Goal: Task Accomplishment & Management: Use online tool/utility

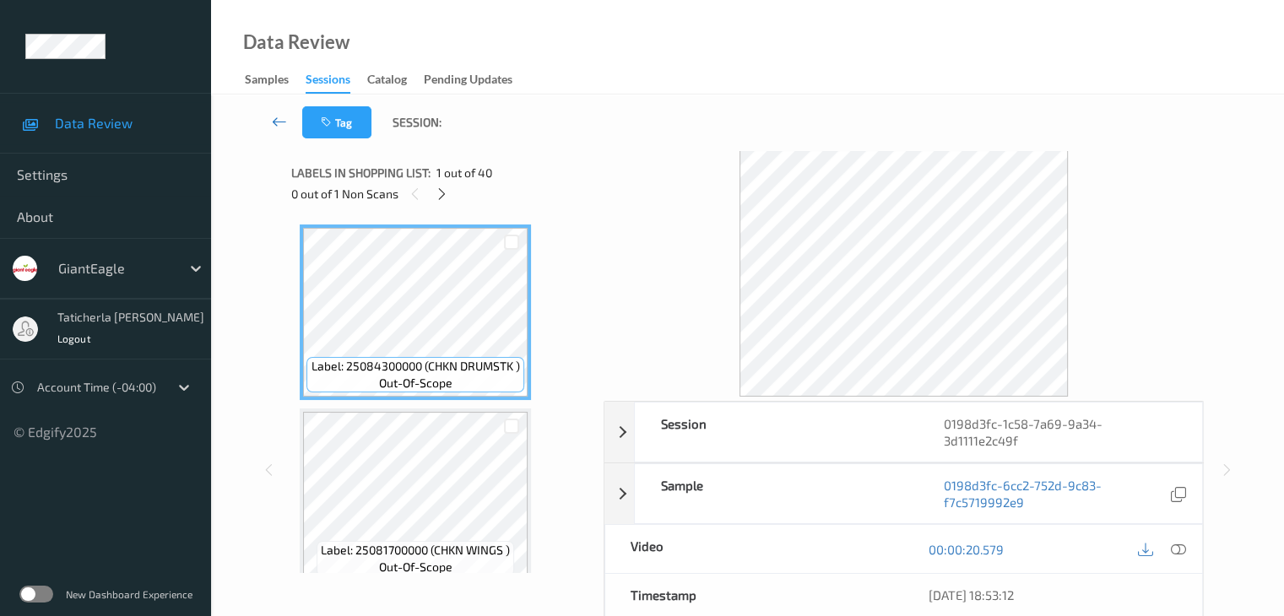
click at [270, 121] on link at bounding box center [279, 122] width 45 height 32
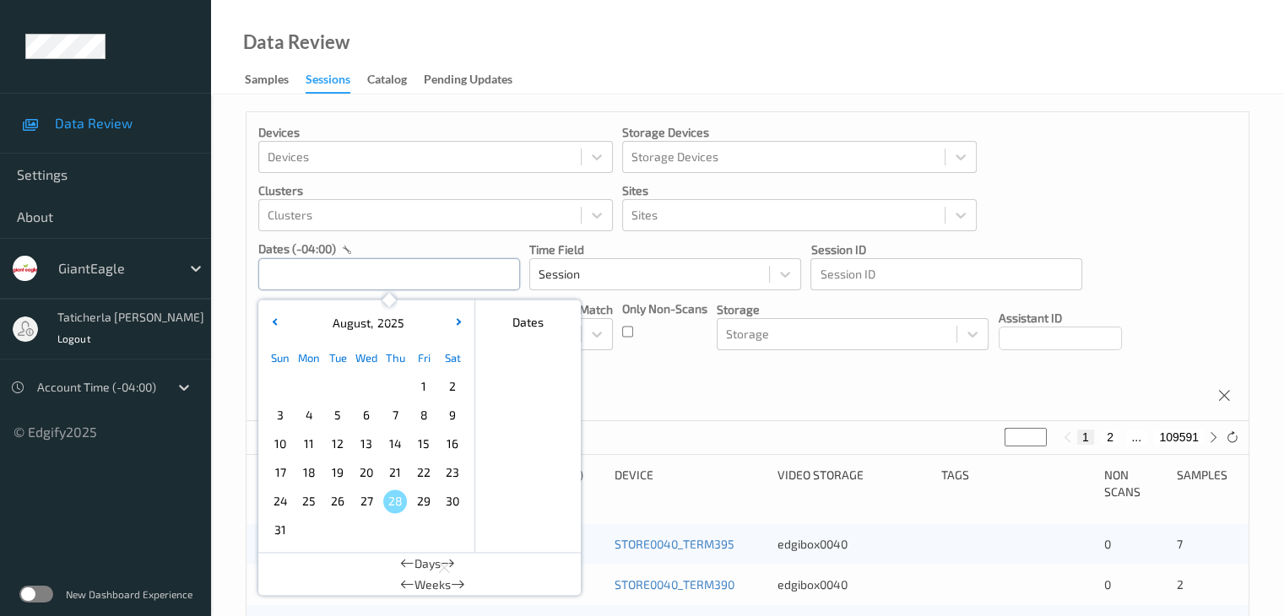
click at [425, 275] on input "text" at bounding box center [389, 274] width 262 height 32
click at [425, 469] on span "22" at bounding box center [424, 473] width 24 height 24
type input "[DATE] 00:00 -> [DATE] 23:59"
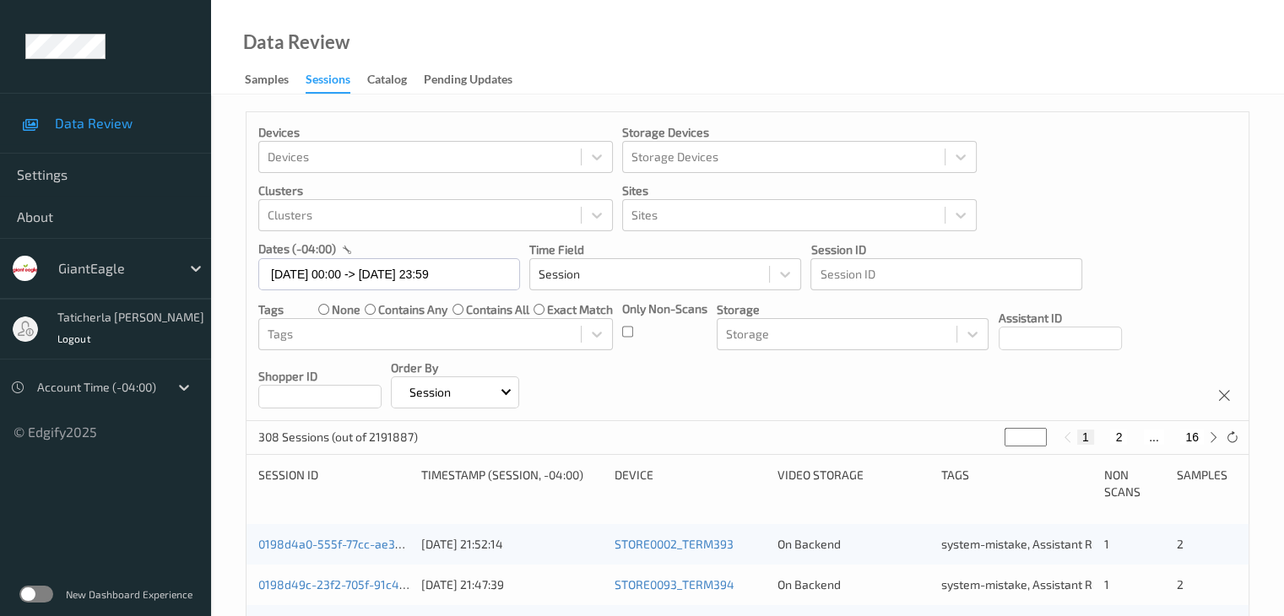
click at [1141, 436] on div "1 2 ... 16" at bounding box center [1140, 437] width 127 height 15
click at [1118, 436] on button "2" at bounding box center [1118, 437] width 17 height 15
type input "*"
click at [1139, 438] on button "3" at bounding box center [1135, 437] width 17 height 15
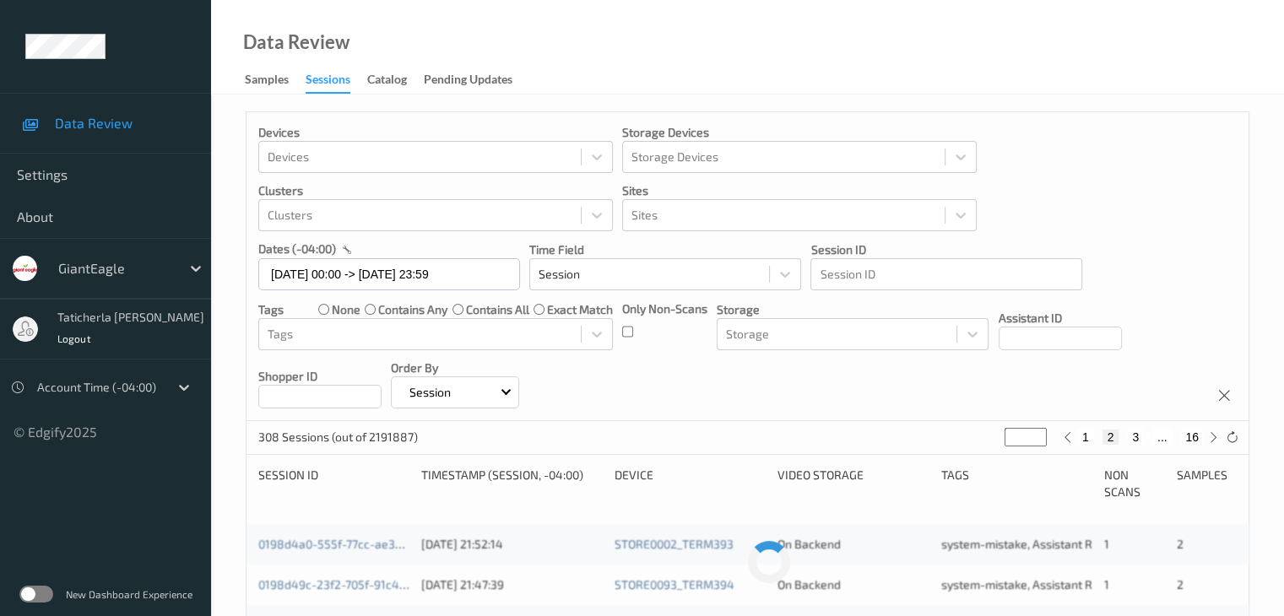
type input "*"
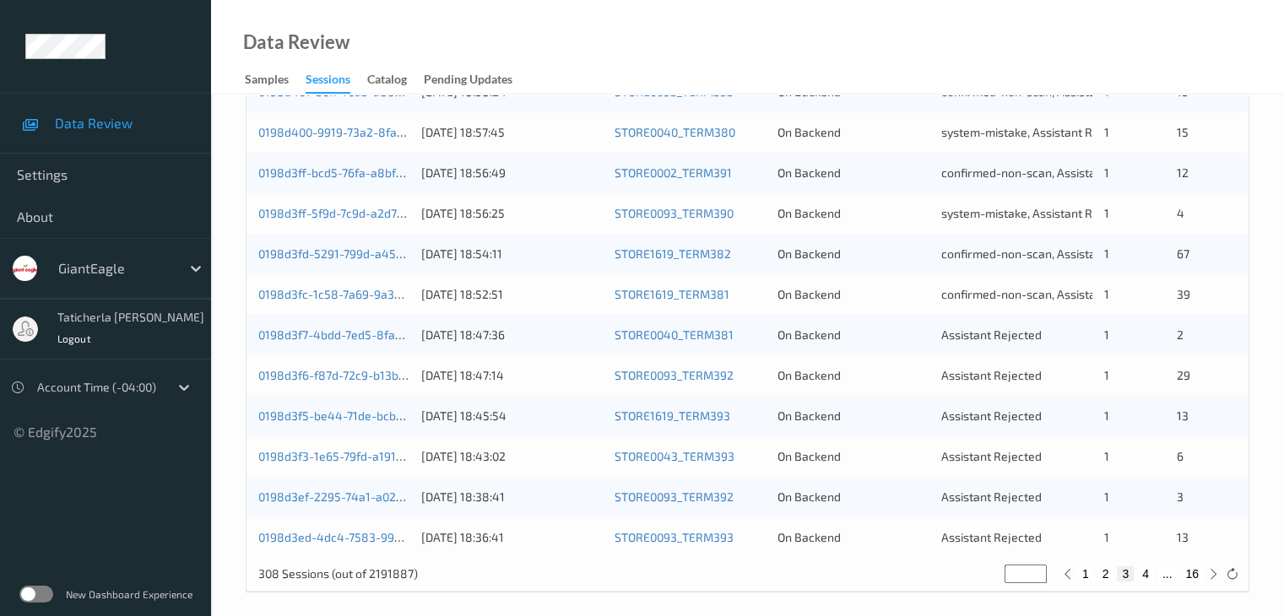
scroll to position [787, 0]
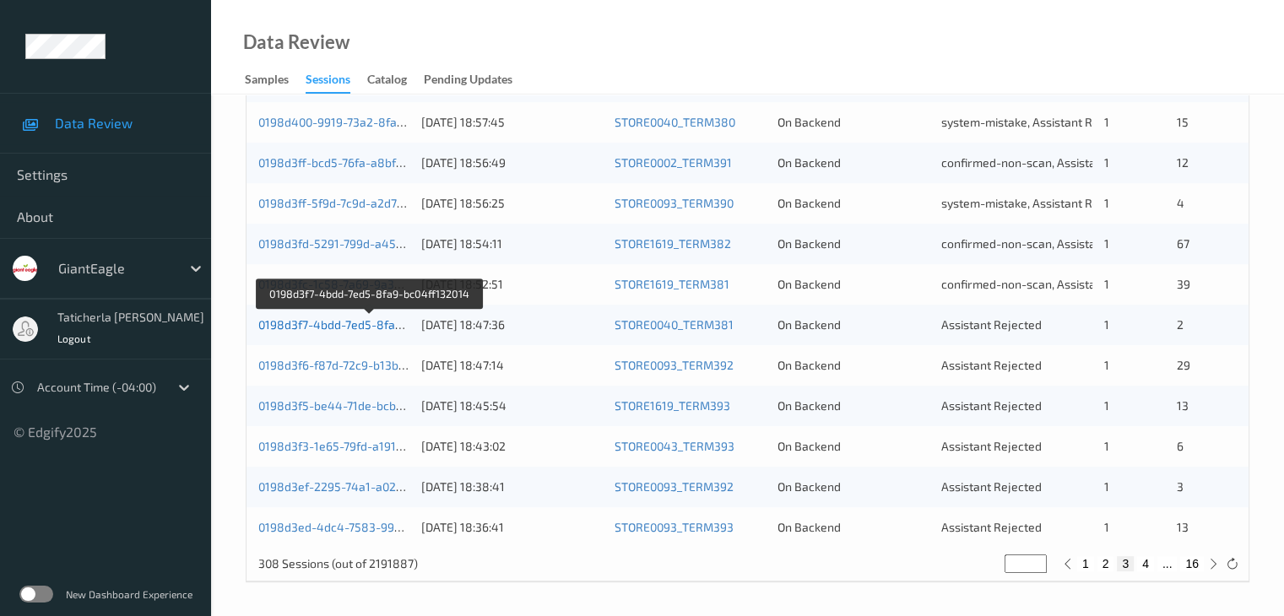
click at [287, 322] on link "0198d3f7-4bdd-7ed5-8fa9-bc04ff132014" at bounding box center [369, 324] width 222 height 14
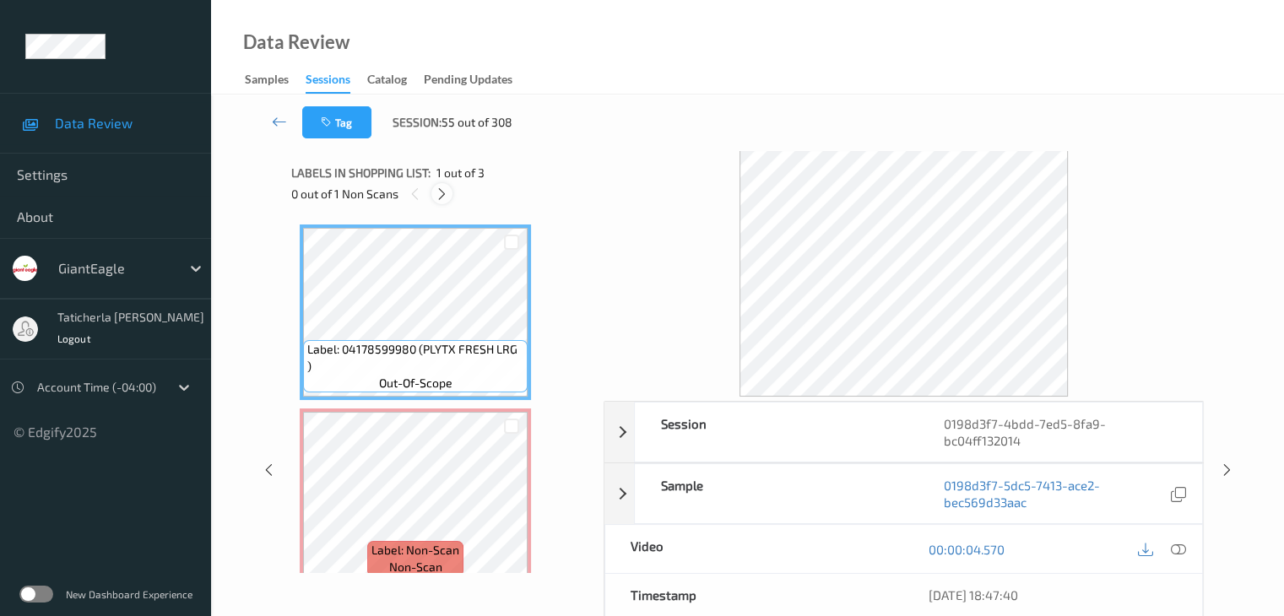
click at [444, 193] on icon at bounding box center [442, 194] width 14 height 15
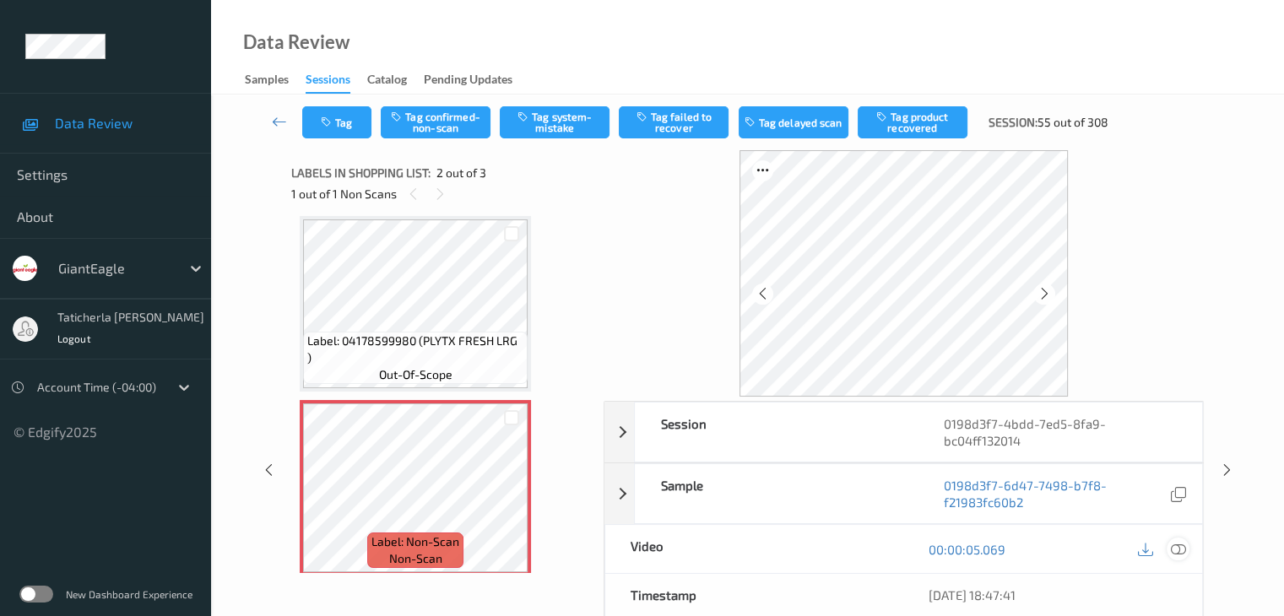
click at [1176, 549] on icon at bounding box center [1177, 549] width 15 height 15
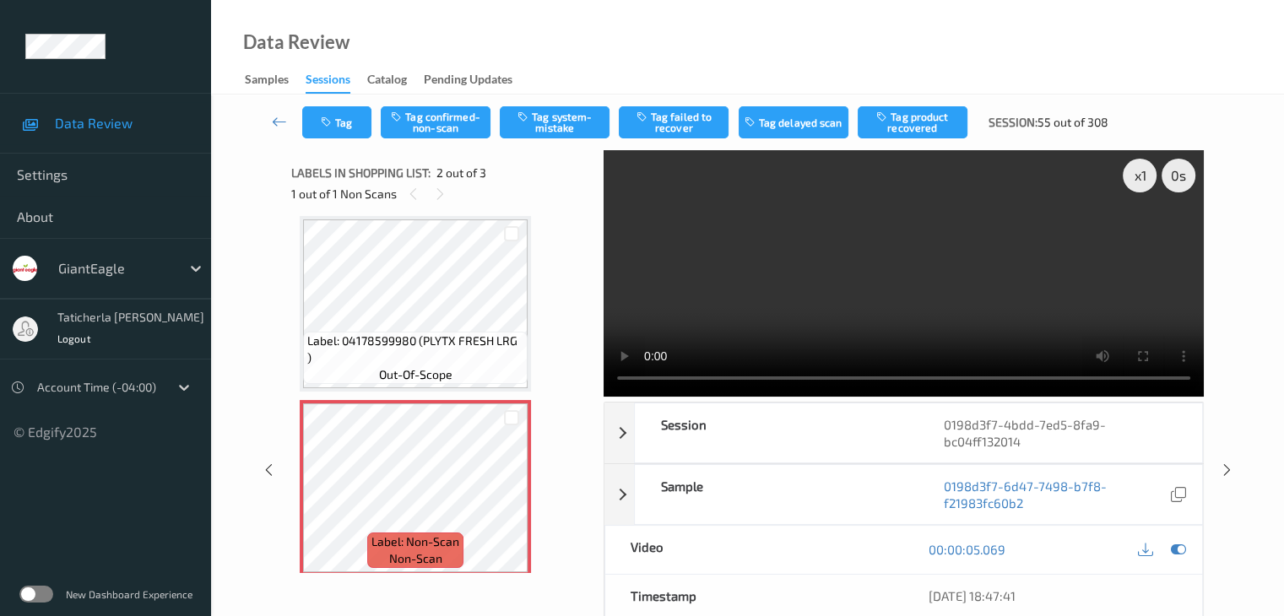
click at [909, 321] on video at bounding box center [904, 273] width 600 height 247
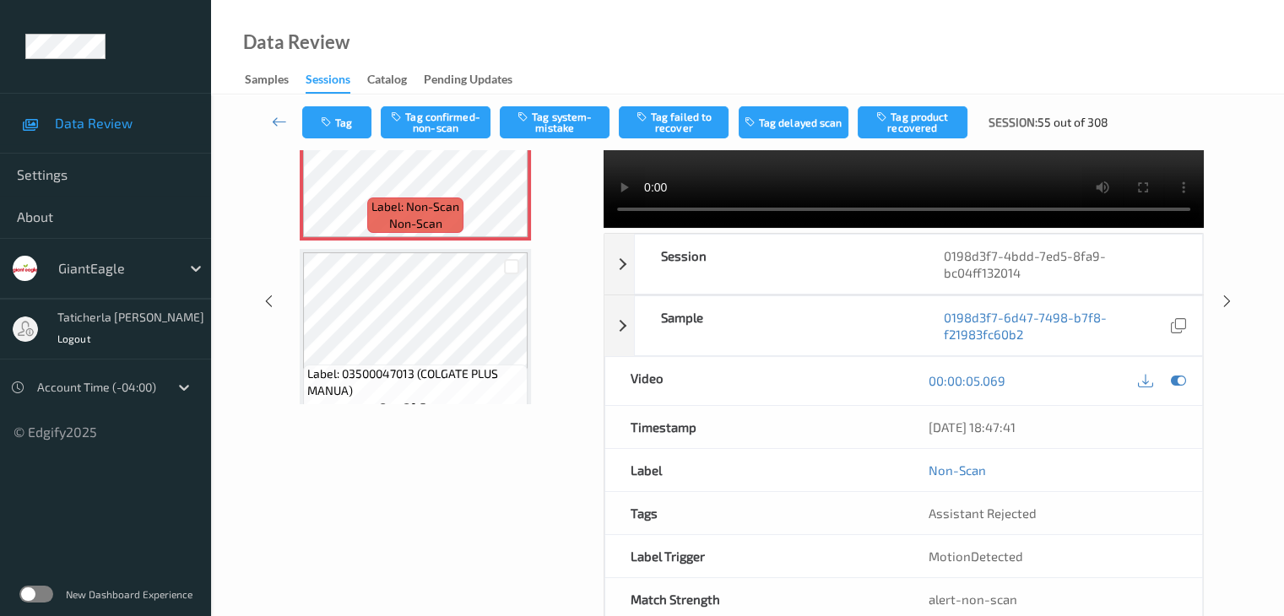
scroll to position [203, 0]
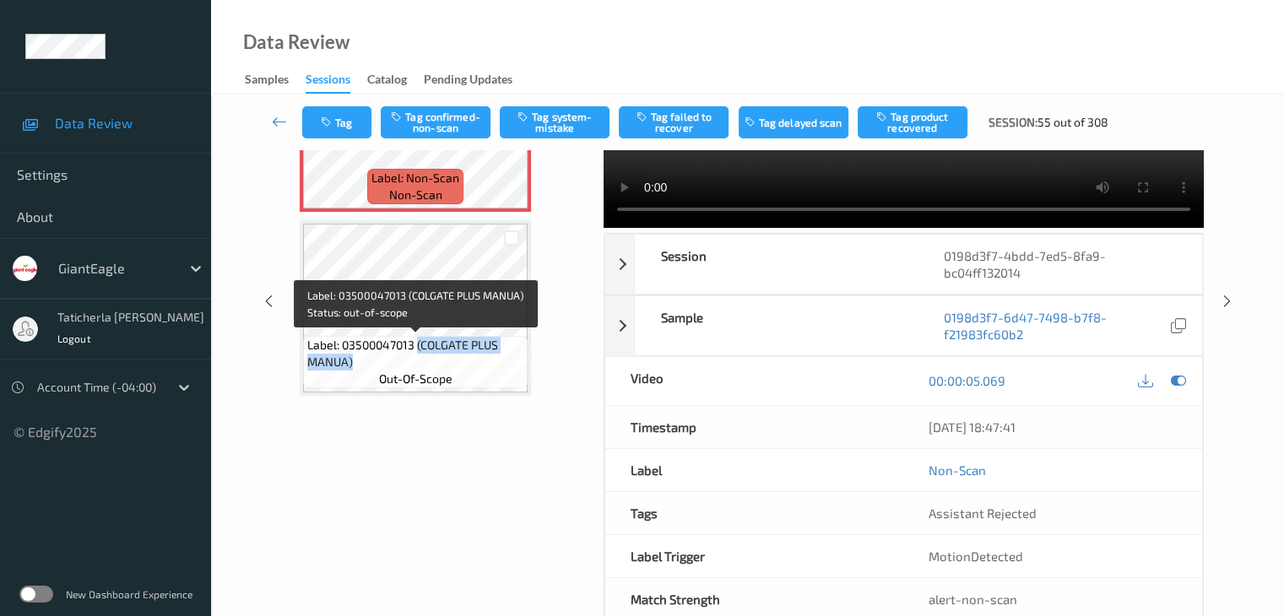
drag, startPoint x: 419, startPoint y: 342, endPoint x: 518, endPoint y: 354, distance: 100.3
click at [518, 354] on span "Label: 03500047013 (COLGATE PLUS MANUA)" at bounding box center [415, 354] width 216 height 34
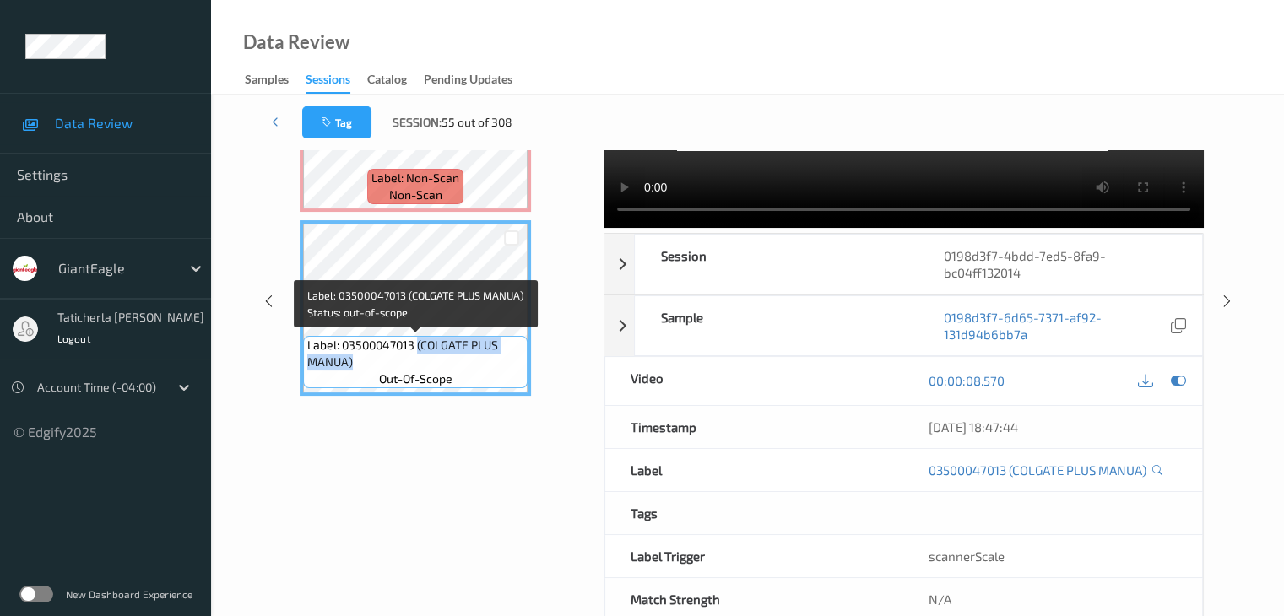
copy span "(COLGATE PLUS MANUA)"
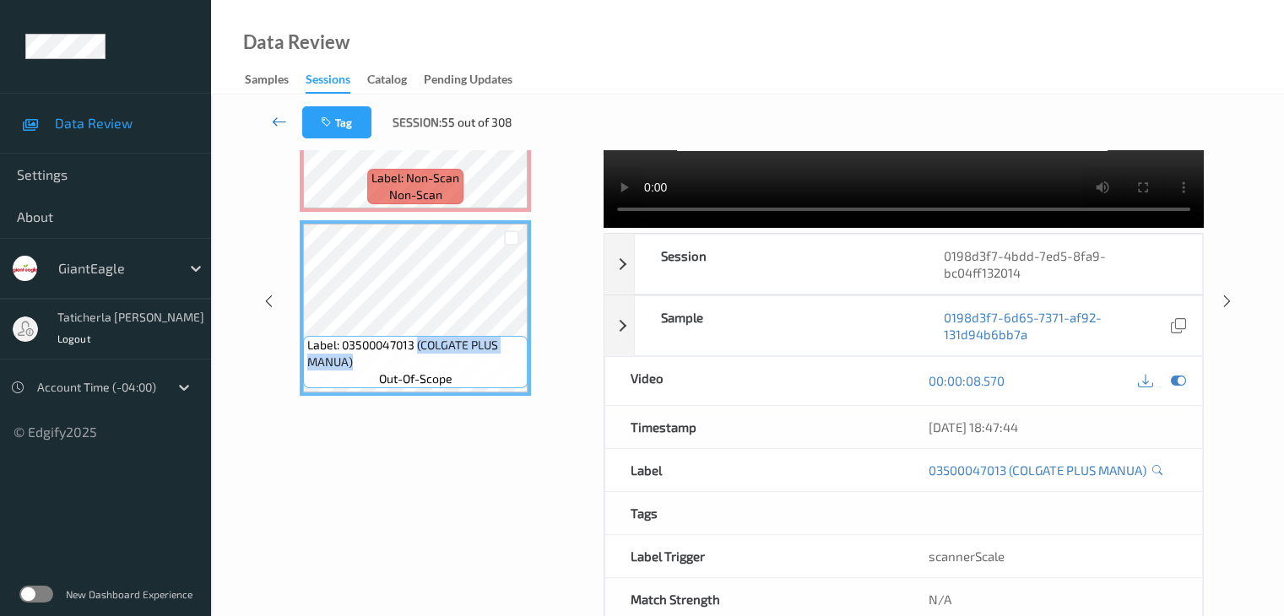
click at [278, 122] on icon at bounding box center [279, 121] width 15 height 17
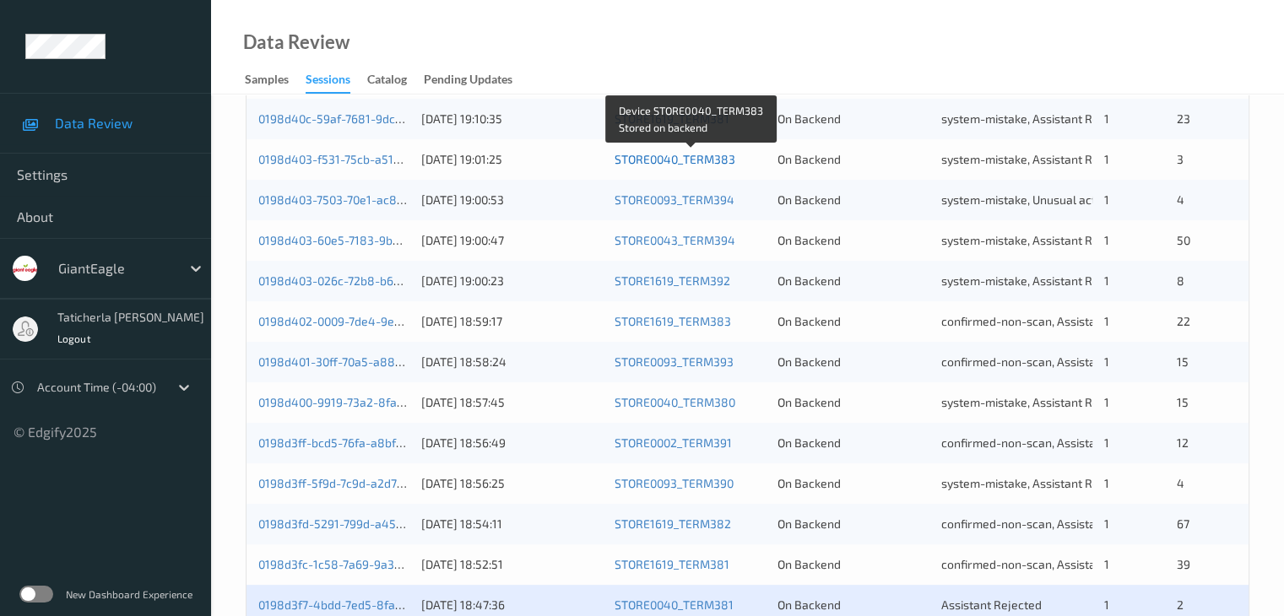
scroll to position [787, 0]
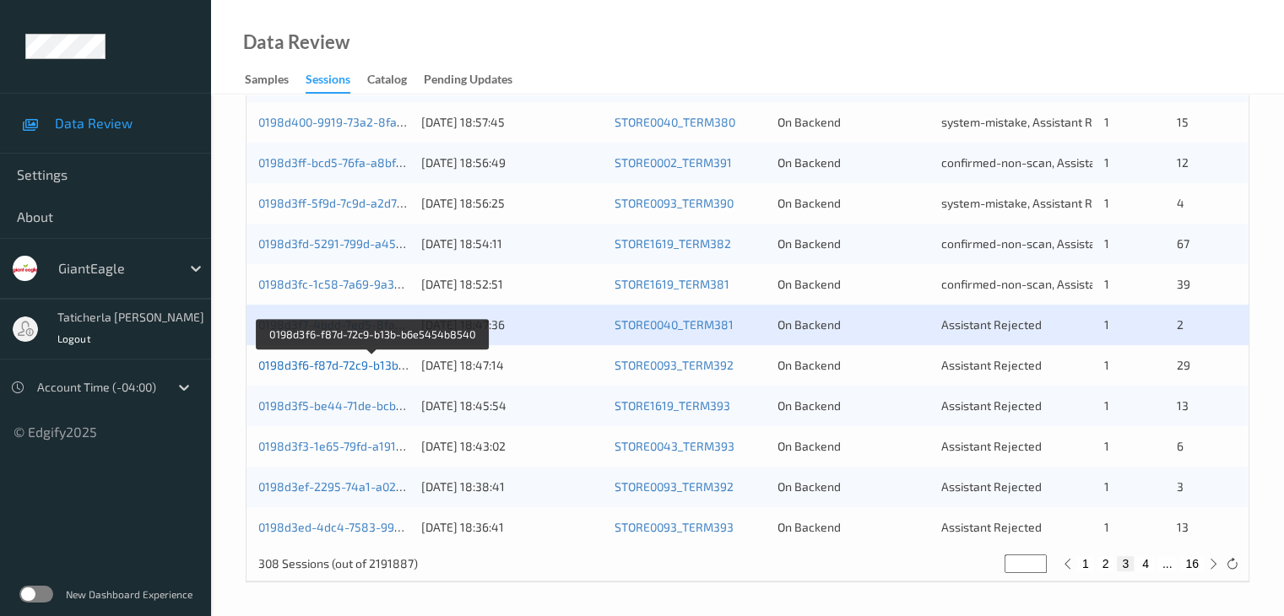
click at [363, 362] on link "0198d3f6-f87d-72c9-b13b-b6e5454b8540" at bounding box center [373, 365] width 230 height 14
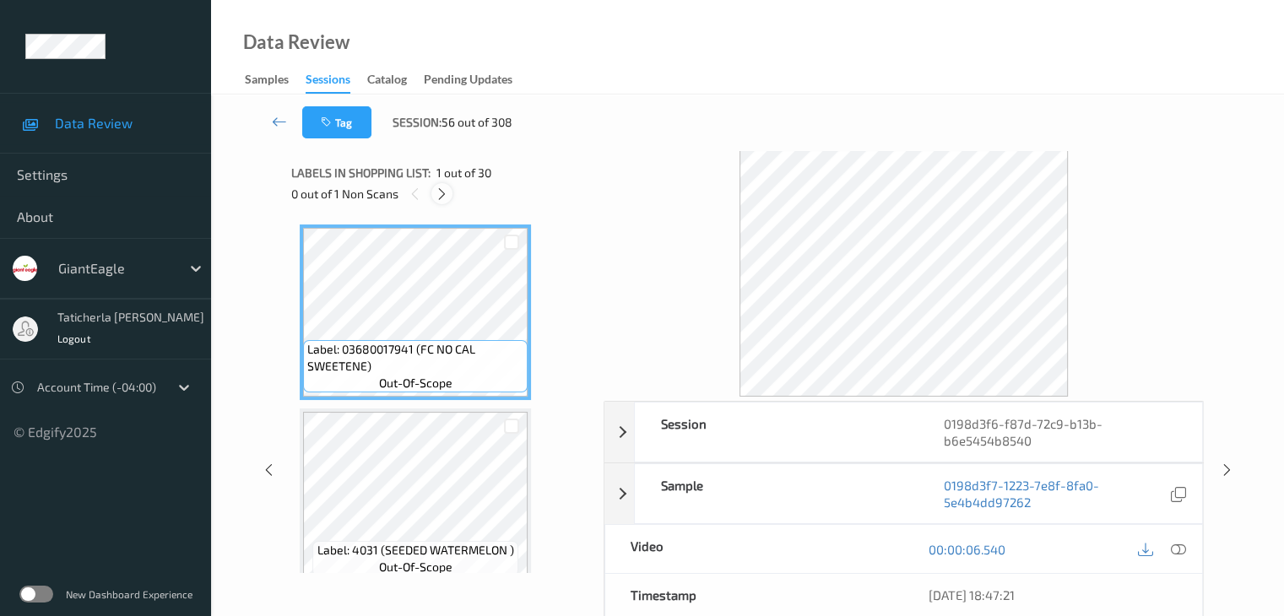
click at [442, 194] on icon at bounding box center [442, 194] width 14 height 15
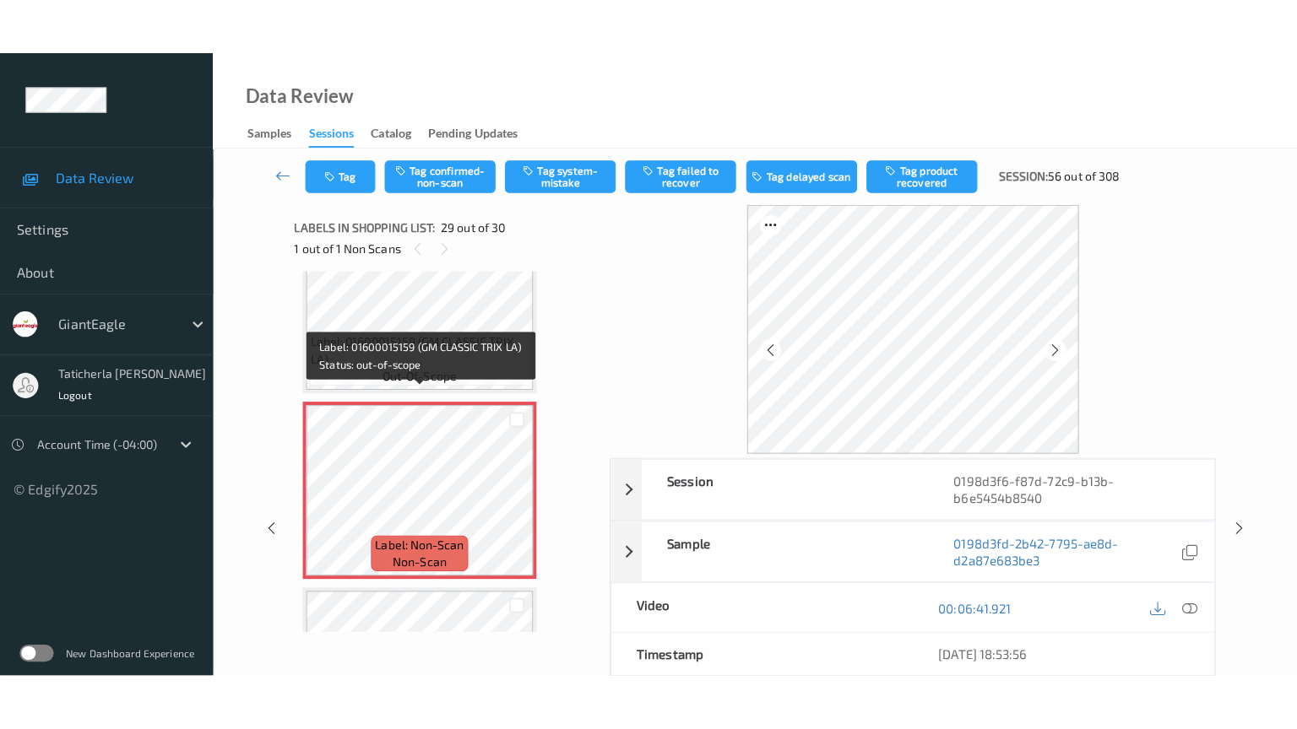
scroll to position [5062, 0]
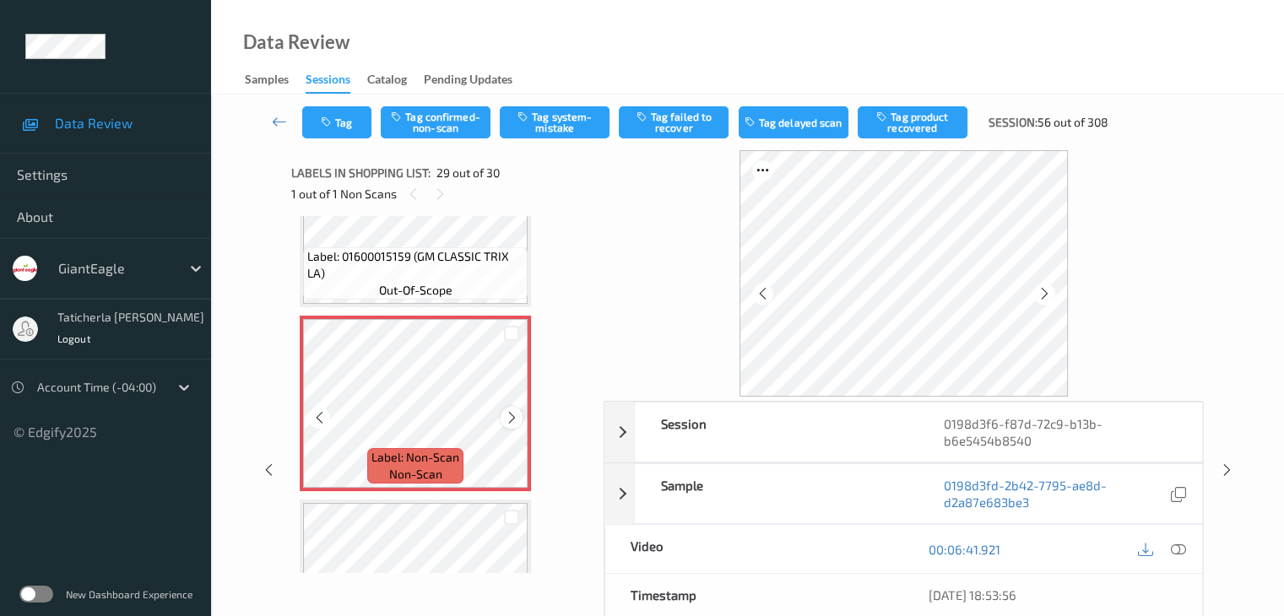
click at [517, 422] on icon at bounding box center [512, 417] width 14 height 15
click at [1174, 548] on icon at bounding box center [1177, 549] width 15 height 15
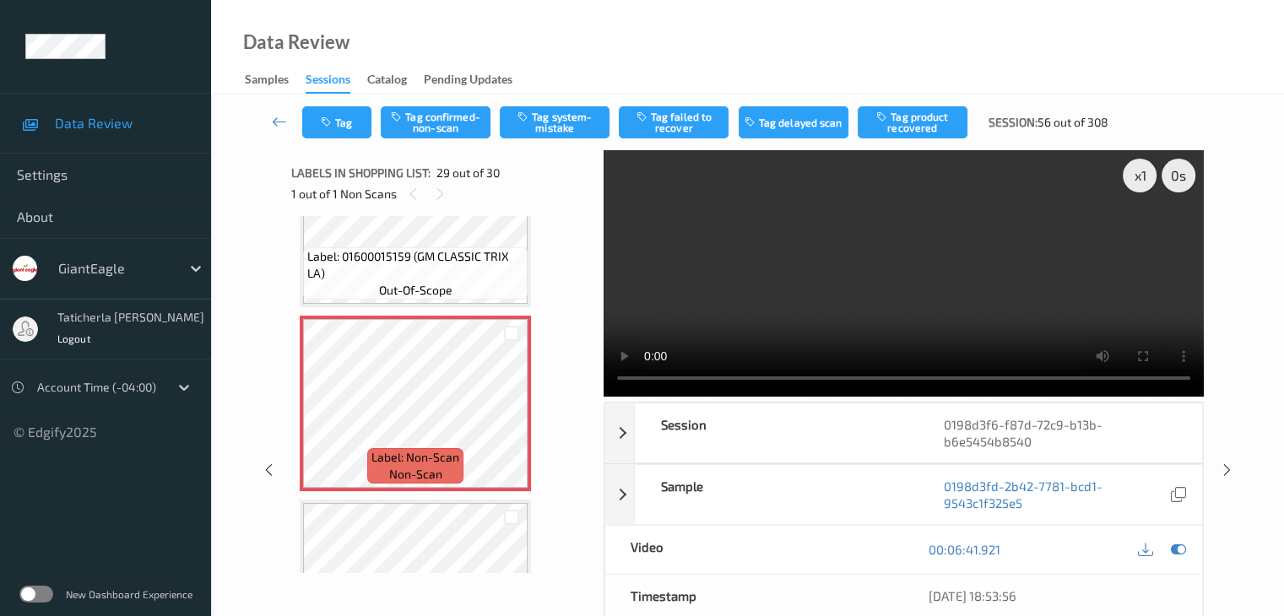
click at [1141, 237] on video at bounding box center [904, 273] width 600 height 247
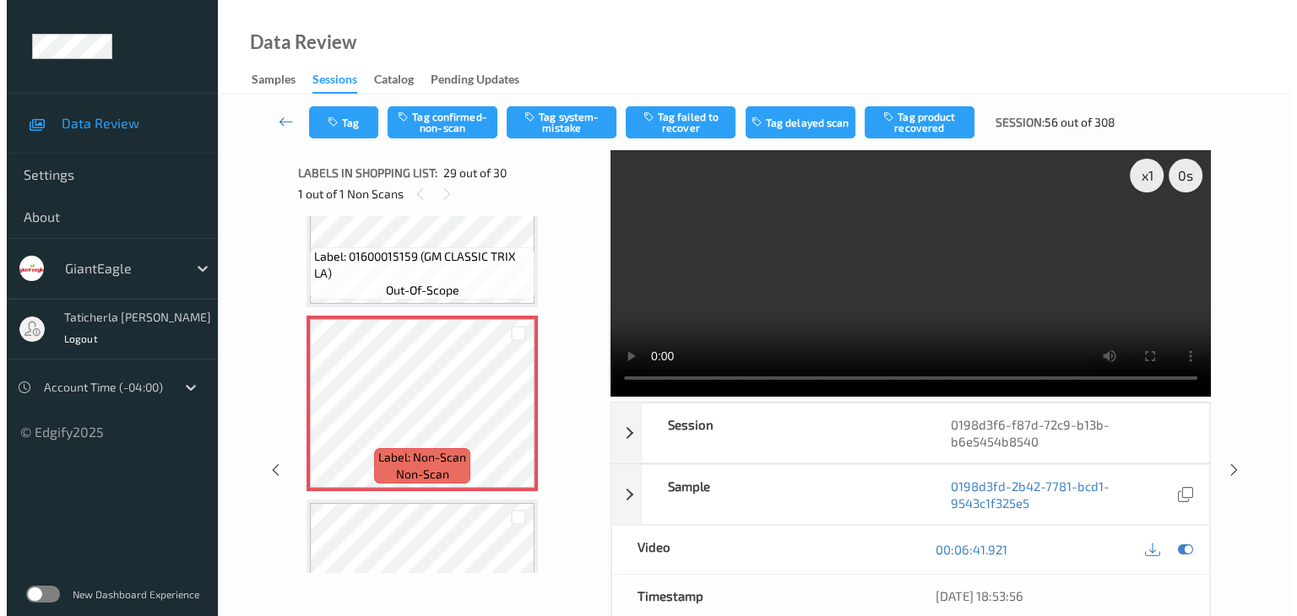
scroll to position [5060, 0]
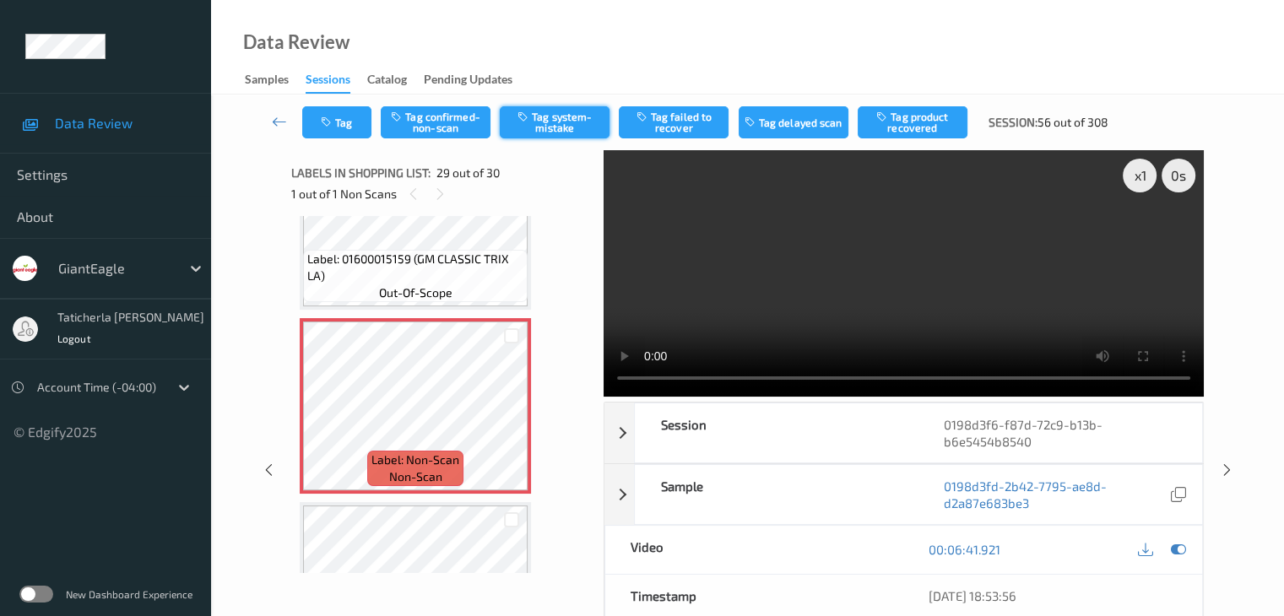
click at [547, 120] on button "Tag system-mistake" at bounding box center [555, 122] width 110 height 32
click at [345, 129] on button "Tag" at bounding box center [336, 122] width 69 height 32
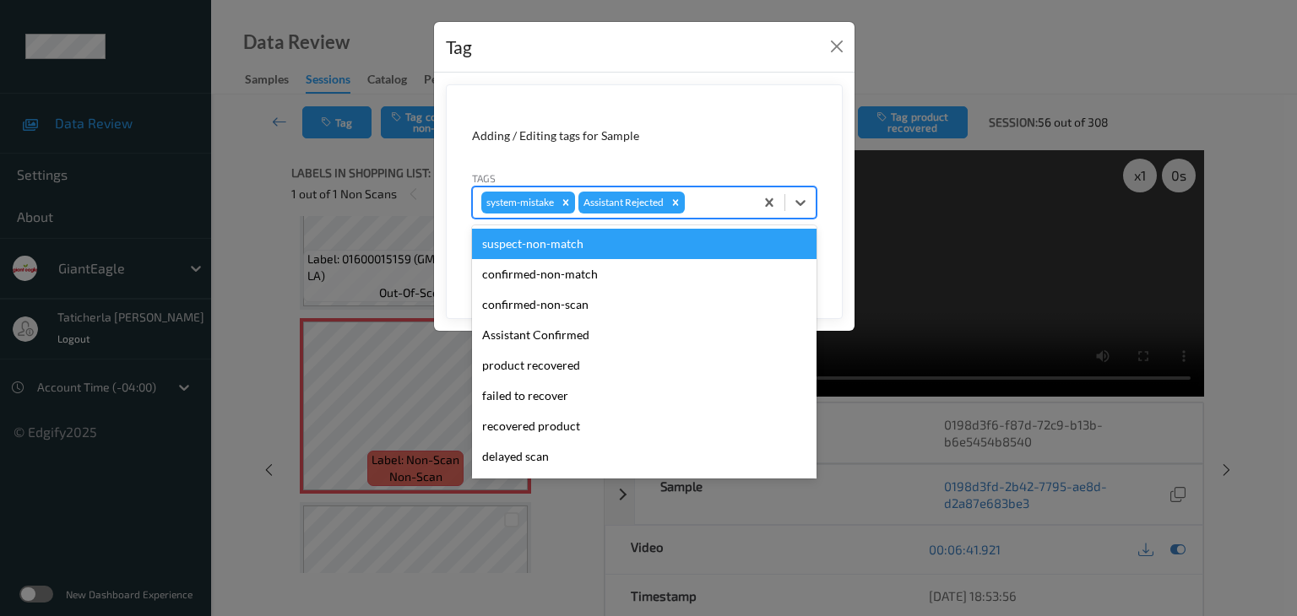
click at [730, 205] on div at bounding box center [716, 202] width 57 height 20
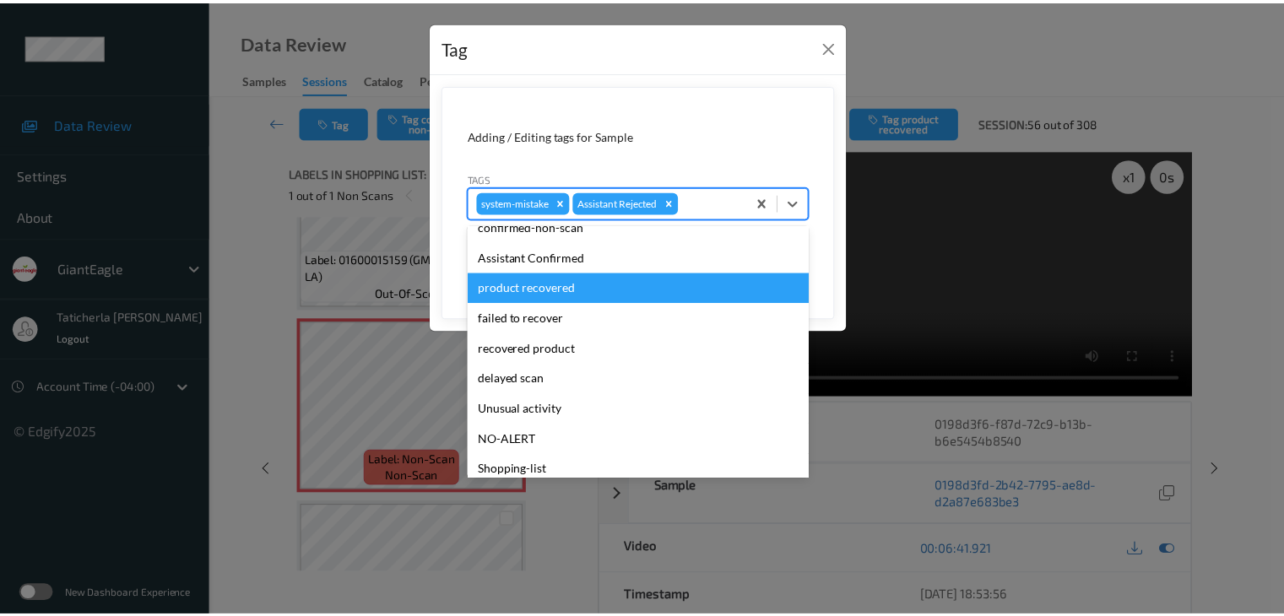
scroll to position [84, 0]
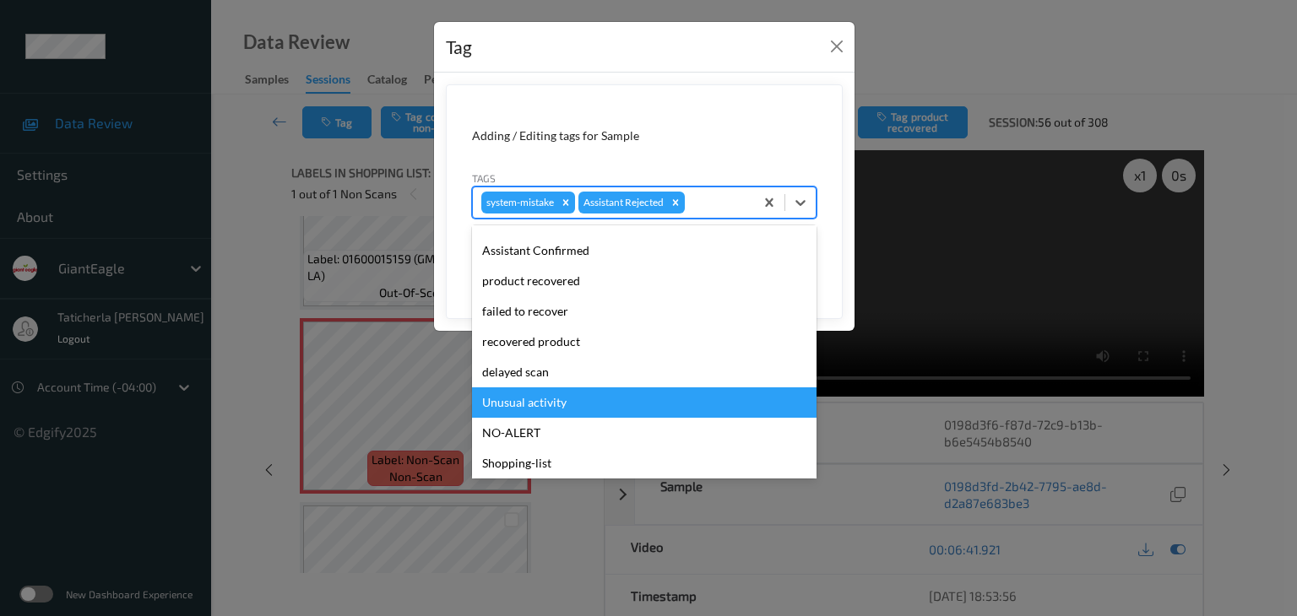
click at [616, 398] on div "Unusual activity" at bounding box center [644, 403] width 344 height 30
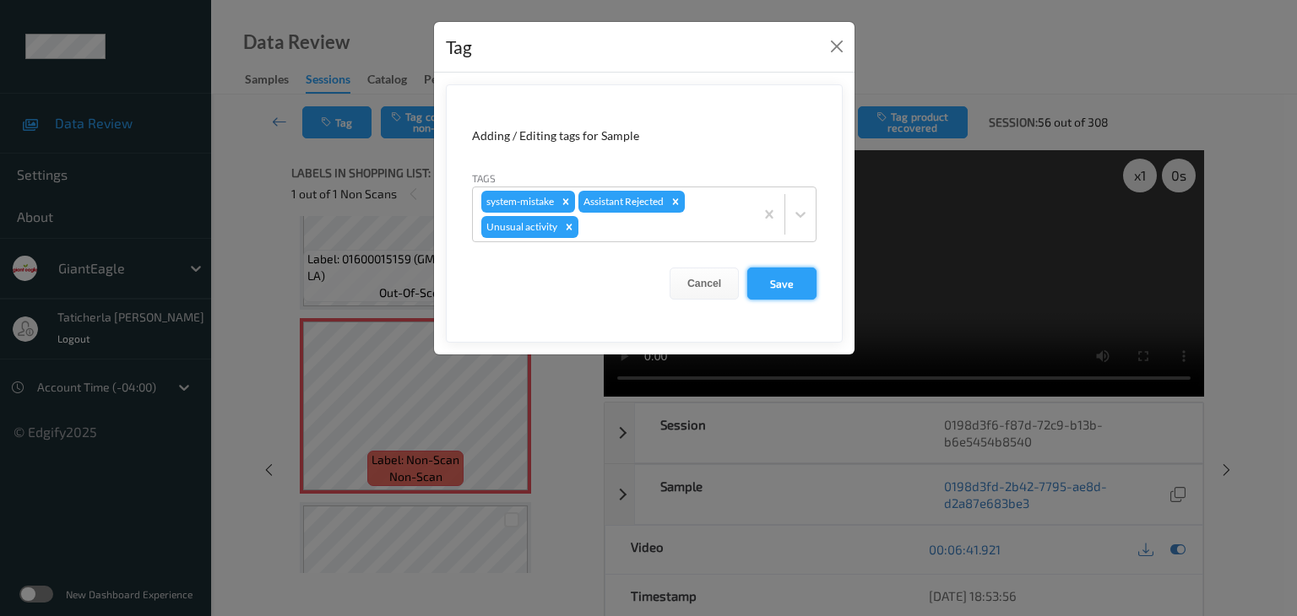
click at [763, 285] on button "Save" at bounding box center [781, 284] width 69 height 32
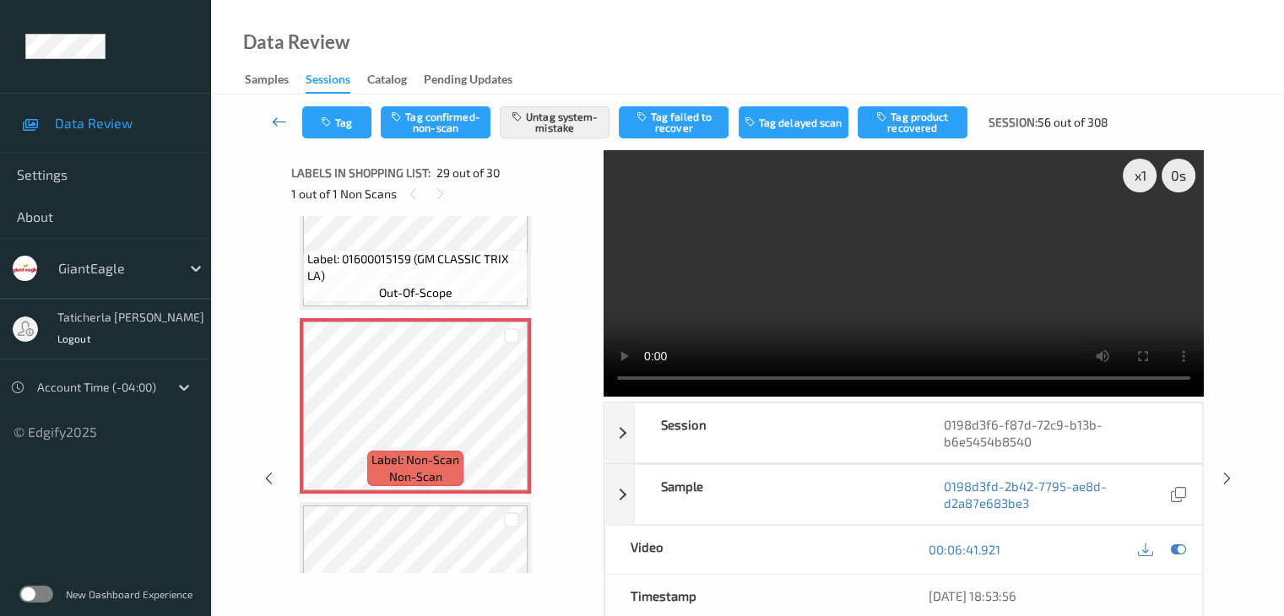
click at [277, 113] on icon at bounding box center [279, 121] width 15 height 17
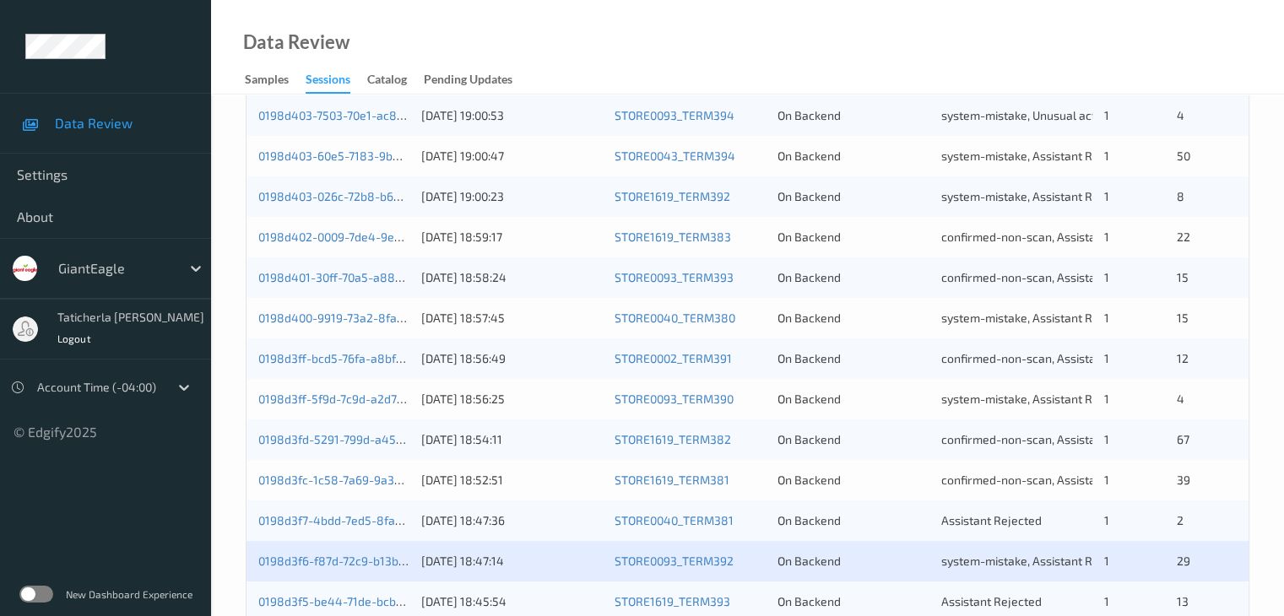
scroll to position [787, 0]
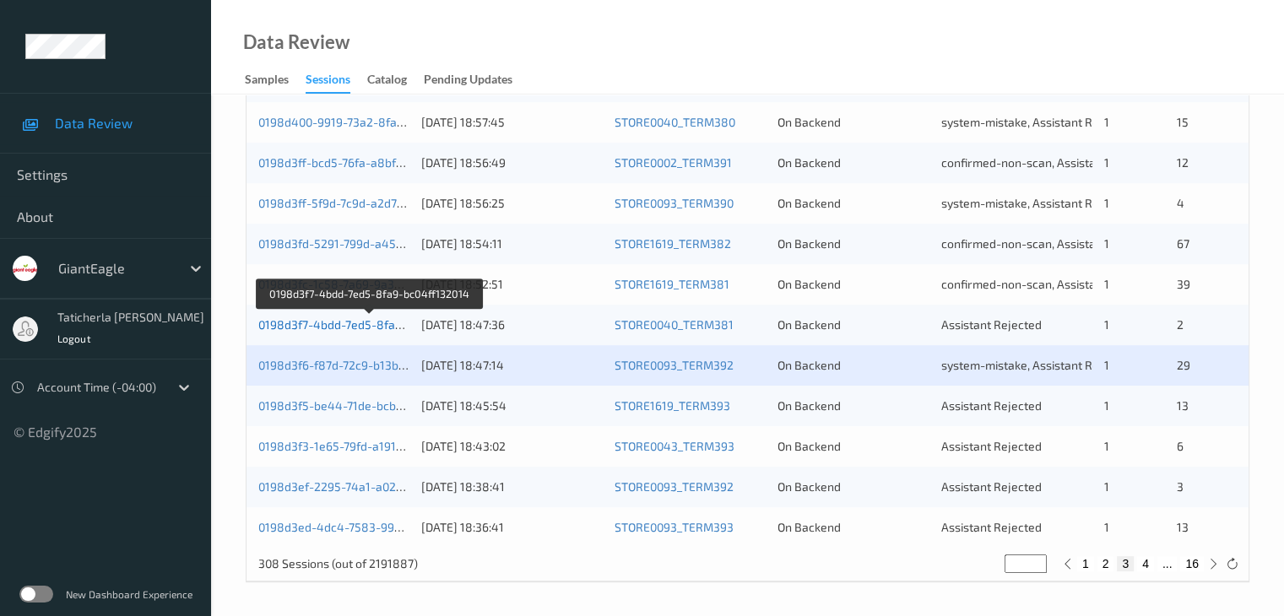
click at [380, 329] on link "0198d3f7-4bdd-7ed5-8fa9-bc04ff132014" at bounding box center [369, 324] width 222 height 14
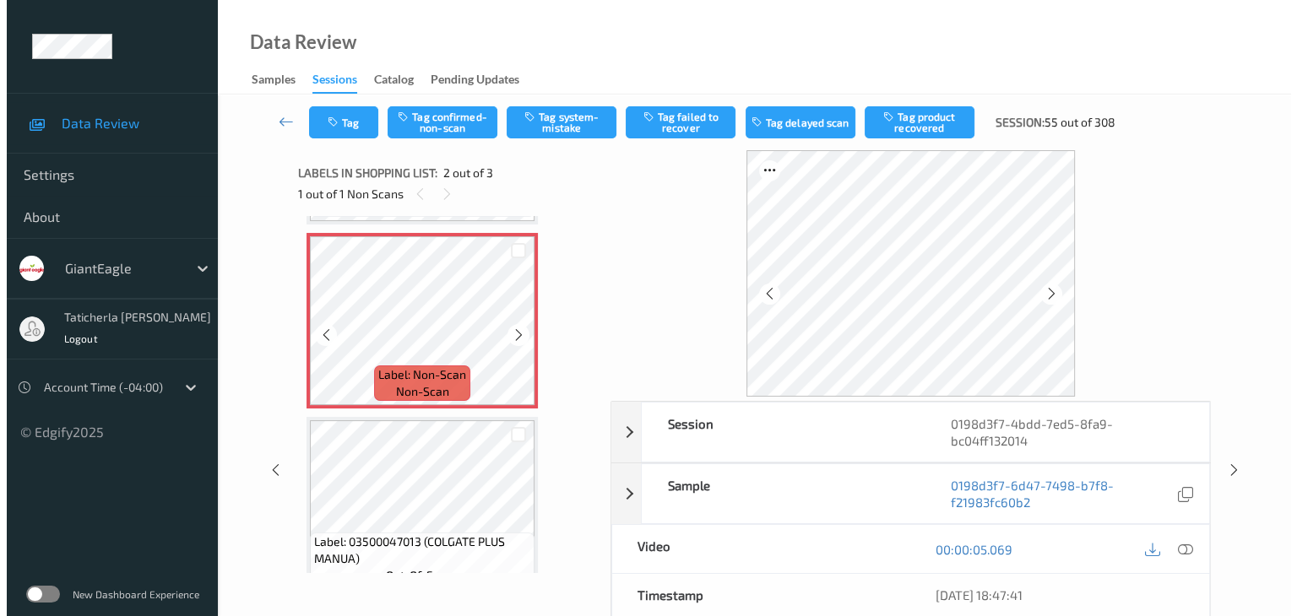
scroll to position [203, 0]
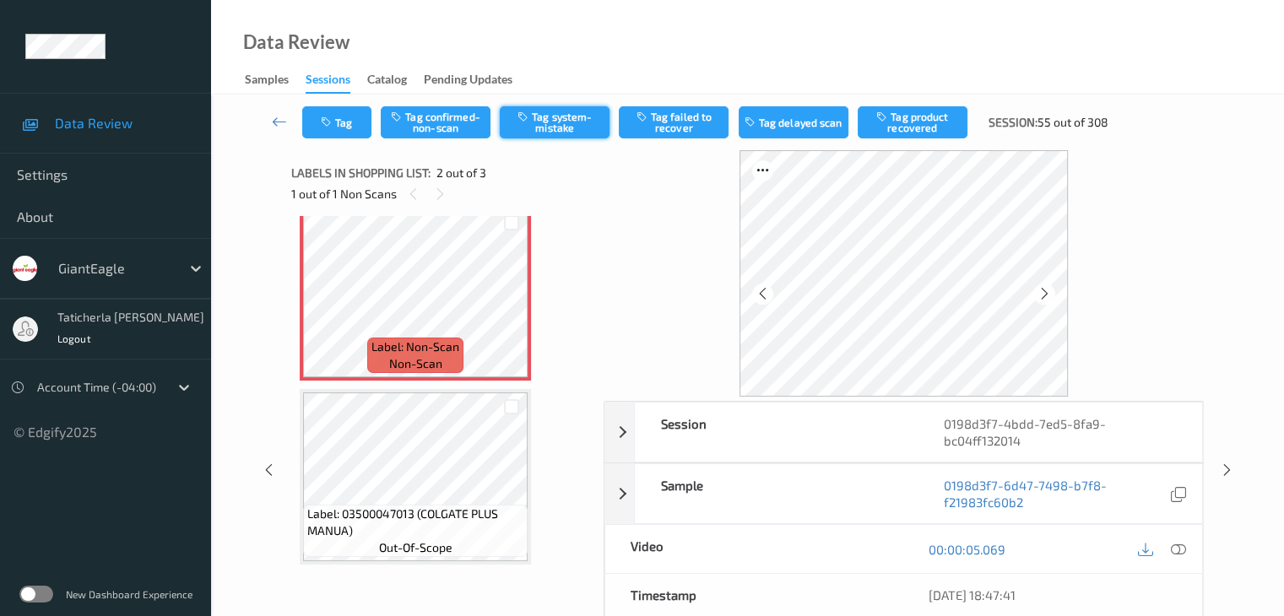
click at [561, 122] on button "Tag system-mistake" at bounding box center [555, 122] width 110 height 32
click at [350, 111] on button "Tag" at bounding box center [336, 122] width 69 height 32
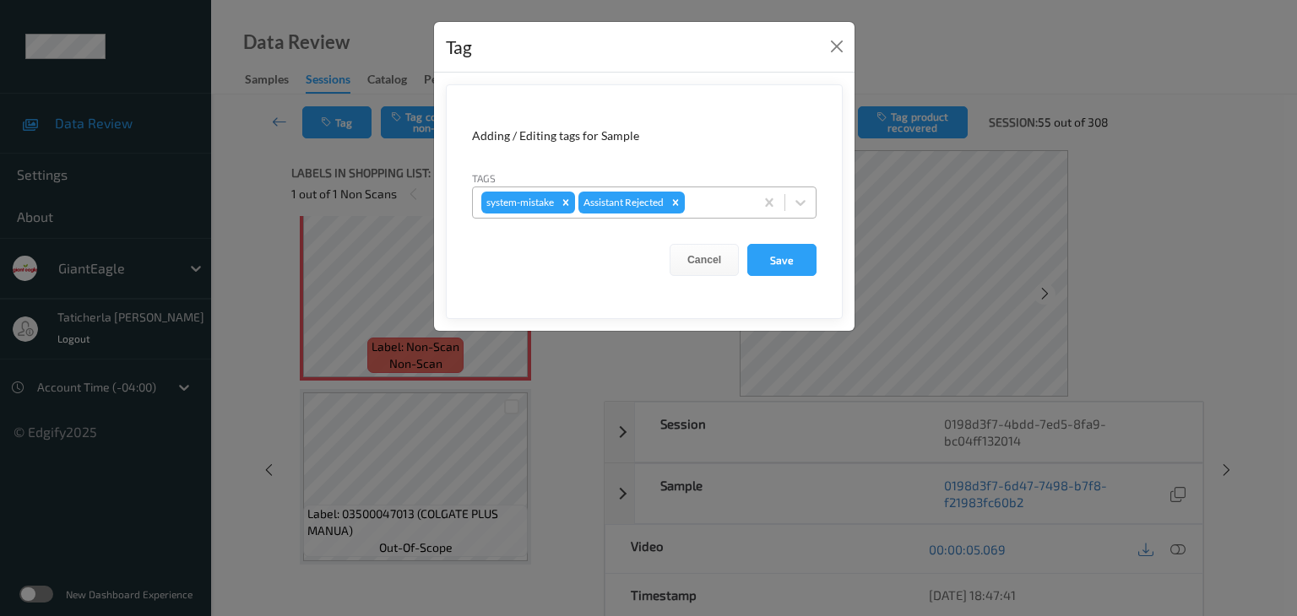
click at [723, 197] on div at bounding box center [716, 202] width 57 height 20
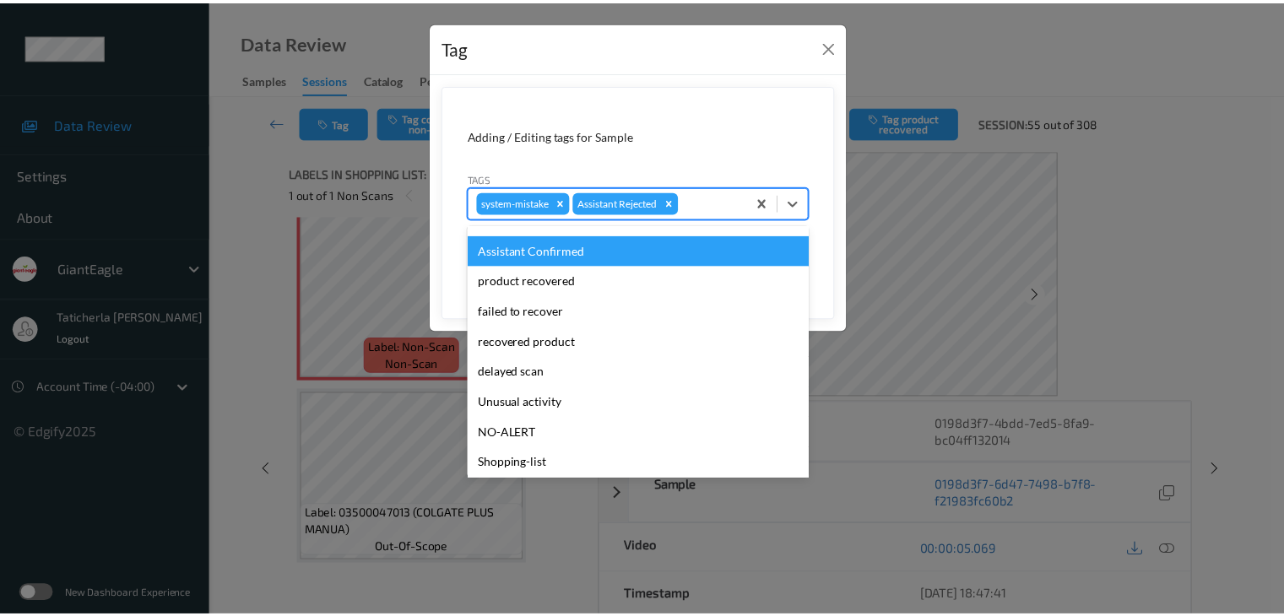
scroll to position [149, 0]
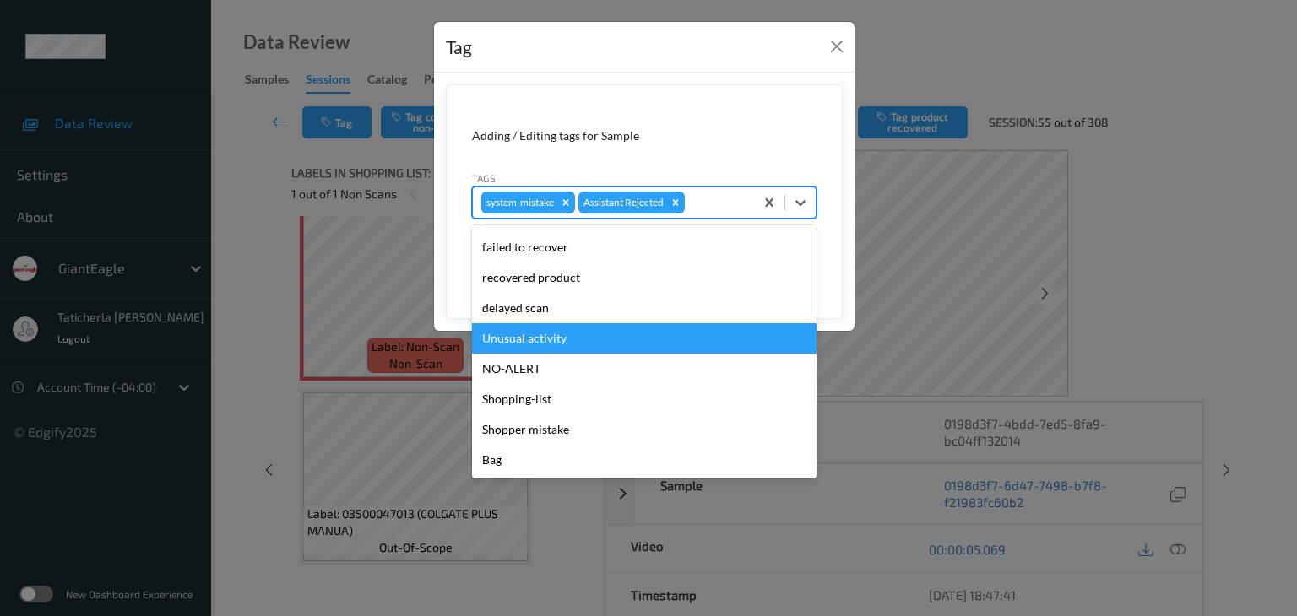
click at [611, 330] on div "Unusual activity" at bounding box center [644, 338] width 344 height 30
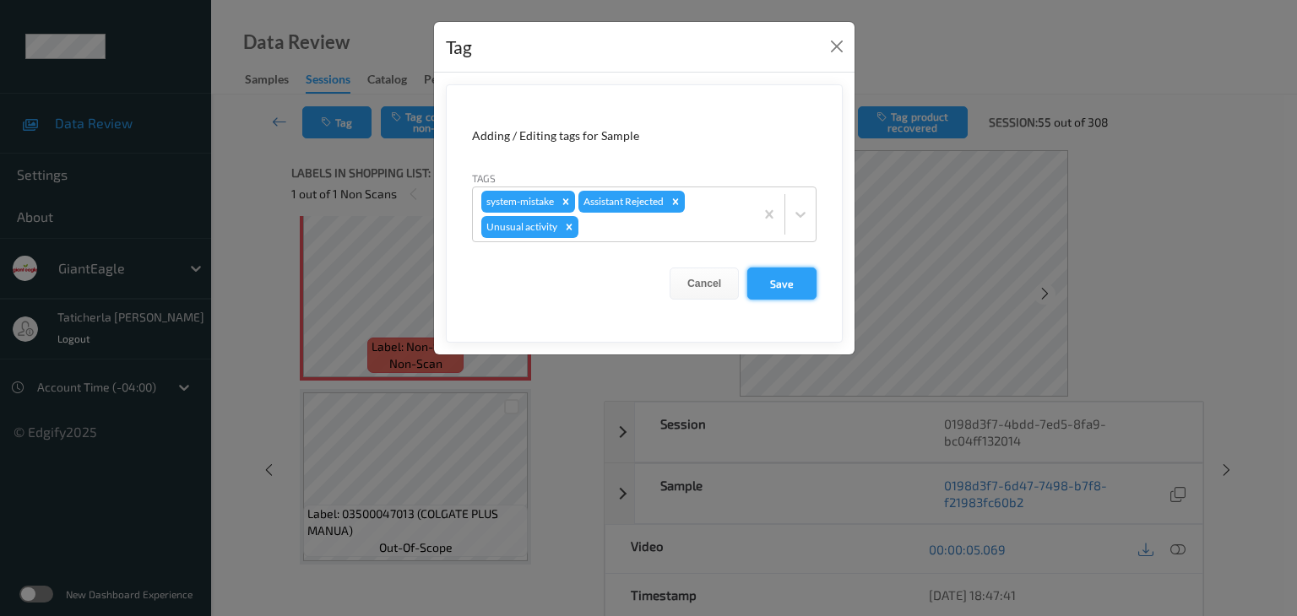
click at [789, 276] on button "Save" at bounding box center [781, 284] width 69 height 32
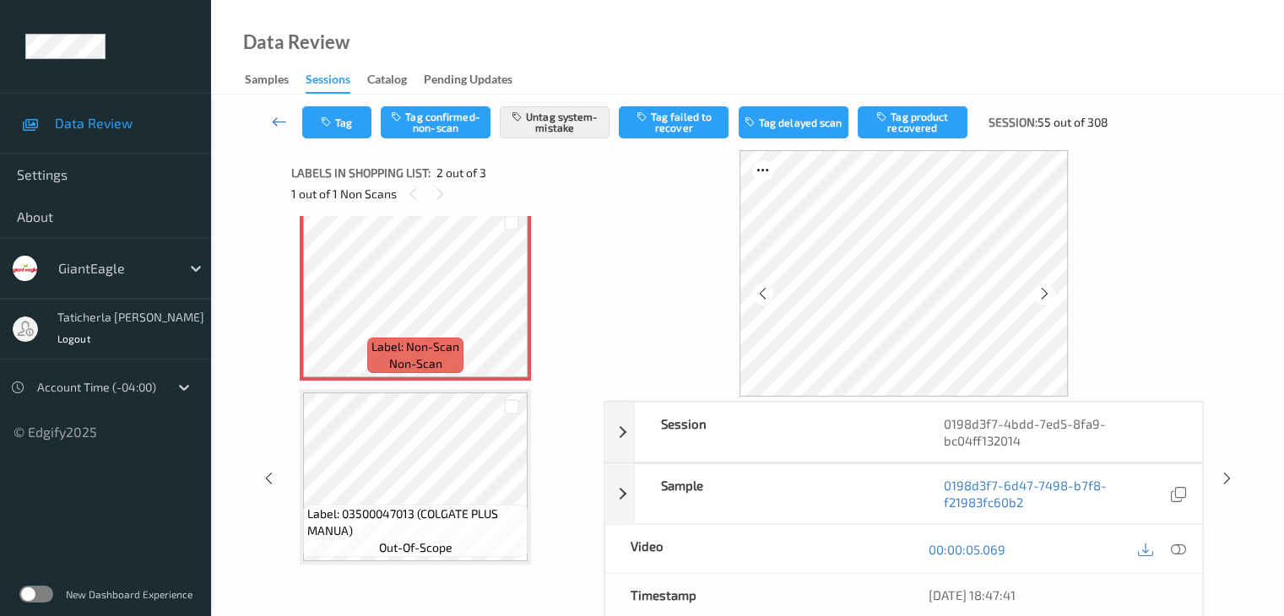
click at [281, 120] on icon at bounding box center [279, 121] width 15 height 17
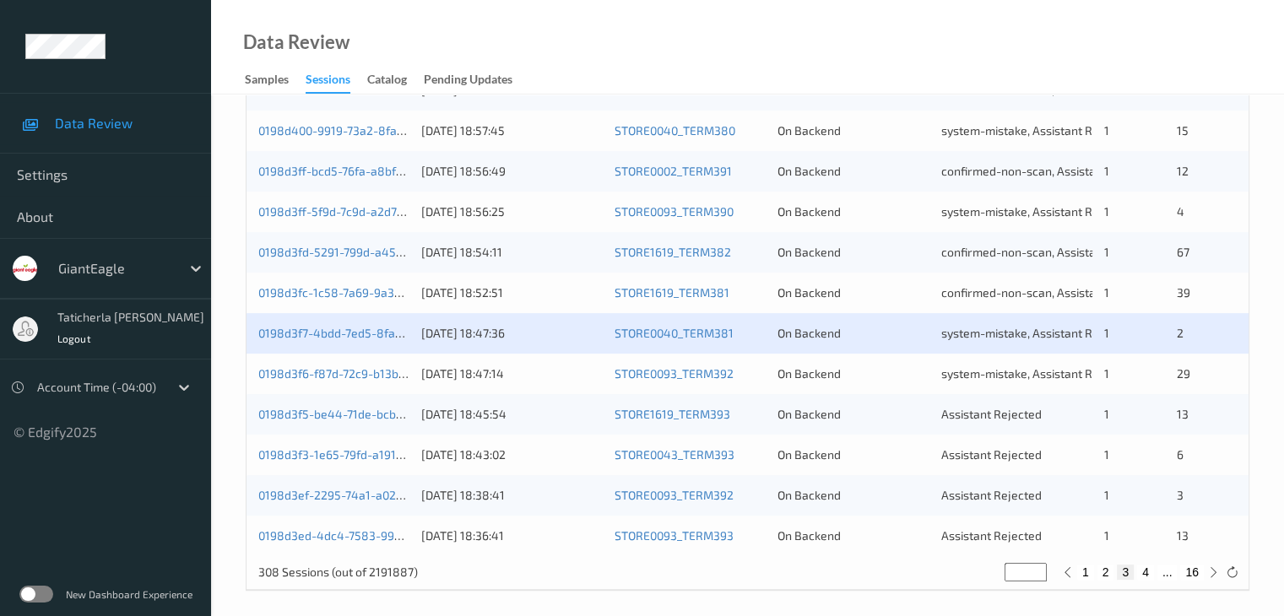
scroll to position [787, 0]
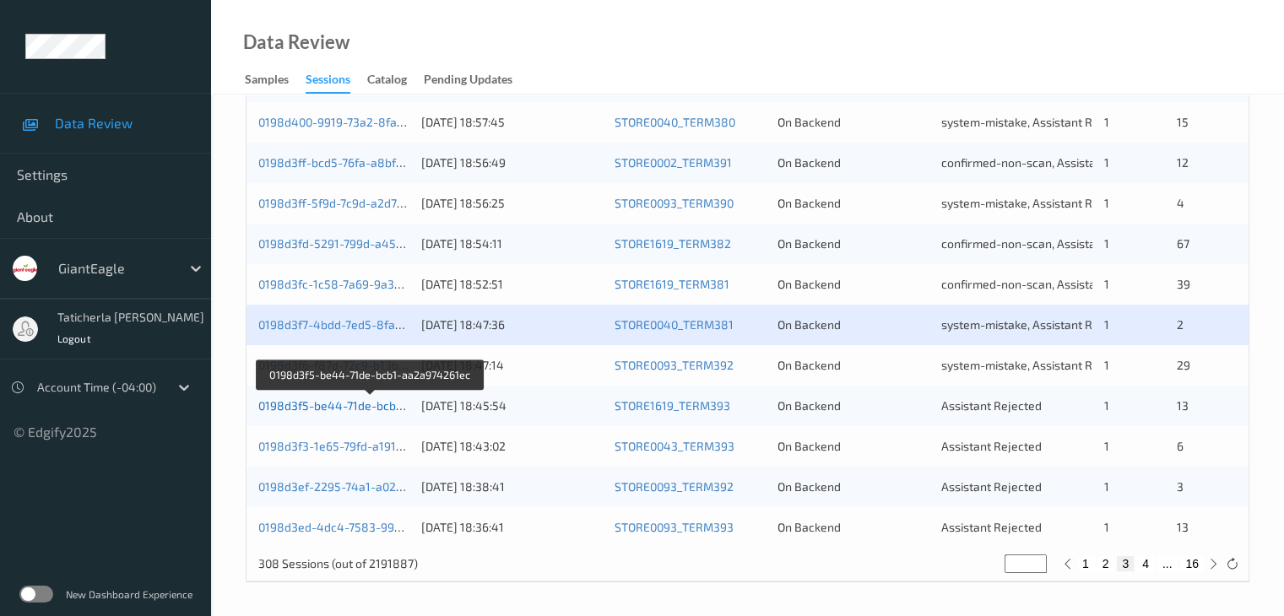
click at [344, 406] on link "0198d3f5-be44-71de-bcb1-aa2a974261ec" at bounding box center [371, 405] width 226 height 14
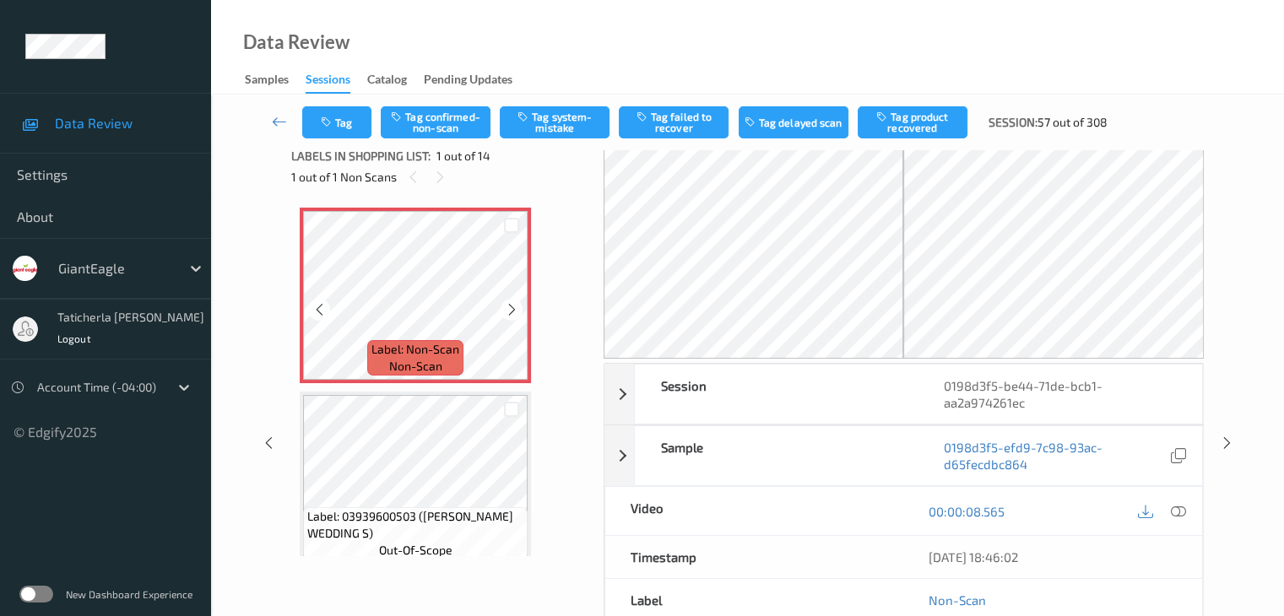
scroll to position [17, 0]
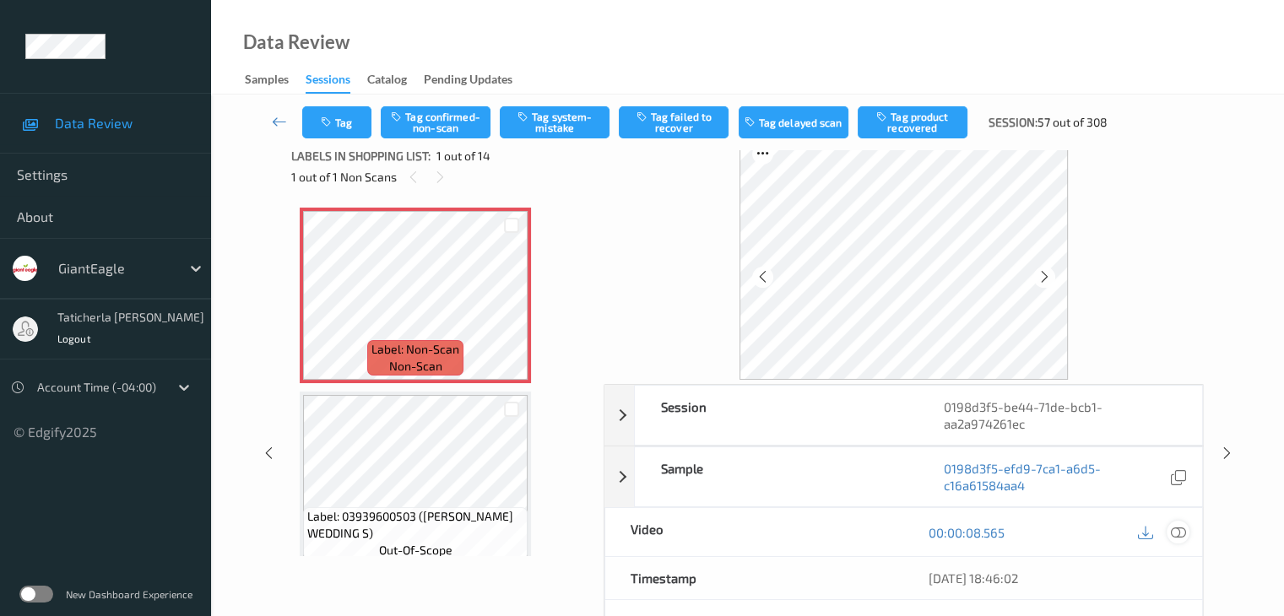
click at [1178, 531] on icon at bounding box center [1177, 532] width 15 height 15
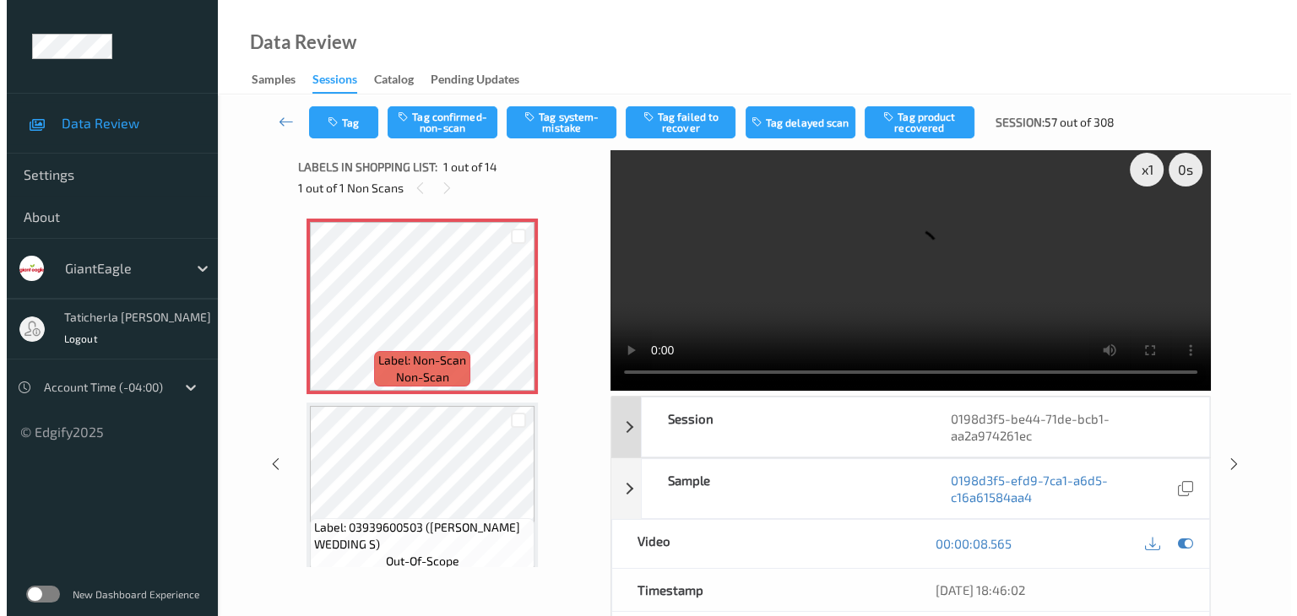
scroll to position [0, 0]
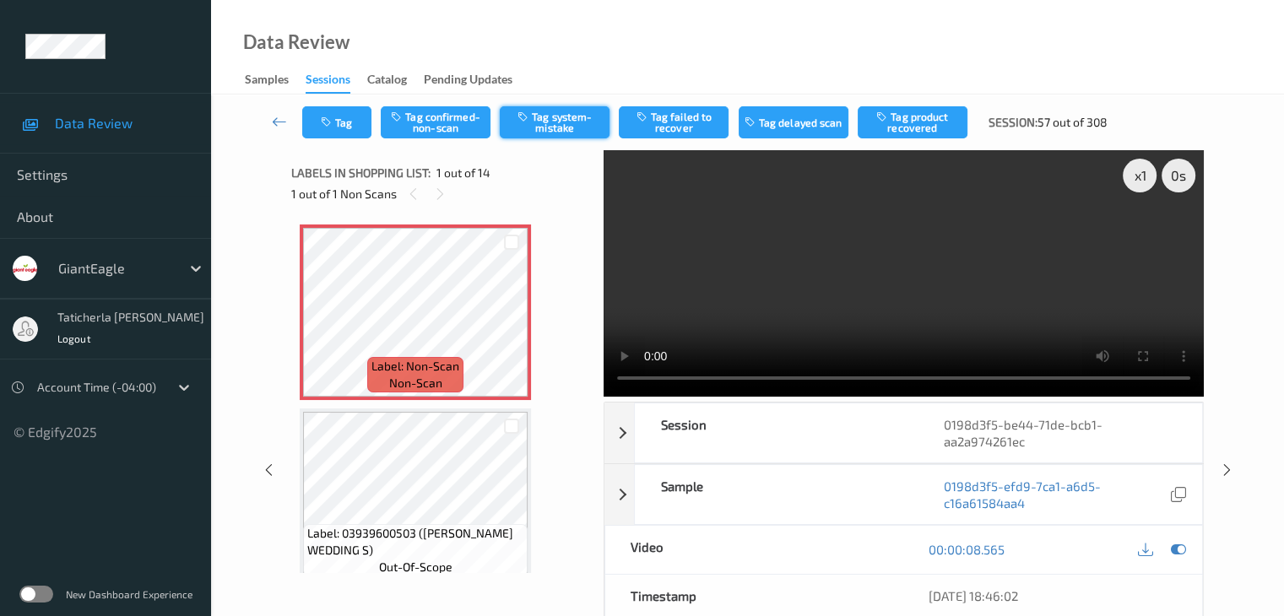
click at [577, 118] on button "Tag system-mistake" at bounding box center [555, 122] width 110 height 32
click at [348, 127] on button "Tag" at bounding box center [336, 122] width 69 height 32
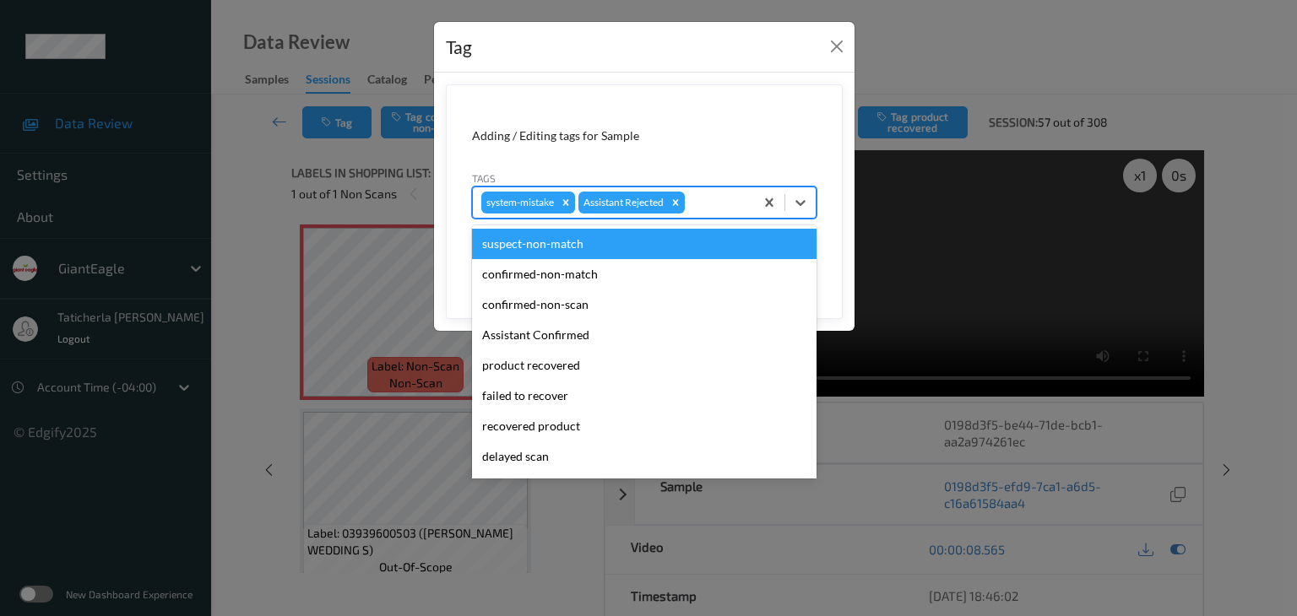
click at [718, 200] on div at bounding box center [716, 202] width 57 height 20
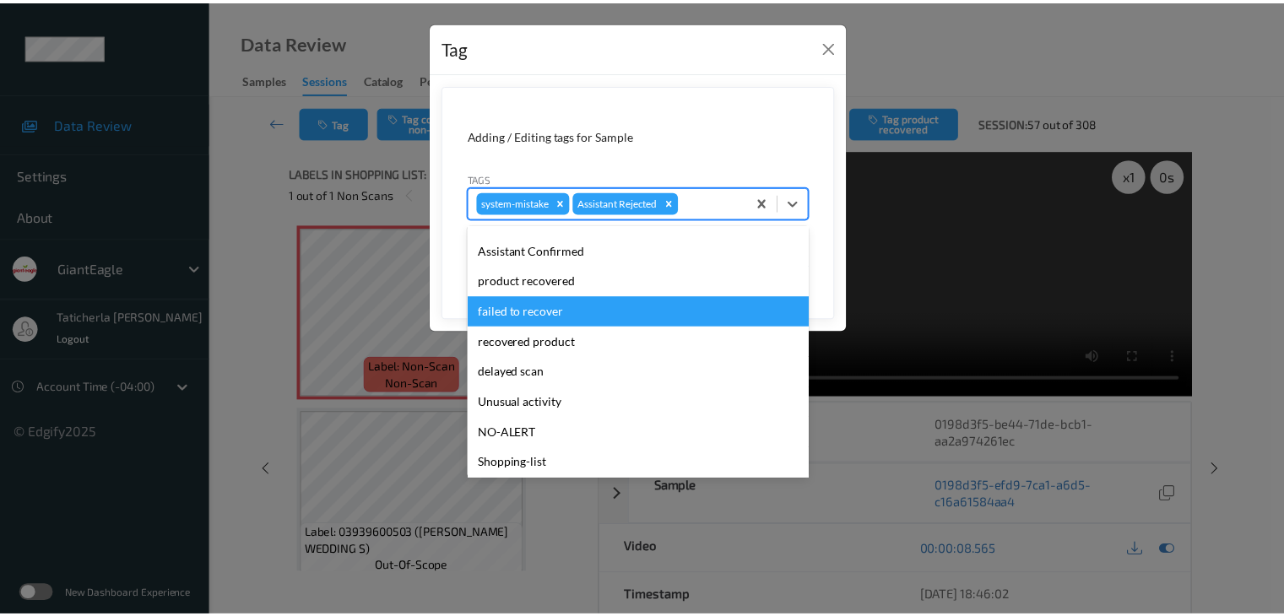
scroll to position [149, 0]
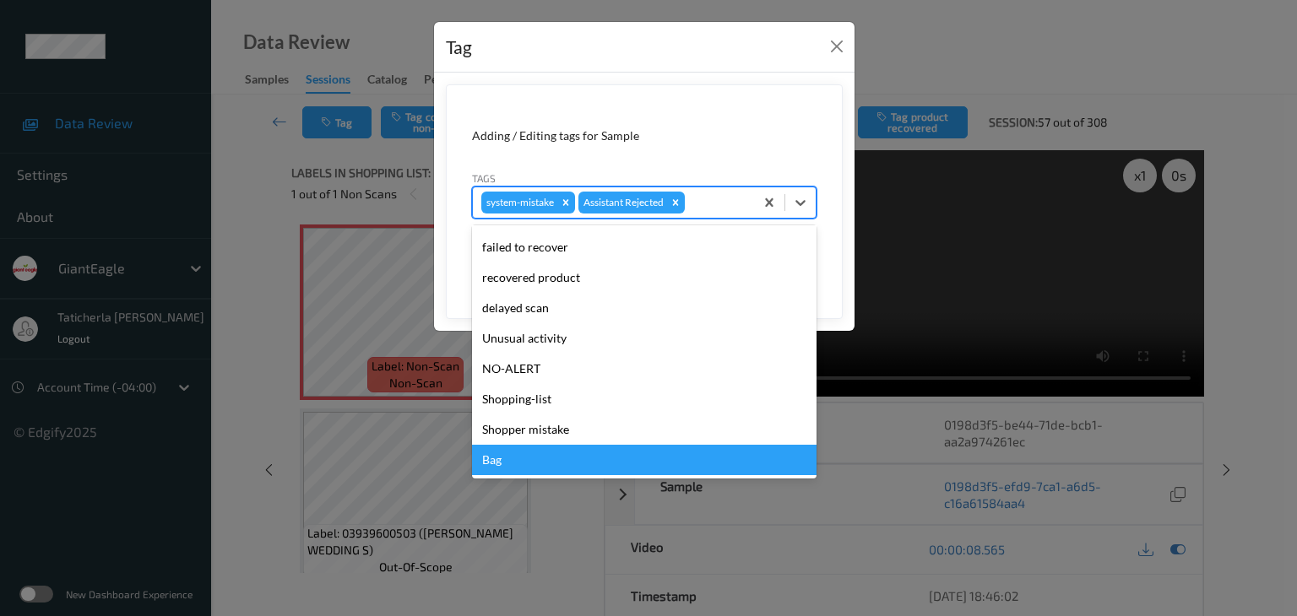
click at [588, 459] on div "Bag" at bounding box center [644, 460] width 344 height 30
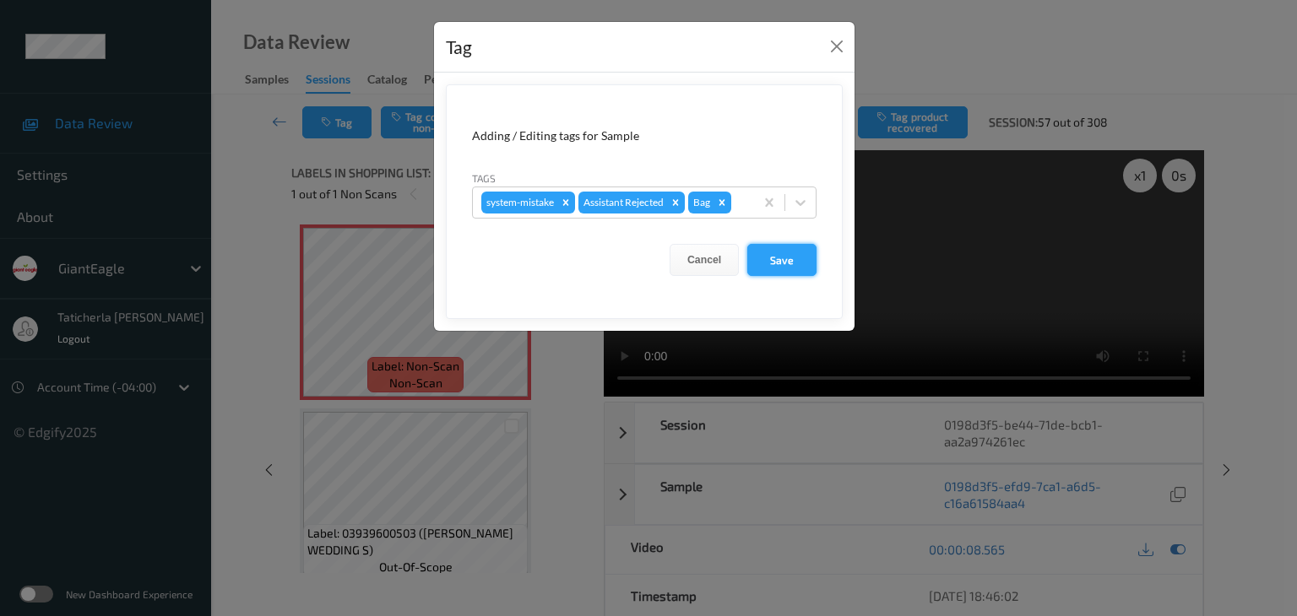
click at [783, 252] on button "Save" at bounding box center [781, 260] width 69 height 32
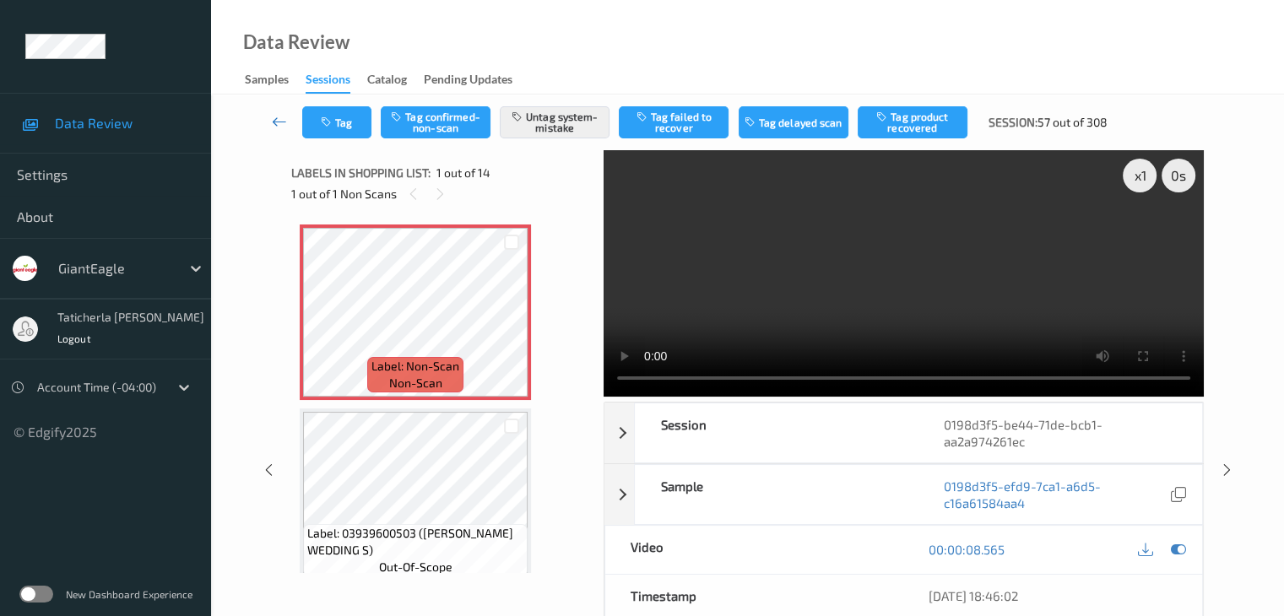
click at [282, 124] on icon at bounding box center [279, 121] width 15 height 17
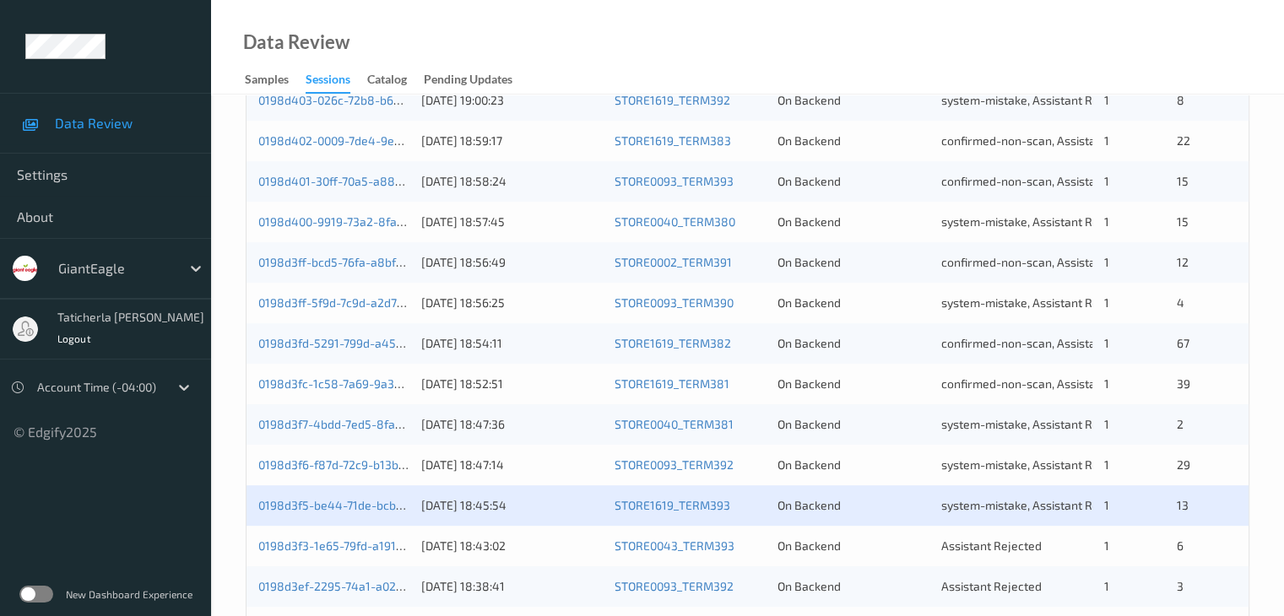
scroll to position [760, 0]
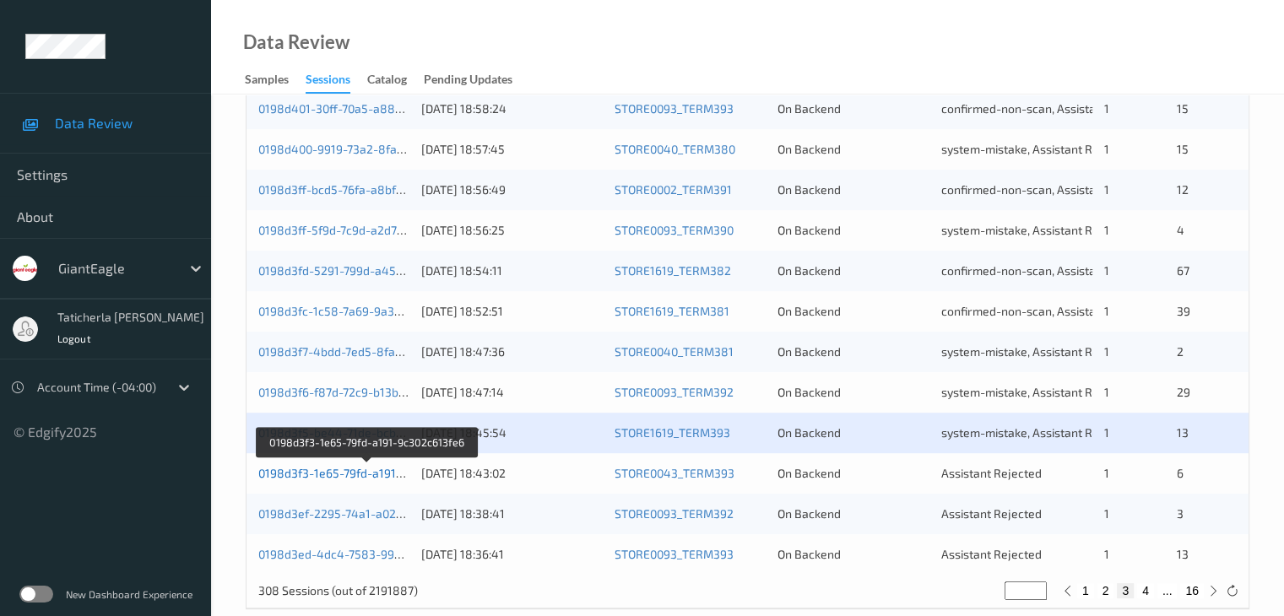
click at [348, 468] on link "0198d3f3-1e65-79fd-a191-9c302c613fe6" at bounding box center [367, 473] width 218 height 14
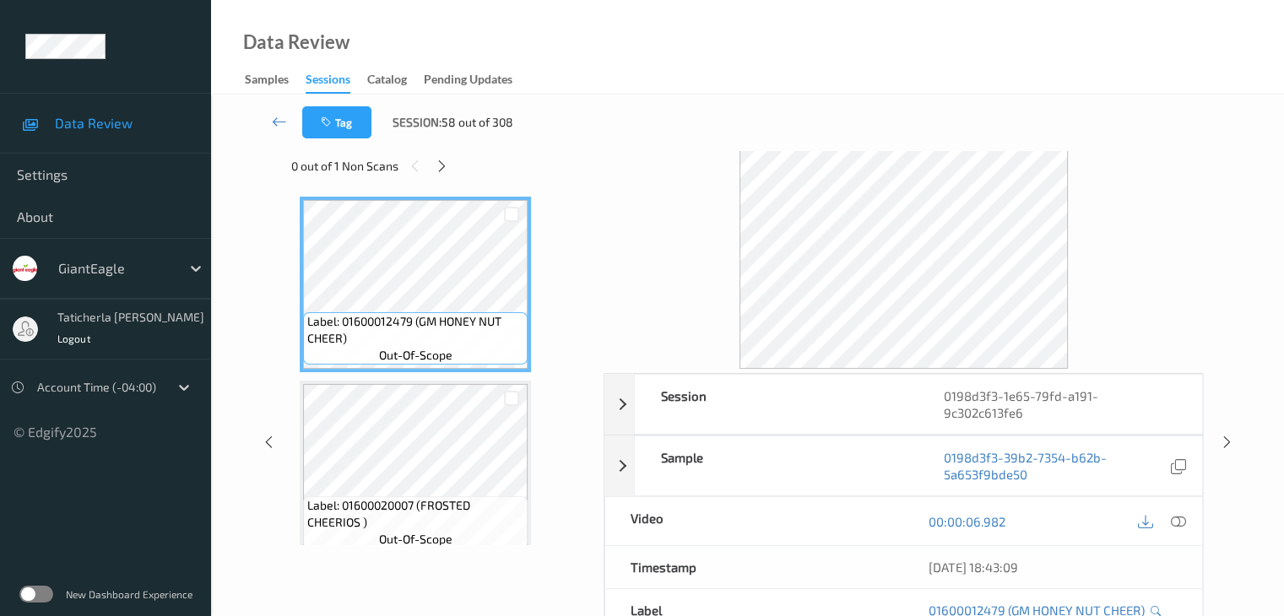
scroll to position [20, 0]
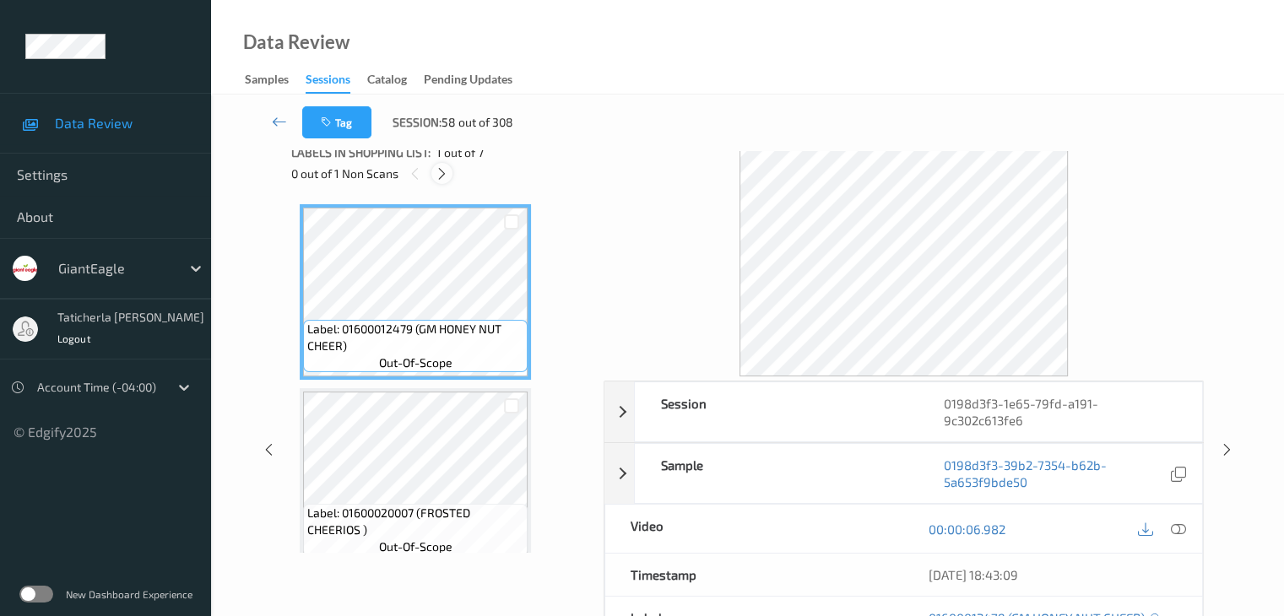
click at [442, 166] on icon at bounding box center [442, 173] width 14 height 15
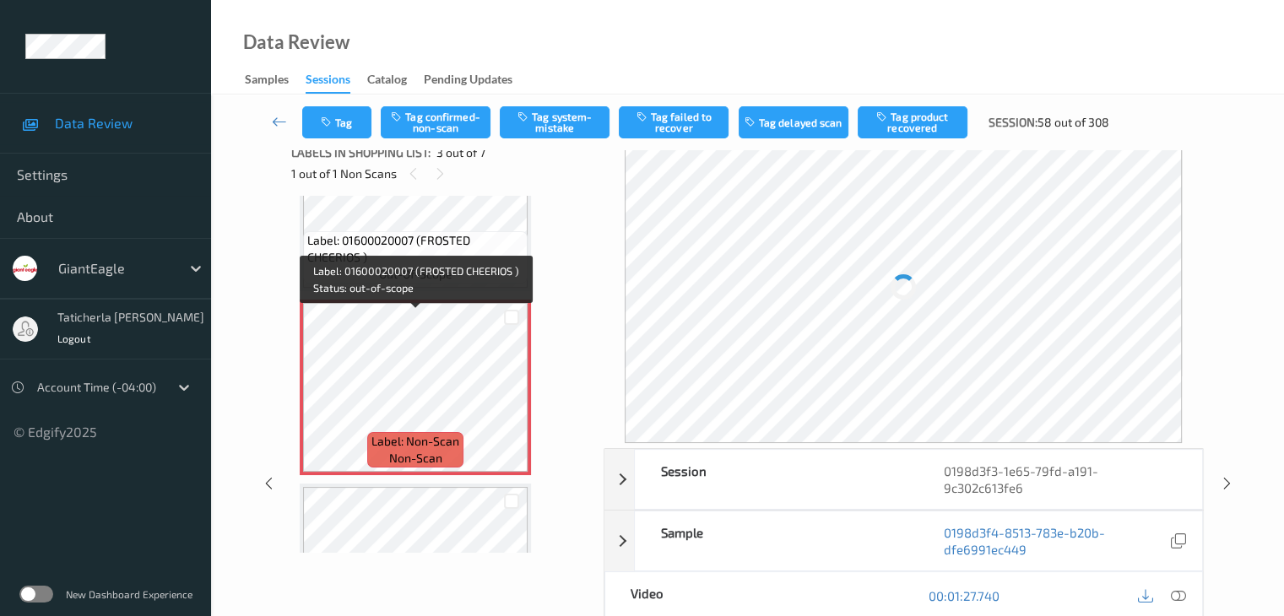
scroll to position [361, 0]
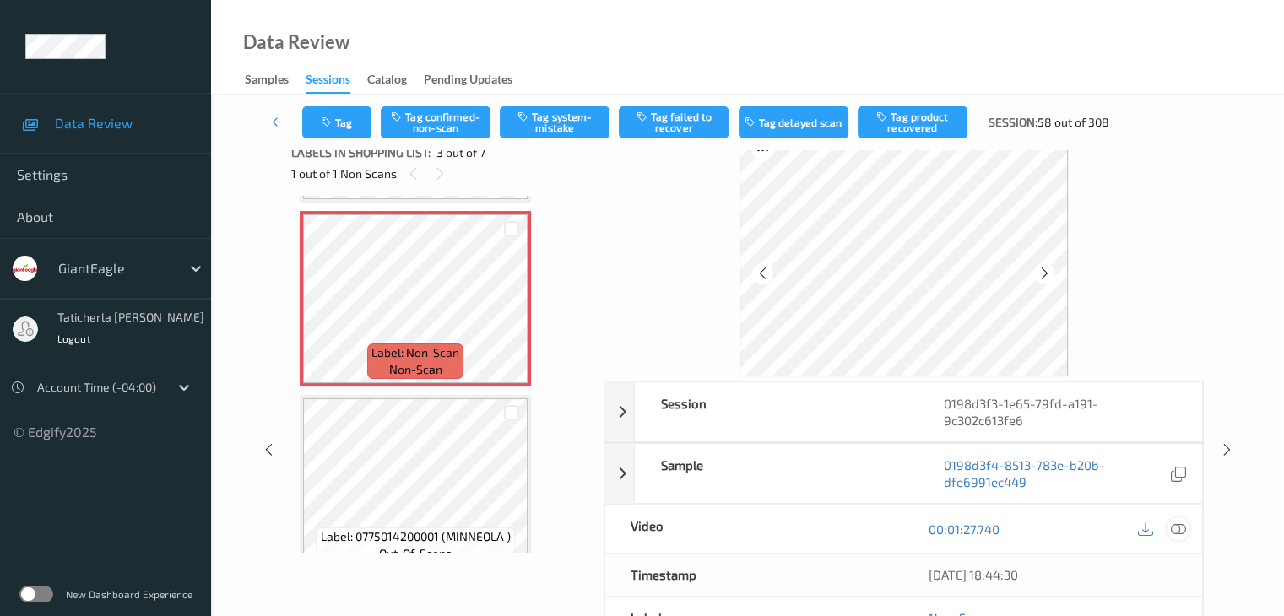
click at [1176, 522] on icon at bounding box center [1177, 529] width 15 height 15
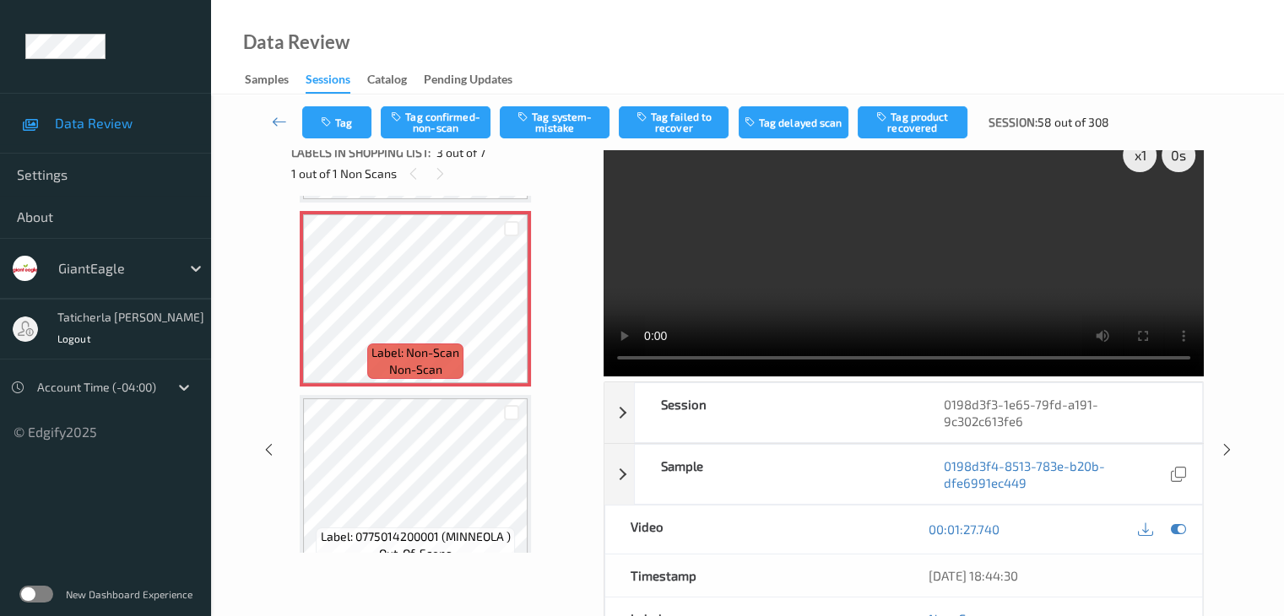
click at [1141, 219] on video at bounding box center [904, 253] width 600 height 247
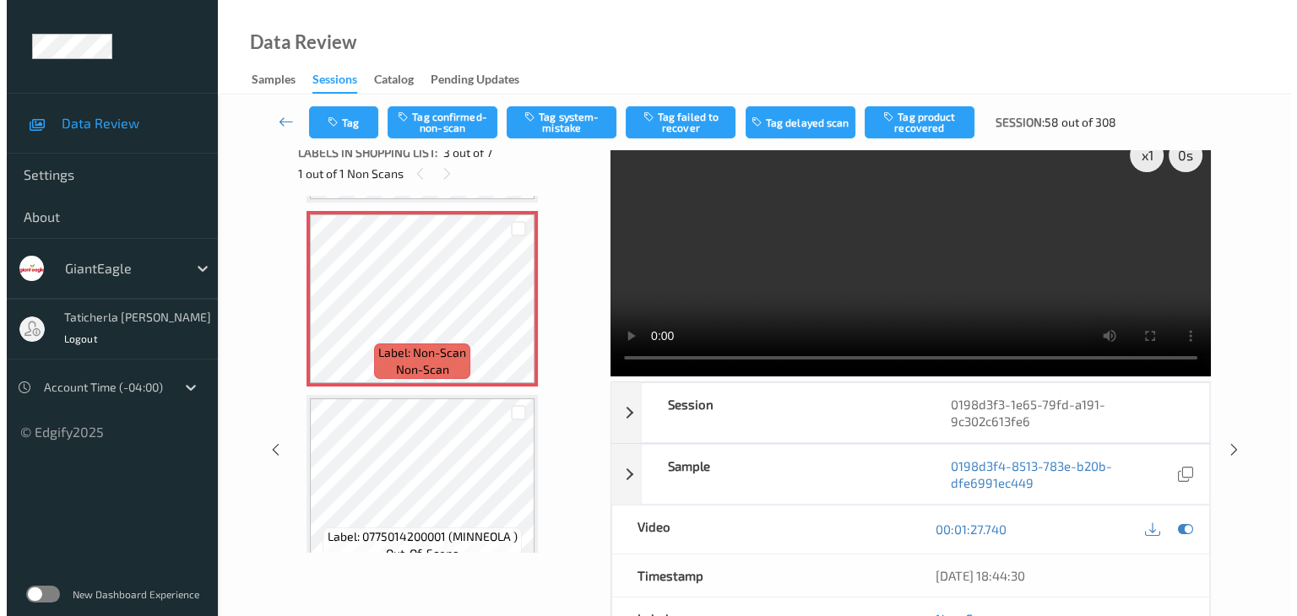
scroll to position [0, 0]
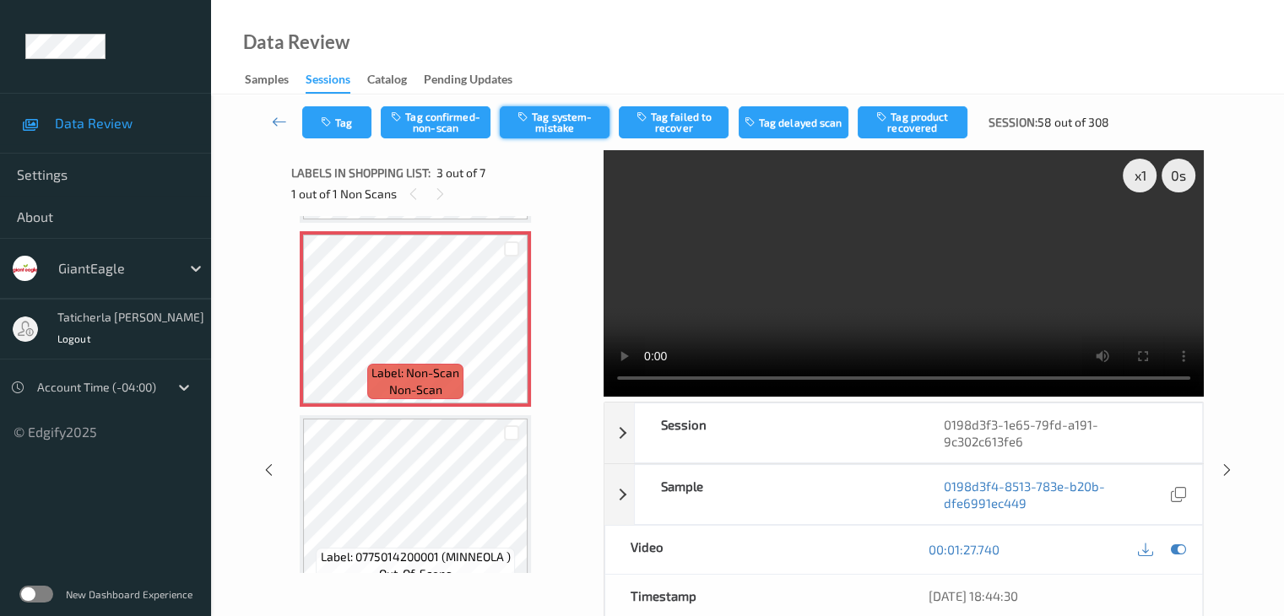
click at [577, 116] on button "Tag system-mistake" at bounding box center [555, 122] width 110 height 32
click at [344, 125] on button "Tag" at bounding box center [336, 122] width 69 height 32
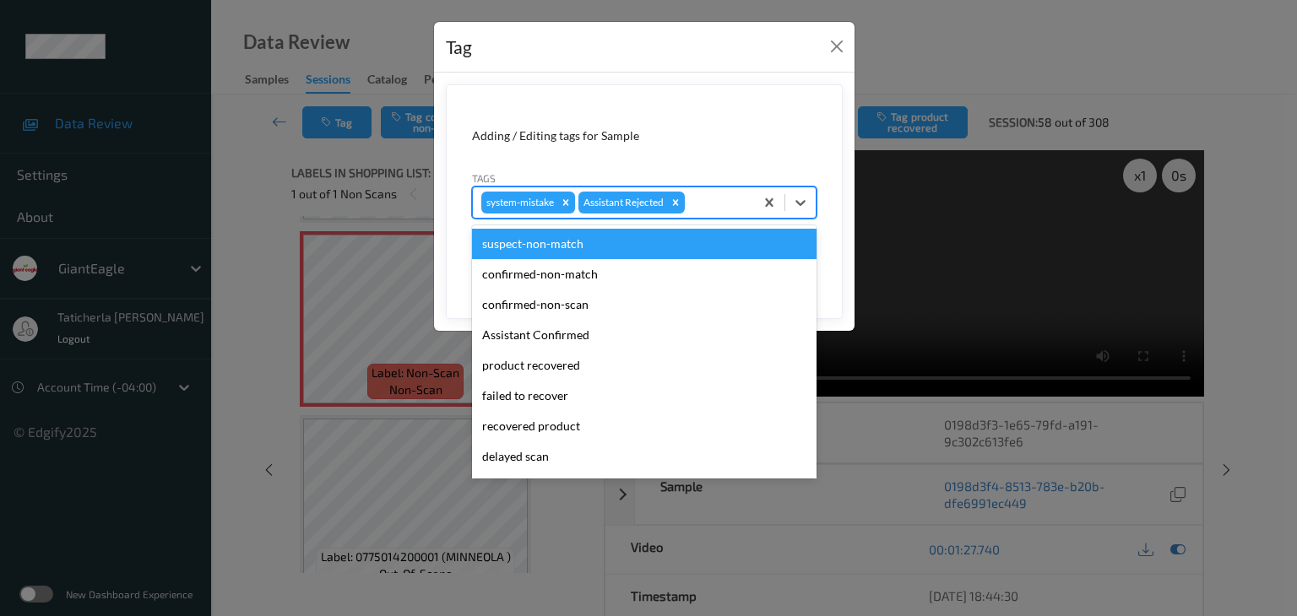
click at [704, 210] on div at bounding box center [716, 202] width 57 height 20
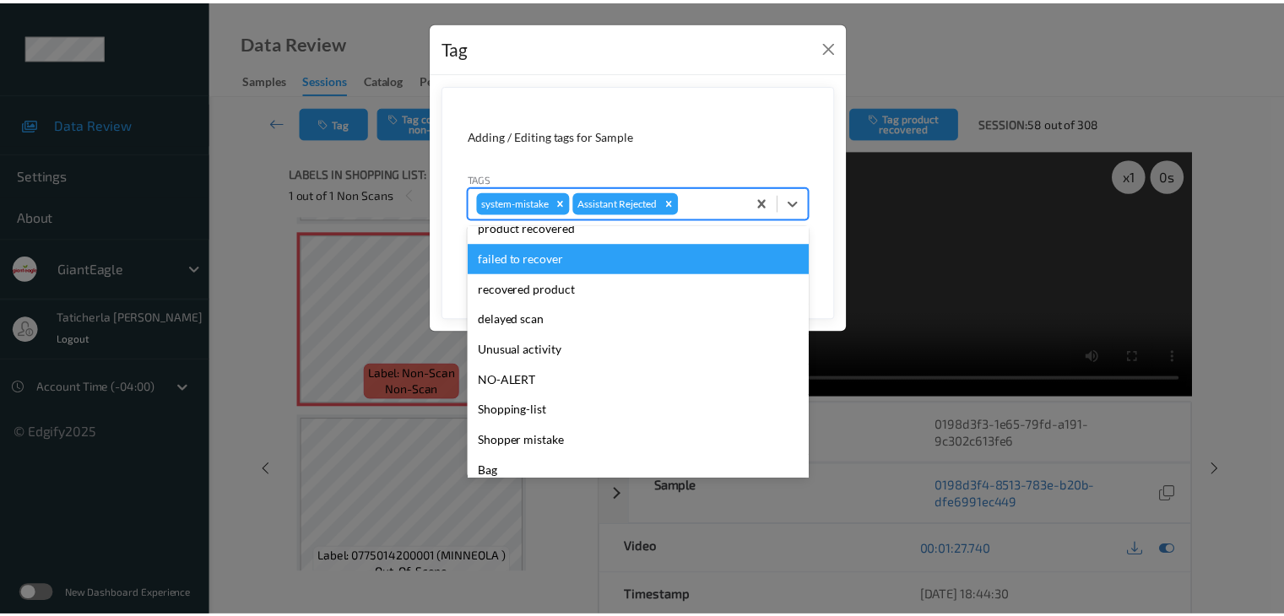
scroll to position [149, 0]
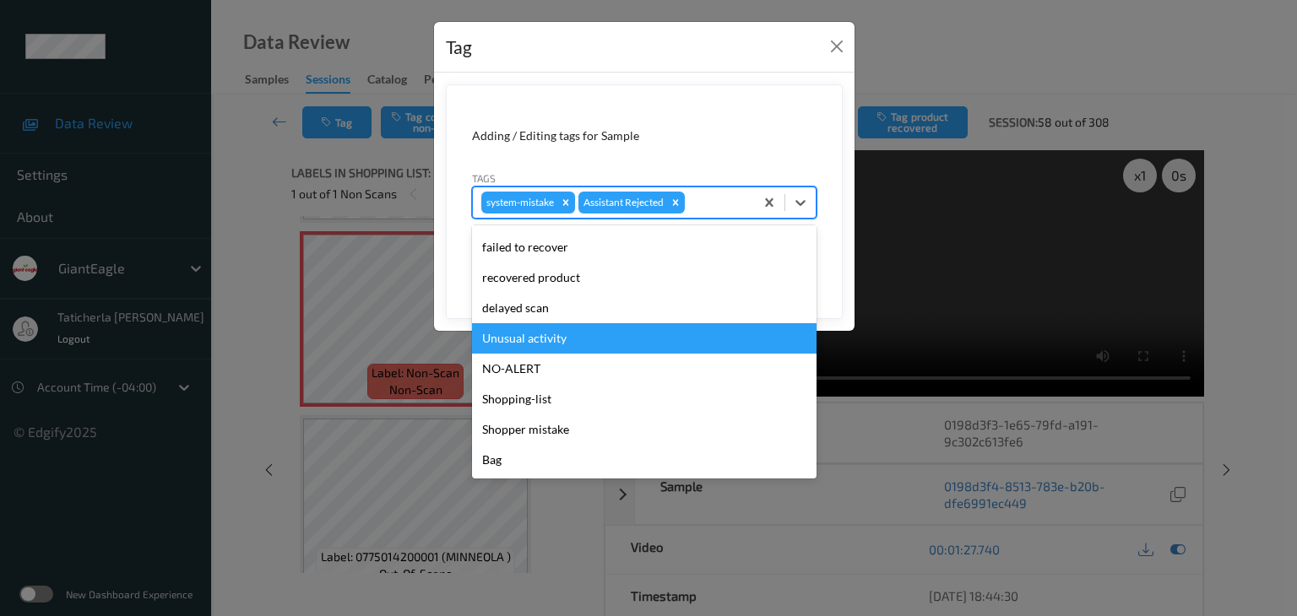
drag, startPoint x: 583, startPoint y: 344, endPoint x: 702, endPoint y: 264, distance: 144.2
click at [595, 338] on div "Unusual activity" at bounding box center [644, 338] width 344 height 30
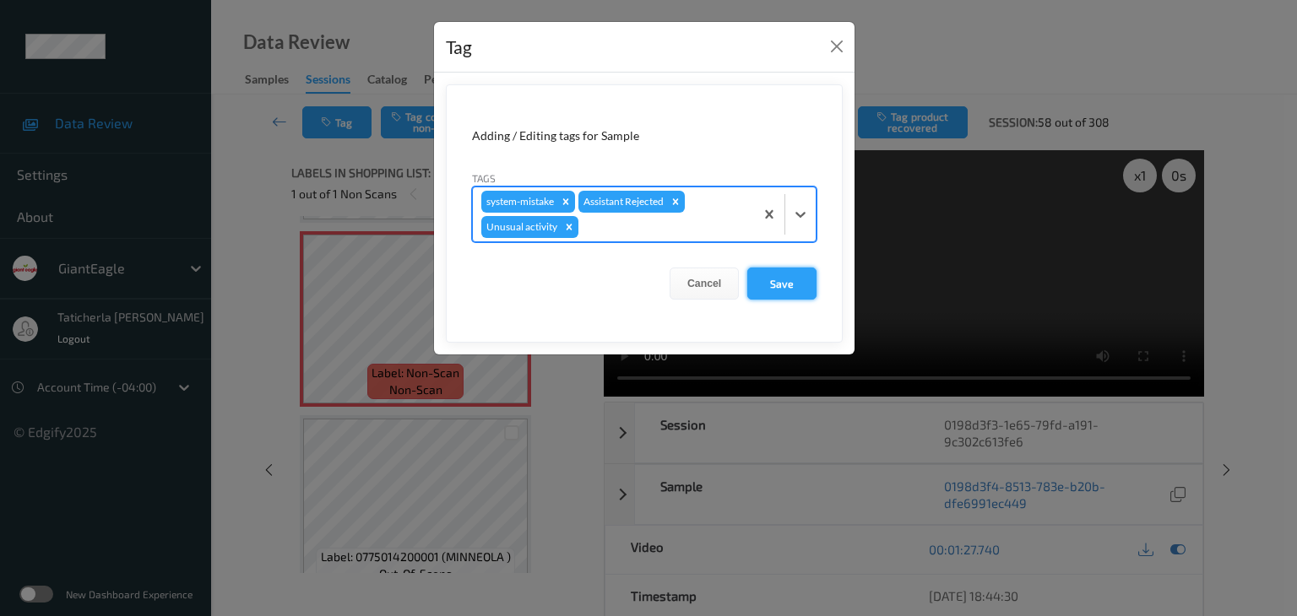
click at [782, 278] on button "Save" at bounding box center [781, 284] width 69 height 32
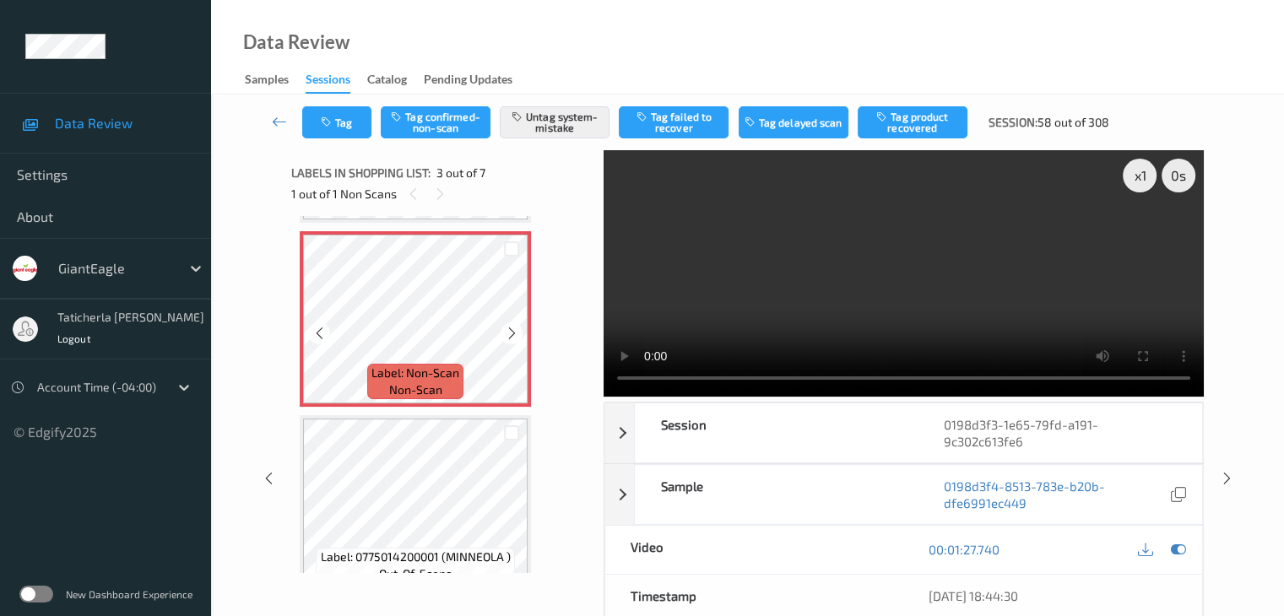
scroll to position [277, 0]
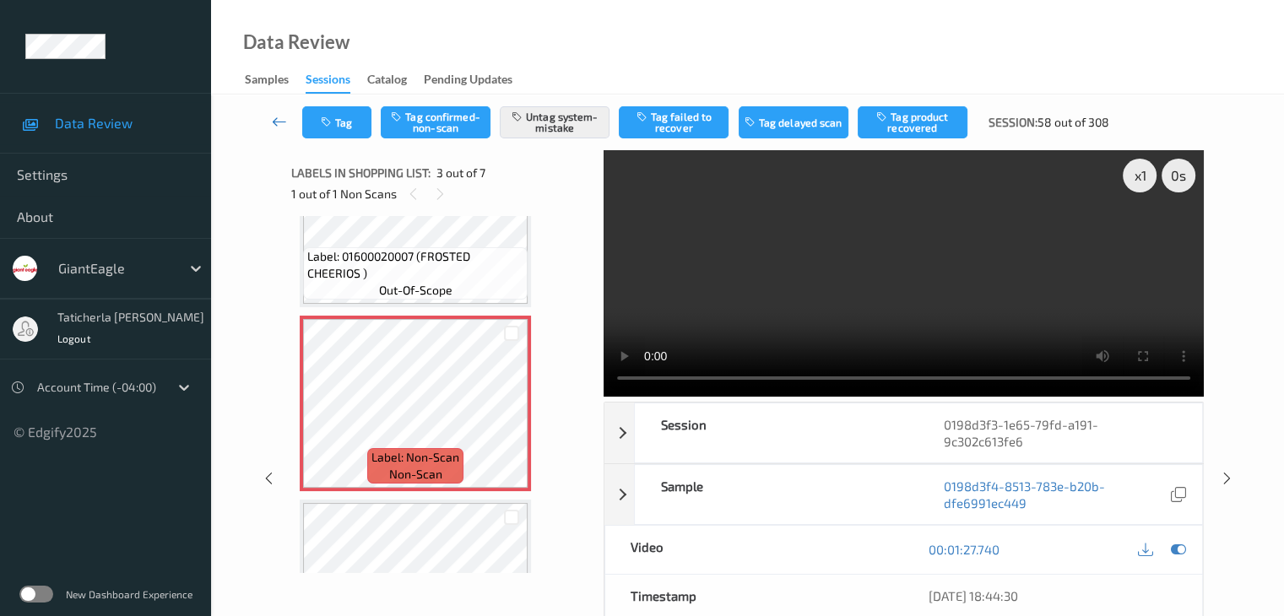
click at [279, 121] on icon at bounding box center [279, 121] width 15 height 17
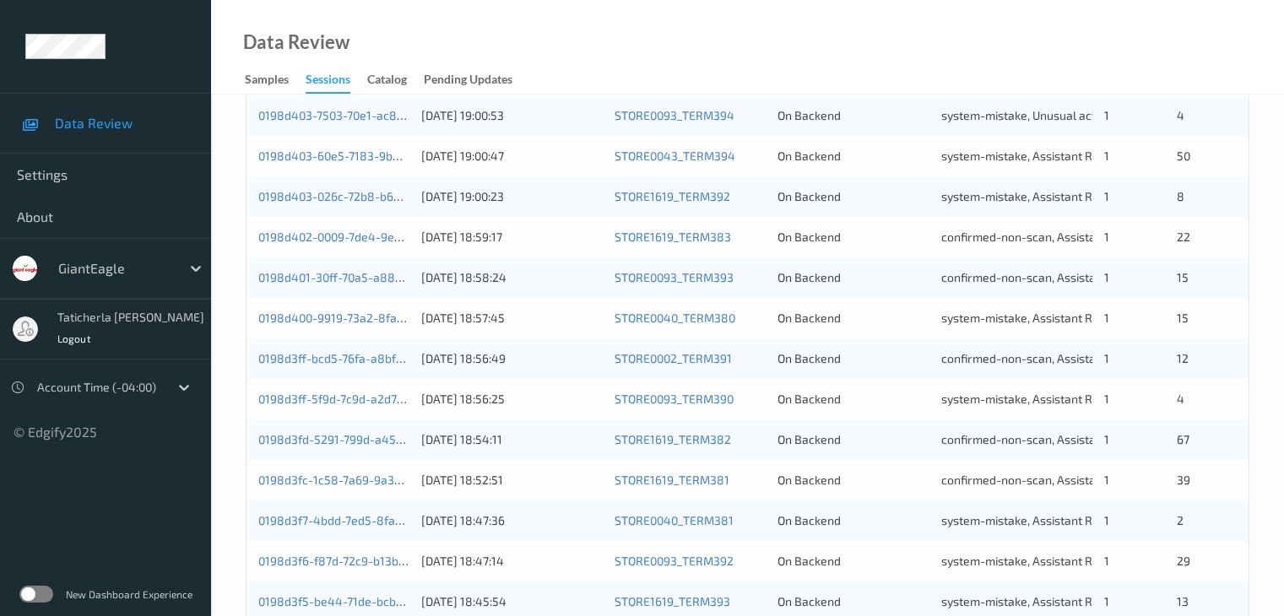
scroll to position [787, 0]
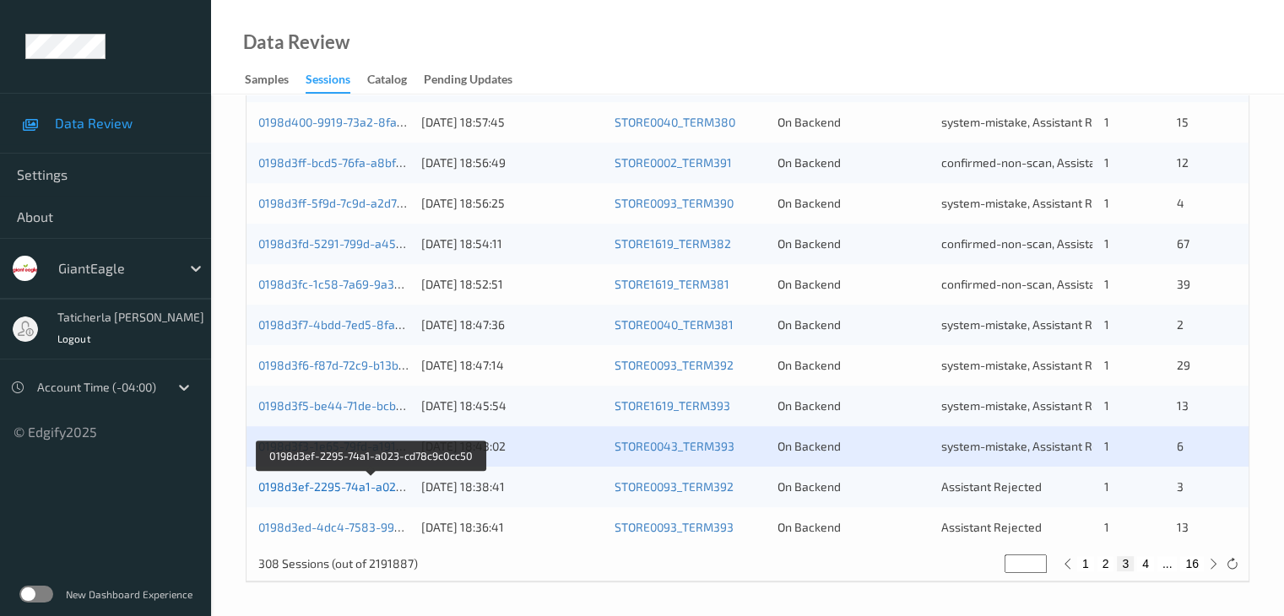
click at [348, 491] on link "0198d3ef-2295-74a1-a023-cd78c9c0cc50" at bounding box center [371, 487] width 226 height 14
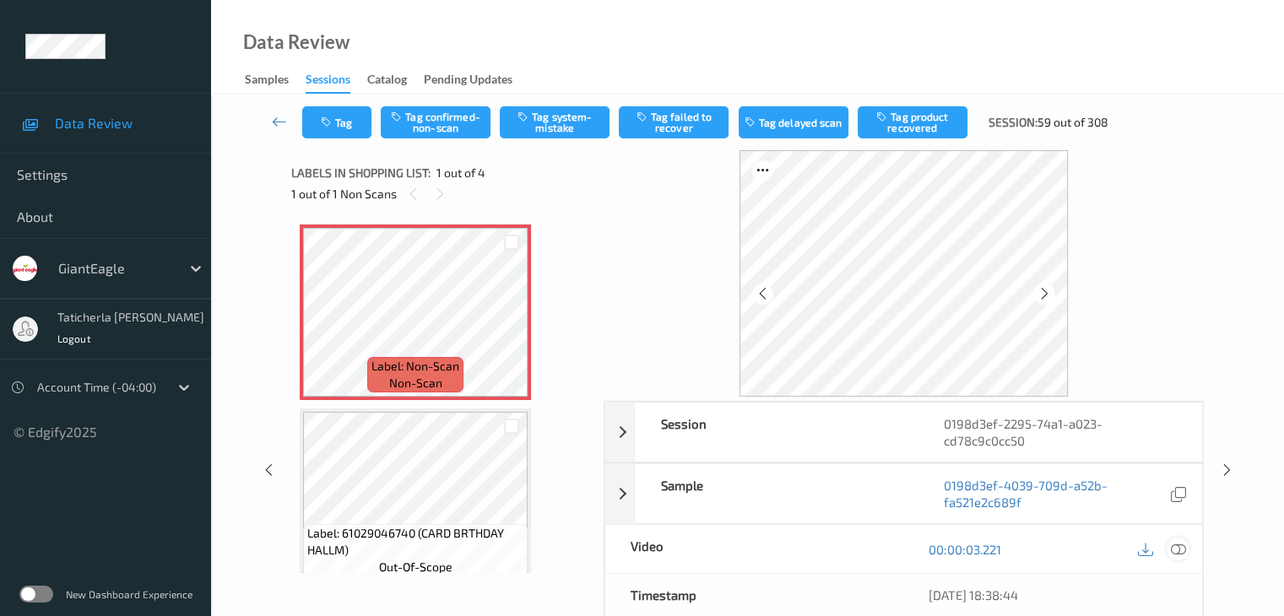
click at [1175, 548] on icon at bounding box center [1177, 549] width 15 height 15
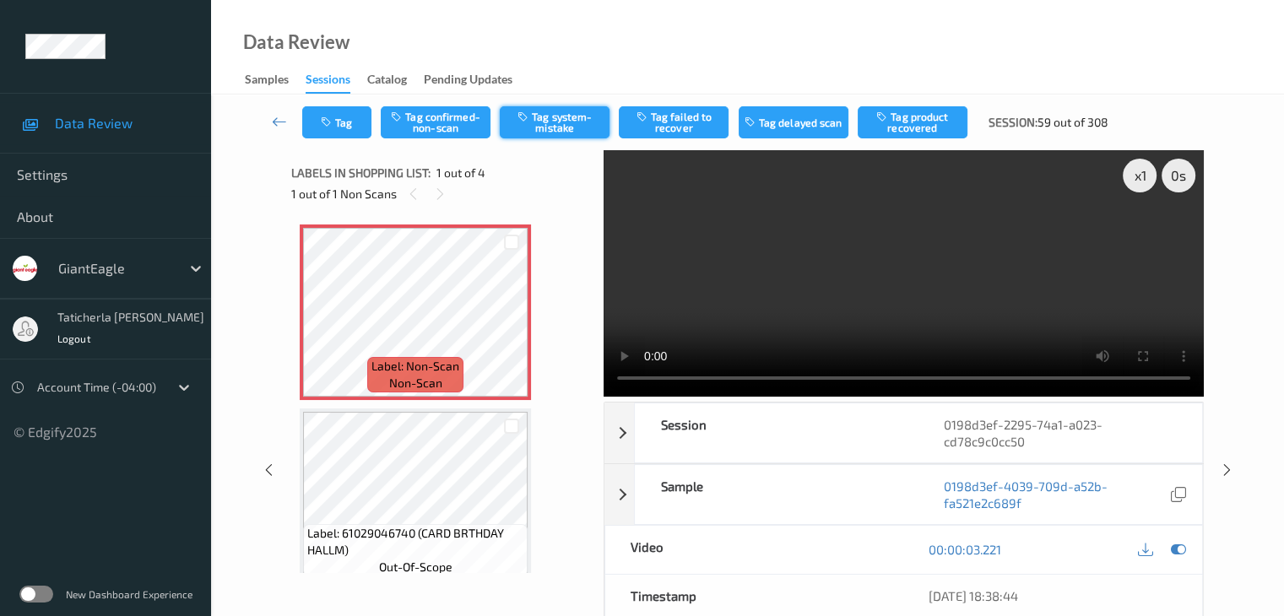
click at [568, 122] on button "Tag system-mistake" at bounding box center [555, 122] width 110 height 32
click at [344, 121] on button "Tag" at bounding box center [336, 122] width 69 height 32
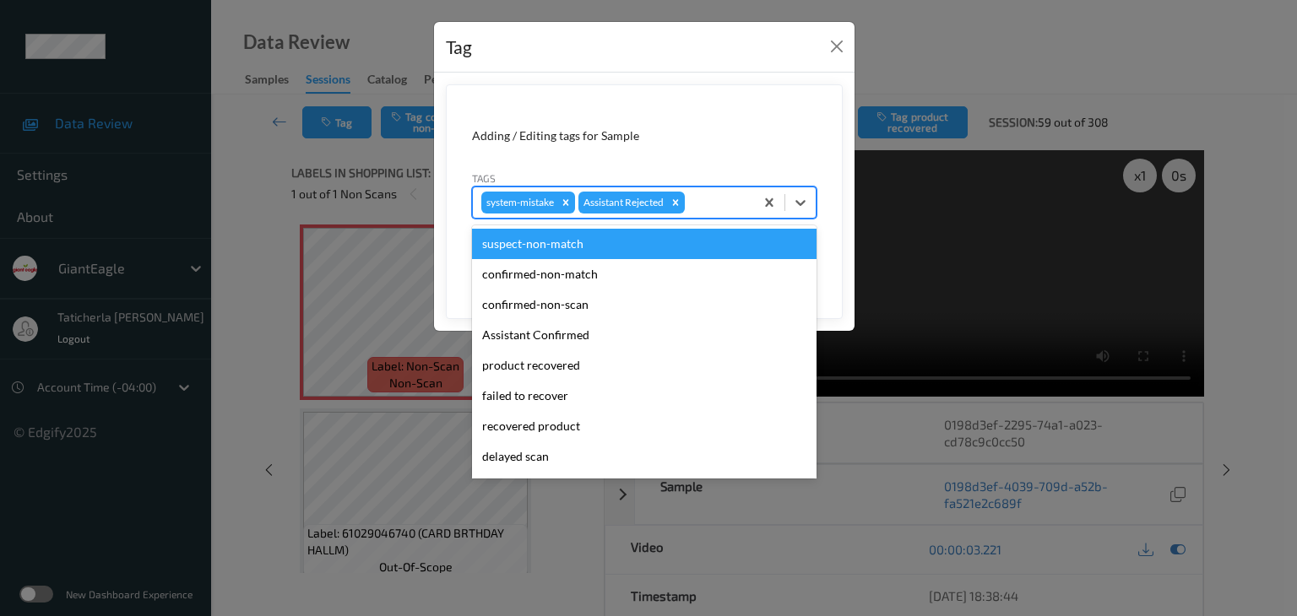
click at [729, 206] on div at bounding box center [716, 202] width 57 height 20
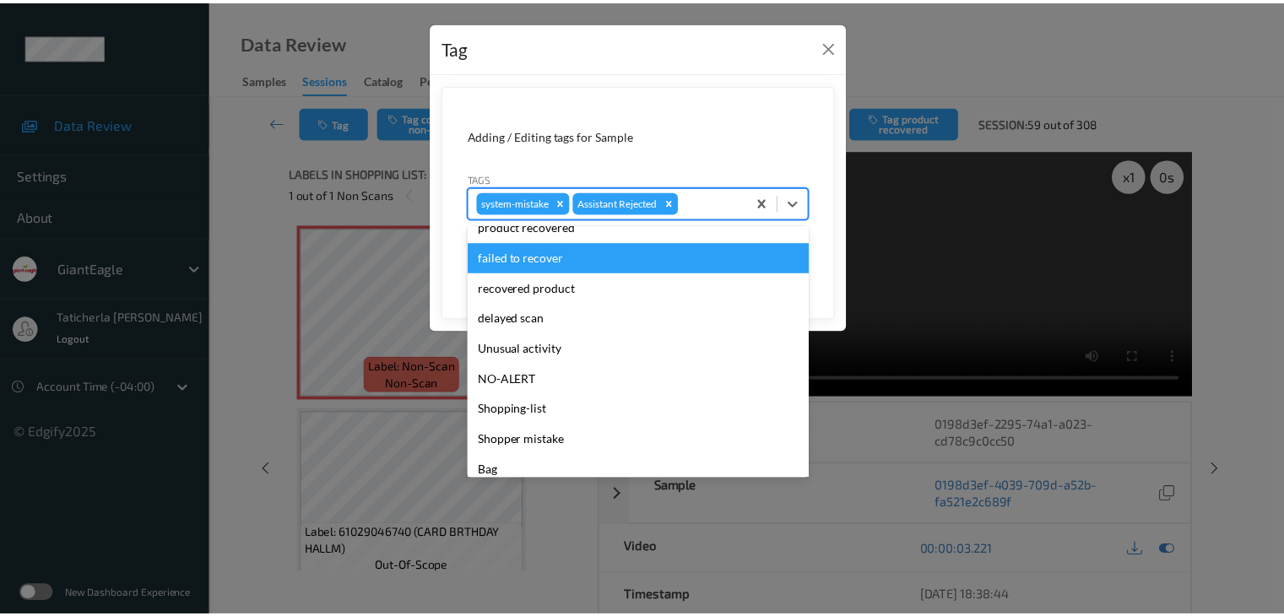
scroll to position [149, 0]
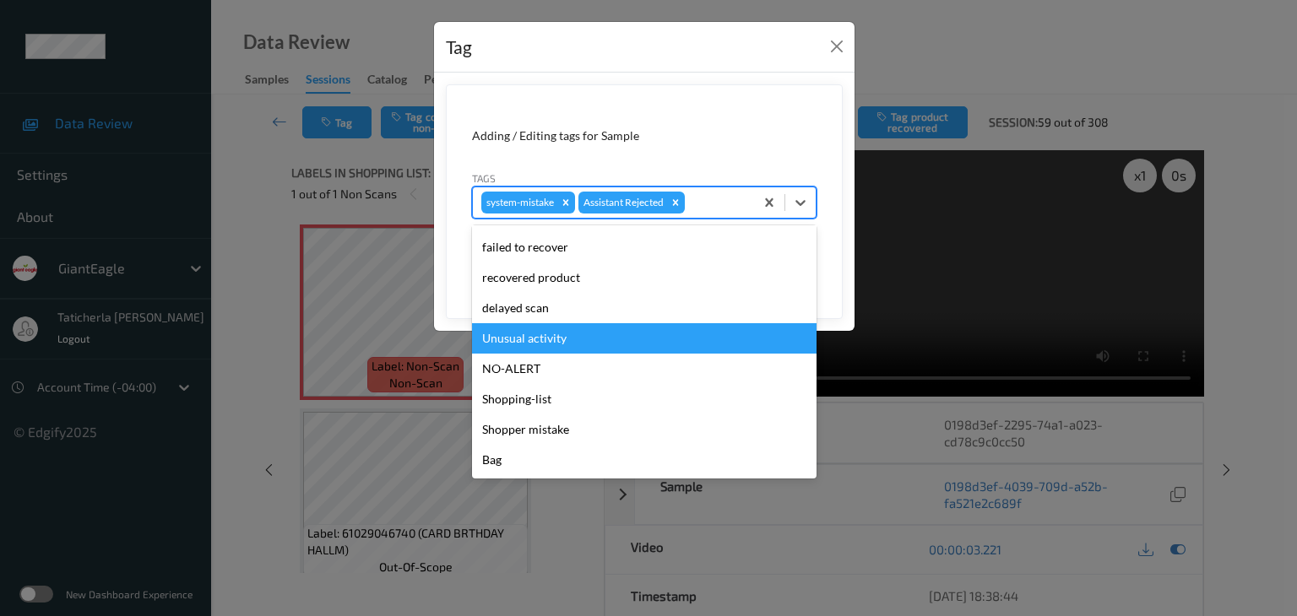
click at [645, 341] on div "Unusual activity" at bounding box center [644, 338] width 344 height 30
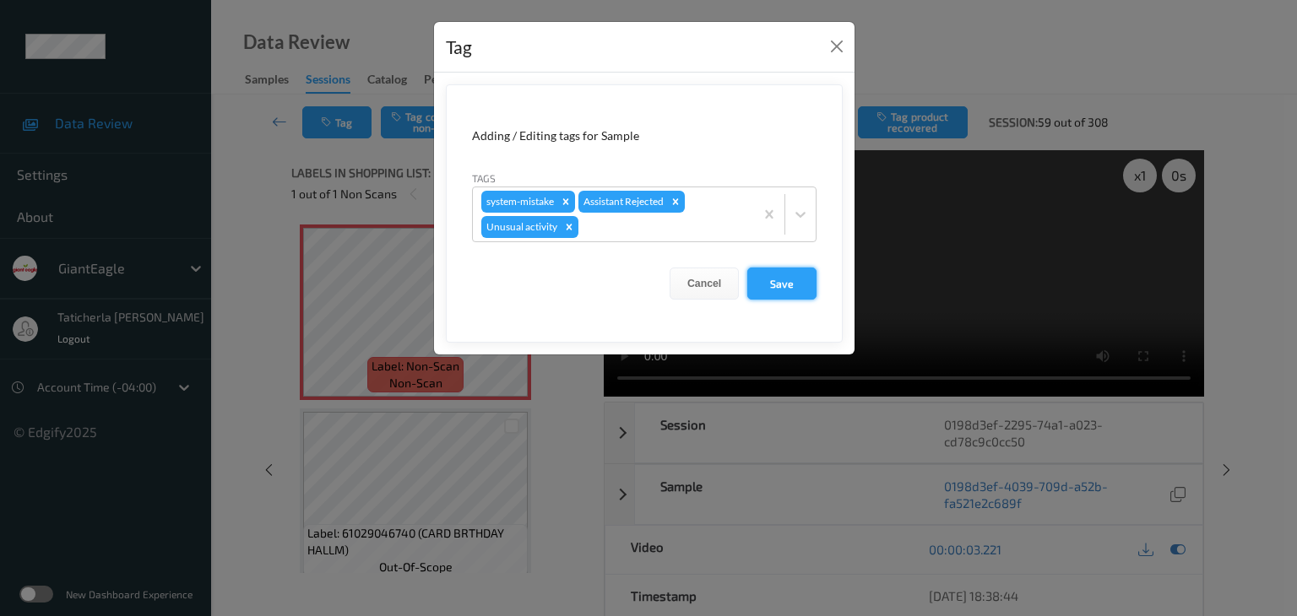
click at [780, 276] on button "Save" at bounding box center [781, 284] width 69 height 32
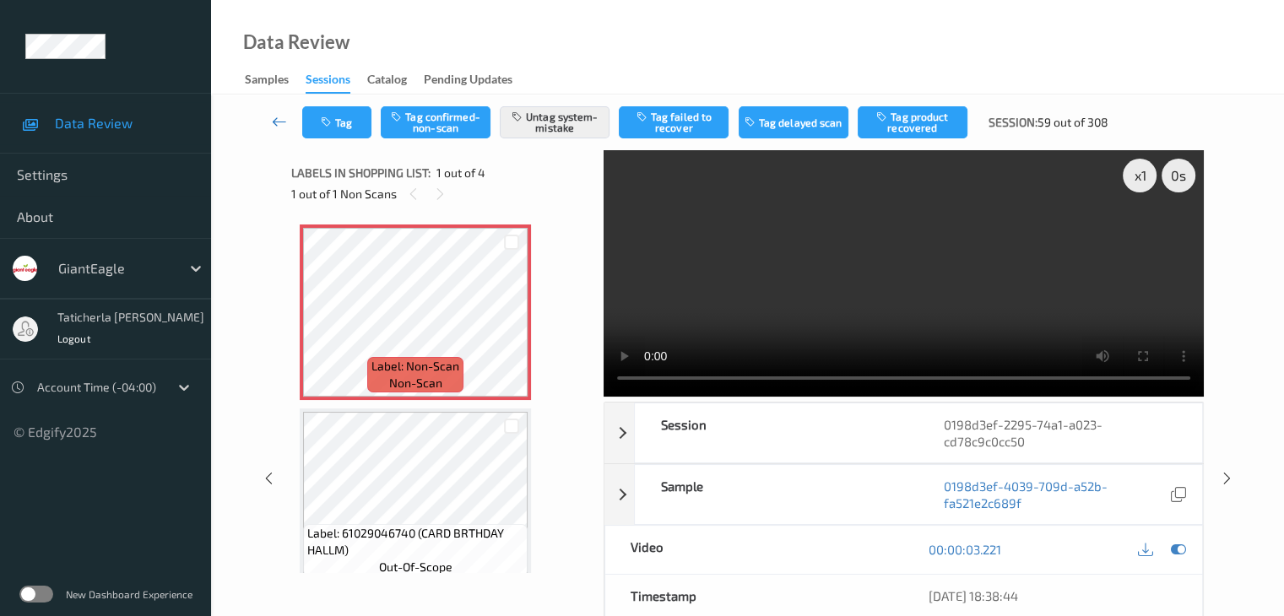
click at [279, 123] on icon at bounding box center [279, 121] width 15 height 17
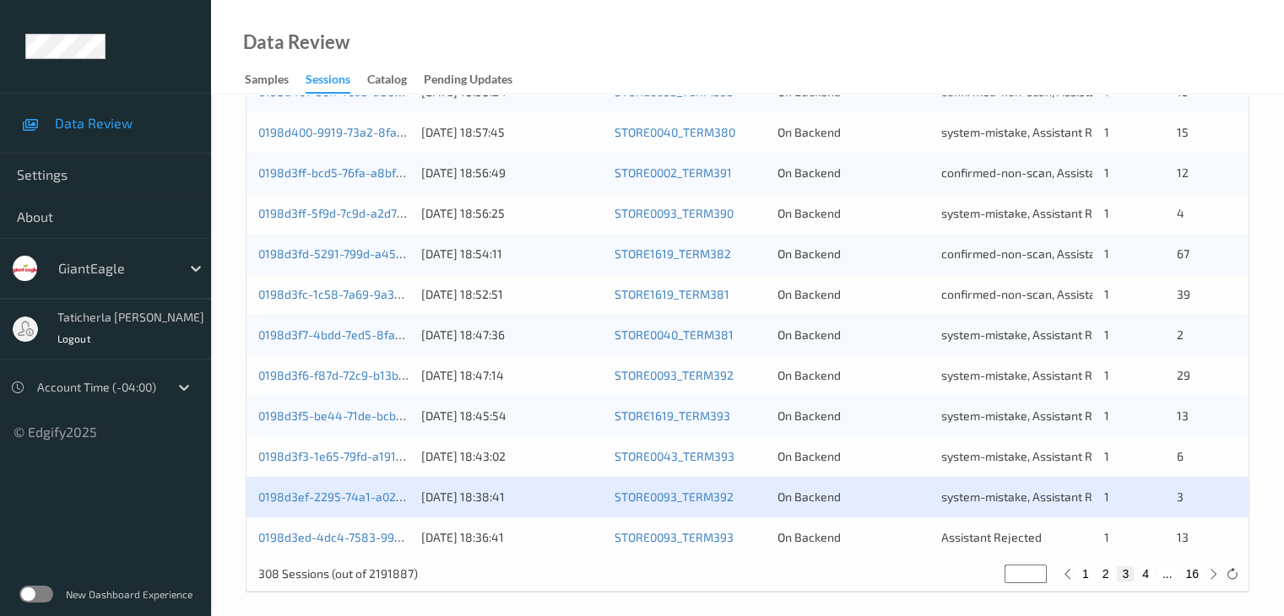
scroll to position [787, 0]
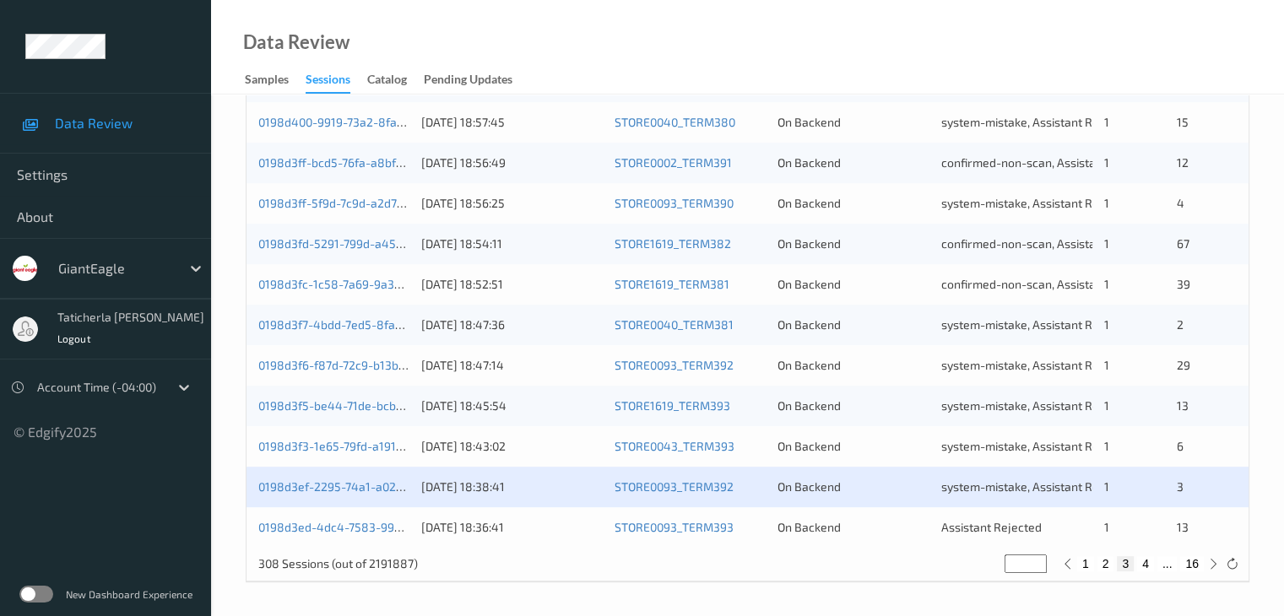
click at [351, 474] on div "0198d3ef-2295-74a1-a023-cd78c9c0cc50 [DATE] 18:38:41 STORE0093_TERM392 On Backe…" at bounding box center [748, 487] width 1002 height 41
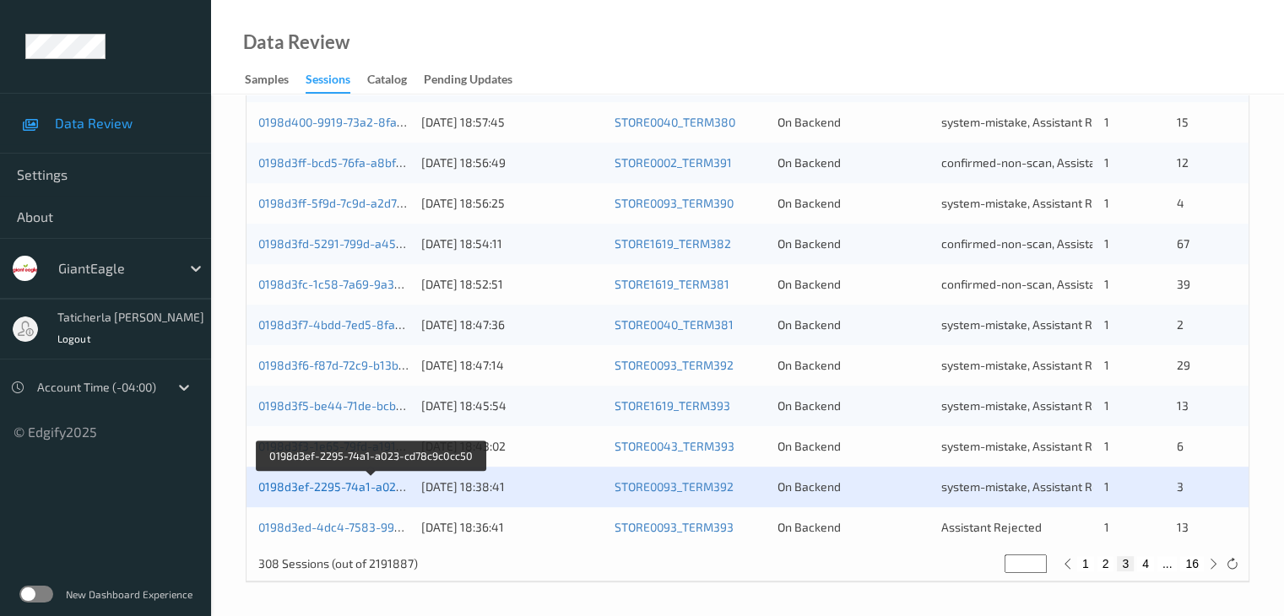
click at [351, 484] on link "0198d3ef-2295-74a1-a023-cd78c9c0cc50" at bounding box center [371, 487] width 226 height 14
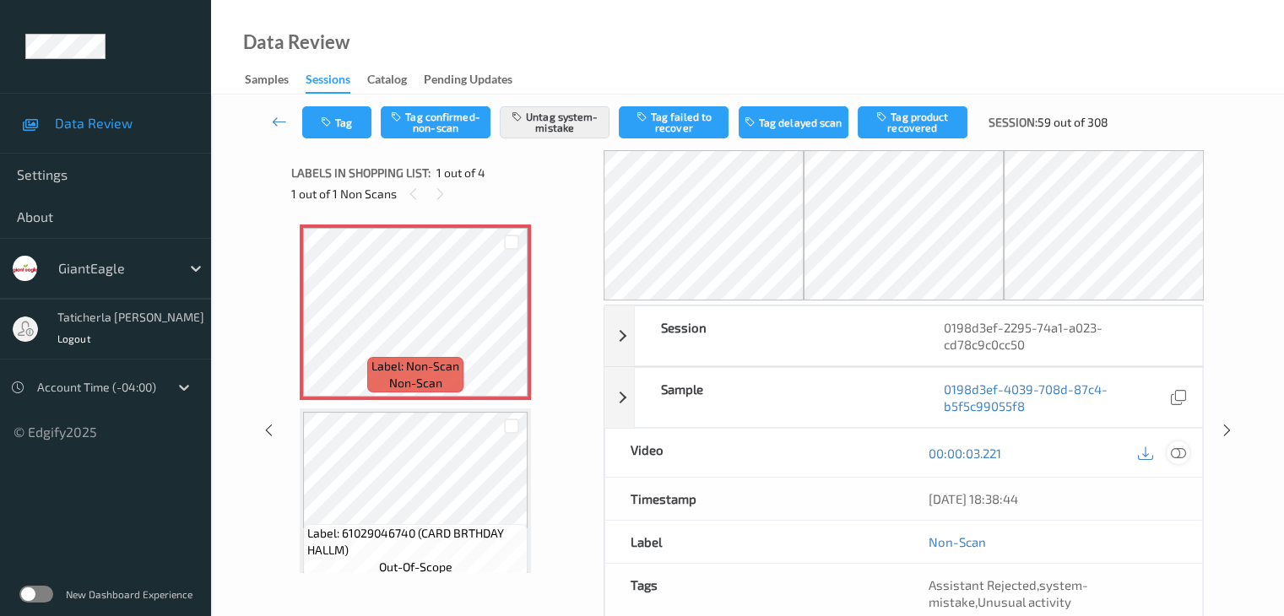
click at [1174, 449] on icon at bounding box center [1177, 453] width 15 height 15
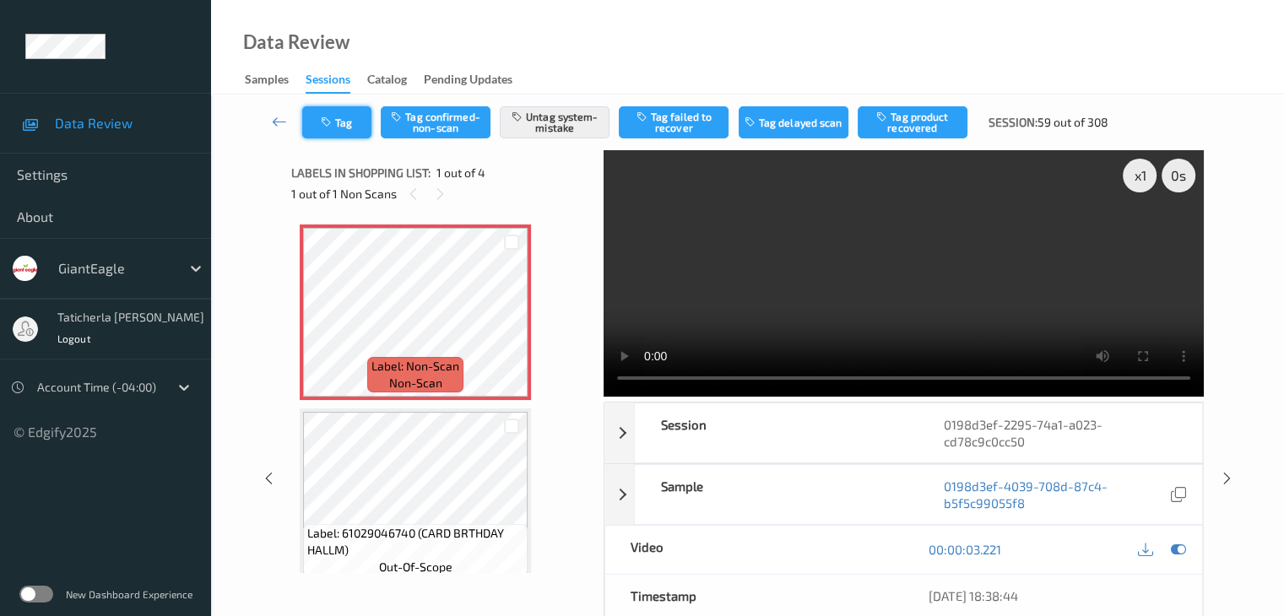
click at [313, 120] on button "Tag" at bounding box center [336, 122] width 69 height 32
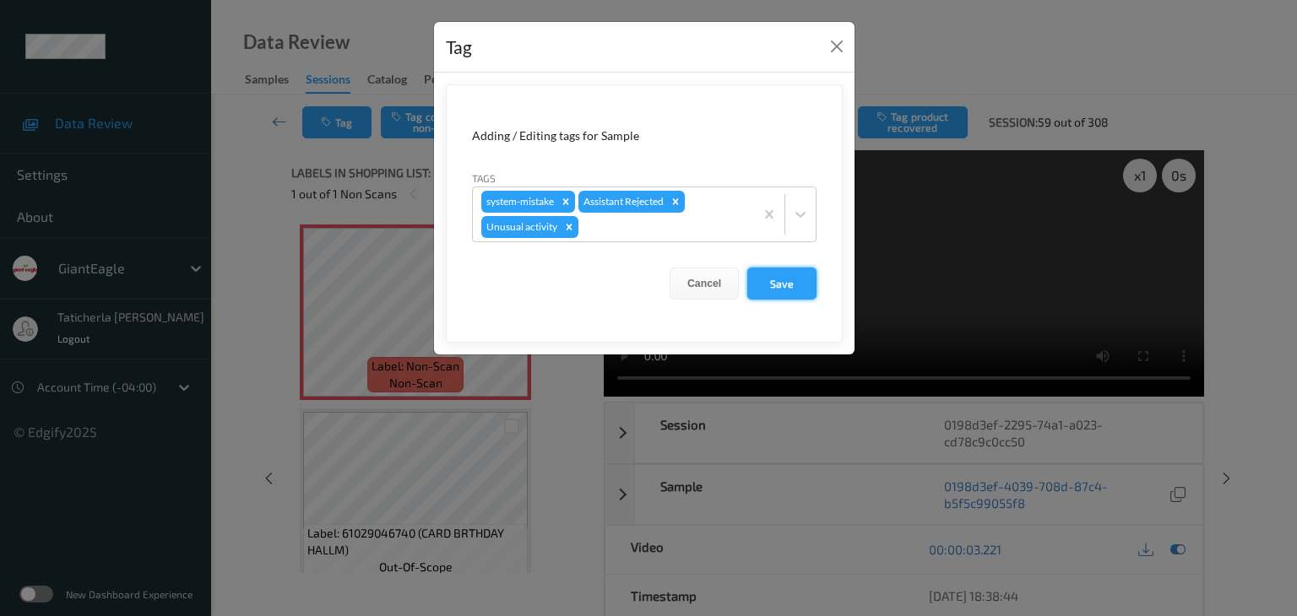
click at [793, 286] on button "Save" at bounding box center [781, 284] width 69 height 32
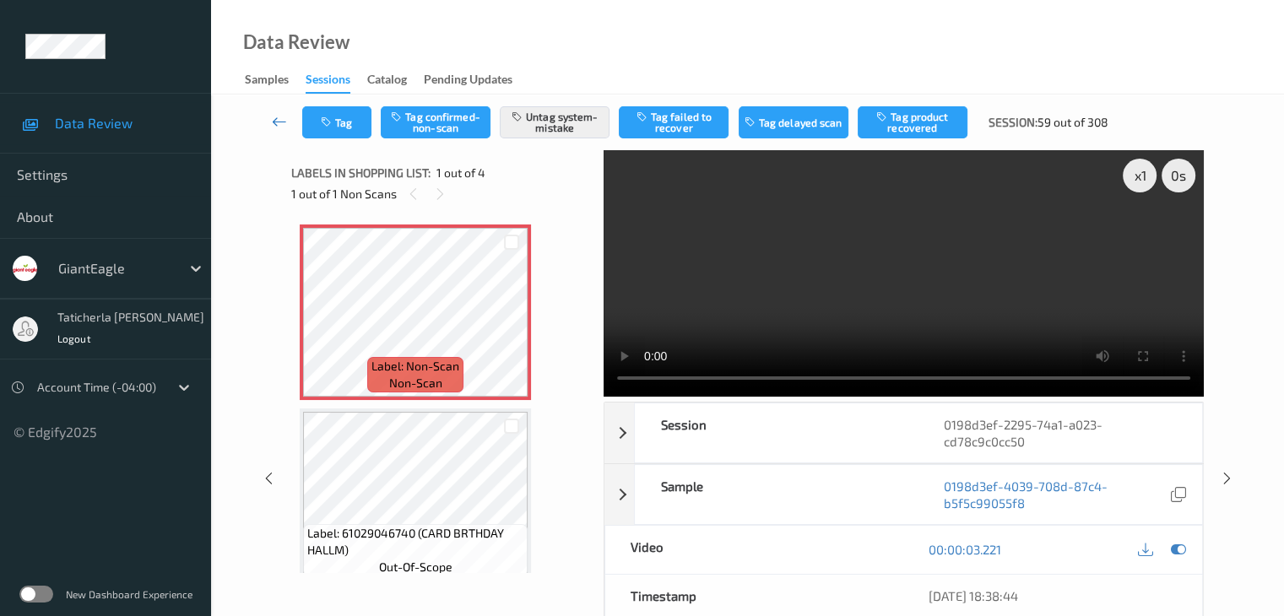
click at [274, 121] on icon at bounding box center [279, 121] width 15 height 17
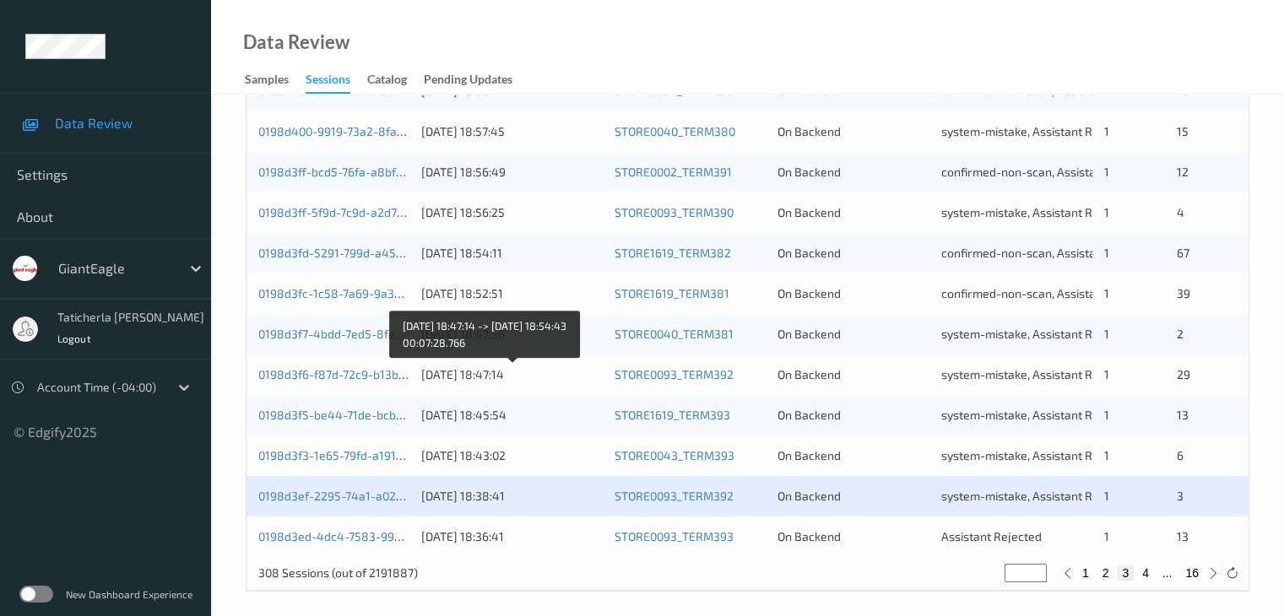
scroll to position [787, 0]
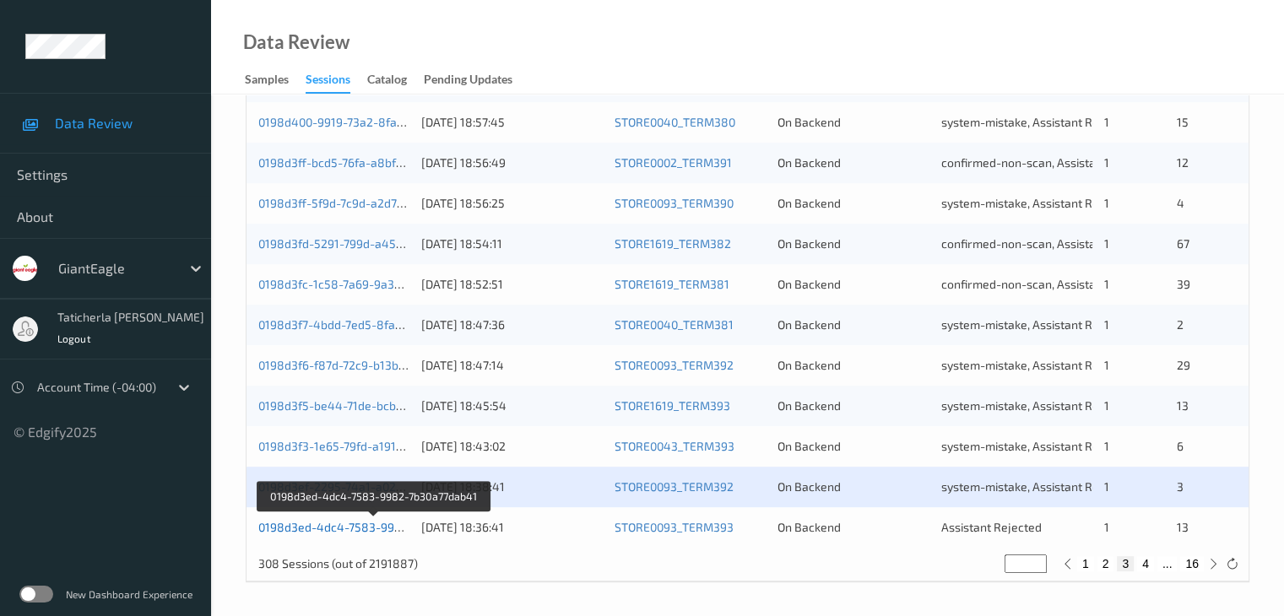
click at [352, 521] on link "0198d3ed-4dc4-7583-9982-7b30a77dab41" at bounding box center [374, 527] width 232 height 14
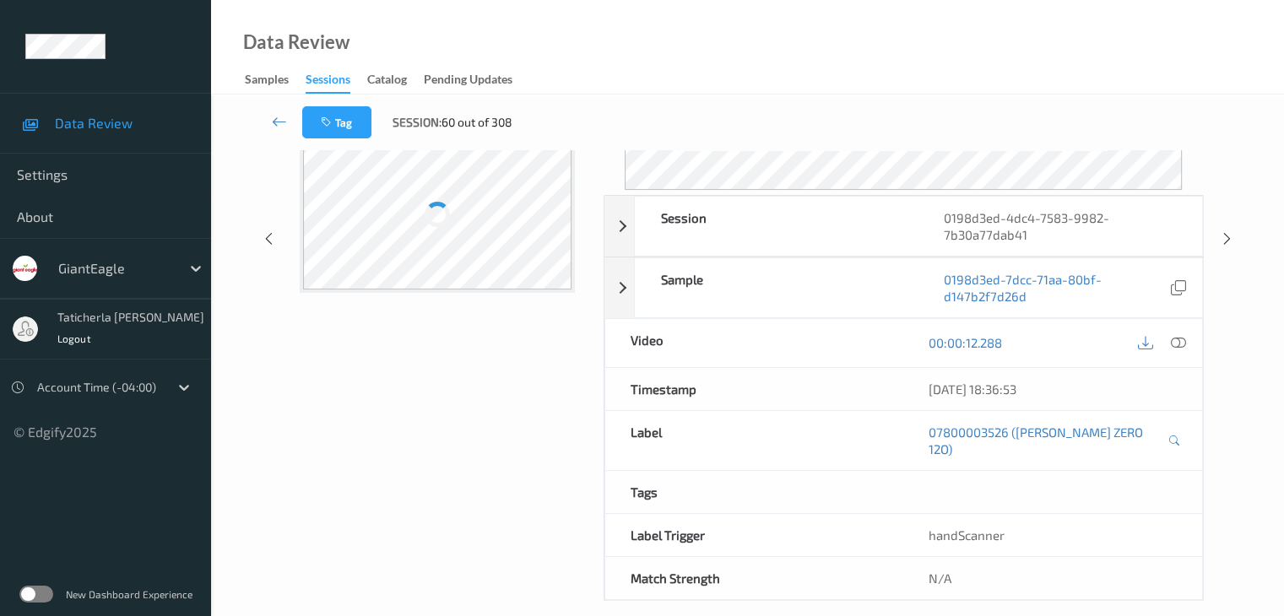
scroll to position [206, 0]
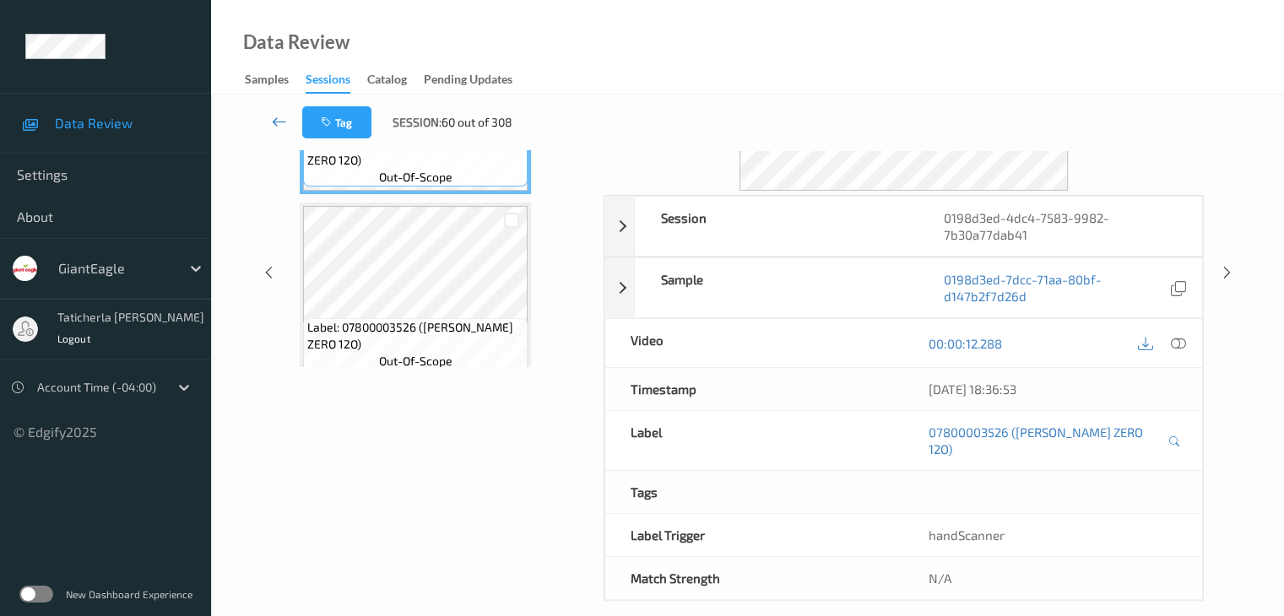
click at [290, 117] on link at bounding box center [279, 122] width 45 height 32
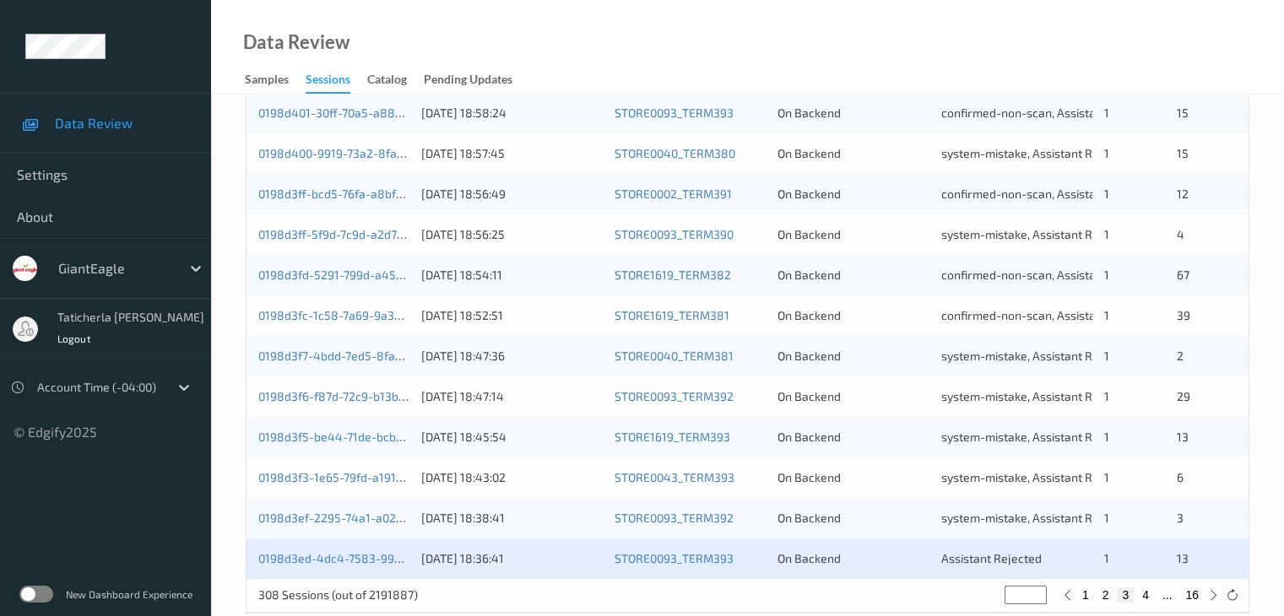
scroll to position [787, 0]
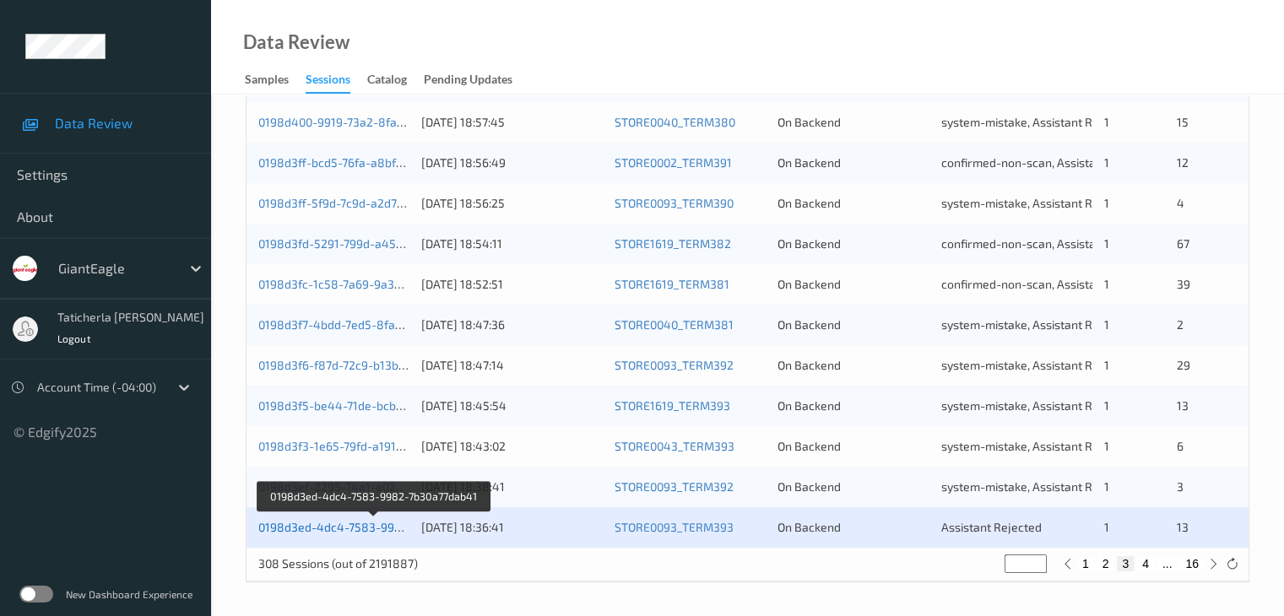
click at [351, 528] on link "0198d3ed-4dc4-7583-9982-7b30a77dab41" at bounding box center [374, 527] width 232 height 14
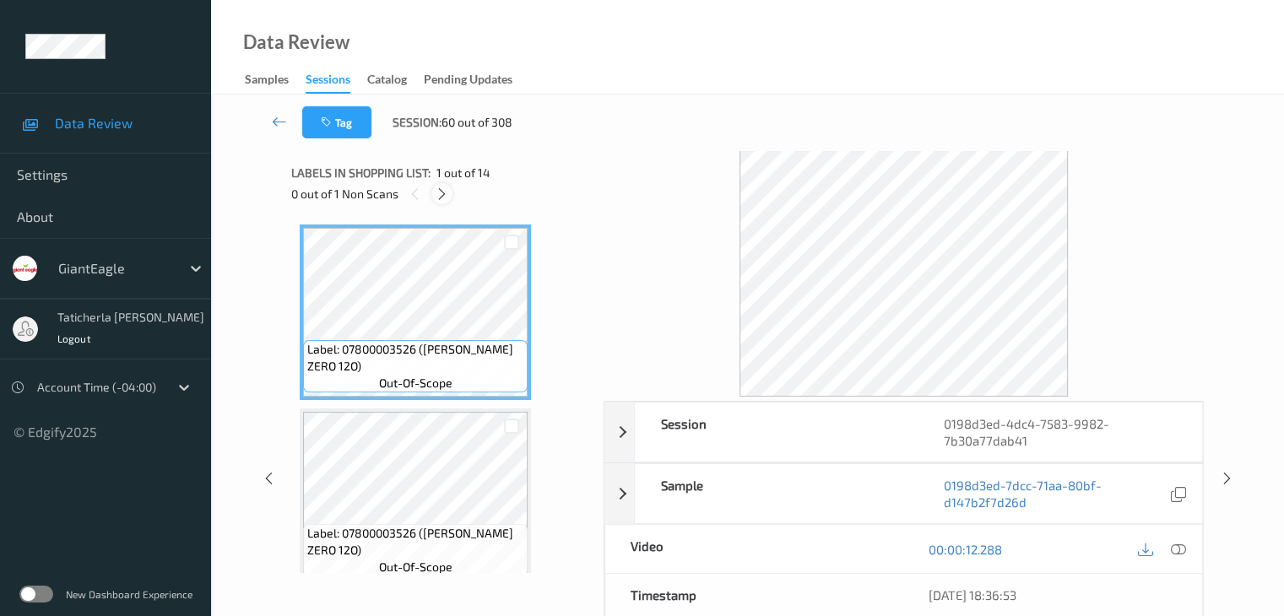
click at [446, 196] on icon at bounding box center [442, 194] width 14 height 15
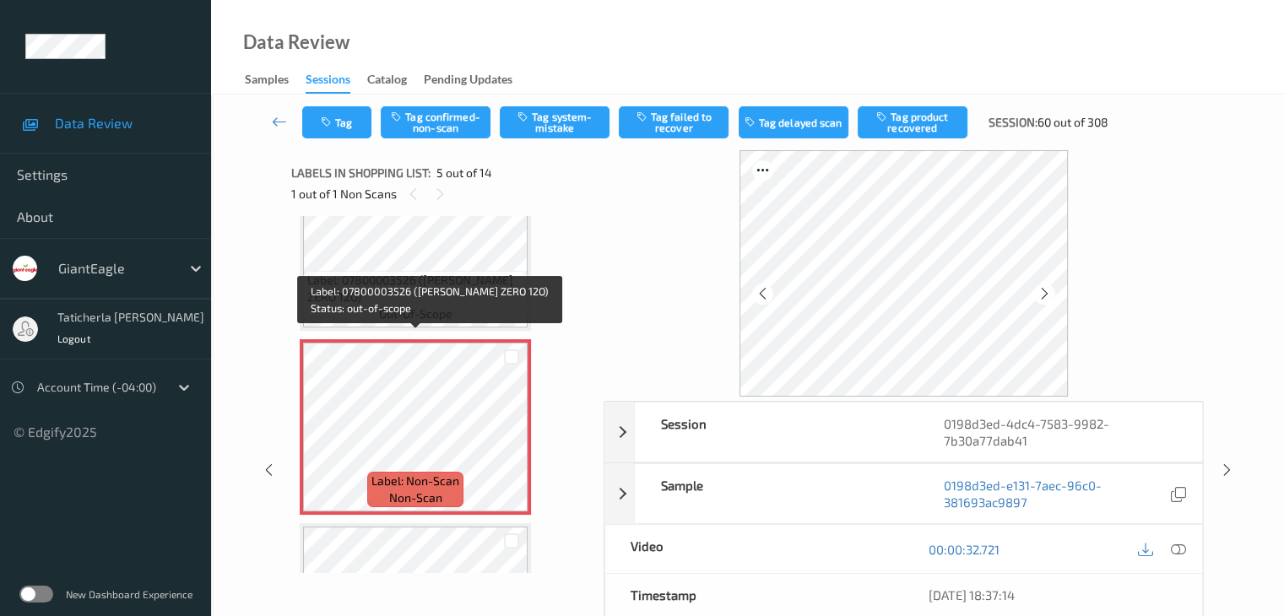
scroll to position [645, 0]
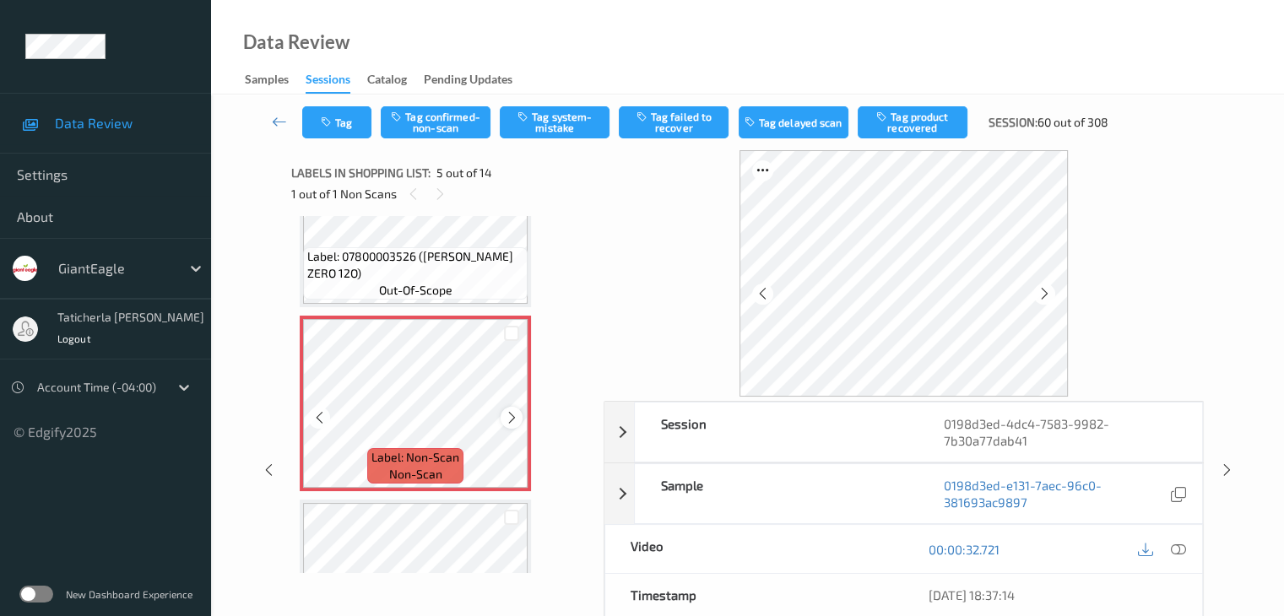
click at [517, 419] on icon at bounding box center [512, 417] width 14 height 15
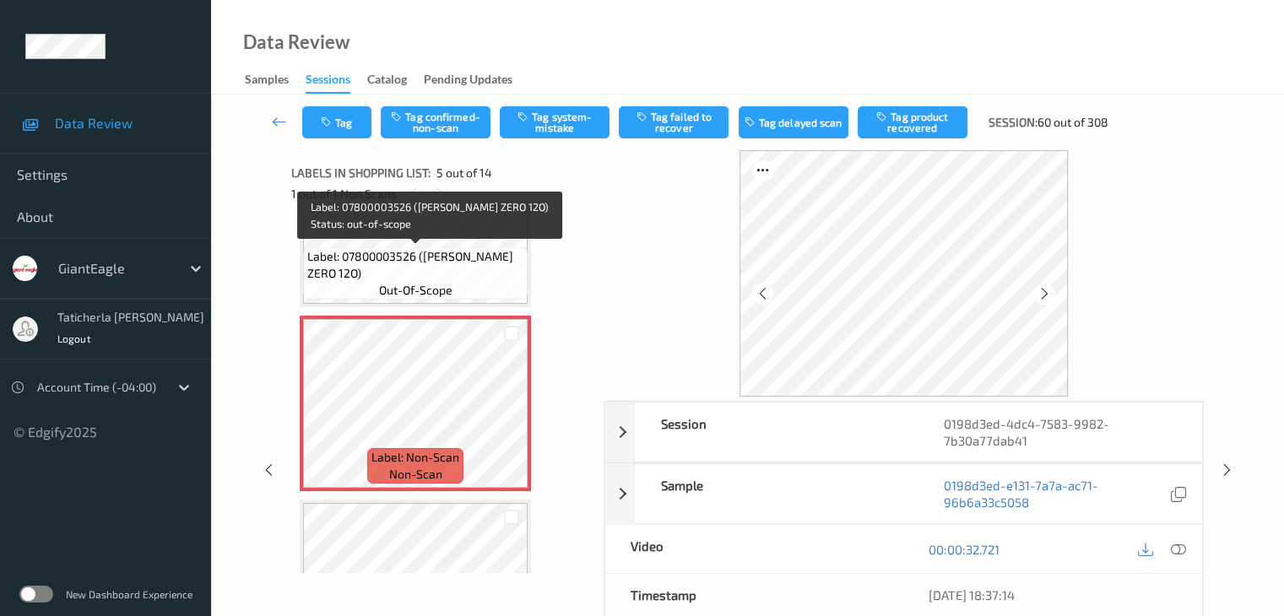
scroll to position [476, 0]
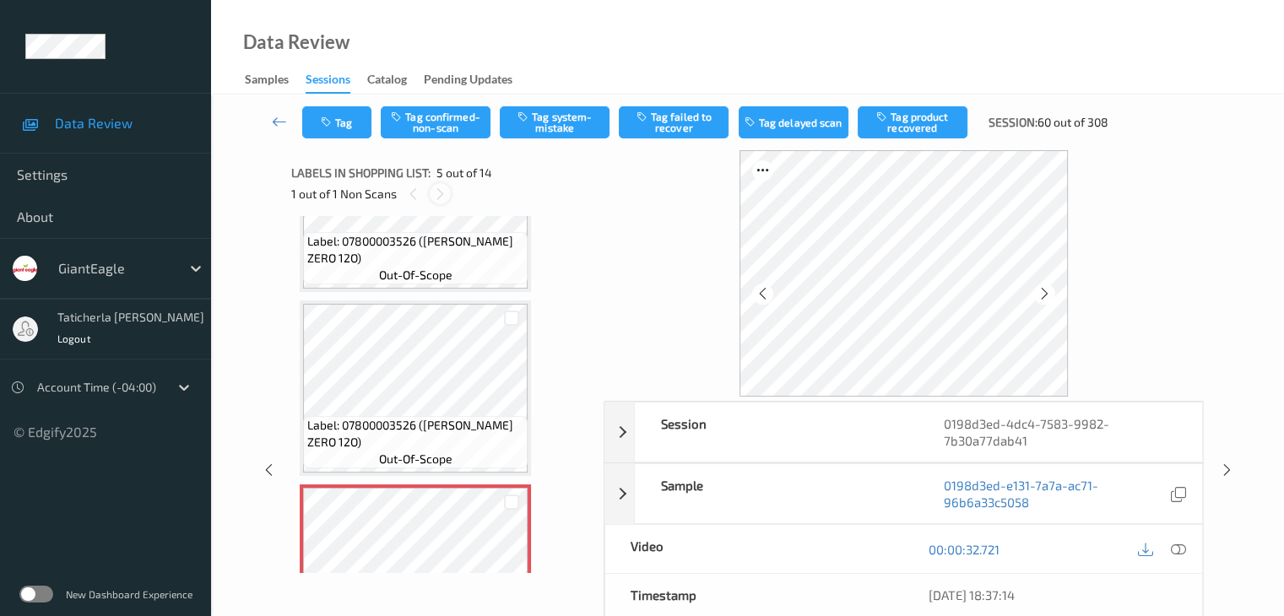
click at [435, 191] on icon at bounding box center [440, 194] width 14 height 15
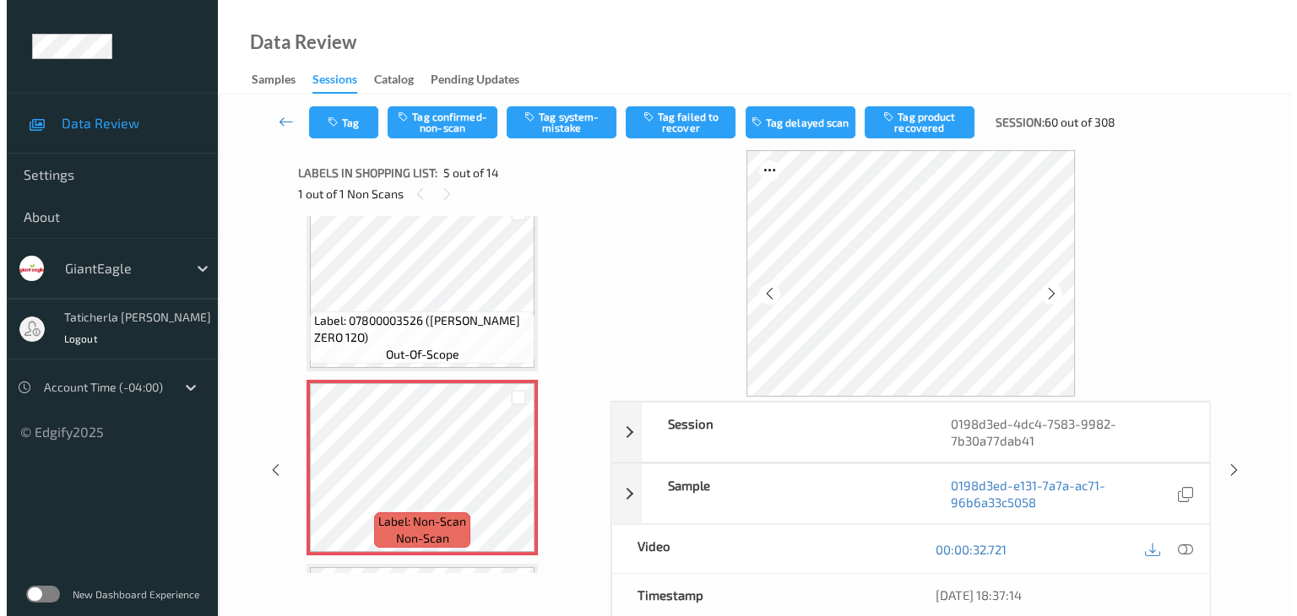
scroll to position [729, 0]
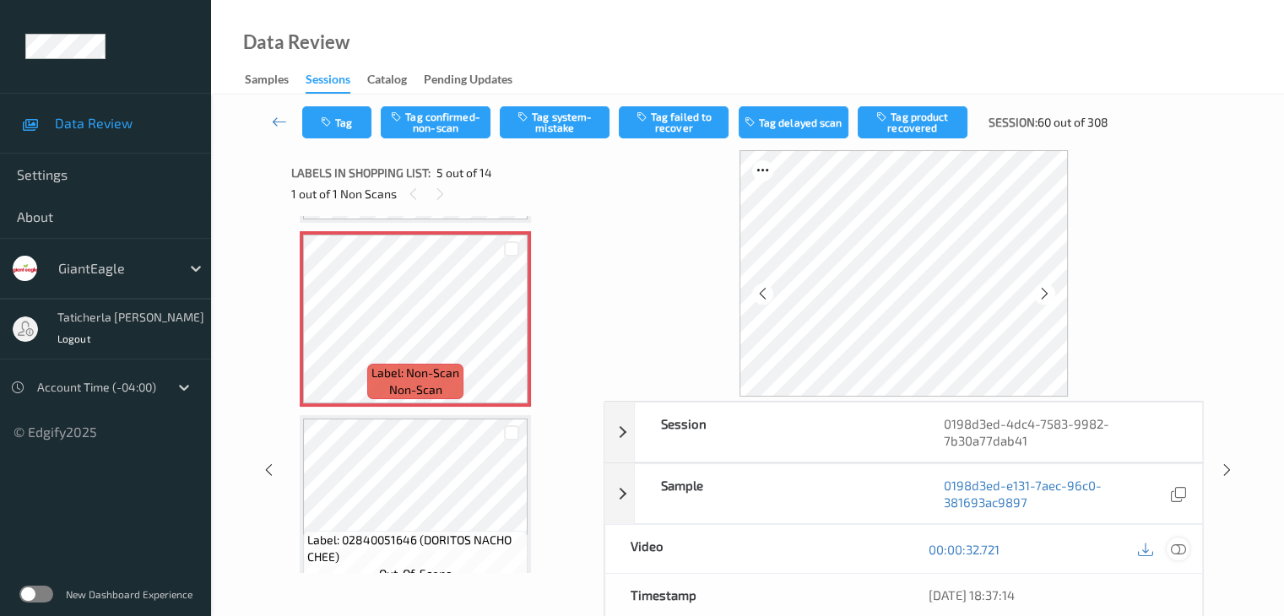
click at [1175, 547] on icon at bounding box center [1177, 549] width 15 height 15
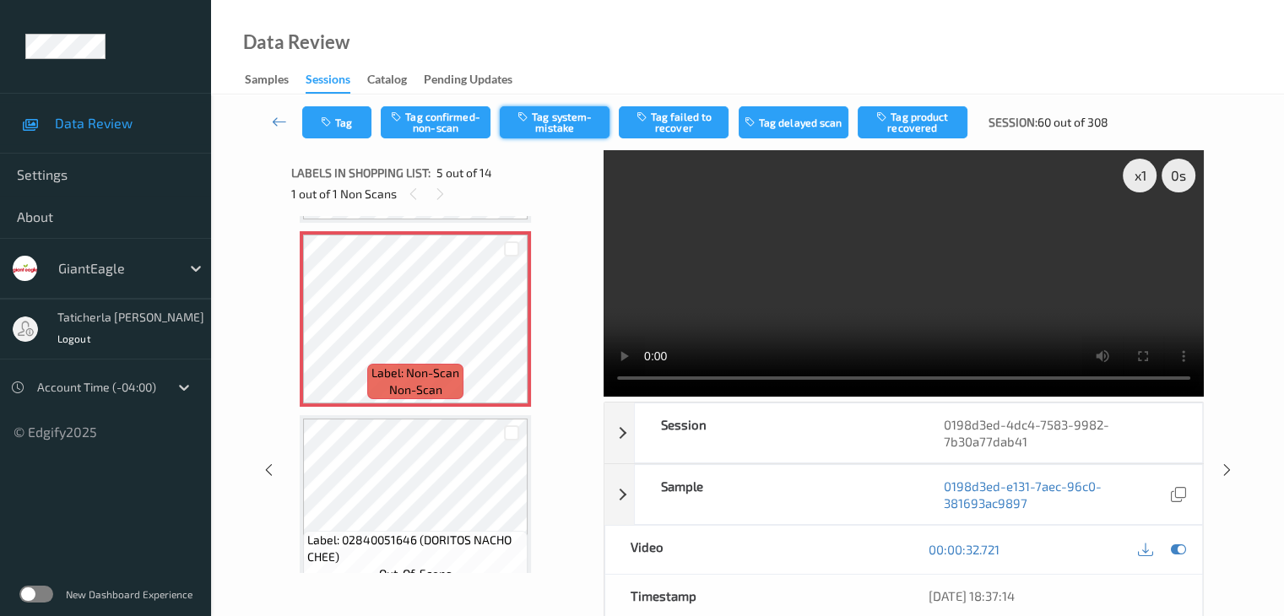
click at [554, 121] on button "Tag system-mistake" at bounding box center [555, 122] width 110 height 32
click at [345, 122] on button "Tag" at bounding box center [336, 122] width 69 height 32
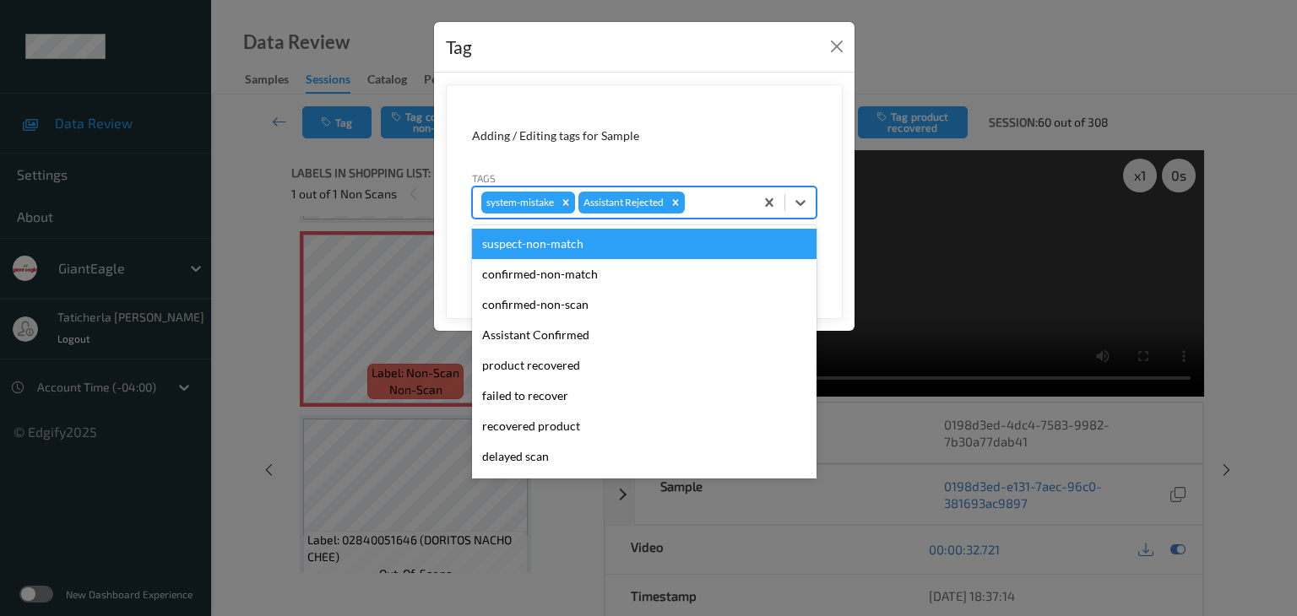
drag, startPoint x: 702, startPoint y: 193, endPoint x: 707, endPoint y: 216, distance: 23.2
click at [703, 193] on div at bounding box center [716, 202] width 57 height 20
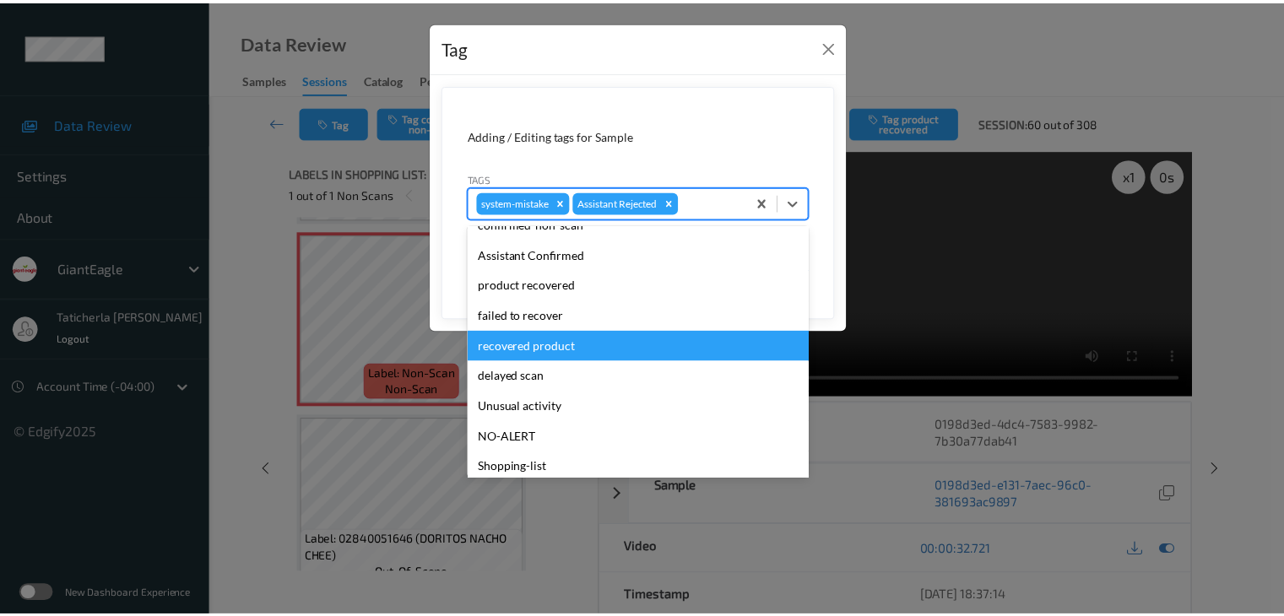
scroll to position [149, 0]
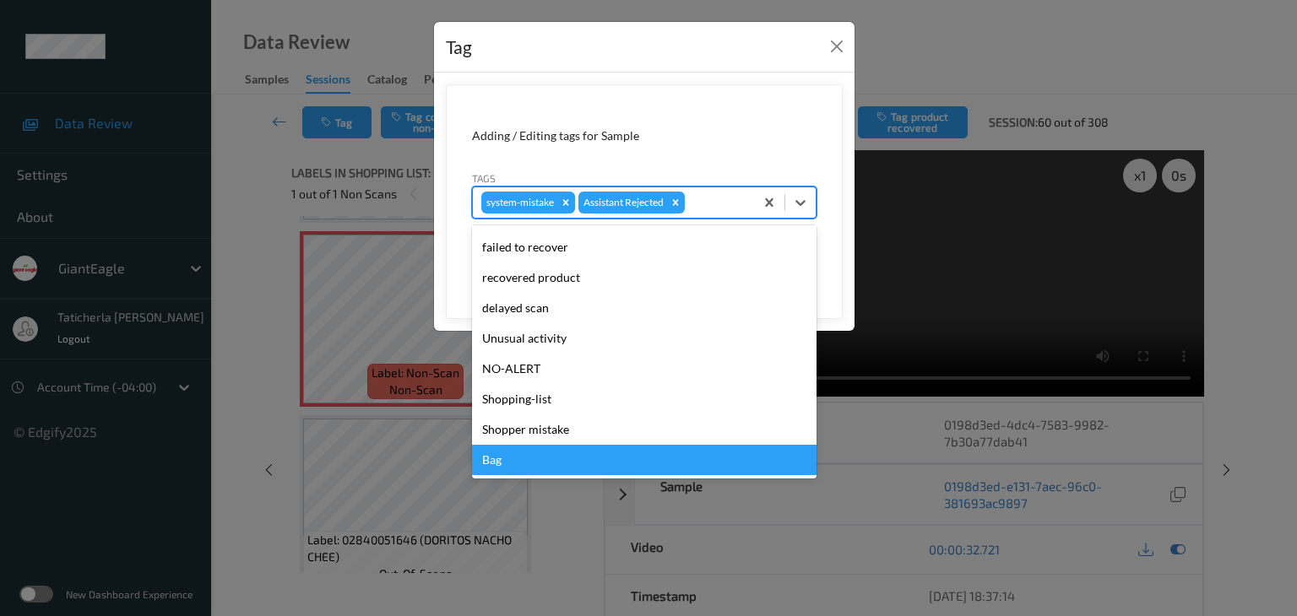
click at [643, 461] on div "Bag" at bounding box center [644, 460] width 344 height 30
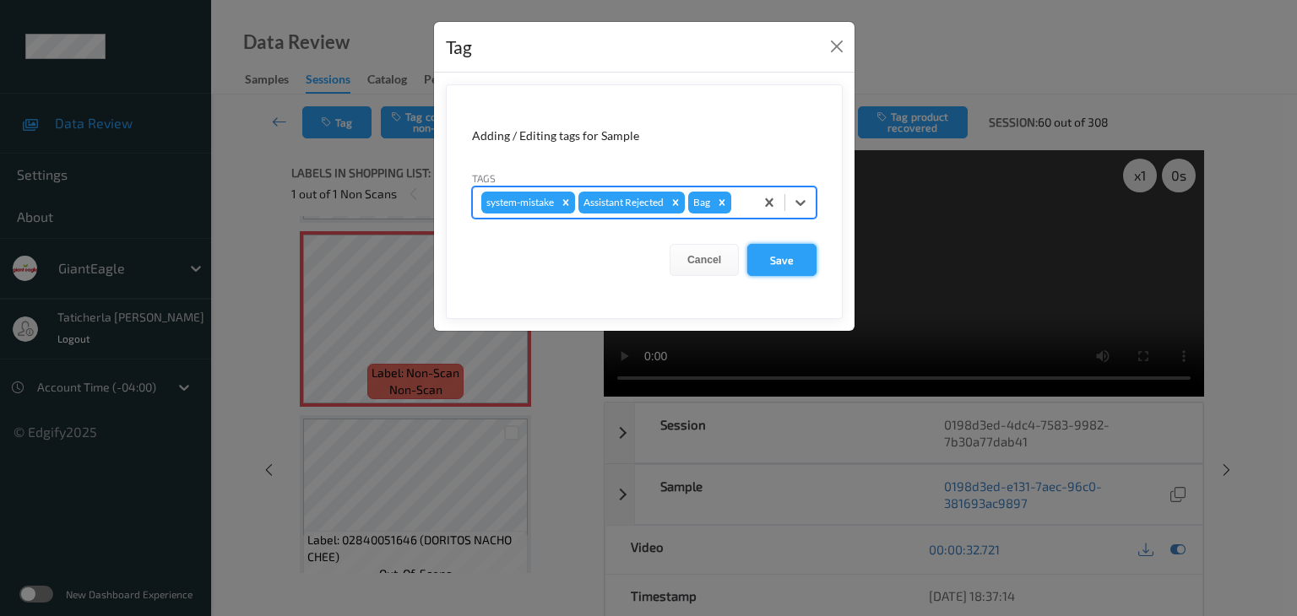
click at [777, 263] on button "Save" at bounding box center [781, 260] width 69 height 32
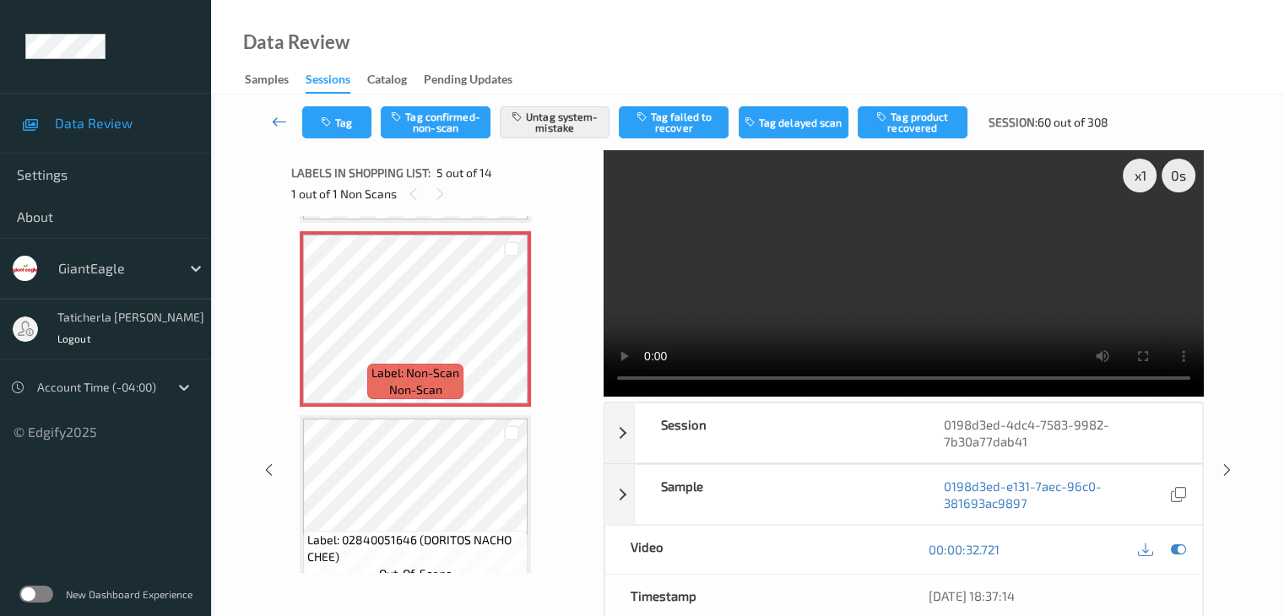
click at [281, 113] on icon at bounding box center [279, 121] width 15 height 17
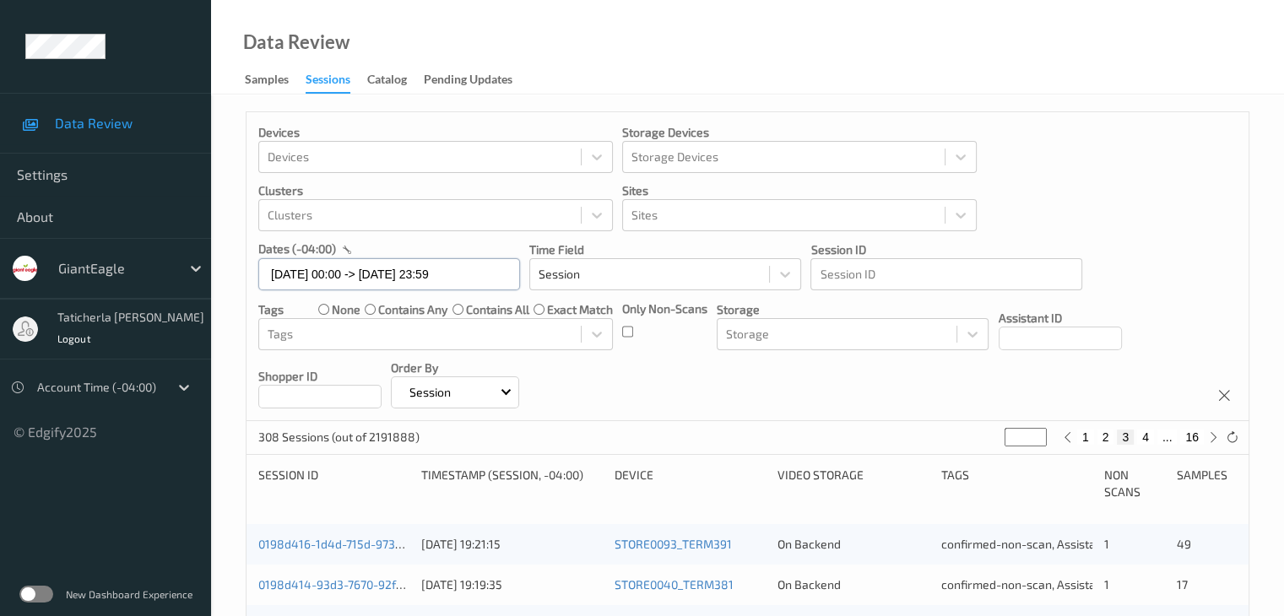
click at [480, 275] on input "[DATE] 00:00 -> [DATE] 23:59" at bounding box center [389, 274] width 262 height 32
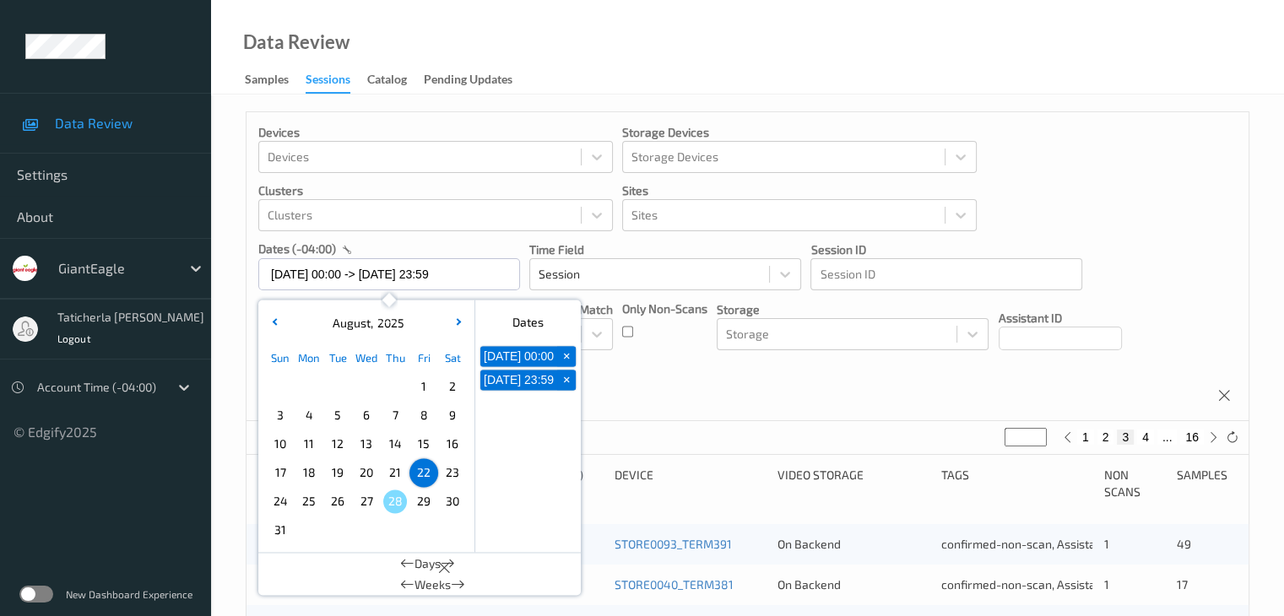
click at [454, 471] on span "23" at bounding box center [453, 473] width 24 height 24
type input "[DATE] 00:00"
type input "*"
click at [454, 471] on span "23" at bounding box center [453, 473] width 24 height 24
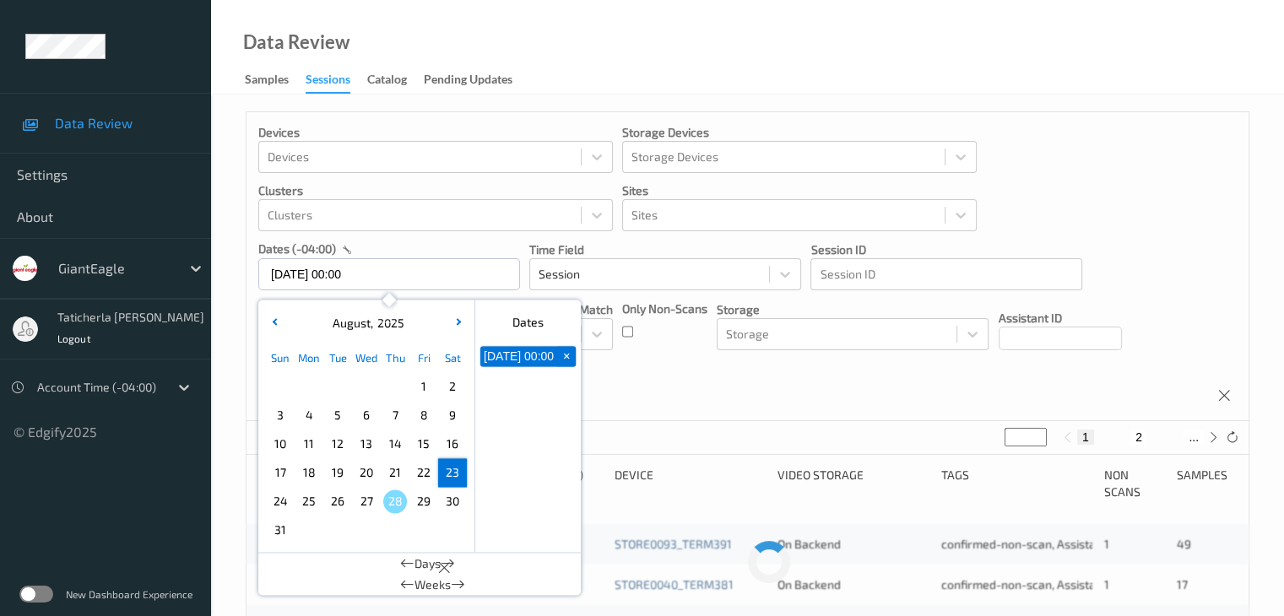
type input "[DATE] 00:00 -> [DATE] 23:59"
click at [1196, 436] on button "16" at bounding box center [1192, 437] width 24 height 15
type input "**"
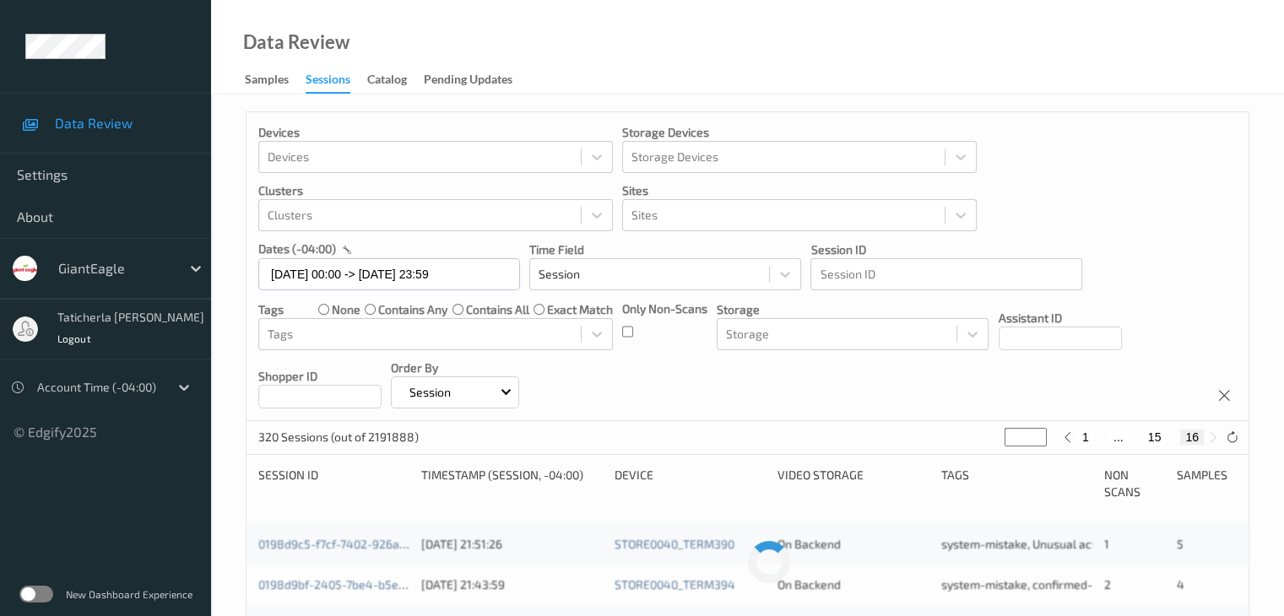
click at [1158, 440] on button "15" at bounding box center [1155, 437] width 24 height 15
type input "**"
click at [1137, 438] on button "14" at bounding box center [1136, 437] width 24 height 15
type input "**"
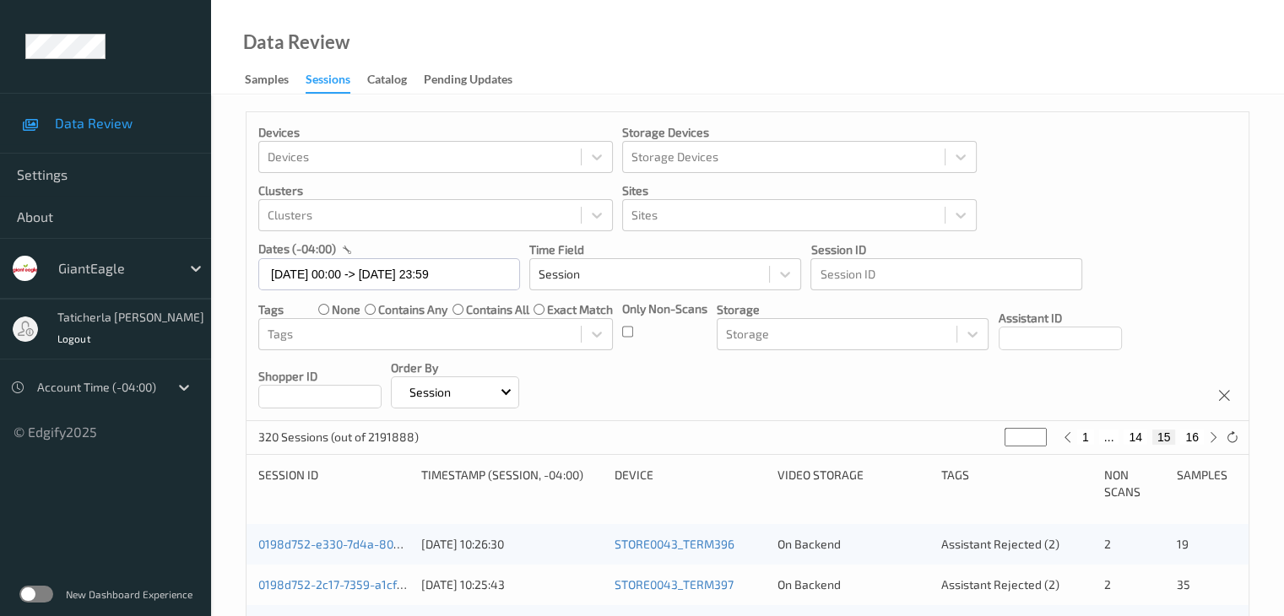
type input "**"
click at [1119, 440] on button "13" at bounding box center [1123, 437] width 24 height 15
type input "**"
click at [1104, 436] on button "12" at bounding box center [1103, 437] width 24 height 15
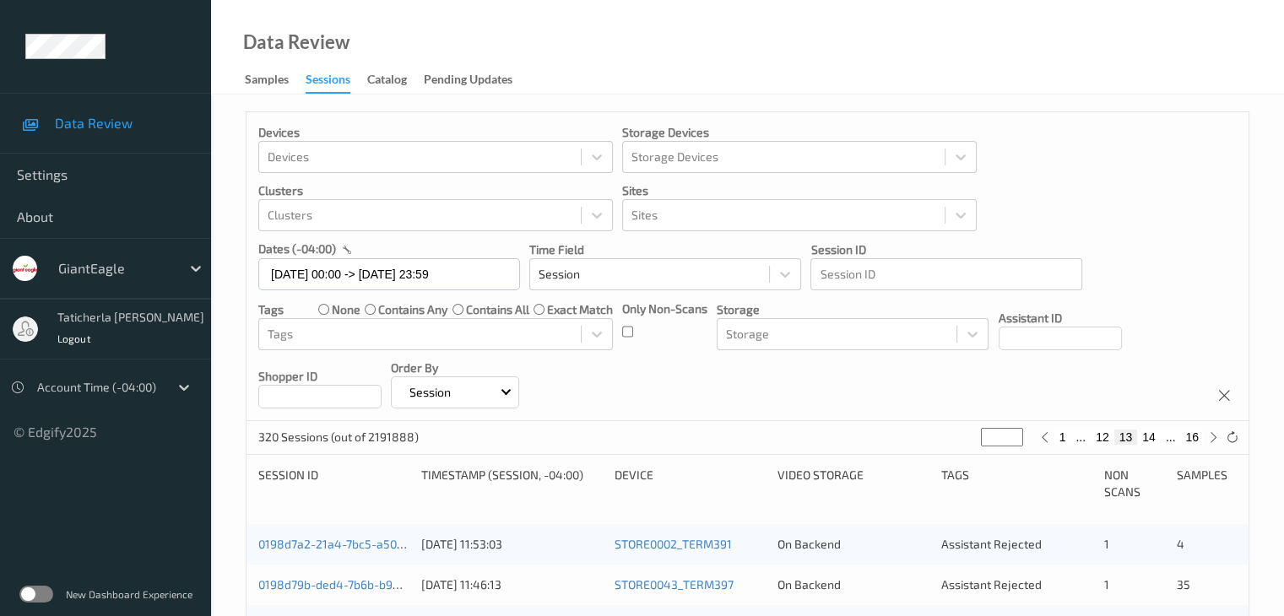
type input "**"
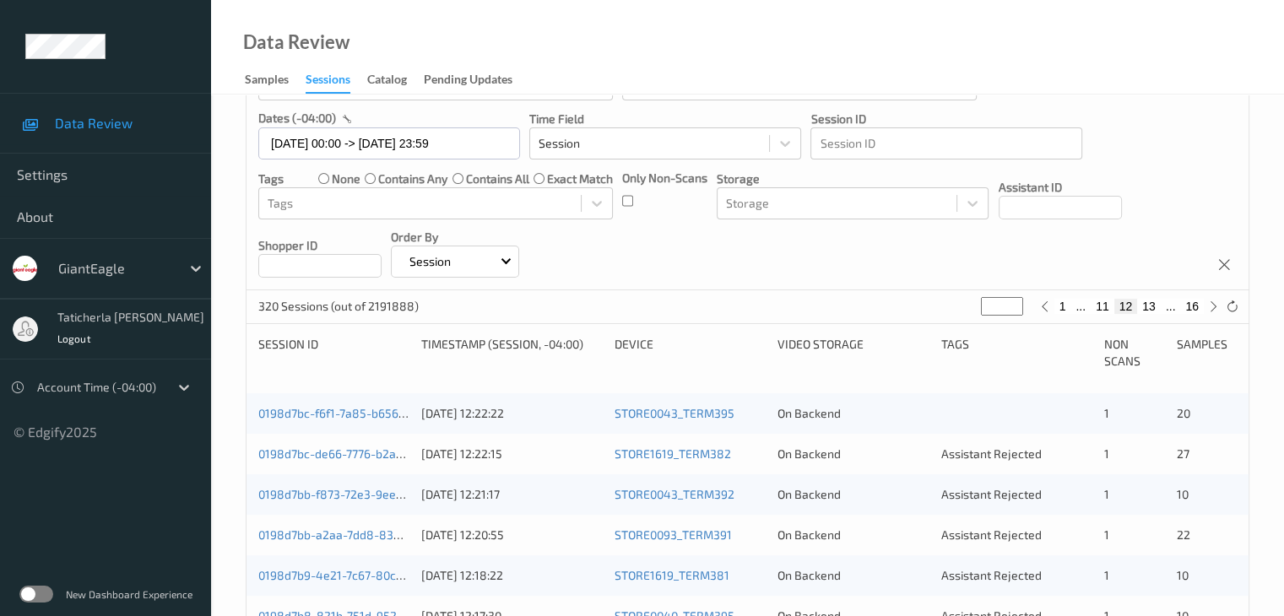
scroll to position [169, 0]
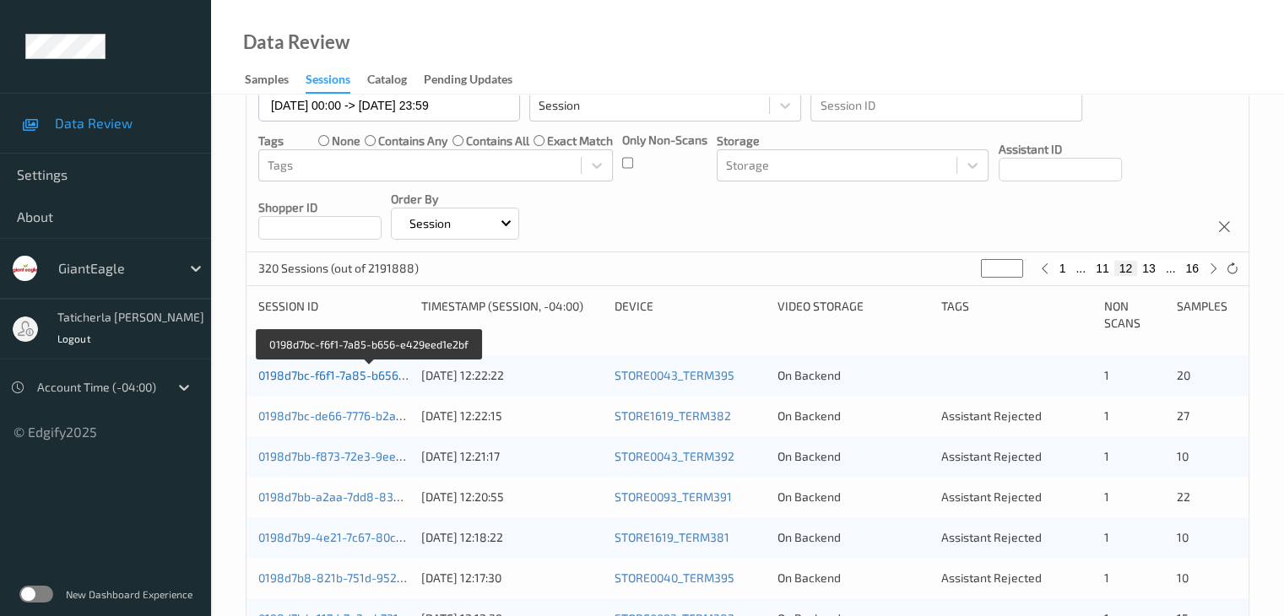
click at [337, 376] on link "0198d7bc-f6f1-7a85-b656-e429eed1e2bf" at bounding box center [369, 375] width 223 height 14
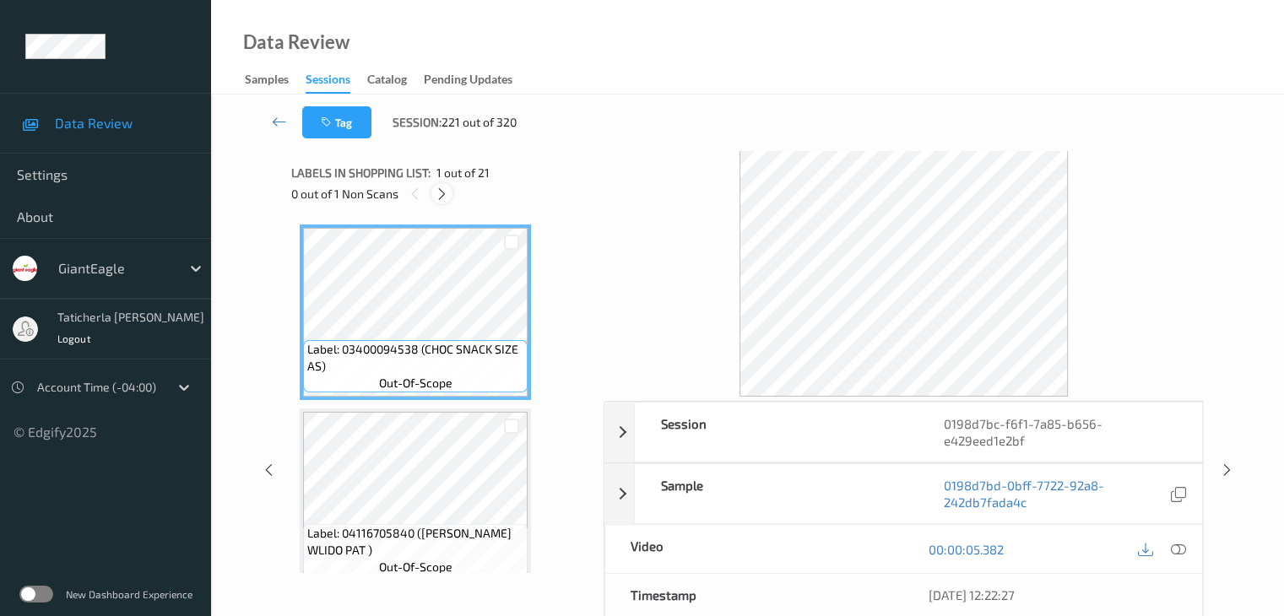
click at [433, 188] on div at bounding box center [441, 193] width 21 height 21
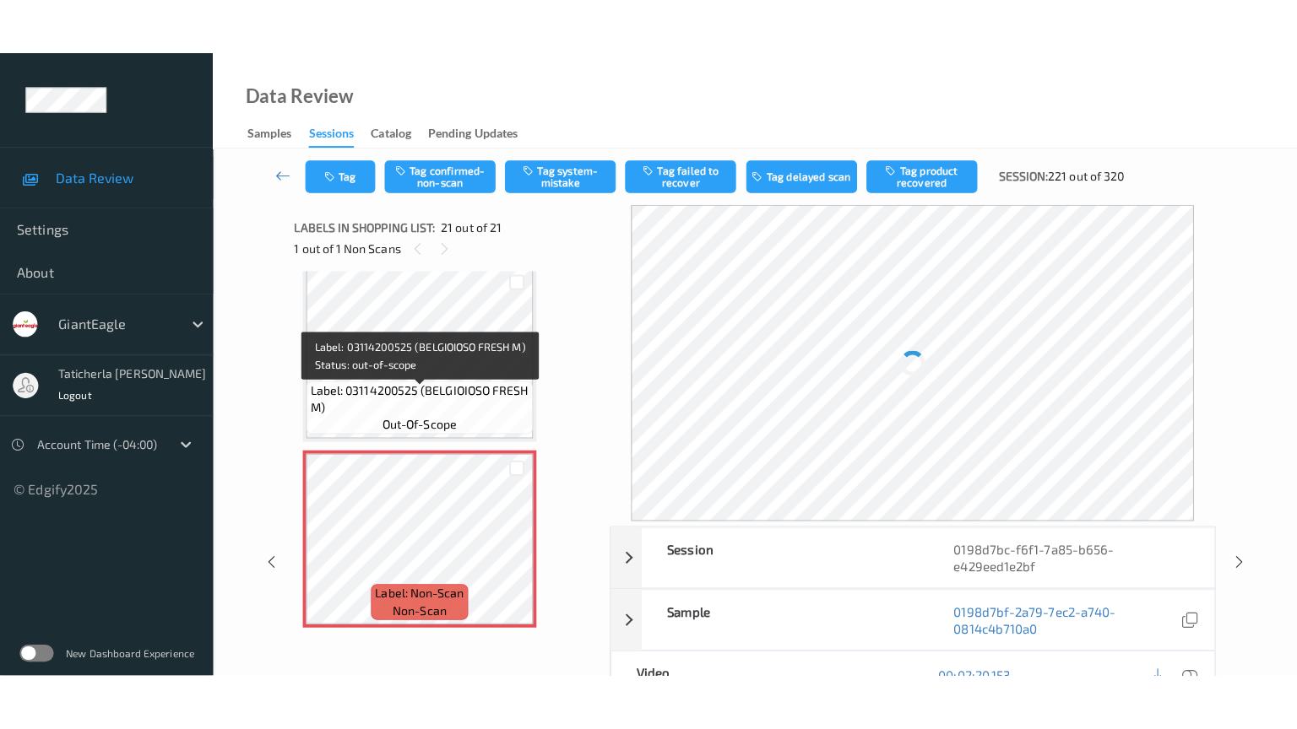
scroll to position [3516, 0]
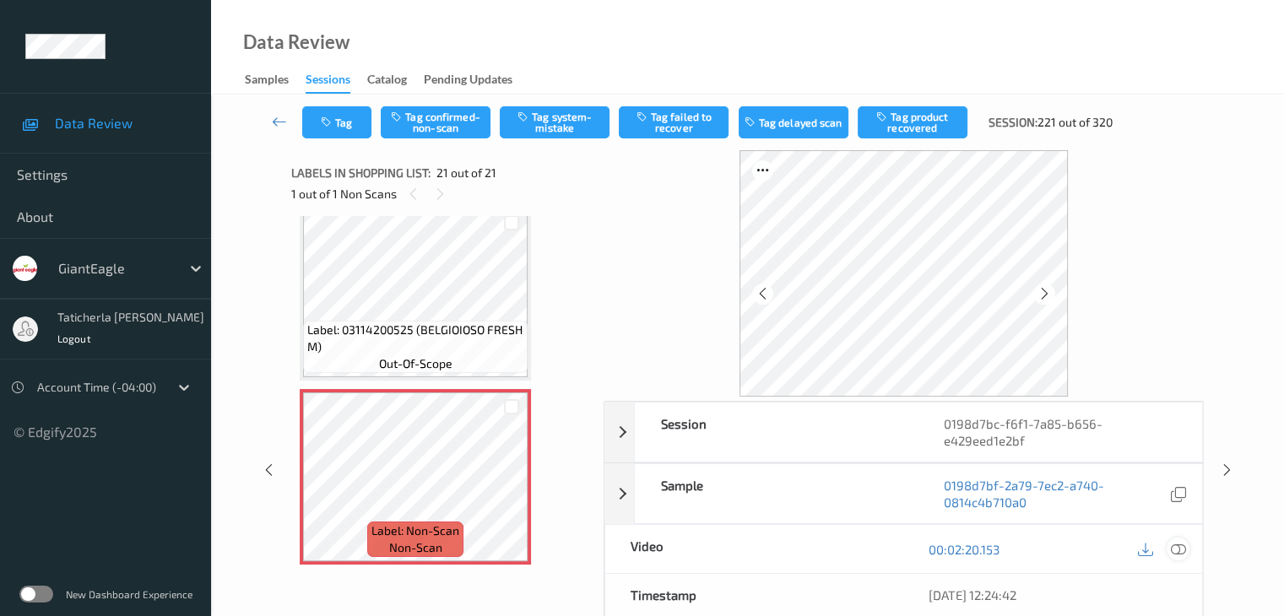
click at [1175, 548] on icon at bounding box center [1177, 549] width 15 height 15
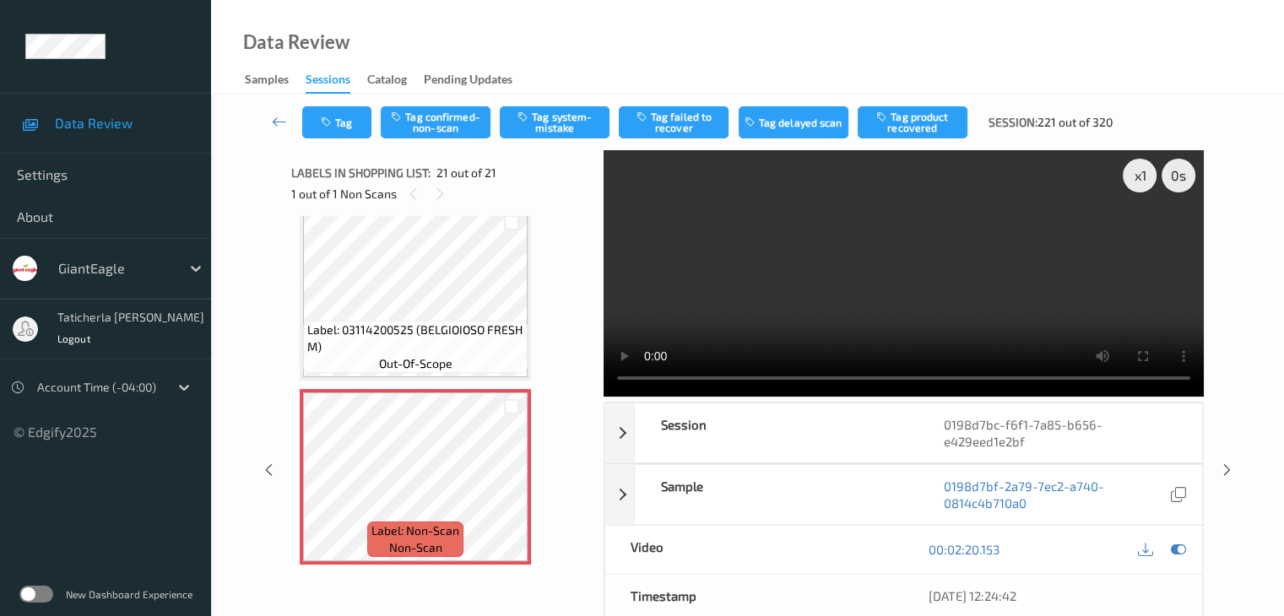
click at [1136, 233] on video at bounding box center [904, 273] width 600 height 247
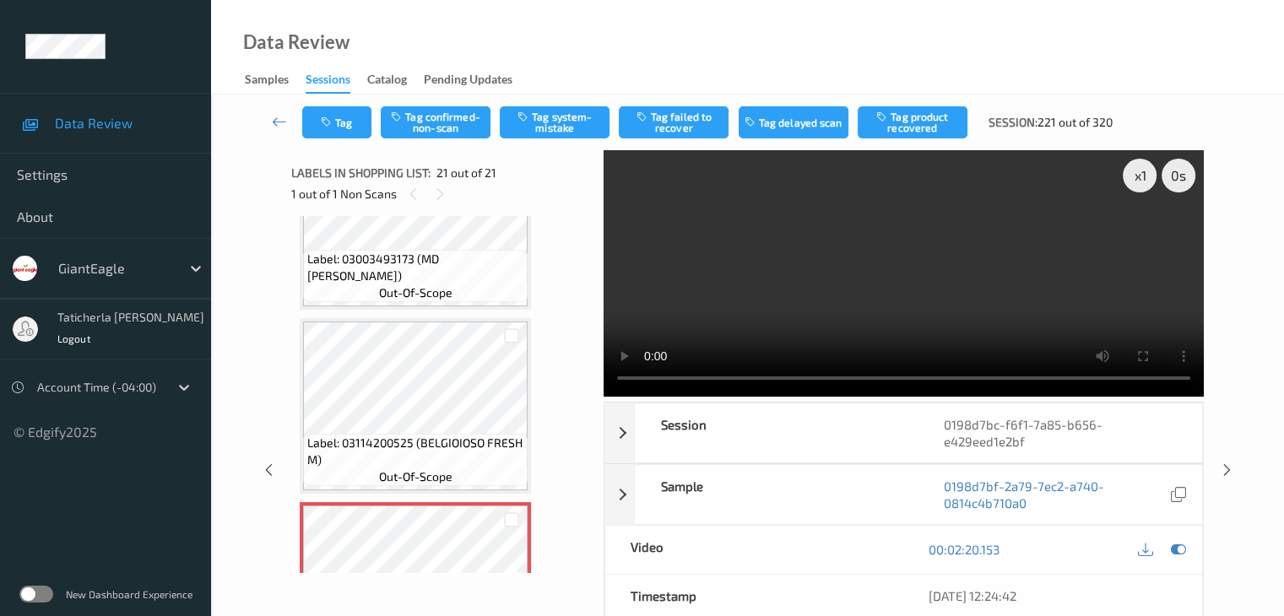
click at [891, 285] on video at bounding box center [904, 273] width 600 height 247
click at [566, 127] on button "Tag system-mistake" at bounding box center [555, 122] width 110 height 32
click at [277, 120] on icon at bounding box center [279, 121] width 15 height 17
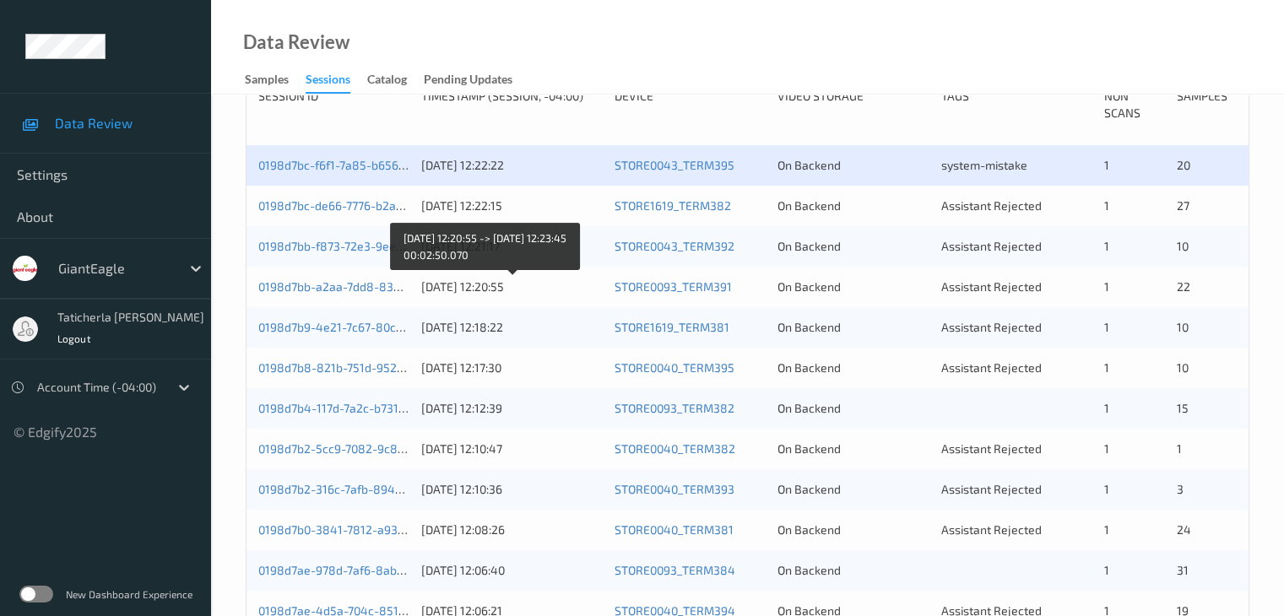
scroll to position [338, 0]
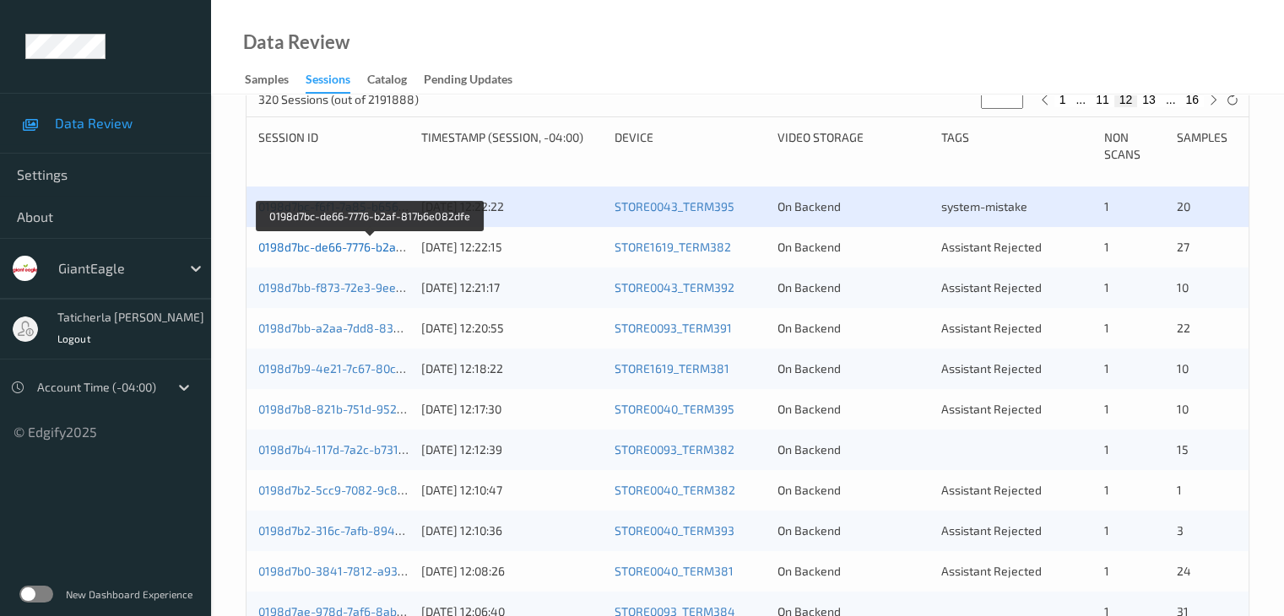
click at [341, 247] on link "0198d7bc-de66-7776-b2af-817b6e082dfe" at bounding box center [370, 247] width 225 height 14
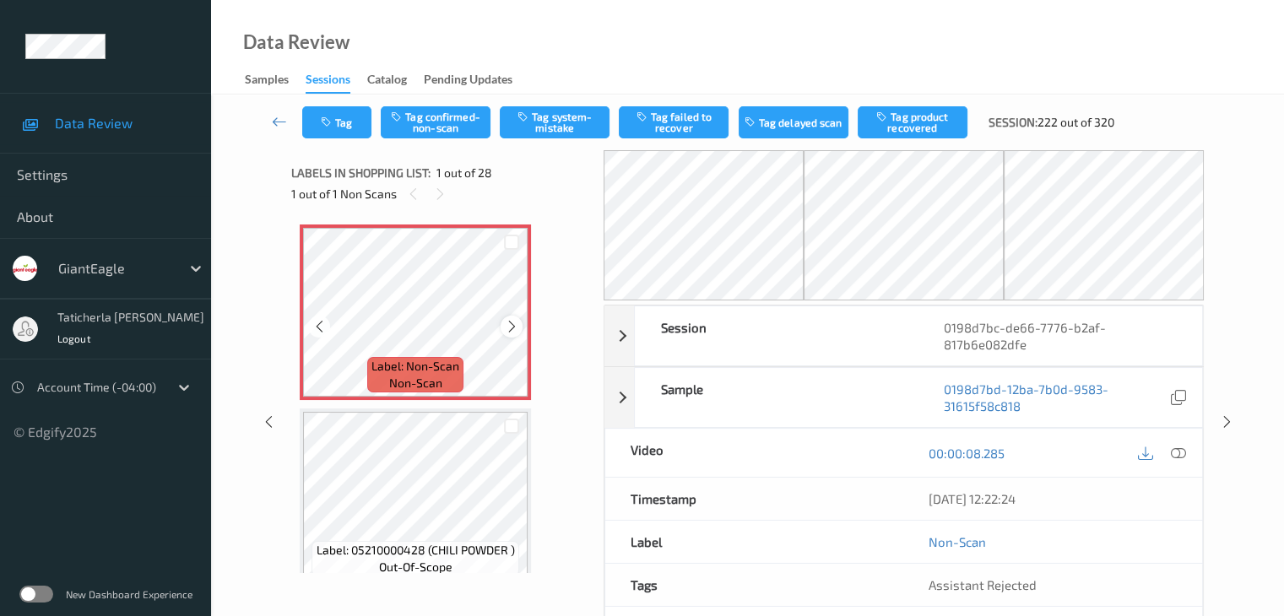
click at [510, 332] on icon at bounding box center [512, 326] width 14 height 15
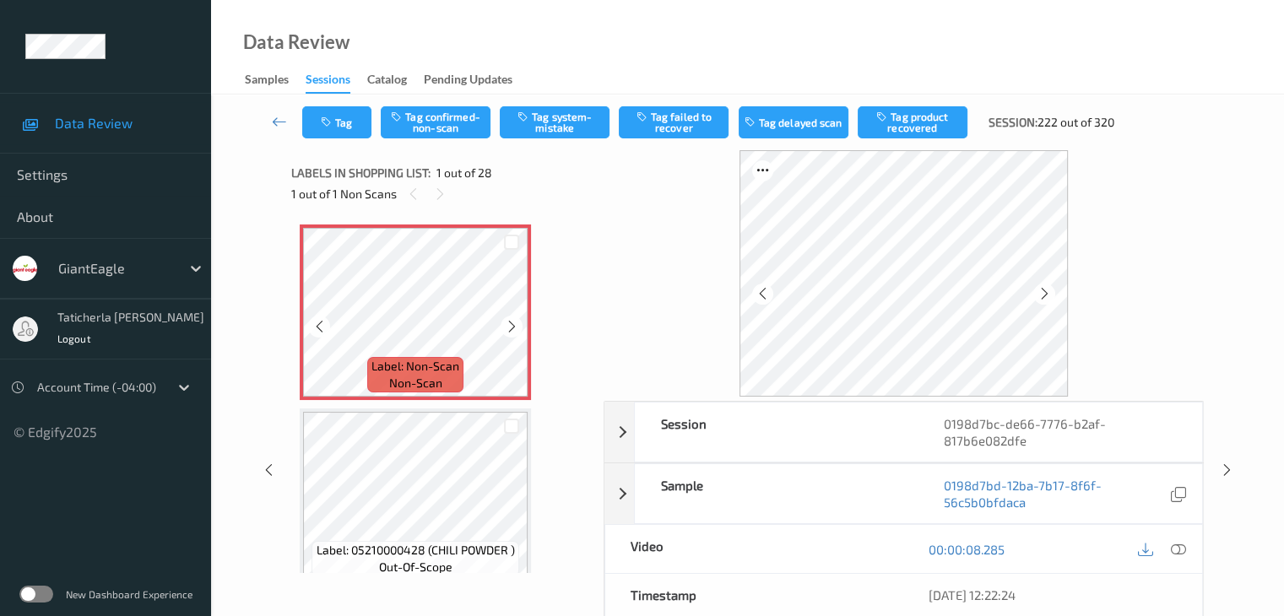
click at [510, 332] on icon at bounding box center [512, 326] width 14 height 15
click at [1176, 548] on icon at bounding box center [1177, 549] width 15 height 15
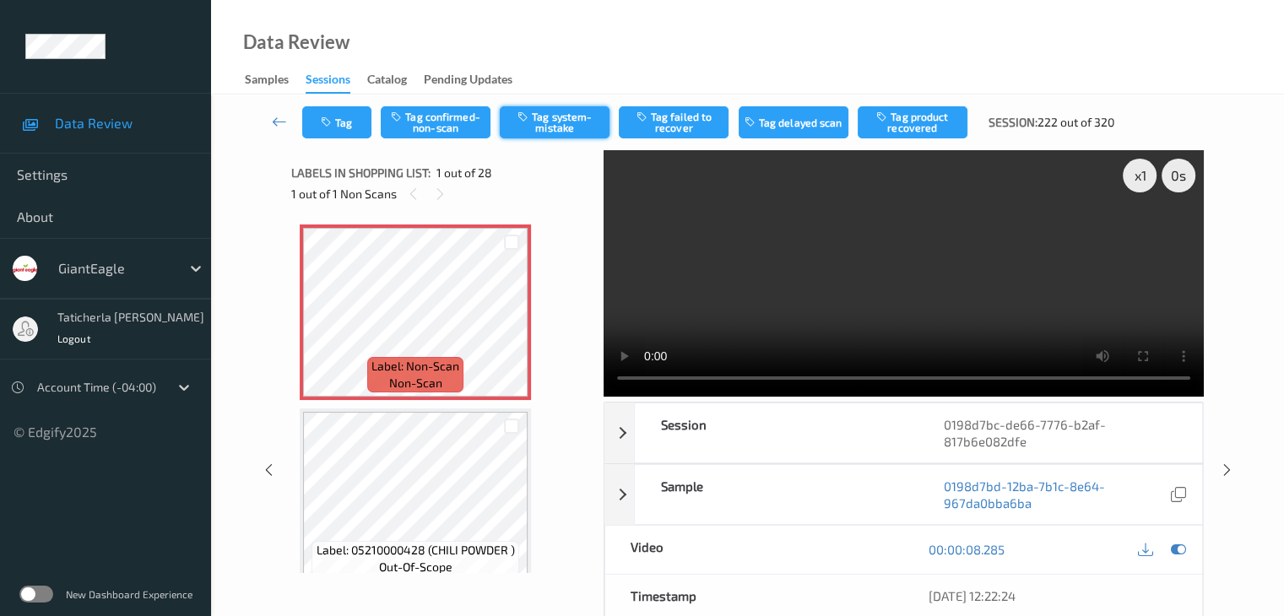
click at [571, 113] on button "Tag system-mistake" at bounding box center [555, 122] width 110 height 32
click at [355, 123] on button "Tag" at bounding box center [336, 122] width 69 height 32
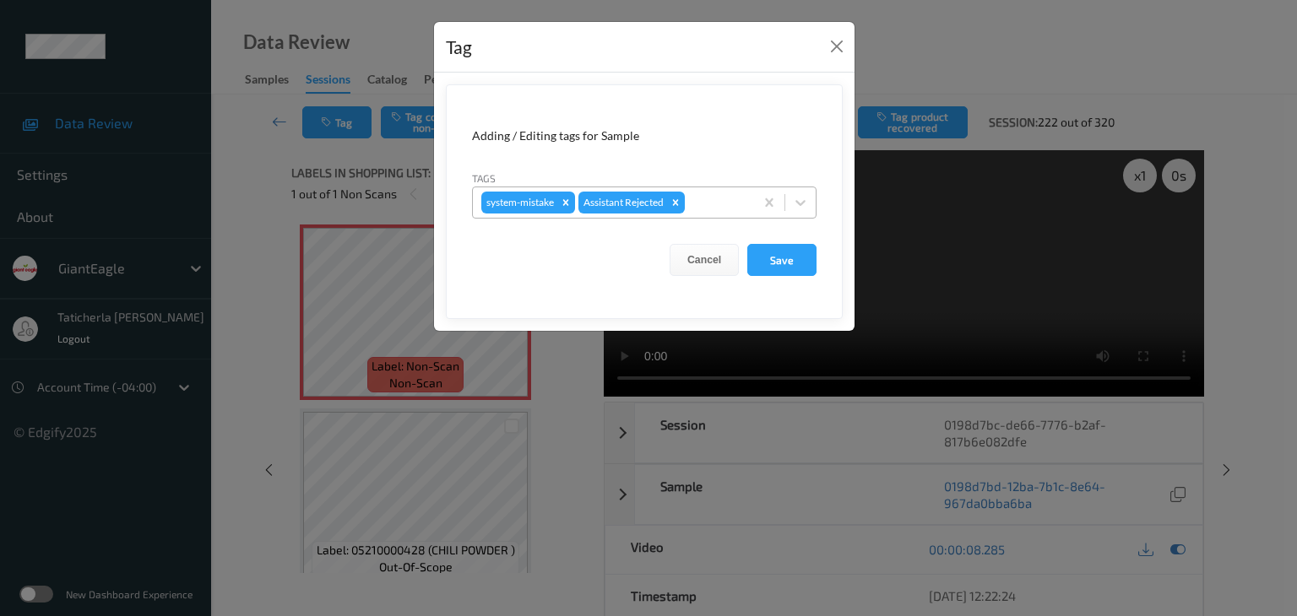
click at [716, 193] on div at bounding box center [716, 202] width 57 height 20
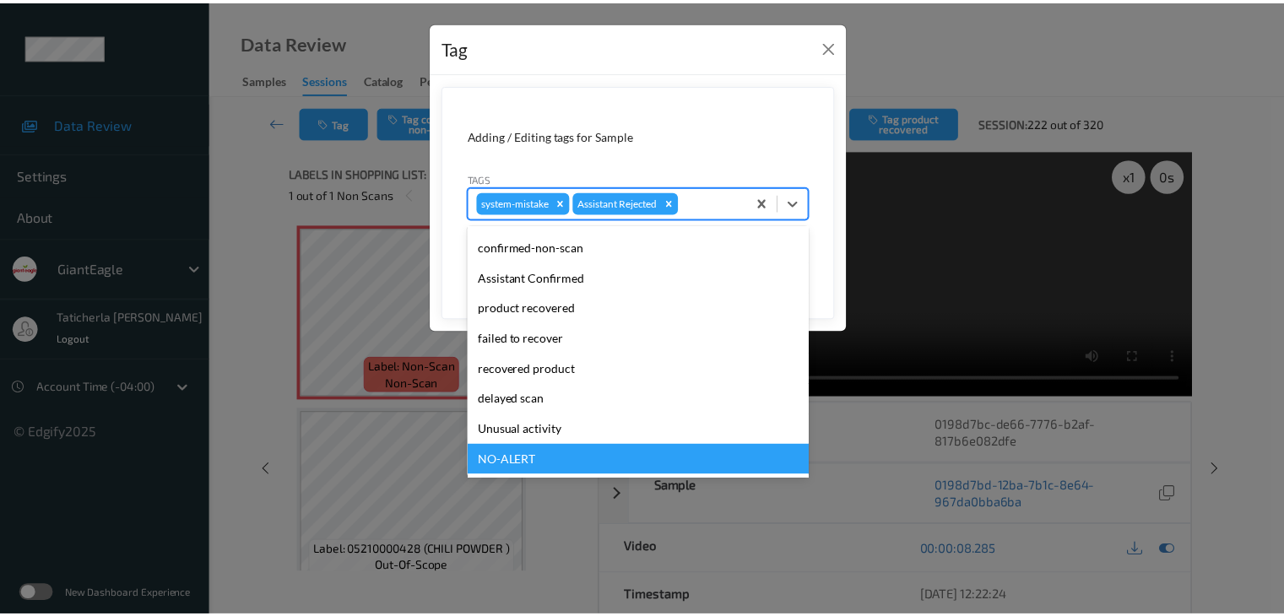
scroll to position [149, 0]
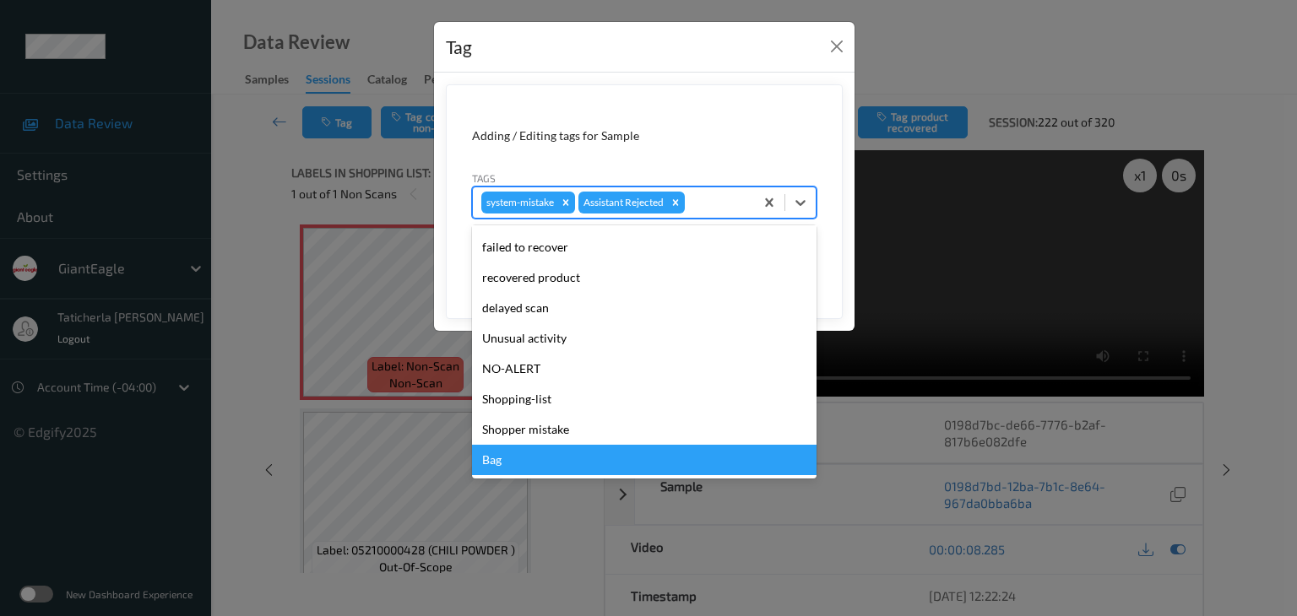
click at [608, 452] on div "Bag" at bounding box center [644, 460] width 344 height 30
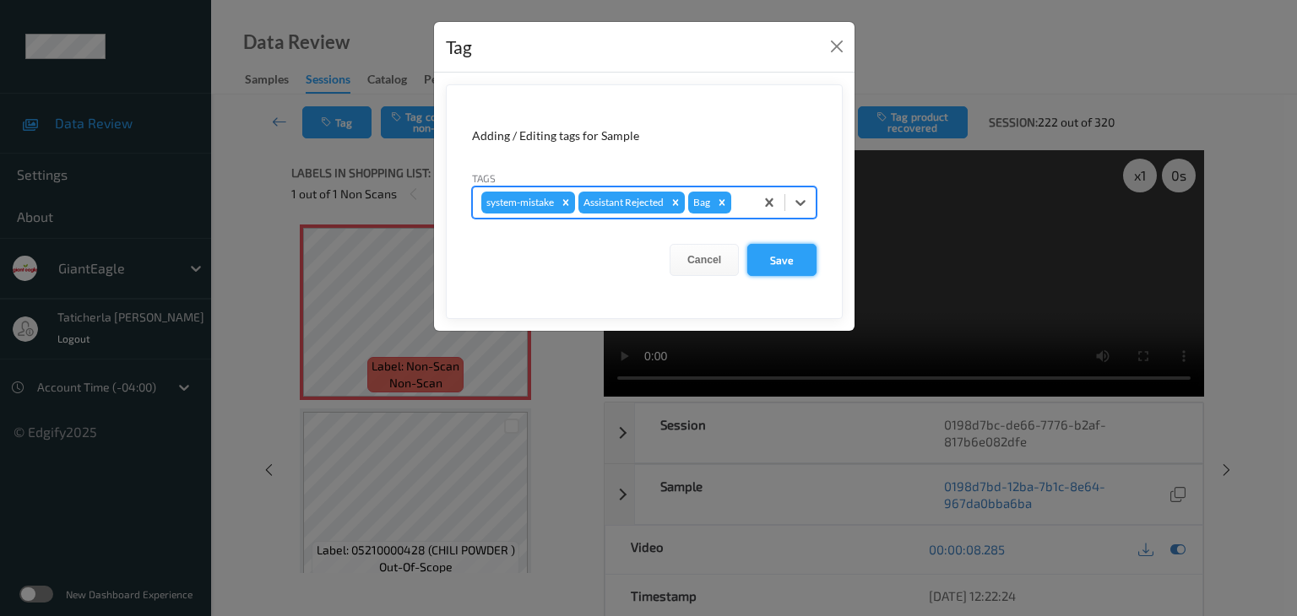
click at [797, 257] on button "Save" at bounding box center [781, 260] width 69 height 32
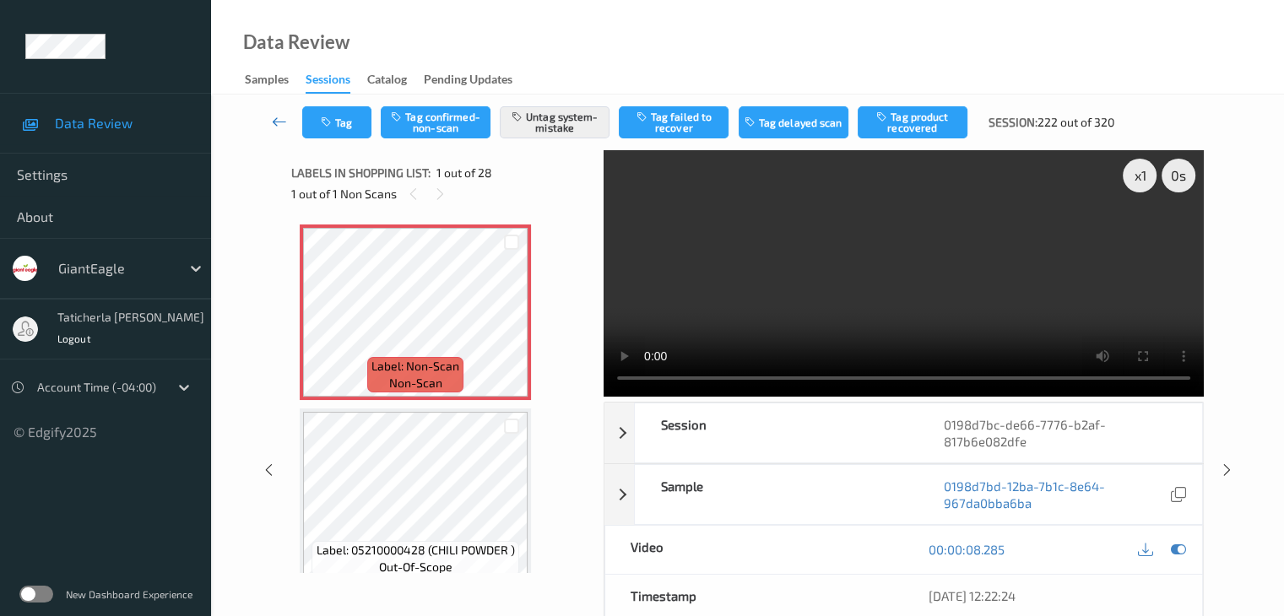
click at [281, 116] on icon at bounding box center [279, 121] width 15 height 17
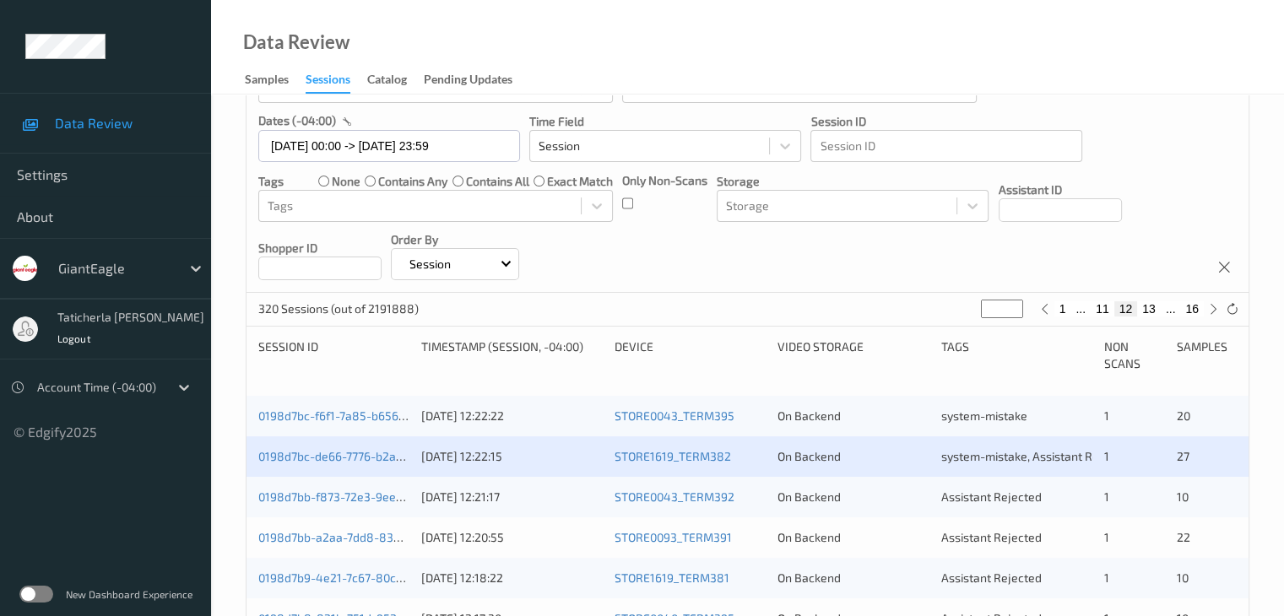
scroll to position [253, 0]
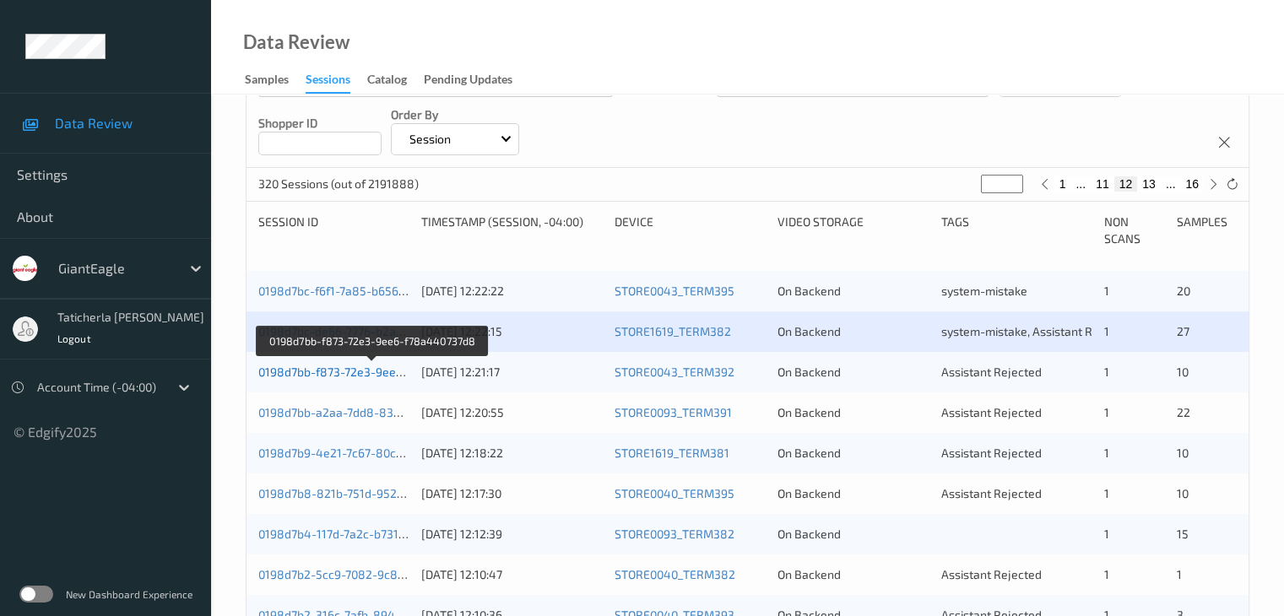
click at [337, 365] on link "0198d7bb-f873-72e3-9ee6-f78a440737d8" at bounding box center [372, 372] width 229 height 14
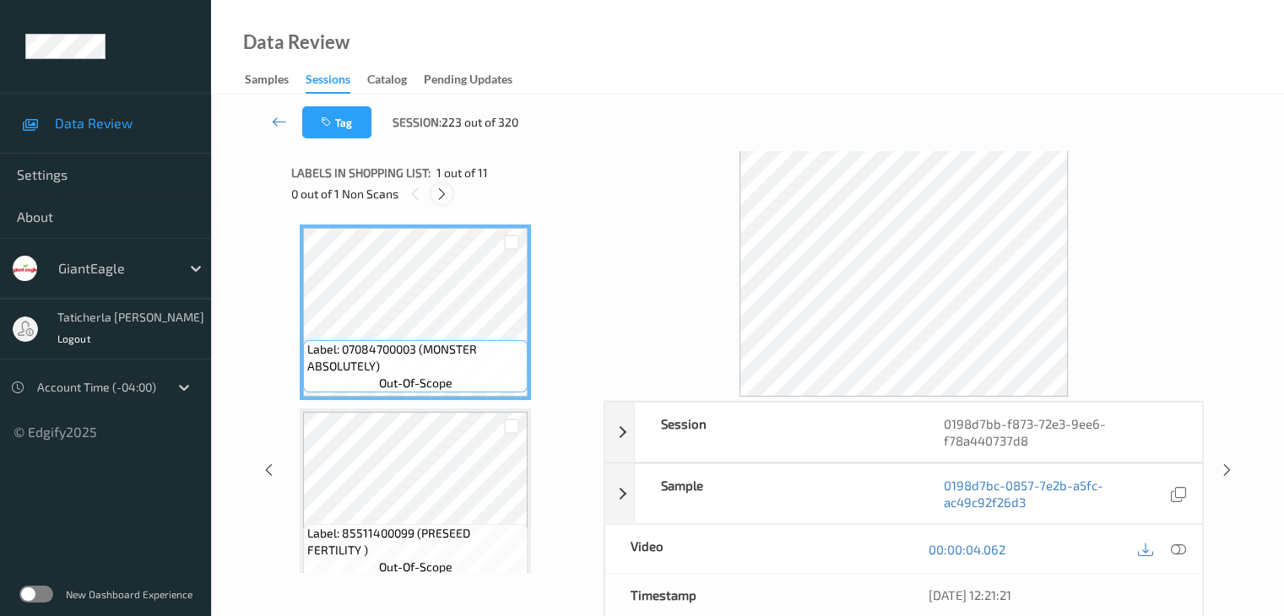
click at [439, 197] on icon at bounding box center [442, 194] width 14 height 15
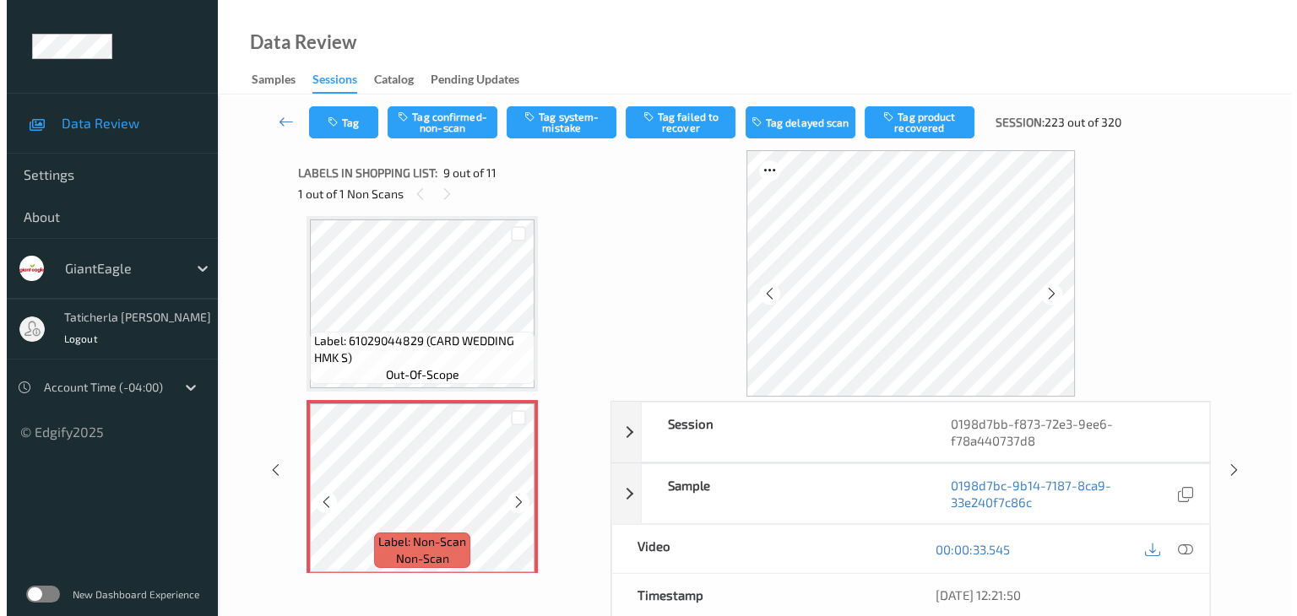
scroll to position [1466, 0]
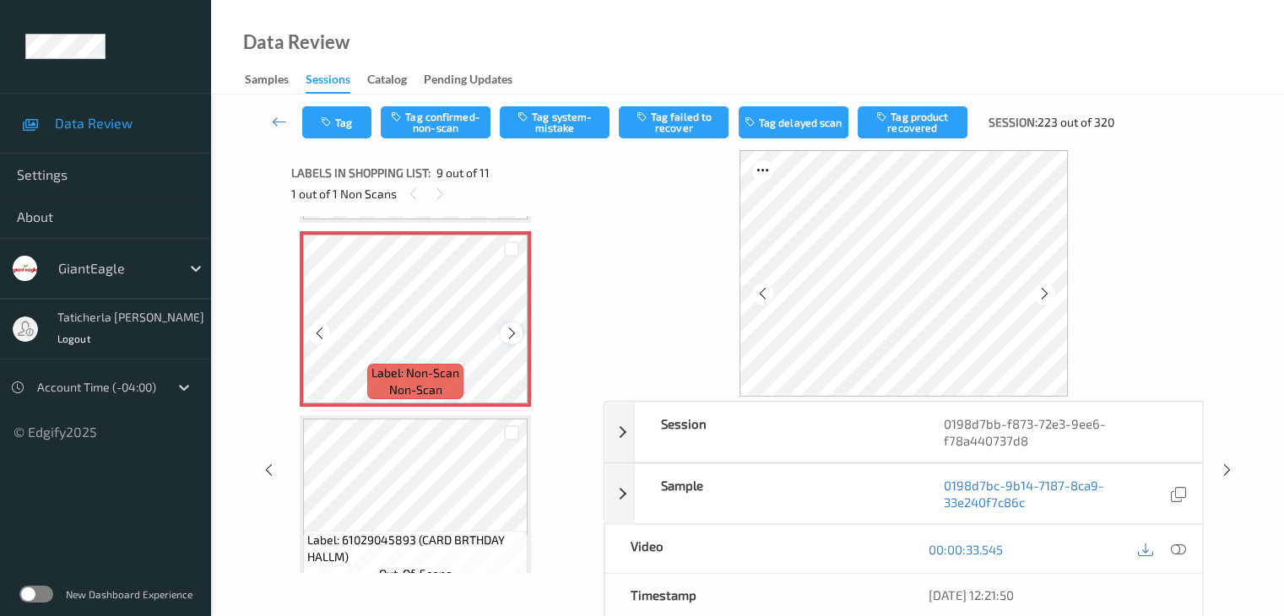
click at [514, 334] on icon at bounding box center [512, 333] width 14 height 15
click at [514, 335] on icon at bounding box center [512, 333] width 14 height 15
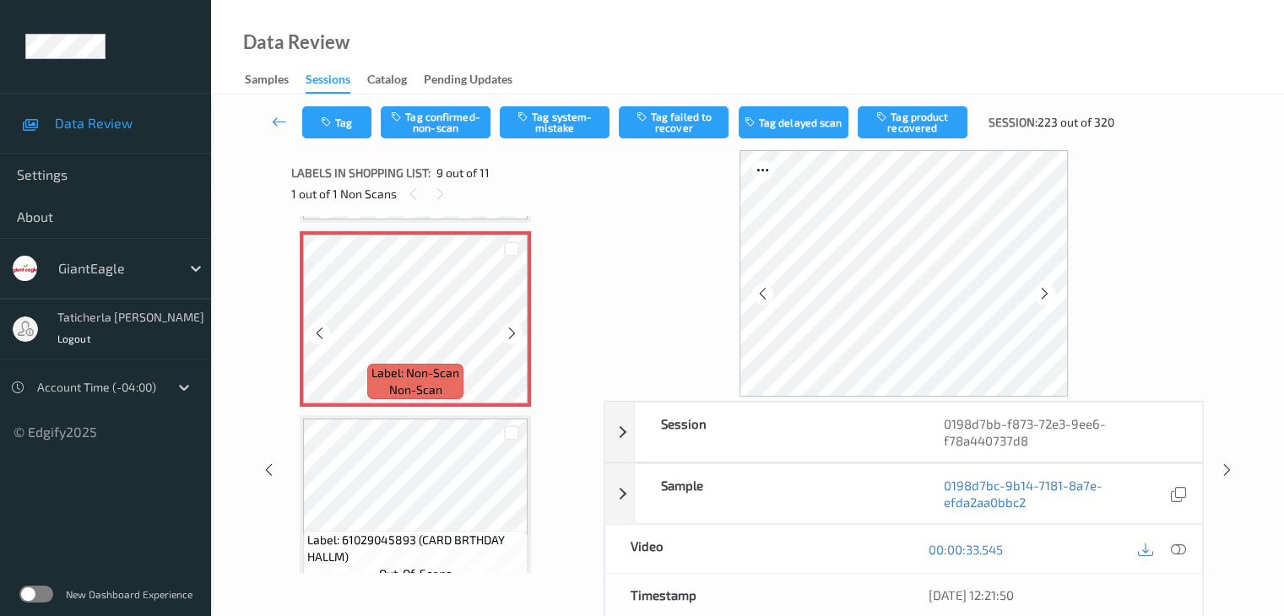
click at [514, 335] on icon at bounding box center [512, 333] width 14 height 15
click at [510, 329] on icon at bounding box center [512, 333] width 14 height 15
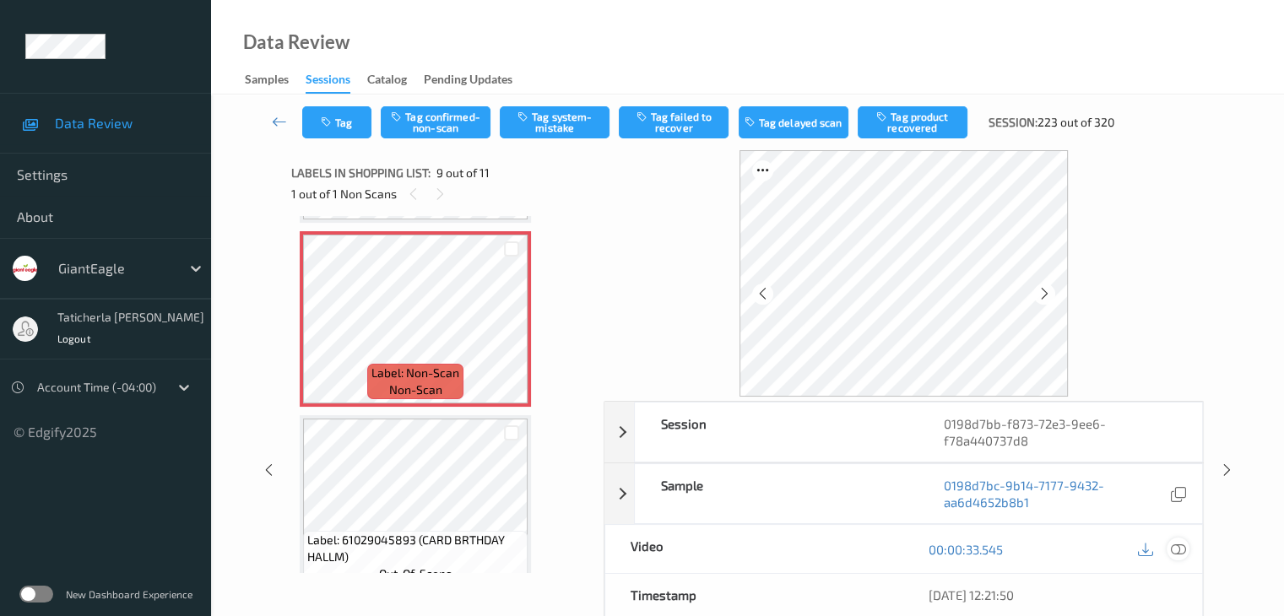
click at [1177, 545] on icon at bounding box center [1177, 549] width 15 height 15
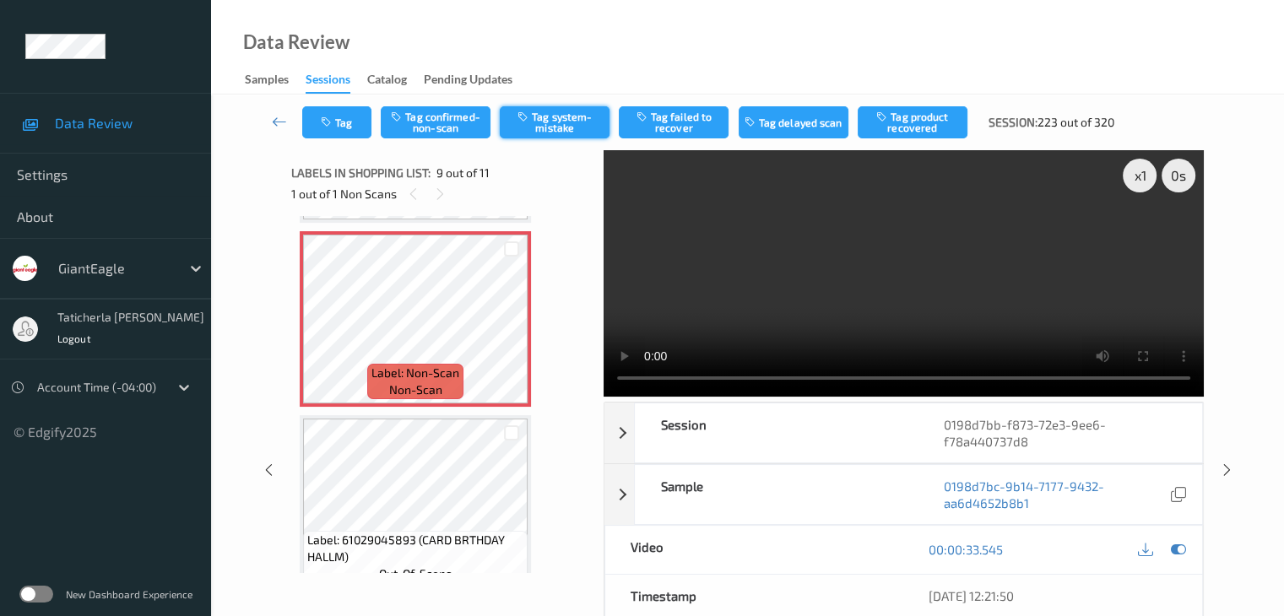
click at [577, 117] on button "Tag system-mistake" at bounding box center [555, 122] width 110 height 32
click at [350, 122] on button "Tag" at bounding box center [336, 122] width 69 height 32
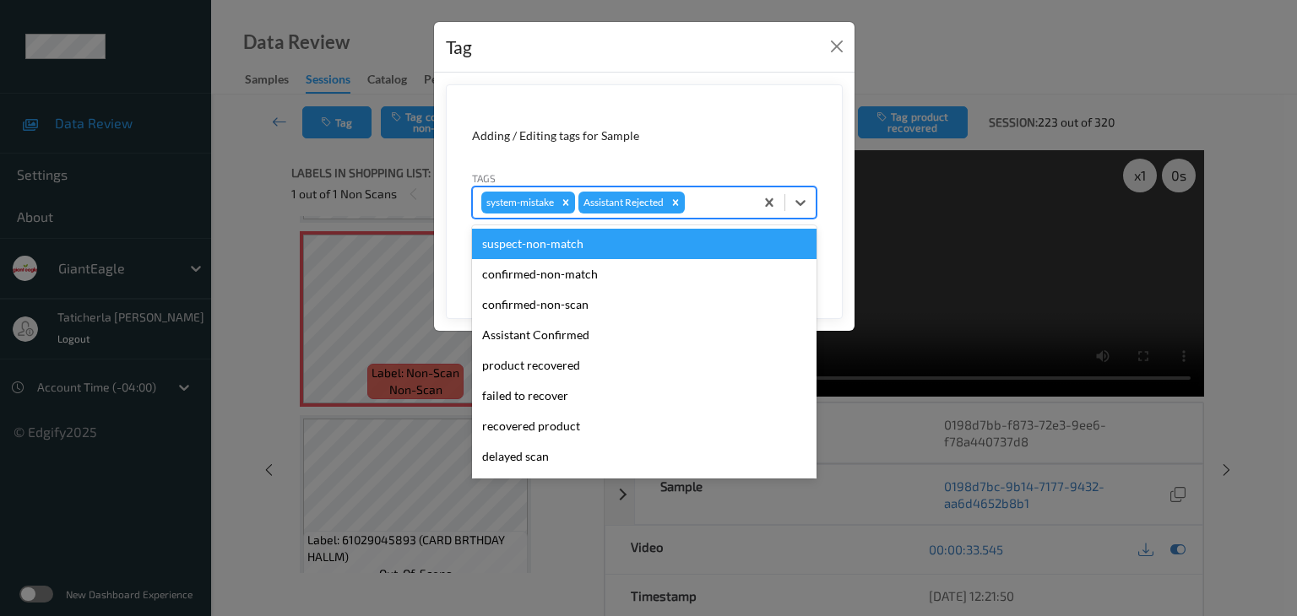
click at [729, 208] on div at bounding box center [716, 202] width 57 height 20
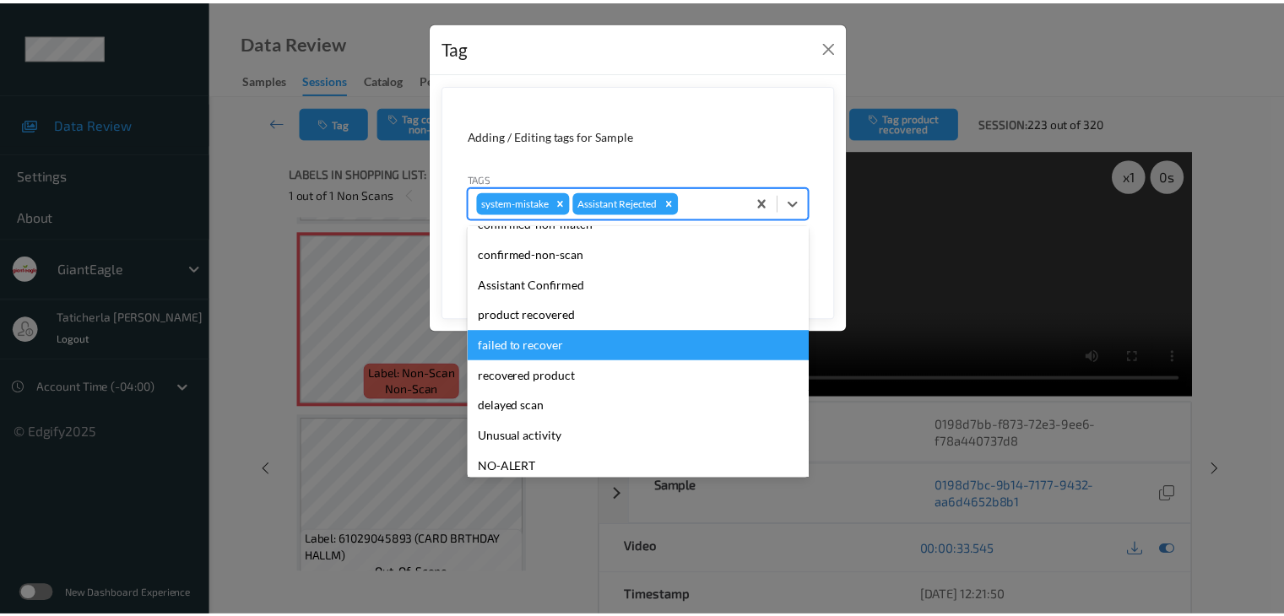
scroll to position [149, 0]
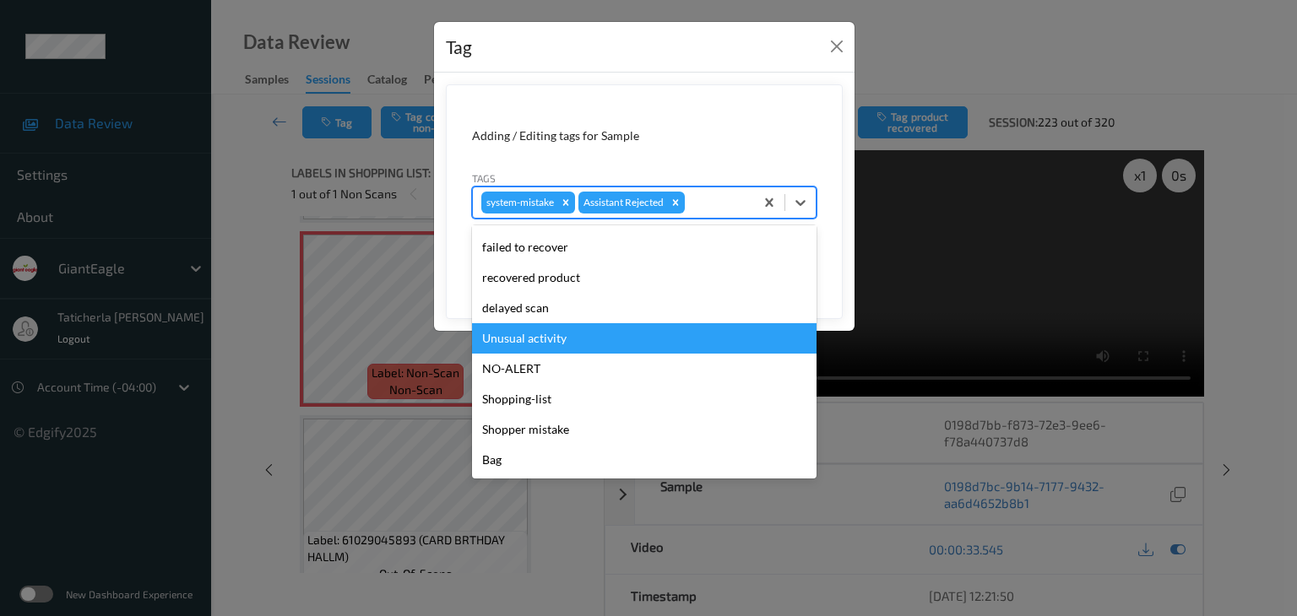
click at [576, 335] on div "Unusual activity" at bounding box center [644, 338] width 344 height 30
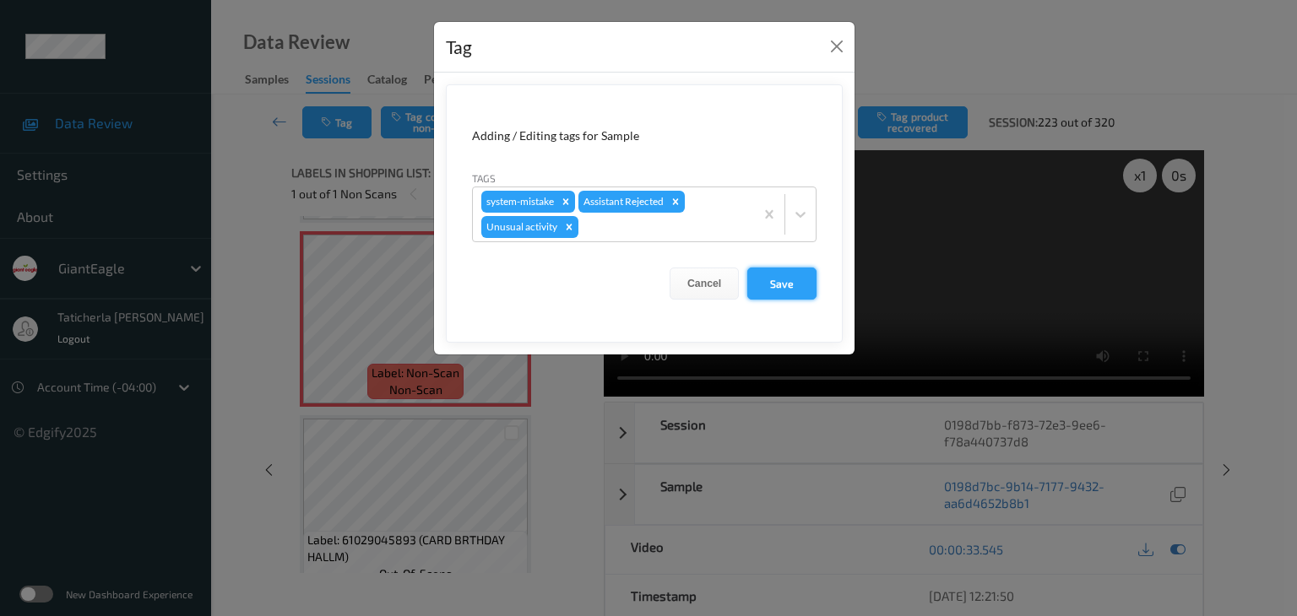
click at [772, 280] on button "Save" at bounding box center [781, 284] width 69 height 32
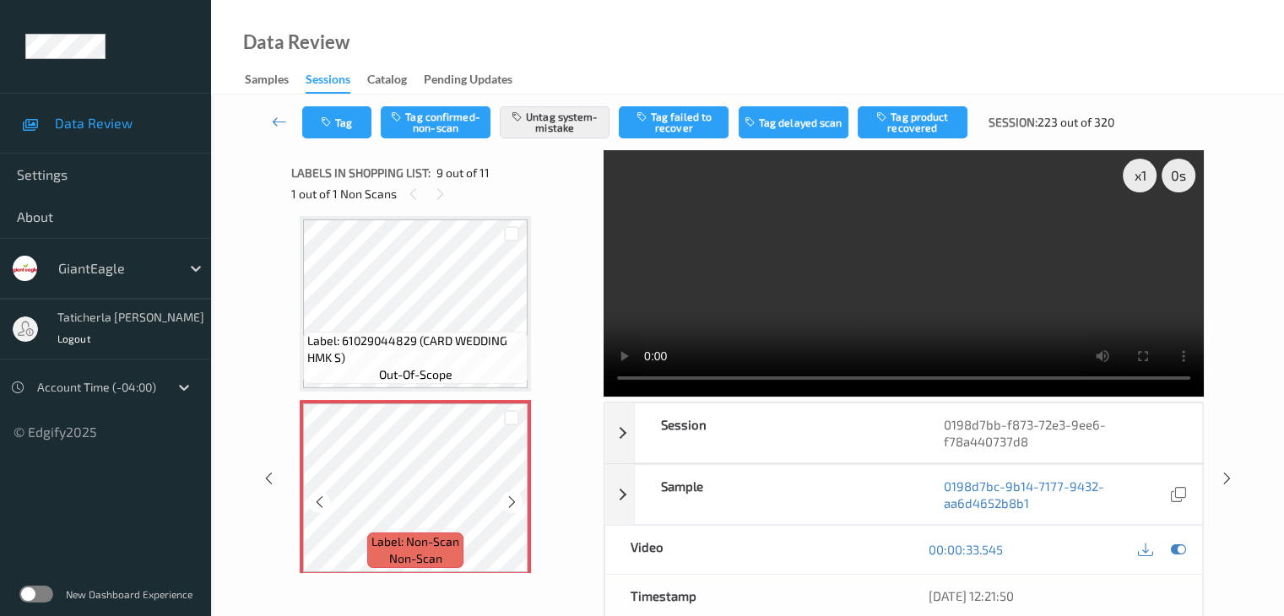
scroll to position [1212, 0]
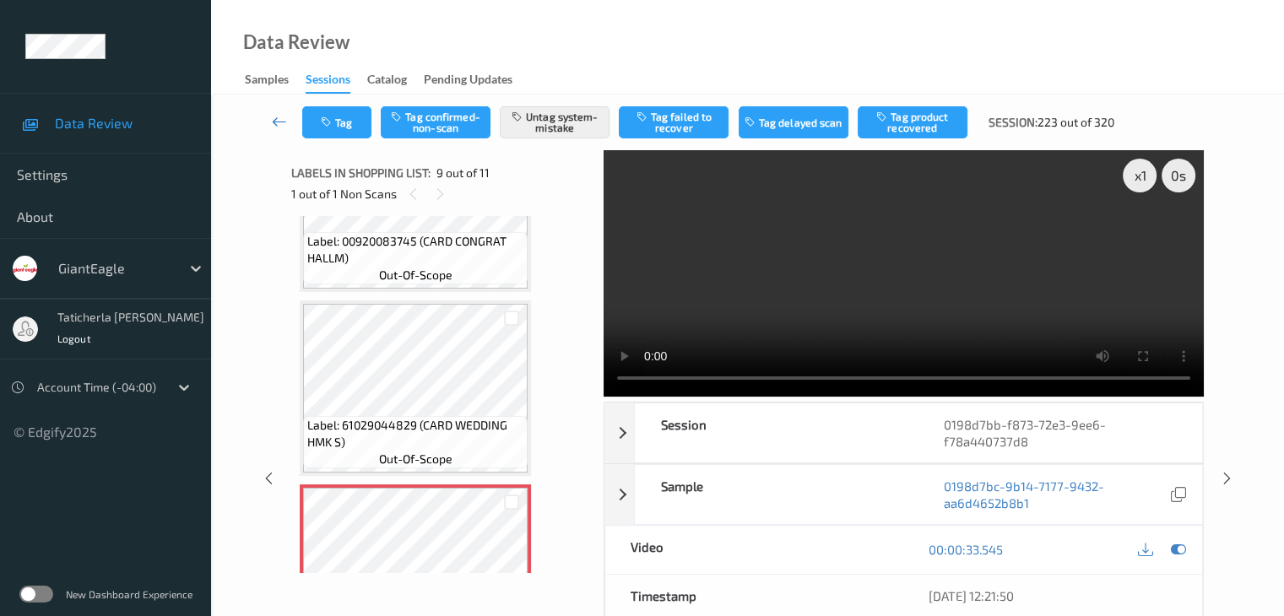
click at [280, 119] on icon at bounding box center [279, 121] width 15 height 17
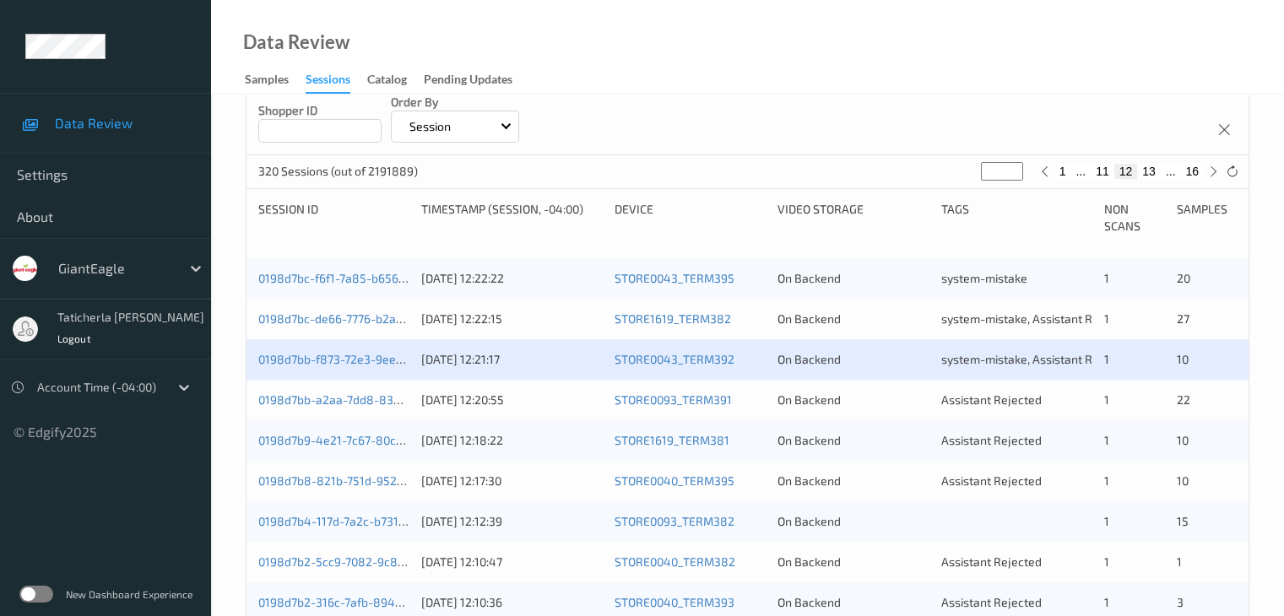
scroll to position [338, 0]
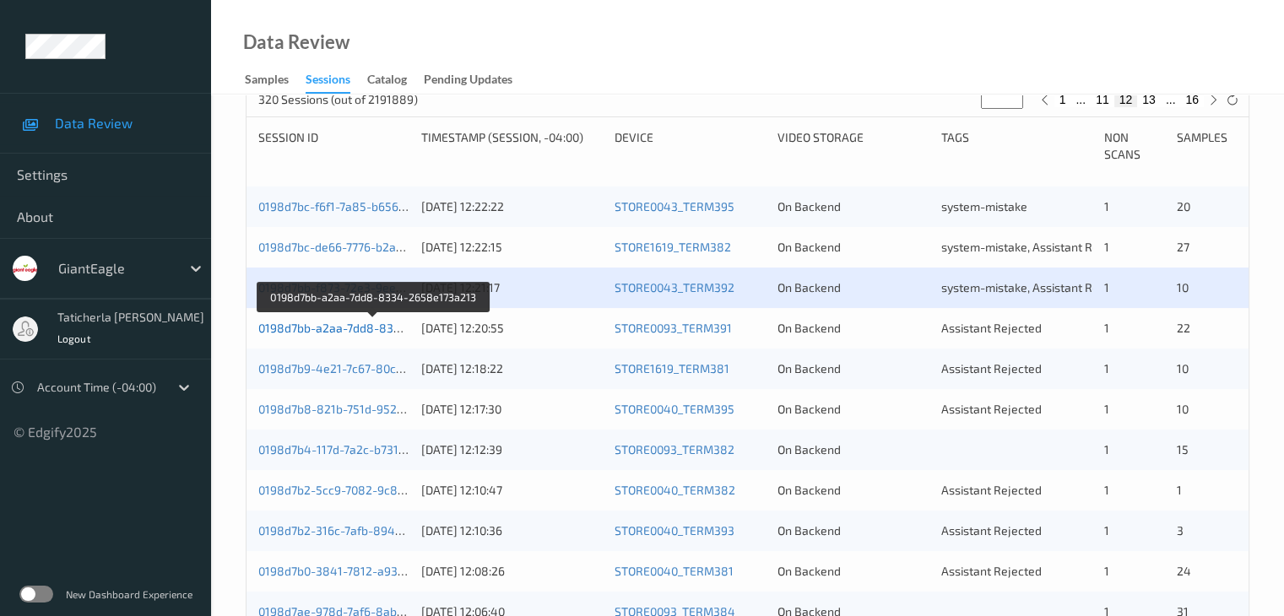
click at [345, 327] on link "0198d7bb-a2aa-7dd8-8334-2658e173a213" at bounding box center [374, 328] width 232 height 14
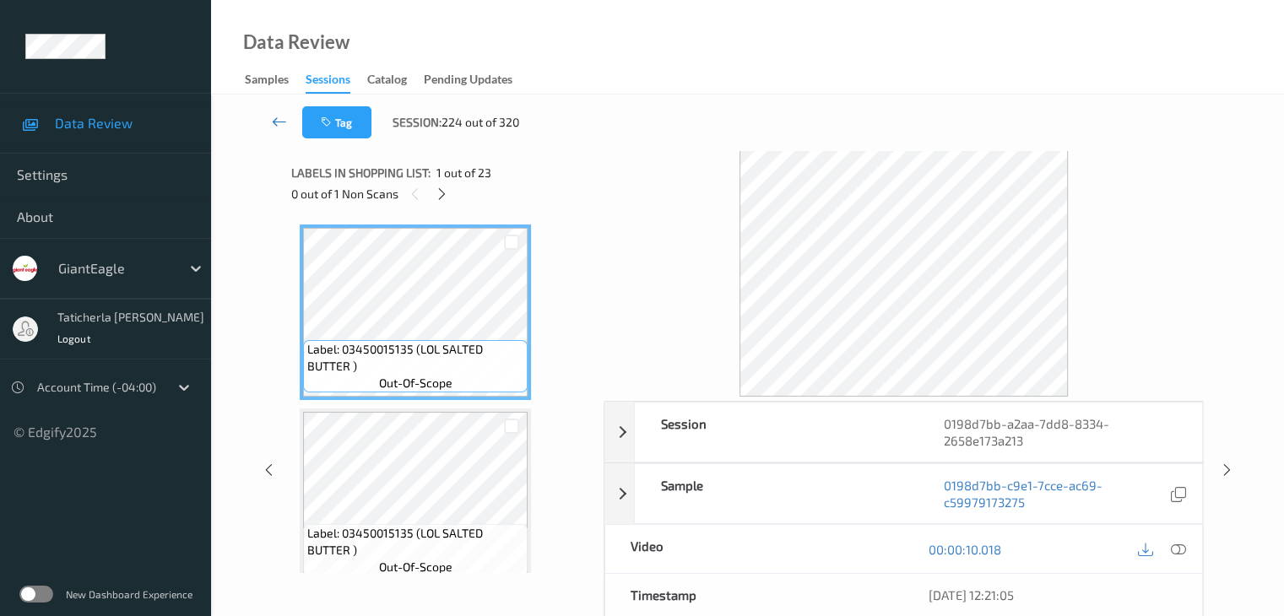
click at [275, 118] on icon at bounding box center [279, 121] width 15 height 17
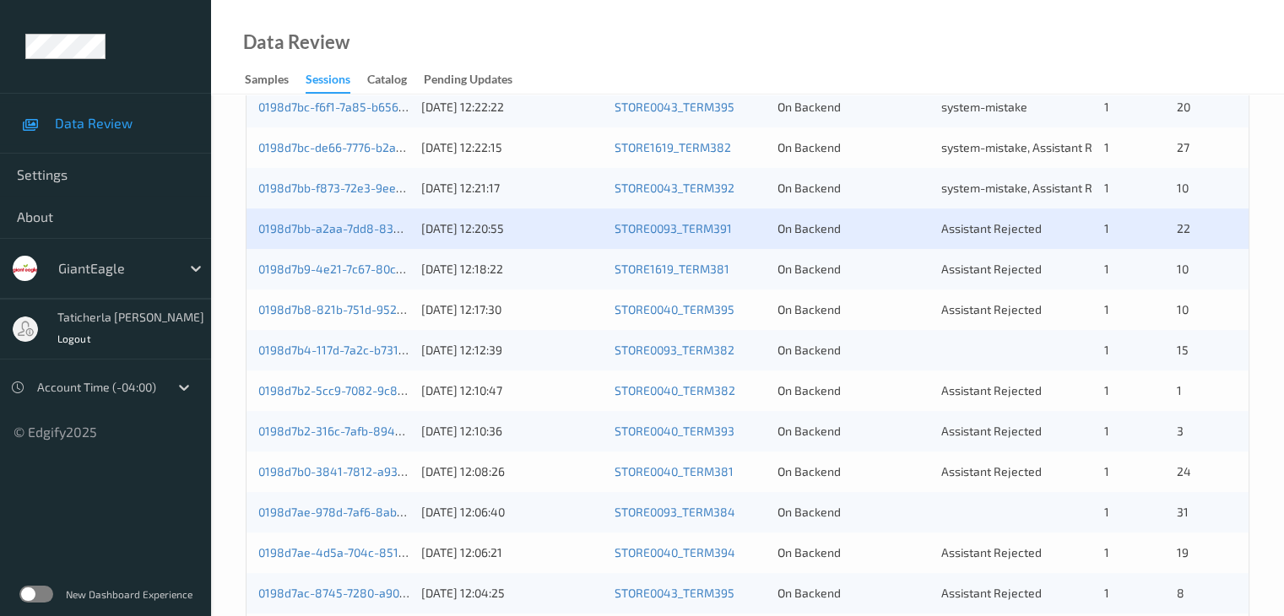
scroll to position [338, 0]
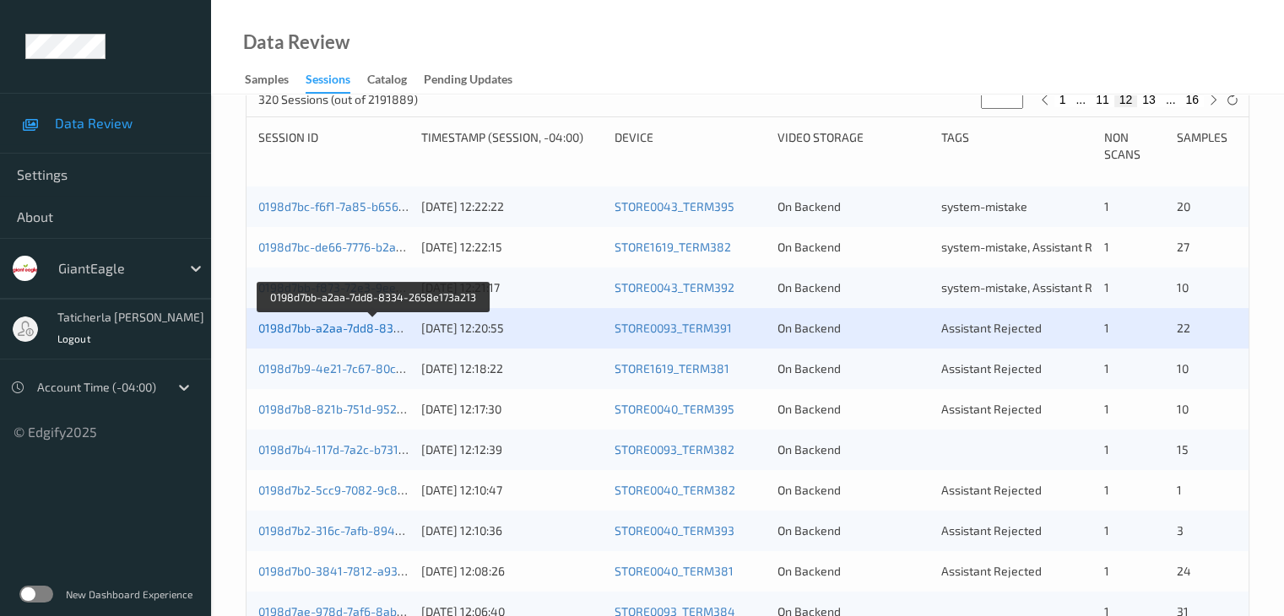
click at [365, 331] on link "0198d7bb-a2aa-7dd8-8334-2658e173a213" at bounding box center [374, 328] width 232 height 14
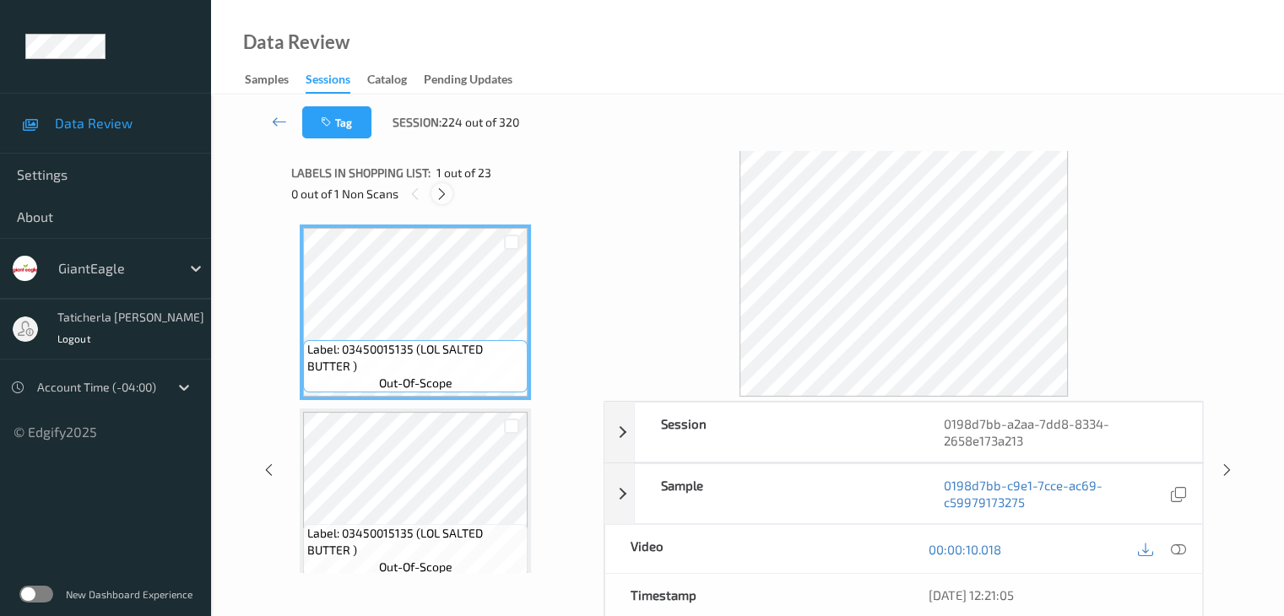
click at [436, 193] on icon at bounding box center [442, 194] width 14 height 15
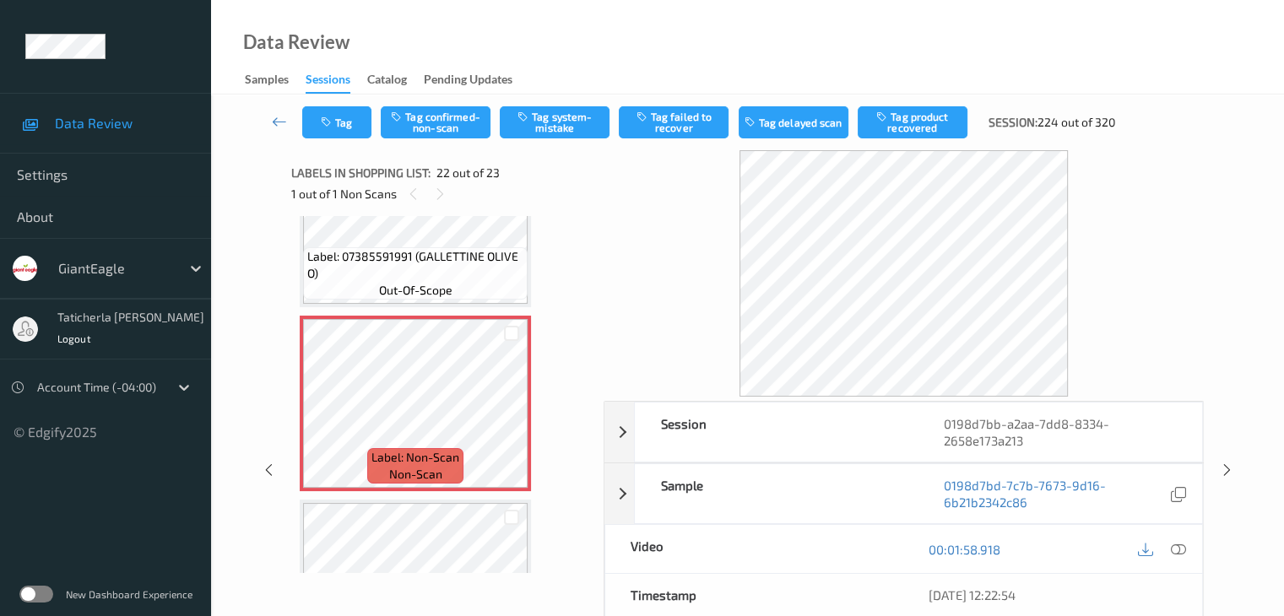
scroll to position [3858, 0]
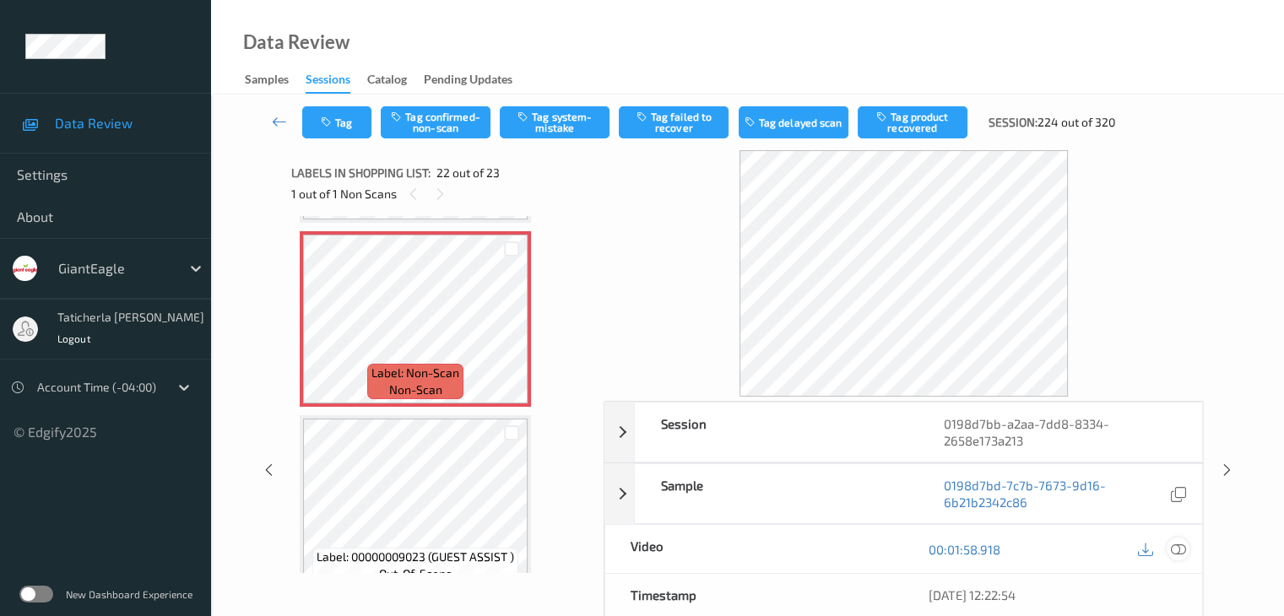
click at [1174, 547] on icon at bounding box center [1177, 549] width 15 height 15
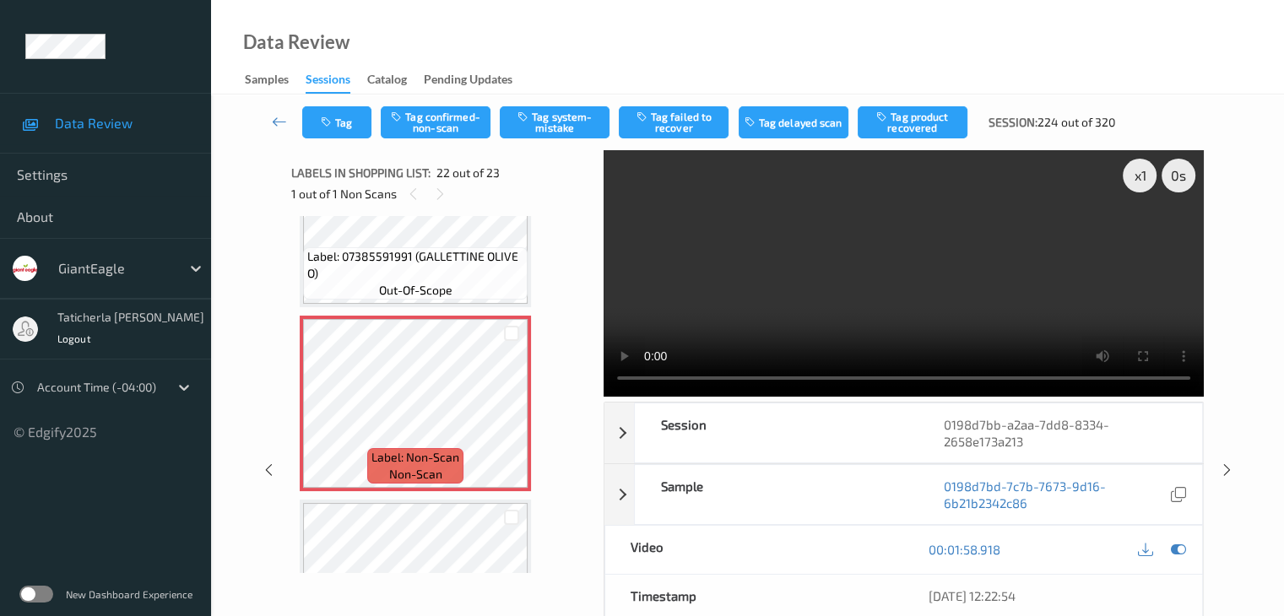
scroll to position [3771, 0]
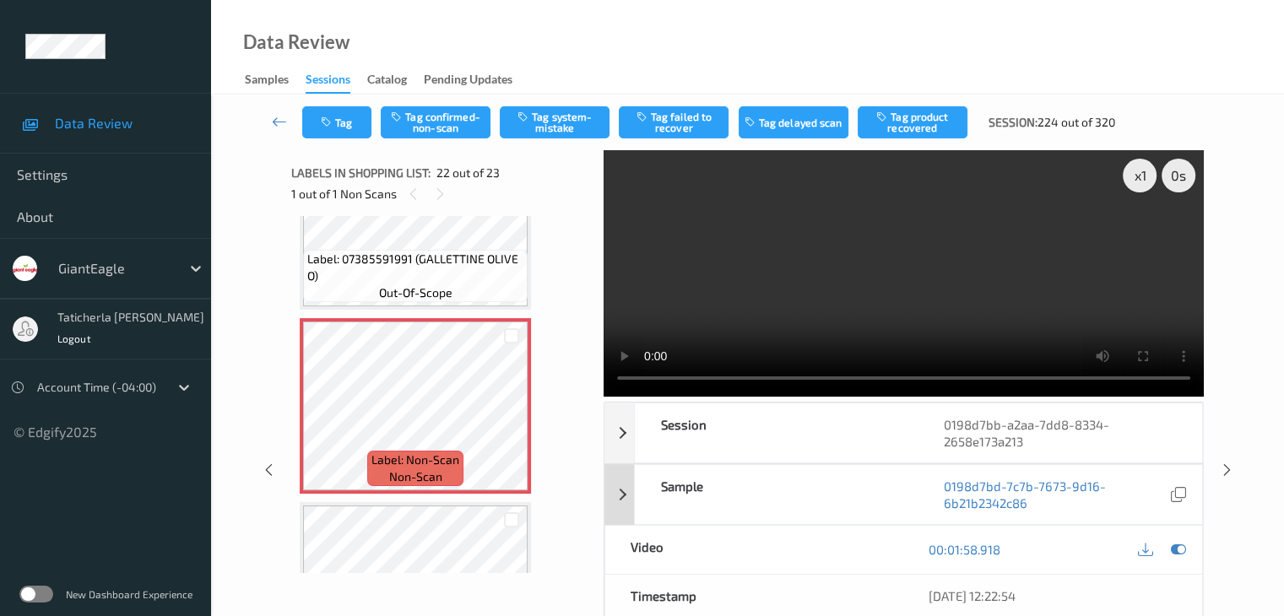
click at [863, 513] on div "Sample" at bounding box center [777, 494] width 284 height 59
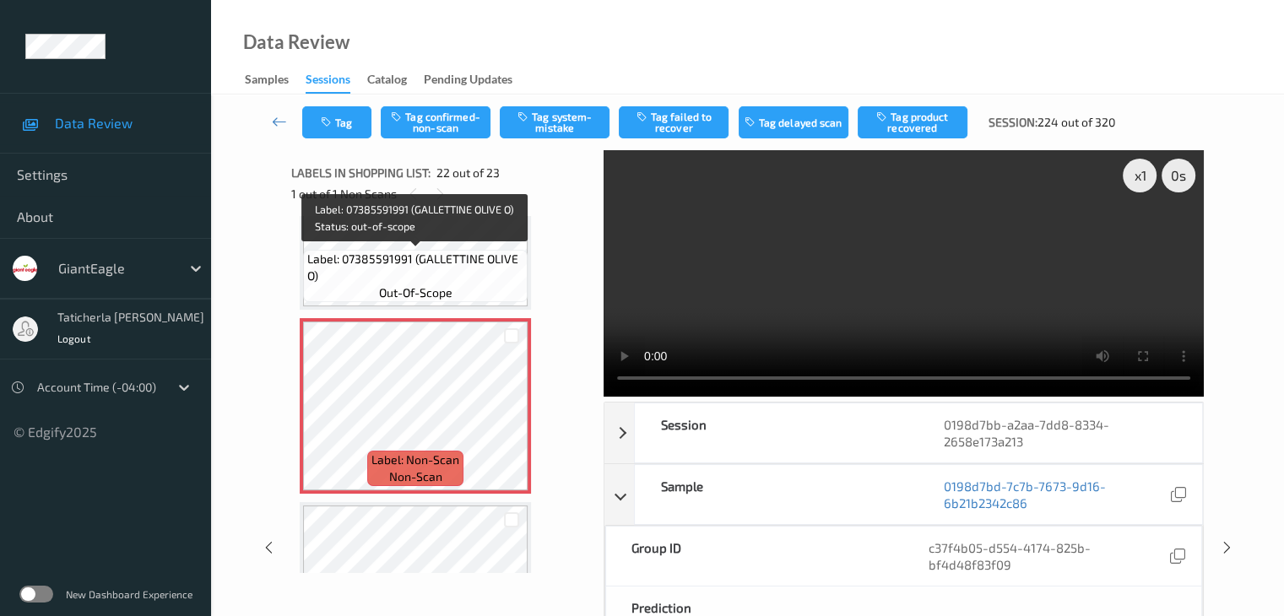
click at [446, 260] on span "Label: 07385591991 (GALLETTINE OLIVE O)" at bounding box center [415, 268] width 216 height 34
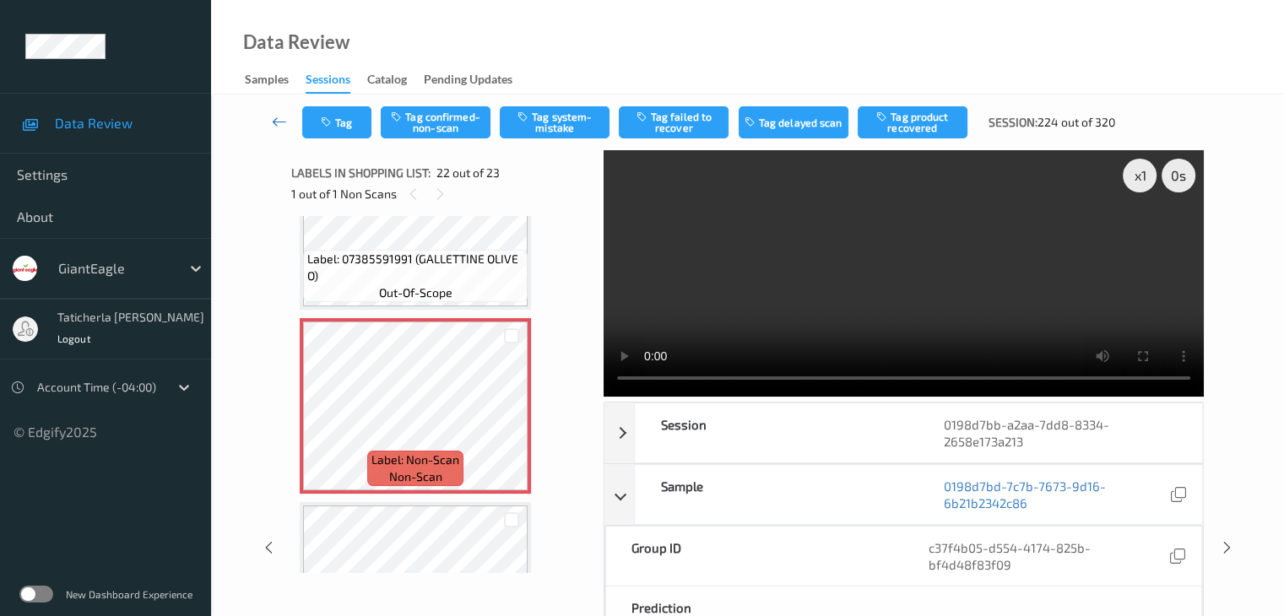
click at [280, 119] on icon at bounding box center [279, 121] width 15 height 17
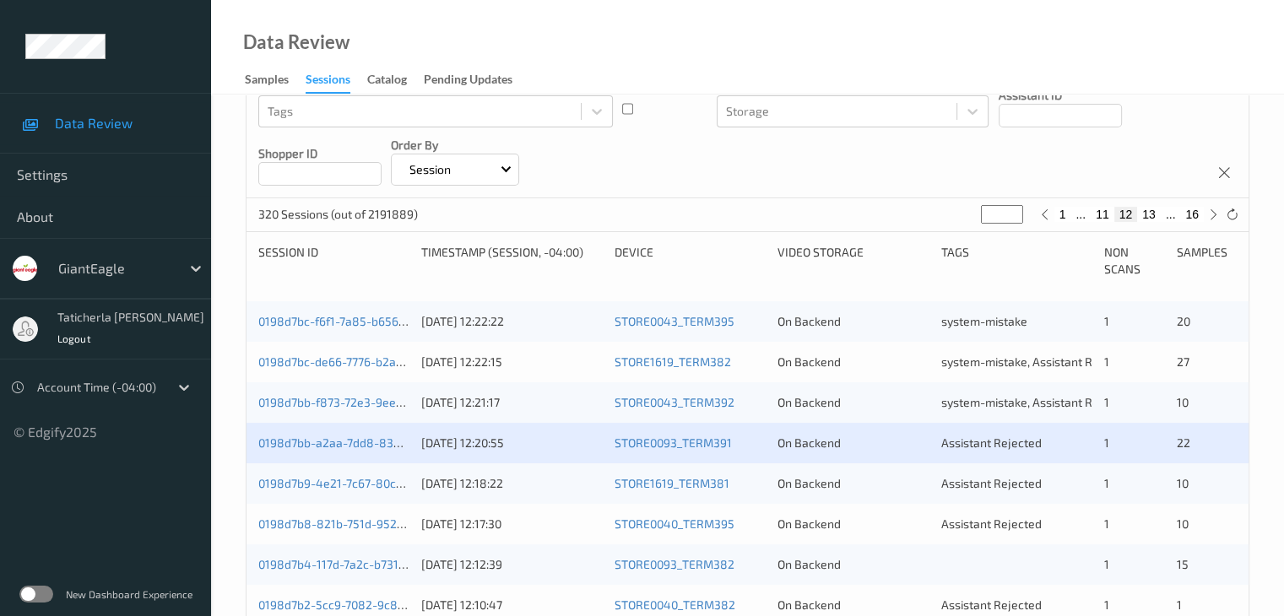
scroll to position [253, 0]
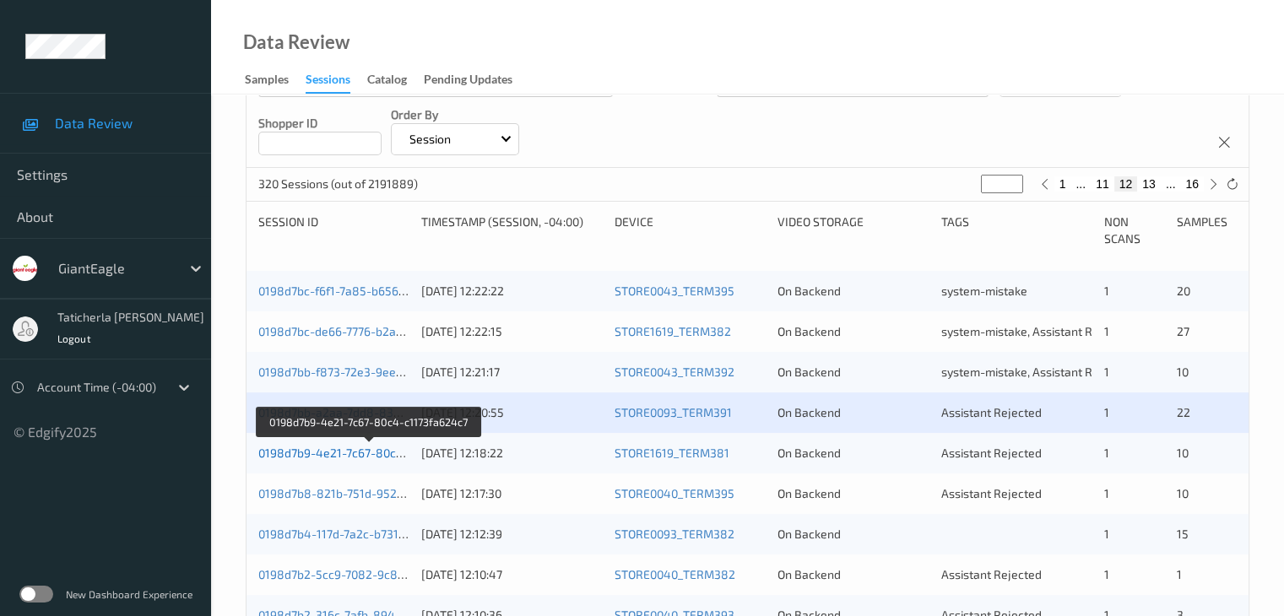
click at [355, 455] on link "0198d7b9-4e21-7c67-80c4-c1173fa624c7" at bounding box center [369, 453] width 223 height 14
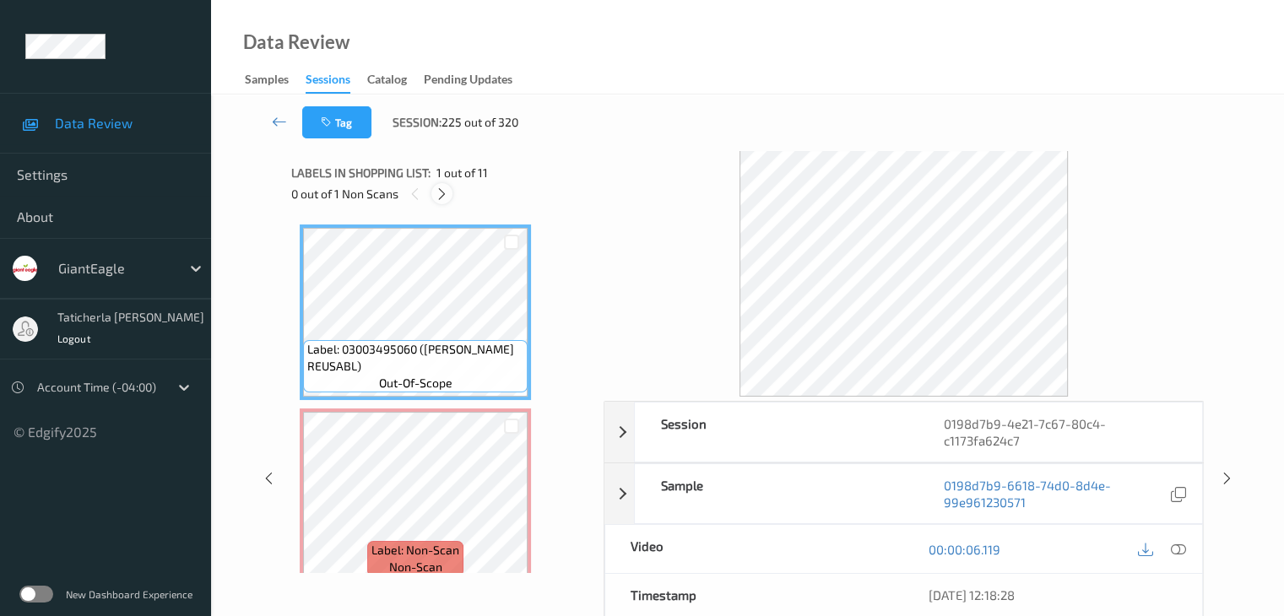
click at [447, 194] on icon at bounding box center [442, 194] width 14 height 15
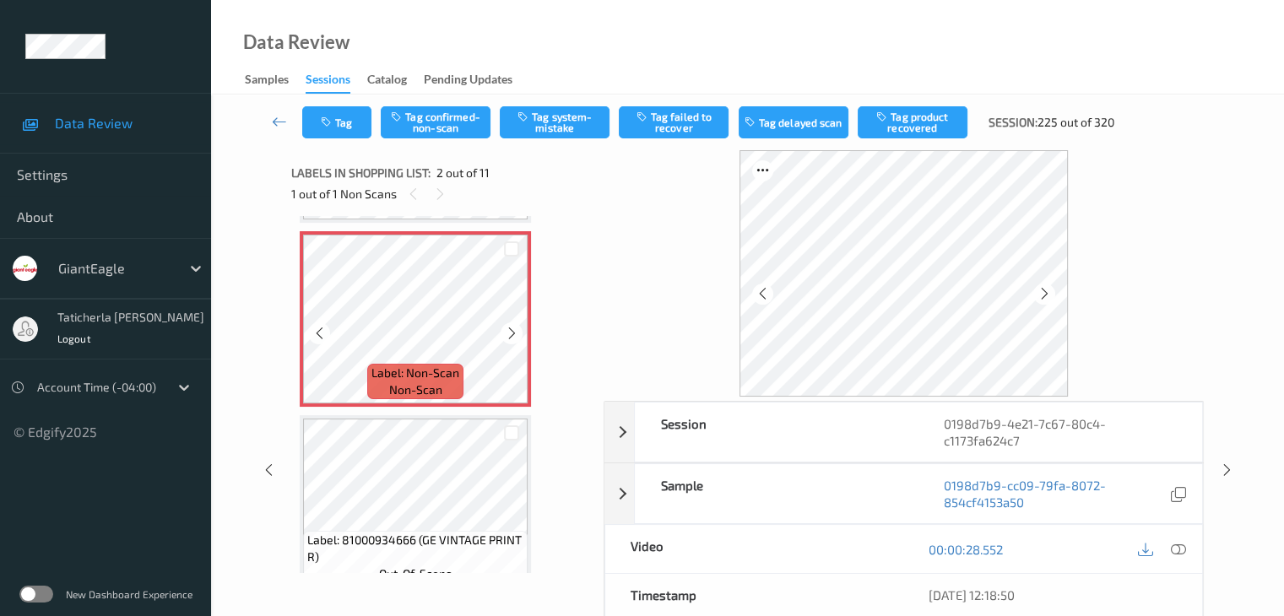
scroll to position [93, 0]
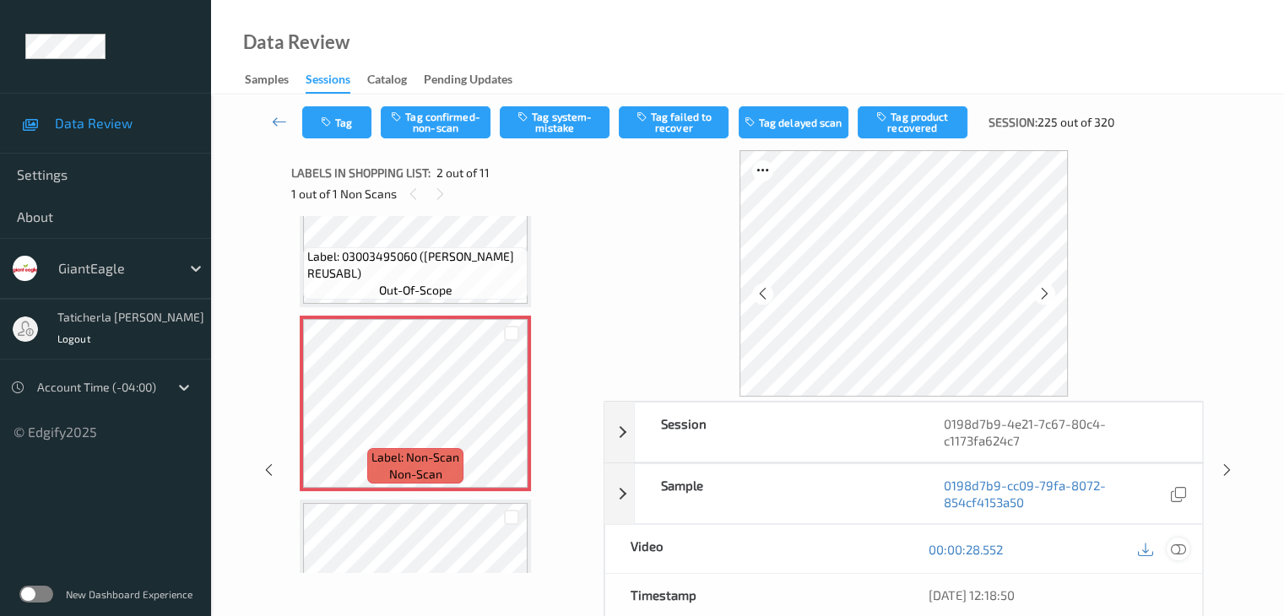
click at [1175, 546] on icon at bounding box center [1177, 549] width 15 height 15
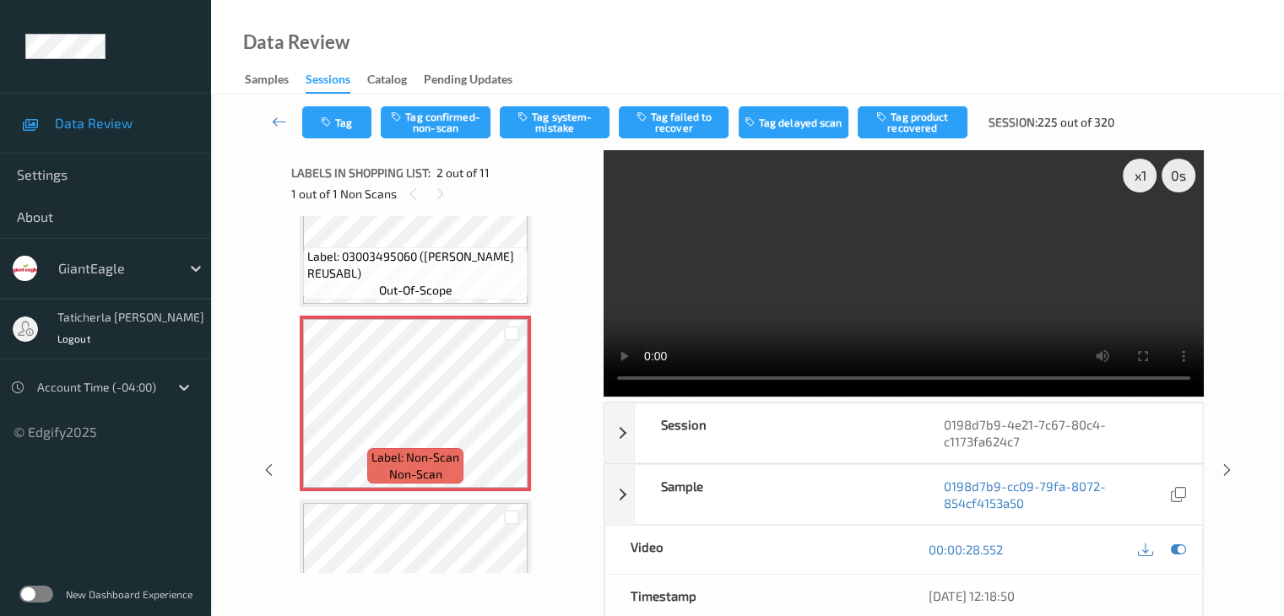
click at [1141, 234] on video at bounding box center [904, 273] width 600 height 247
click at [282, 119] on icon at bounding box center [279, 121] width 15 height 17
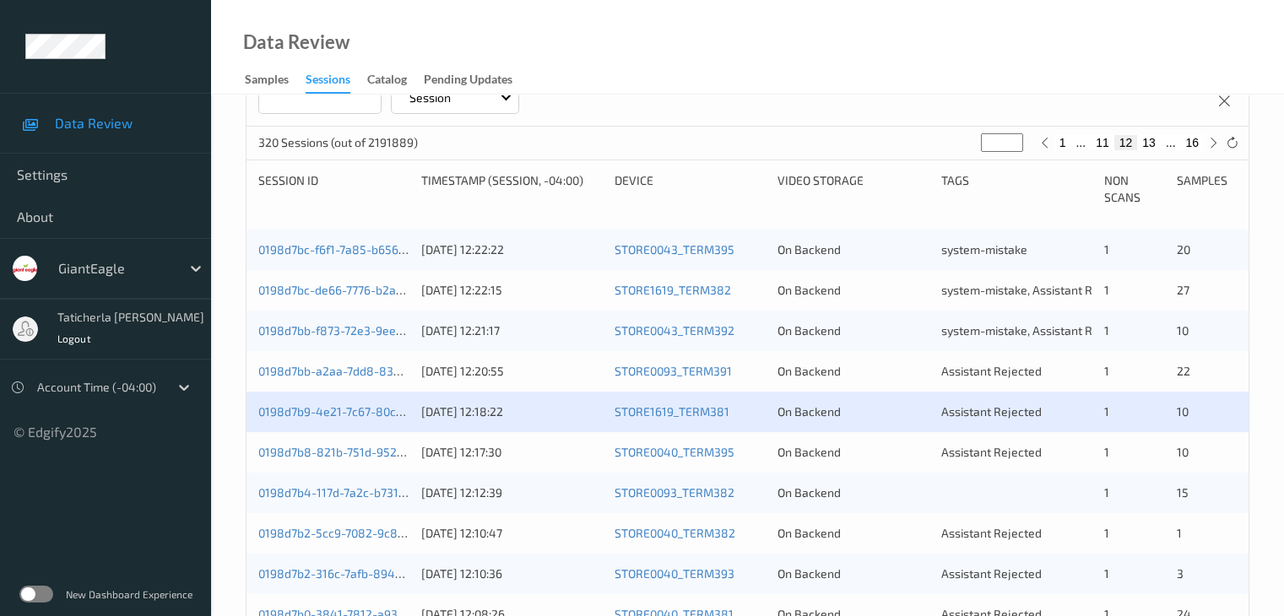
scroll to position [338, 0]
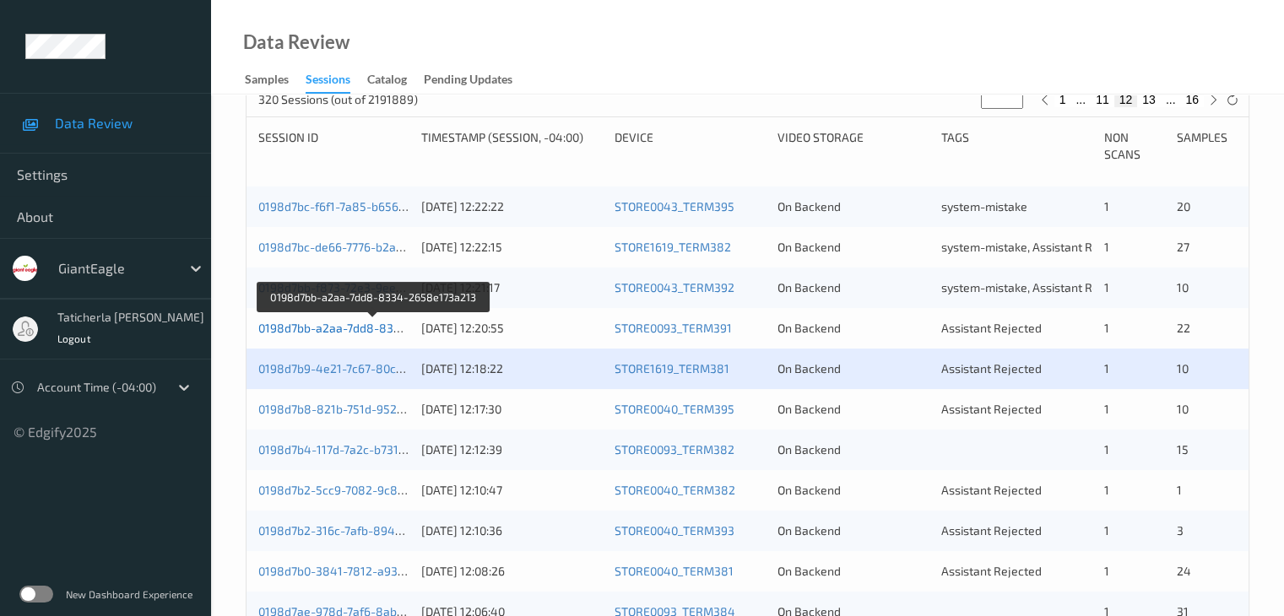
click at [388, 330] on link "0198d7bb-a2aa-7dd8-8334-2658e173a213" at bounding box center [374, 328] width 232 height 14
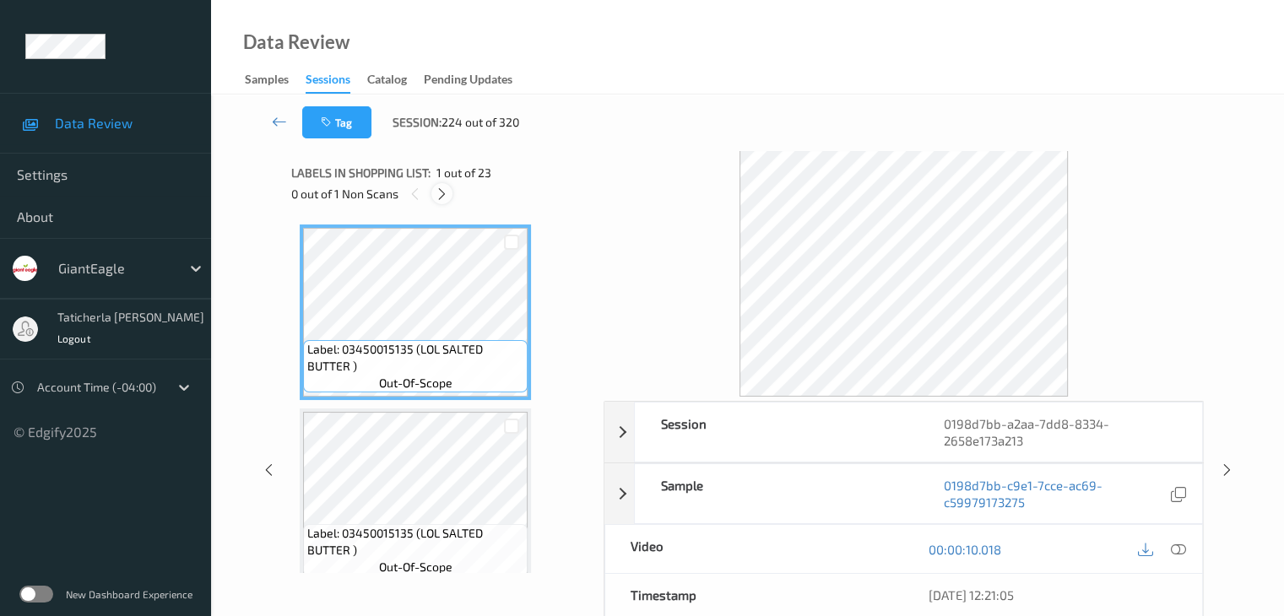
click at [443, 198] on icon at bounding box center [442, 194] width 14 height 15
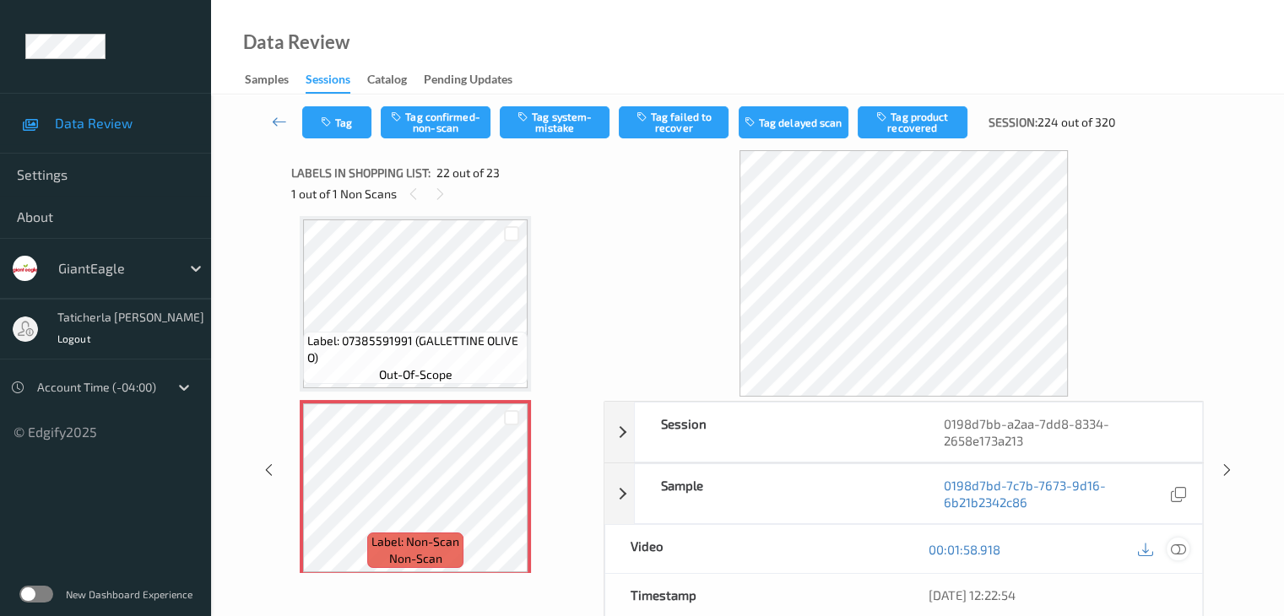
click at [1178, 545] on icon at bounding box center [1177, 549] width 15 height 15
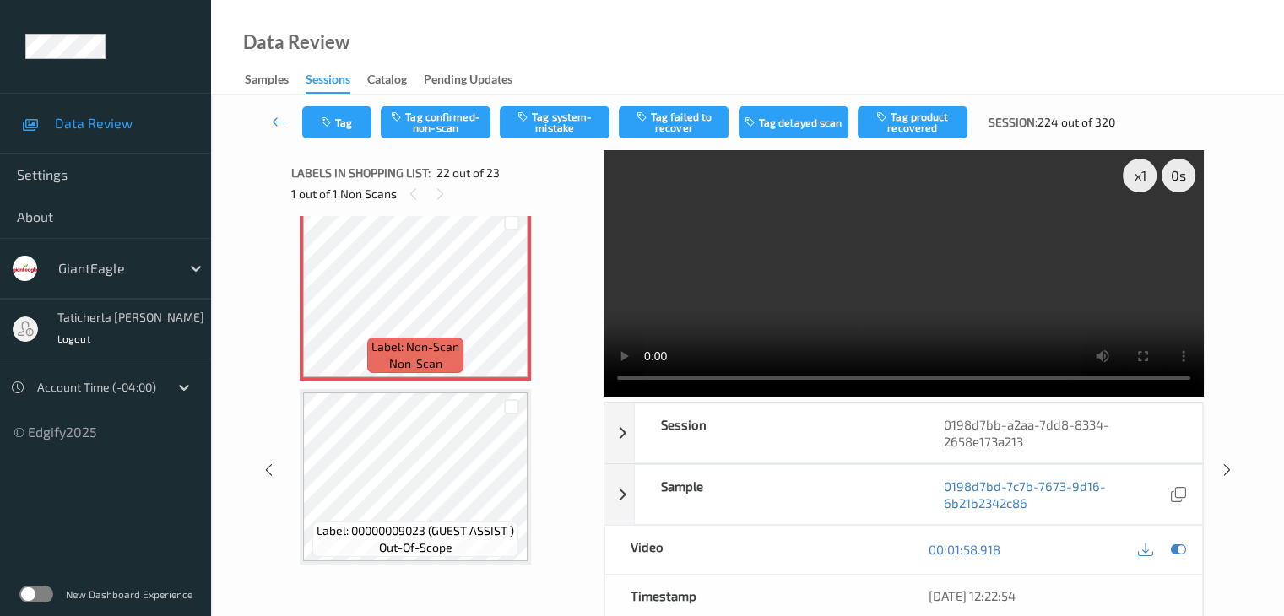
scroll to position [3771, 0]
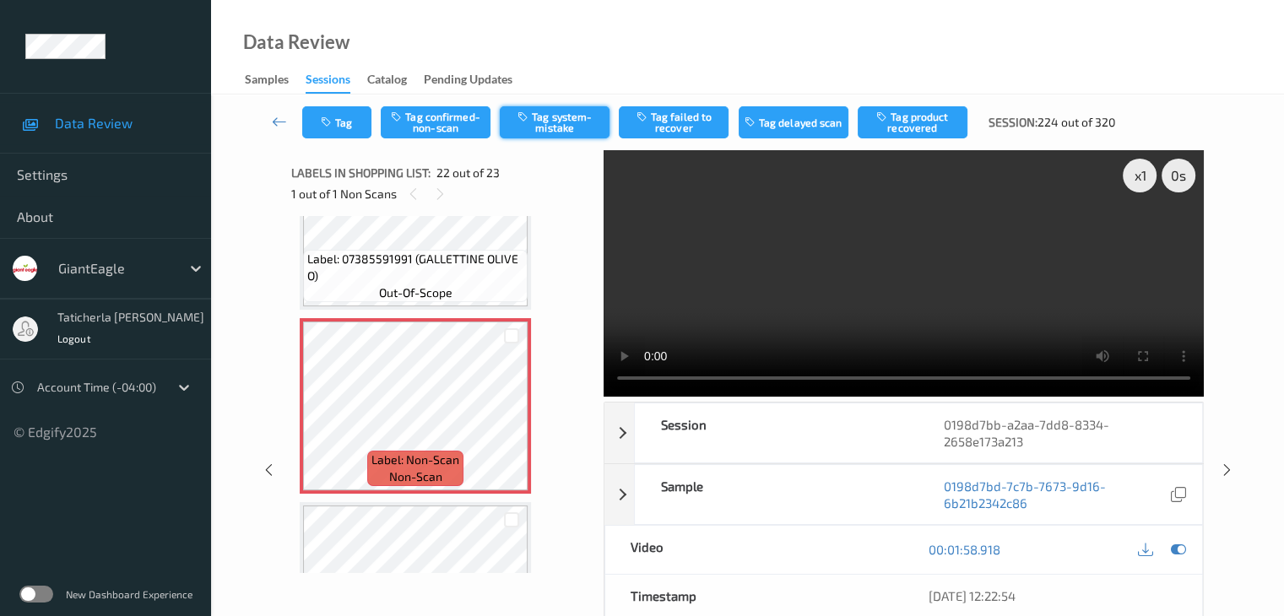
click at [552, 123] on button "Tag system-mistake" at bounding box center [555, 122] width 110 height 32
click at [283, 122] on icon at bounding box center [279, 121] width 15 height 17
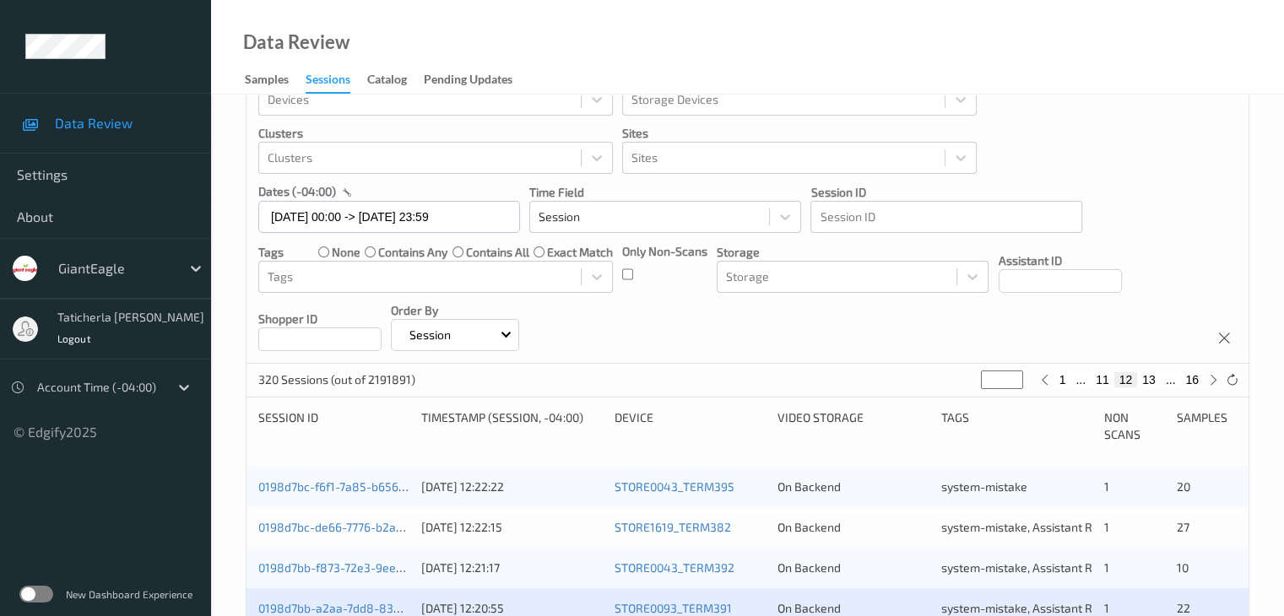
scroll to position [338, 0]
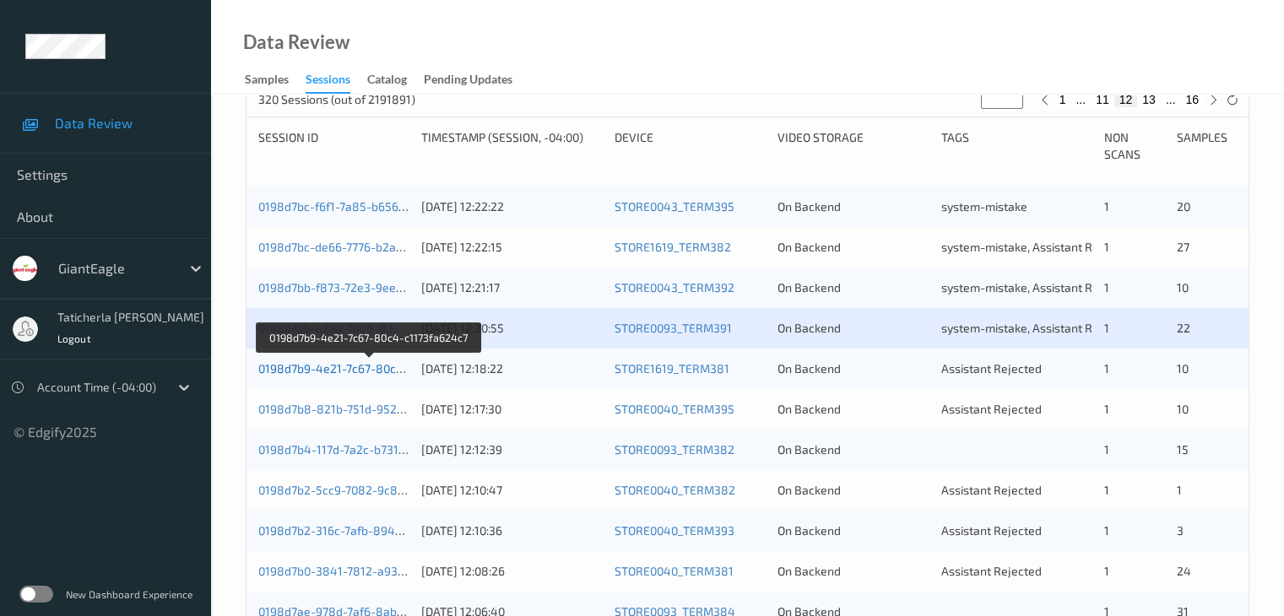
click at [340, 367] on link "0198d7b9-4e21-7c67-80c4-c1173fa624c7" at bounding box center [369, 368] width 223 height 14
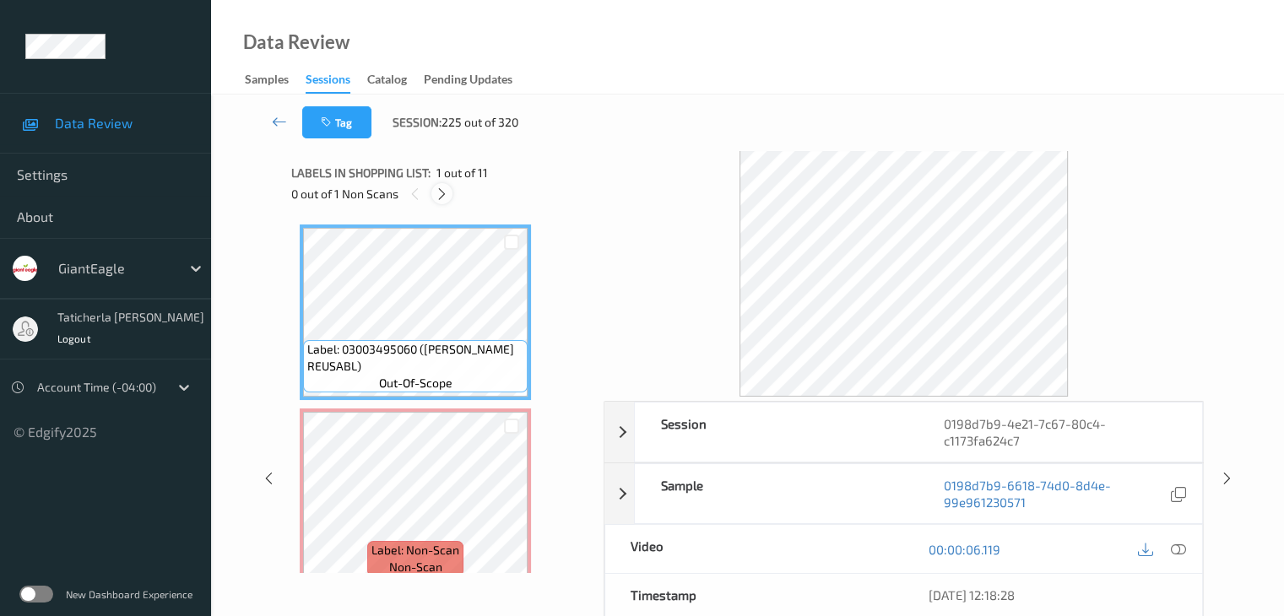
click at [437, 197] on icon at bounding box center [442, 194] width 14 height 15
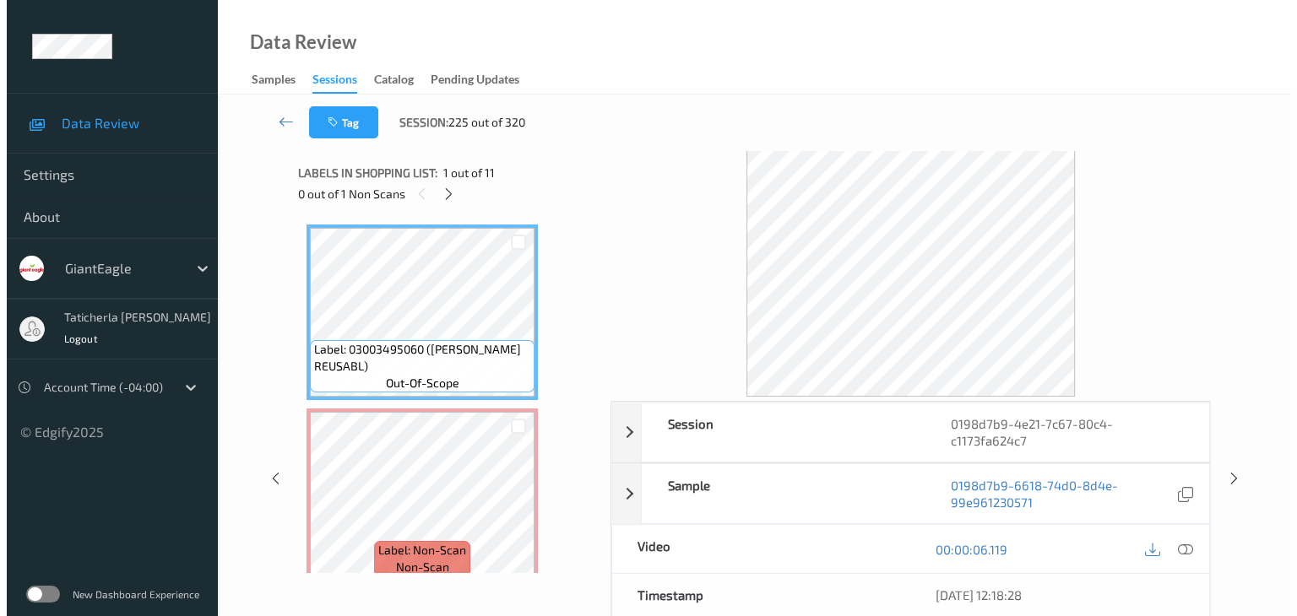
scroll to position [8, 0]
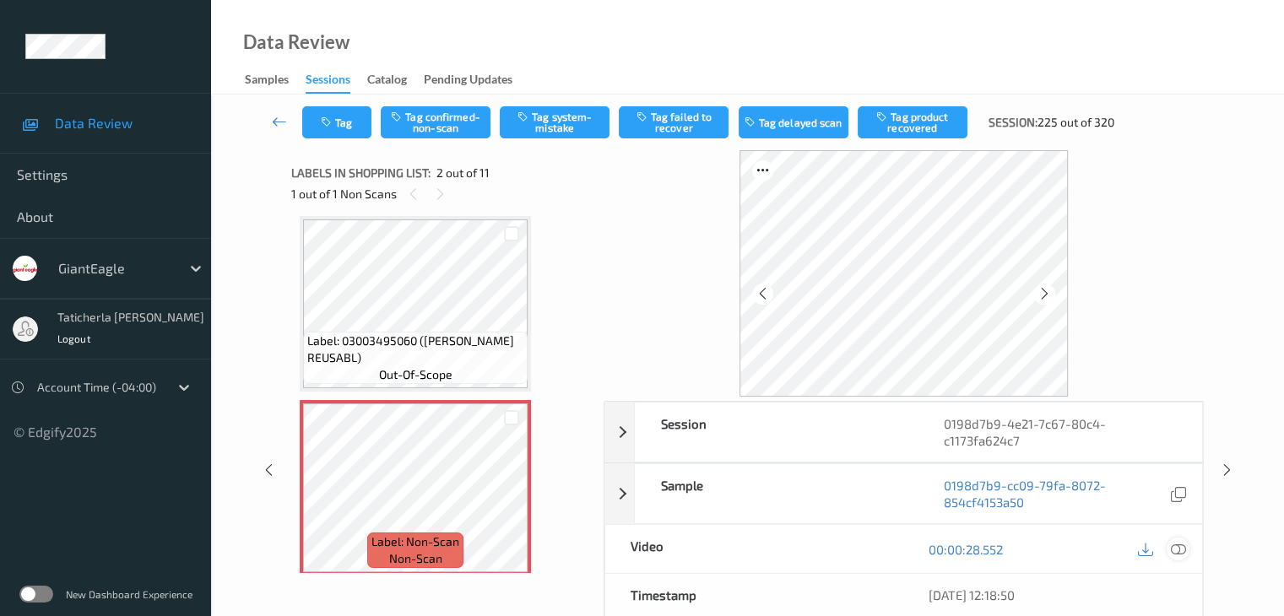
click at [1176, 545] on icon at bounding box center [1177, 549] width 15 height 15
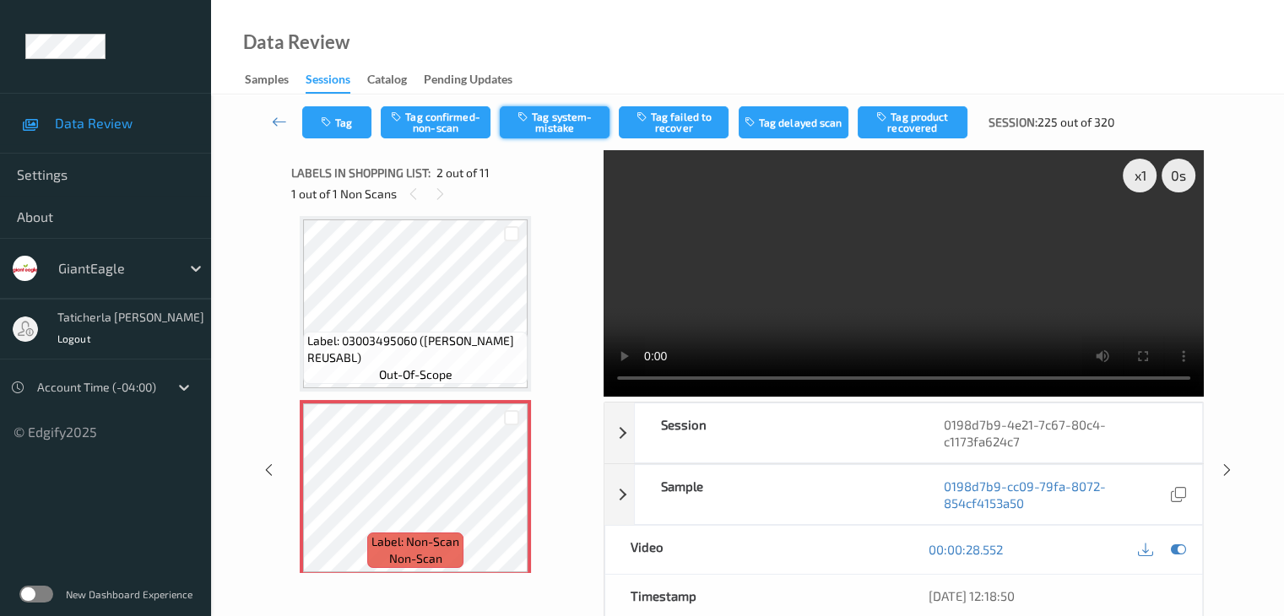
click at [543, 118] on button "Tag system-mistake" at bounding box center [555, 122] width 110 height 32
click at [354, 123] on button "Tag" at bounding box center [336, 122] width 69 height 32
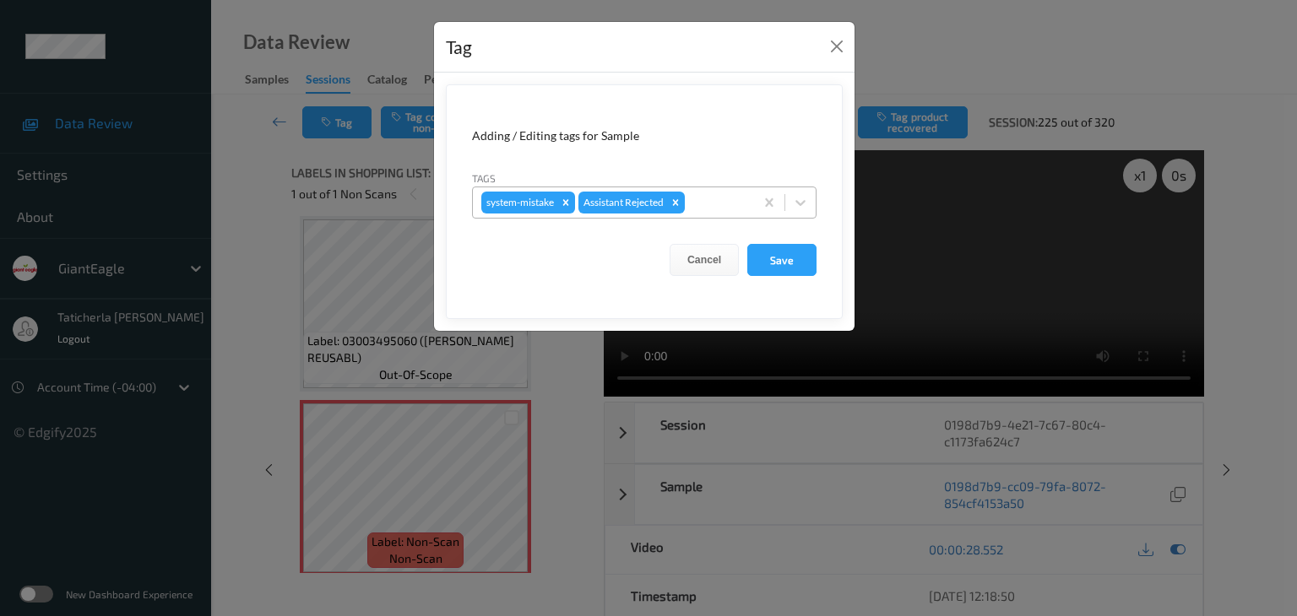
click at [716, 203] on div at bounding box center [716, 202] width 57 height 20
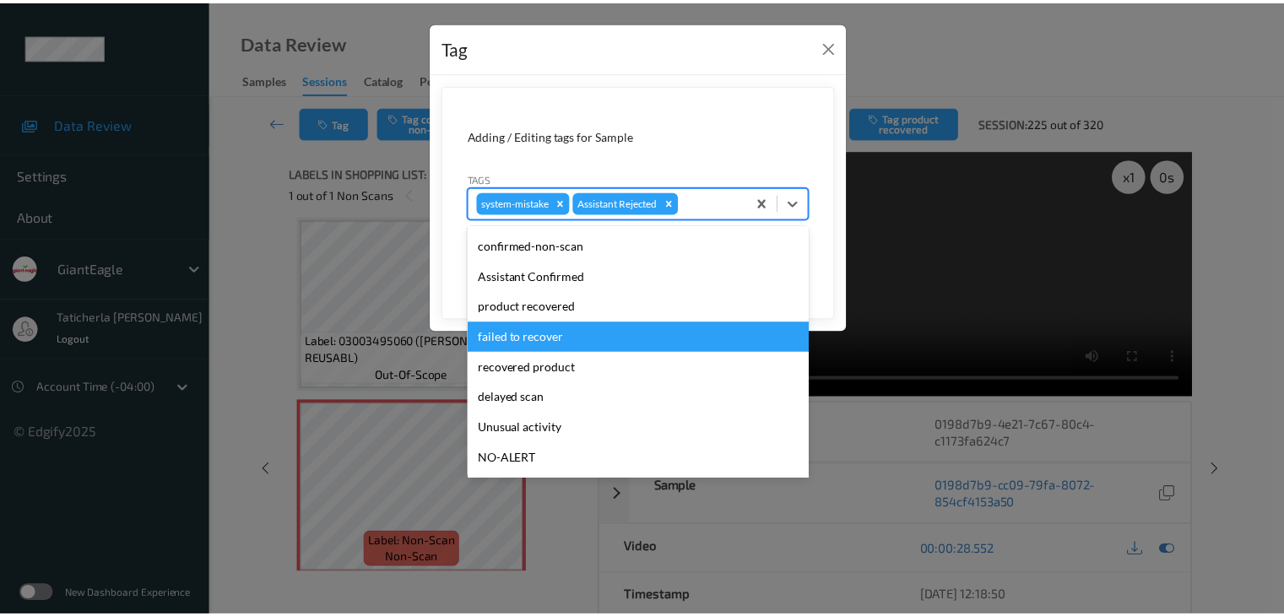
scroll to position [149, 0]
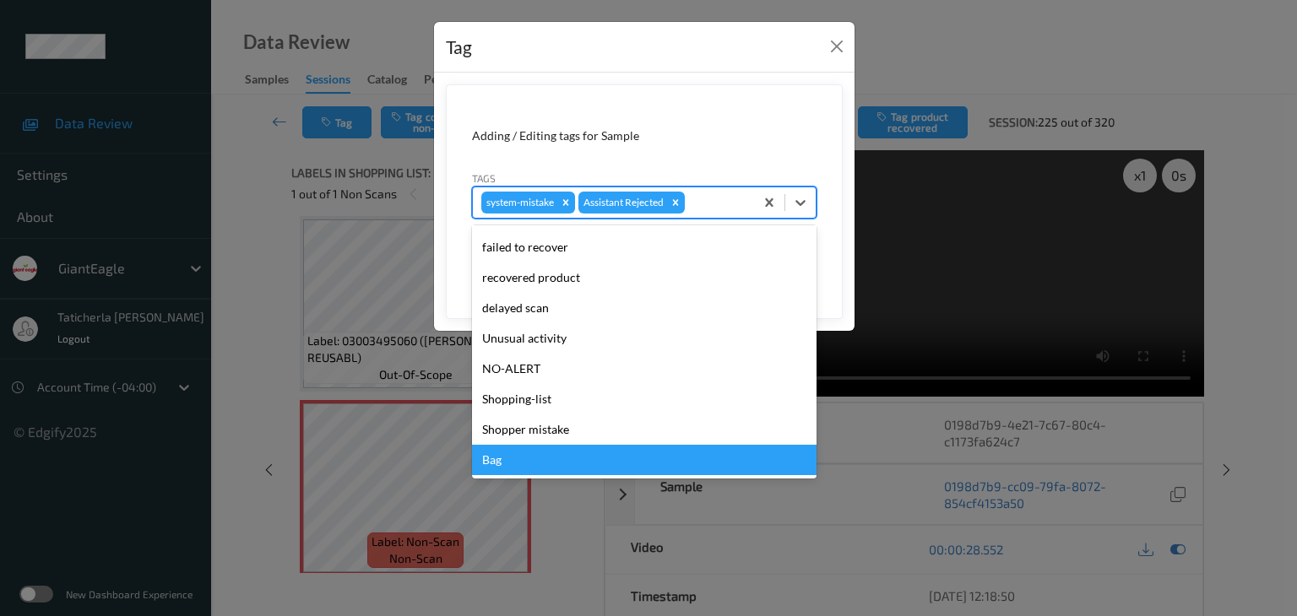
click at [621, 451] on div "Bag" at bounding box center [644, 460] width 344 height 30
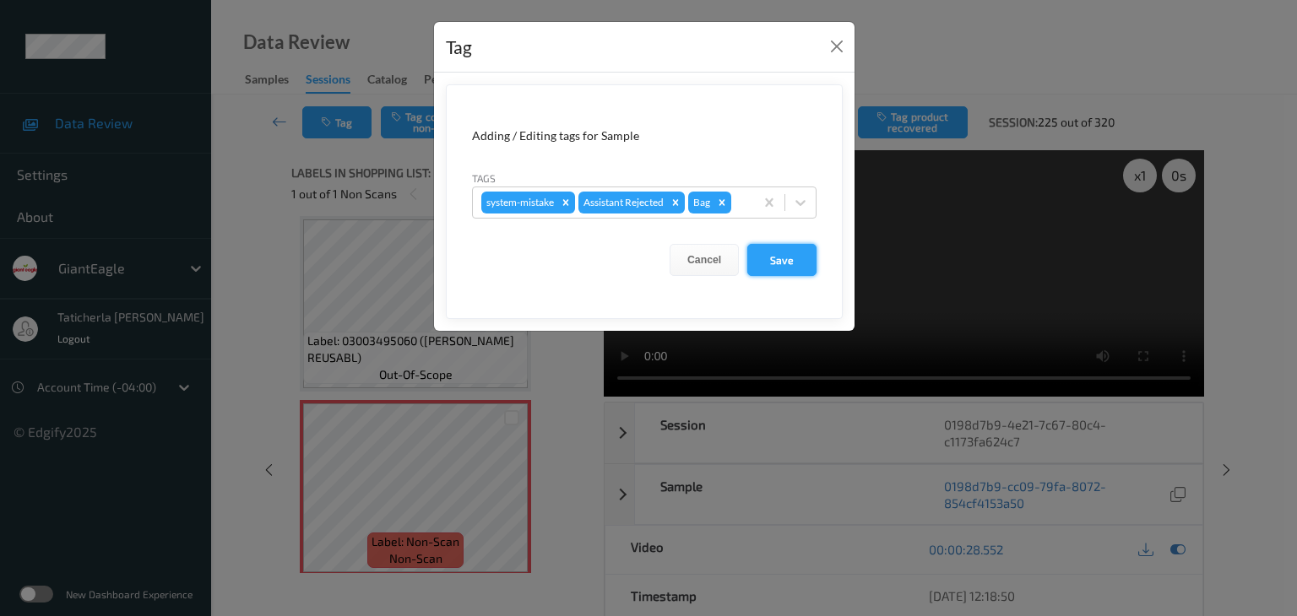
click at [790, 261] on button "Save" at bounding box center [781, 260] width 69 height 32
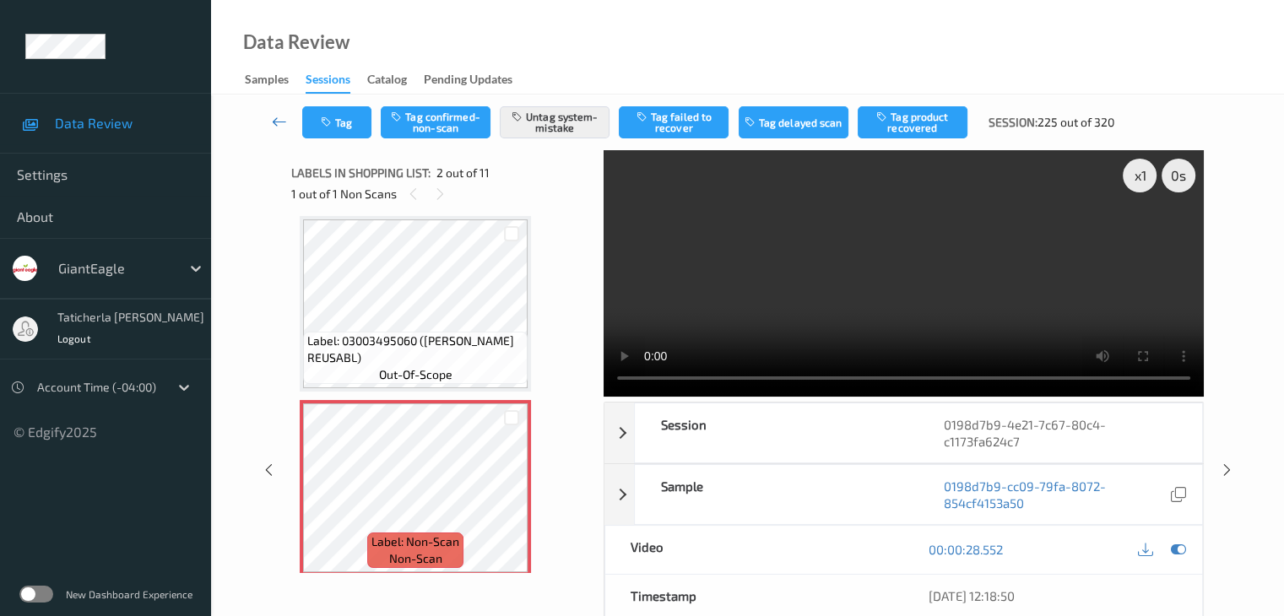
click at [283, 117] on icon at bounding box center [279, 121] width 15 height 17
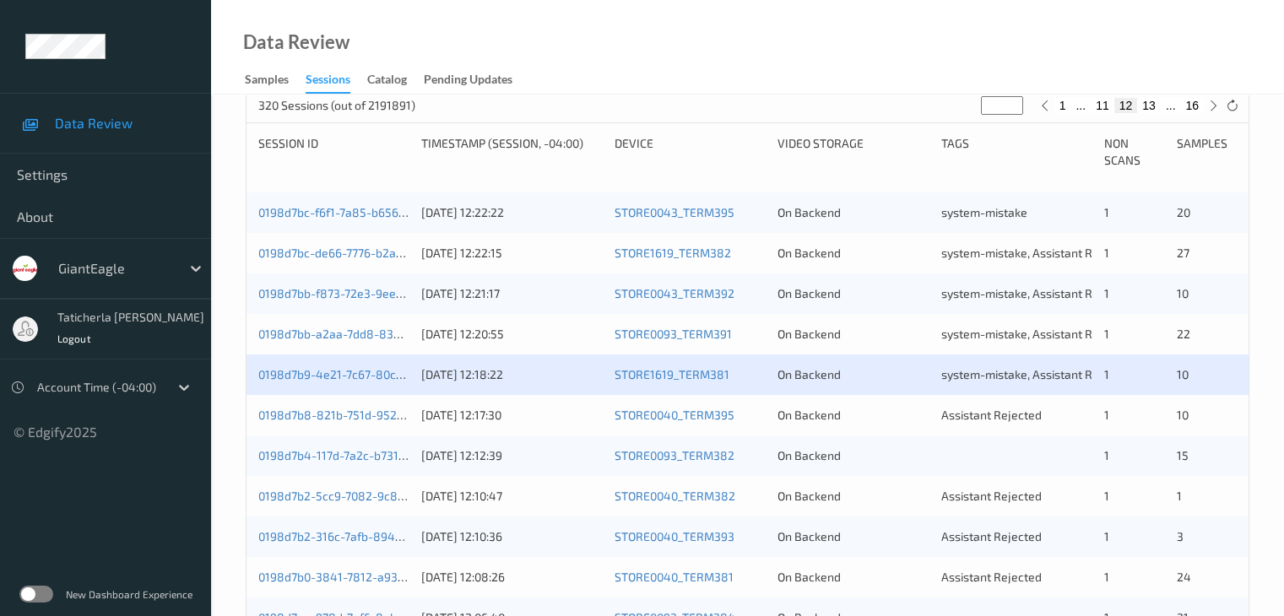
scroll to position [338, 0]
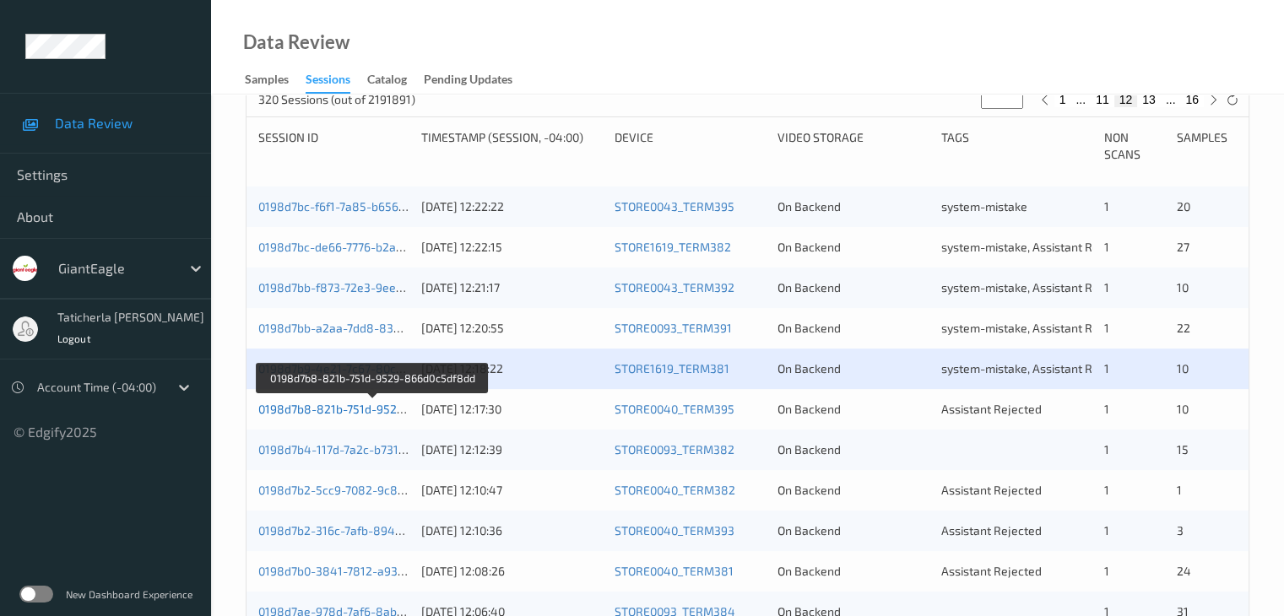
click at [310, 403] on link "0198d7b8-821b-751d-9529-866d0c5df8dd" at bounding box center [373, 409] width 230 height 14
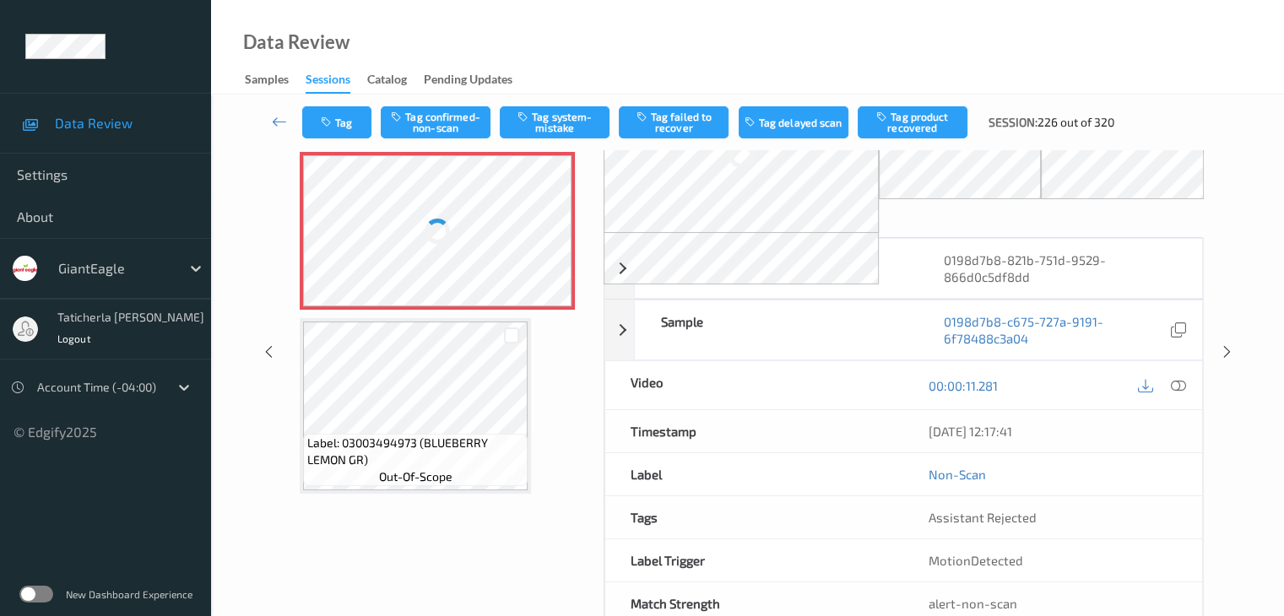
scroll to position [111, 0]
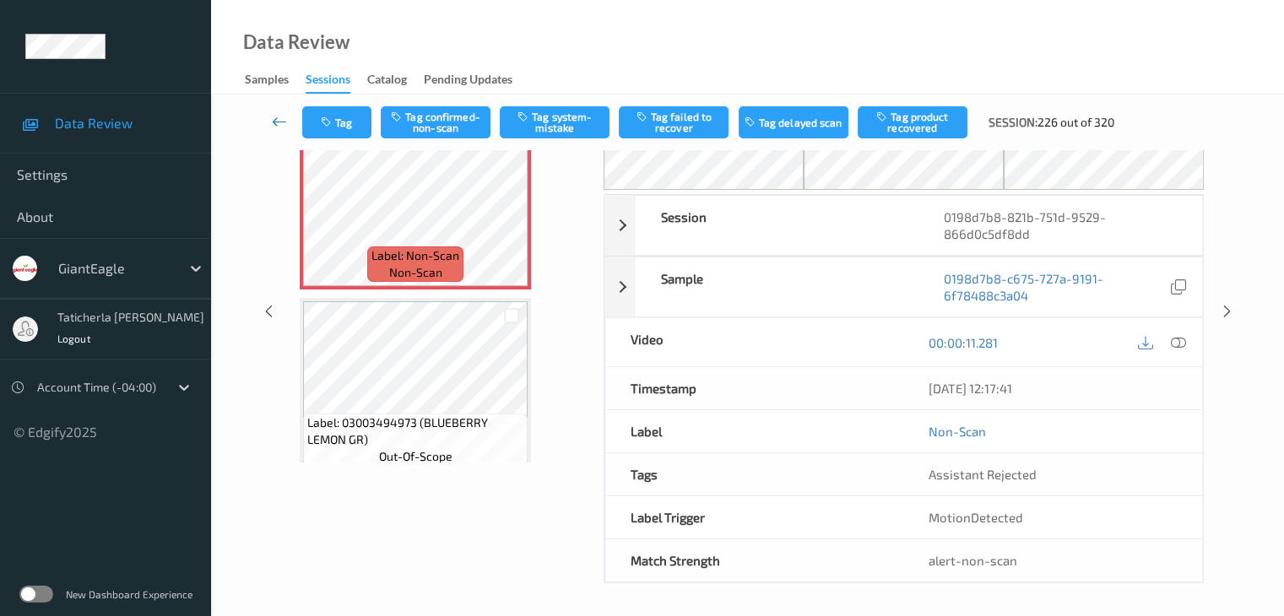
click at [268, 122] on link at bounding box center [279, 122] width 45 height 32
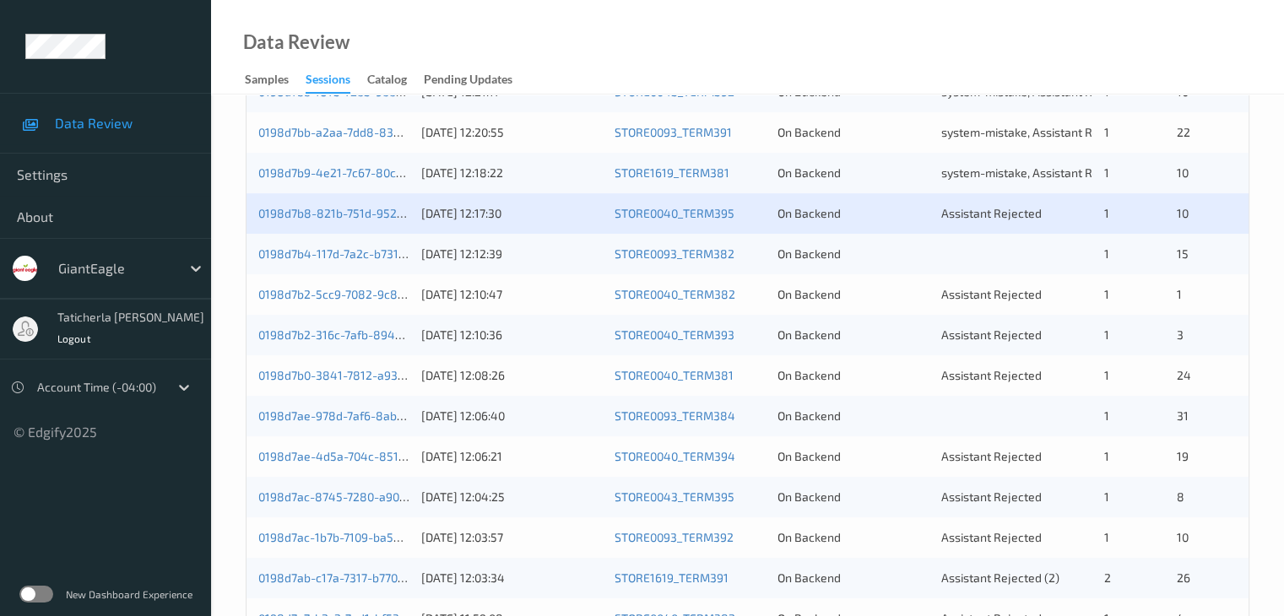
scroll to position [507, 0]
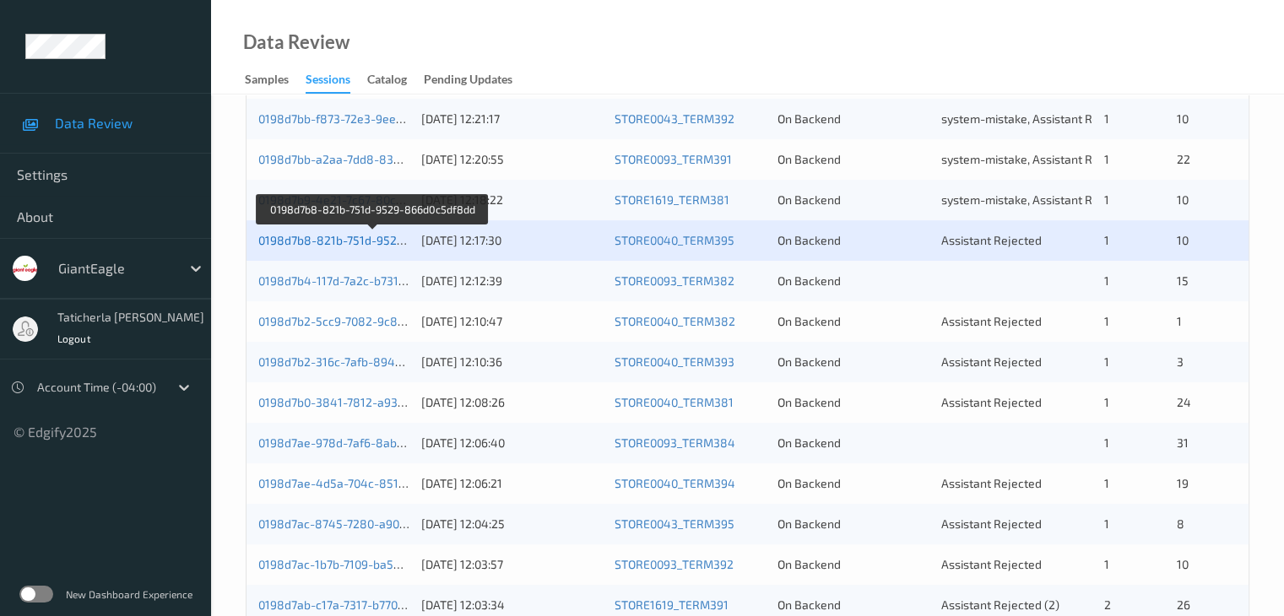
click at [290, 238] on link "0198d7b8-821b-751d-9529-866d0c5df8dd" at bounding box center [373, 240] width 230 height 14
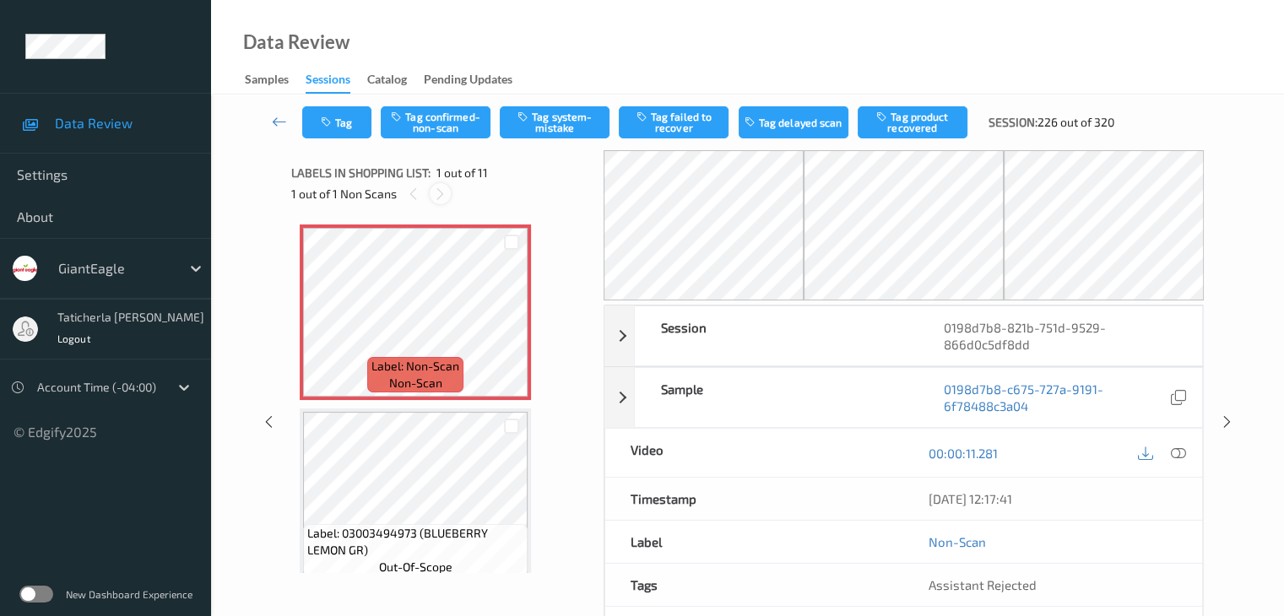
click at [444, 192] on icon at bounding box center [440, 194] width 14 height 15
click at [510, 326] on icon at bounding box center [512, 326] width 14 height 15
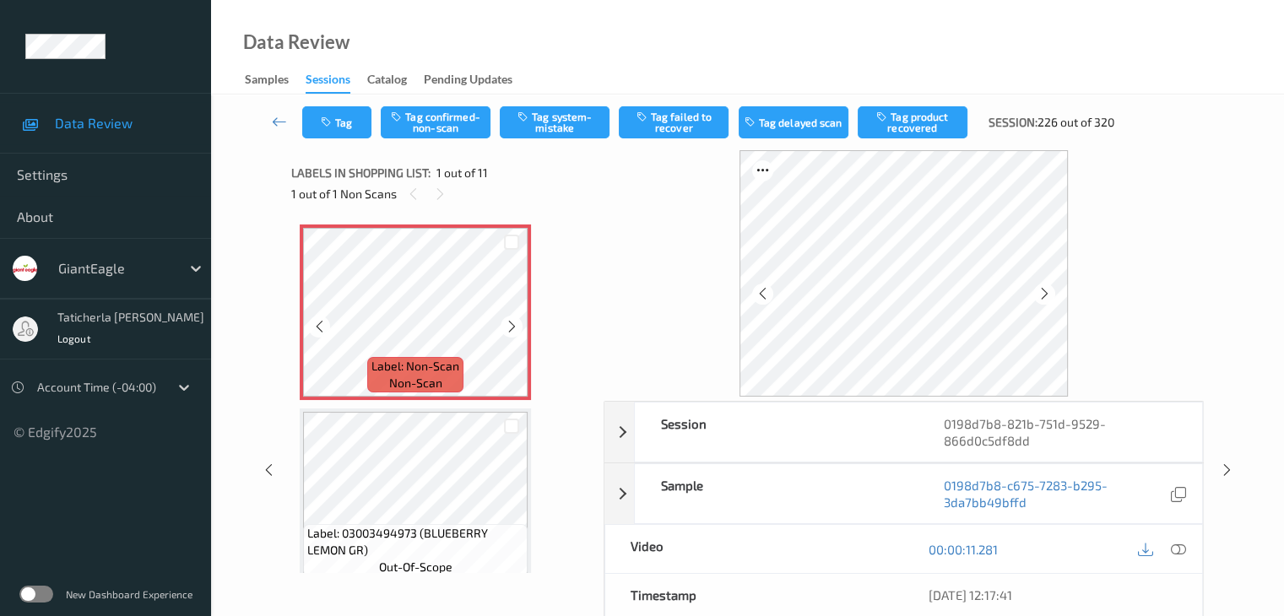
click at [510, 326] on icon at bounding box center [512, 326] width 14 height 15
click at [1178, 547] on icon at bounding box center [1177, 549] width 15 height 15
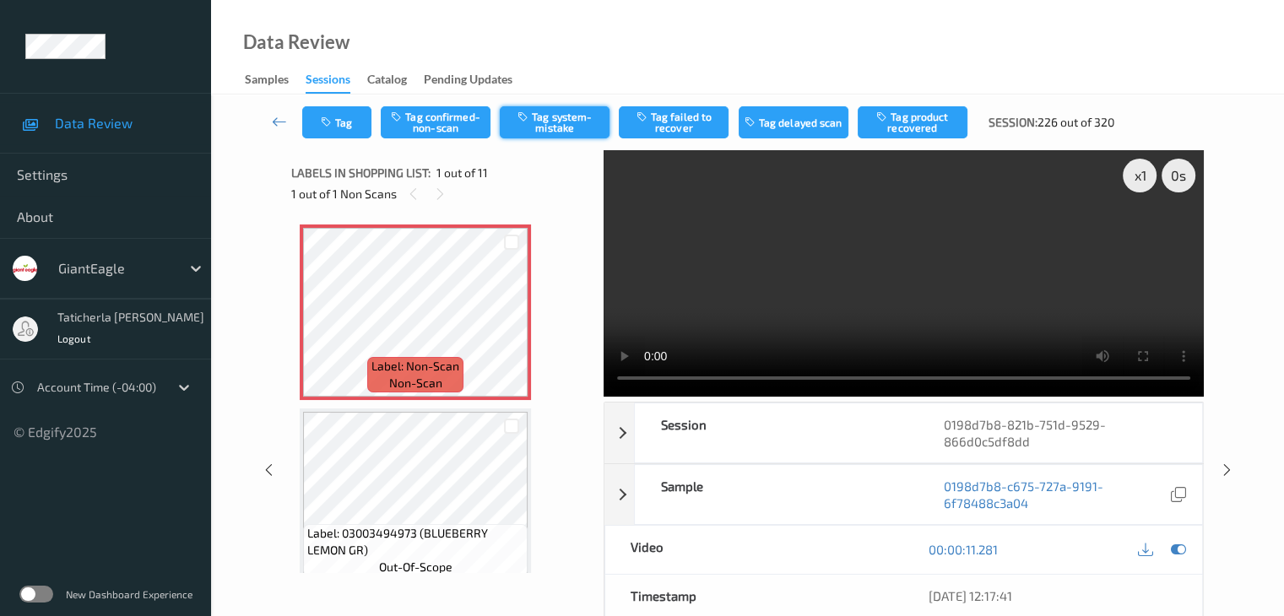
click at [591, 126] on button "Tag system-mistake" at bounding box center [555, 122] width 110 height 32
click at [344, 121] on button "Tag" at bounding box center [336, 122] width 69 height 32
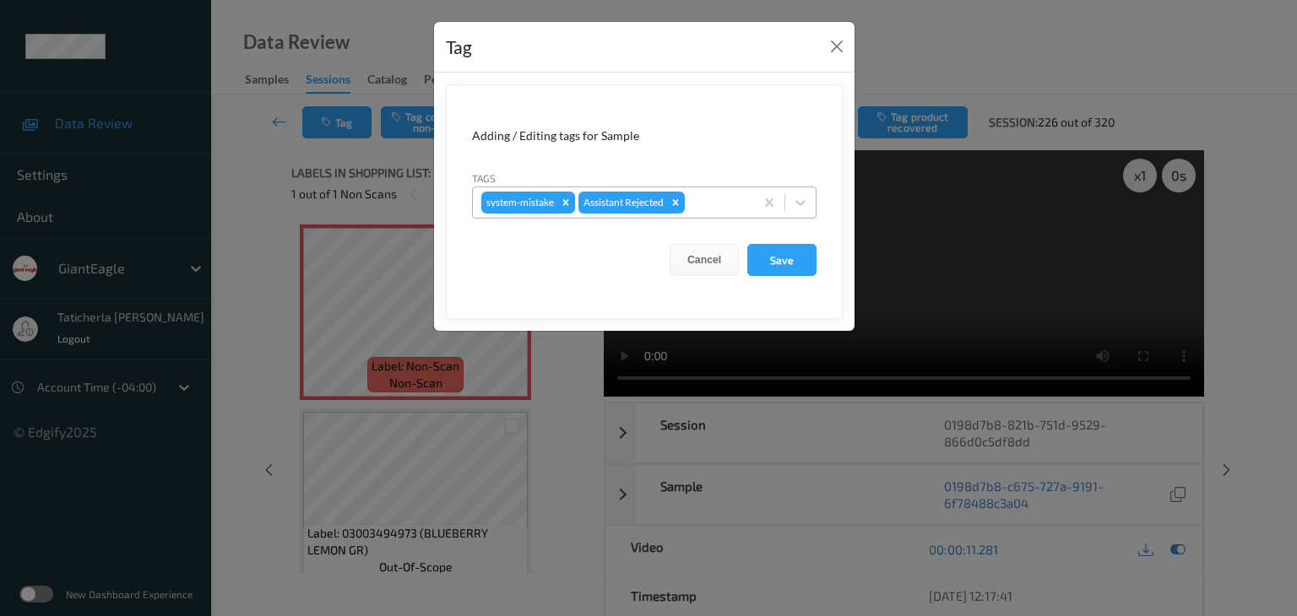
click at [729, 206] on div at bounding box center [716, 202] width 57 height 20
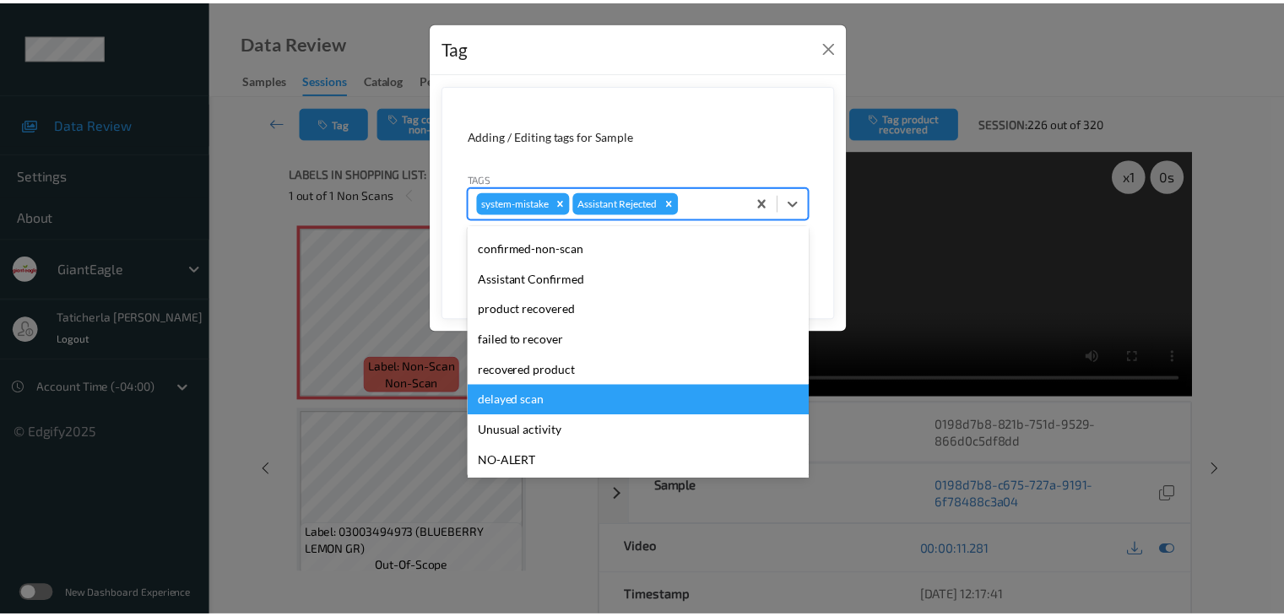
scroll to position [149, 0]
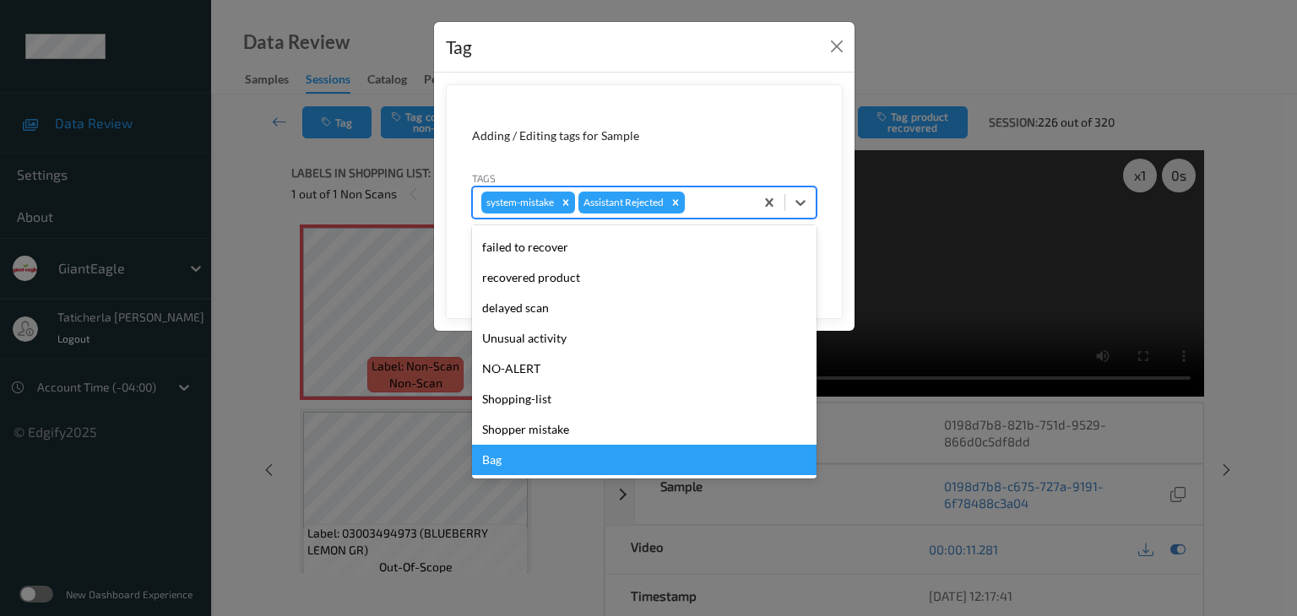
click at [603, 464] on div "Bag" at bounding box center [644, 460] width 344 height 30
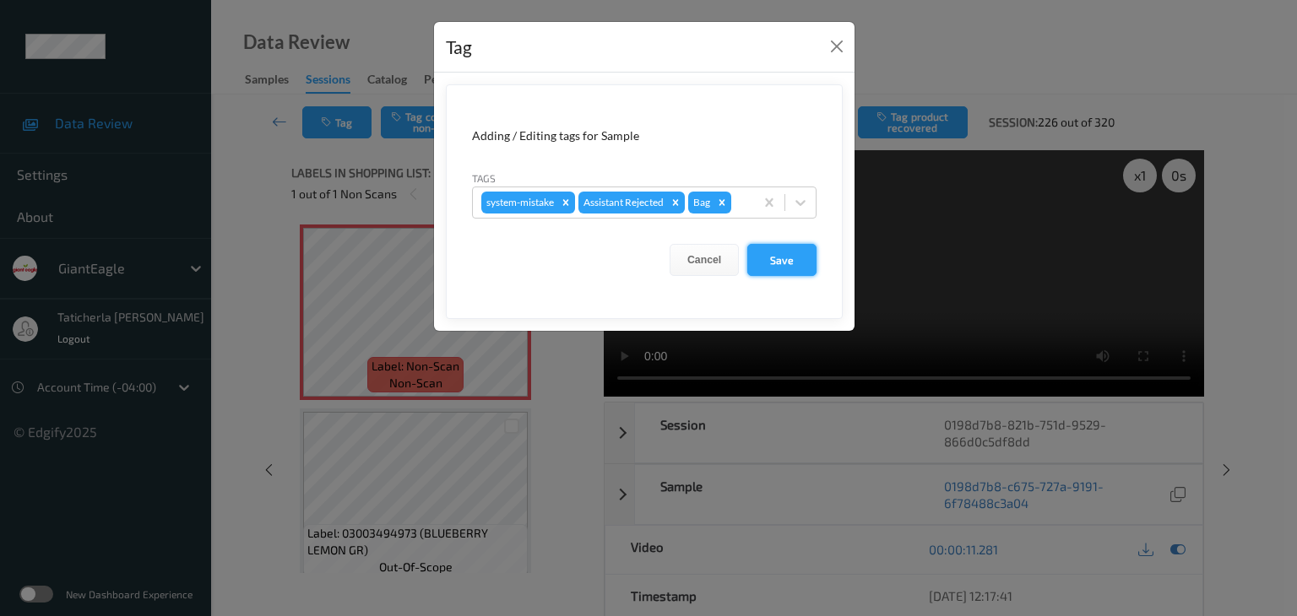
click at [800, 259] on button "Save" at bounding box center [781, 260] width 69 height 32
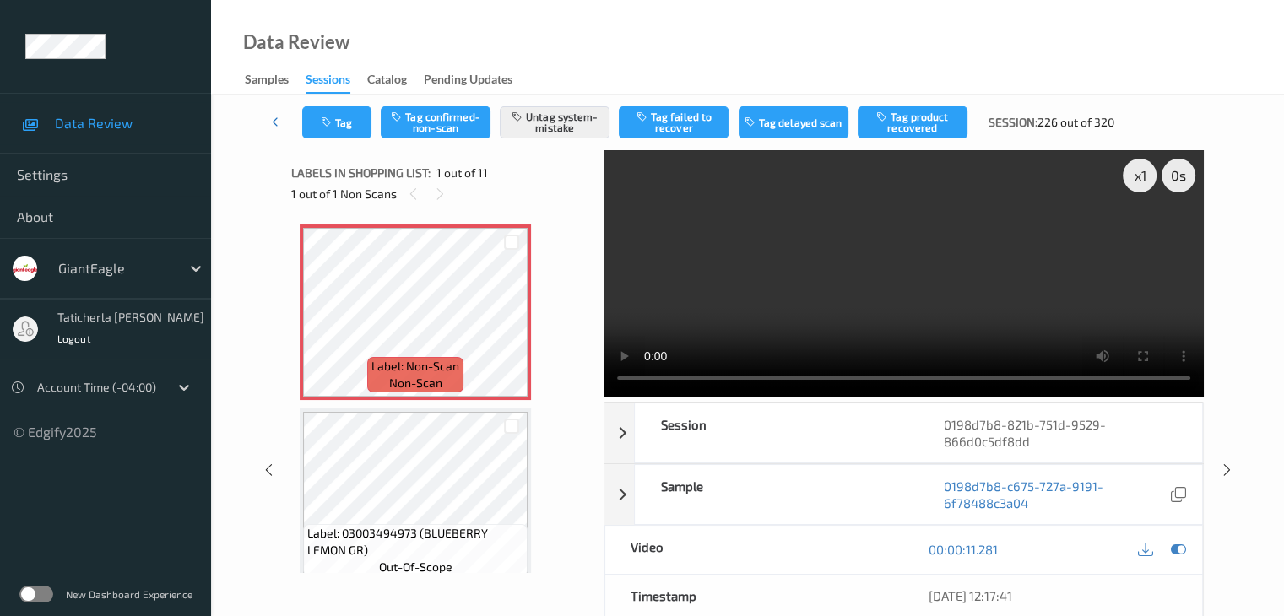
click at [281, 119] on icon at bounding box center [279, 121] width 15 height 17
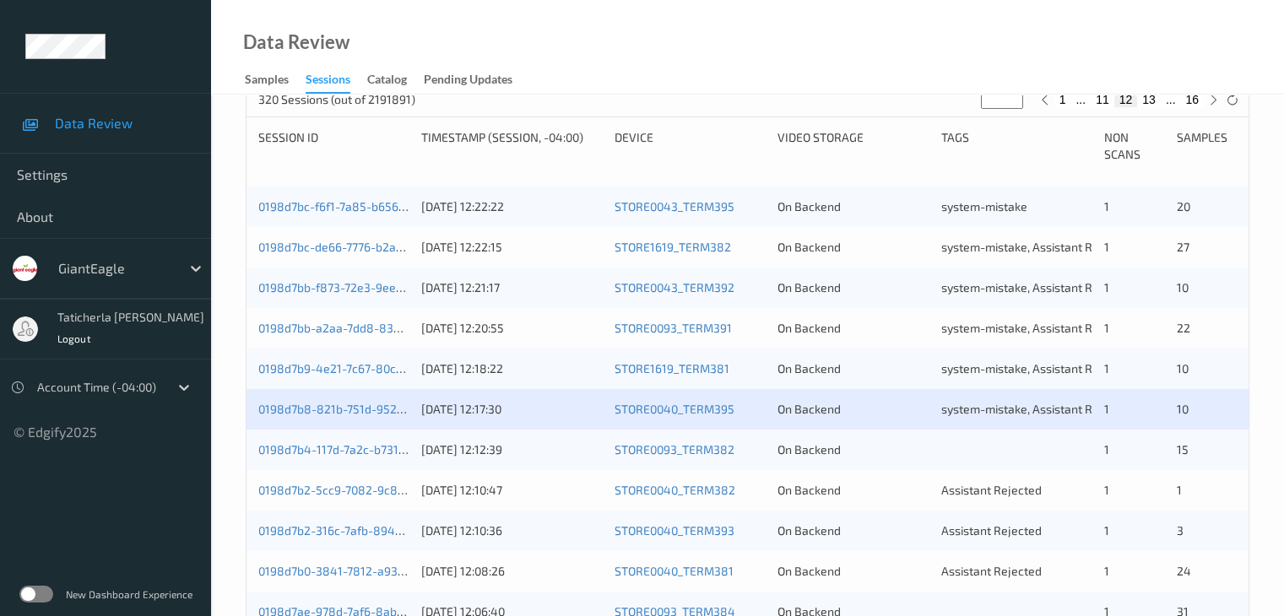
scroll to position [422, 0]
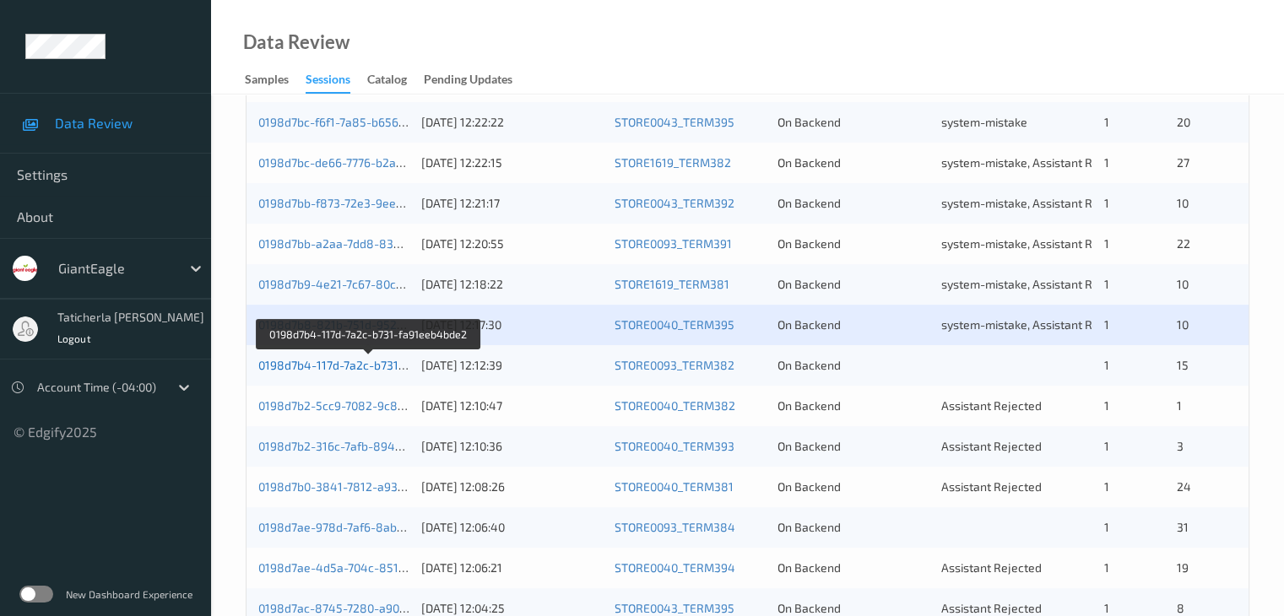
click at [352, 366] on link "0198d7b4-117d-7a2c-b731-fa91eeb4bde2" at bounding box center [369, 365] width 223 height 14
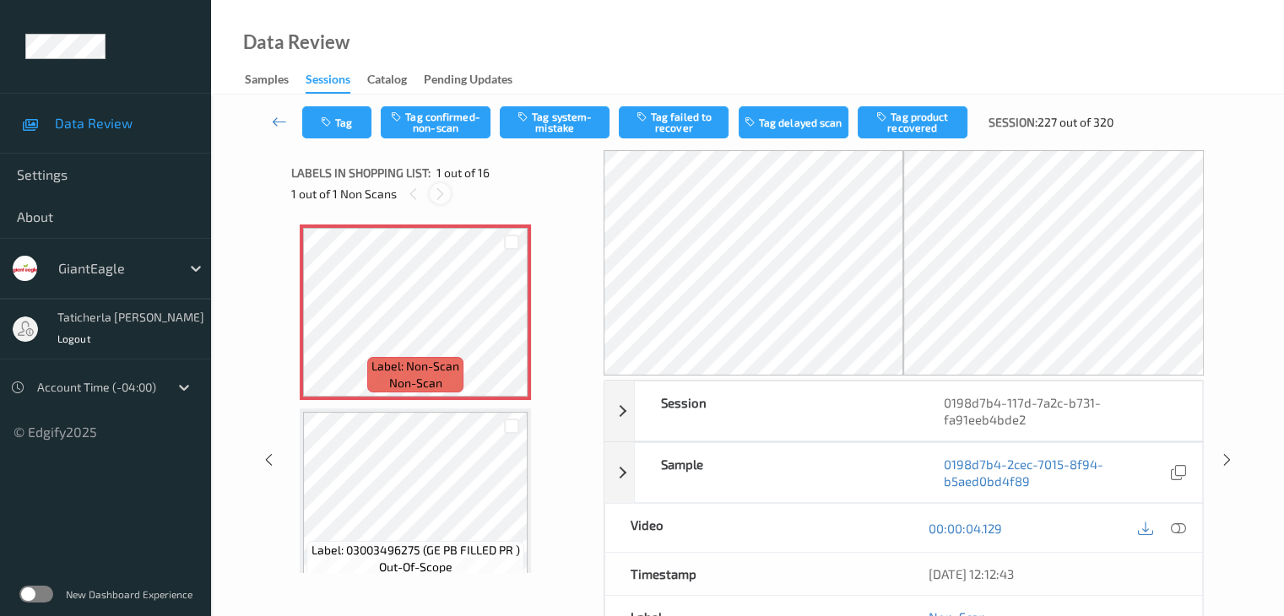
click at [442, 188] on icon at bounding box center [440, 194] width 14 height 15
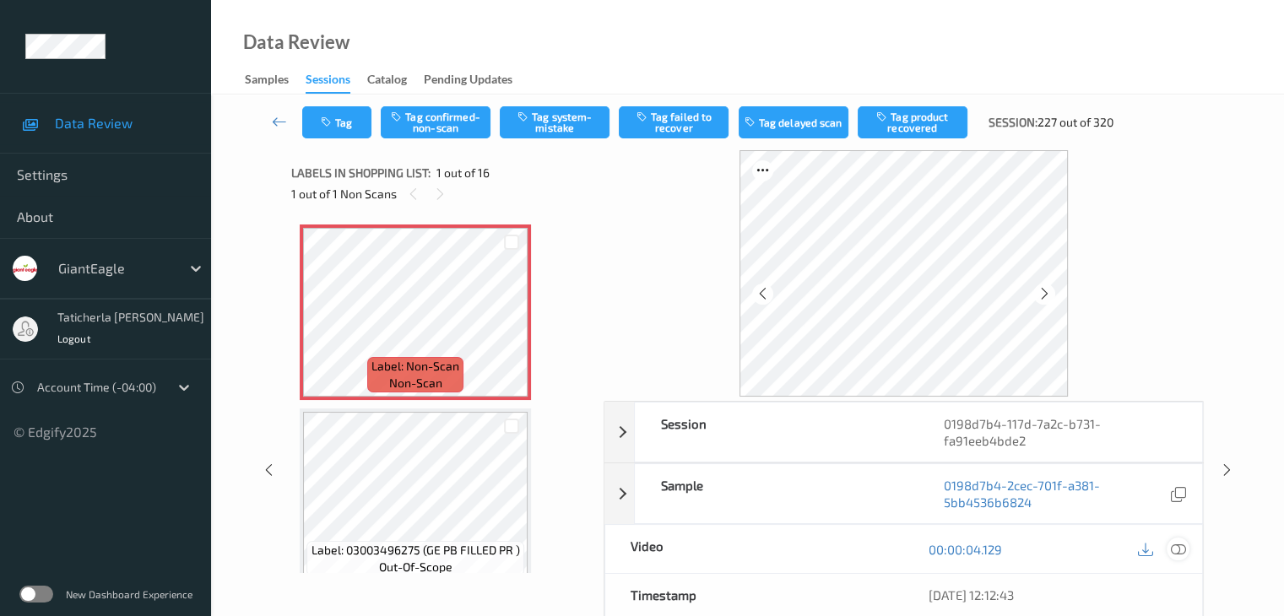
click at [1176, 546] on icon at bounding box center [1177, 549] width 15 height 15
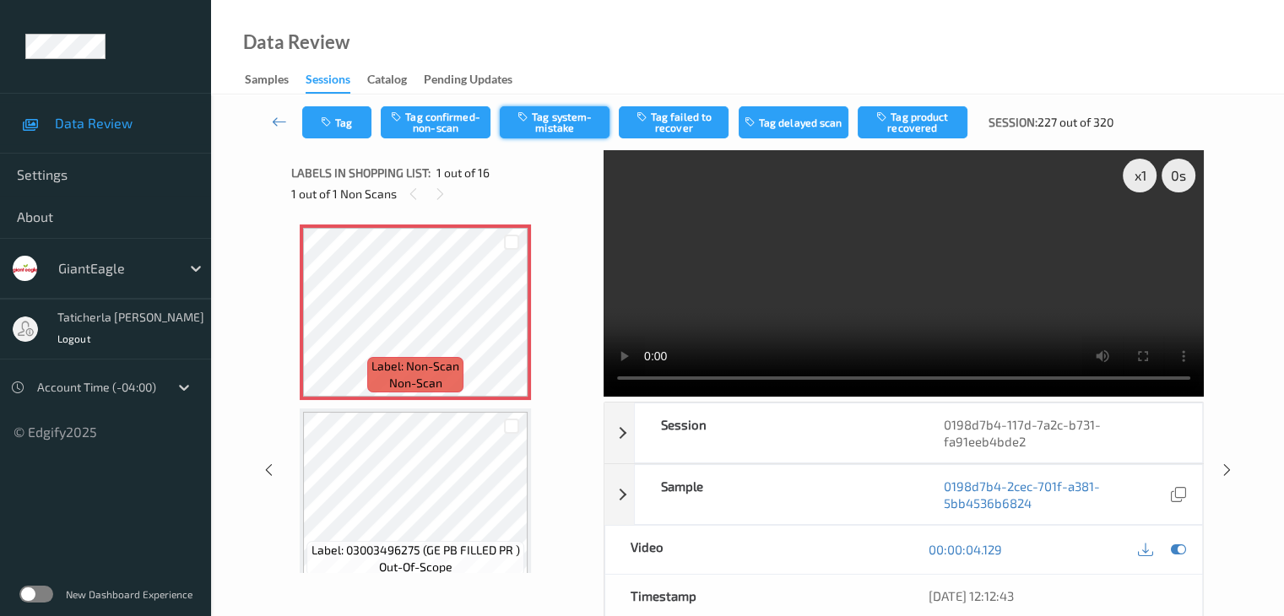
click at [542, 126] on button "Tag system-mistake" at bounding box center [555, 122] width 110 height 32
click at [279, 117] on icon at bounding box center [279, 121] width 15 height 17
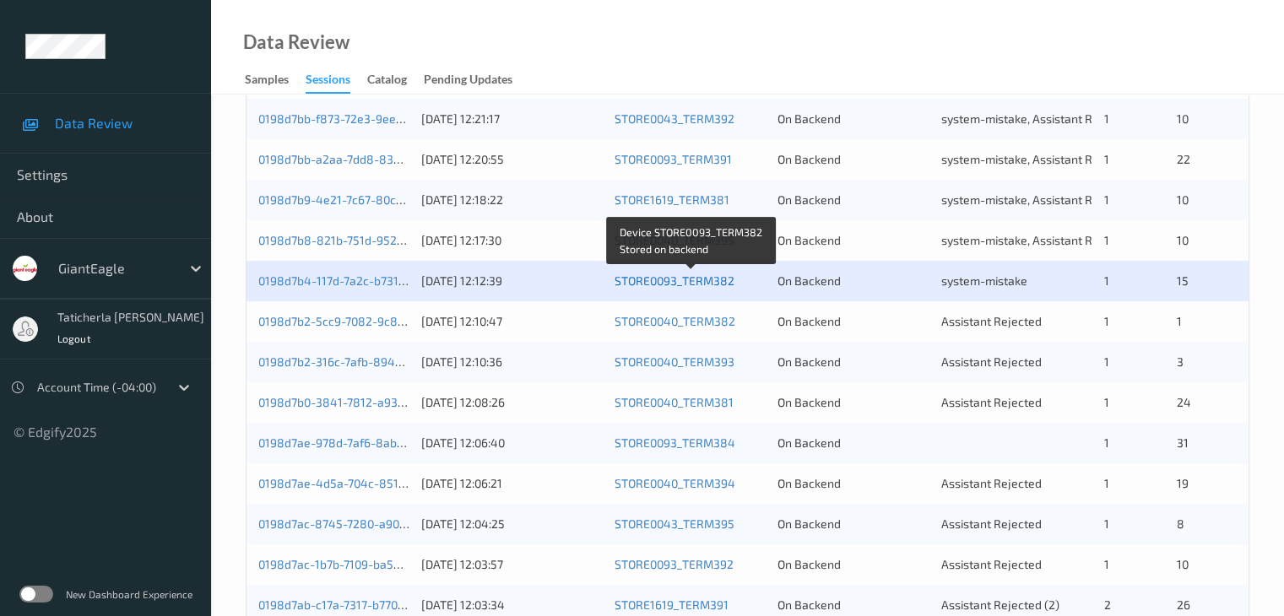
scroll to position [422, 0]
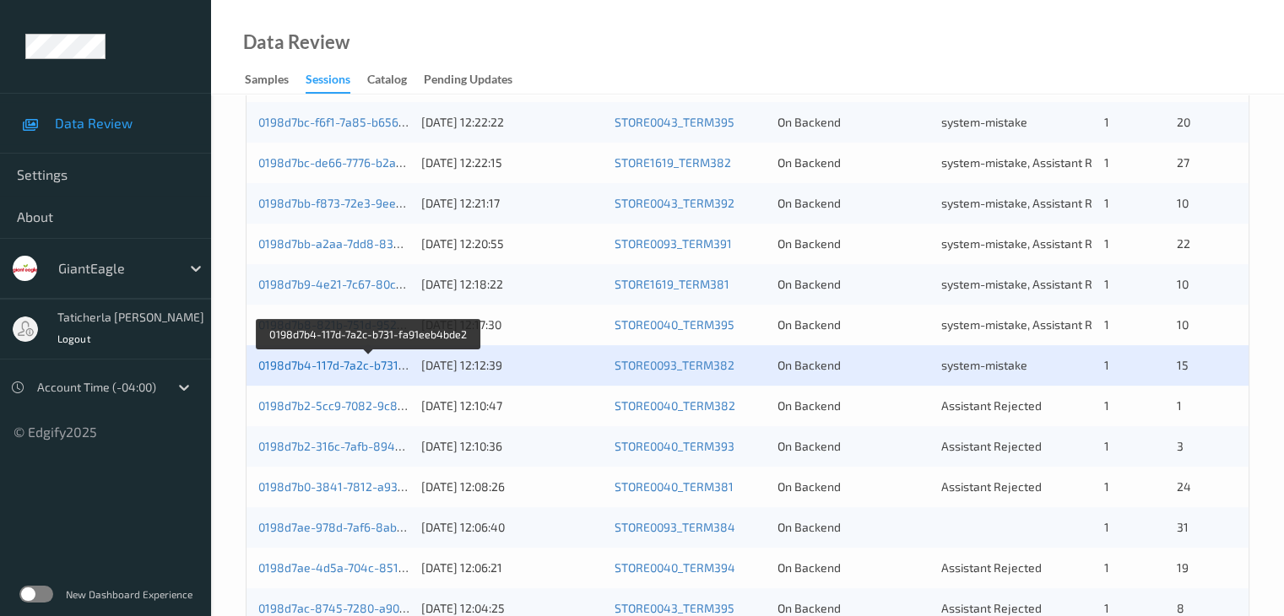
click at [362, 366] on link "0198d7b4-117d-7a2c-b731-fa91eeb4bde2" at bounding box center [369, 365] width 223 height 14
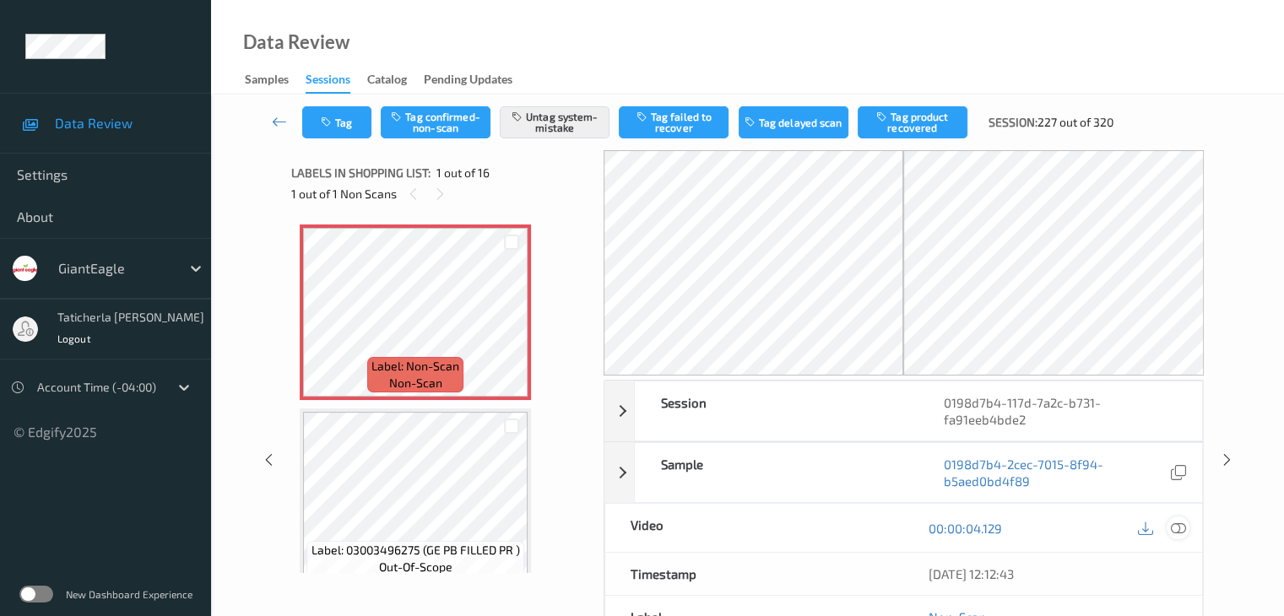
click at [1174, 524] on icon at bounding box center [1177, 528] width 15 height 15
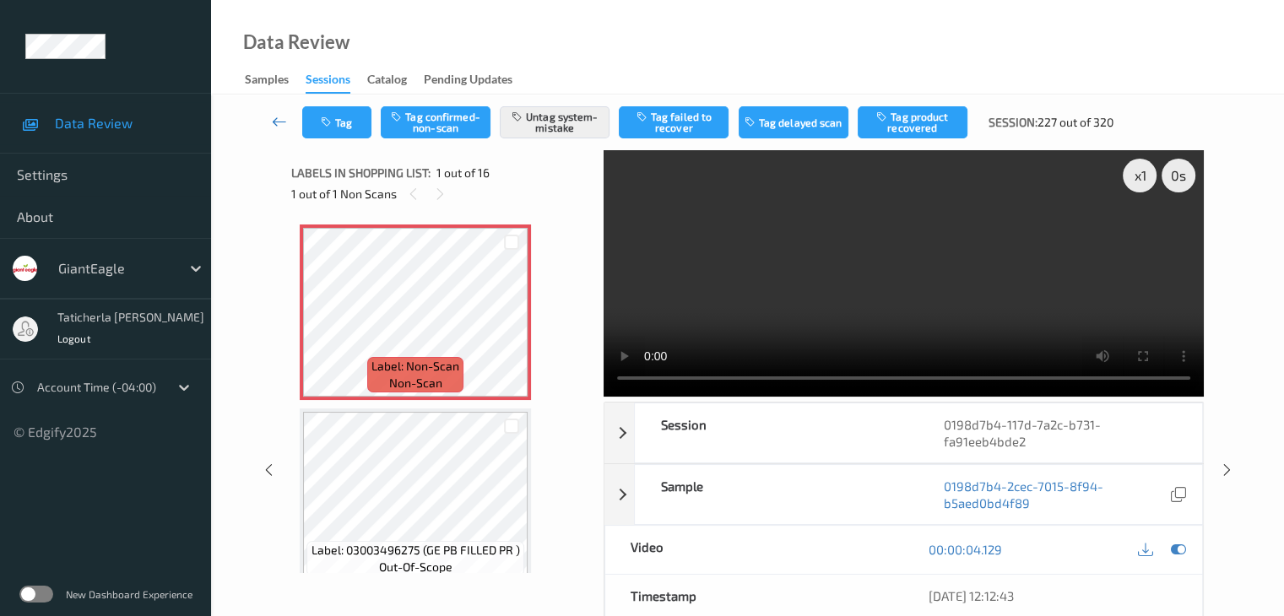
click at [281, 122] on icon at bounding box center [279, 121] width 15 height 17
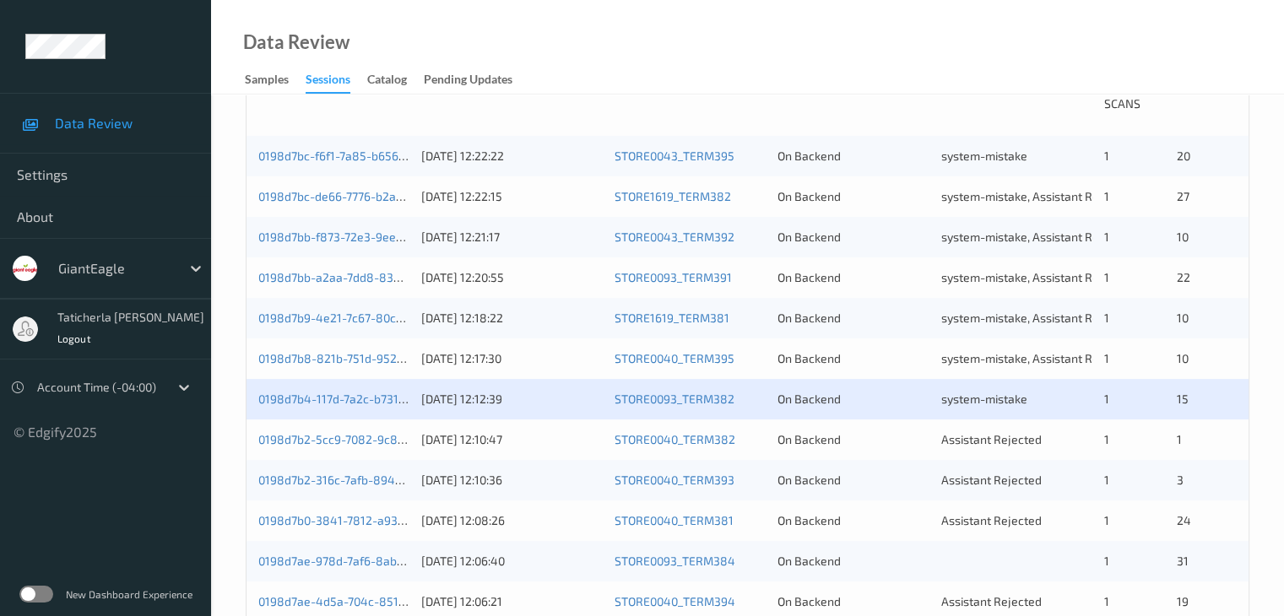
scroll to position [507, 0]
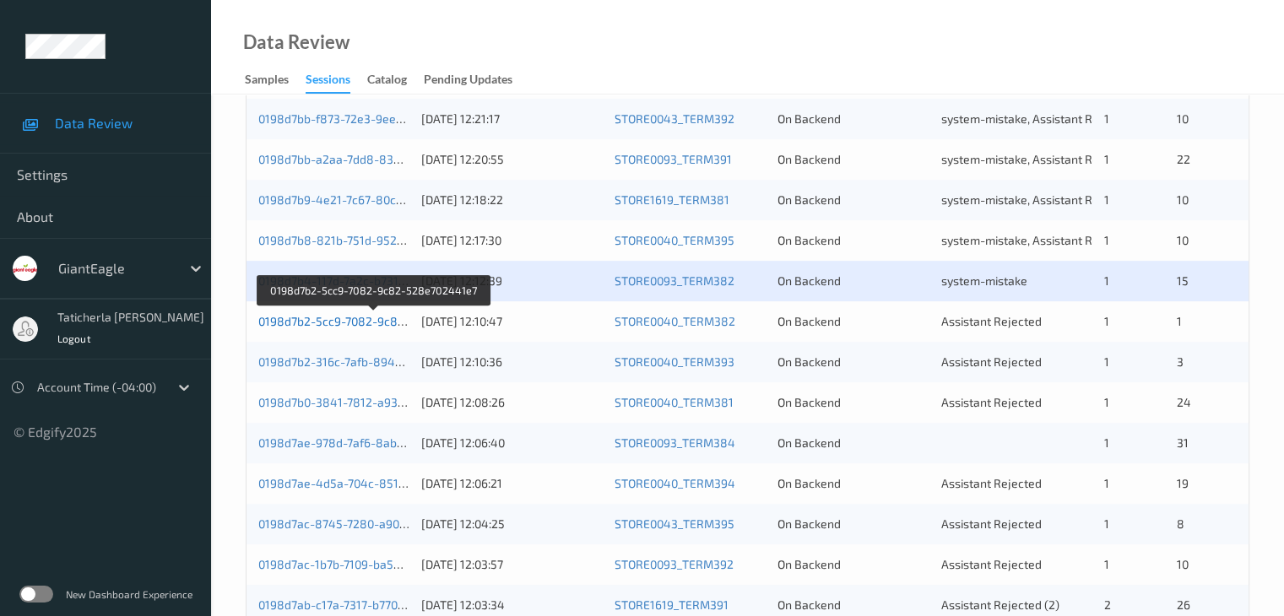
click at [373, 320] on link "0198d7b2-5cc9-7082-9c82-528e702441e7" at bounding box center [373, 321] width 231 height 14
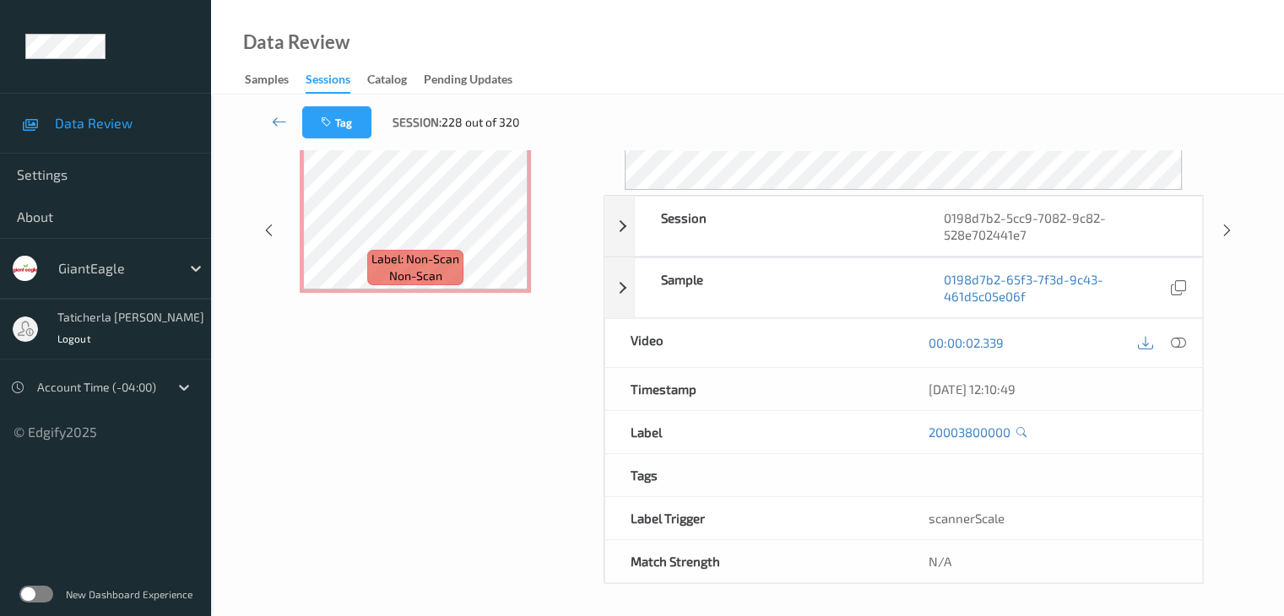
scroll to position [206, 0]
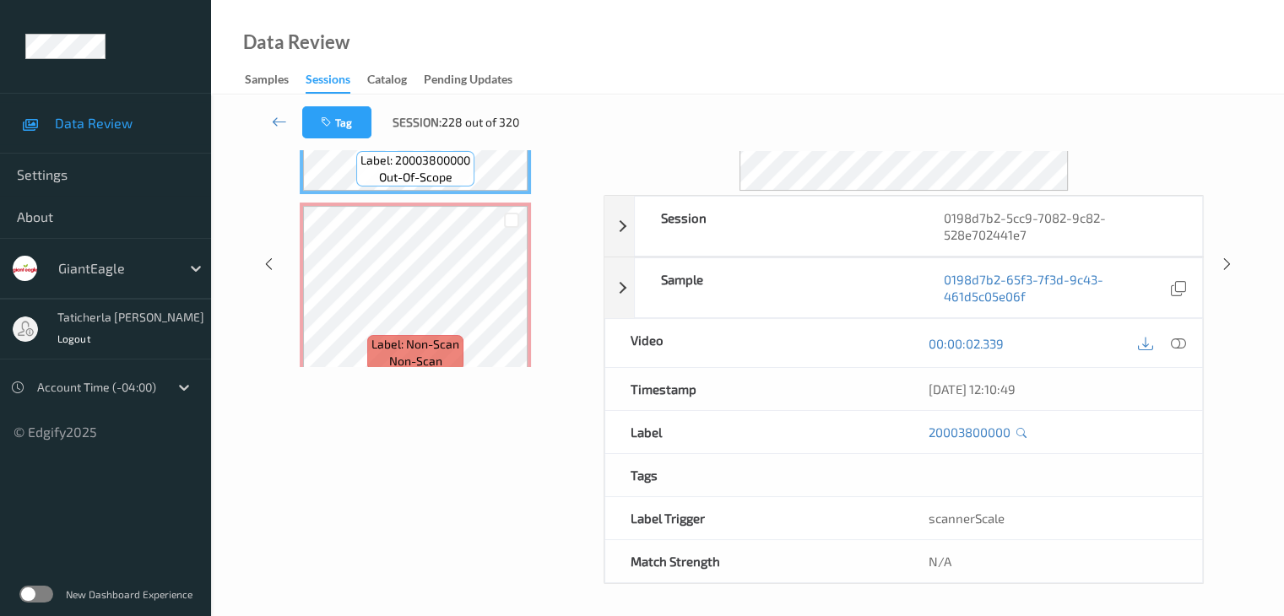
click at [311, 416] on div "Labels in shopping list: 1 out of 2 0 out of 1 Non Scans Label: 20003800000 out…" at bounding box center [441, 264] width 301 height 640
click at [280, 122] on icon at bounding box center [279, 121] width 15 height 17
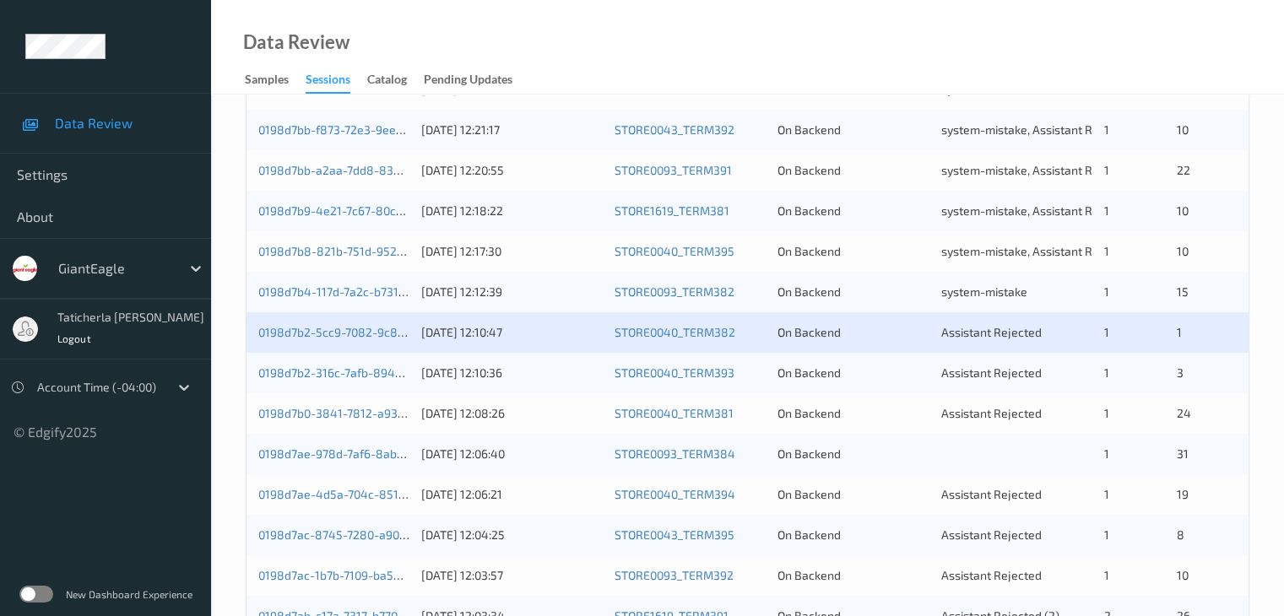
scroll to position [507, 0]
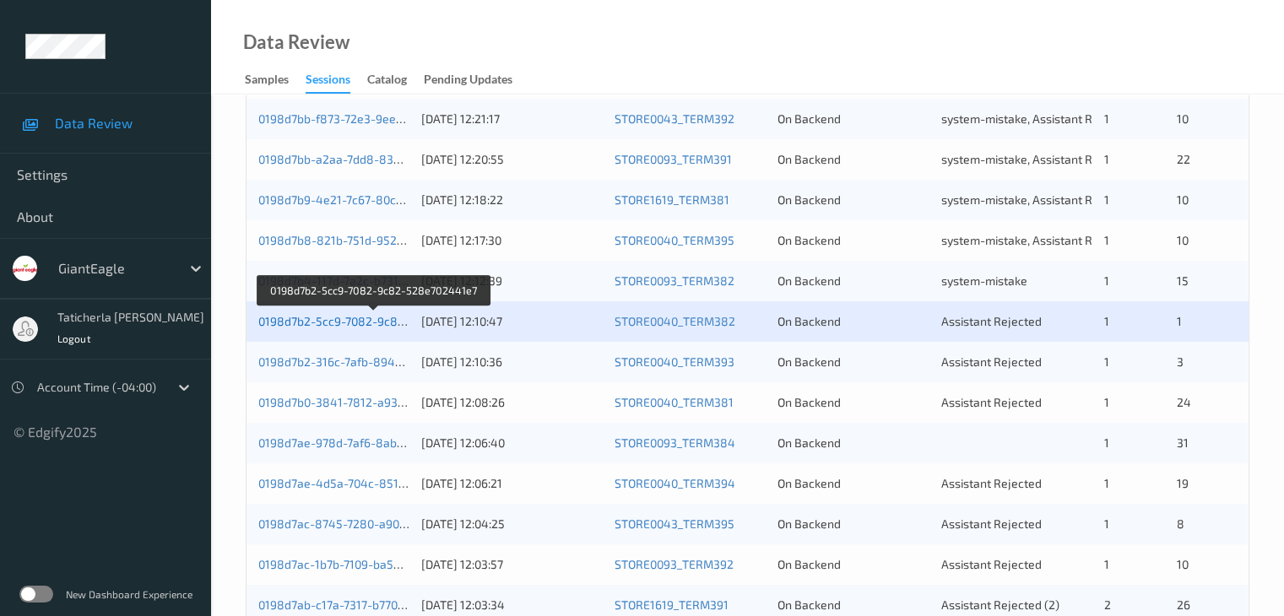
click at [362, 314] on link "0198d7b2-5cc9-7082-9c82-528e702441e7" at bounding box center [373, 321] width 231 height 14
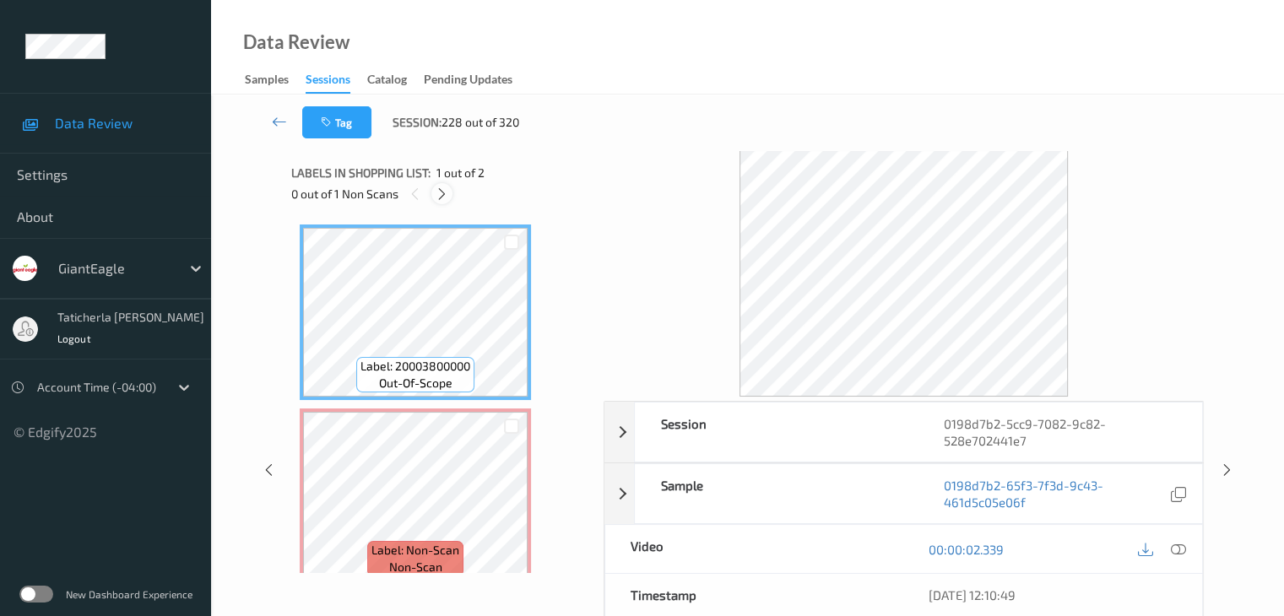
click at [446, 190] on icon at bounding box center [442, 194] width 14 height 15
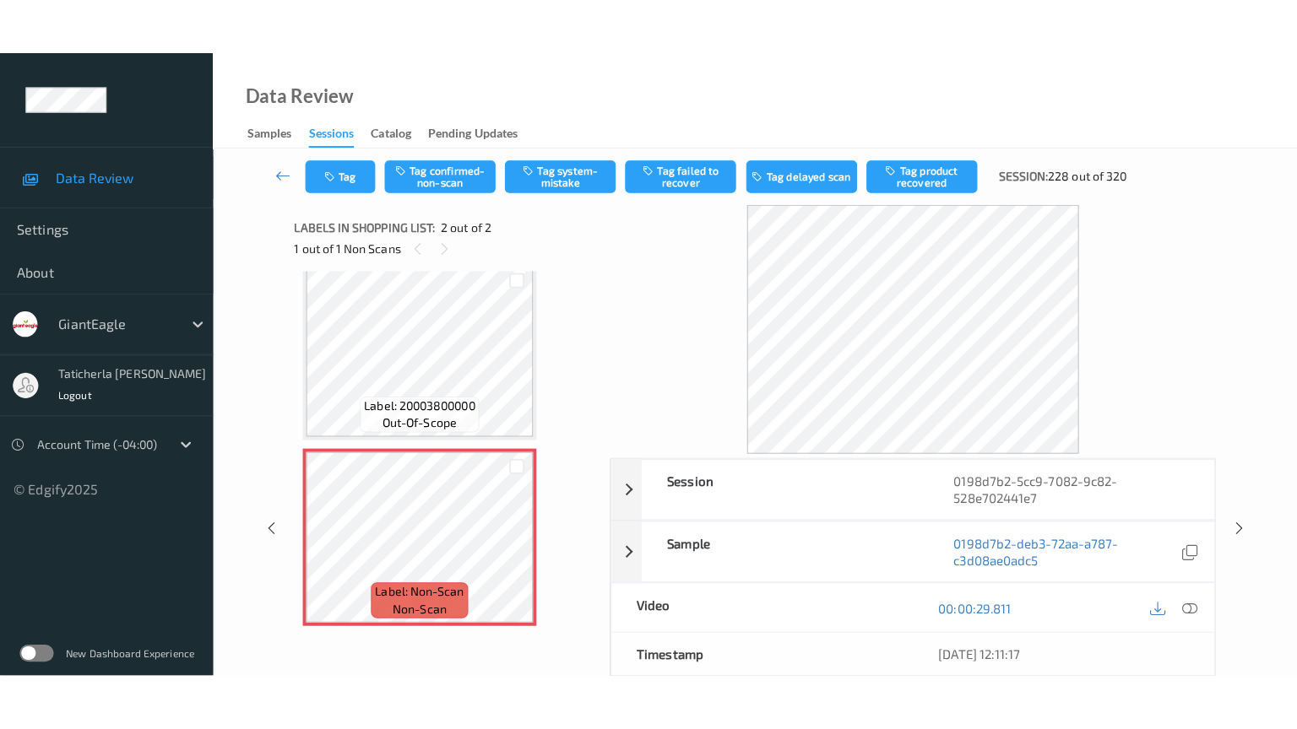
scroll to position [19, 0]
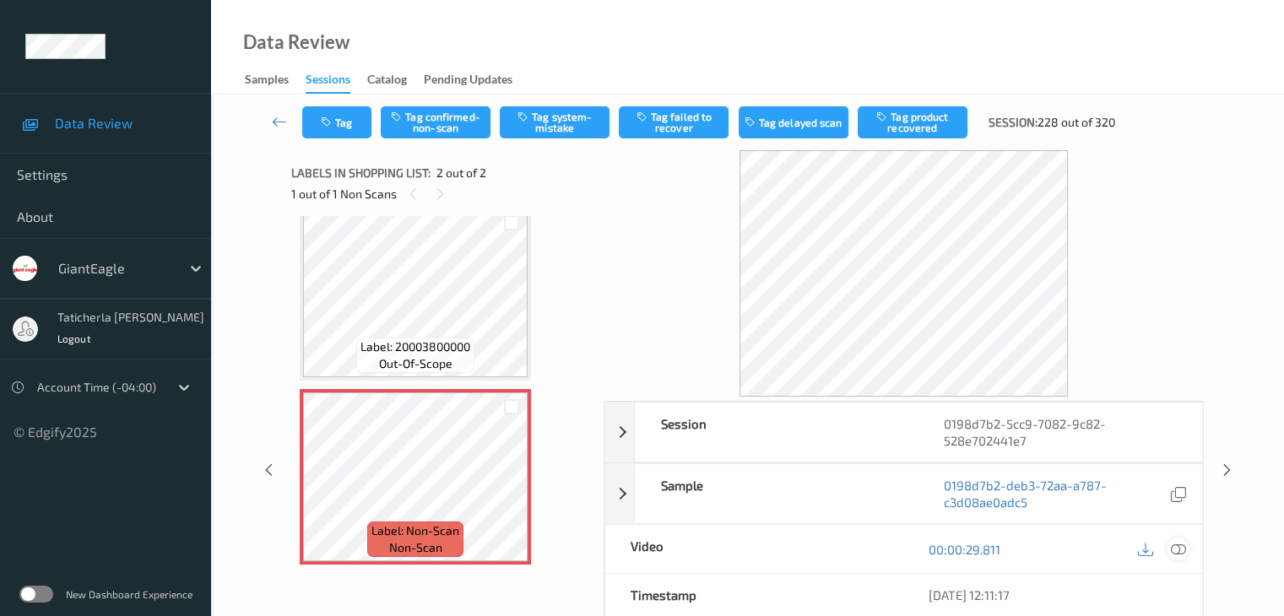
click at [1182, 547] on icon at bounding box center [1177, 549] width 15 height 15
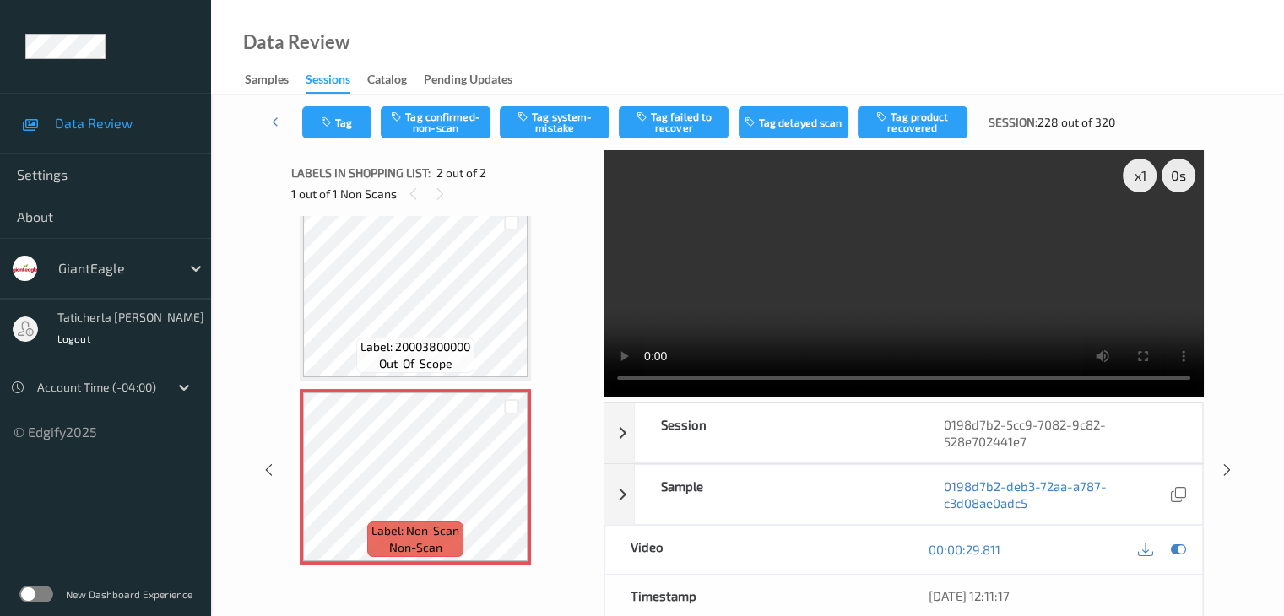
click at [1142, 234] on video at bounding box center [904, 273] width 600 height 247
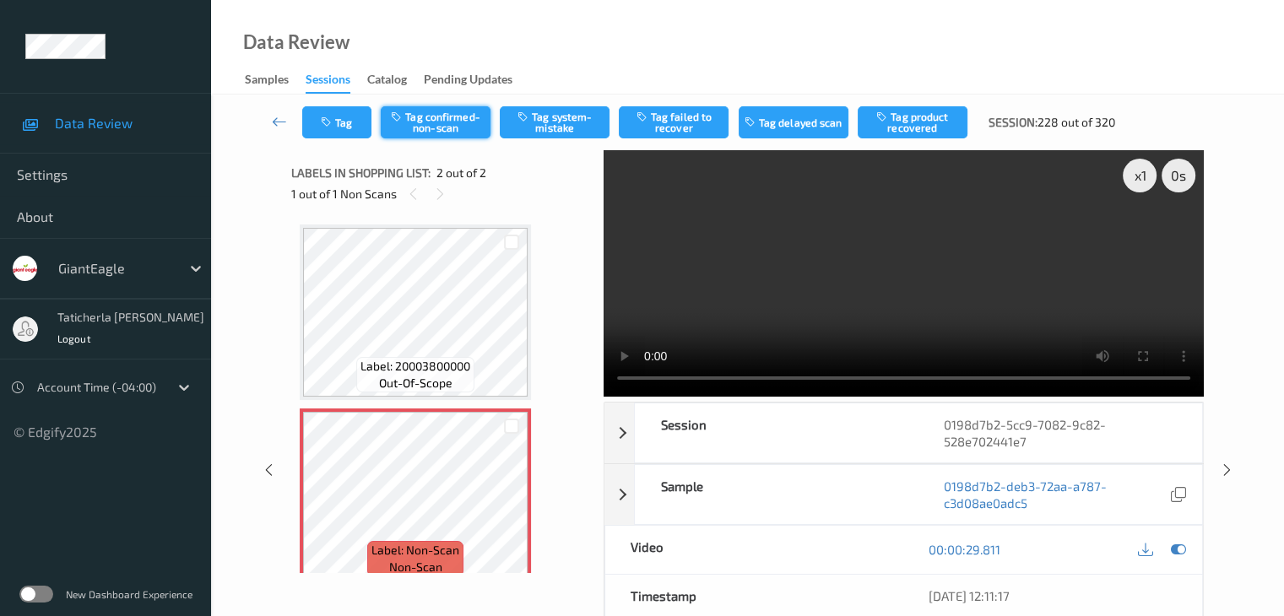
click at [453, 115] on button "Tag confirmed-non-scan" at bounding box center [436, 122] width 110 height 32
click at [670, 120] on button "Tag failed to recover" at bounding box center [674, 122] width 110 height 32
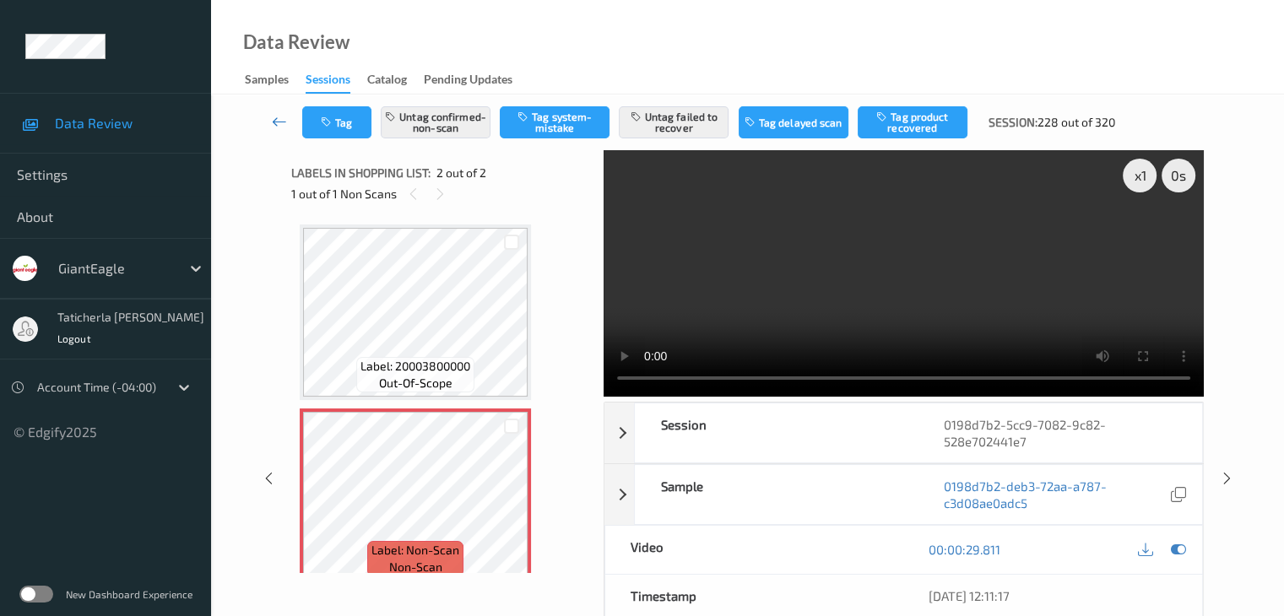
click at [274, 122] on icon at bounding box center [279, 121] width 15 height 17
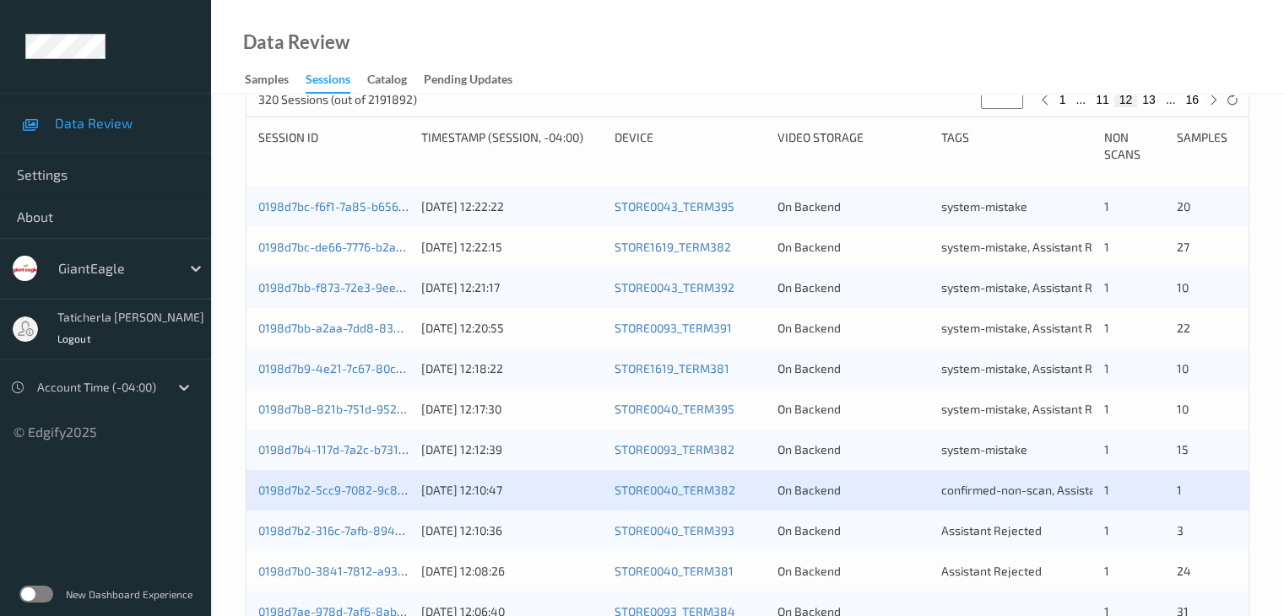
scroll to position [507, 0]
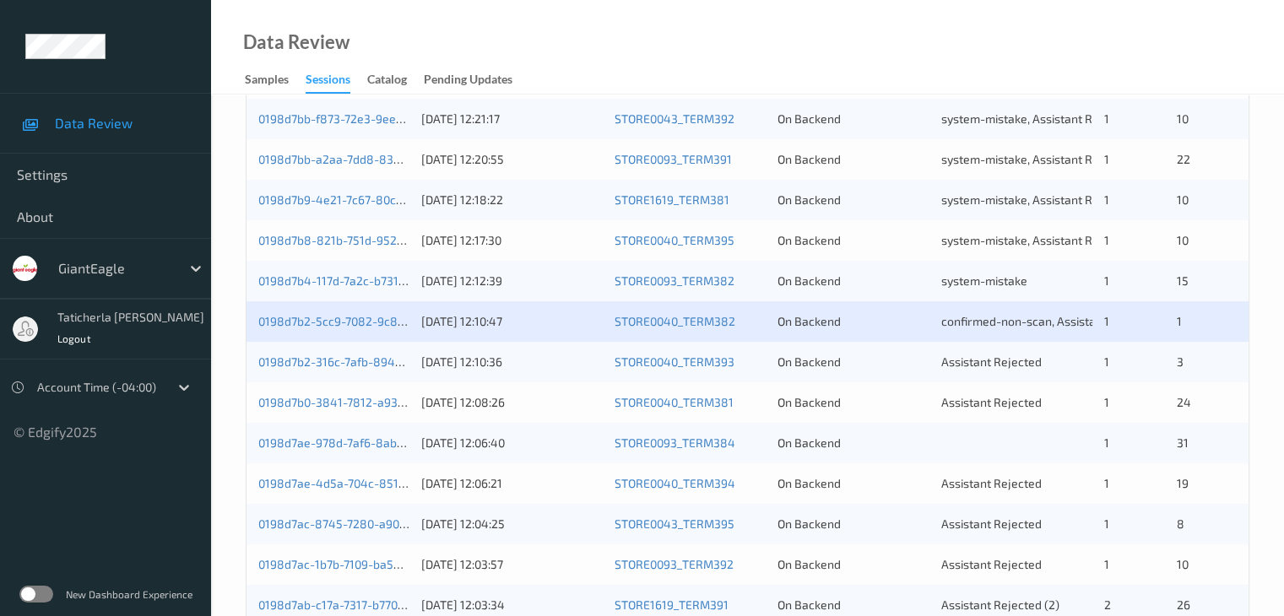
click at [359, 369] on div "0198d7b2-316c-7afb-8949-118a041cfacd" at bounding box center [333, 362] width 151 height 17
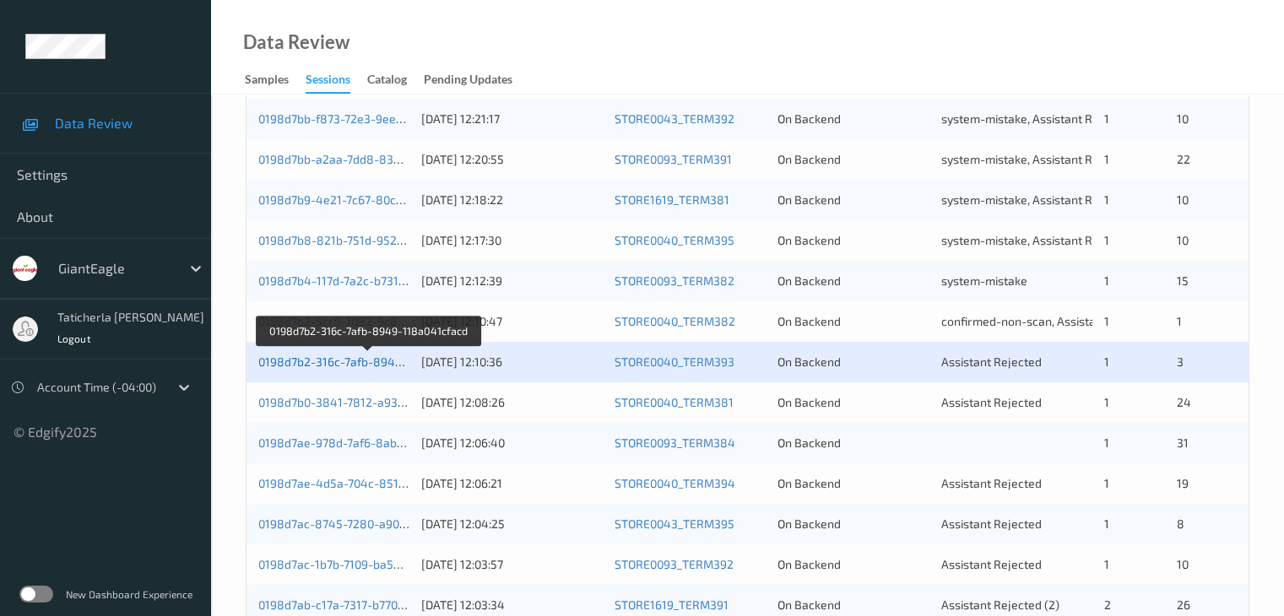
click at [349, 355] on link "0198d7b2-316c-7afb-8949-118a041cfacd" at bounding box center [369, 362] width 222 height 14
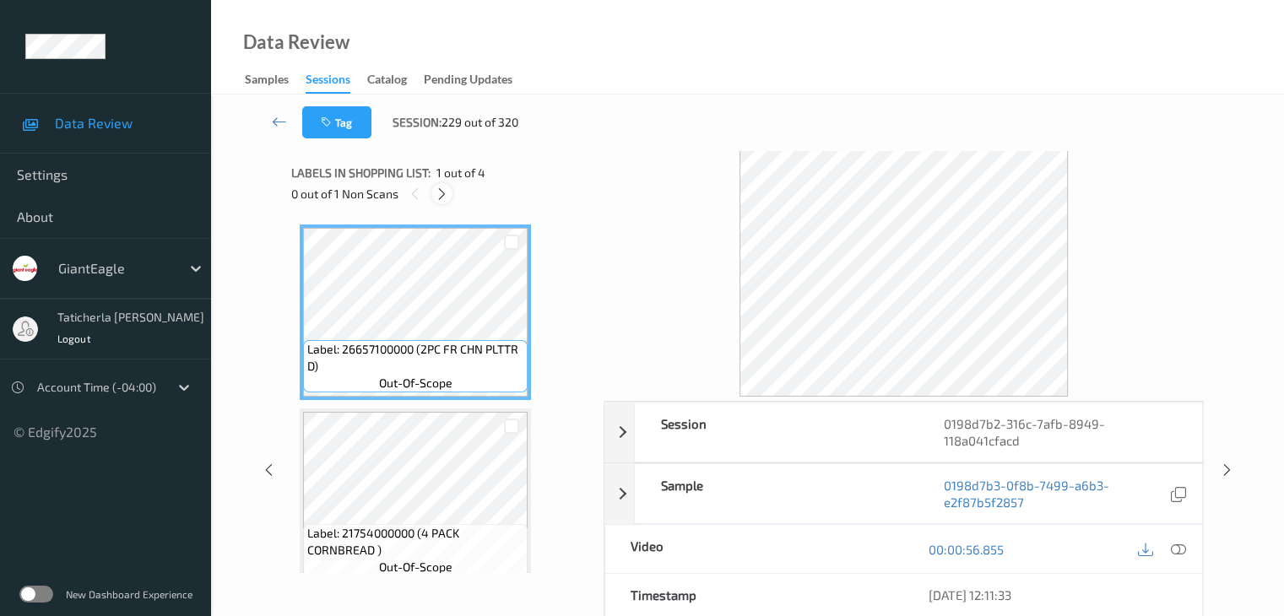
click at [446, 193] on icon at bounding box center [442, 194] width 14 height 15
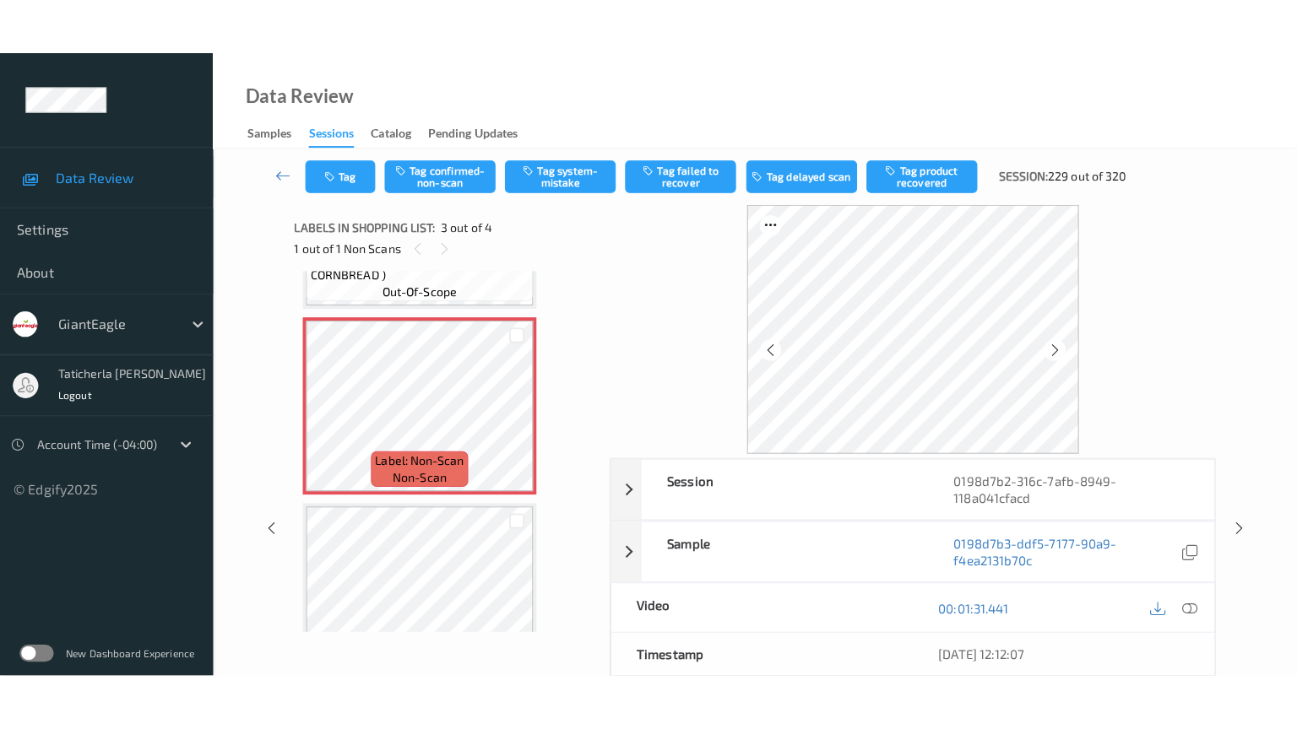
scroll to position [303, 0]
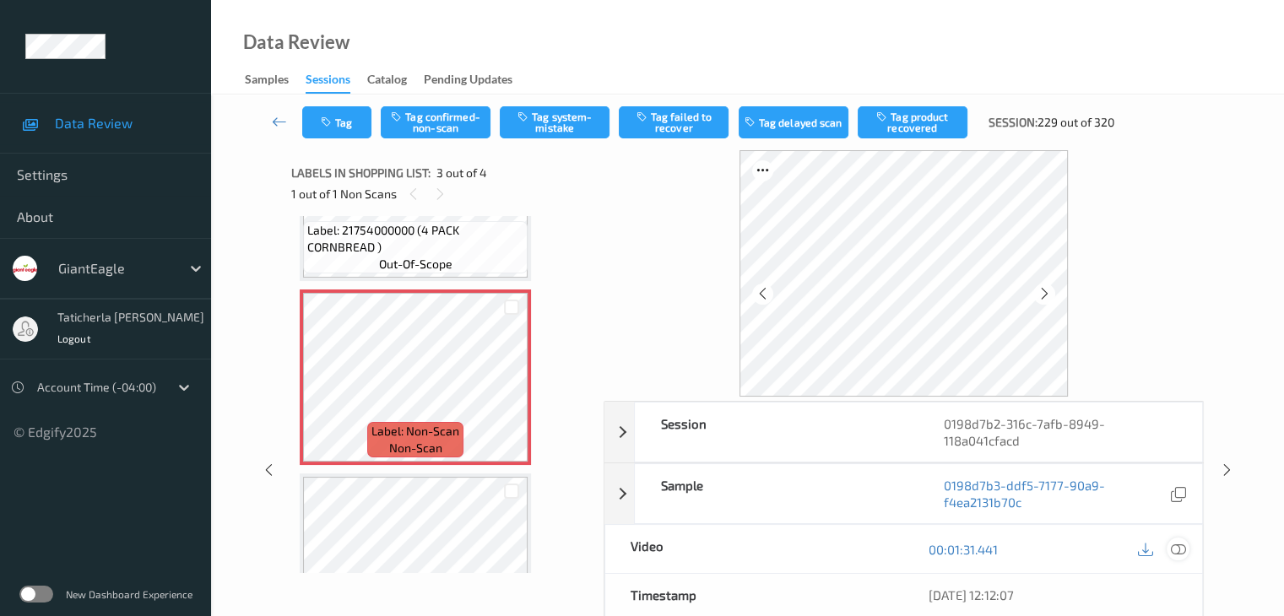
click at [1178, 548] on icon at bounding box center [1177, 549] width 15 height 15
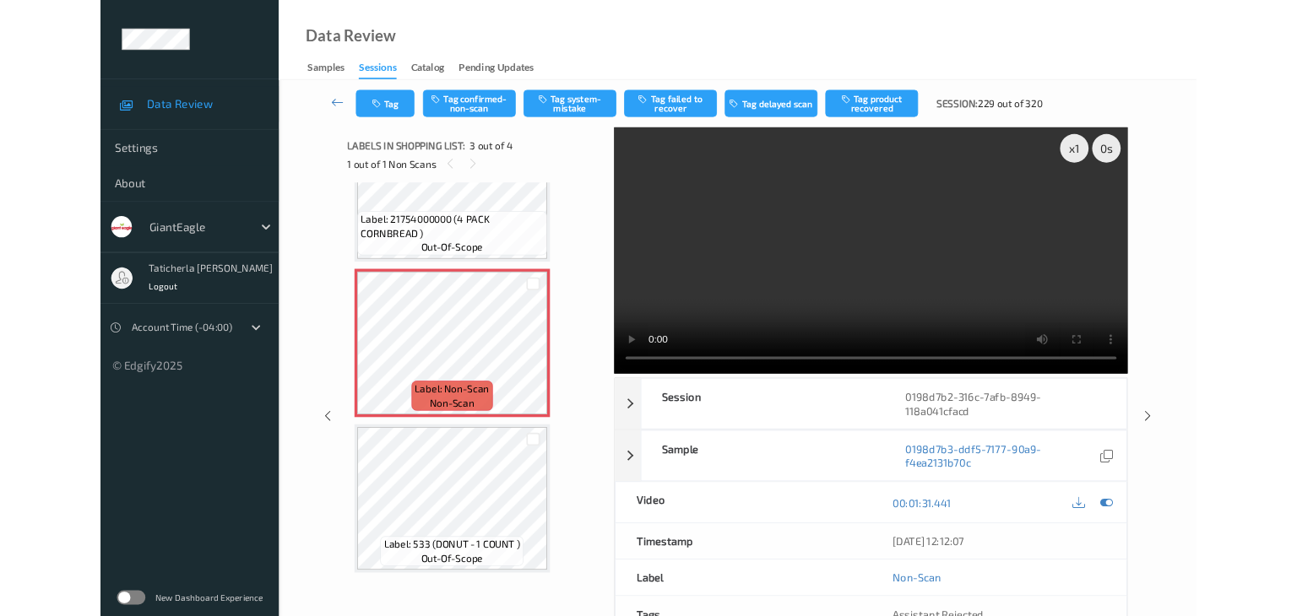
scroll to position [274, 0]
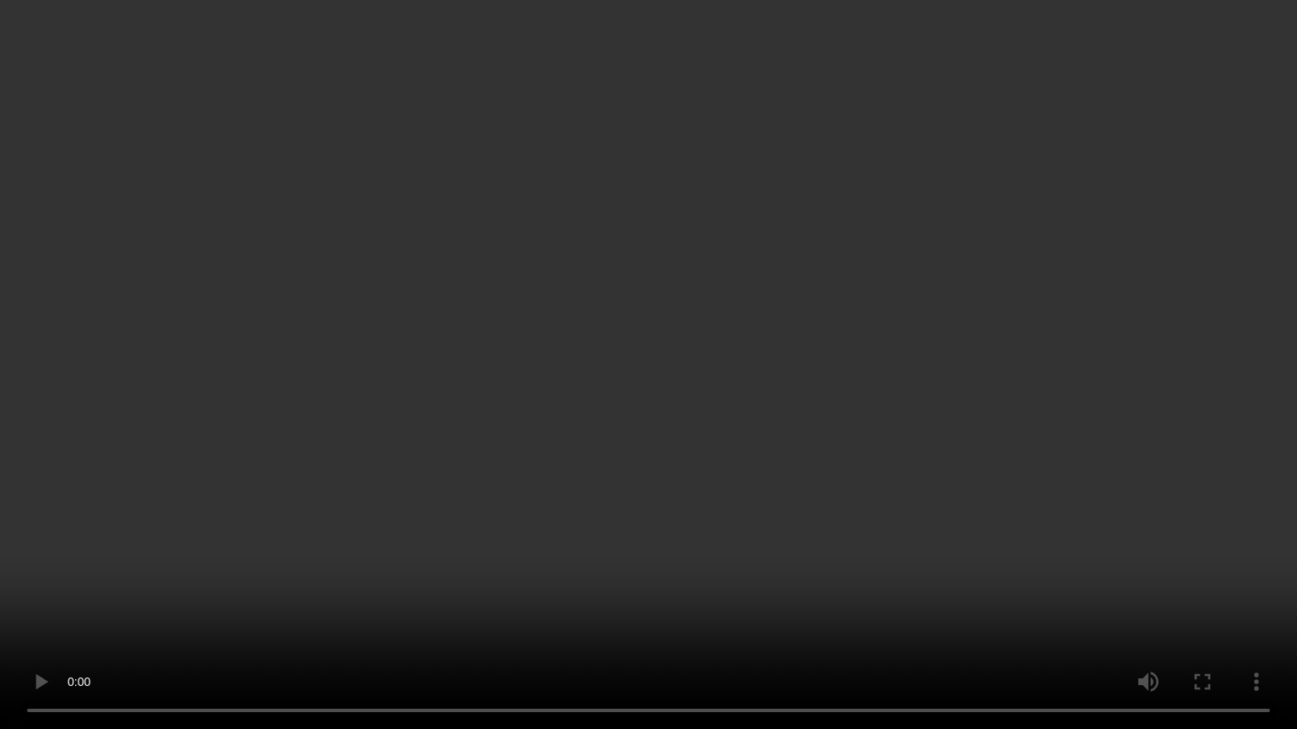
click at [182, 614] on video at bounding box center [648, 364] width 1297 height 729
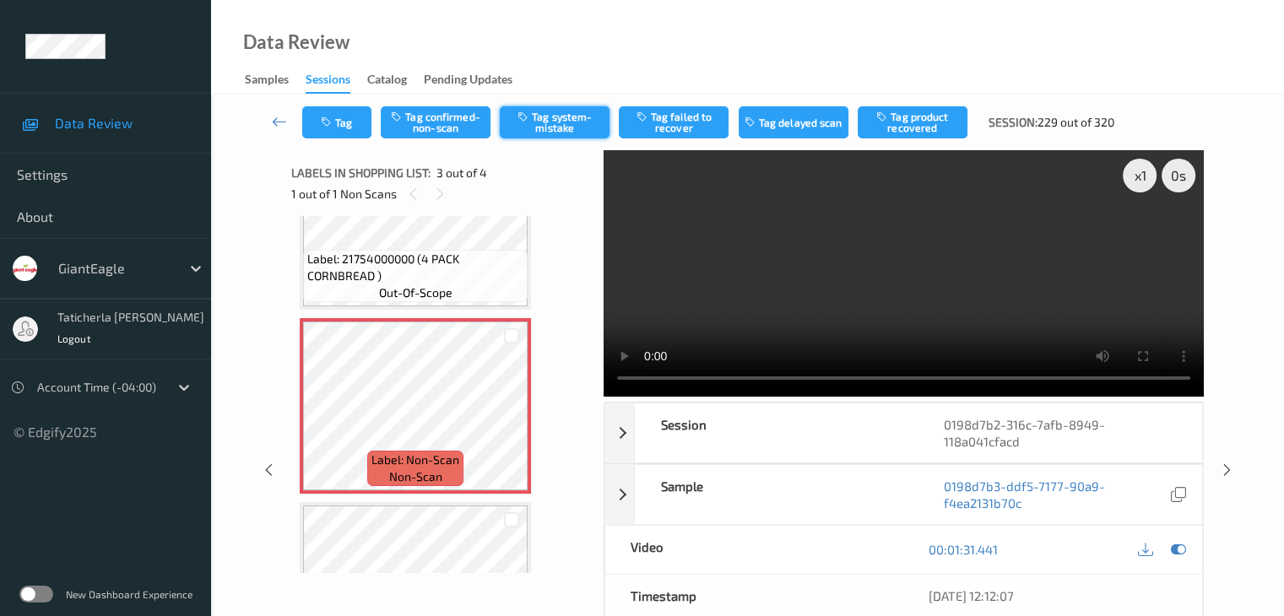
click at [540, 122] on button "Tag system-mistake" at bounding box center [555, 122] width 110 height 32
click at [351, 121] on button "Tag" at bounding box center [336, 122] width 69 height 32
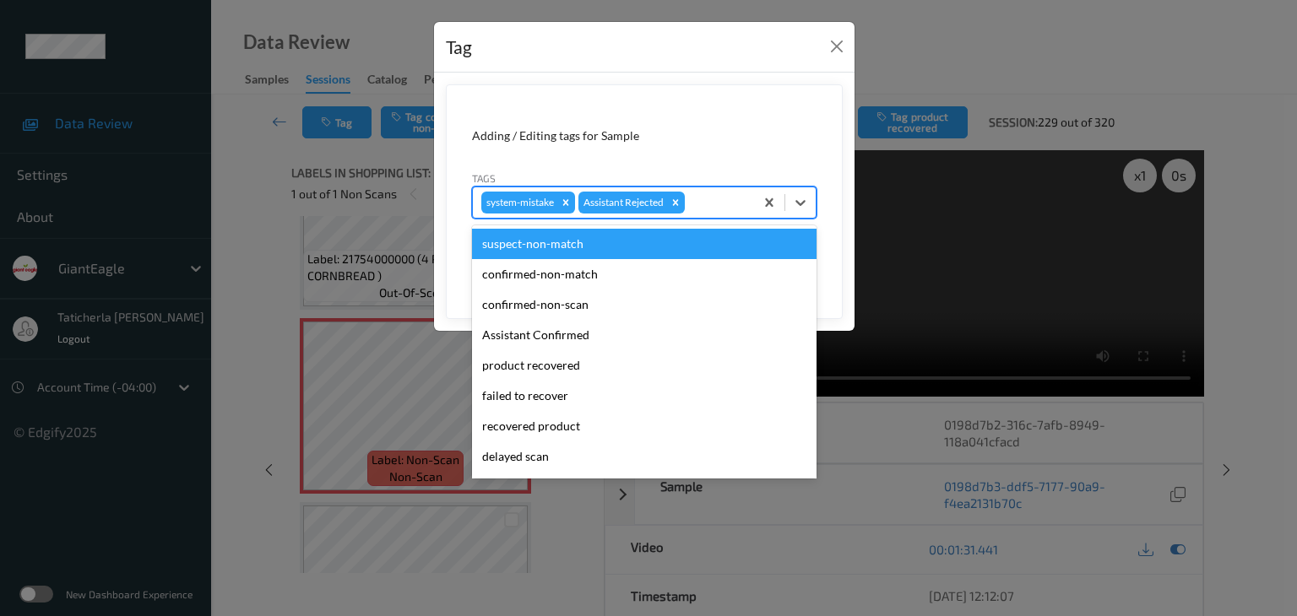
drag, startPoint x: 714, startPoint y: 196, endPoint x: 717, endPoint y: 233, distance: 37.2
click at [716, 196] on div at bounding box center [716, 202] width 57 height 20
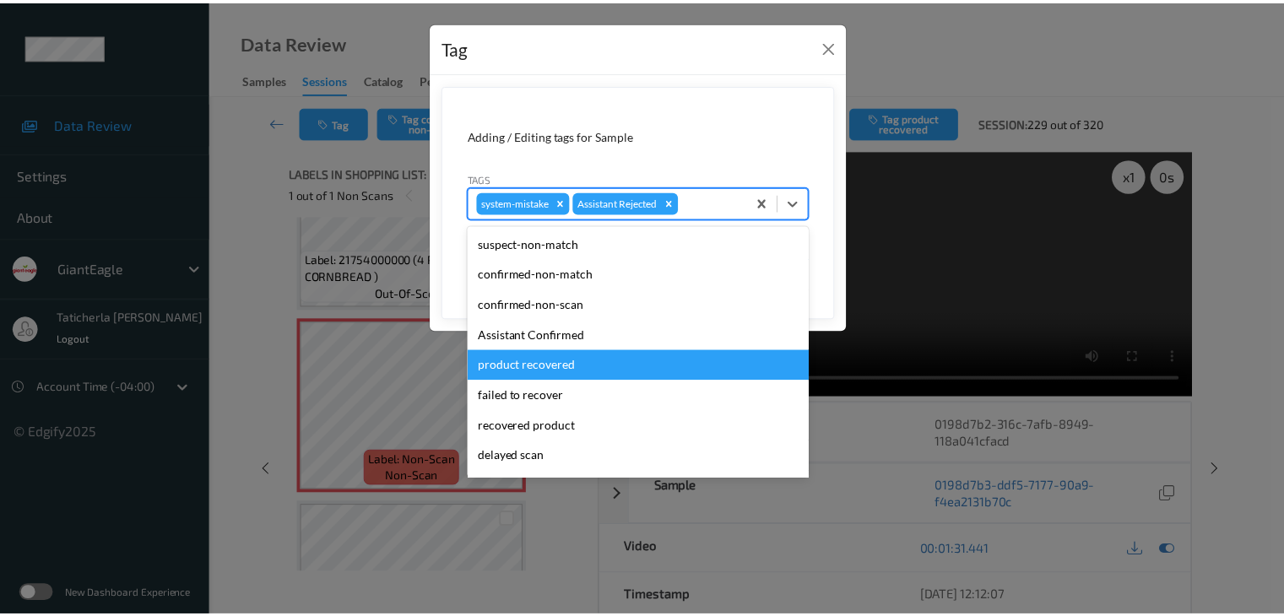
scroll to position [84, 0]
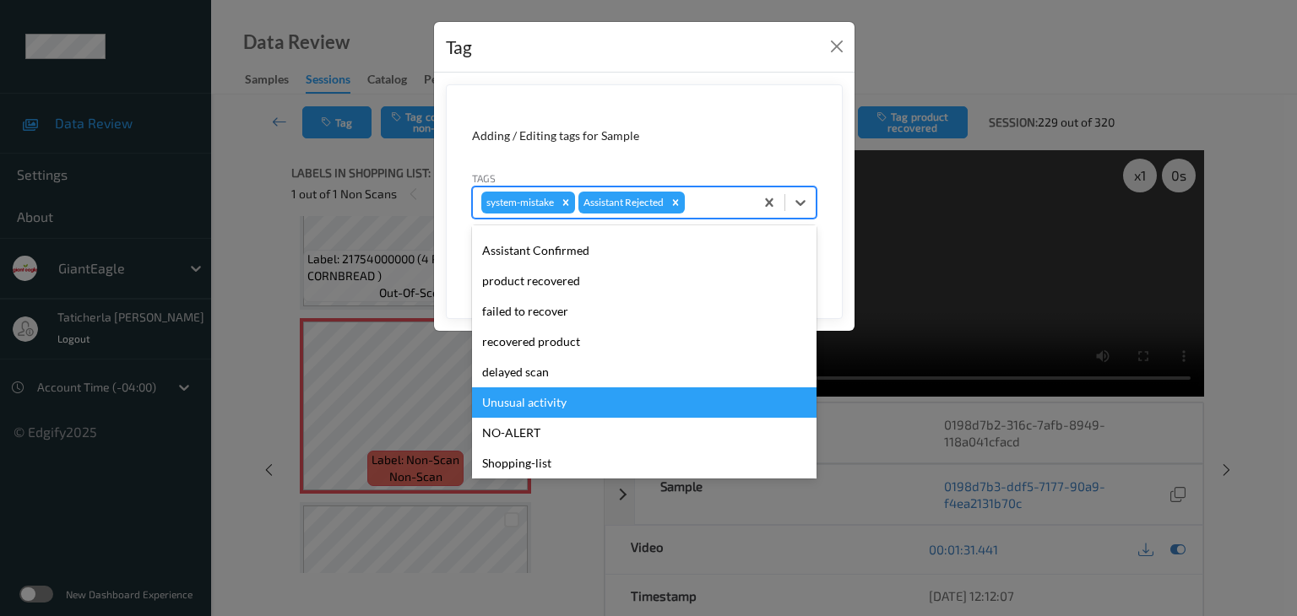
click at [592, 394] on div "Unusual activity" at bounding box center [644, 403] width 344 height 30
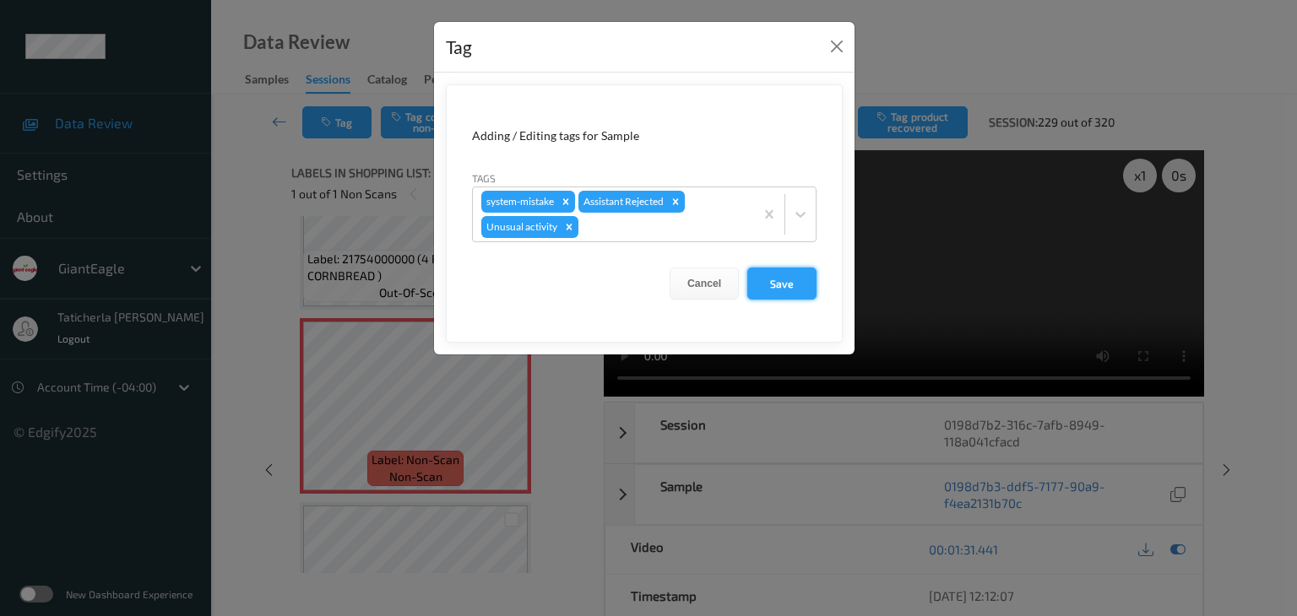
click at [799, 274] on button "Save" at bounding box center [781, 284] width 69 height 32
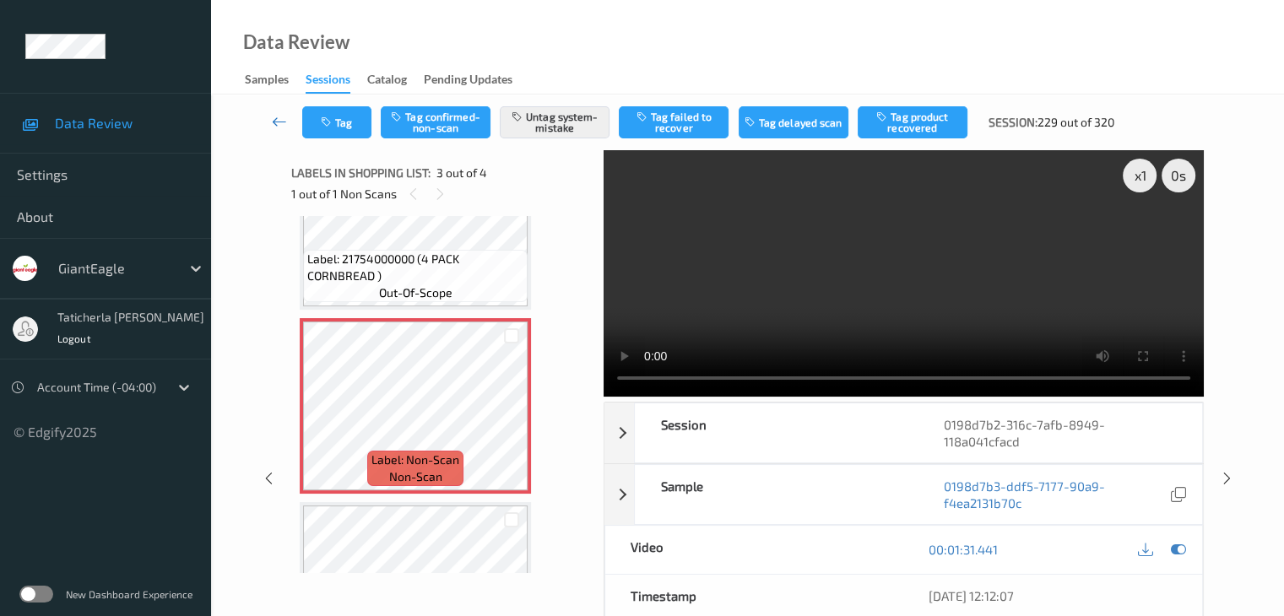
click at [269, 119] on link at bounding box center [279, 122] width 45 height 32
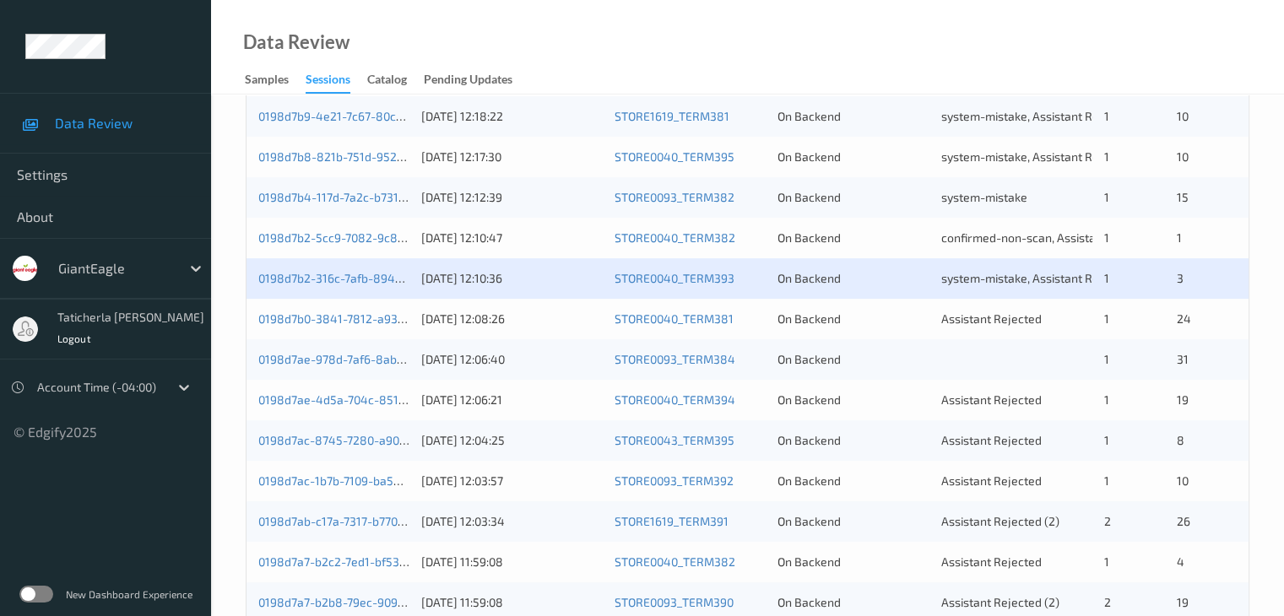
scroll to position [591, 0]
click at [382, 317] on link "0198d7b0-3841-7812-a93c-f1d516d692a1" at bounding box center [370, 318] width 224 height 14
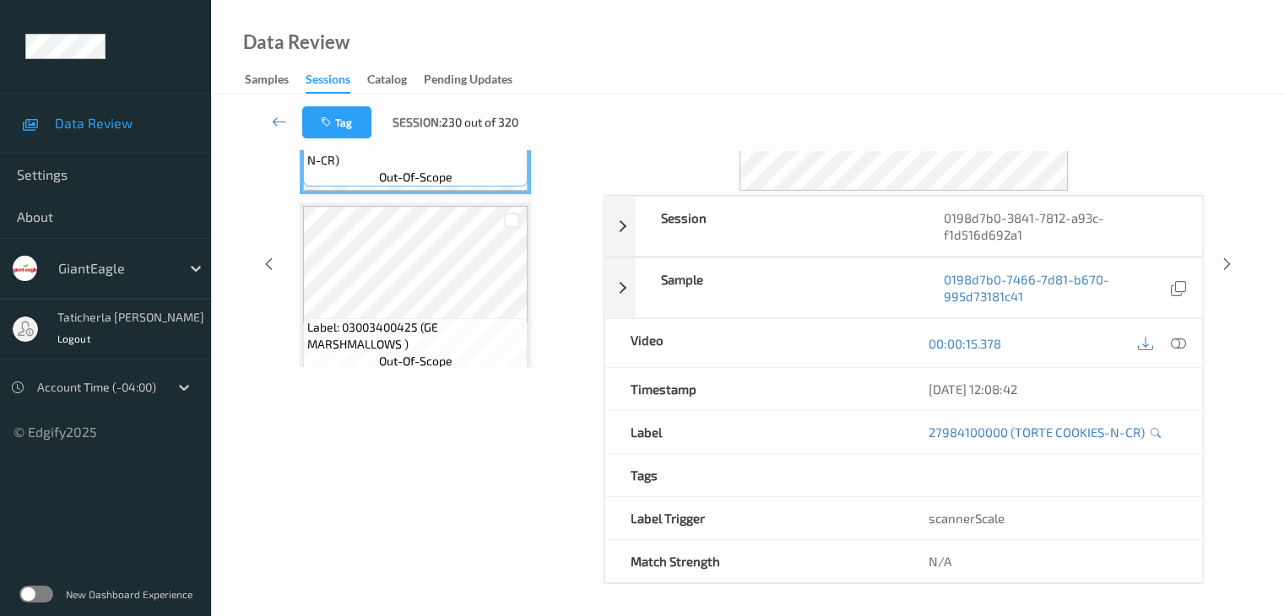
scroll to position [37, 0]
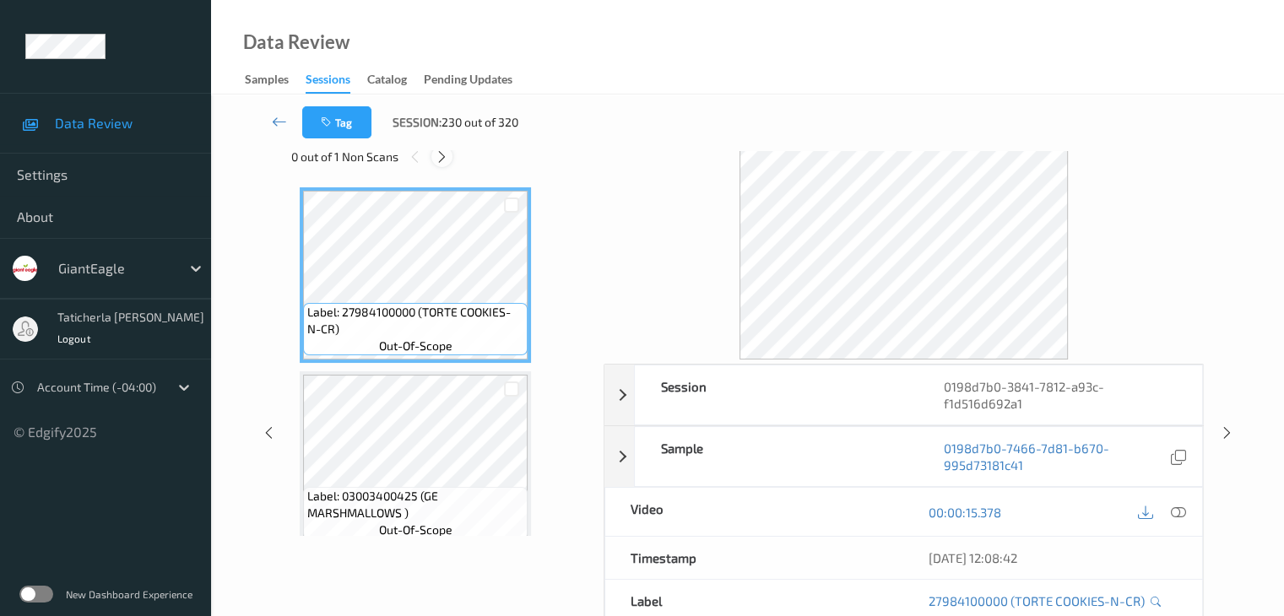
click at [439, 157] on icon at bounding box center [442, 156] width 14 height 15
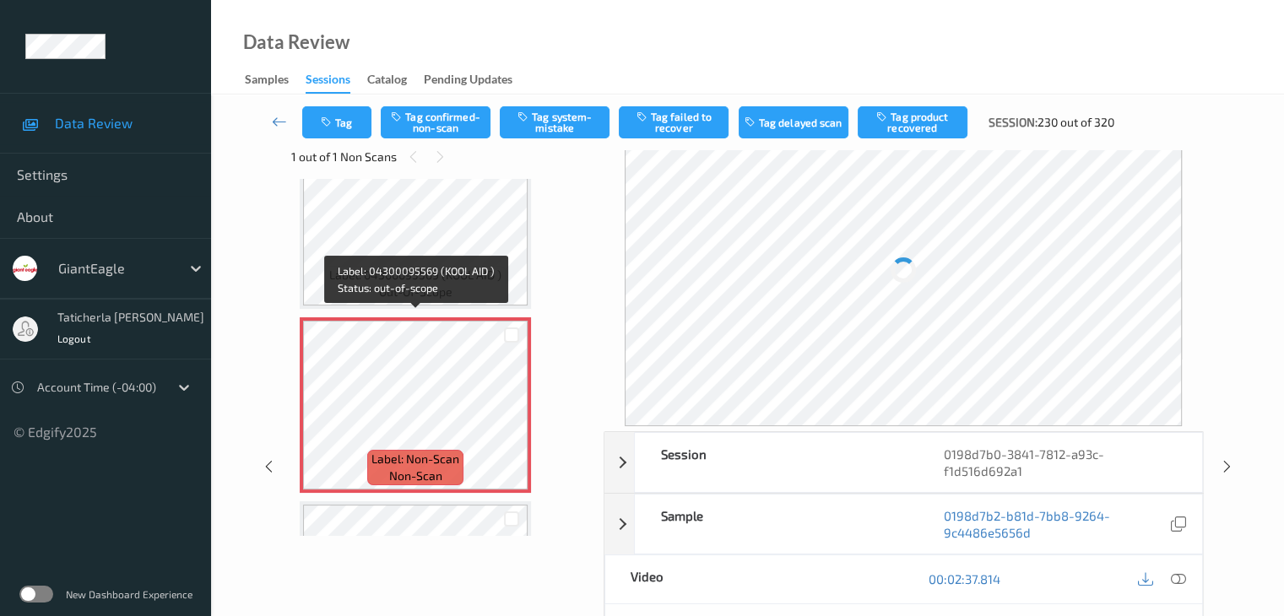
scroll to position [3774, 0]
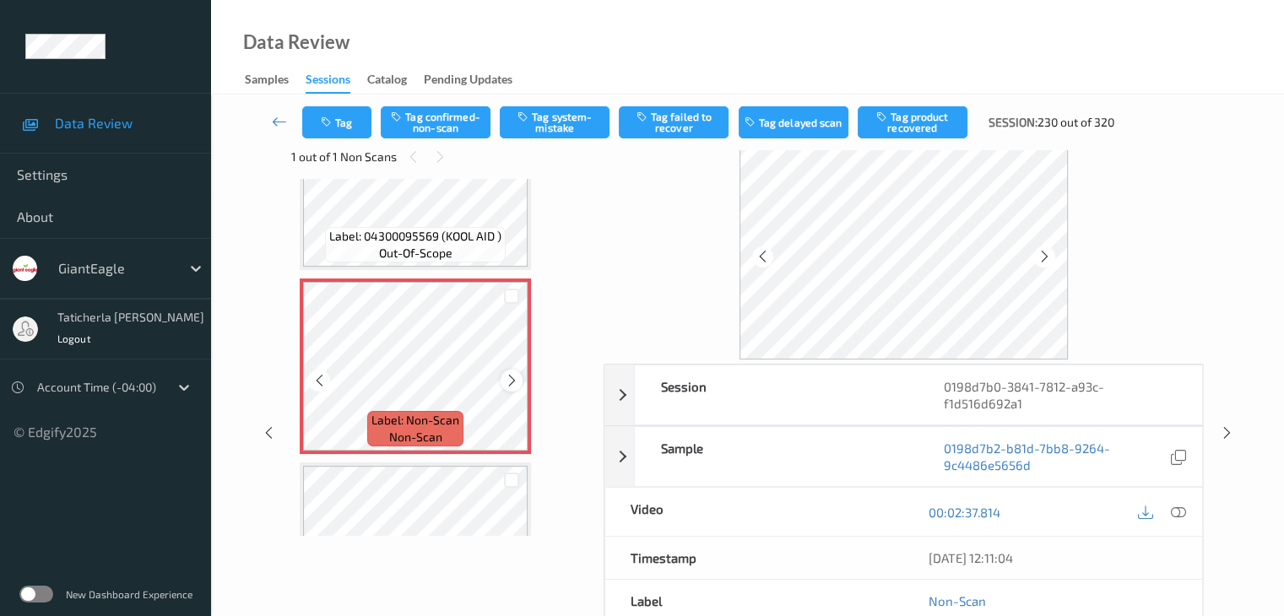
click at [518, 377] on icon at bounding box center [512, 380] width 14 height 15
click at [1178, 507] on icon at bounding box center [1177, 512] width 15 height 15
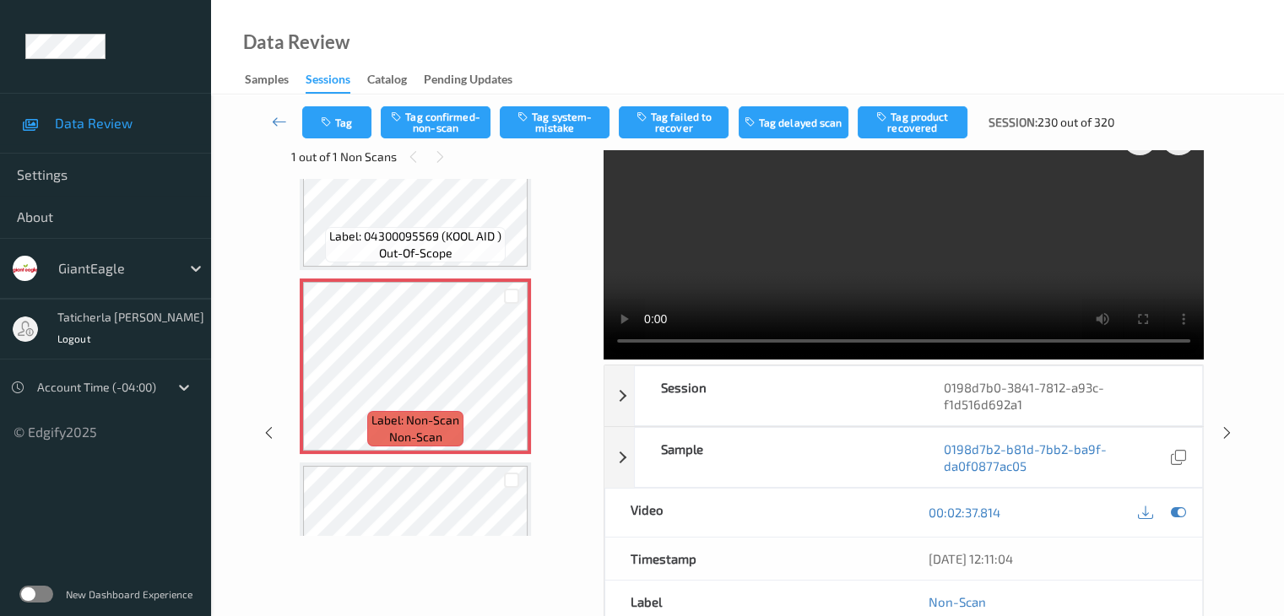
click at [1141, 197] on video at bounding box center [904, 236] width 600 height 247
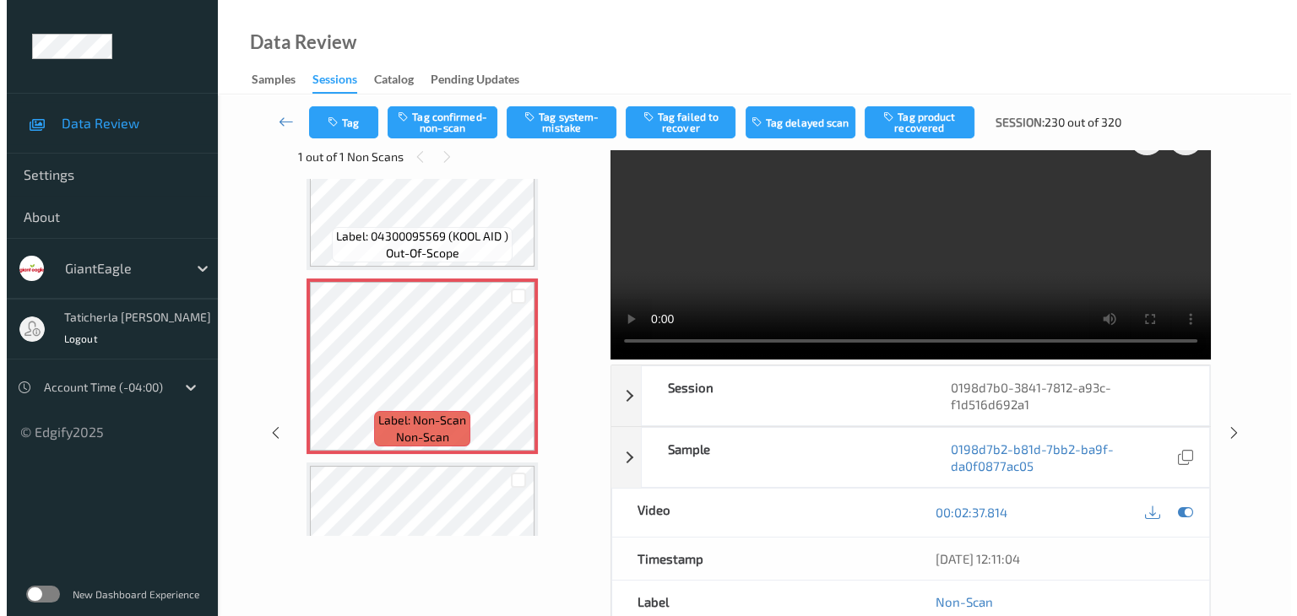
scroll to position [0, 0]
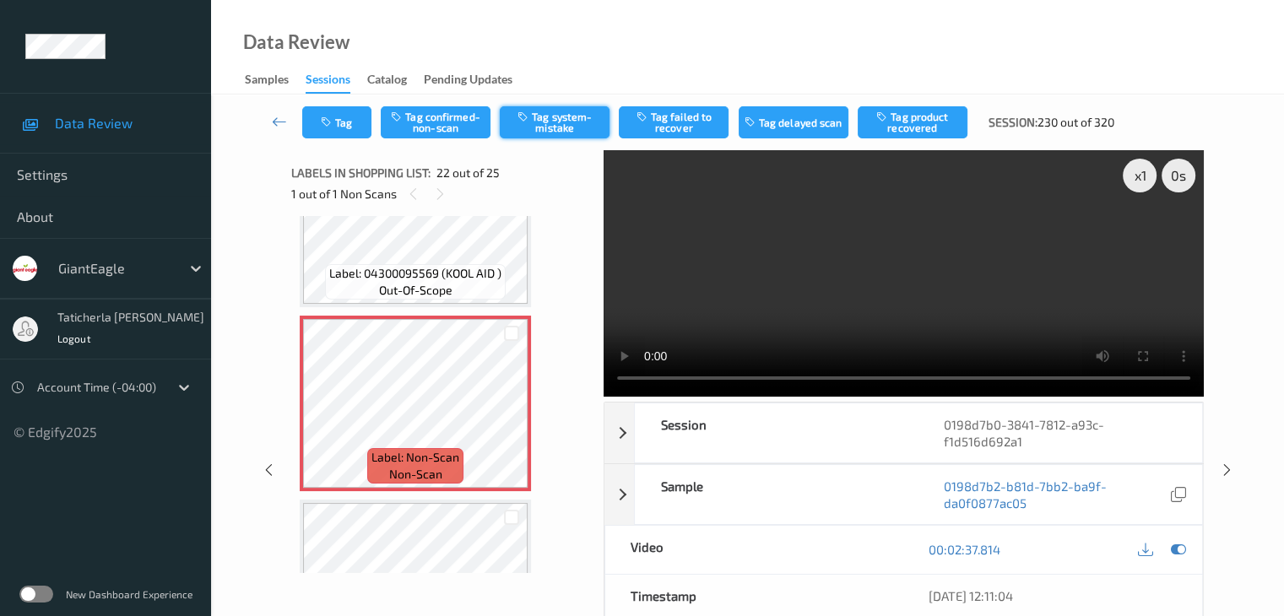
click at [574, 130] on button "Tag system-mistake" at bounding box center [555, 122] width 110 height 32
click at [350, 136] on button "Tag" at bounding box center [336, 122] width 69 height 32
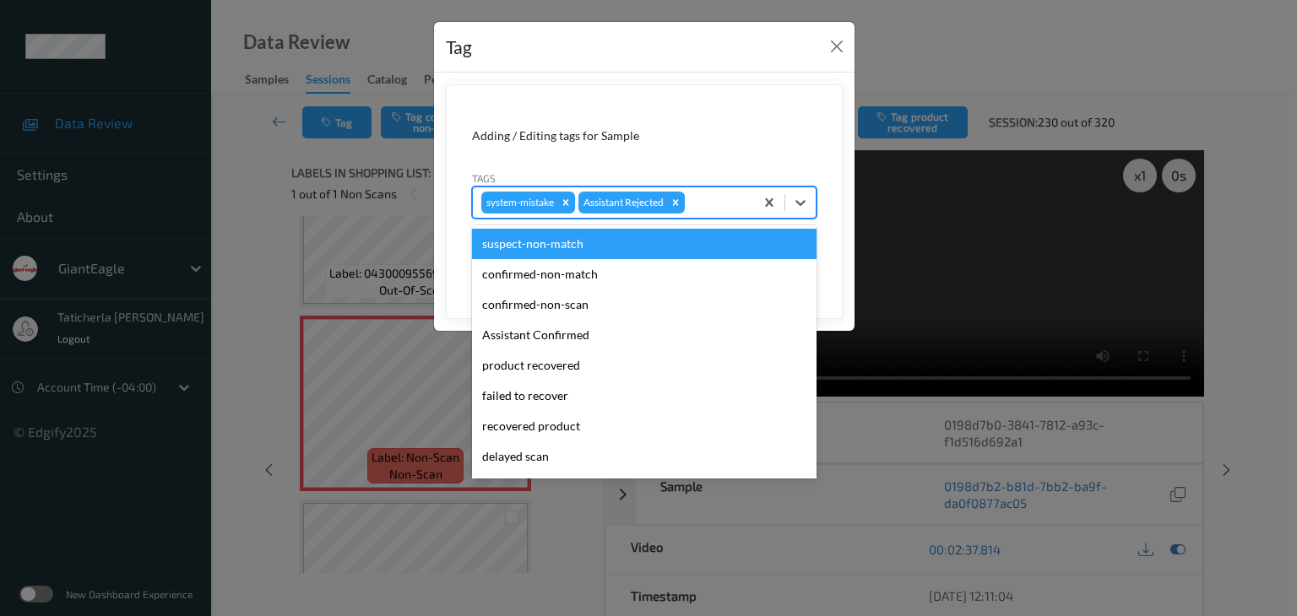
click at [749, 209] on div "system-mistake Assistant Rejected" at bounding box center [613, 202] width 281 height 29
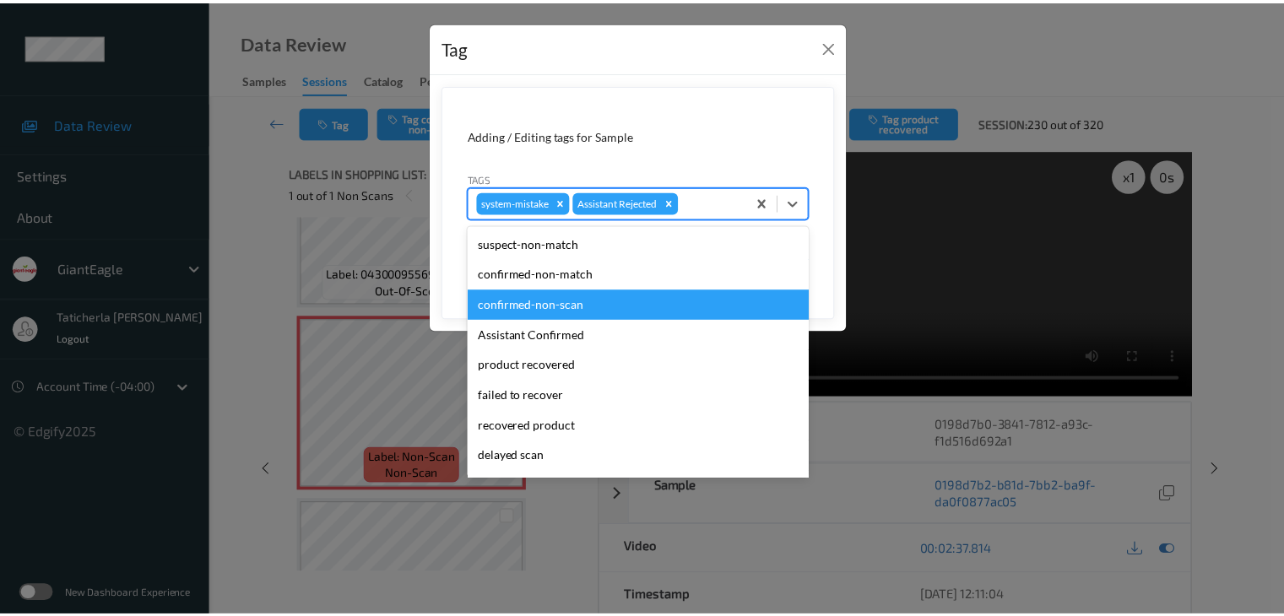
scroll to position [149, 0]
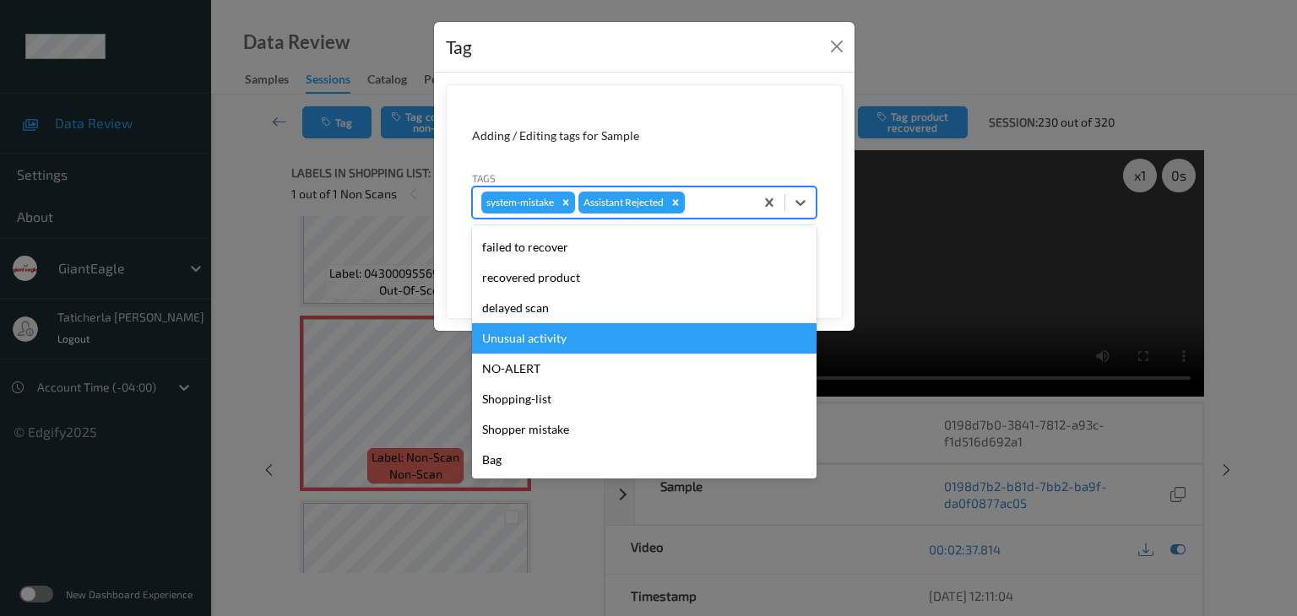
click at [536, 331] on div "Unusual activity" at bounding box center [644, 338] width 344 height 30
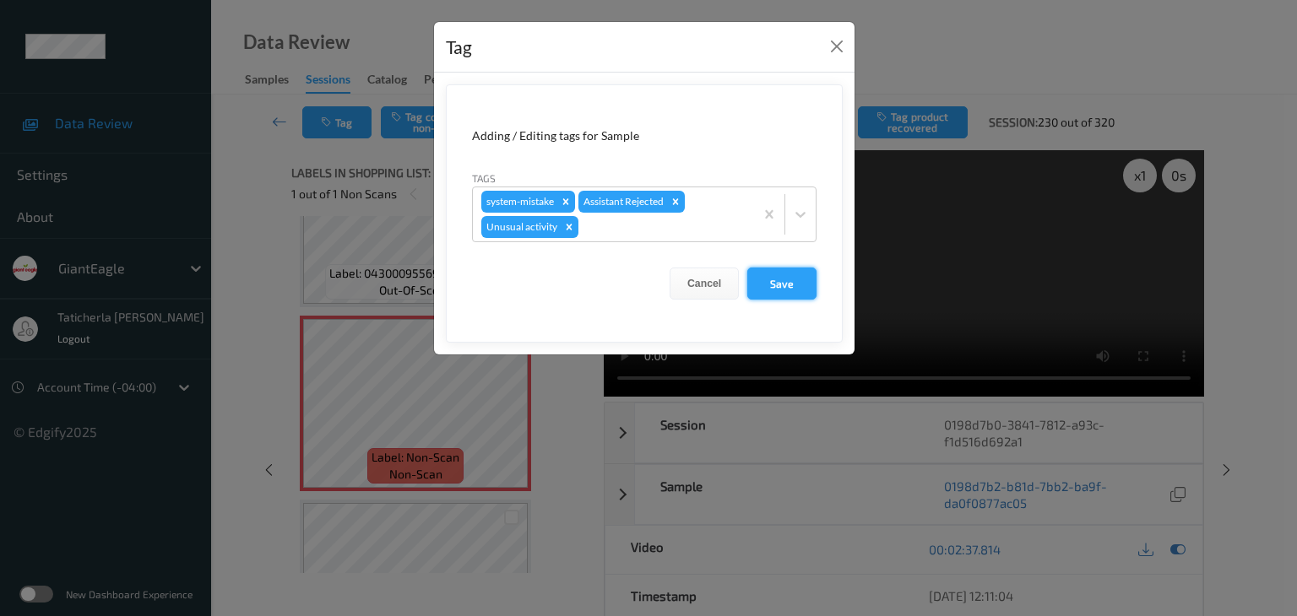
click at [797, 271] on button "Save" at bounding box center [781, 284] width 69 height 32
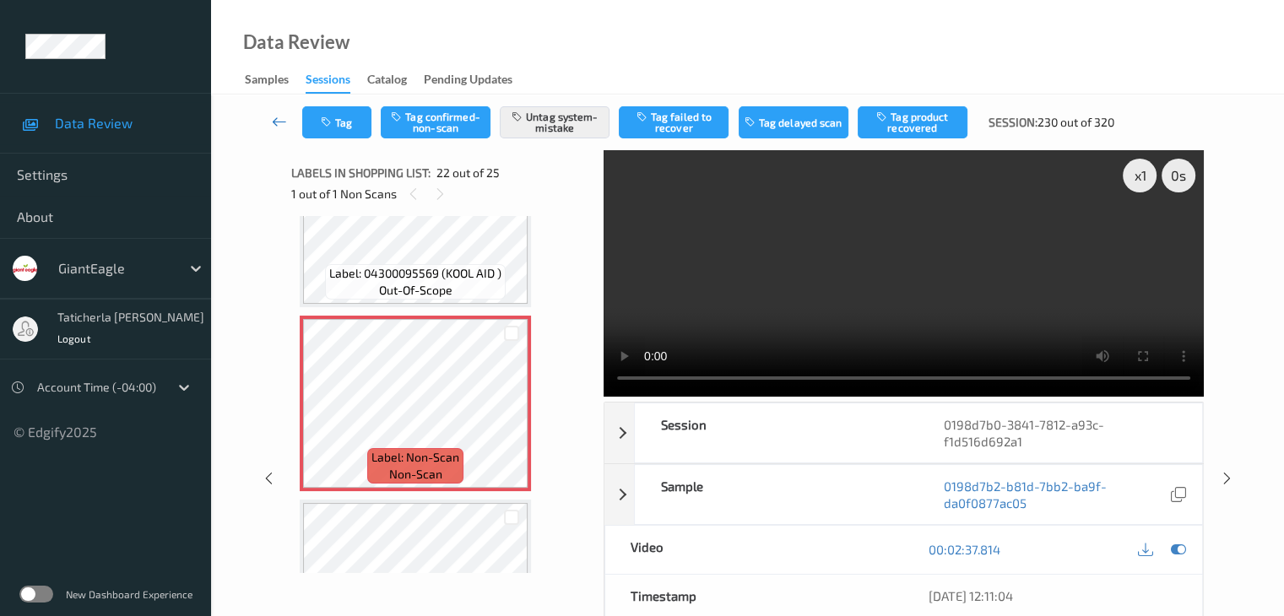
click at [274, 122] on icon at bounding box center [279, 121] width 15 height 17
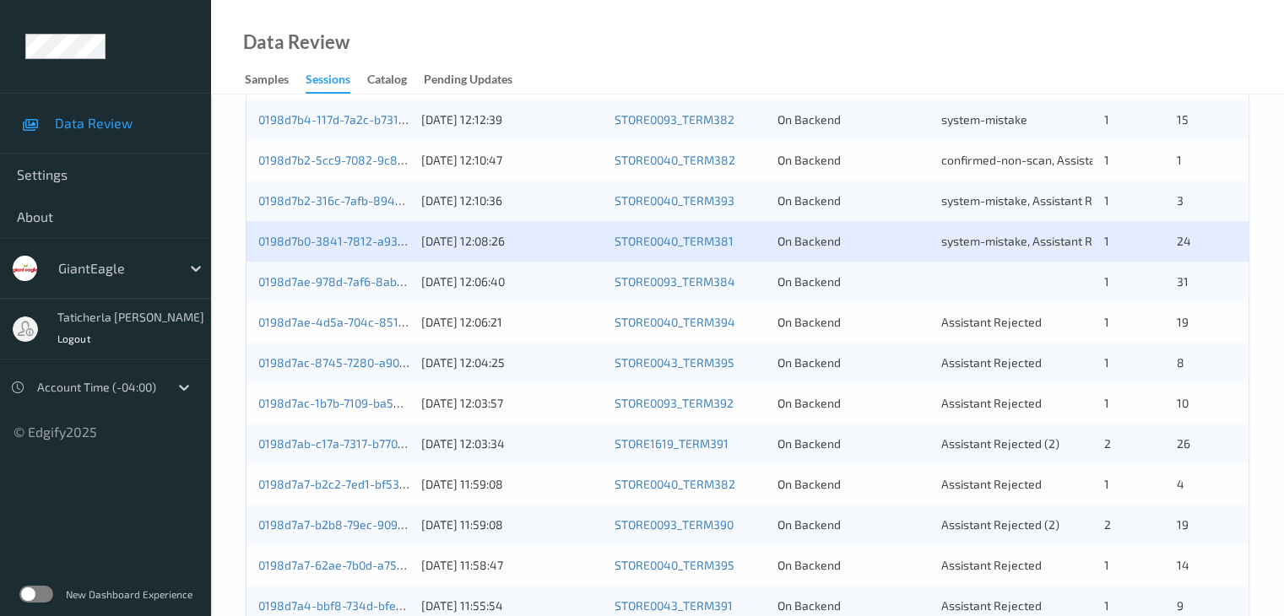
scroll to position [760, 0]
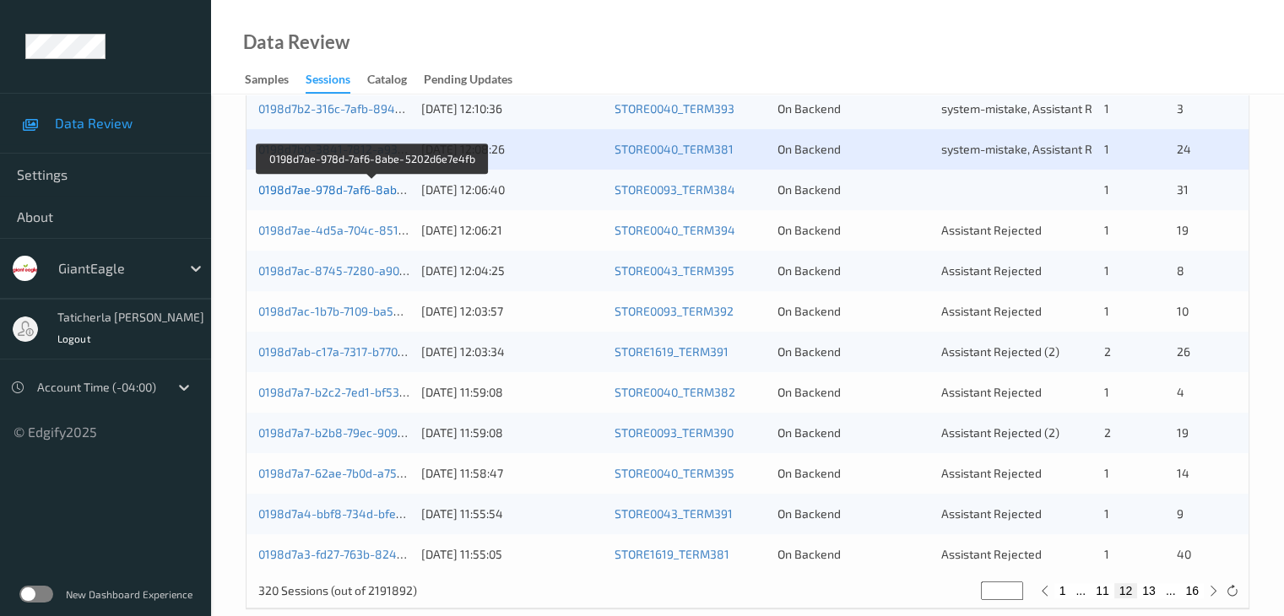
click at [336, 185] on link "0198d7ae-978d-7af6-8abe-5202d6e7e4fb" at bounding box center [372, 189] width 229 height 14
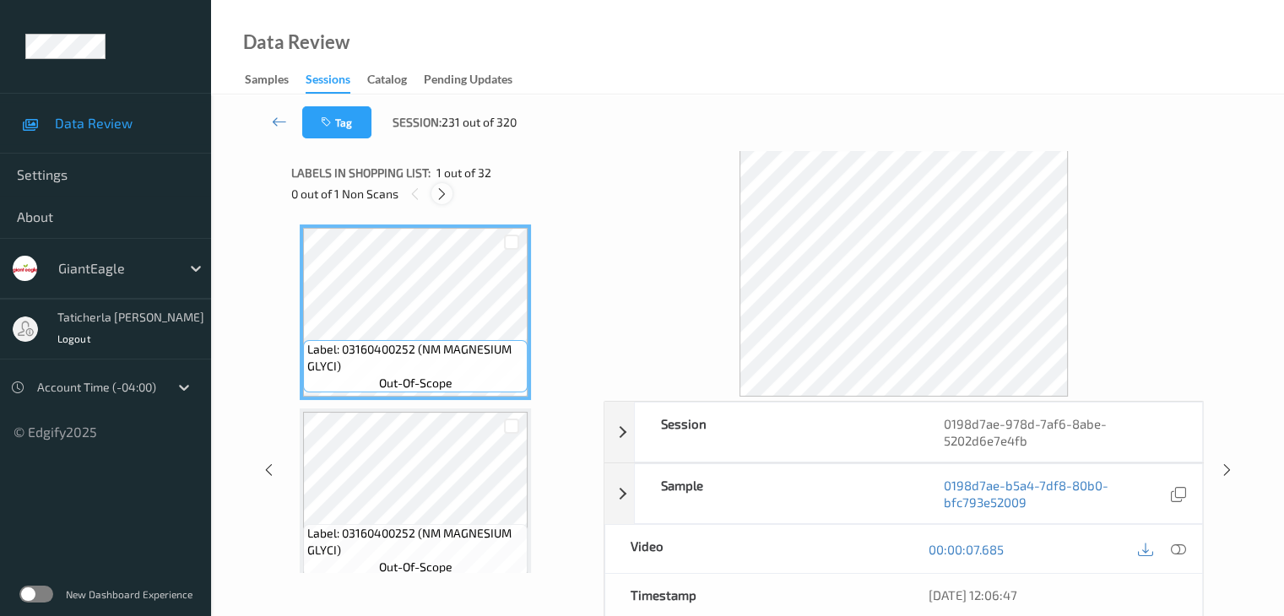
click at [446, 197] on icon at bounding box center [442, 194] width 14 height 15
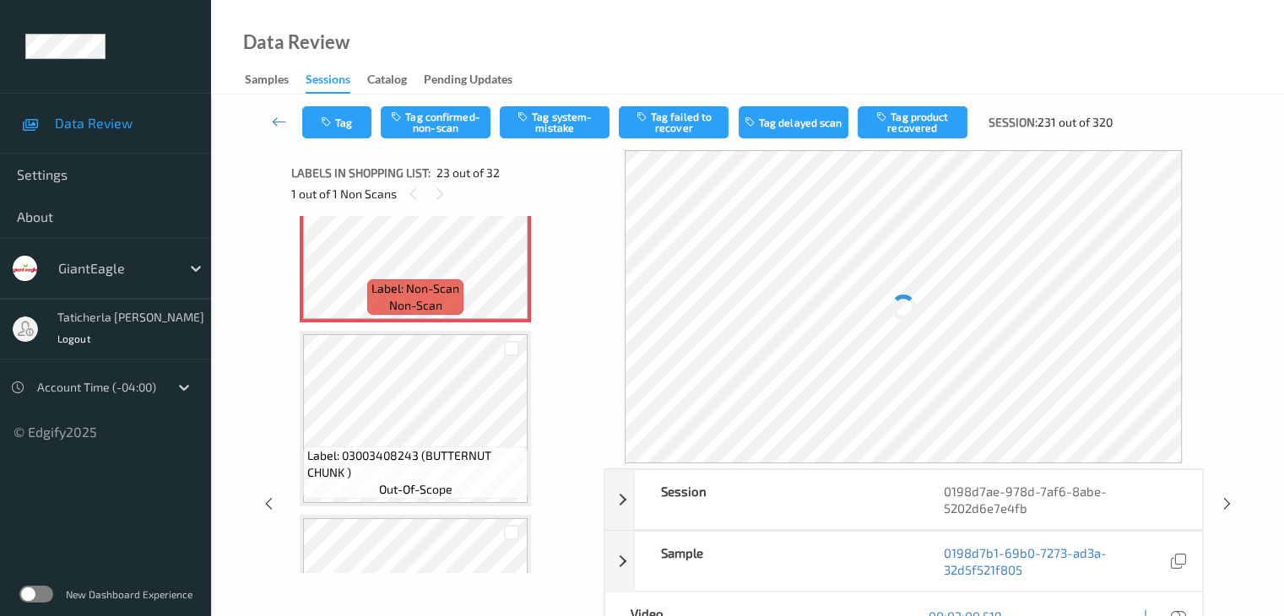
scroll to position [3958, 0]
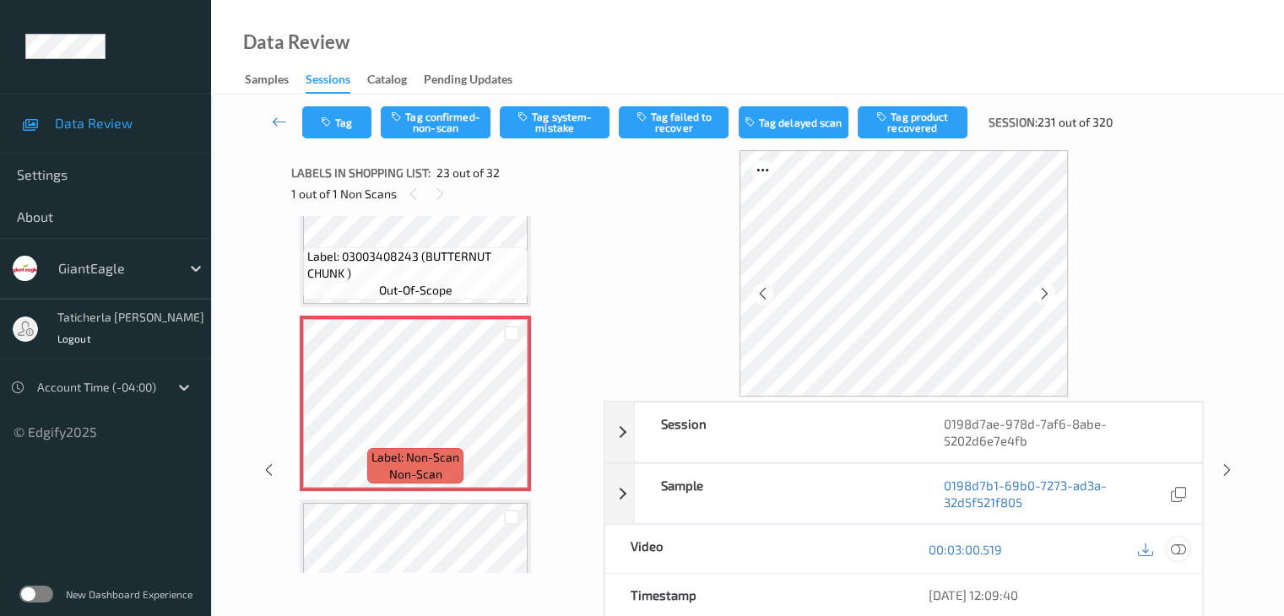
click at [1175, 548] on icon at bounding box center [1177, 549] width 15 height 15
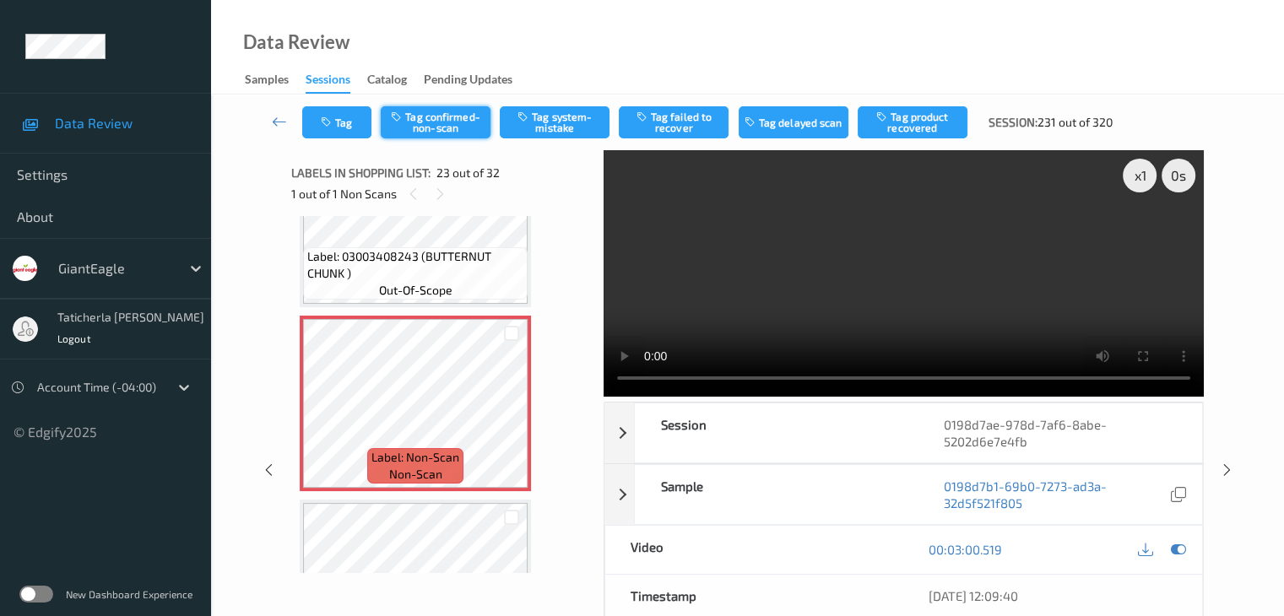
click at [434, 115] on button "Tag confirmed-non-scan" at bounding box center [436, 122] width 110 height 32
click at [921, 120] on button "Tag product recovered" at bounding box center [913, 122] width 110 height 32
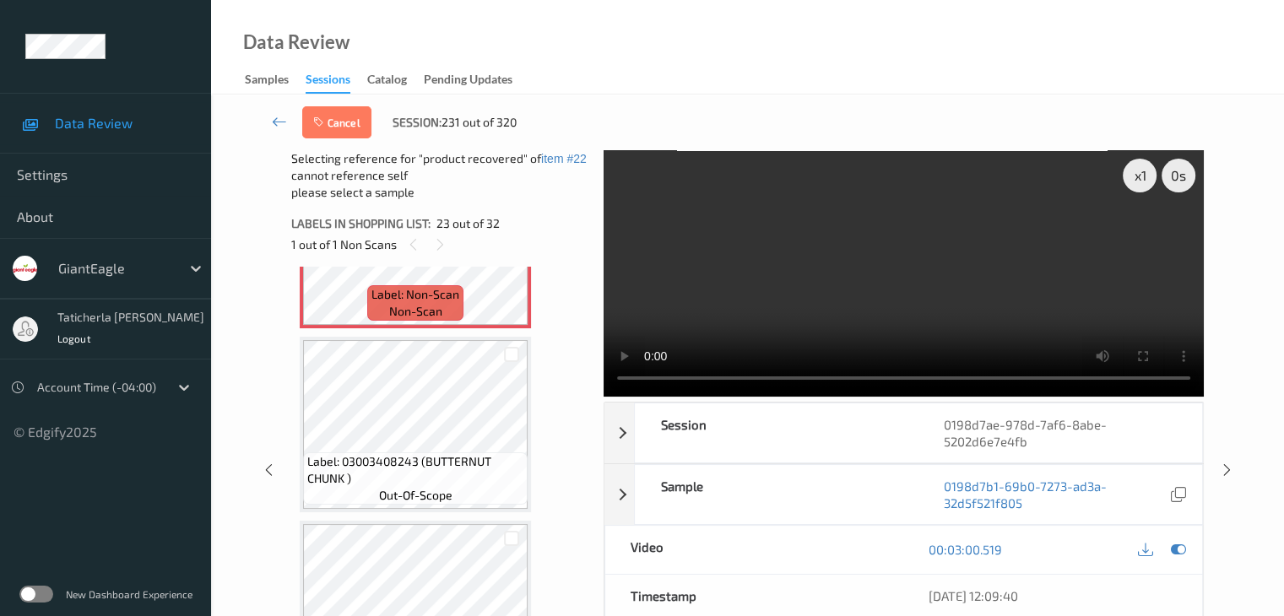
scroll to position [4211, 0]
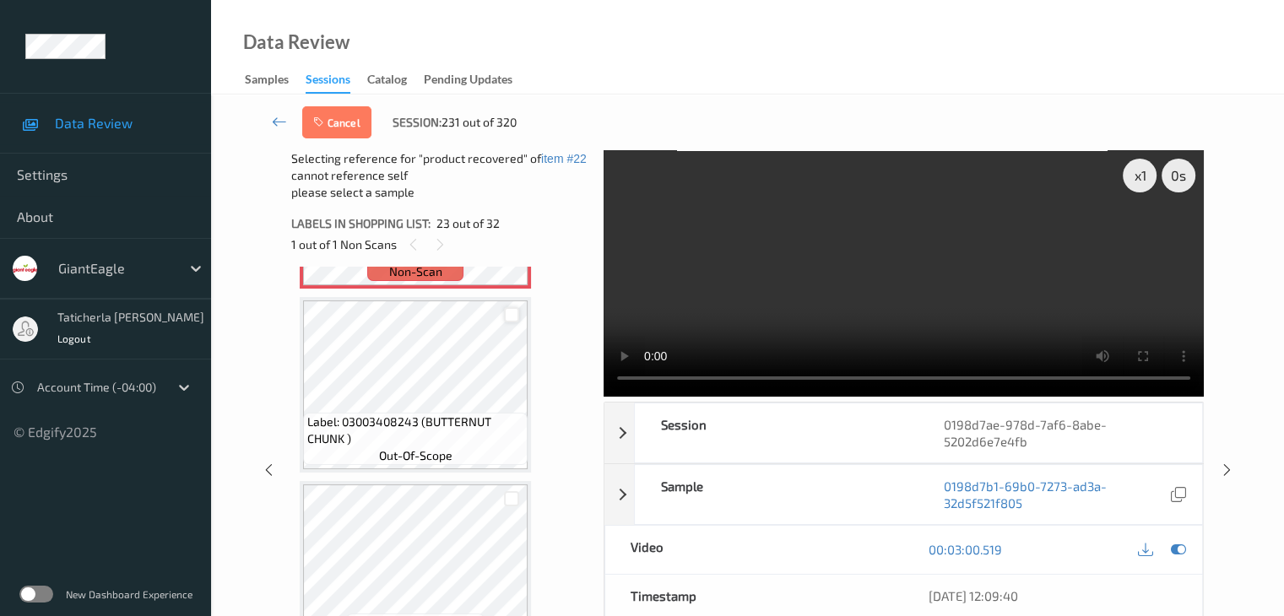
click at [512, 312] on div at bounding box center [512, 315] width 16 height 16
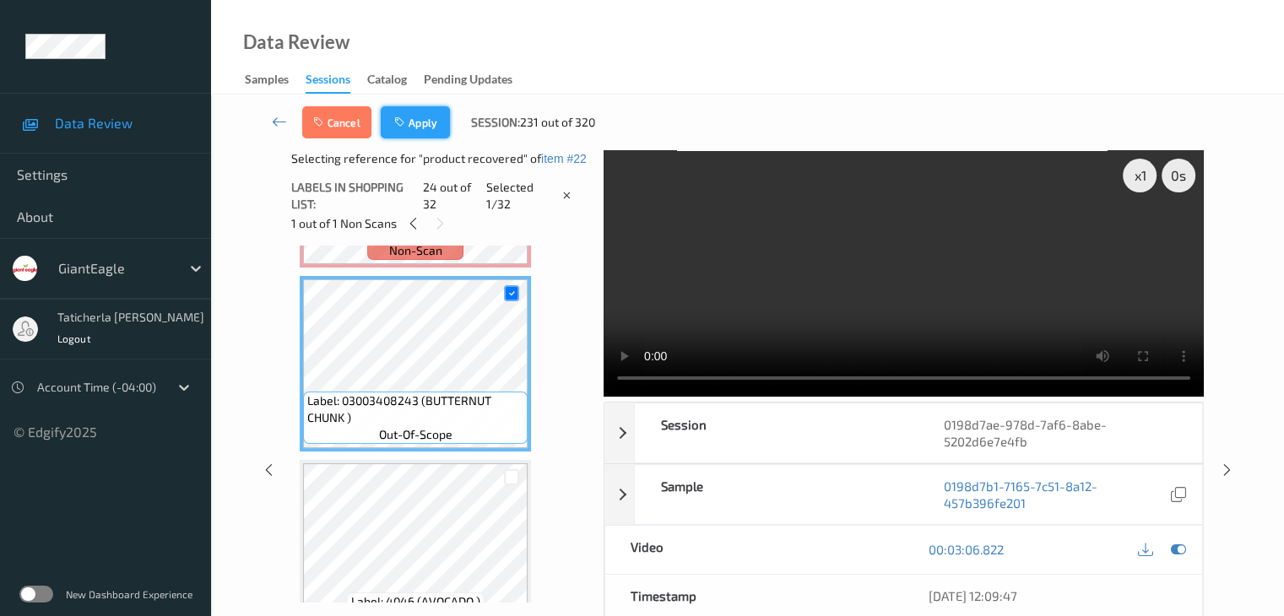
click at [424, 111] on button "Apply" at bounding box center [415, 122] width 69 height 32
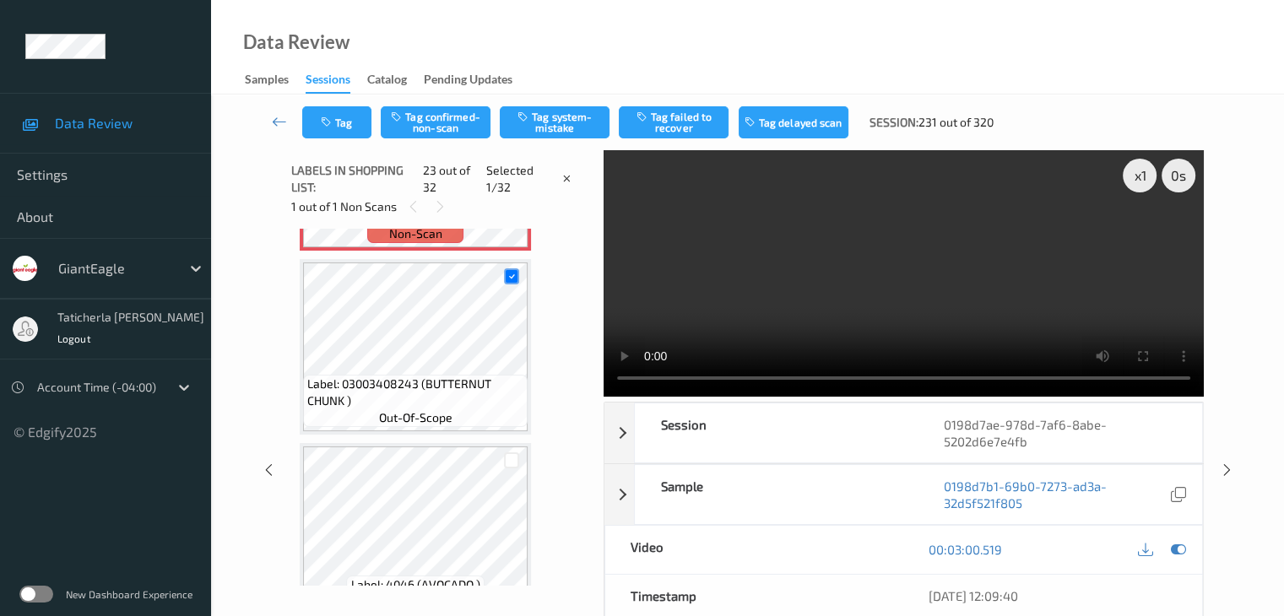
scroll to position [3873, 0]
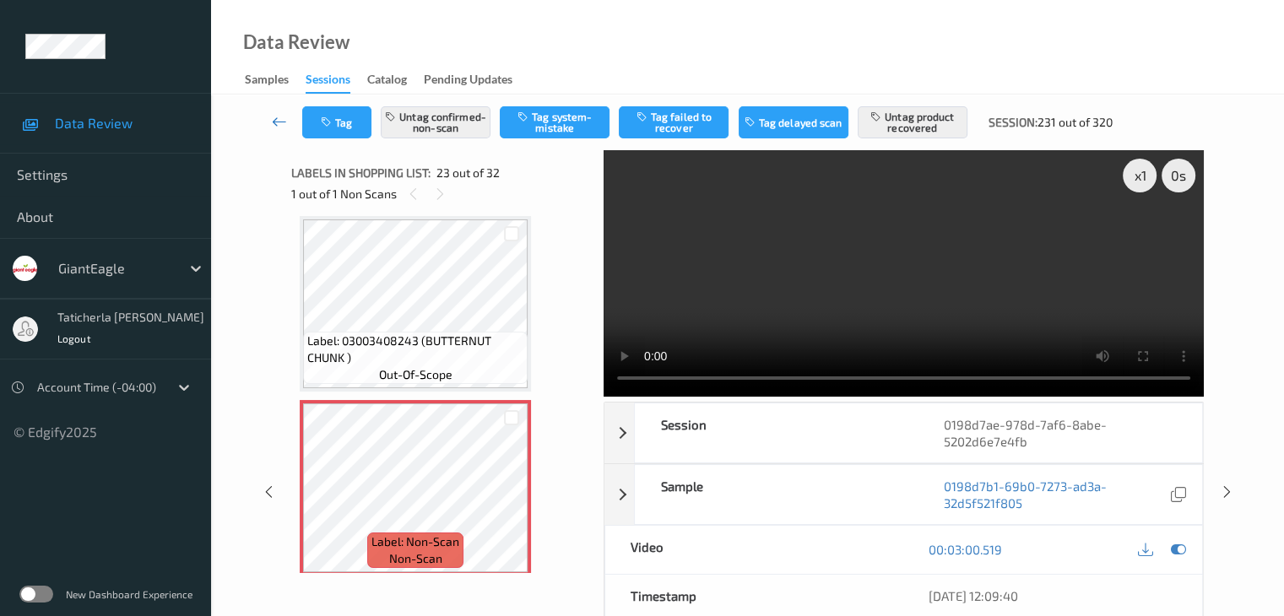
click at [273, 111] on link at bounding box center [279, 122] width 45 height 32
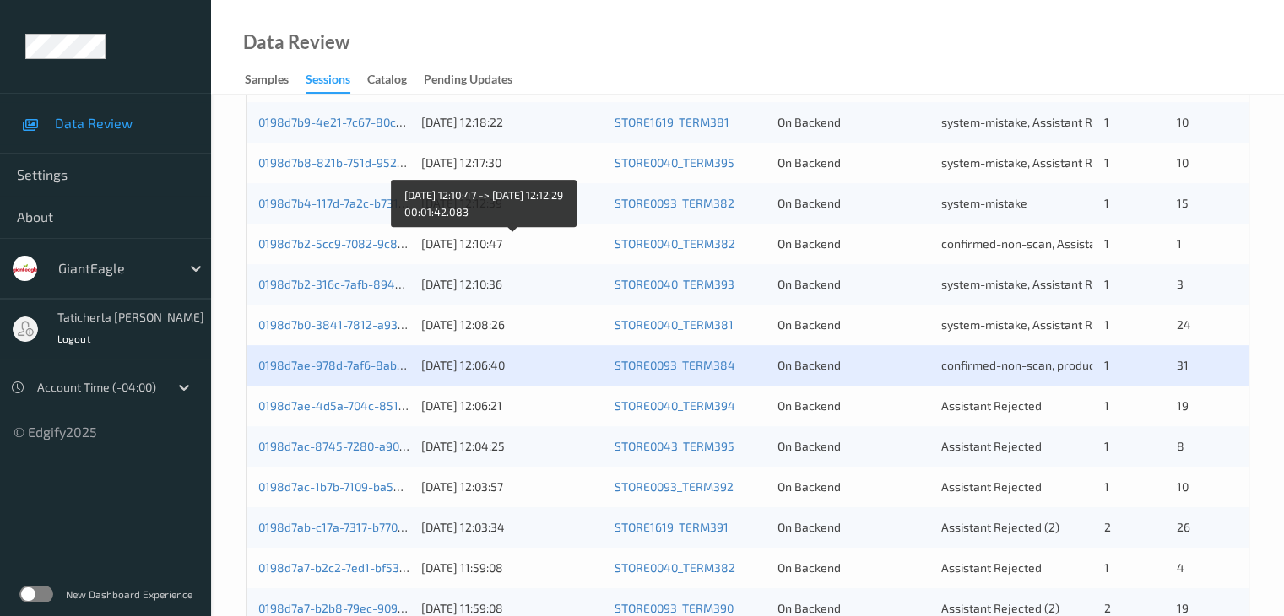
scroll to position [675, 0]
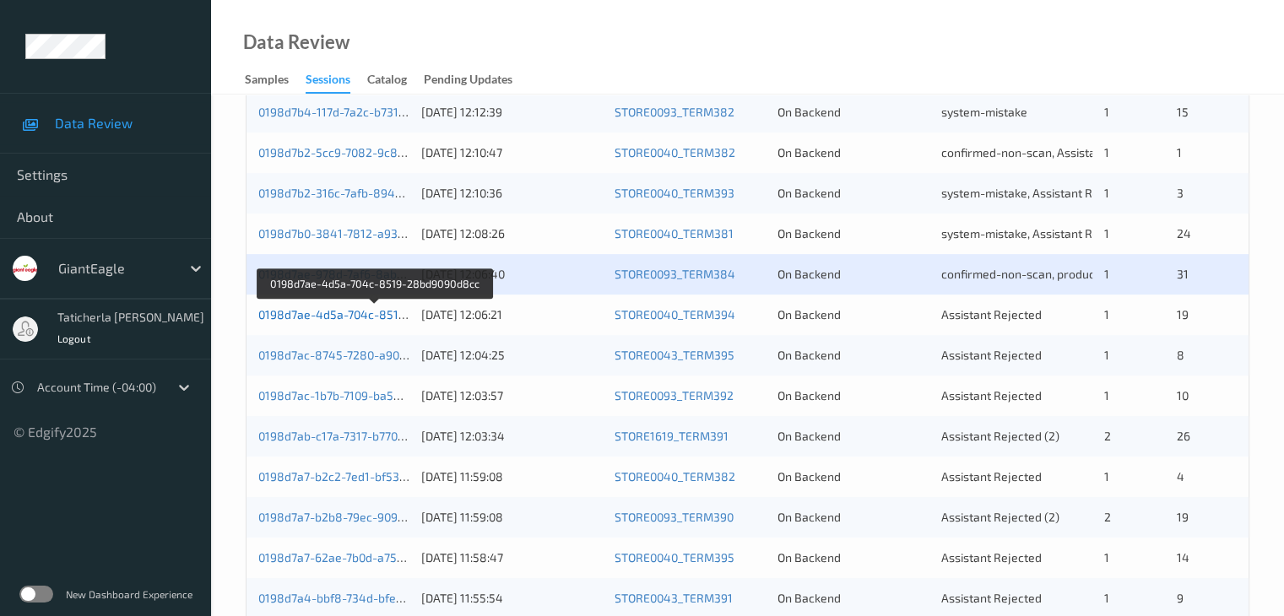
click at [341, 314] on link "0198d7ae-4d5a-704c-8519-28bd9090d8cc" at bounding box center [374, 314] width 233 height 14
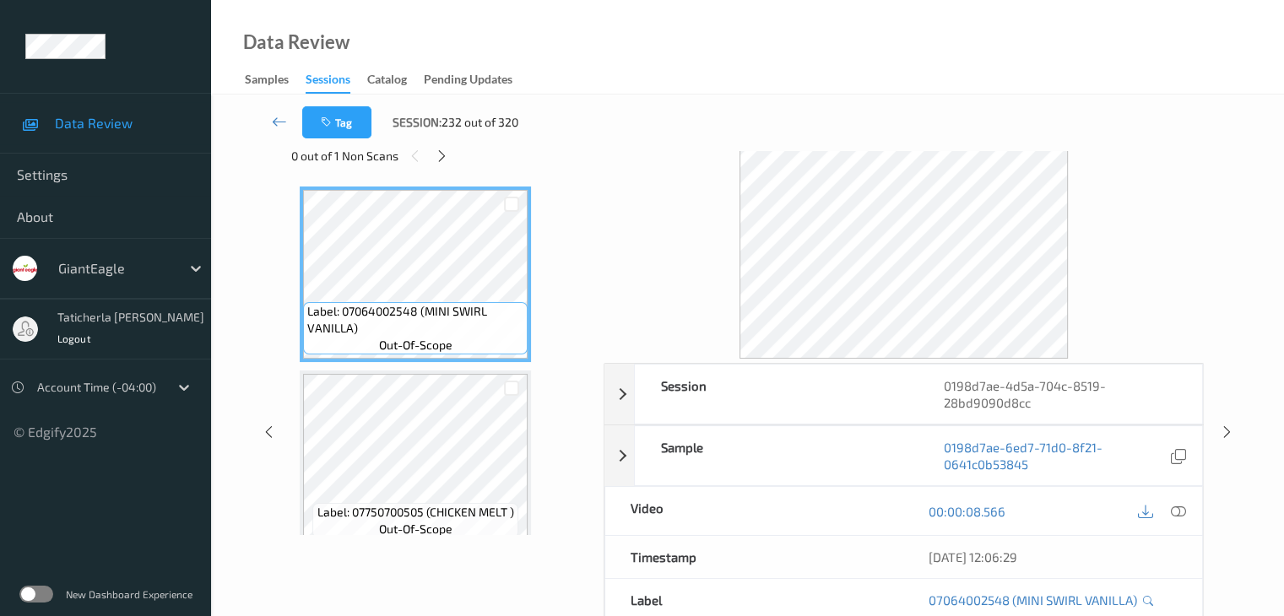
scroll to position [37, 0]
click at [442, 153] on icon at bounding box center [442, 156] width 14 height 15
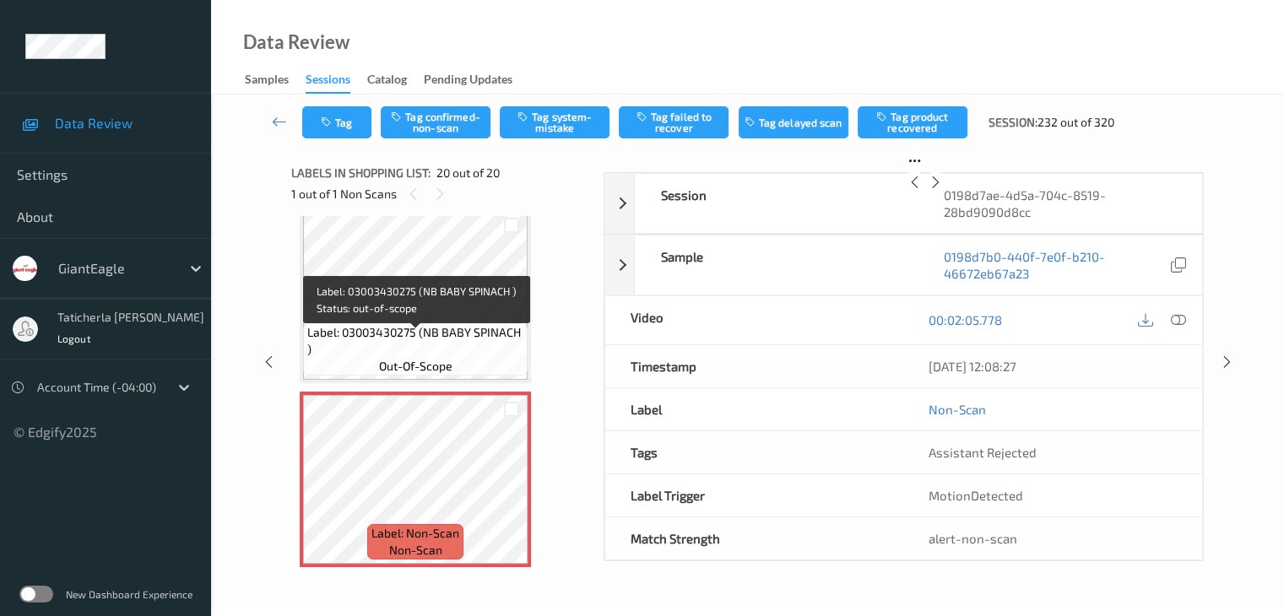
scroll to position [3332, 0]
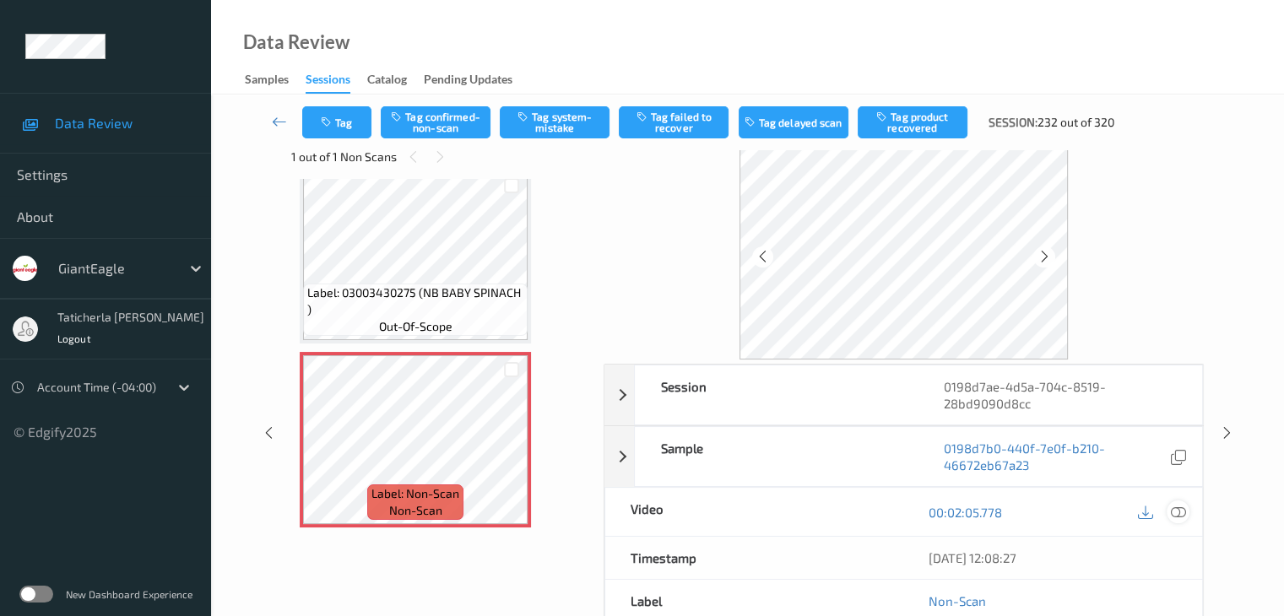
click at [1174, 510] on icon at bounding box center [1177, 512] width 15 height 15
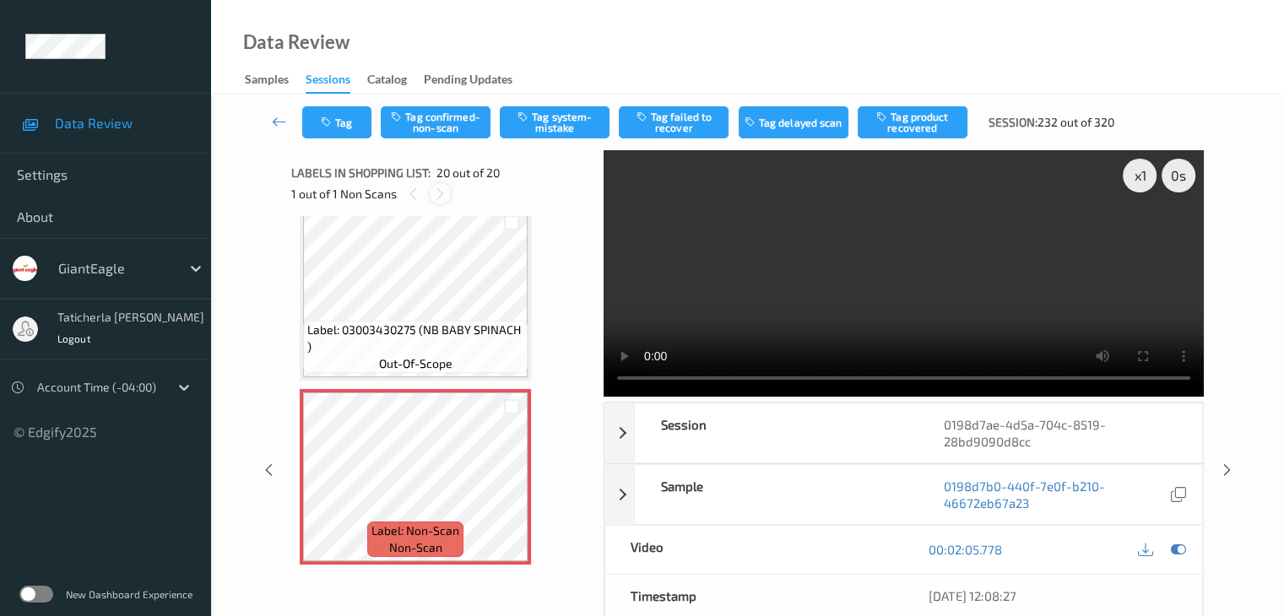
click at [442, 190] on icon at bounding box center [440, 194] width 14 height 15
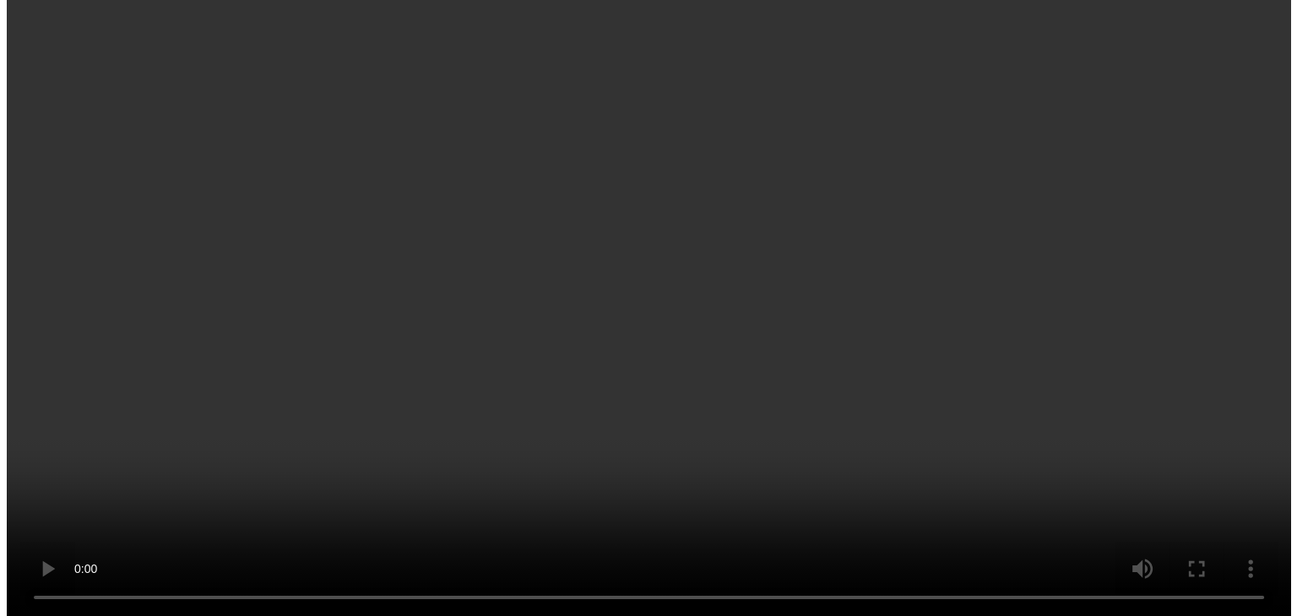
scroll to position [3219, 0]
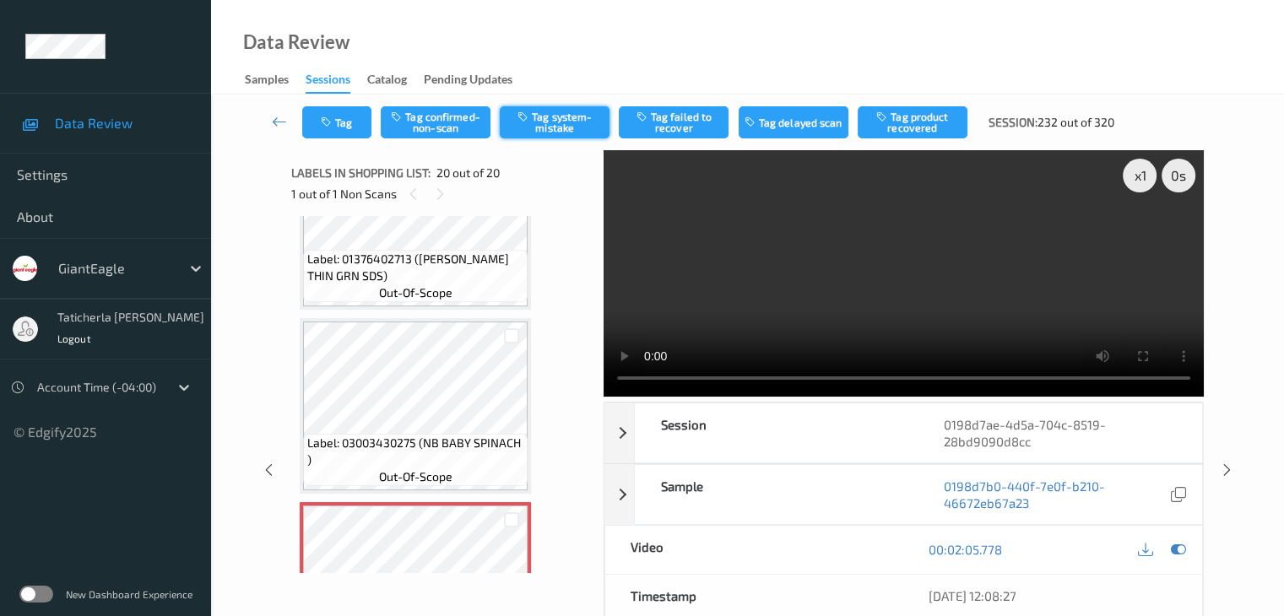
click at [554, 122] on button "Tag system-mistake" at bounding box center [555, 122] width 110 height 32
click at [345, 123] on button "Tag" at bounding box center [336, 122] width 69 height 32
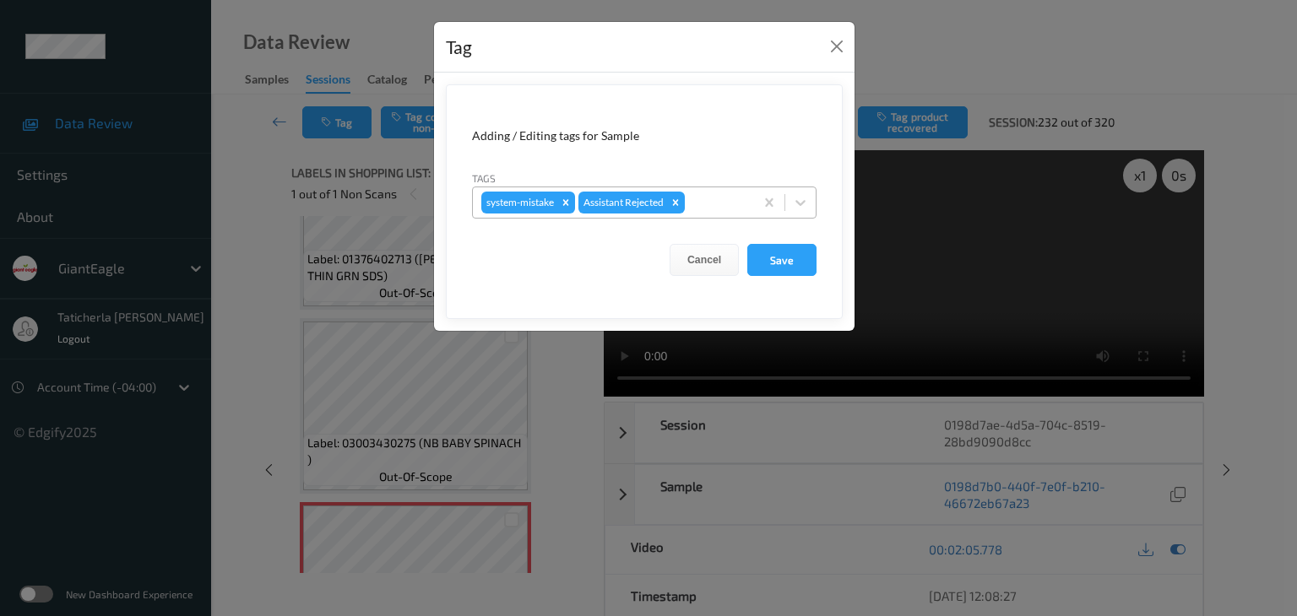
click at [718, 197] on div at bounding box center [716, 202] width 57 height 20
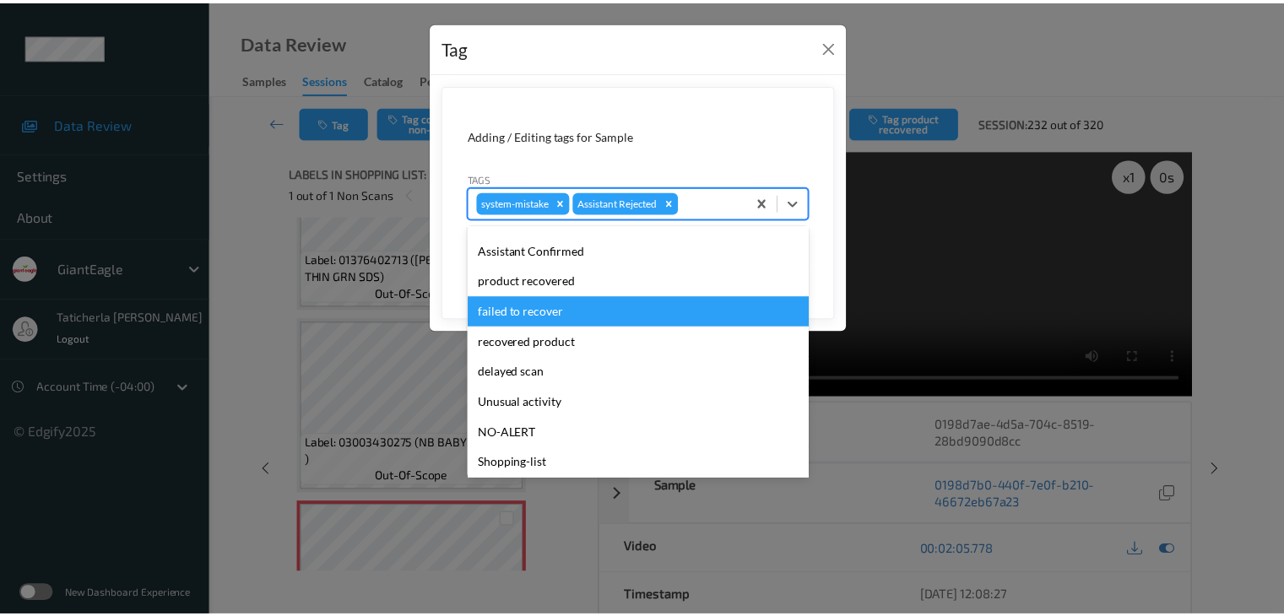
scroll to position [149, 0]
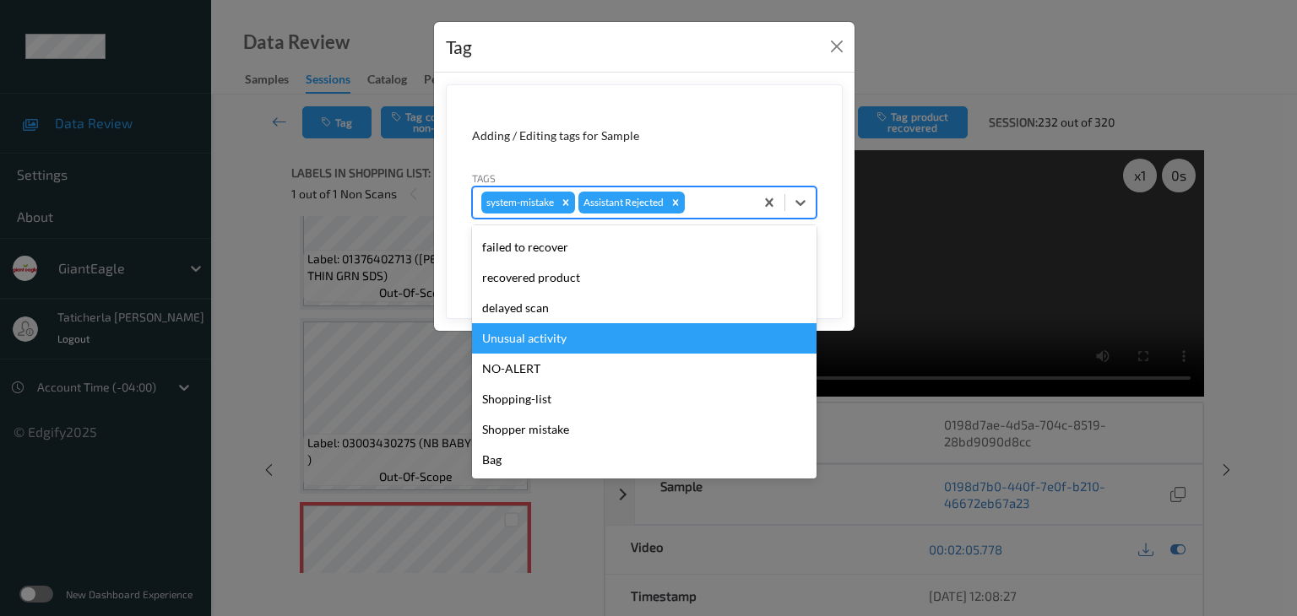
click at [678, 332] on div "Unusual activity" at bounding box center [644, 338] width 344 height 30
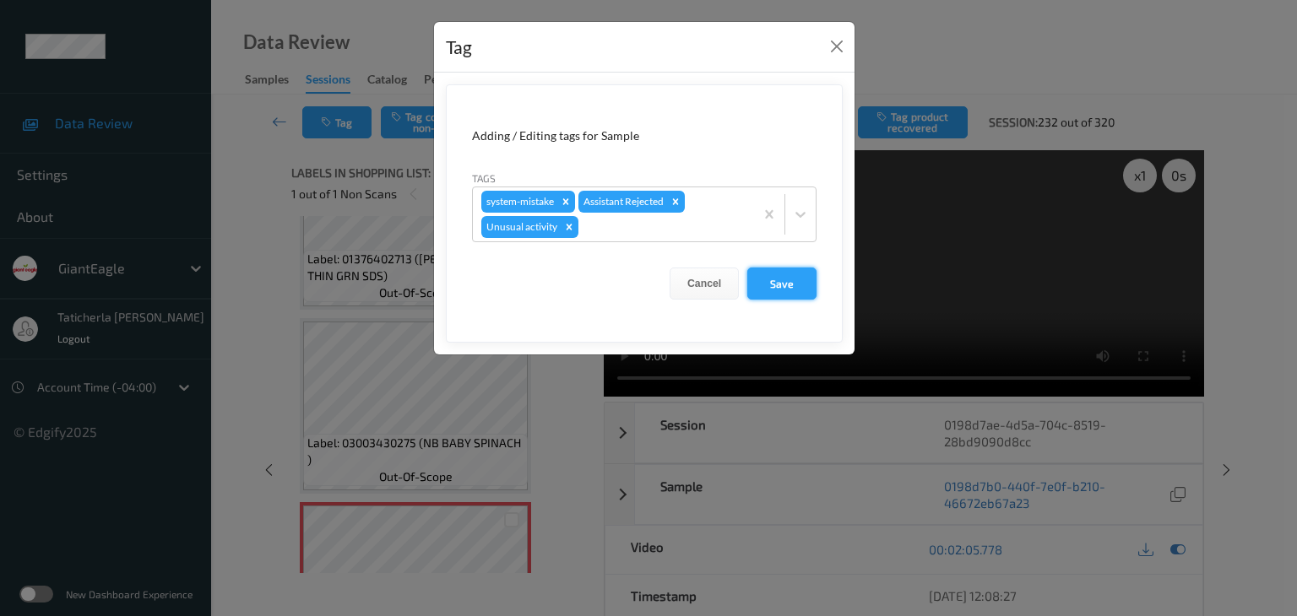
click at [790, 288] on button "Save" at bounding box center [781, 284] width 69 height 32
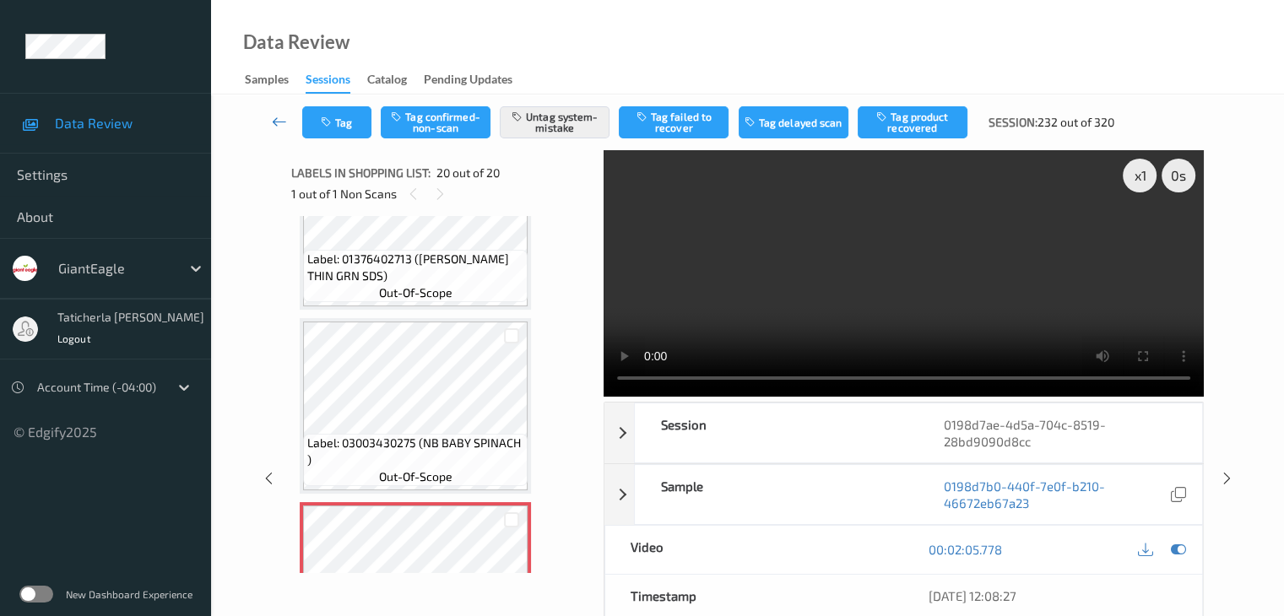
click at [289, 126] on link at bounding box center [279, 122] width 45 height 32
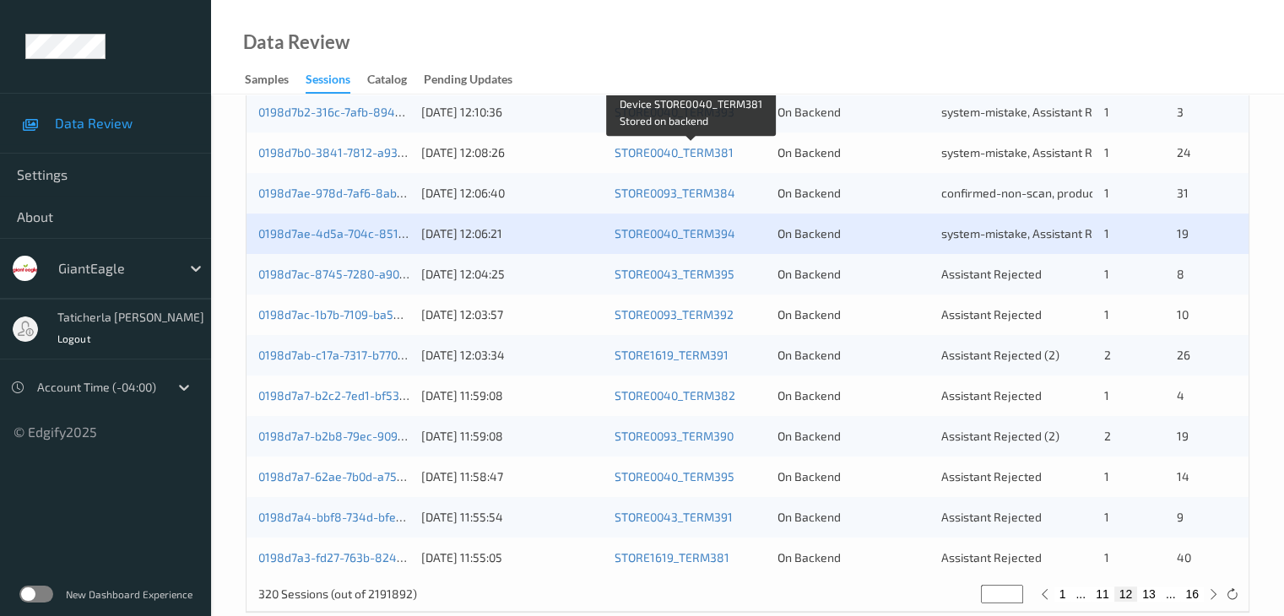
scroll to position [760, 0]
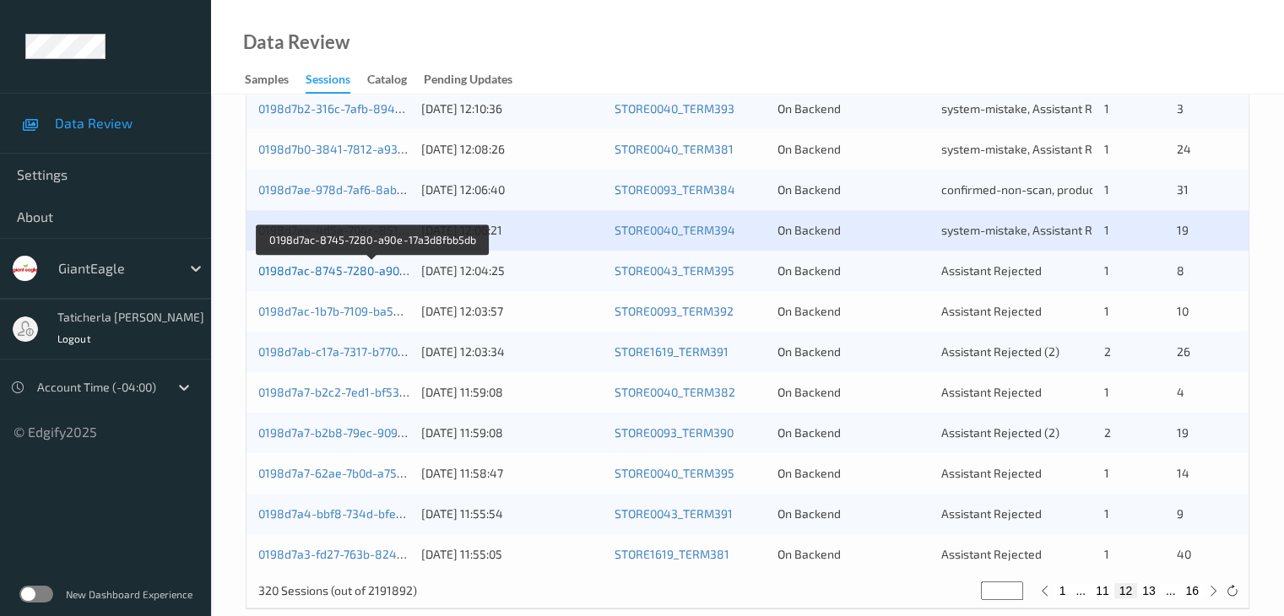
click at [341, 277] on link "0198d7ac-8745-7280-a90e-17a3d8fbb5db" at bounding box center [373, 270] width 230 height 14
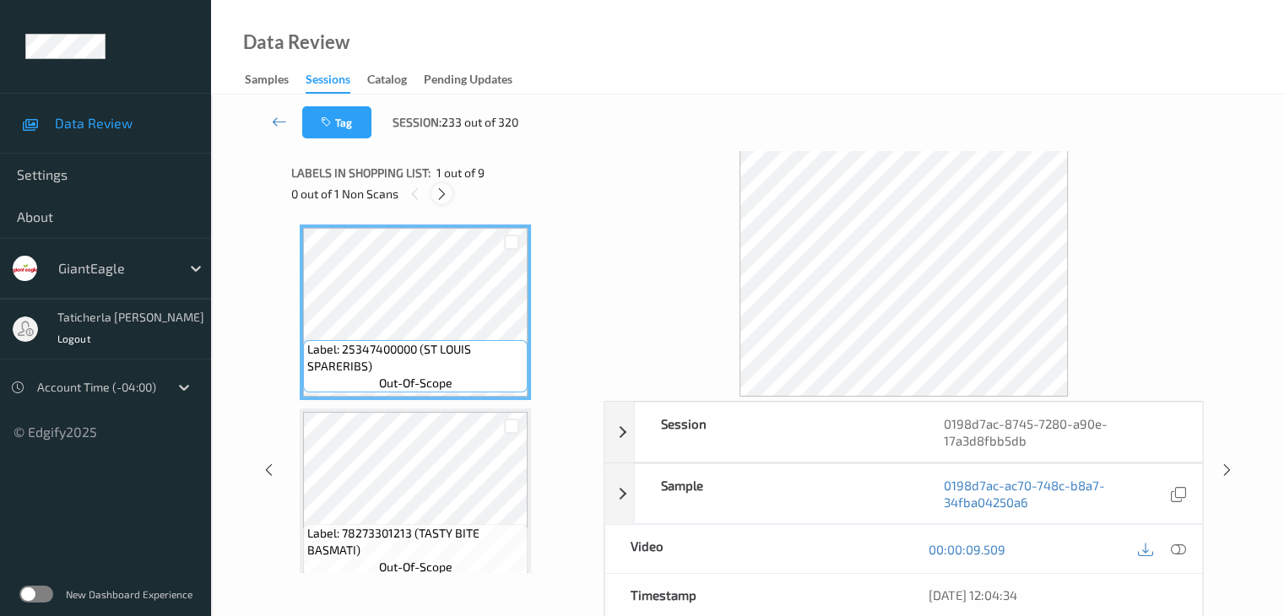
click at [439, 192] on icon at bounding box center [442, 194] width 14 height 15
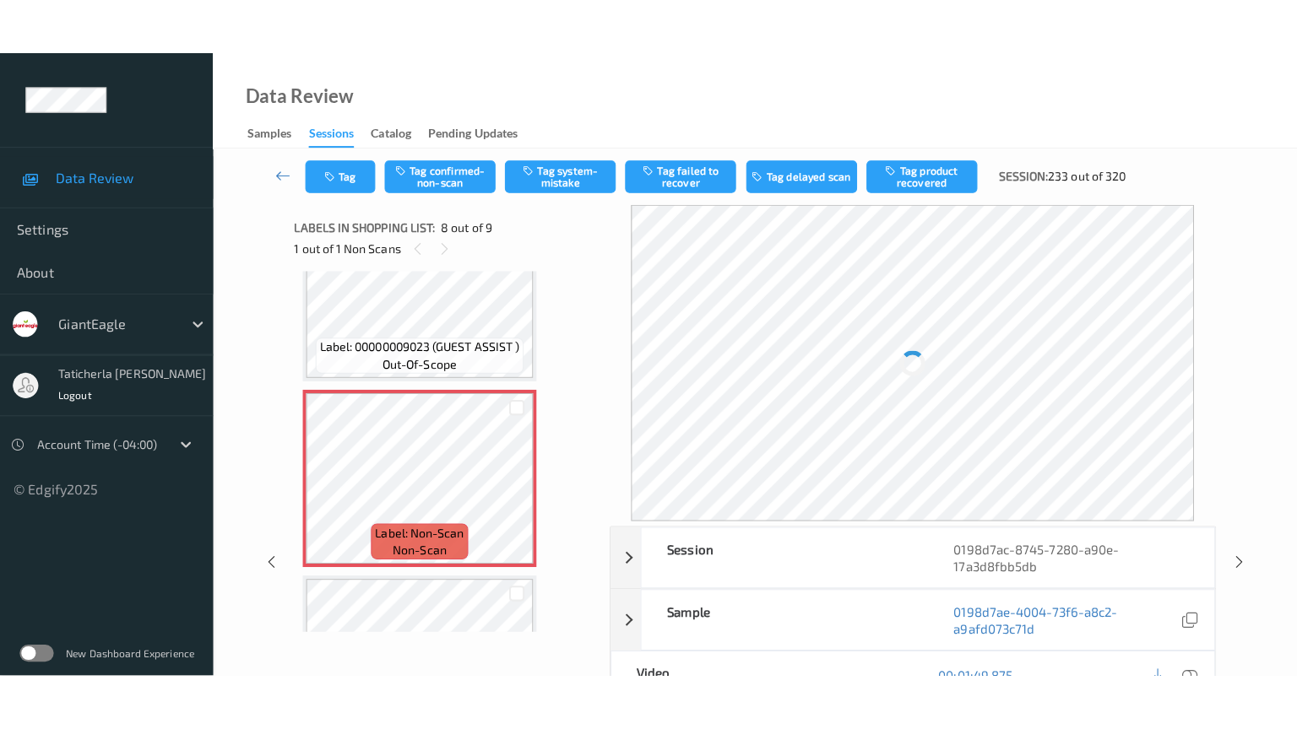
scroll to position [1282, 0]
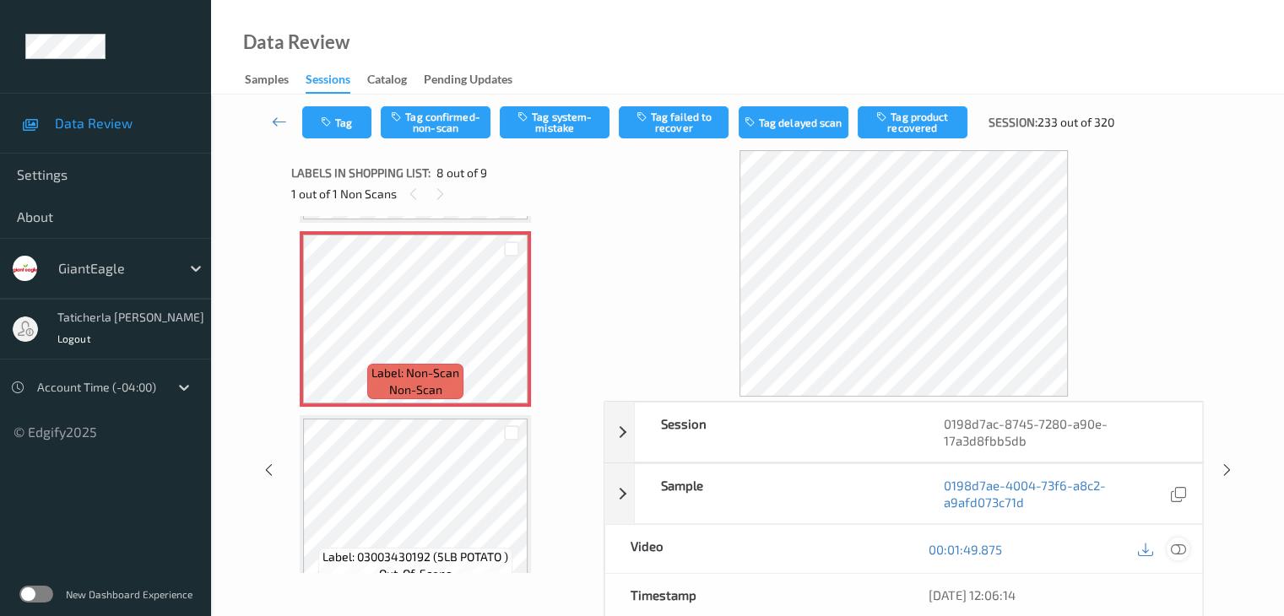
click at [1174, 550] on icon at bounding box center [1177, 549] width 15 height 15
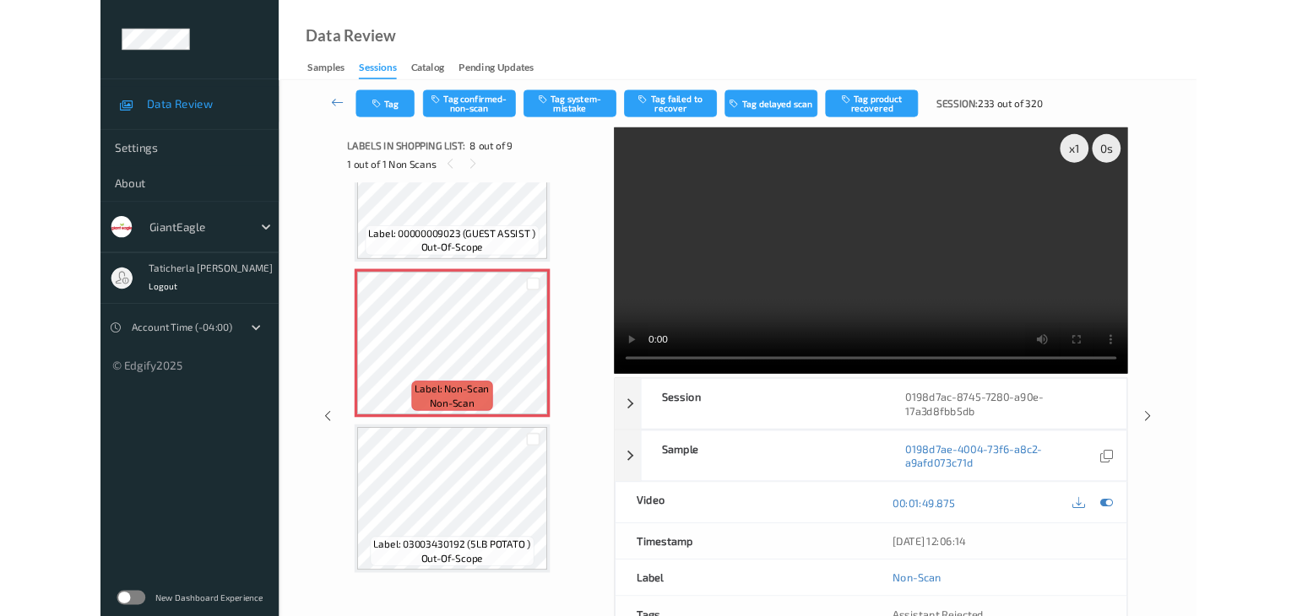
scroll to position [1195, 0]
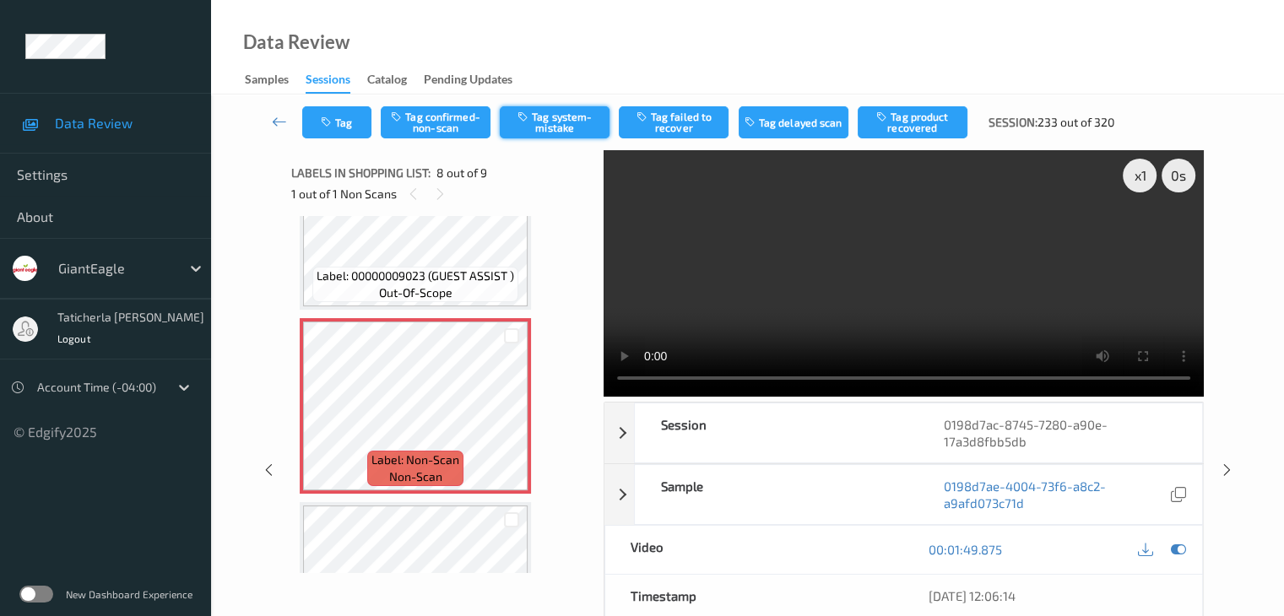
click at [547, 106] on button "Tag system-mistake" at bounding box center [555, 122] width 110 height 32
click at [351, 121] on button "Tag" at bounding box center [336, 122] width 69 height 32
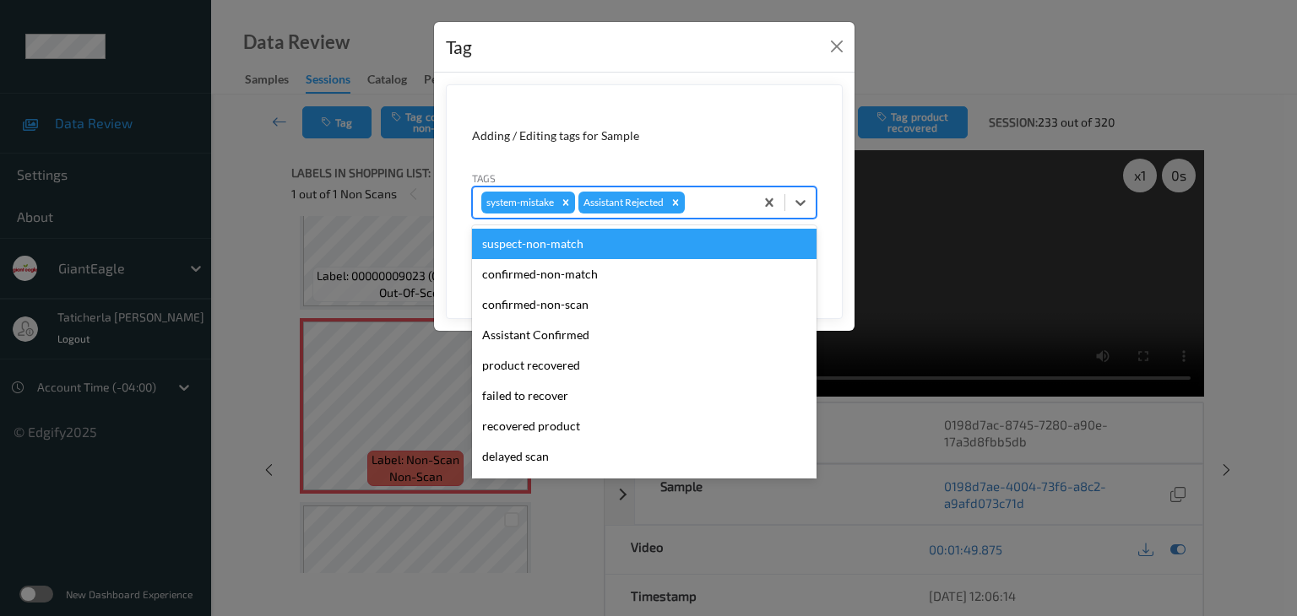
click at [720, 196] on div at bounding box center [716, 202] width 57 height 20
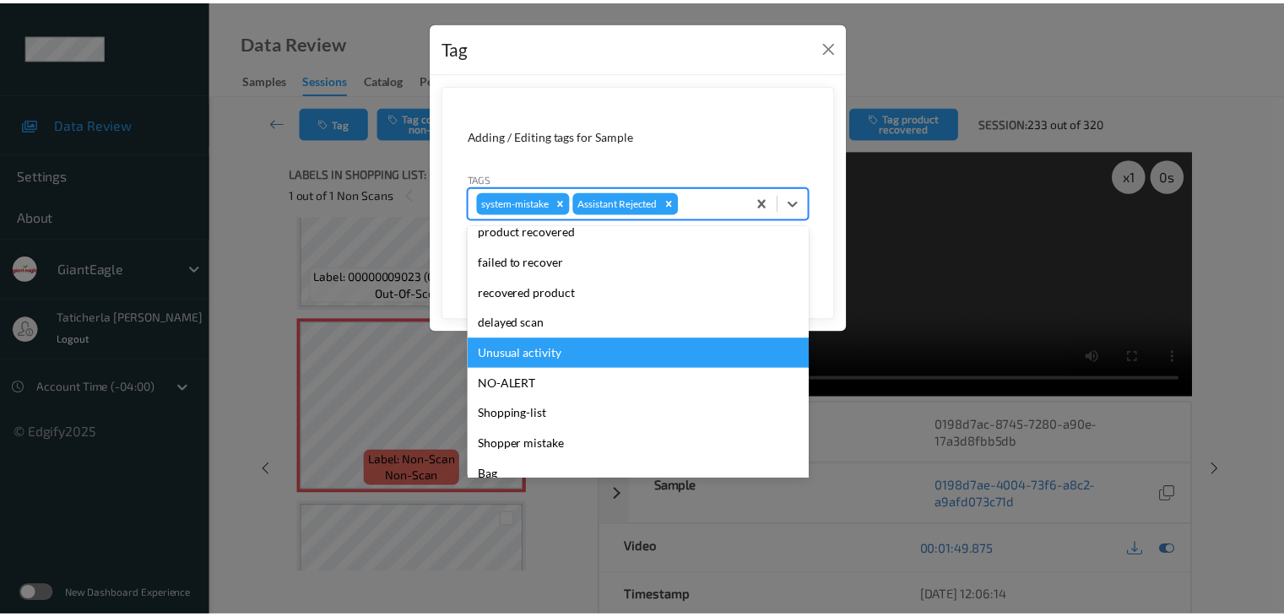
scroll to position [149, 0]
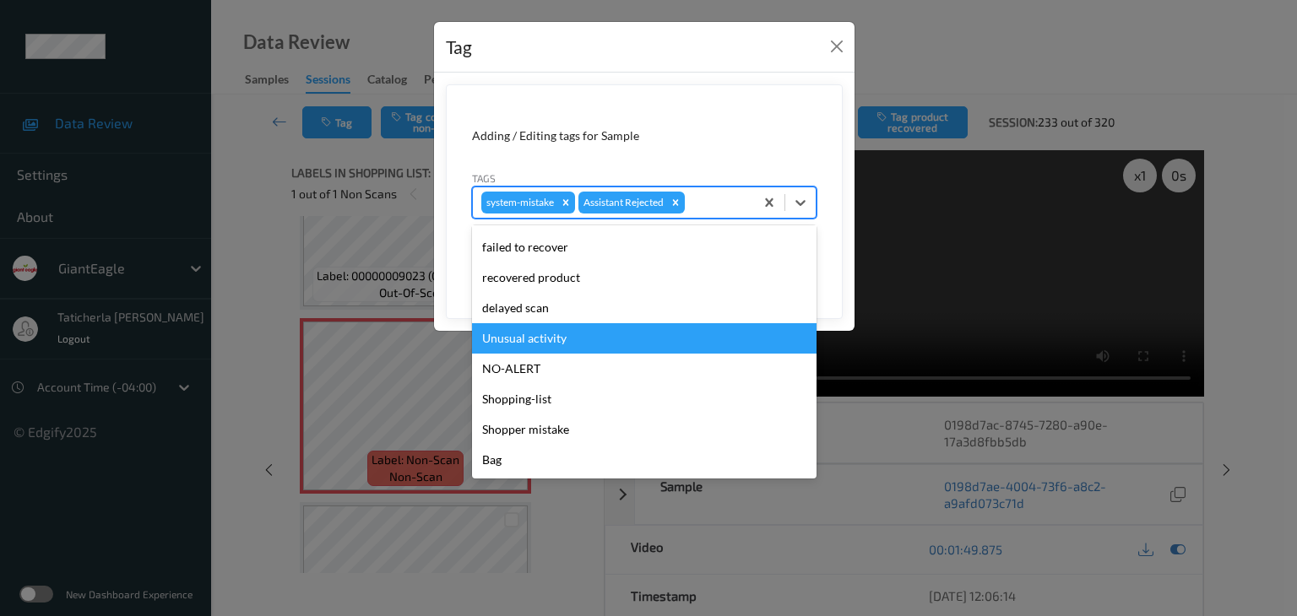
click at [694, 345] on div "Unusual activity" at bounding box center [644, 338] width 344 height 30
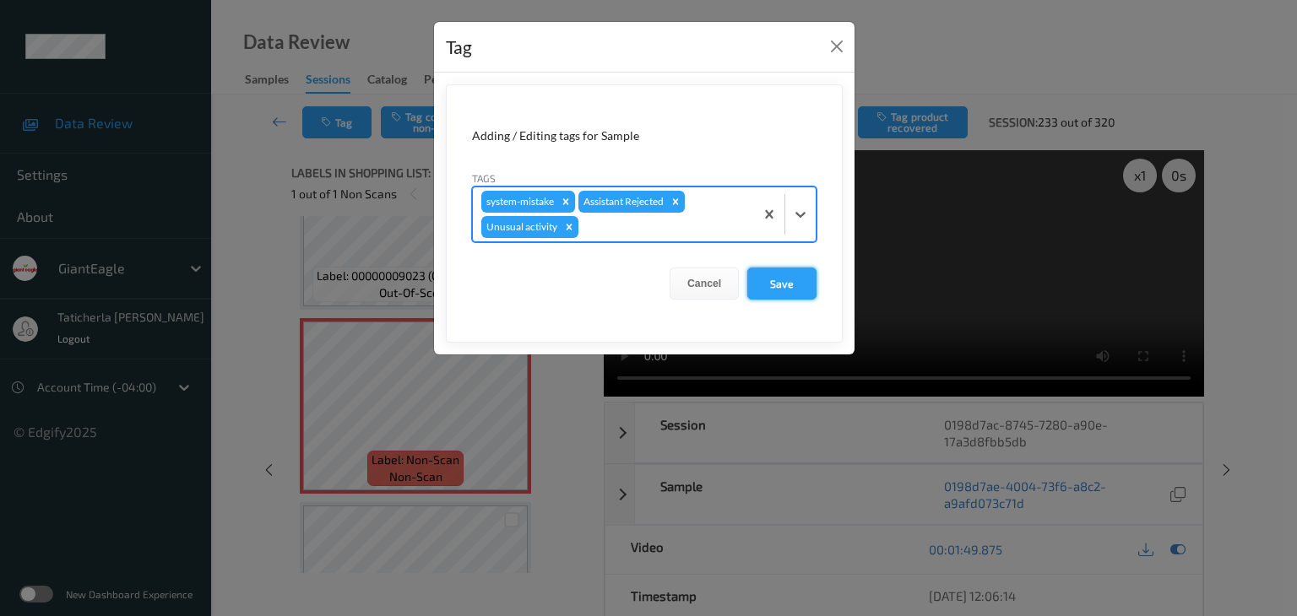
click at [792, 280] on button "Save" at bounding box center [781, 284] width 69 height 32
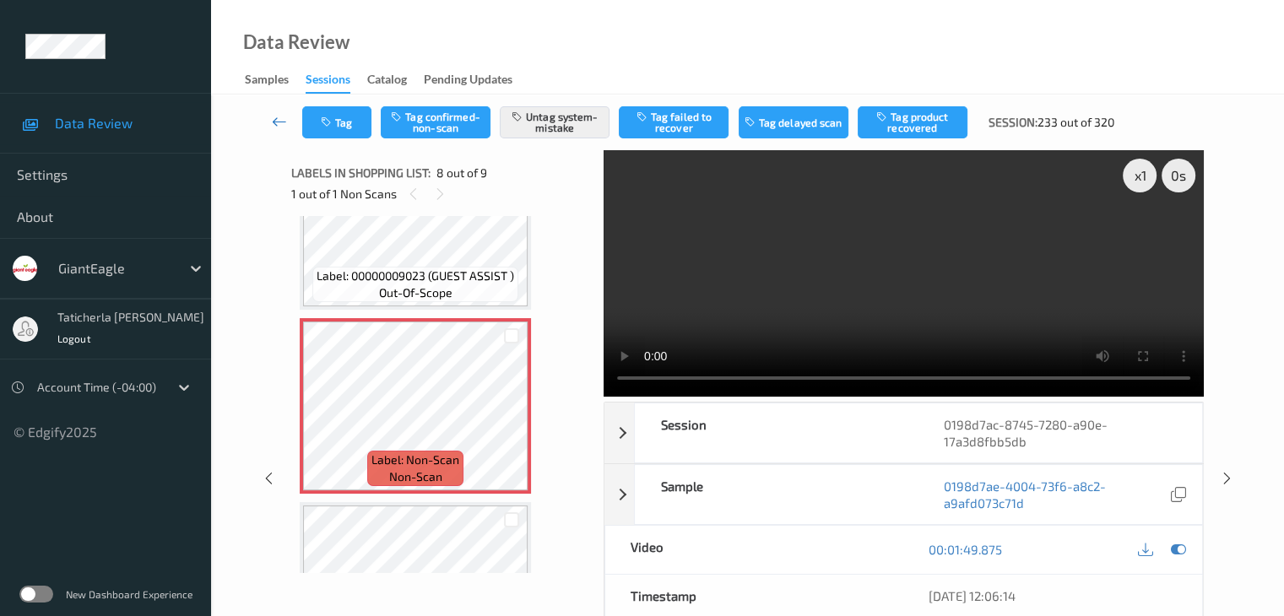
click at [279, 116] on icon at bounding box center [279, 121] width 15 height 17
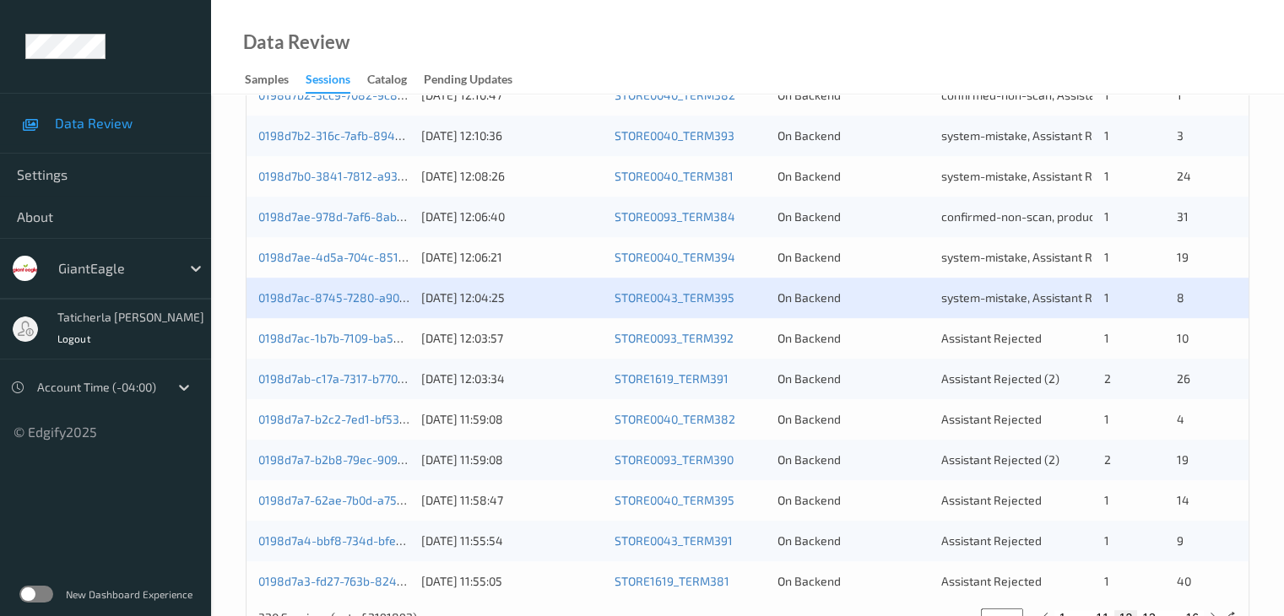
scroll to position [787, 0]
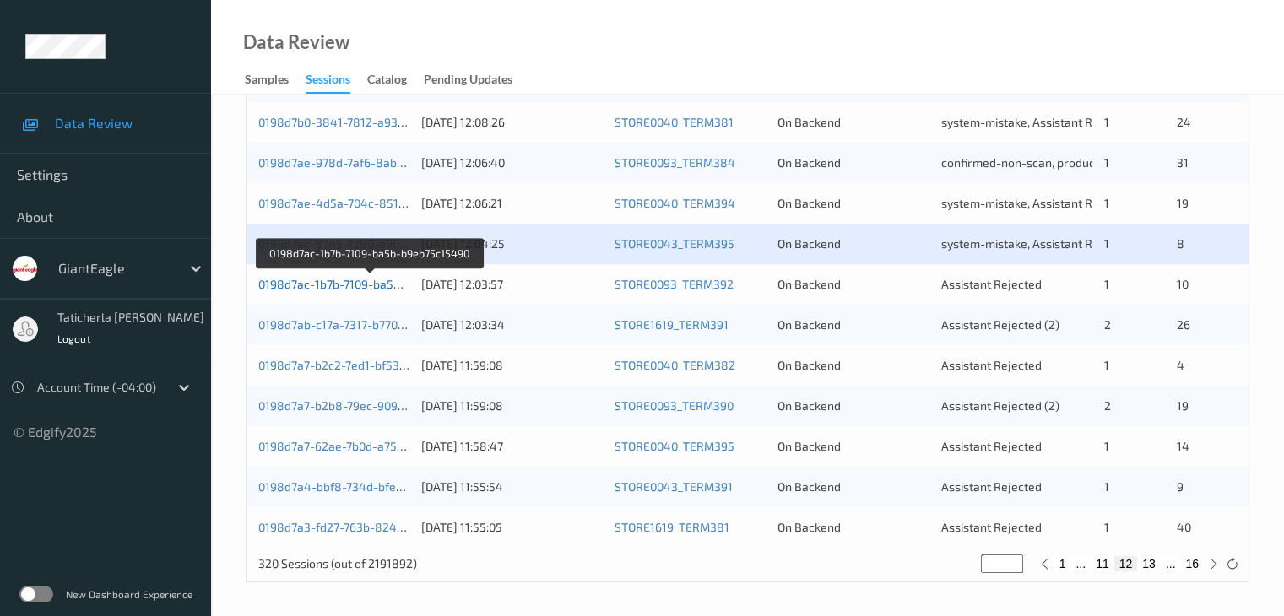
click at [361, 285] on link "0198d7ac-1b7b-7109-ba5b-b9eb75c15490" at bounding box center [370, 284] width 225 height 14
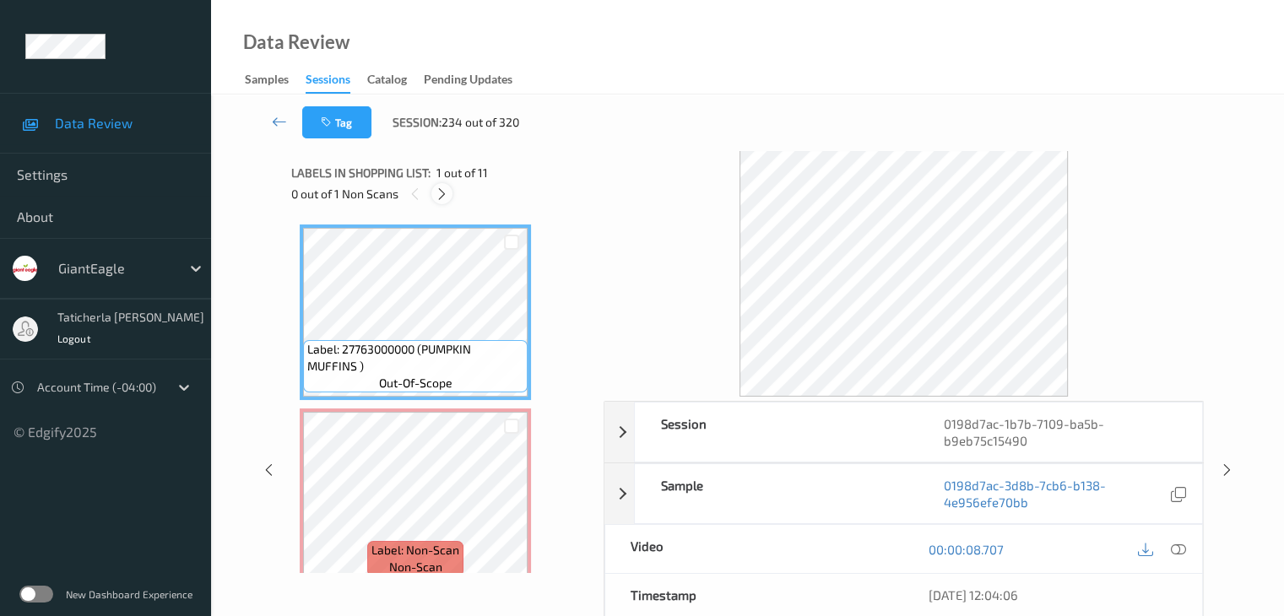
click at [441, 192] on icon at bounding box center [442, 194] width 14 height 15
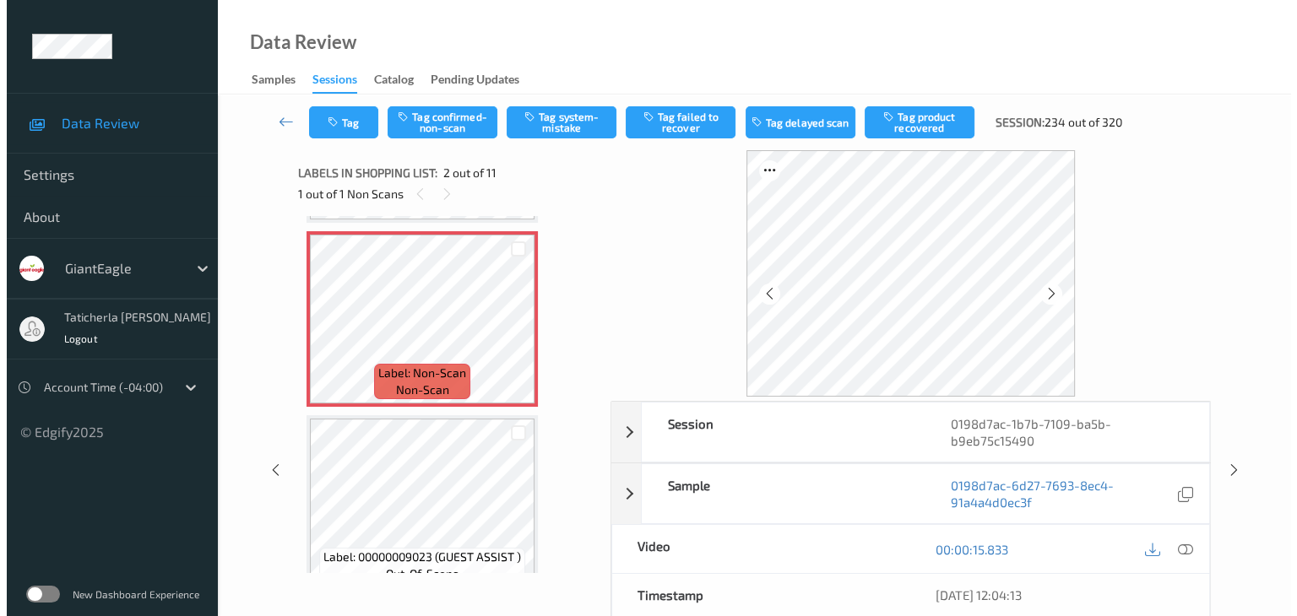
scroll to position [93, 0]
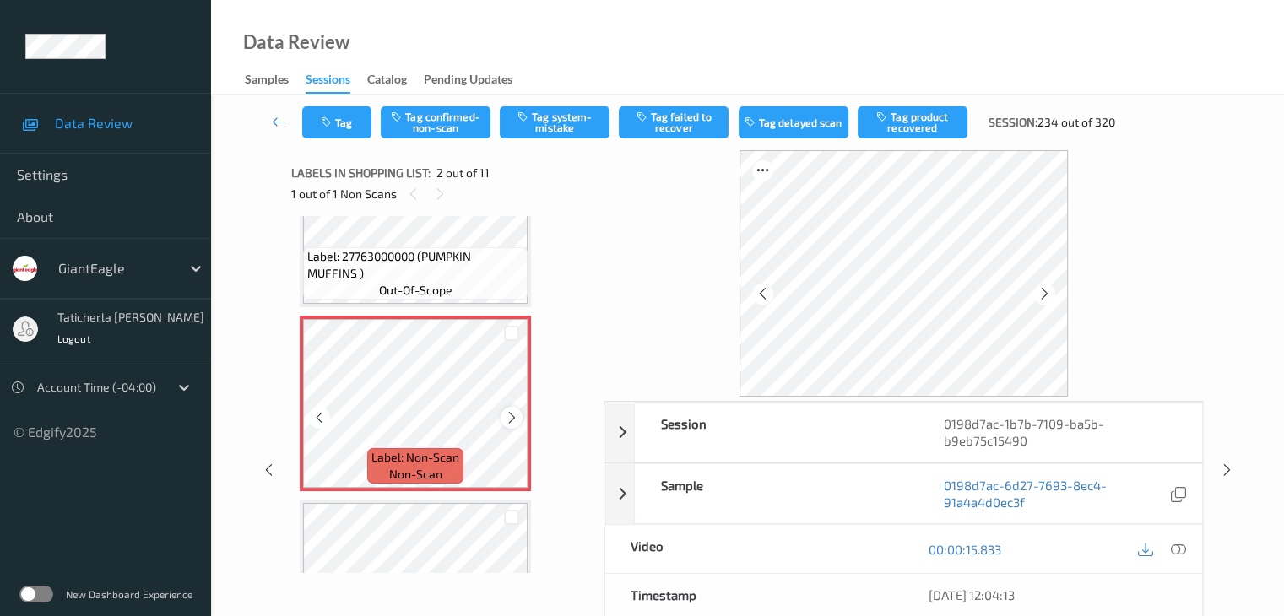
click at [512, 420] on icon at bounding box center [512, 417] width 14 height 15
click at [509, 420] on icon at bounding box center [512, 417] width 14 height 15
drag, startPoint x: 1177, startPoint y: 551, endPoint x: 1067, endPoint y: 474, distance: 134.5
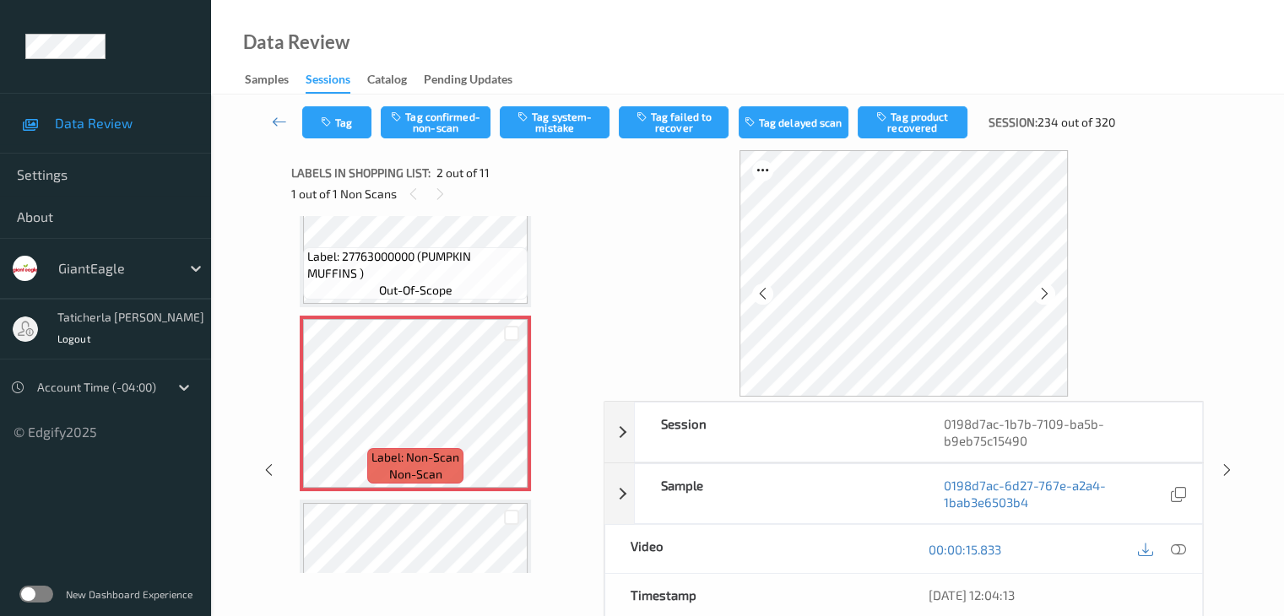
click at [1175, 551] on icon at bounding box center [1177, 549] width 15 height 15
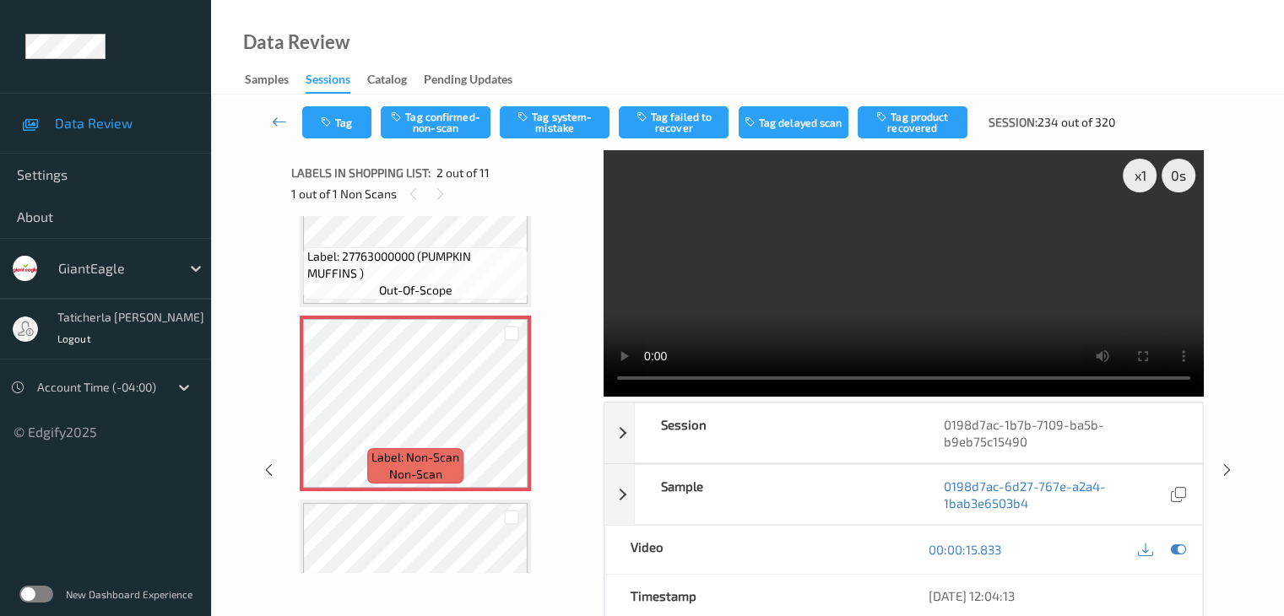
click at [1143, 237] on video at bounding box center [904, 273] width 600 height 247
click at [582, 136] on button "Tag system-mistake" at bounding box center [555, 122] width 110 height 32
click at [360, 124] on button "Tag" at bounding box center [336, 122] width 69 height 32
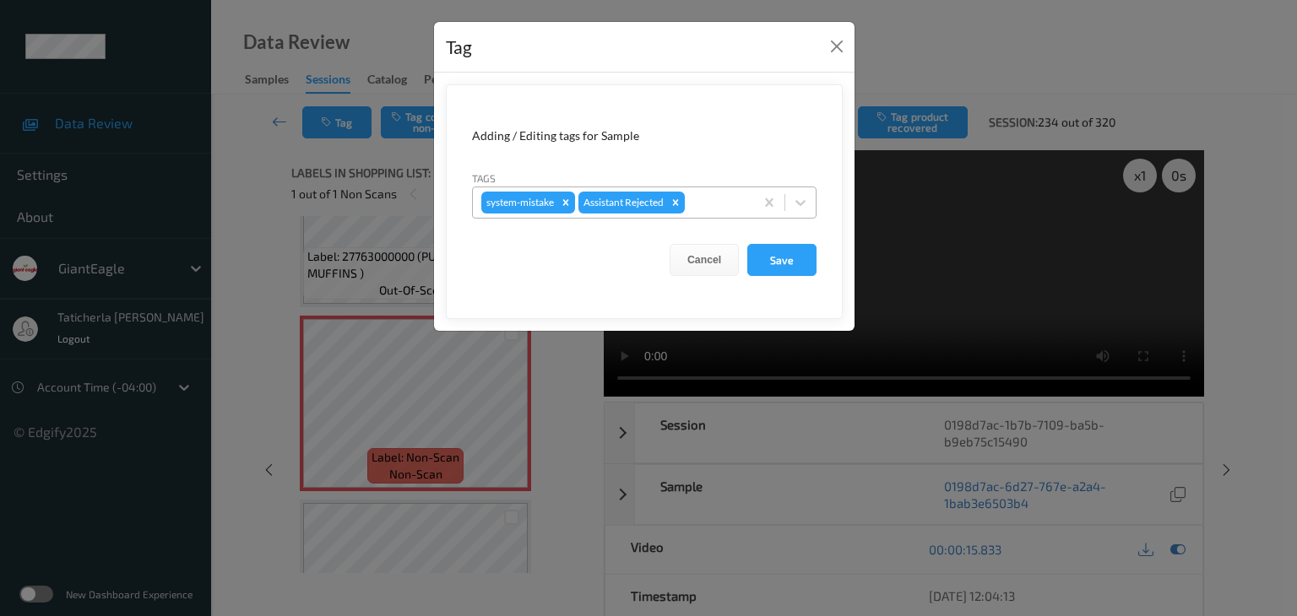
click at [718, 209] on div at bounding box center [716, 202] width 57 height 20
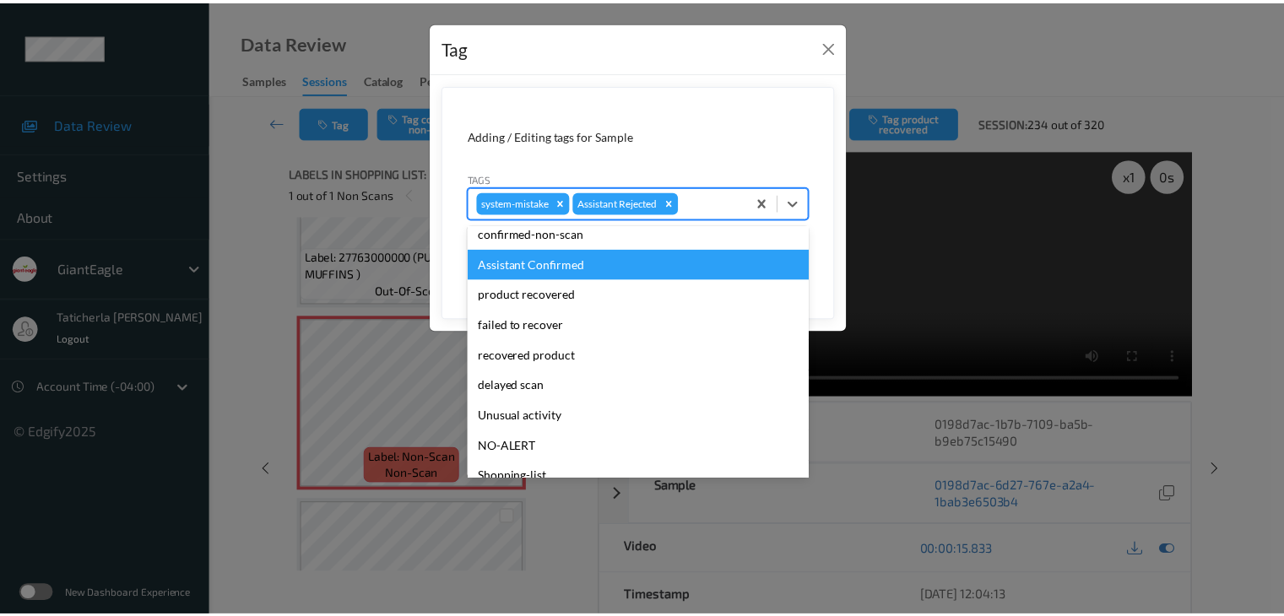
scroll to position [149, 0]
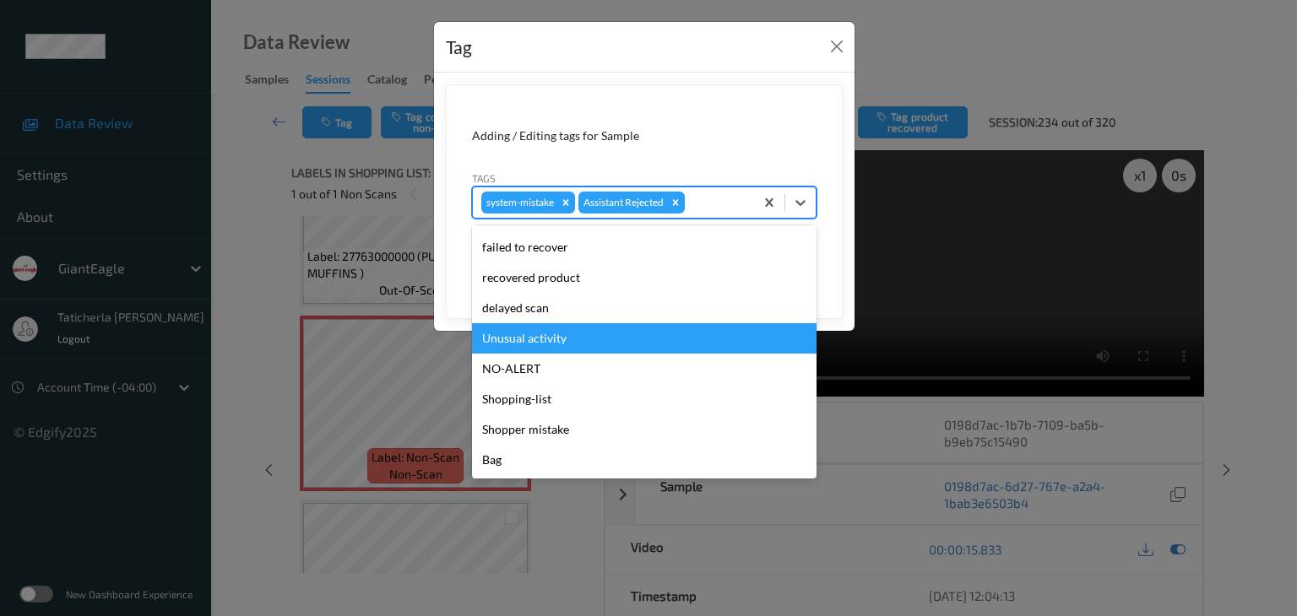
click at [640, 341] on div "Unusual activity" at bounding box center [644, 338] width 344 height 30
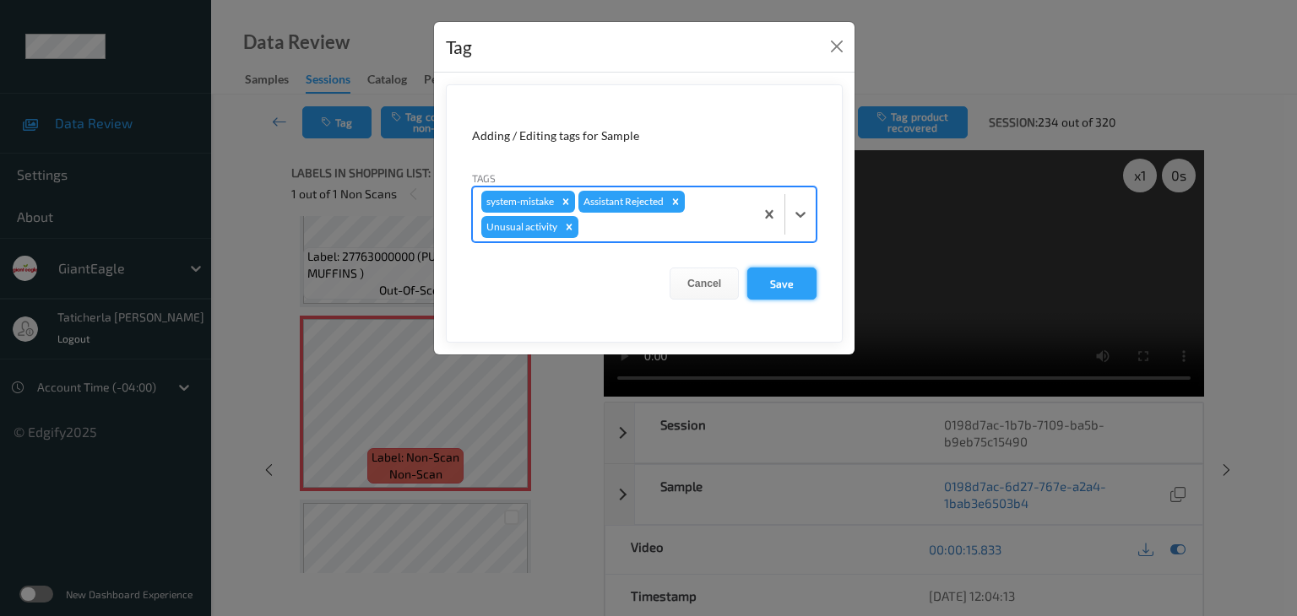
click at [801, 287] on button "Save" at bounding box center [781, 284] width 69 height 32
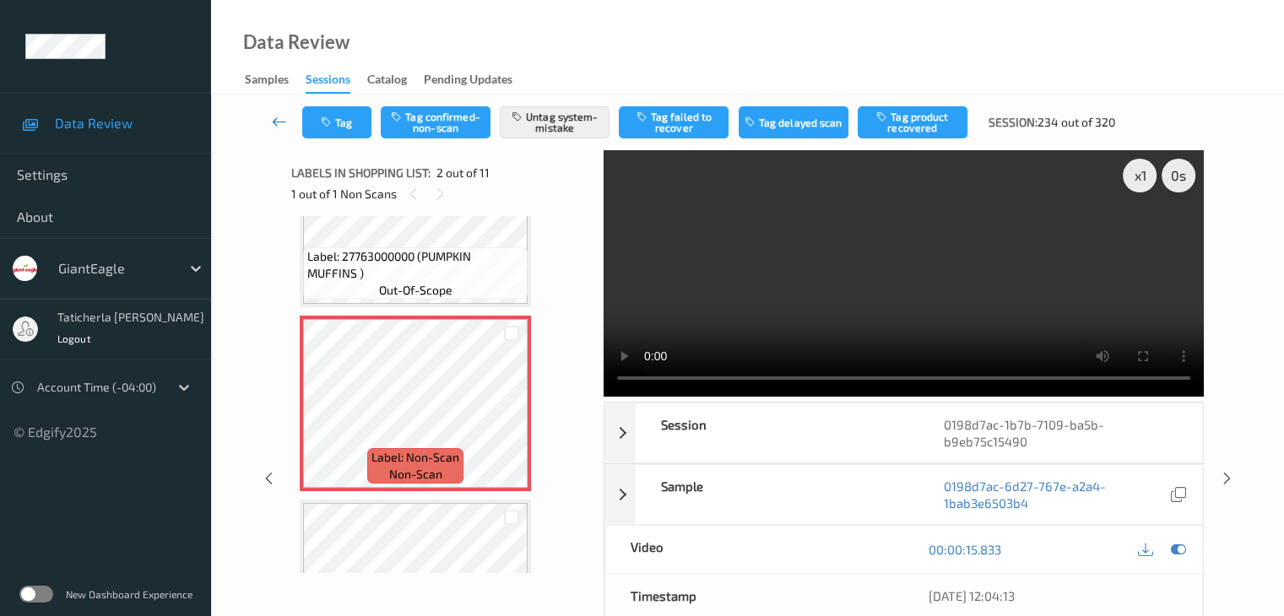
click at [280, 120] on icon at bounding box center [279, 121] width 15 height 17
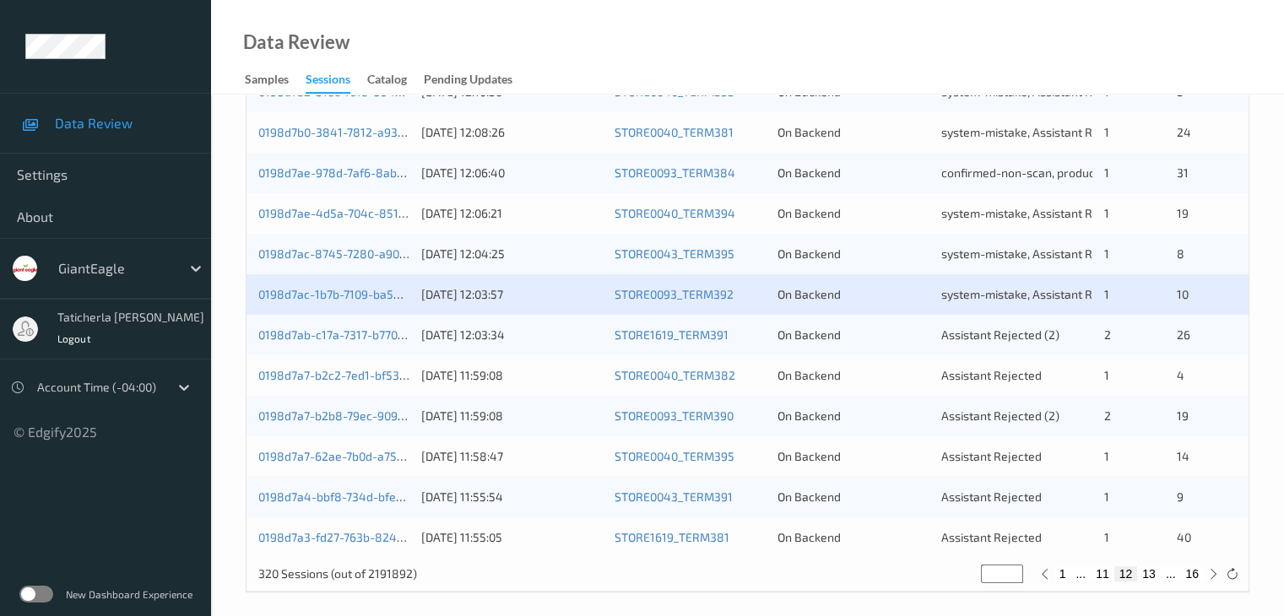
scroll to position [787, 0]
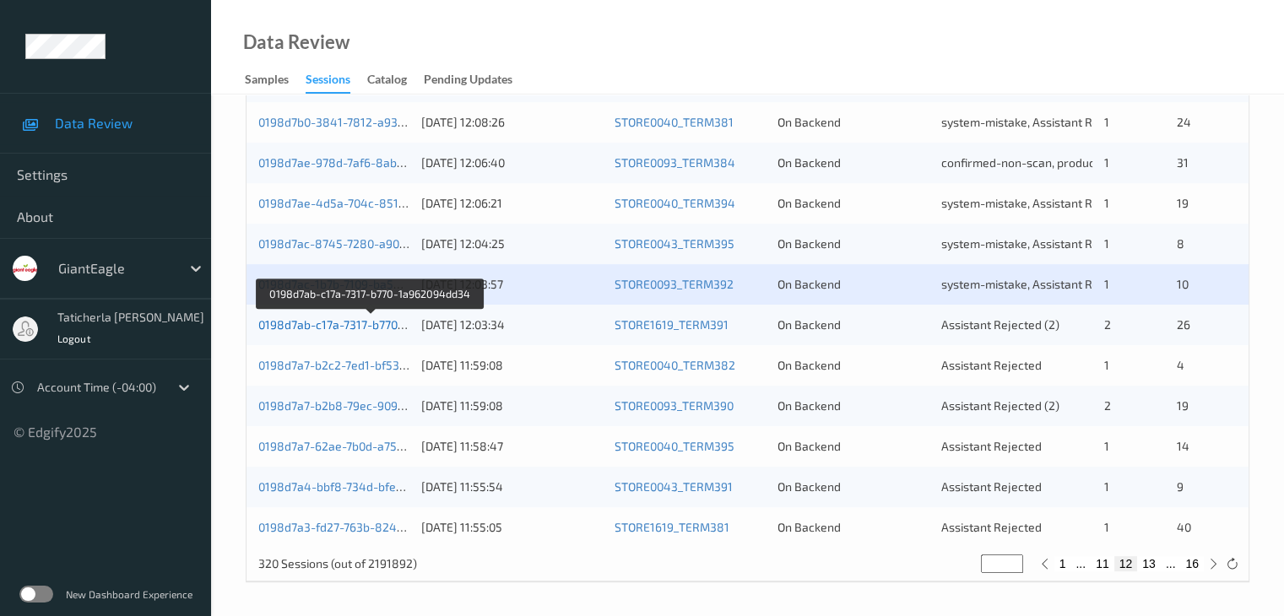
click at [368, 326] on link "0198d7ab-c17a-7317-b770-1a962094dd34" at bounding box center [370, 324] width 225 height 14
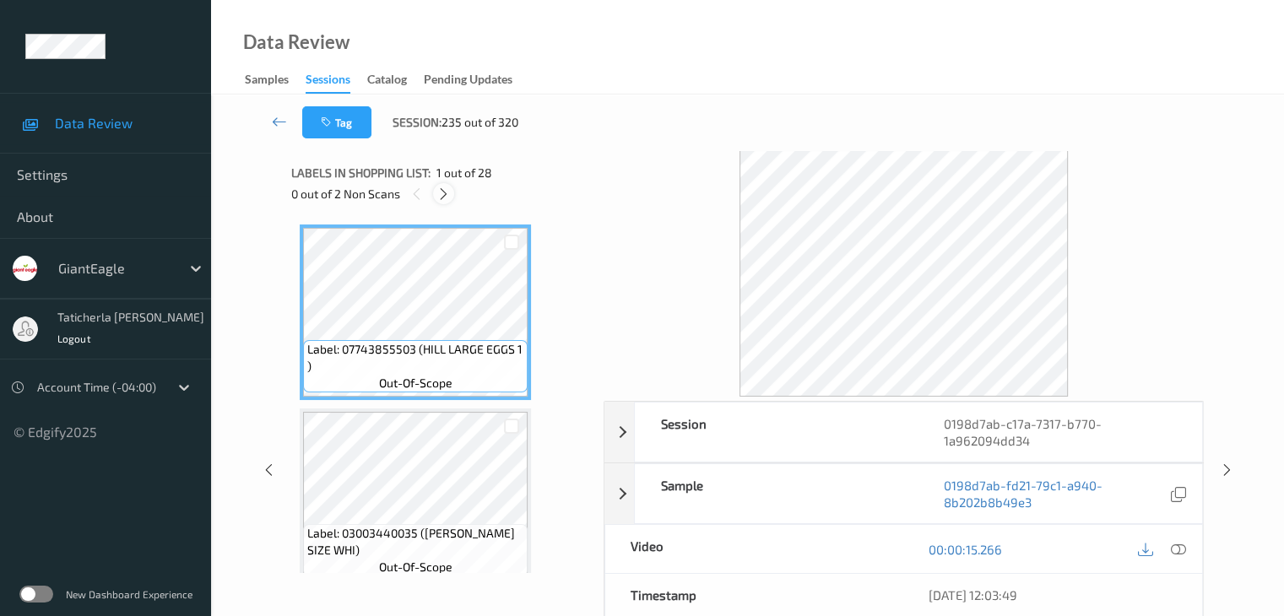
click at [436, 192] on div at bounding box center [443, 193] width 21 height 21
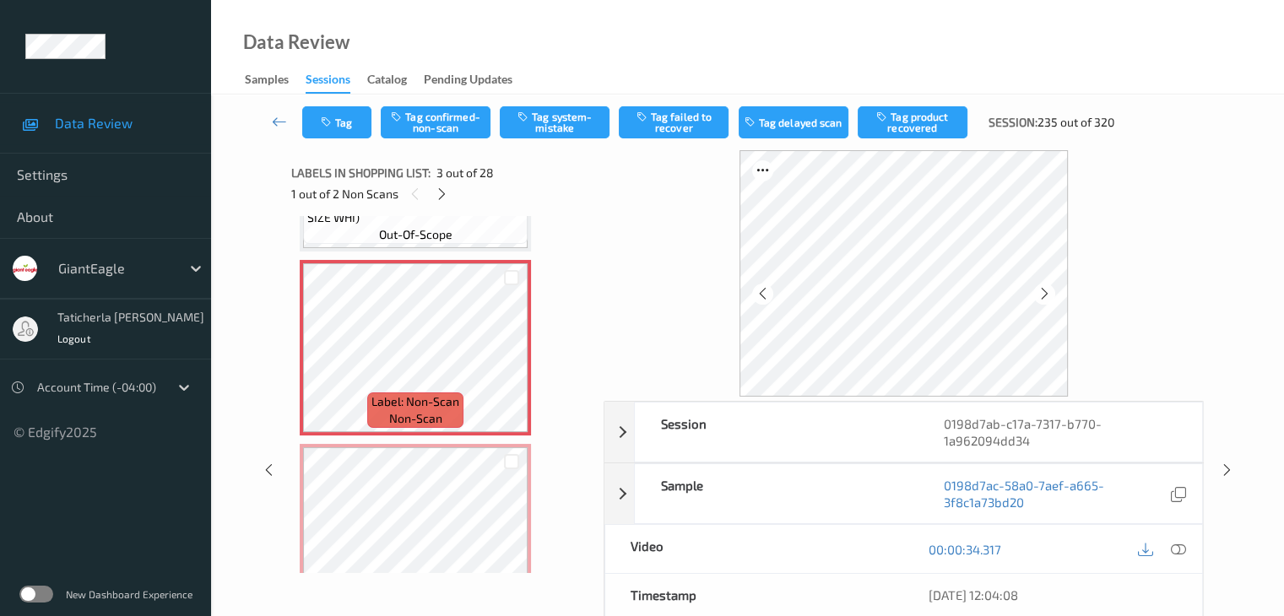
scroll to position [361, 0]
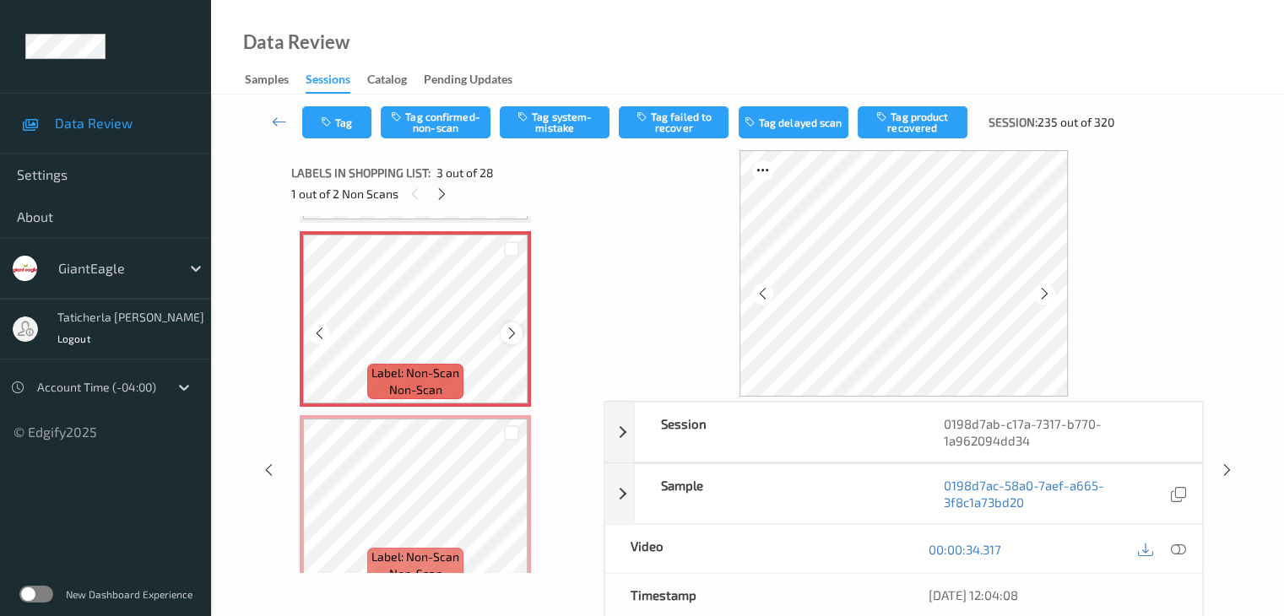
click at [509, 332] on icon at bounding box center [512, 333] width 14 height 15
click at [1177, 548] on icon at bounding box center [1177, 549] width 15 height 15
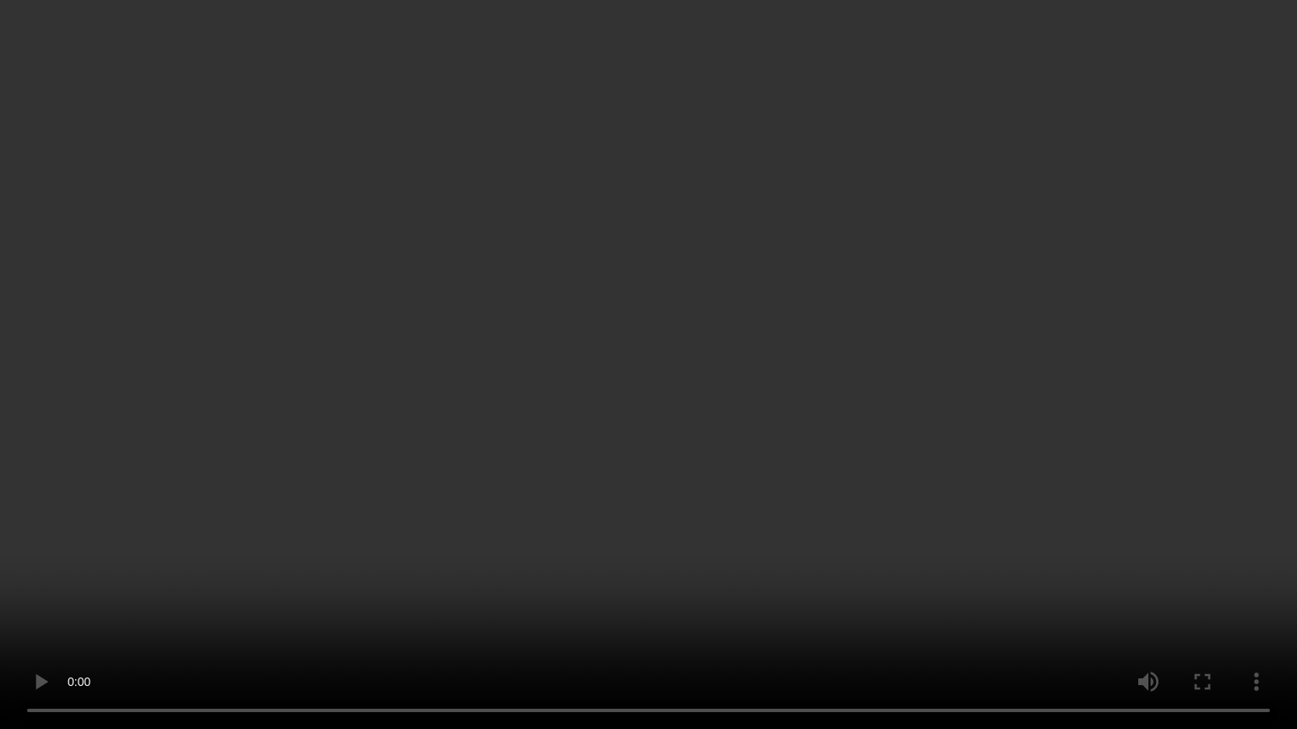
click at [138, 614] on video at bounding box center [648, 364] width 1297 height 729
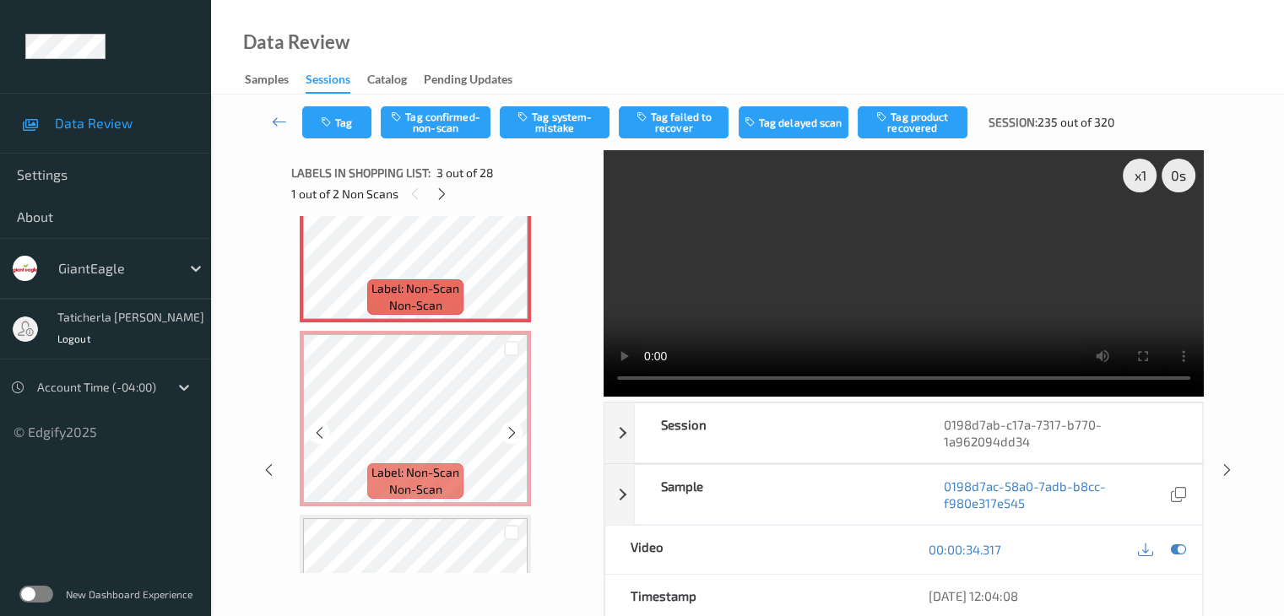
scroll to position [530, 0]
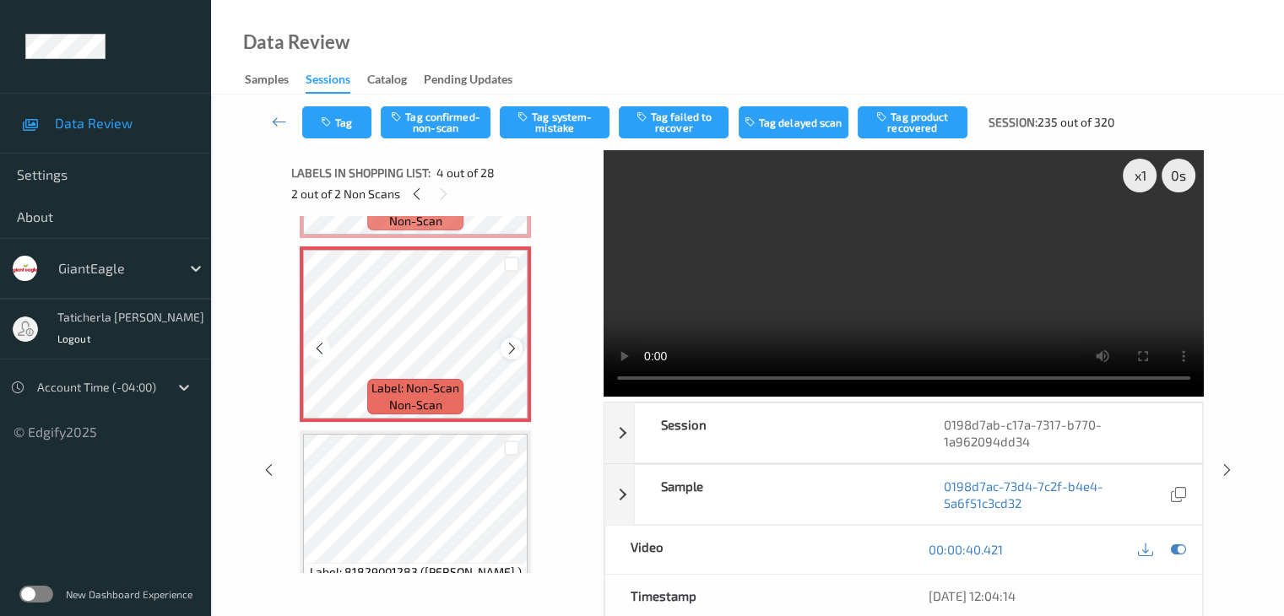
click at [507, 345] on icon at bounding box center [512, 348] width 14 height 15
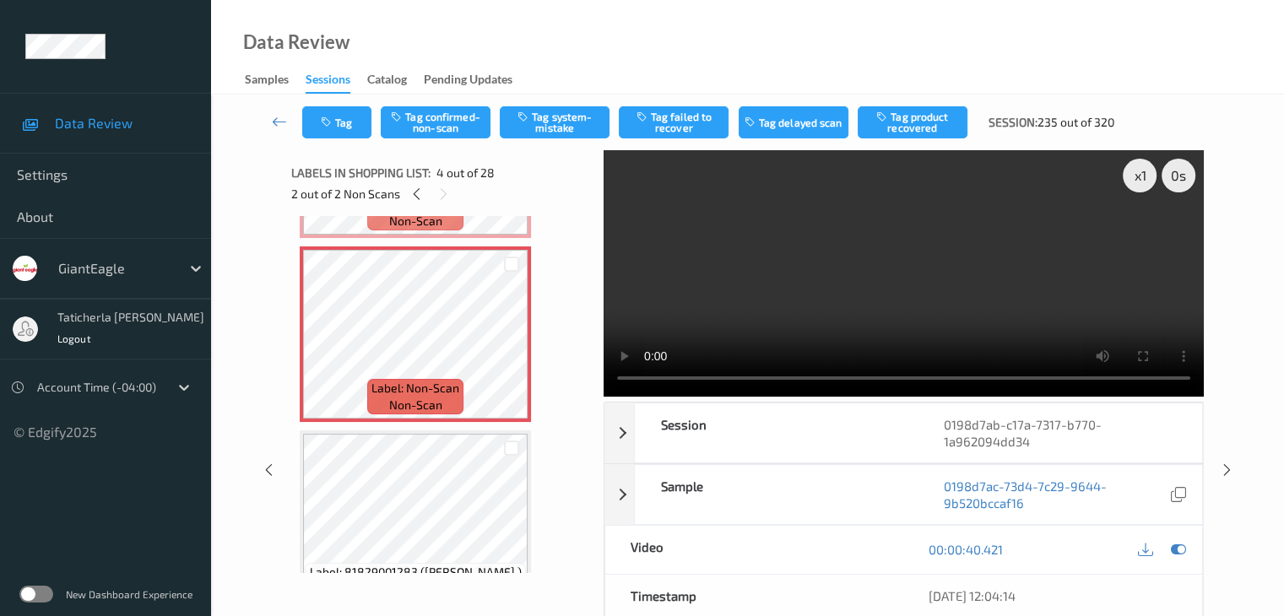
scroll to position [446, 0]
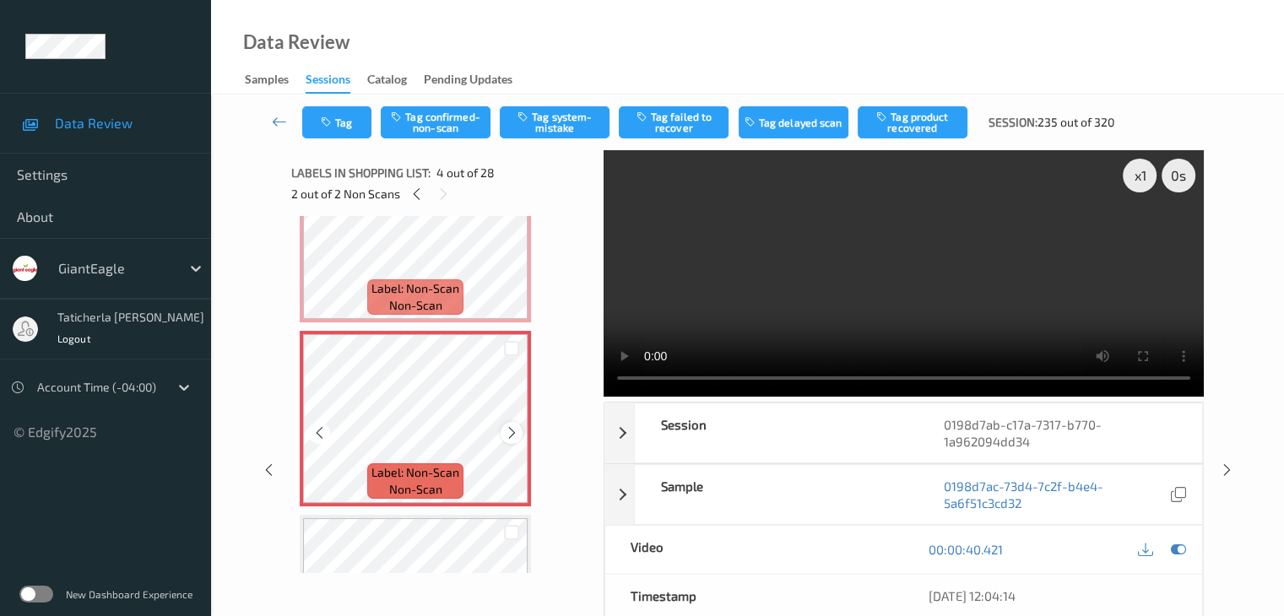
click at [515, 431] on icon at bounding box center [512, 432] width 14 height 15
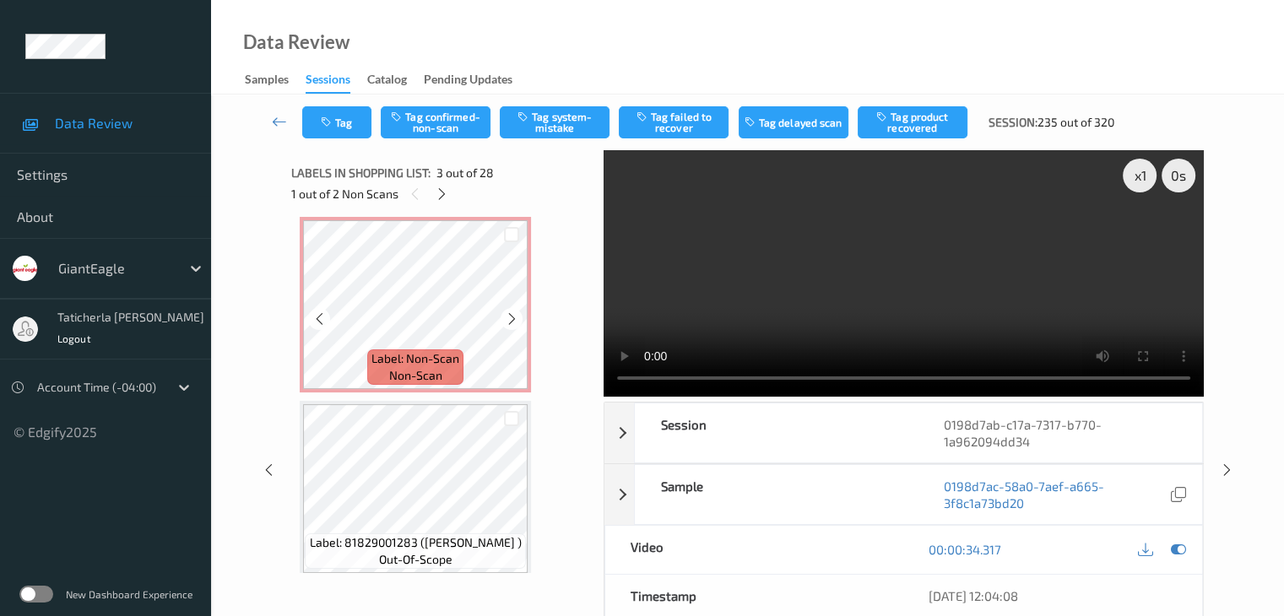
scroll to position [615, 0]
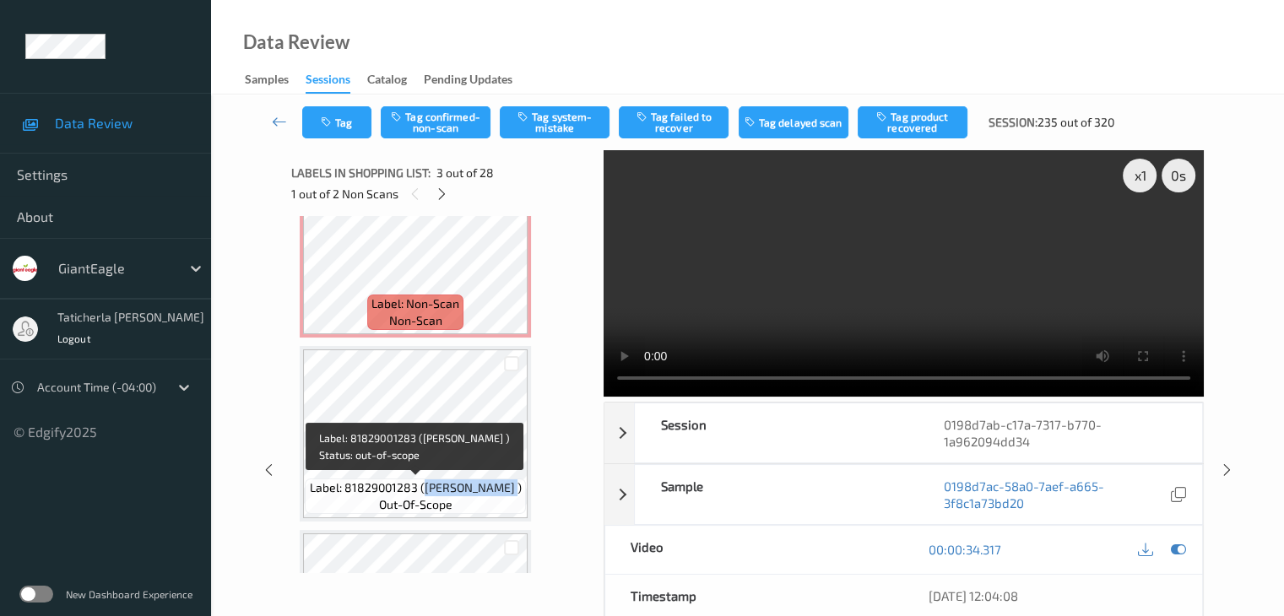
drag, startPoint x: 420, startPoint y: 491, endPoint x: 516, endPoint y: 492, distance: 95.4
click at [516, 492] on span "Label: 81829001283 ([PERSON_NAME] )" at bounding box center [416, 488] width 212 height 17
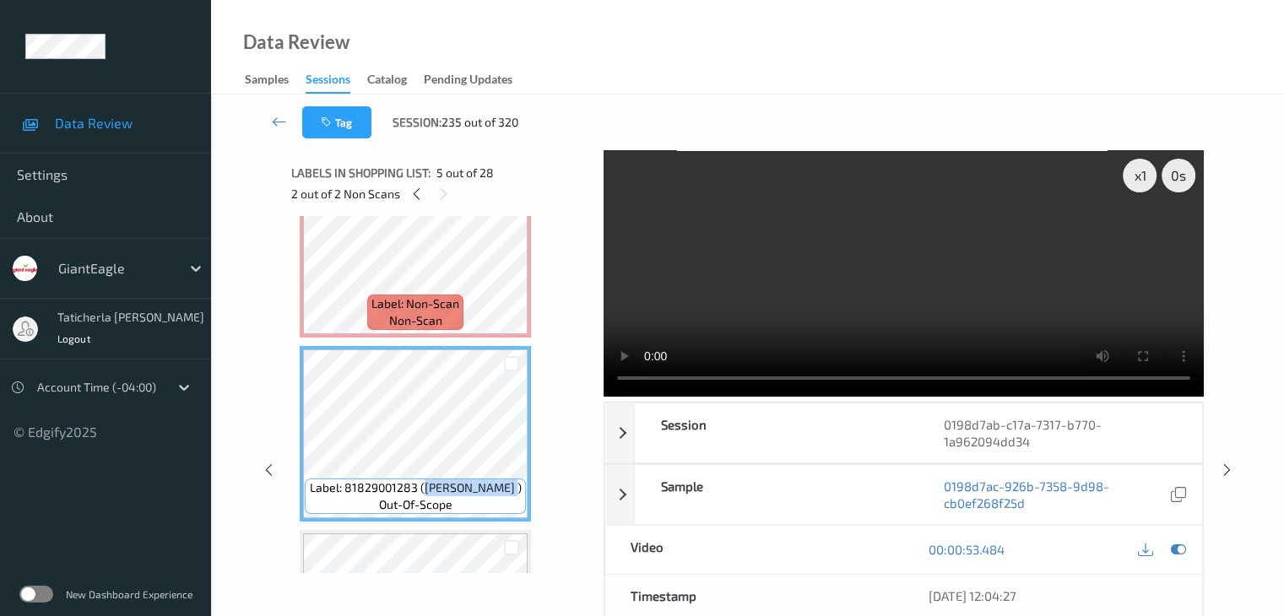
copy span "CHOBANI YOGURT"
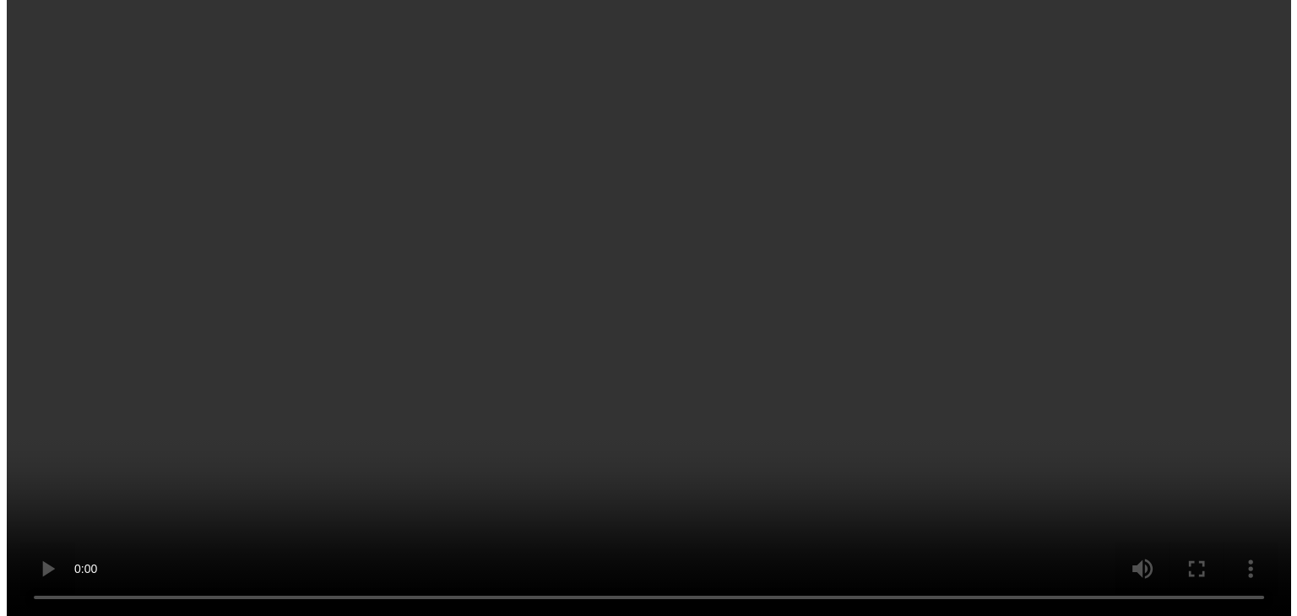
scroll to position [446, 0]
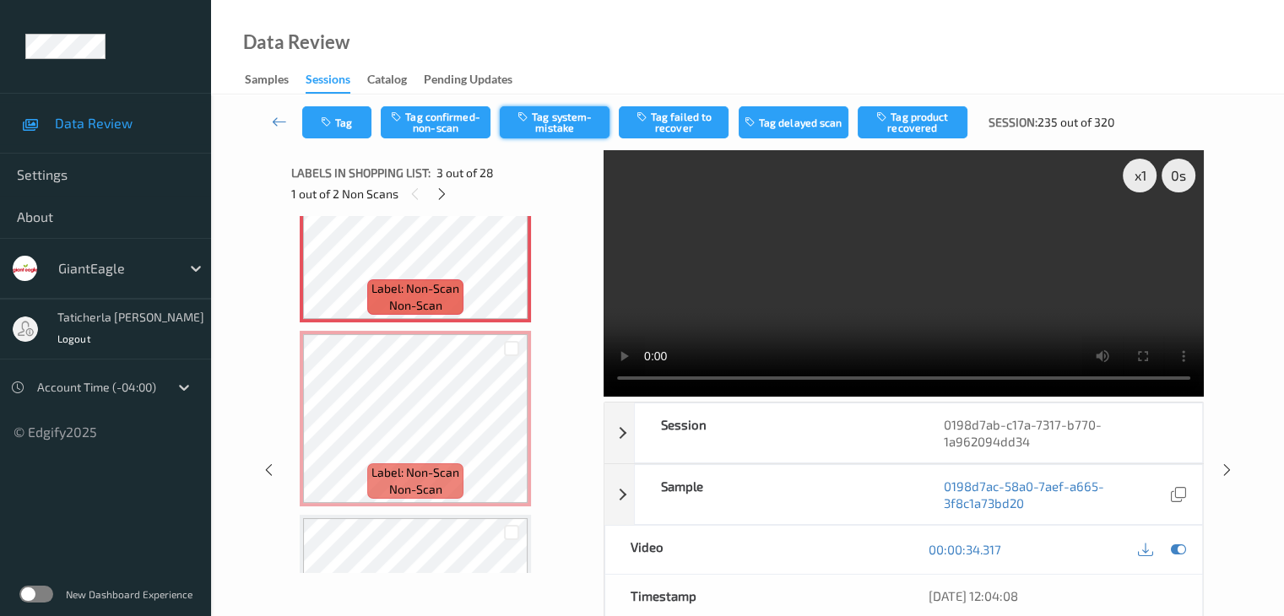
click at [552, 120] on button "Tag system-mistake" at bounding box center [555, 122] width 110 height 32
click at [347, 122] on button "Tag" at bounding box center [336, 122] width 69 height 32
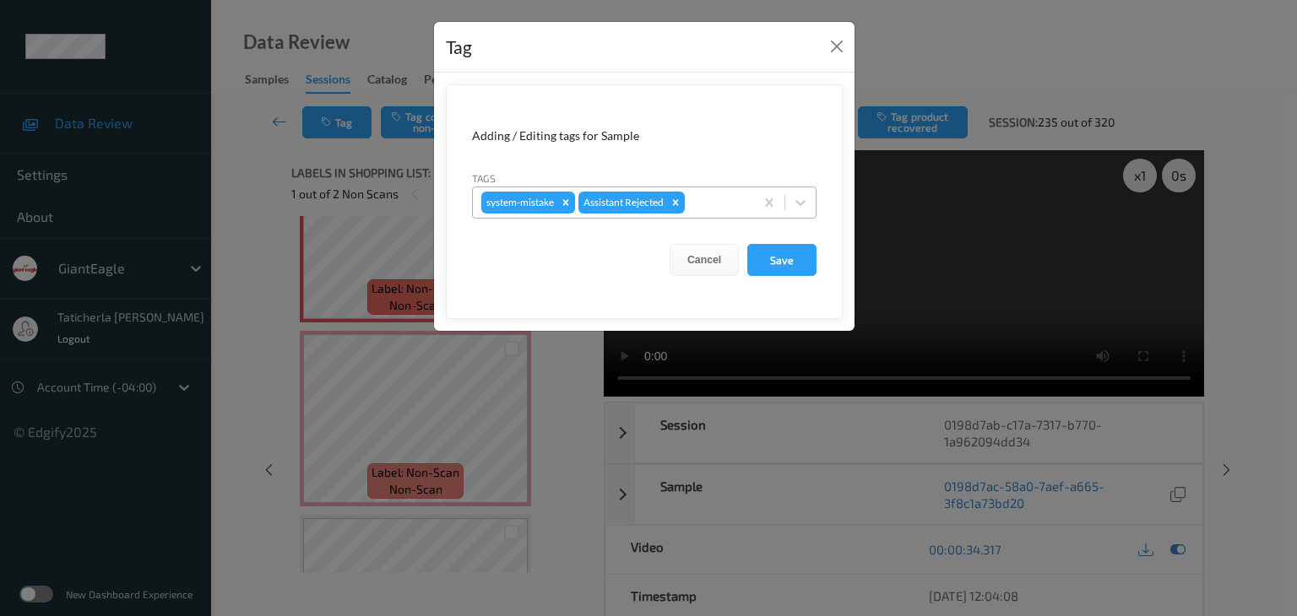
click at [729, 203] on div at bounding box center [716, 202] width 57 height 20
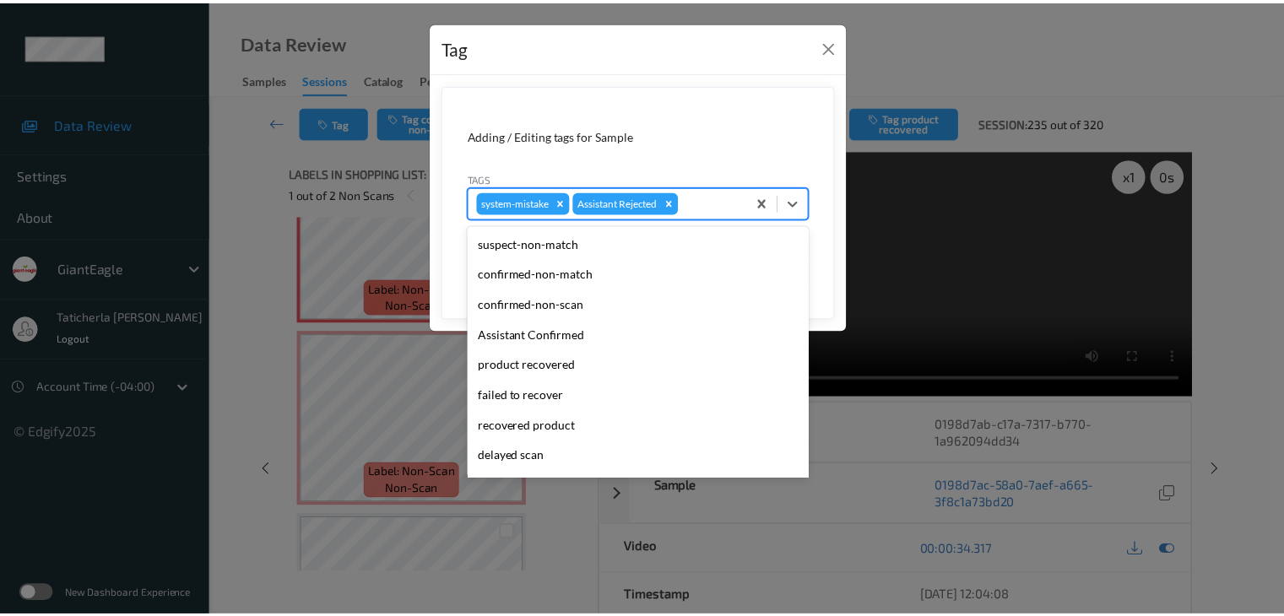
scroll to position [149, 0]
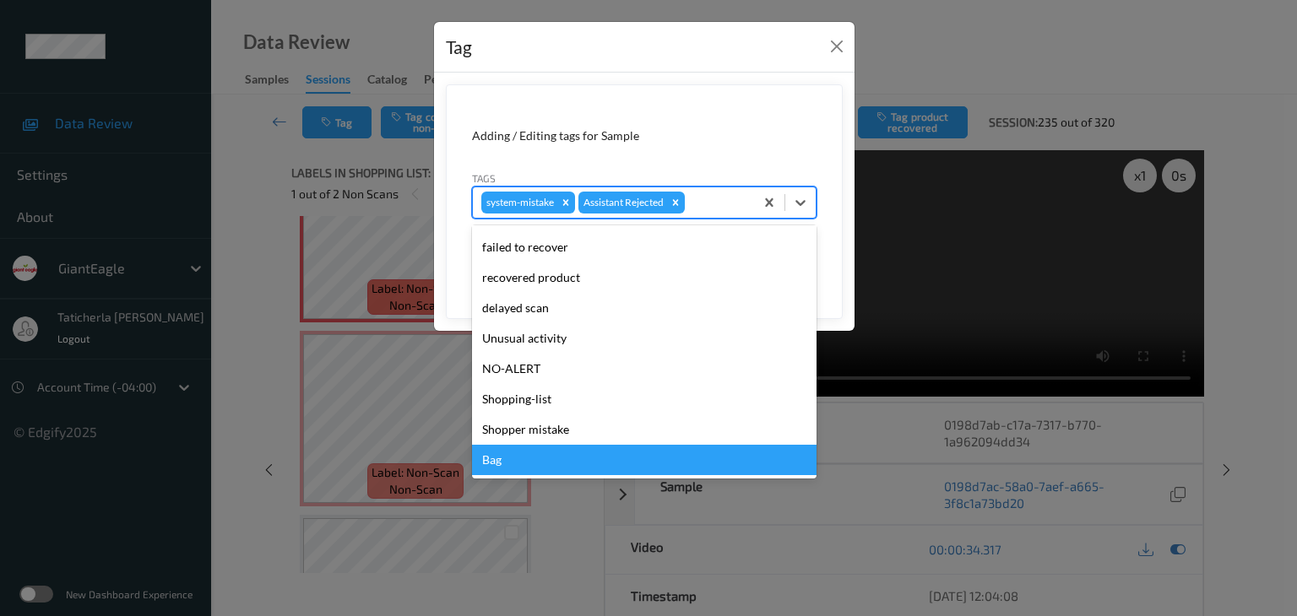
click at [570, 465] on div "Bag" at bounding box center [644, 460] width 344 height 30
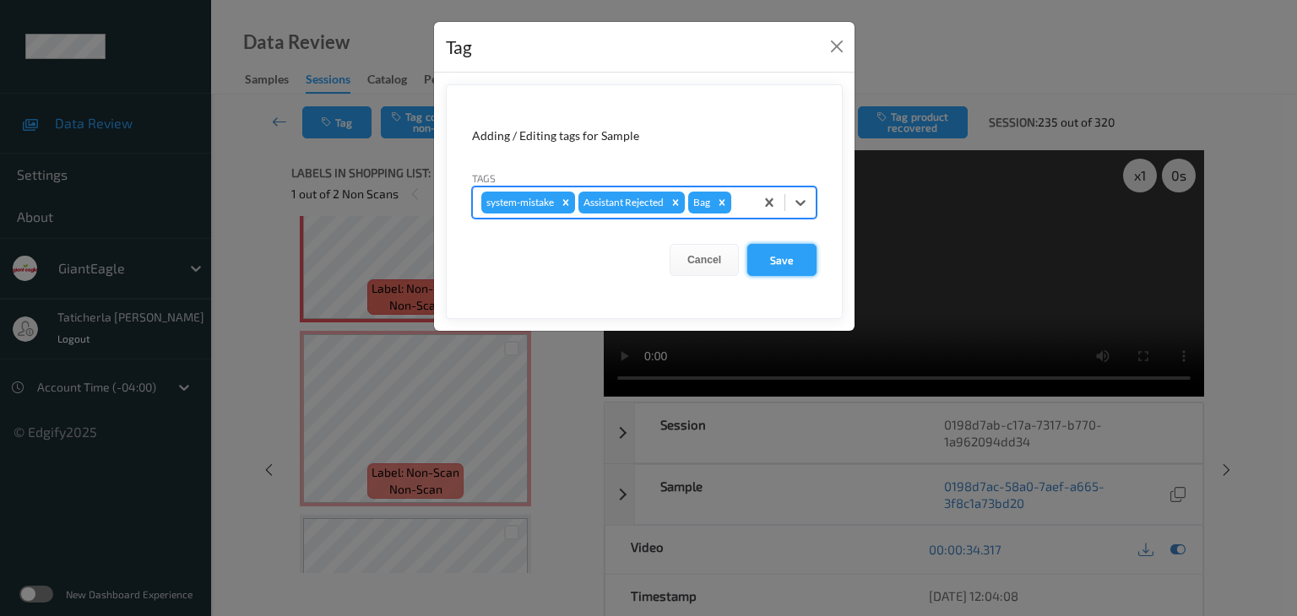
click at [809, 264] on button "Save" at bounding box center [781, 260] width 69 height 32
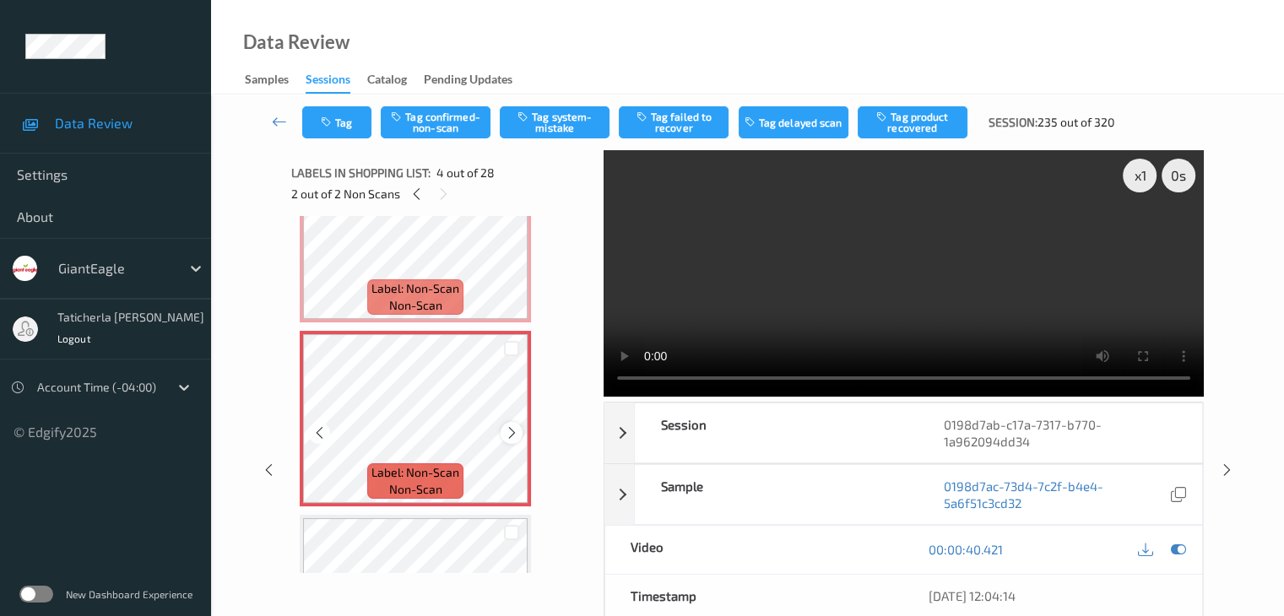
click at [509, 431] on icon at bounding box center [512, 432] width 14 height 15
click at [512, 247] on icon at bounding box center [512, 248] width 14 height 15
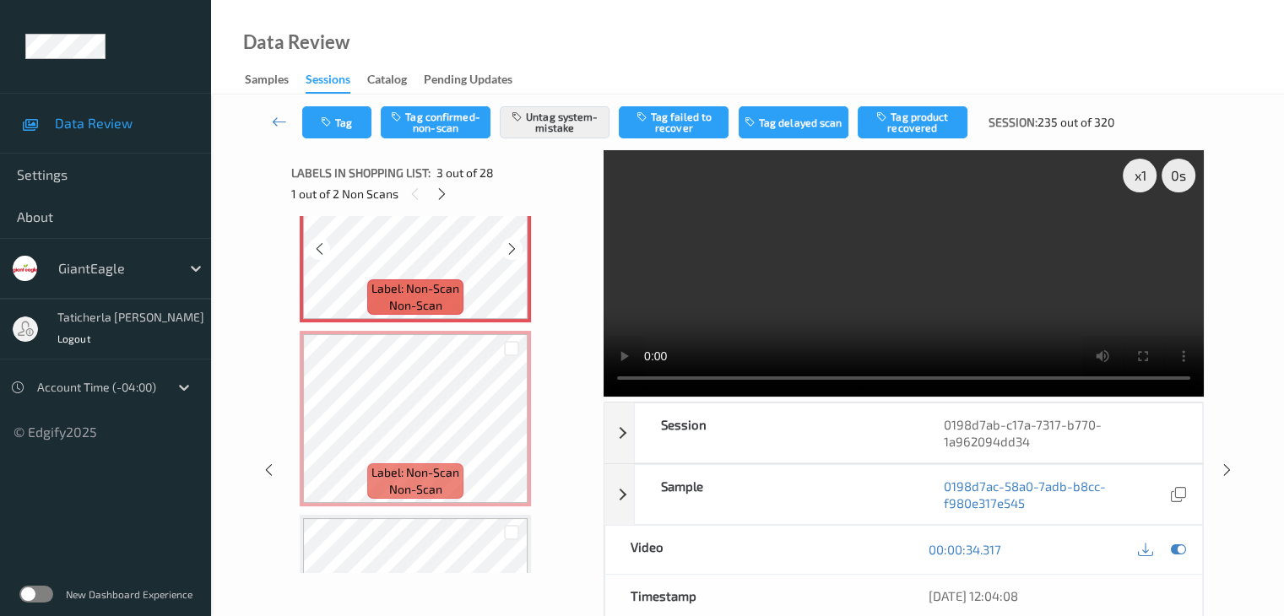
click at [512, 247] on icon at bounding box center [512, 248] width 14 height 15
click at [513, 432] on icon at bounding box center [512, 432] width 14 height 15
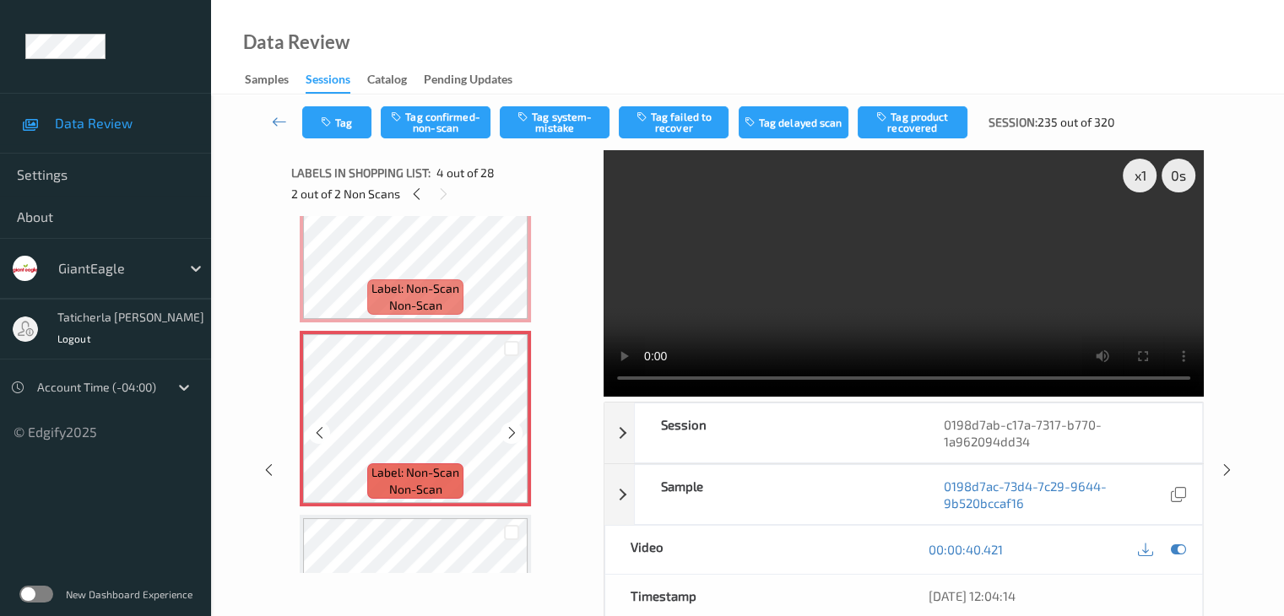
click at [513, 432] on icon at bounding box center [512, 432] width 14 height 15
click at [515, 436] on icon at bounding box center [512, 432] width 14 height 15
click at [285, 122] on icon at bounding box center [279, 121] width 15 height 17
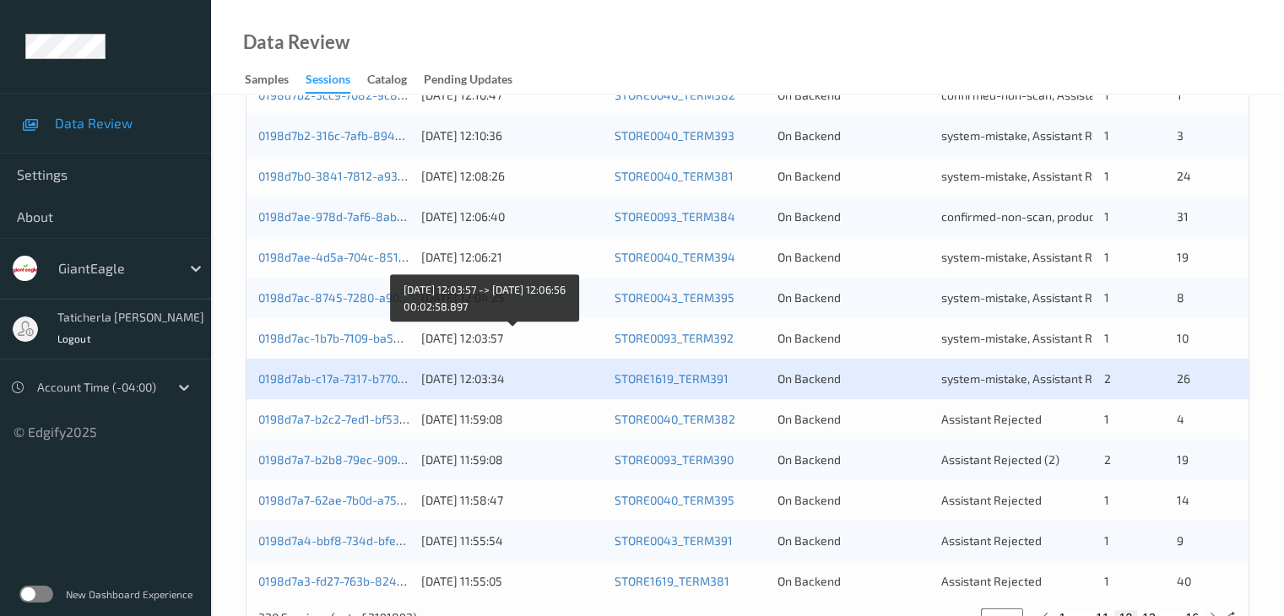
scroll to position [787, 0]
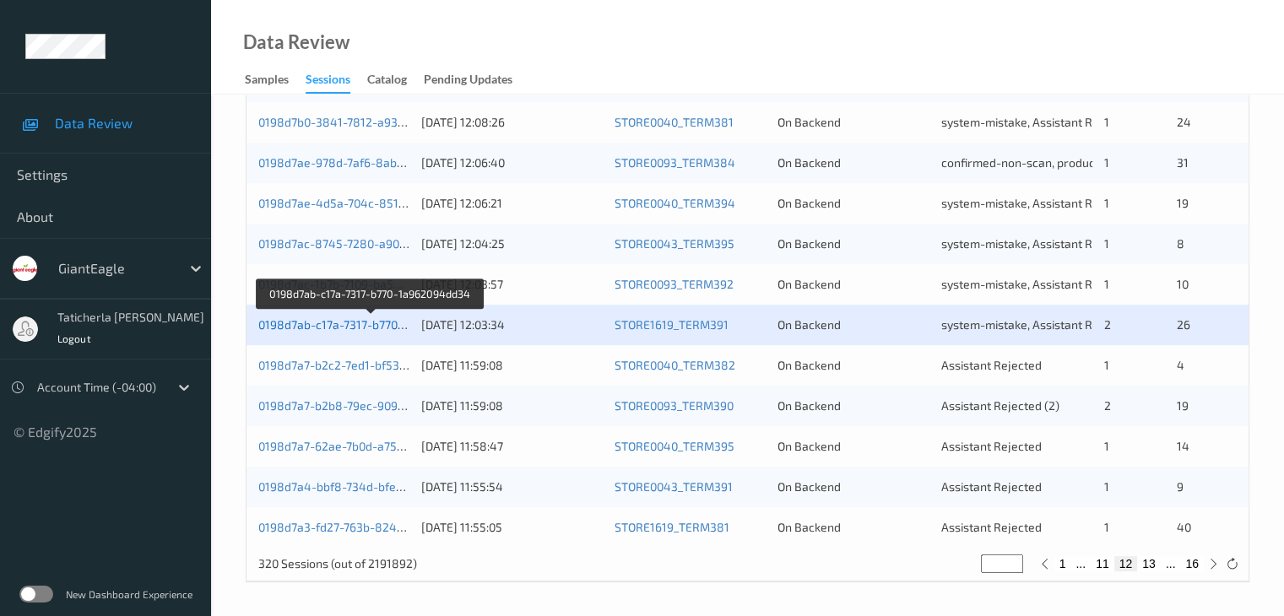
click at [372, 325] on link "0198d7ab-c17a-7317-b770-1a962094dd34" at bounding box center [370, 324] width 225 height 14
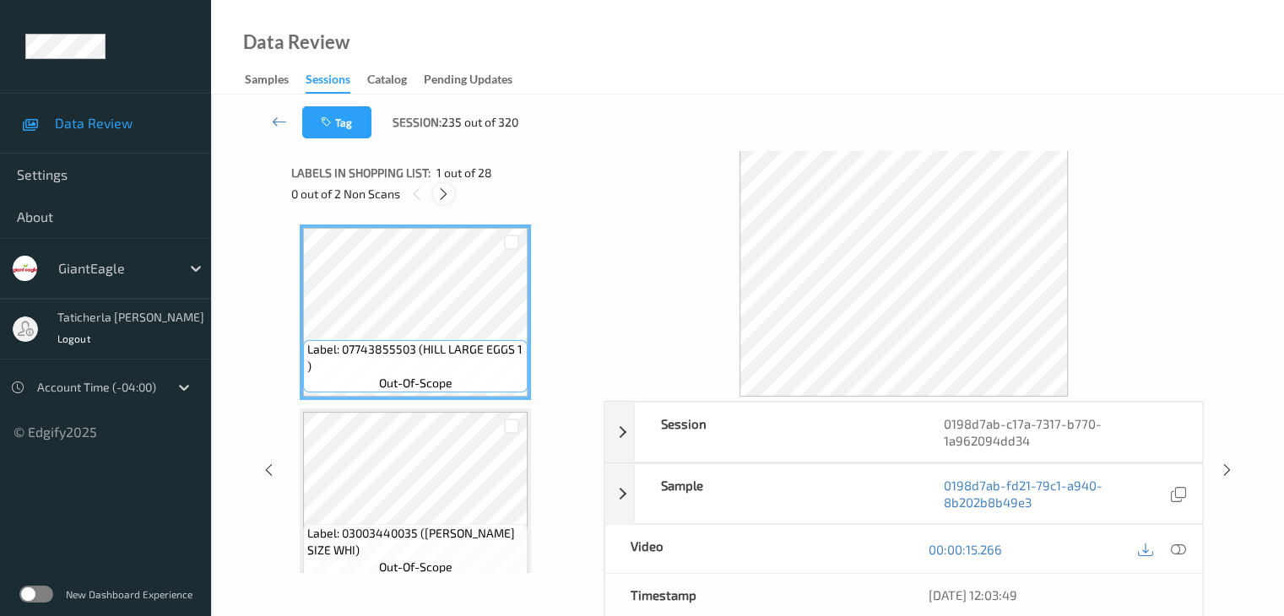
click at [446, 194] on icon at bounding box center [443, 194] width 14 height 15
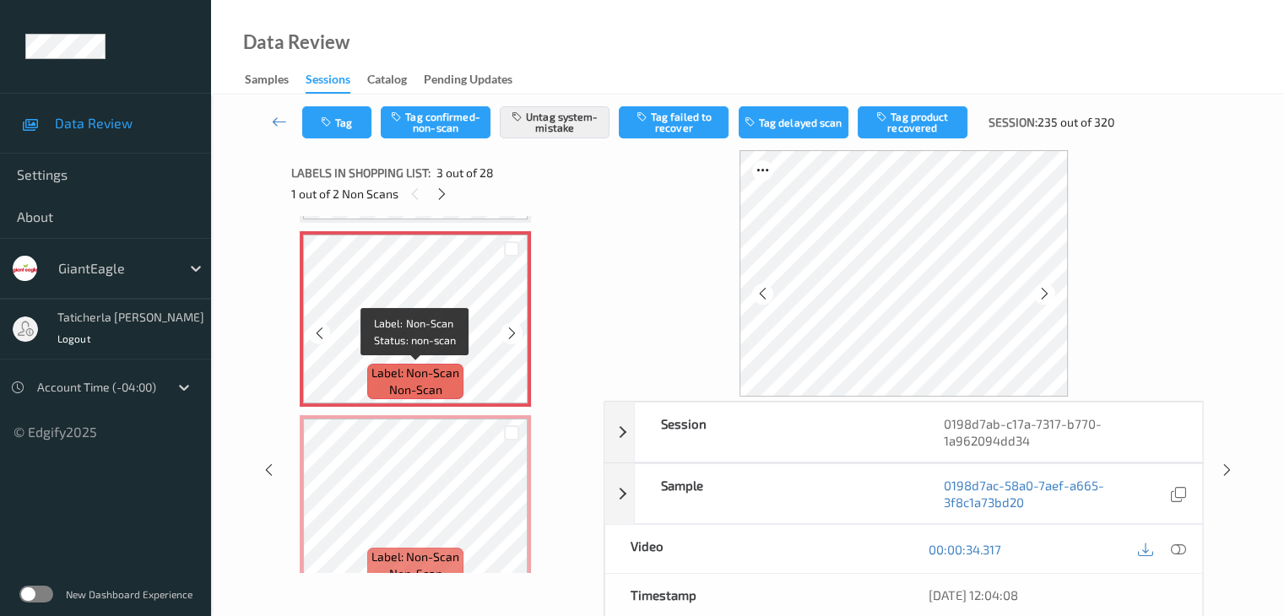
scroll to position [530, 0]
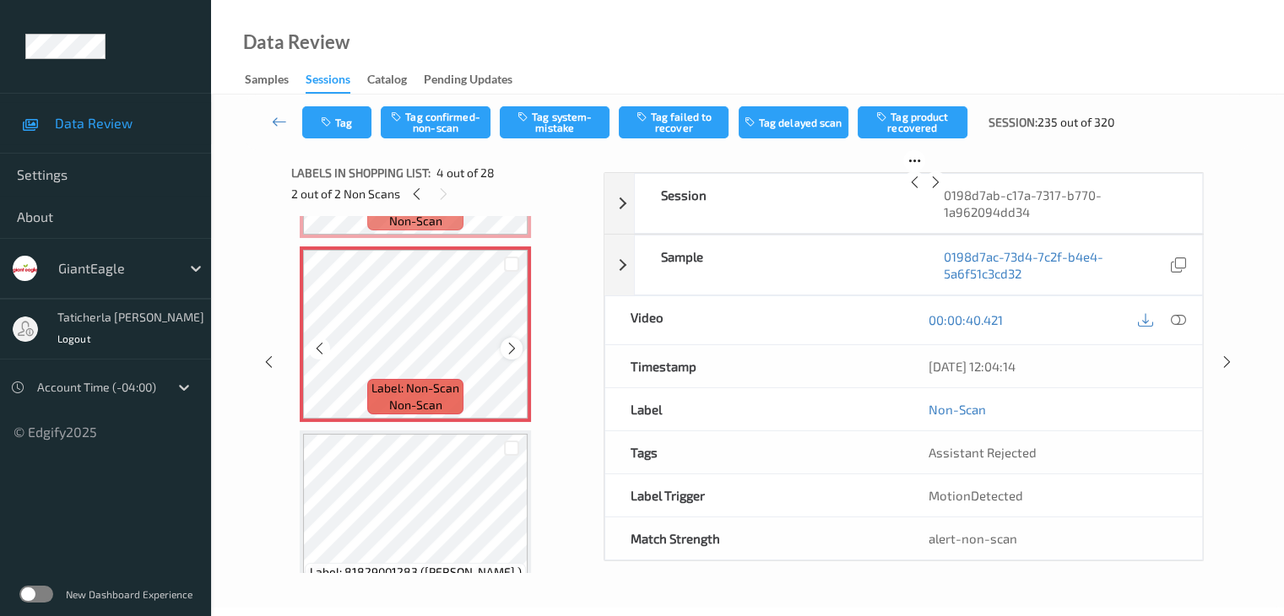
click at [510, 346] on icon at bounding box center [512, 348] width 14 height 15
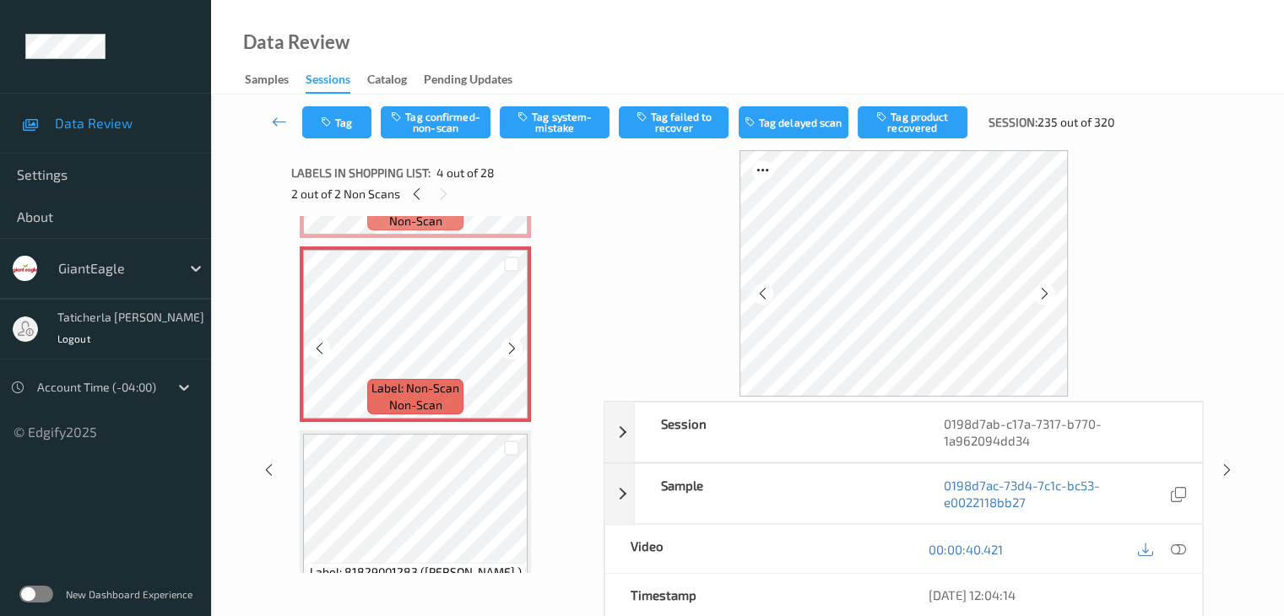
click at [510, 346] on icon at bounding box center [512, 348] width 14 height 15
click at [438, 132] on button "Tag confirmed-non-scan" at bounding box center [436, 122] width 110 height 32
click at [935, 126] on button "Tag product recovered" at bounding box center [913, 122] width 110 height 32
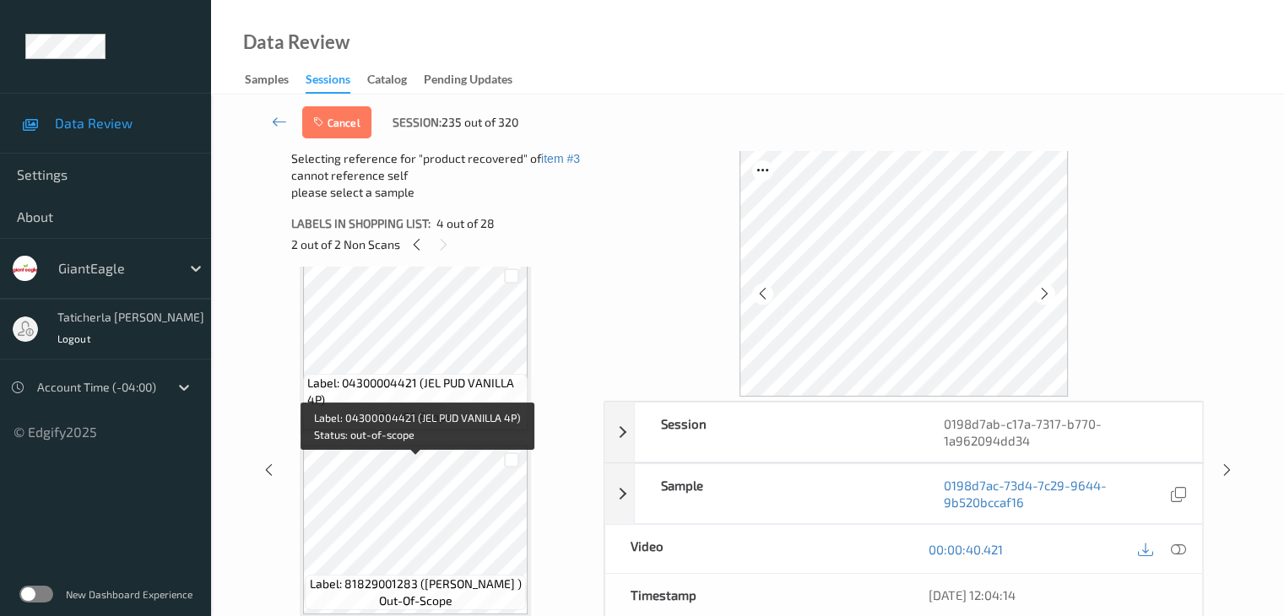
scroll to position [1206, 0]
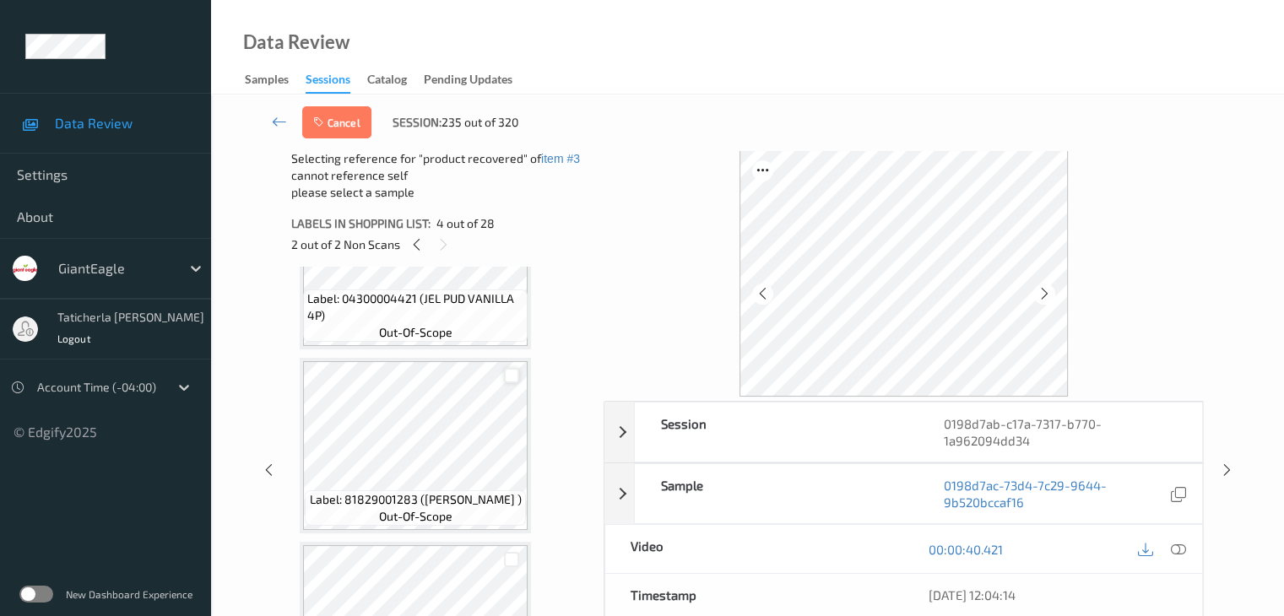
click at [510, 377] on div at bounding box center [512, 376] width 16 height 16
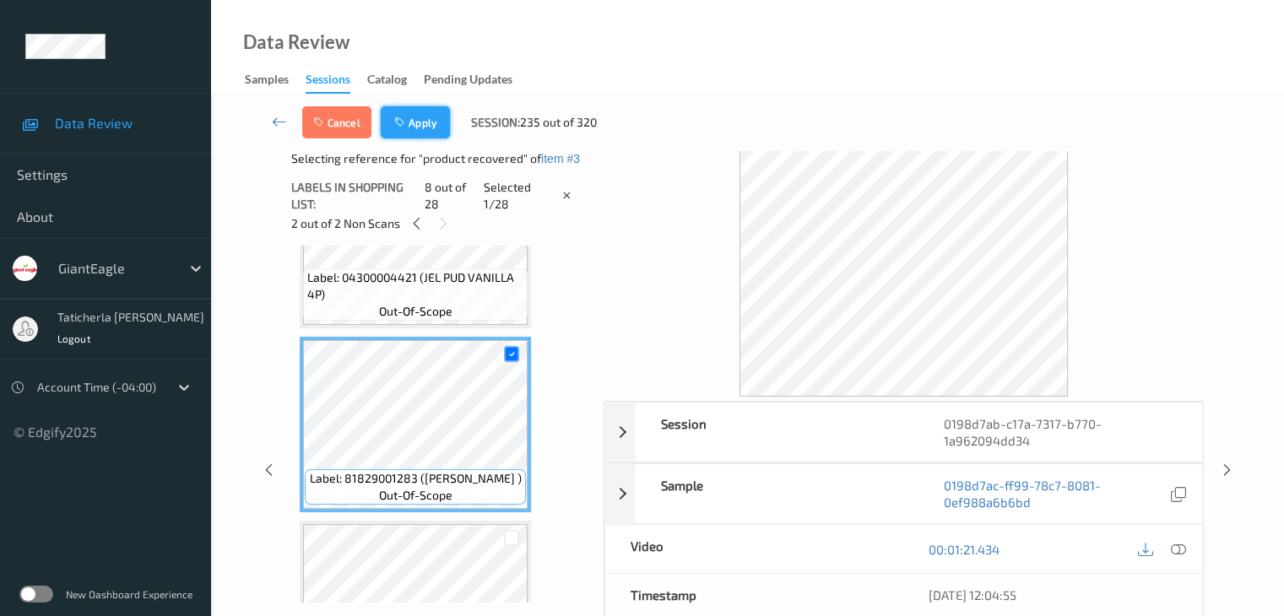
click at [418, 116] on button "Apply" at bounding box center [415, 122] width 69 height 32
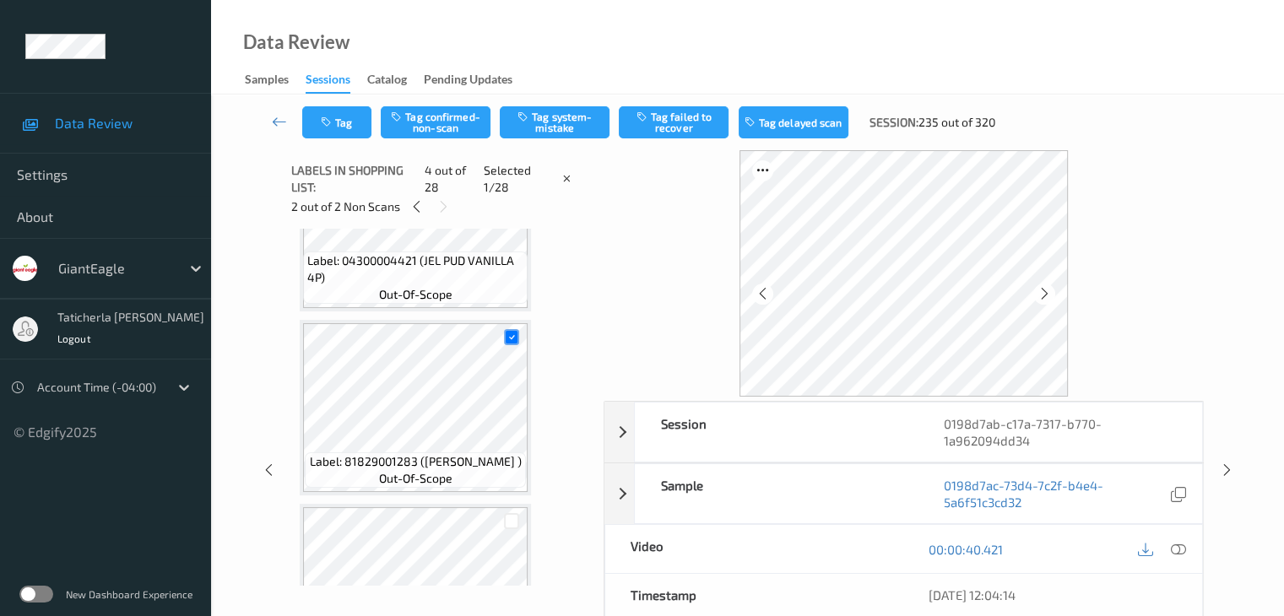
scroll to position [377, 0]
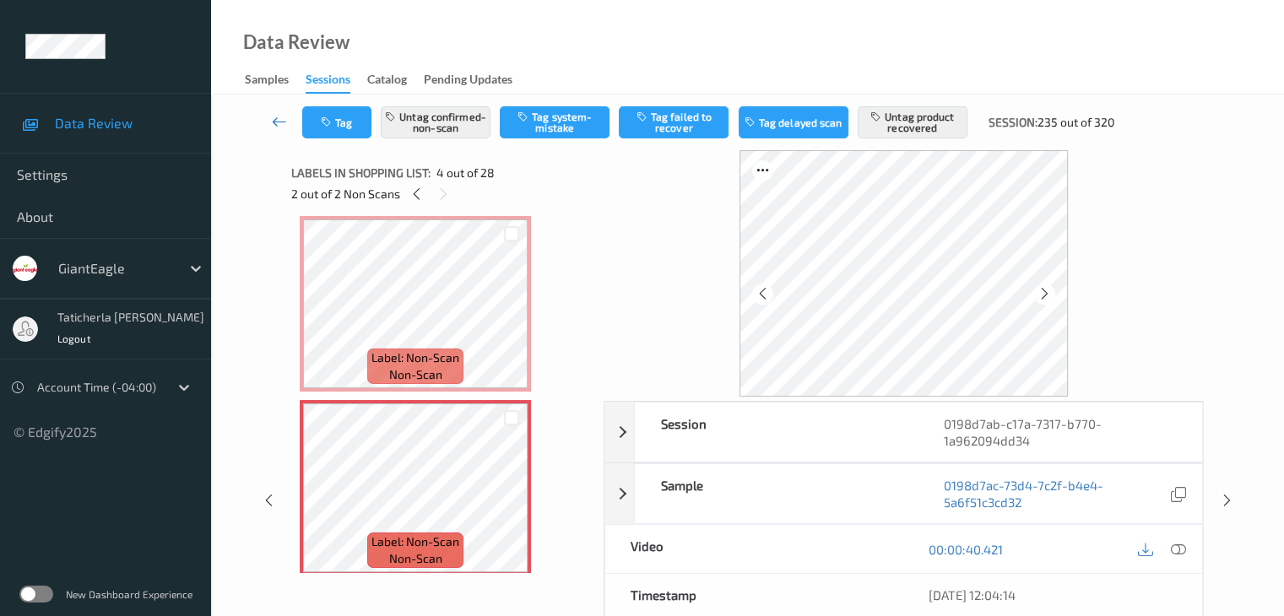
click at [274, 120] on icon at bounding box center [279, 121] width 15 height 17
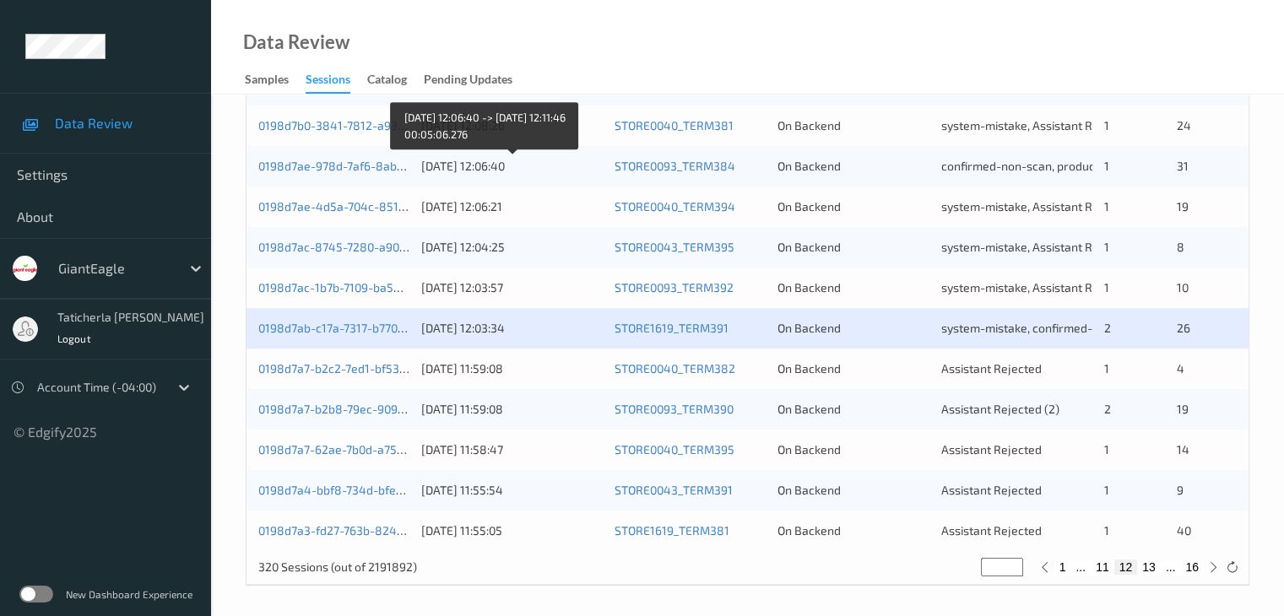
scroll to position [787, 0]
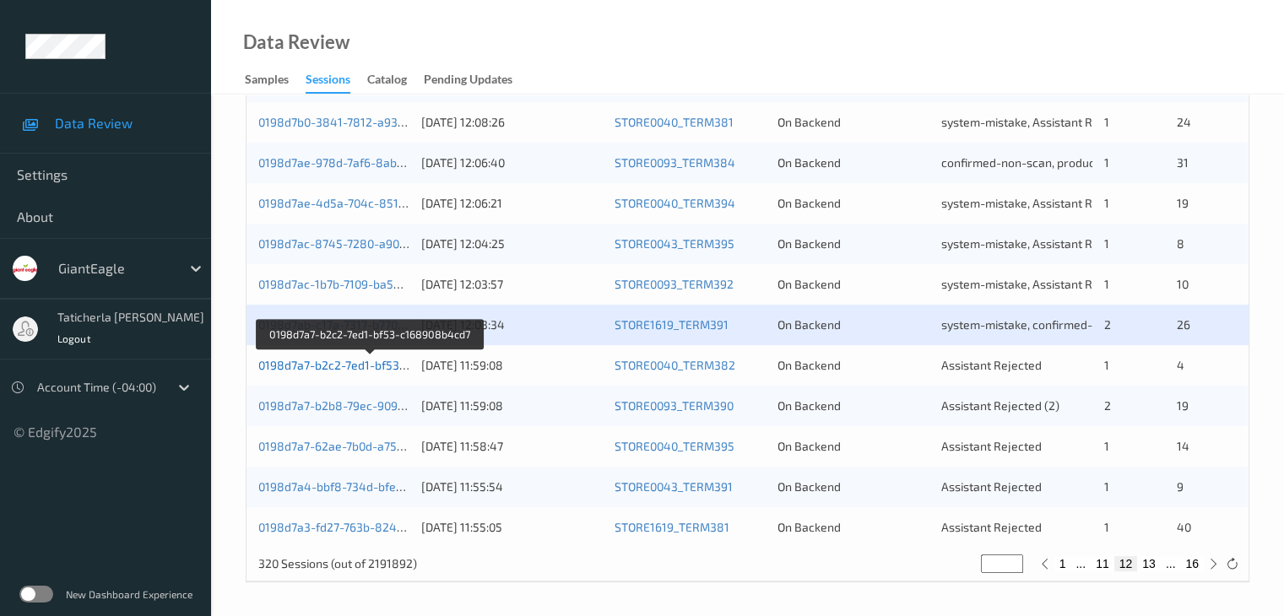
click at [339, 360] on link "0198d7a7-b2c2-7ed1-bf53-c168908b4cd7" at bounding box center [370, 365] width 225 height 14
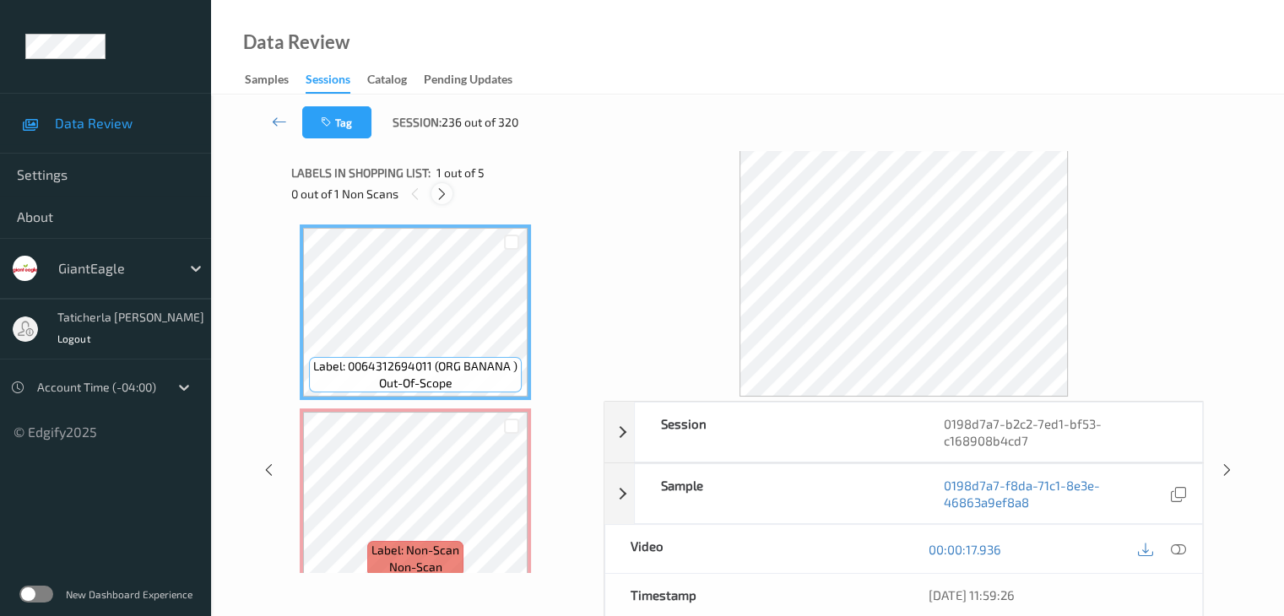
click at [439, 192] on icon at bounding box center [442, 194] width 14 height 15
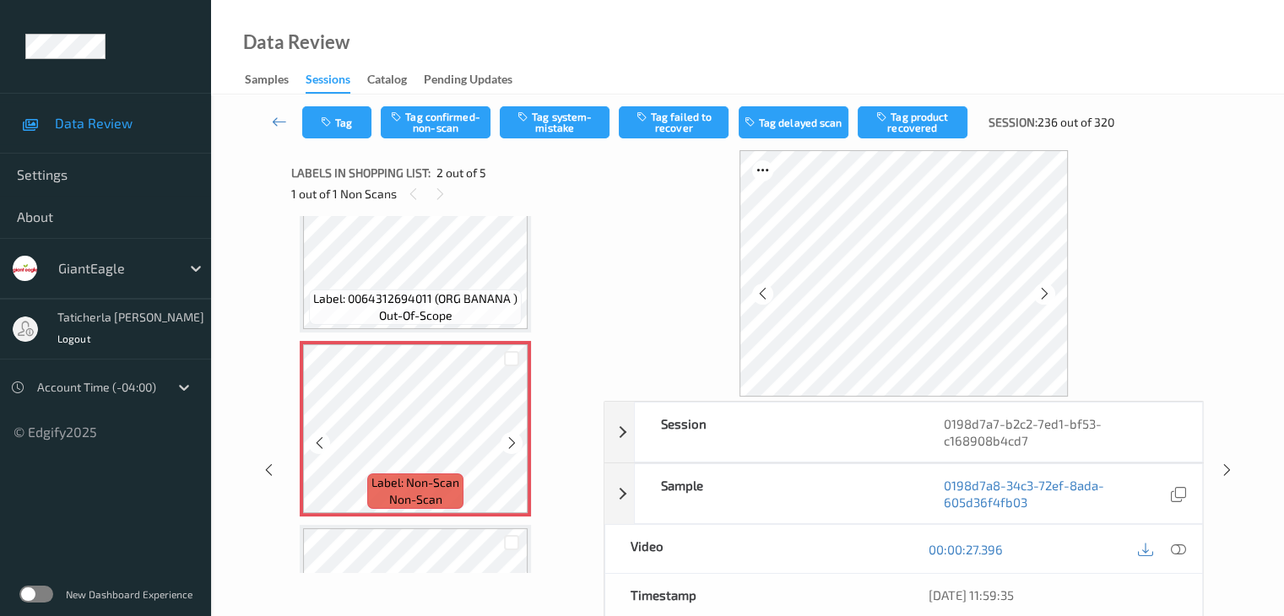
scroll to position [177, 0]
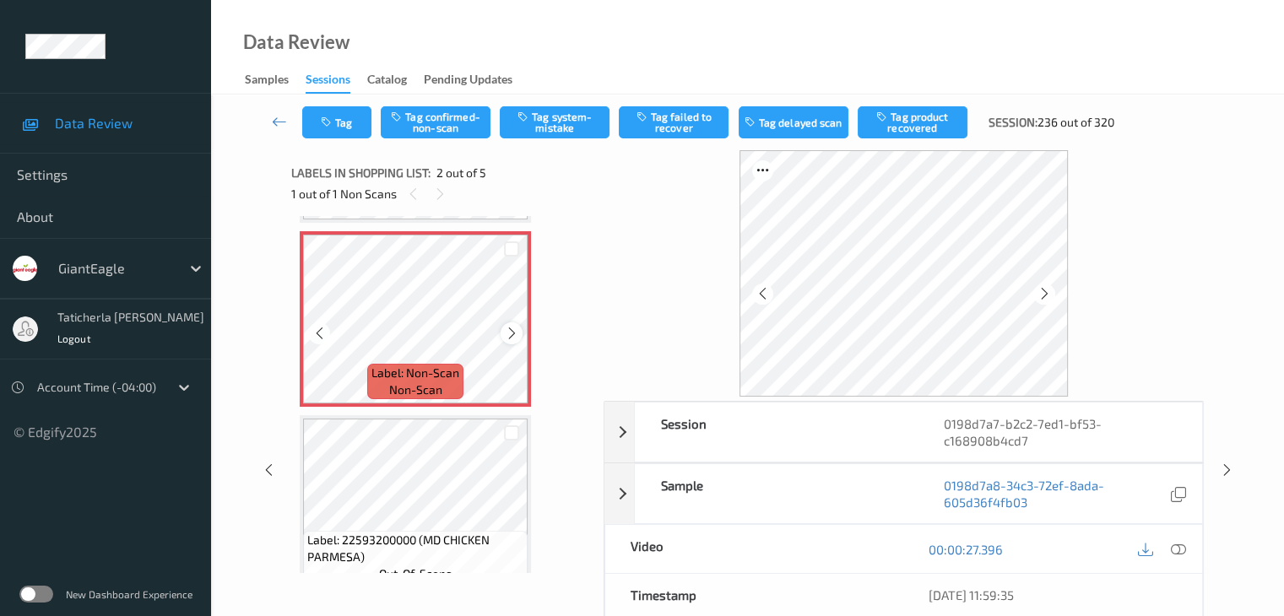
click at [513, 331] on icon at bounding box center [512, 333] width 14 height 15
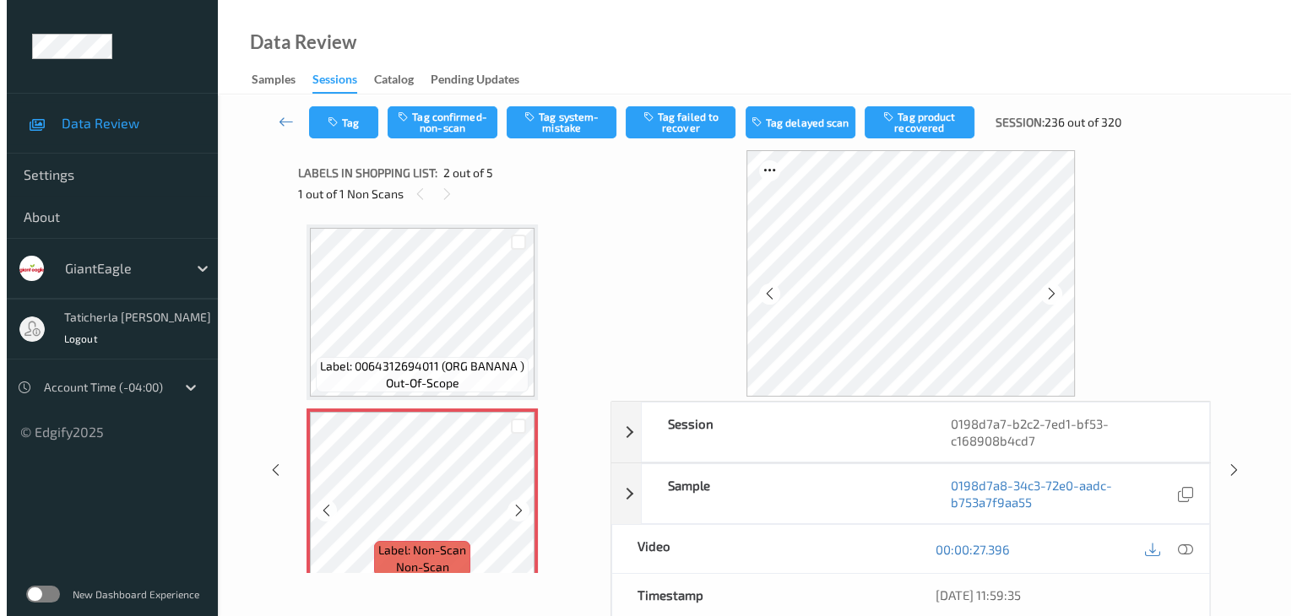
scroll to position [84, 0]
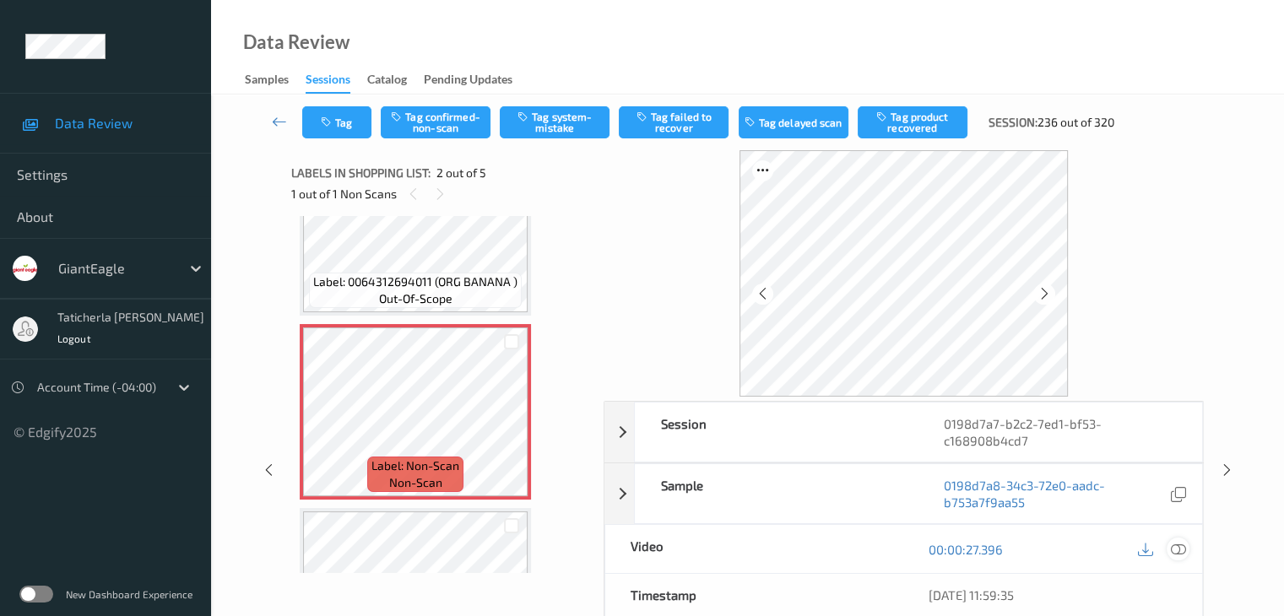
click at [1175, 545] on icon at bounding box center [1177, 549] width 15 height 15
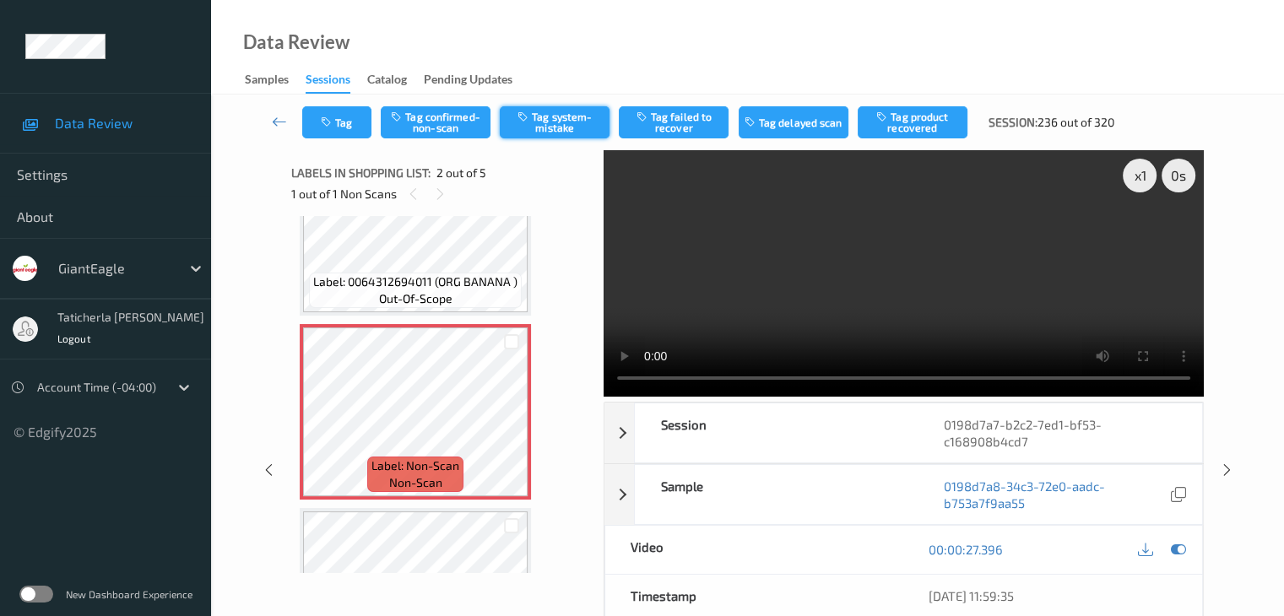
click at [594, 120] on button "Tag system-mistake" at bounding box center [555, 122] width 110 height 32
click at [346, 125] on button "Tag" at bounding box center [336, 122] width 69 height 32
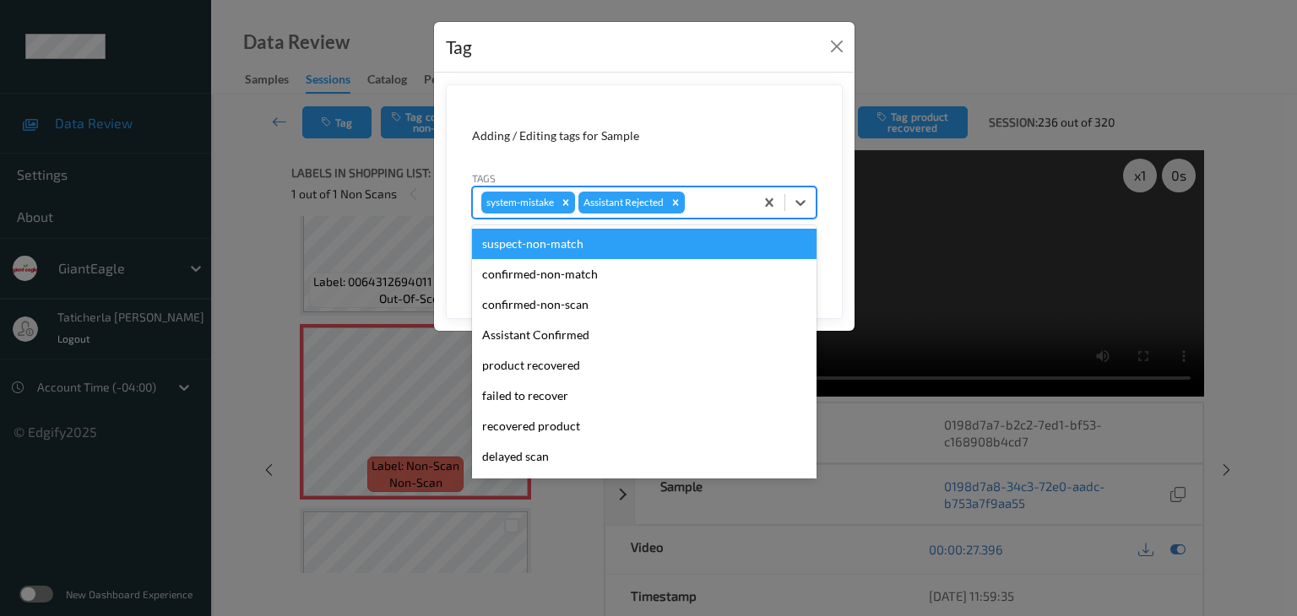
click at [703, 198] on div at bounding box center [716, 202] width 57 height 20
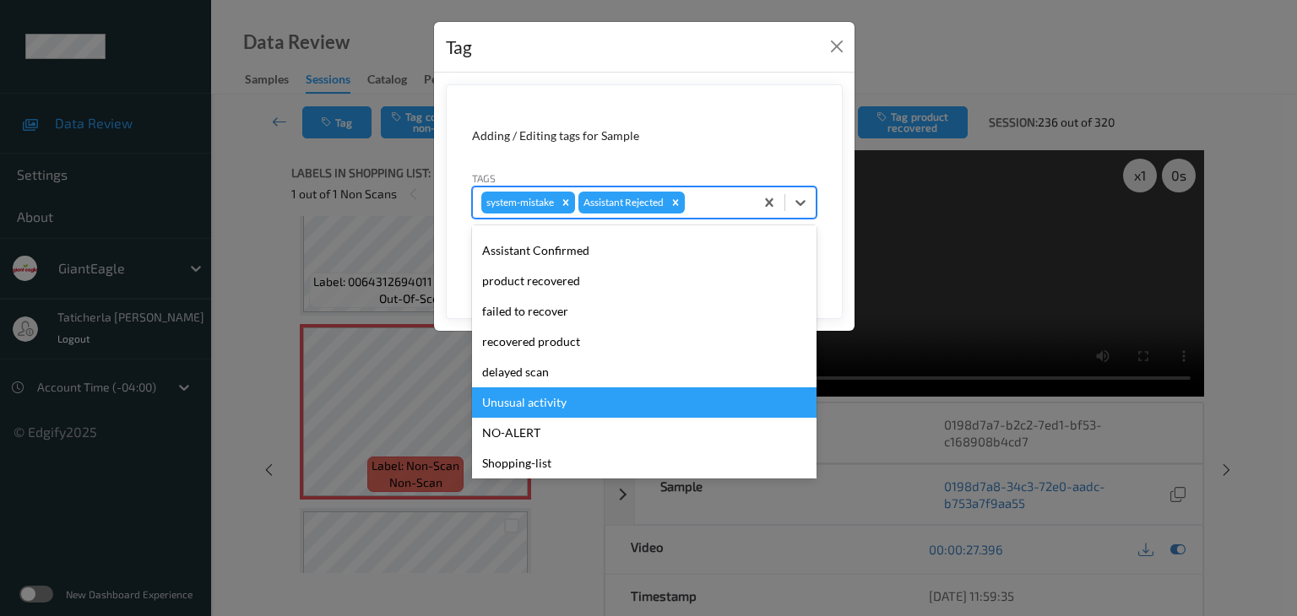
click at [583, 393] on div "Unusual activity" at bounding box center [644, 403] width 344 height 30
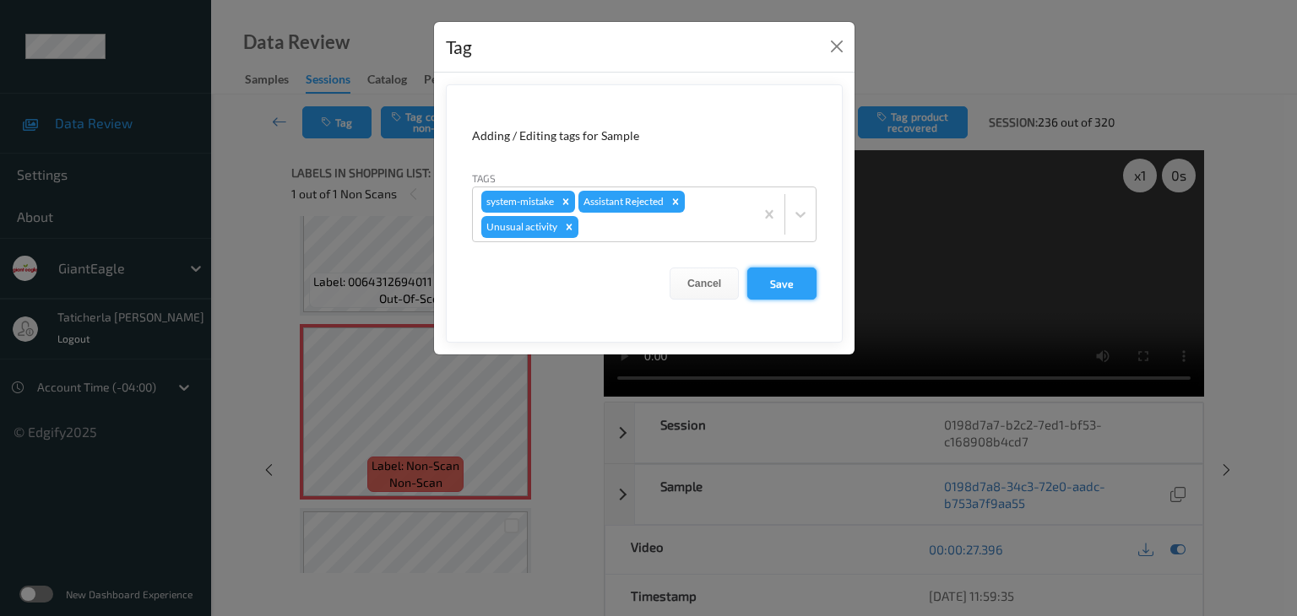
click at [799, 288] on button "Save" at bounding box center [781, 284] width 69 height 32
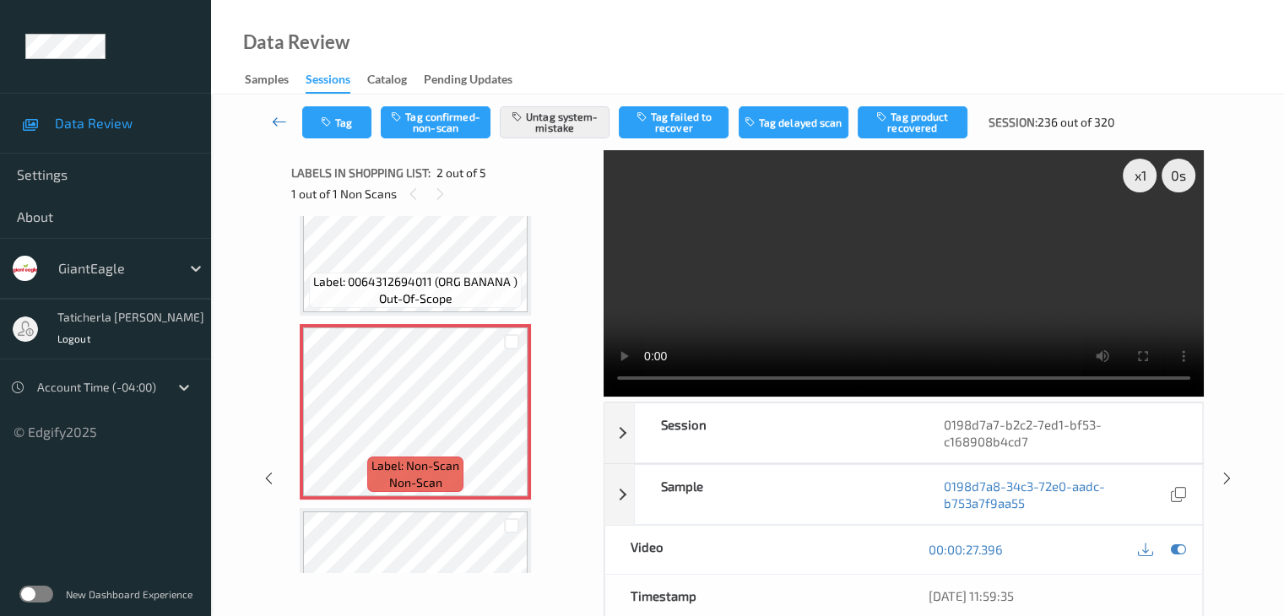
click at [282, 112] on link at bounding box center [279, 122] width 45 height 32
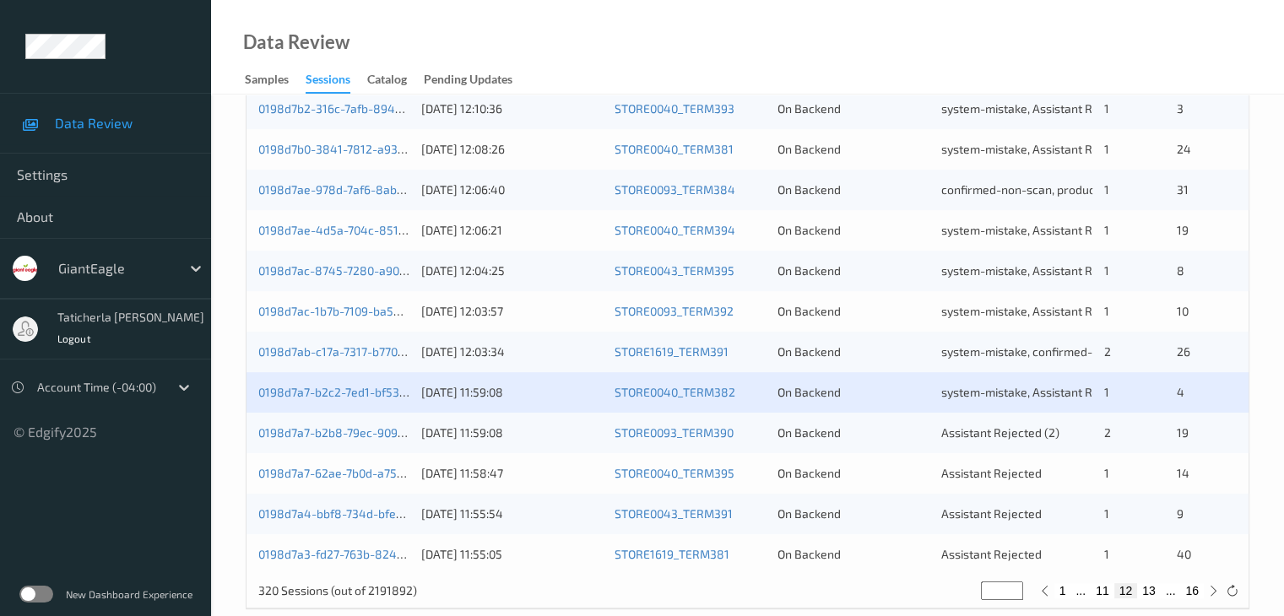
scroll to position [787, 0]
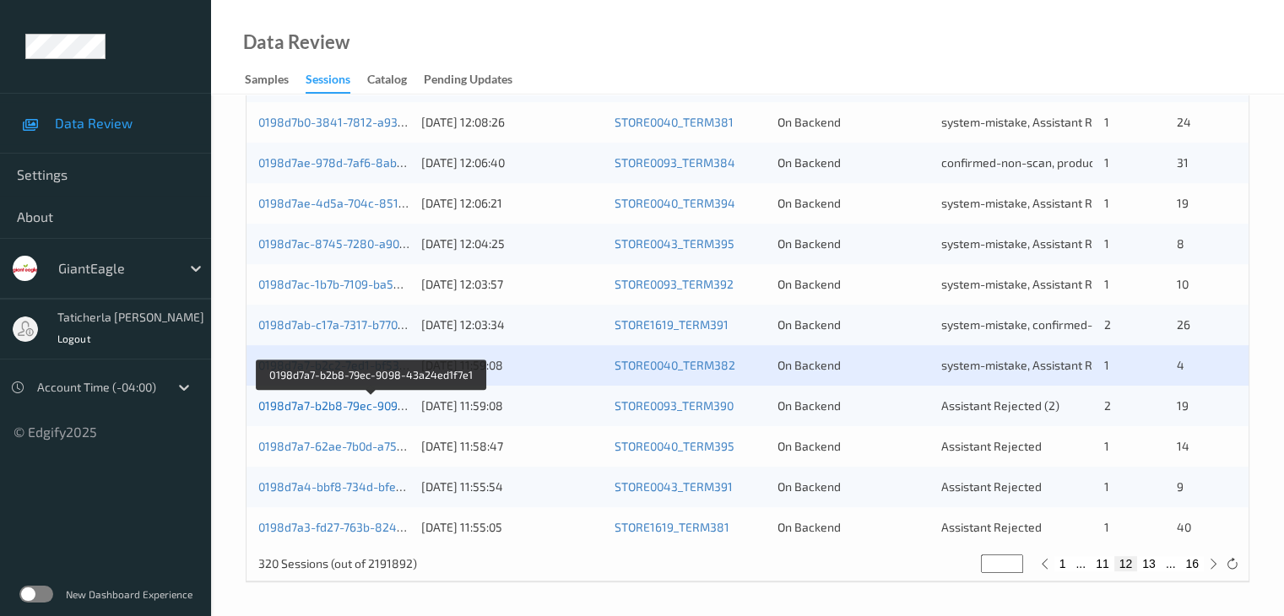
click at [364, 412] on link "0198d7a7-b2b8-79ec-9098-43a24ed1f7e1" at bounding box center [372, 405] width 228 height 14
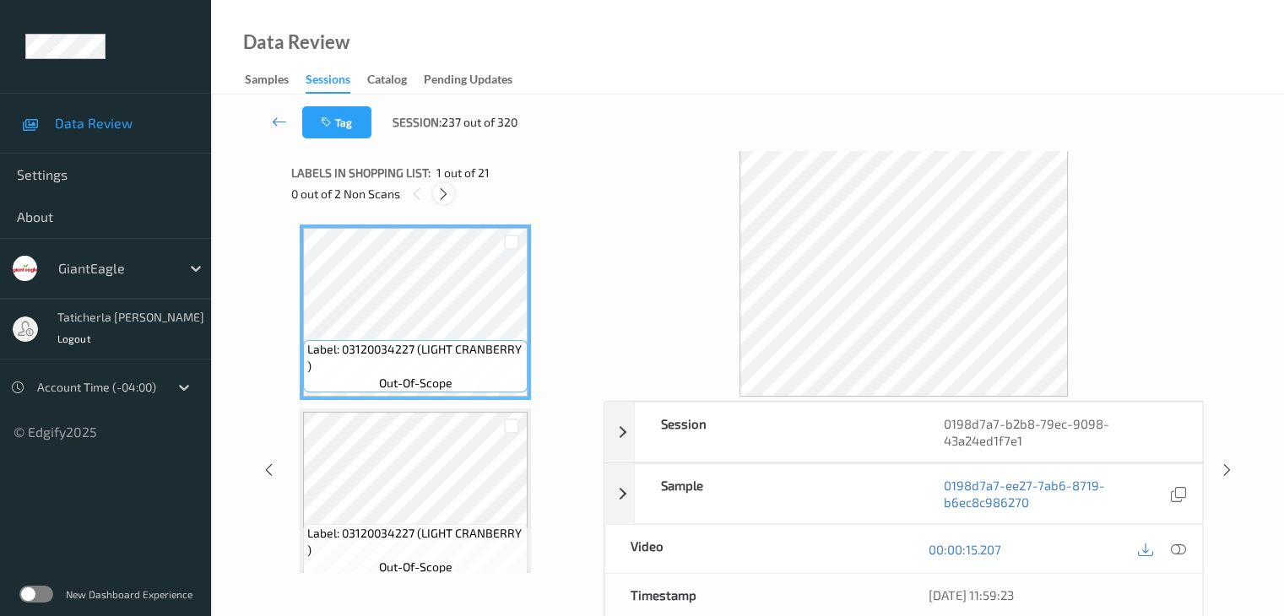
click at [445, 196] on icon at bounding box center [443, 194] width 14 height 15
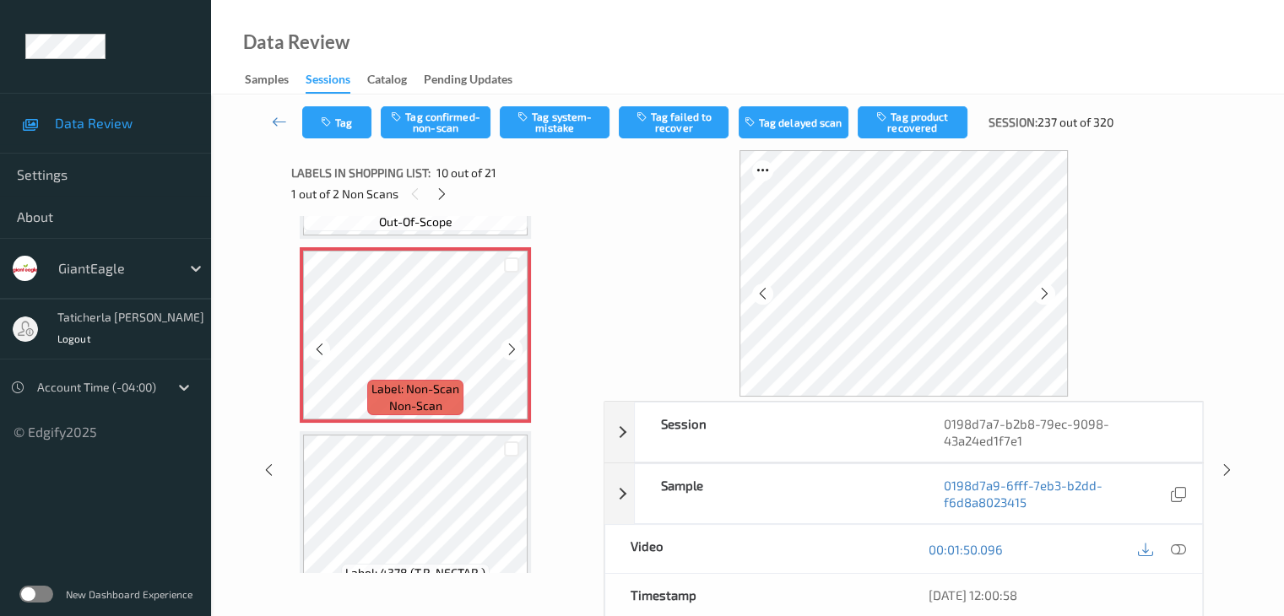
scroll to position [1650, 0]
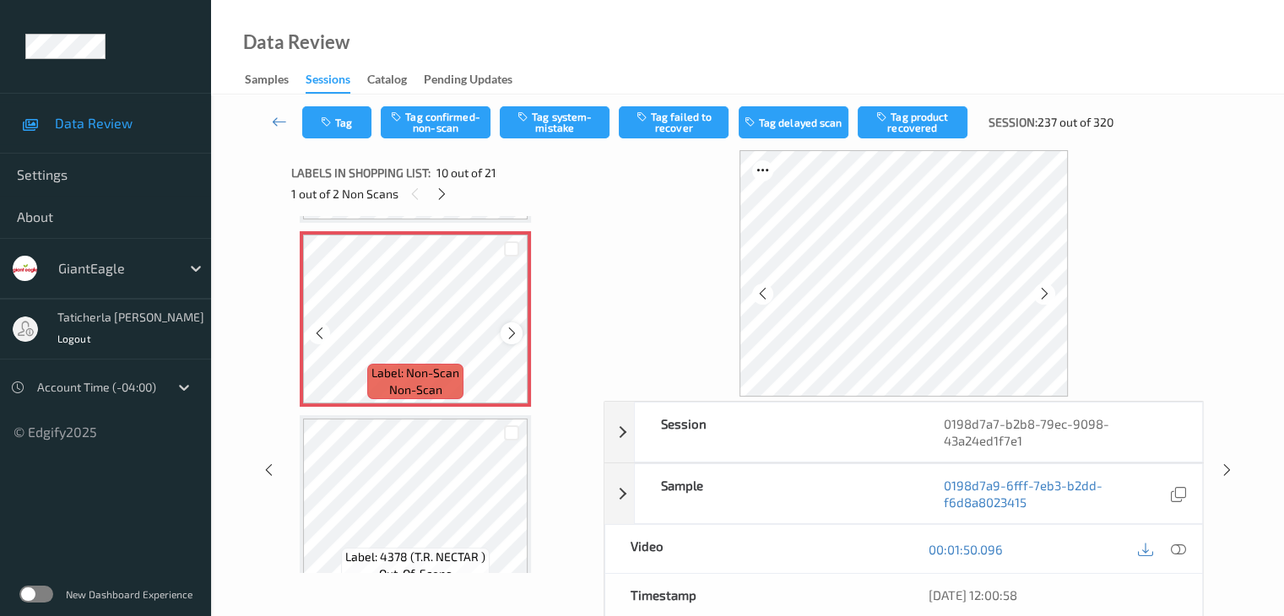
click at [516, 334] on icon at bounding box center [512, 333] width 14 height 15
click at [1171, 549] on icon at bounding box center [1177, 549] width 15 height 15
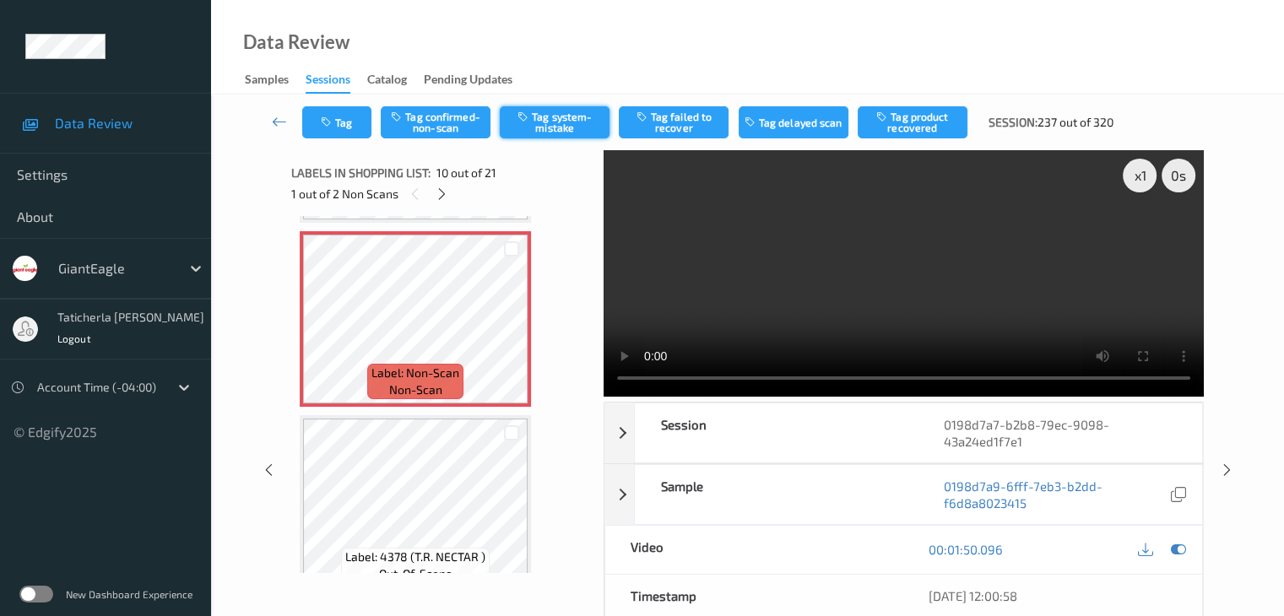
click at [572, 122] on button "Tag system-mistake" at bounding box center [555, 122] width 110 height 32
click at [354, 122] on button "Tag" at bounding box center [336, 122] width 69 height 32
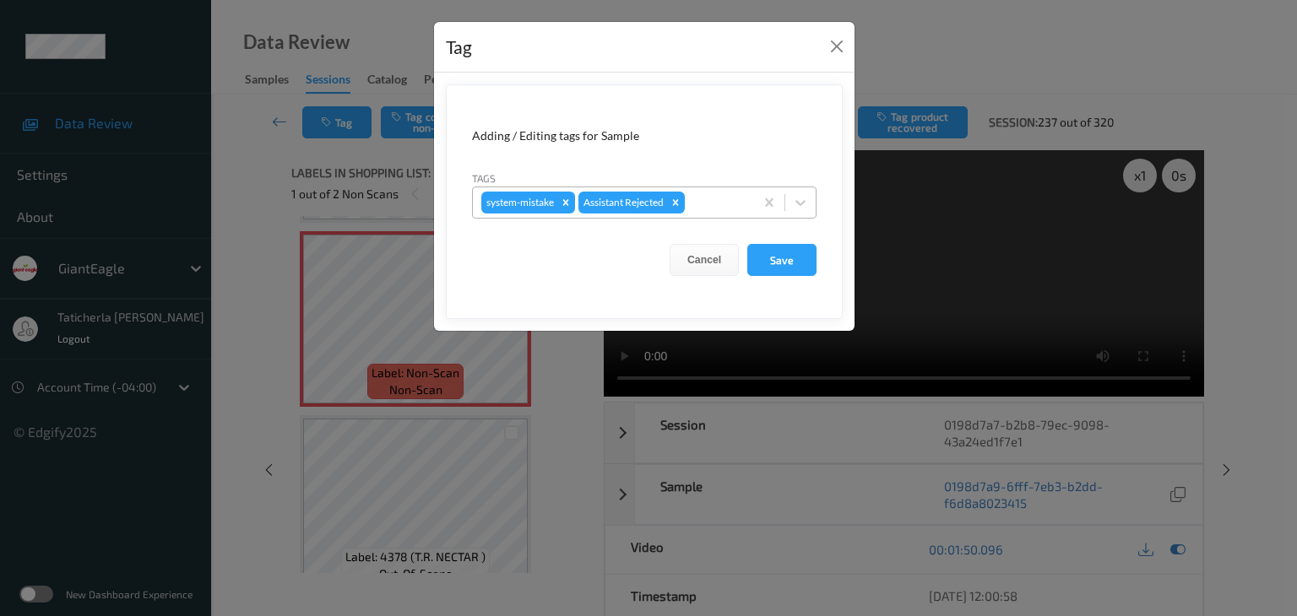
click at [713, 192] on div at bounding box center [716, 202] width 57 height 20
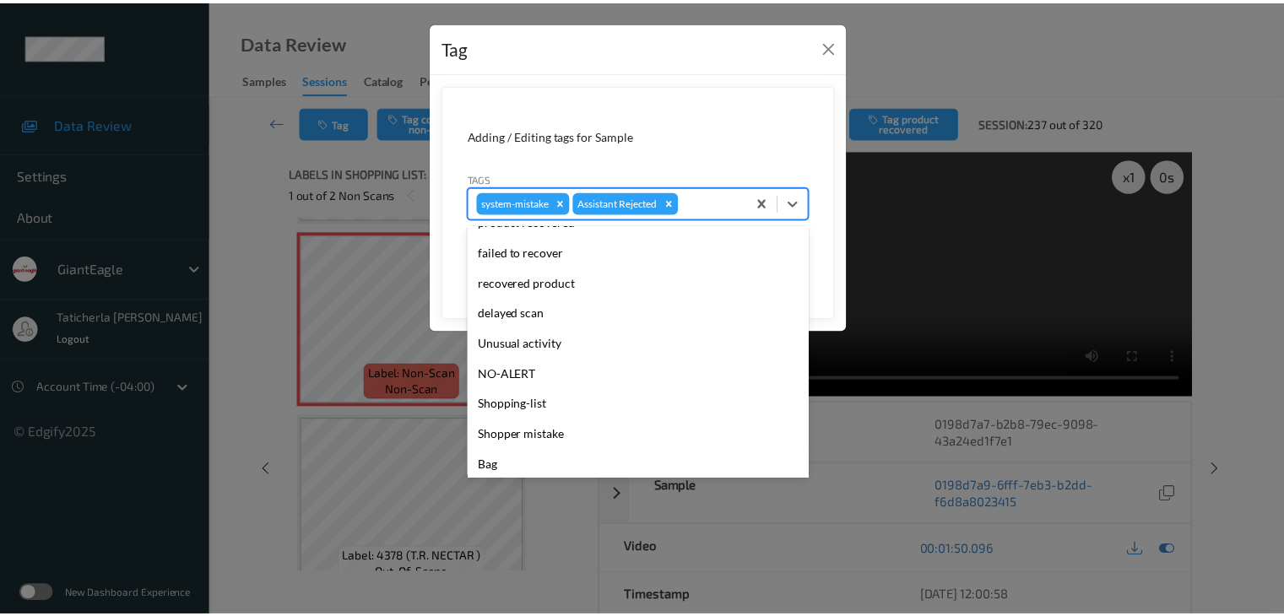
scroll to position [149, 0]
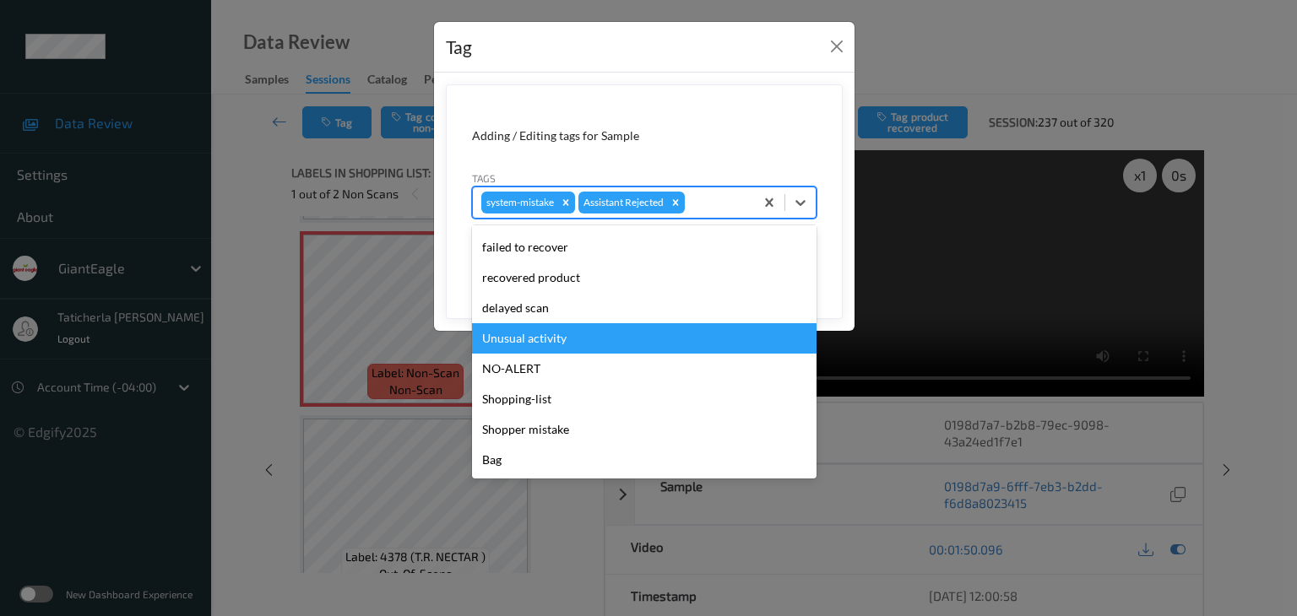
click at [620, 346] on div "Unusual activity" at bounding box center [644, 338] width 344 height 30
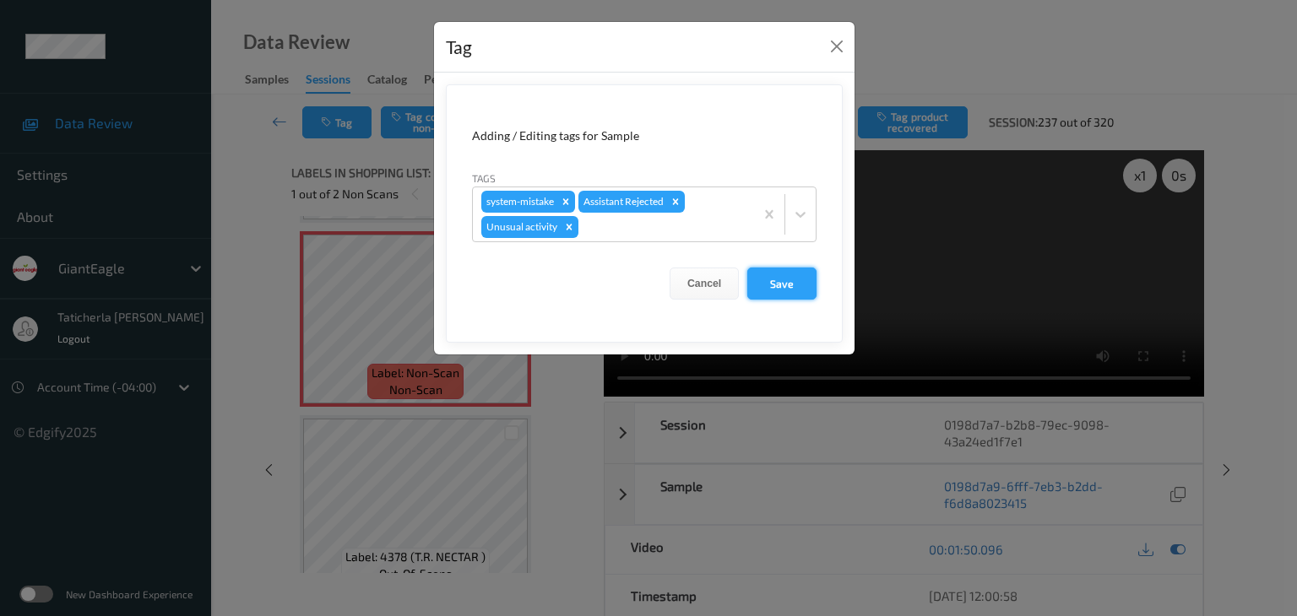
click at [794, 290] on button "Save" at bounding box center [781, 284] width 69 height 32
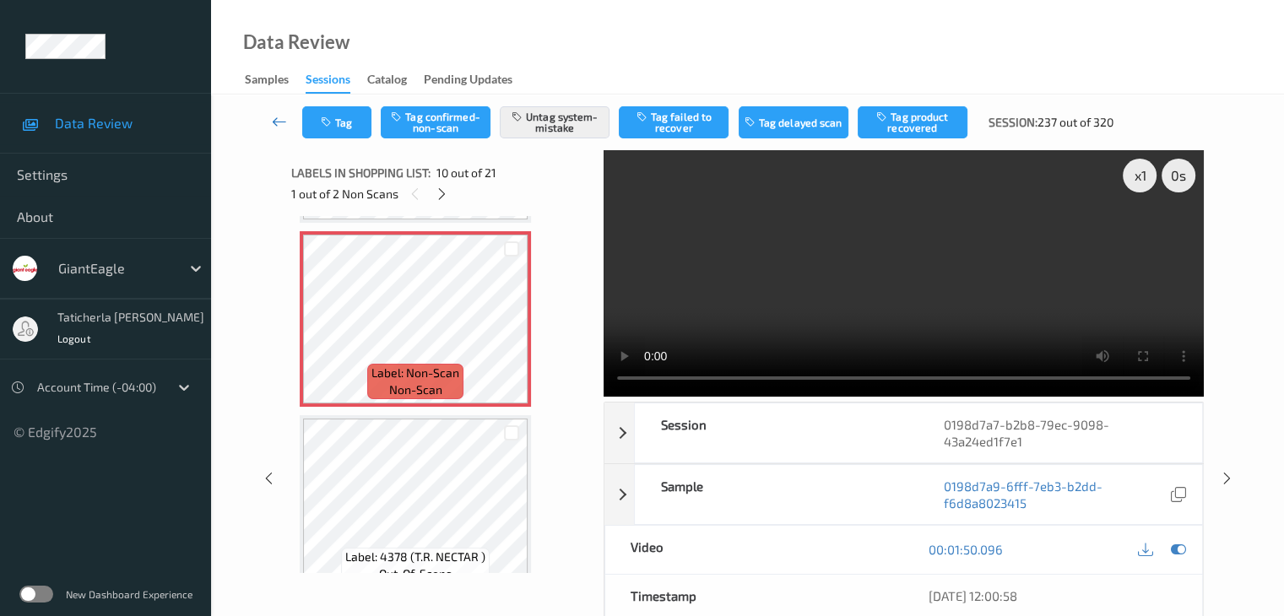
click at [274, 122] on icon at bounding box center [279, 121] width 15 height 17
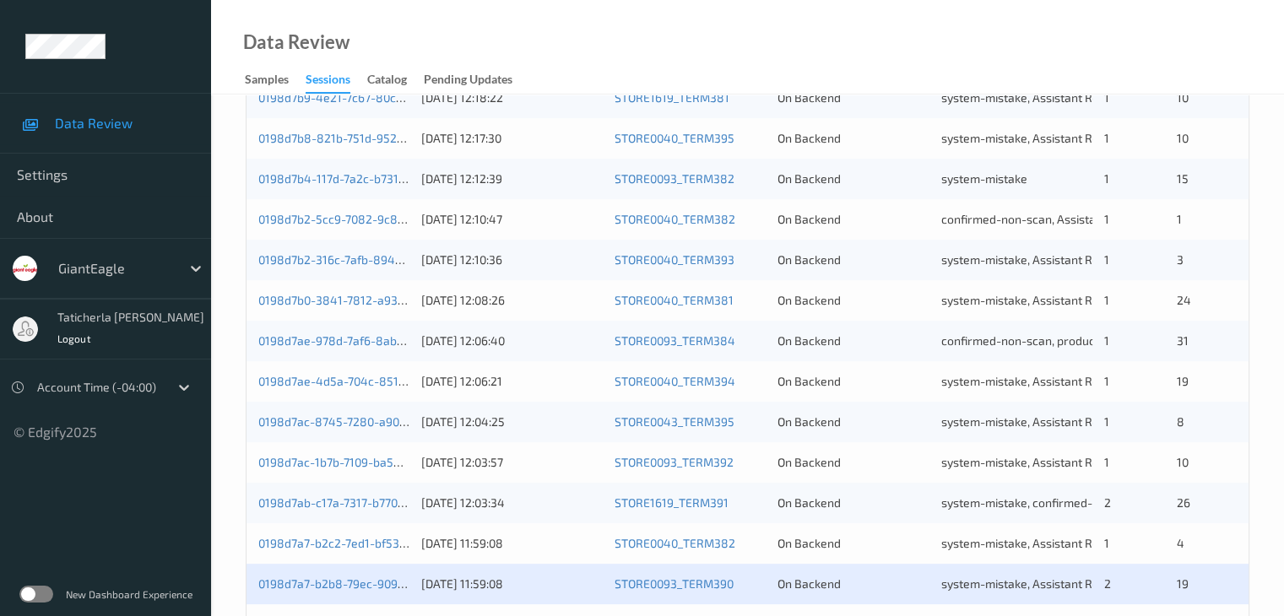
scroll to position [787, 0]
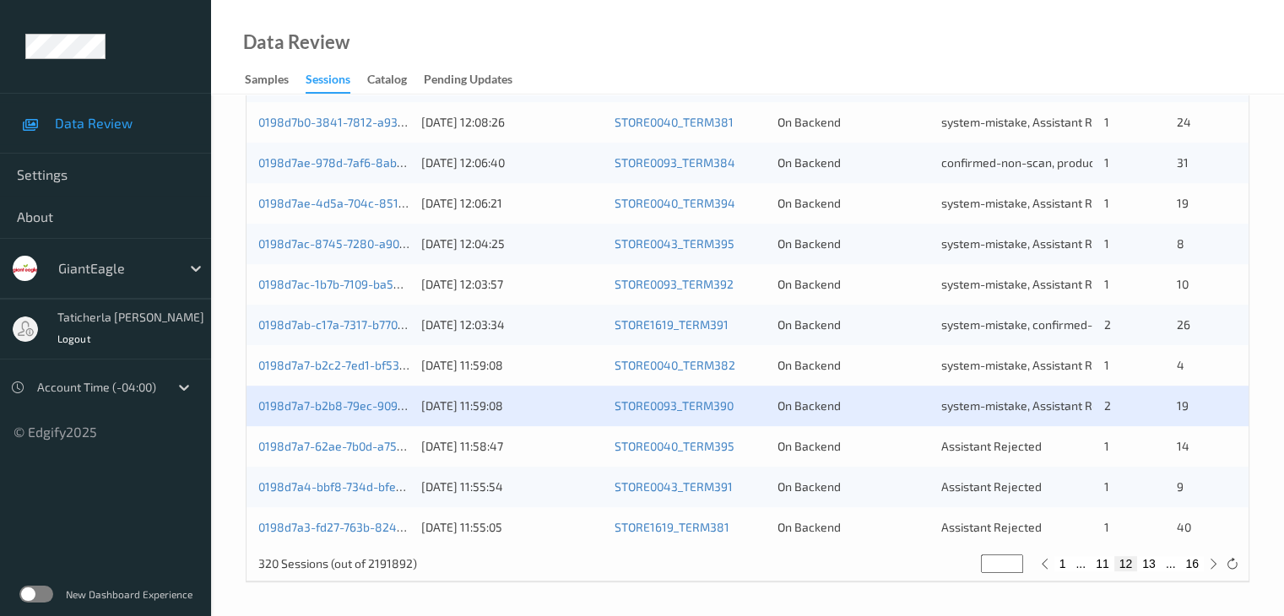
click at [331, 438] on div "0198d7a7-62ae-7b0d-a75c-b60f58959b51" at bounding box center [333, 446] width 151 height 17
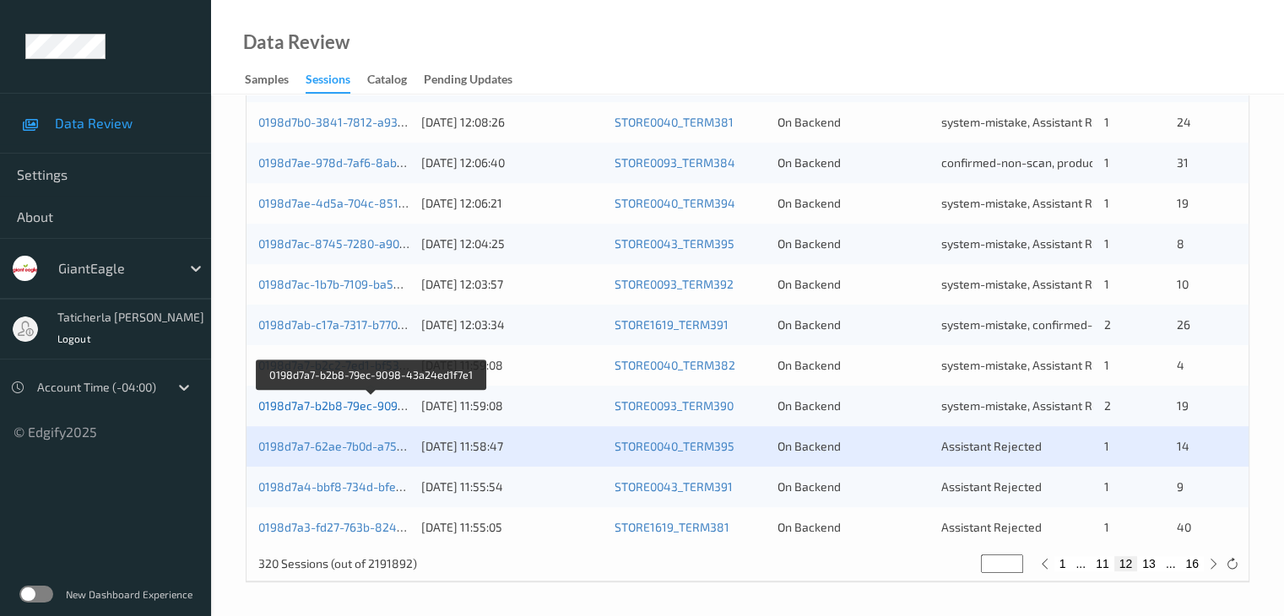
click at [366, 404] on link "0198d7a7-b2b8-79ec-9098-43a24ed1f7e1" at bounding box center [372, 405] width 228 height 14
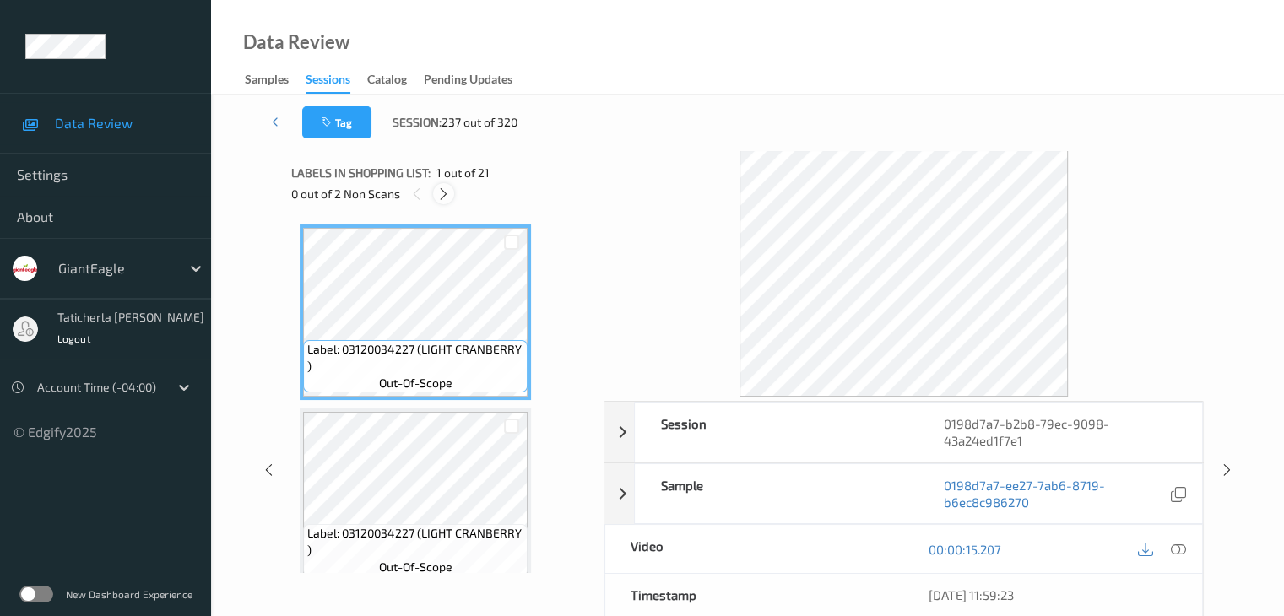
click at [442, 185] on div at bounding box center [443, 193] width 21 height 21
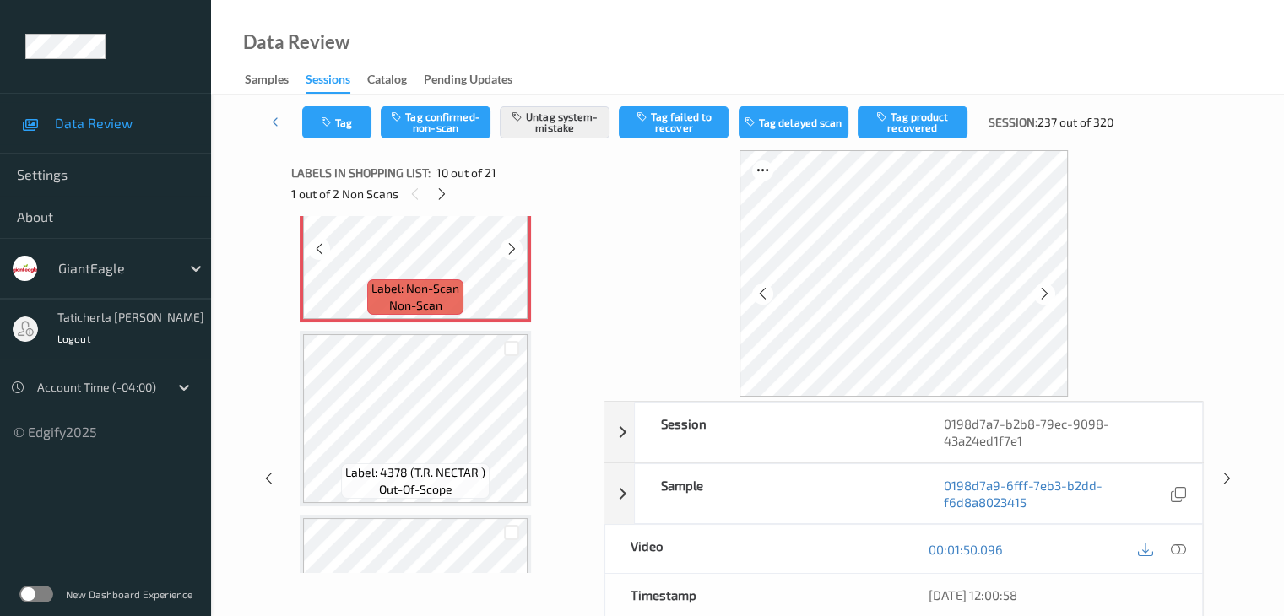
scroll to position [1650, 0]
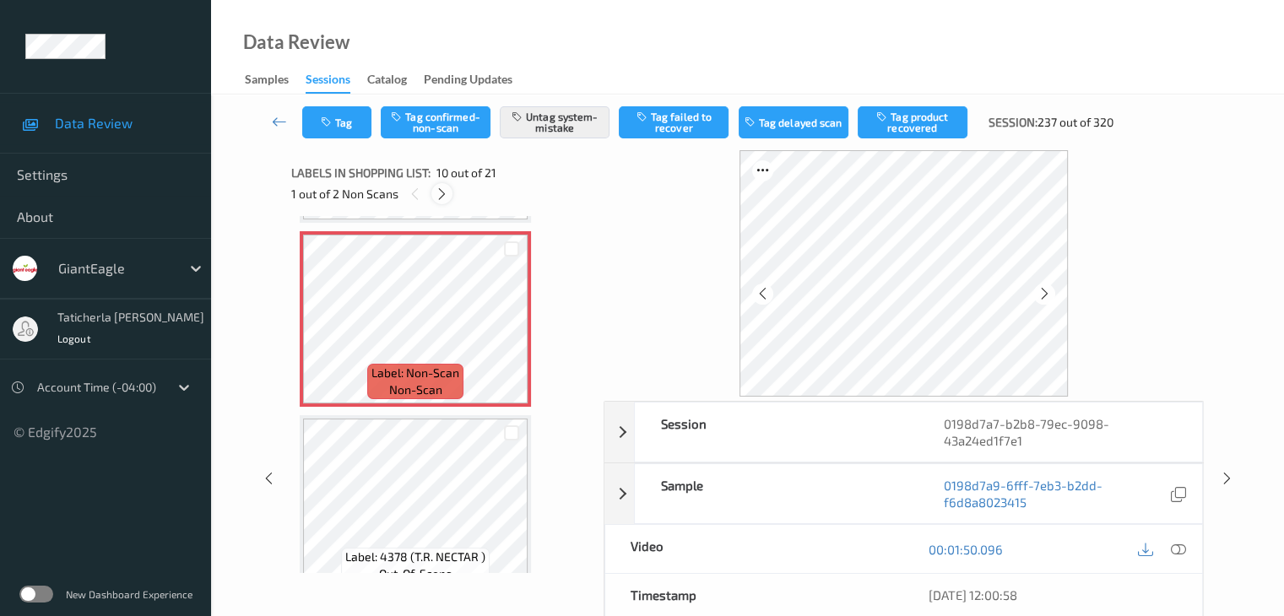
click at [447, 191] on icon at bounding box center [442, 194] width 14 height 15
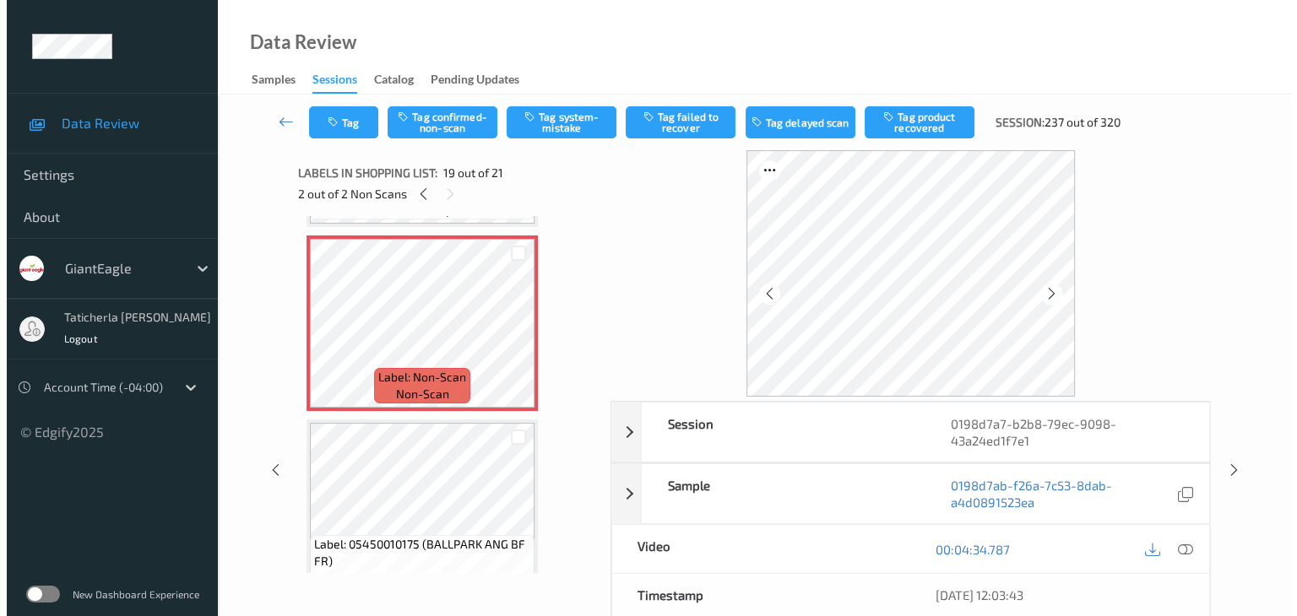
scroll to position [3306, 0]
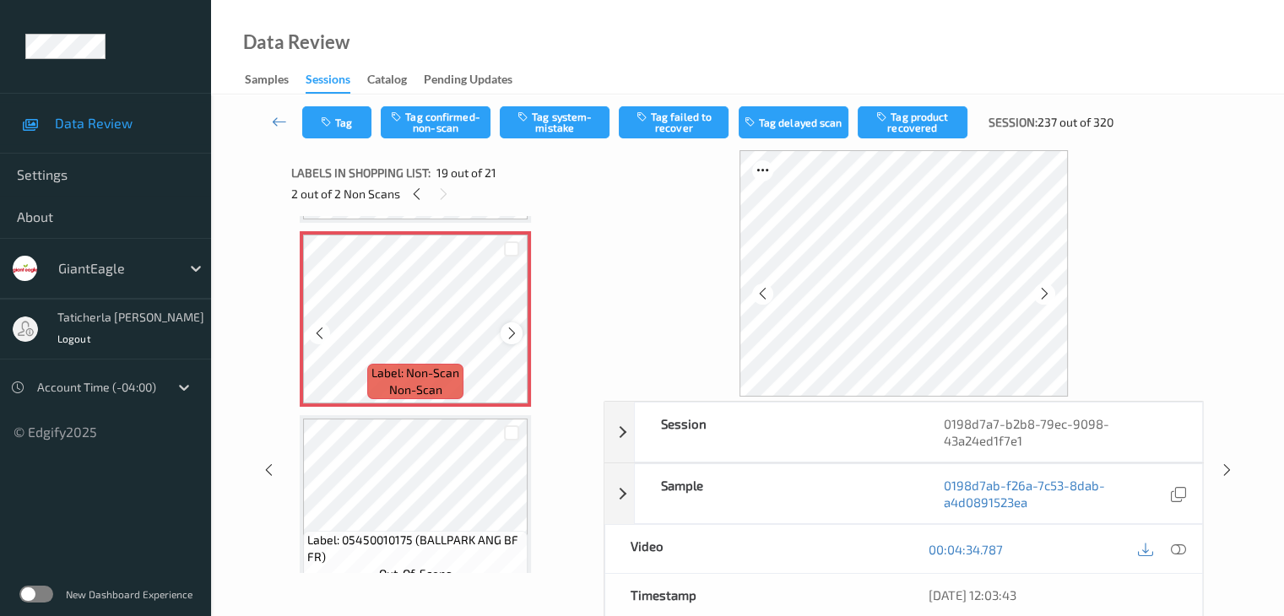
click at [514, 333] on icon at bounding box center [512, 333] width 14 height 15
click at [1176, 548] on icon at bounding box center [1177, 549] width 15 height 15
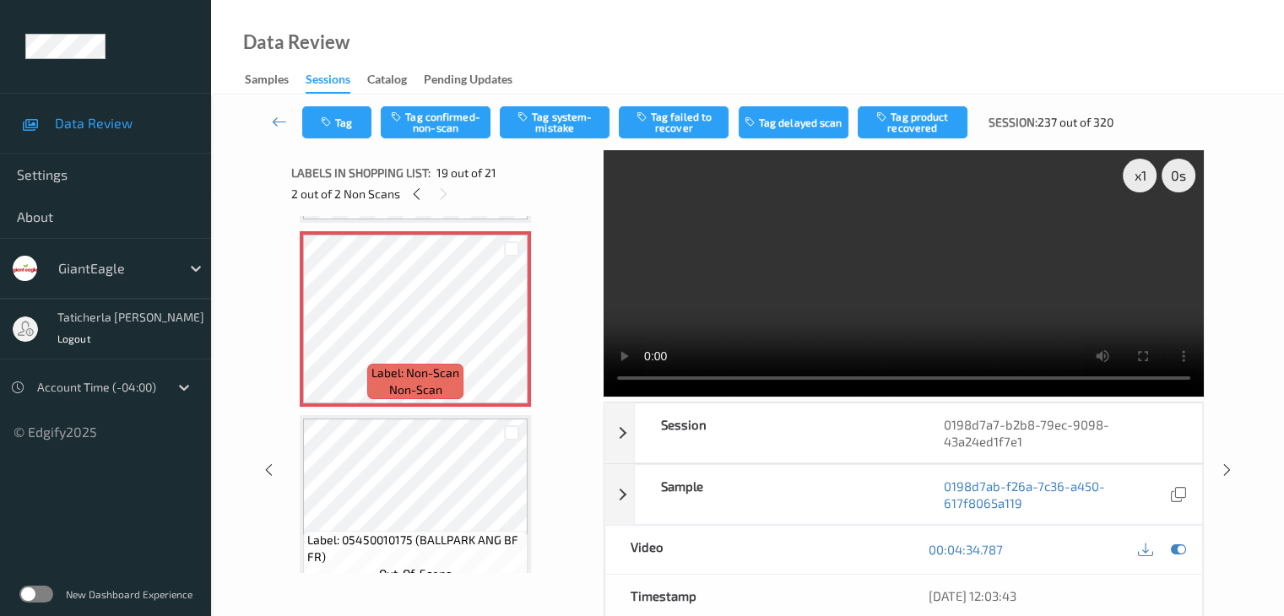
click at [1141, 236] on video at bounding box center [904, 273] width 600 height 247
click at [591, 131] on button "Tag system-mistake" at bounding box center [555, 122] width 110 height 32
click at [344, 129] on button "Tag" at bounding box center [336, 122] width 69 height 32
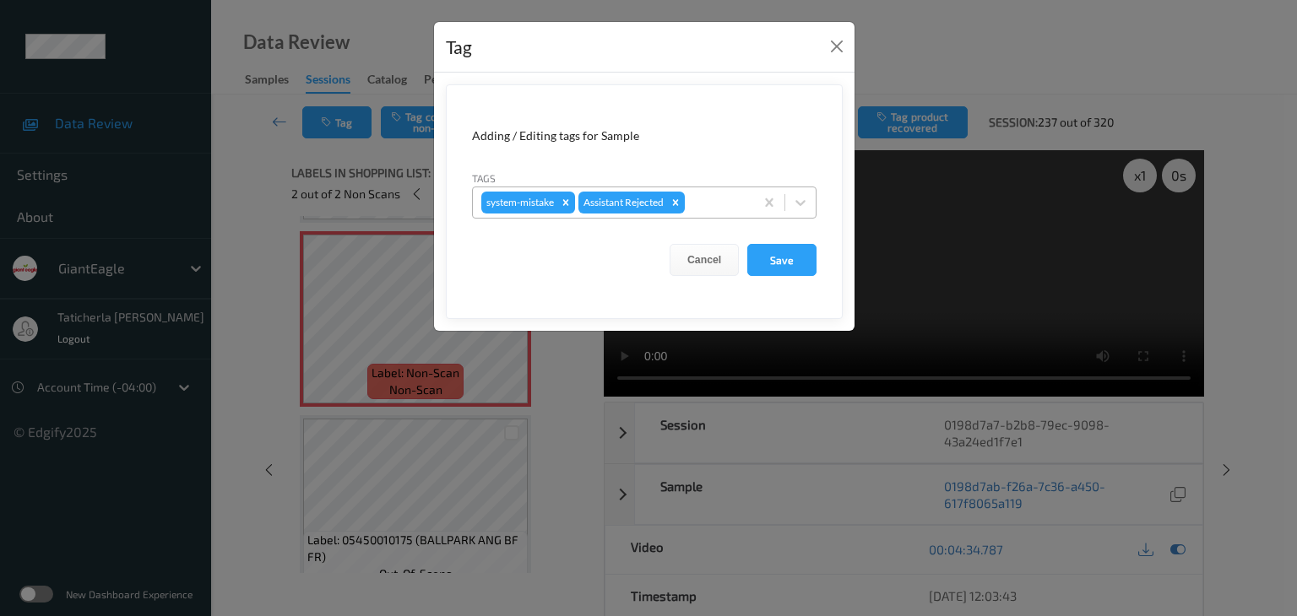
click at [713, 210] on div at bounding box center [716, 202] width 57 height 20
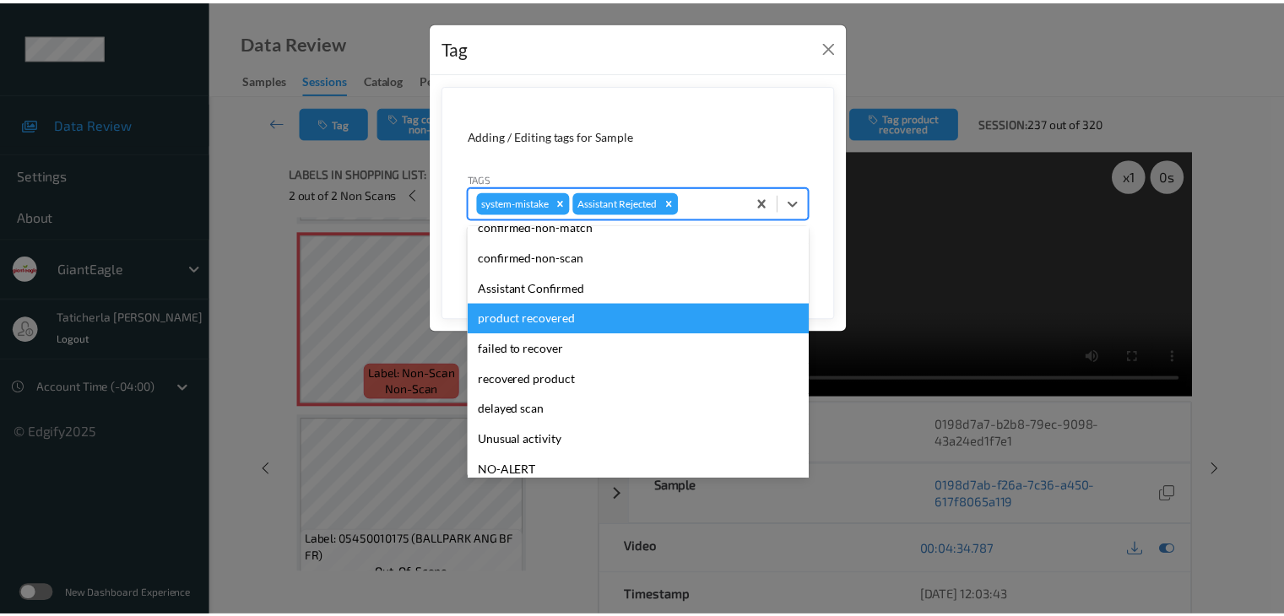
scroll to position [84, 0]
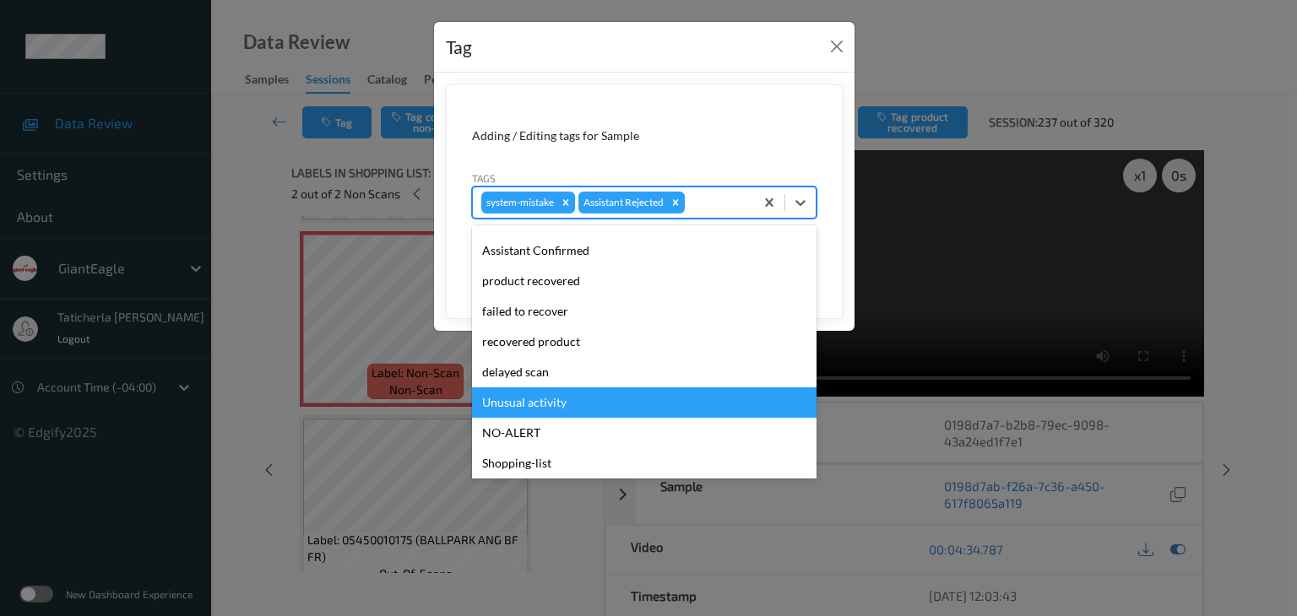
click at [580, 399] on div "Unusual activity" at bounding box center [644, 403] width 344 height 30
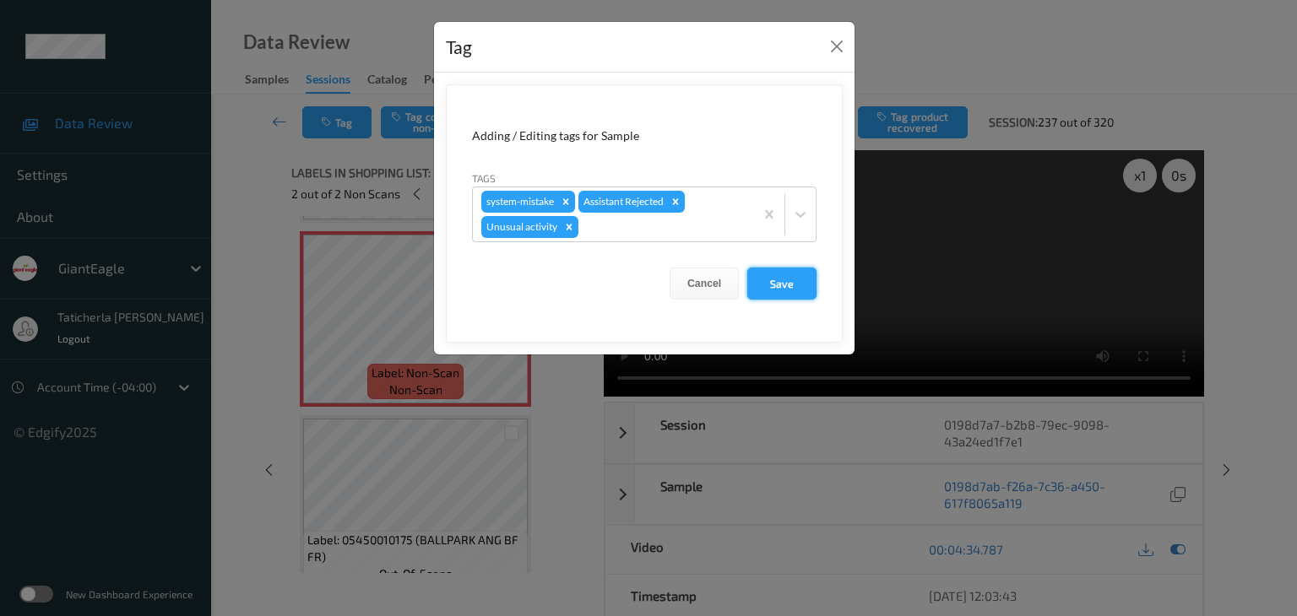
click at [797, 285] on button "Save" at bounding box center [781, 284] width 69 height 32
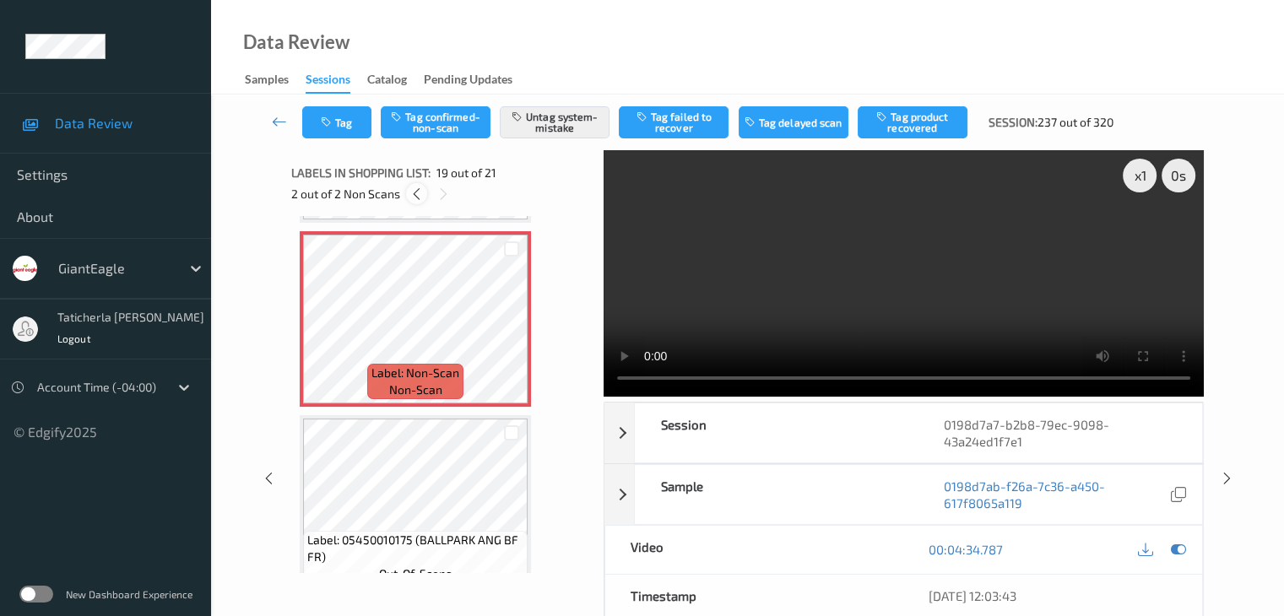
click at [415, 200] on icon at bounding box center [416, 194] width 14 height 15
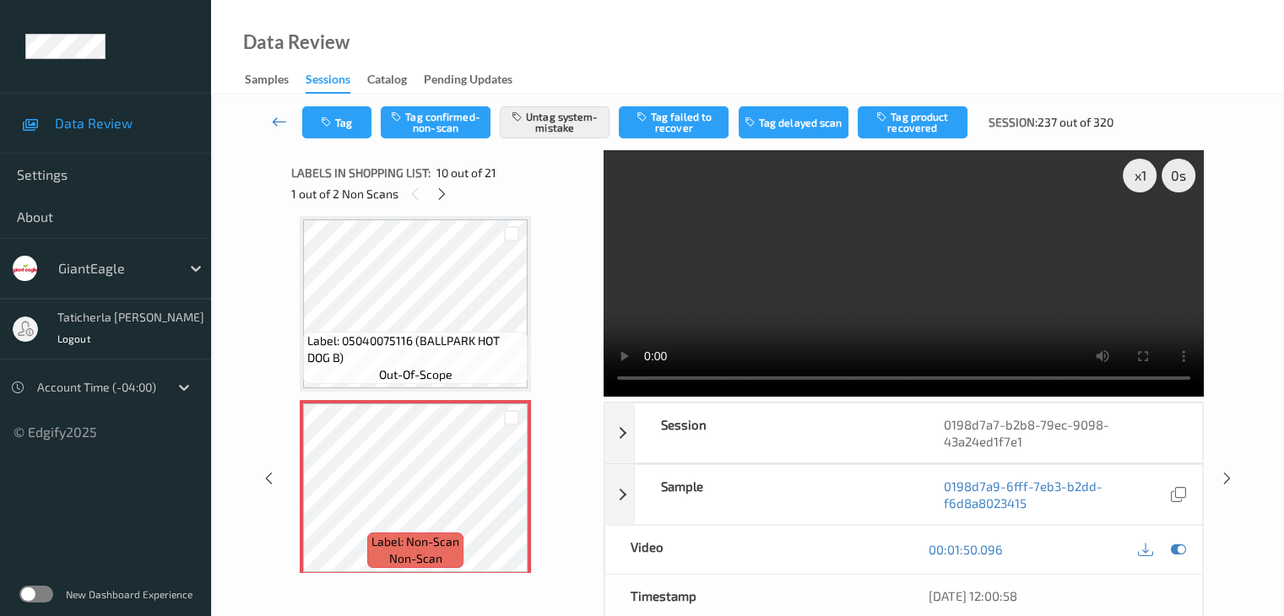
click at [280, 122] on icon at bounding box center [279, 121] width 15 height 17
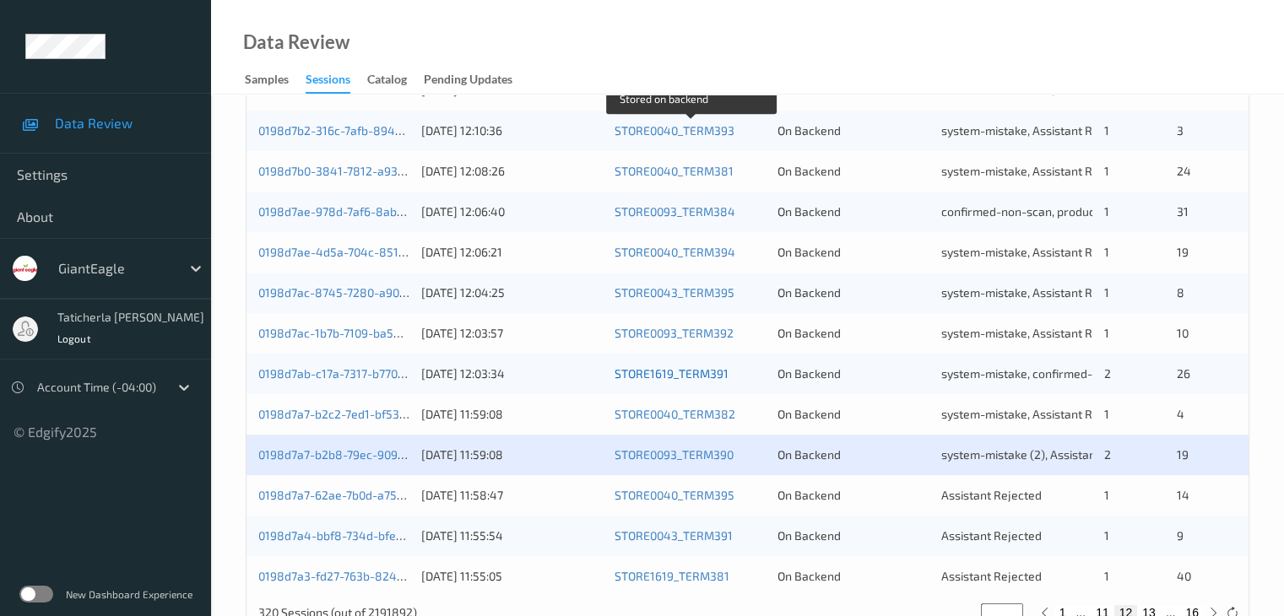
scroll to position [787, 0]
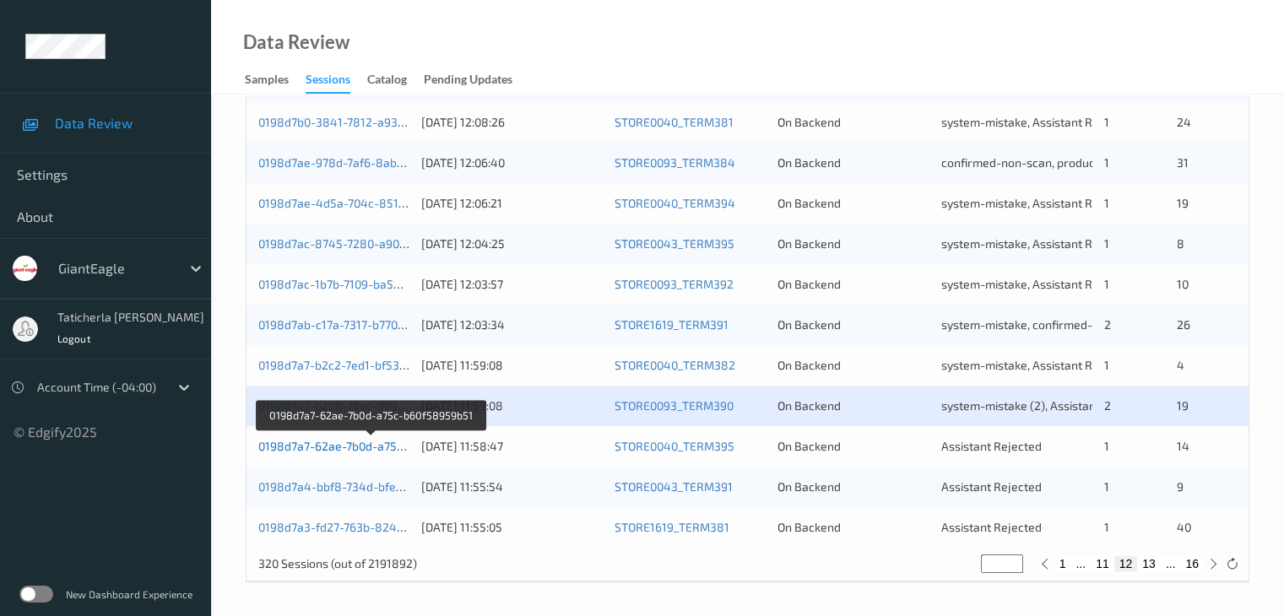
click at [355, 444] on link "0198d7a7-62ae-7b0d-a75c-b60f58959b51" at bounding box center [371, 446] width 227 height 14
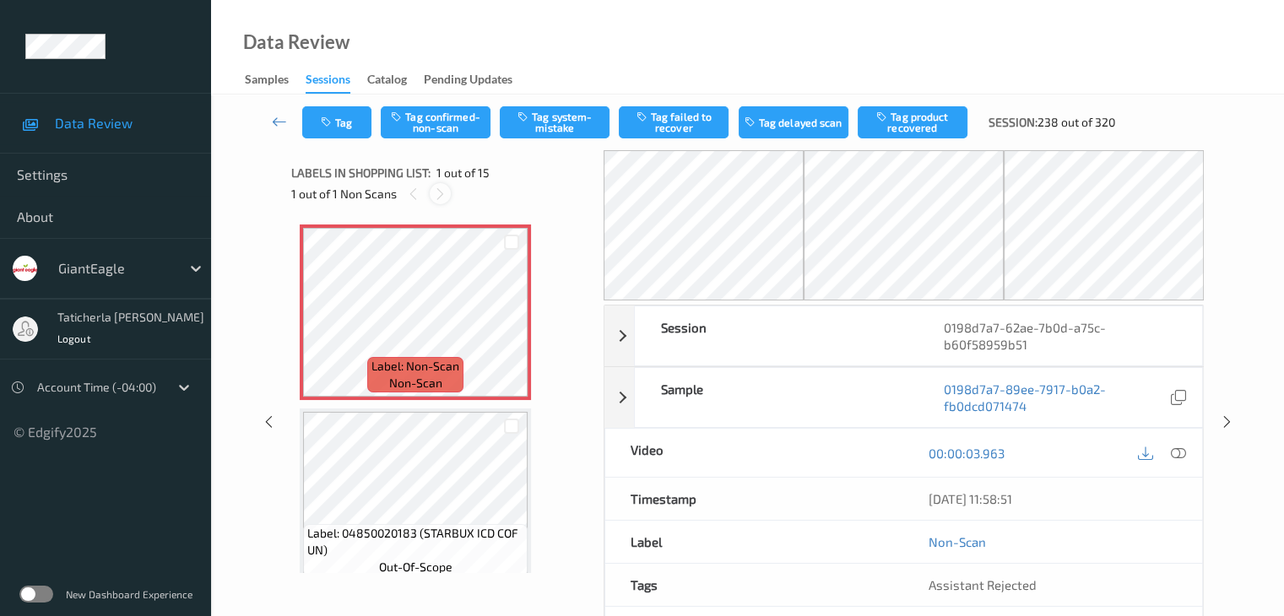
drag, startPoint x: 435, startPoint y: 190, endPoint x: 457, endPoint y: 227, distance: 43.1
click at [439, 194] on icon at bounding box center [440, 194] width 14 height 15
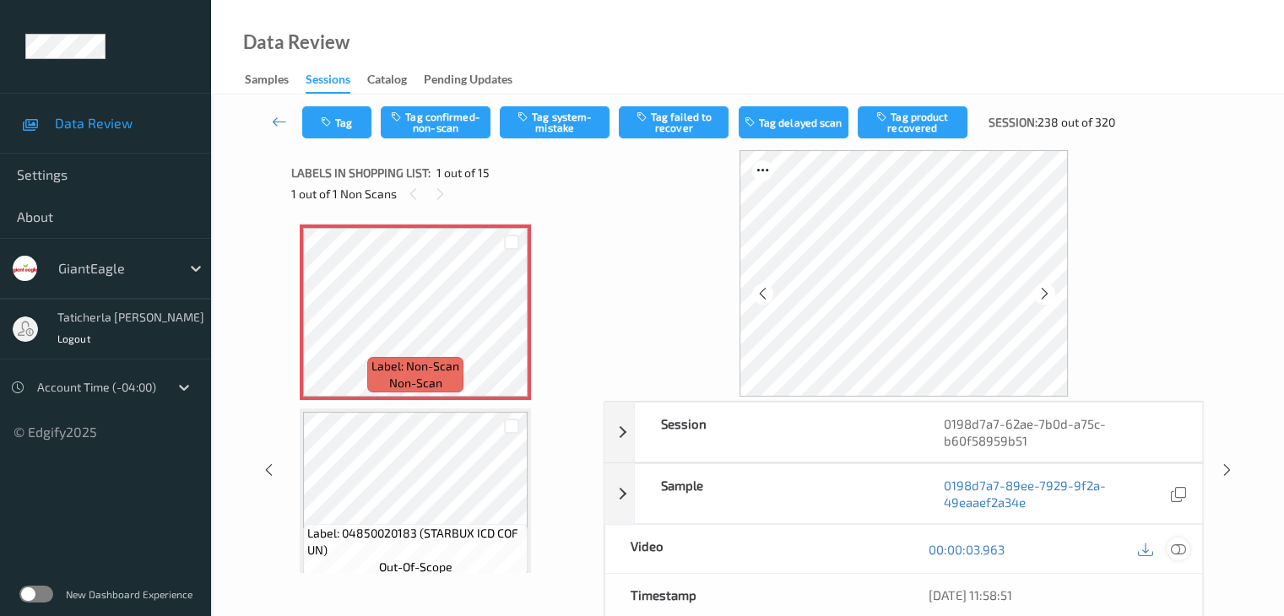
click at [1175, 550] on icon at bounding box center [1177, 549] width 15 height 15
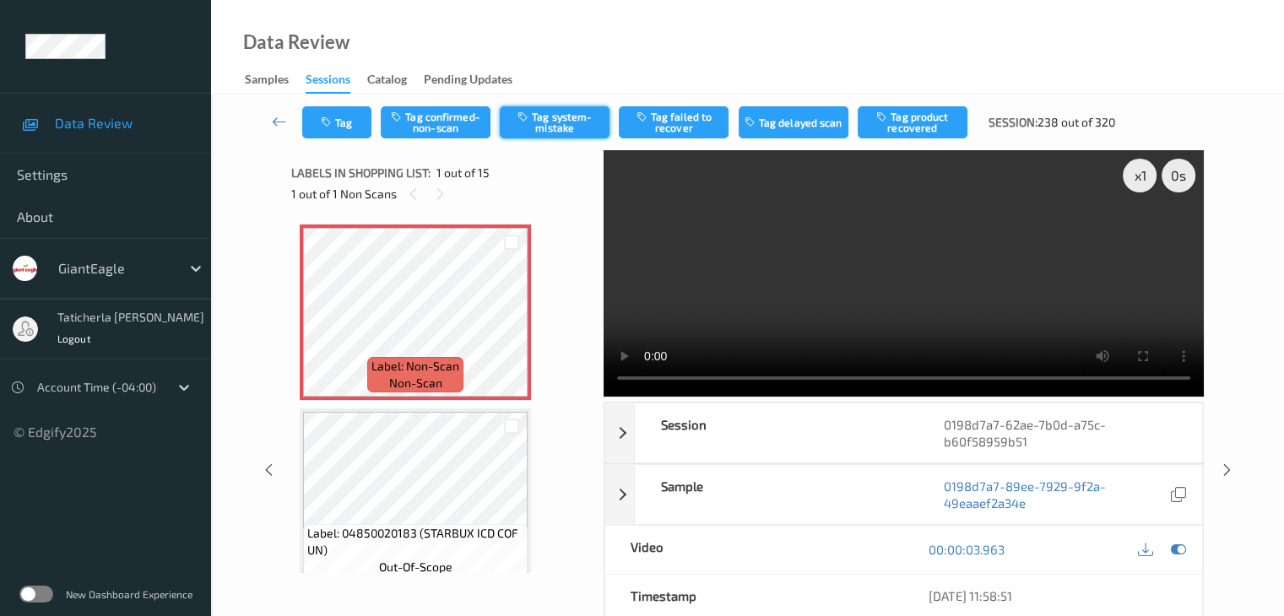
click at [579, 109] on button "Tag system-mistake" at bounding box center [555, 122] width 110 height 32
click at [350, 124] on button "Tag" at bounding box center [336, 122] width 69 height 32
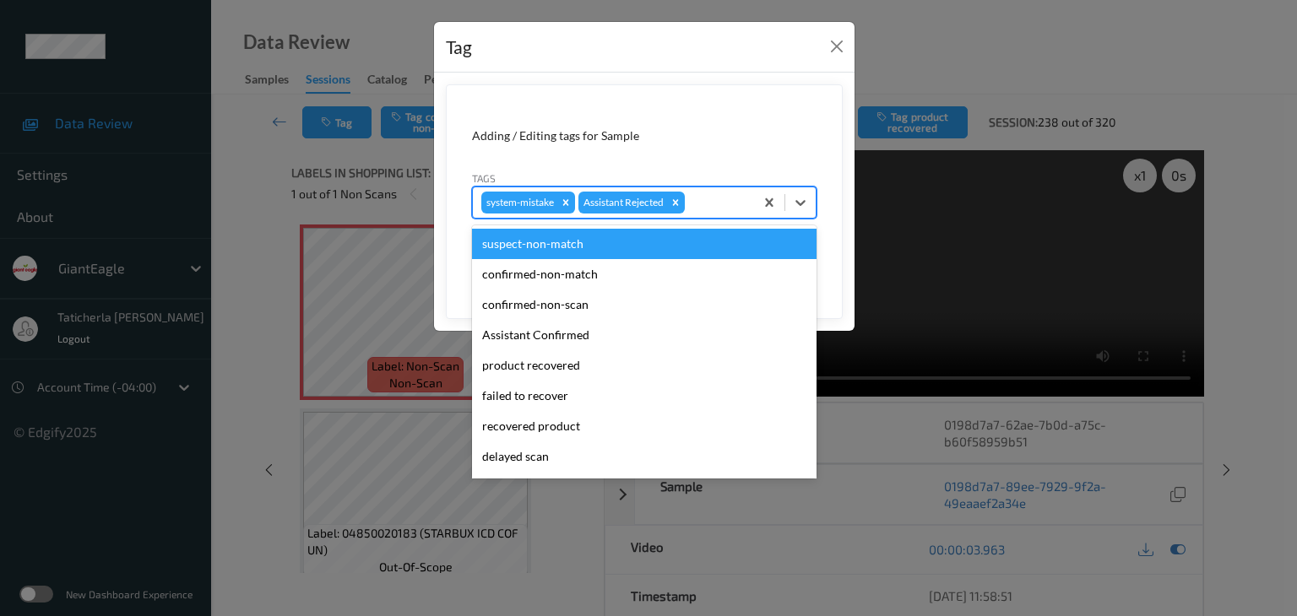
click at [734, 213] on div "system-mistake Assistant Rejected" at bounding box center [613, 202] width 281 height 29
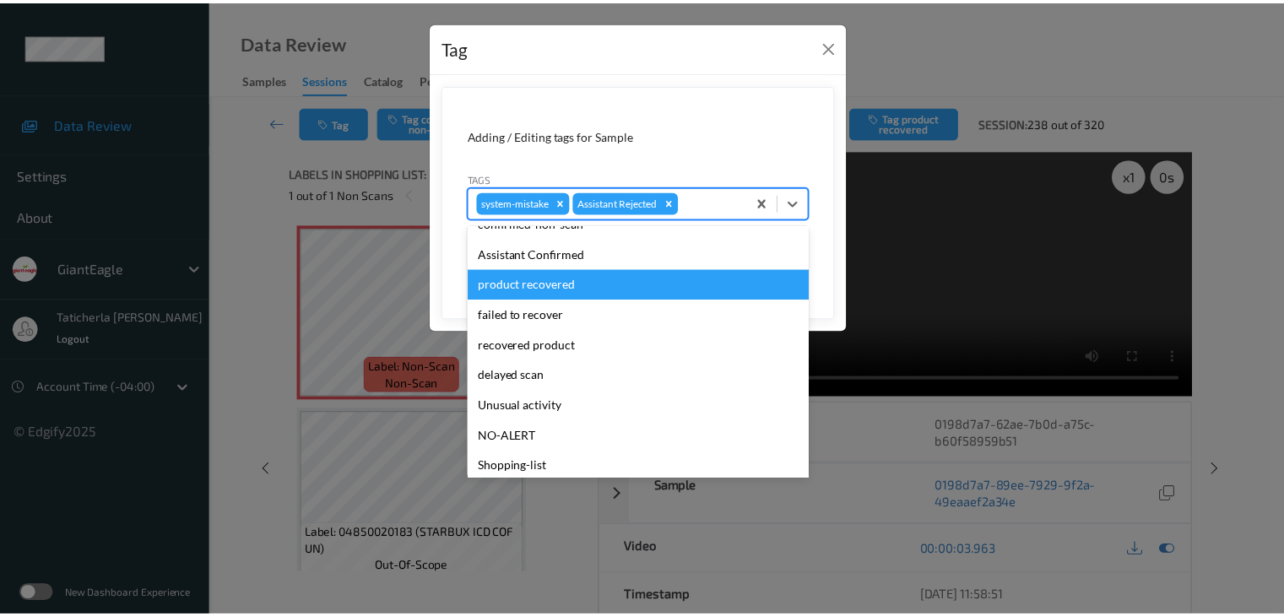
scroll to position [149, 0]
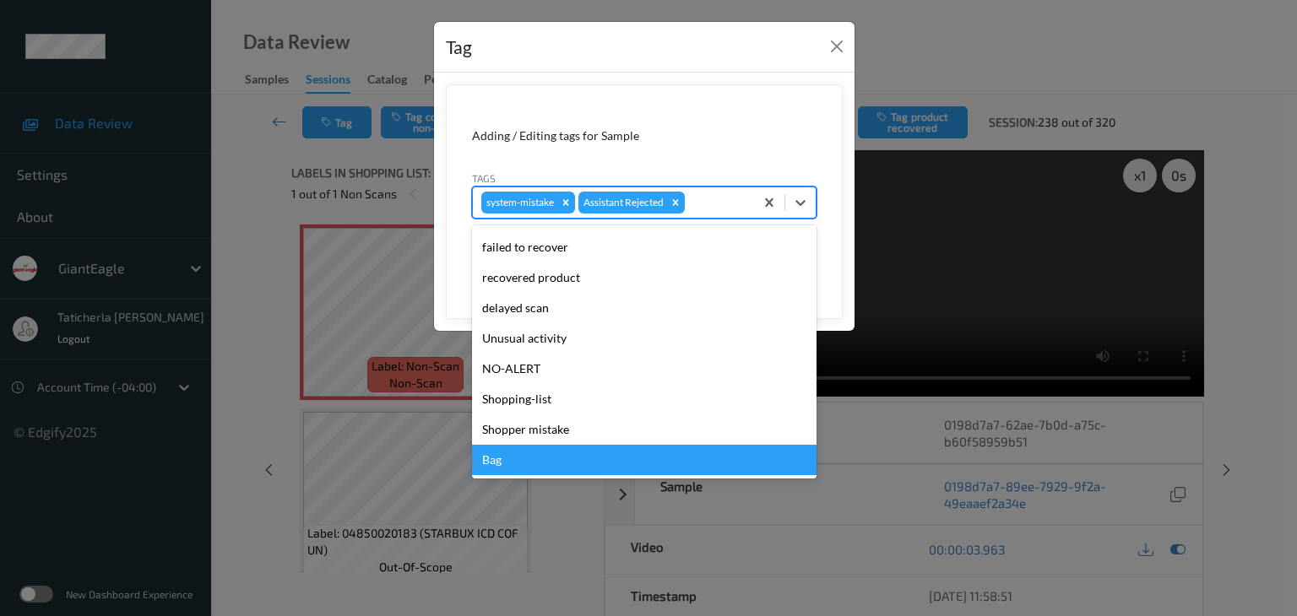
click at [610, 470] on div "Bag" at bounding box center [644, 460] width 344 height 30
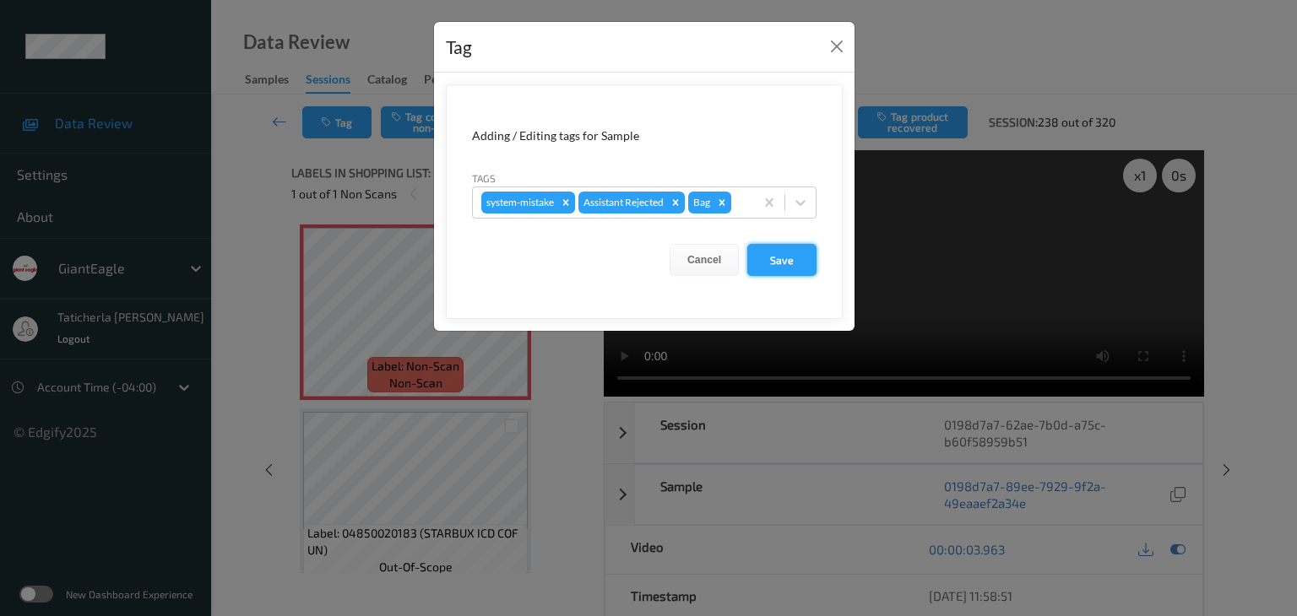
click at [789, 268] on button "Save" at bounding box center [781, 260] width 69 height 32
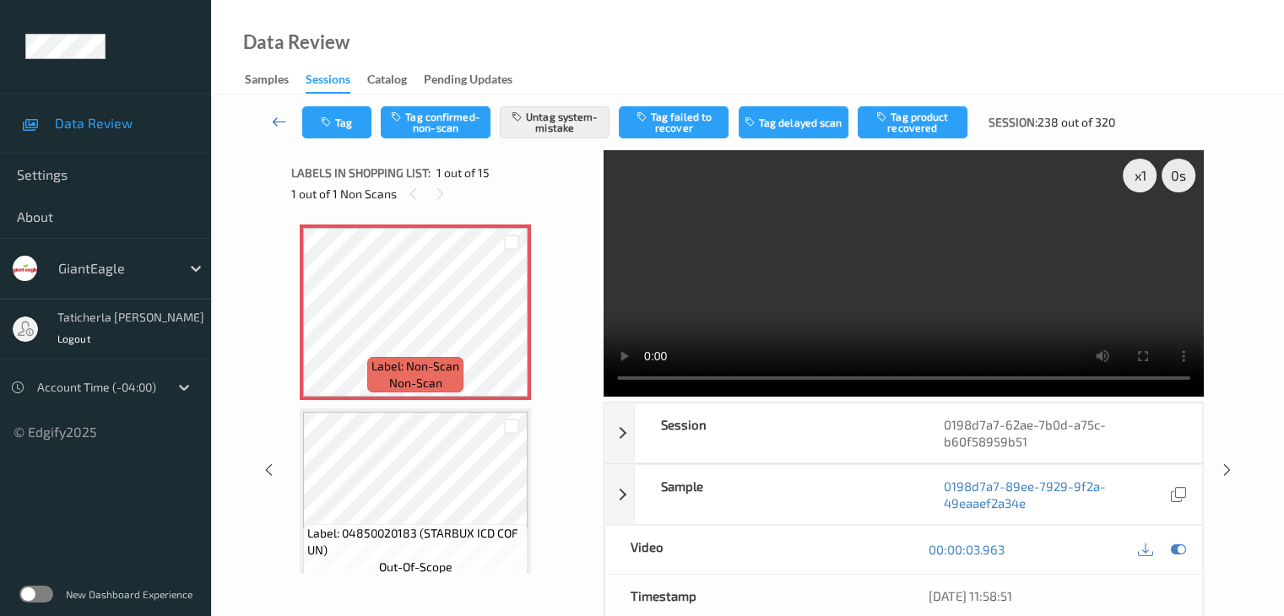
click at [279, 122] on icon at bounding box center [279, 121] width 15 height 17
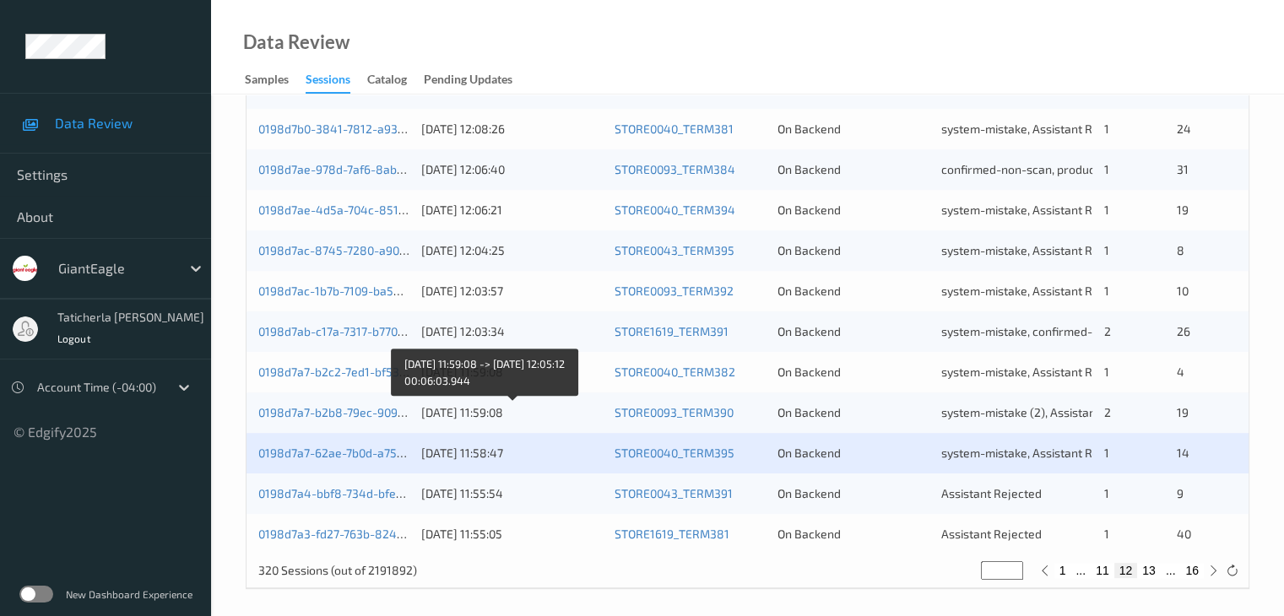
scroll to position [787, 0]
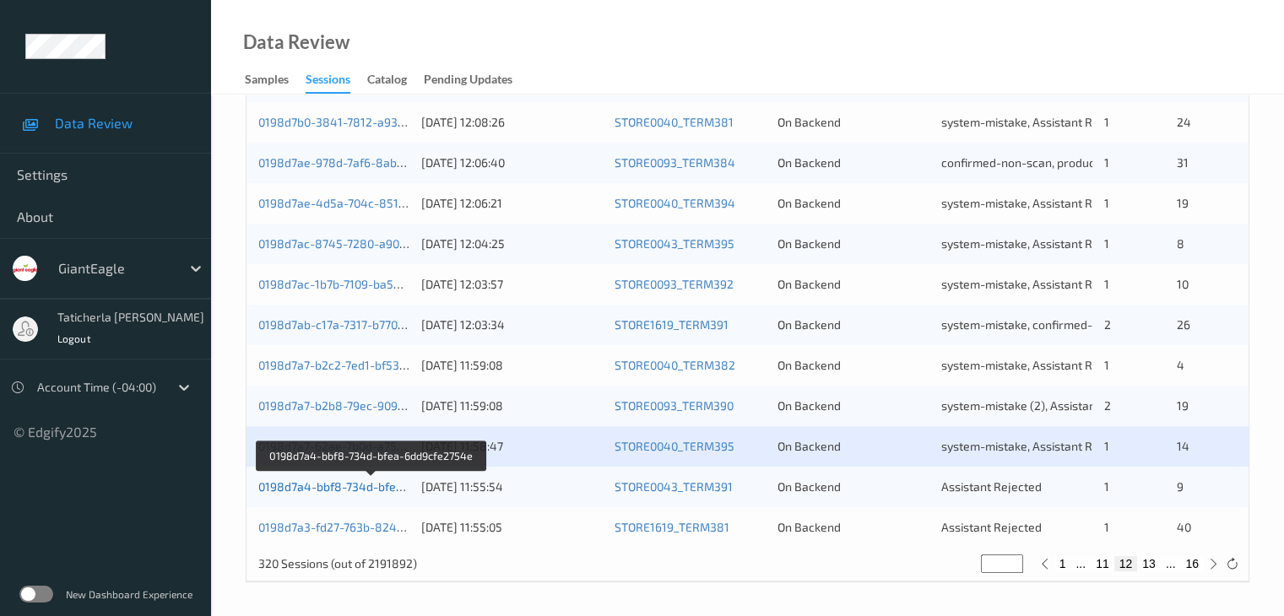
click at [328, 487] on link "0198d7a4-bbf8-734d-bfea-6dd9cfe2754e" at bounding box center [371, 487] width 227 height 14
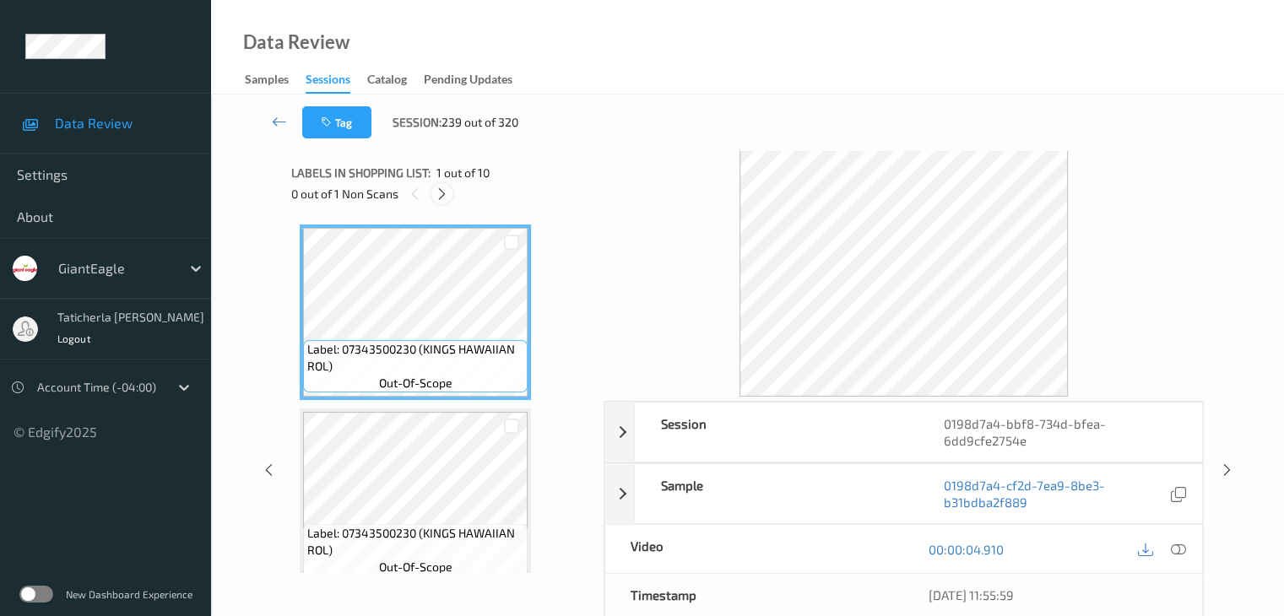
click at [445, 195] on icon at bounding box center [442, 194] width 14 height 15
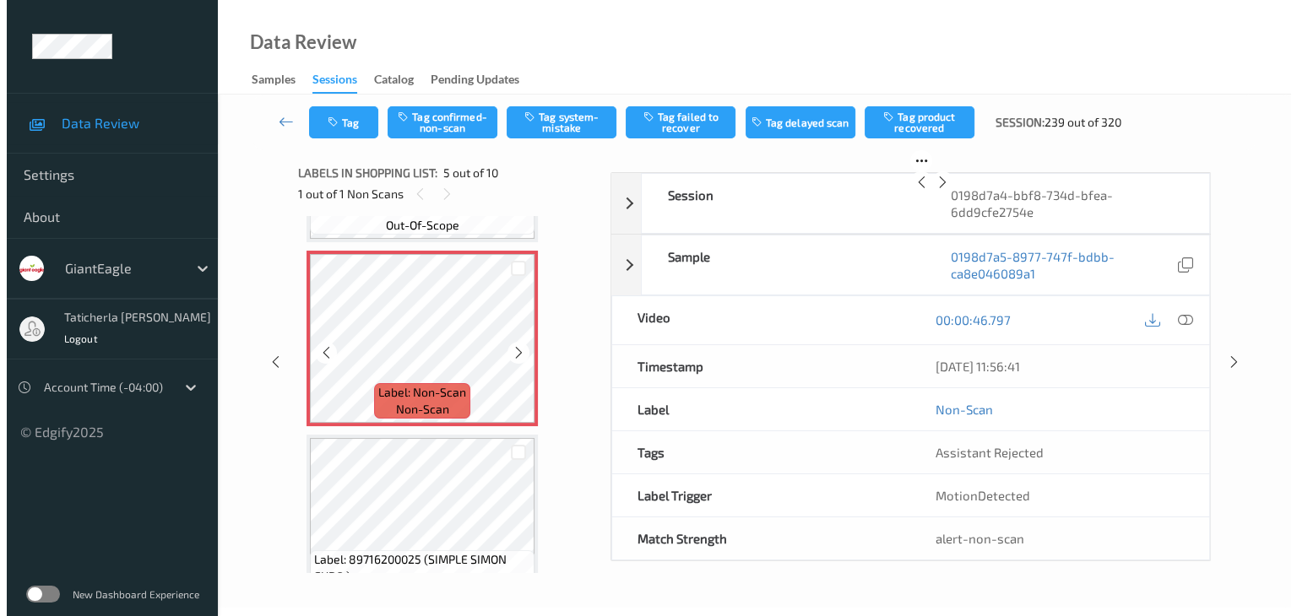
scroll to position [729, 0]
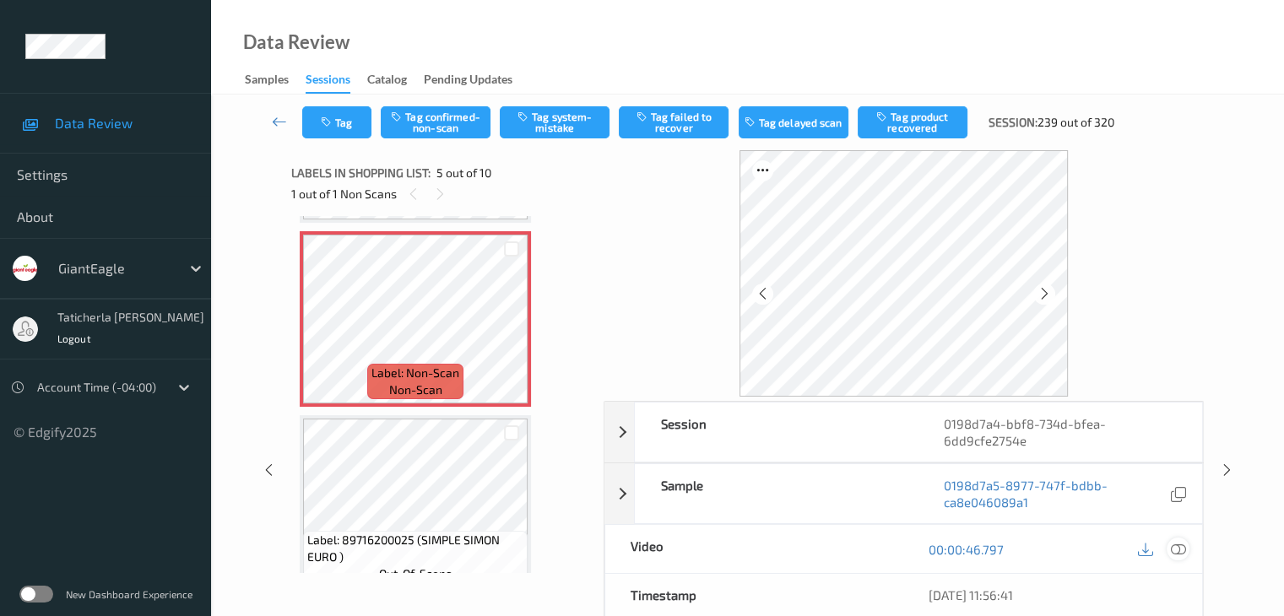
click at [1176, 548] on icon at bounding box center [1177, 549] width 15 height 15
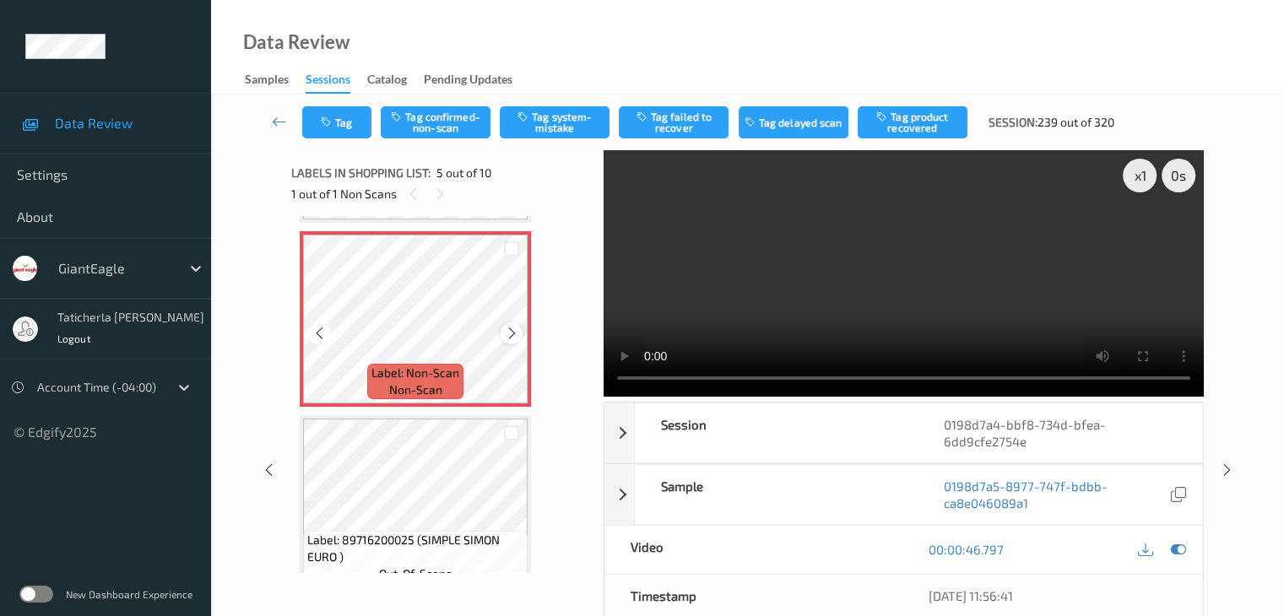
click at [507, 331] on icon at bounding box center [512, 333] width 14 height 15
click at [902, 263] on video at bounding box center [904, 273] width 600 height 247
click at [795, 332] on video at bounding box center [904, 273] width 600 height 247
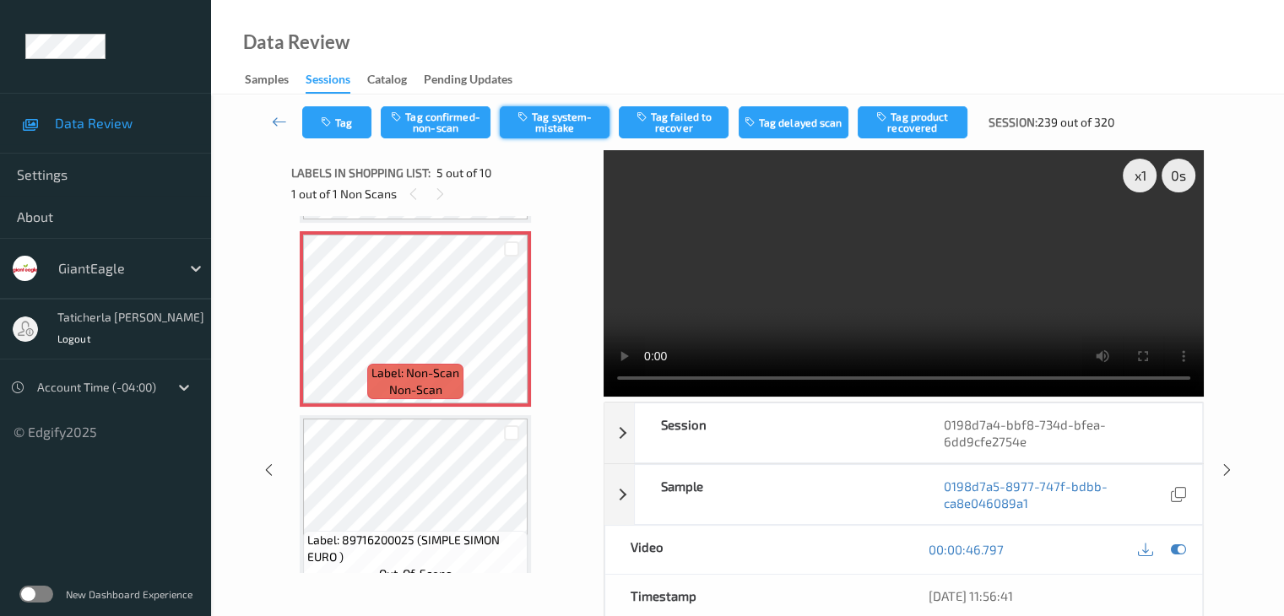
click at [564, 122] on button "Tag system-mistake" at bounding box center [555, 122] width 110 height 32
click at [345, 125] on button "Tag" at bounding box center [336, 122] width 69 height 32
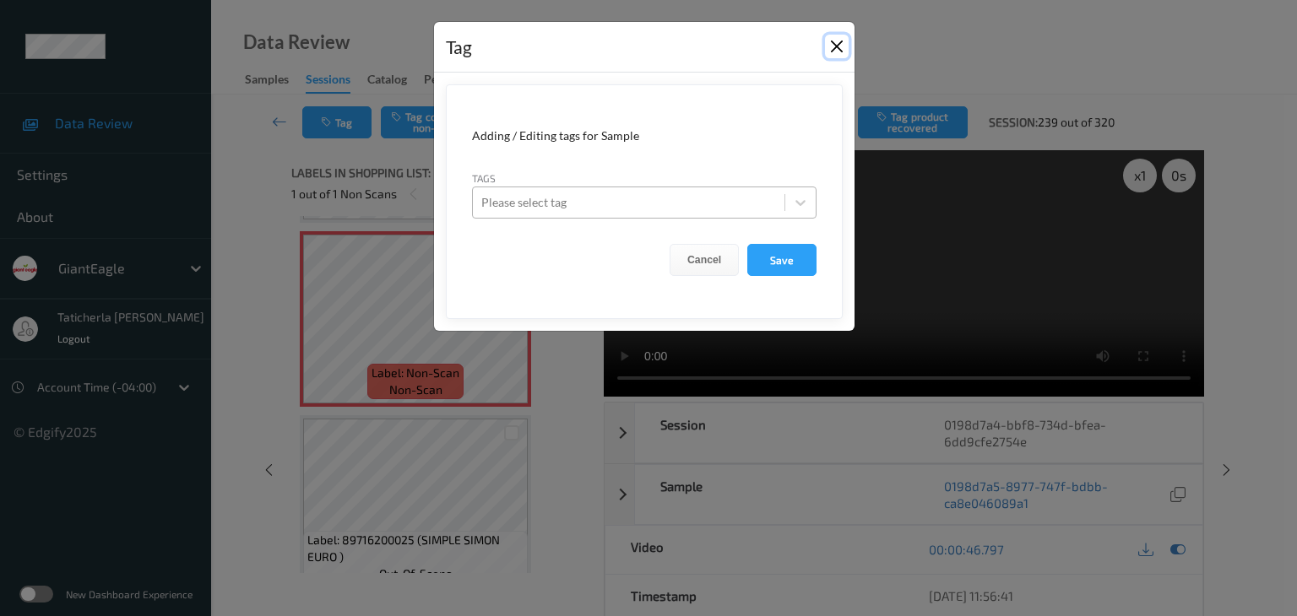
click at [837, 45] on button "Close" at bounding box center [837, 47] width 24 height 24
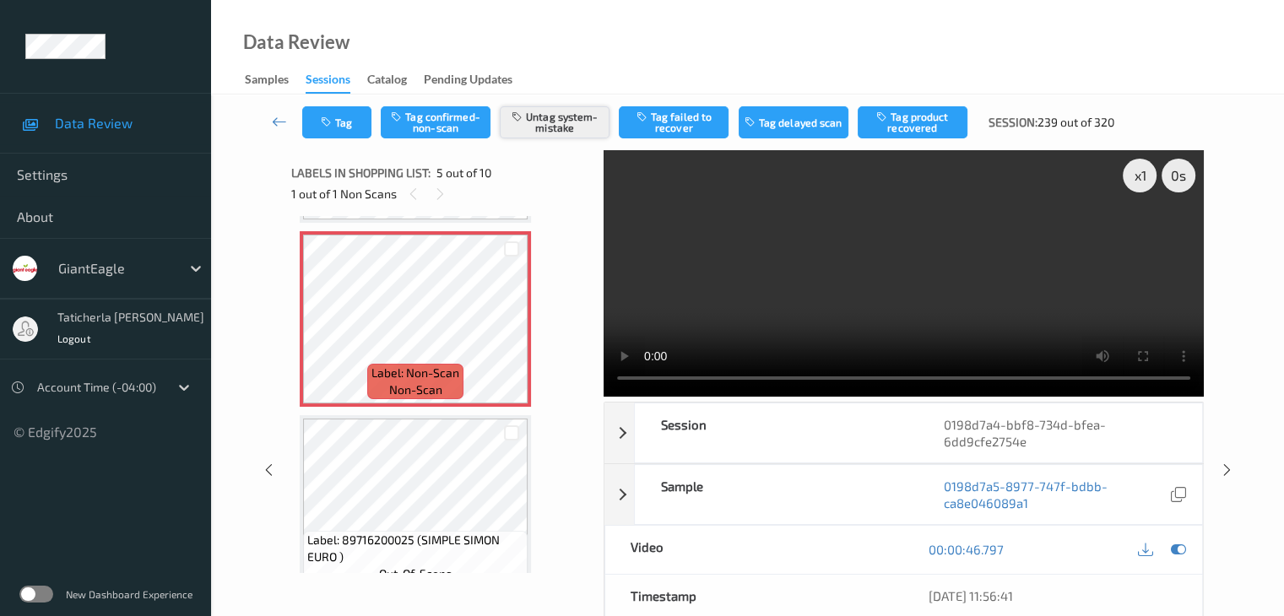
click at [549, 122] on button "Untag system-mistake" at bounding box center [555, 122] width 110 height 32
click at [567, 117] on button "Tag system-mistake" at bounding box center [555, 122] width 110 height 32
click at [360, 119] on button "Tag" at bounding box center [336, 122] width 69 height 32
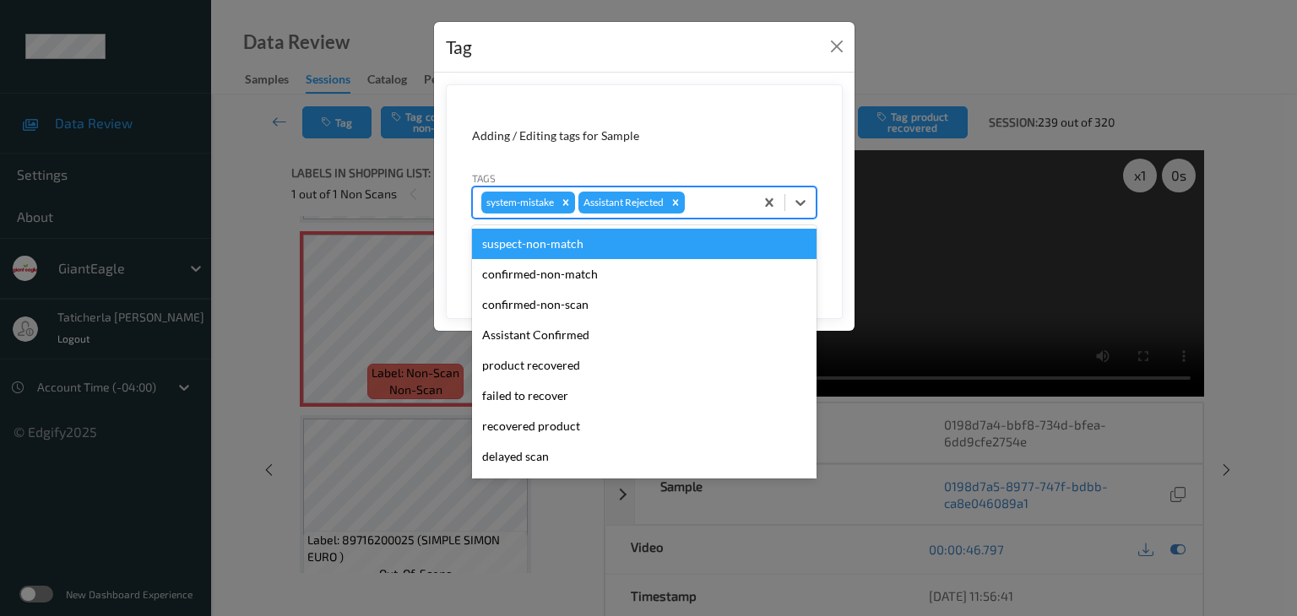
click at [703, 198] on div at bounding box center [716, 202] width 57 height 20
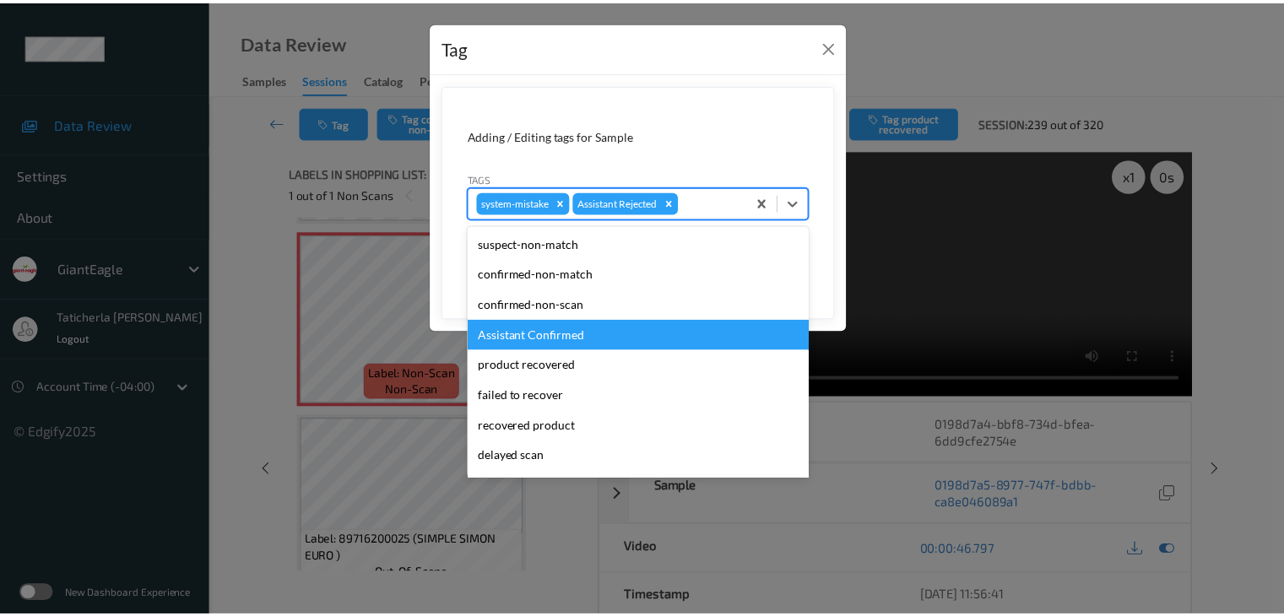
scroll to position [149, 0]
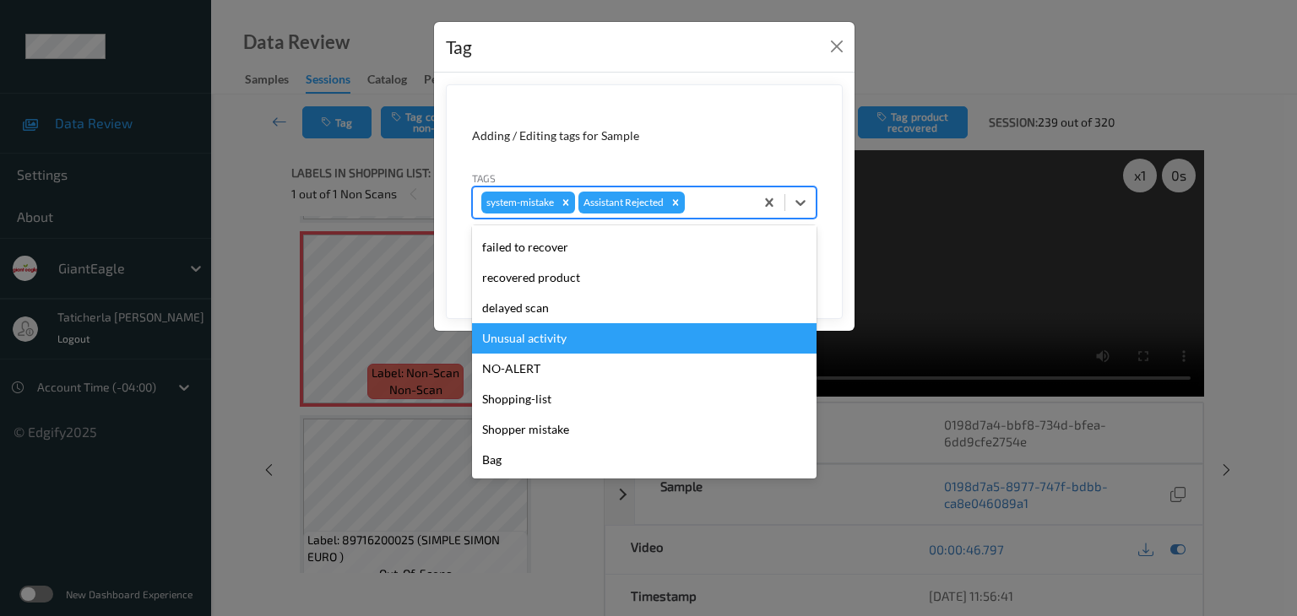
click at [603, 334] on div "Unusual activity" at bounding box center [644, 338] width 344 height 30
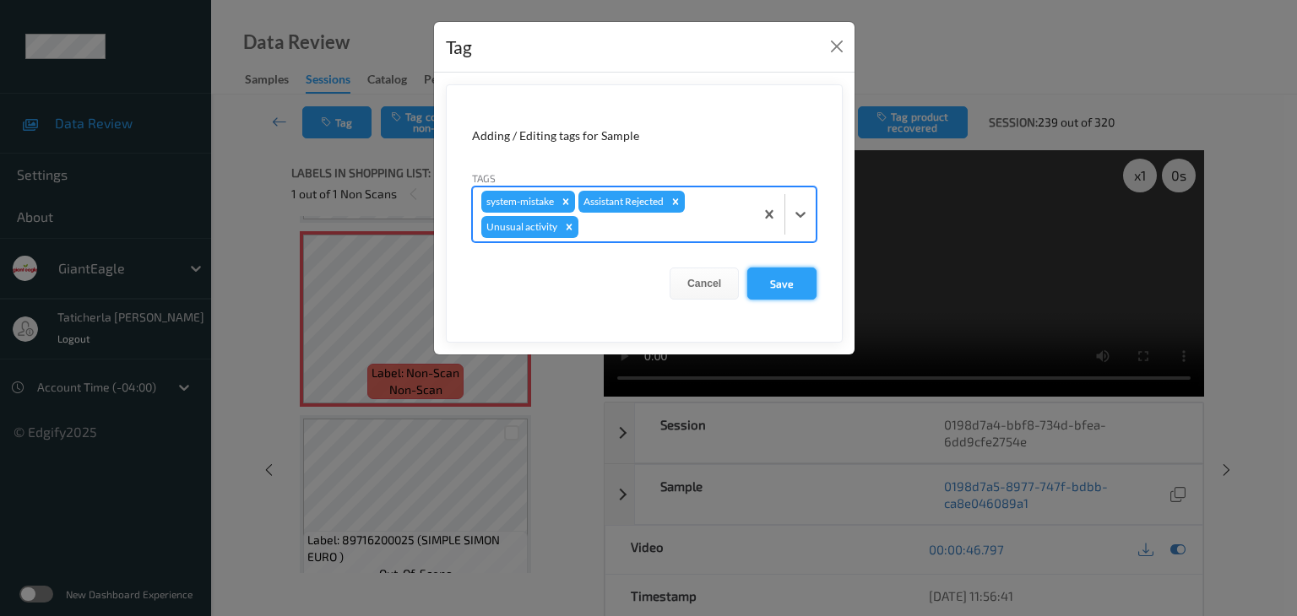
click at [793, 285] on button "Save" at bounding box center [781, 284] width 69 height 32
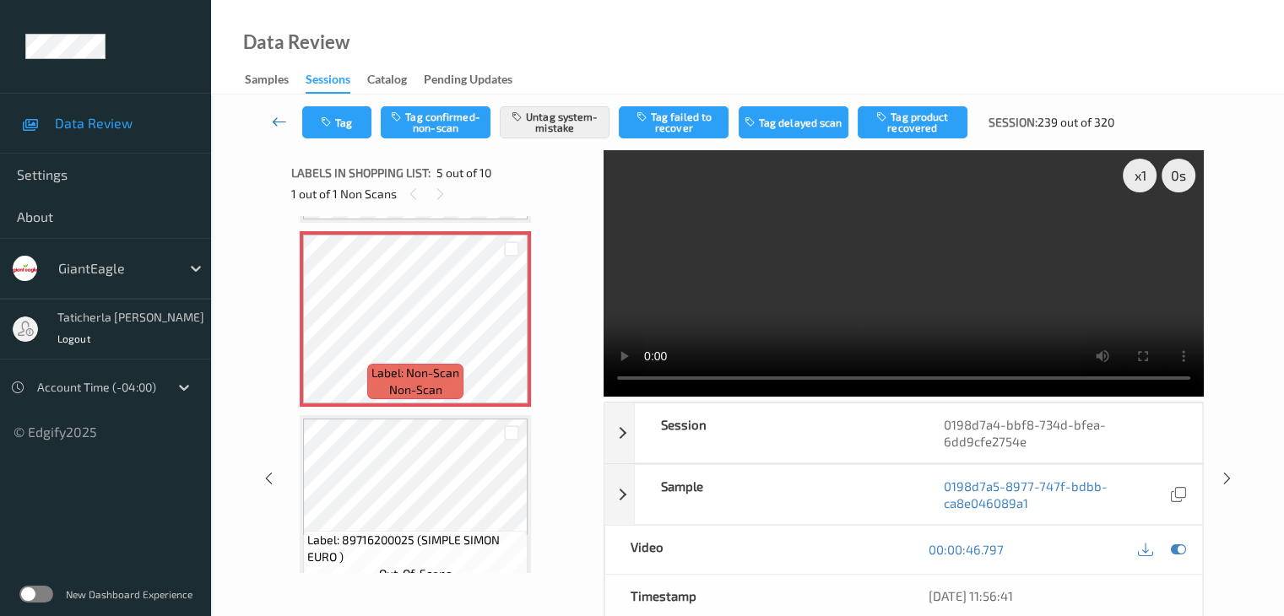
click at [277, 122] on icon at bounding box center [279, 121] width 15 height 17
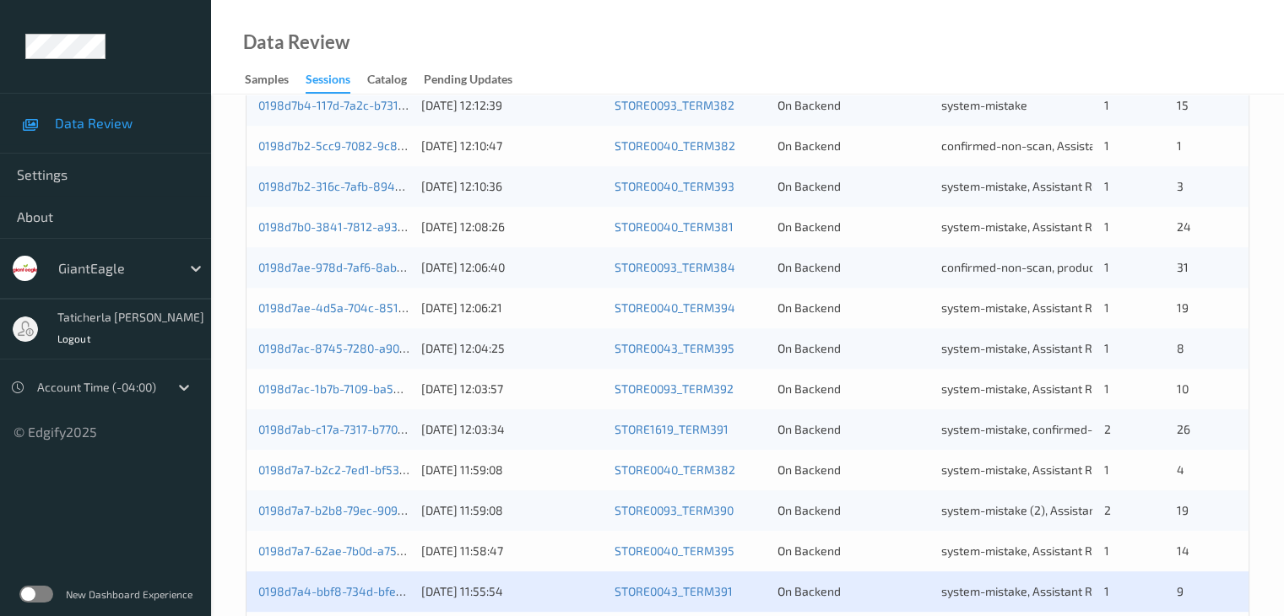
scroll to position [787, 0]
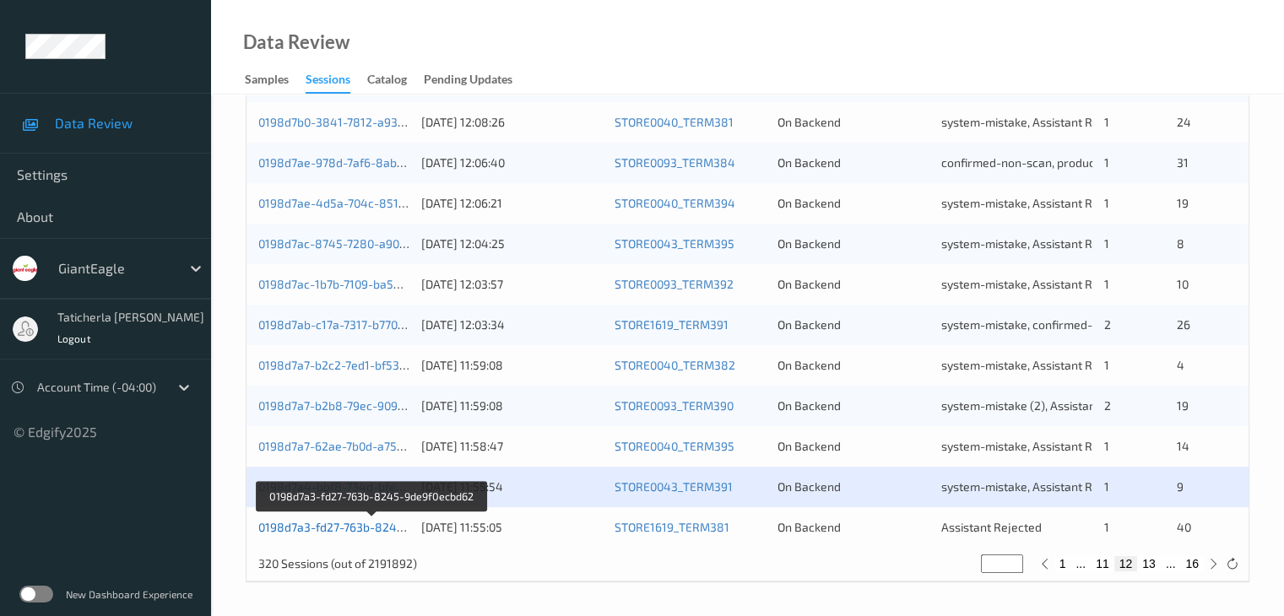
click at [352, 523] on link "0198d7a3-fd27-763b-8245-9de9f0ecbd62" at bounding box center [372, 527] width 228 height 14
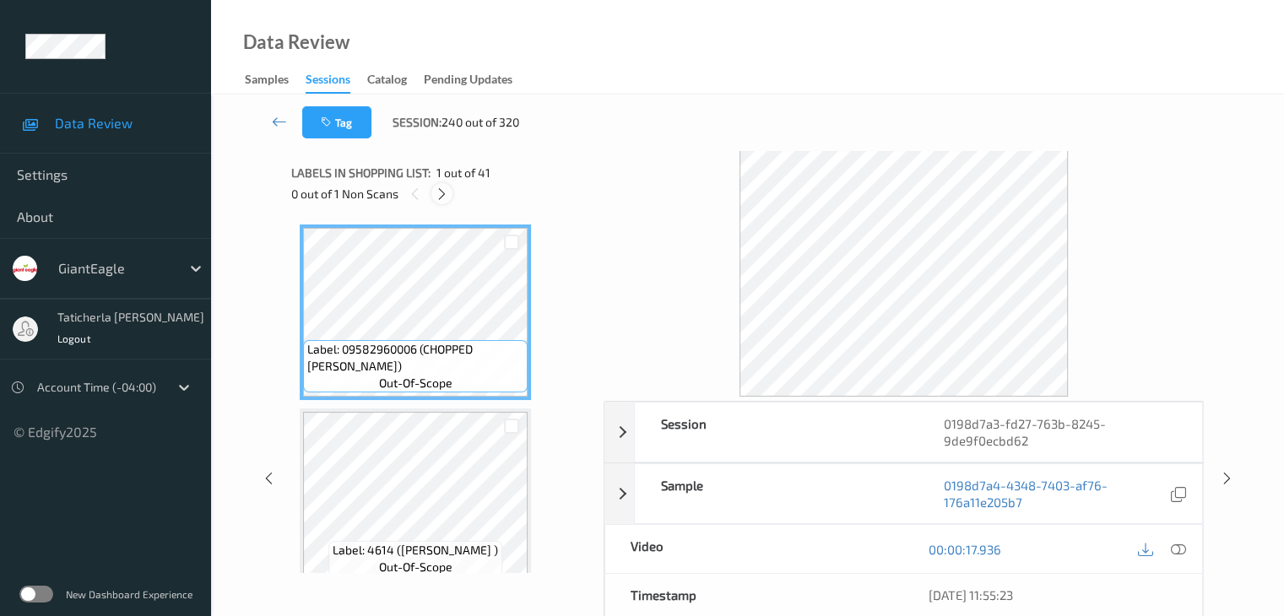
click at [442, 191] on icon at bounding box center [442, 194] width 14 height 15
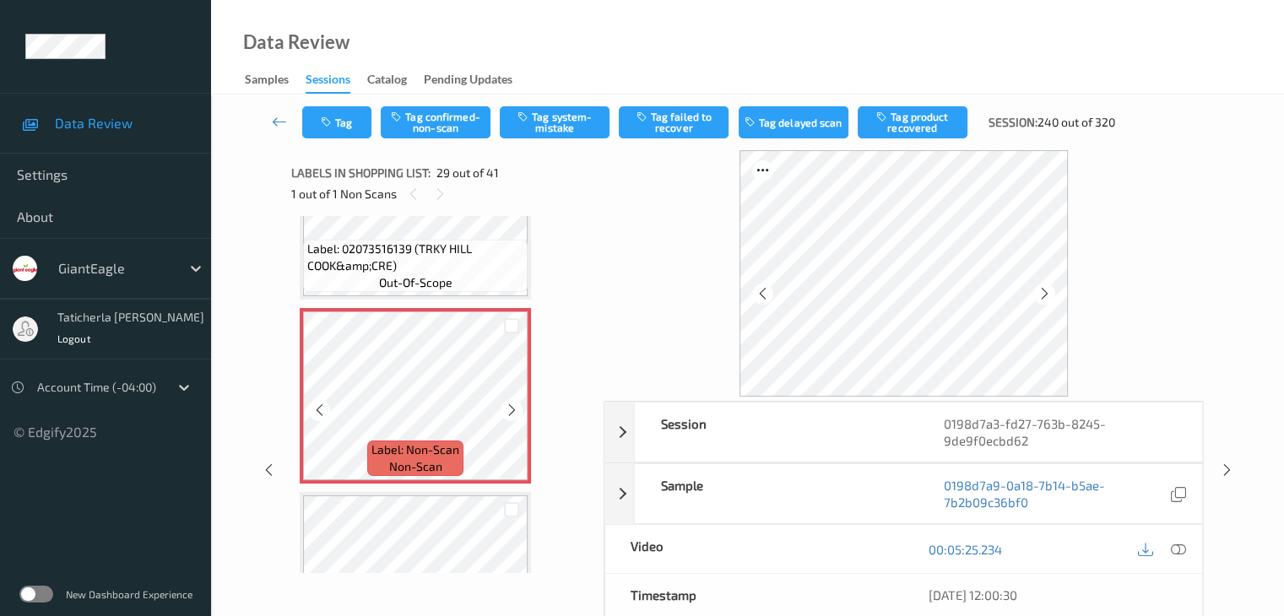
scroll to position [5147, 0]
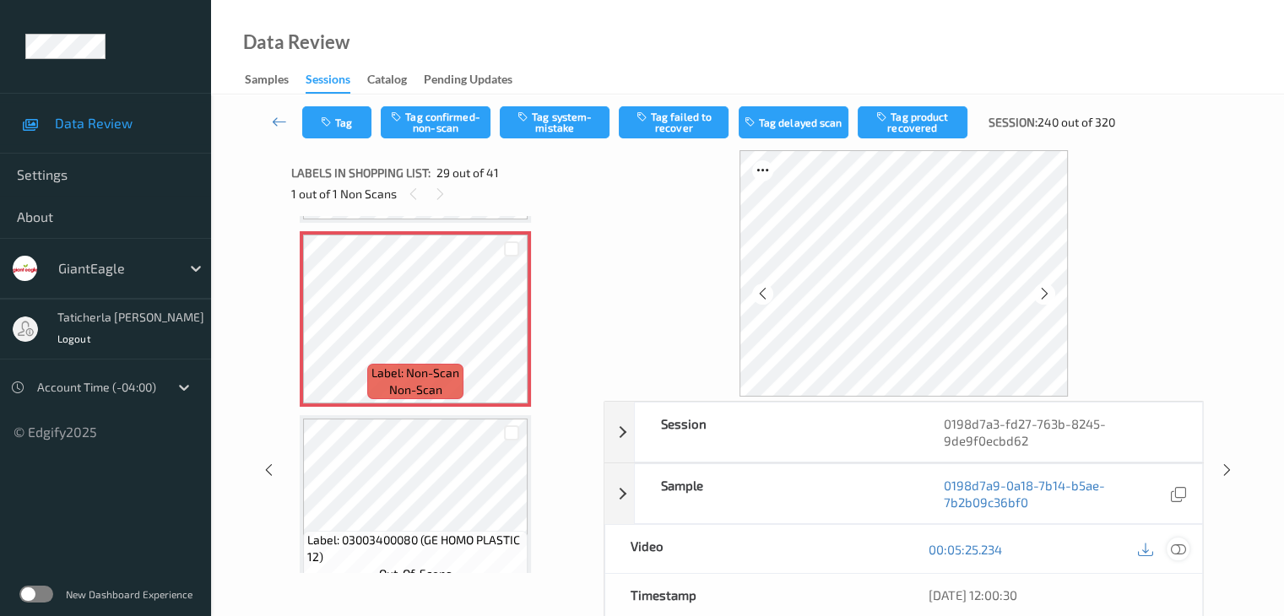
click at [1174, 543] on icon at bounding box center [1177, 549] width 15 height 15
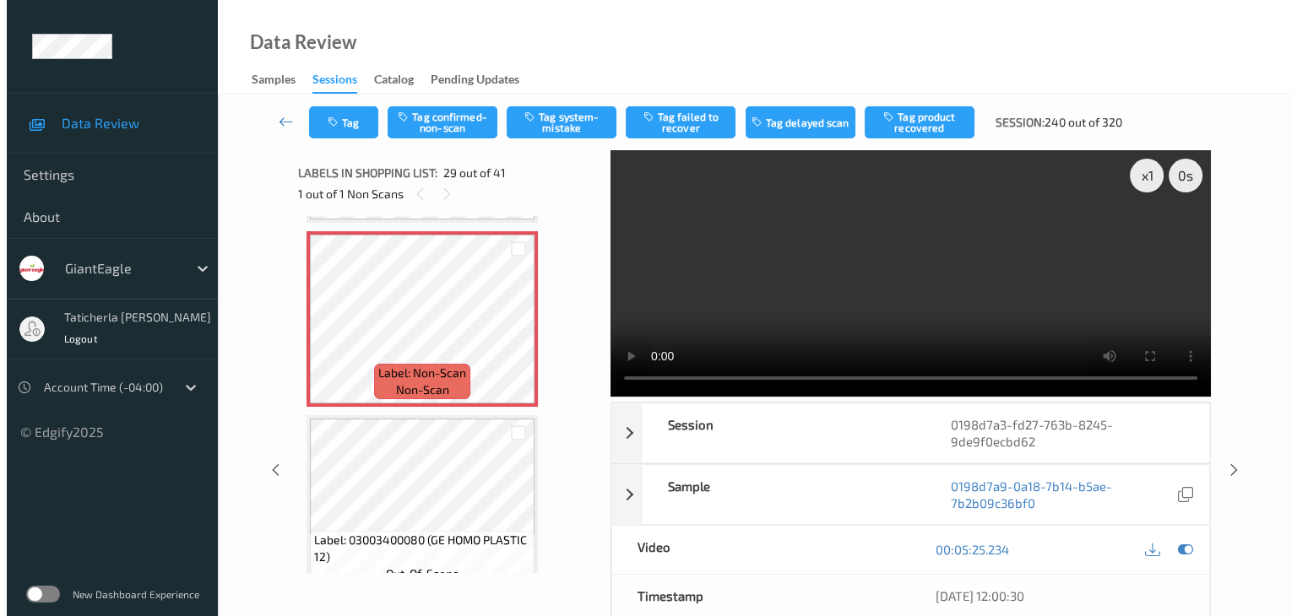
scroll to position [5231, 0]
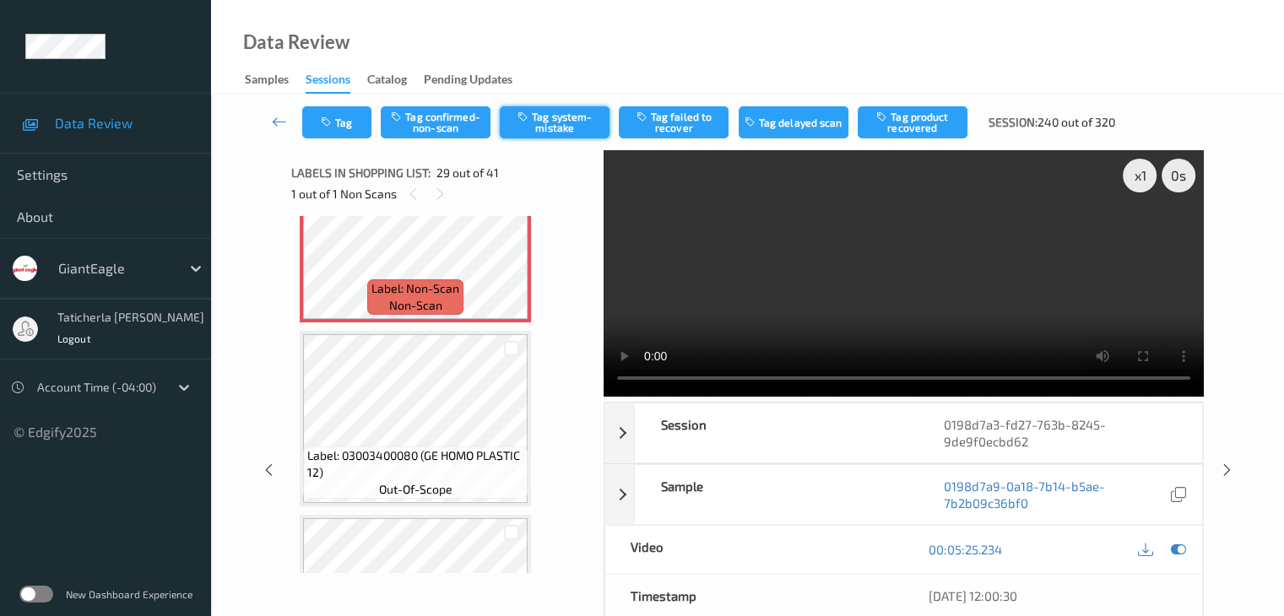
click at [548, 121] on button "Tag system-mistake" at bounding box center [555, 122] width 110 height 32
click at [340, 122] on button "Tag" at bounding box center [336, 122] width 69 height 32
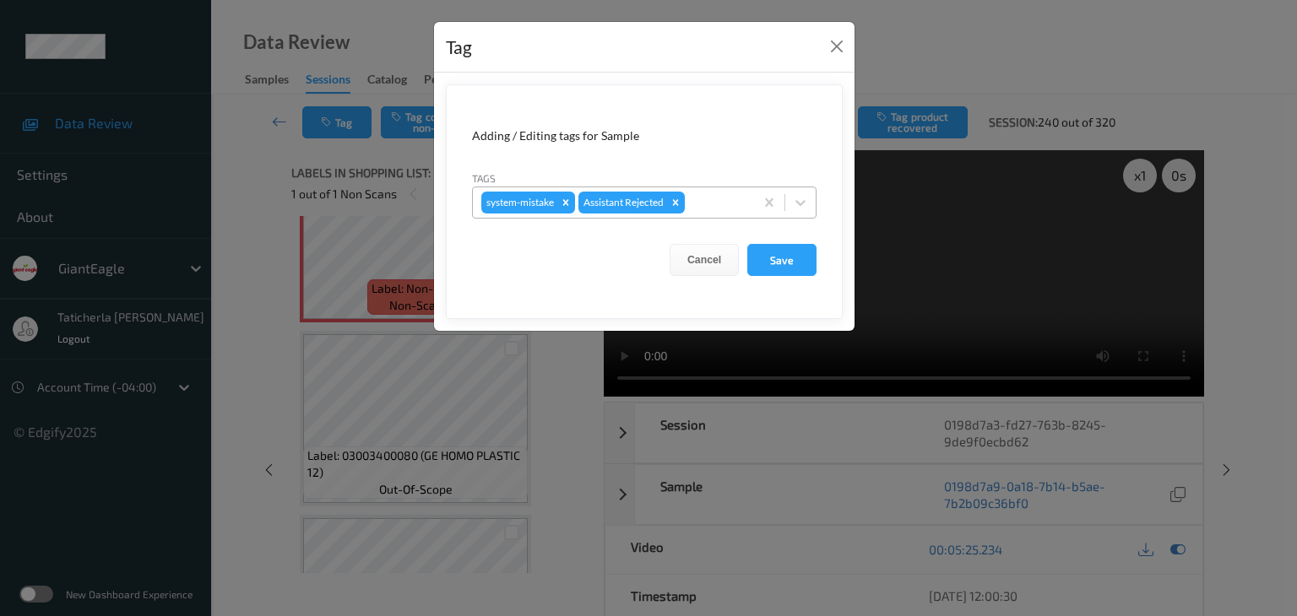
click at [702, 201] on div at bounding box center [716, 202] width 57 height 20
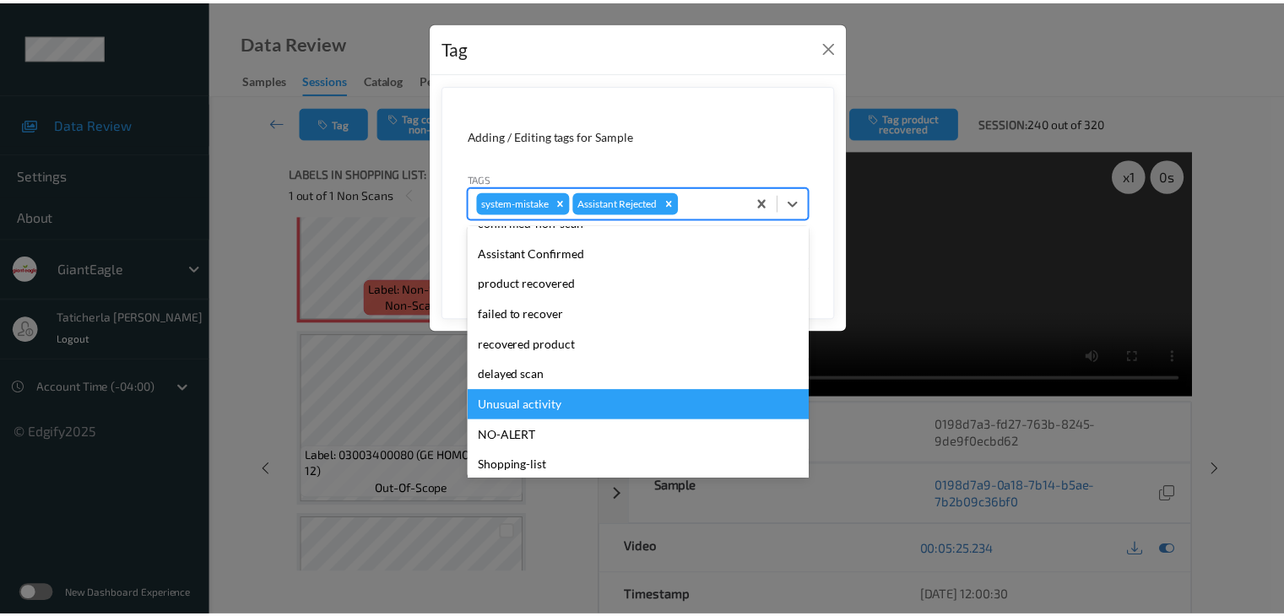
scroll to position [149, 0]
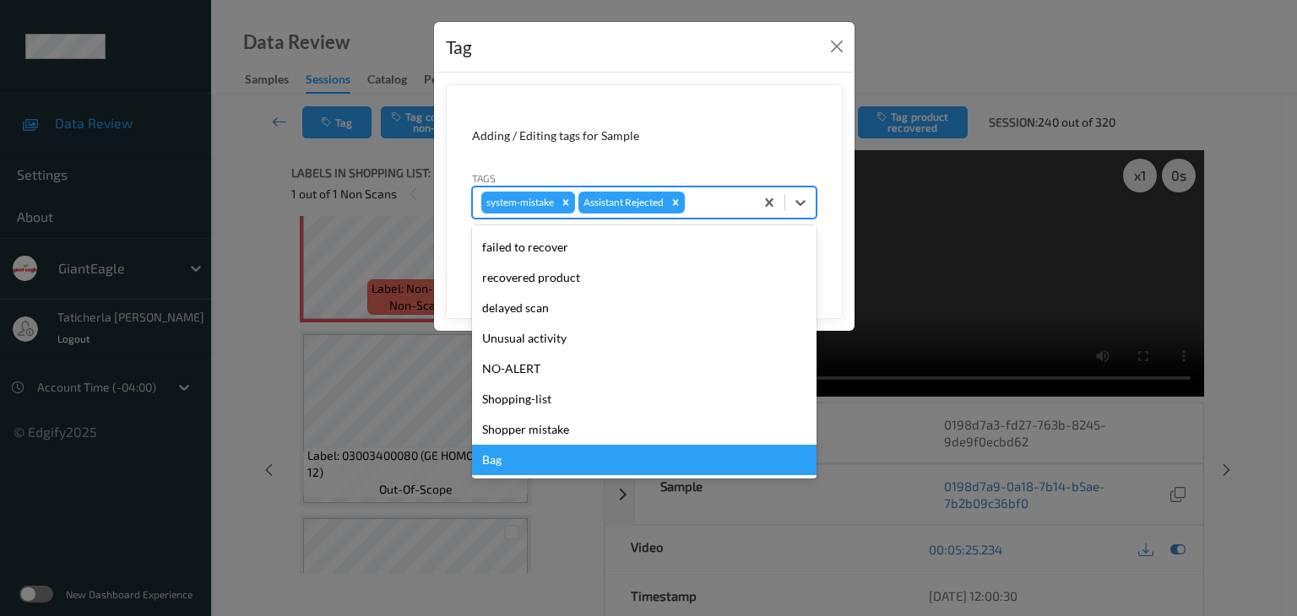
click at [680, 450] on div "Bag" at bounding box center [644, 460] width 344 height 30
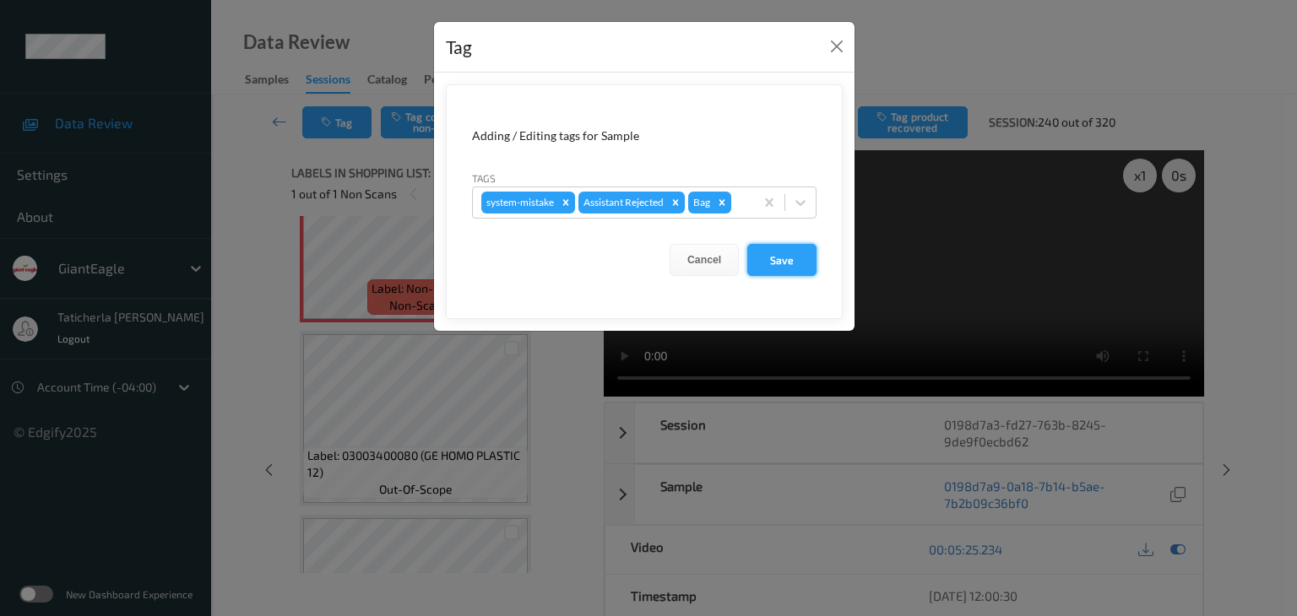
click at [779, 268] on button "Save" at bounding box center [781, 260] width 69 height 32
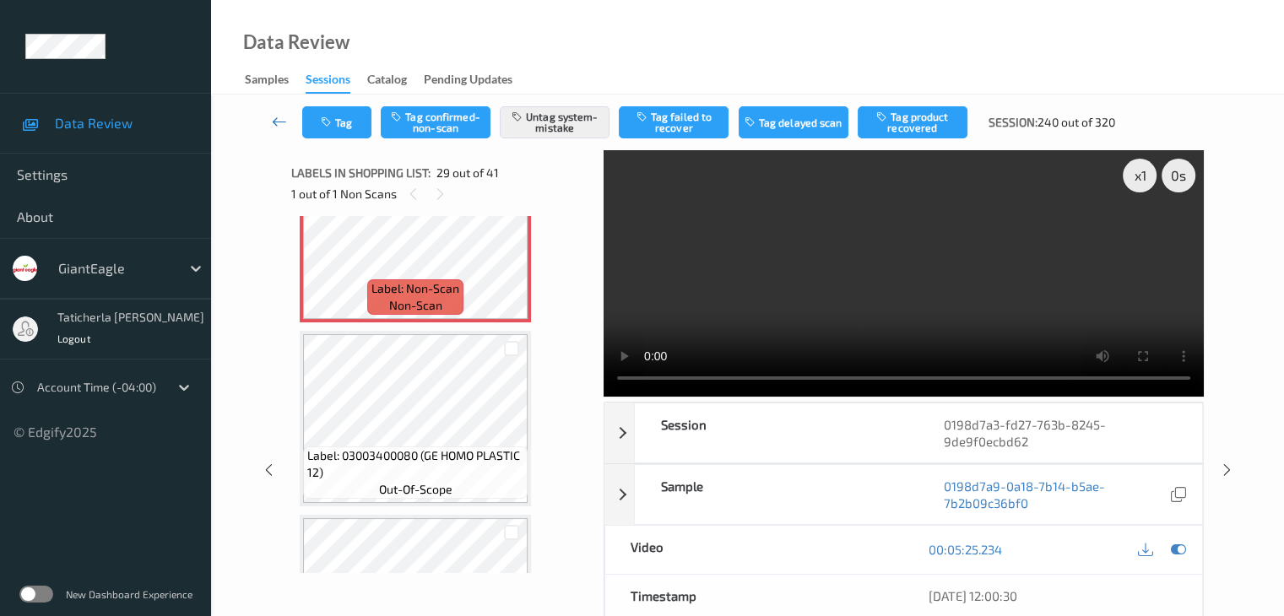
click at [275, 122] on icon at bounding box center [279, 121] width 15 height 17
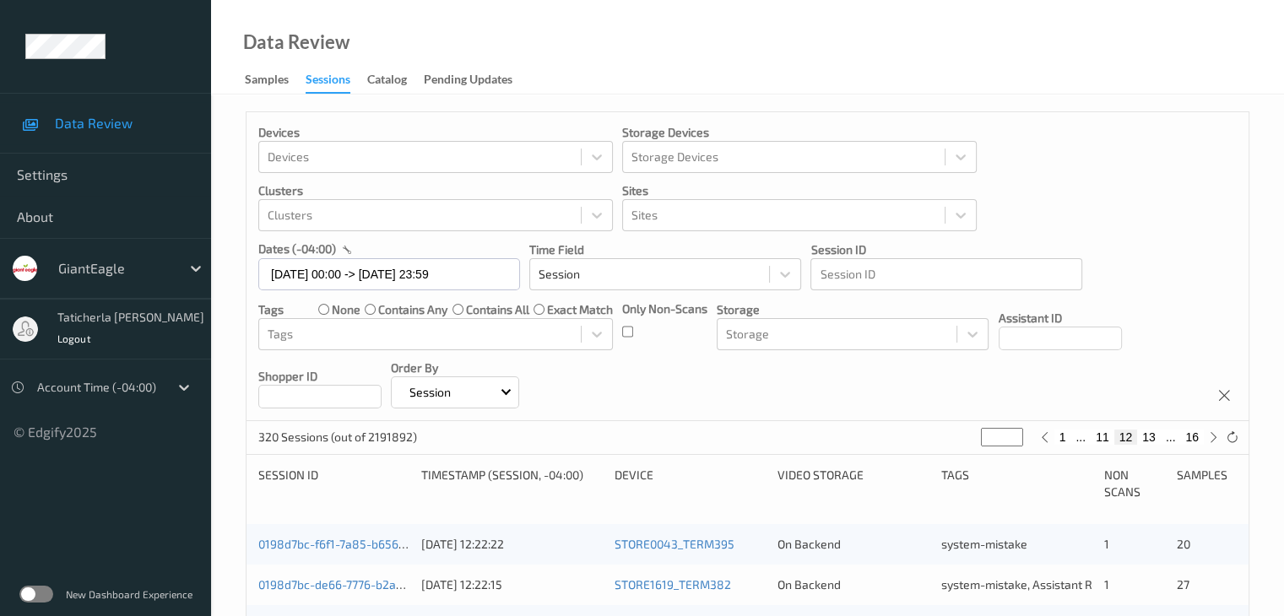
click at [1195, 436] on button "16" at bounding box center [1192, 437] width 24 height 15
type input "**"
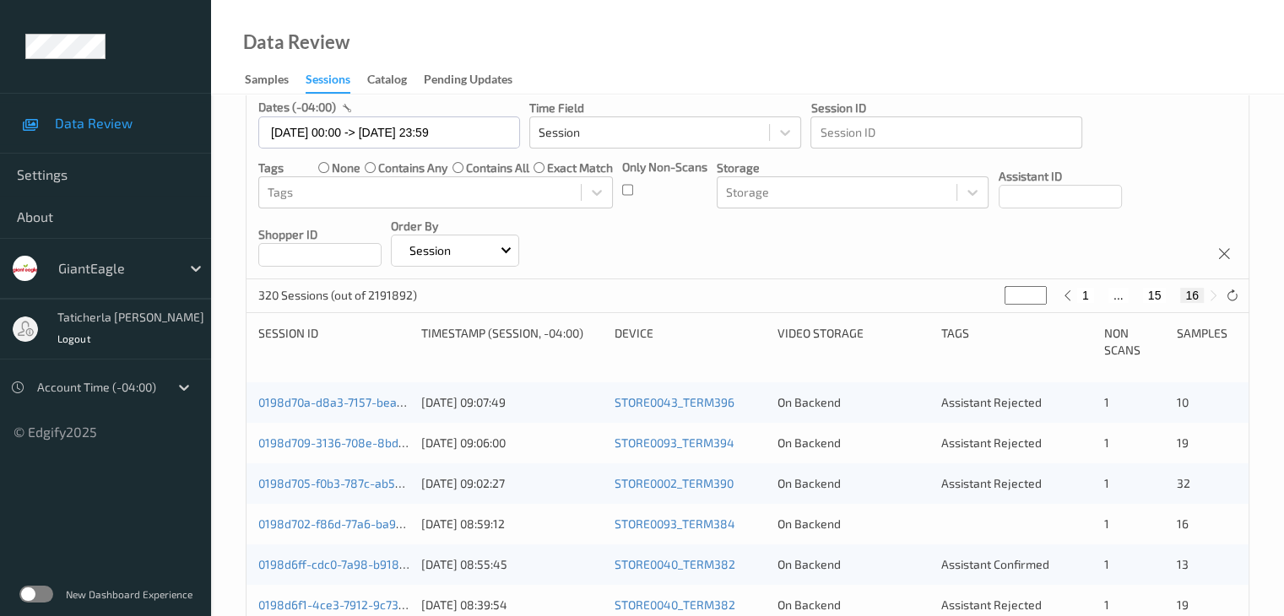
scroll to position [169, 0]
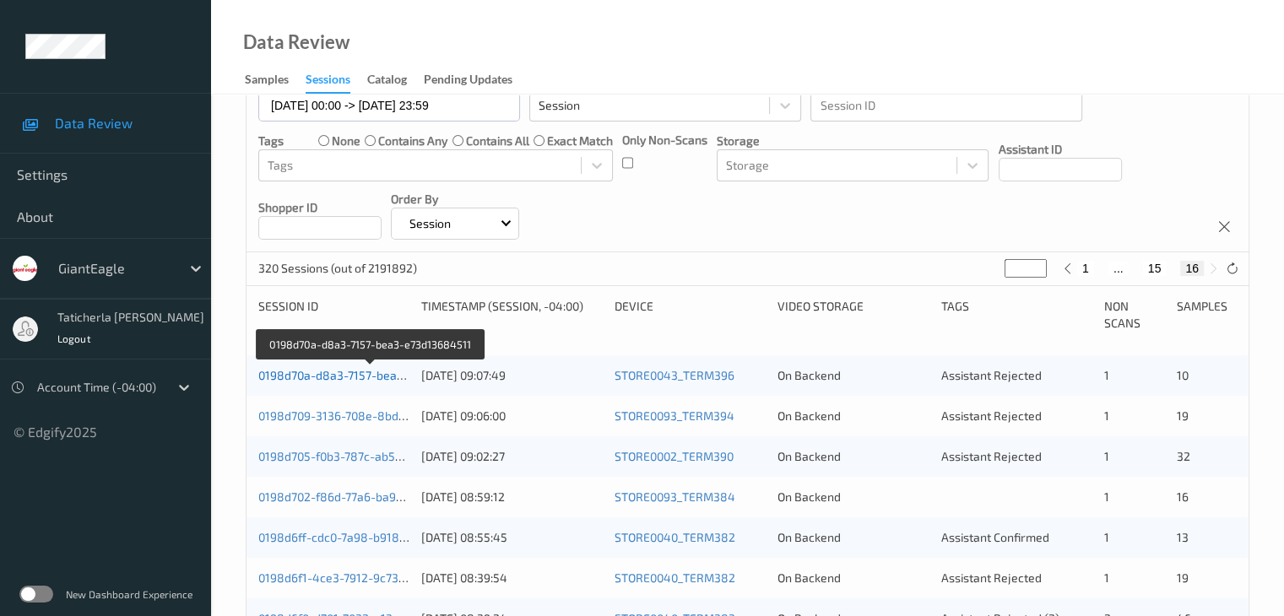
click at [346, 371] on link "0198d70a-d8a3-7157-bea3-e73d13684511" at bounding box center [371, 375] width 227 height 14
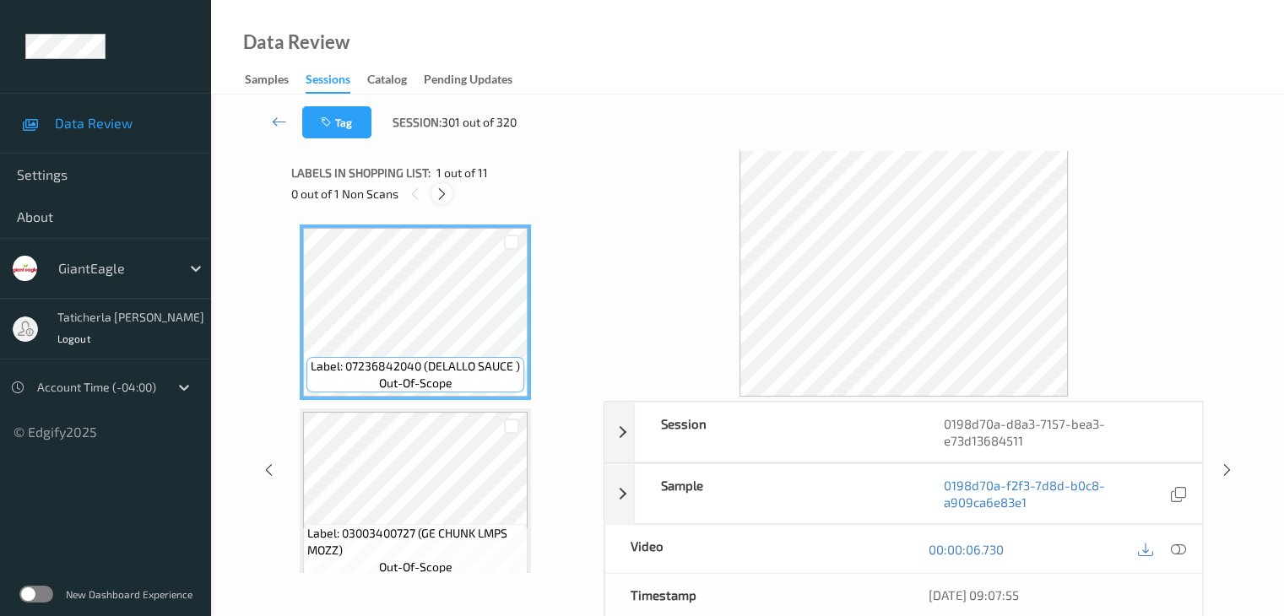
click at [436, 187] on icon at bounding box center [442, 194] width 14 height 15
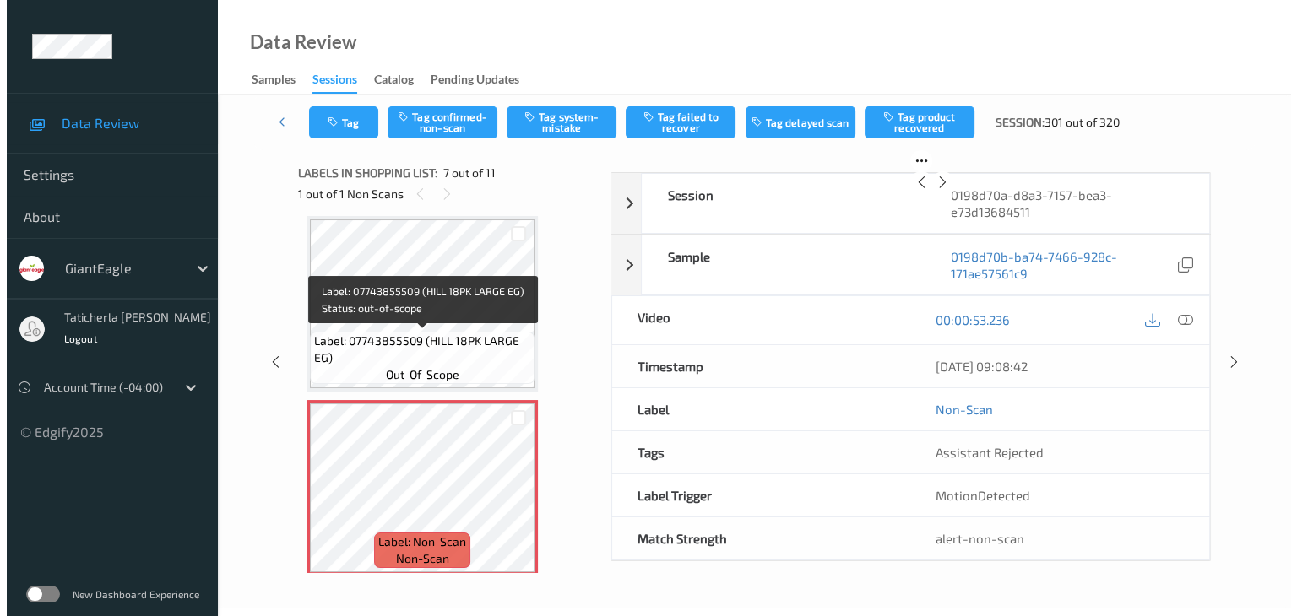
scroll to position [1013, 0]
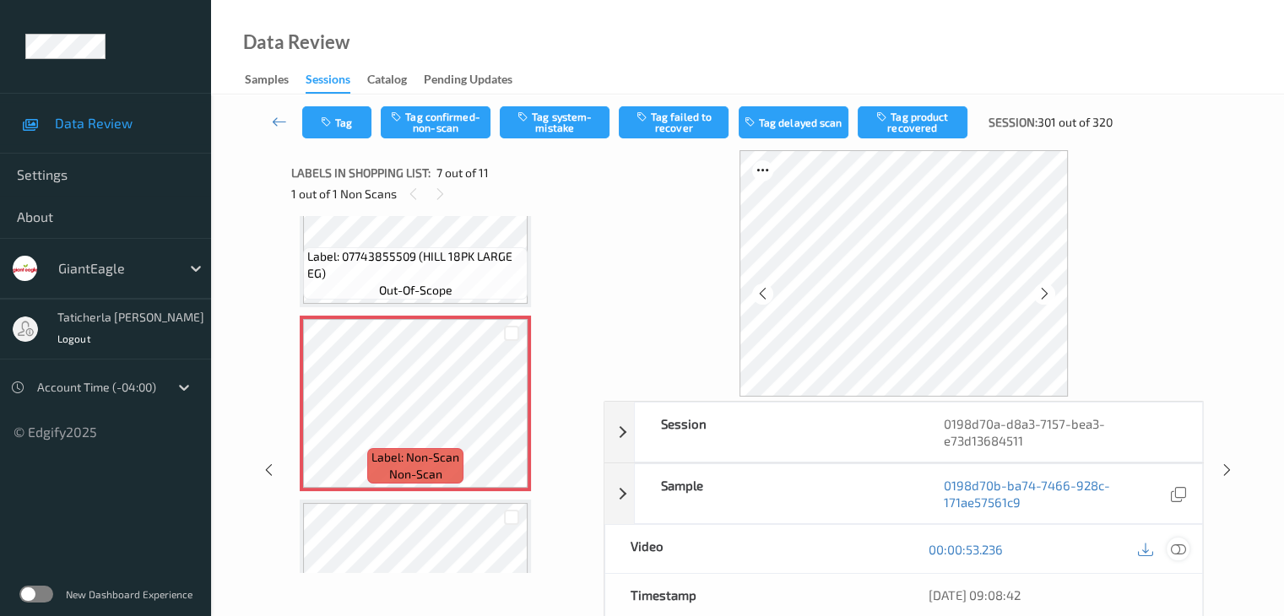
click at [1177, 546] on icon at bounding box center [1177, 549] width 15 height 15
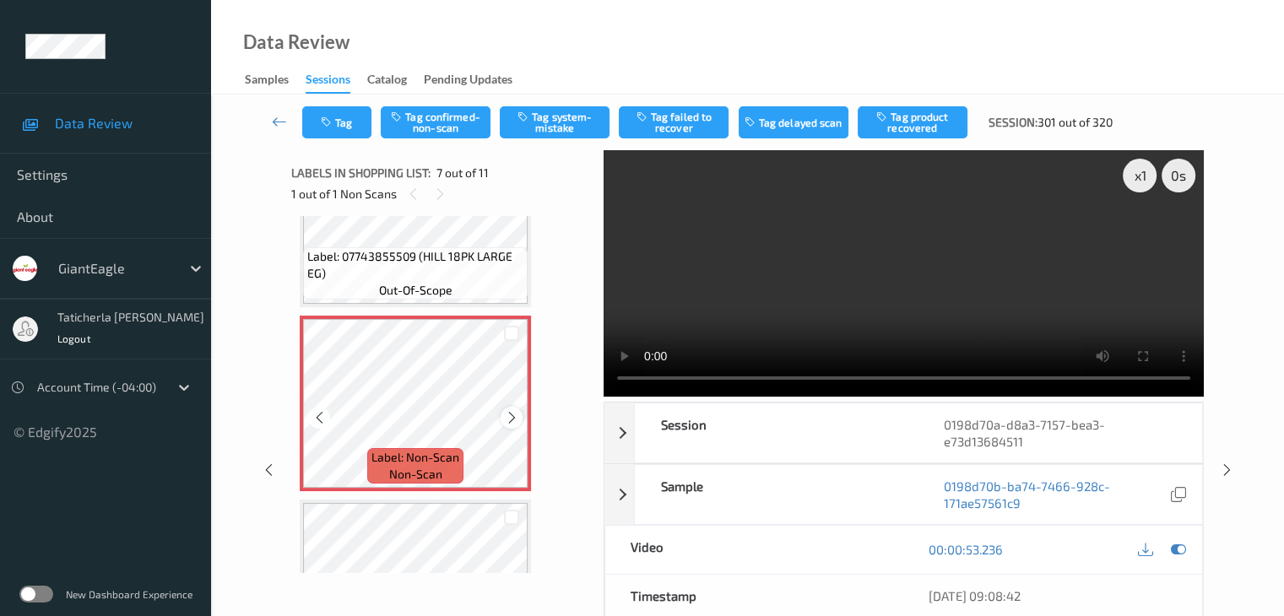
click at [513, 410] on icon at bounding box center [512, 417] width 14 height 15
click at [543, 112] on button "Tag system-mistake" at bounding box center [555, 122] width 110 height 32
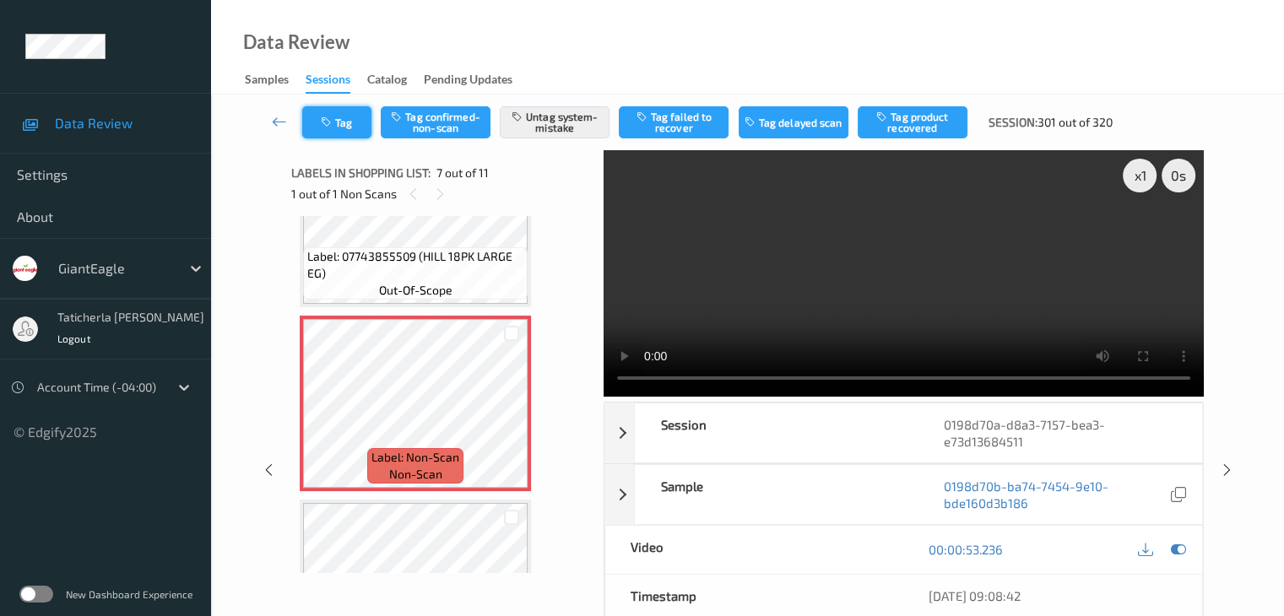
click at [358, 110] on button "Tag" at bounding box center [336, 122] width 69 height 32
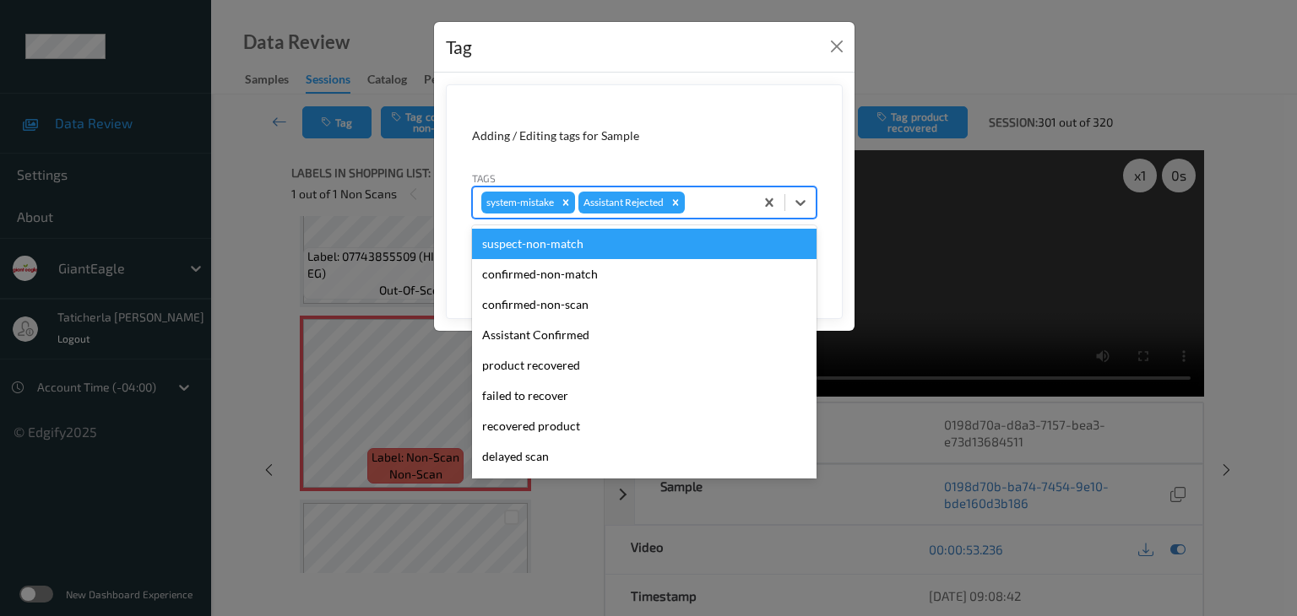
click at [716, 198] on div at bounding box center [716, 202] width 57 height 20
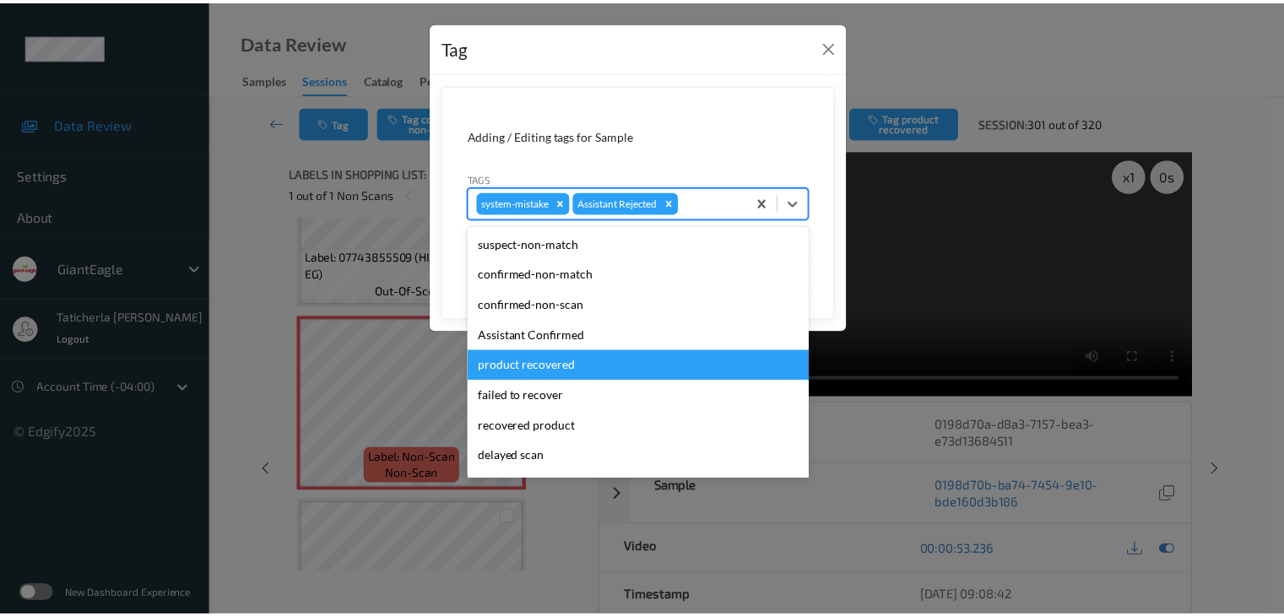
scroll to position [84, 0]
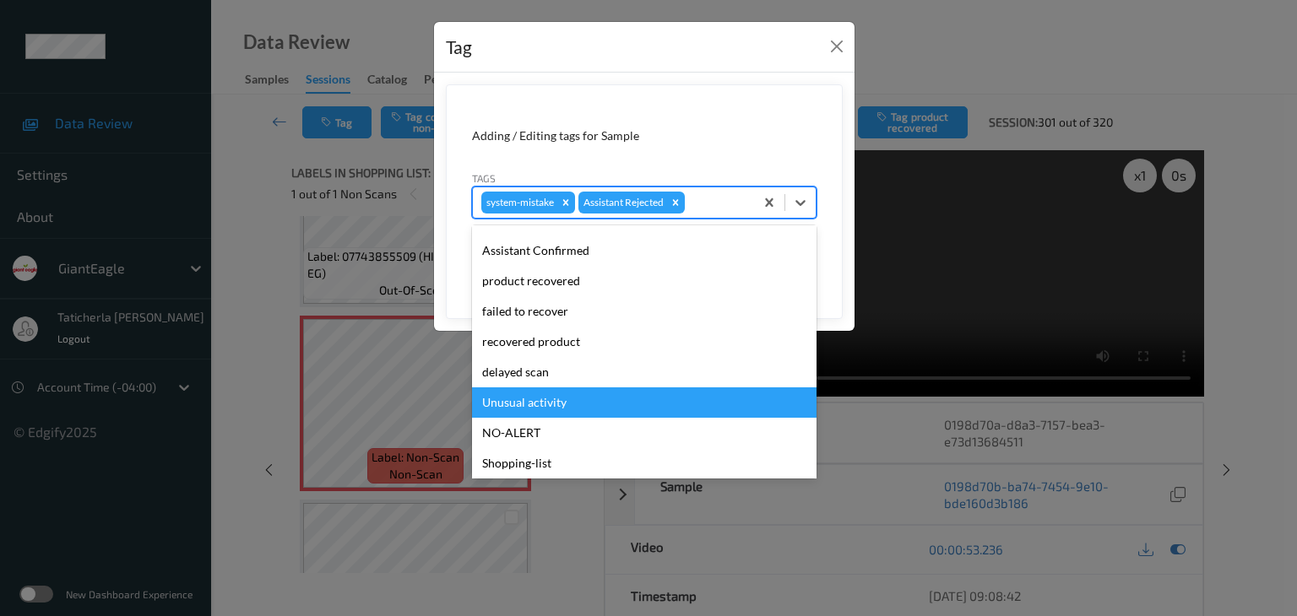
click at [680, 393] on div "Unusual activity" at bounding box center [644, 403] width 344 height 30
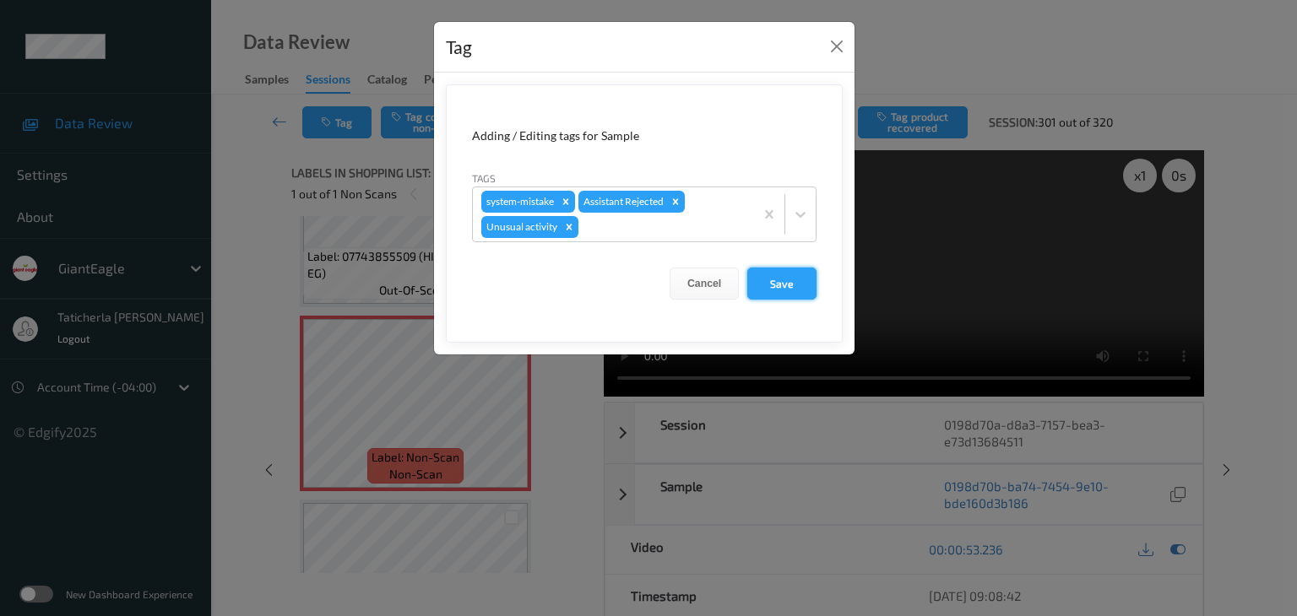
click at [777, 278] on button "Save" at bounding box center [781, 284] width 69 height 32
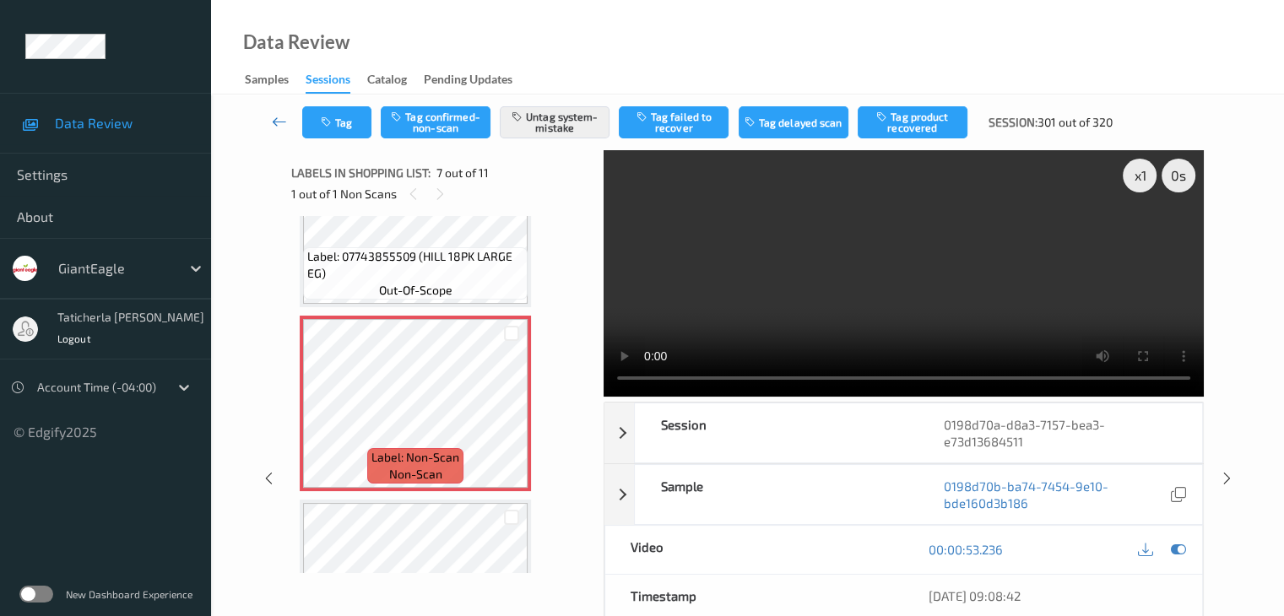
click at [278, 119] on icon at bounding box center [279, 121] width 15 height 17
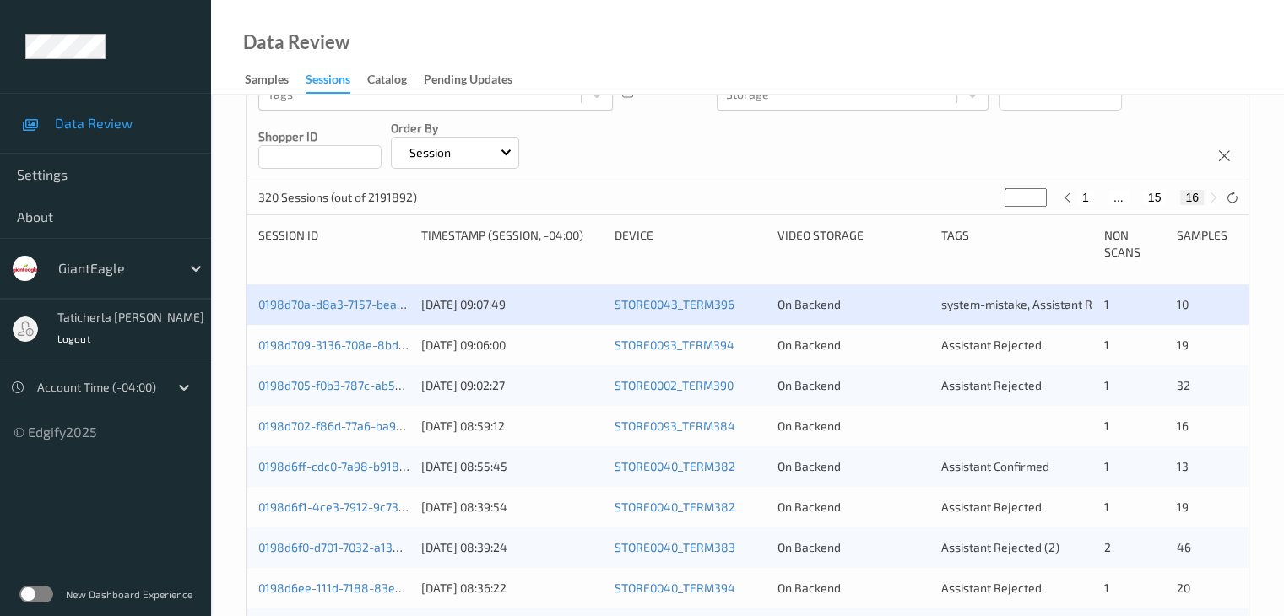
scroll to position [253, 0]
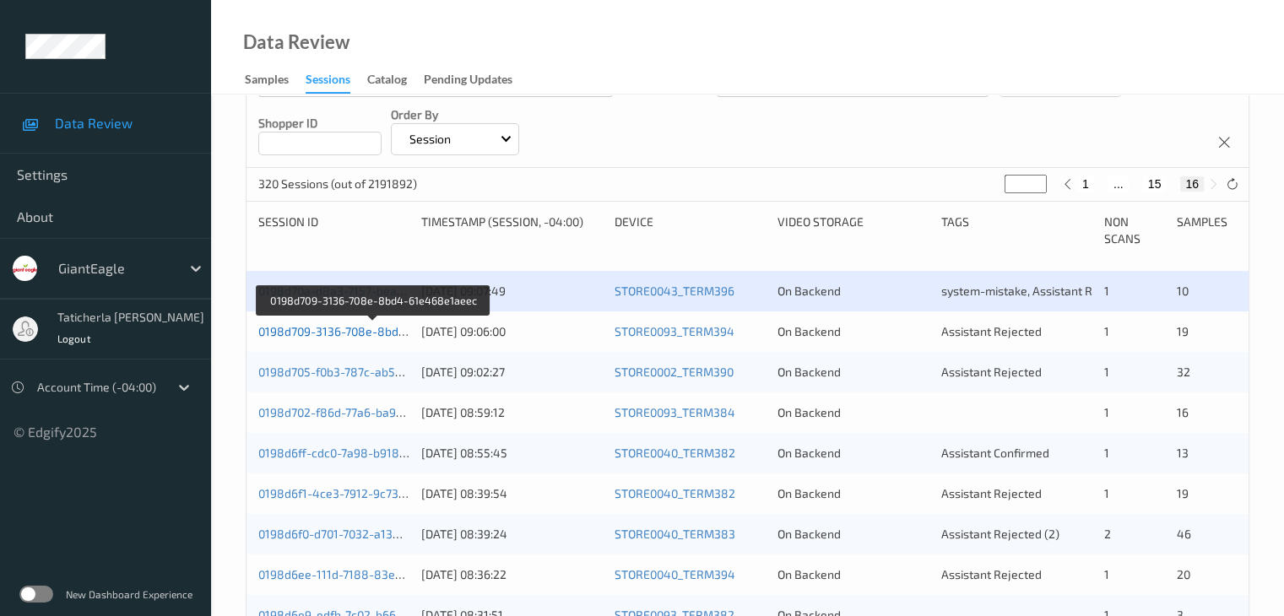
click at [339, 328] on link "0198d709-3136-708e-8bd4-61e468e1aeec" at bounding box center [373, 331] width 231 height 14
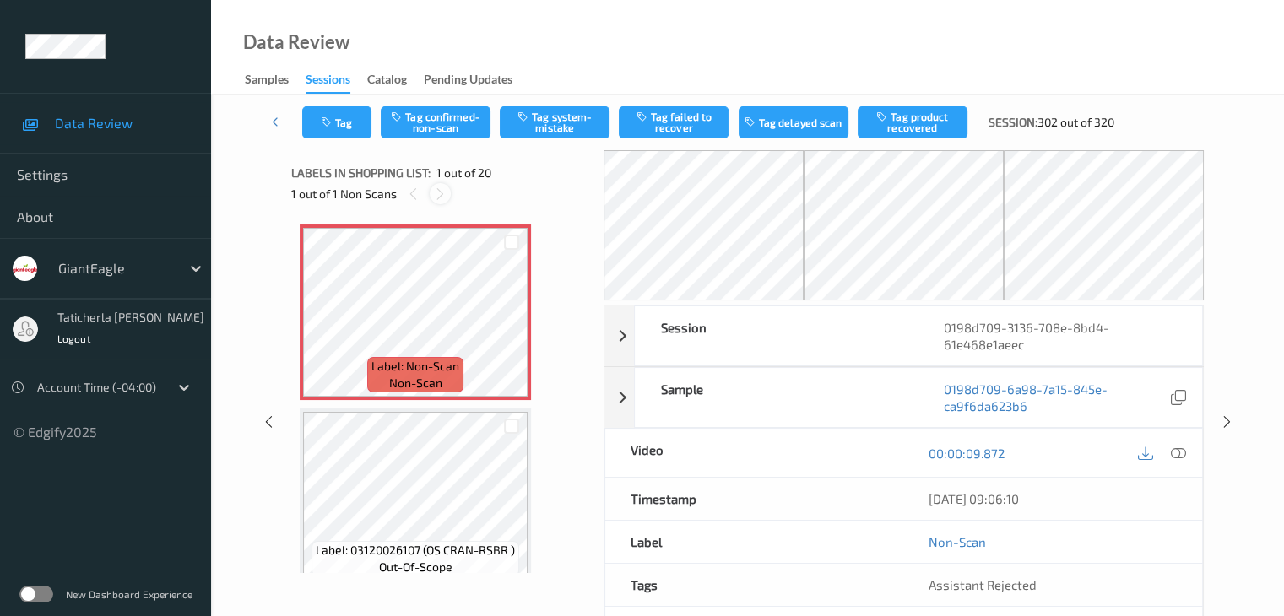
click at [446, 188] on icon at bounding box center [440, 194] width 14 height 15
click at [513, 321] on icon at bounding box center [512, 326] width 14 height 15
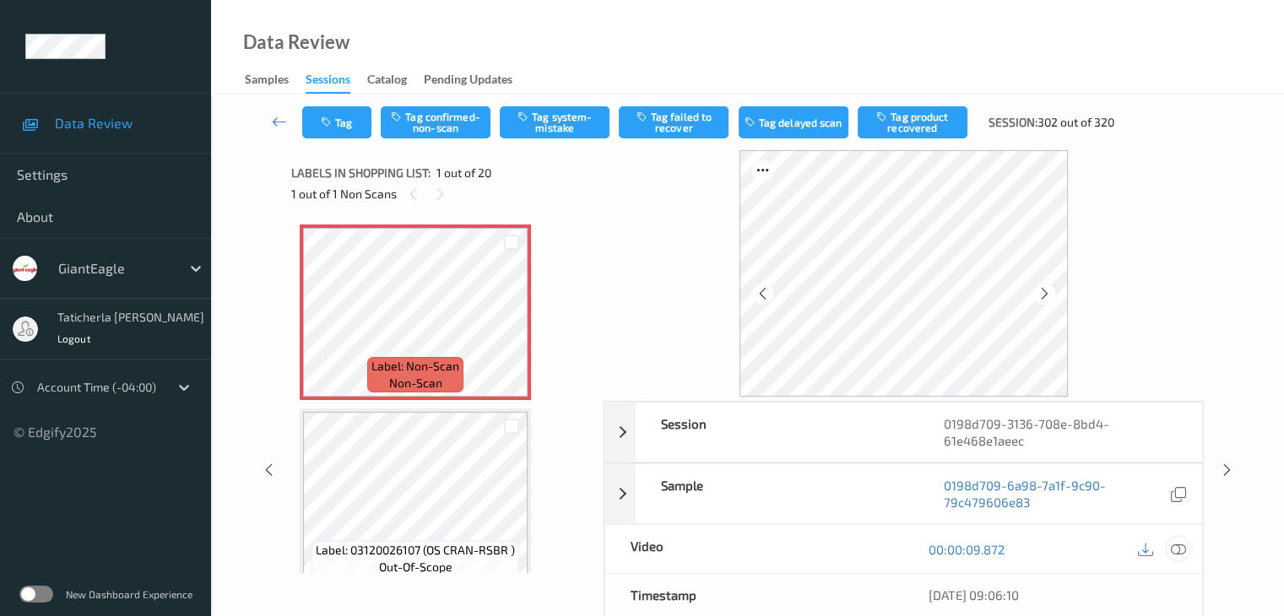
click at [1170, 546] on icon at bounding box center [1177, 549] width 15 height 15
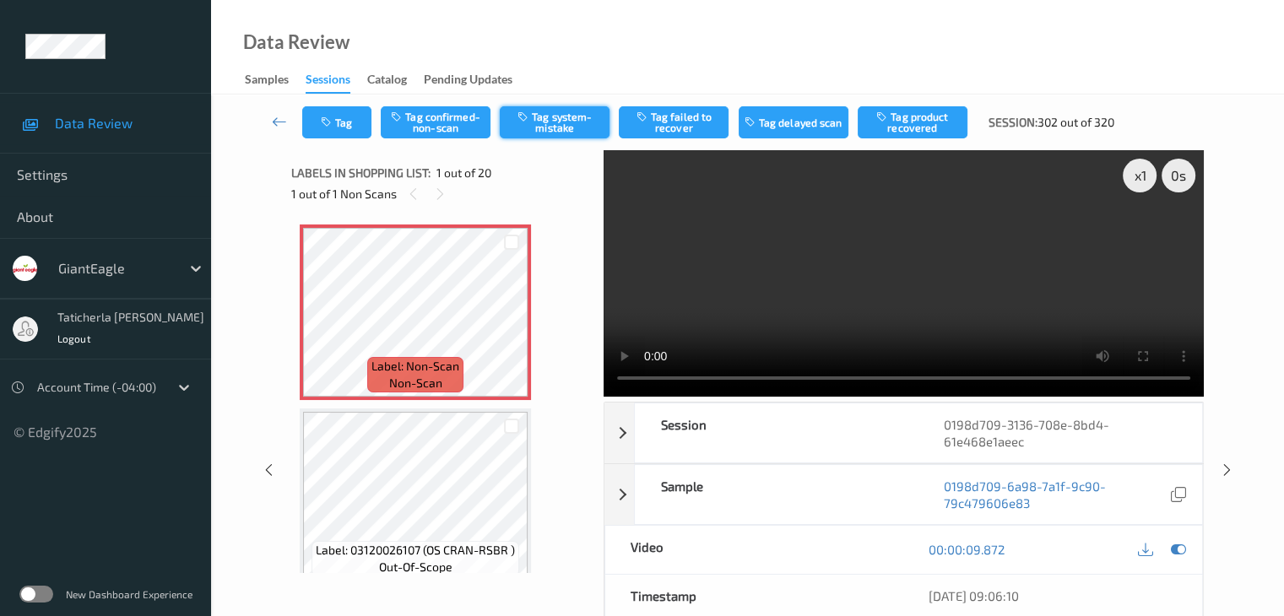
click at [568, 122] on button "Tag system-mistake" at bounding box center [555, 122] width 110 height 32
click at [342, 118] on button "Tag" at bounding box center [336, 122] width 69 height 32
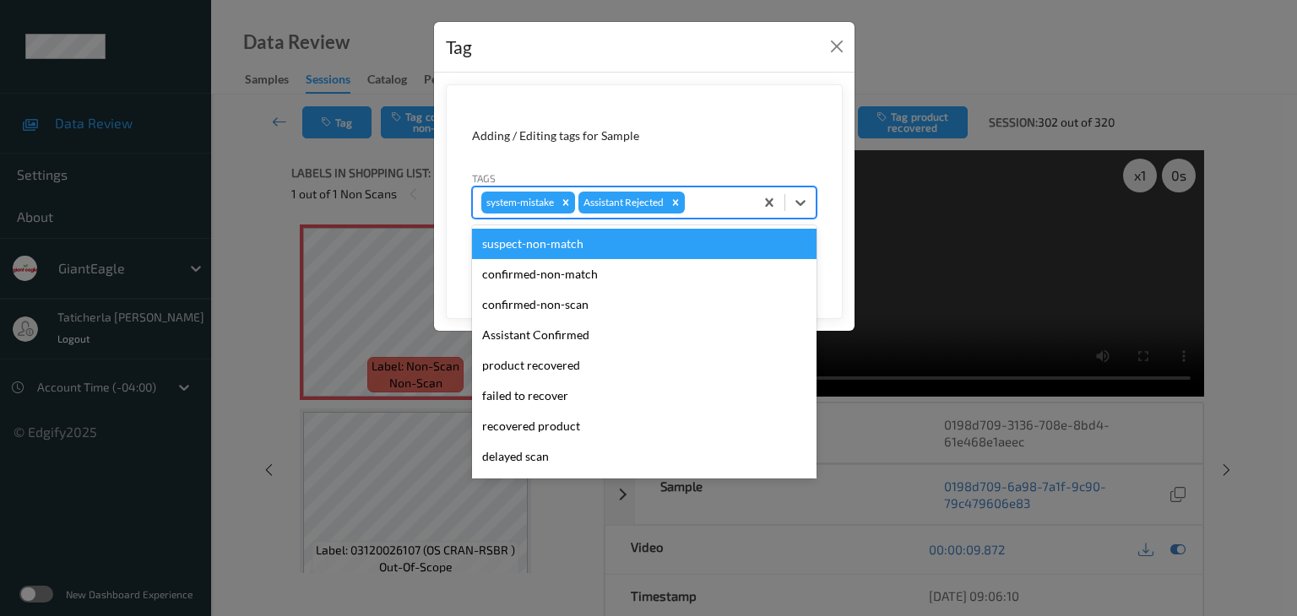
click at [709, 196] on div at bounding box center [716, 202] width 57 height 20
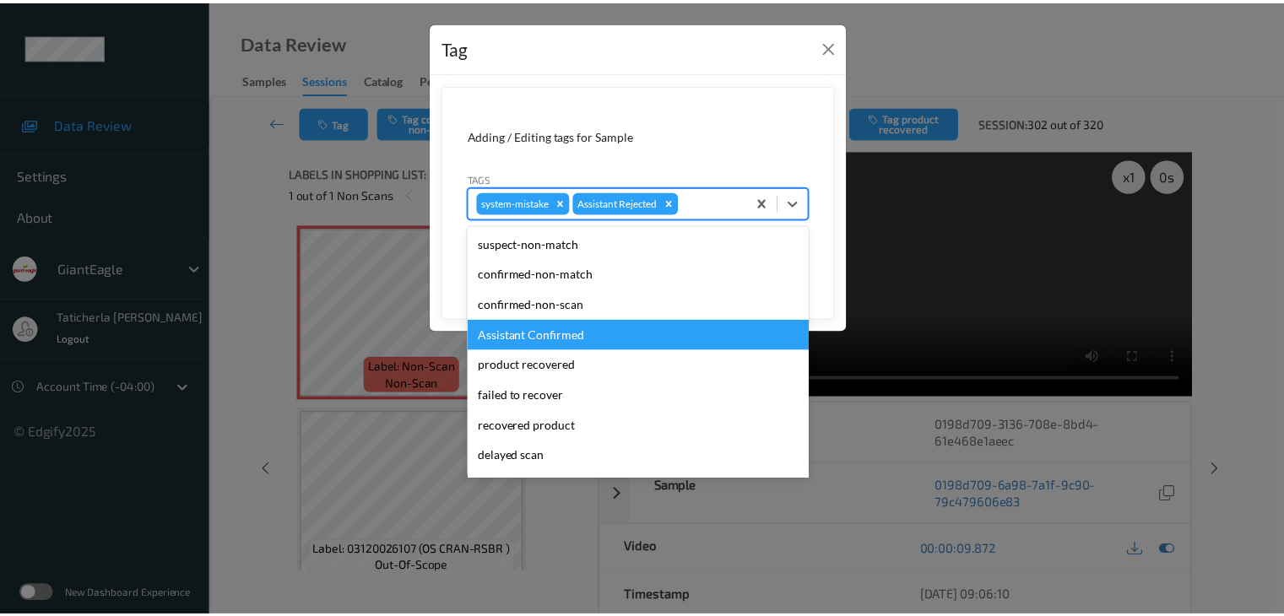
scroll to position [149, 0]
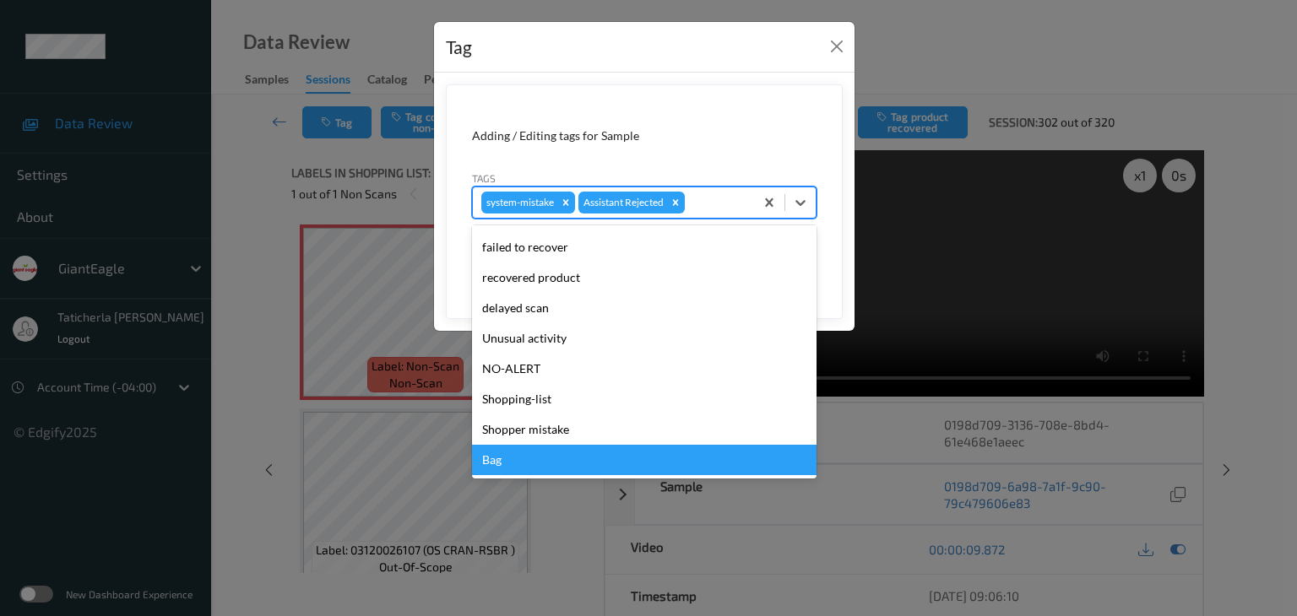
click at [613, 467] on div "Bag" at bounding box center [644, 460] width 344 height 30
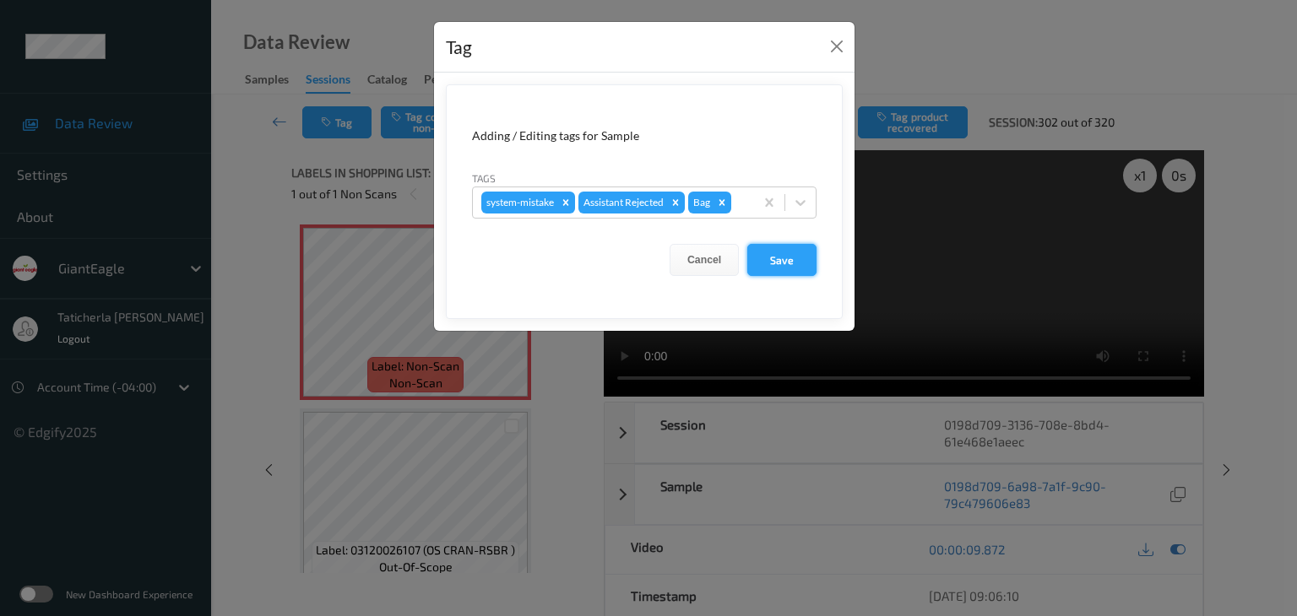
click at [773, 259] on button "Save" at bounding box center [781, 260] width 69 height 32
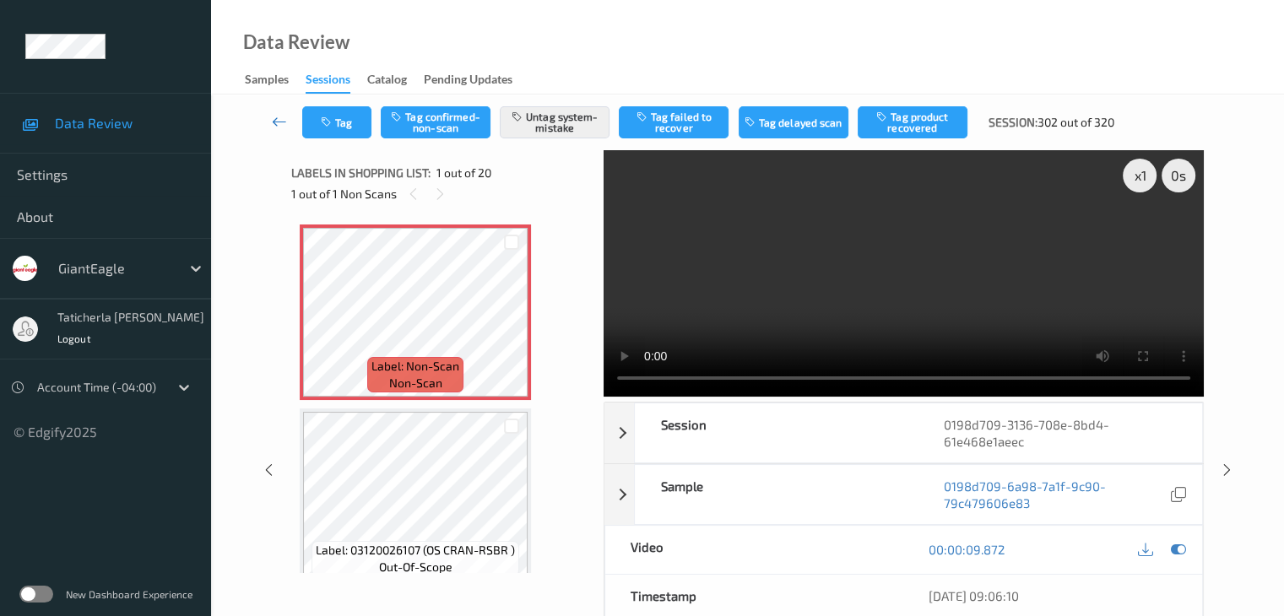
click at [284, 122] on icon at bounding box center [279, 121] width 15 height 17
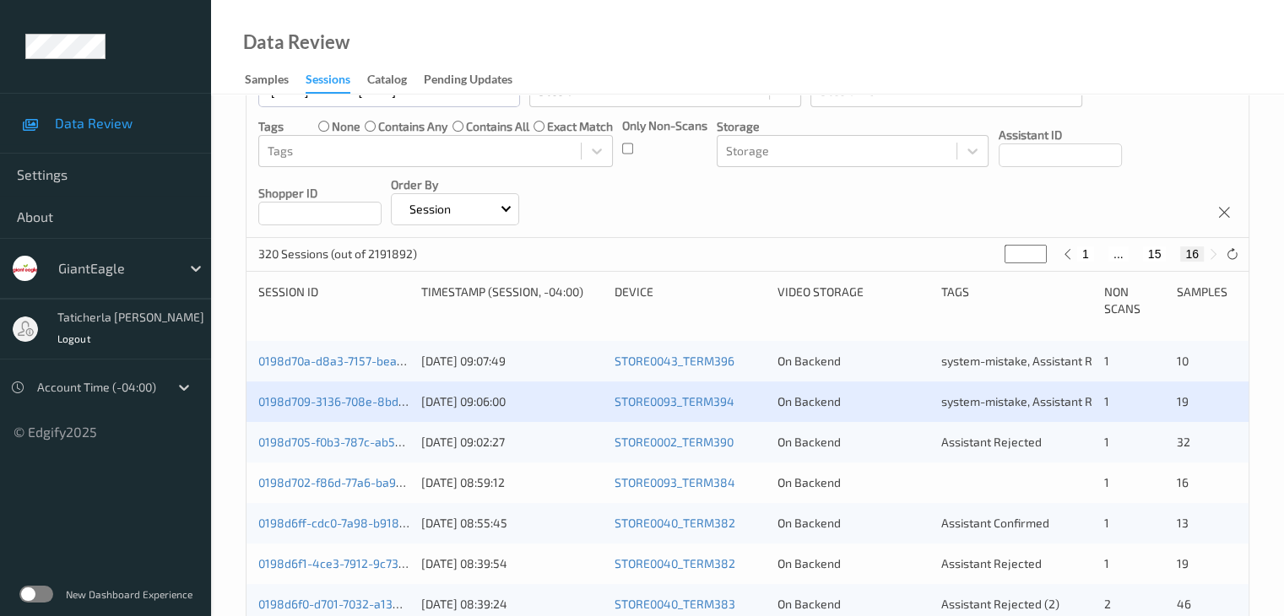
scroll to position [253, 0]
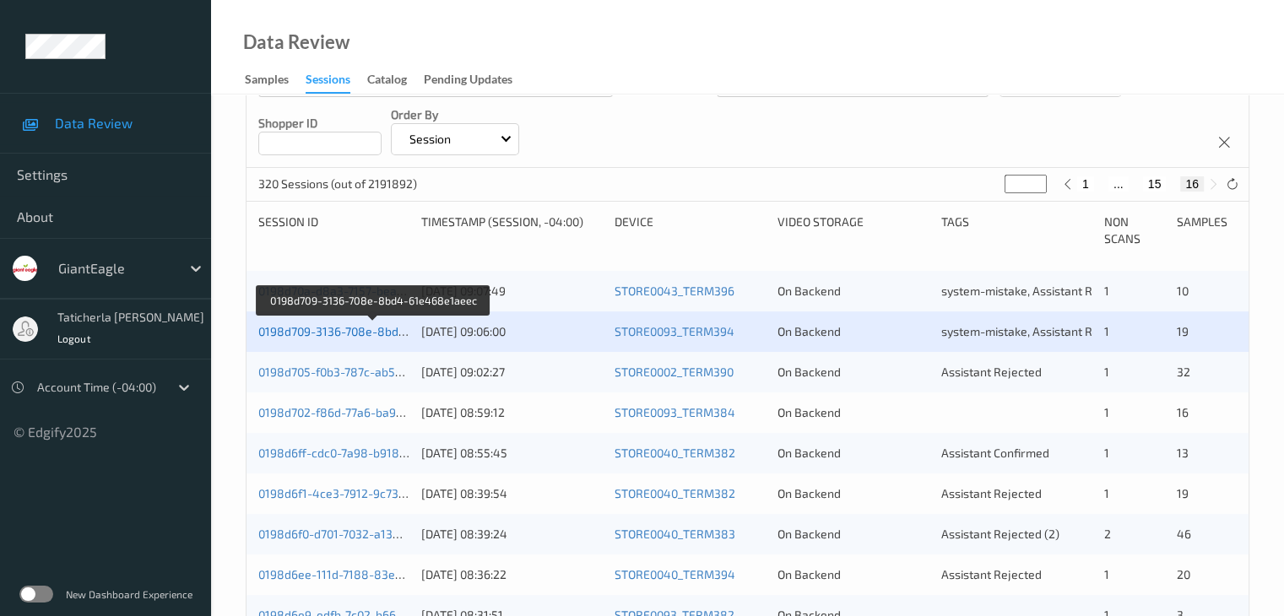
click at [329, 328] on link "0198d709-3136-708e-8bd4-61e468e1aeec" at bounding box center [373, 331] width 231 height 14
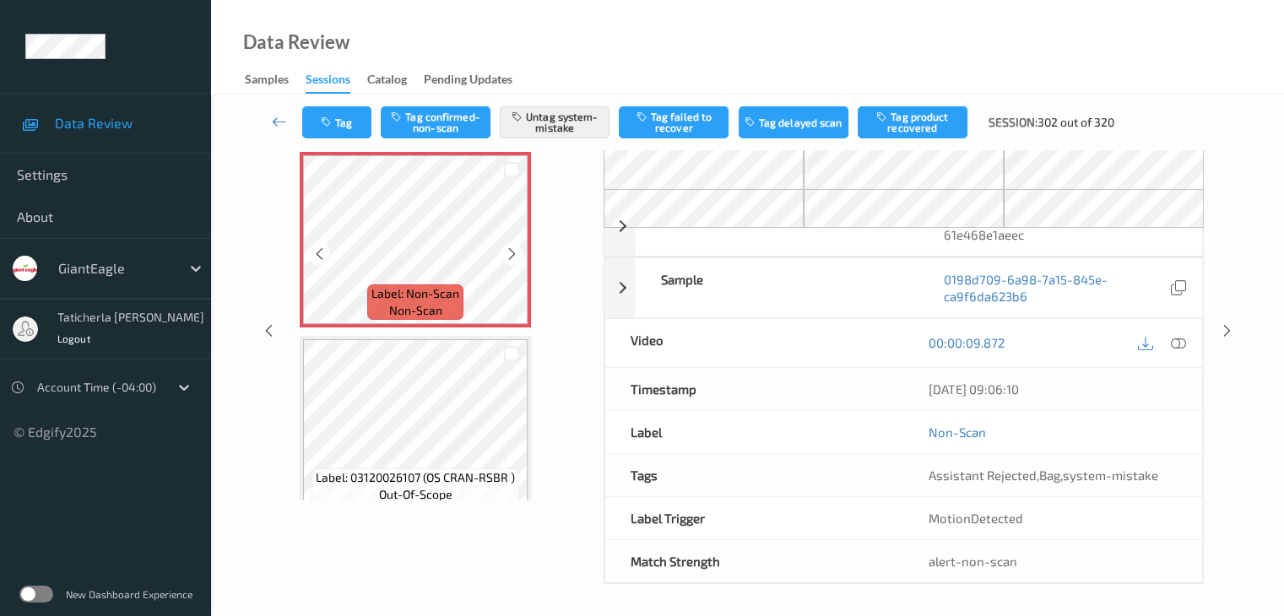
scroll to position [111, 0]
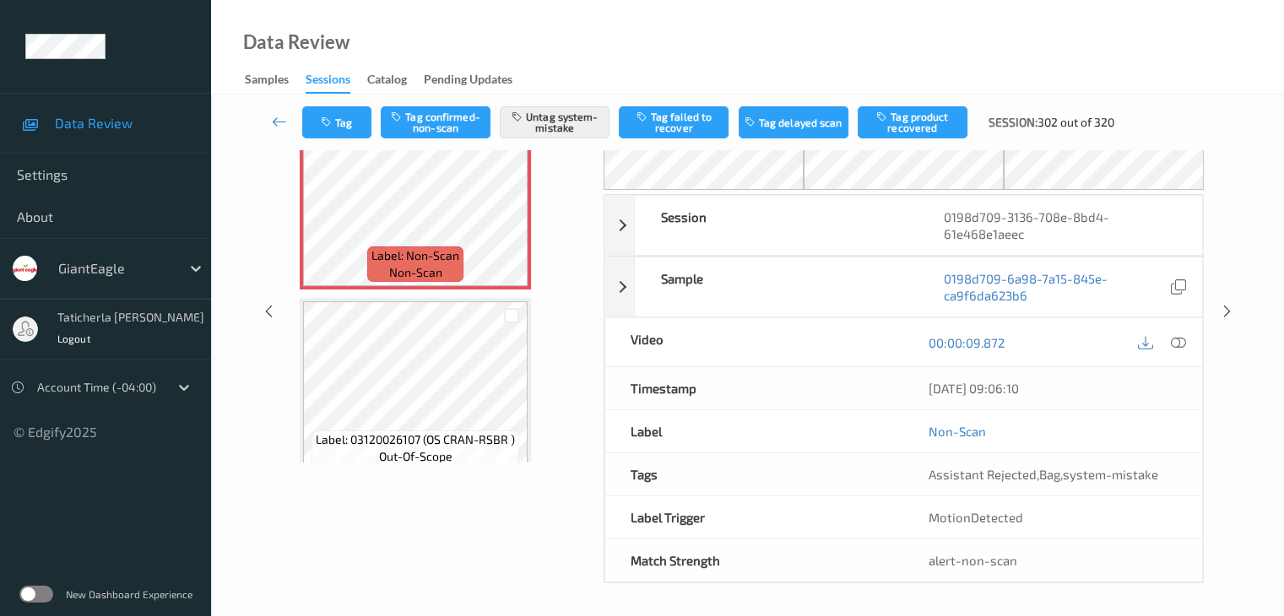
click at [233, 124] on div "Tag Tag confirmed-non-scan Untag system-mistake Tag failed to recover Tag delay…" at bounding box center [747, 301] width 1073 height 634
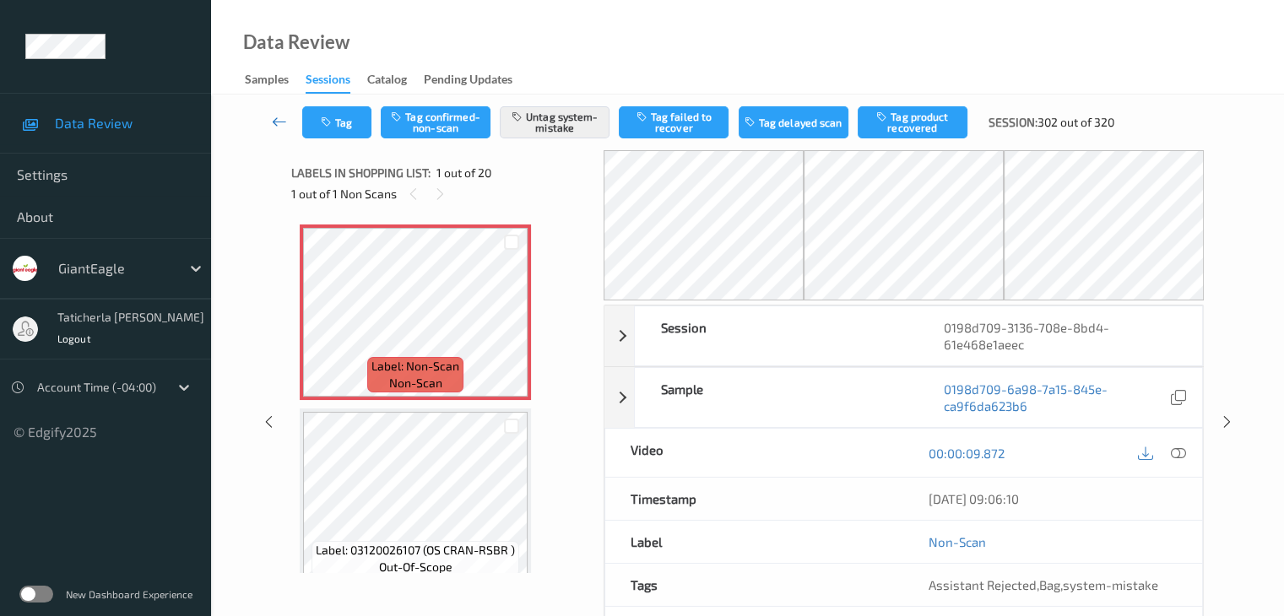
click at [277, 120] on icon at bounding box center [279, 121] width 15 height 17
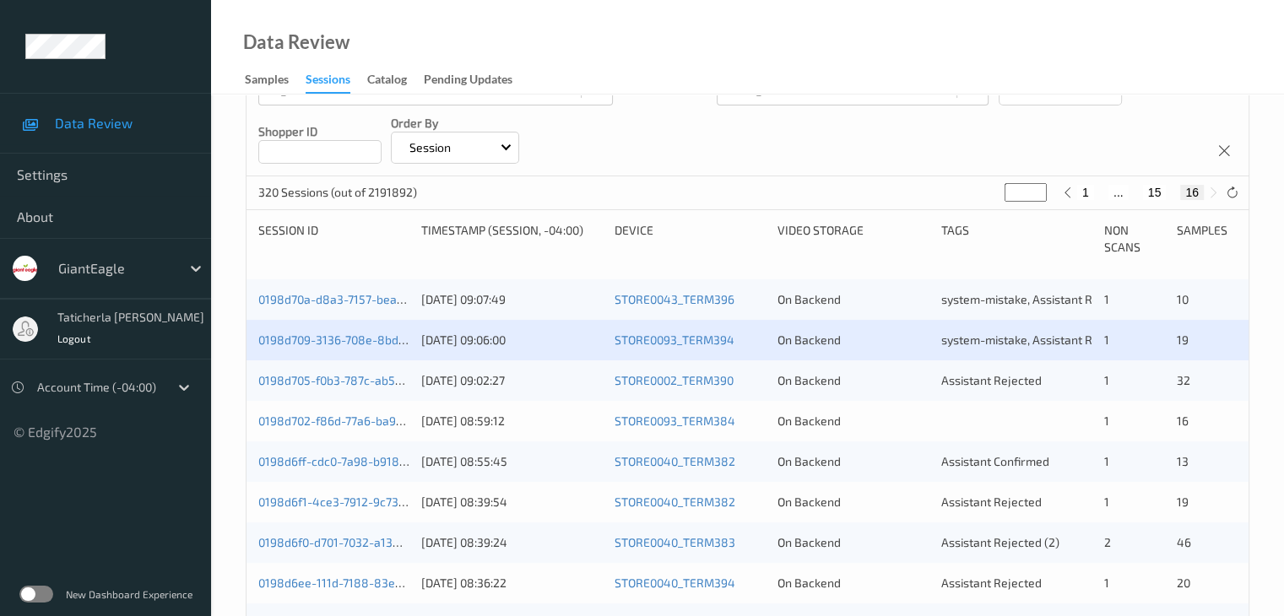
scroll to position [253, 0]
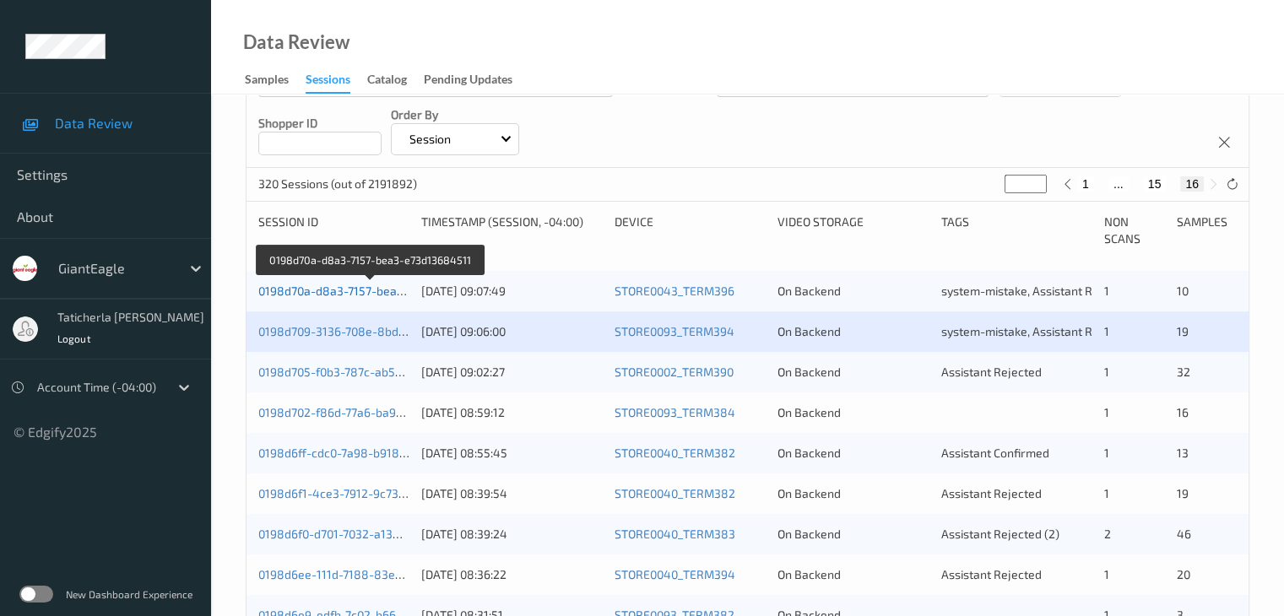
click at [374, 289] on link "0198d70a-d8a3-7157-bea3-e73d13684511" at bounding box center [371, 291] width 227 height 14
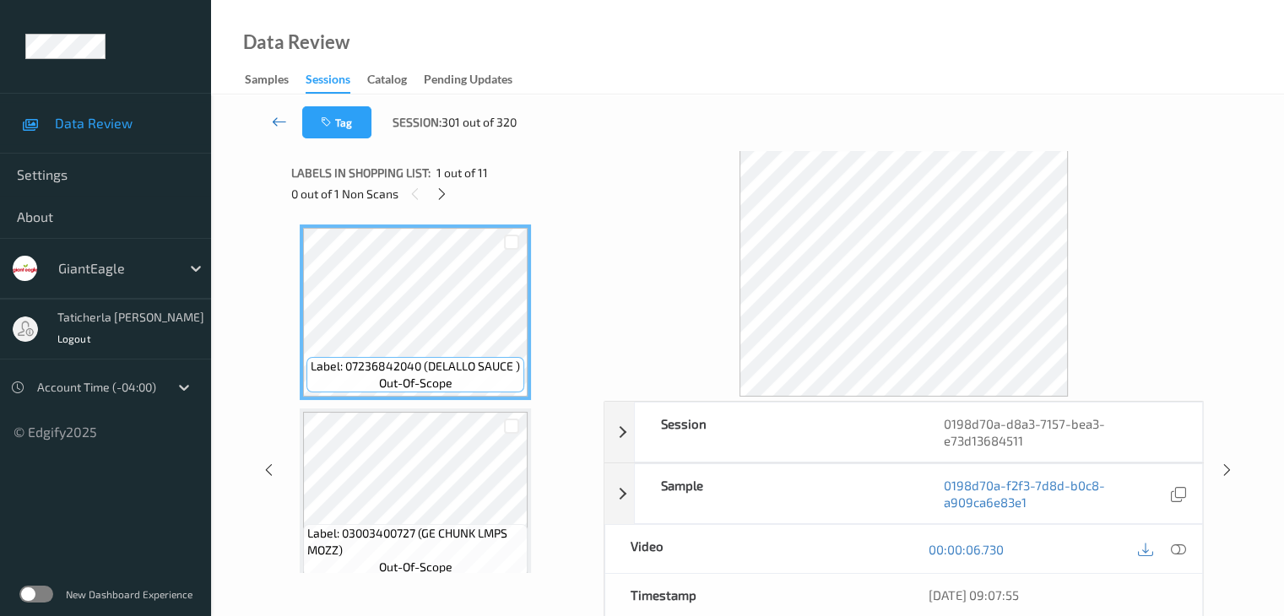
click at [275, 116] on icon at bounding box center [279, 121] width 15 height 17
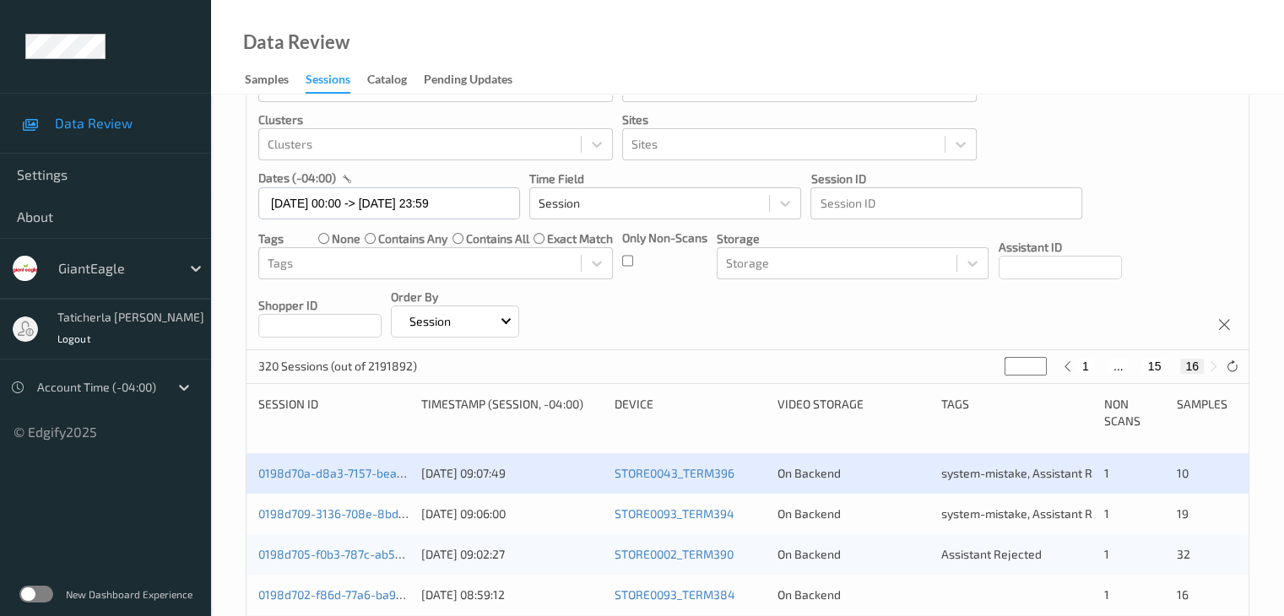
scroll to position [253, 0]
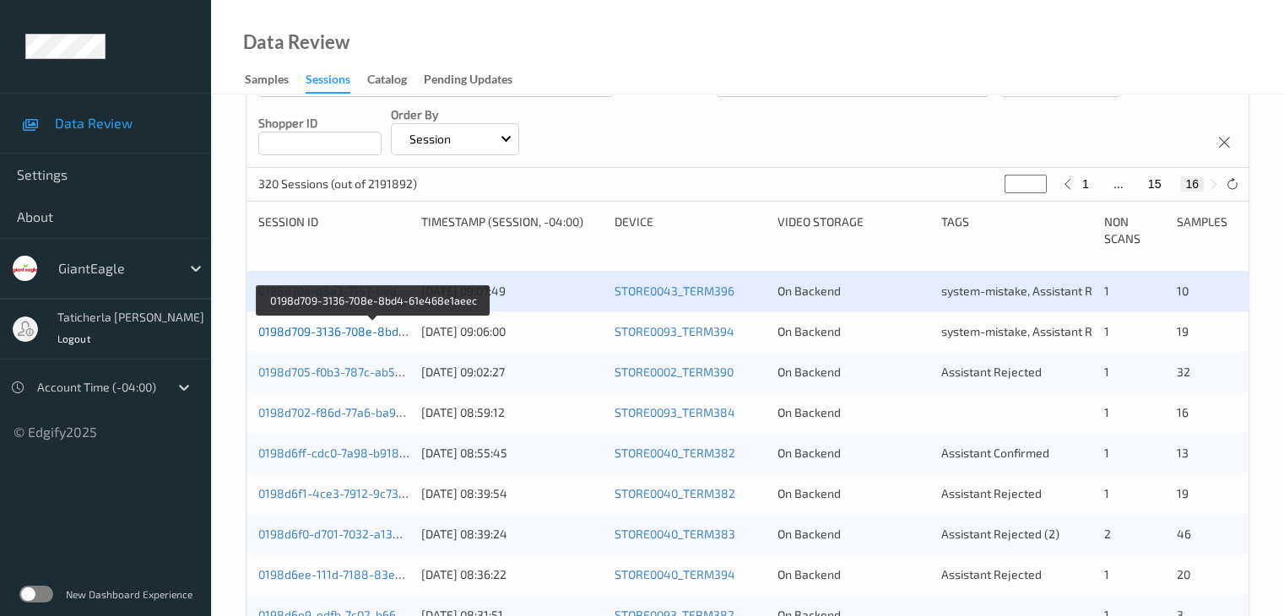
click at [371, 334] on link "0198d709-3136-708e-8bd4-61e468e1aeec" at bounding box center [373, 331] width 231 height 14
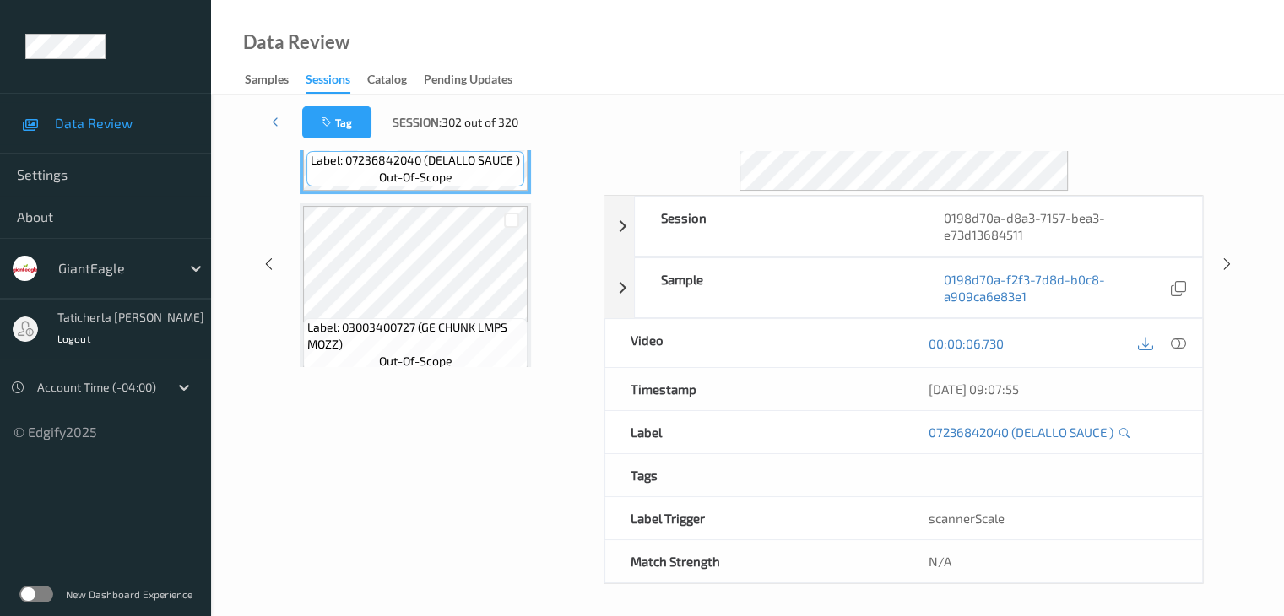
scroll to position [111, 0]
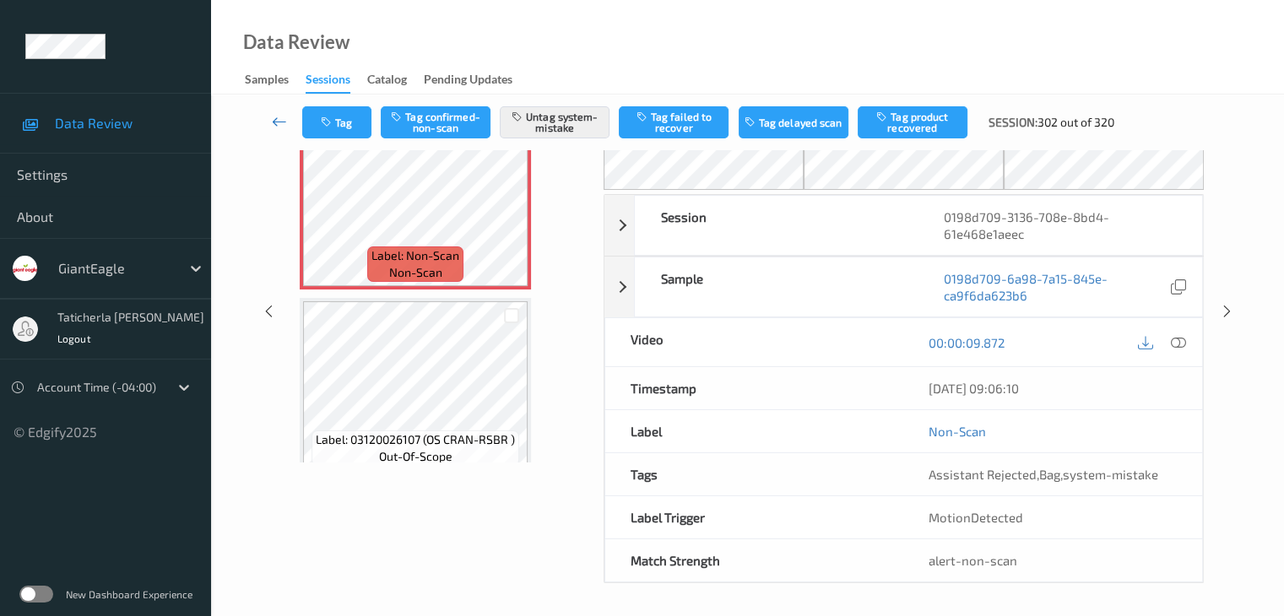
click at [275, 123] on icon at bounding box center [279, 121] width 15 height 17
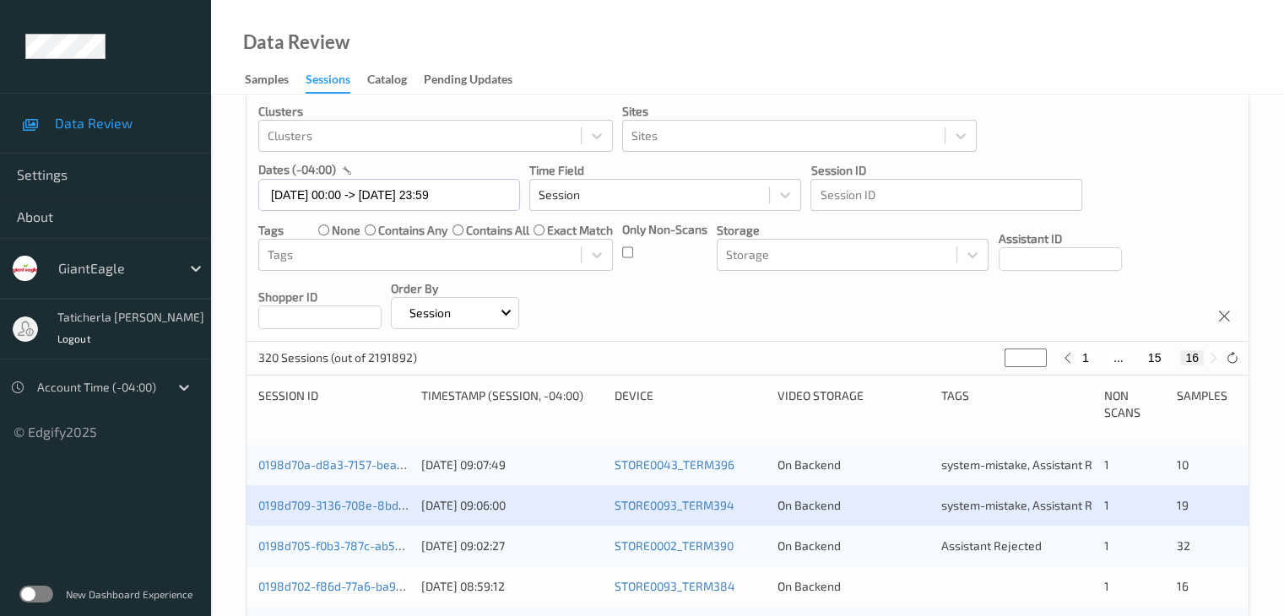
scroll to position [169, 0]
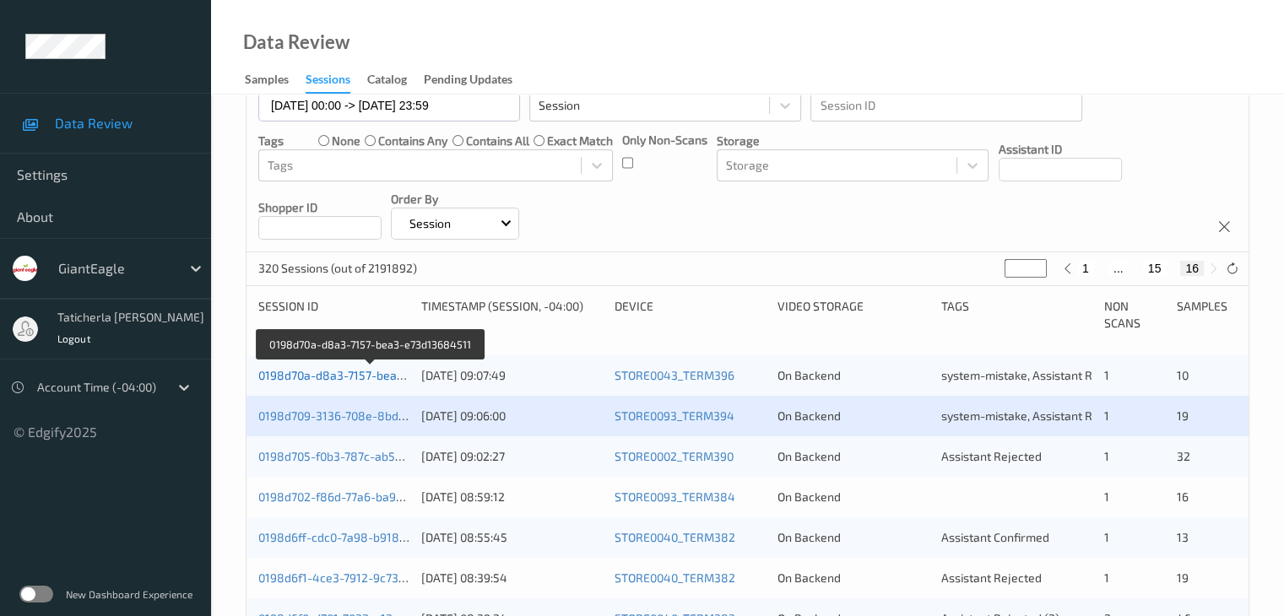
click at [355, 376] on link "0198d70a-d8a3-7157-bea3-e73d13684511" at bounding box center [371, 375] width 227 height 14
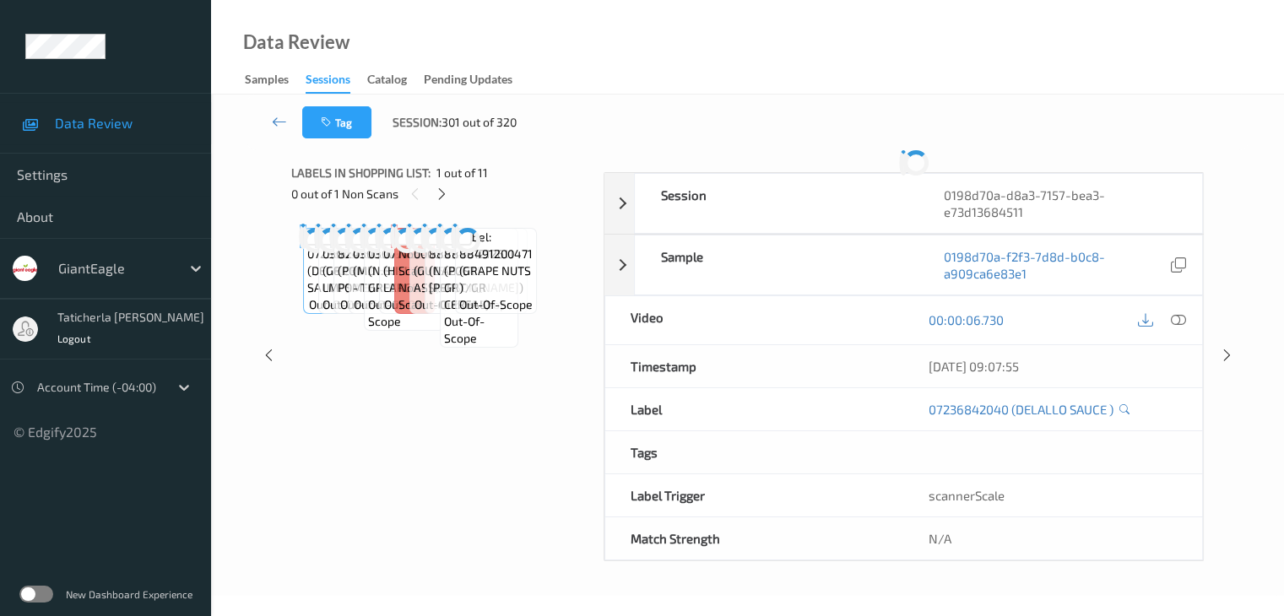
scroll to position [169, 0]
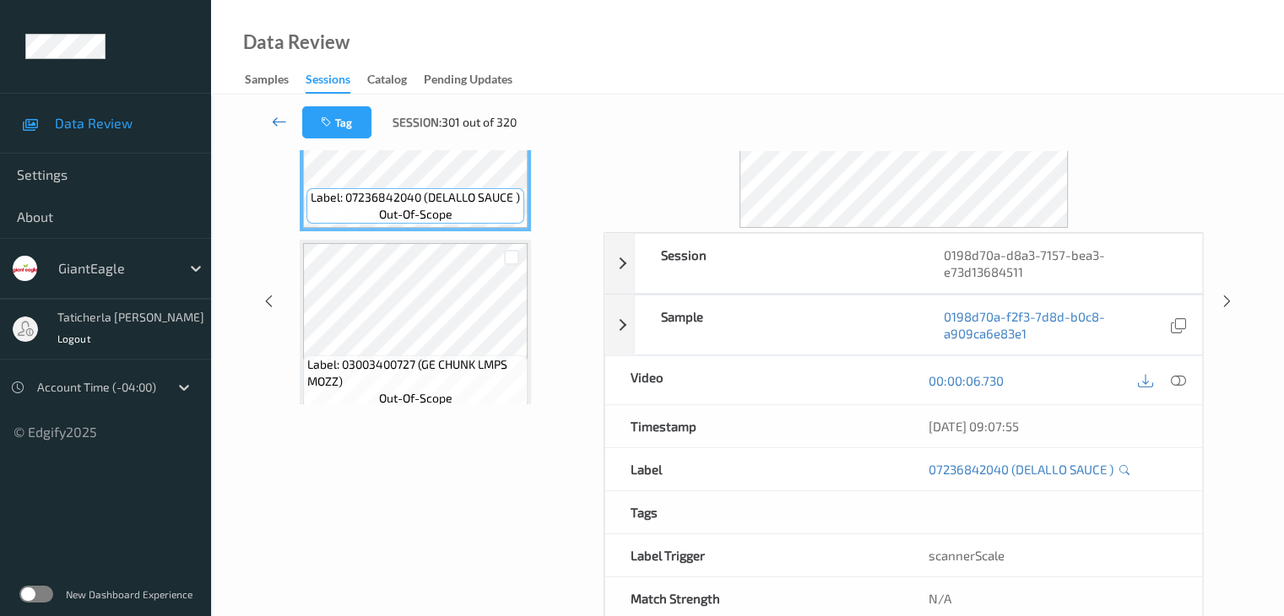
click at [281, 122] on icon at bounding box center [279, 121] width 15 height 17
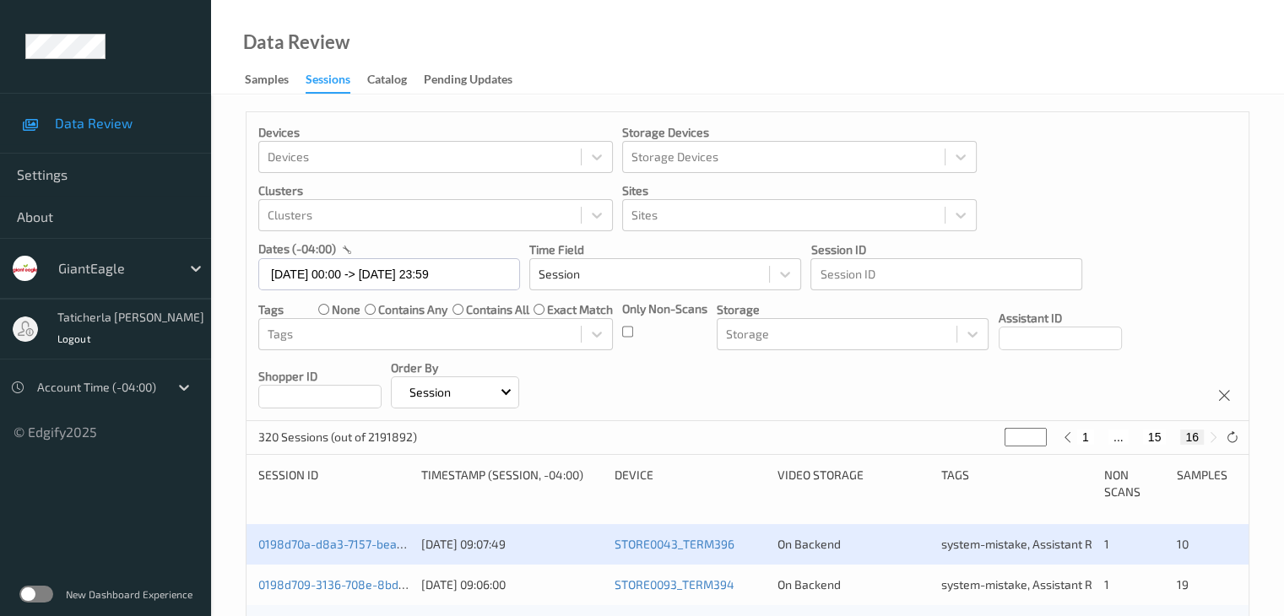
click at [1157, 435] on button "15" at bounding box center [1155, 437] width 24 height 15
type input "**"
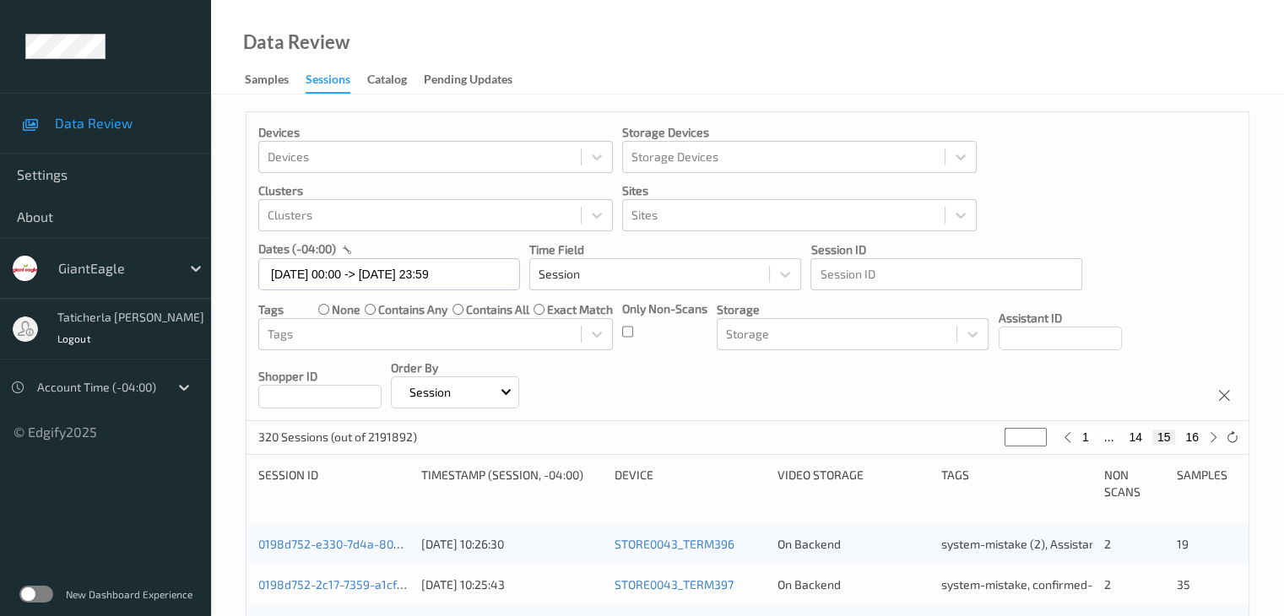
click at [1138, 440] on button "14" at bounding box center [1136, 437] width 24 height 15
type input "**"
click at [1124, 440] on button "13" at bounding box center [1123, 437] width 24 height 15
type input "**"
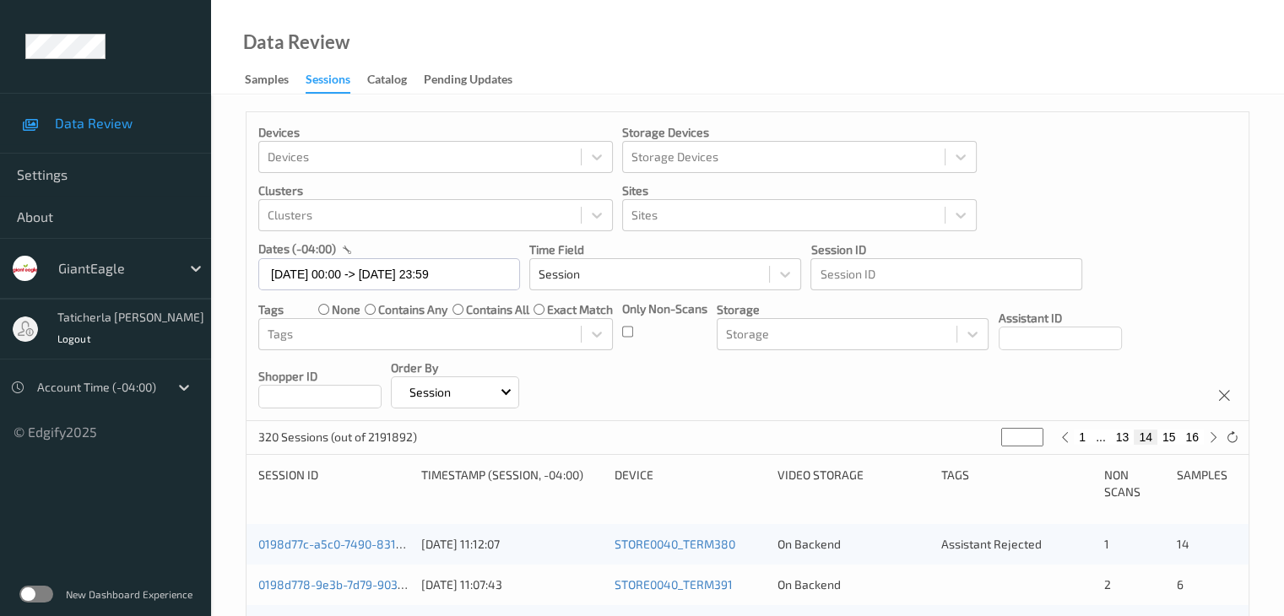
type input "**"
click at [1104, 440] on button "12" at bounding box center [1103, 437] width 24 height 15
type input "**"
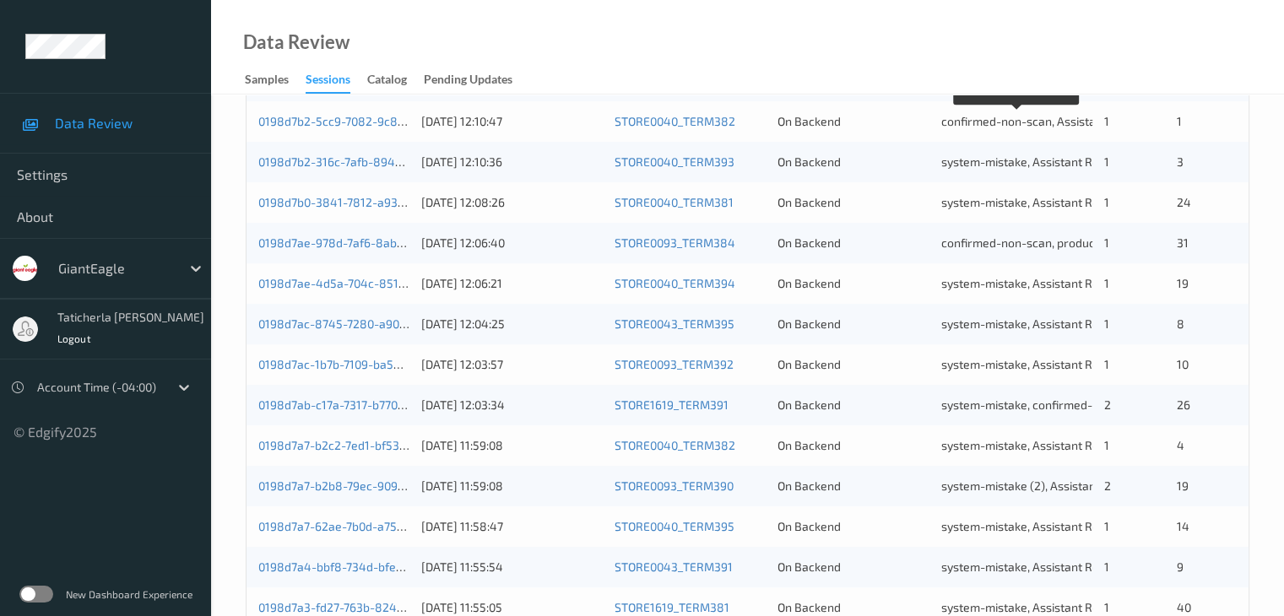
scroll to position [787, 0]
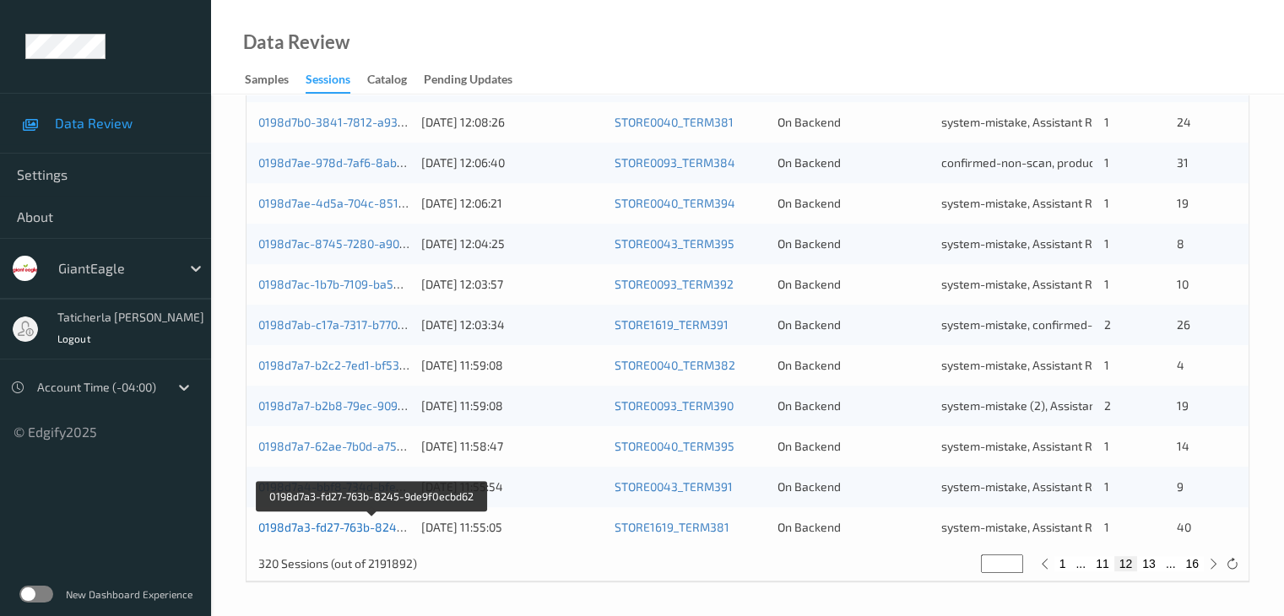
click at [355, 526] on link "0198d7a3-fd27-763b-8245-9de9f0ecbd62" at bounding box center [372, 527] width 228 height 14
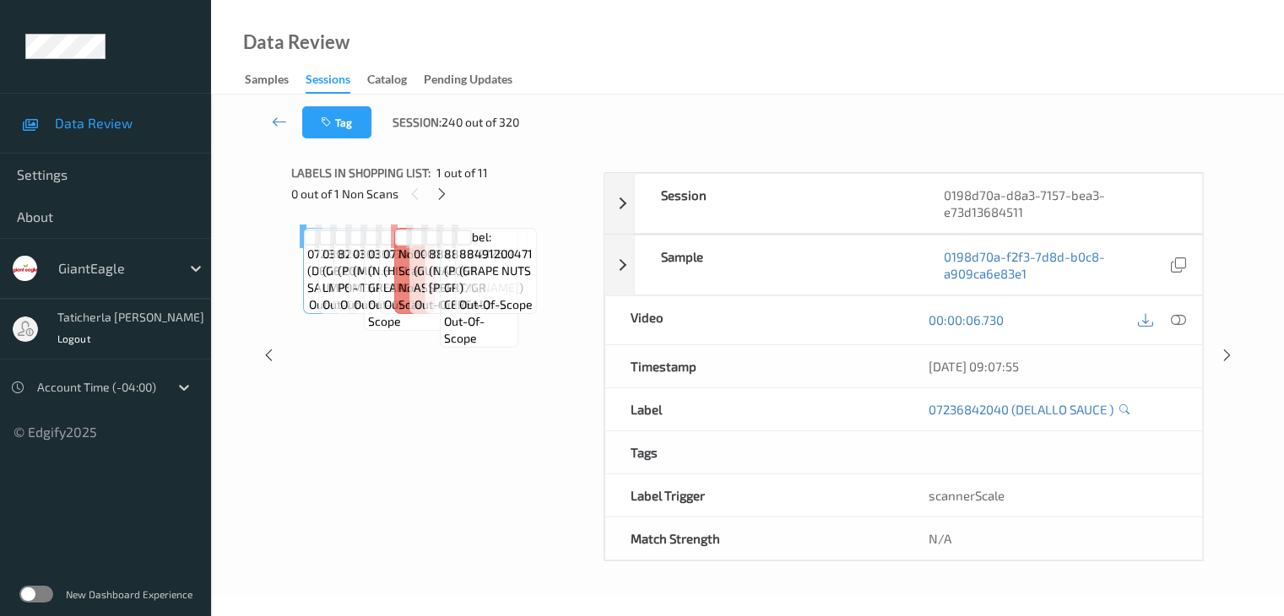
scroll to position [206, 0]
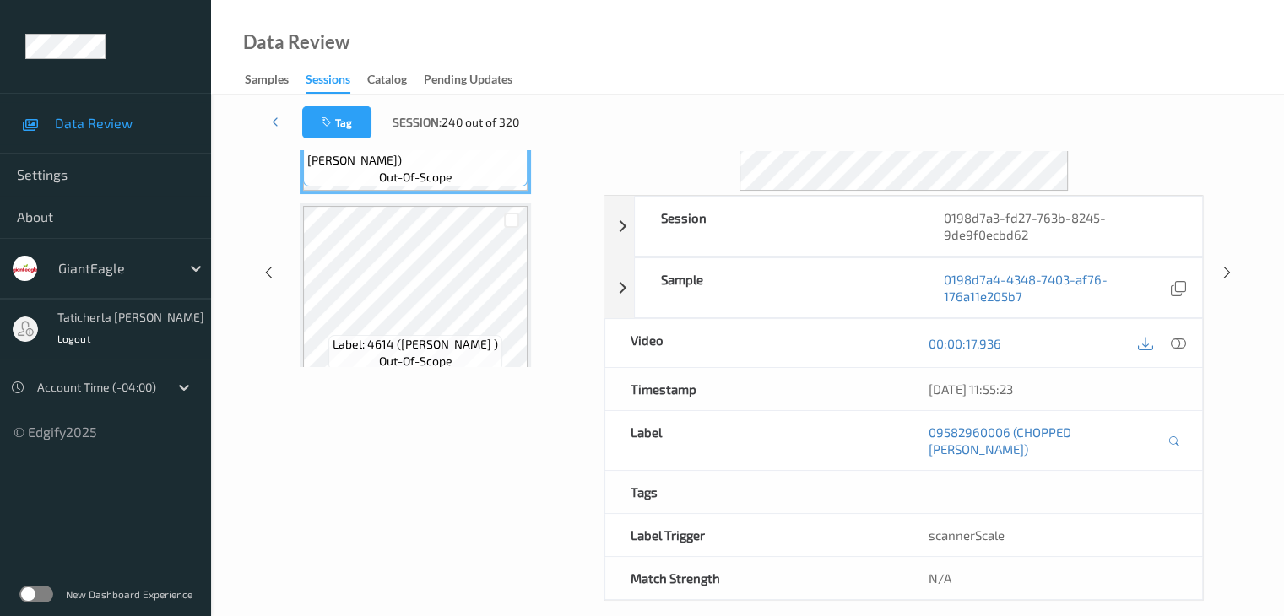
click at [253, 158] on div "Session 0198d7a3-fd27-763b-8245-9de9f0ecbd62 Session ID 0198d7a3-fd27-763b-8245…" at bounding box center [748, 272] width 1004 height 657
click at [285, 122] on icon at bounding box center [279, 121] width 15 height 17
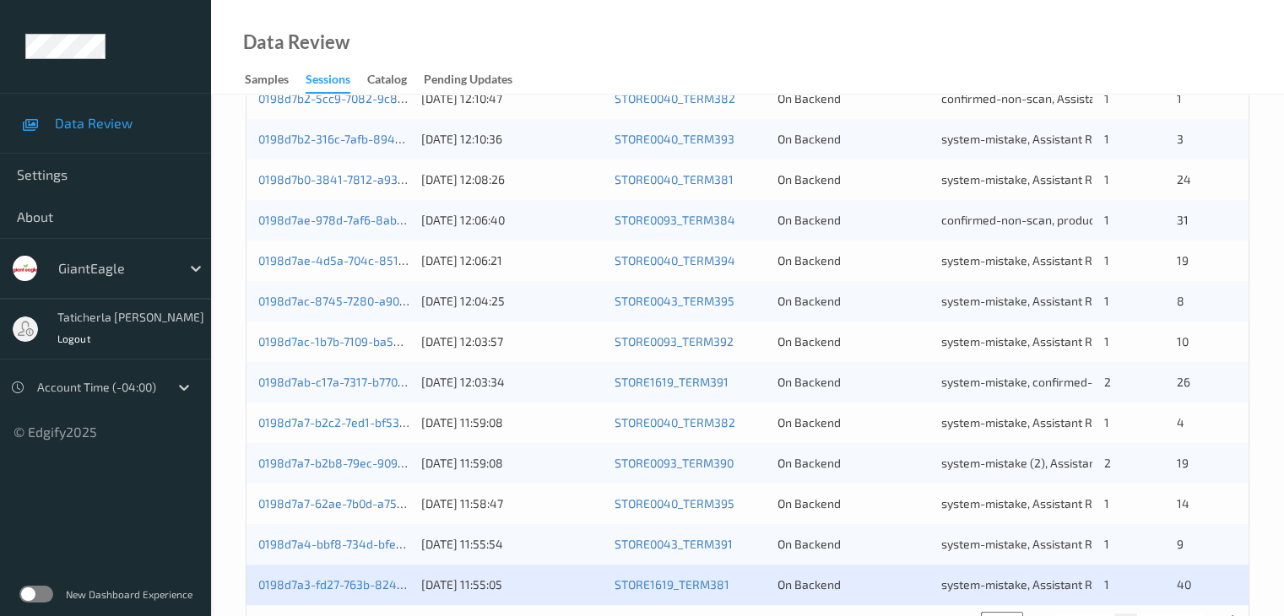
scroll to position [787, 0]
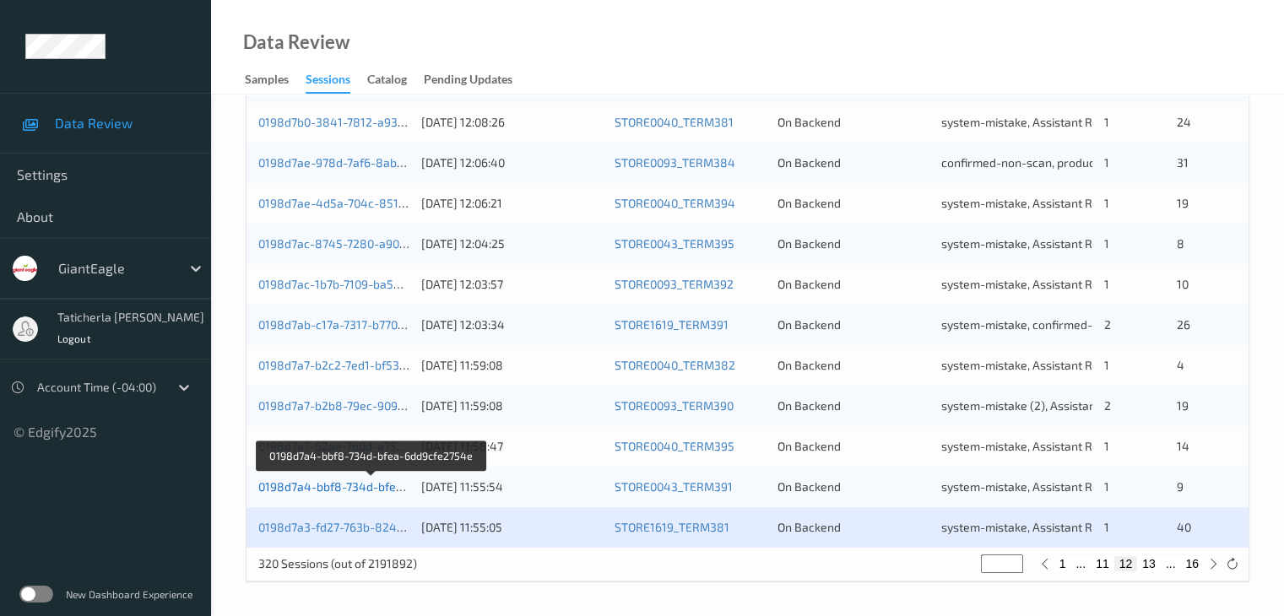
click at [364, 484] on link "0198d7a4-bbf8-734d-bfea-6dd9cfe2754e" at bounding box center [371, 487] width 227 height 14
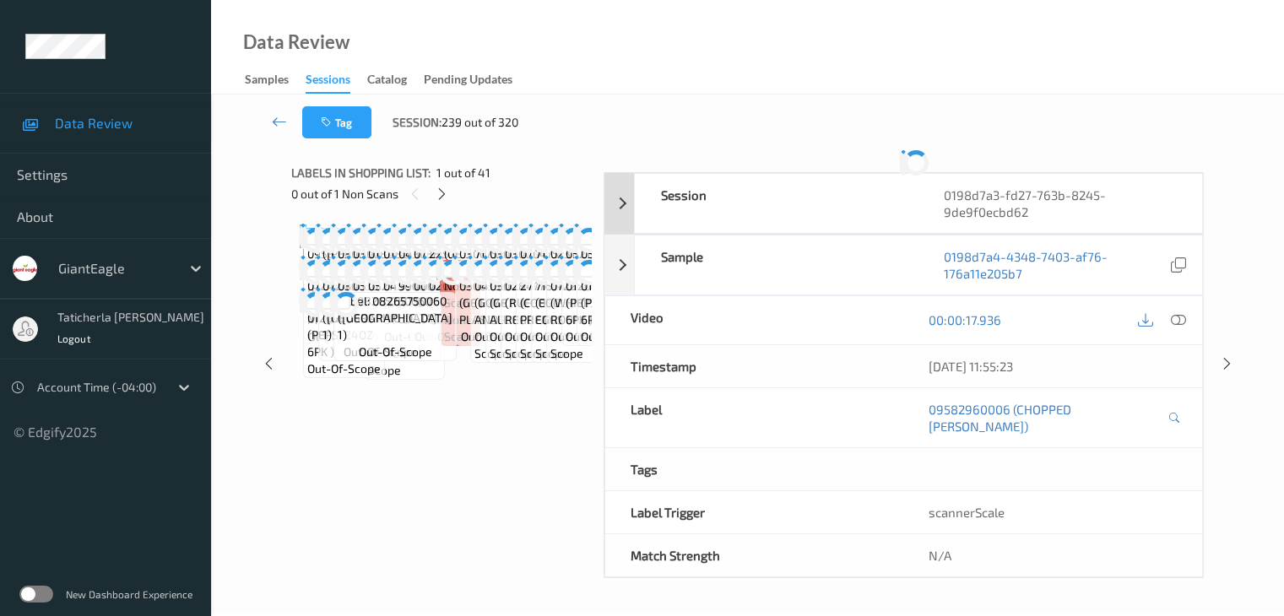
scroll to position [206, 0]
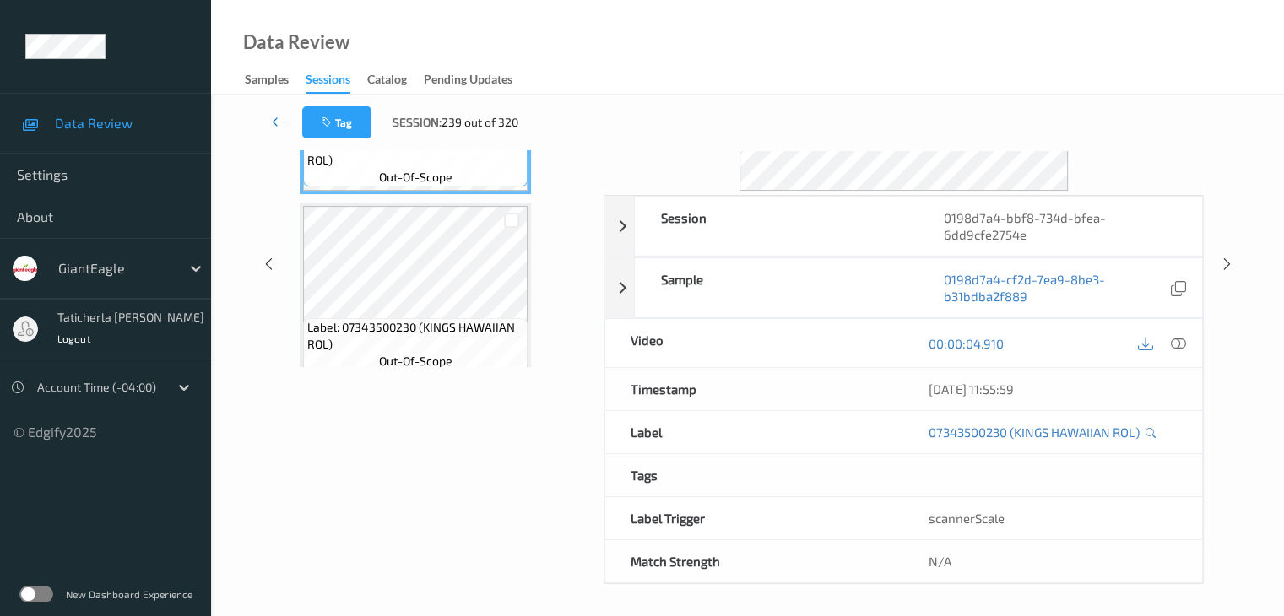
click at [280, 119] on icon at bounding box center [279, 121] width 15 height 17
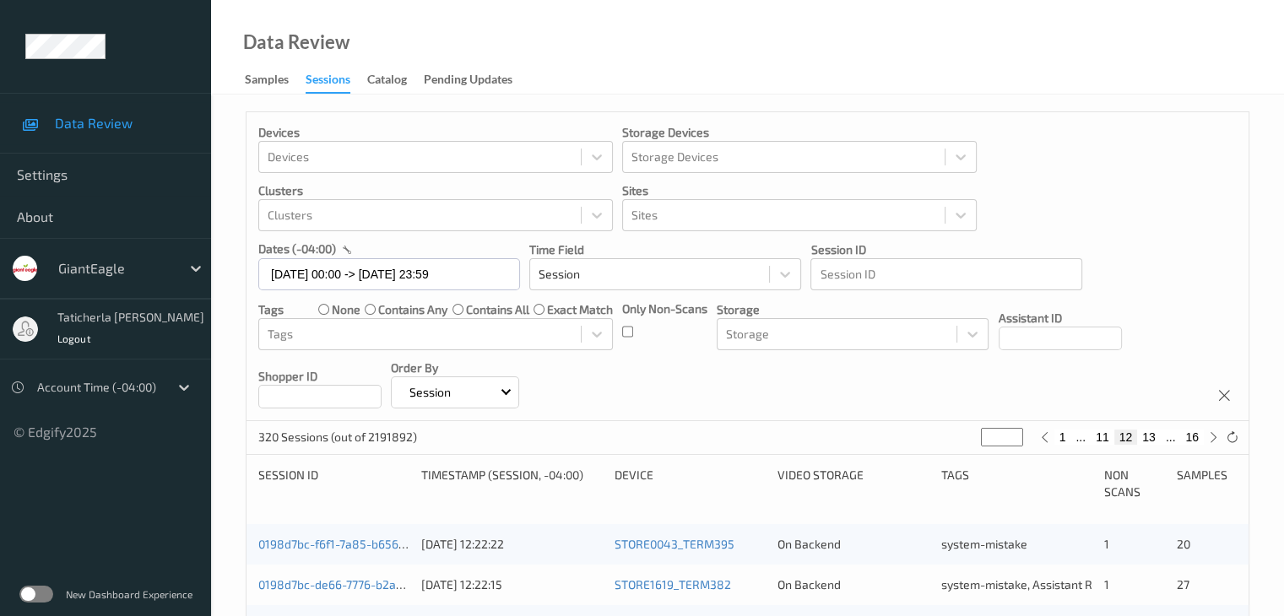
click at [1193, 434] on button "16" at bounding box center [1192, 437] width 24 height 15
type input "**"
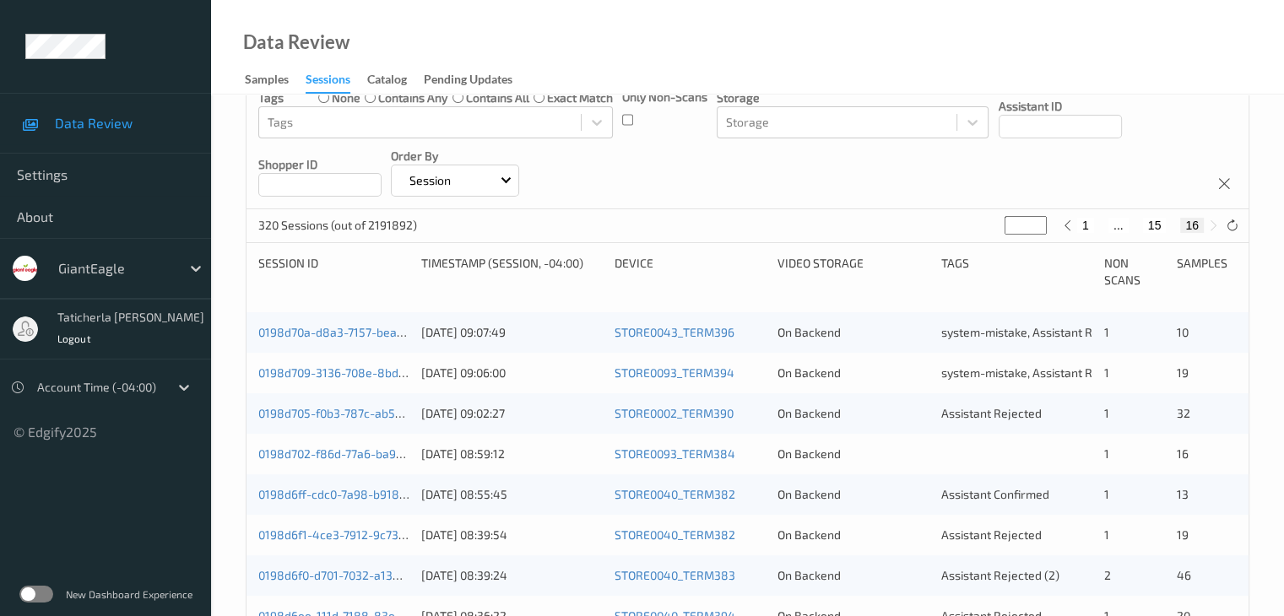
scroll to position [253, 0]
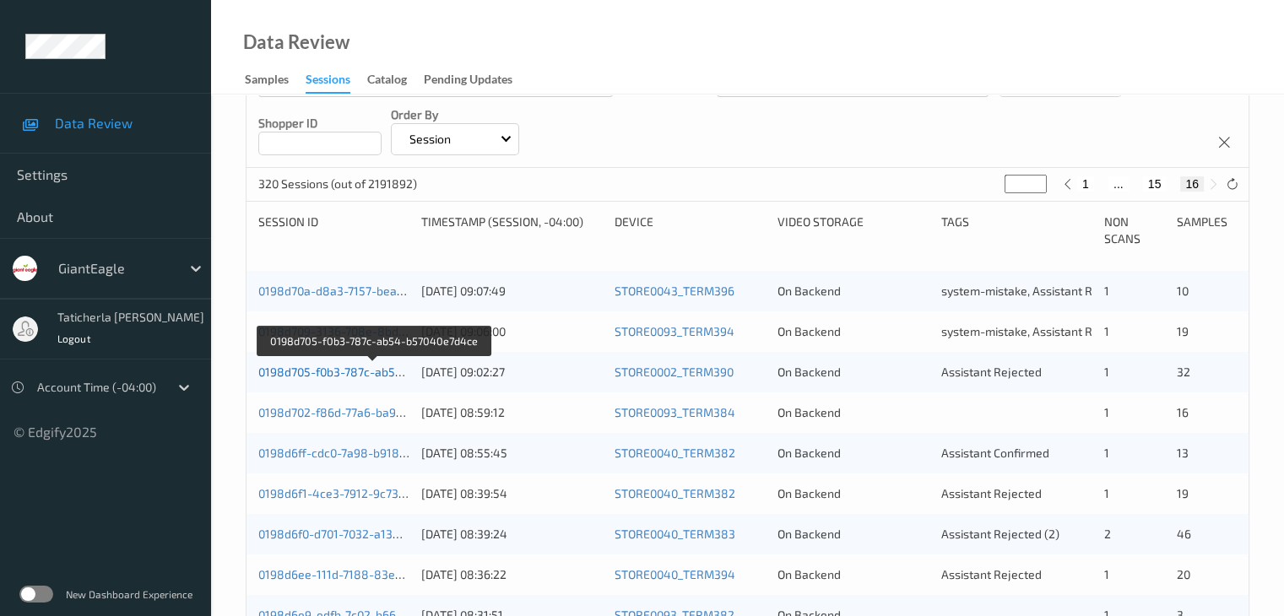
click at [317, 369] on link "0198d705-f0b3-787c-ab54-b57040e7d4ce" at bounding box center [373, 372] width 230 height 14
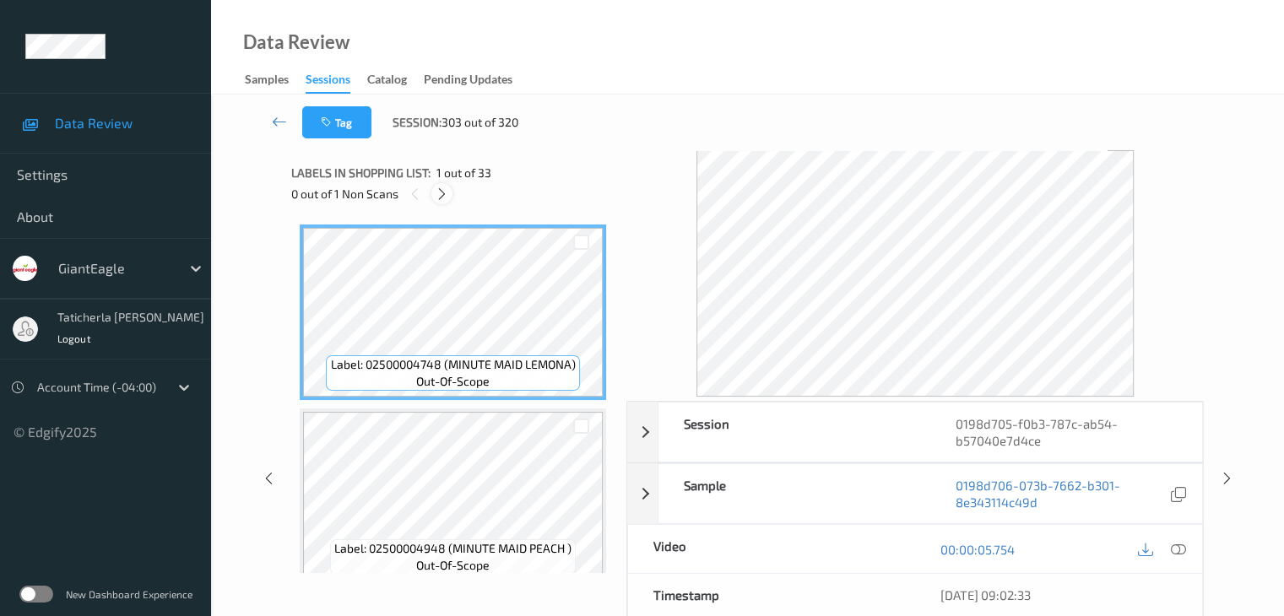
click at [446, 190] on icon at bounding box center [442, 194] width 14 height 15
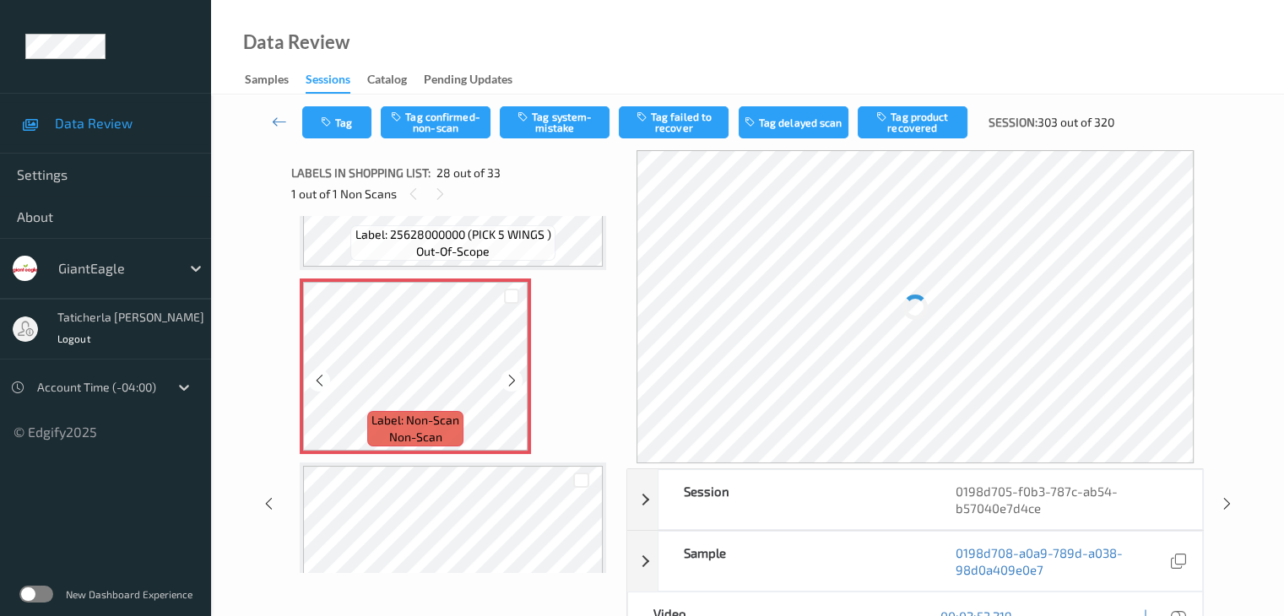
scroll to position [4962, 0]
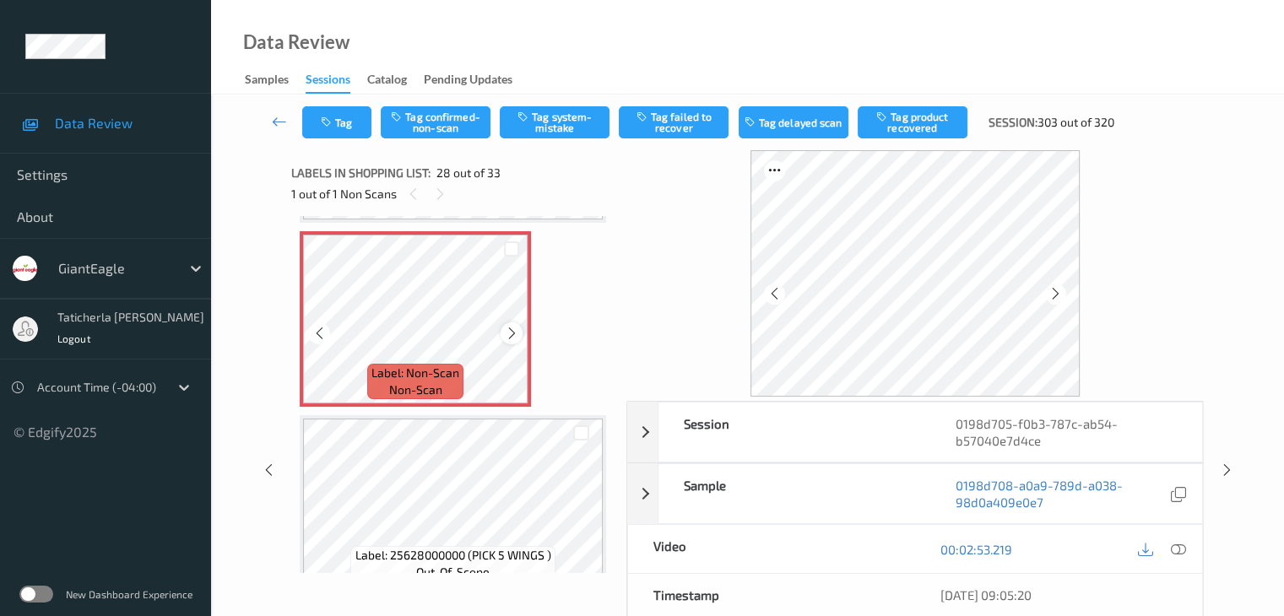
click at [510, 332] on icon at bounding box center [512, 333] width 14 height 15
click at [1177, 544] on icon at bounding box center [1177, 549] width 15 height 15
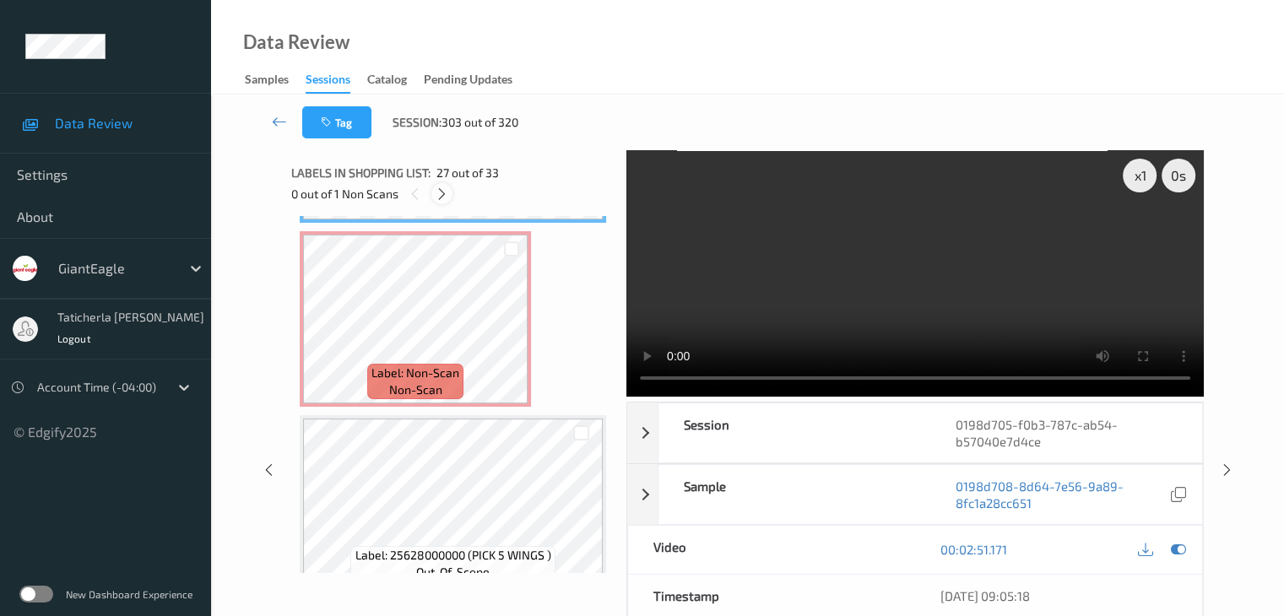
click at [446, 192] on icon at bounding box center [442, 194] width 14 height 15
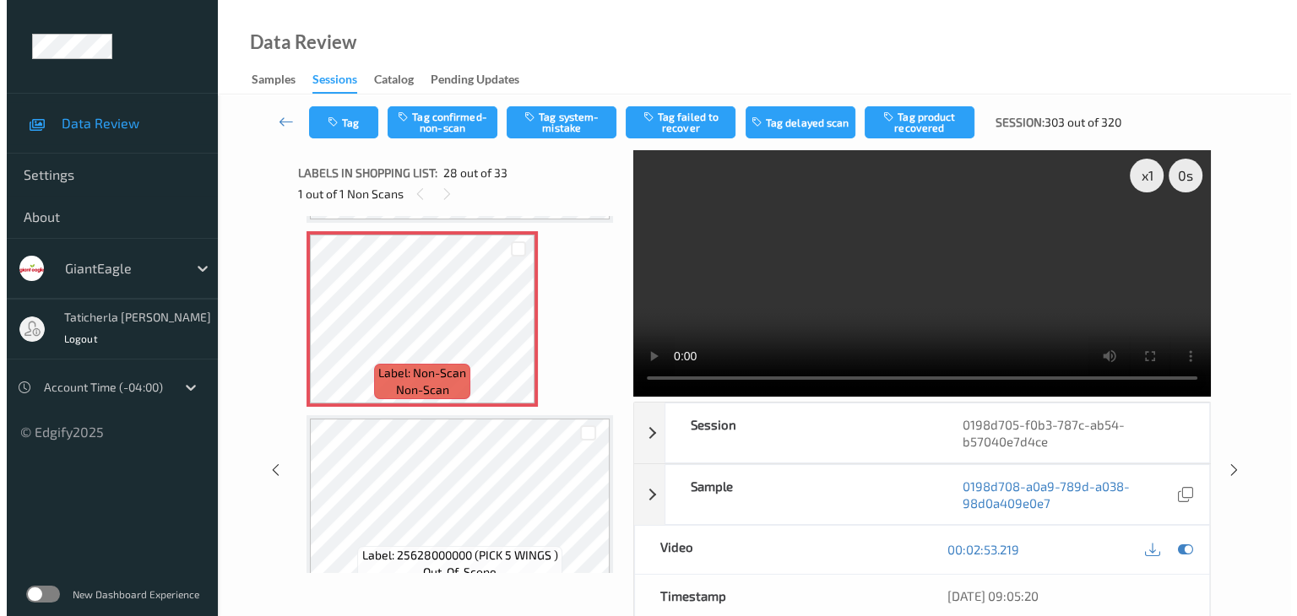
scroll to position [4794, 0]
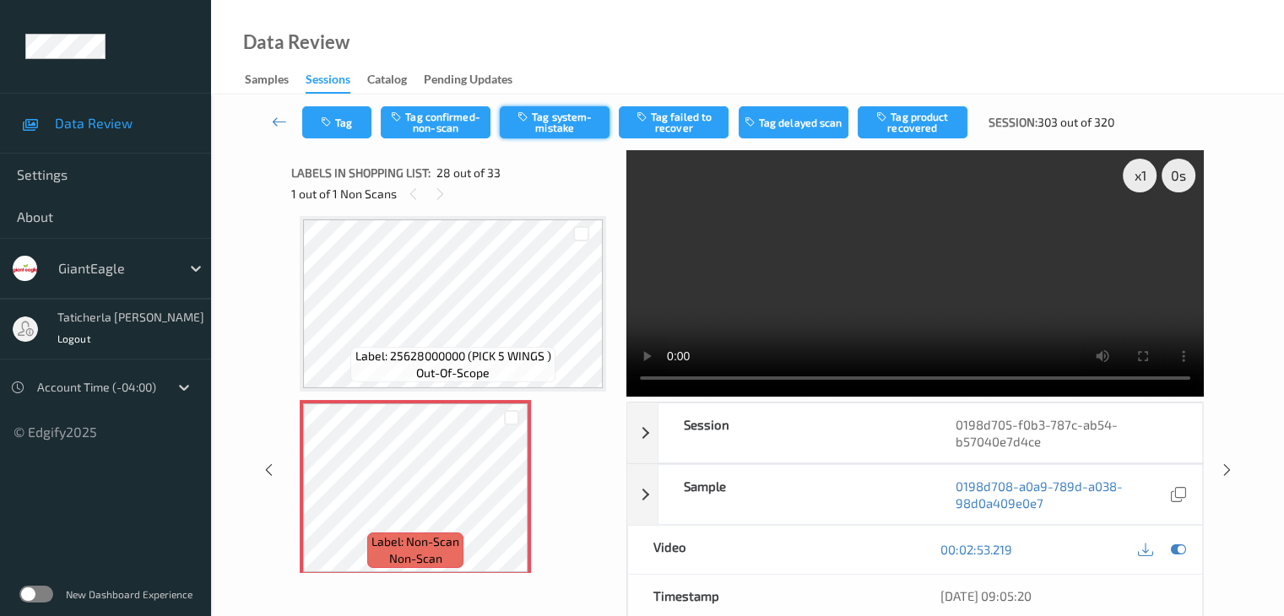
click at [564, 122] on button "Tag system-mistake" at bounding box center [555, 122] width 110 height 32
click at [357, 117] on button "Tag" at bounding box center [336, 122] width 69 height 32
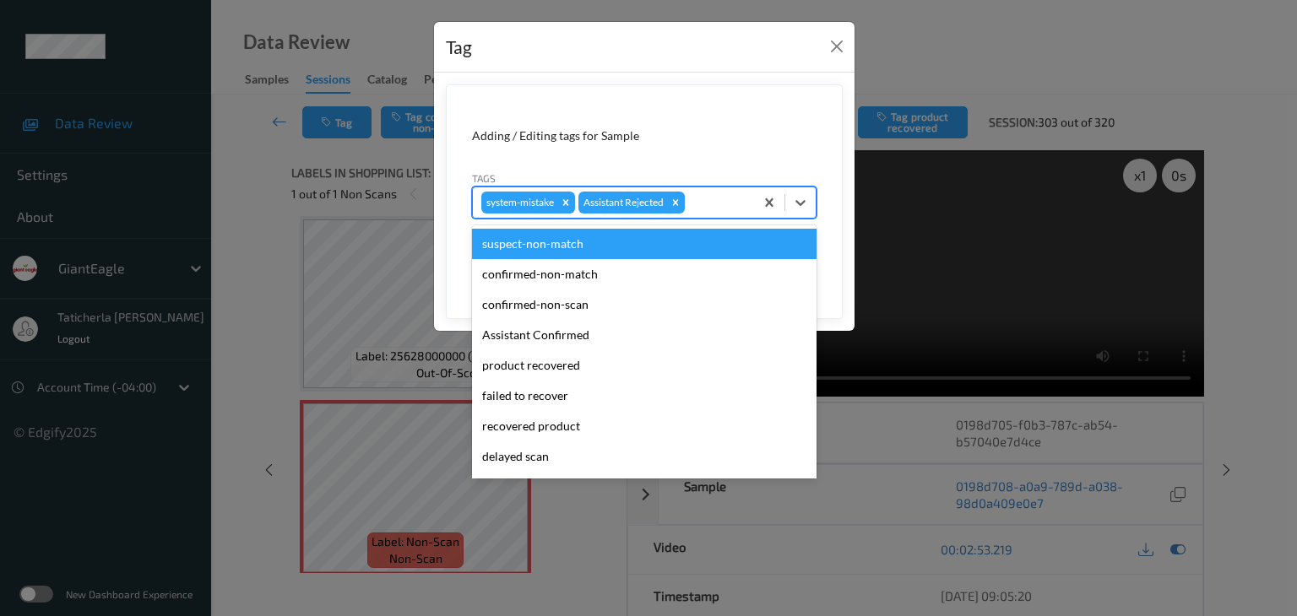
click at [725, 199] on div at bounding box center [716, 202] width 57 height 20
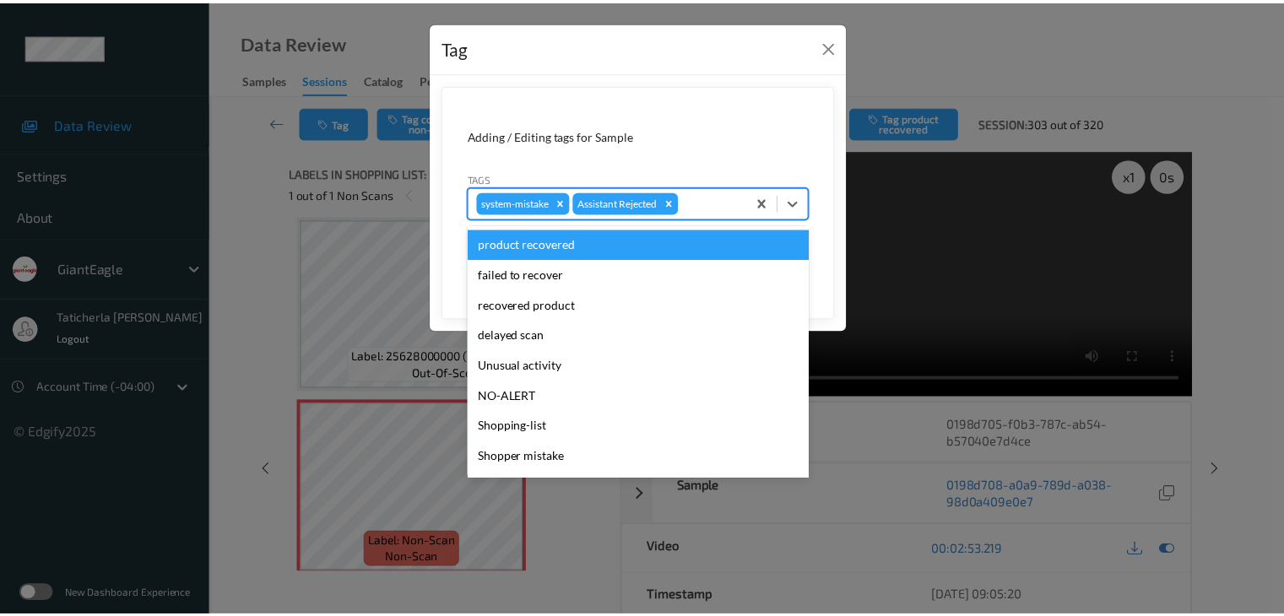
scroll to position [149, 0]
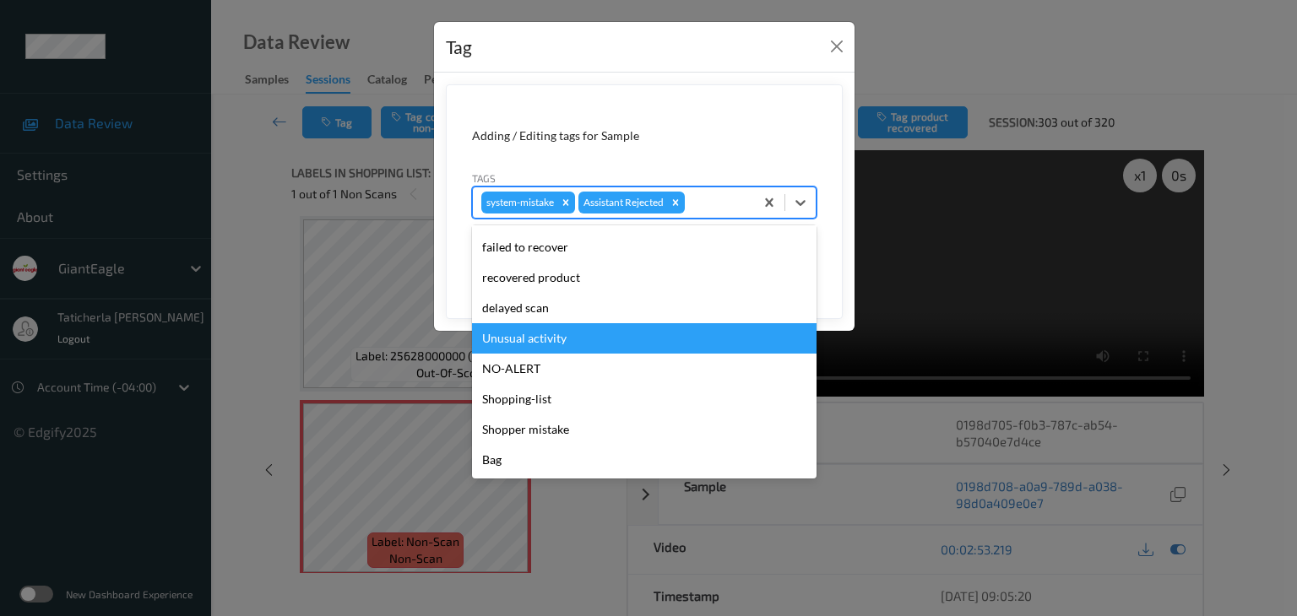
click at [599, 349] on div "Unusual activity" at bounding box center [644, 338] width 344 height 30
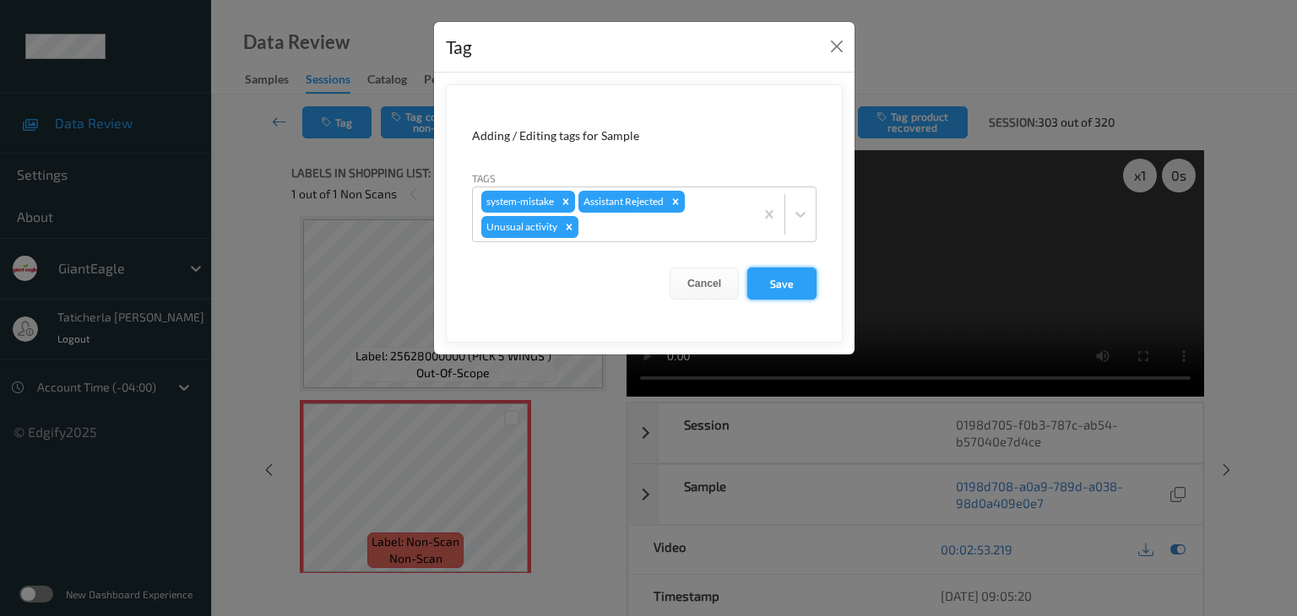
click at [787, 284] on button "Save" at bounding box center [781, 284] width 69 height 32
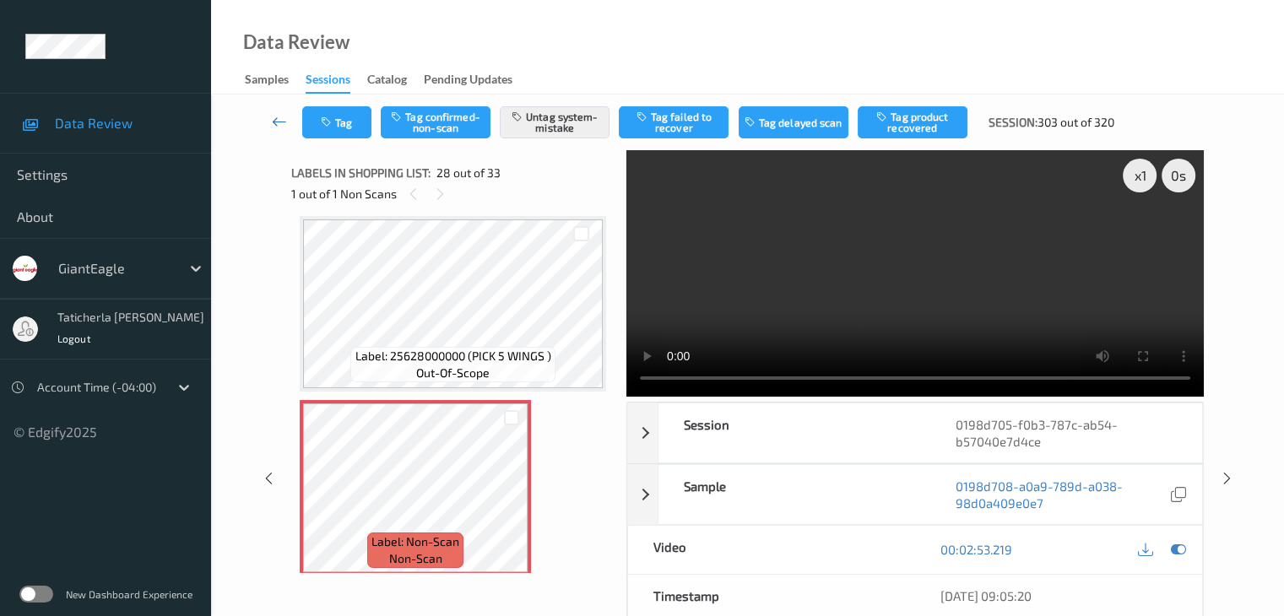
click at [270, 110] on link at bounding box center [279, 122] width 45 height 32
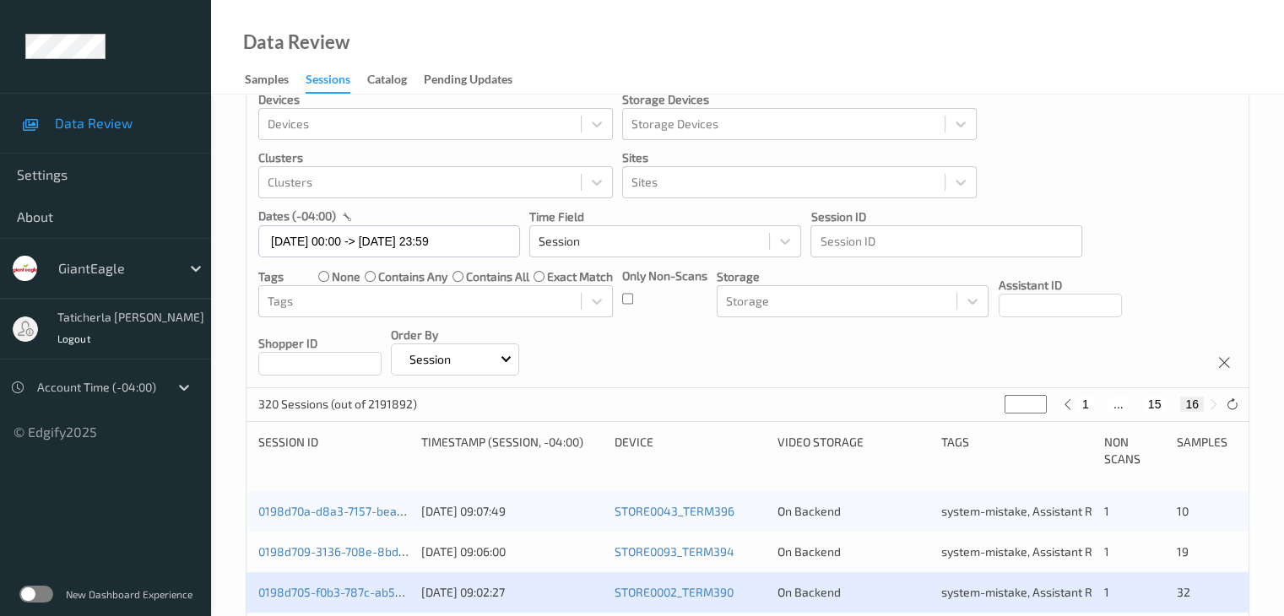
scroll to position [253, 0]
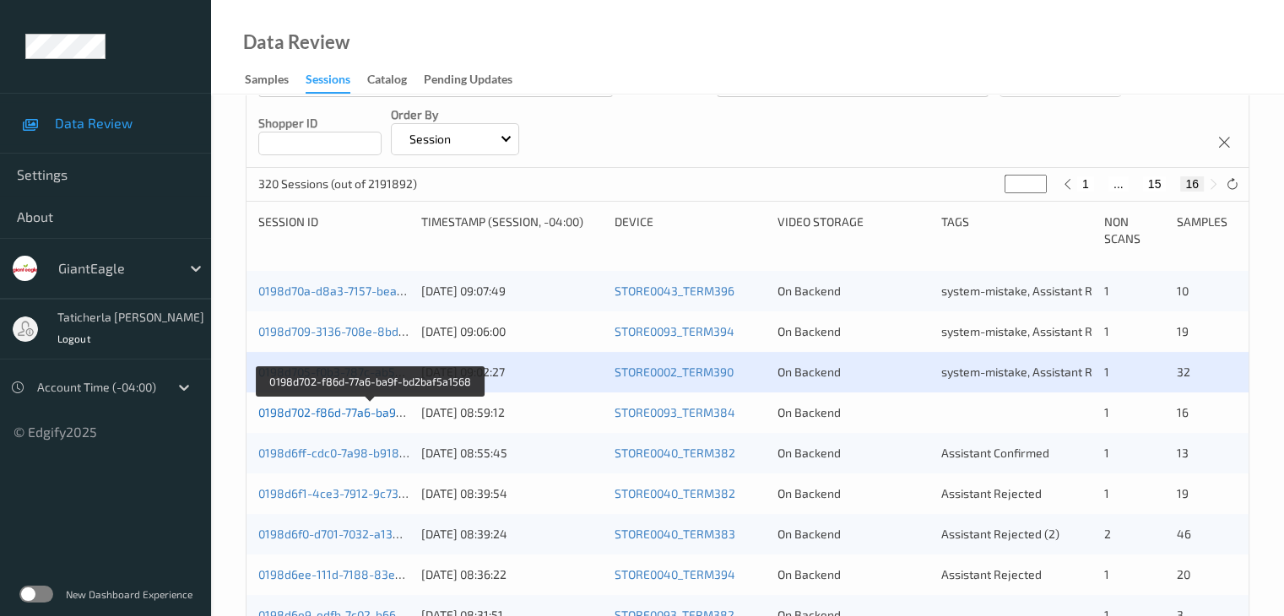
click at [359, 413] on link "0198d702-f86d-77a6-ba9f-bd2baf5a1568" at bounding box center [370, 412] width 225 height 14
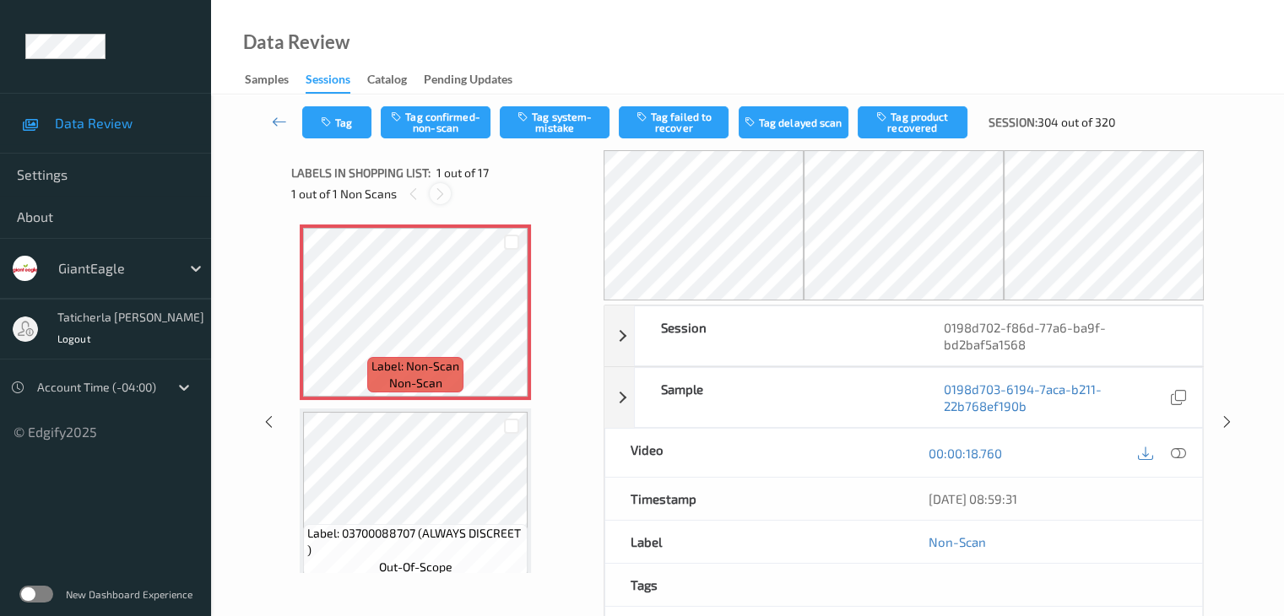
click at [439, 196] on icon at bounding box center [440, 194] width 14 height 15
click at [433, 200] on icon at bounding box center [440, 194] width 14 height 15
click at [1179, 452] on icon at bounding box center [1177, 453] width 15 height 15
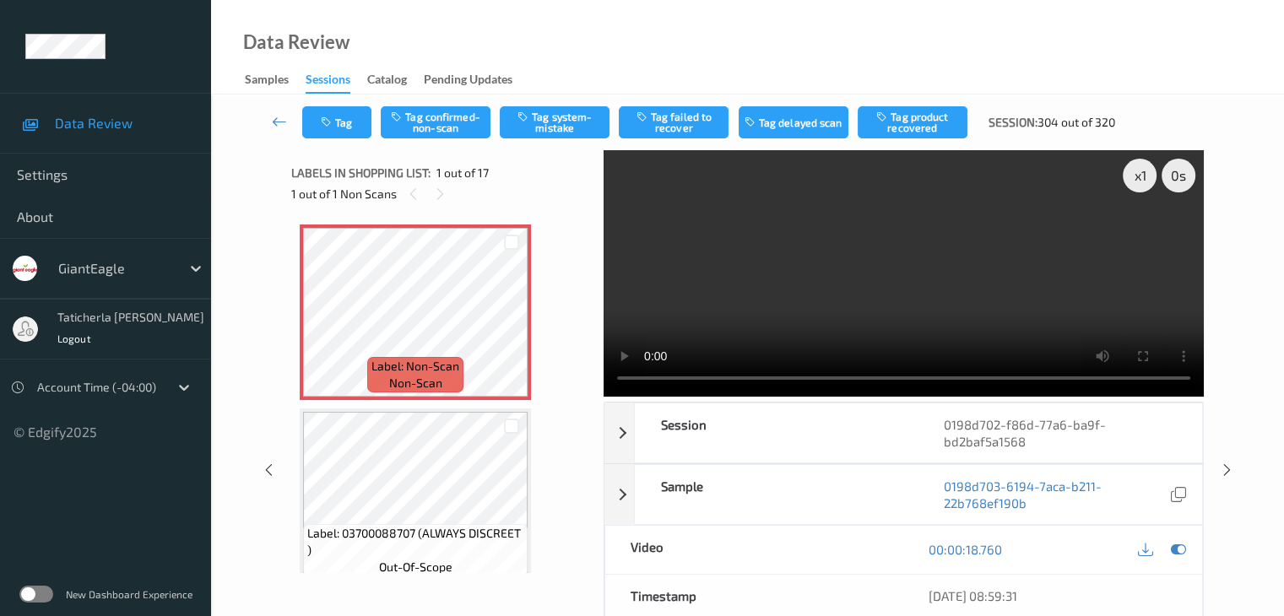
click at [1145, 237] on video at bounding box center [904, 273] width 600 height 247
click at [583, 123] on button "Tag system-mistake" at bounding box center [555, 122] width 110 height 32
click at [354, 123] on button "Tag" at bounding box center [336, 122] width 69 height 32
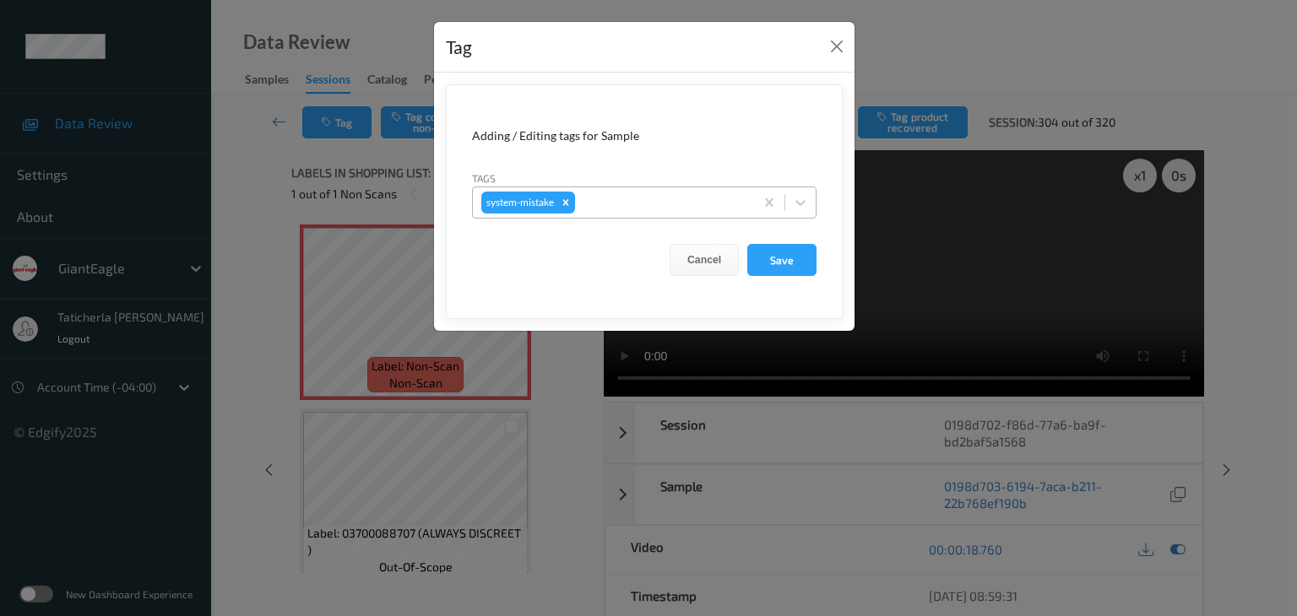
click at [671, 199] on div at bounding box center [661, 202] width 167 height 20
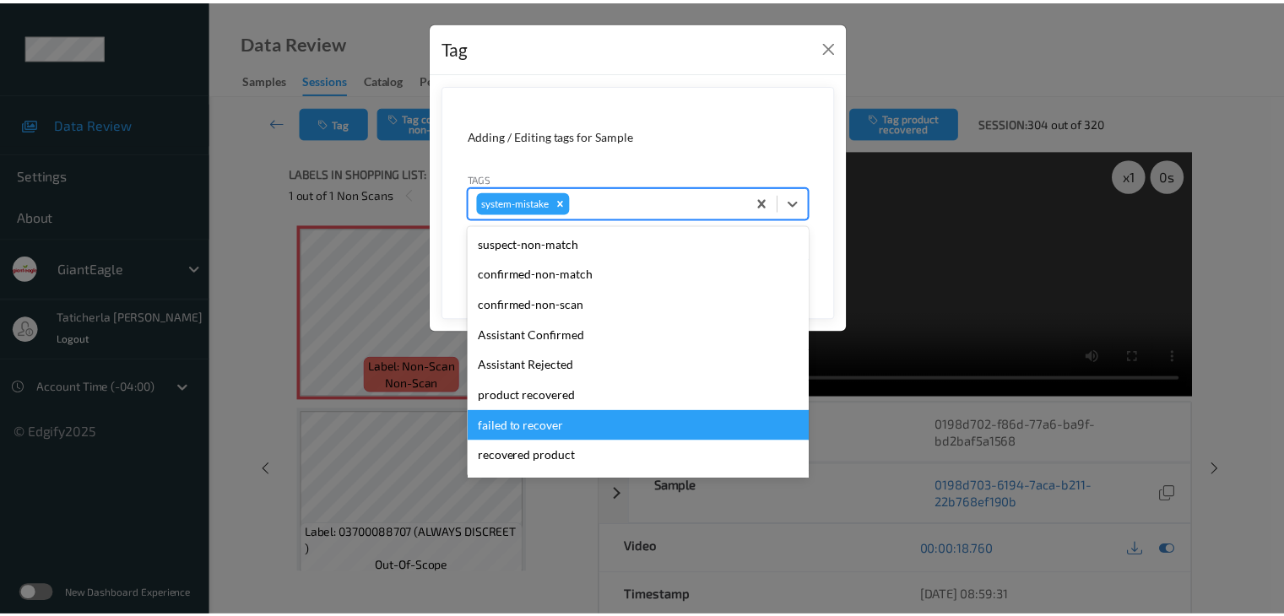
scroll to position [179, 0]
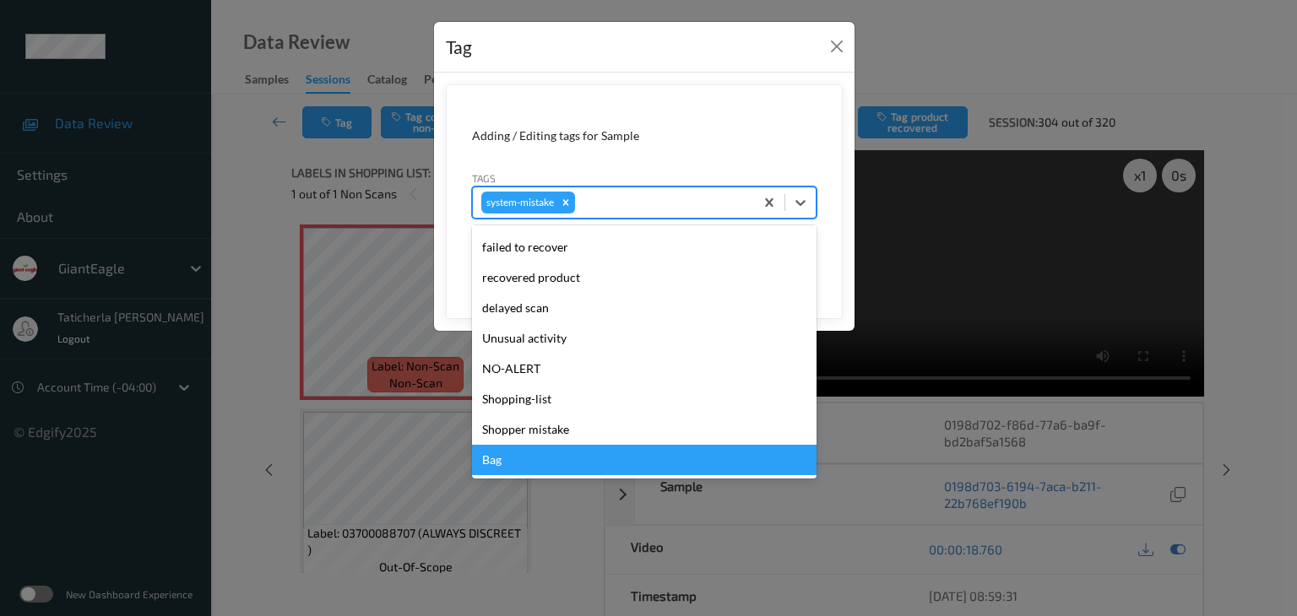
click at [557, 463] on div "Bag" at bounding box center [644, 460] width 344 height 30
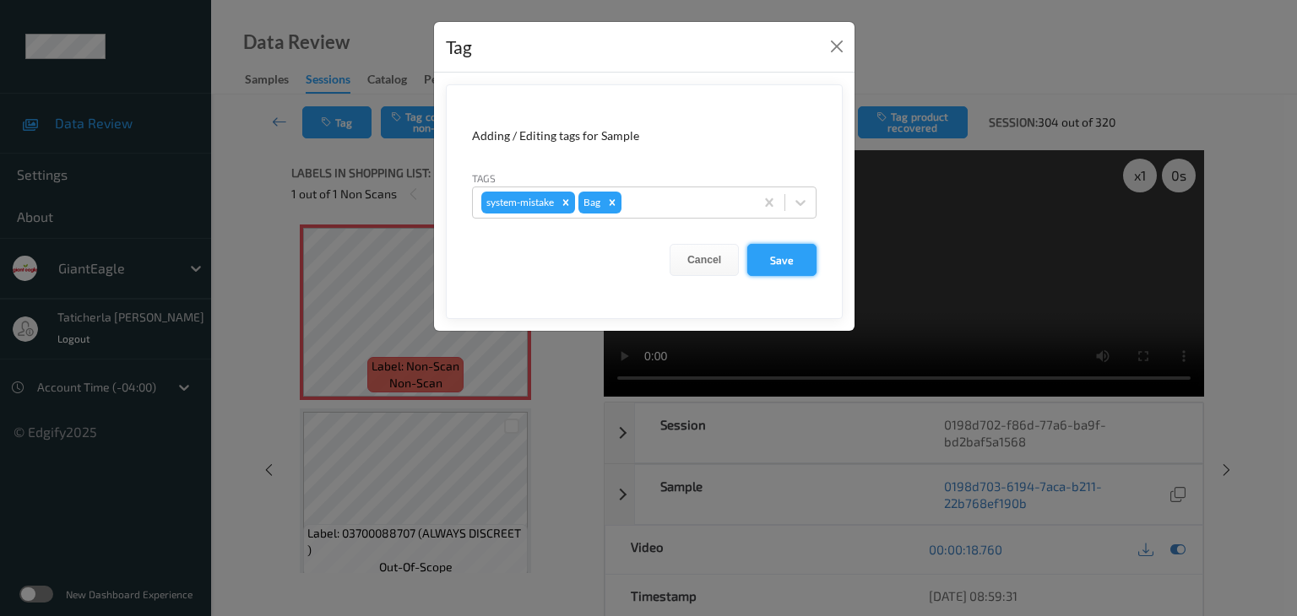
click at [782, 255] on button "Save" at bounding box center [781, 260] width 69 height 32
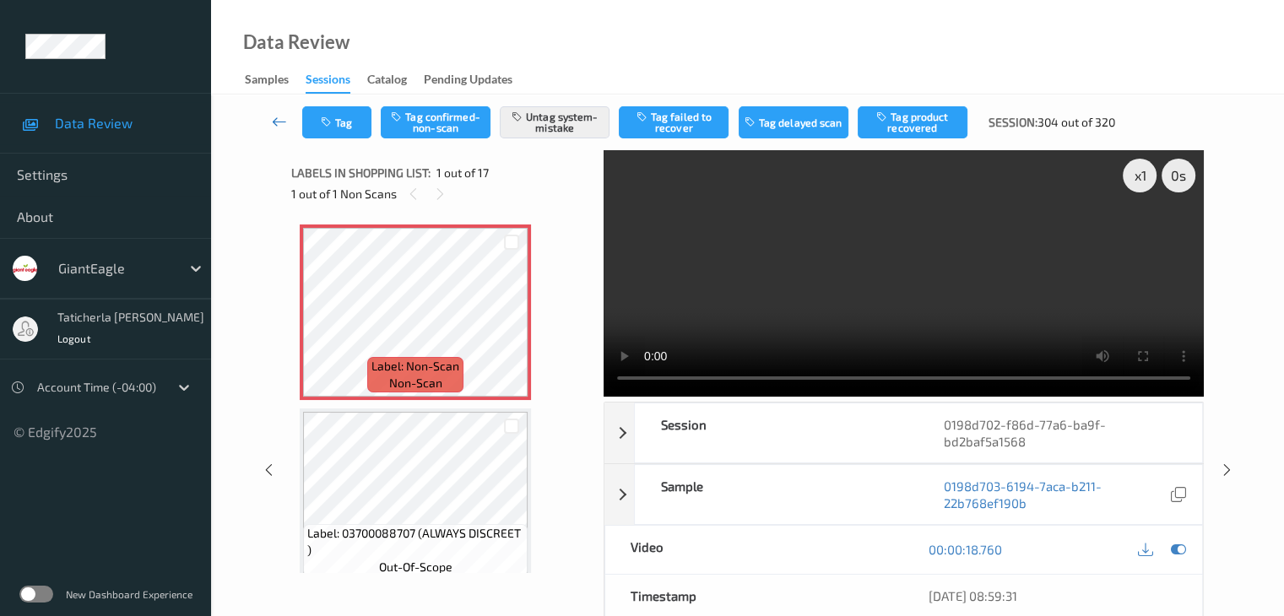
click at [285, 121] on icon at bounding box center [279, 121] width 15 height 17
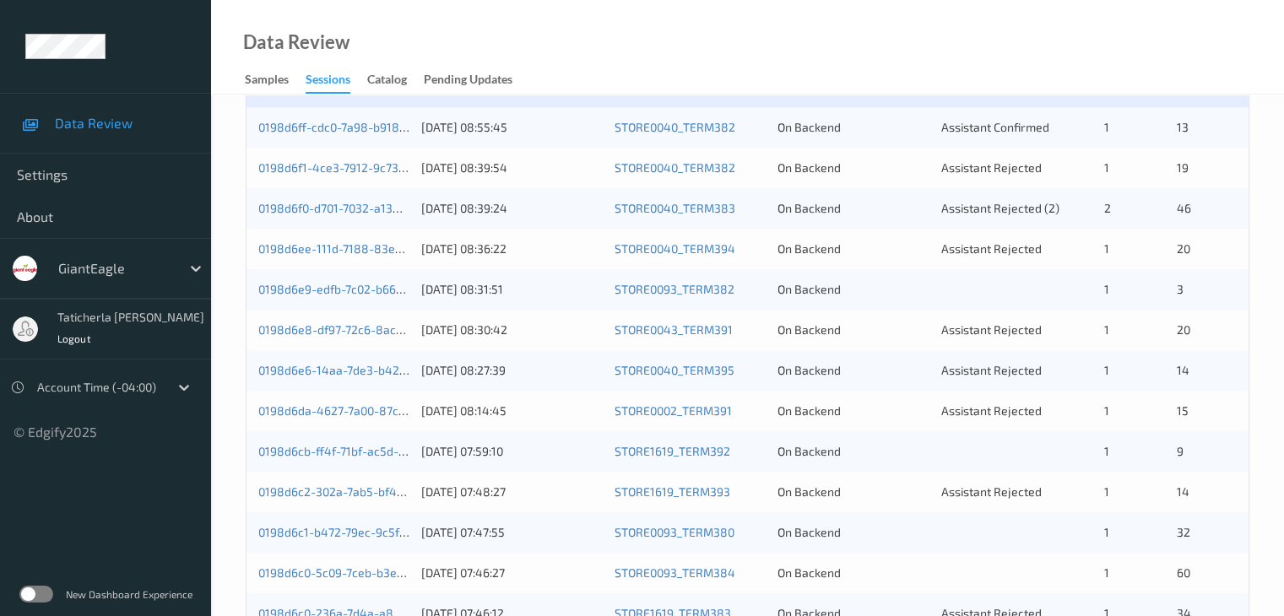
scroll to position [507, 0]
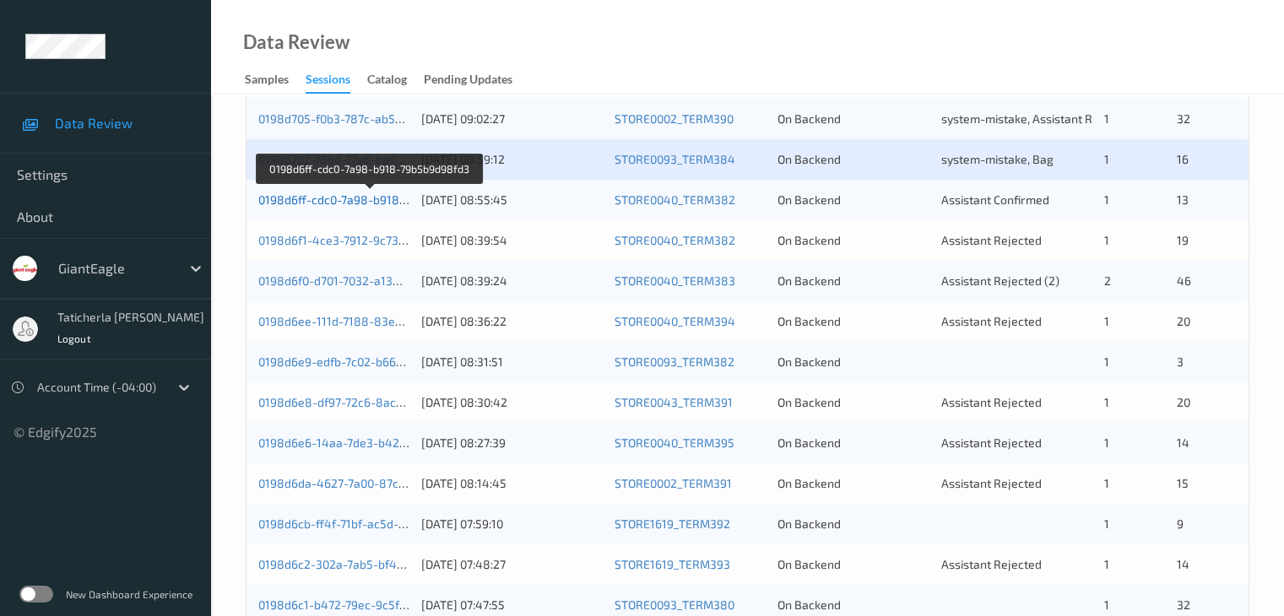
click at [354, 202] on link "0198d6ff-cdc0-7a98-b918-79b5b9d98fd3" at bounding box center [370, 199] width 224 height 14
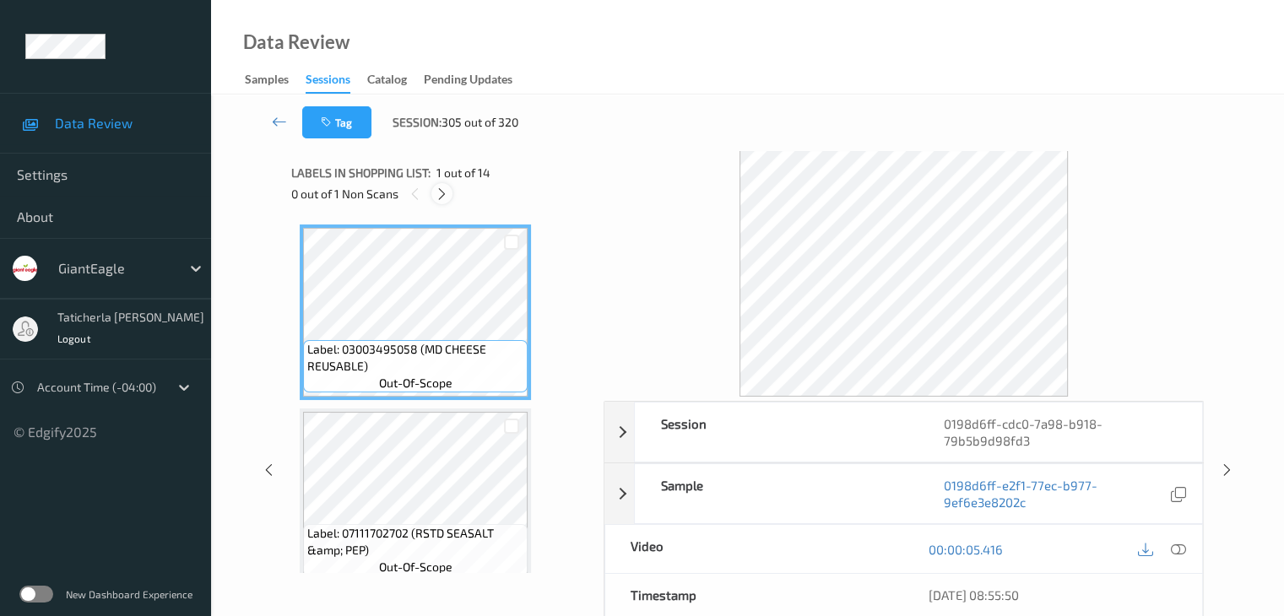
click at [442, 197] on icon at bounding box center [442, 194] width 14 height 15
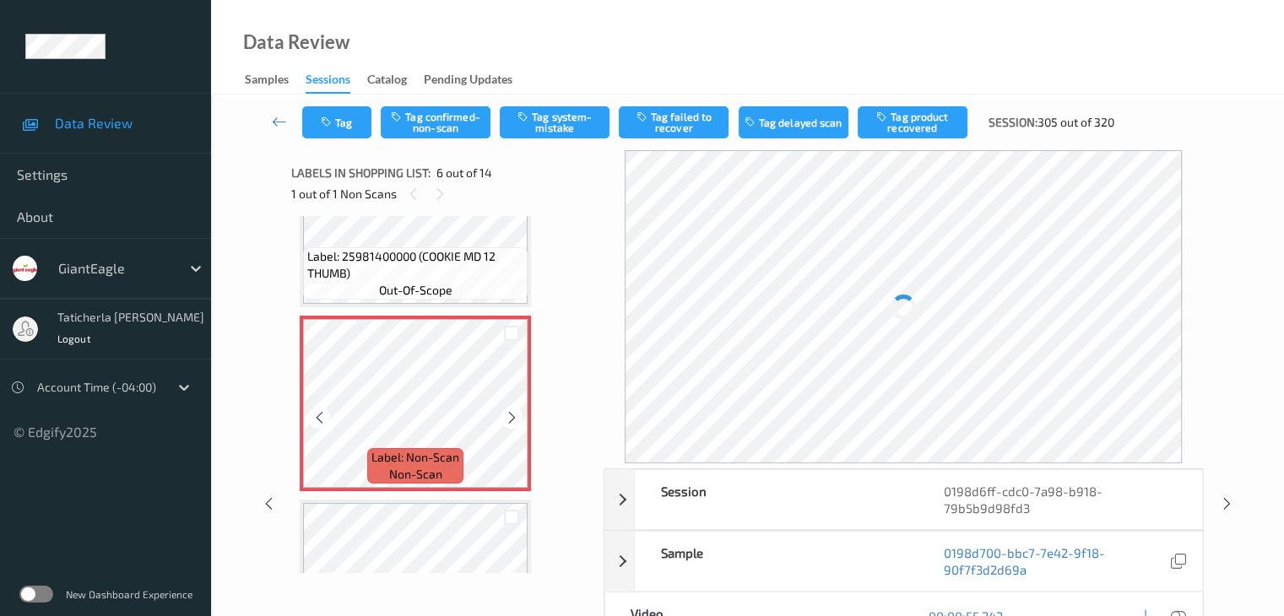
scroll to position [913, 0]
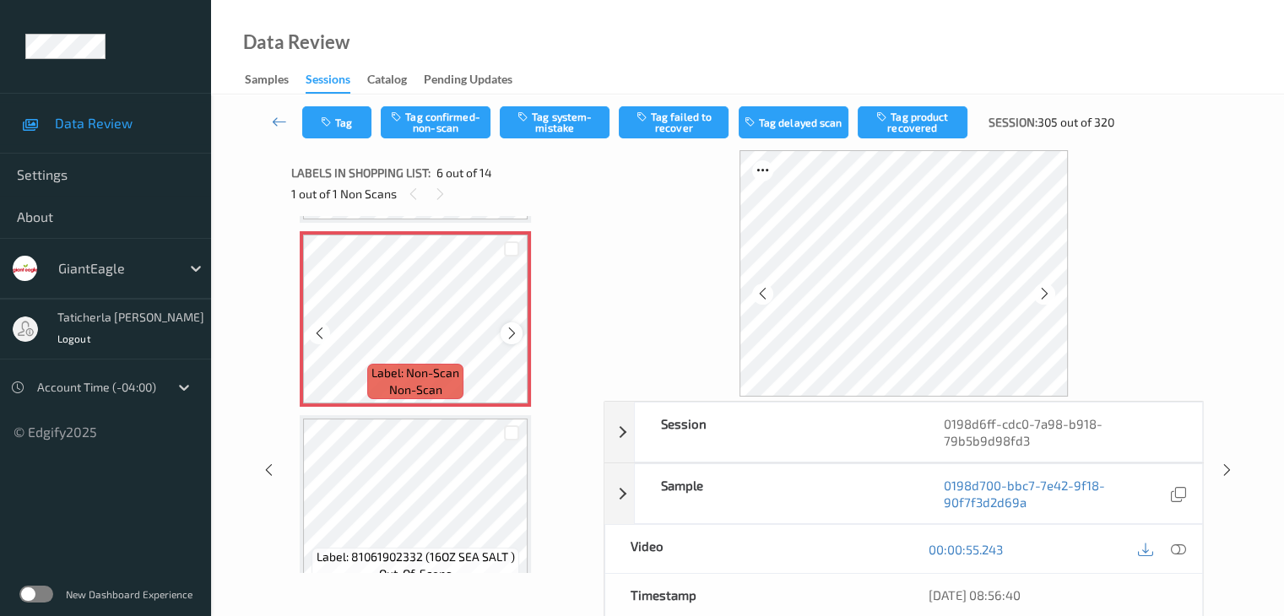
click at [512, 332] on icon at bounding box center [512, 333] width 14 height 15
click at [1177, 546] on icon at bounding box center [1177, 549] width 15 height 15
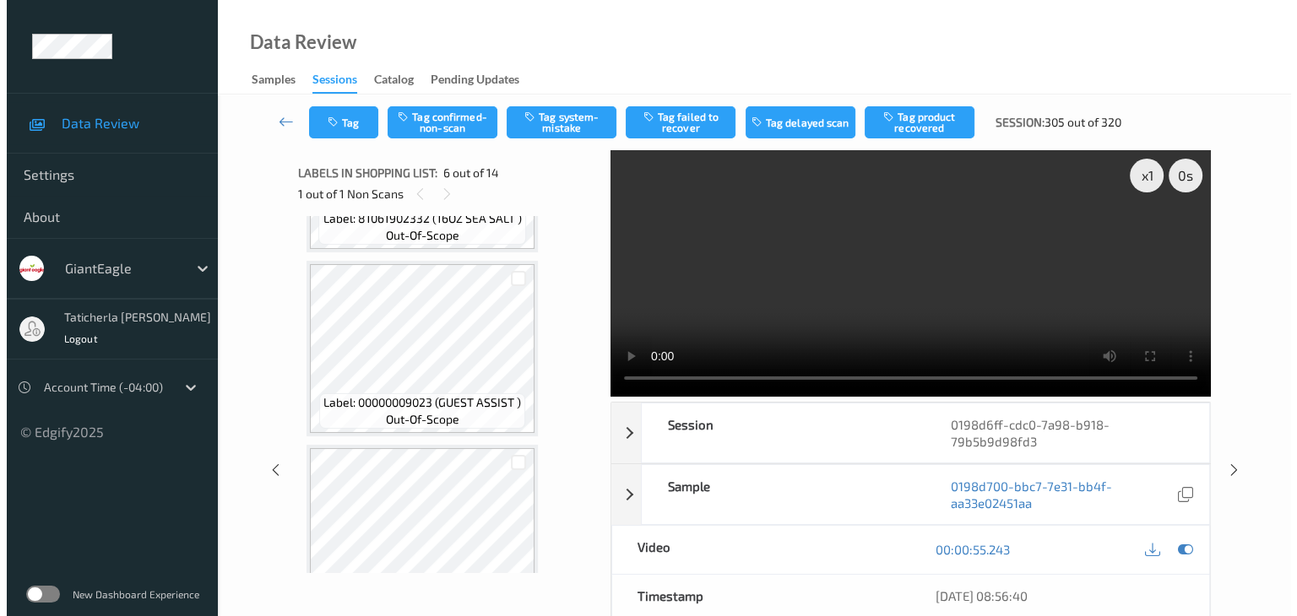
scroll to position [1251, 0]
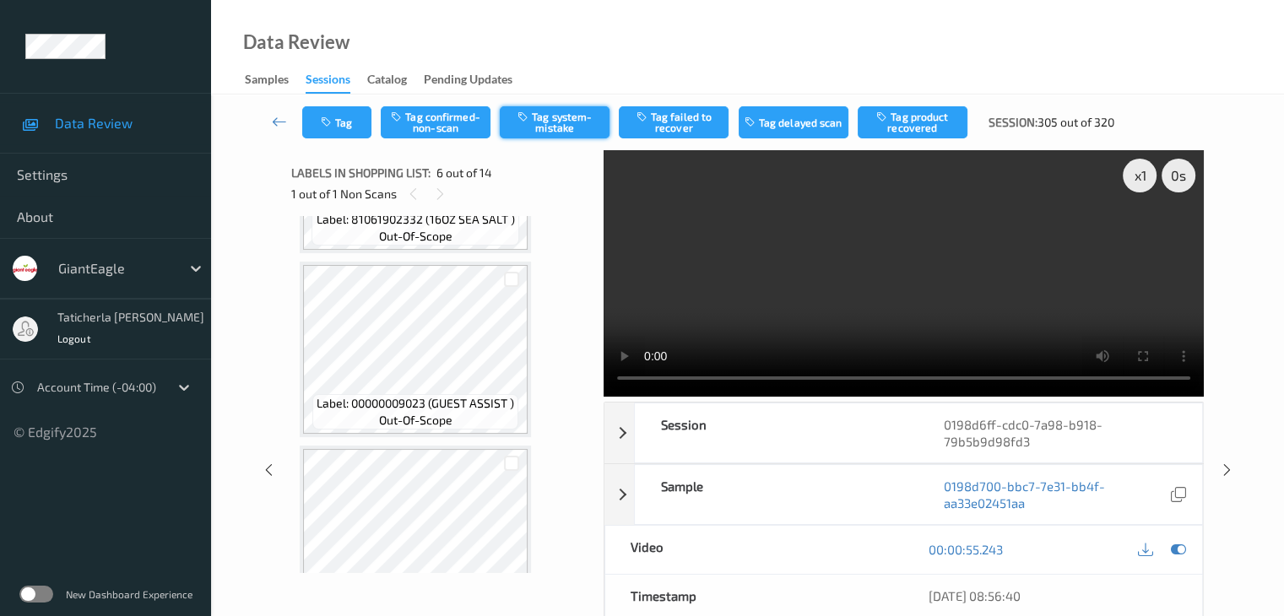
click at [564, 131] on button "Tag system-mistake" at bounding box center [555, 122] width 110 height 32
click at [344, 126] on button "Tag" at bounding box center [336, 122] width 69 height 32
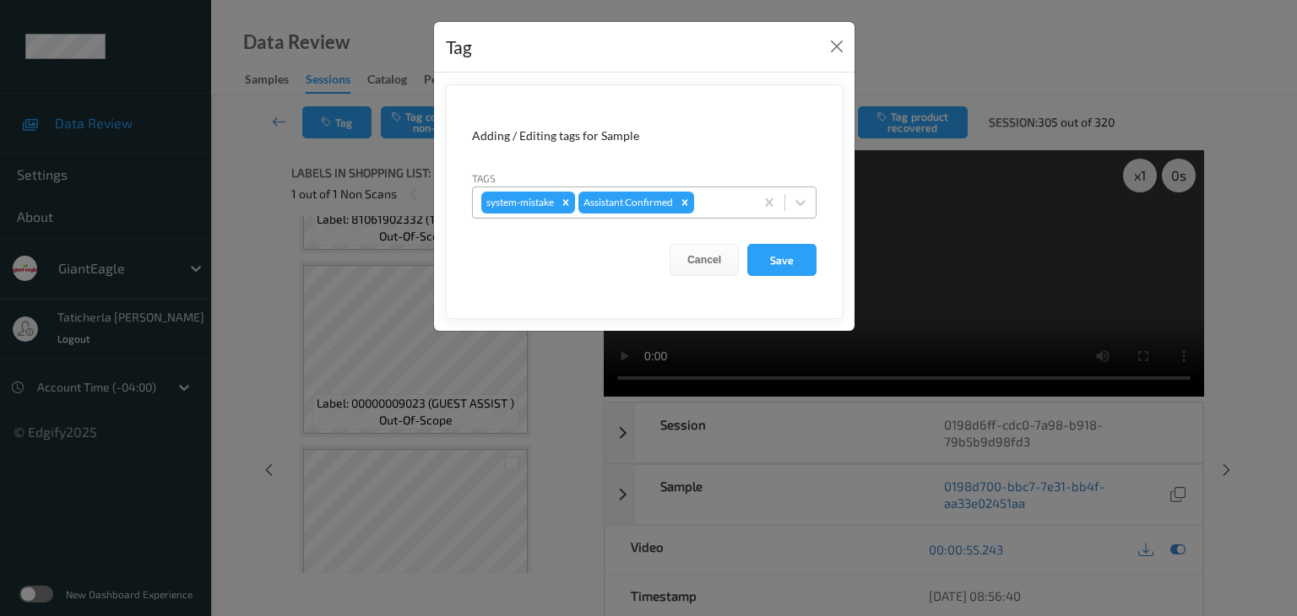
click at [726, 197] on div at bounding box center [721, 202] width 48 height 20
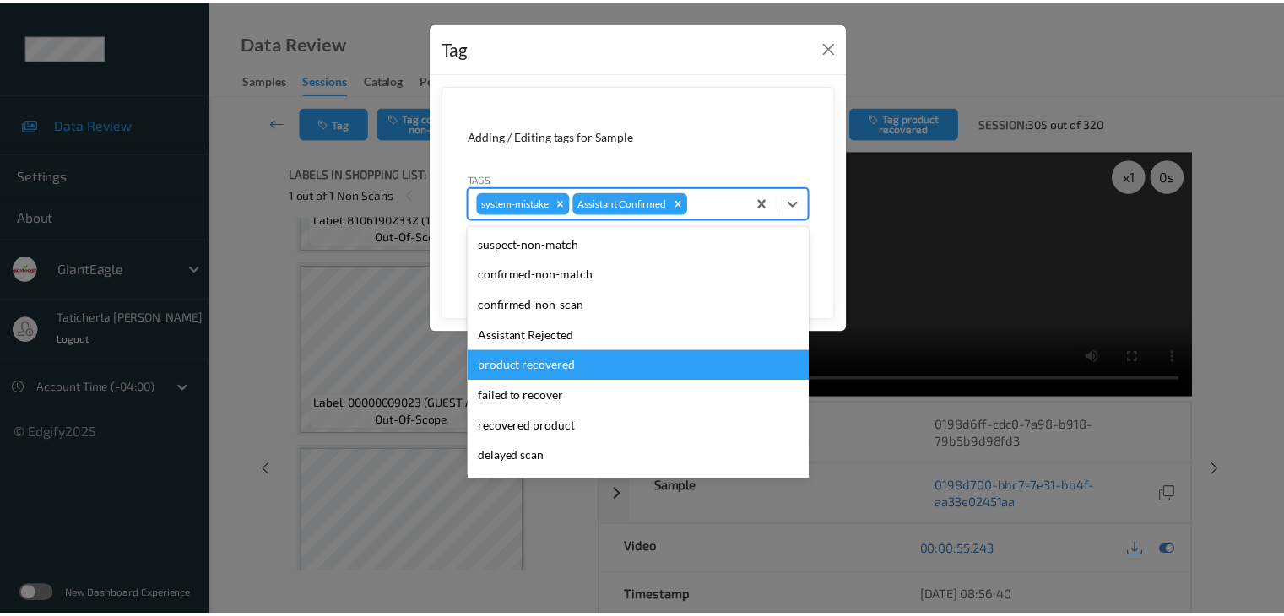
scroll to position [149, 0]
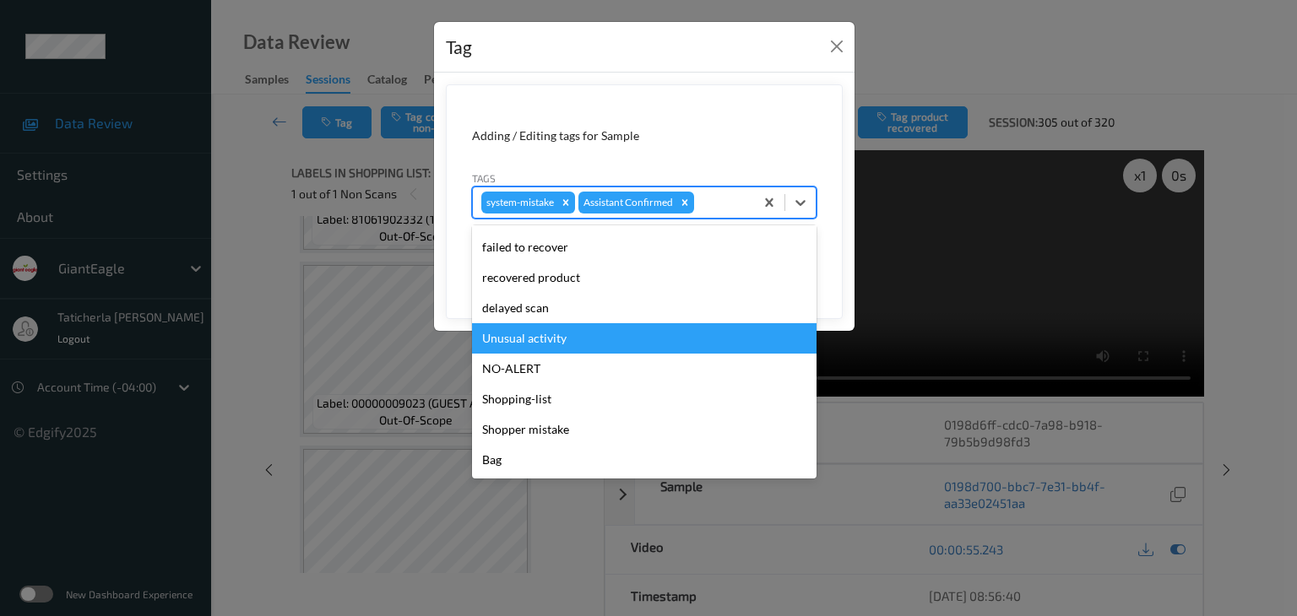
drag, startPoint x: 634, startPoint y: 342, endPoint x: 690, endPoint y: 279, distance: 83.7
click at [636, 341] on div "Unusual activity" at bounding box center [644, 338] width 344 height 30
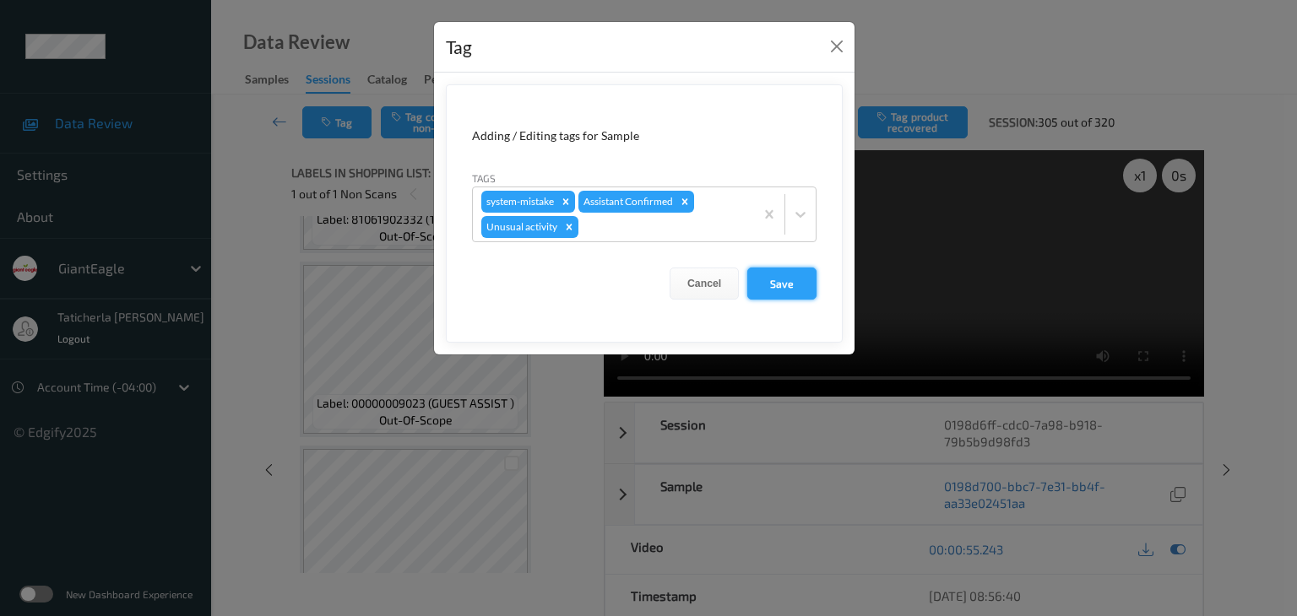
click at [786, 289] on button "Save" at bounding box center [781, 284] width 69 height 32
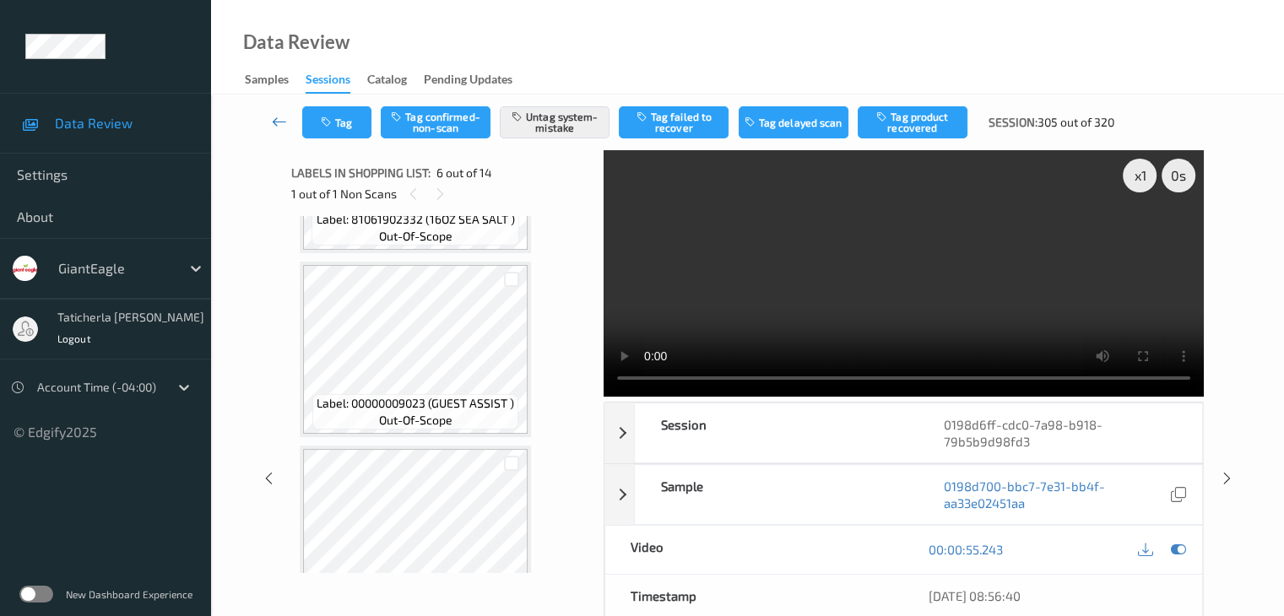
click at [274, 127] on icon at bounding box center [279, 121] width 15 height 17
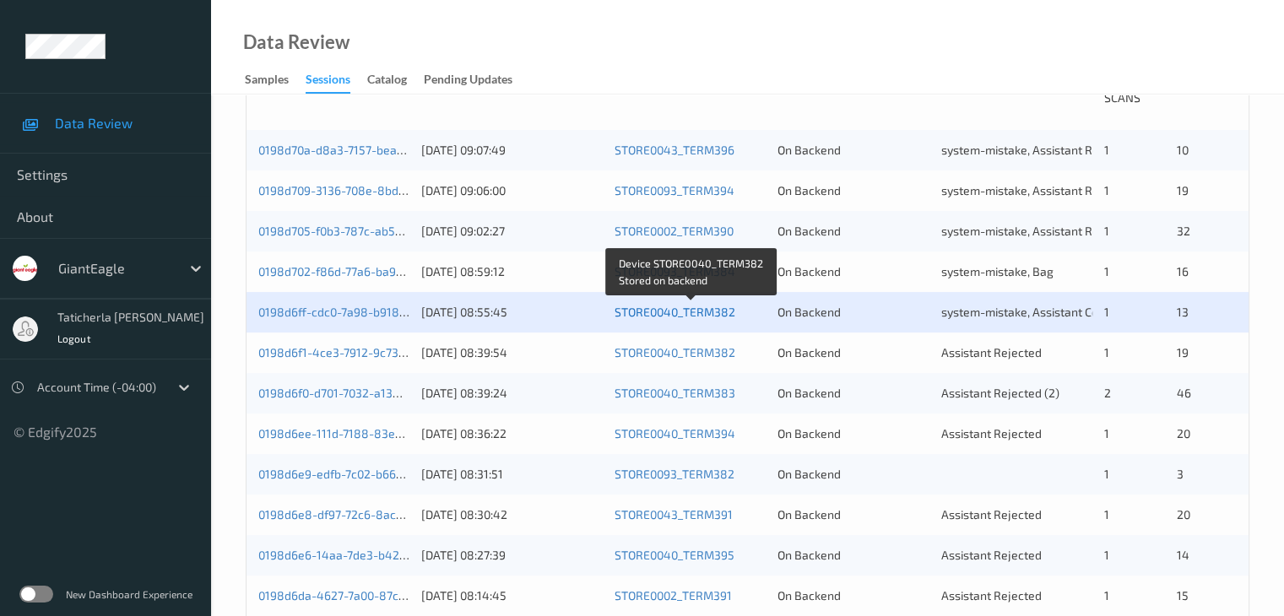
scroll to position [422, 0]
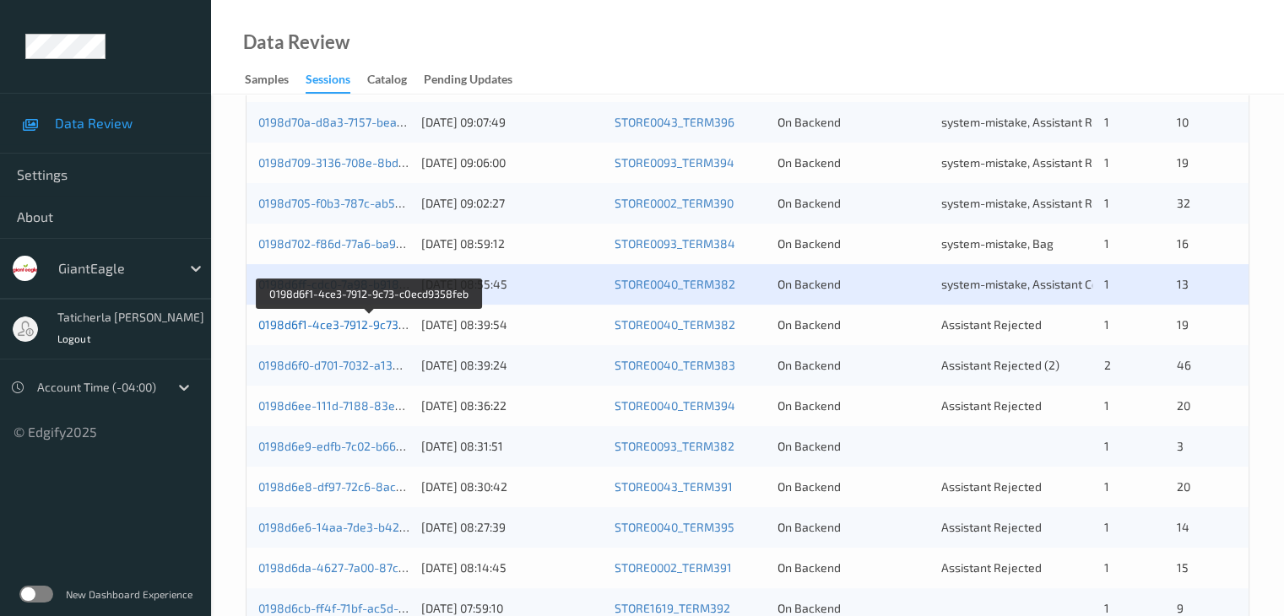
click at [372, 322] on link "0198d6f1-4ce3-7912-9c73-c0ecd9358feb" at bounding box center [369, 324] width 223 height 14
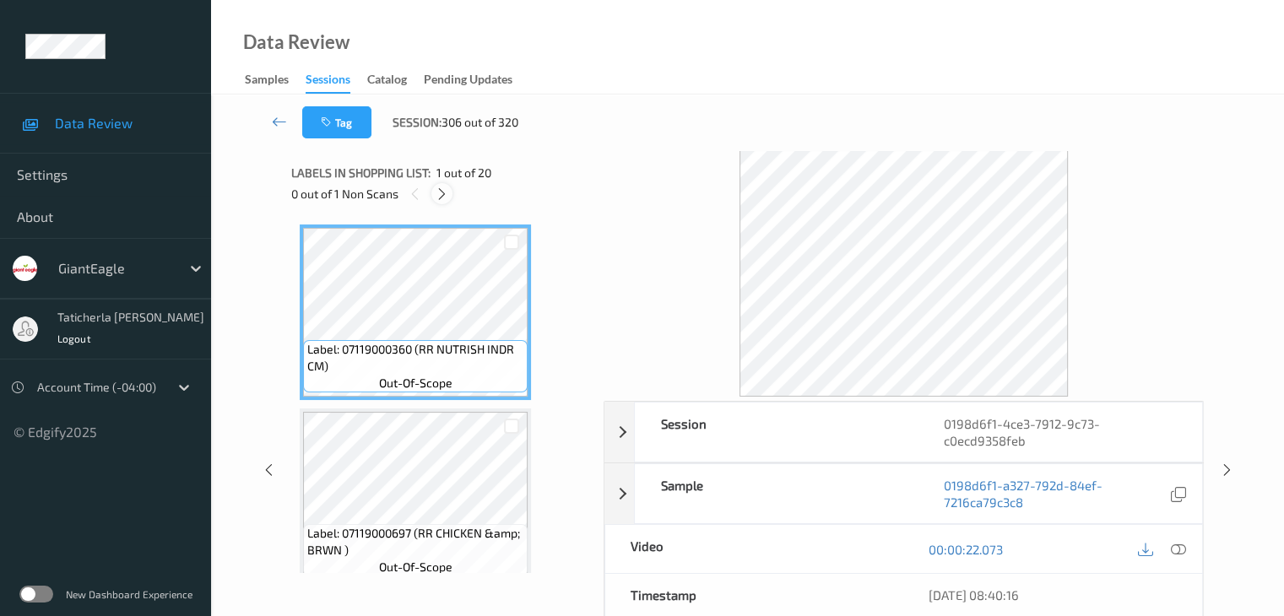
click at [433, 192] on div at bounding box center [441, 193] width 21 height 21
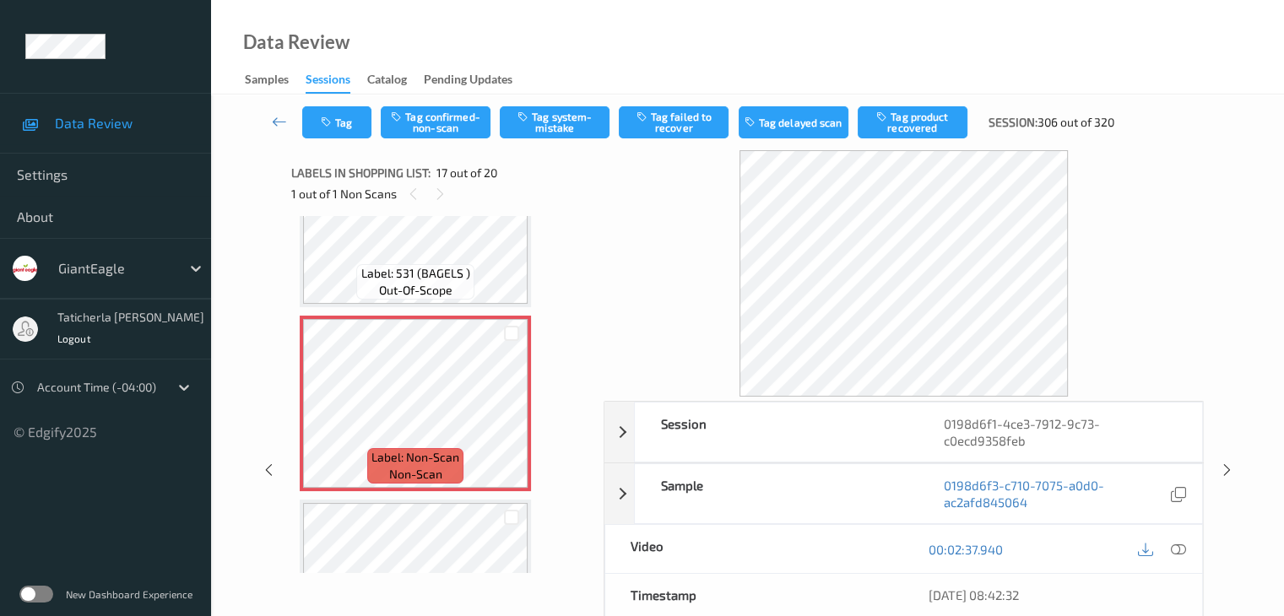
scroll to position [2938, 0]
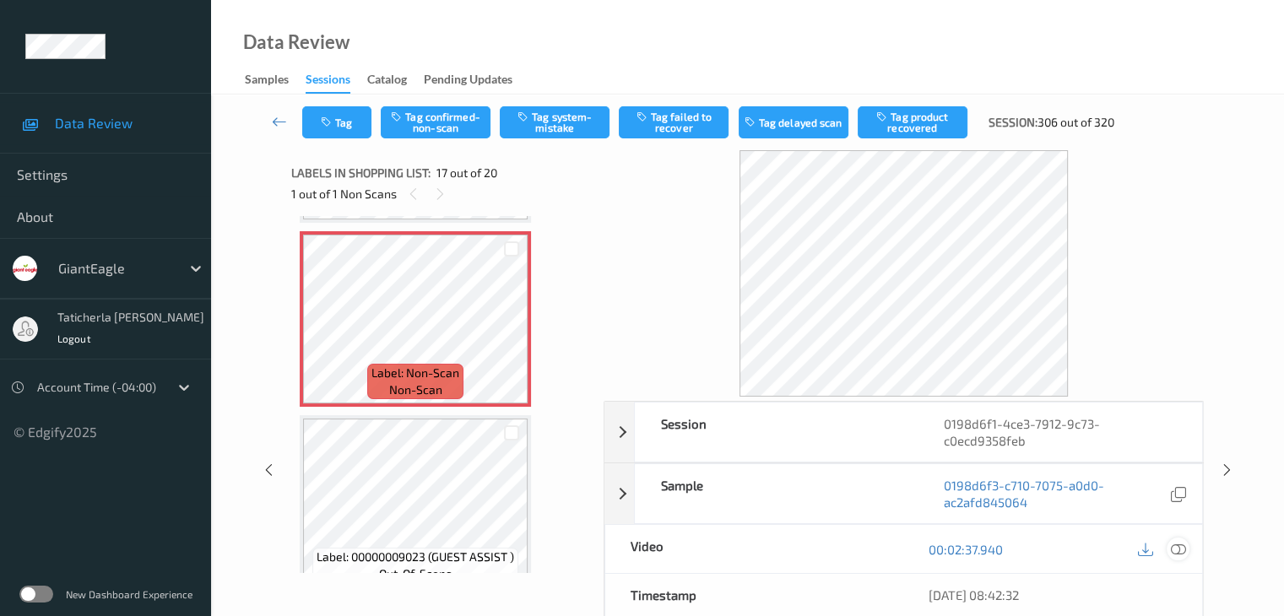
click at [1174, 548] on icon at bounding box center [1177, 549] width 15 height 15
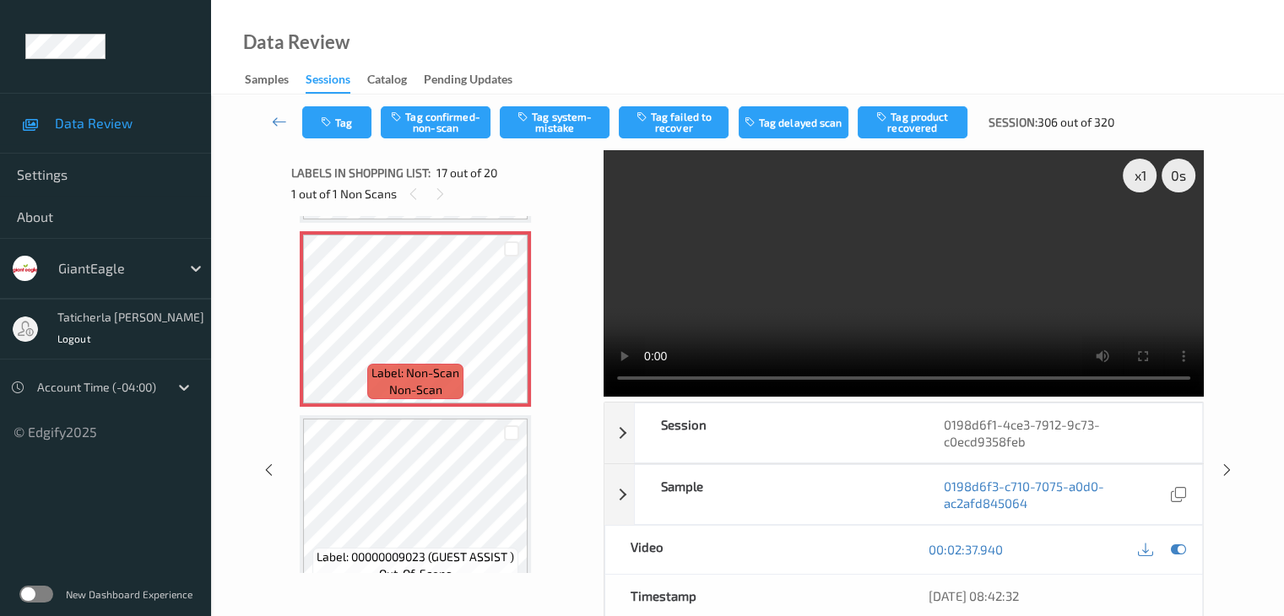
click at [1141, 234] on video at bounding box center [904, 273] width 600 height 247
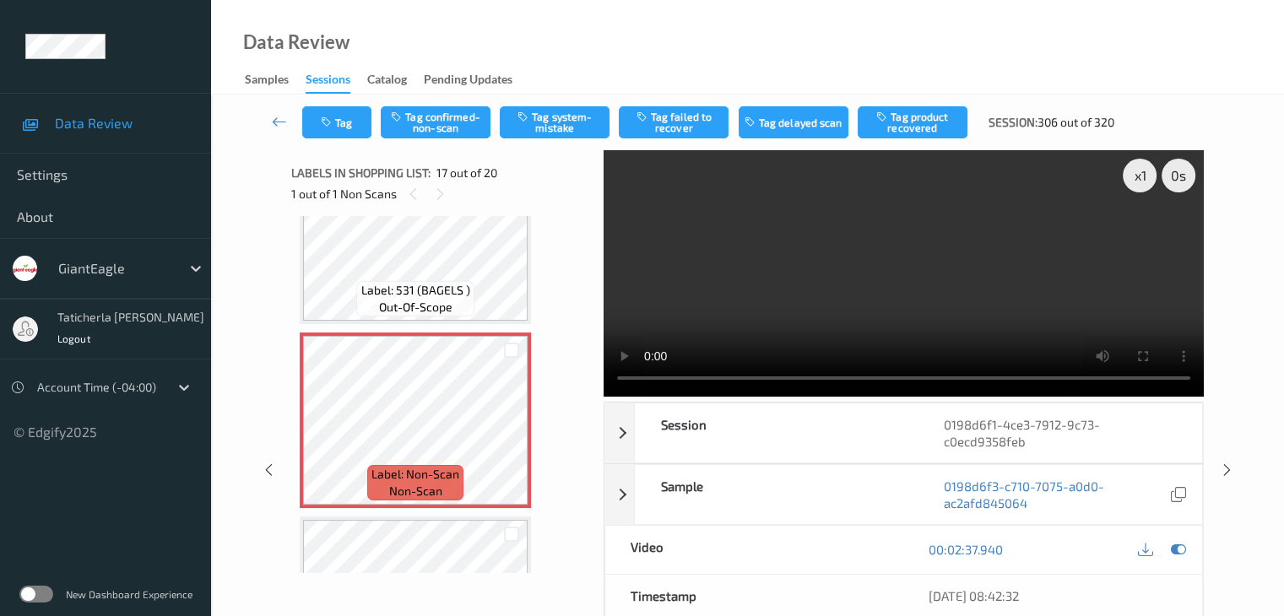
scroll to position [2854, 0]
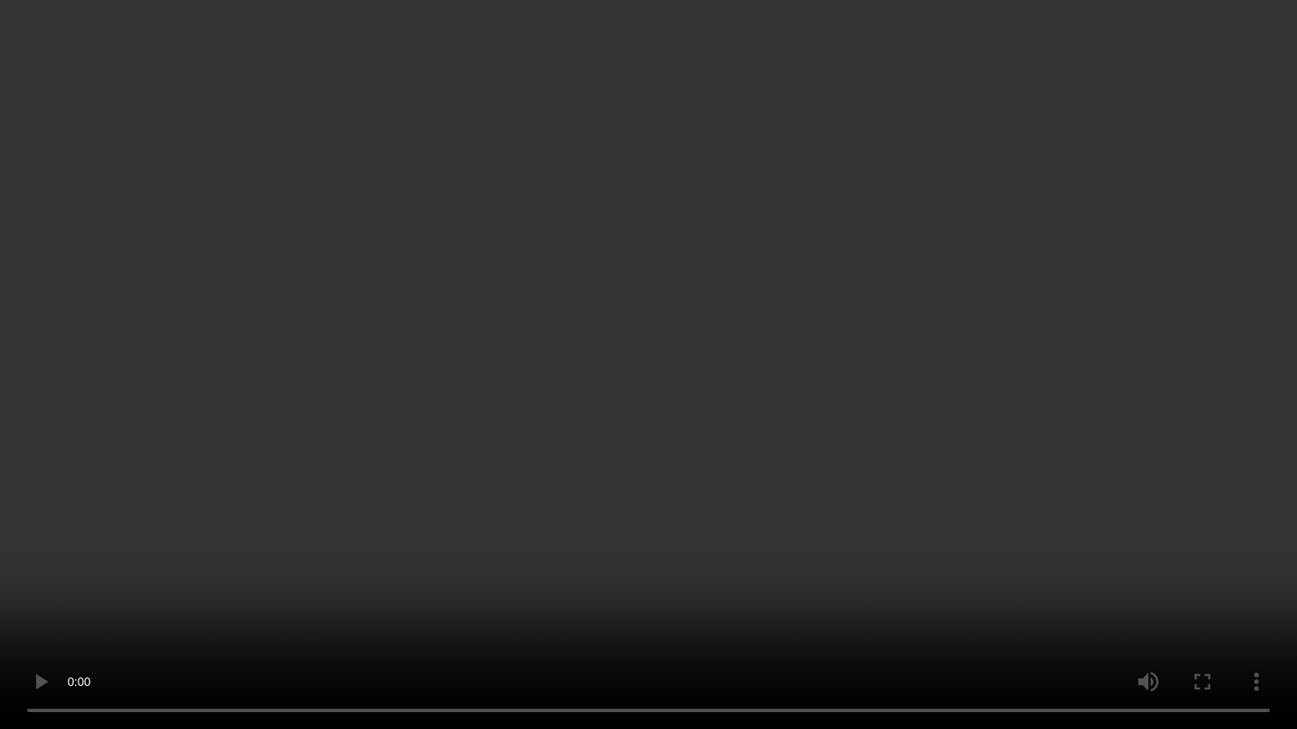
click at [683, 614] on video at bounding box center [648, 364] width 1297 height 729
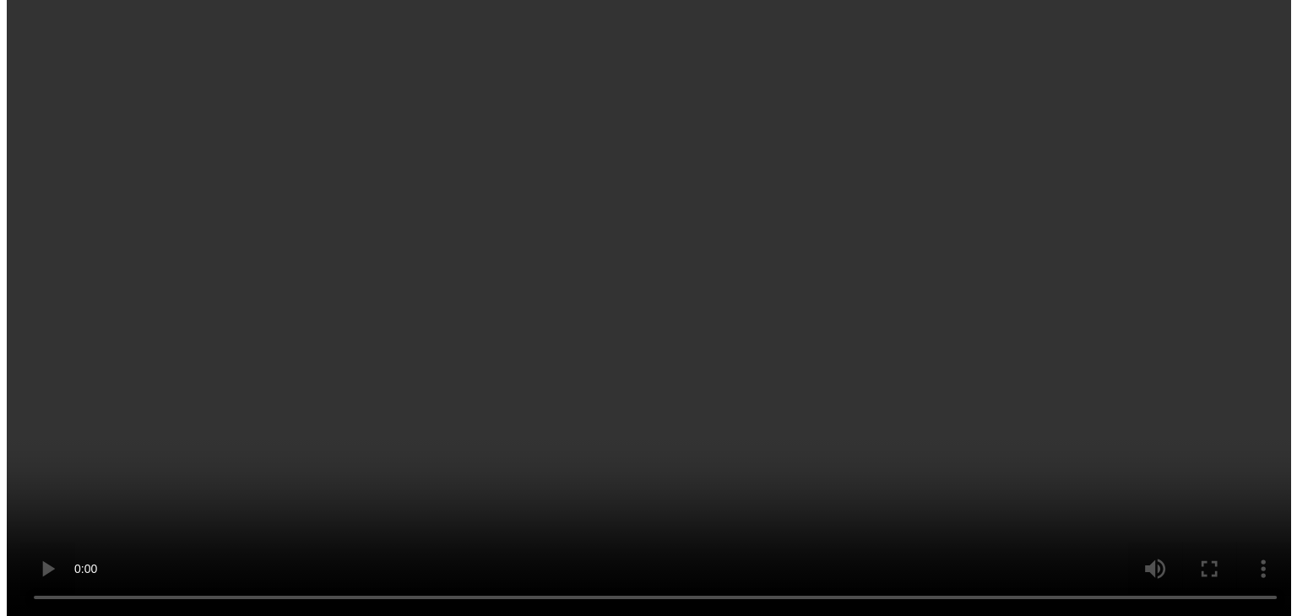
scroll to position [2995, 0]
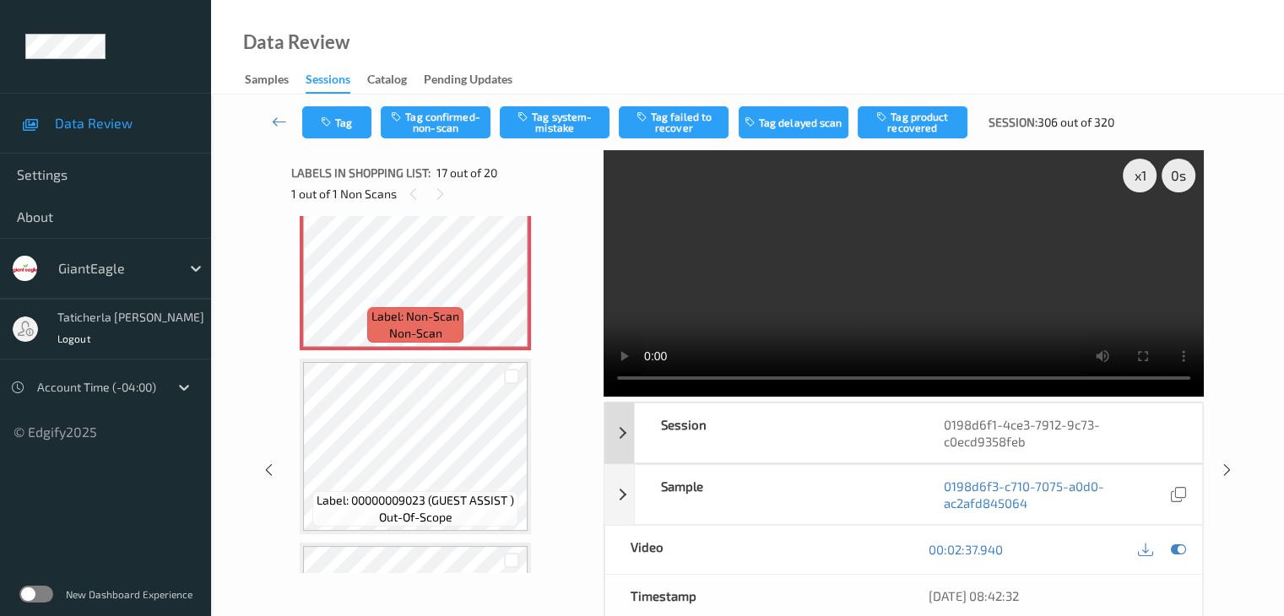
click at [900, 434] on div "Session" at bounding box center [777, 433] width 284 height 59
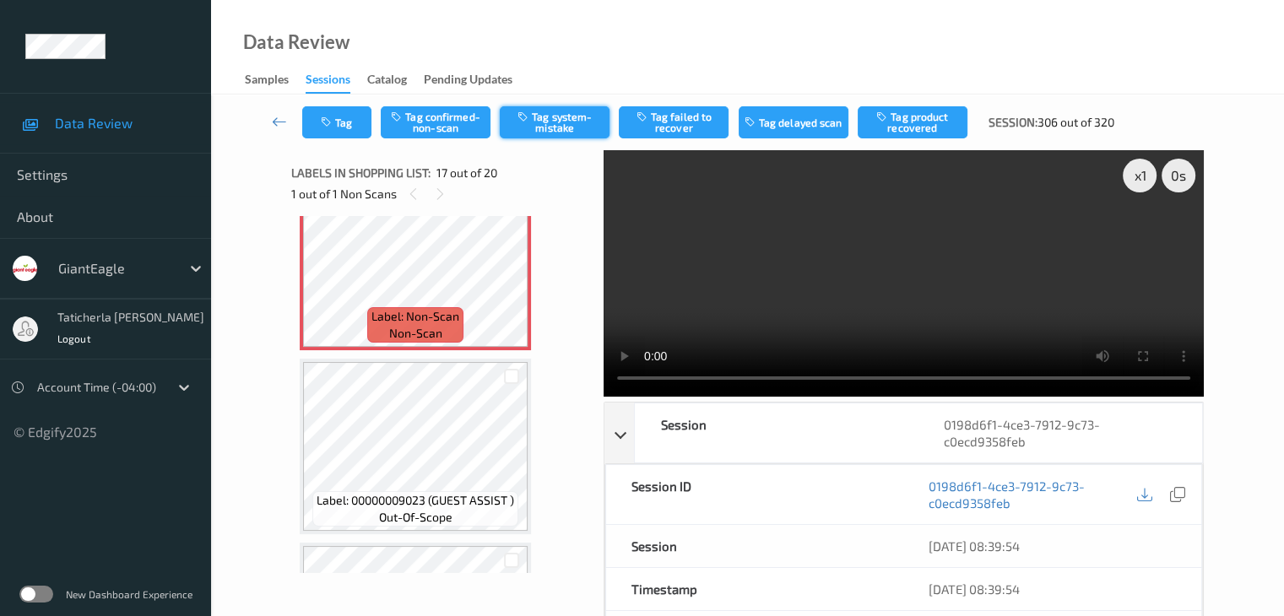
click at [582, 132] on button "Tag system-mistake" at bounding box center [555, 122] width 110 height 32
click at [354, 124] on button "Tag" at bounding box center [336, 122] width 69 height 32
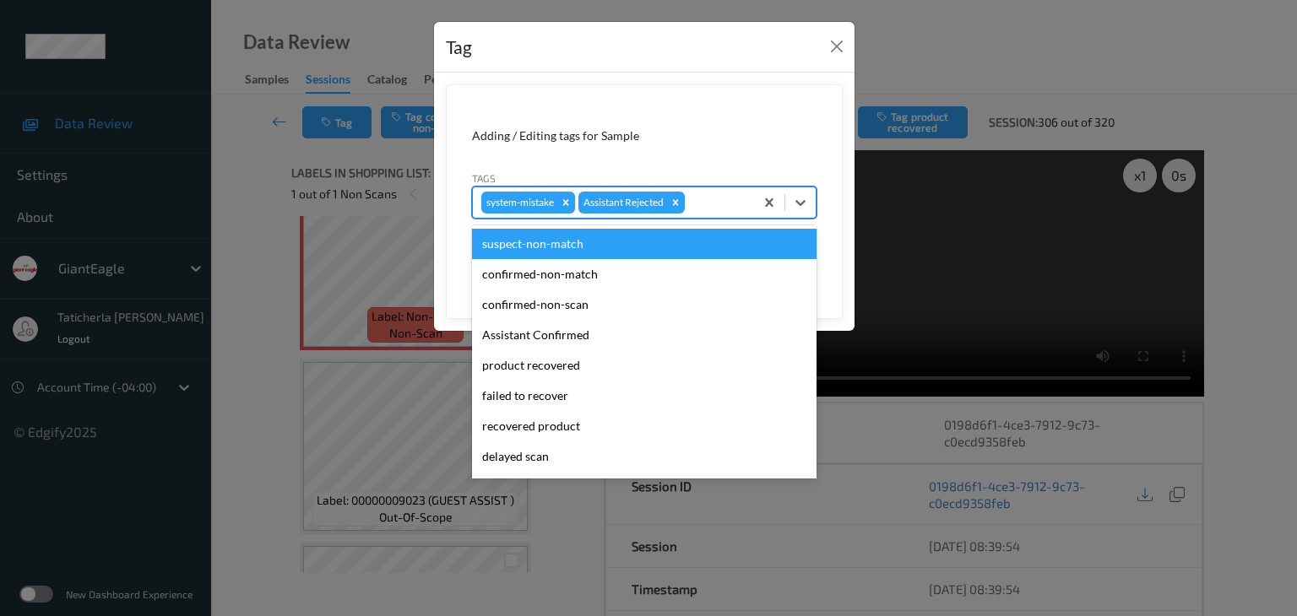
click at [708, 205] on div at bounding box center [716, 202] width 57 height 20
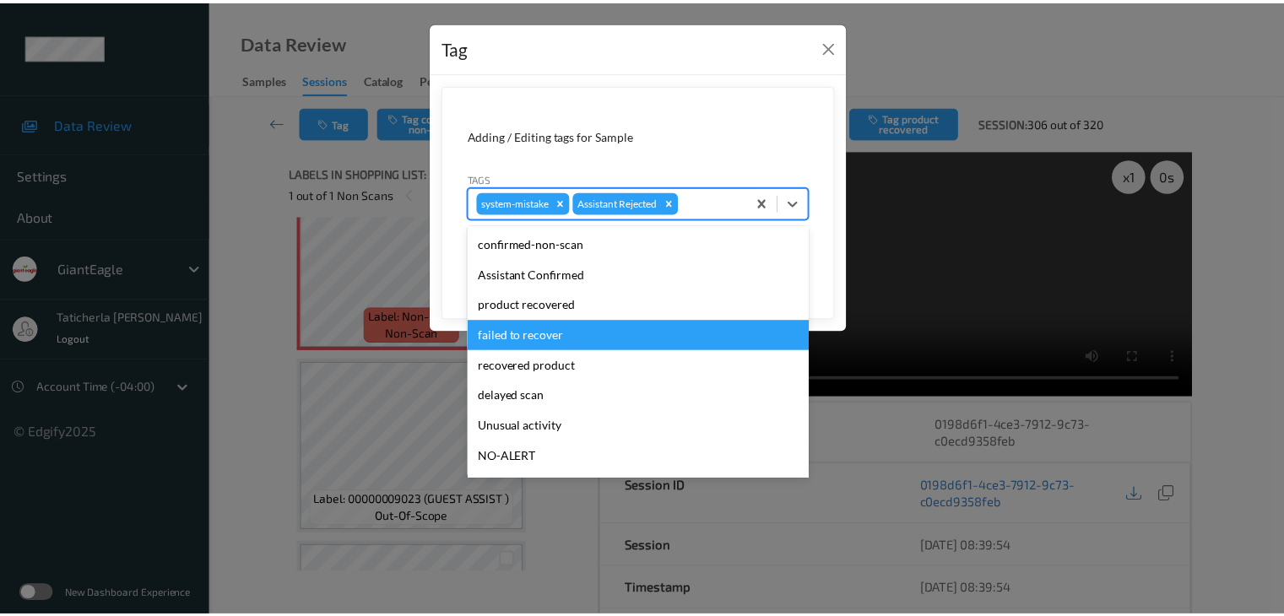
scroll to position [149, 0]
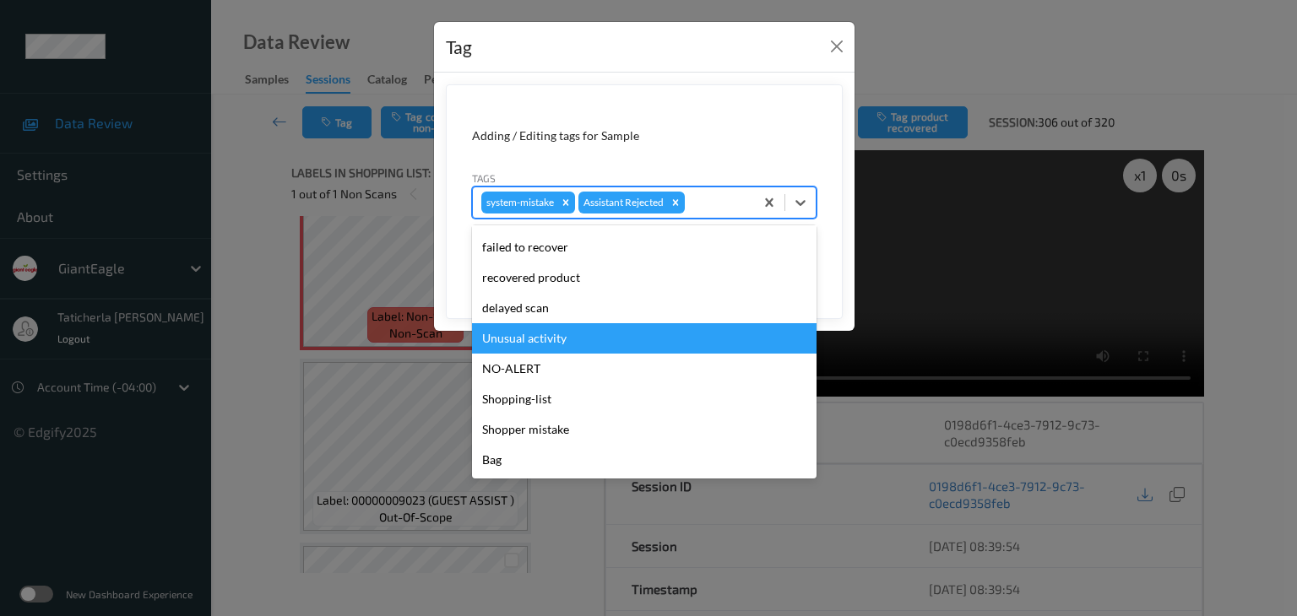
click at [675, 339] on div "Unusual activity" at bounding box center [644, 338] width 344 height 30
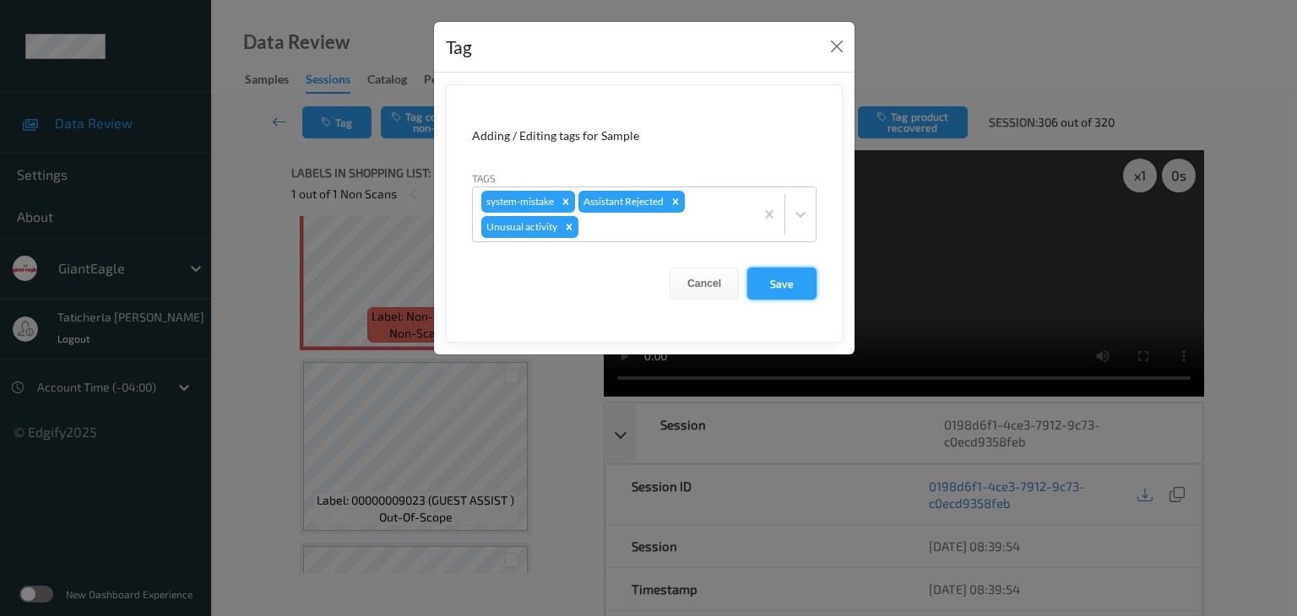
click at [770, 274] on button "Save" at bounding box center [781, 284] width 69 height 32
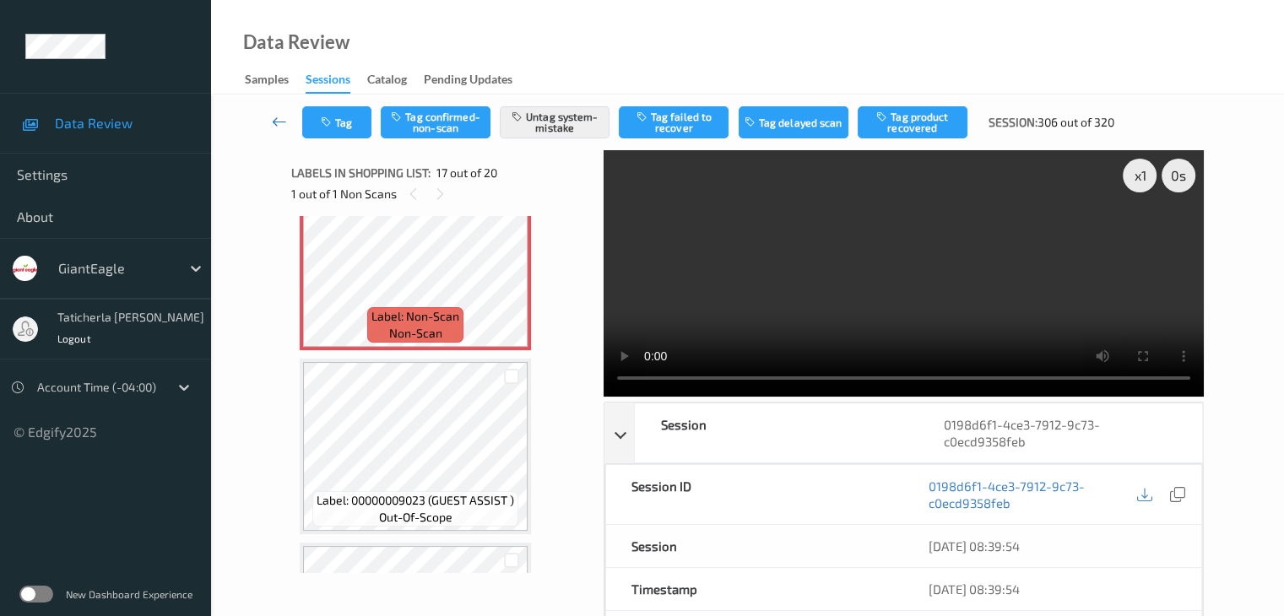
click at [282, 119] on icon at bounding box center [279, 121] width 15 height 17
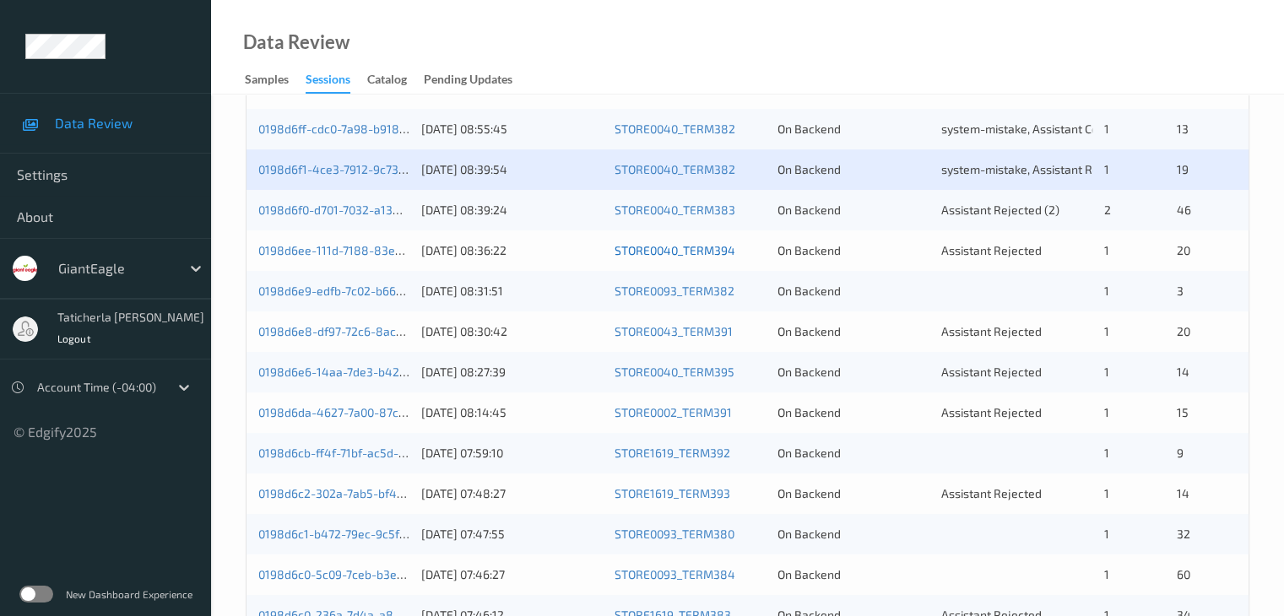
scroll to position [591, 0]
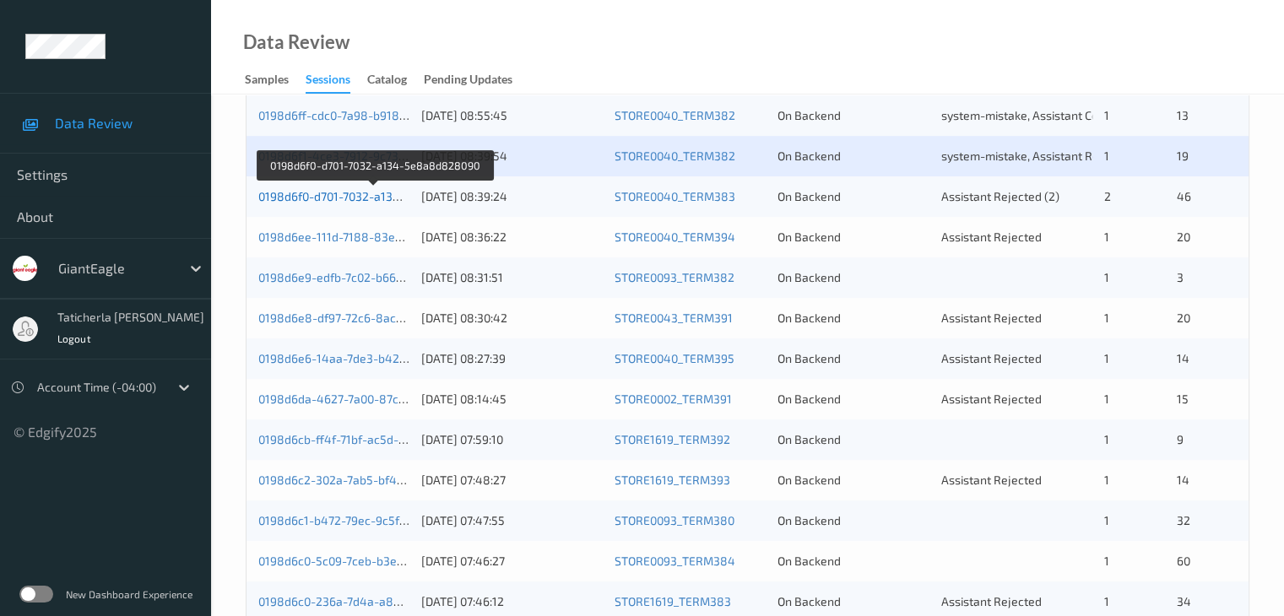
click at [361, 196] on link "0198d6f0-d701-7032-a134-5e8a8d828090" at bounding box center [373, 196] width 231 height 14
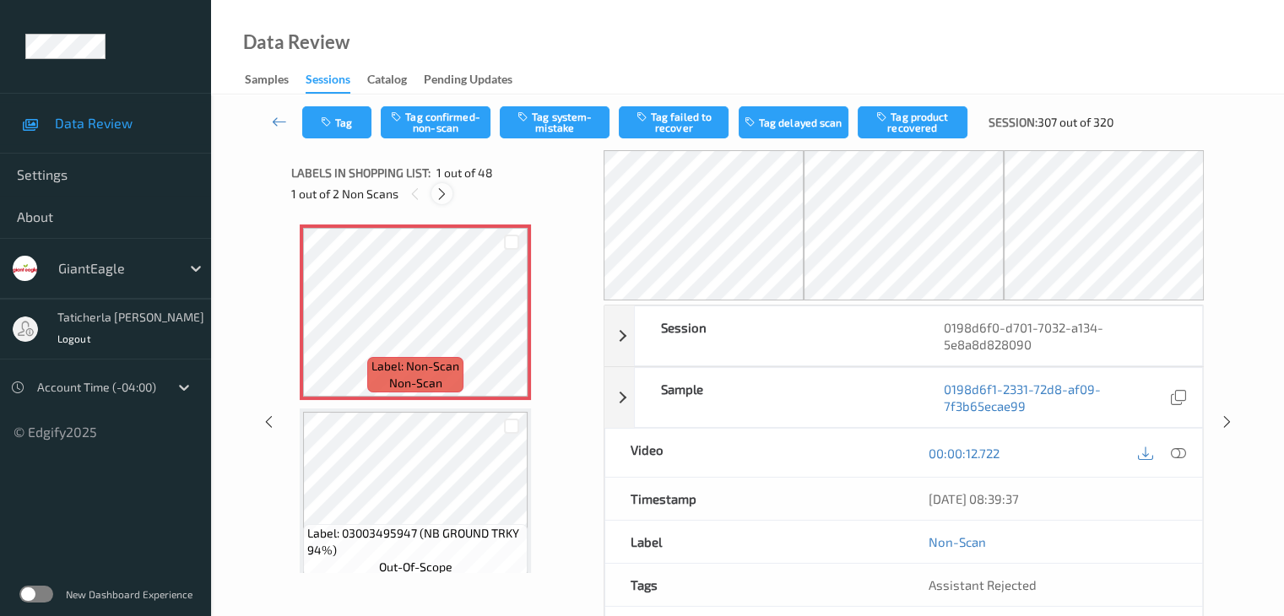
click at [441, 195] on icon at bounding box center [442, 194] width 14 height 15
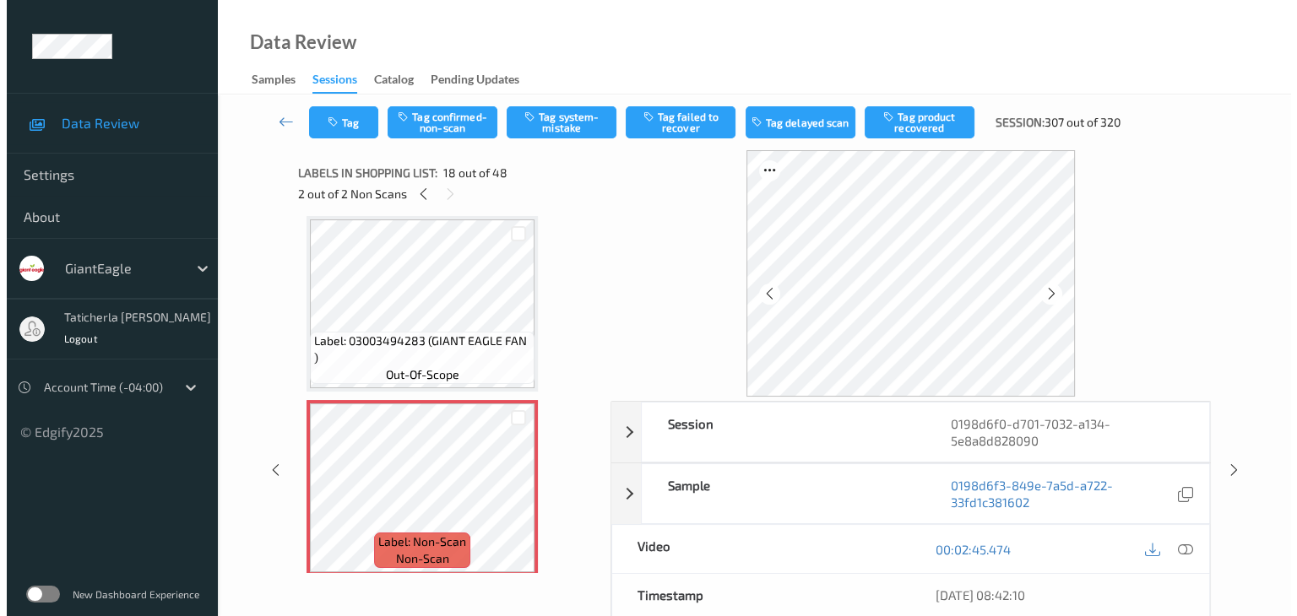
scroll to position [3038, 0]
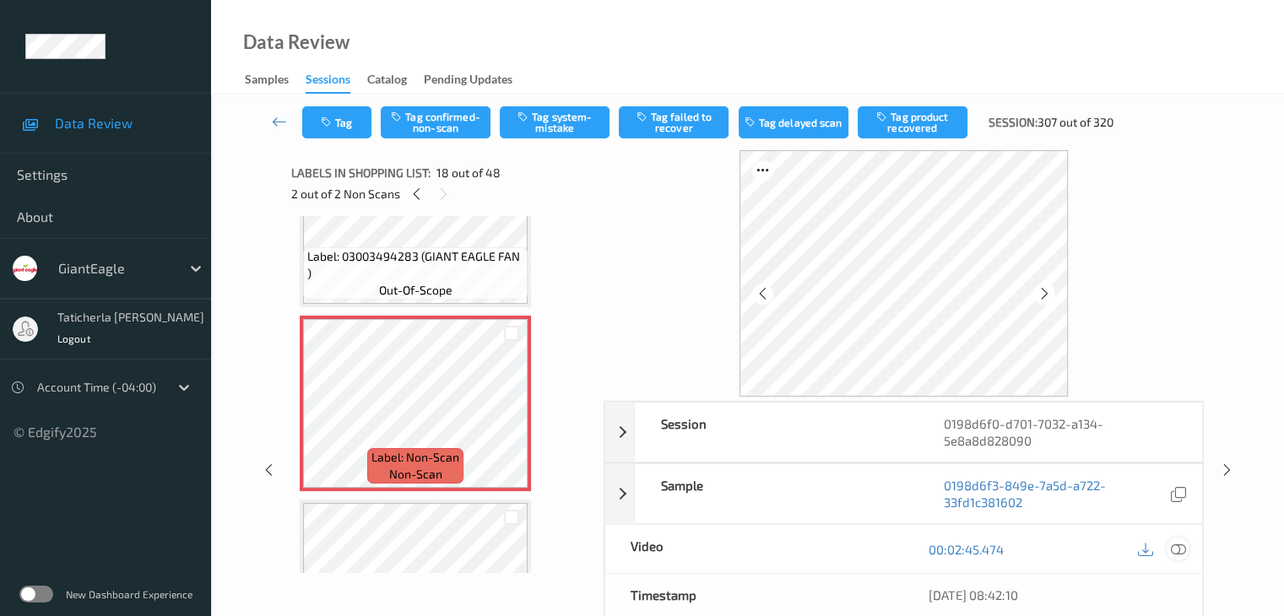
click at [1174, 548] on icon at bounding box center [1177, 549] width 15 height 15
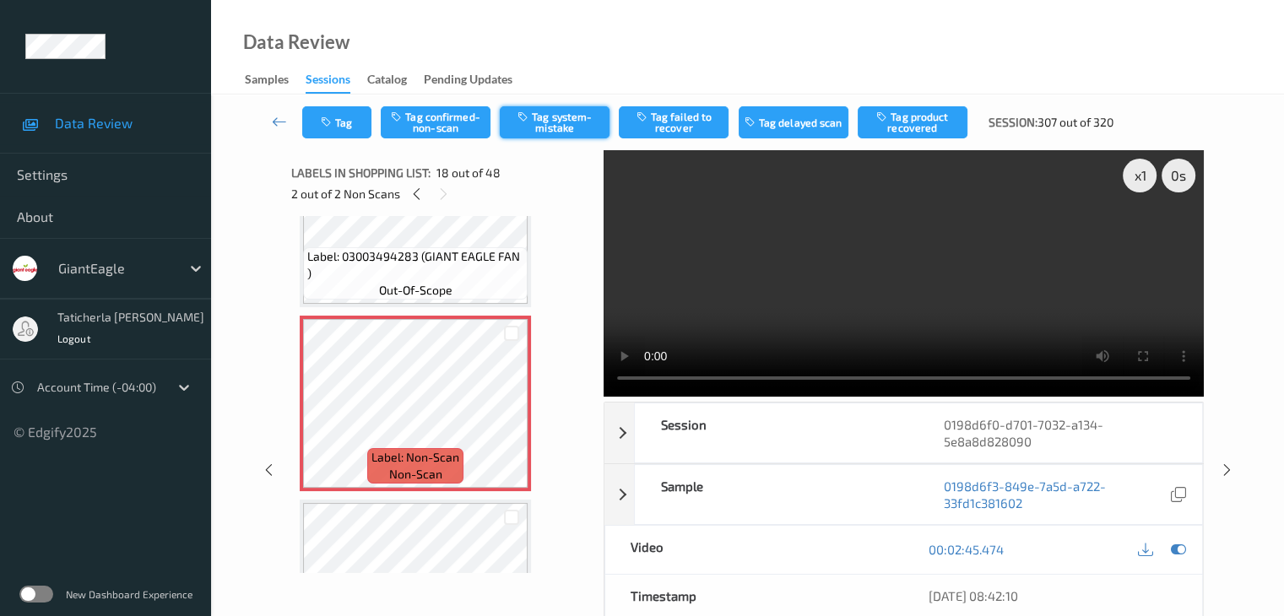
click at [560, 122] on button "Tag system-mistake" at bounding box center [555, 122] width 110 height 32
click at [347, 127] on button "Tag" at bounding box center [336, 122] width 69 height 32
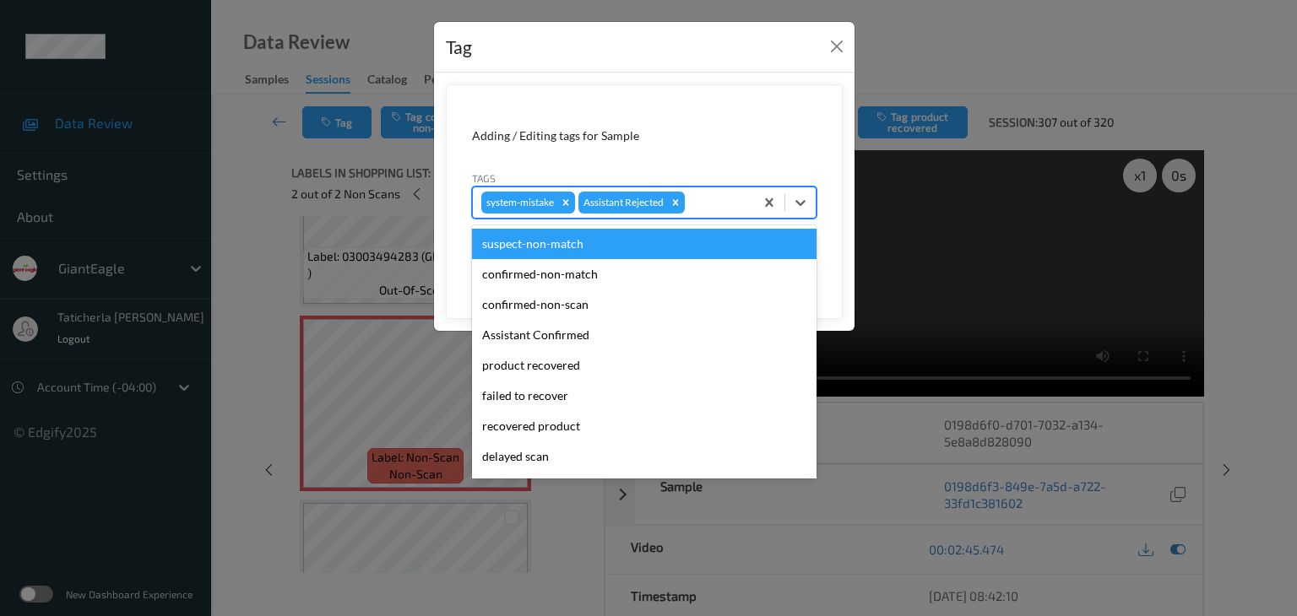
click at [713, 209] on div at bounding box center [716, 202] width 57 height 20
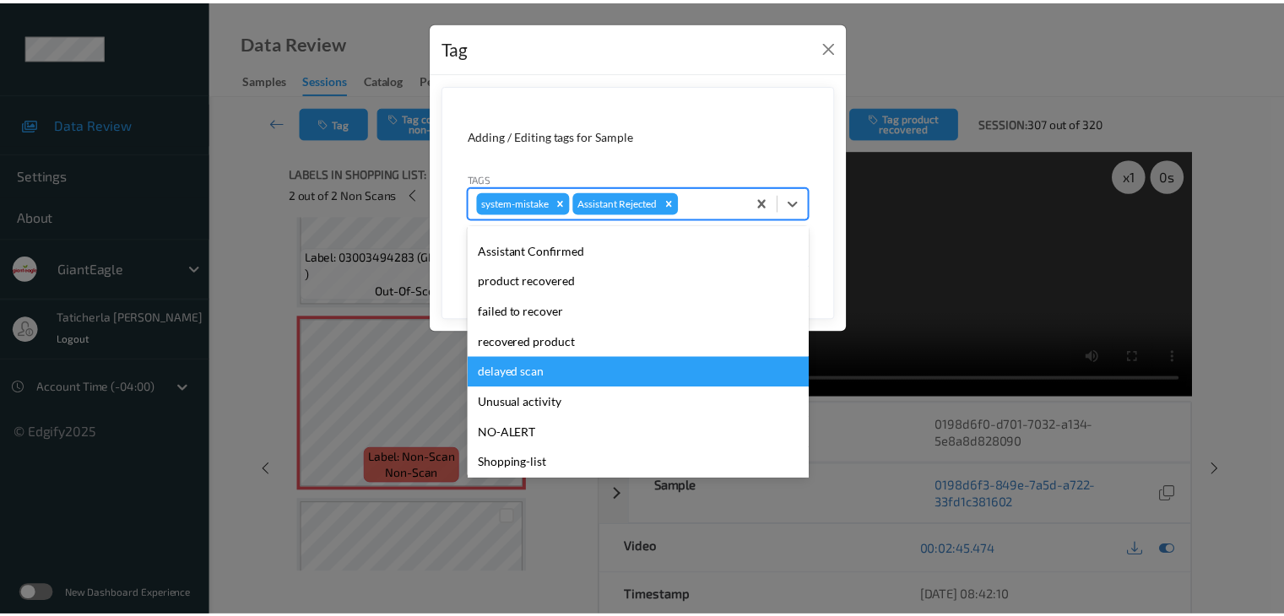
scroll to position [149, 0]
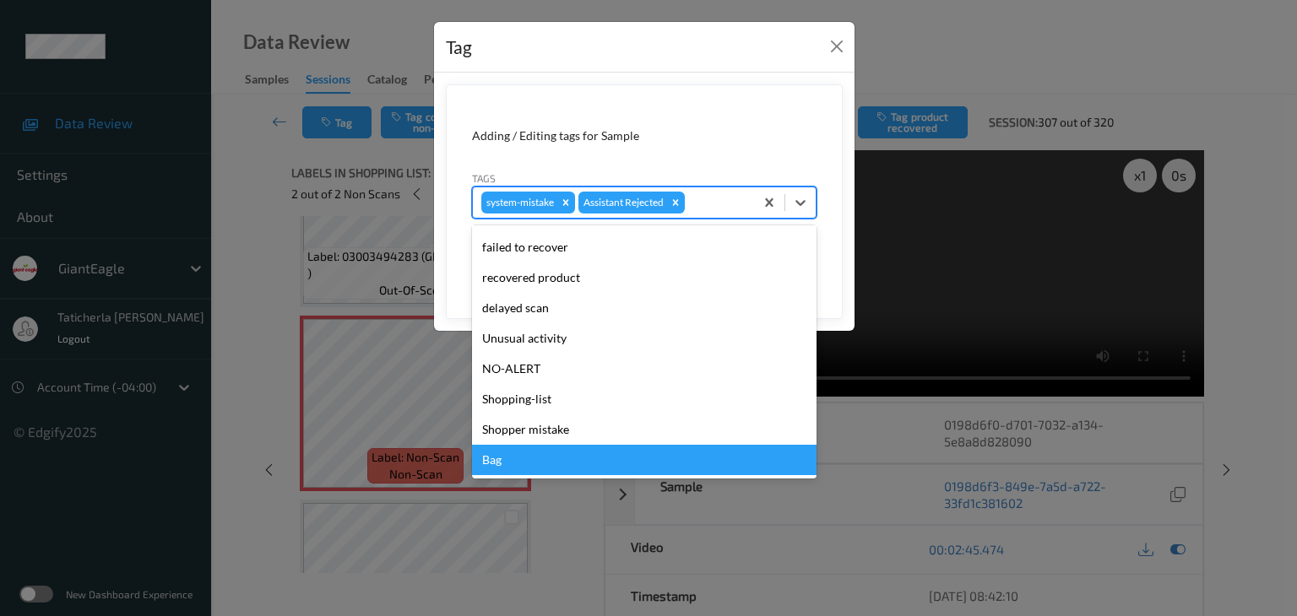
click at [608, 454] on div "Bag" at bounding box center [644, 460] width 344 height 30
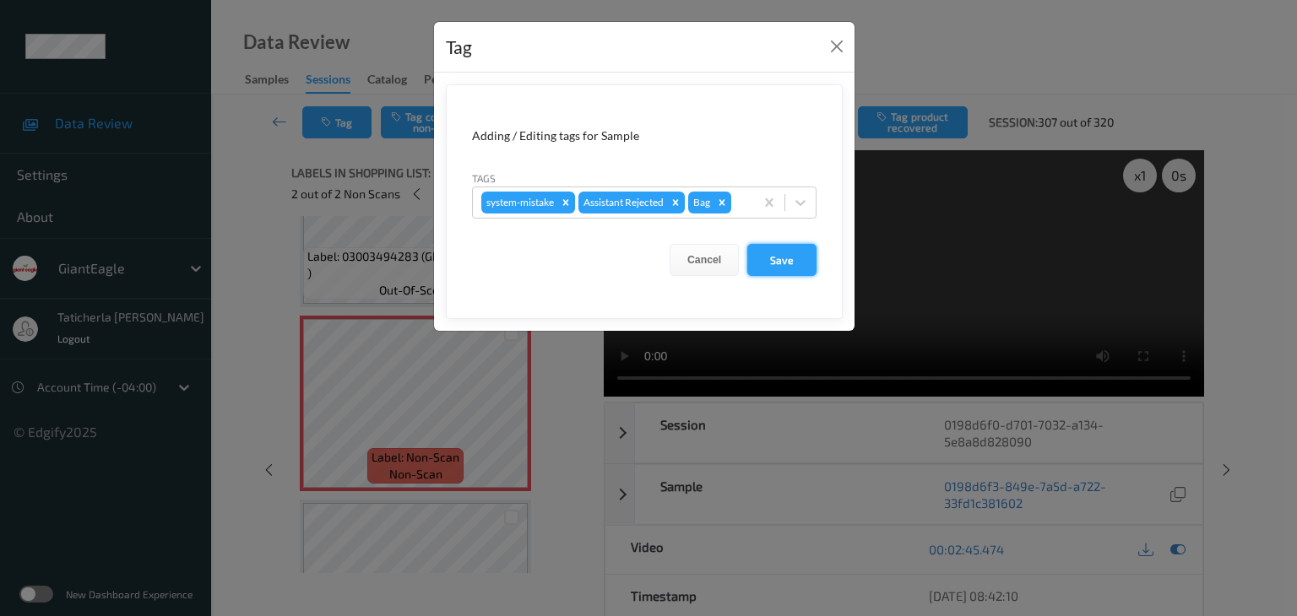
click at [792, 252] on button "Save" at bounding box center [781, 260] width 69 height 32
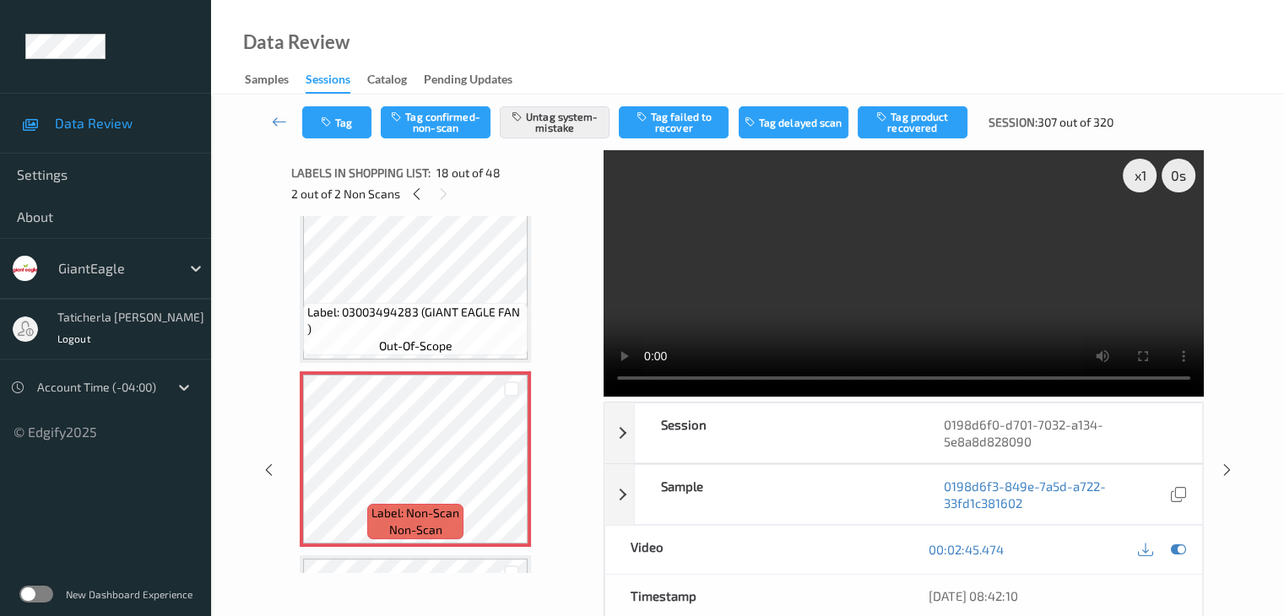
scroll to position [2953, 0]
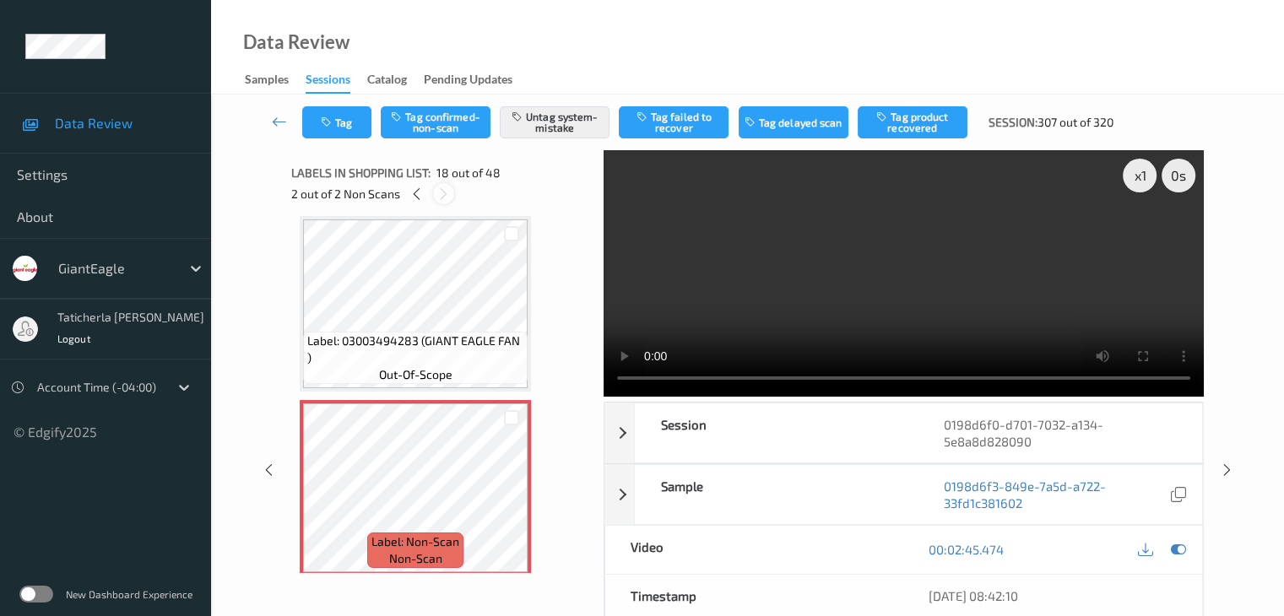
click at [441, 192] on icon at bounding box center [443, 194] width 14 height 15
click at [446, 197] on icon at bounding box center [443, 194] width 14 height 15
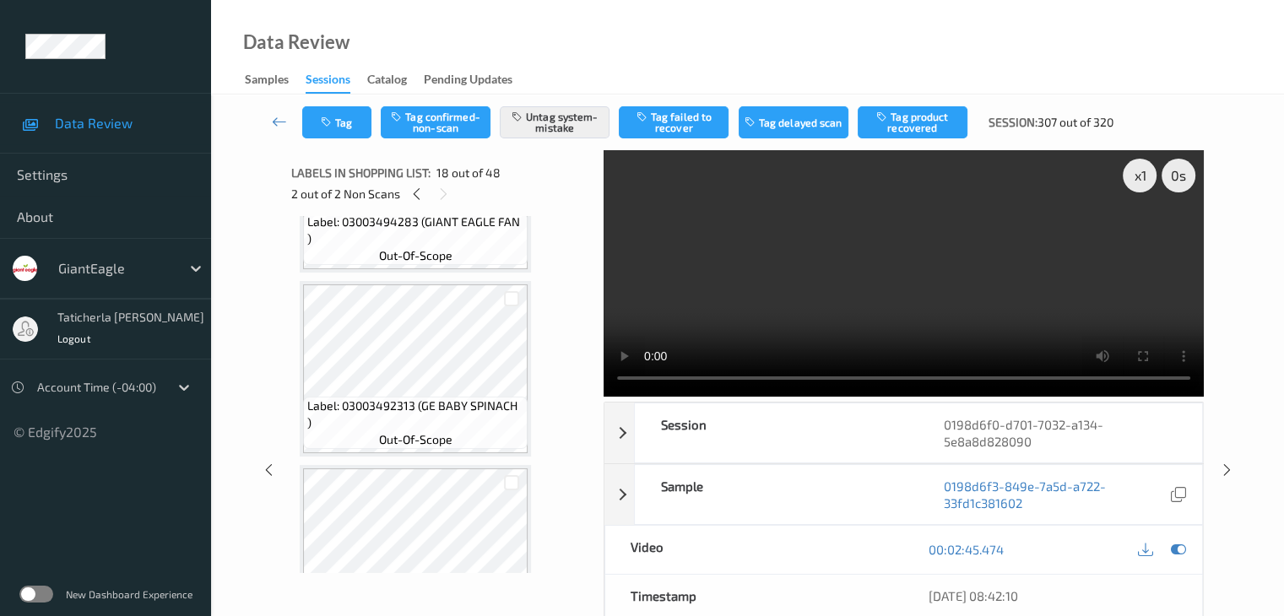
scroll to position [2700, 0]
click at [417, 192] on icon at bounding box center [416, 194] width 14 height 15
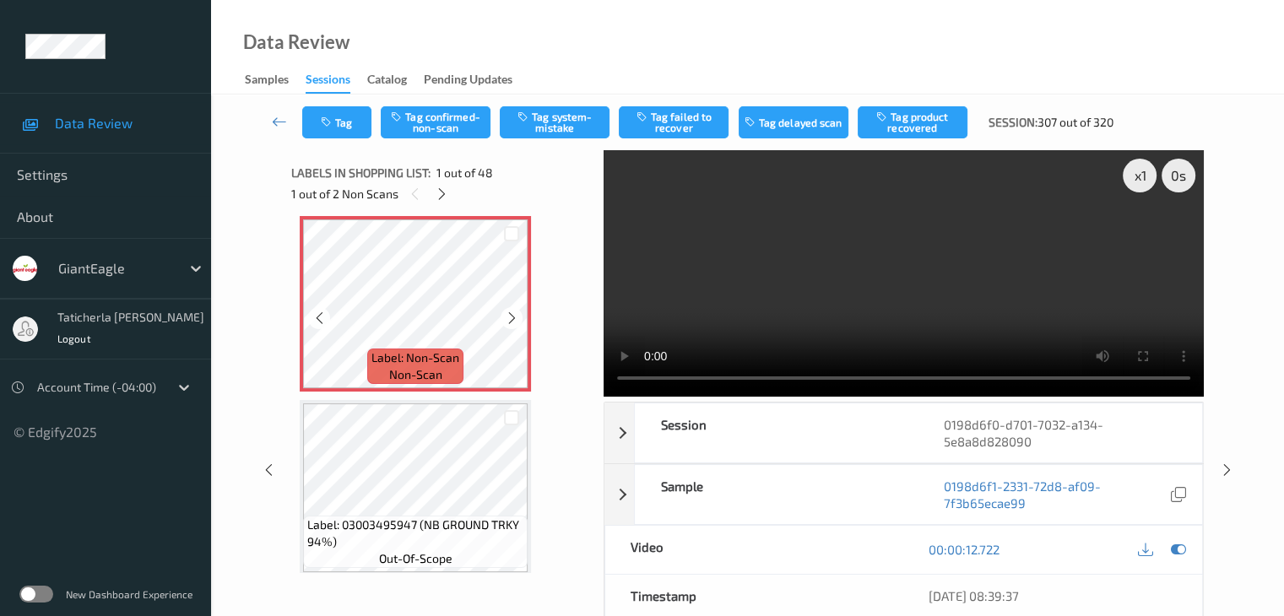
scroll to position [0, 0]
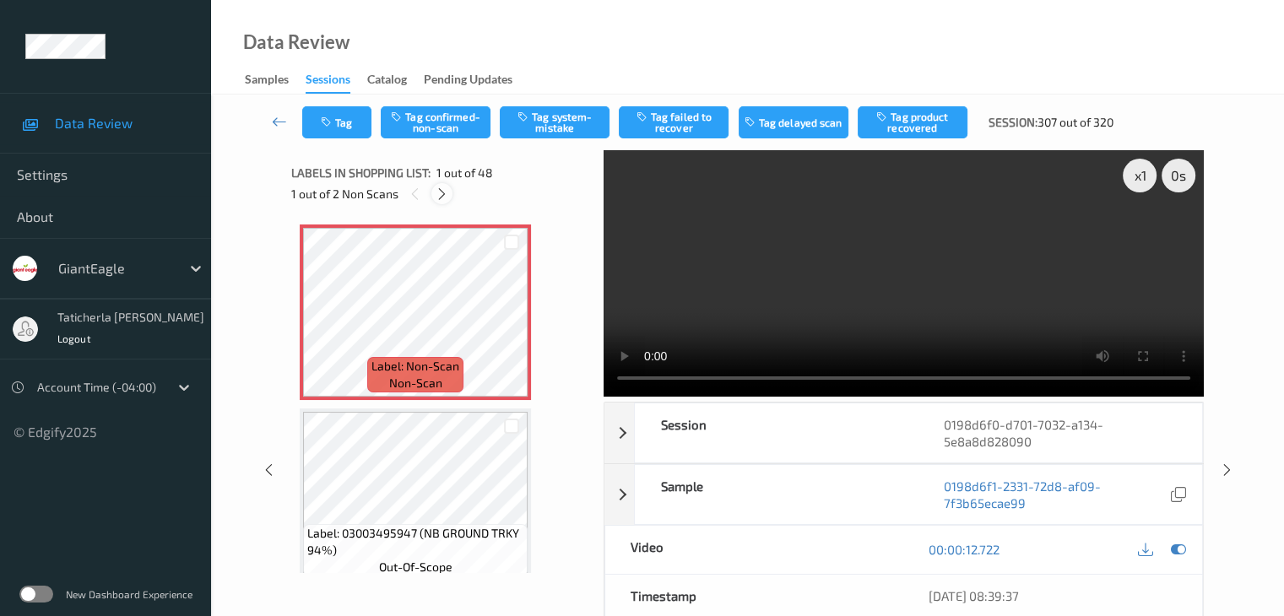
click at [446, 190] on icon at bounding box center [442, 194] width 14 height 15
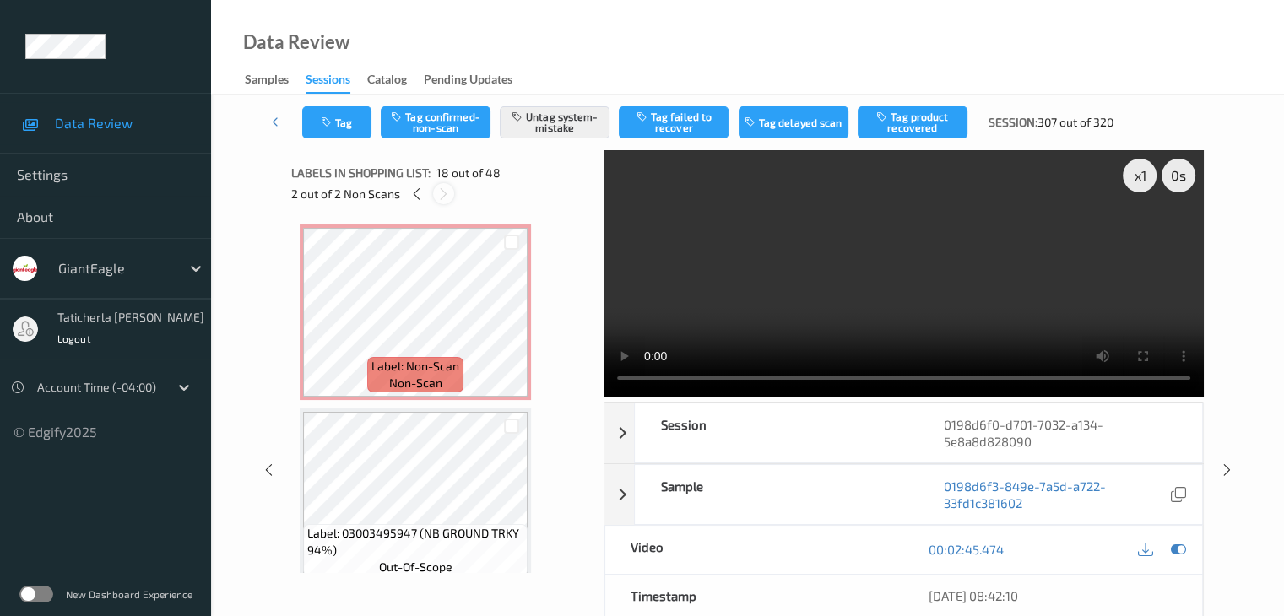
scroll to position [2953, 0]
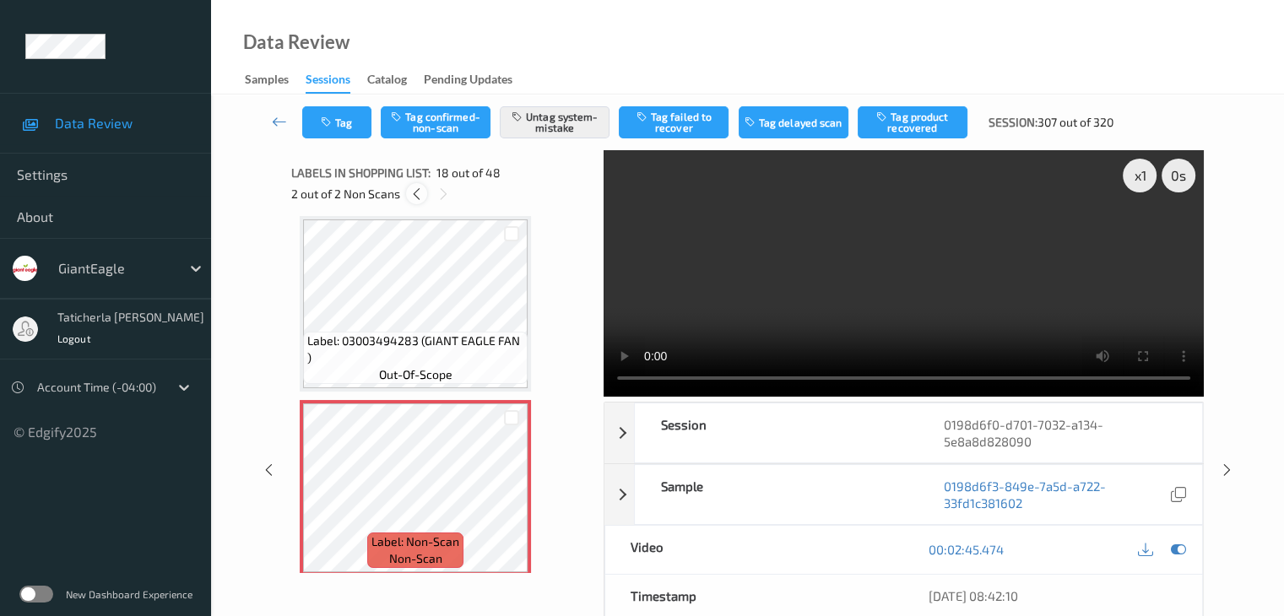
click at [411, 195] on icon at bounding box center [416, 194] width 14 height 15
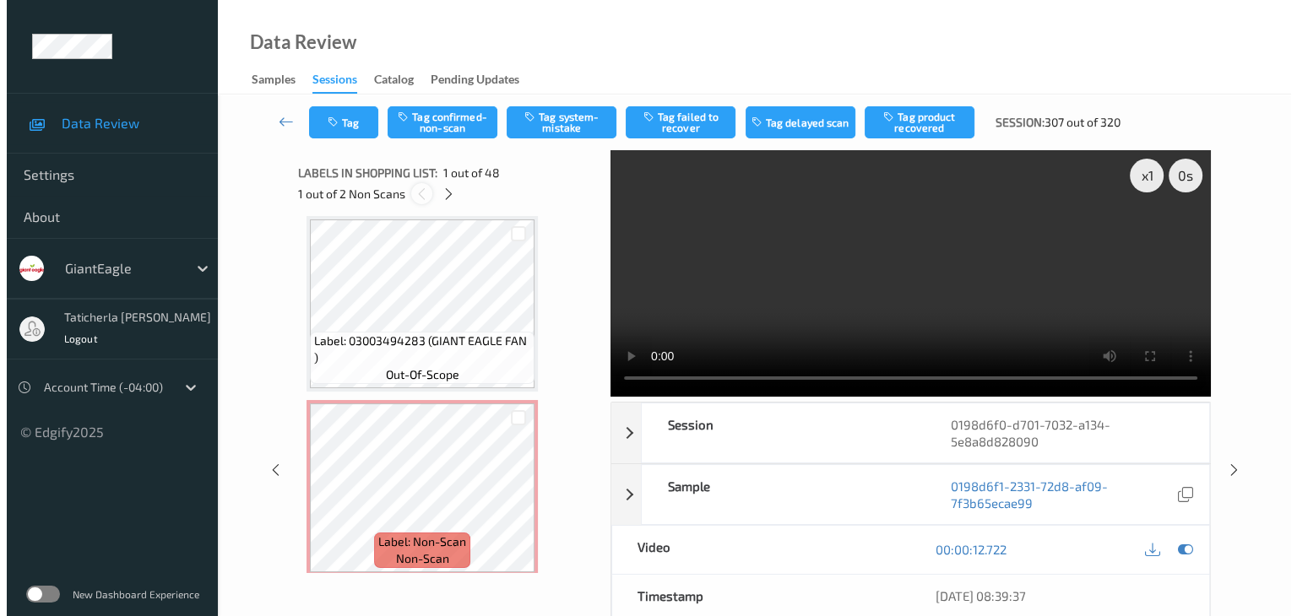
scroll to position [8, 0]
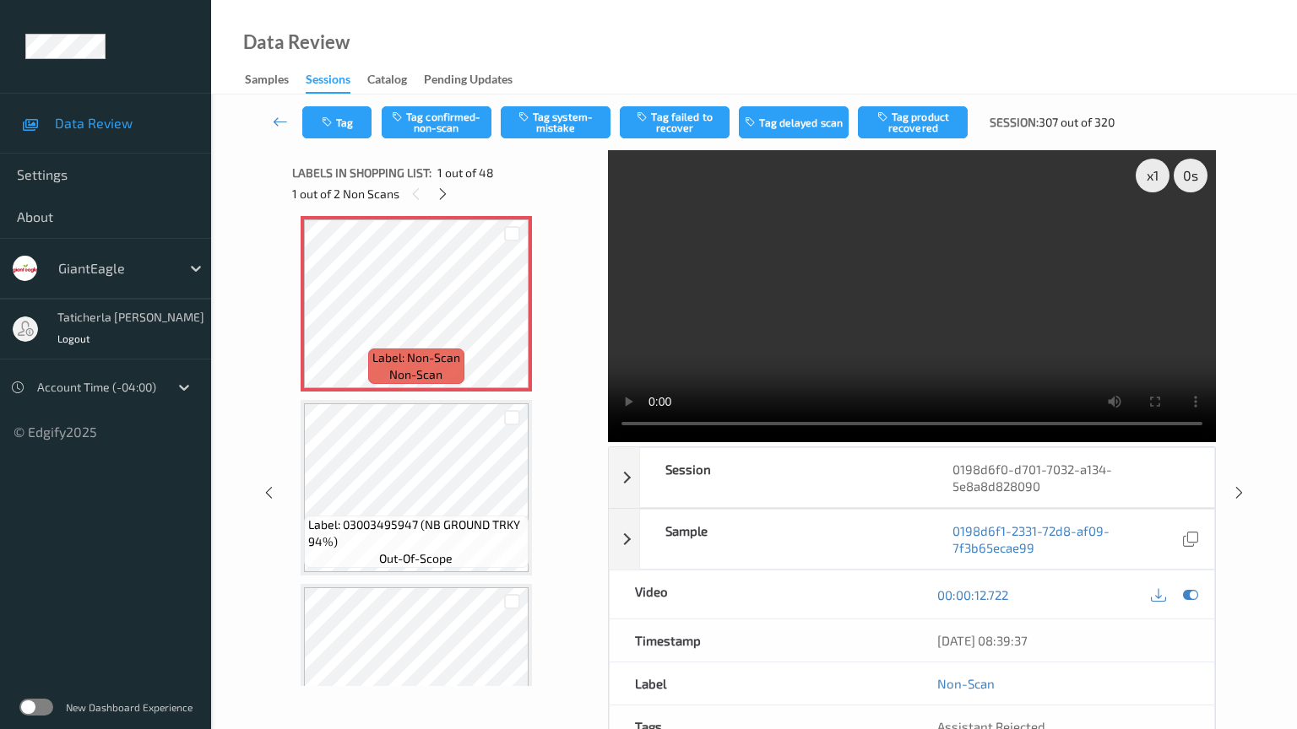
click at [608, 442] on video at bounding box center [912, 296] width 608 height 292
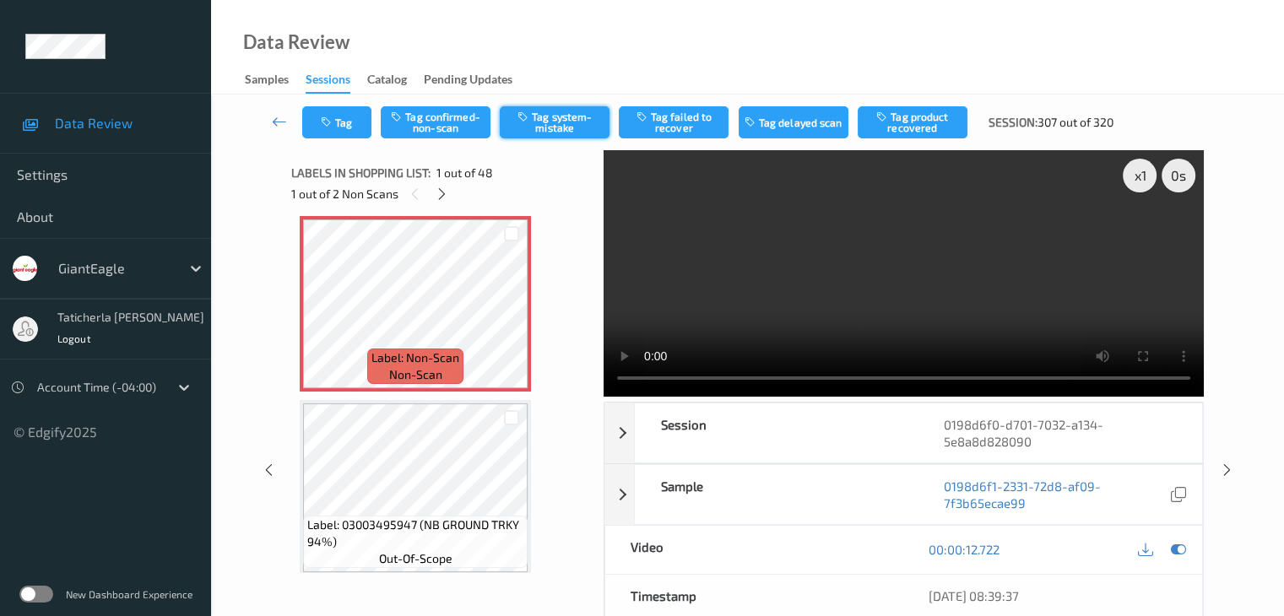
click at [558, 122] on button "Tag system-mistake" at bounding box center [555, 122] width 110 height 32
click at [350, 139] on div "Tag Tag confirmed-non-scan Untag system-mistake Tag failed to recover Tag delay…" at bounding box center [748, 123] width 1004 height 56
click at [351, 129] on button "Tag" at bounding box center [336, 122] width 69 height 32
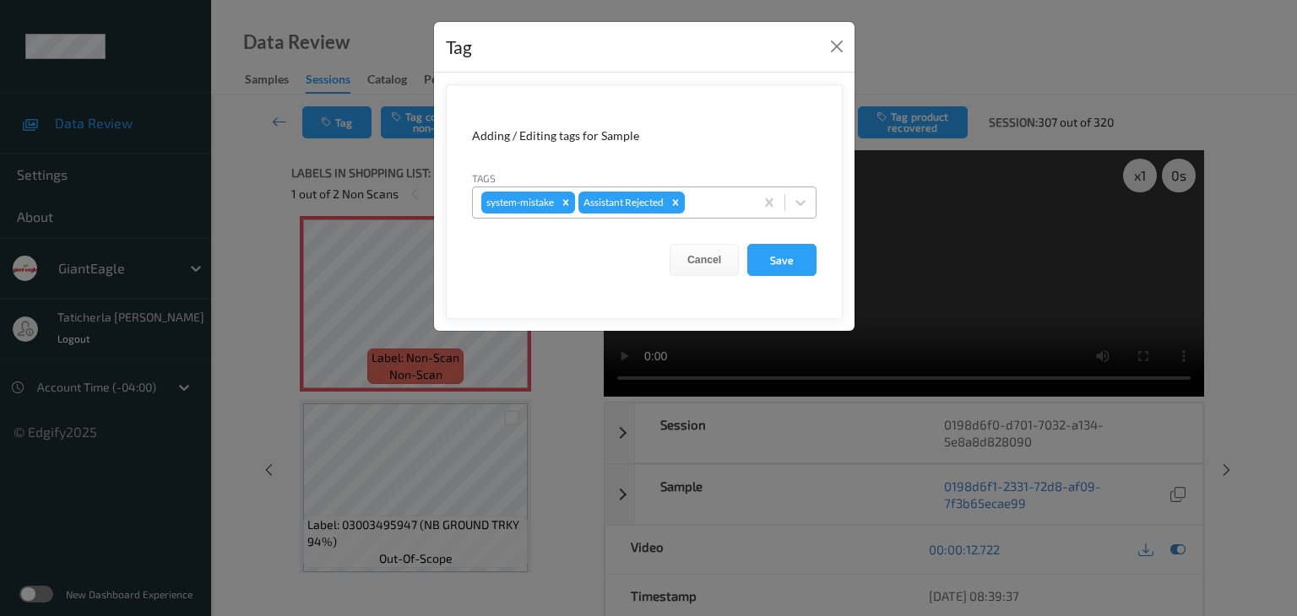
click at [731, 199] on div at bounding box center [716, 202] width 57 height 20
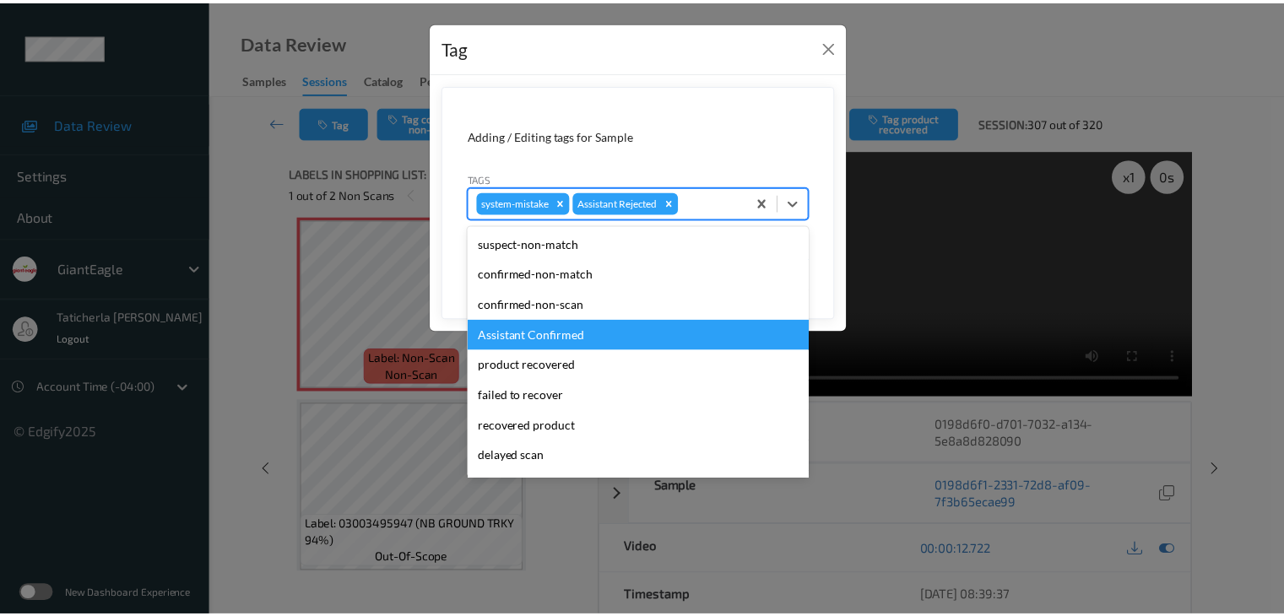
scroll to position [149, 0]
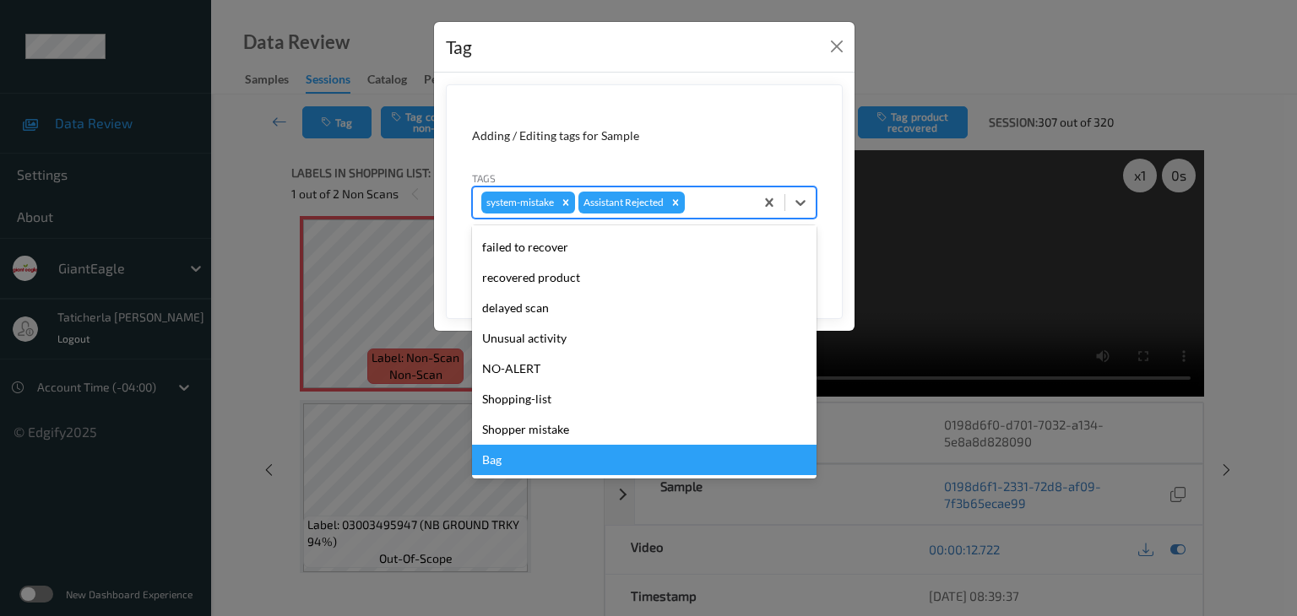
click at [586, 463] on div "Bag" at bounding box center [644, 460] width 344 height 30
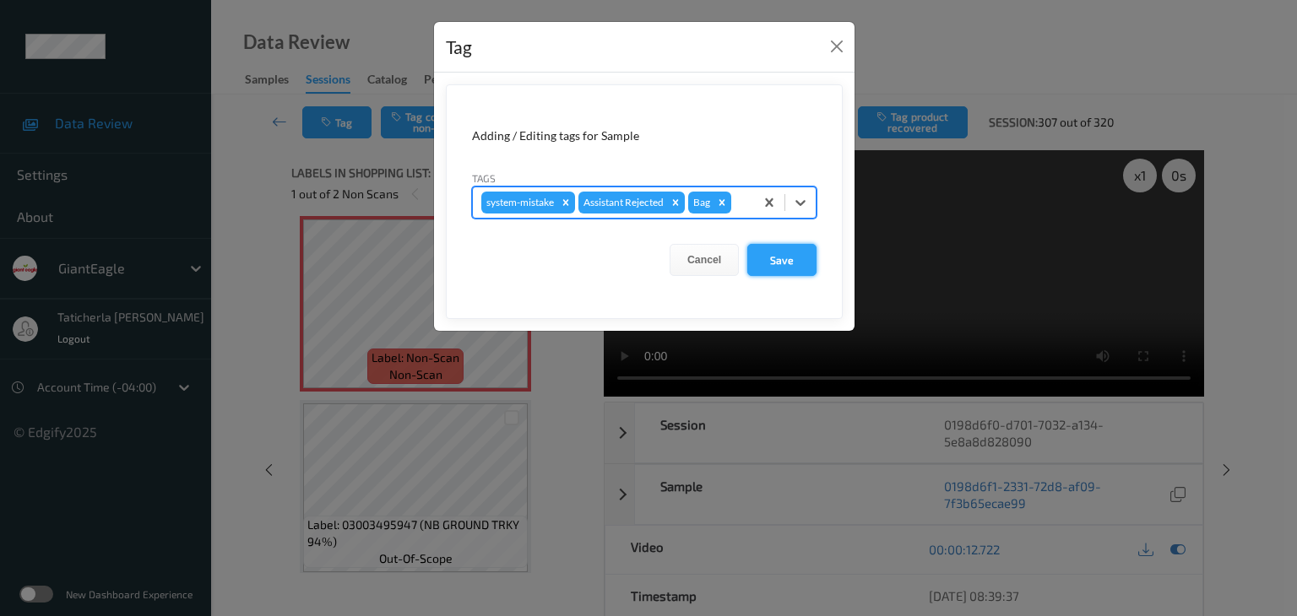
click at [797, 258] on button "Save" at bounding box center [781, 260] width 69 height 32
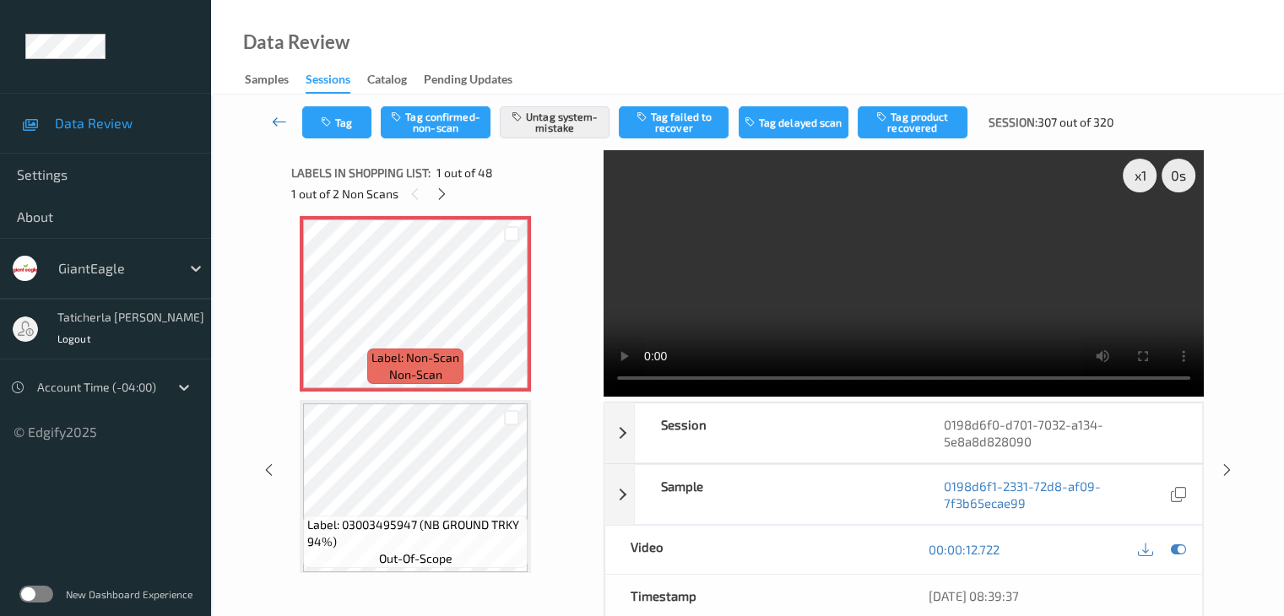
click at [283, 119] on icon at bounding box center [279, 121] width 15 height 17
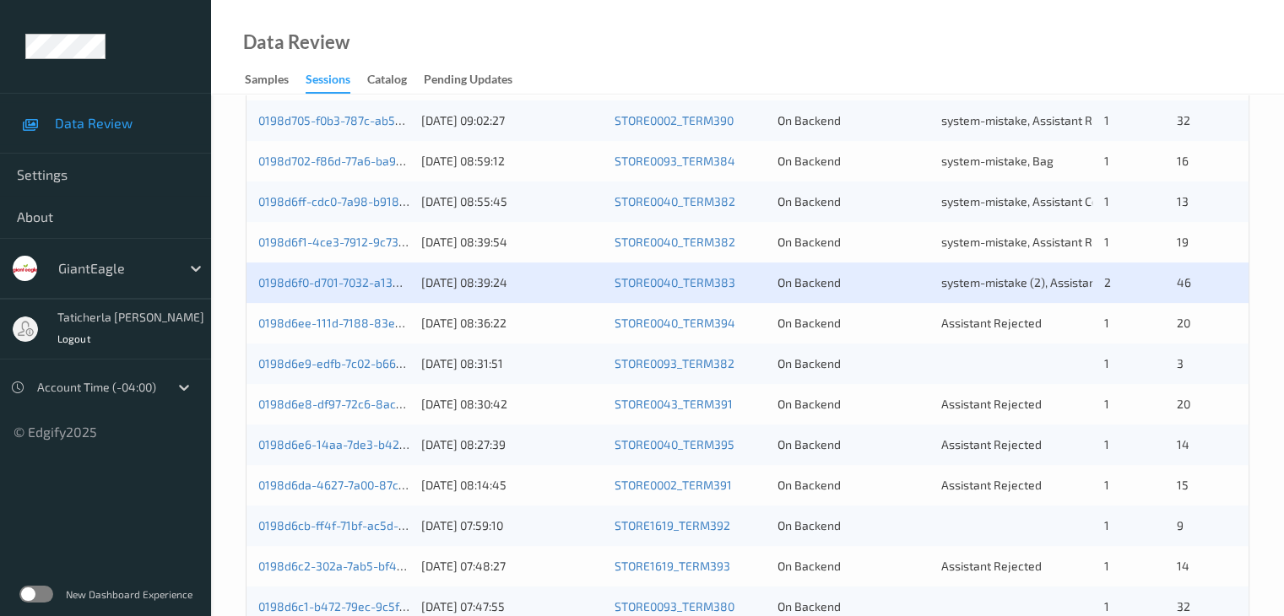
scroll to position [507, 0]
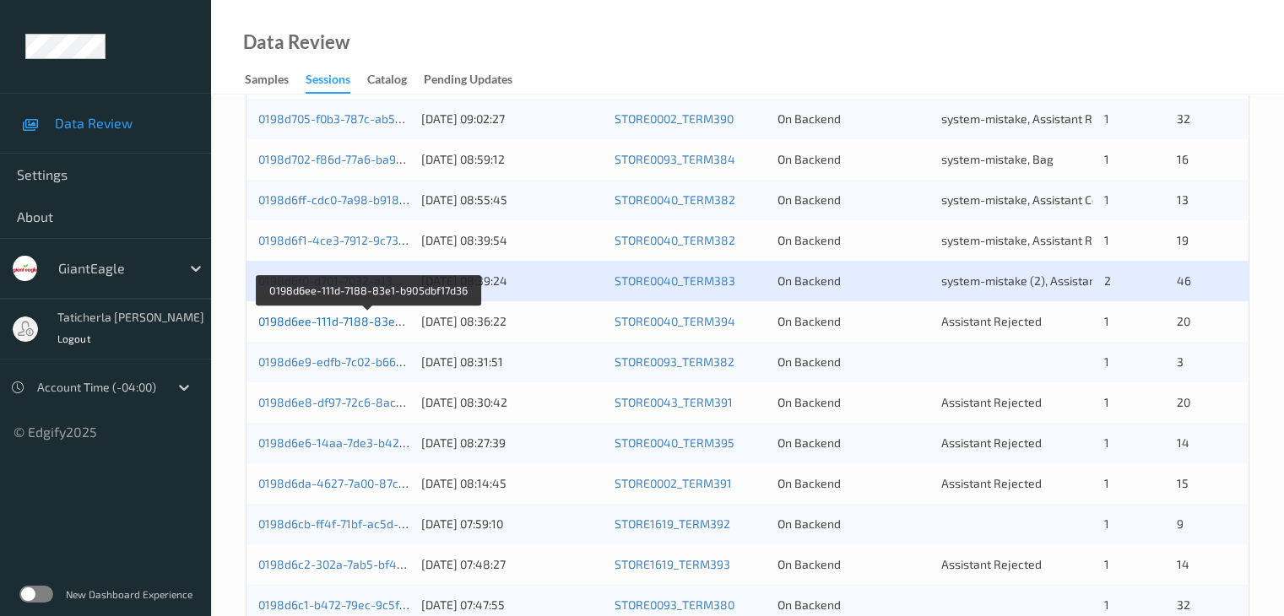
click at [324, 322] on link "0198d6ee-111d-7188-83e1-b905dbf17d36" at bounding box center [369, 321] width 223 height 14
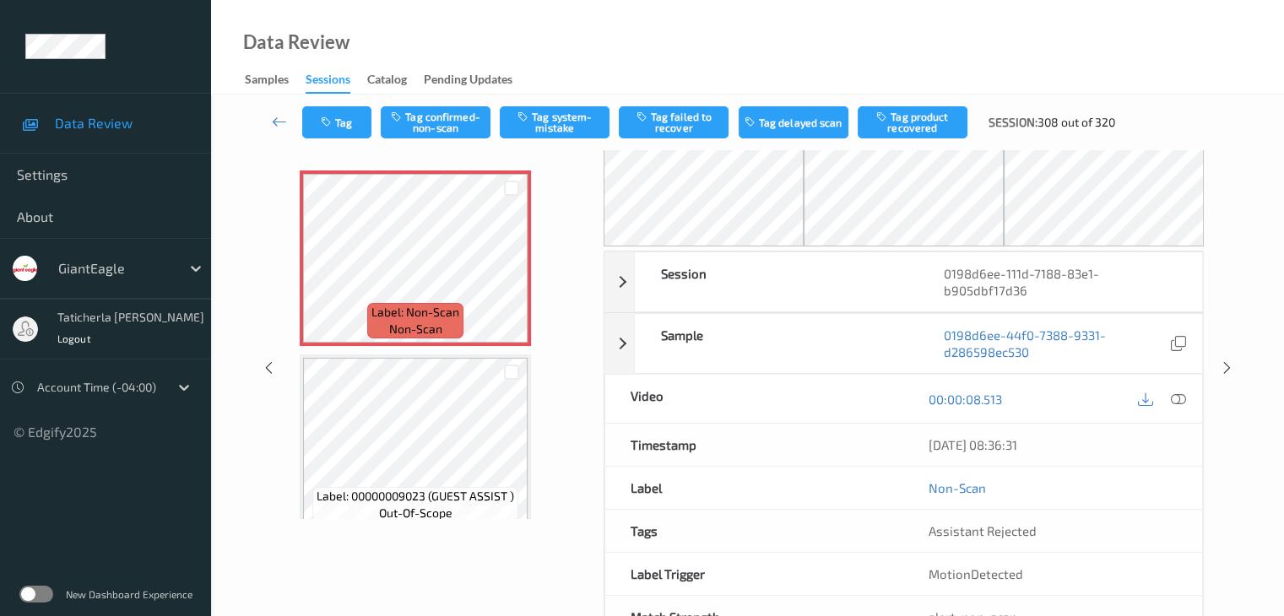
scroll to position [26, 0]
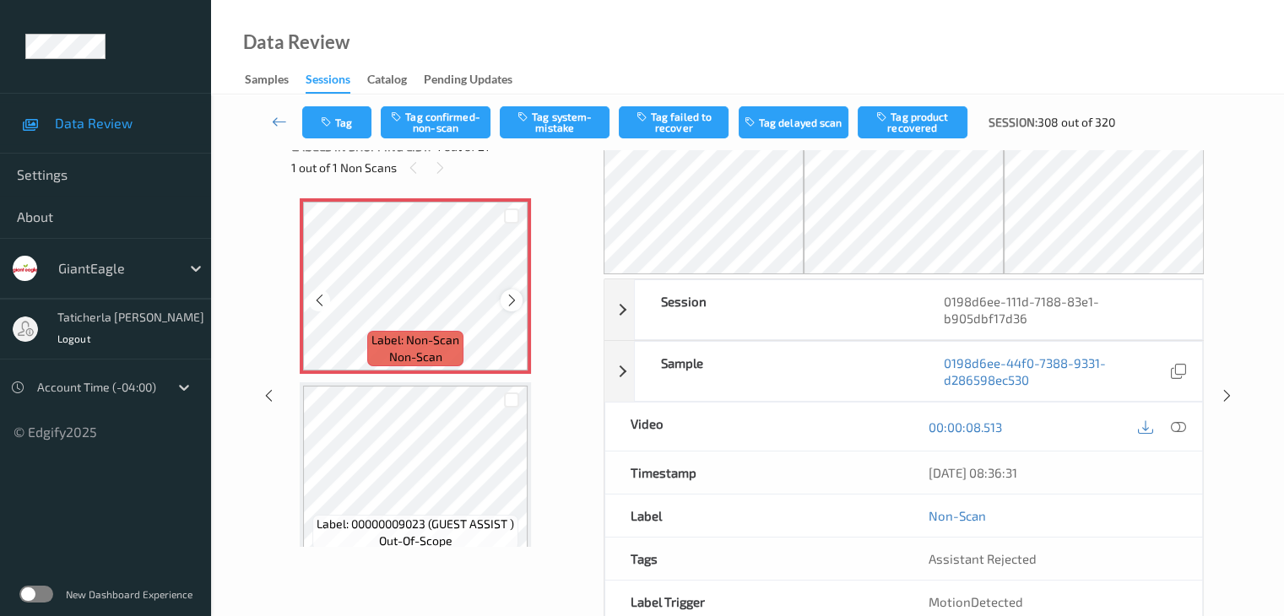
click at [511, 299] on icon at bounding box center [512, 300] width 14 height 15
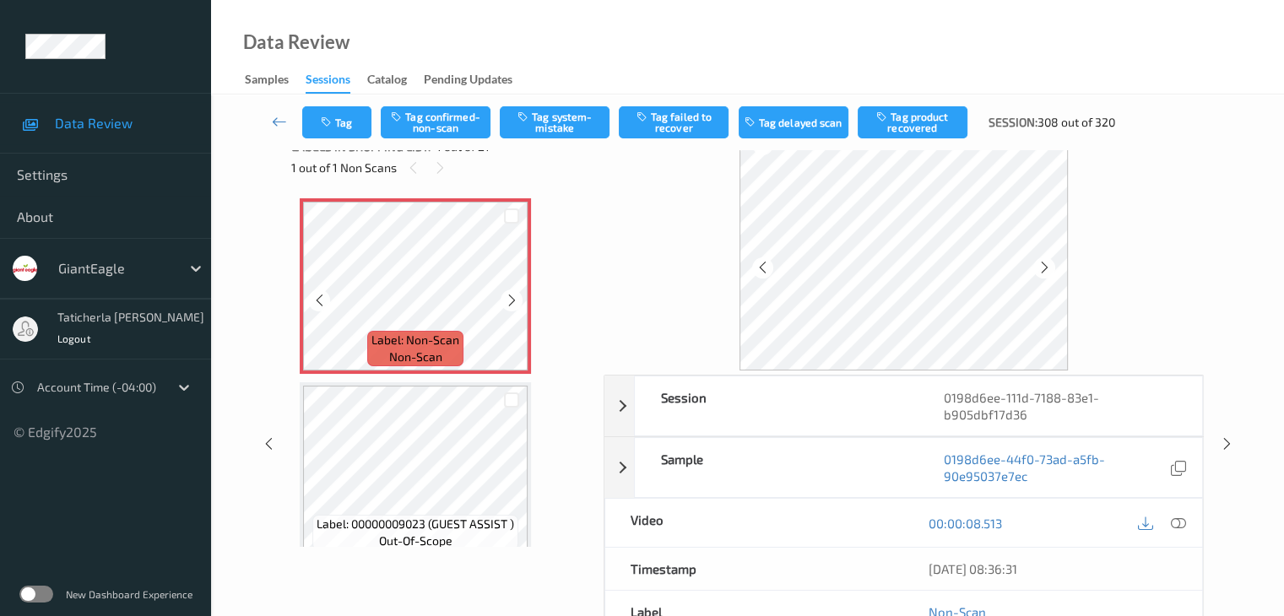
click at [511, 299] on icon at bounding box center [512, 300] width 14 height 15
click at [284, 126] on icon at bounding box center [279, 121] width 15 height 17
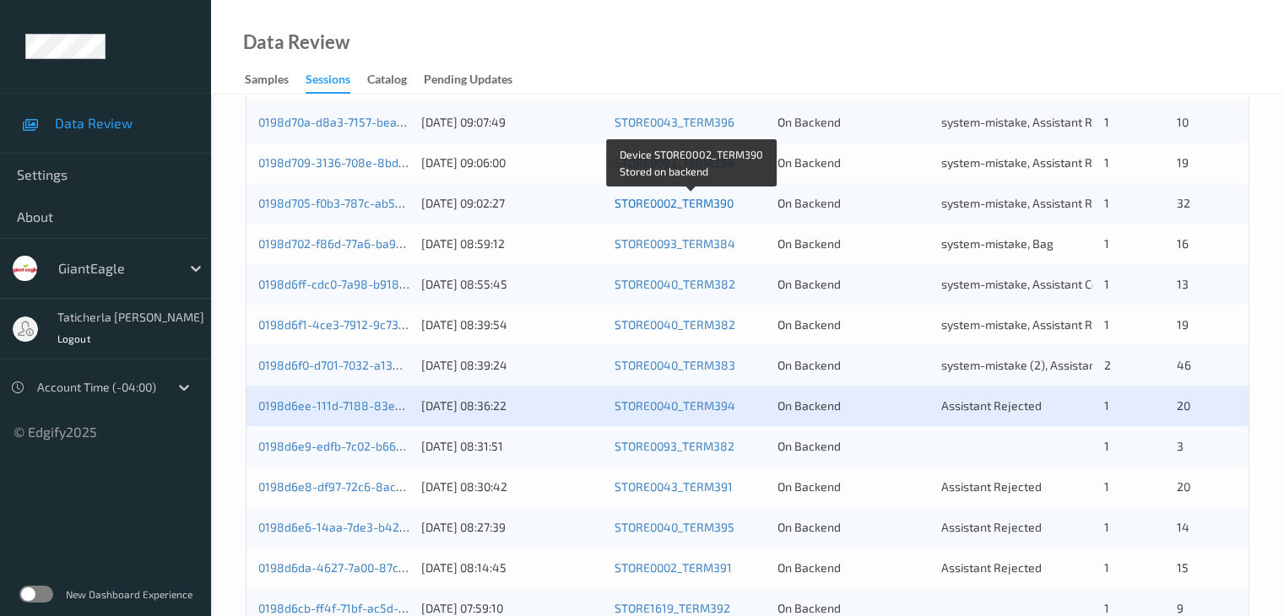
scroll to position [507, 0]
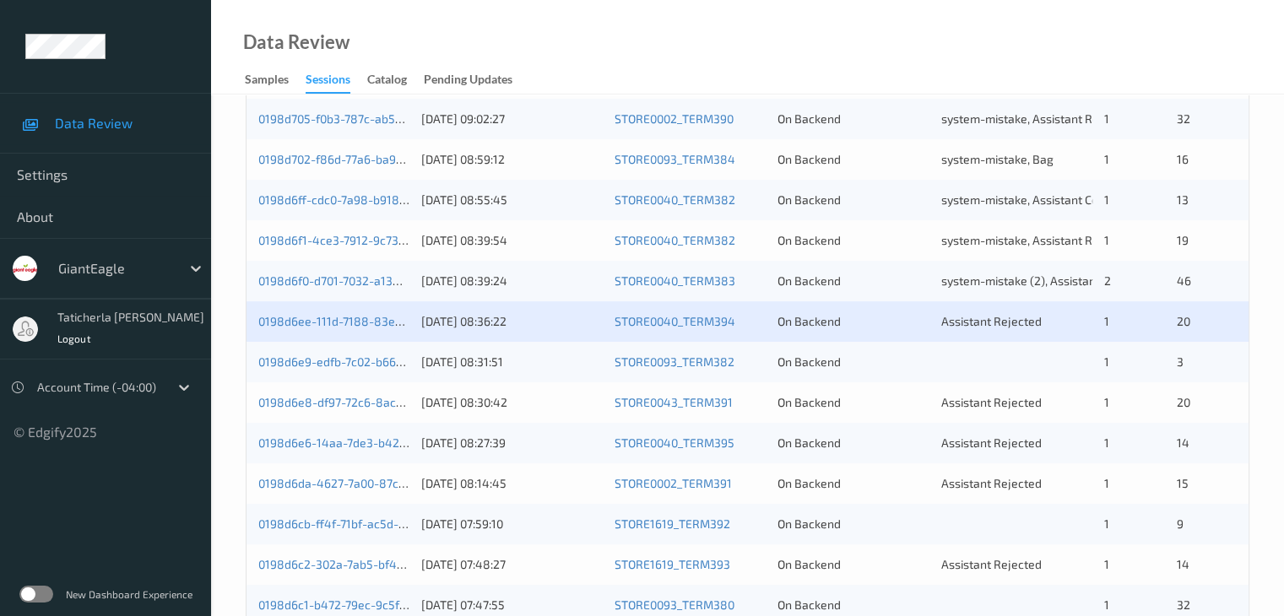
click at [334, 313] on div "0198d6ee-111d-7188-83e1-b905dbf17d36" at bounding box center [333, 321] width 151 height 17
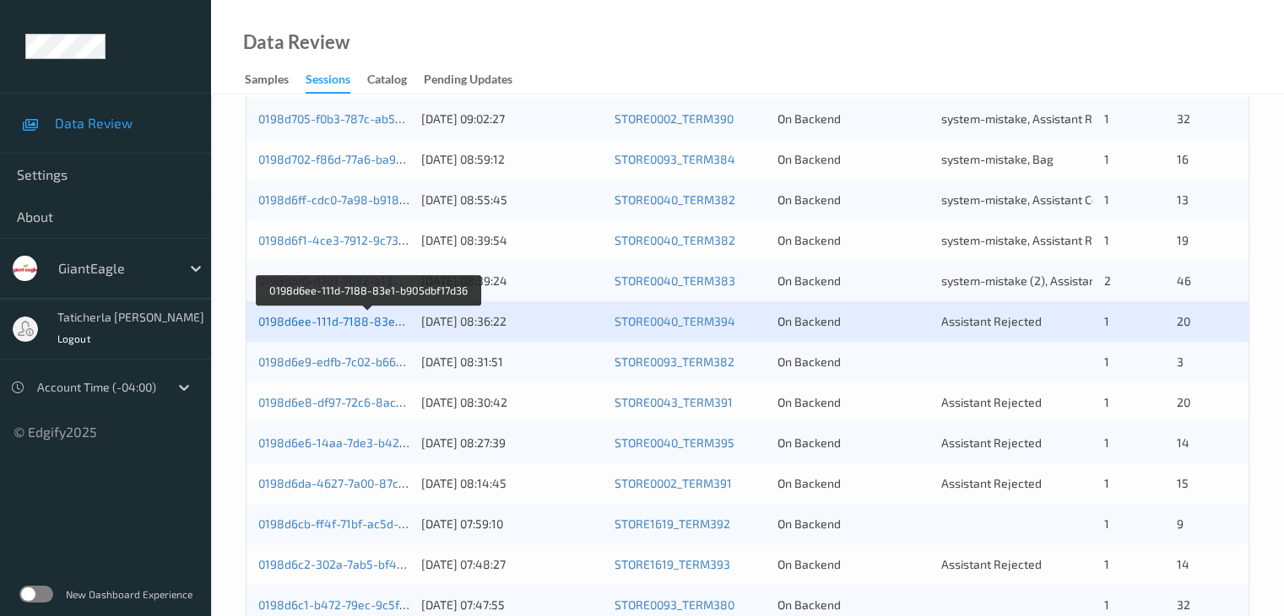
click at [370, 327] on link "0198d6ee-111d-7188-83e1-b905dbf17d36" at bounding box center [369, 321] width 223 height 14
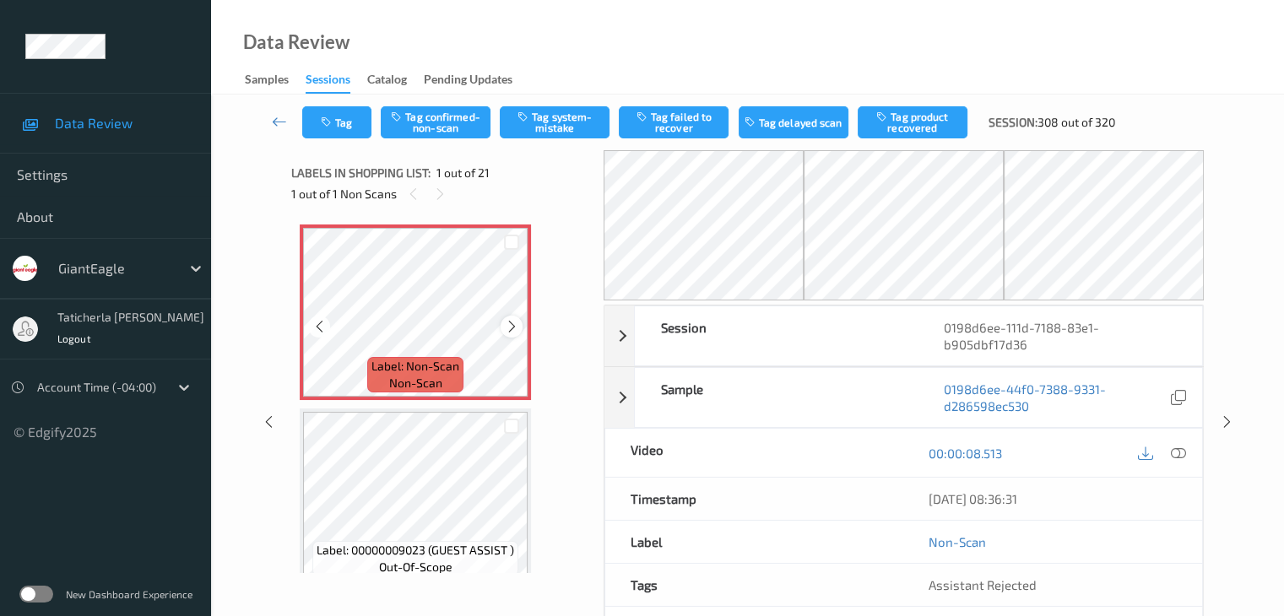
click at [511, 330] on icon at bounding box center [512, 326] width 14 height 15
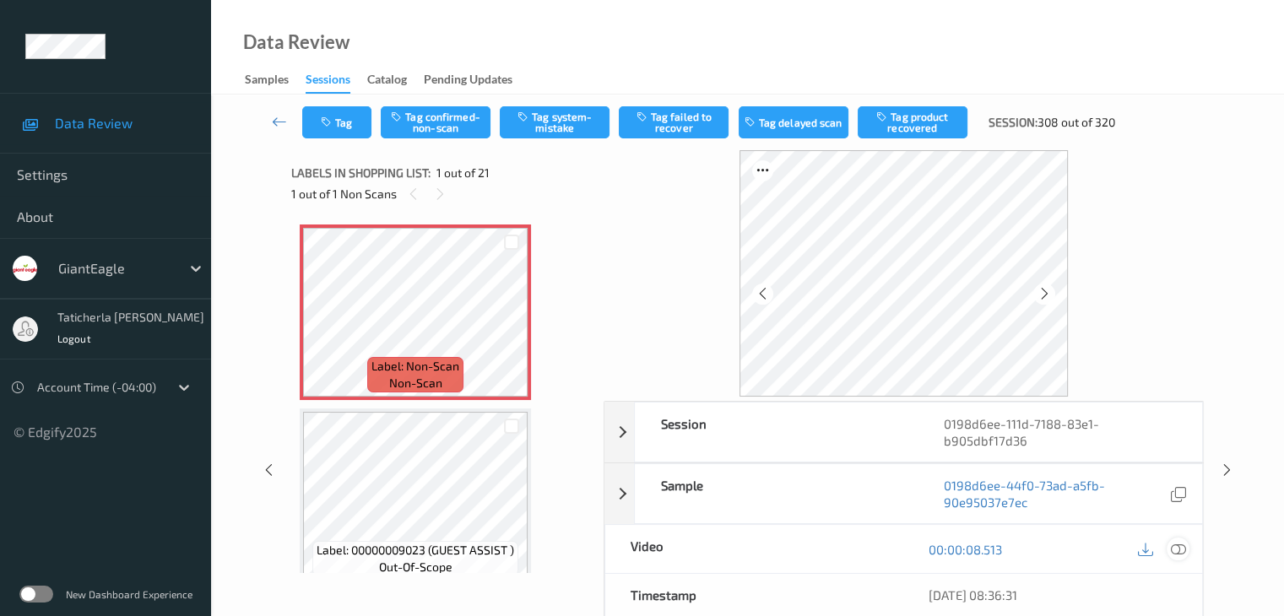
click at [1174, 548] on icon at bounding box center [1177, 549] width 15 height 15
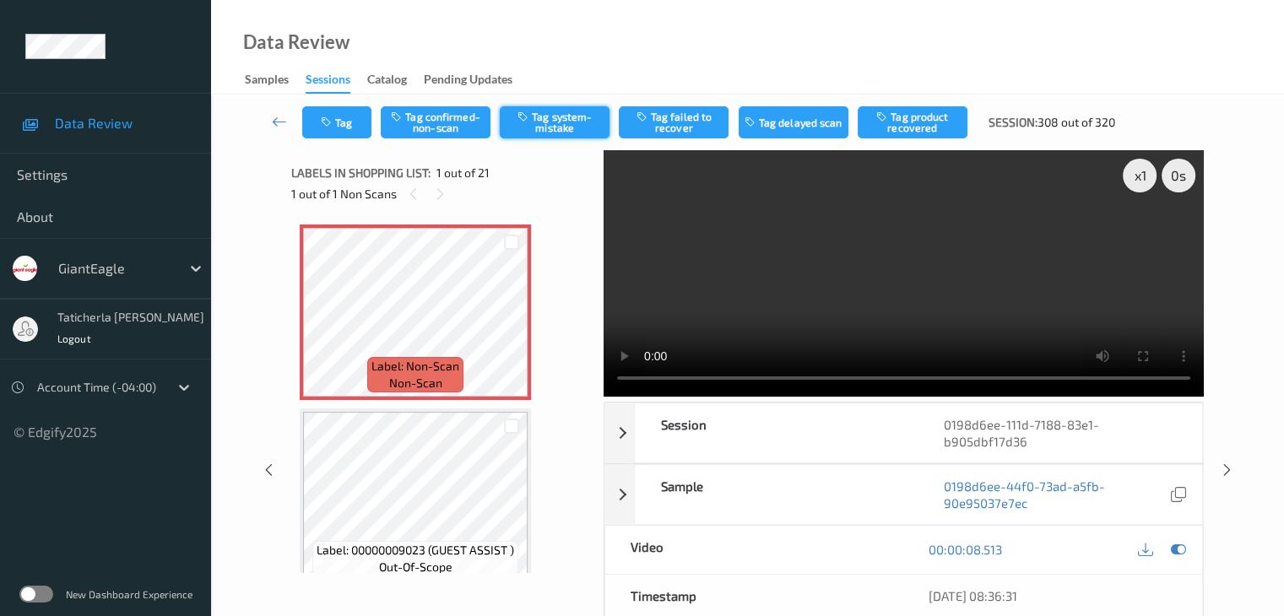
click at [544, 122] on button "Tag system-mistake" at bounding box center [555, 122] width 110 height 32
click at [341, 124] on button "Tag" at bounding box center [336, 122] width 69 height 32
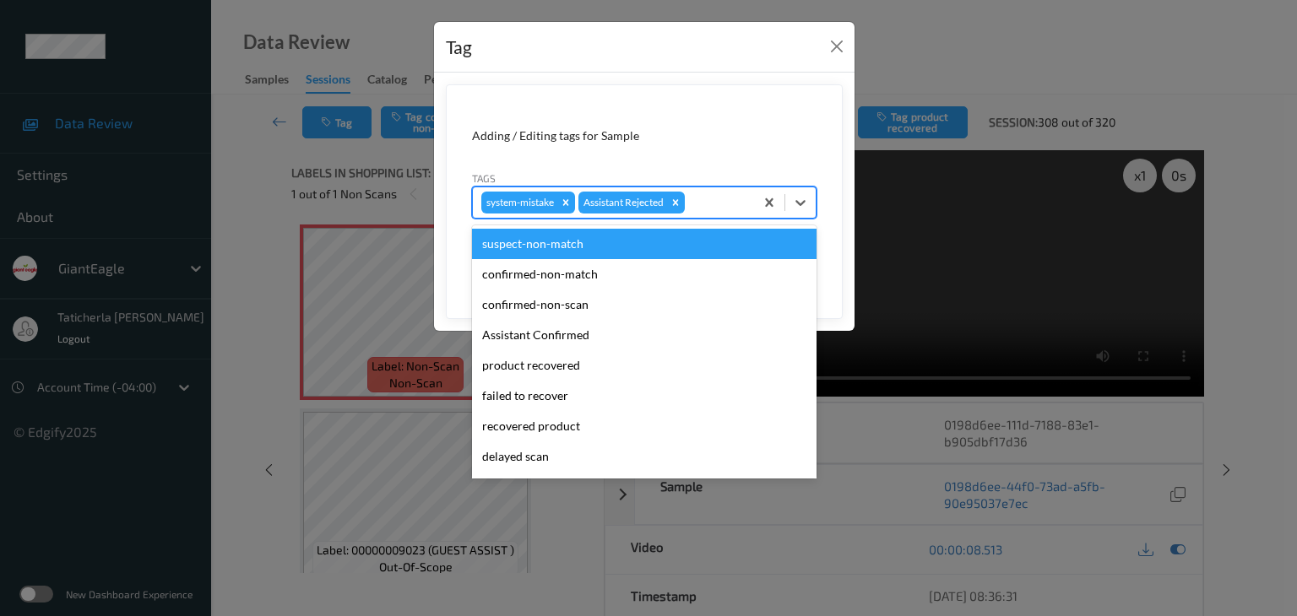
click at [712, 200] on div at bounding box center [716, 202] width 57 height 20
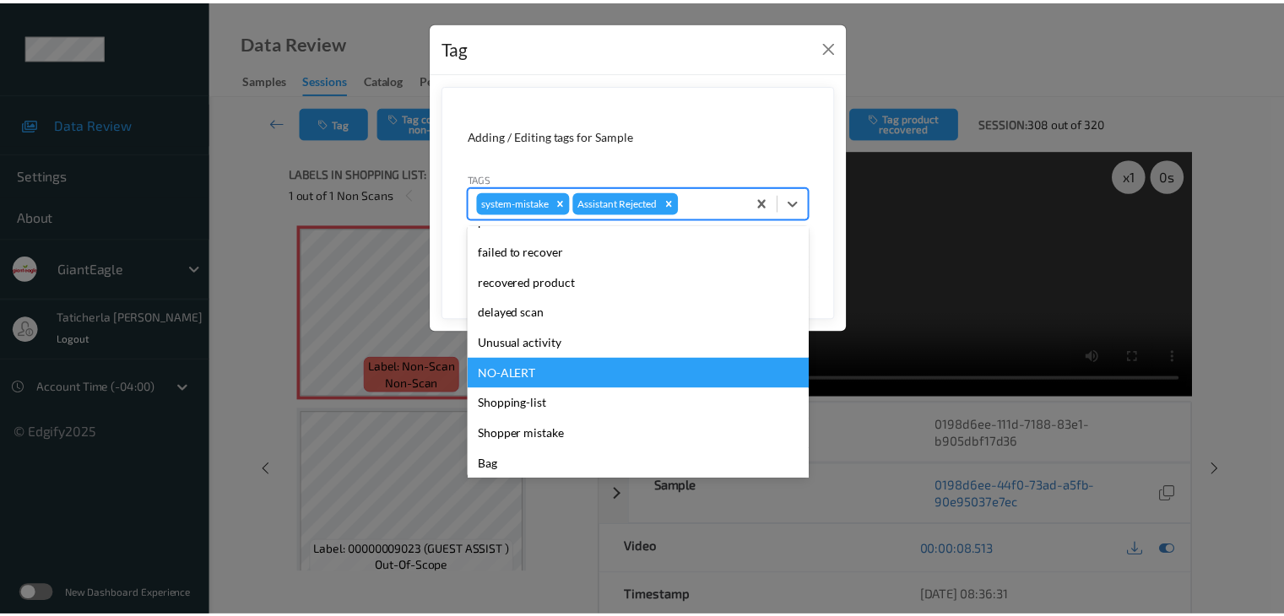
scroll to position [149, 0]
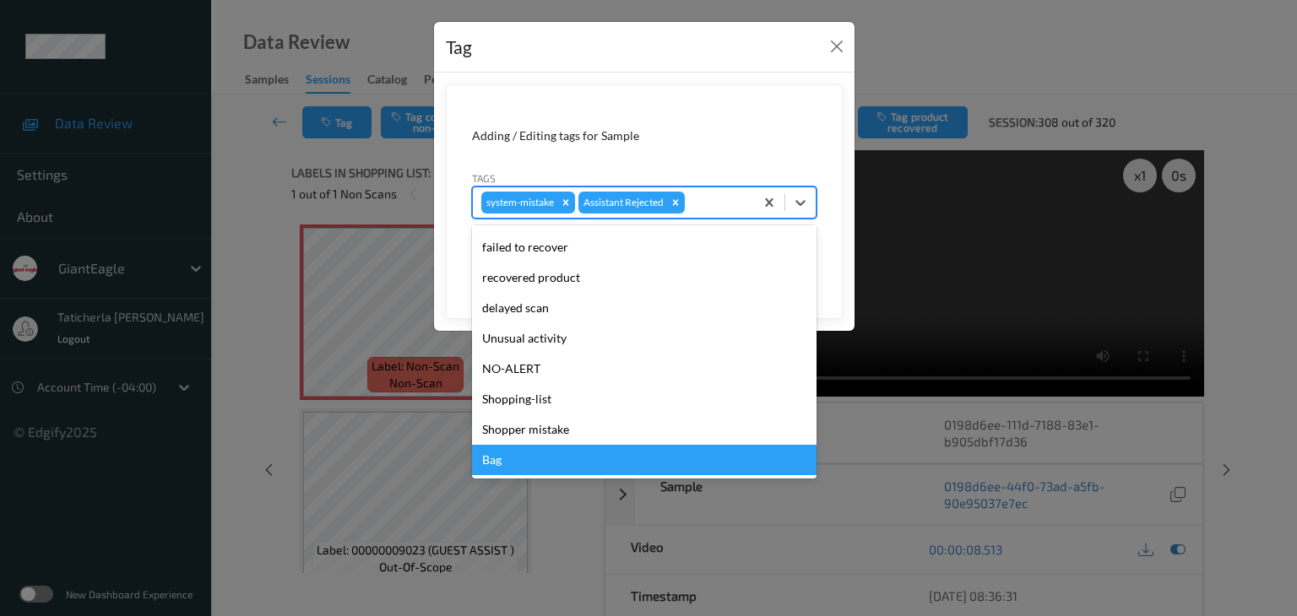
drag, startPoint x: 603, startPoint y: 465, endPoint x: 710, endPoint y: 344, distance: 161.5
click at [606, 464] on div "Bag" at bounding box center [644, 460] width 344 height 30
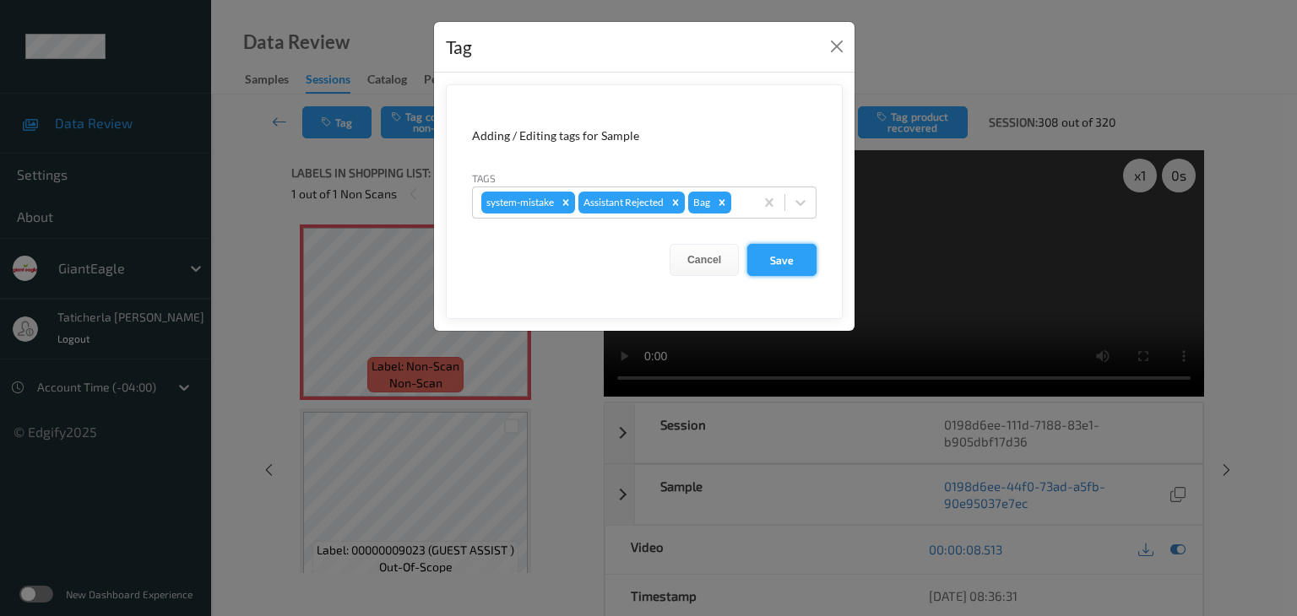
click at [779, 257] on button "Save" at bounding box center [781, 260] width 69 height 32
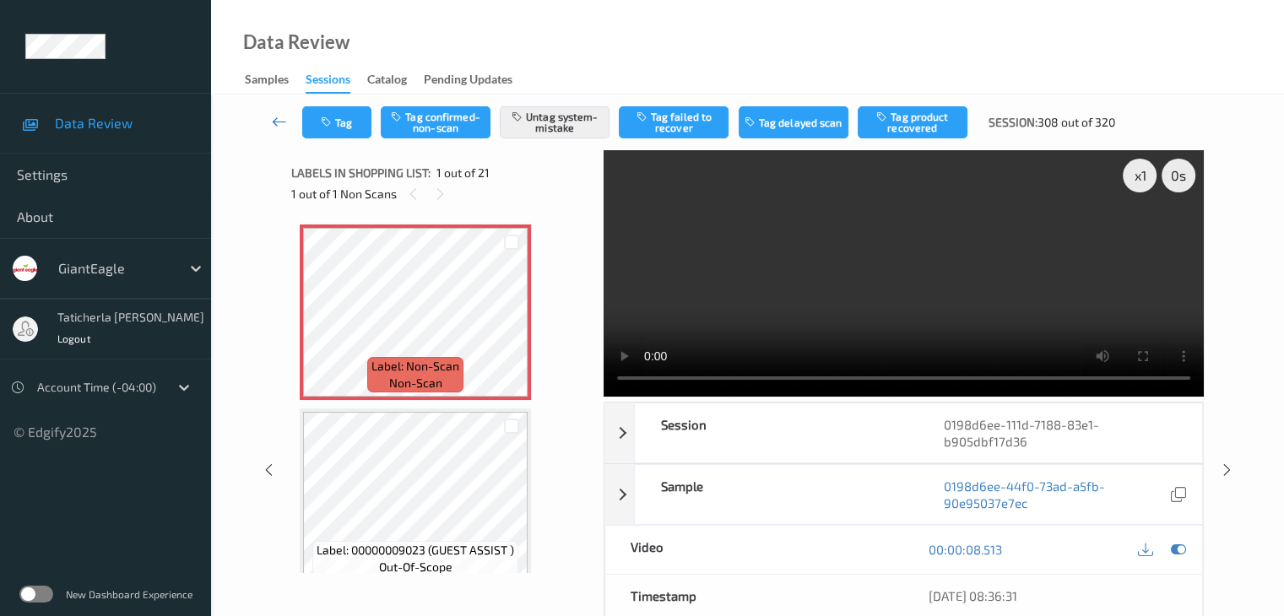
click at [285, 117] on icon at bounding box center [279, 121] width 15 height 17
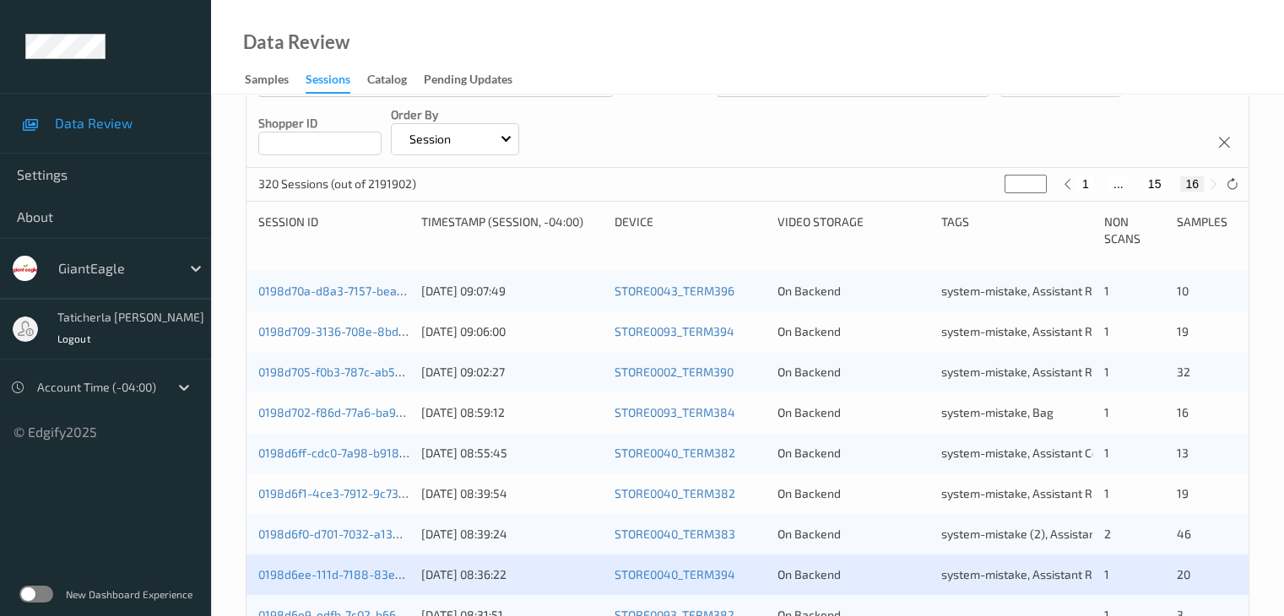
scroll to position [422, 0]
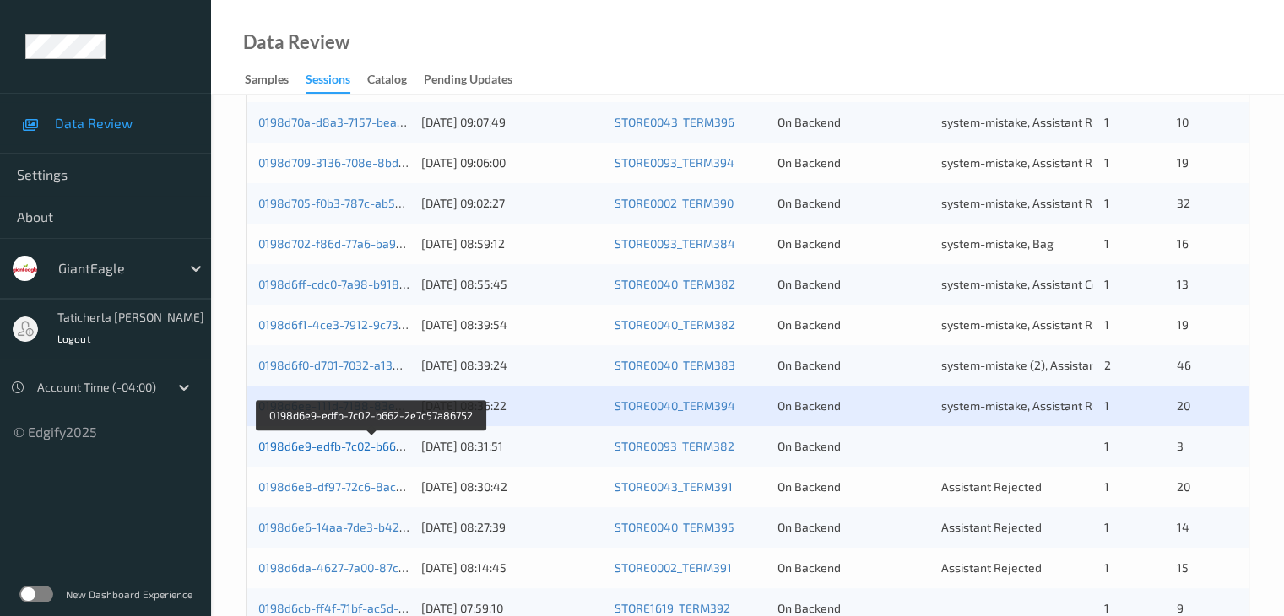
click at [329, 449] on link "0198d6e9-edfb-7c02-b662-2e7c57a86752" at bounding box center [372, 446] width 228 height 14
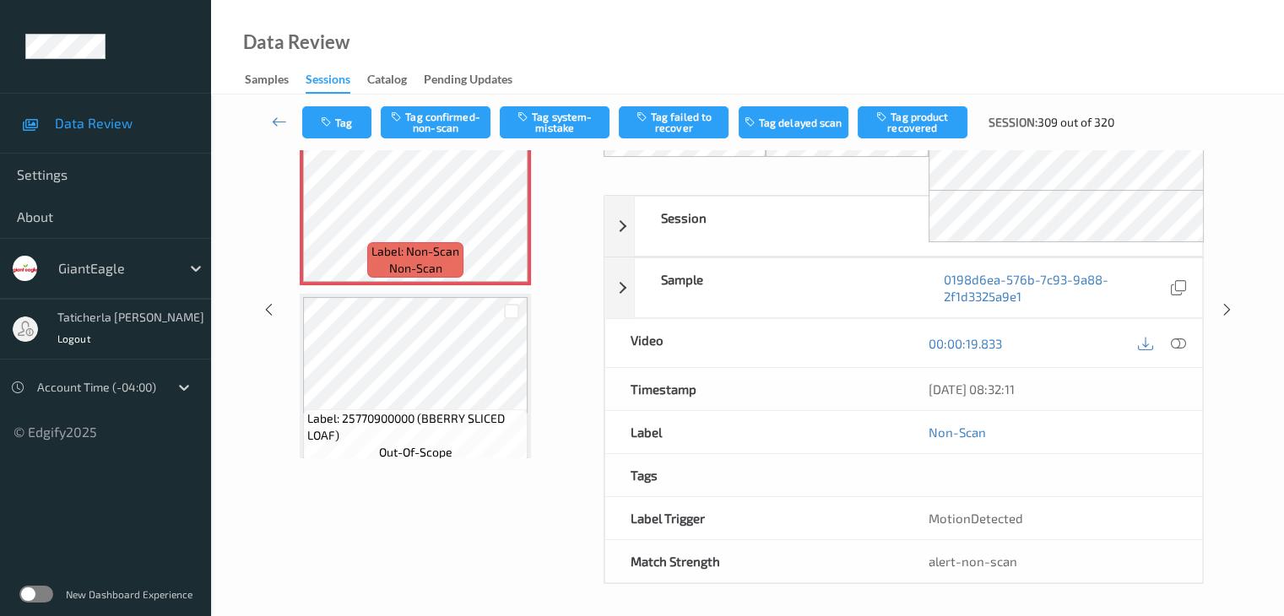
scroll to position [111, 0]
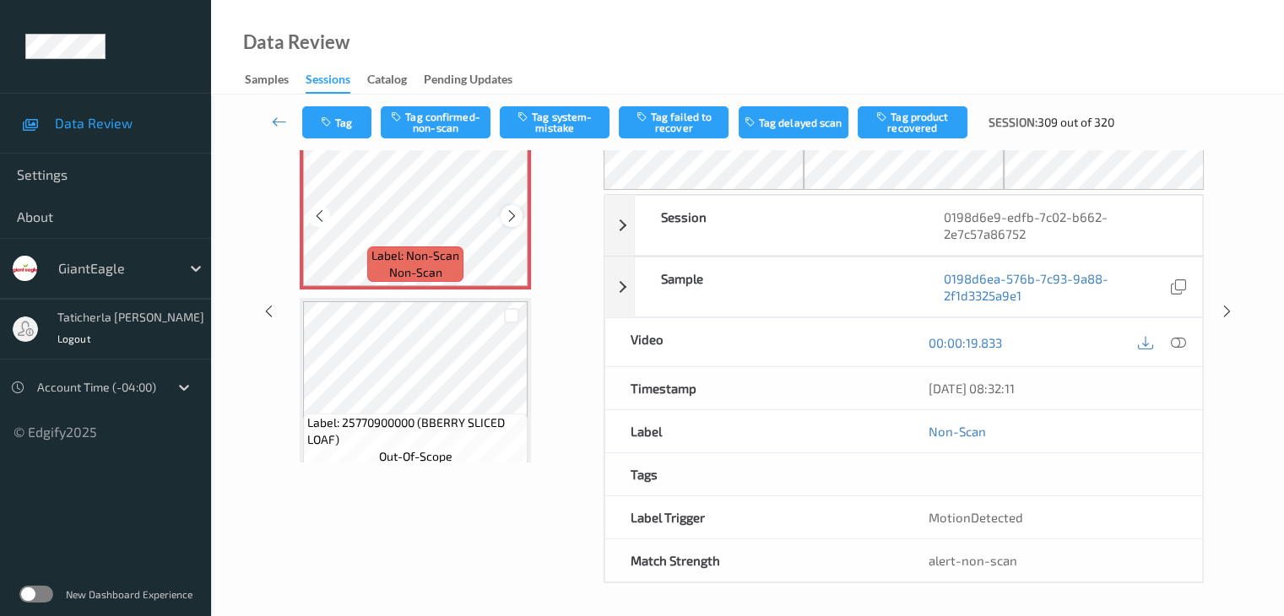
click at [510, 214] on icon at bounding box center [512, 216] width 14 height 15
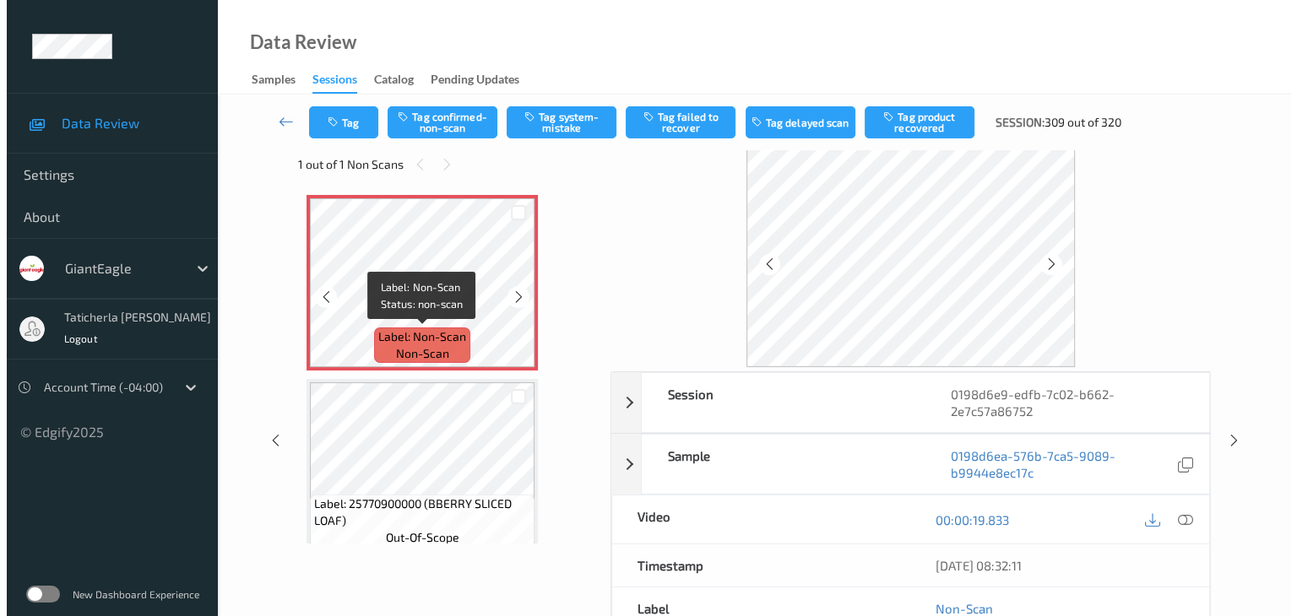
scroll to position [0, 0]
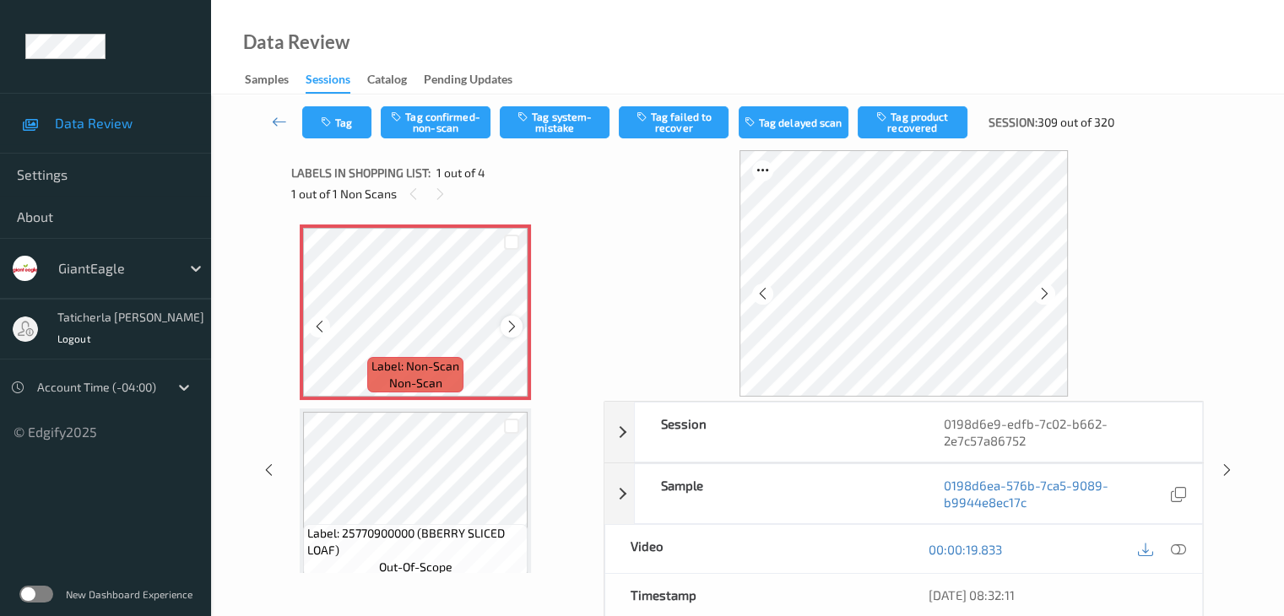
click at [506, 329] on icon at bounding box center [512, 326] width 14 height 15
click at [1181, 547] on icon at bounding box center [1177, 549] width 15 height 15
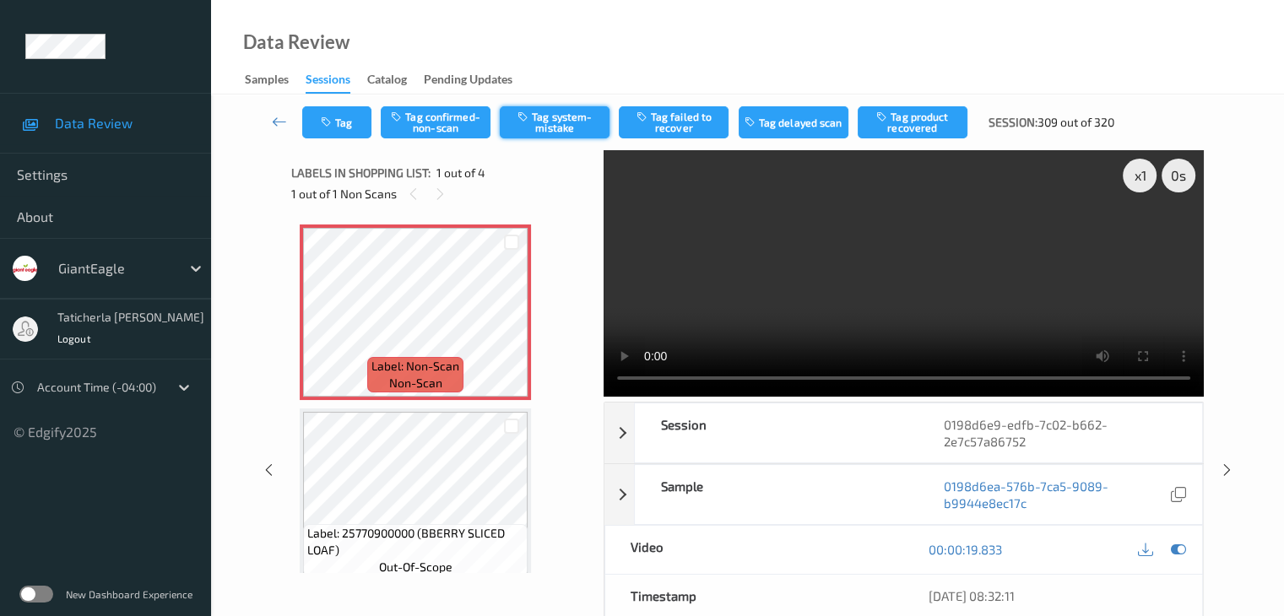
click at [569, 129] on button "Tag system-mistake" at bounding box center [555, 122] width 110 height 32
click at [344, 124] on button "Tag" at bounding box center [336, 122] width 69 height 32
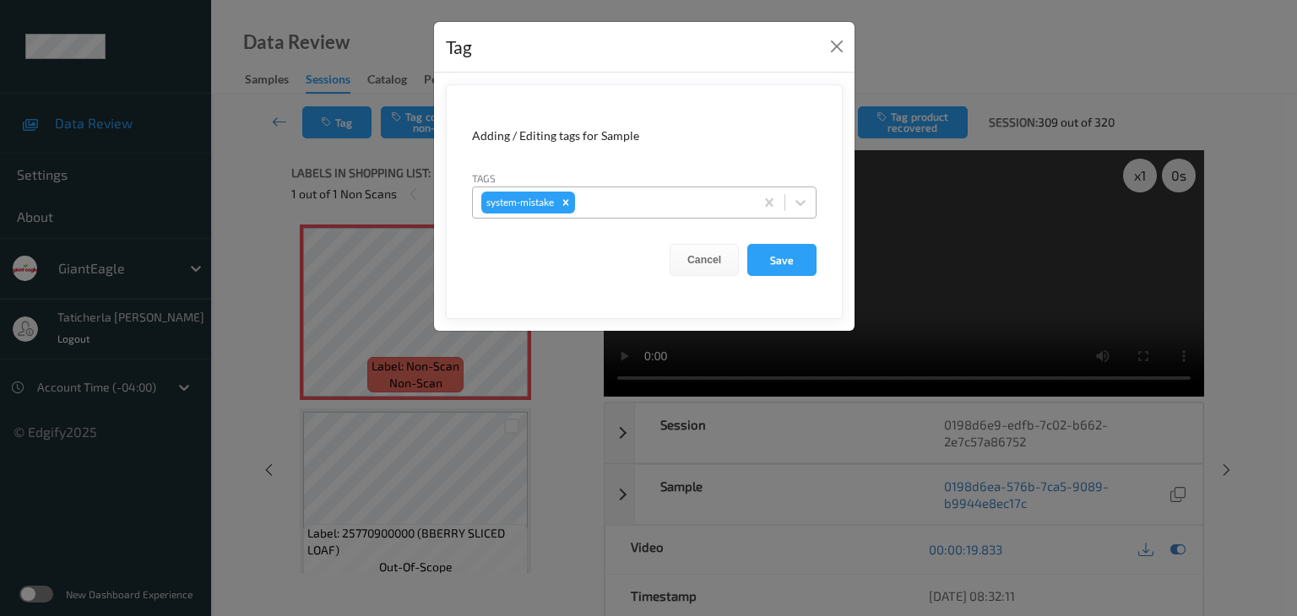
click at [601, 192] on div at bounding box center [661, 202] width 167 height 20
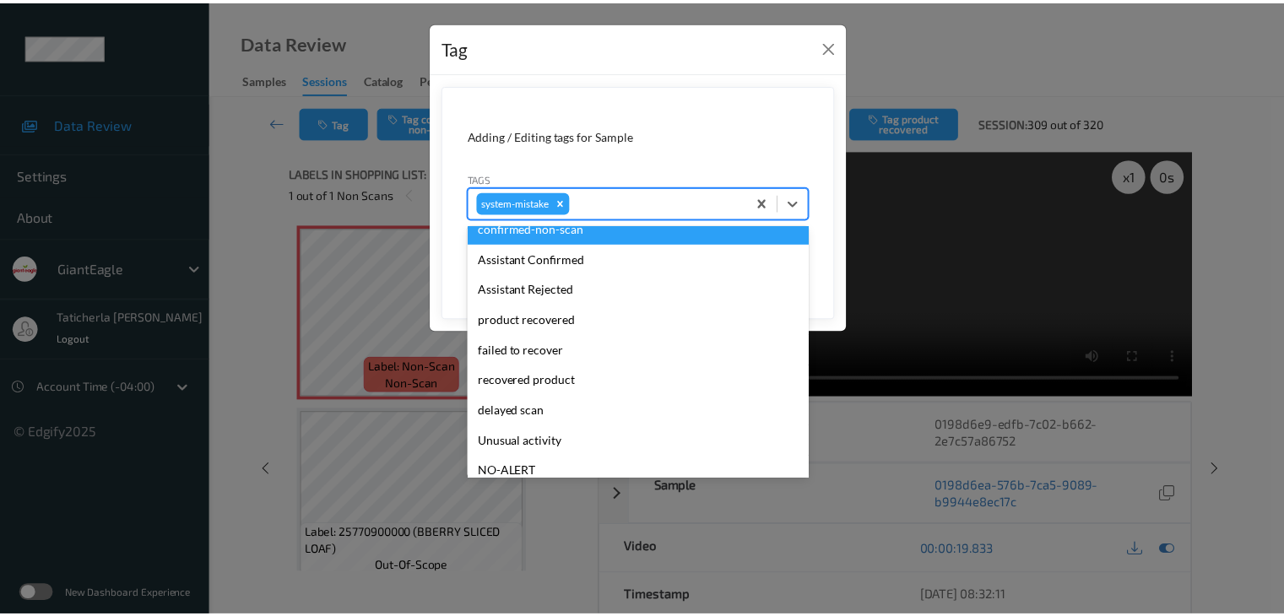
scroll to position [169, 0]
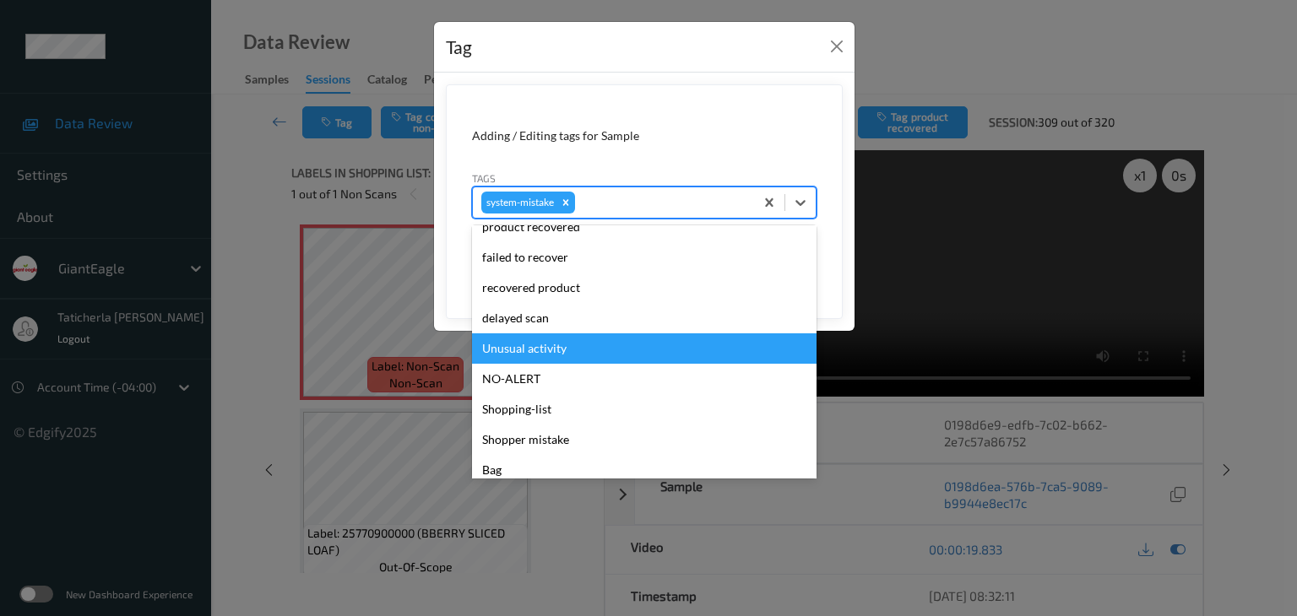
click at [550, 354] on div "Unusual activity" at bounding box center [644, 348] width 344 height 30
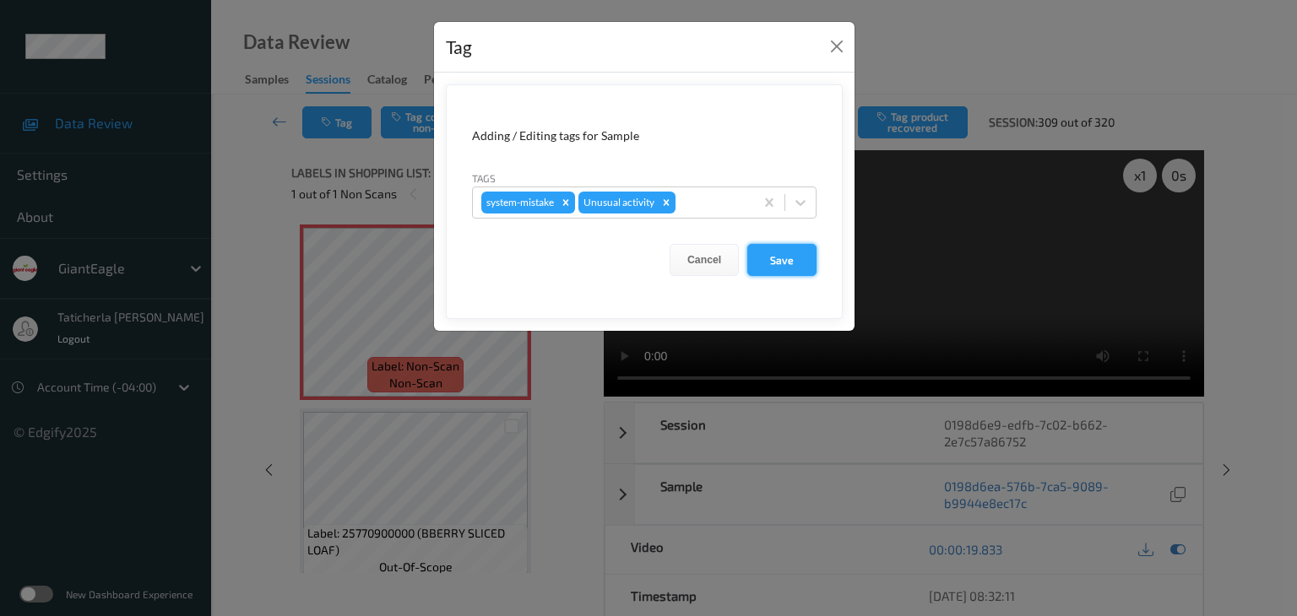
click at [783, 261] on button "Save" at bounding box center [781, 260] width 69 height 32
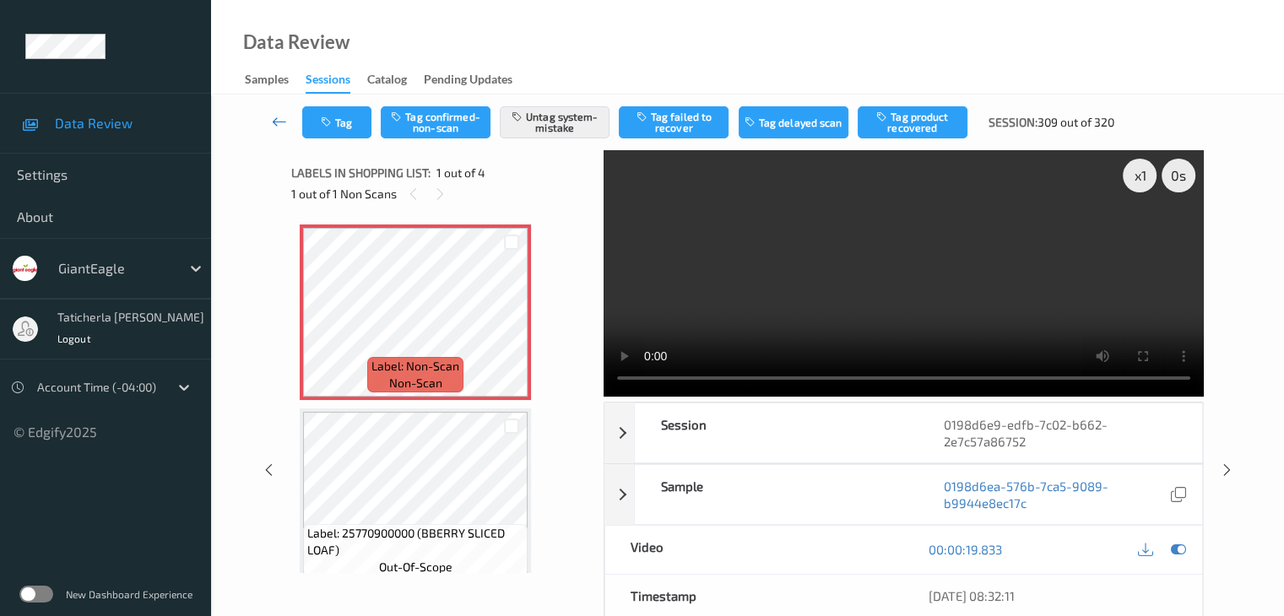
click at [283, 121] on icon at bounding box center [279, 121] width 15 height 17
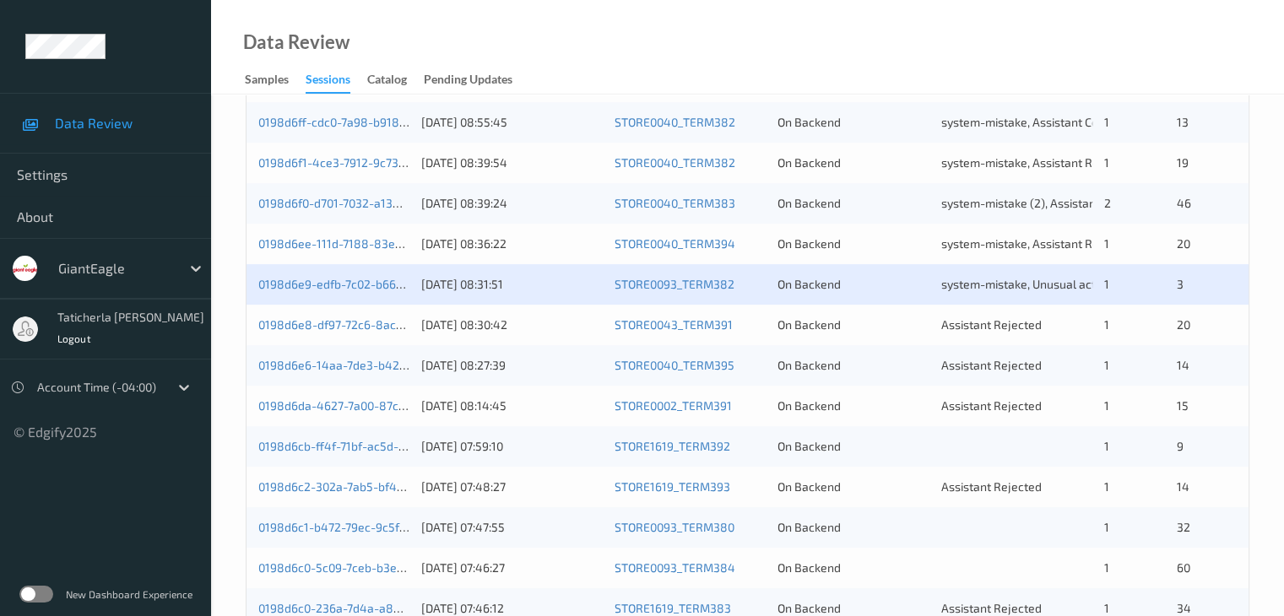
scroll to position [591, 0]
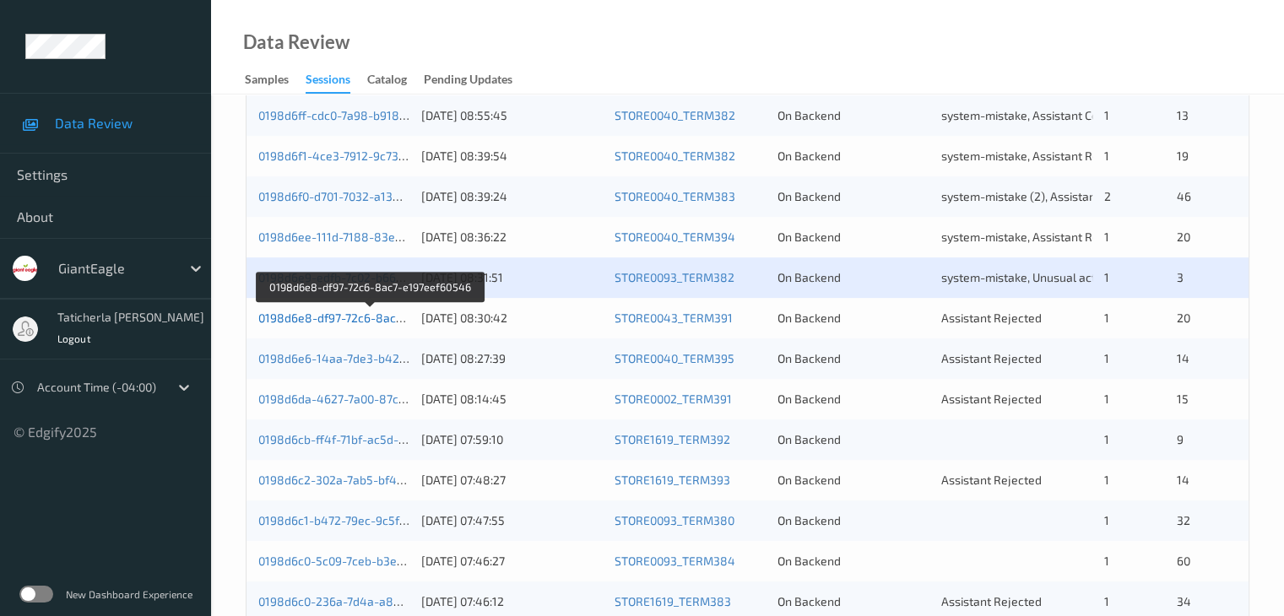
click at [344, 316] on link "0198d6e8-df97-72c6-8ac7-e197eef60546" at bounding box center [370, 318] width 225 height 14
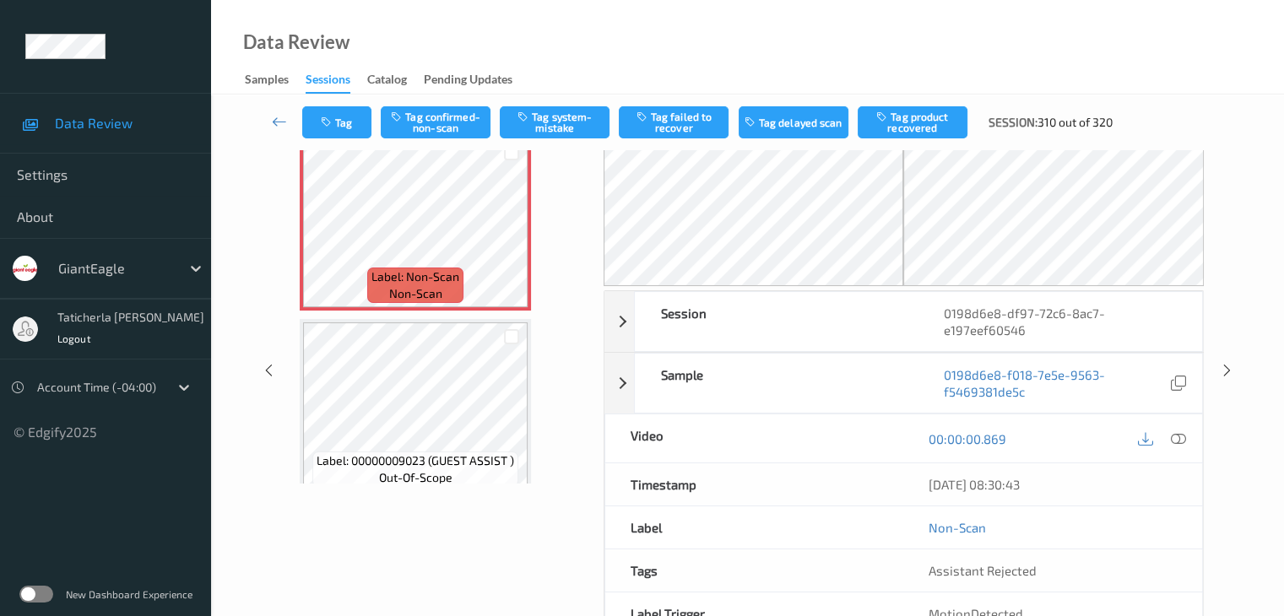
scroll to position [17, 0]
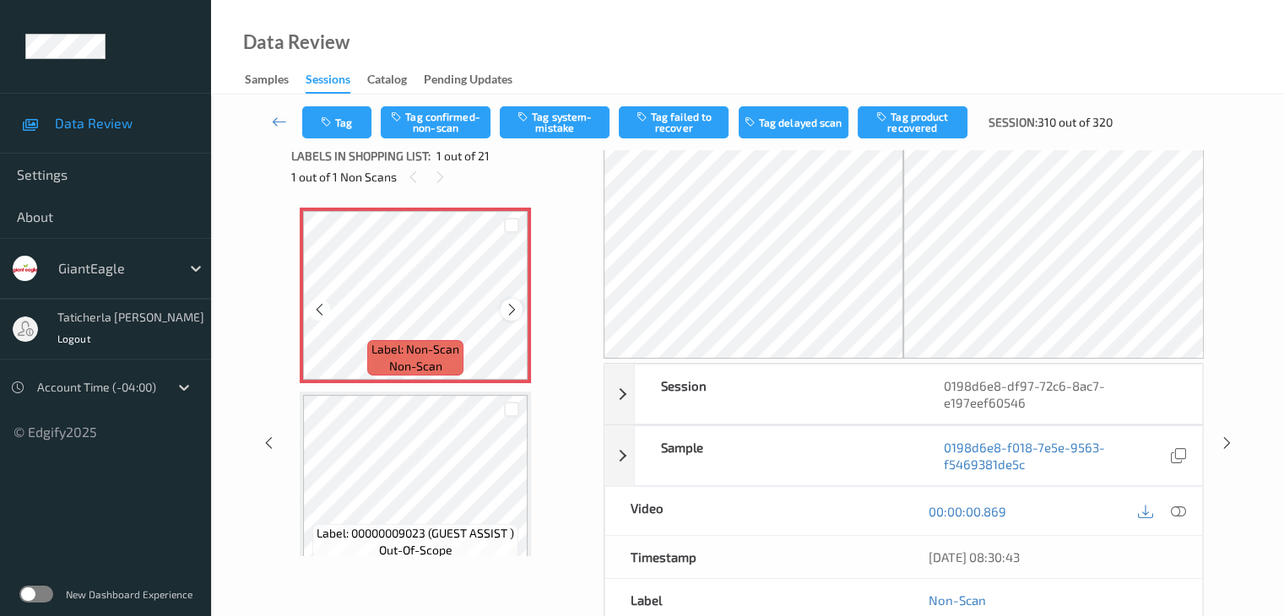
click at [507, 305] on icon at bounding box center [512, 309] width 14 height 15
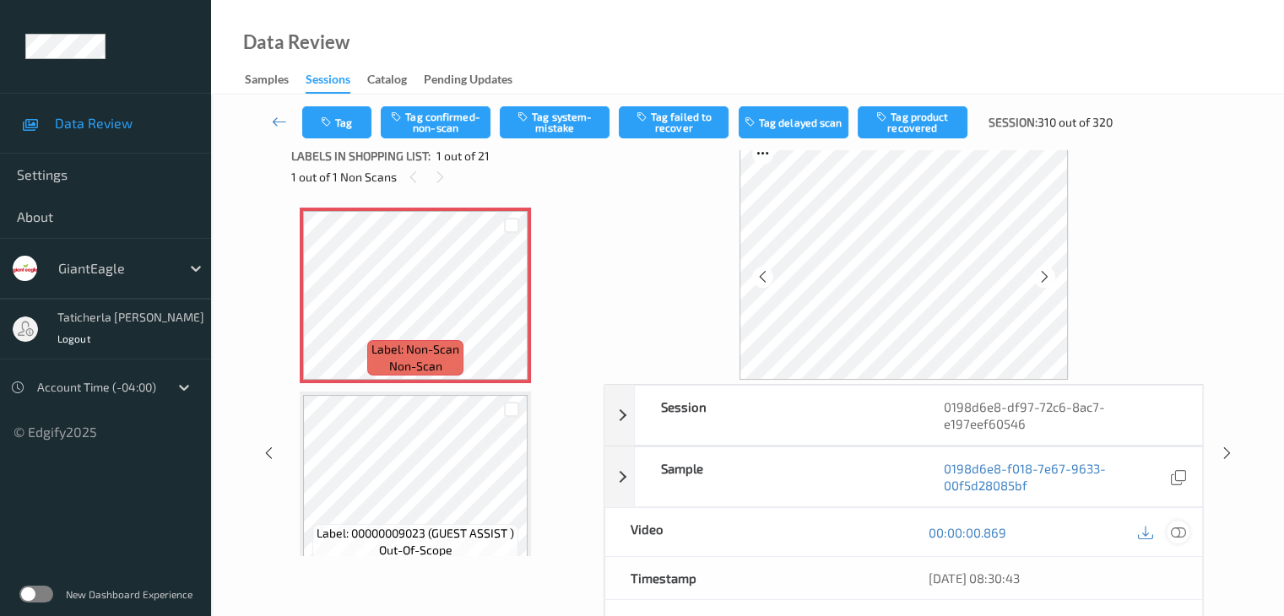
click at [1175, 529] on icon at bounding box center [1177, 532] width 15 height 15
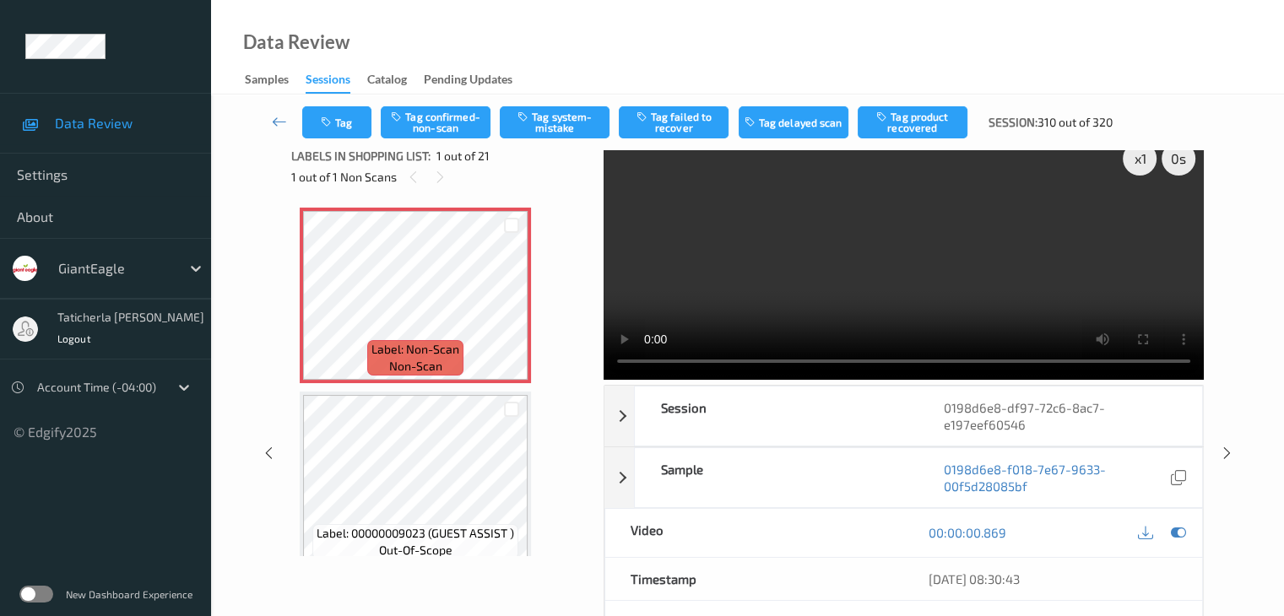
click at [1139, 220] on video at bounding box center [904, 256] width 600 height 247
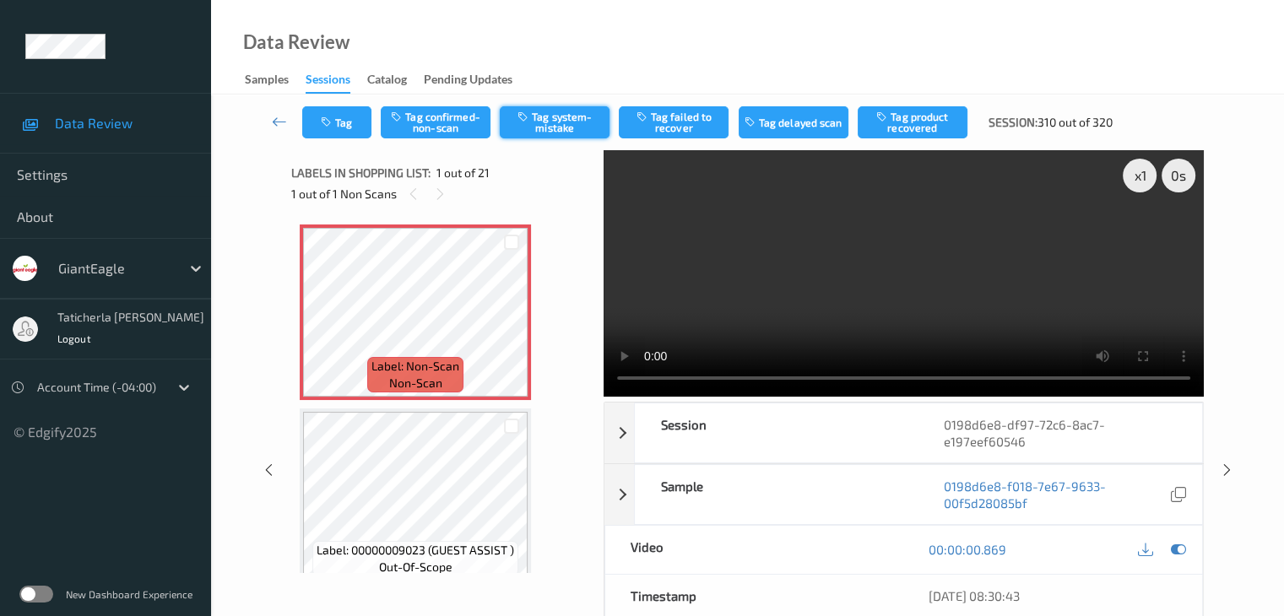
click at [582, 118] on button "Tag system-mistake" at bounding box center [555, 122] width 110 height 32
click at [277, 127] on icon at bounding box center [279, 121] width 15 height 17
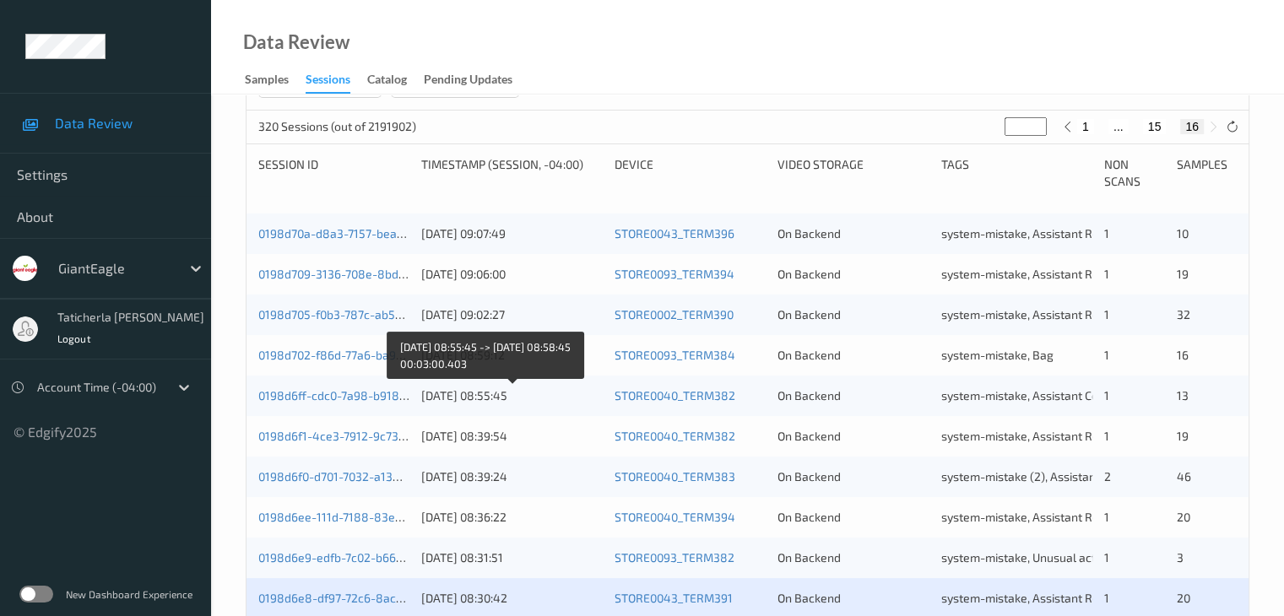
scroll to position [507, 0]
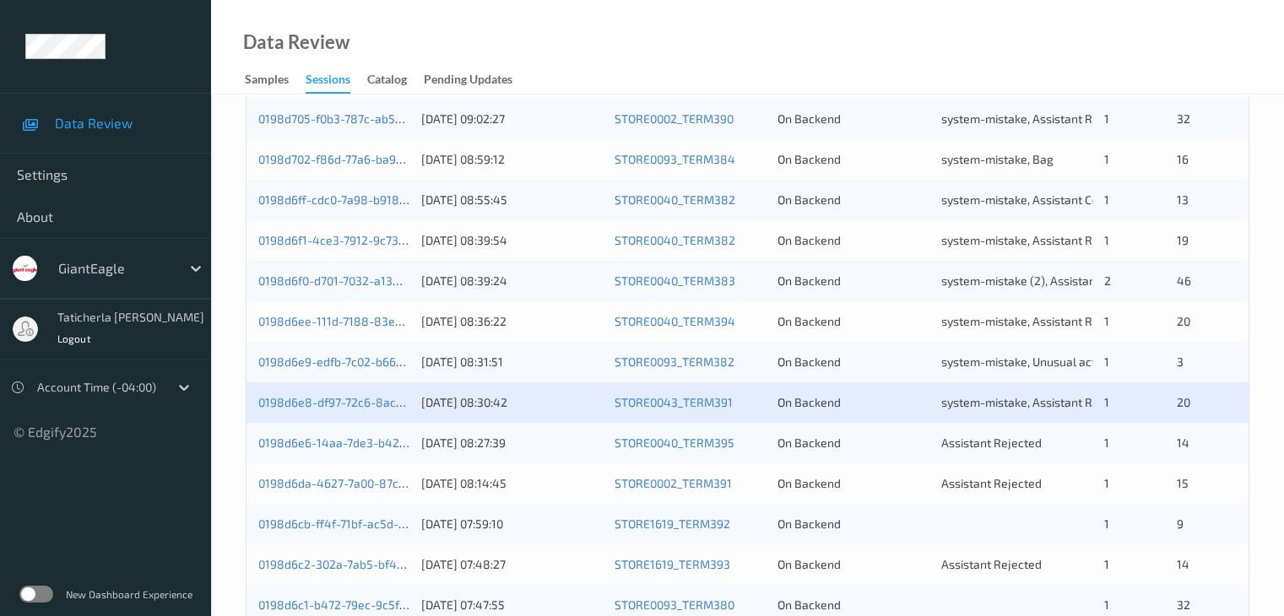
click at [344, 435] on div "0198d6e6-14aa-7de3-b420-4c7cb3fa7d99" at bounding box center [333, 443] width 151 height 17
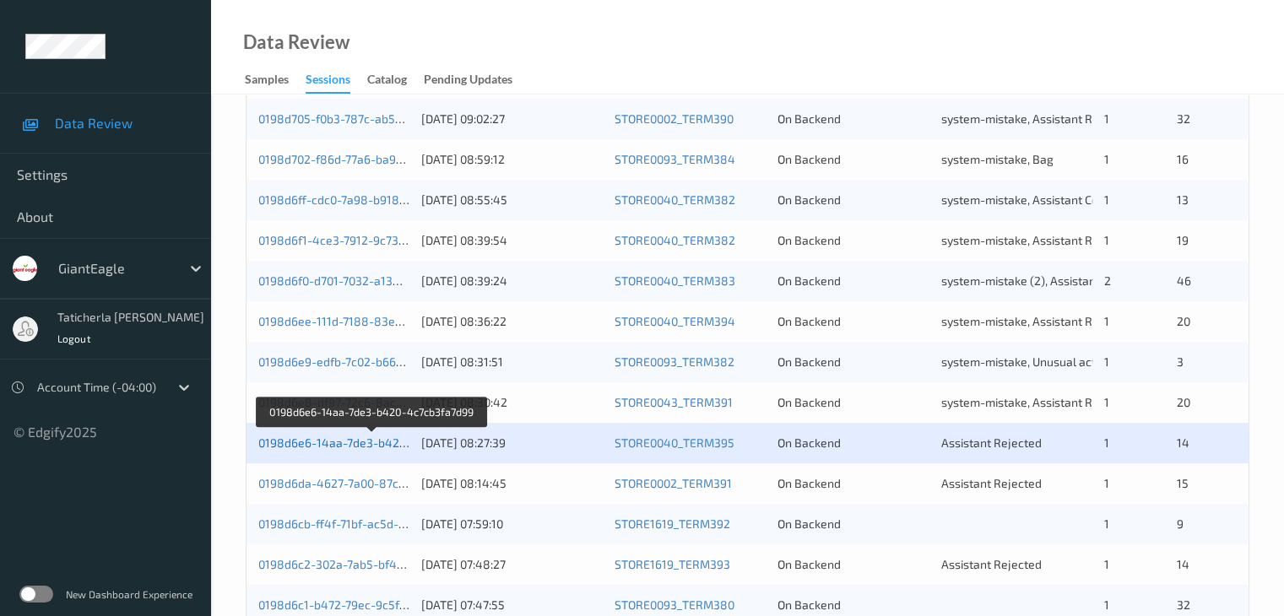
click at [359, 441] on link "0198d6e6-14aa-7de3-b420-4c7cb3fa7d99" at bounding box center [372, 443] width 229 height 14
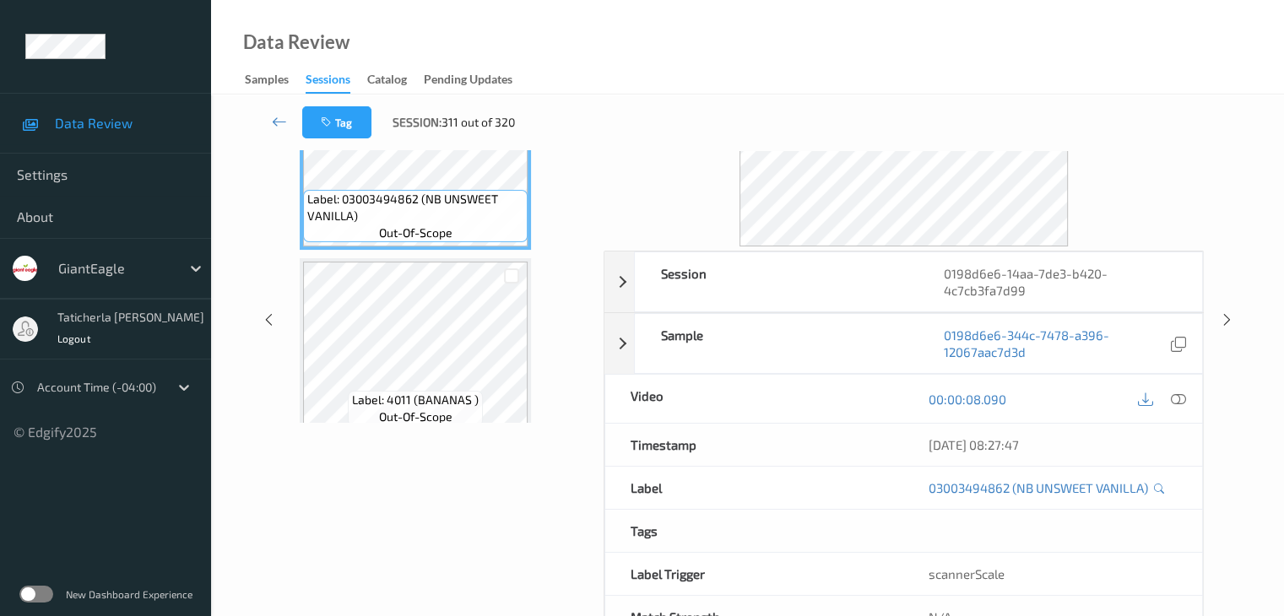
scroll to position [37, 0]
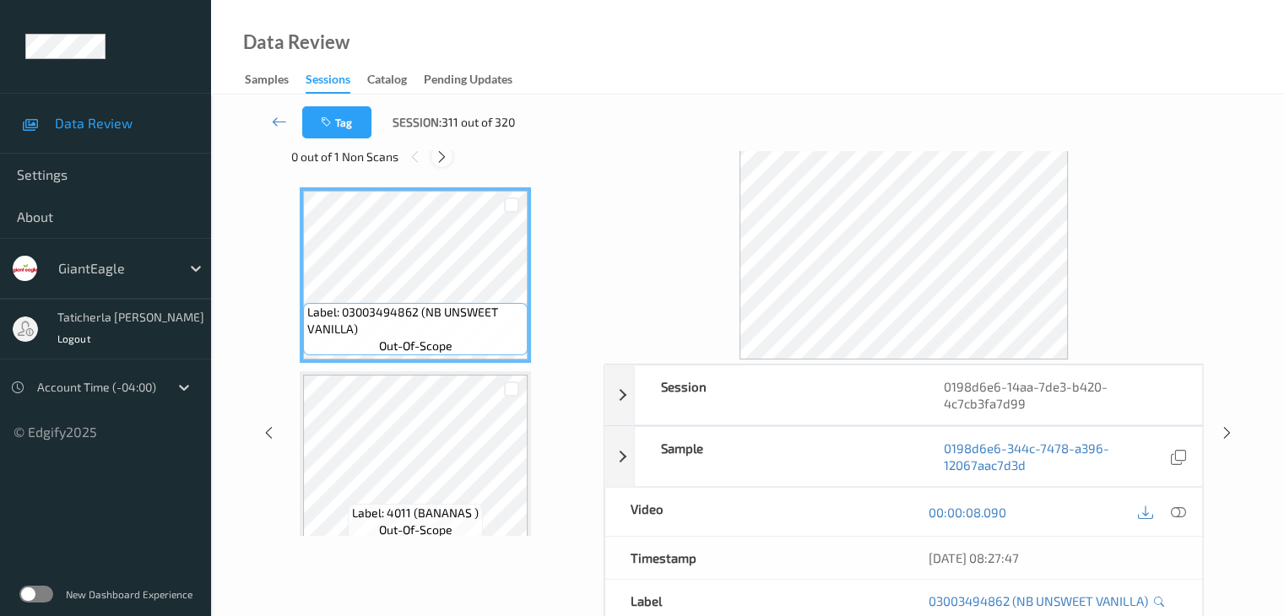
click at [442, 158] on icon at bounding box center [442, 156] width 14 height 15
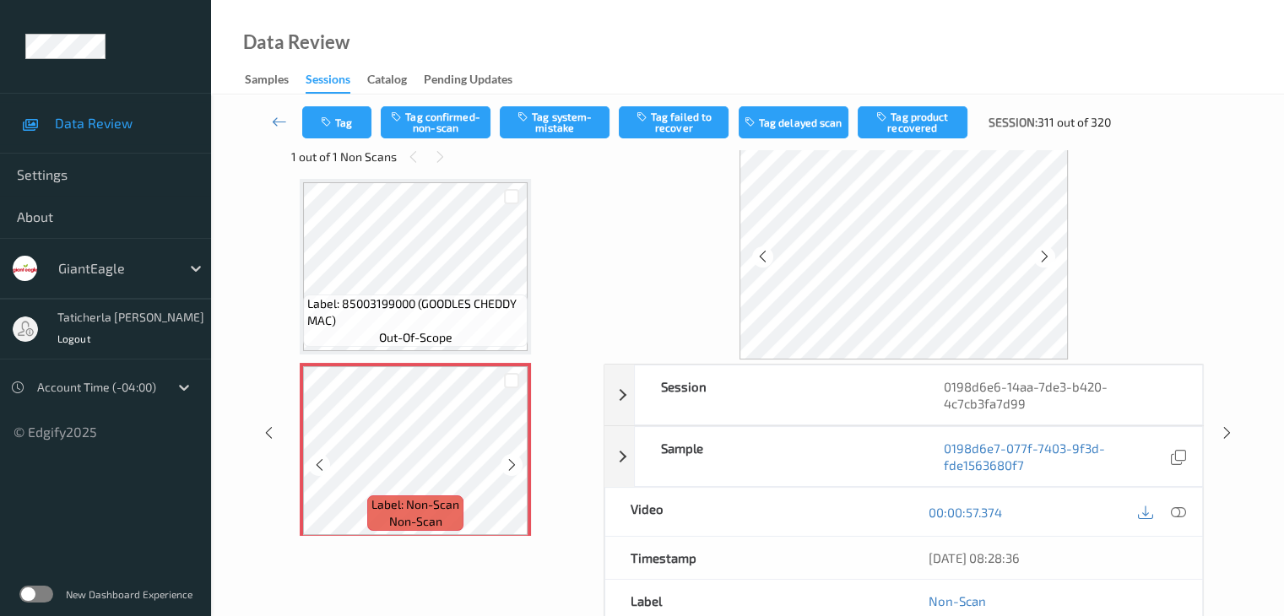
scroll to position [829, 0]
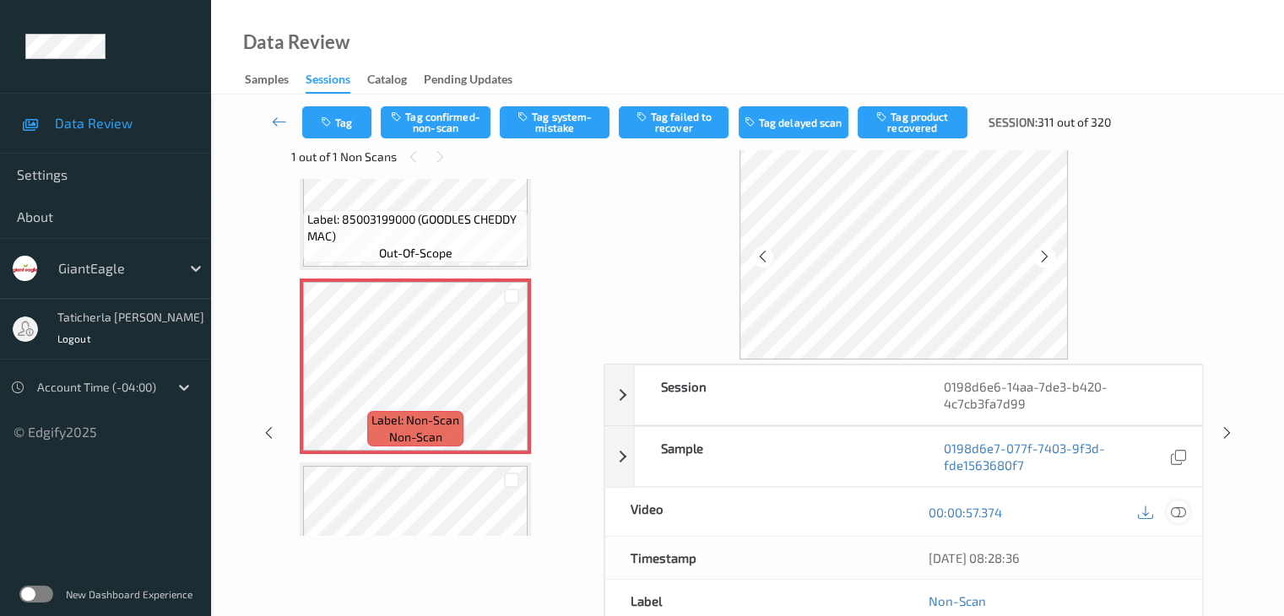
click at [1175, 512] on icon at bounding box center [1177, 512] width 15 height 15
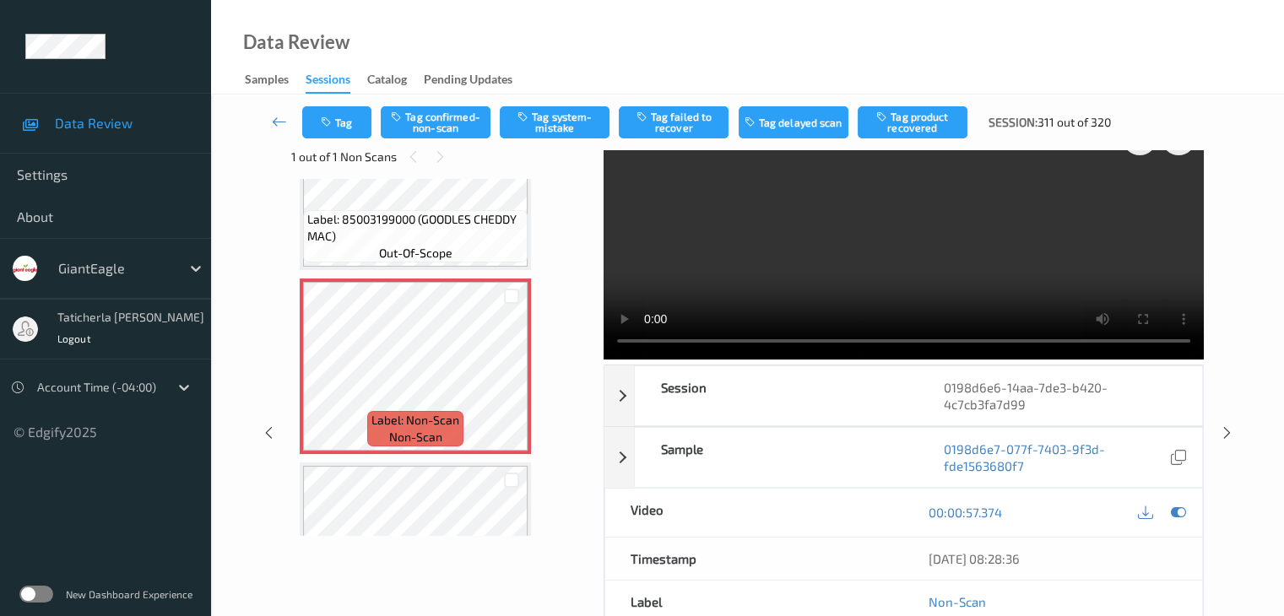
click at [1141, 199] on video at bounding box center [904, 236] width 600 height 247
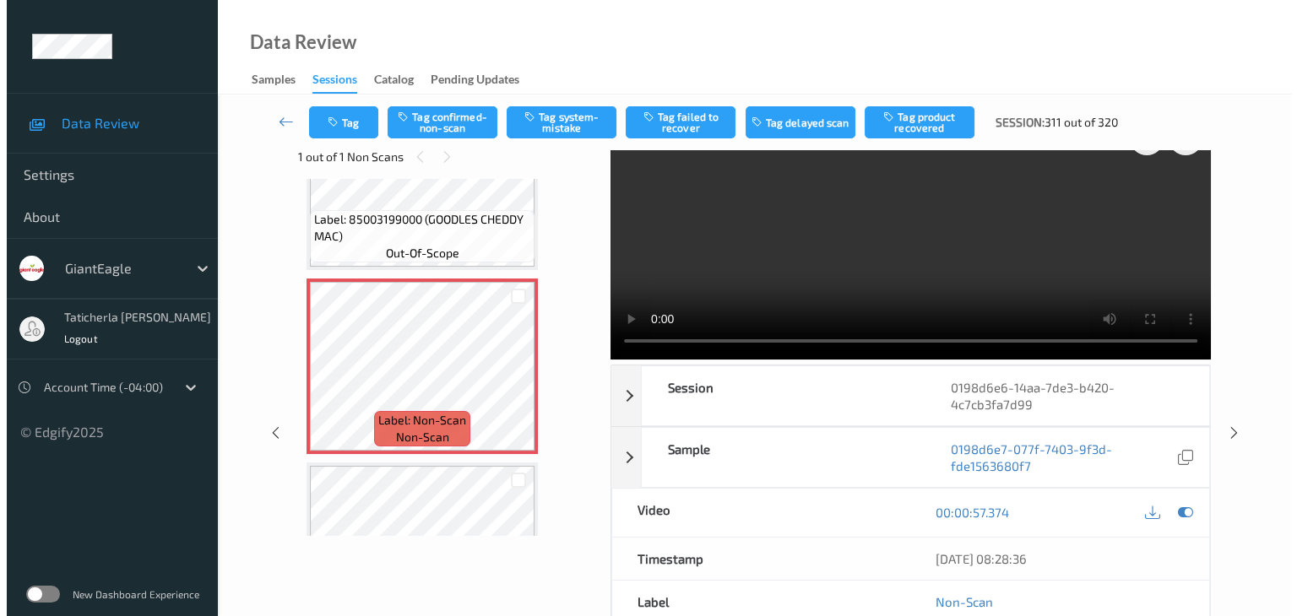
scroll to position [0, 0]
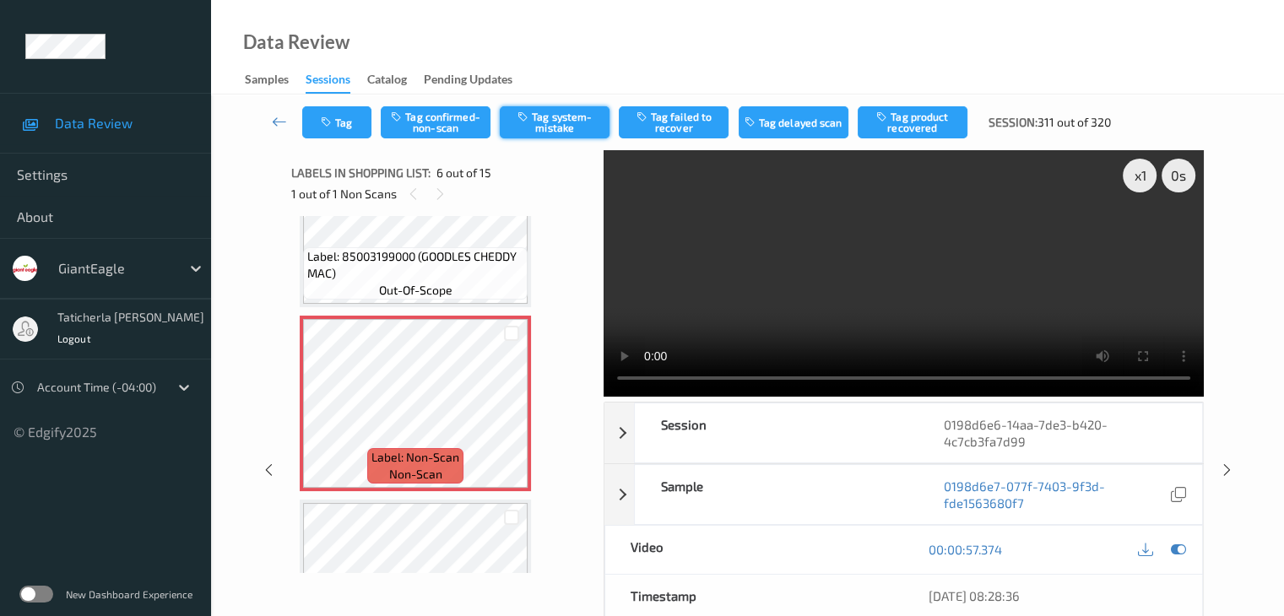
click at [554, 115] on button "Tag system-mistake" at bounding box center [555, 122] width 110 height 32
click at [321, 123] on icon "button" at bounding box center [328, 123] width 14 height 12
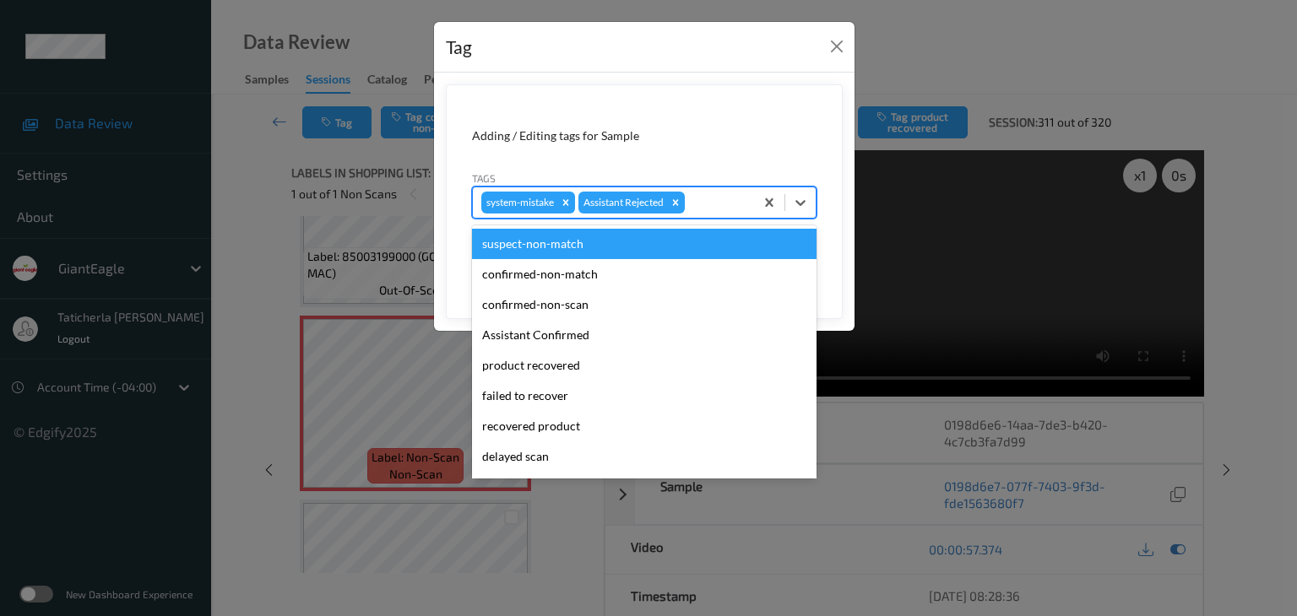
click at [719, 209] on div at bounding box center [716, 202] width 57 height 20
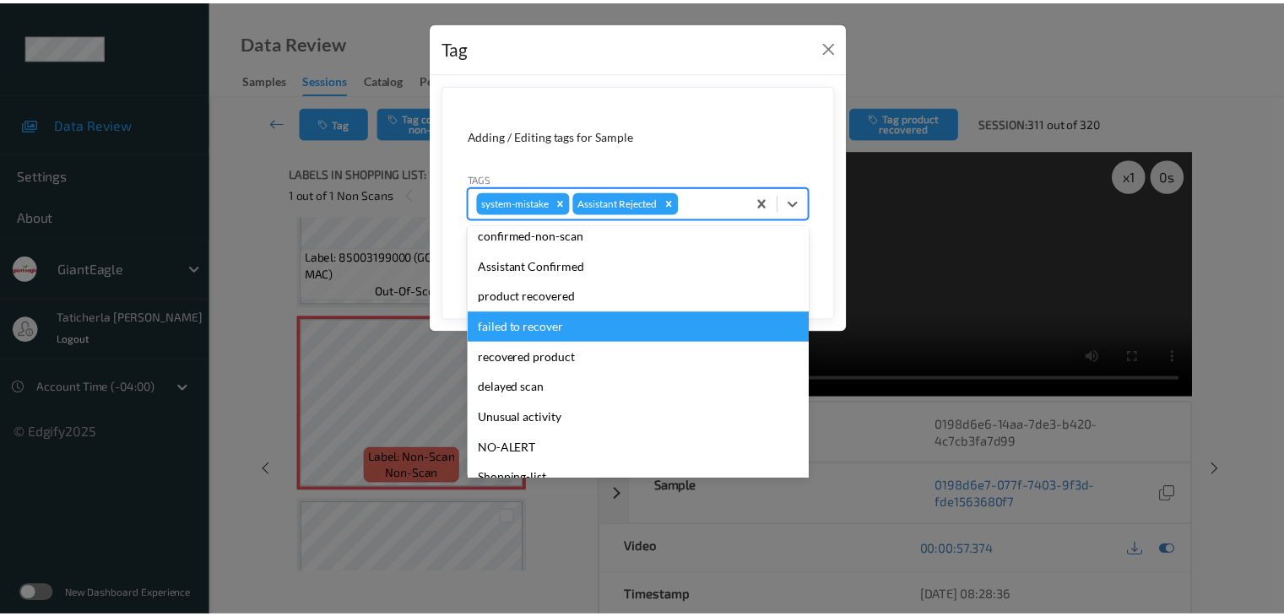
scroll to position [149, 0]
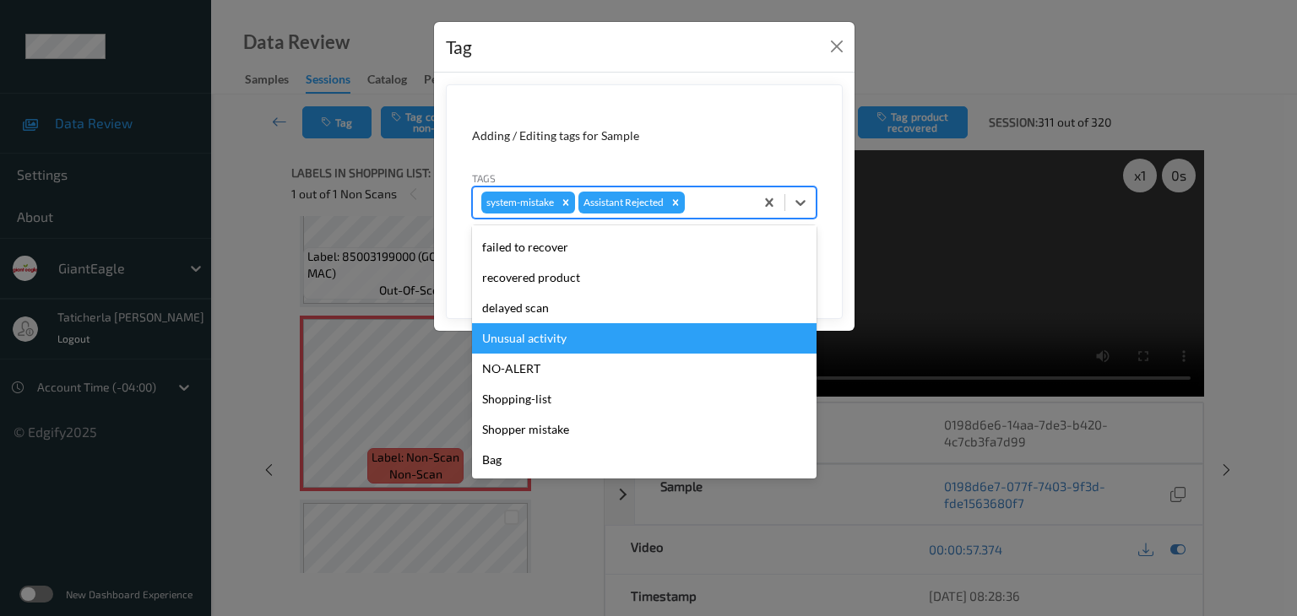
click at [640, 336] on div "Unusual activity" at bounding box center [644, 338] width 344 height 30
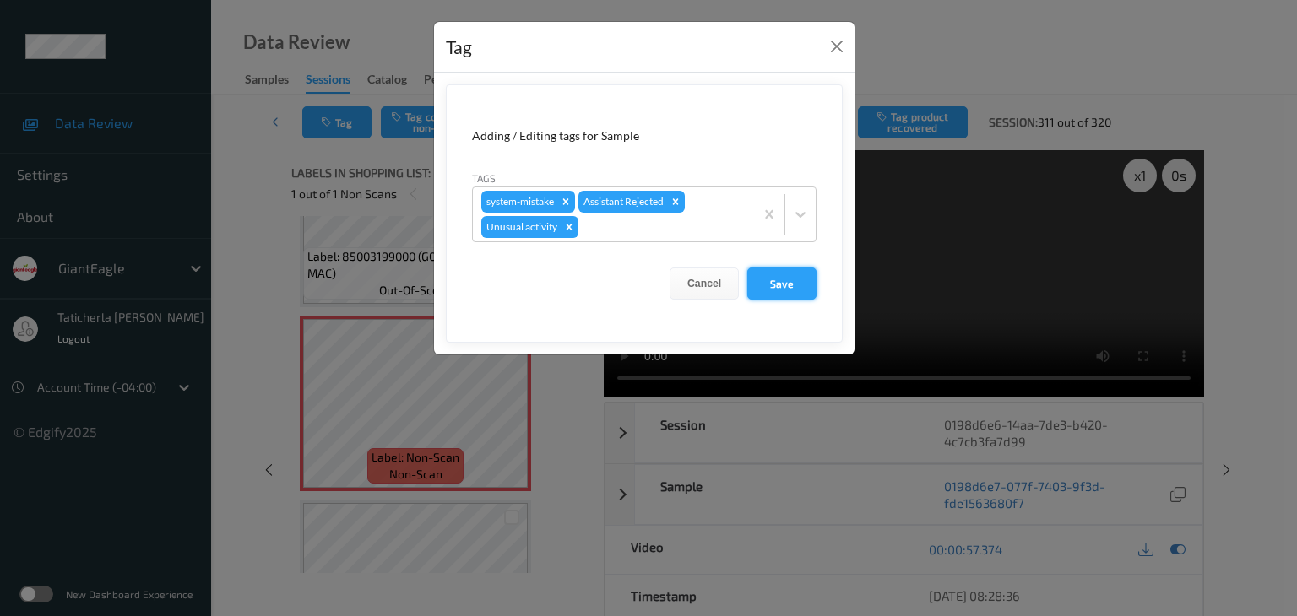
click at [783, 276] on button "Save" at bounding box center [781, 284] width 69 height 32
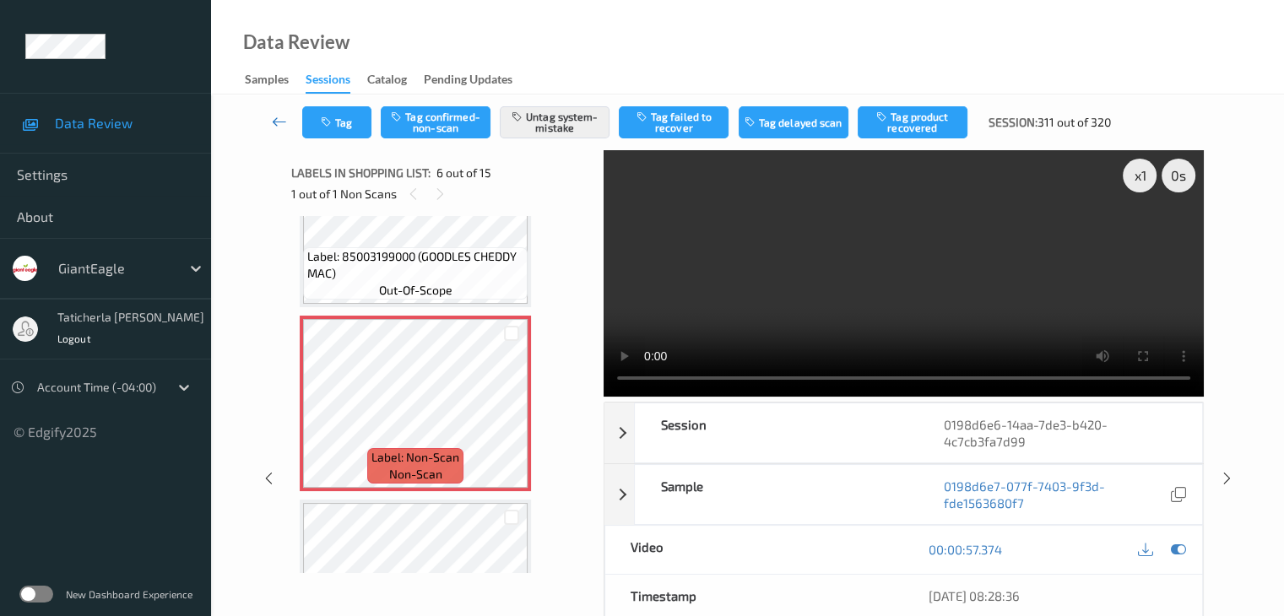
click at [282, 123] on icon at bounding box center [279, 121] width 15 height 17
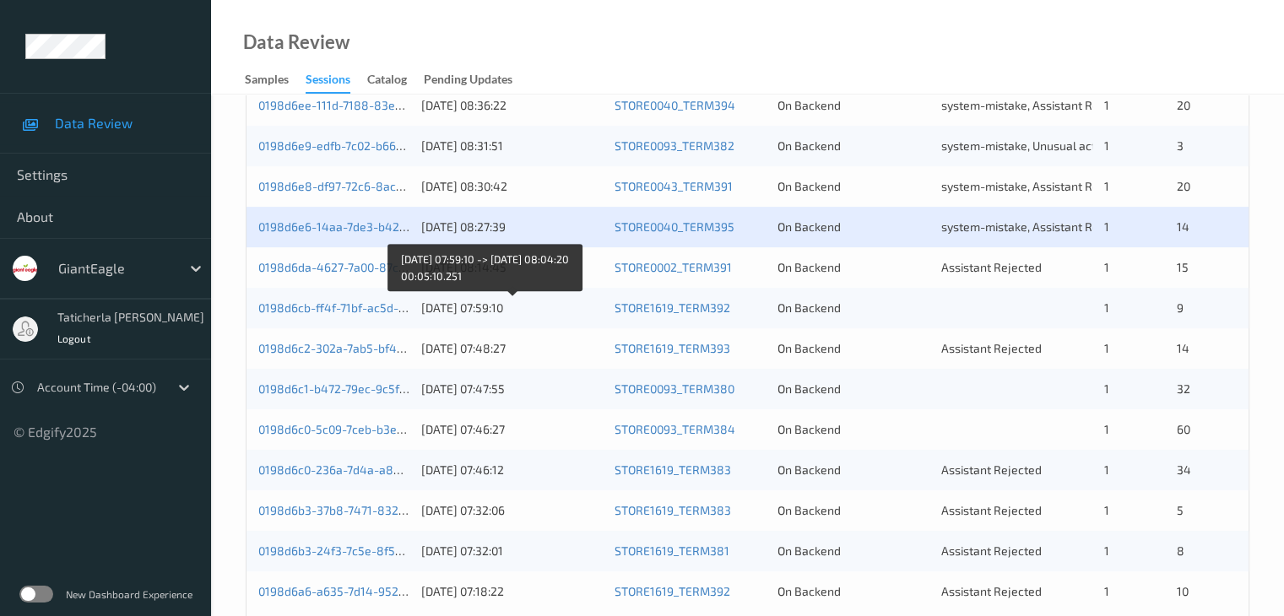
scroll to position [760, 0]
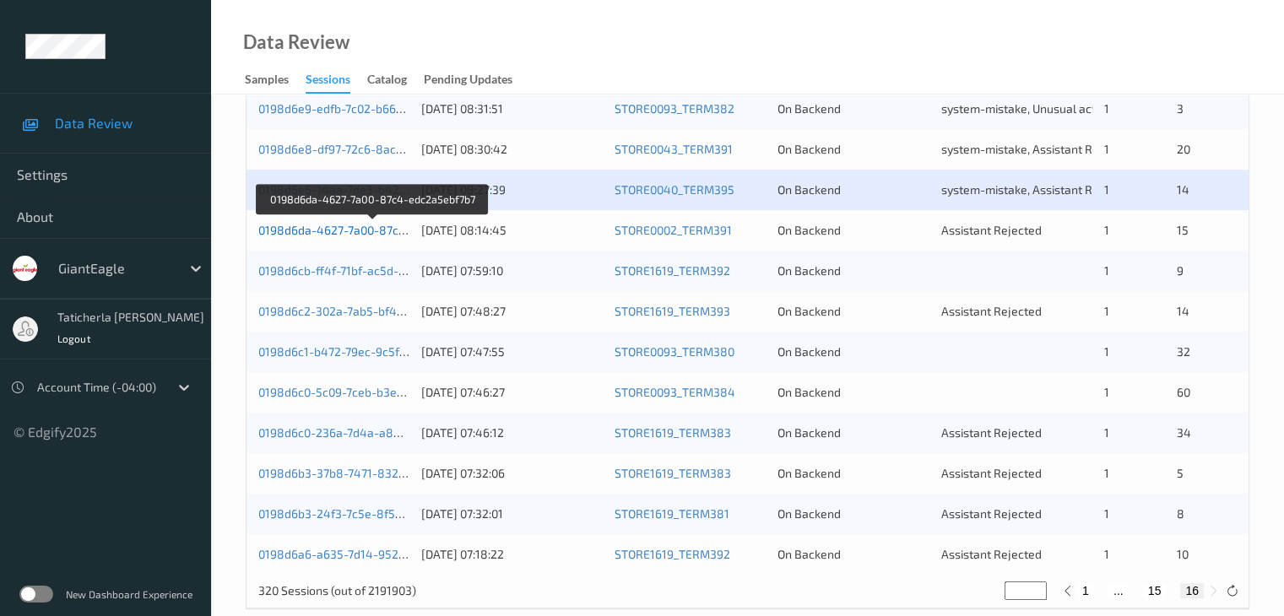
click at [384, 227] on link "0198d6da-4627-7a00-87c4-edc2a5ebf7b7" at bounding box center [372, 230] width 229 height 14
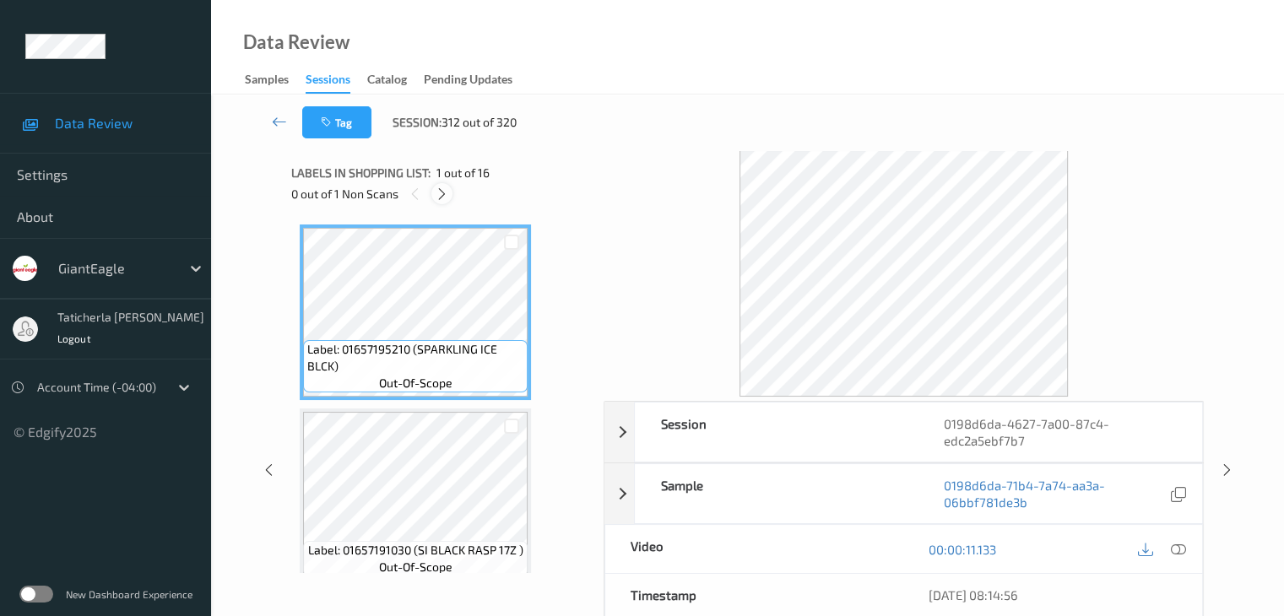
click at [441, 186] on div at bounding box center [441, 193] width 21 height 21
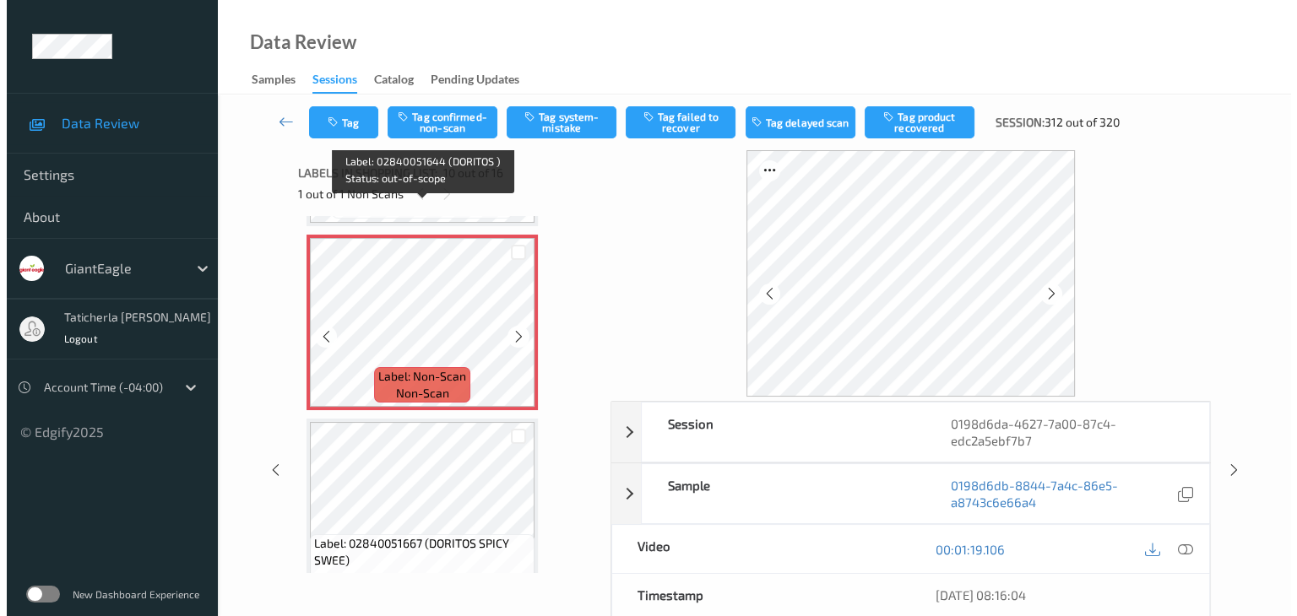
scroll to position [1650, 0]
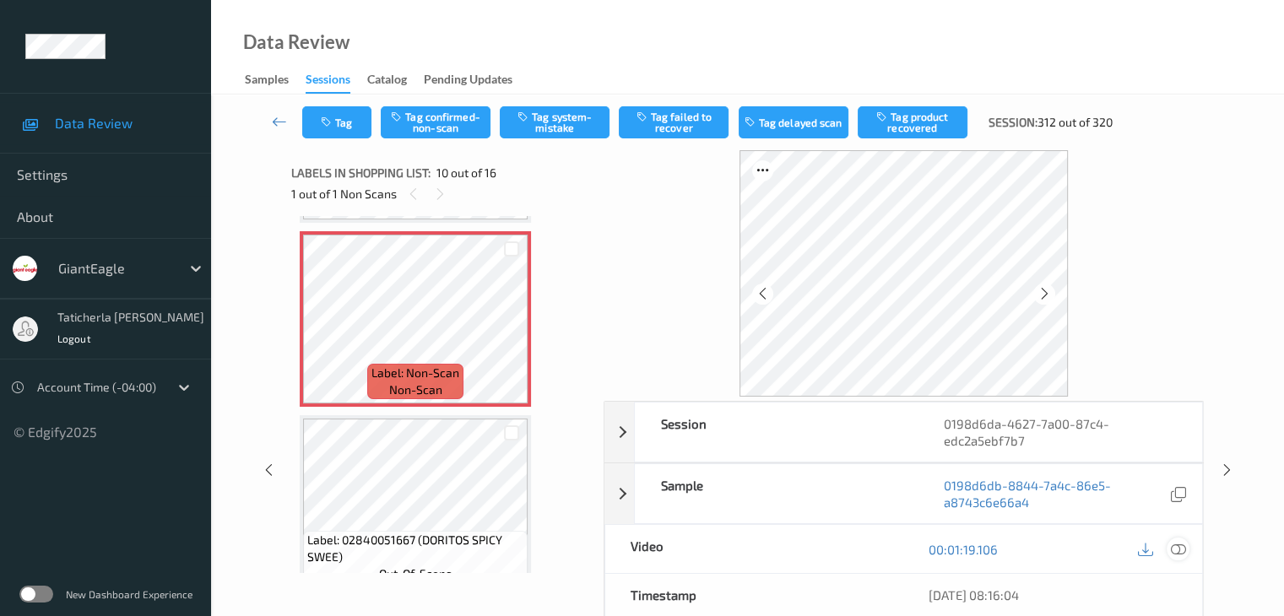
click at [1177, 548] on icon at bounding box center [1177, 549] width 15 height 15
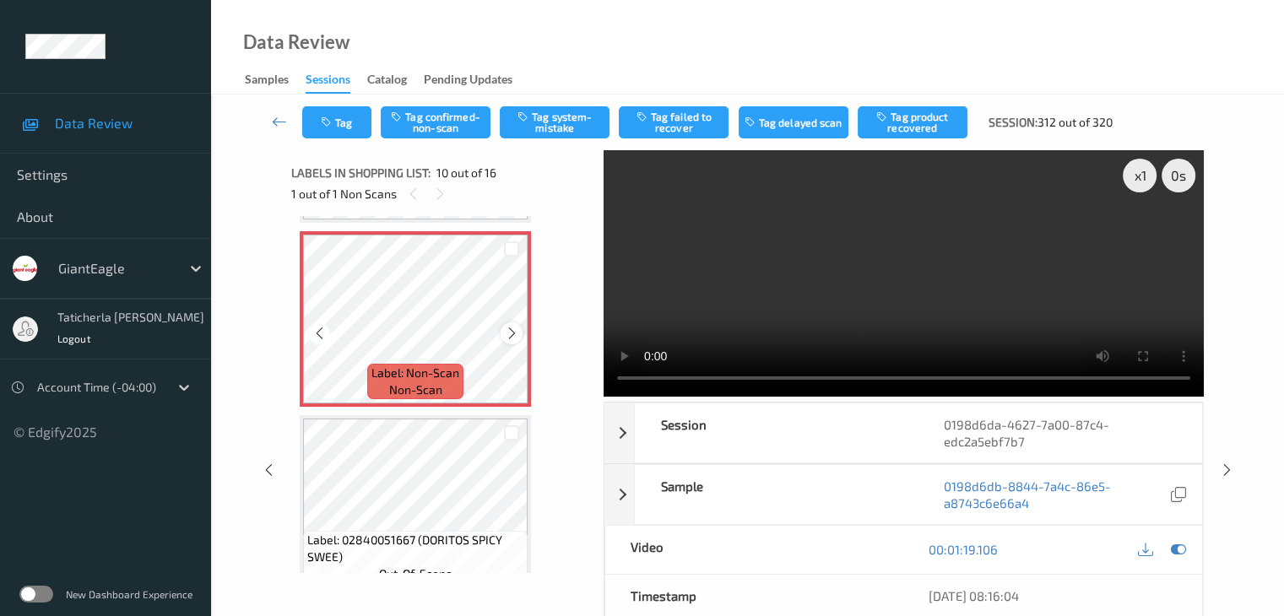
click at [518, 336] on icon at bounding box center [512, 333] width 14 height 15
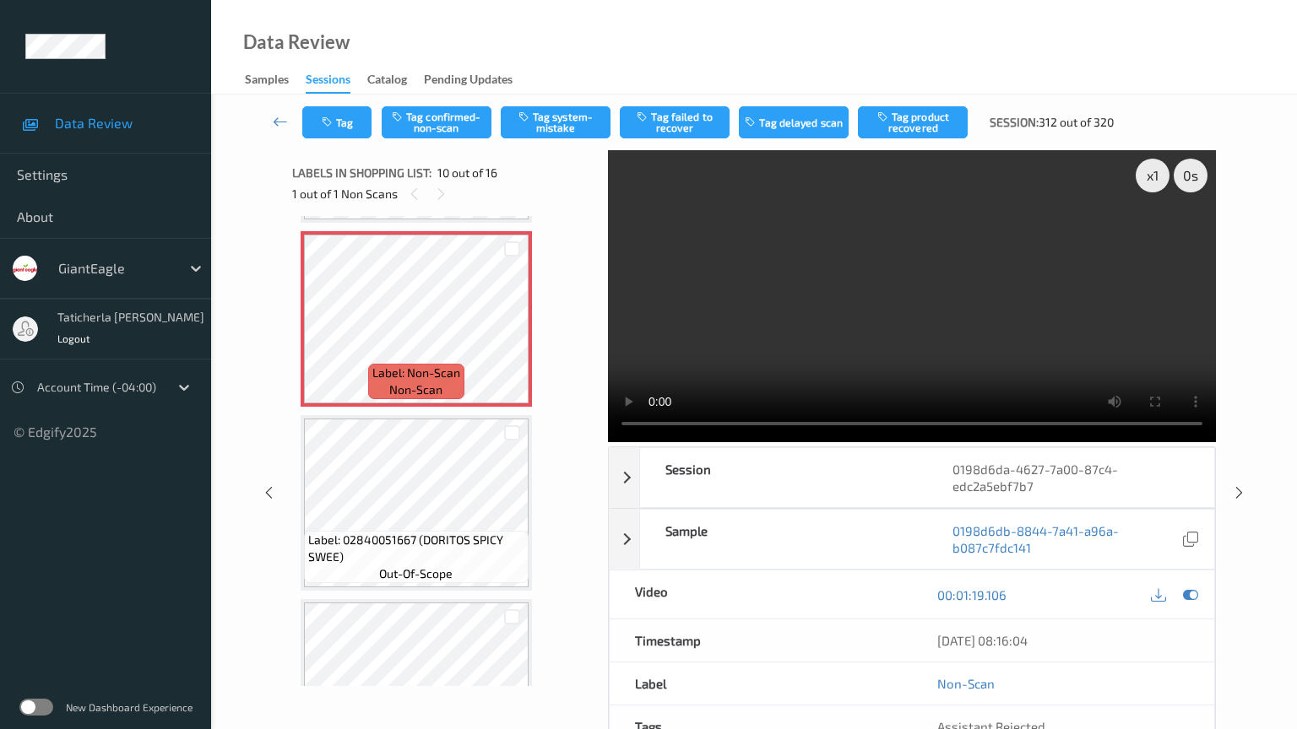
click at [608, 442] on video at bounding box center [912, 296] width 608 height 292
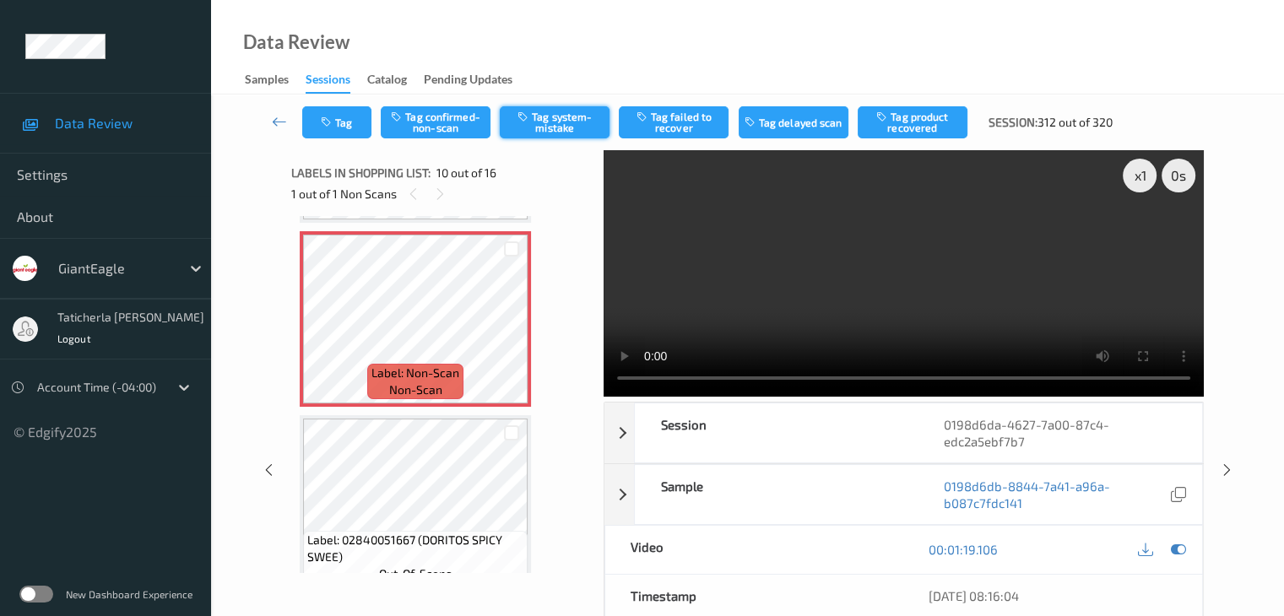
drag, startPoint x: 587, startPoint y: 106, endPoint x: 584, endPoint y: 118, distance: 12.1
click at [587, 106] on button "Tag system-mistake" at bounding box center [555, 122] width 110 height 32
click at [346, 115] on button "Tag" at bounding box center [336, 122] width 69 height 32
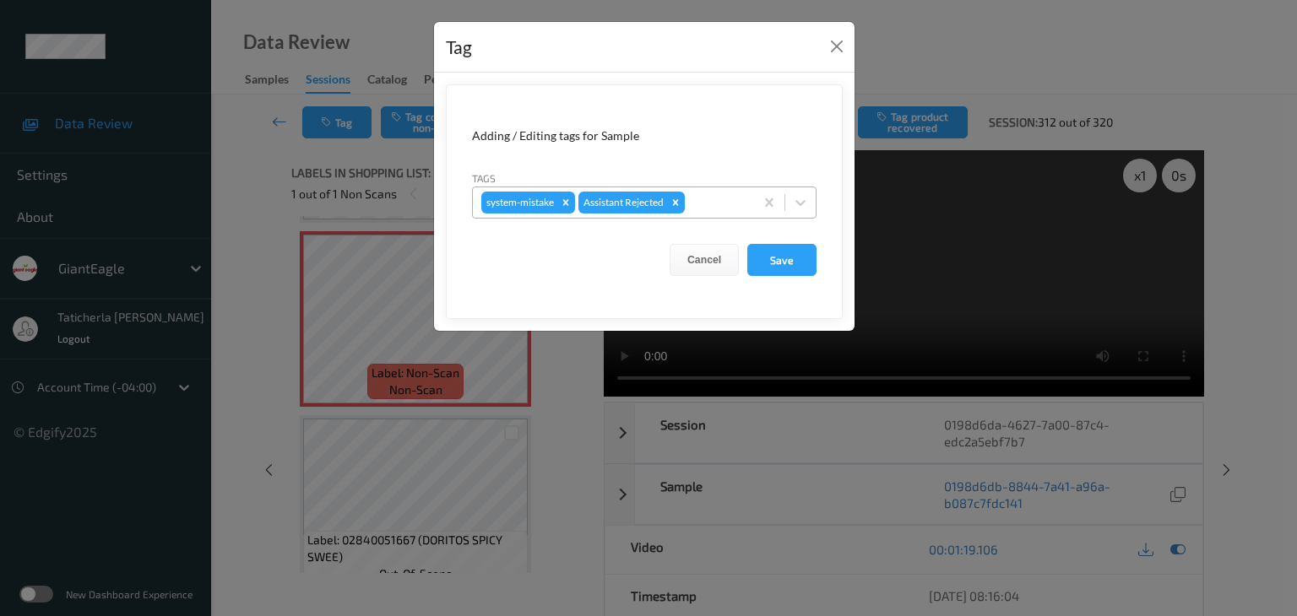
click at [716, 201] on div at bounding box center [716, 202] width 57 height 20
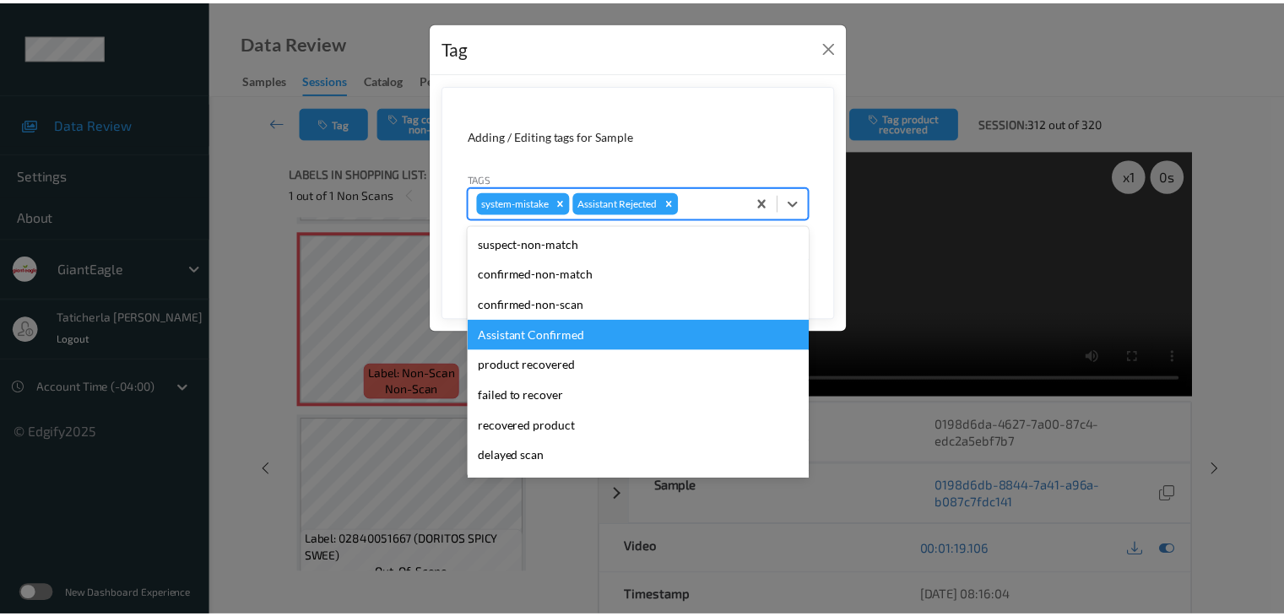
scroll to position [149, 0]
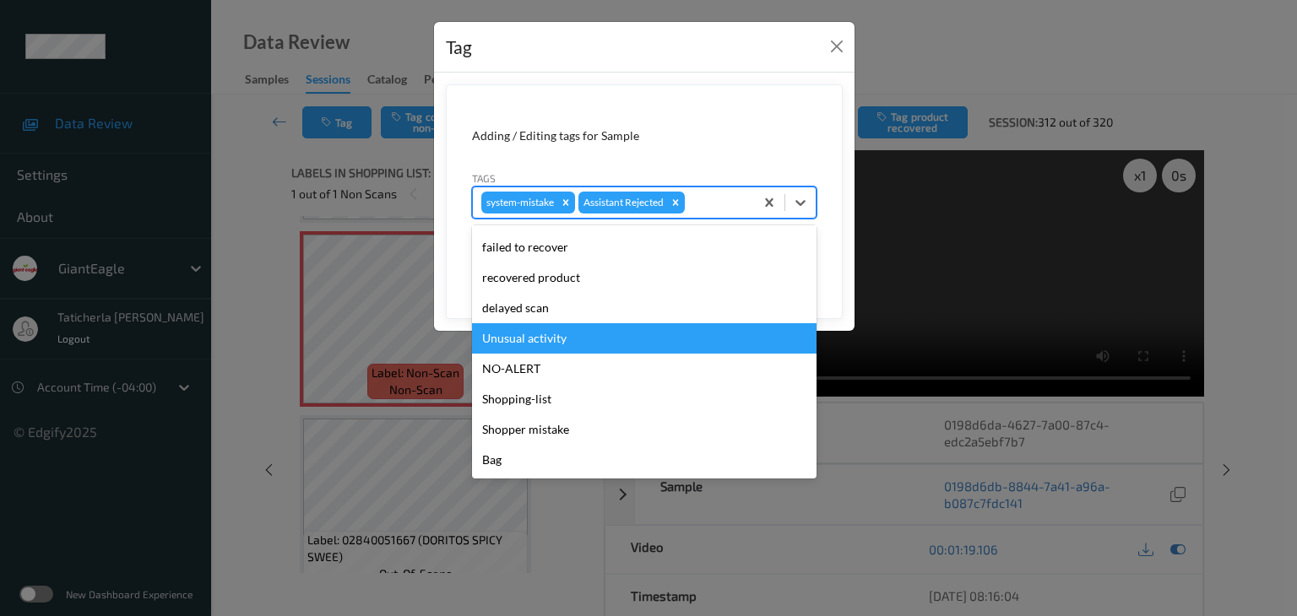
click at [648, 347] on div "Unusual activity" at bounding box center [644, 338] width 344 height 30
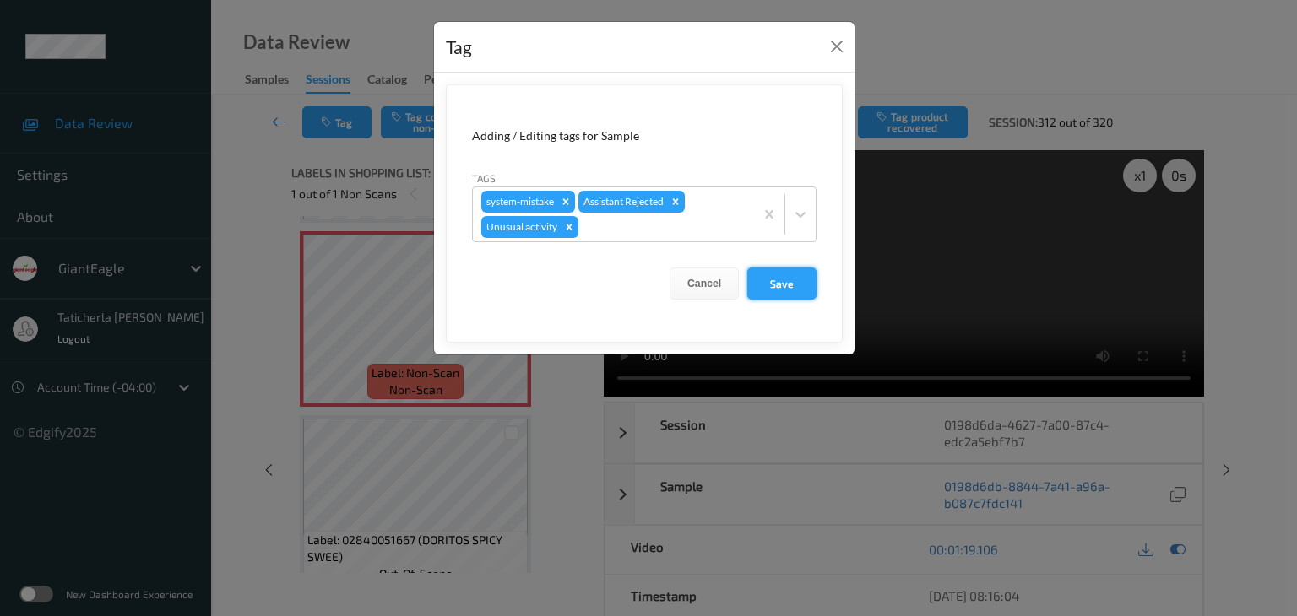
click at [798, 281] on button "Save" at bounding box center [781, 284] width 69 height 32
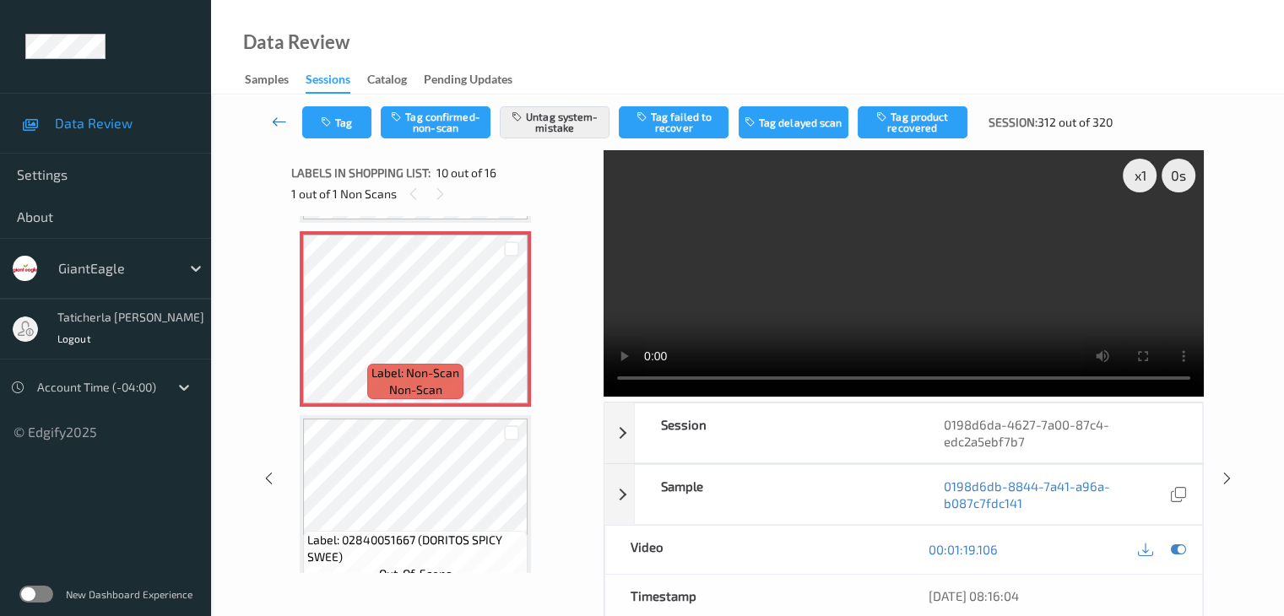
click at [279, 122] on icon at bounding box center [279, 121] width 15 height 17
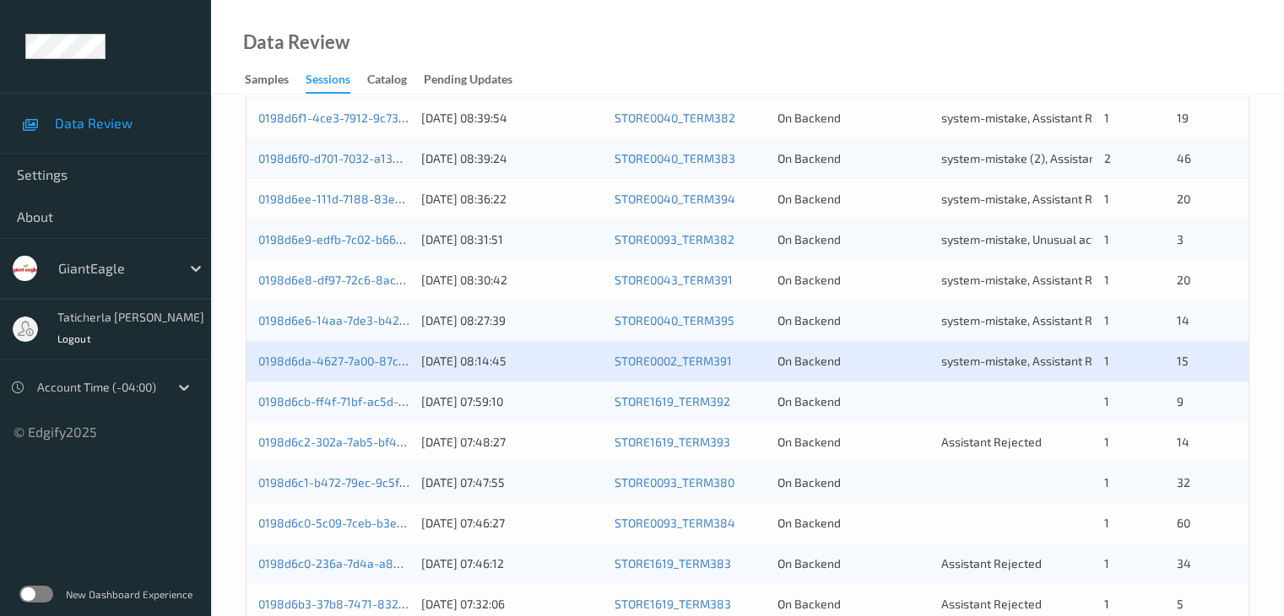
scroll to position [760, 0]
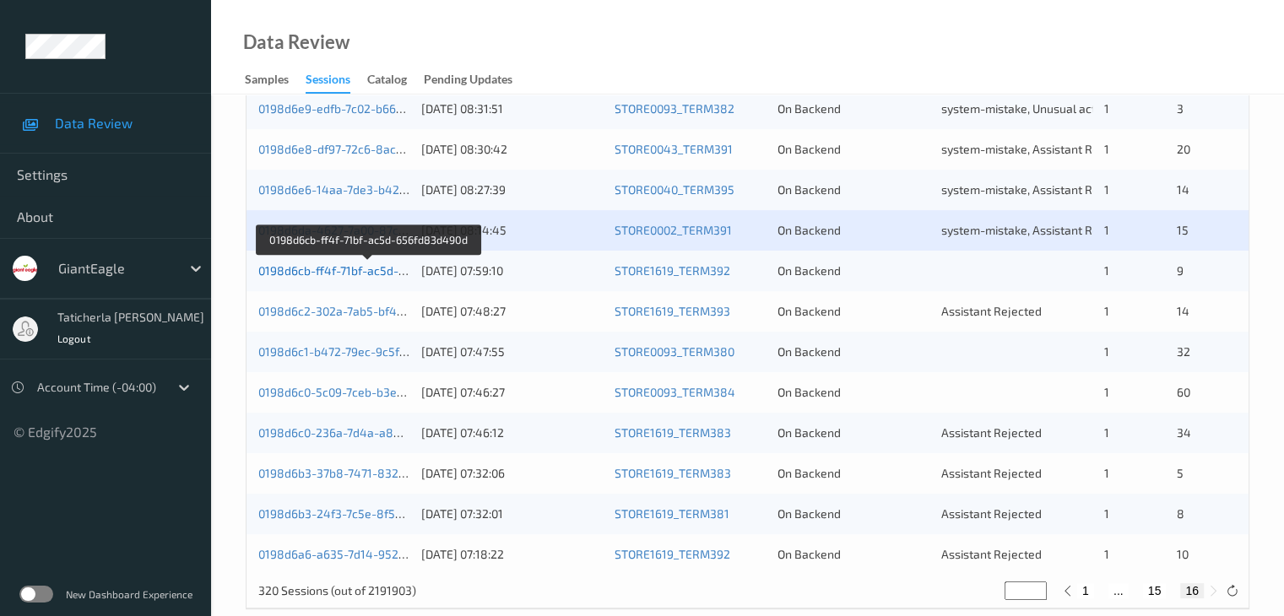
click at [351, 273] on link "0198d6cb-ff4f-71bf-ac5d-656fd83d490d" at bounding box center [368, 270] width 220 height 14
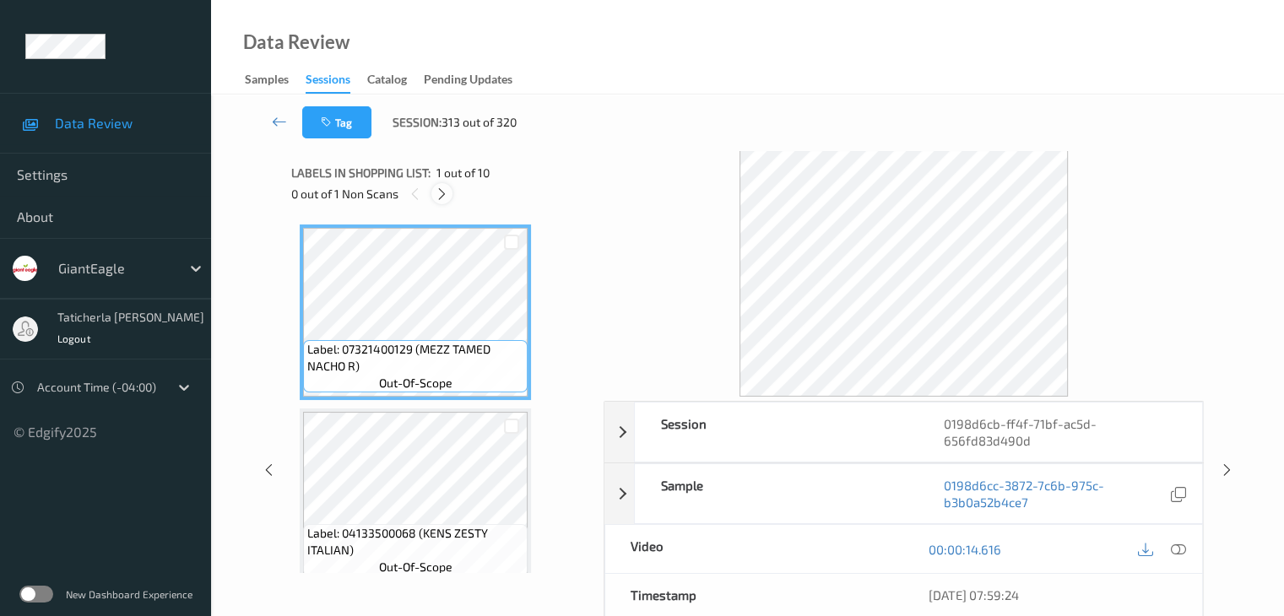
click at [449, 189] on icon at bounding box center [442, 194] width 14 height 15
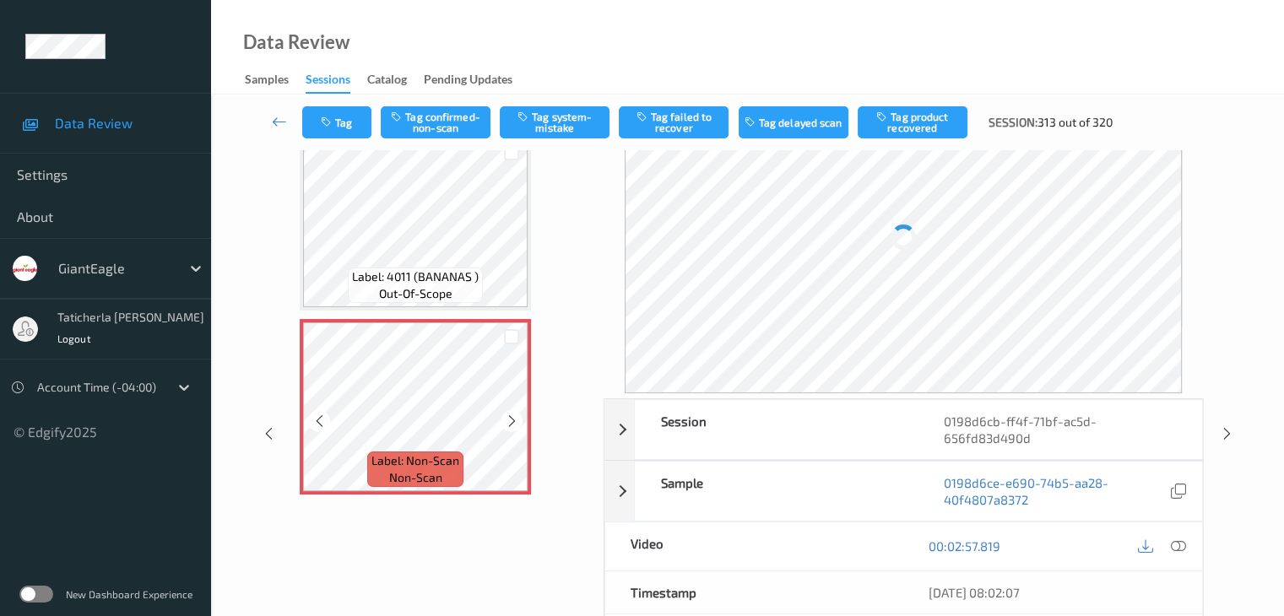
scroll to position [169, 0]
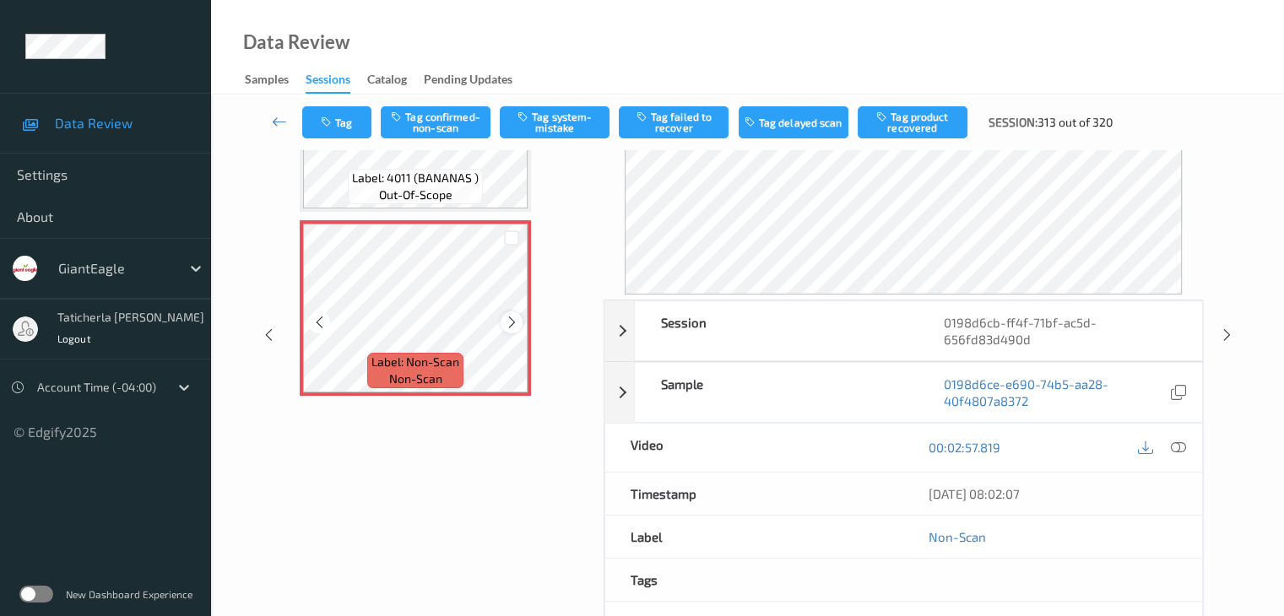
click at [510, 321] on icon at bounding box center [512, 322] width 14 height 15
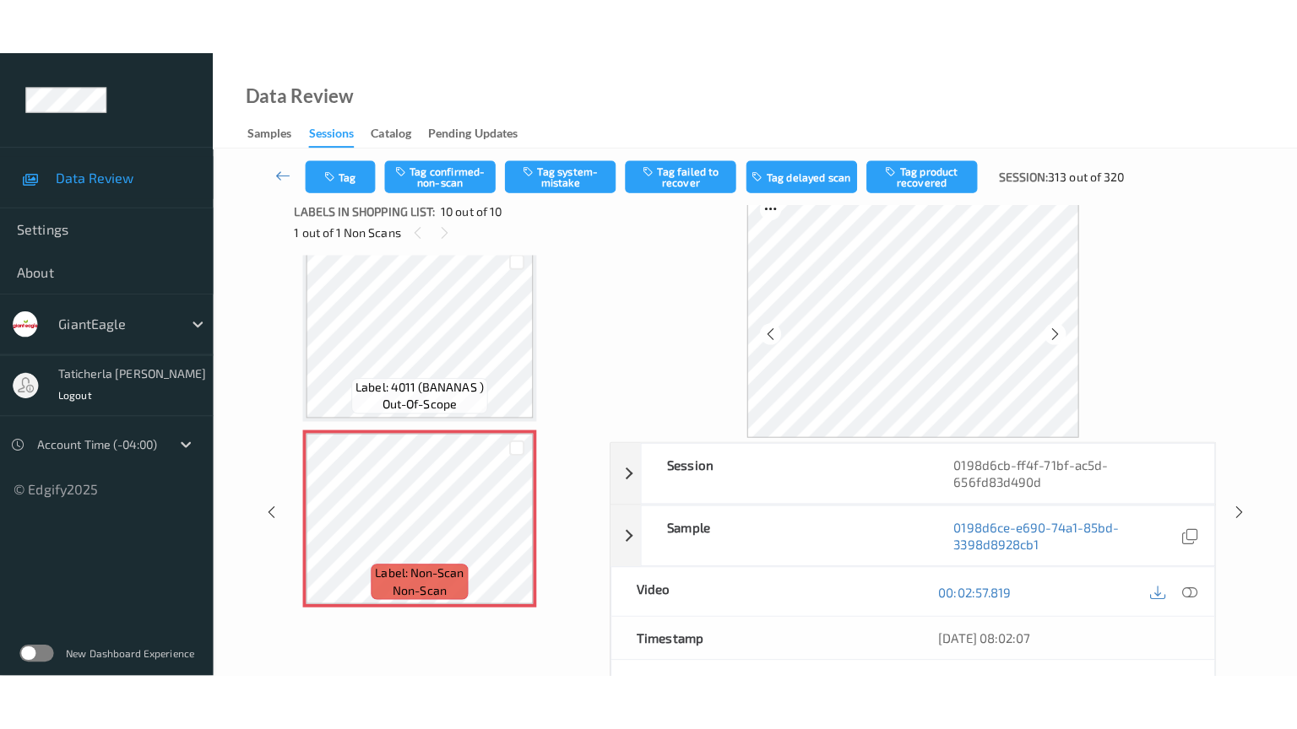
scroll to position [0, 0]
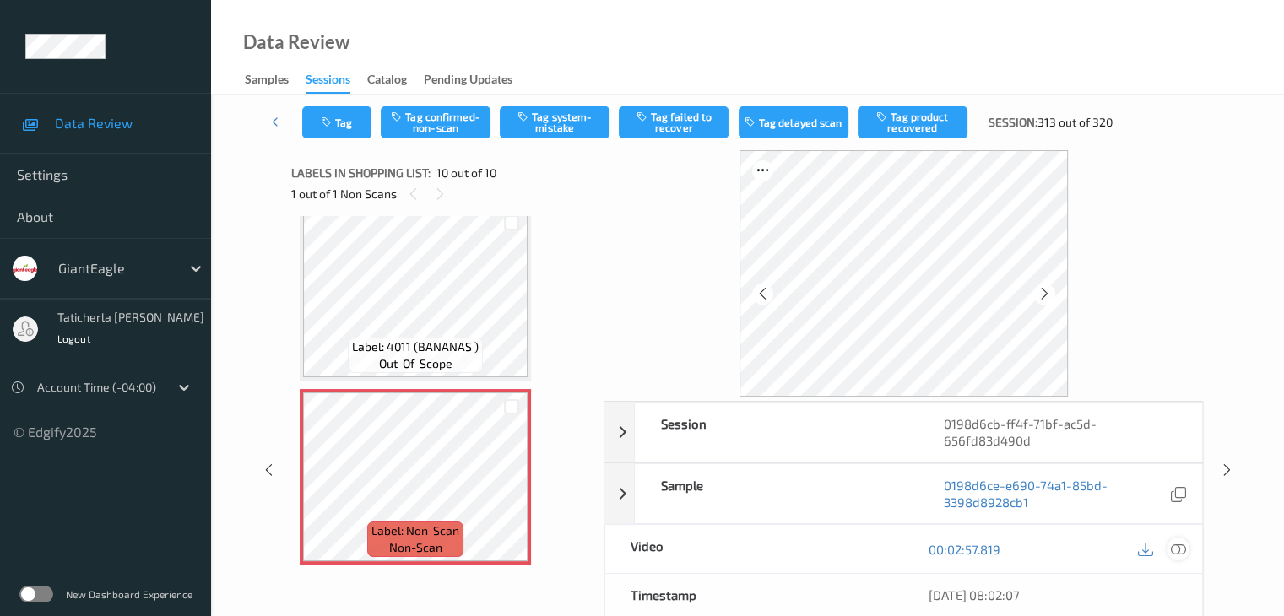
click at [1175, 548] on icon at bounding box center [1177, 549] width 15 height 15
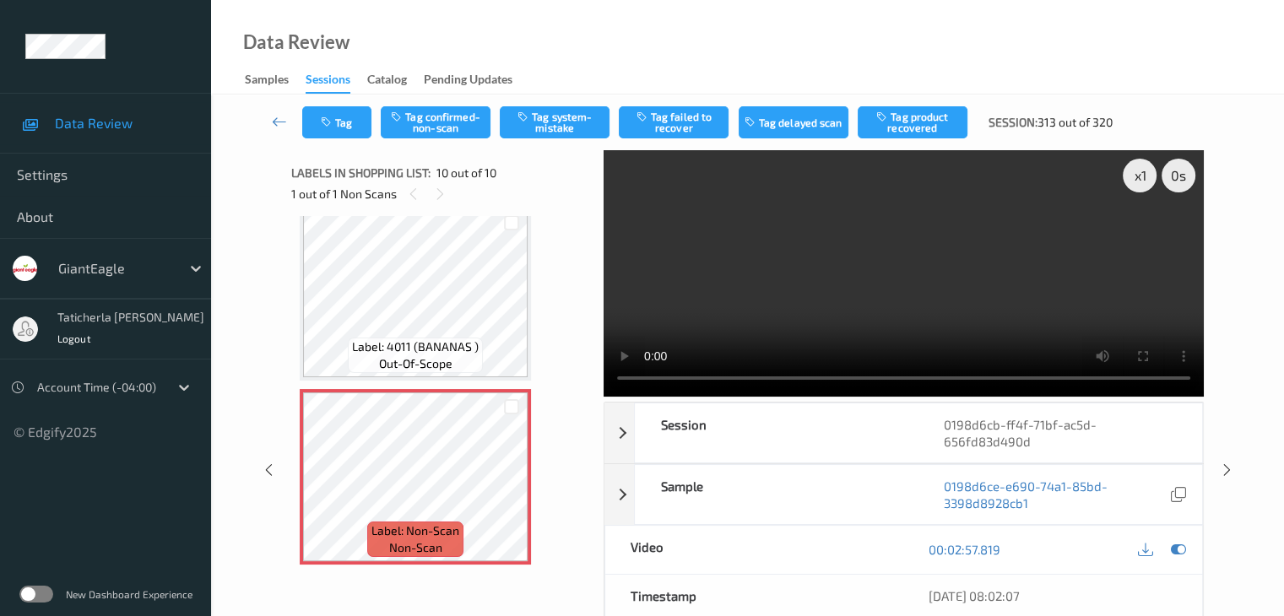
click at [1144, 237] on video at bounding box center [904, 273] width 600 height 247
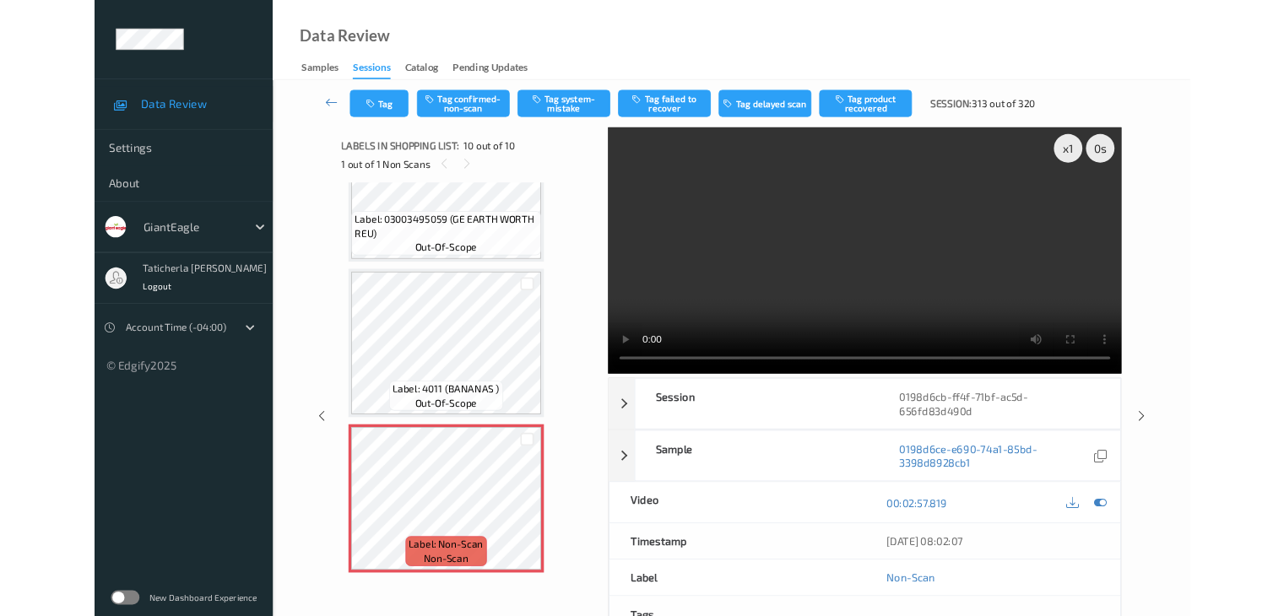
scroll to position [1379, 0]
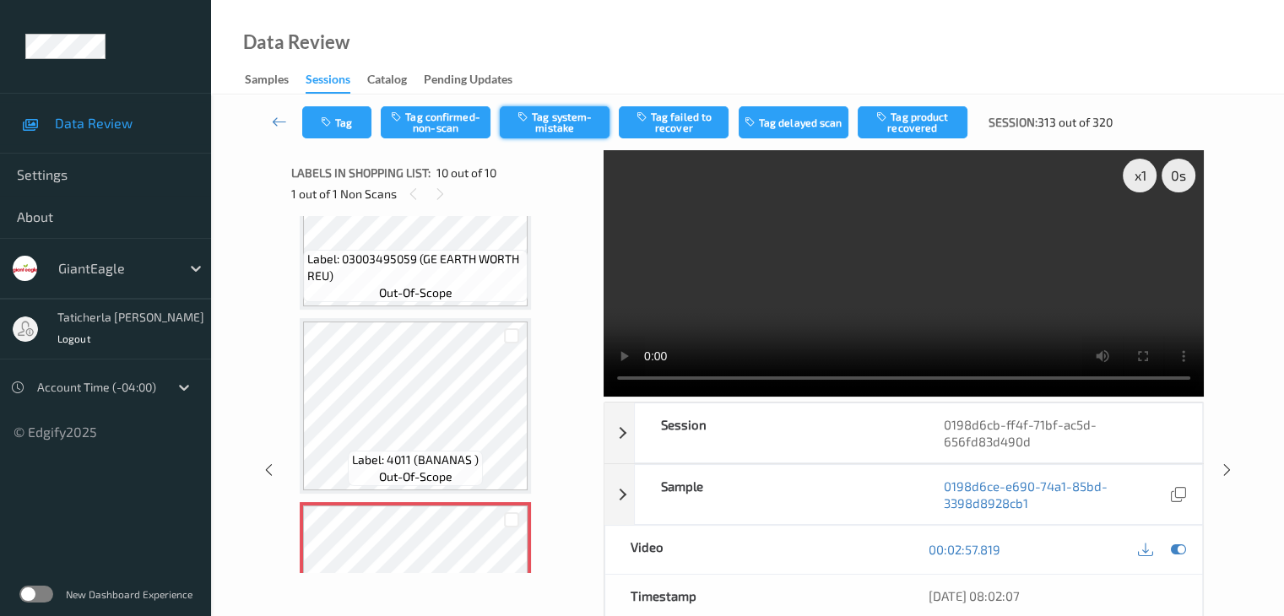
click at [557, 126] on button "Tag system-mistake" at bounding box center [555, 122] width 110 height 32
click at [278, 121] on icon at bounding box center [279, 121] width 15 height 17
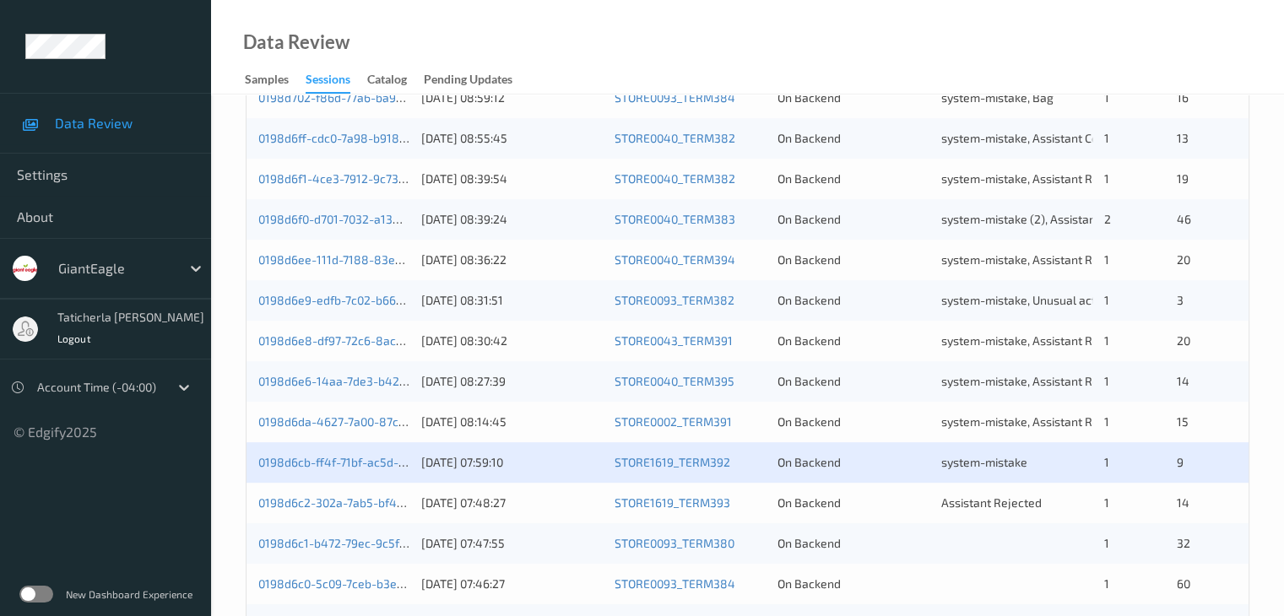
scroll to position [675, 0]
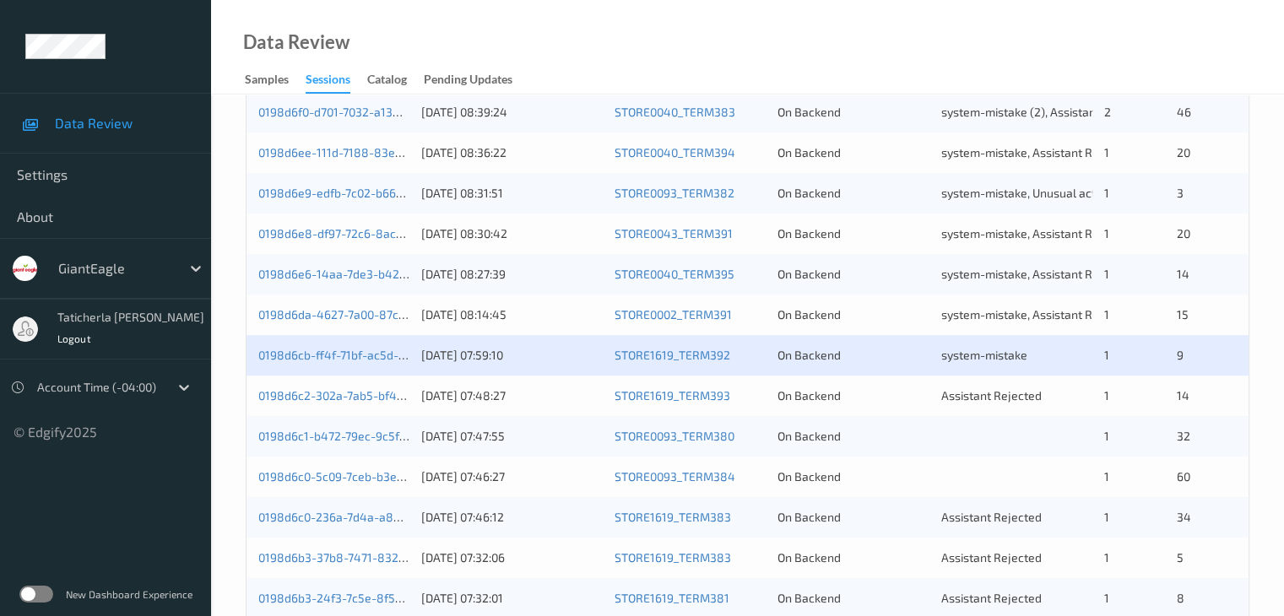
click at [330, 388] on div "0198d6c2-302a-7ab5-bf41-e2ae0dc18a5d" at bounding box center [333, 396] width 151 height 17
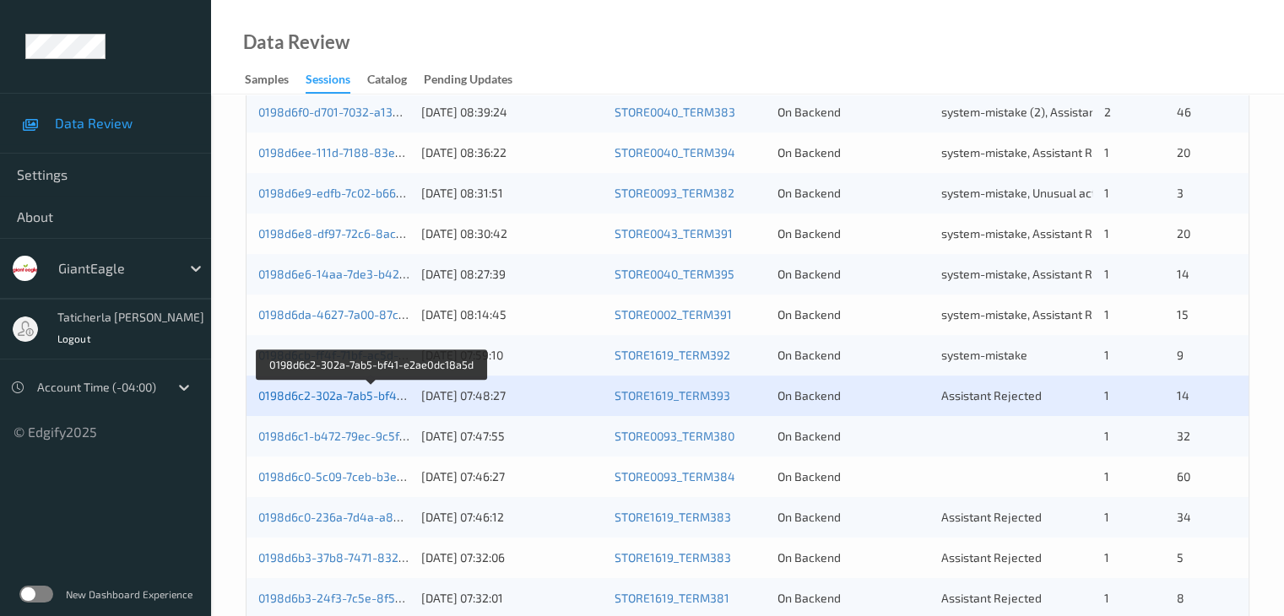
click at [341, 397] on link "0198d6c2-302a-7ab5-bf41-e2ae0dc18a5d" at bounding box center [372, 395] width 228 height 14
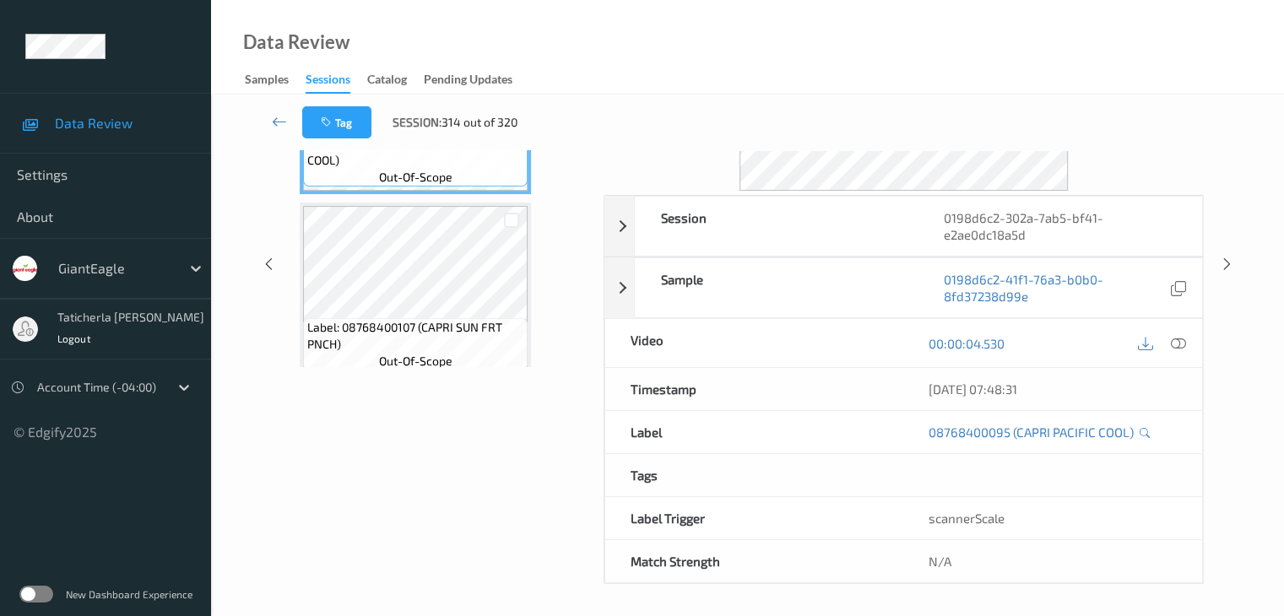
scroll to position [37, 0]
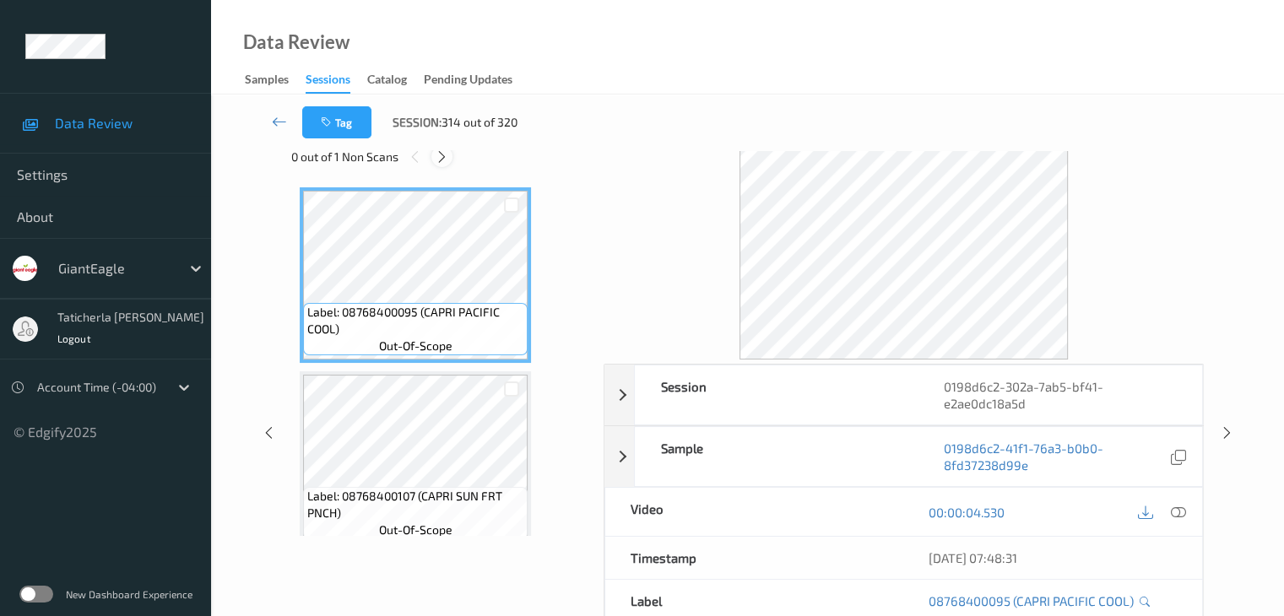
click at [441, 153] on icon at bounding box center [442, 156] width 14 height 15
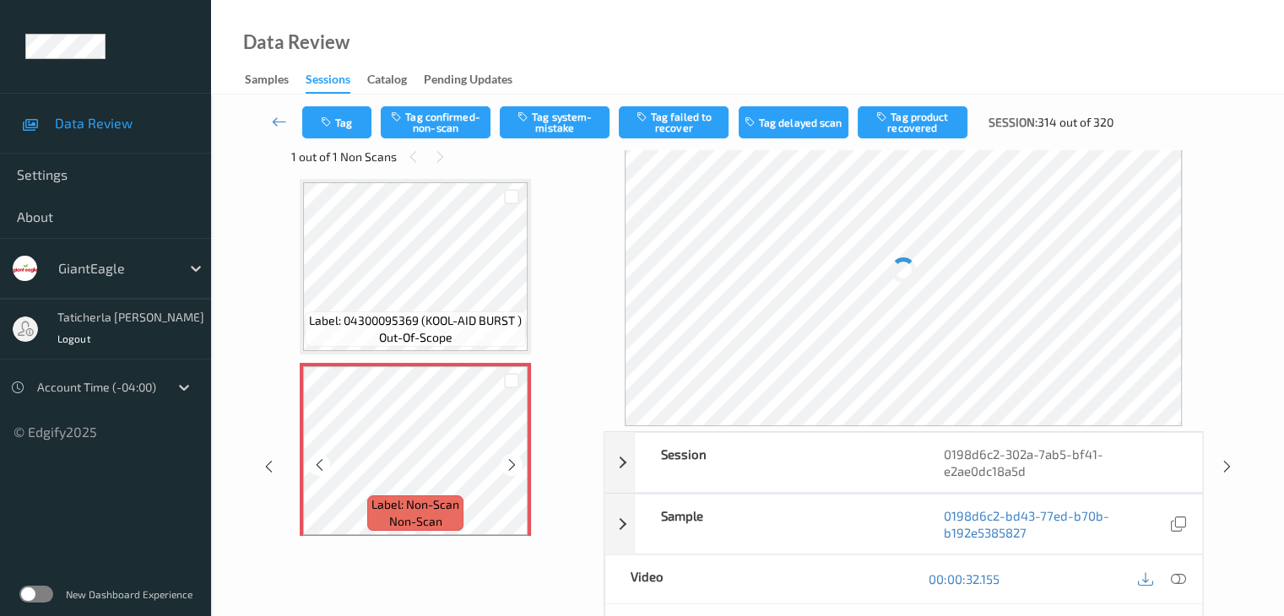
scroll to position [645, 0]
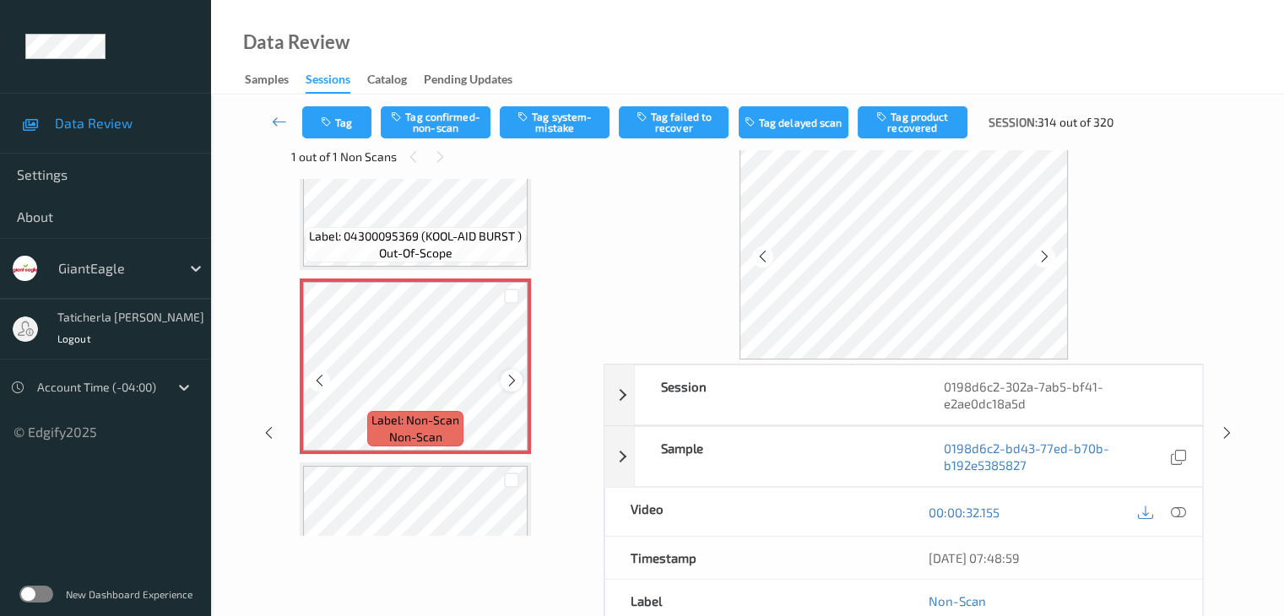
click at [511, 377] on icon at bounding box center [512, 380] width 14 height 15
click at [1176, 511] on icon at bounding box center [1177, 512] width 15 height 15
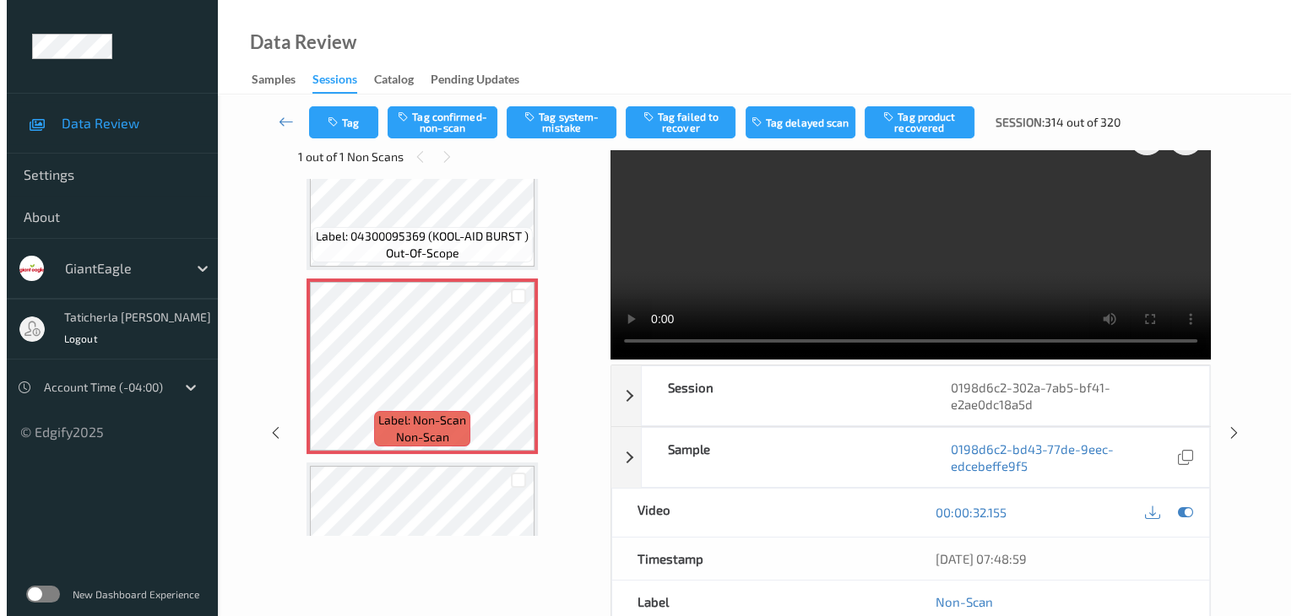
scroll to position [0, 0]
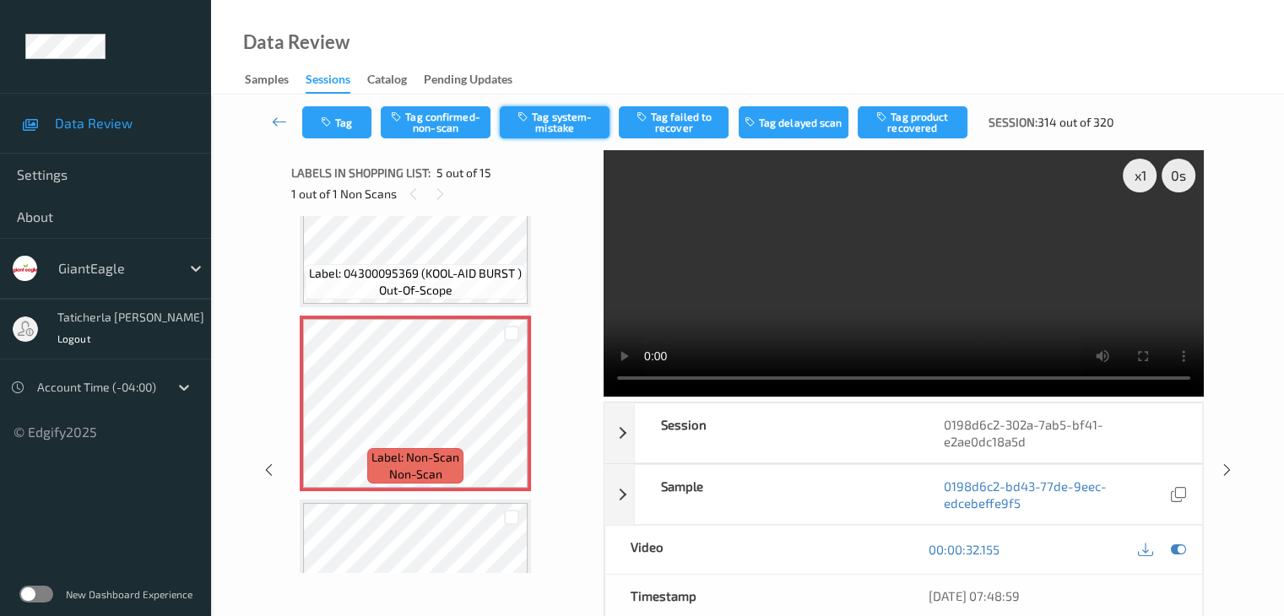
click at [559, 130] on button "Tag system-mistake" at bounding box center [555, 122] width 110 height 32
click at [339, 120] on button "Tag" at bounding box center [336, 122] width 69 height 32
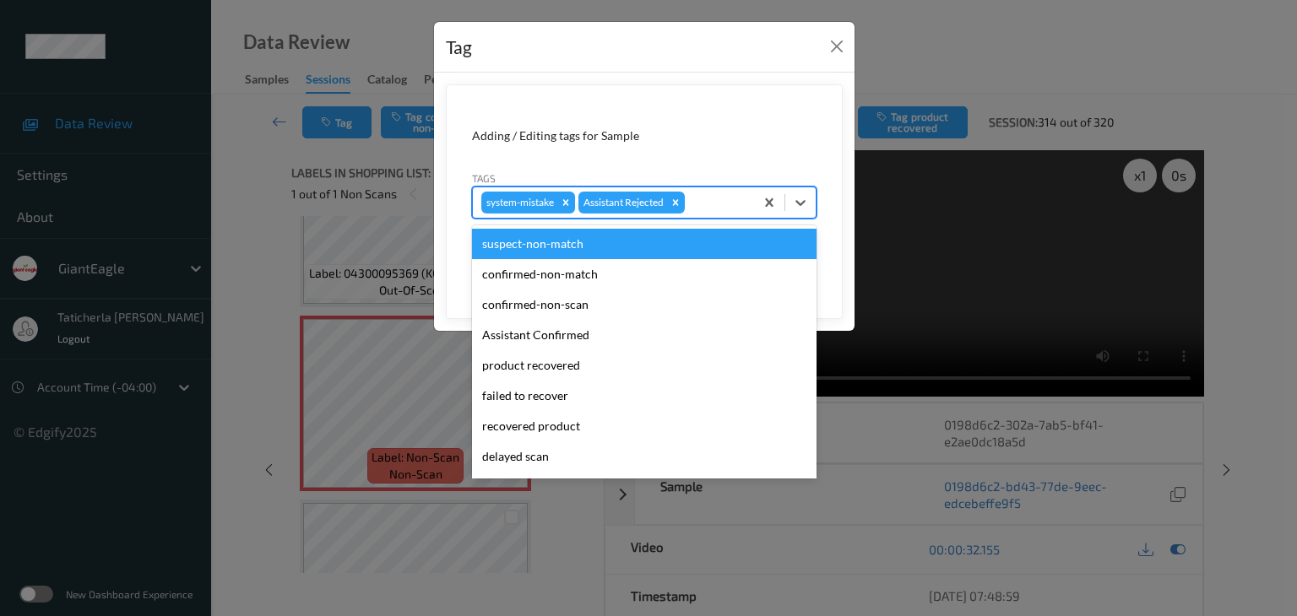
click at [715, 203] on div at bounding box center [716, 202] width 57 height 20
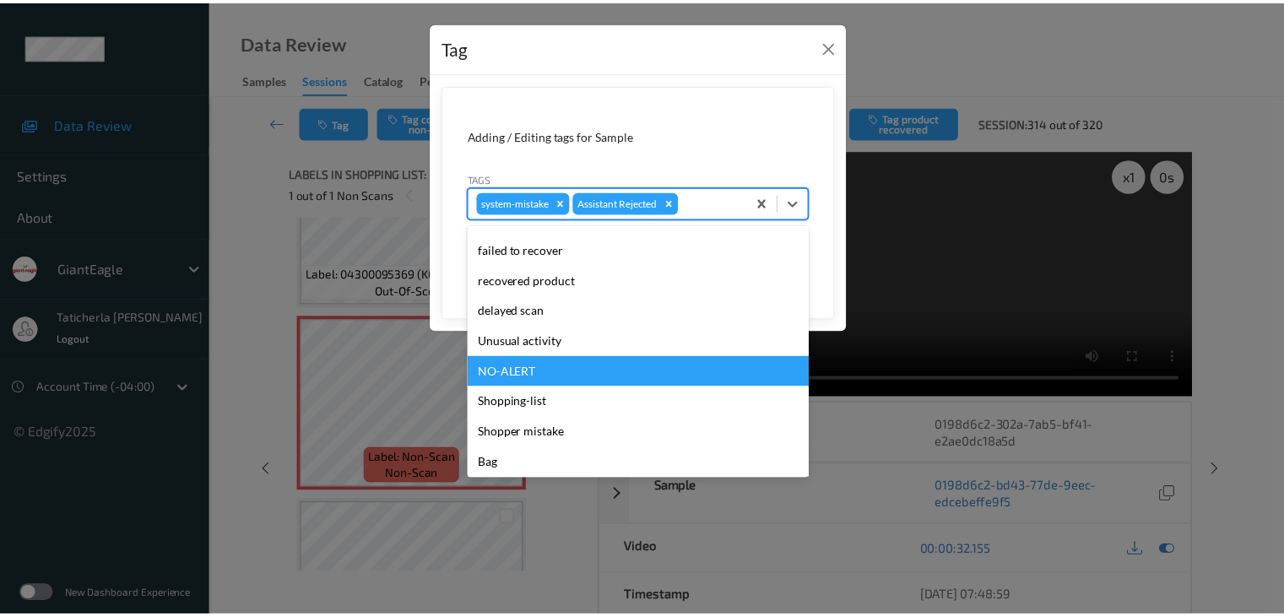
scroll to position [149, 0]
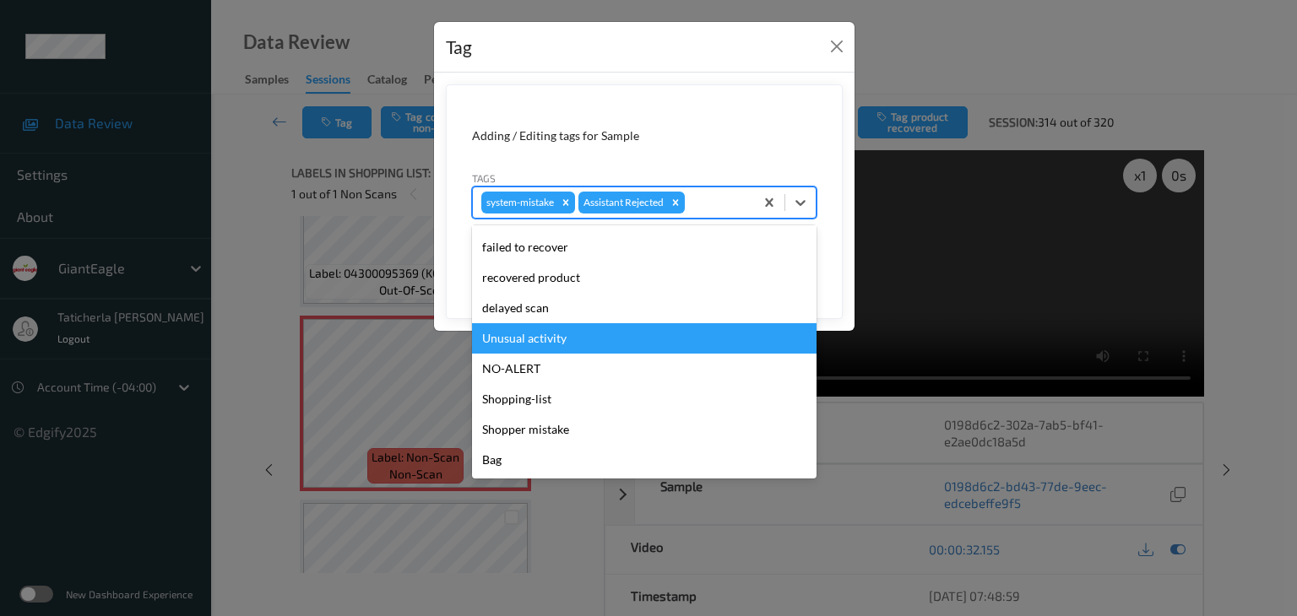
click at [631, 345] on div "Unusual activity" at bounding box center [644, 338] width 344 height 30
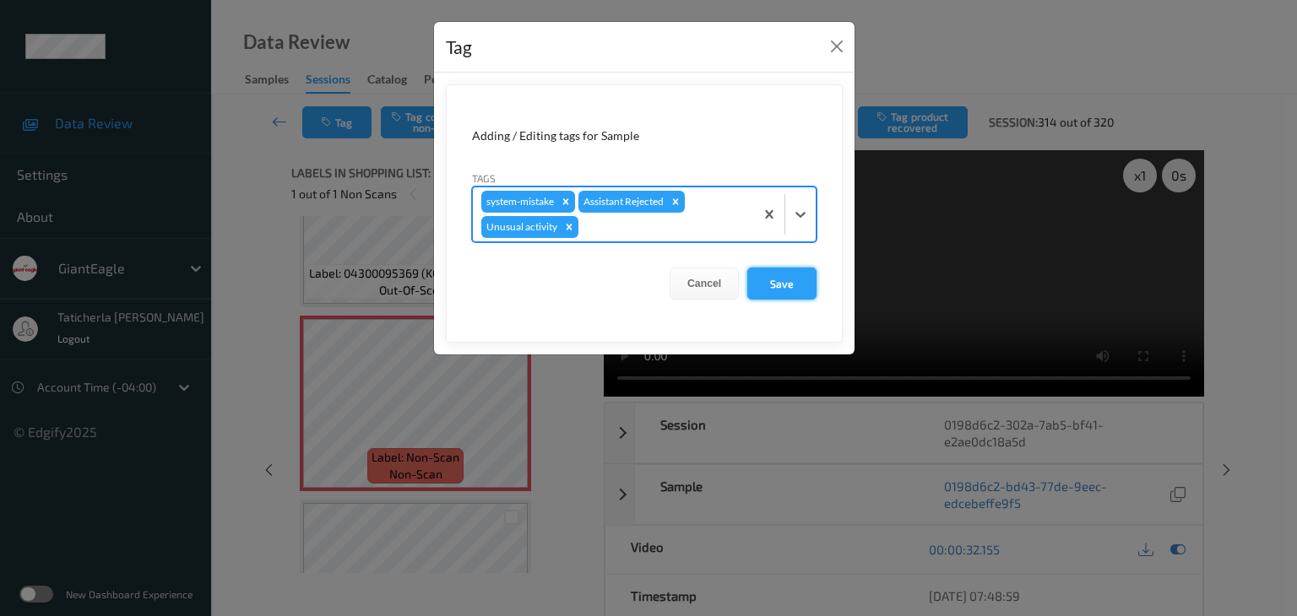
click at [796, 284] on button "Save" at bounding box center [781, 284] width 69 height 32
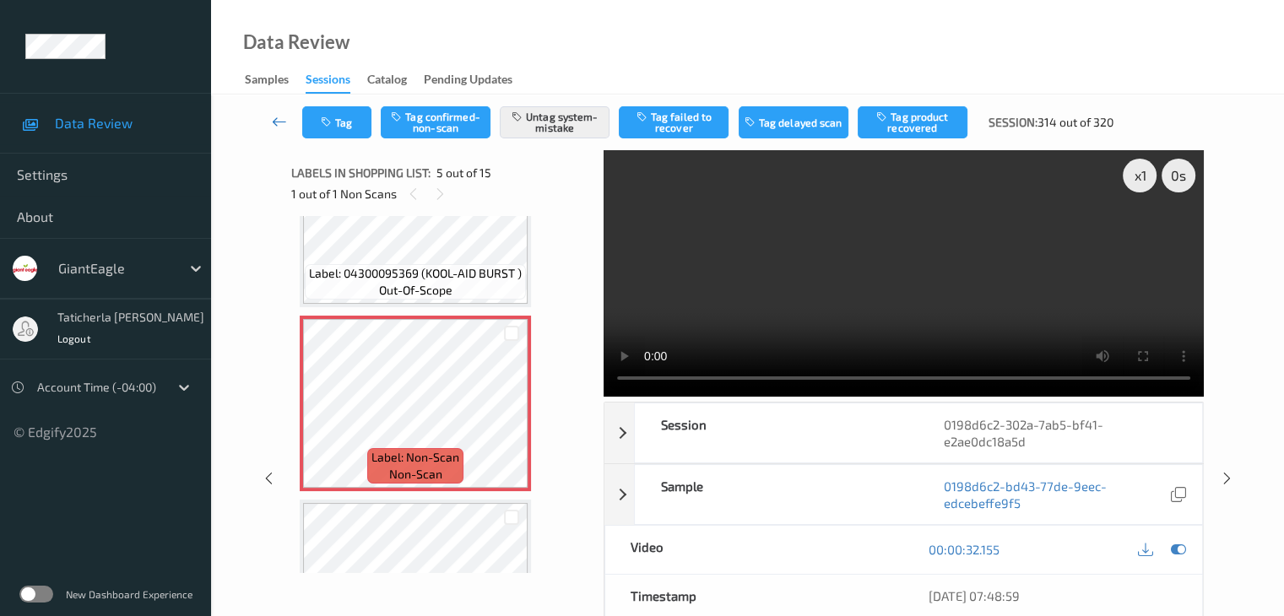
click at [277, 121] on icon at bounding box center [279, 121] width 15 height 17
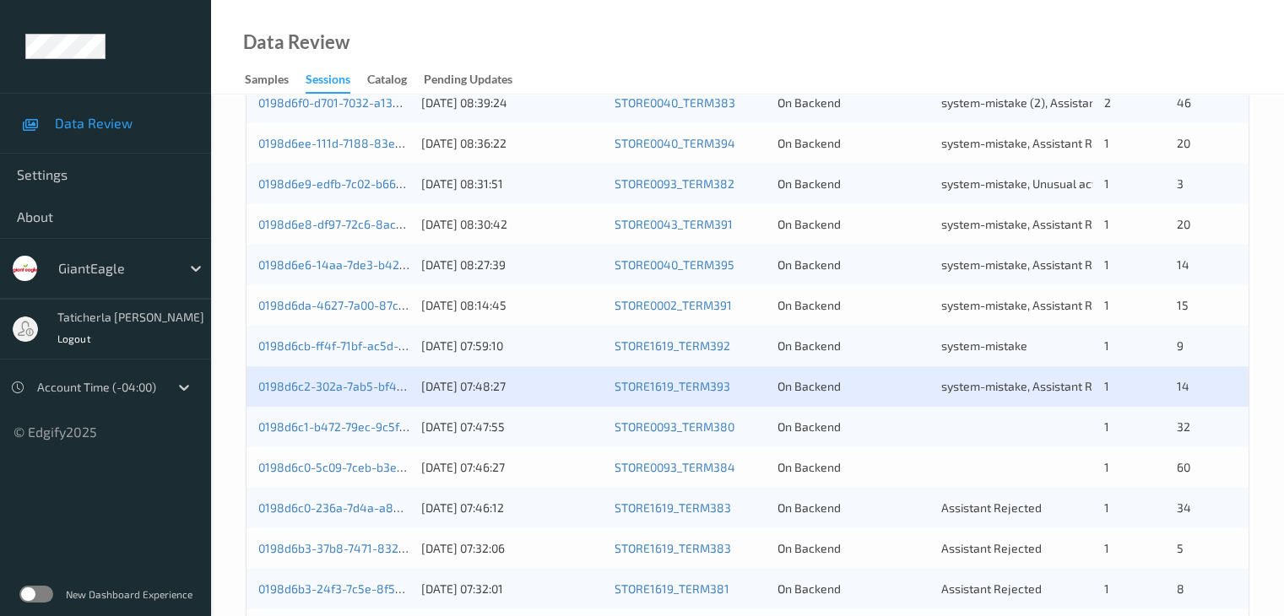
scroll to position [787, 0]
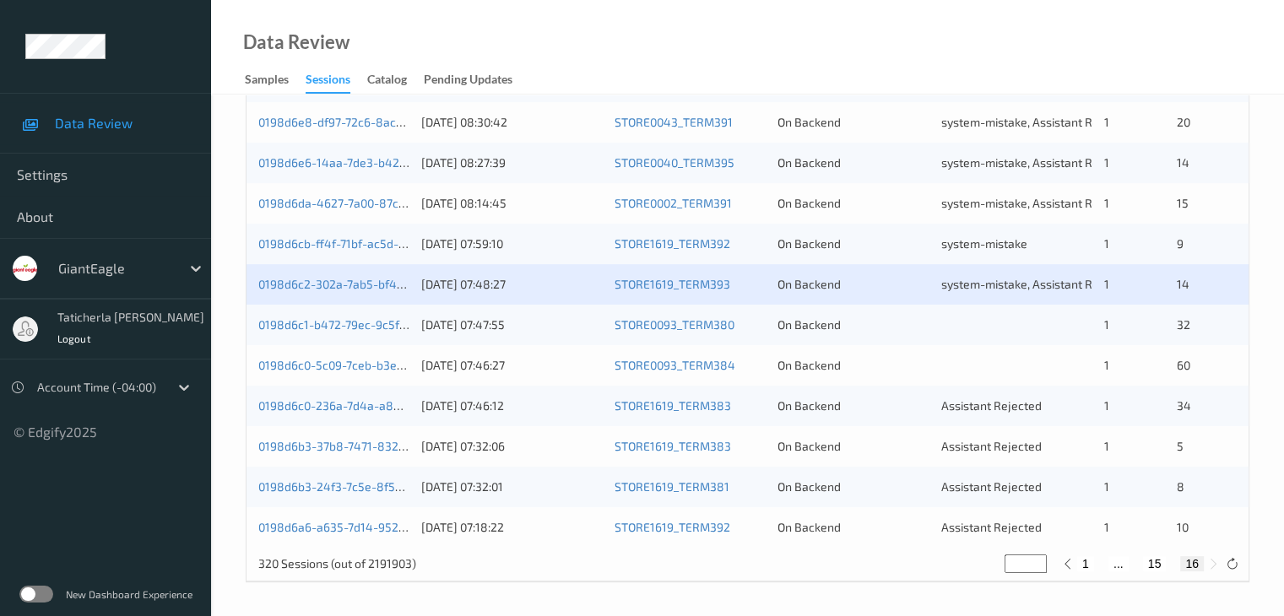
click at [326, 317] on div "0198d6c1-b472-79ec-9c5f-4c4413714626" at bounding box center [333, 325] width 151 height 17
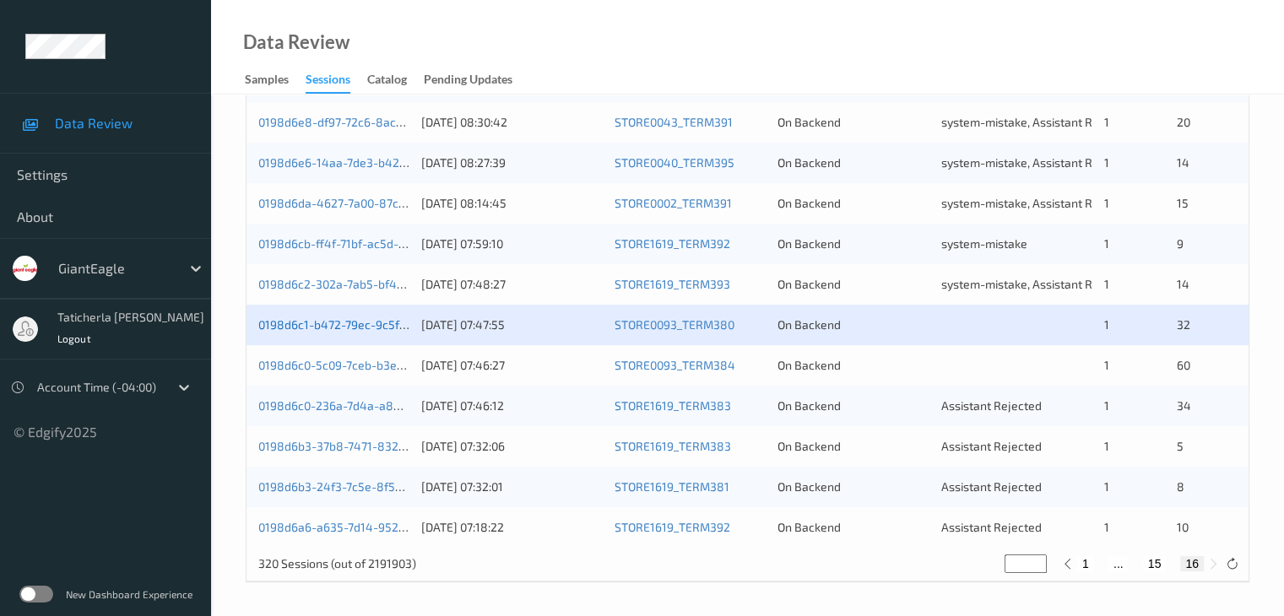
click at [355, 318] on link "0198d6c1-b472-79ec-9c5f-4c4413714626" at bounding box center [370, 324] width 225 height 14
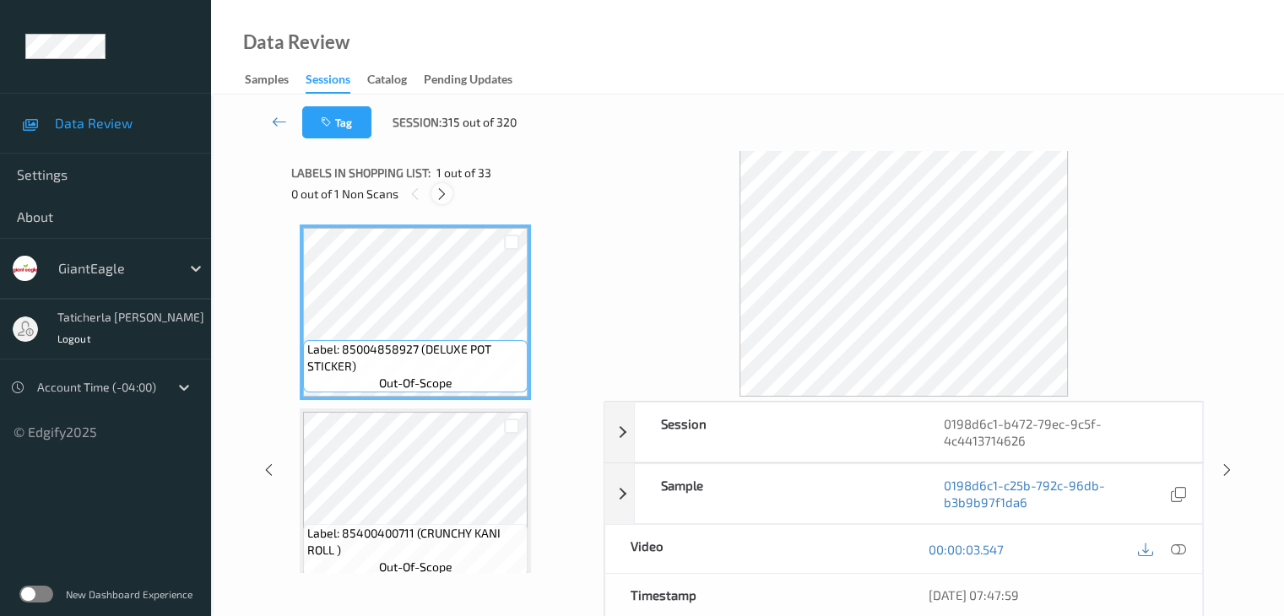
click at [440, 187] on icon at bounding box center [442, 194] width 14 height 15
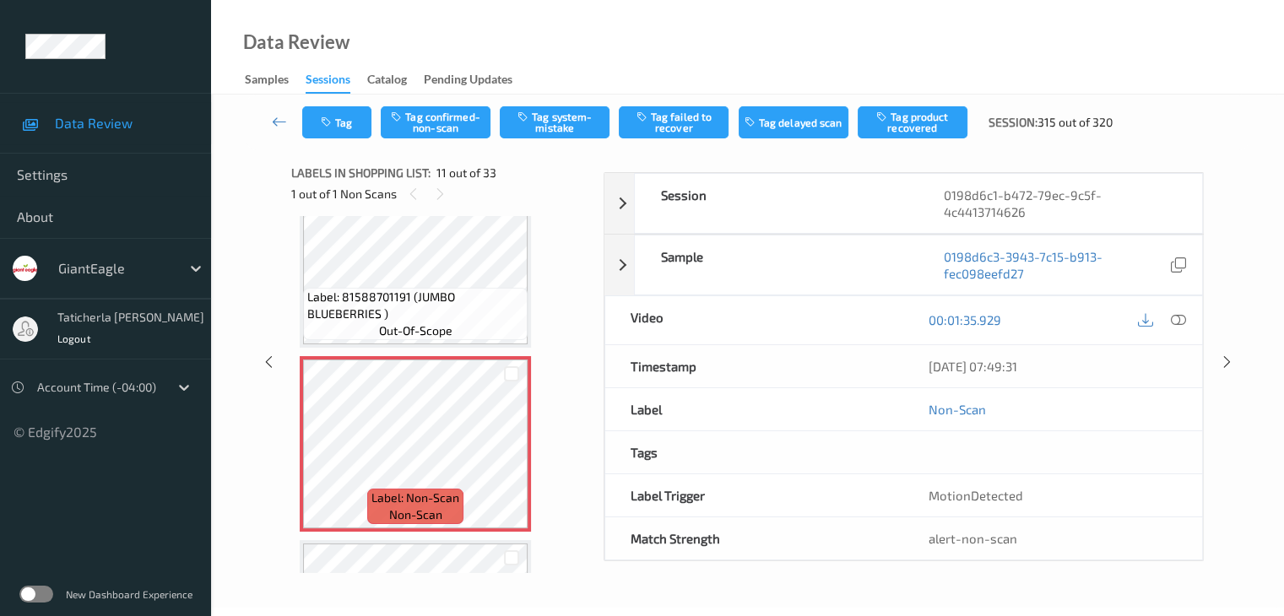
scroll to position [1749, 0]
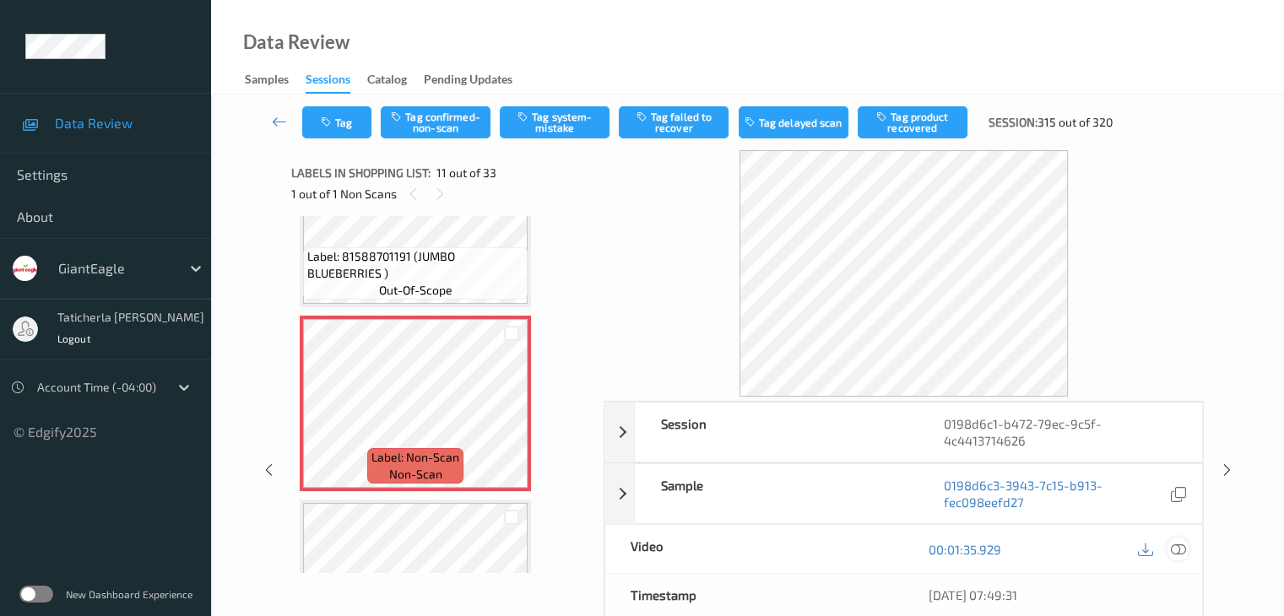
click at [1174, 549] on icon at bounding box center [1177, 549] width 15 height 15
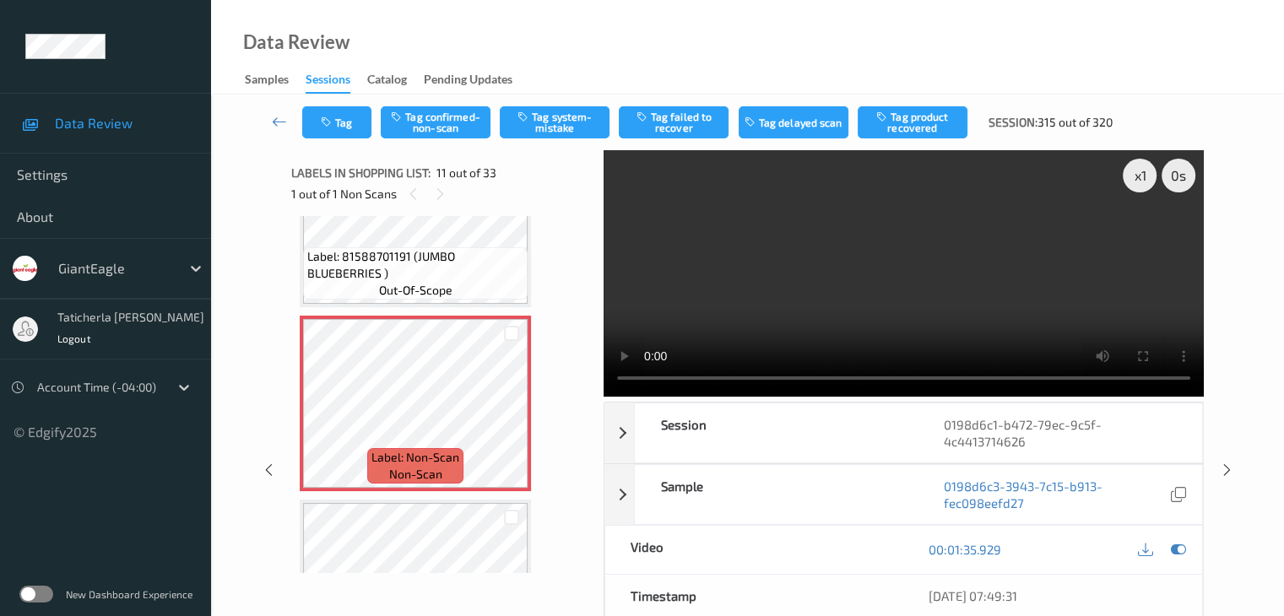
click at [1139, 237] on video at bounding box center [904, 273] width 600 height 247
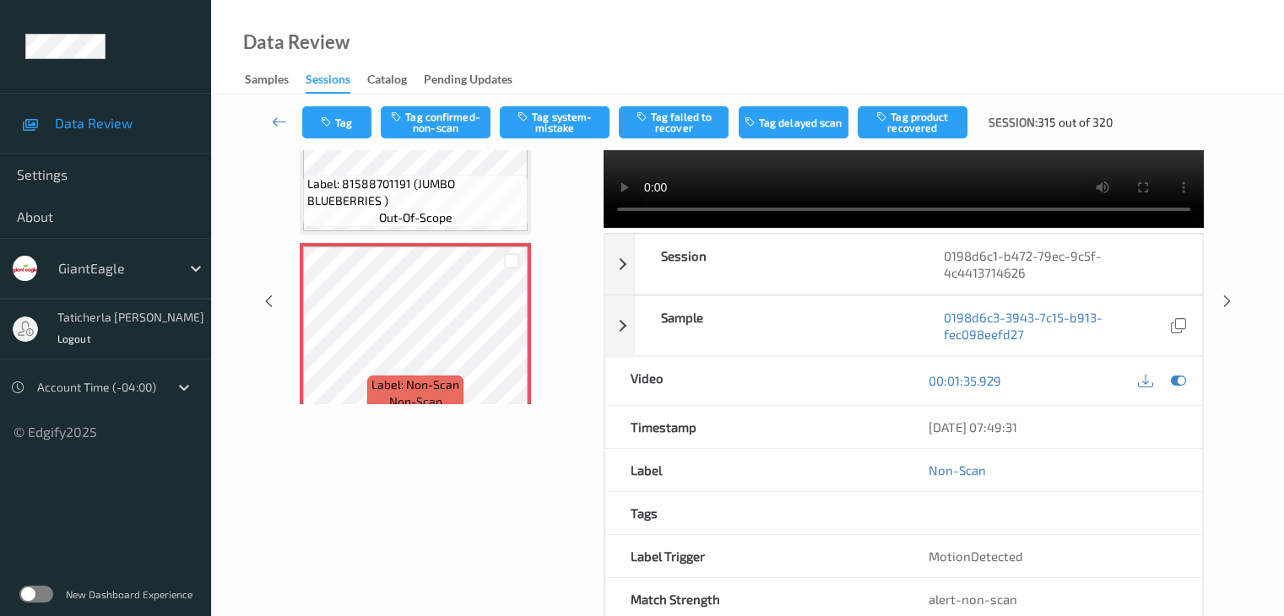
scroll to position [1580, 0]
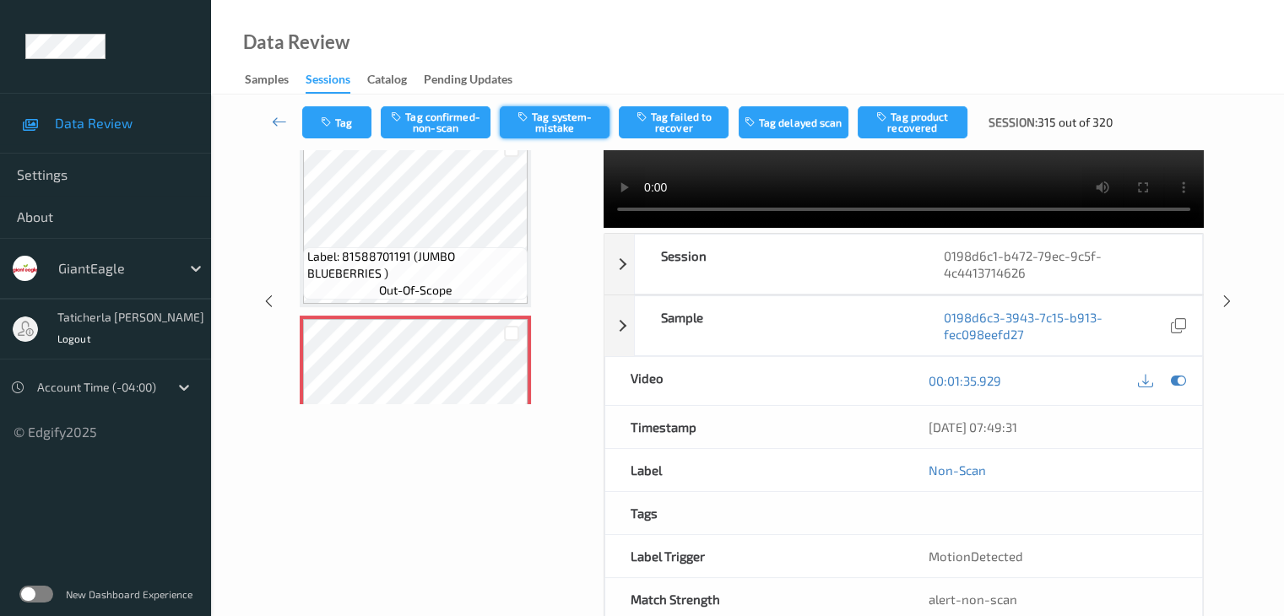
click at [587, 120] on button "Tag system-mistake" at bounding box center [555, 122] width 110 height 32
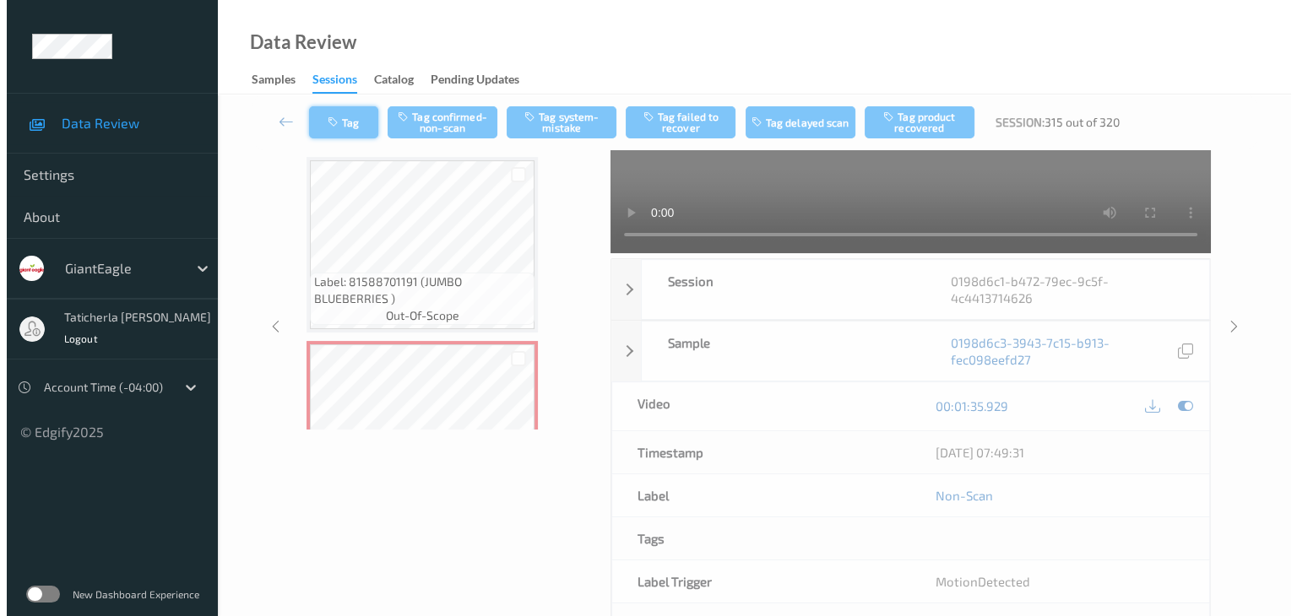
scroll to position [87, 0]
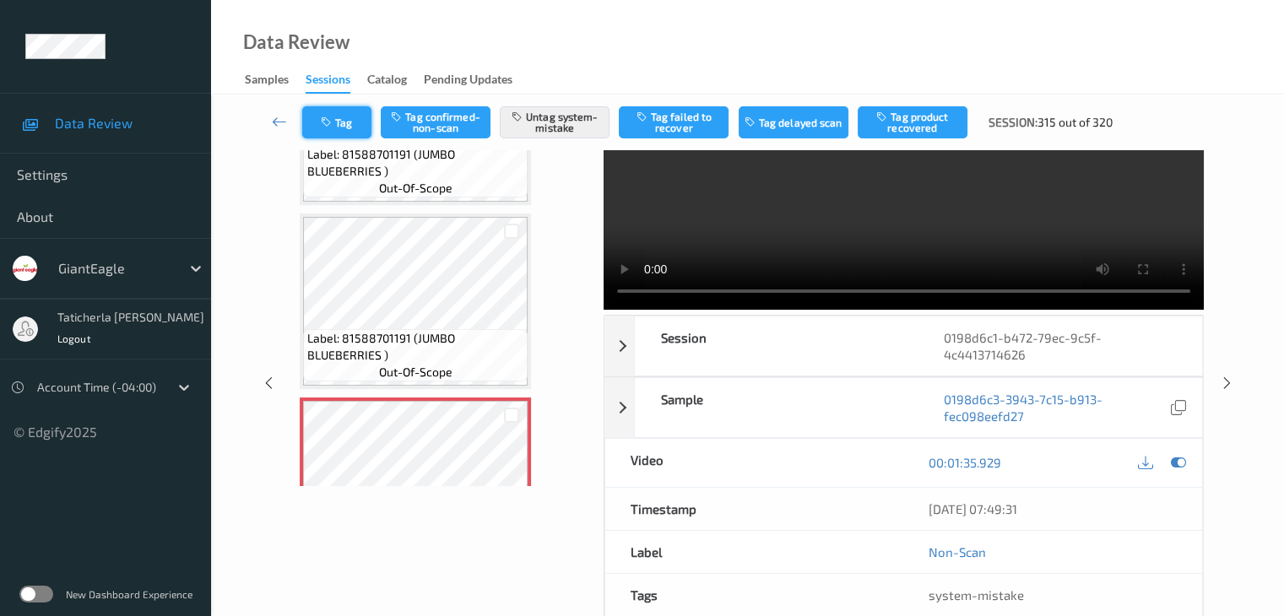
click at [349, 116] on button "Tag" at bounding box center [336, 122] width 69 height 32
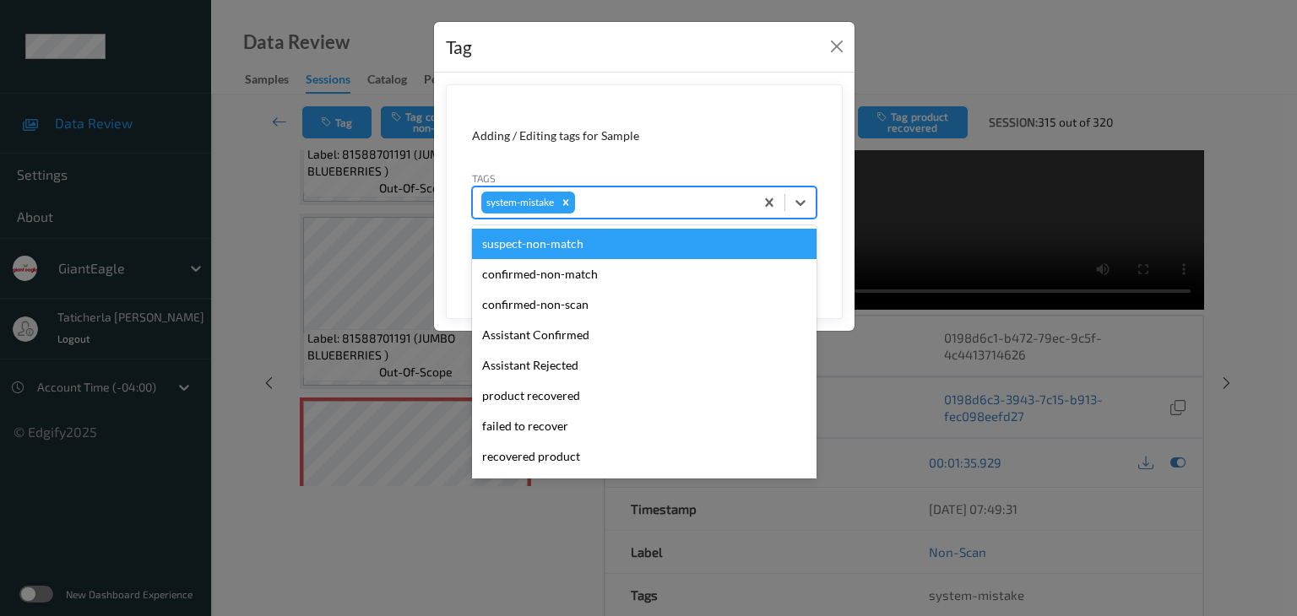
click at [612, 201] on div at bounding box center [661, 202] width 167 height 20
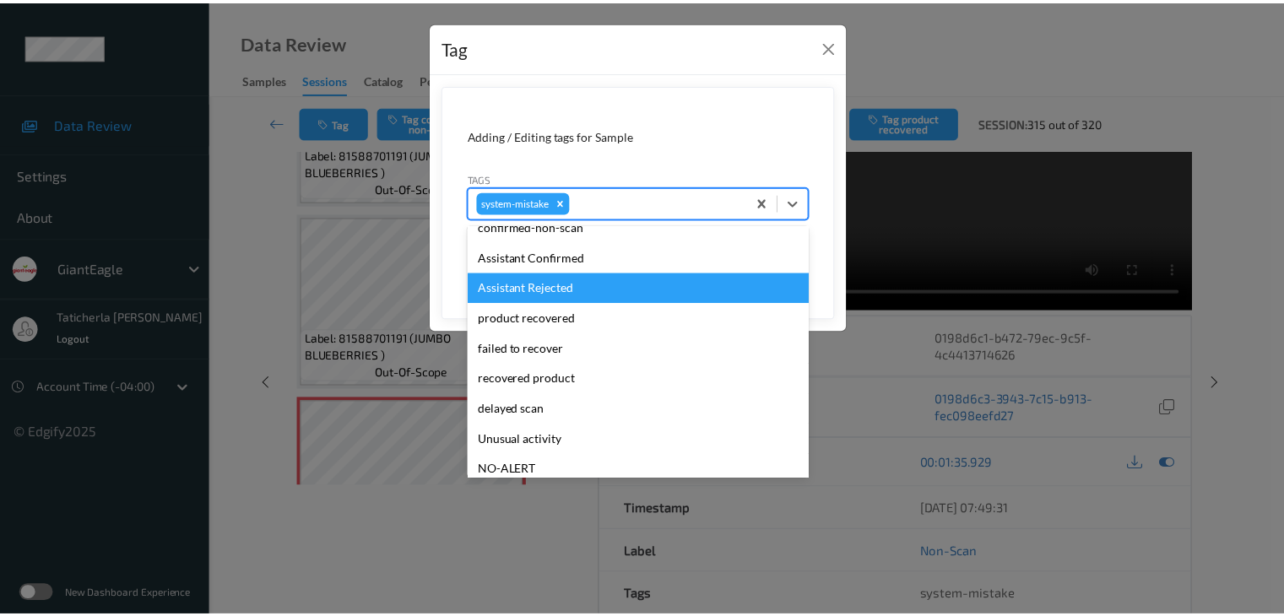
scroll to position [169, 0]
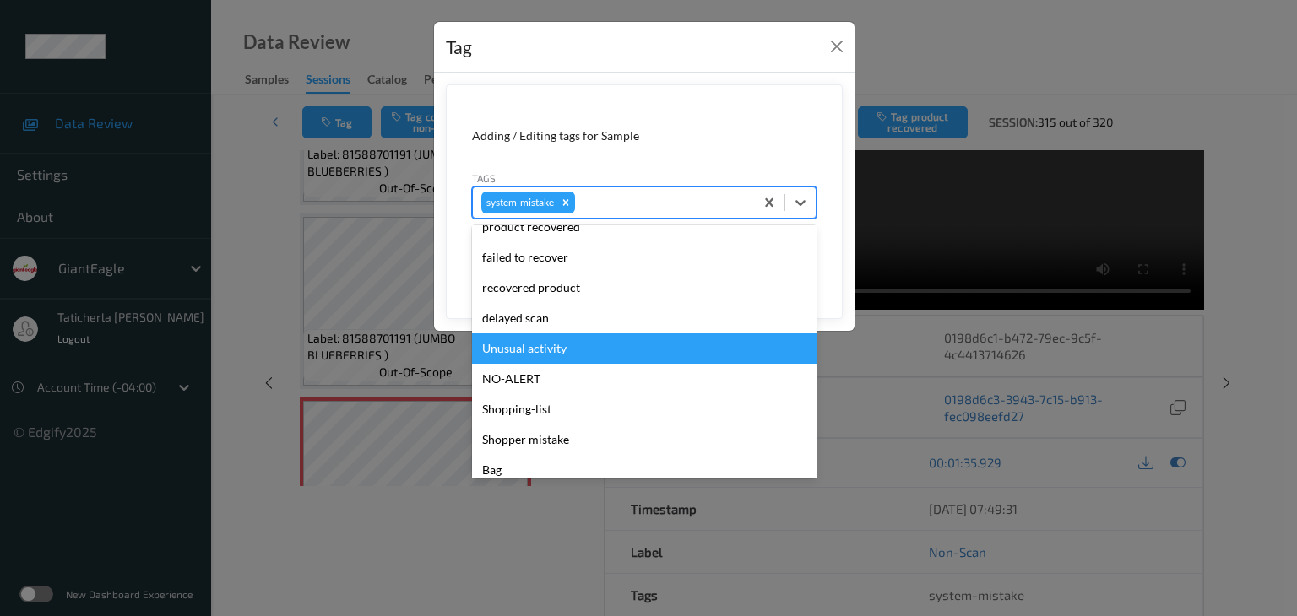
click at [596, 348] on div "Unusual activity" at bounding box center [644, 348] width 344 height 30
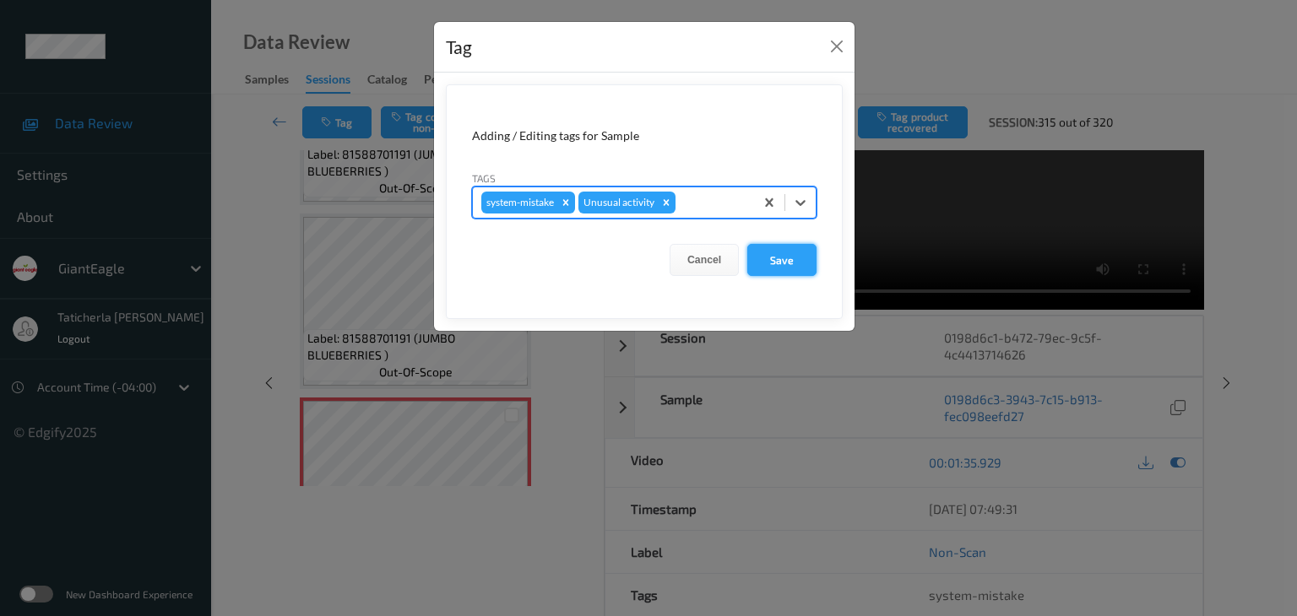
click at [798, 248] on button "Save" at bounding box center [781, 260] width 69 height 32
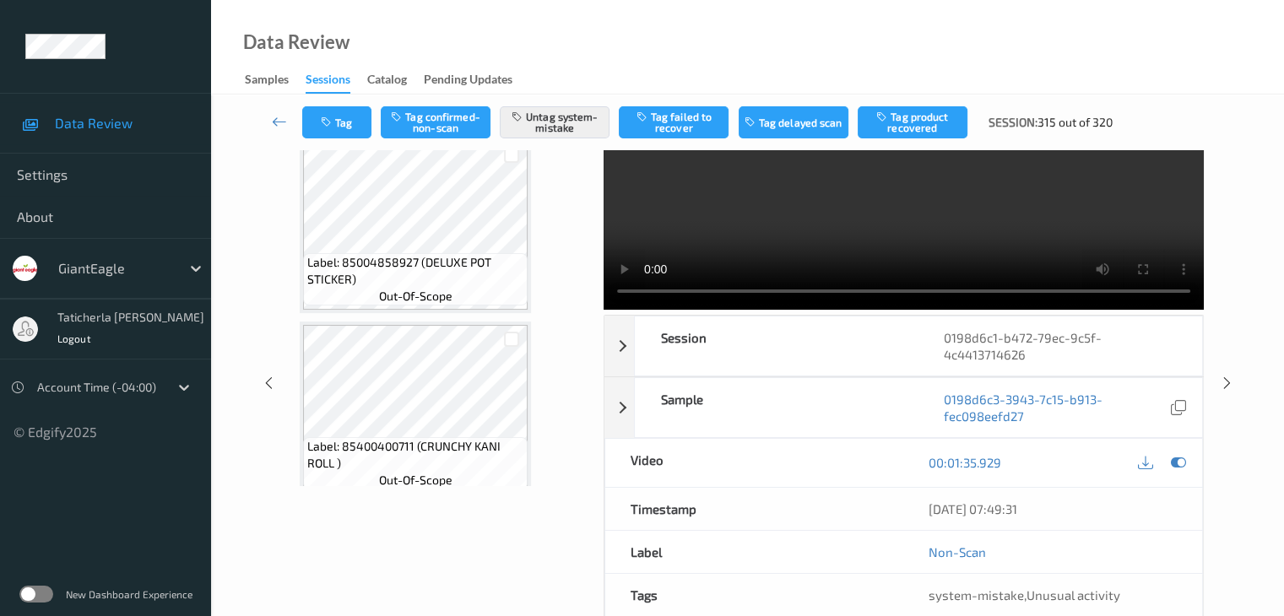
scroll to position [1580, 0]
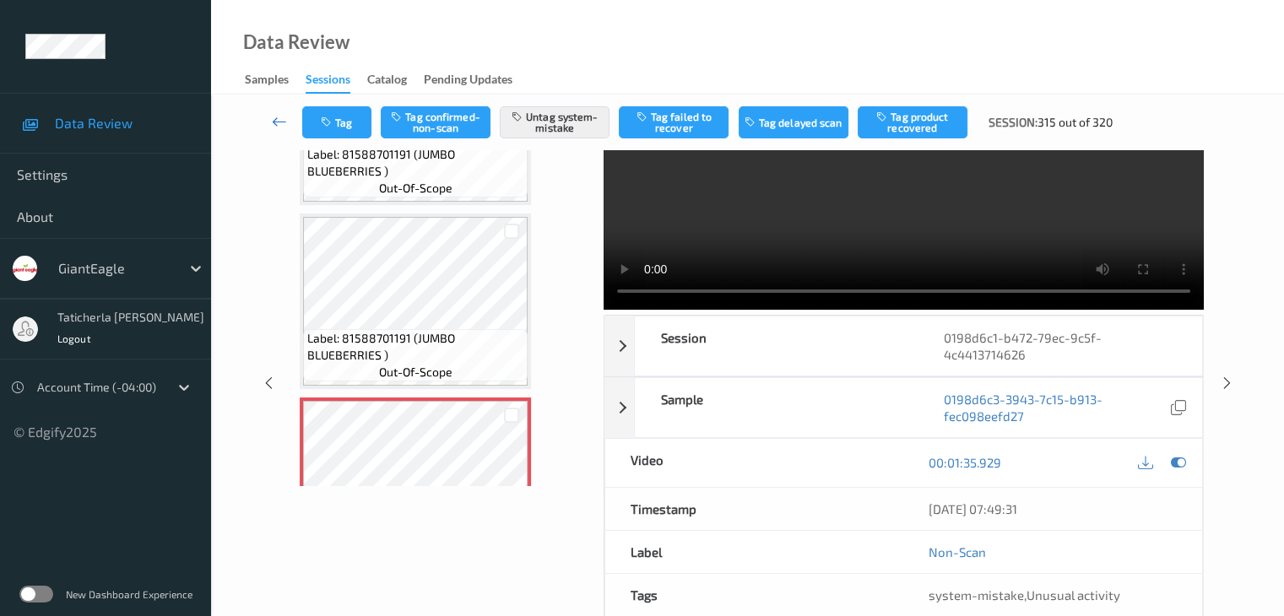
click at [279, 117] on icon at bounding box center [279, 121] width 15 height 17
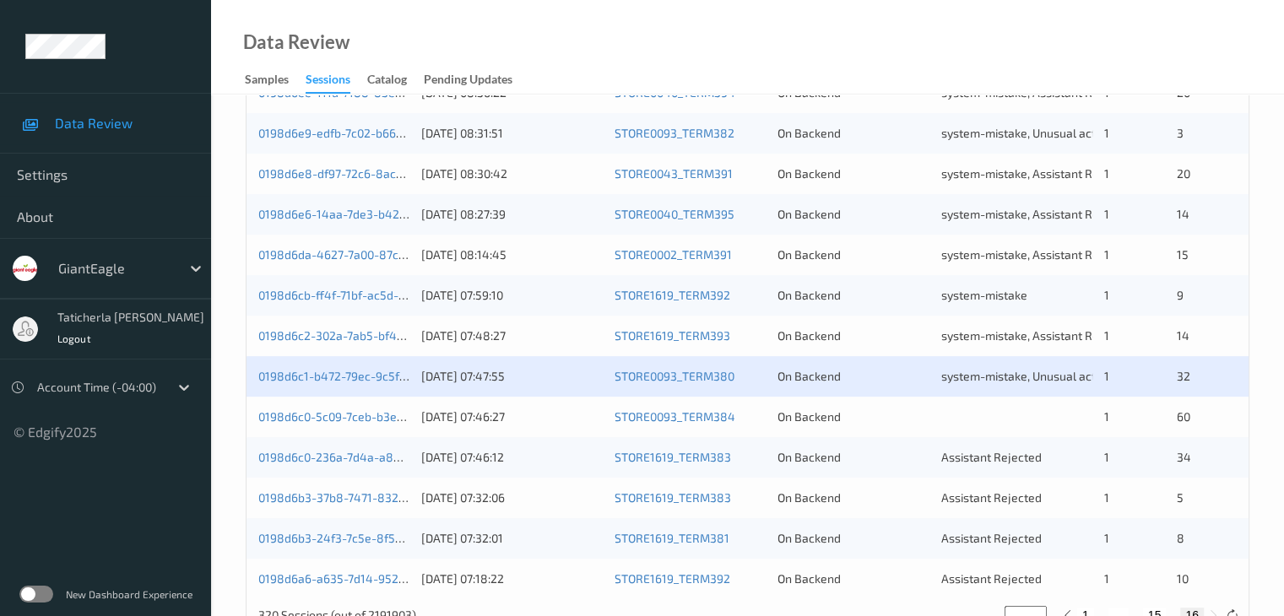
scroll to position [787, 0]
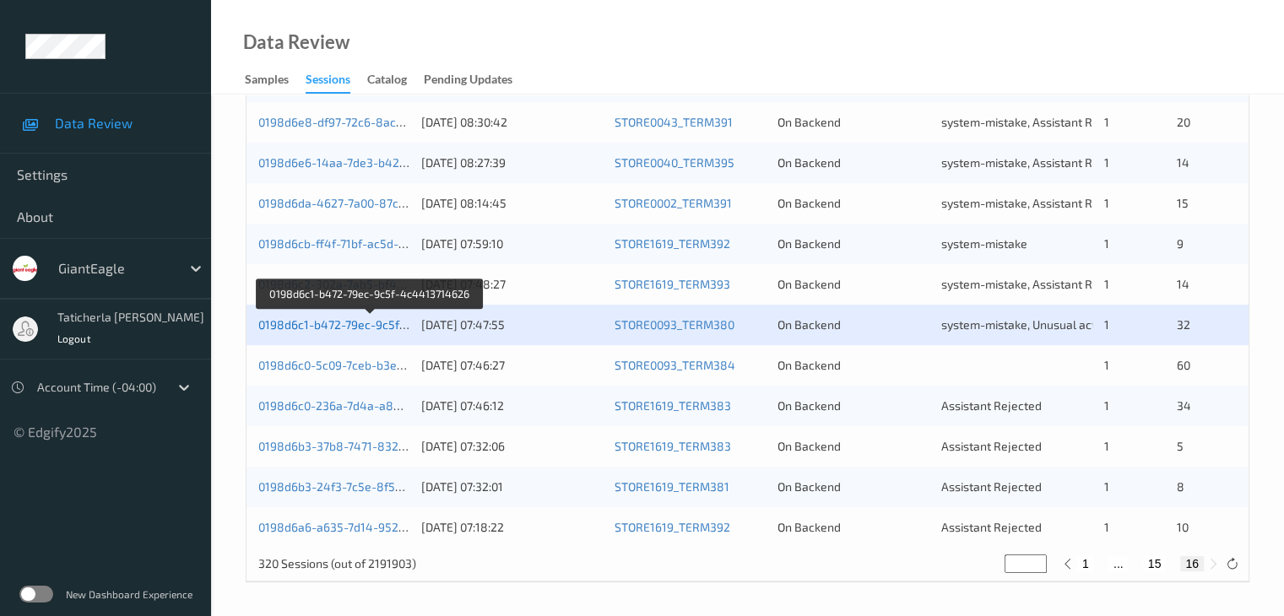
click at [358, 328] on link "0198d6c1-b472-79ec-9c5f-4c4413714626" at bounding box center [370, 324] width 225 height 14
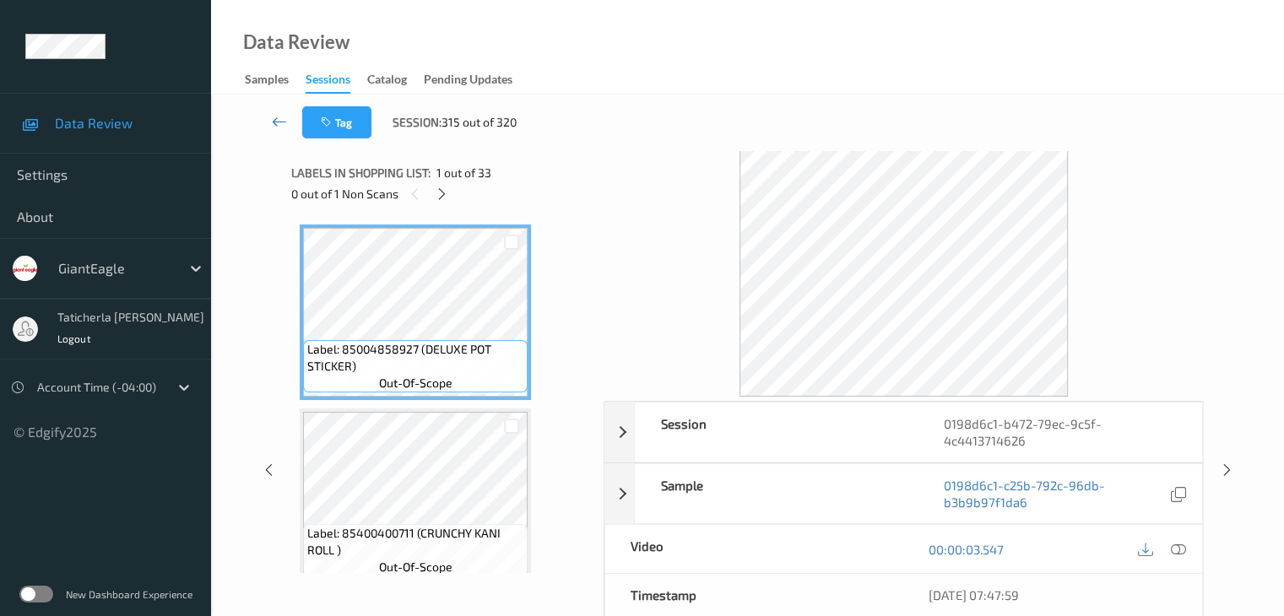
click at [279, 120] on icon at bounding box center [279, 121] width 15 height 17
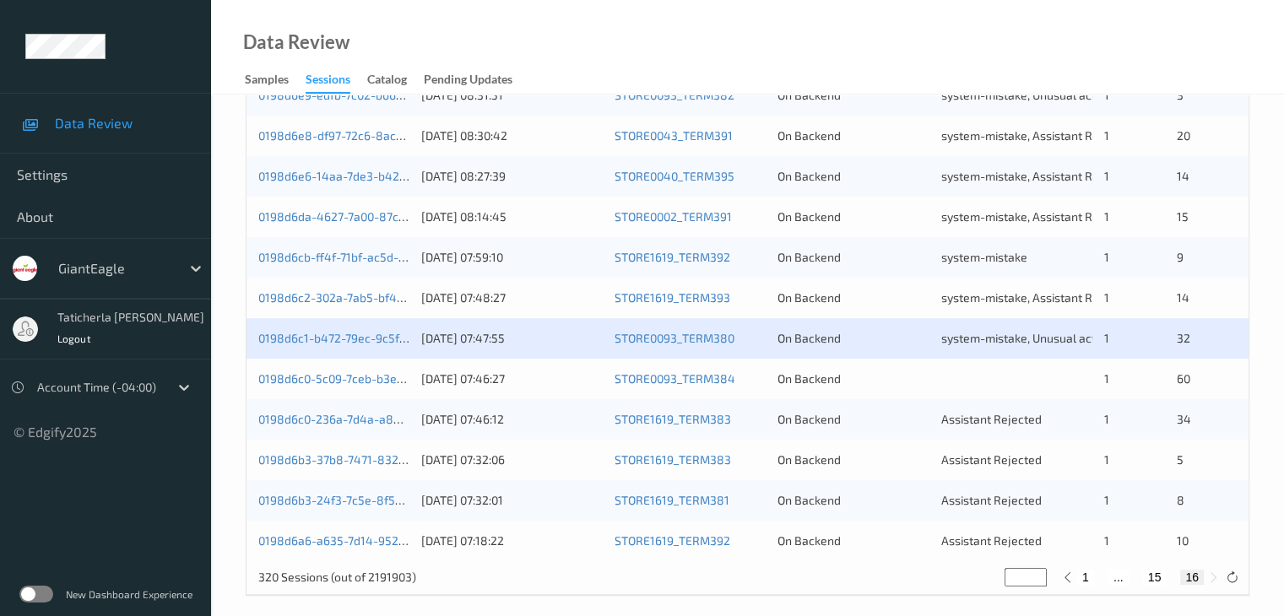
scroll to position [787, 0]
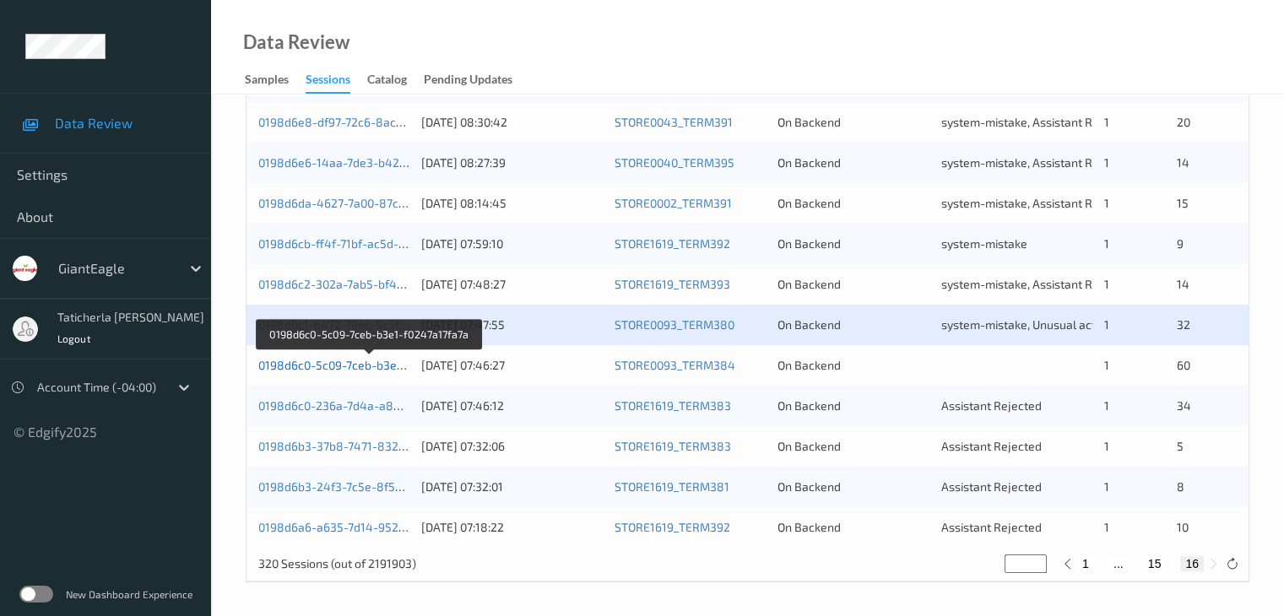
click at [355, 367] on link "0198d6c0-5c09-7ceb-b3e1-f0247a17fa7a" at bounding box center [368, 365] width 221 height 14
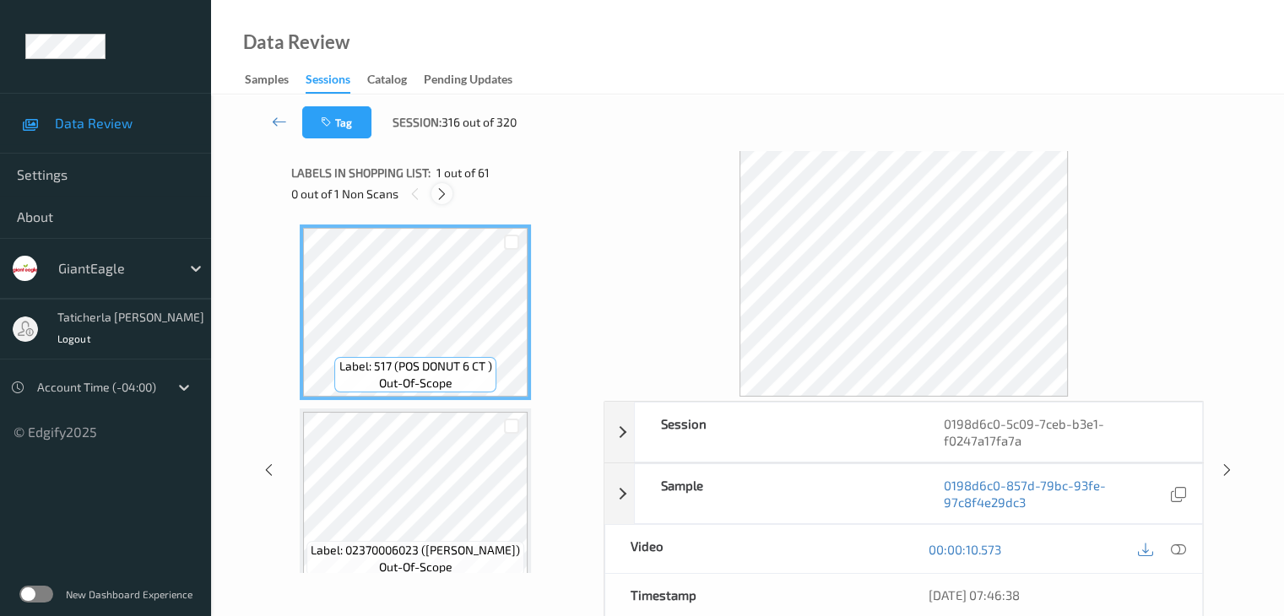
click at [440, 194] on icon at bounding box center [442, 194] width 14 height 15
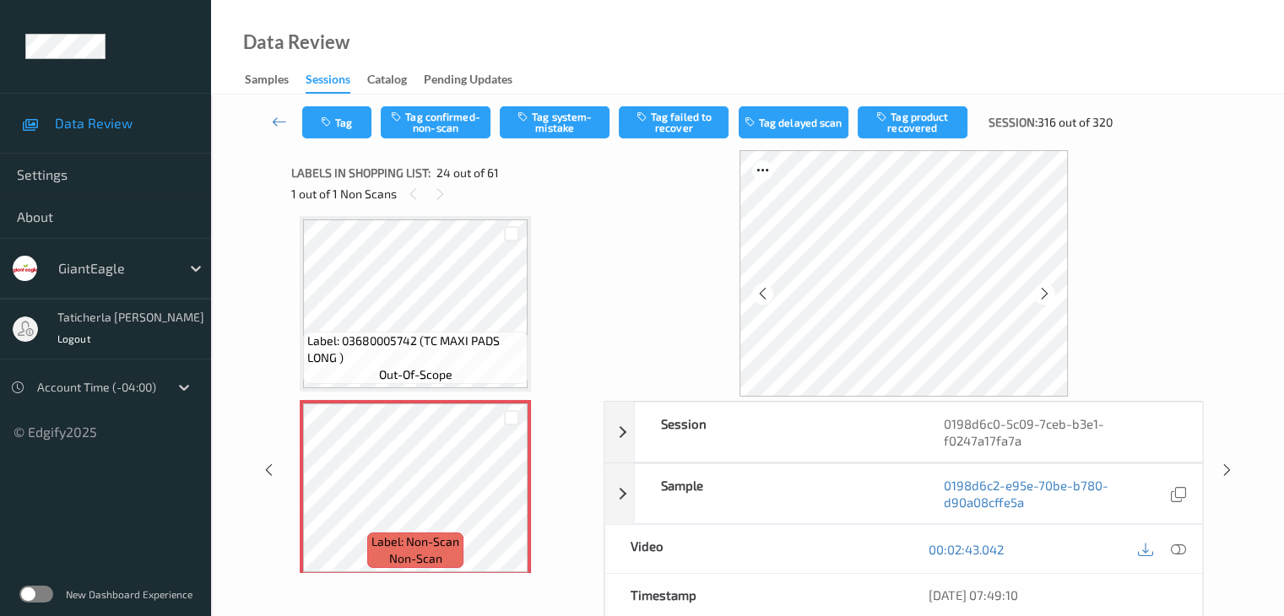
scroll to position [4142, 0]
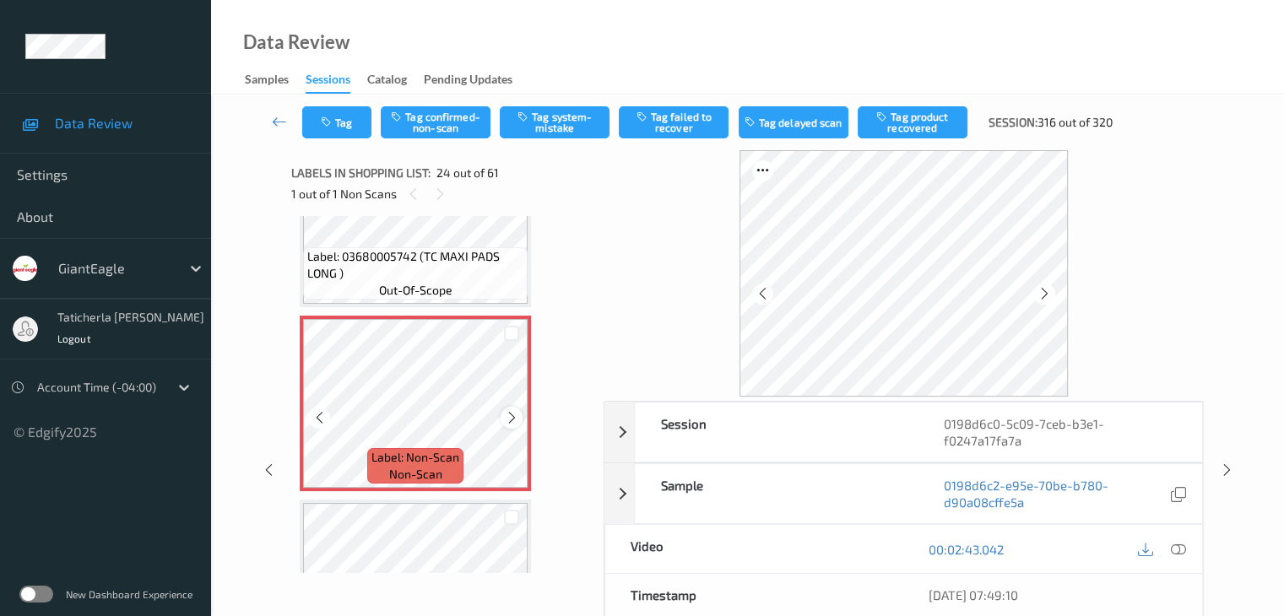
click at [508, 420] on icon at bounding box center [512, 417] width 14 height 15
click at [1177, 550] on icon at bounding box center [1177, 549] width 15 height 15
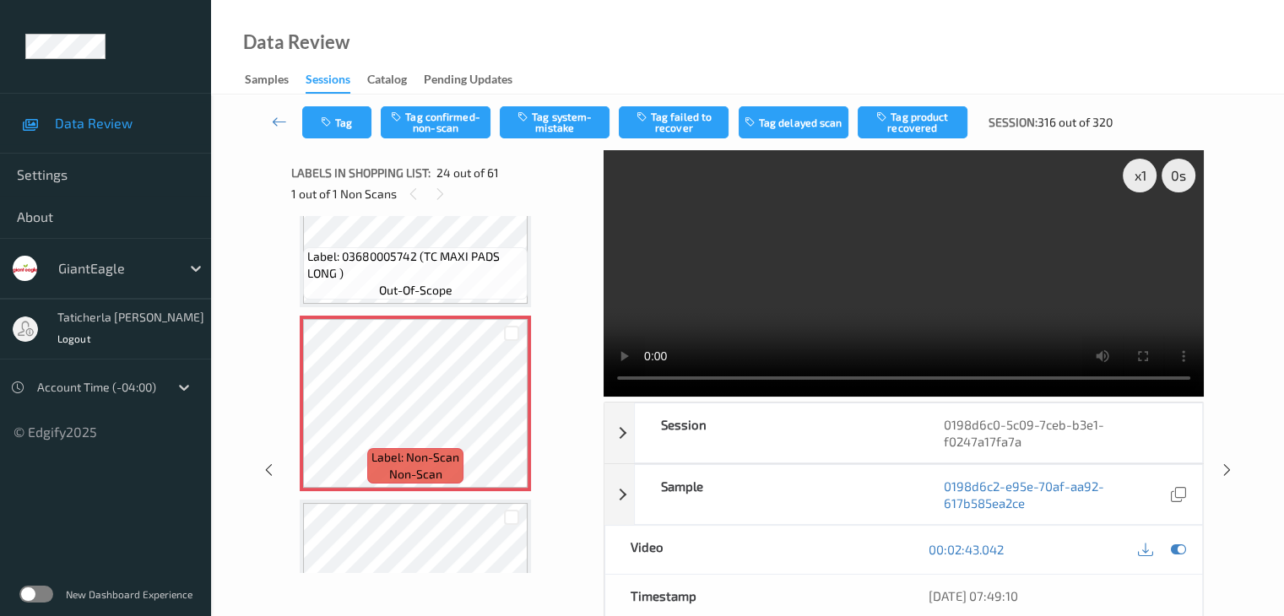
click at [1140, 233] on video at bounding box center [904, 273] width 600 height 247
click at [1109, 202] on video at bounding box center [904, 273] width 600 height 247
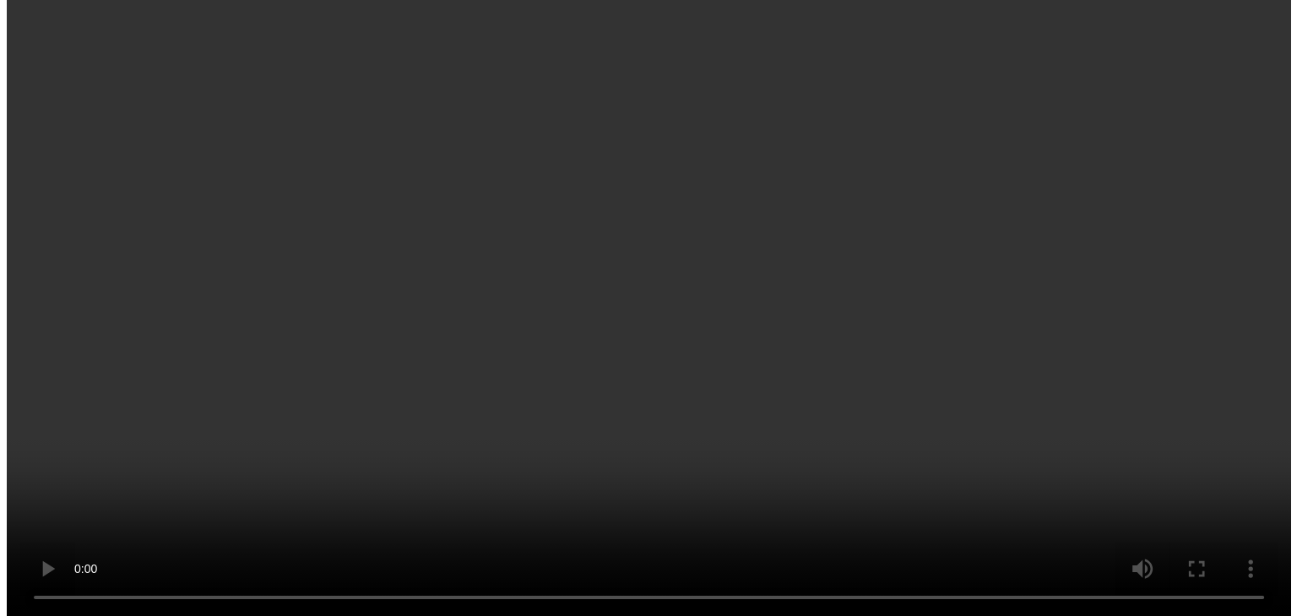
scroll to position [4226, 0]
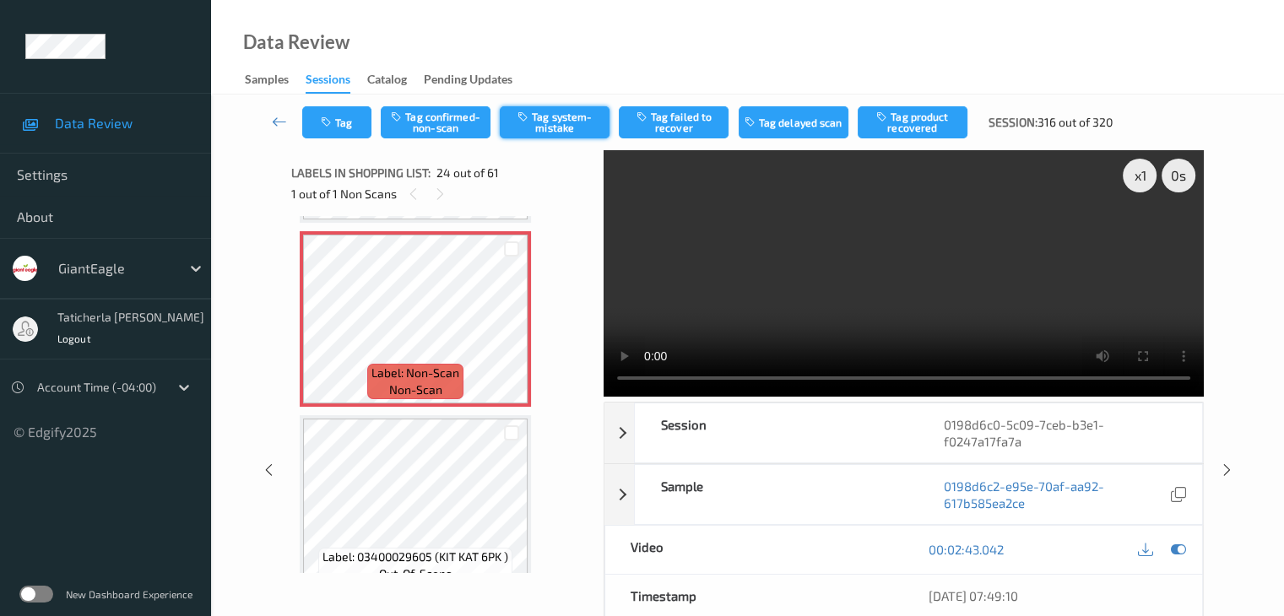
click at [589, 122] on button "Tag system-mistake" at bounding box center [555, 122] width 110 height 32
click at [345, 118] on button "Tag" at bounding box center [336, 122] width 69 height 32
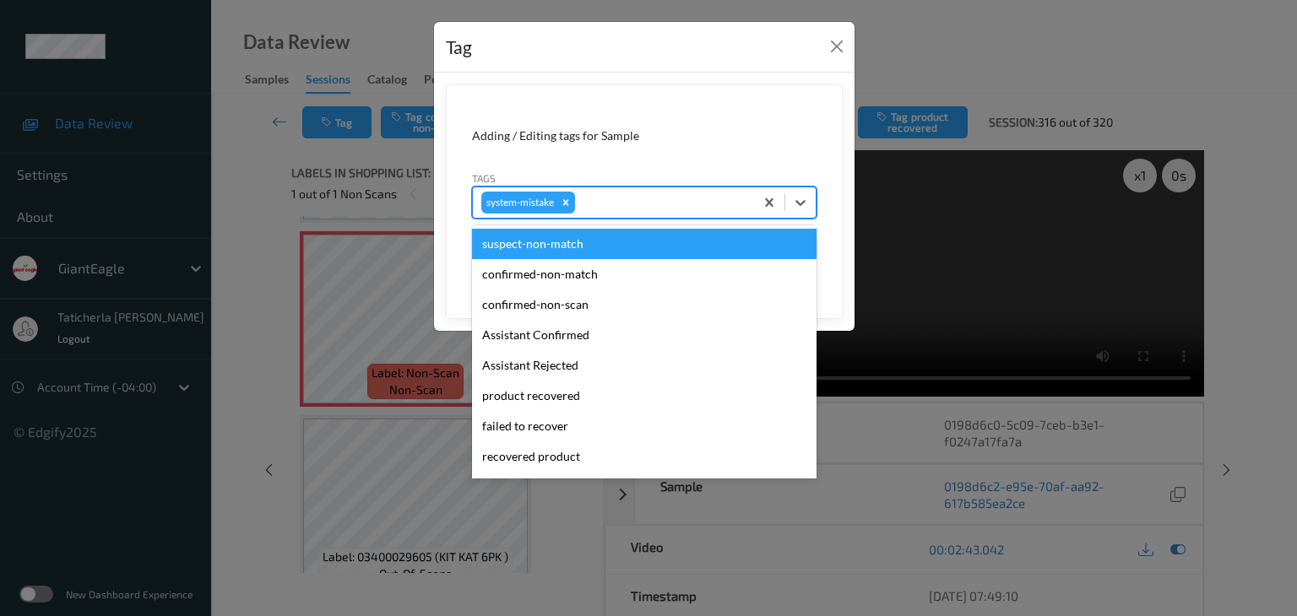
click at [692, 203] on div at bounding box center [661, 202] width 167 height 20
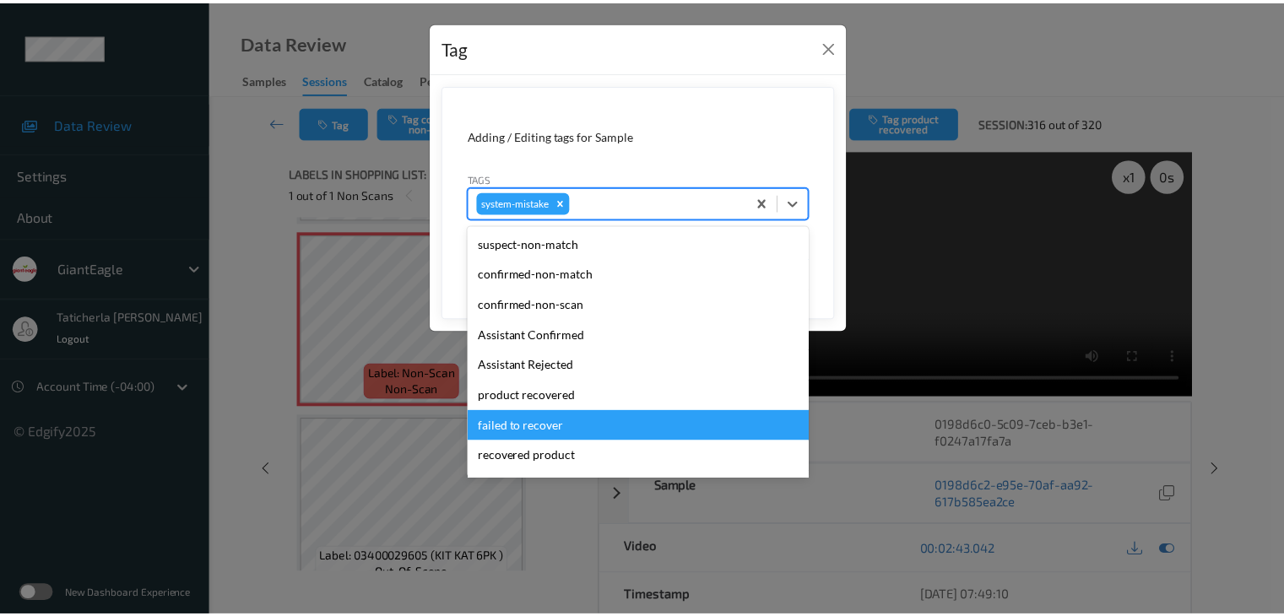
scroll to position [84, 0]
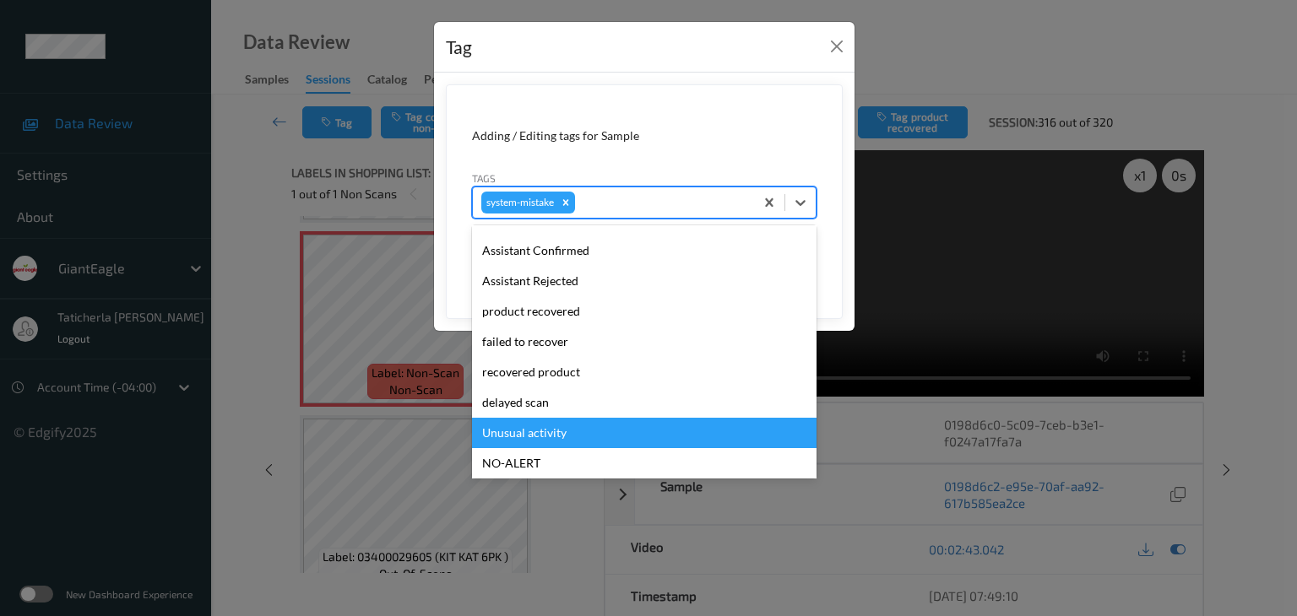
click at [564, 423] on div "Unusual activity" at bounding box center [644, 433] width 344 height 30
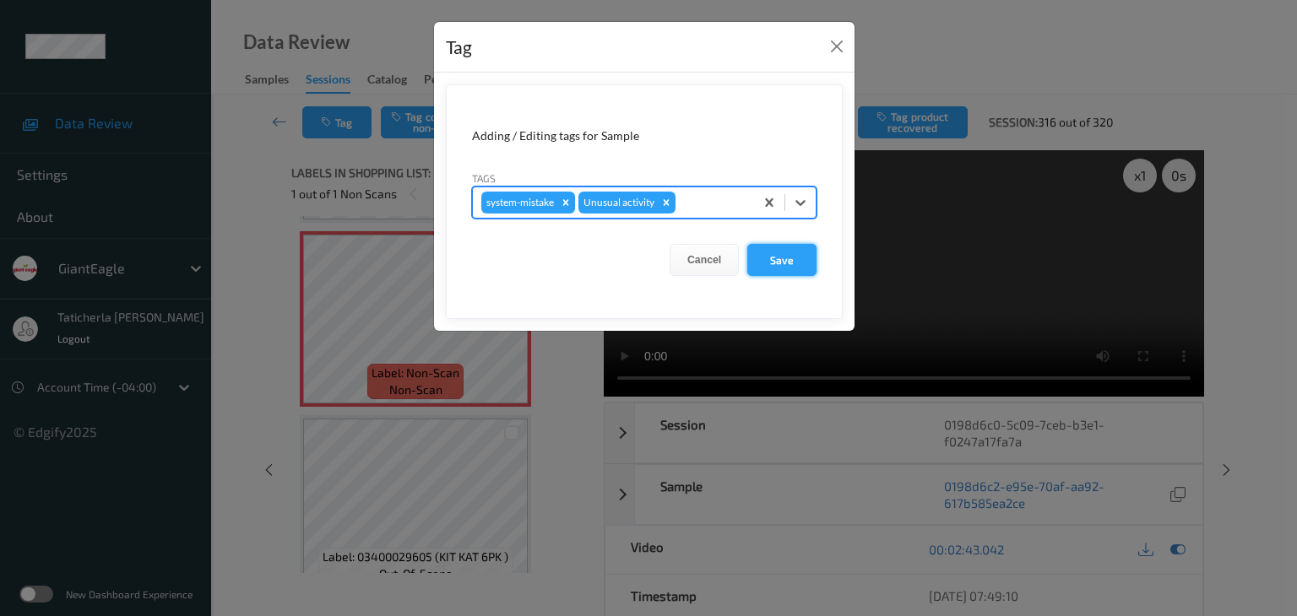
click at [790, 247] on button "Save" at bounding box center [781, 260] width 69 height 32
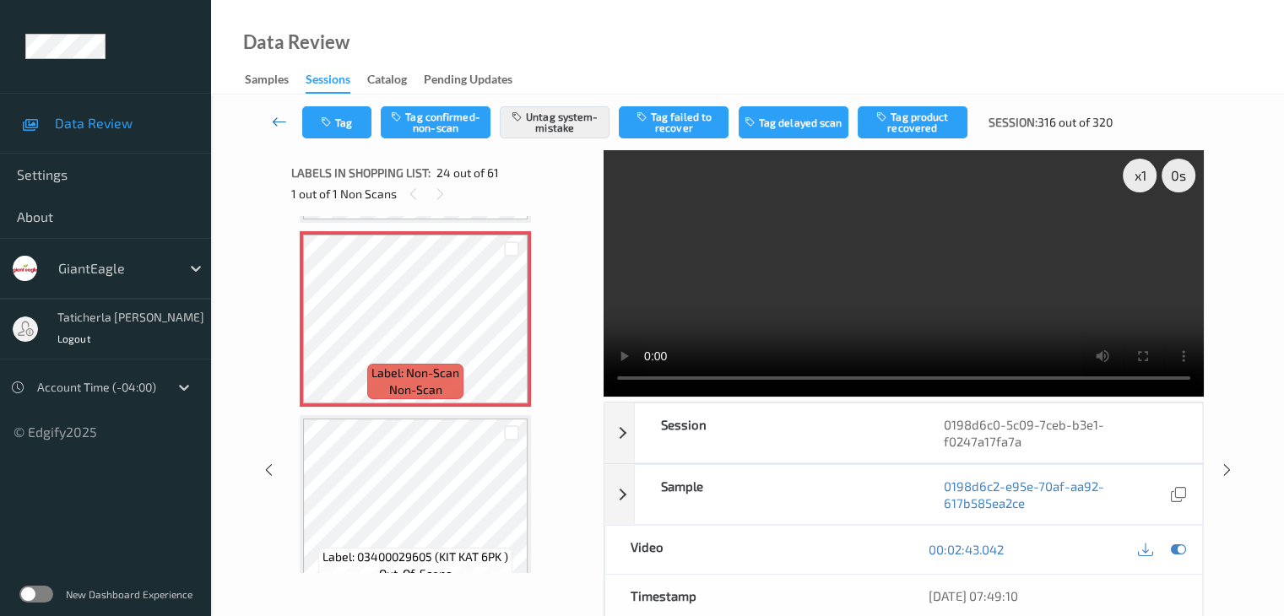
click at [279, 120] on icon at bounding box center [279, 121] width 15 height 17
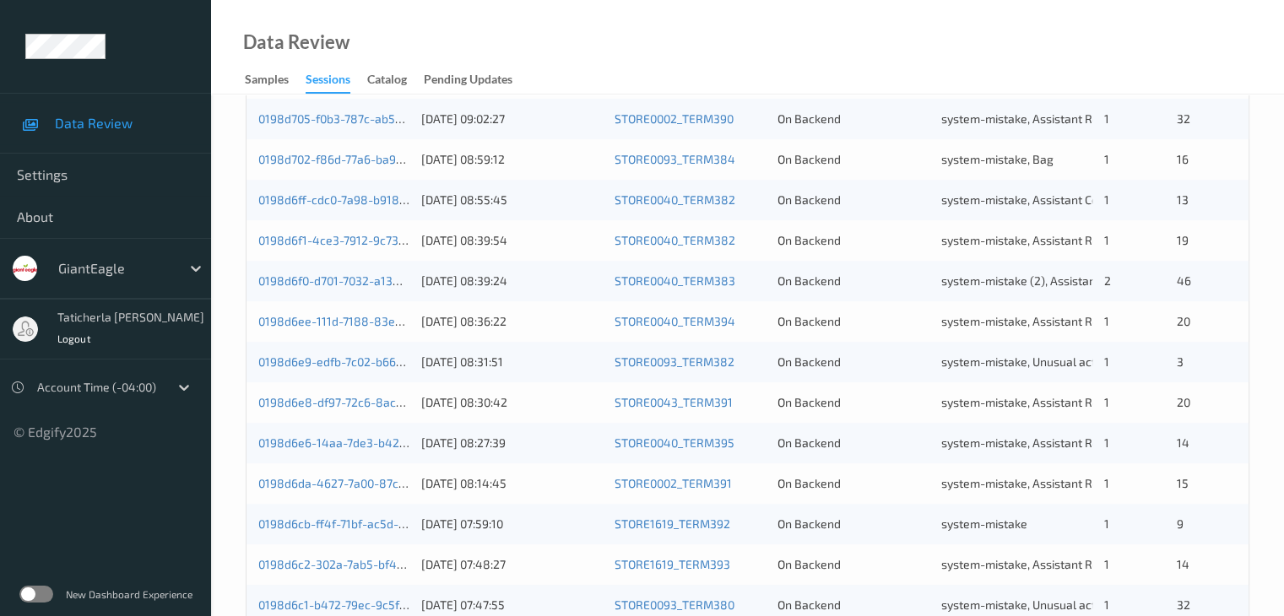
scroll to position [787, 0]
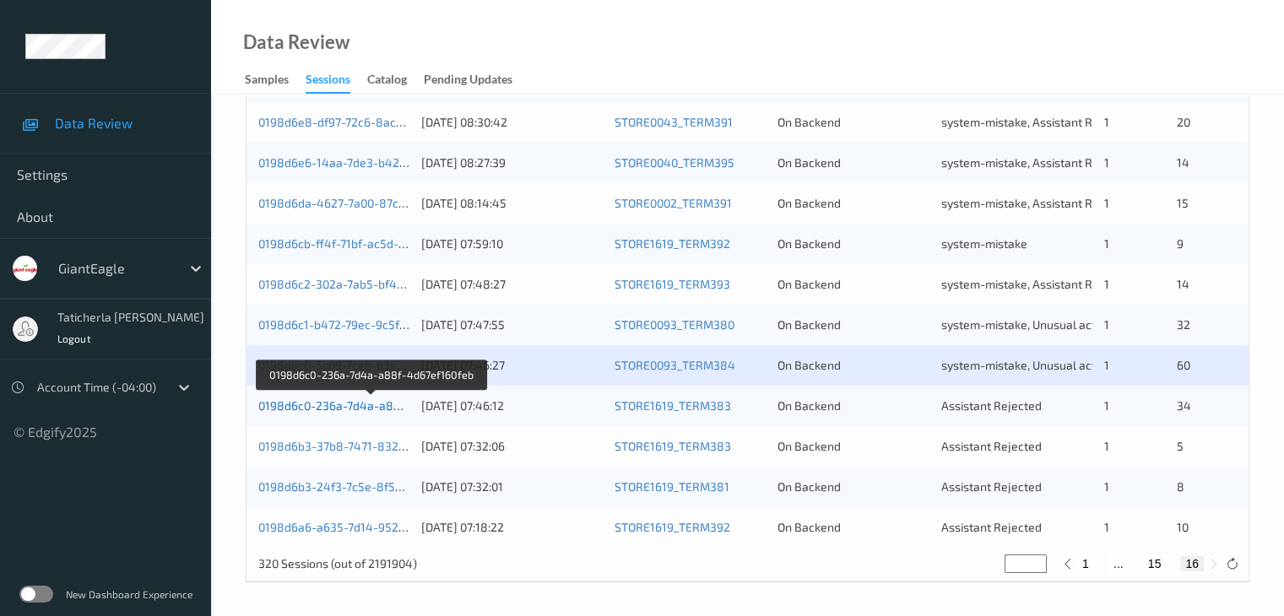
click at [365, 403] on link "0198d6c0-236a-7d4a-a88f-4d67ef160feb" at bounding box center [371, 405] width 226 height 14
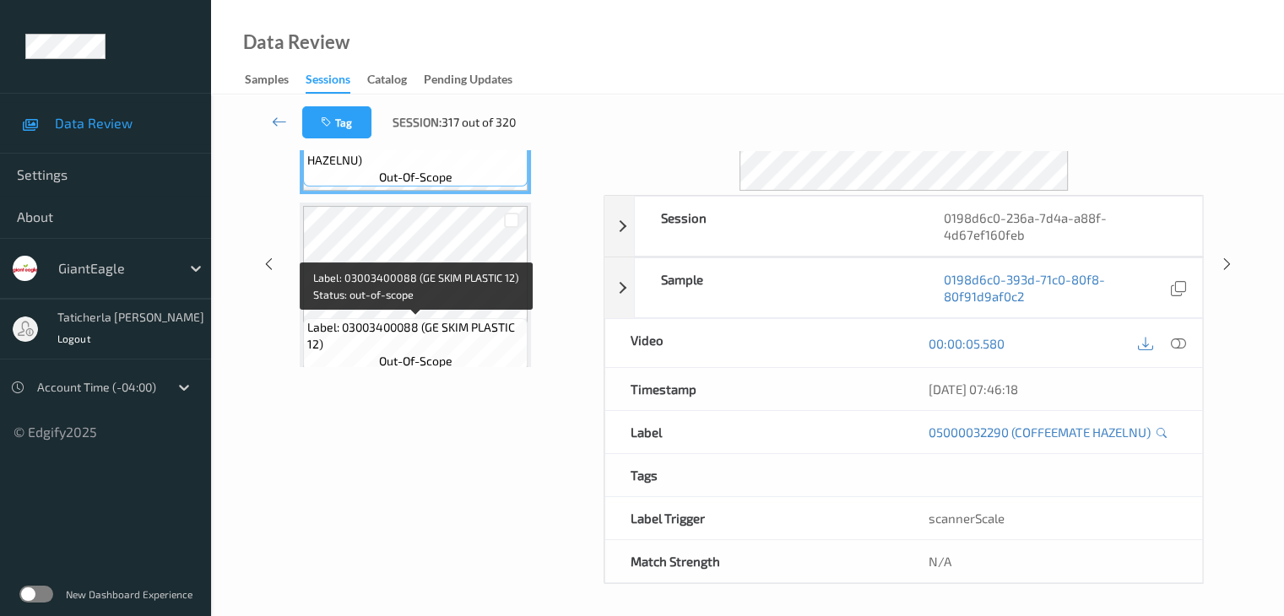
scroll to position [37, 0]
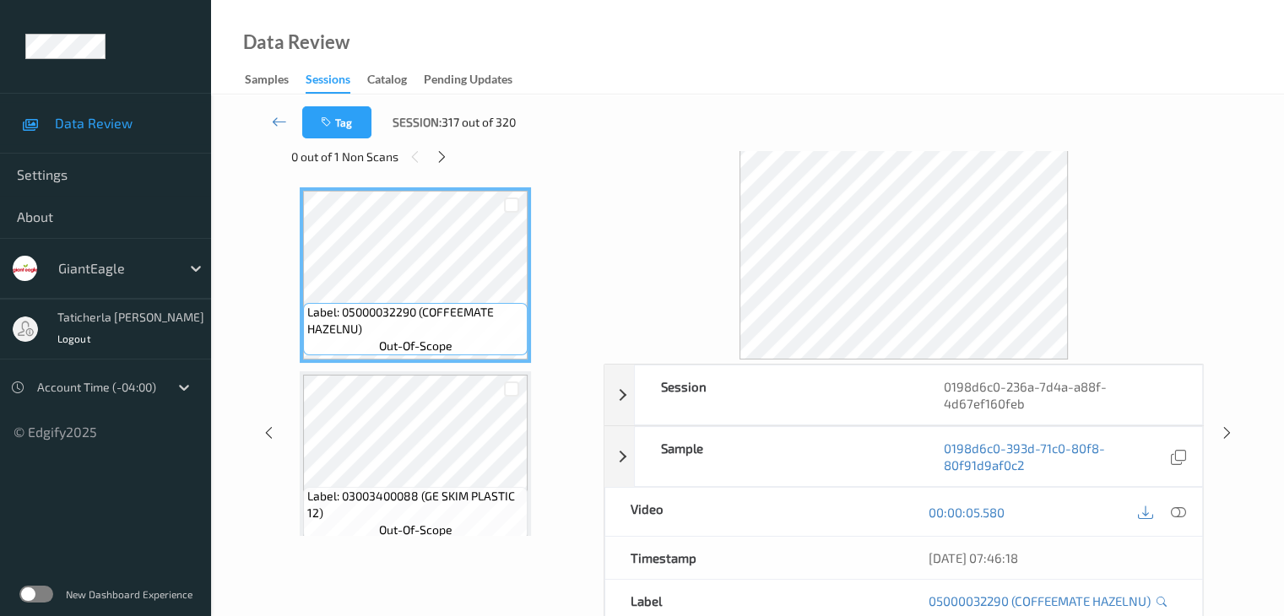
click at [442, 149] on div "Tag Session: 317 out of 320" at bounding box center [748, 123] width 1004 height 56
click at [439, 154] on icon at bounding box center [442, 156] width 14 height 15
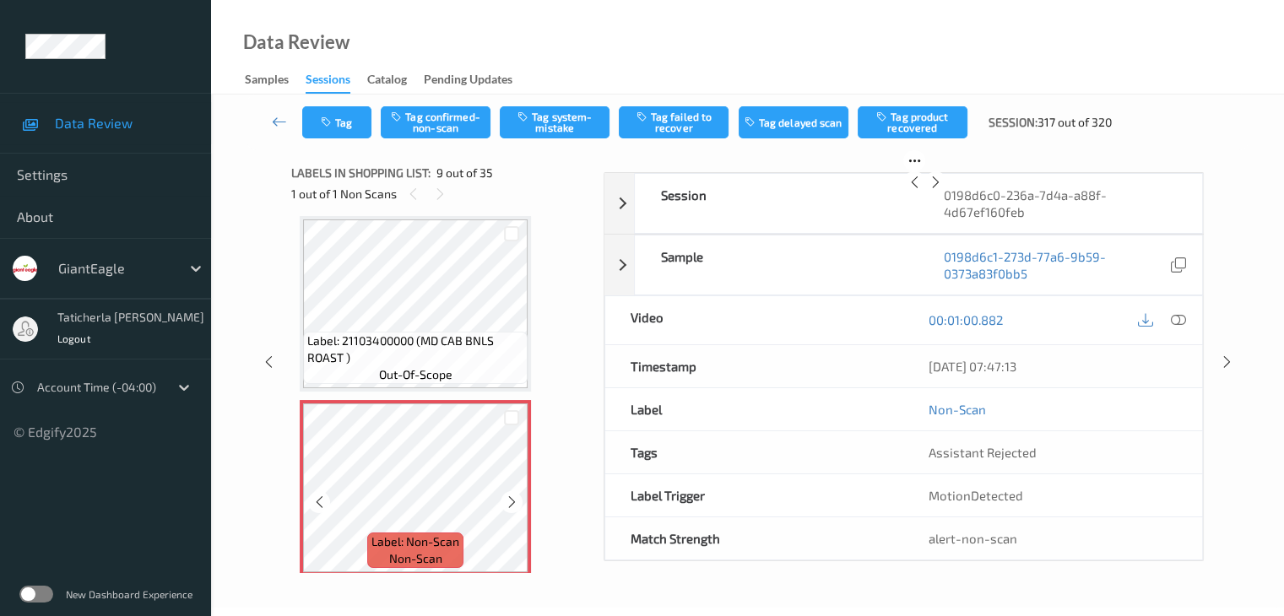
scroll to position [1381, 0]
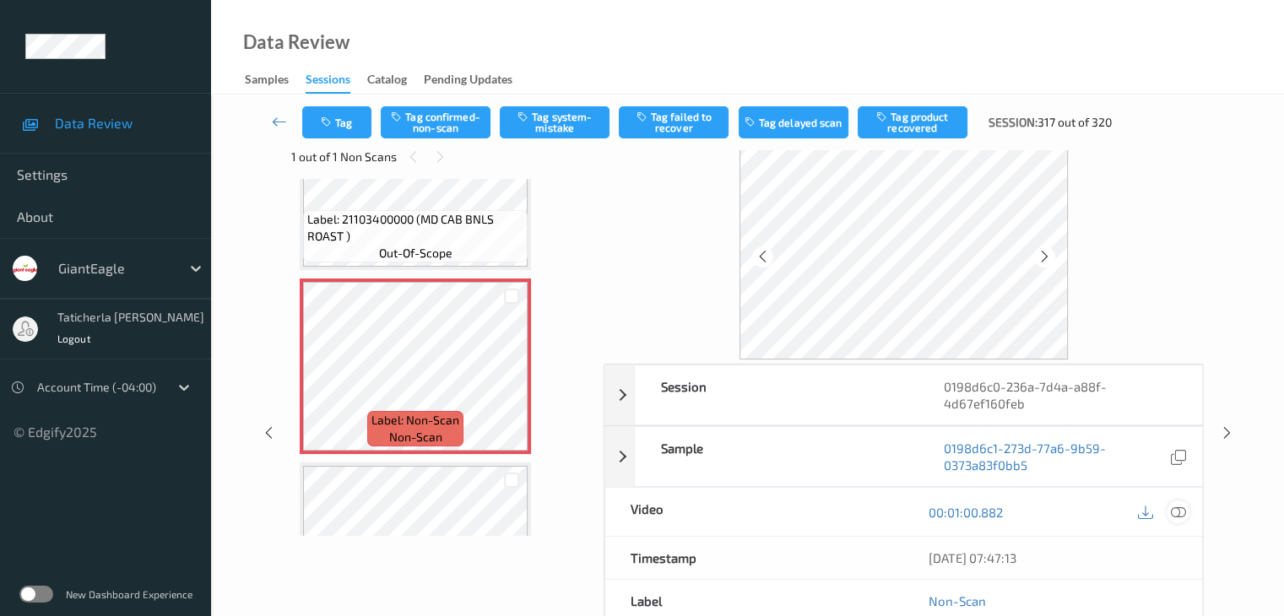
click at [1178, 507] on icon at bounding box center [1177, 512] width 15 height 15
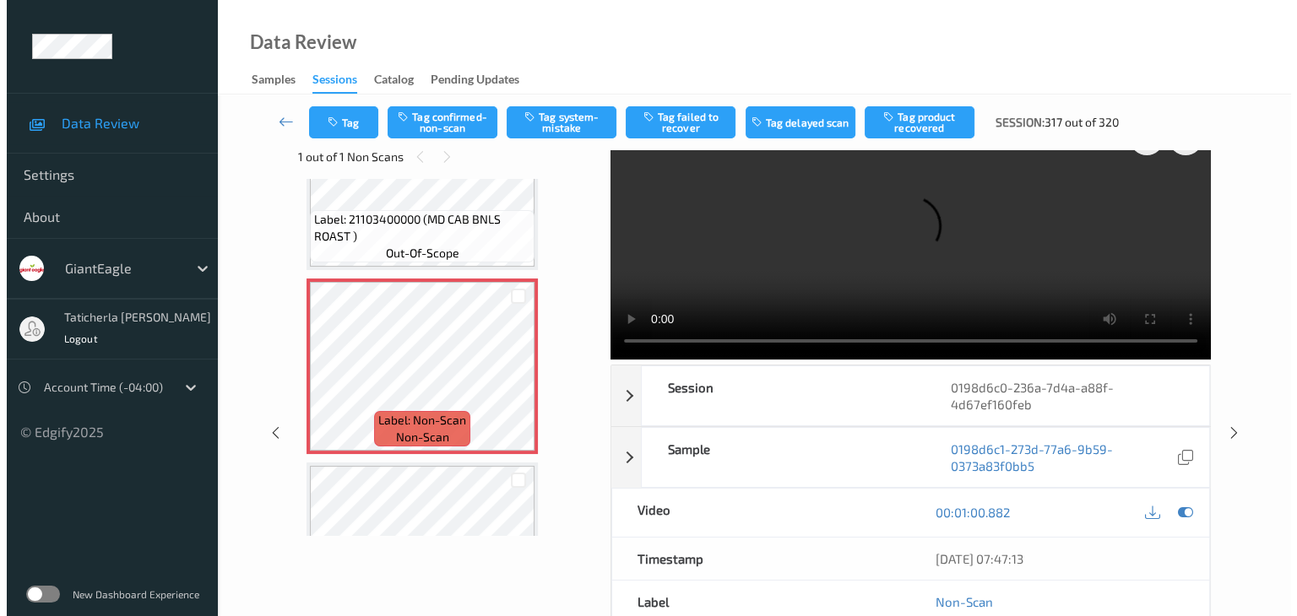
scroll to position [0, 0]
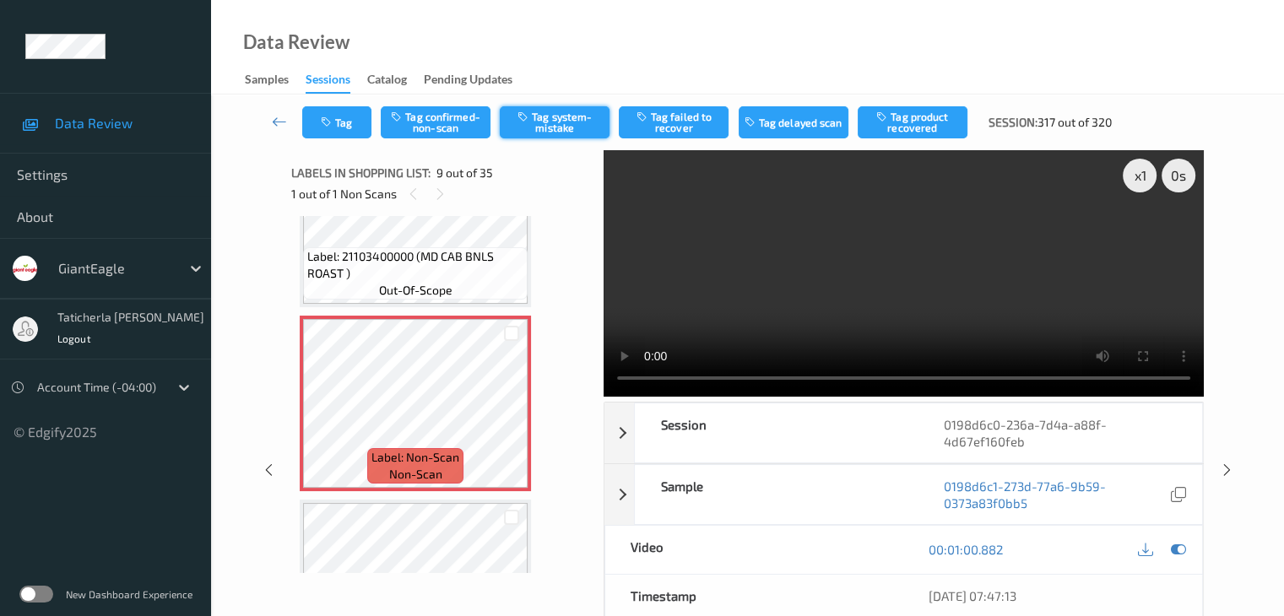
click at [567, 117] on button "Tag system-mistake" at bounding box center [555, 122] width 110 height 32
click at [350, 124] on button "Tag" at bounding box center [336, 122] width 69 height 32
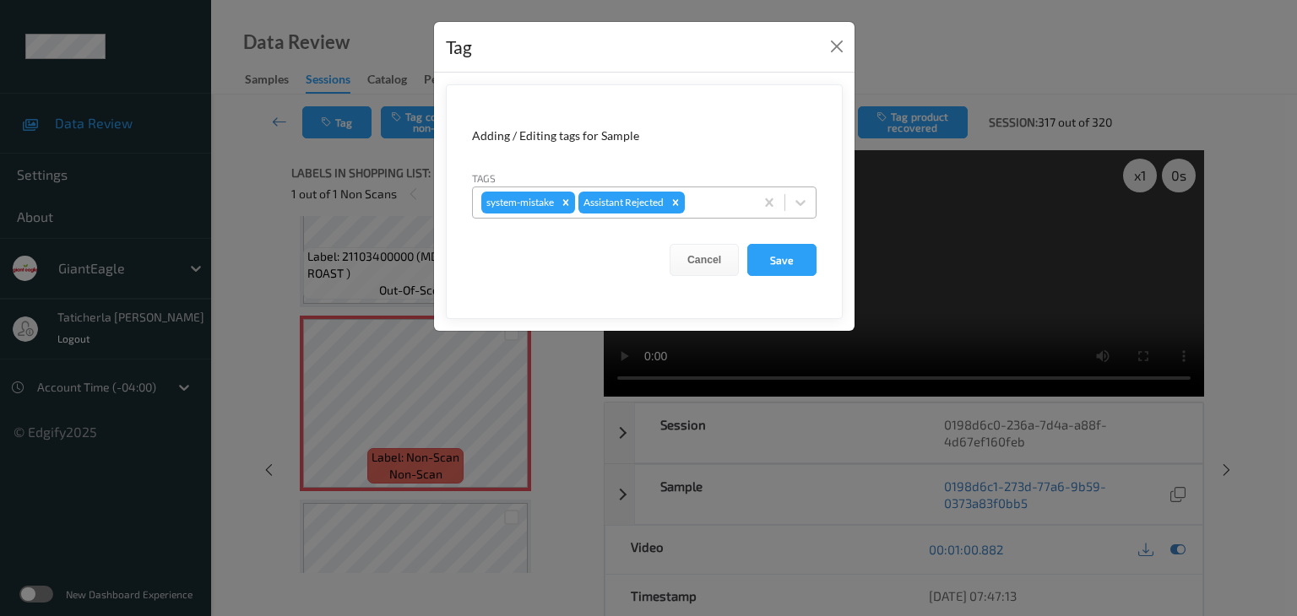
click at [738, 203] on div at bounding box center [716, 202] width 57 height 20
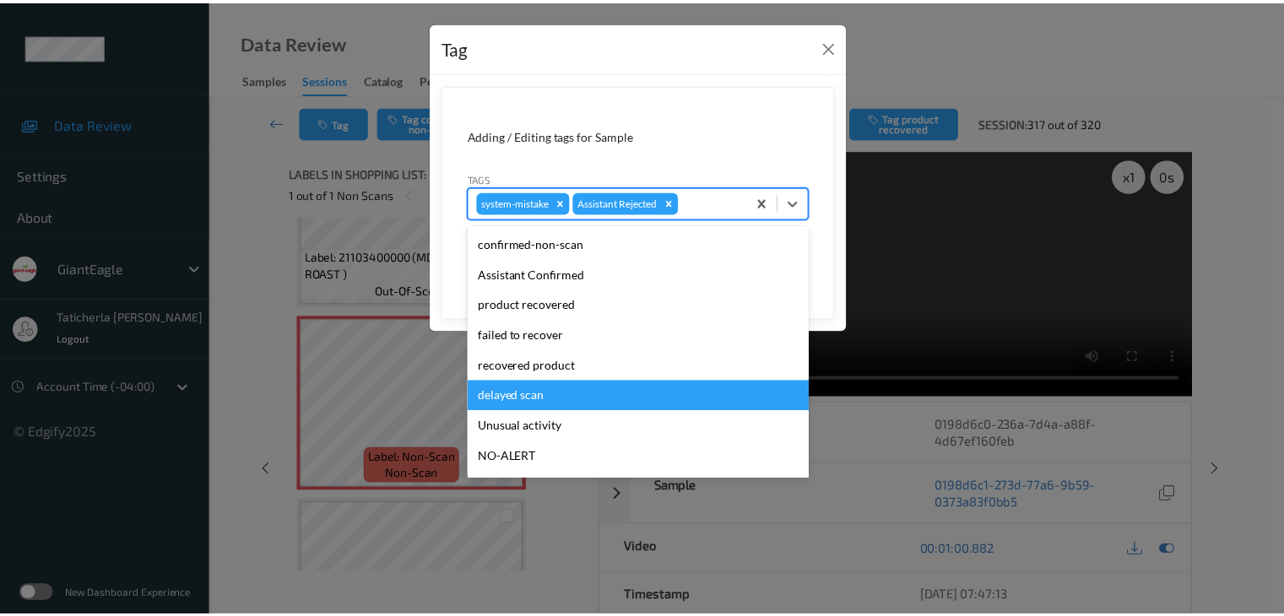
scroll to position [84, 0]
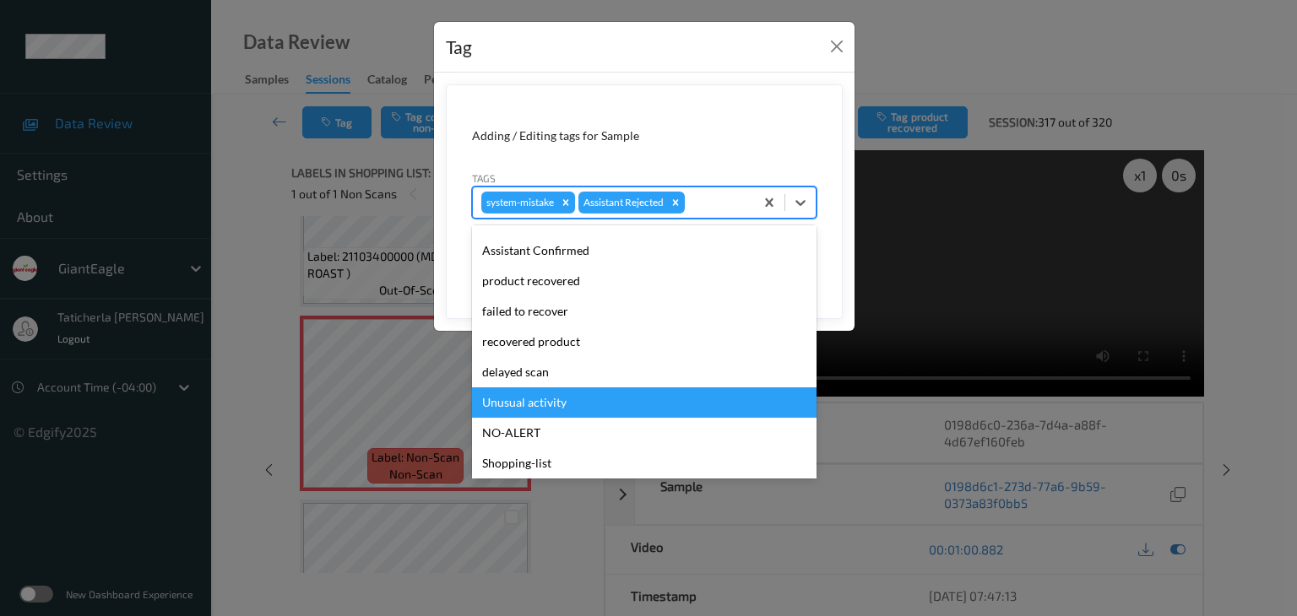
click at [655, 401] on div "Unusual activity" at bounding box center [644, 403] width 344 height 30
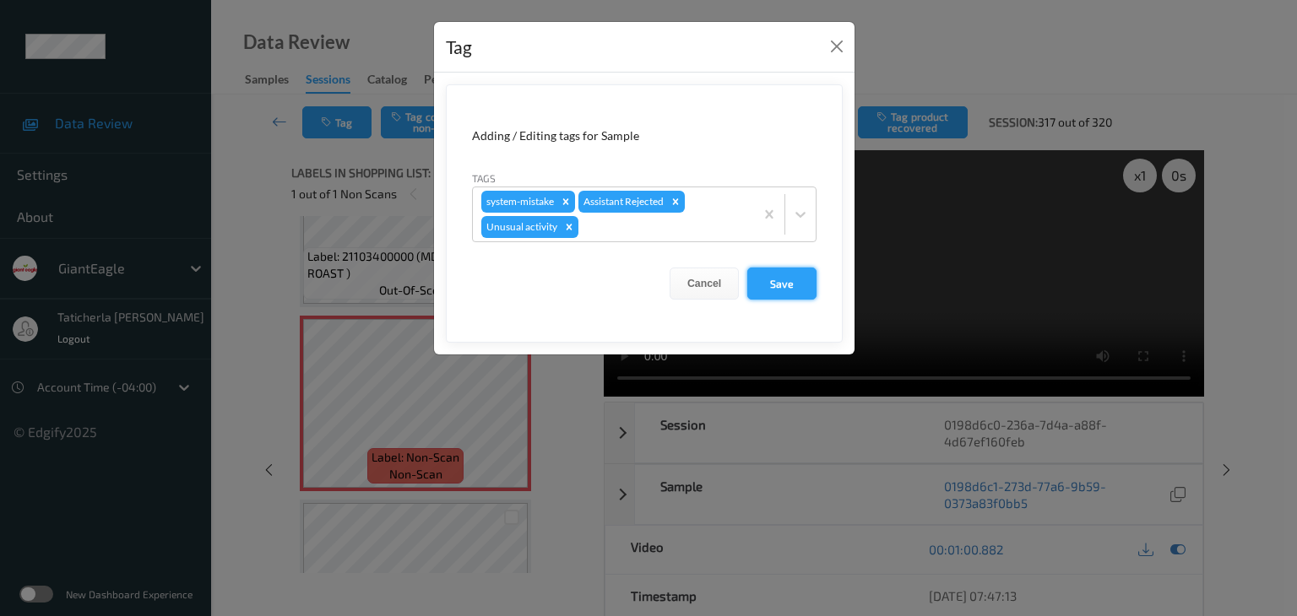
click at [764, 286] on button "Save" at bounding box center [781, 284] width 69 height 32
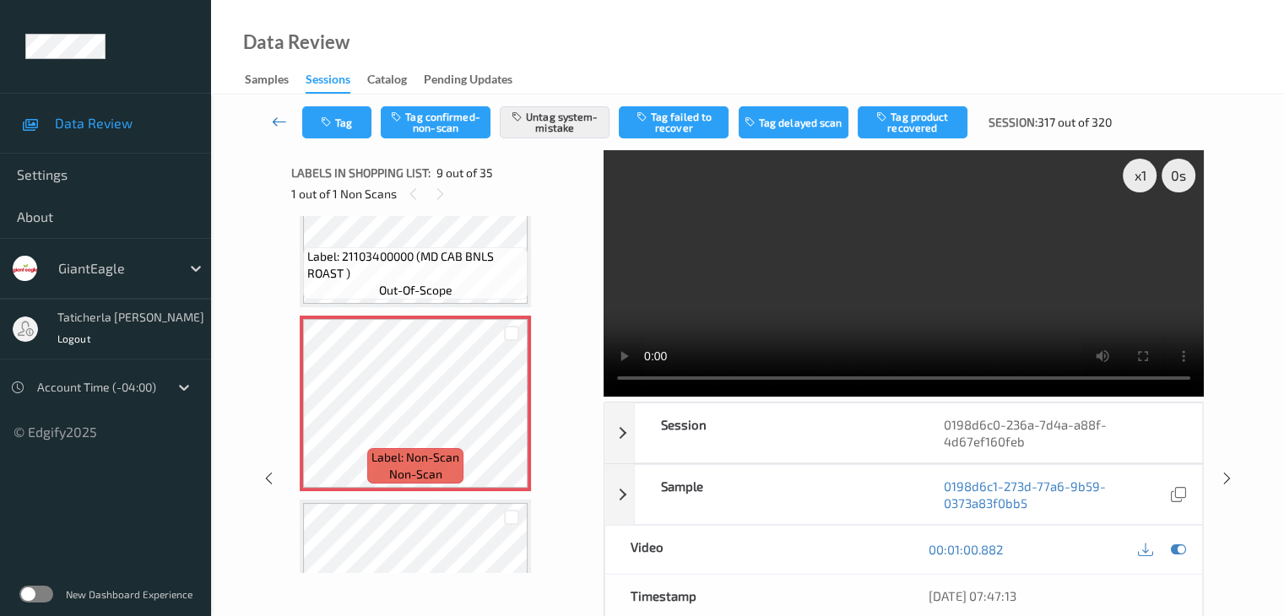
click at [277, 122] on icon at bounding box center [279, 121] width 15 height 17
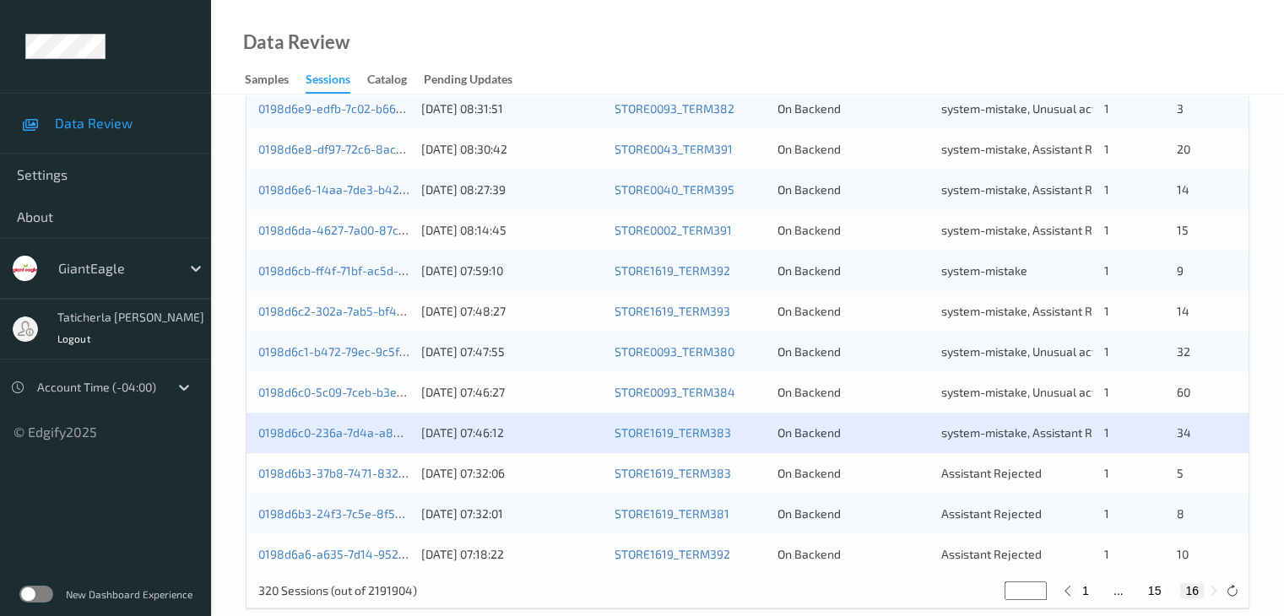
scroll to position [787, 0]
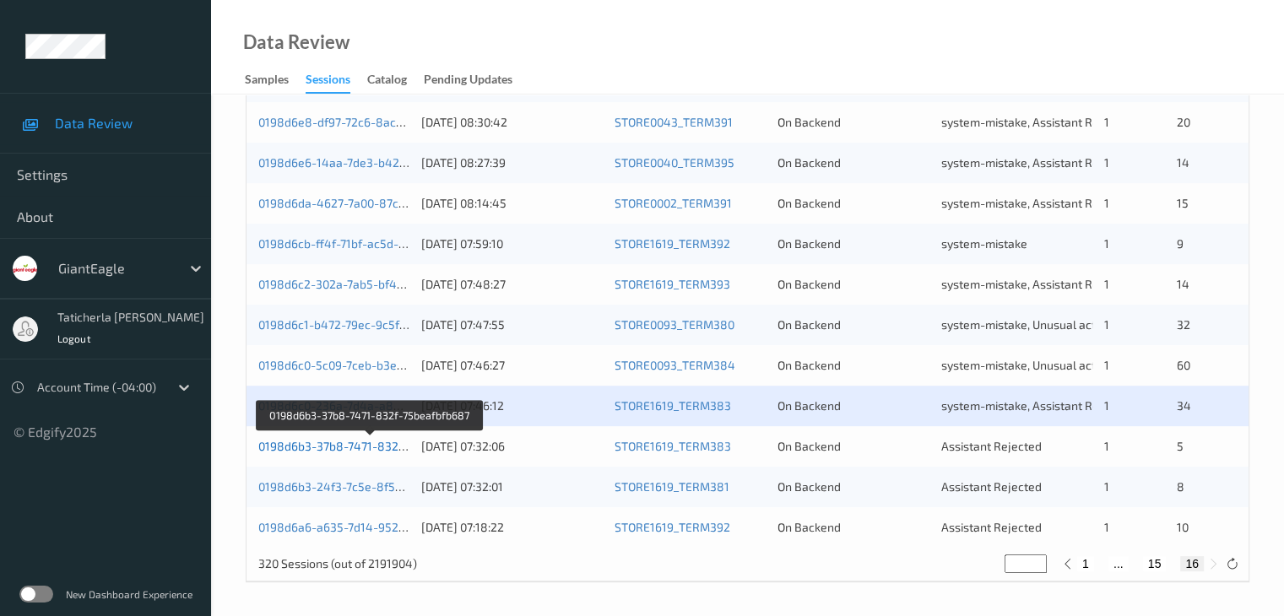
click at [379, 447] on link "0198d6b3-37b8-7471-832f-75beafbfb687" at bounding box center [370, 446] width 224 height 14
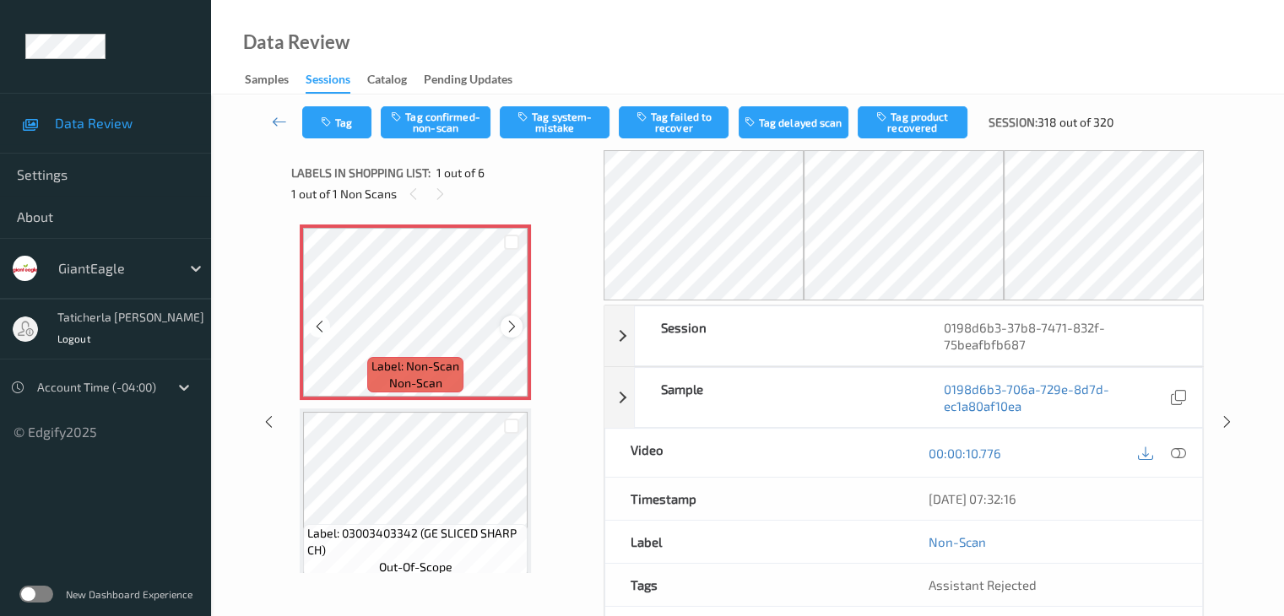
click at [517, 328] on icon at bounding box center [512, 326] width 14 height 15
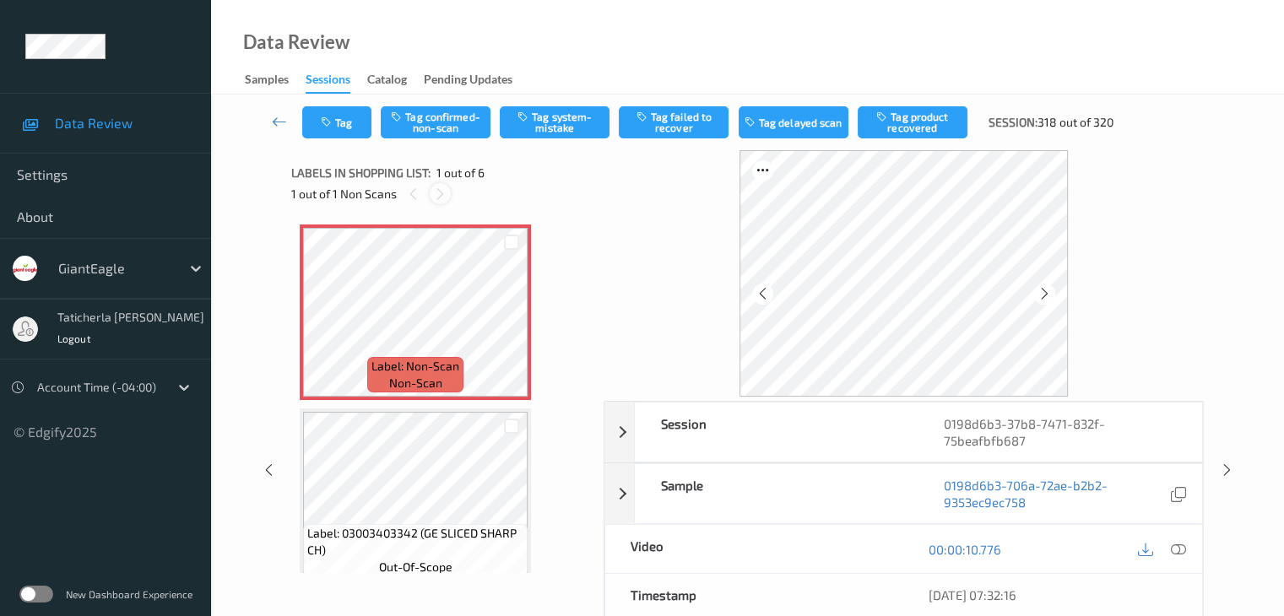
click at [439, 190] on icon at bounding box center [440, 194] width 14 height 15
click at [520, 331] on div at bounding box center [511, 326] width 21 height 21
click at [1179, 543] on icon at bounding box center [1177, 549] width 15 height 15
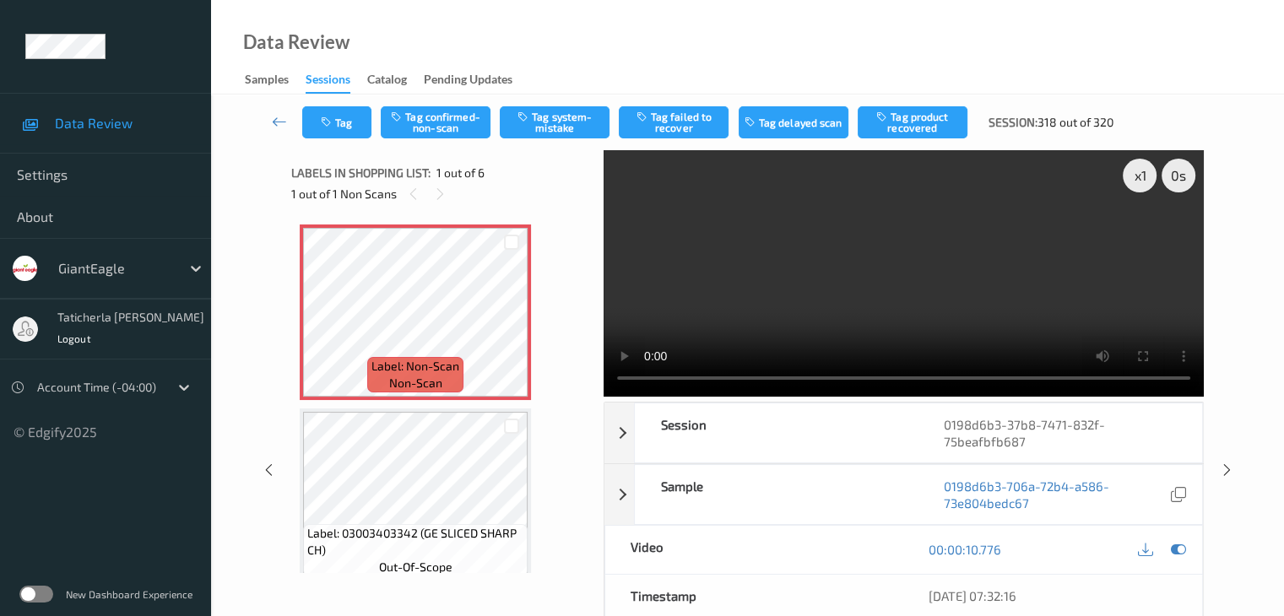
click at [1145, 234] on video at bounding box center [904, 273] width 600 height 247
click at [507, 325] on icon at bounding box center [512, 326] width 14 height 15
click at [439, 122] on button "Tag confirmed-non-scan" at bounding box center [436, 122] width 110 height 32
click at [932, 113] on button "Tag product recovered" at bounding box center [913, 122] width 110 height 32
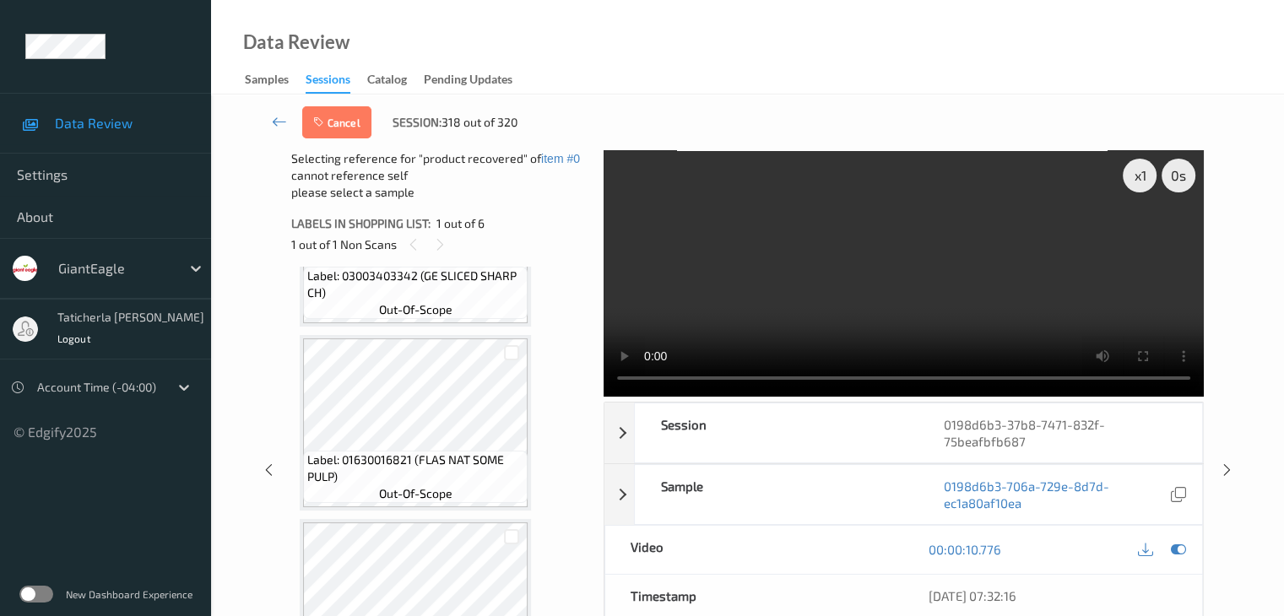
scroll to position [338, 0]
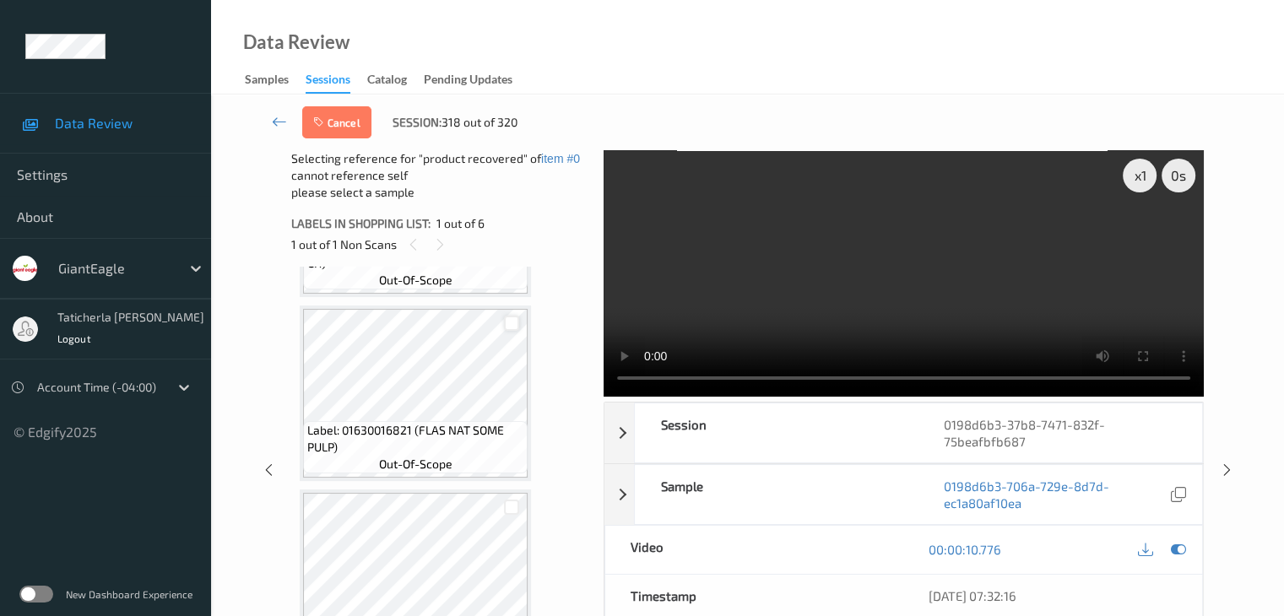
click at [508, 320] on div at bounding box center [512, 324] width 16 height 16
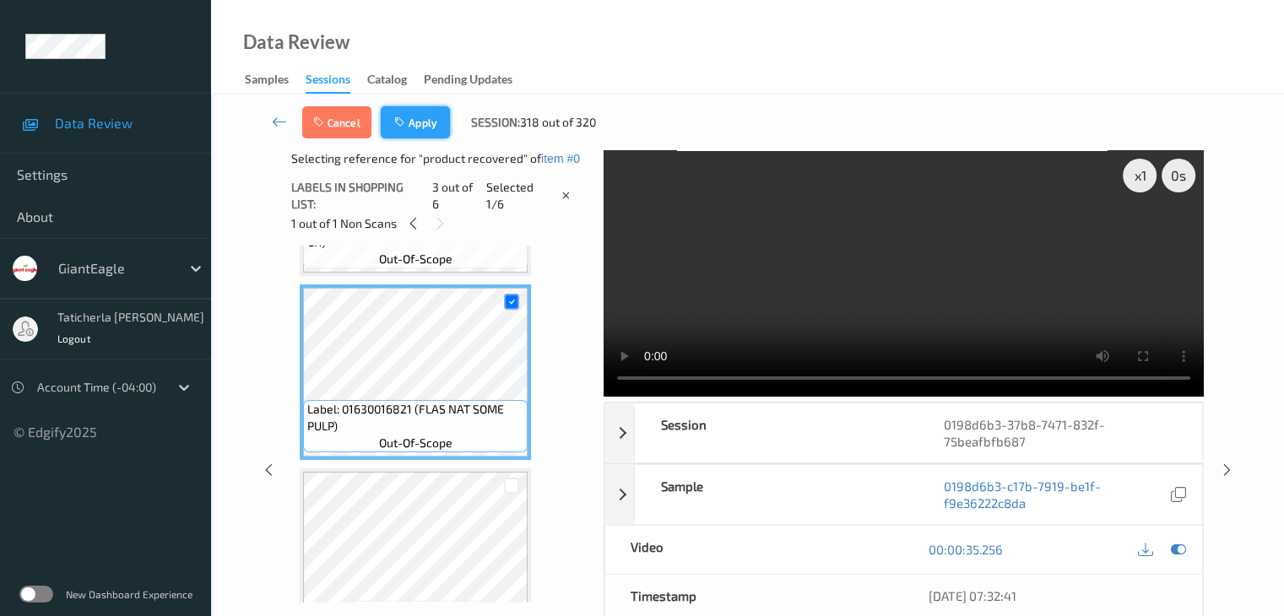
click at [436, 124] on button "Apply" at bounding box center [415, 122] width 69 height 32
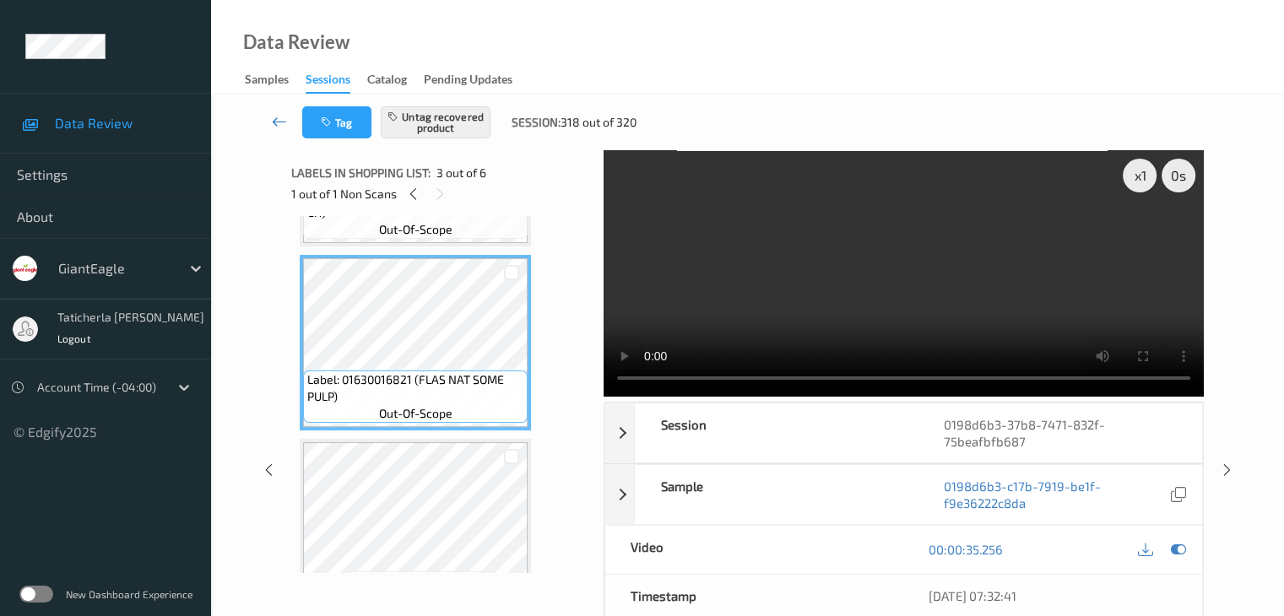
click at [278, 115] on icon at bounding box center [279, 121] width 15 height 17
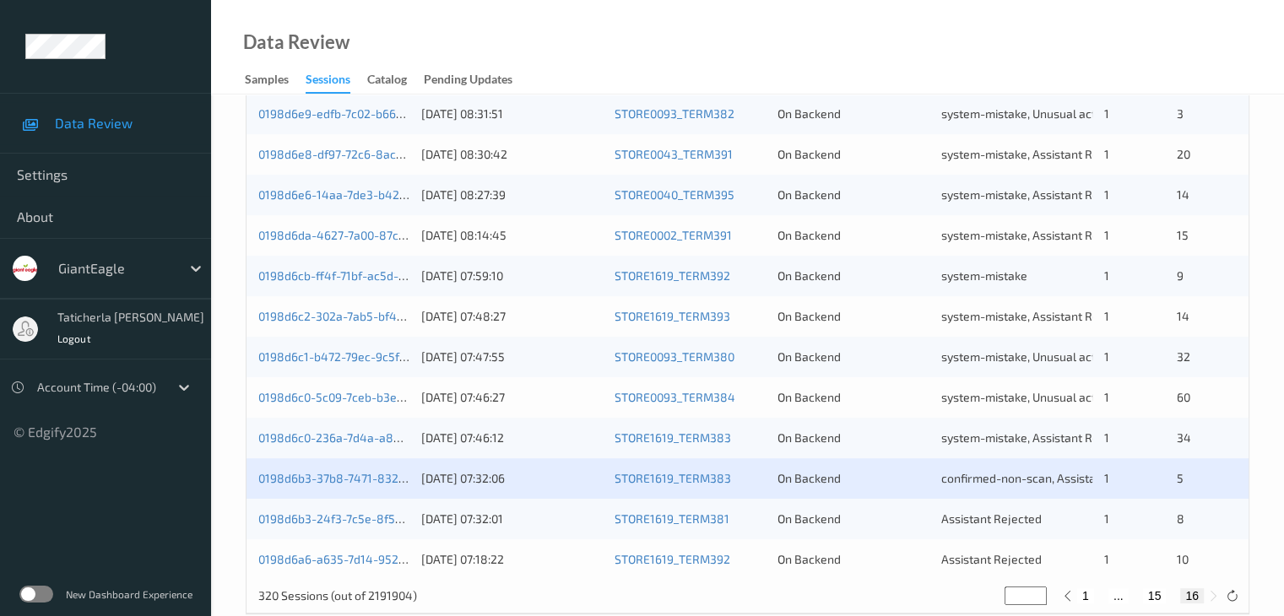
scroll to position [787, 0]
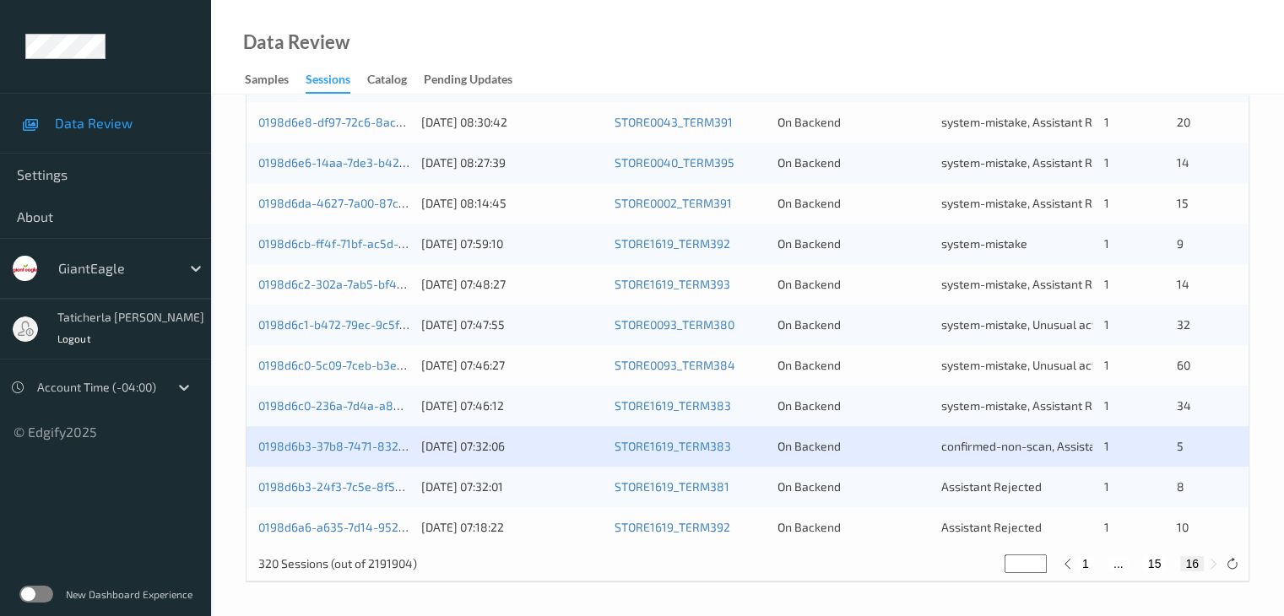
click at [340, 479] on div "0198d6b3-24f3-7c5e-8f50-c4a3dae25ec7" at bounding box center [333, 487] width 151 height 17
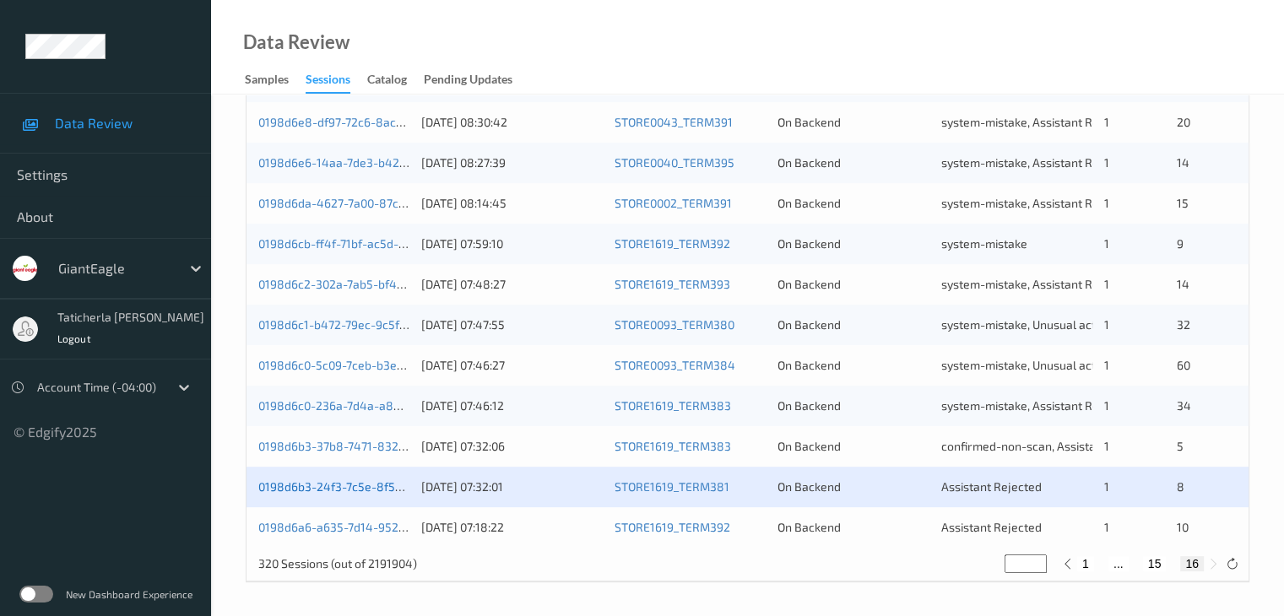
click at [374, 490] on link "0198d6b3-24f3-7c5e-8f50-c4a3dae25ec7" at bounding box center [372, 487] width 228 height 14
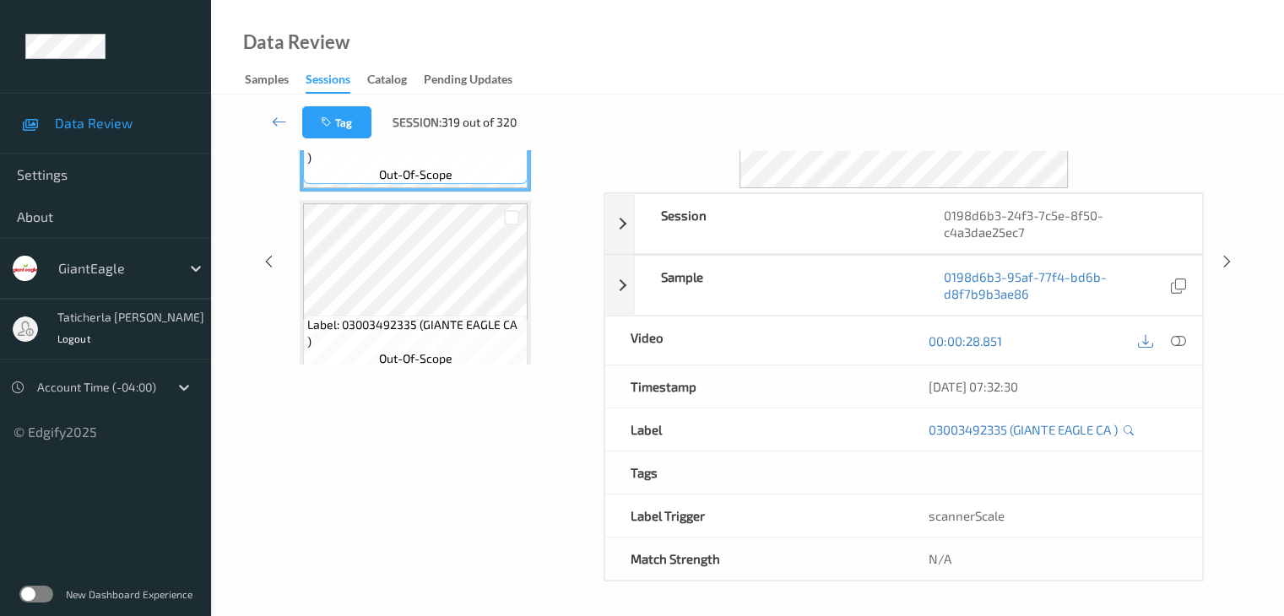
scroll to position [206, 0]
click at [279, 119] on icon at bounding box center [279, 121] width 15 height 17
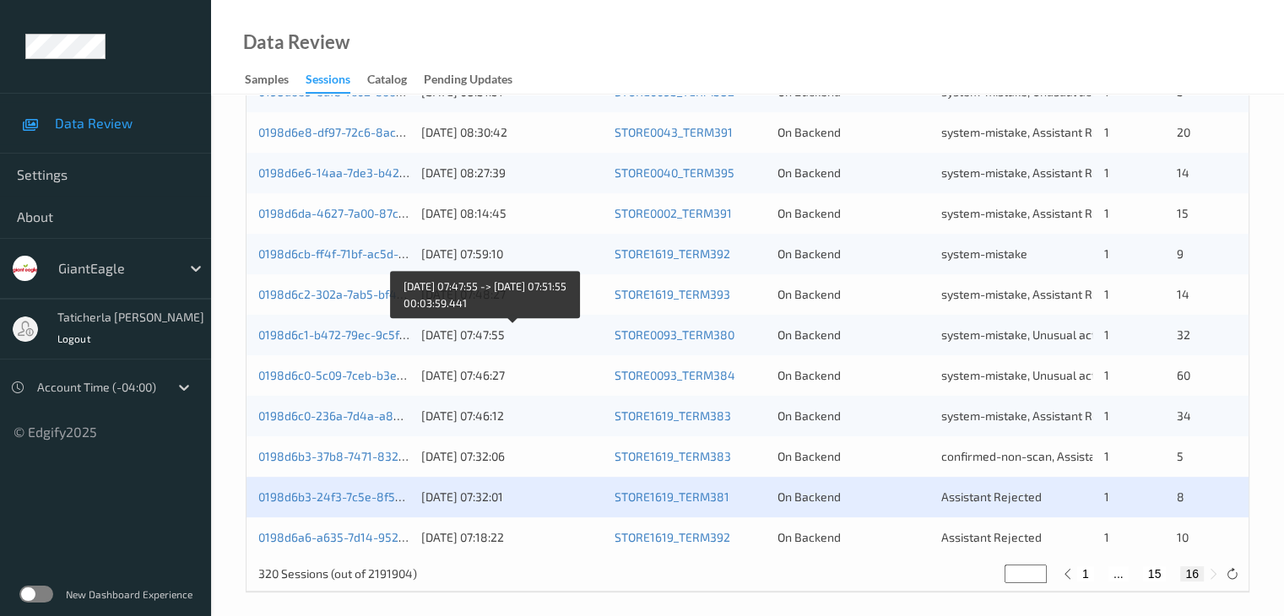
scroll to position [787, 0]
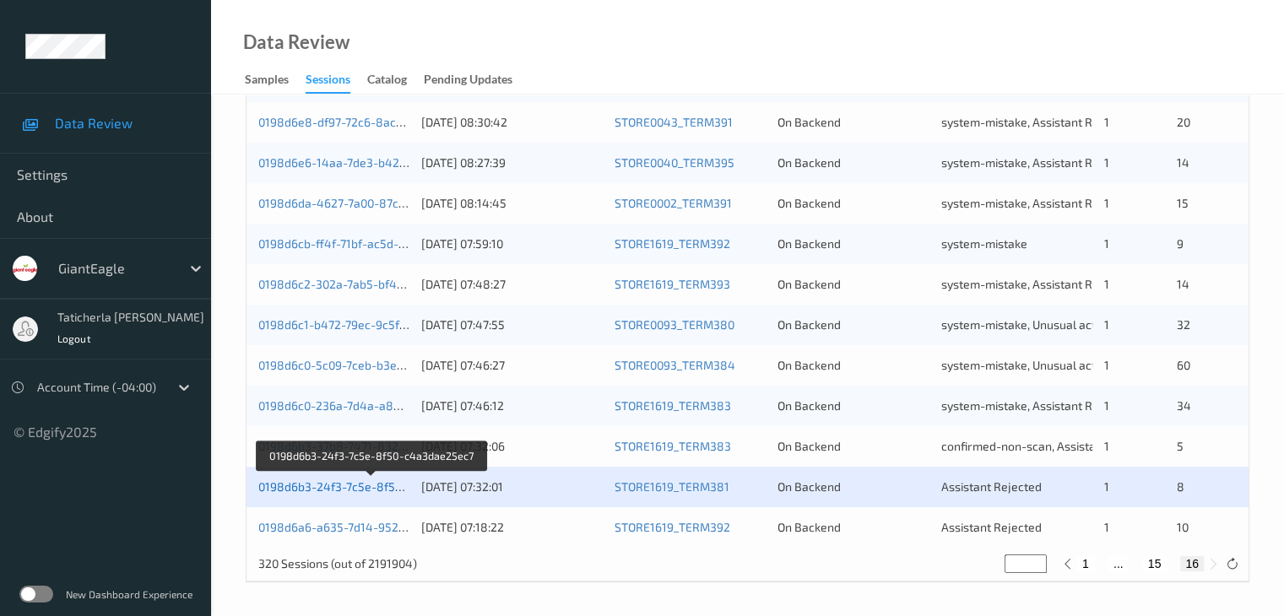
click at [377, 486] on link "0198d6b3-24f3-7c5e-8f50-c4a3dae25ec7" at bounding box center [372, 487] width 228 height 14
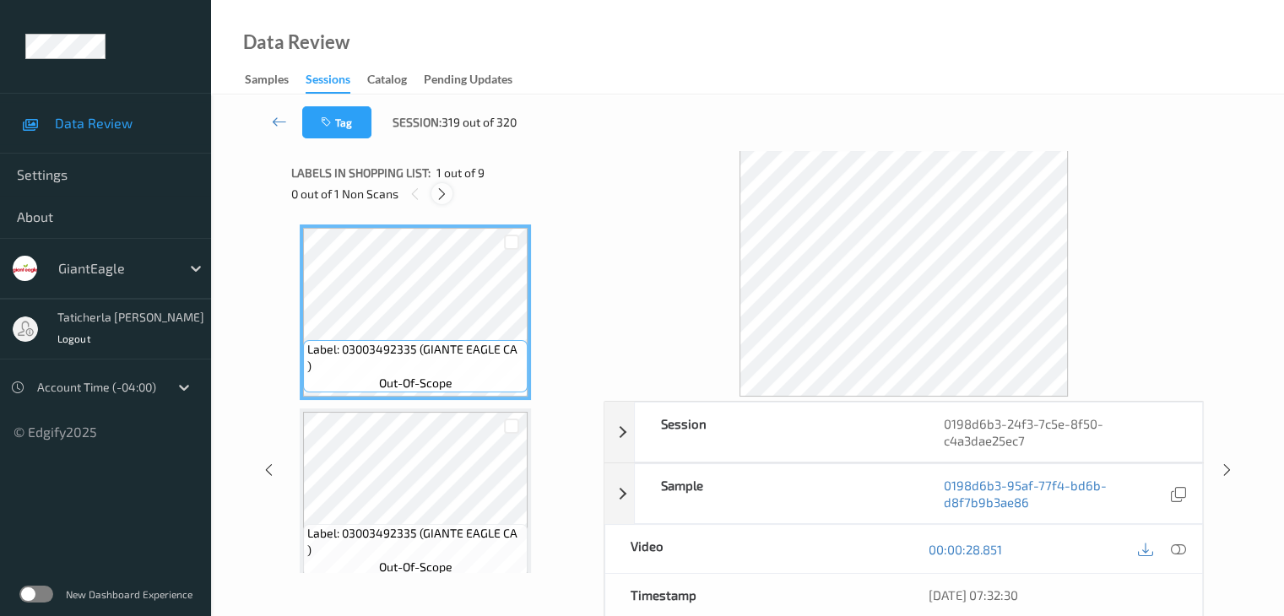
click at [446, 191] on icon at bounding box center [442, 194] width 14 height 15
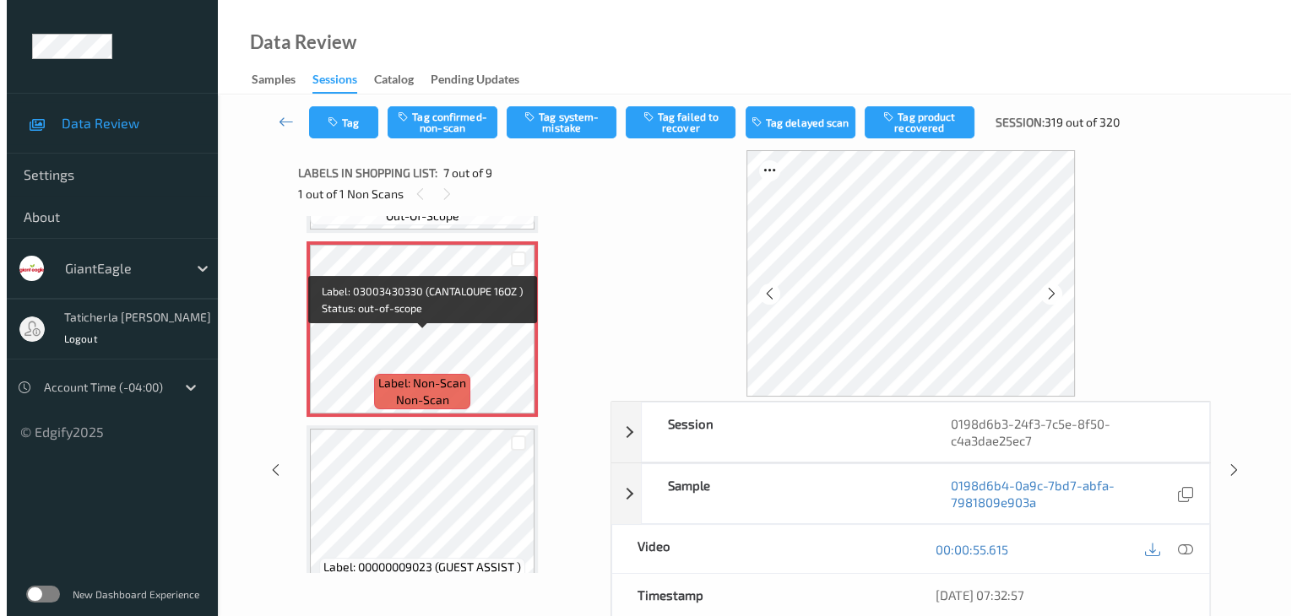
scroll to position [1098, 0]
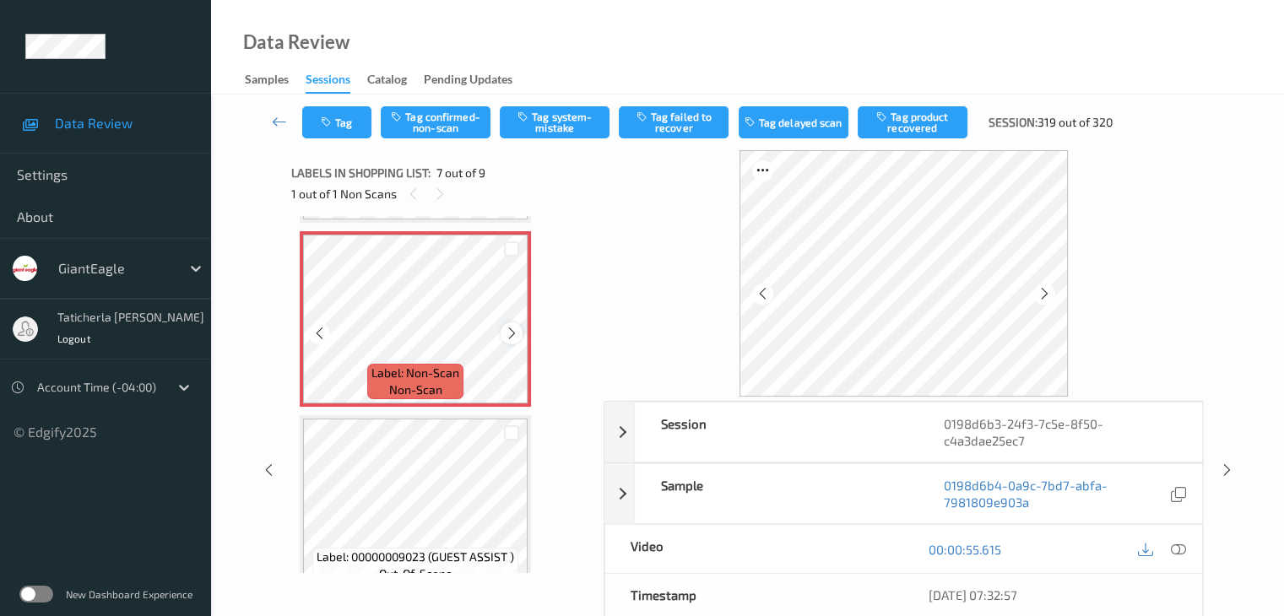
click at [514, 338] on icon at bounding box center [512, 333] width 14 height 15
click at [1175, 548] on icon at bounding box center [1177, 549] width 15 height 15
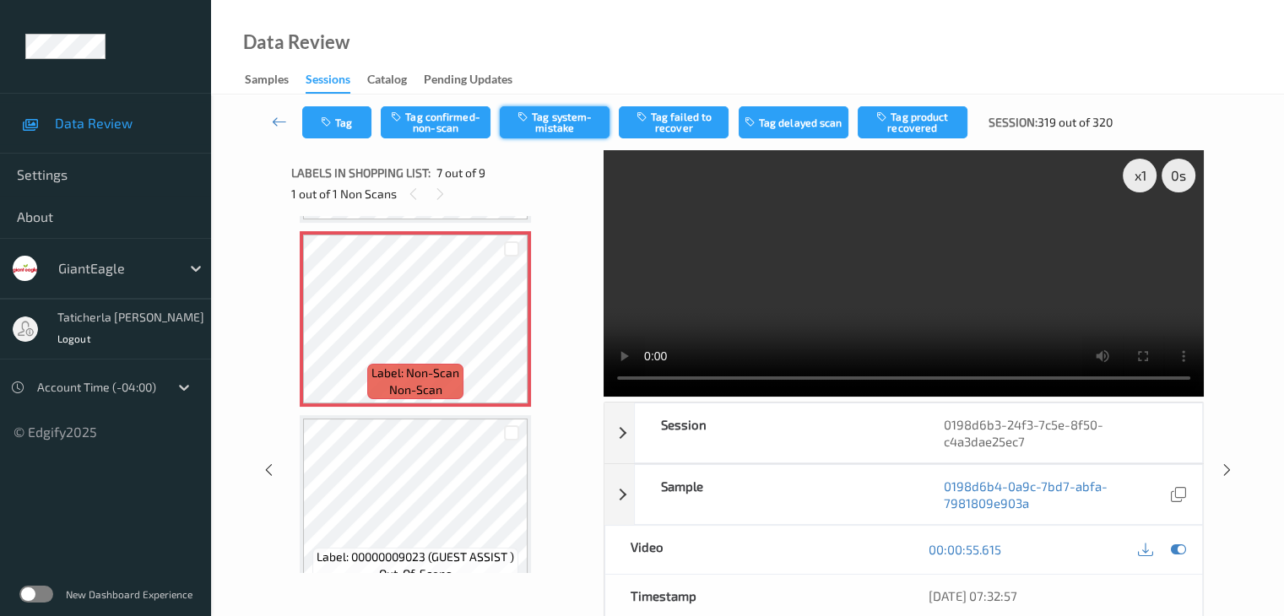
click at [528, 124] on button "Tag system-mistake" at bounding box center [555, 122] width 110 height 32
click at [353, 128] on button "Tag" at bounding box center [336, 122] width 69 height 32
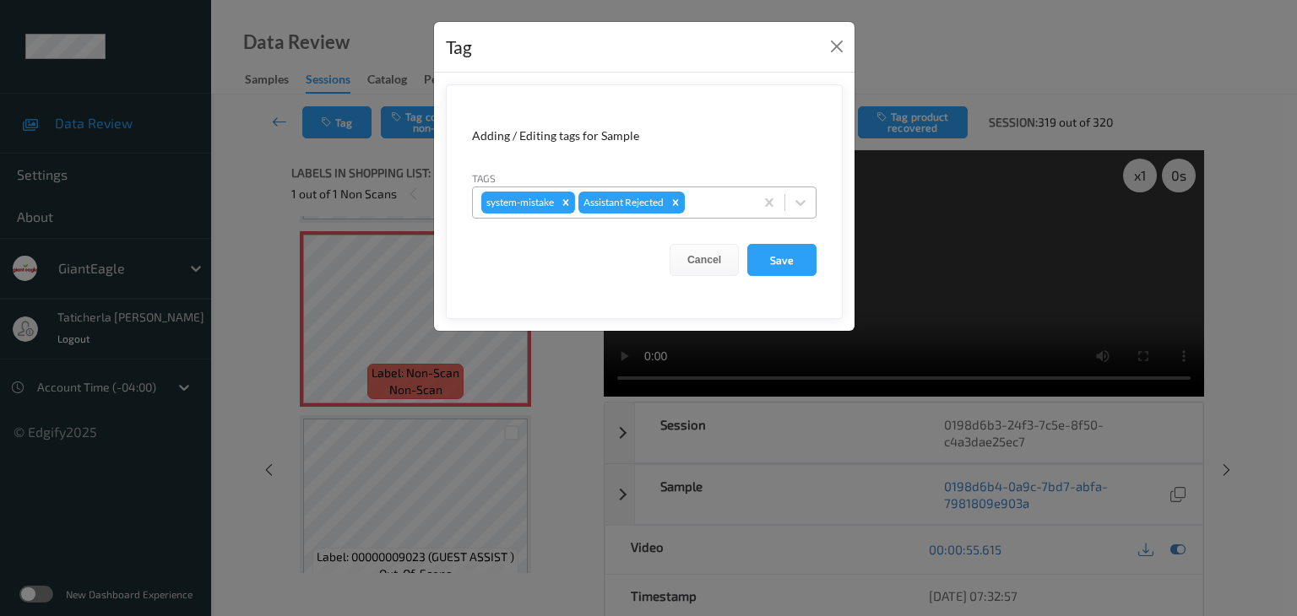
click at [734, 207] on div at bounding box center [716, 202] width 57 height 20
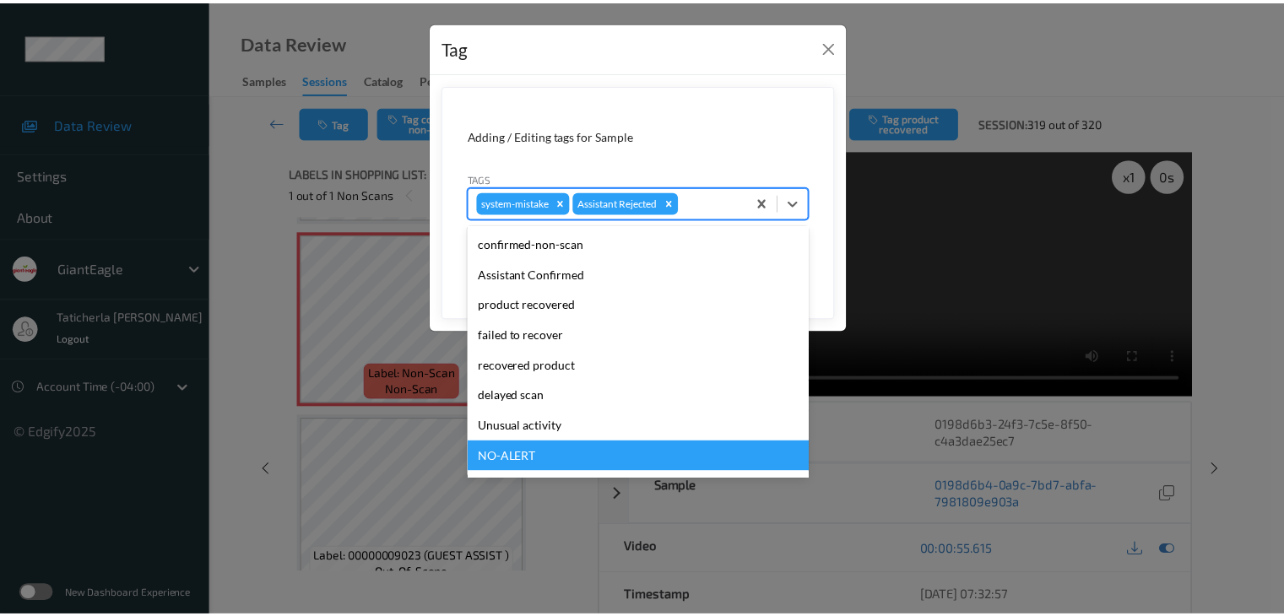
scroll to position [149, 0]
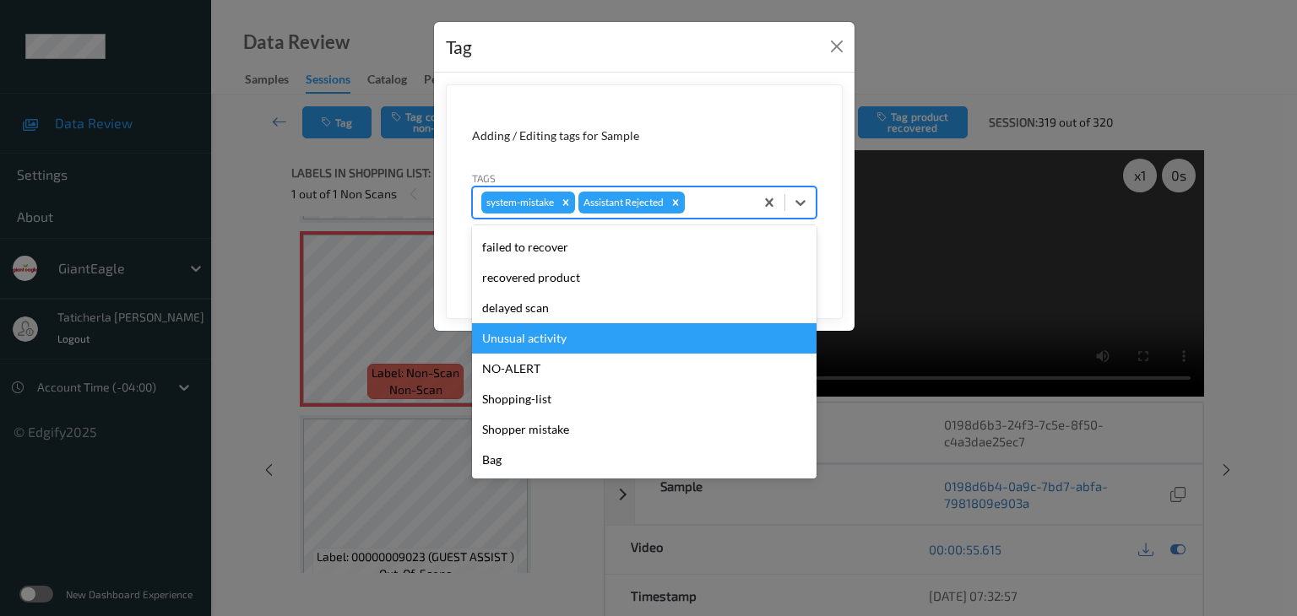
click at [608, 341] on div "Unusual activity" at bounding box center [644, 338] width 344 height 30
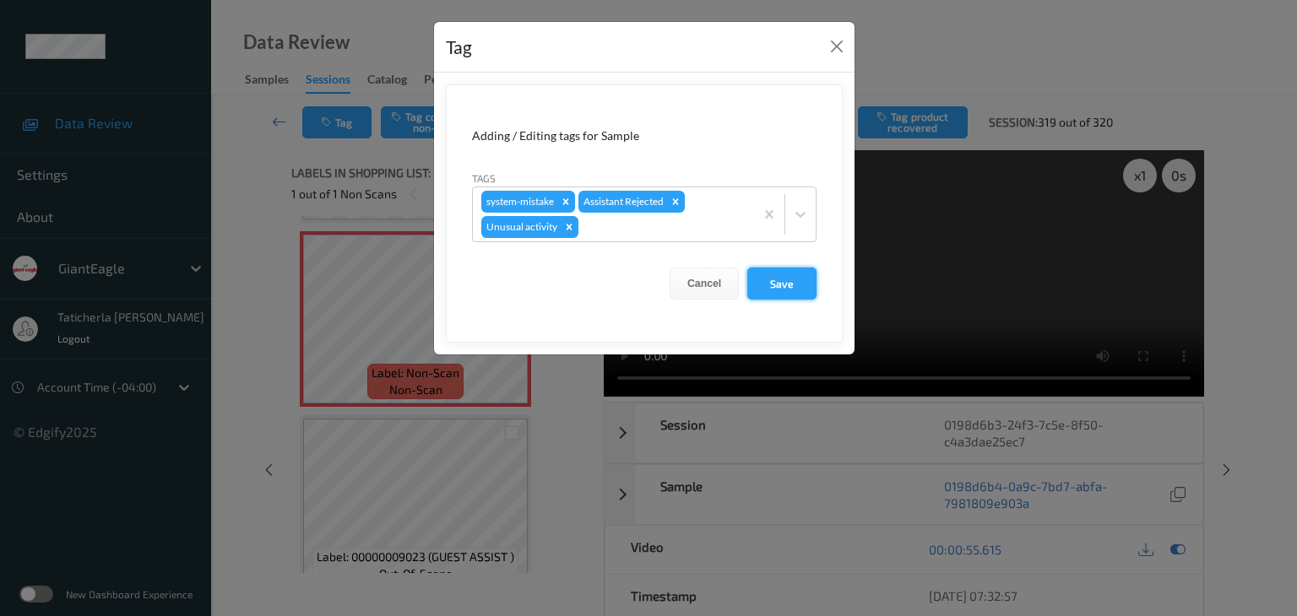
click at [778, 274] on button "Save" at bounding box center [781, 284] width 69 height 32
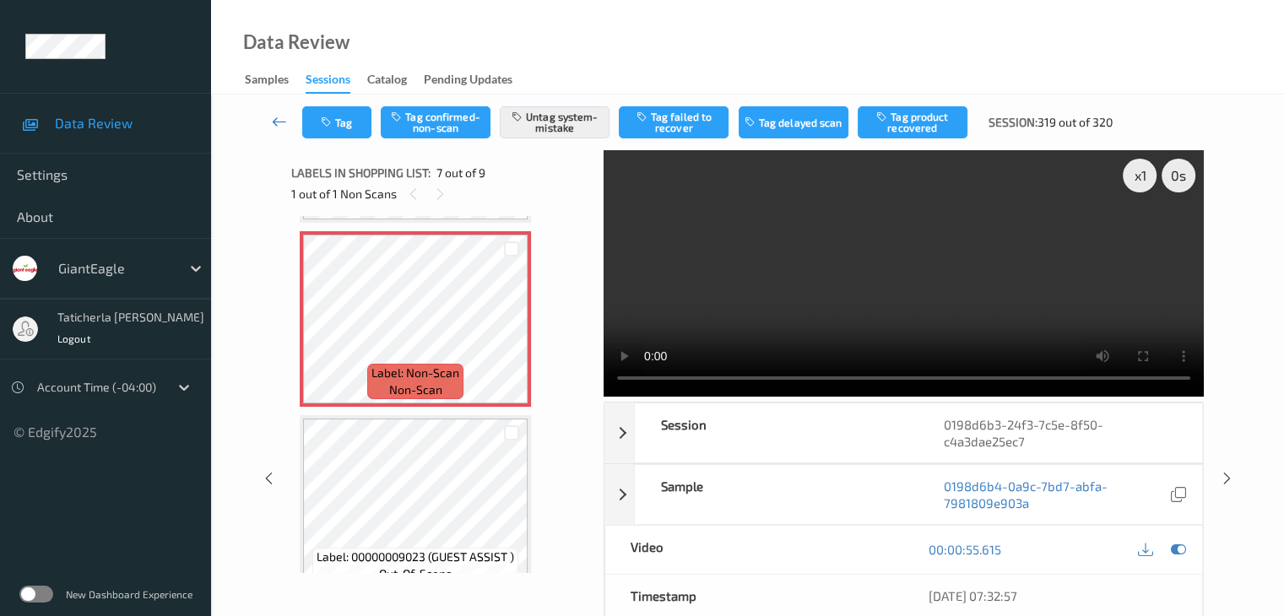
click at [276, 114] on icon at bounding box center [279, 121] width 15 height 17
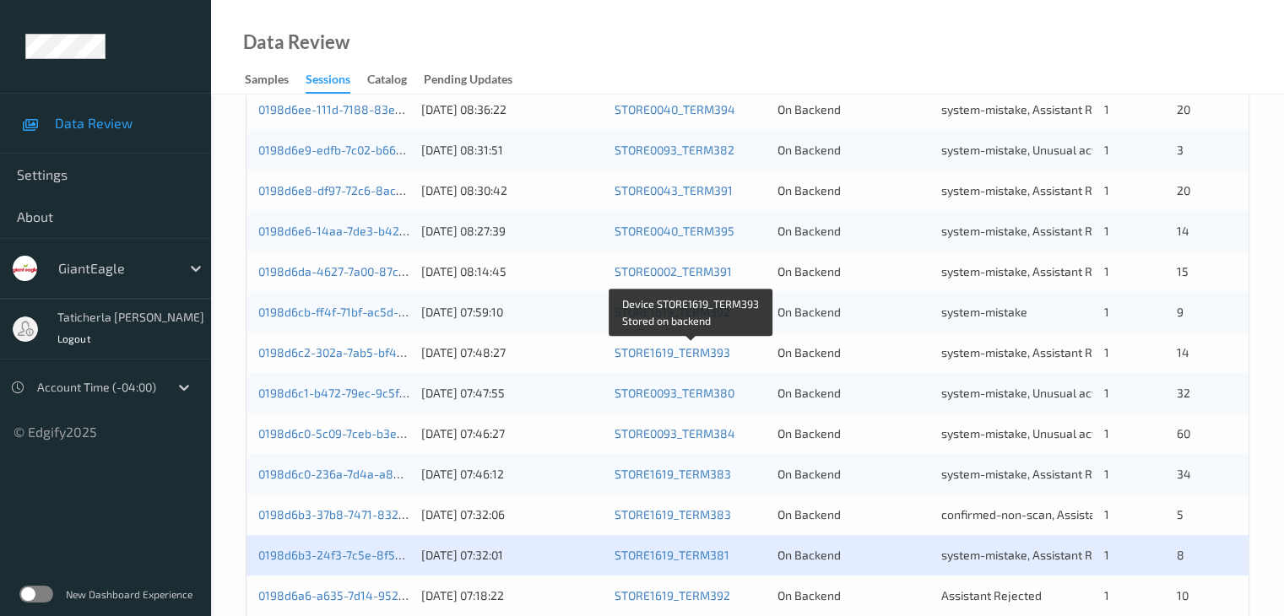
scroll to position [787, 0]
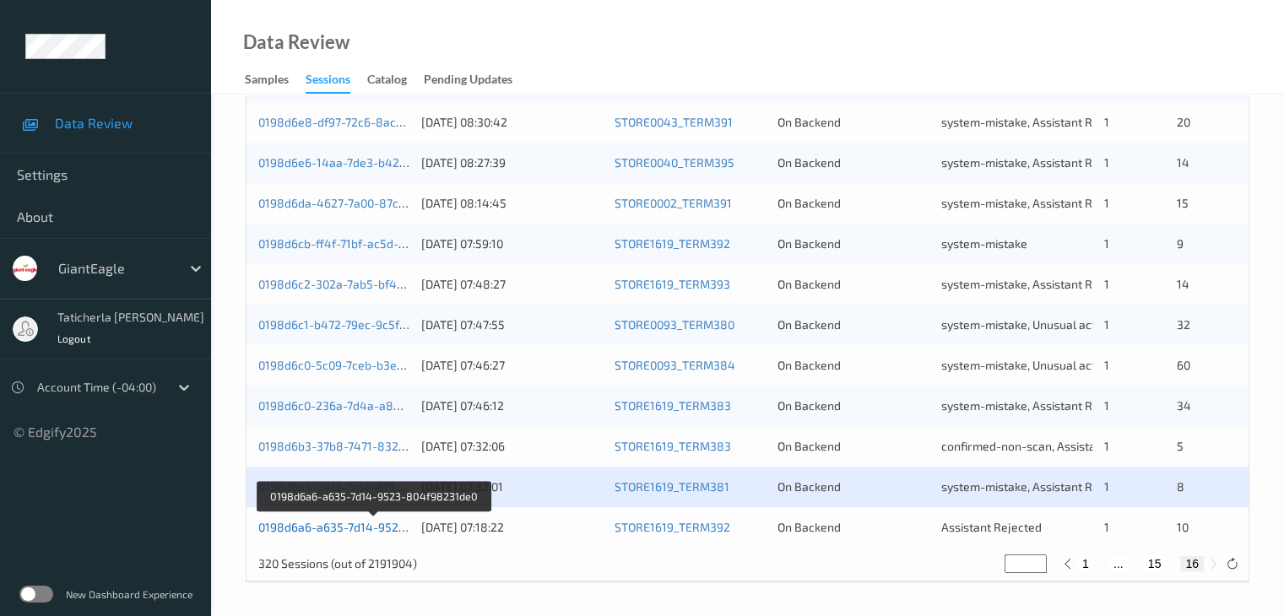
click at [350, 526] on link "0198d6a6-a635-7d14-9523-804f98231de0" at bounding box center [373, 527] width 231 height 14
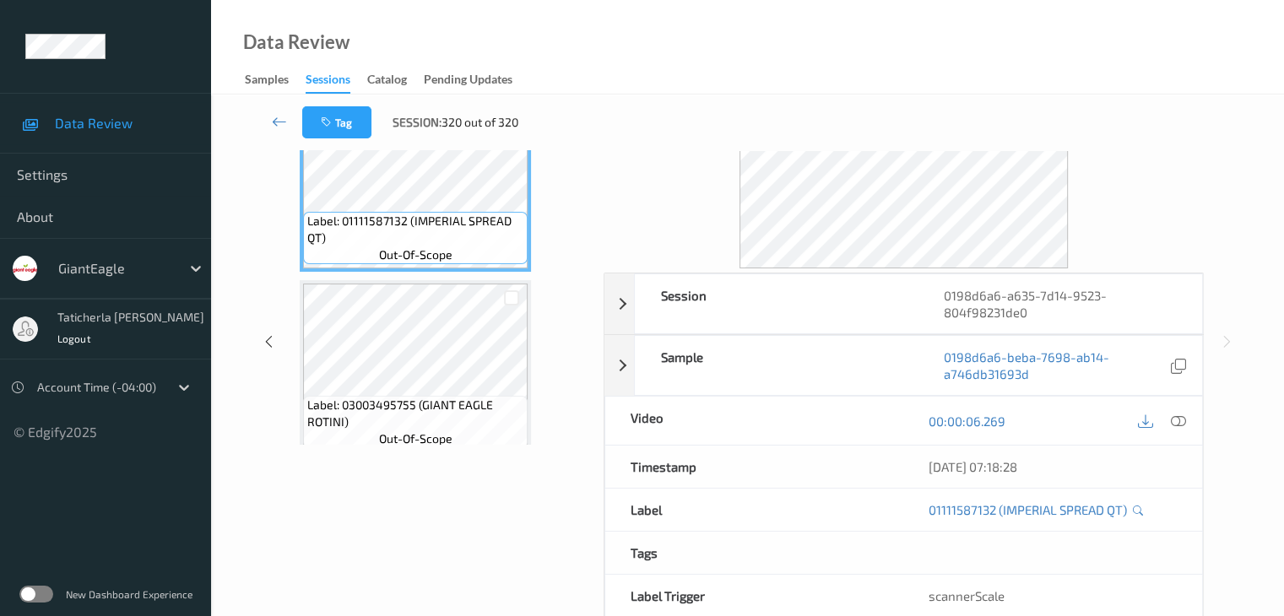
scroll to position [37, 0]
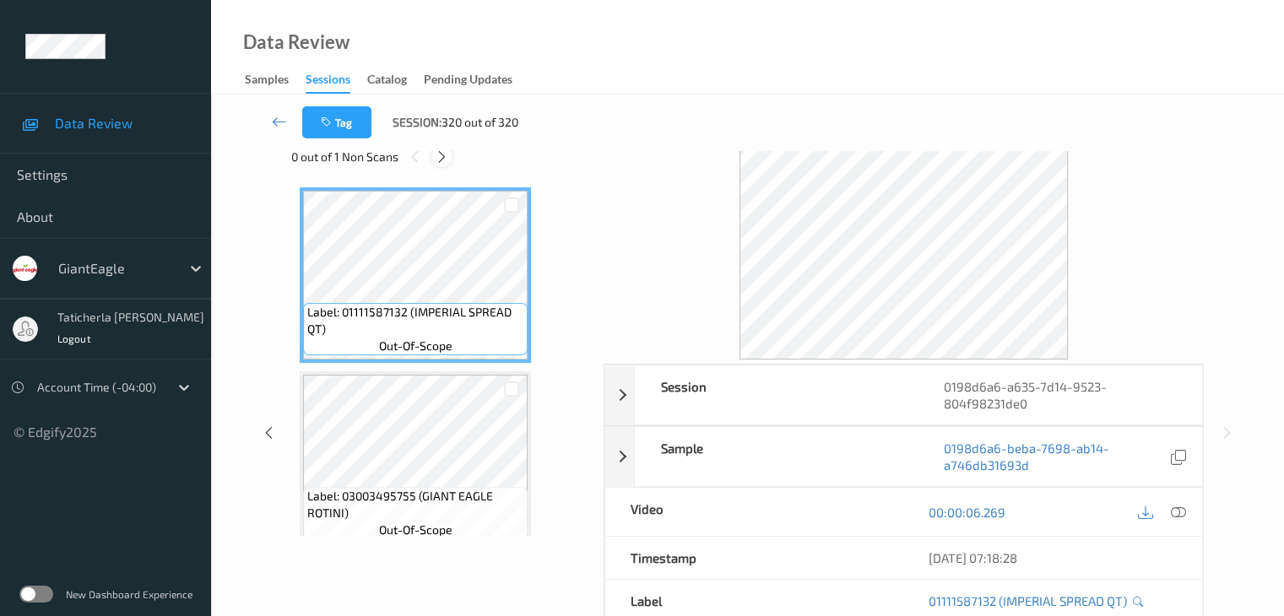
click at [430, 153] on div "0 out of 1 Non Scans" at bounding box center [441, 156] width 301 height 21
drag, startPoint x: 439, startPoint y: 154, endPoint x: 446, endPoint y: 160, distance: 9.0
click at [440, 155] on icon at bounding box center [442, 156] width 14 height 15
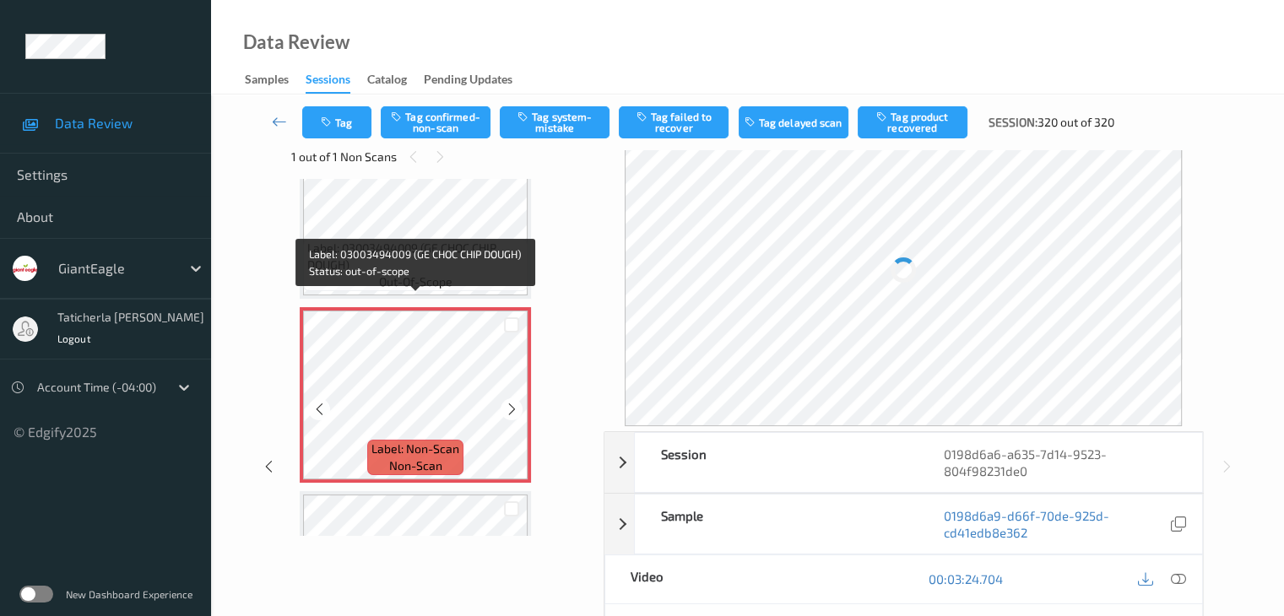
scroll to position [1197, 0]
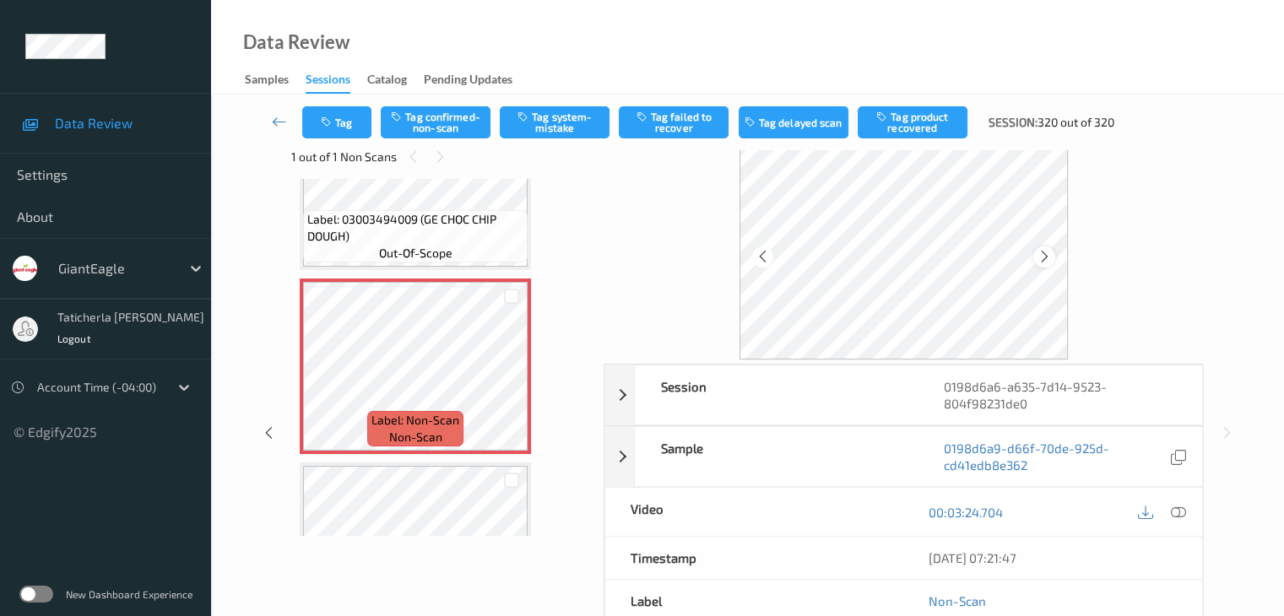
click at [1049, 257] on icon at bounding box center [1045, 256] width 14 height 15
click at [1179, 508] on icon at bounding box center [1177, 512] width 15 height 15
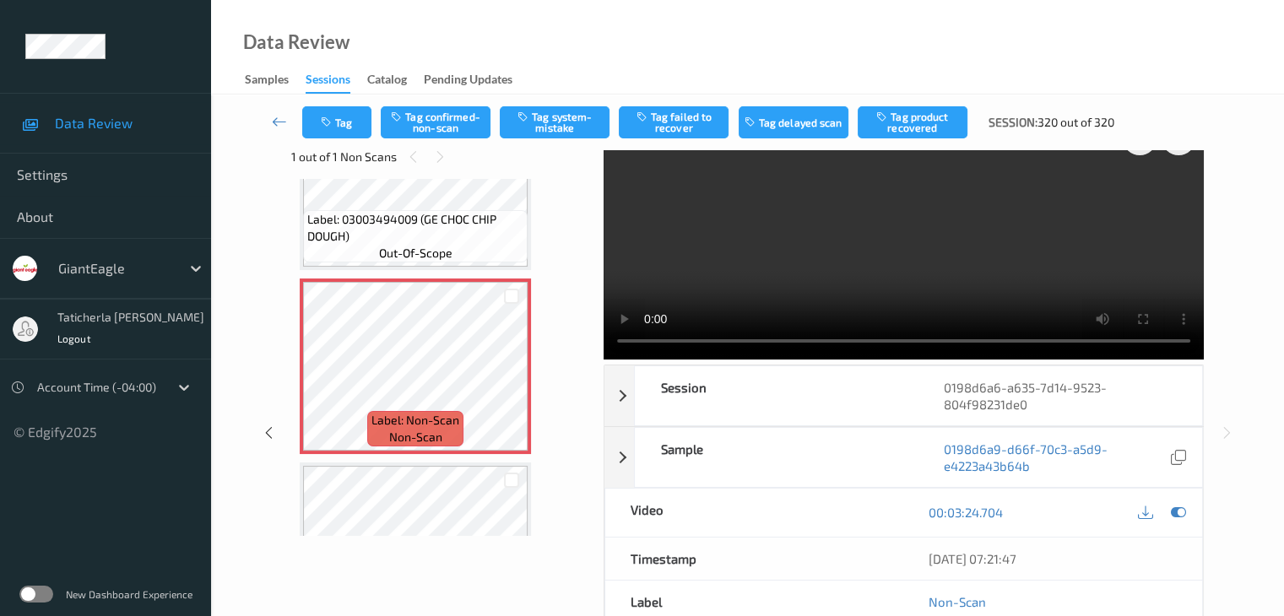
click at [1140, 199] on video at bounding box center [904, 236] width 600 height 247
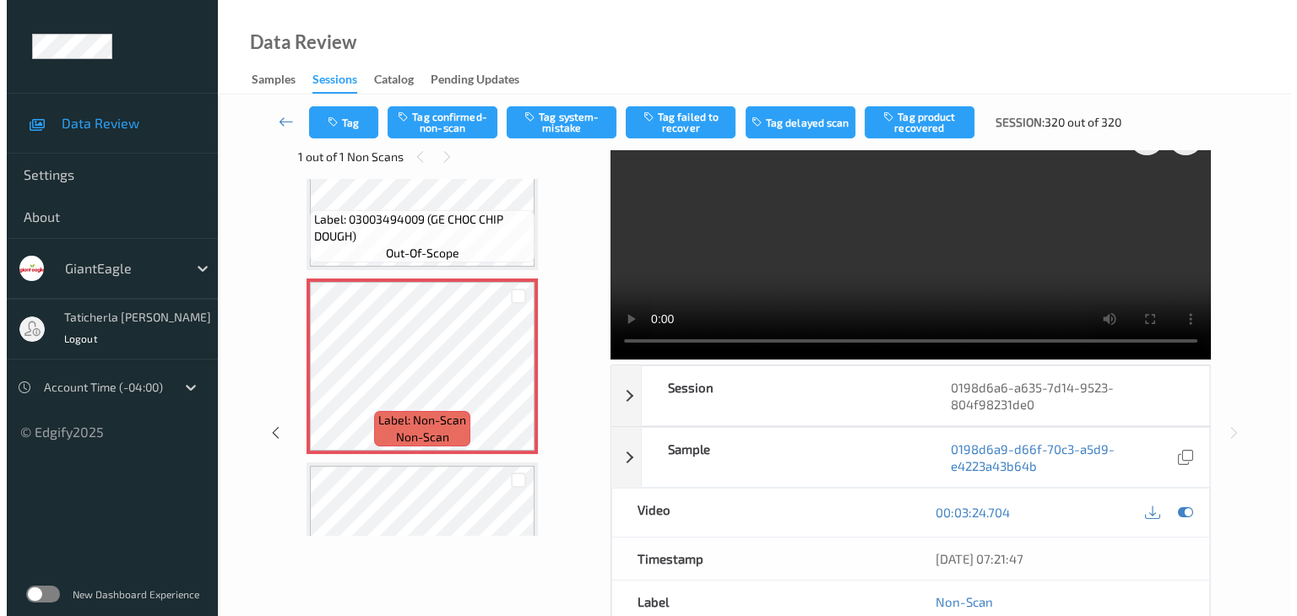
scroll to position [0, 0]
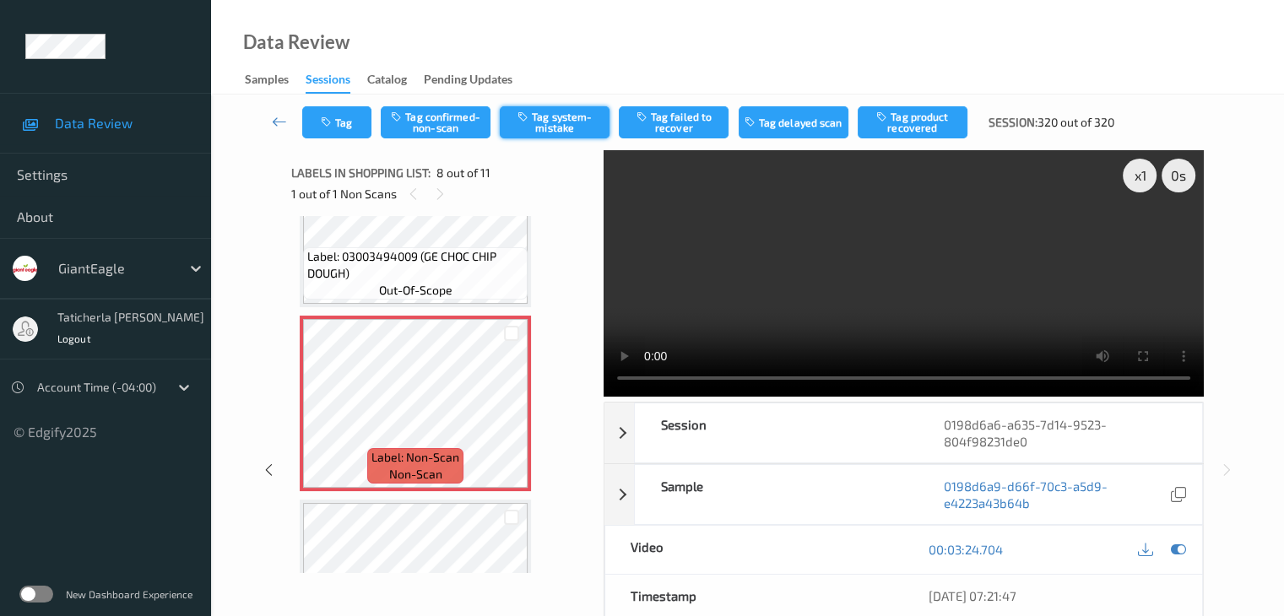
click at [550, 109] on button "Tag system-mistake" at bounding box center [555, 122] width 110 height 32
click at [362, 133] on button "Tag" at bounding box center [336, 122] width 69 height 32
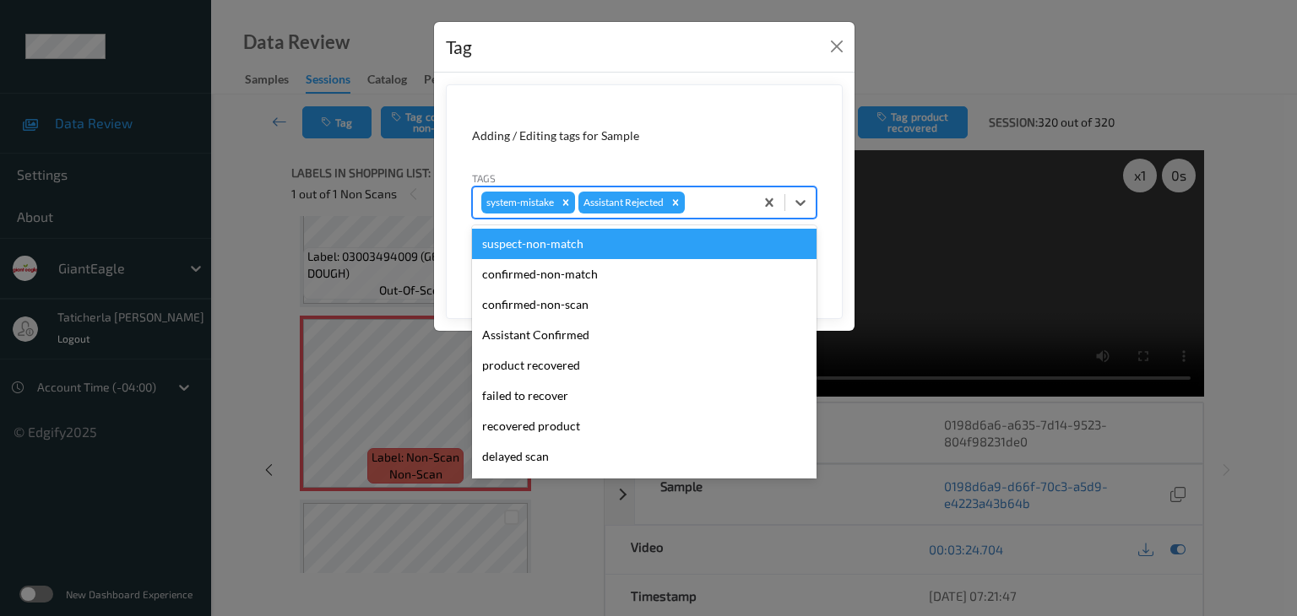
click at [722, 210] on div at bounding box center [716, 202] width 57 height 20
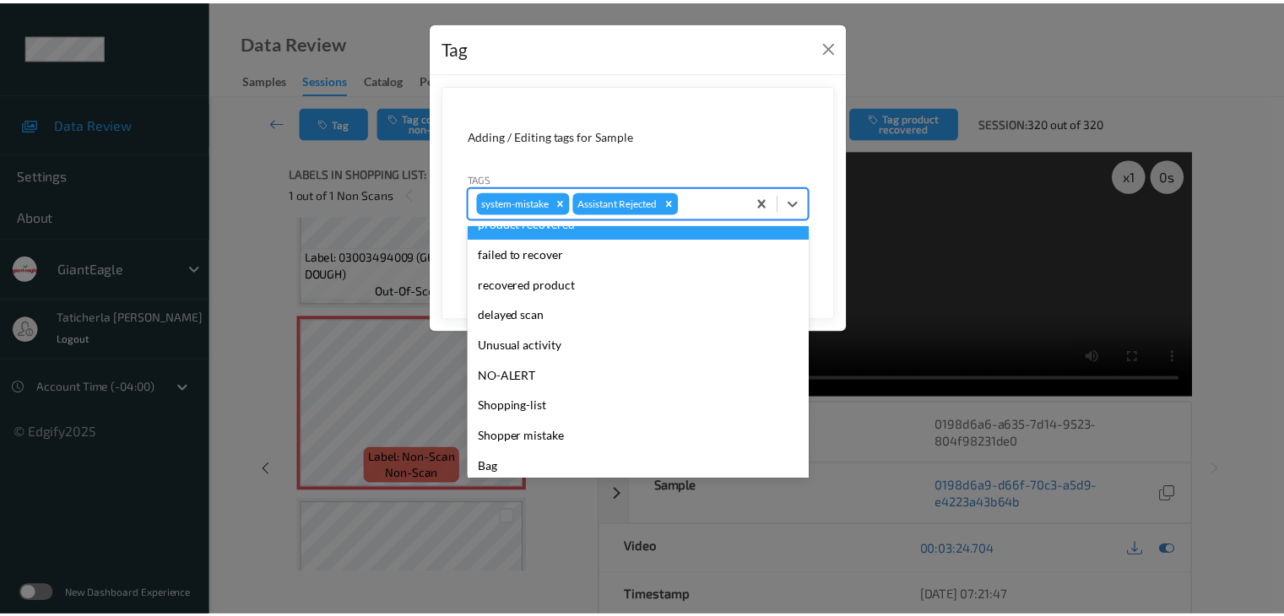
scroll to position [149, 0]
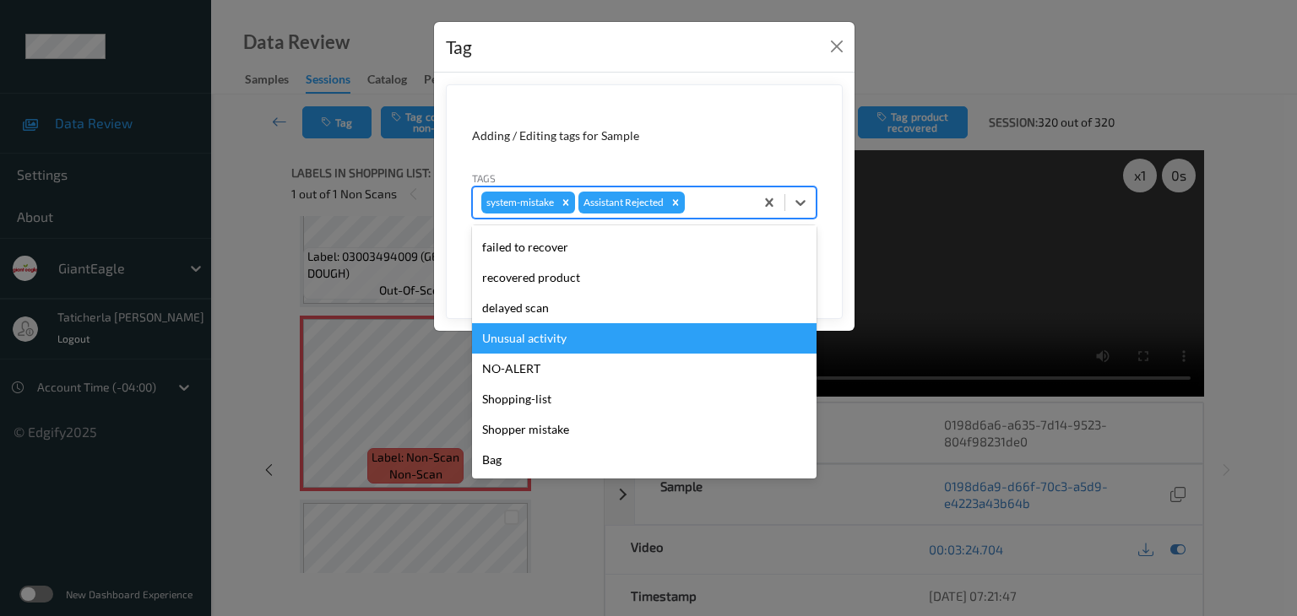
click at [599, 341] on div "Unusual activity" at bounding box center [644, 338] width 344 height 30
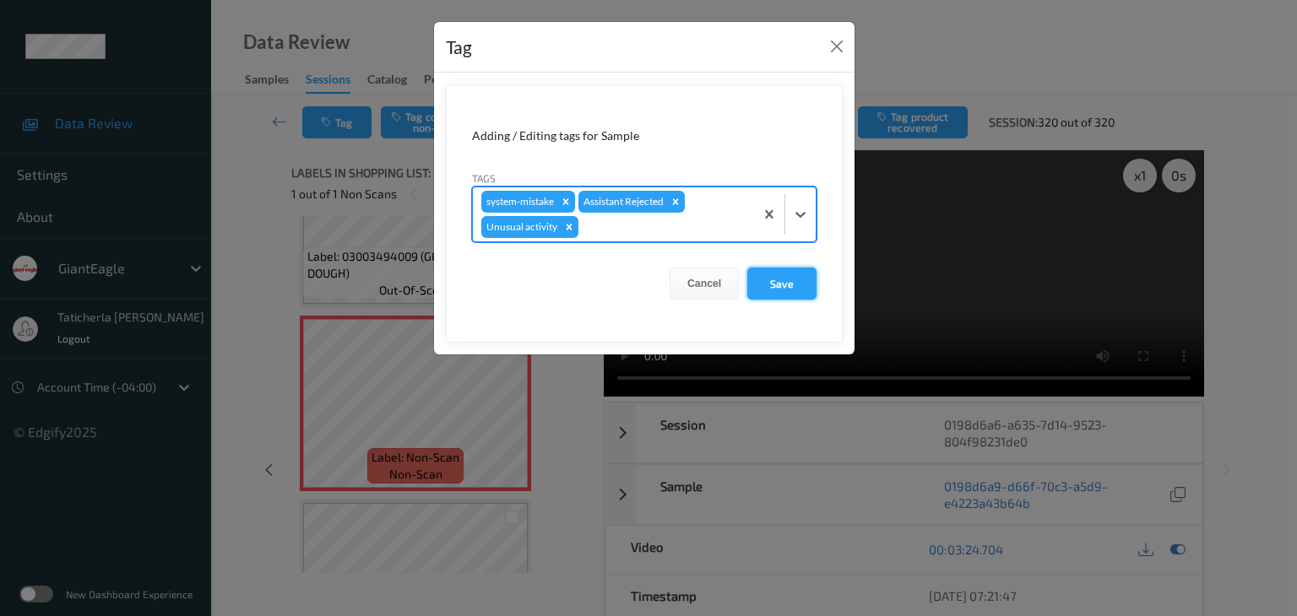
click at [810, 284] on button "Save" at bounding box center [781, 284] width 69 height 32
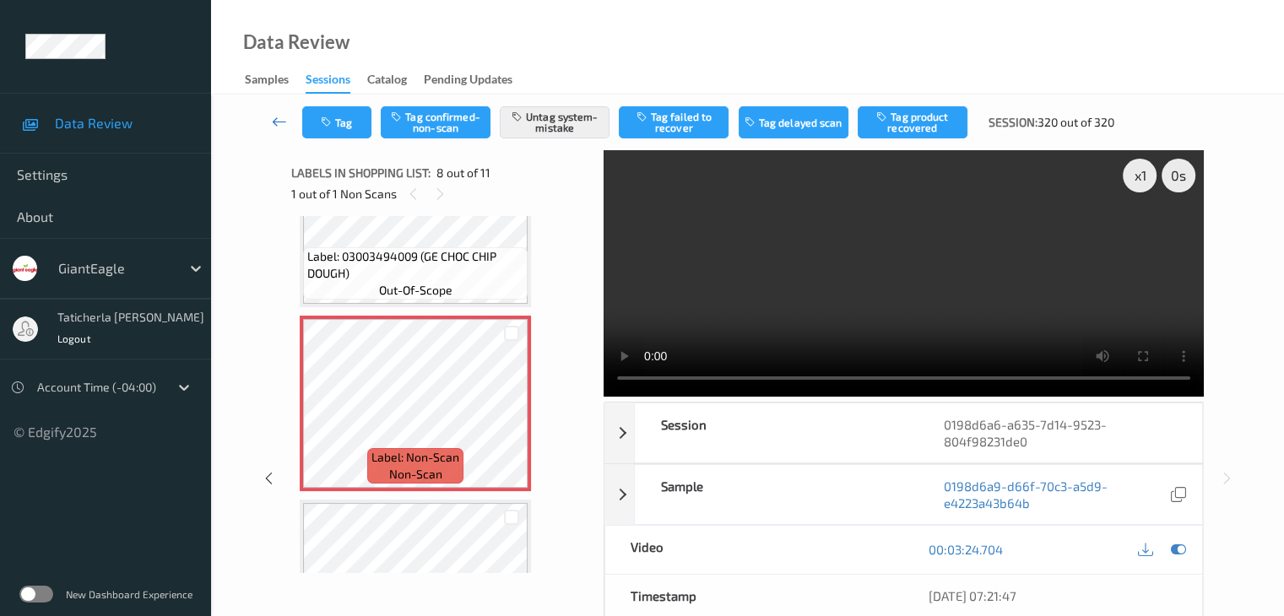
click at [284, 123] on icon at bounding box center [279, 121] width 15 height 17
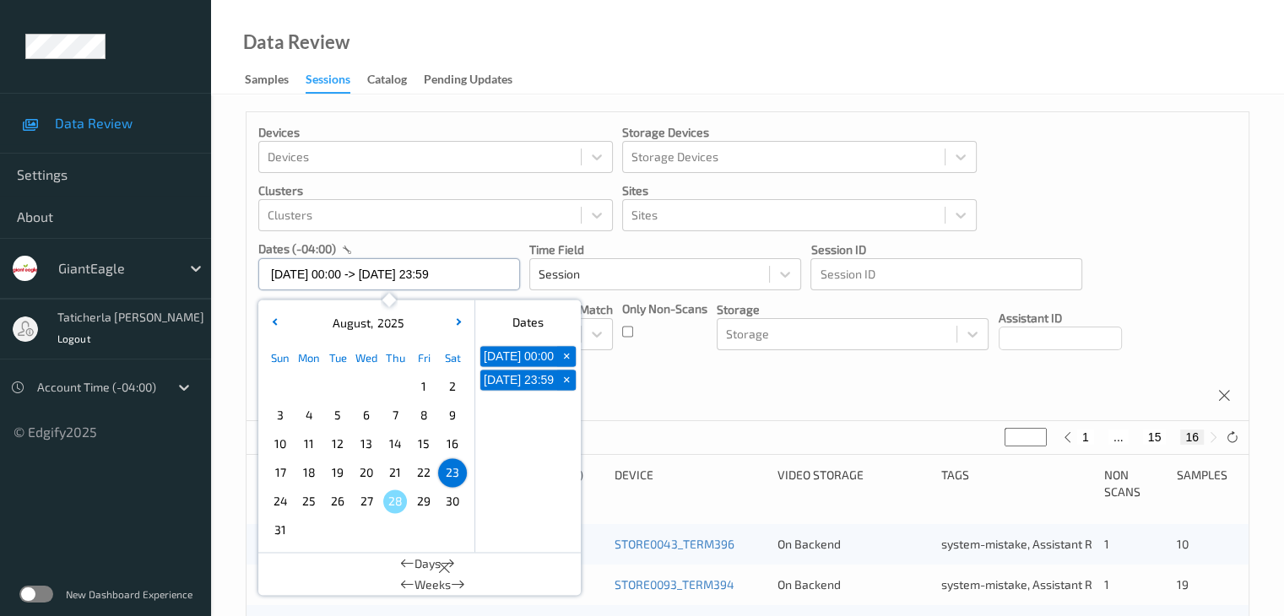
click at [494, 271] on input "[DATE] 00:00 -> [DATE] 23:59" at bounding box center [389, 274] width 262 height 32
click at [277, 496] on span "24" at bounding box center [280, 502] width 24 height 24
type input "24/08/2025 00:00"
type input "*"
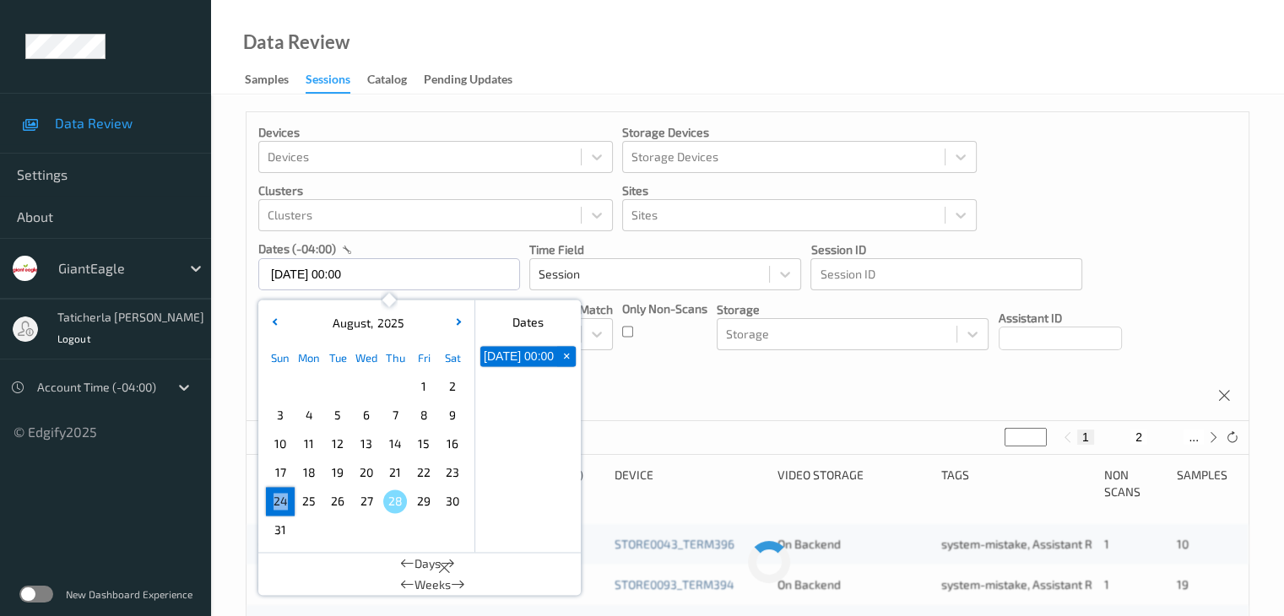
click at [277, 496] on span "24" at bounding box center [280, 502] width 24 height 24
type input "24/08/2025 00:00 -> 24/08/2025 23:59"
click at [1119, 438] on button "2" at bounding box center [1118, 437] width 17 height 15
type input "*"
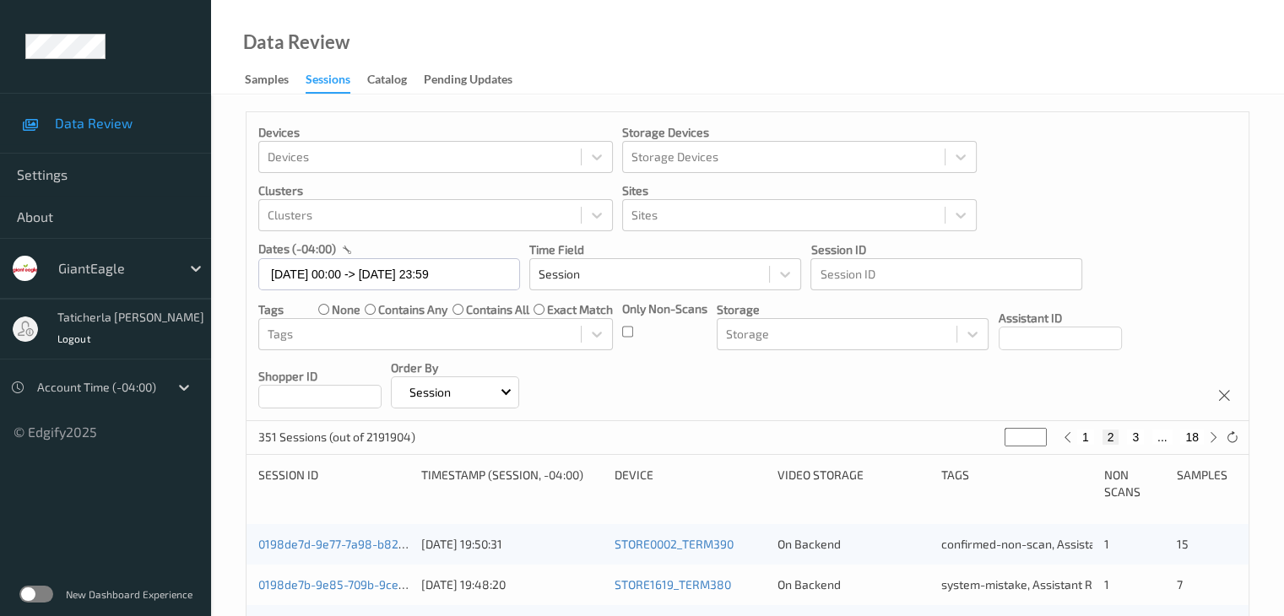
click at [1135, 434] on button "3" at bounding box center [1135, 437] width 17 height 15
type input "*"
click at [1146, 441] on button "4" at bounding box center [1145, 437] width 17 height 15
type input "*"
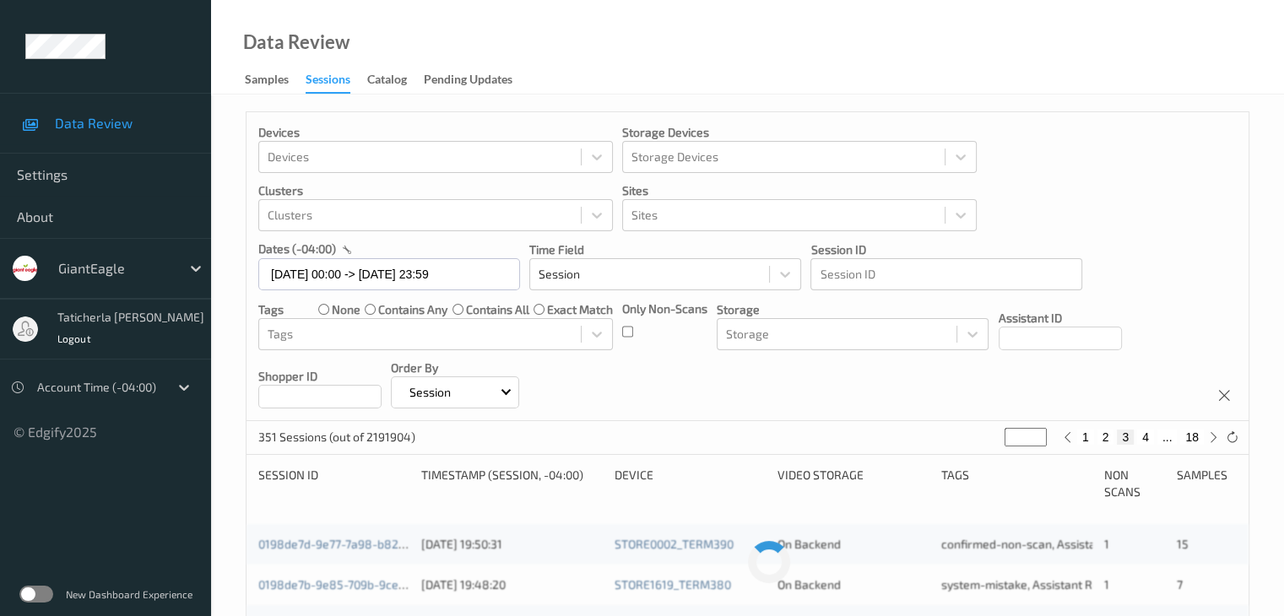
type input "*"
click at [1157, 440] on button "5" at bounding box center [1152, 437] width 17 height 15
type input "*"
click at [1157, 440] on button "6" at bounding box center [1152, 437] width 17 height 15
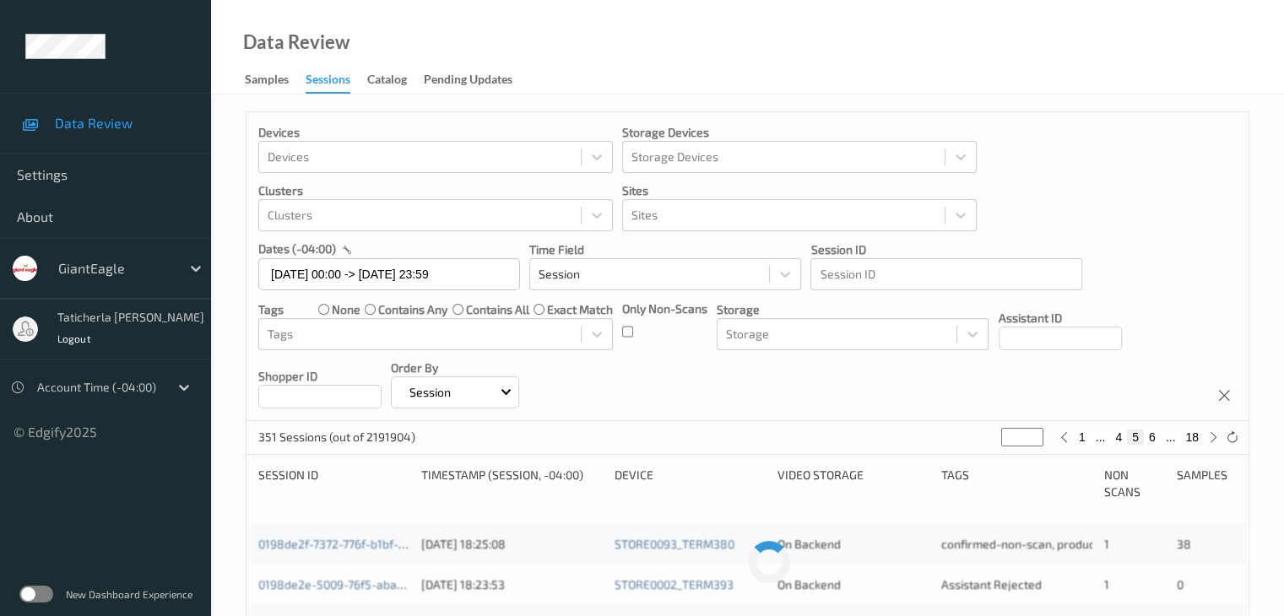
type input "*"
click at [1150, 438] on button "7" at bounding box center [1152, 437] width 17 height 15
type input "*"
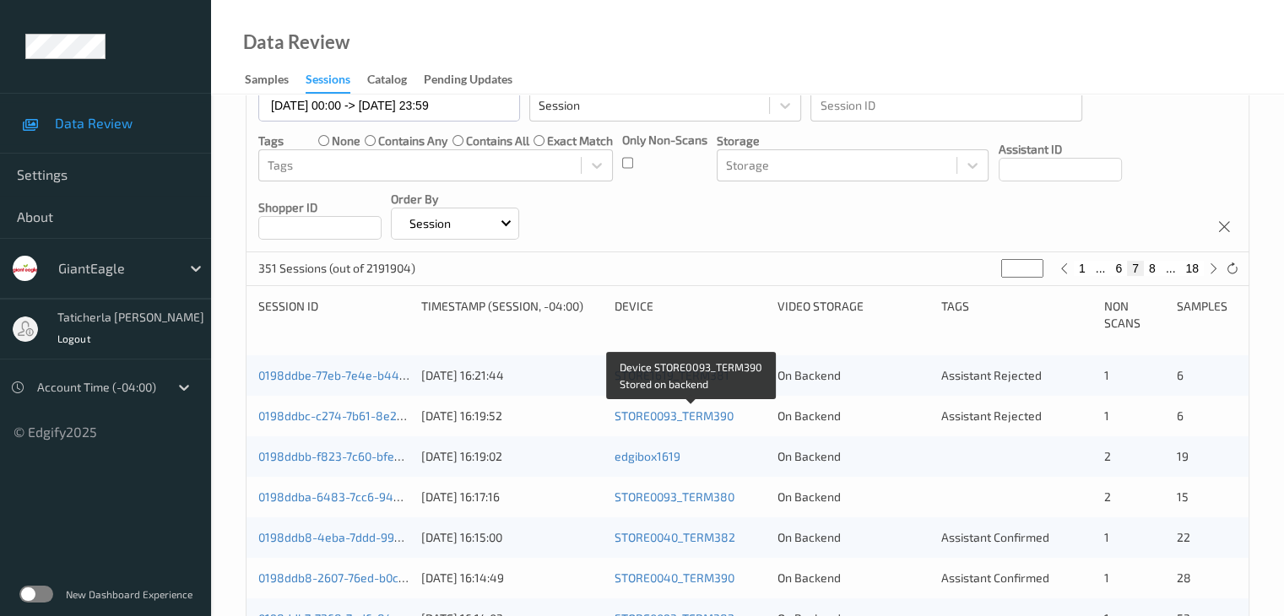
scroll to position [253, 0]
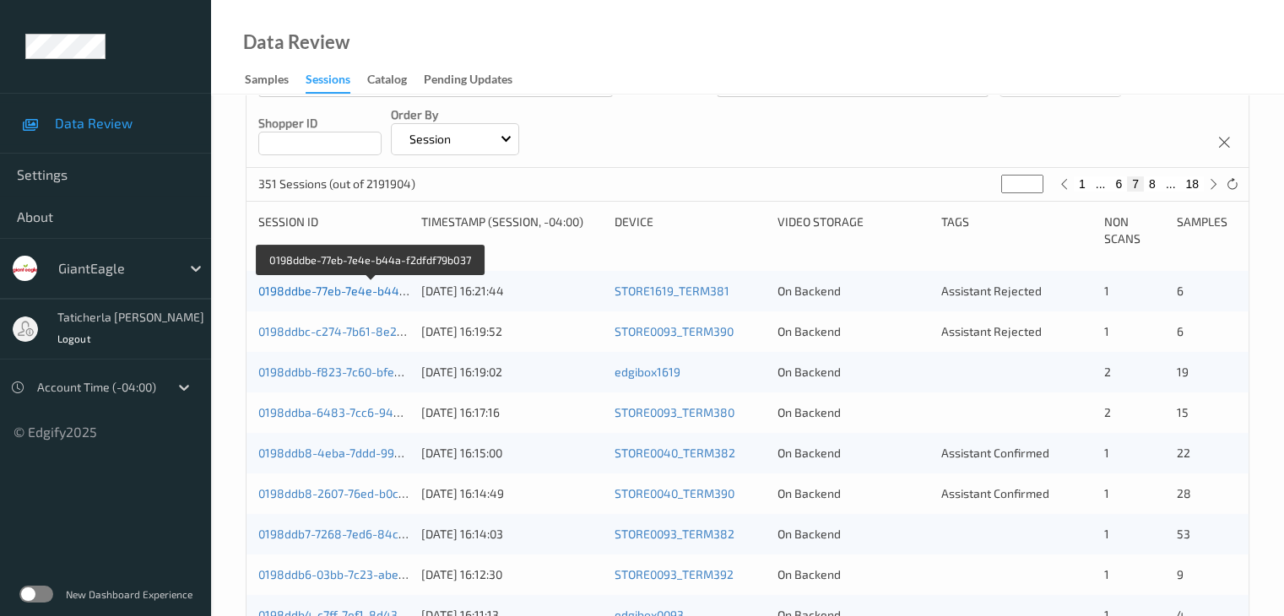
click at [324, 291] on link "0198ddbe-77eb-7e4e-b44a-f2dfdf79b037" at bounding box center [370, 291] width 225 height 14
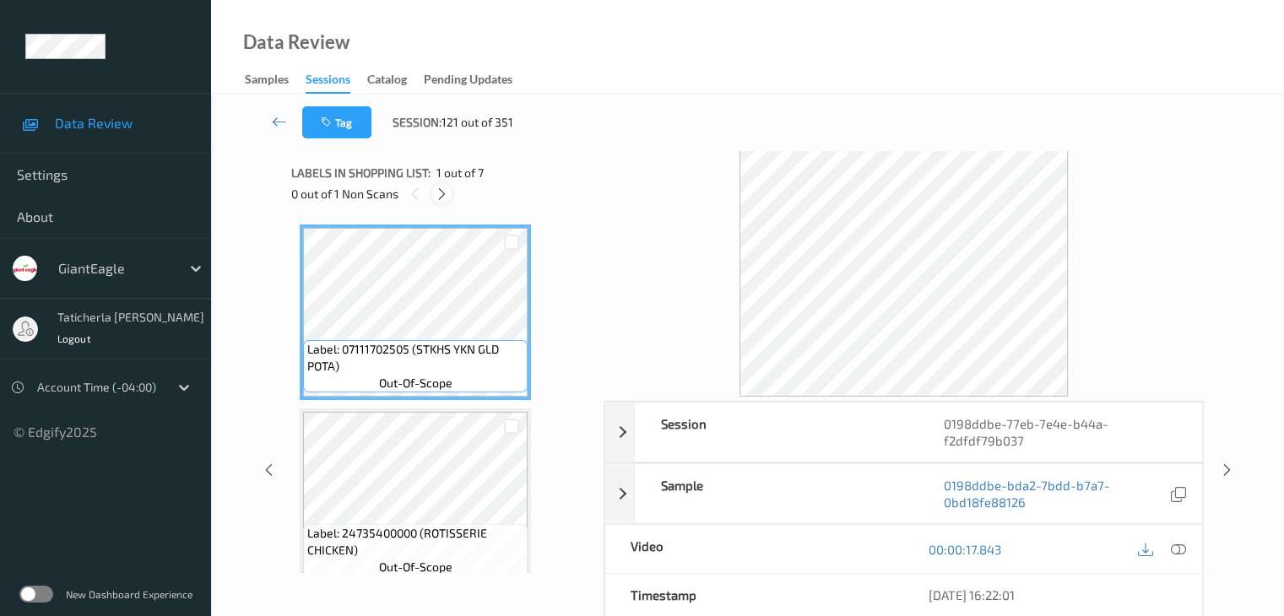
click at [441, 198] on icon at bounding box center [442, 194] width 14 height 15
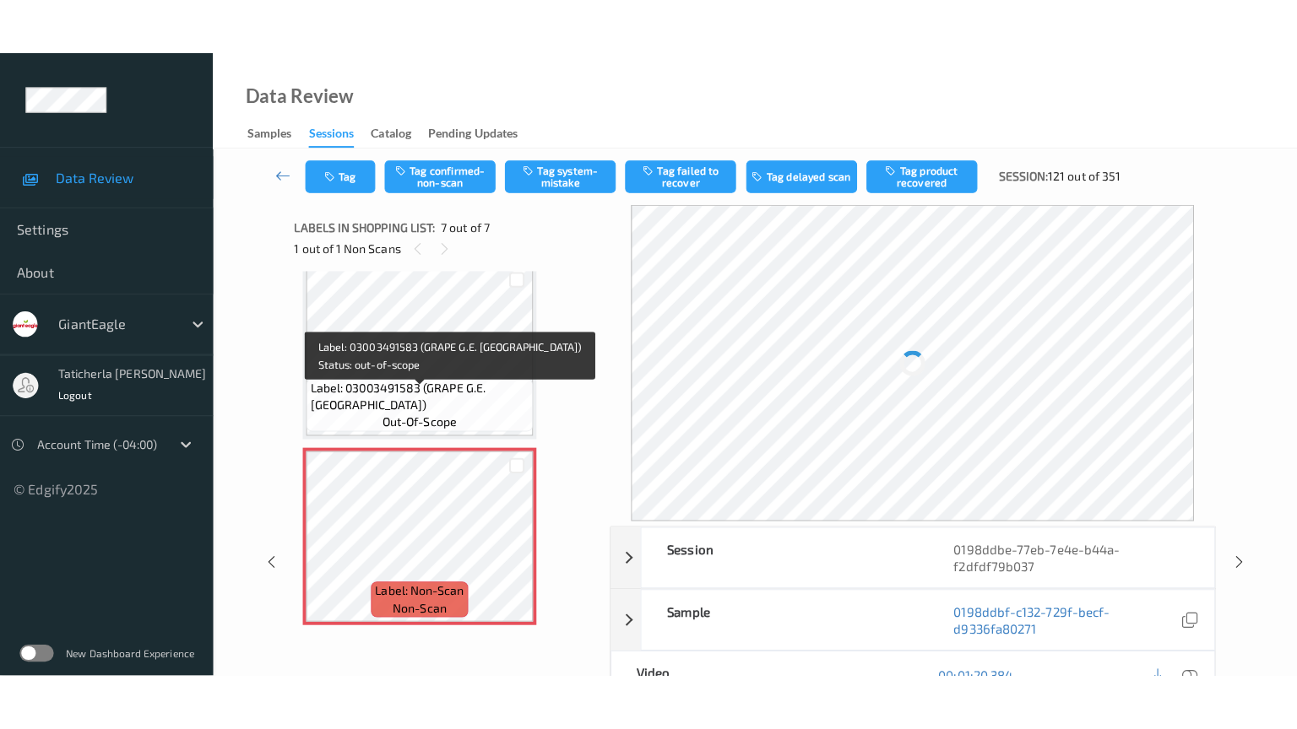
scroll to position [940, 0]
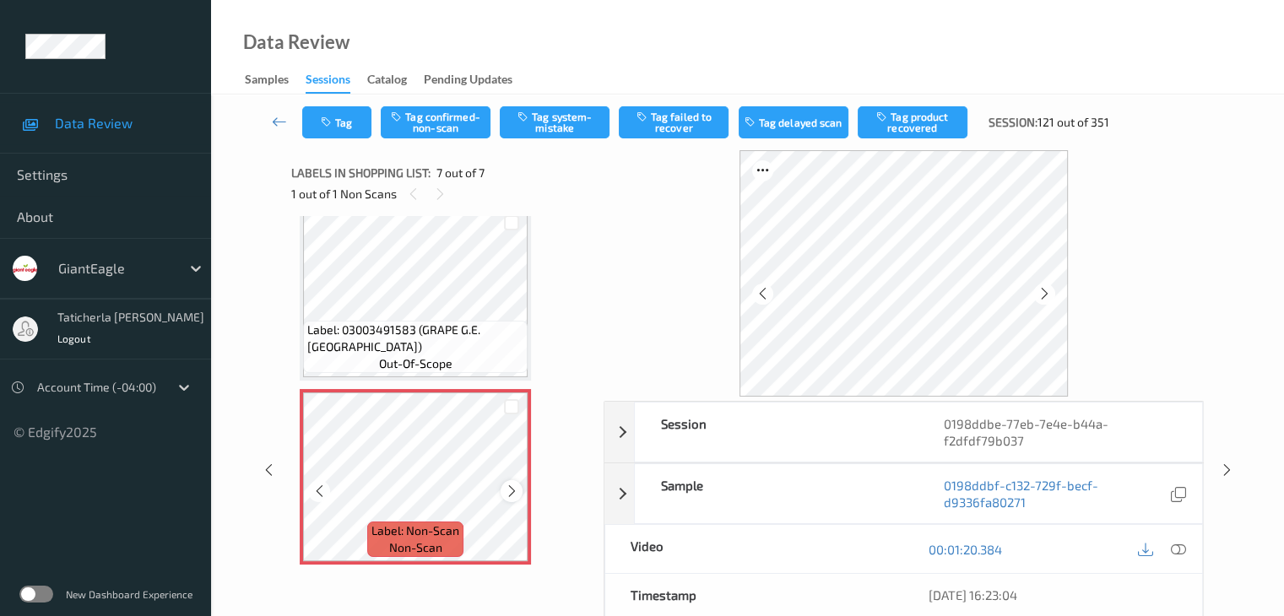
click at [512, 496] on icon at bounding box center [512, 491] width 14 height 15
click at [1175, 550] on icon at bounding box center [1177, 549] width 15 height 15
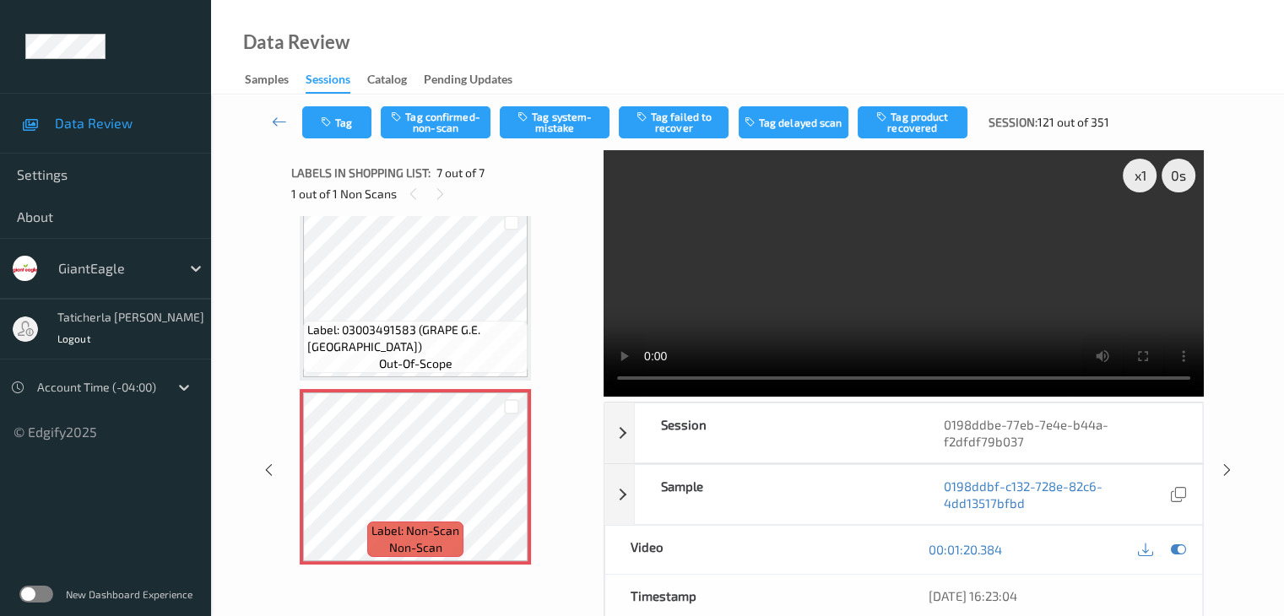
click at [1141, 235] on video at bounding box center [904, 273] width 600 height 247
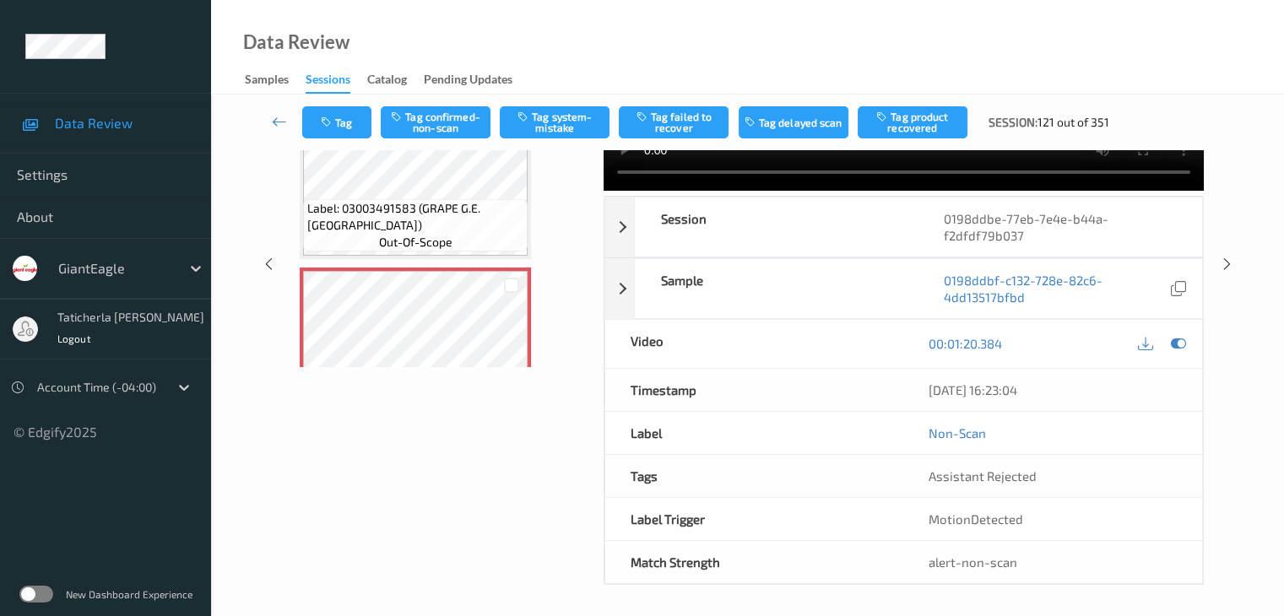
scroll to position [771, 0]
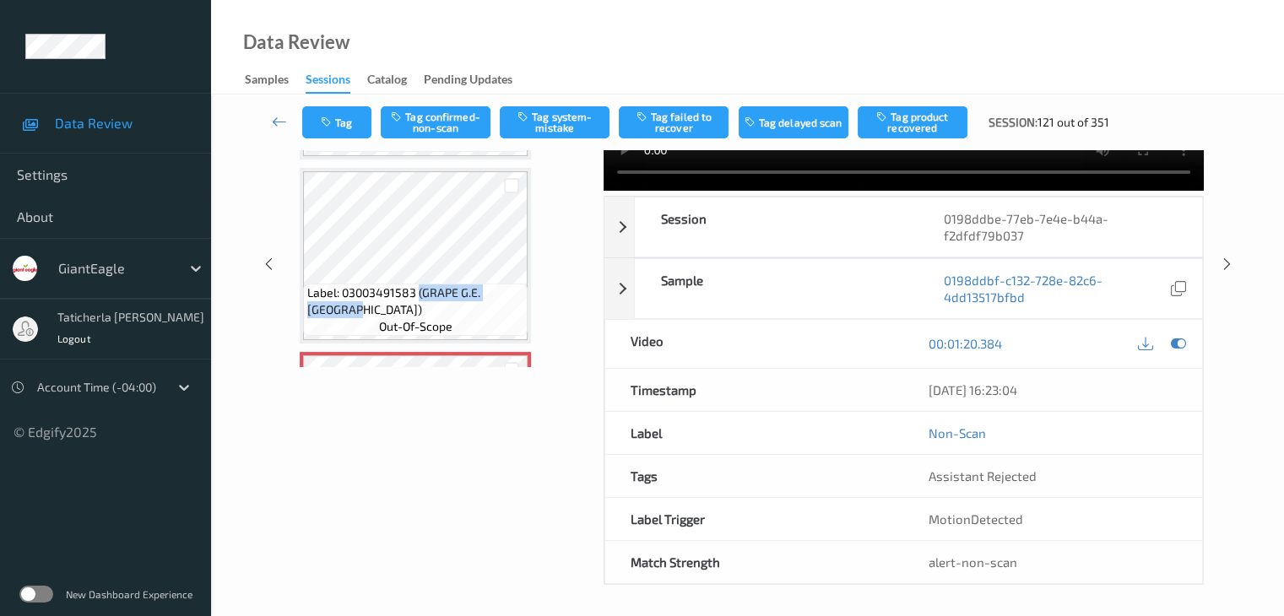
drag, startPoint x: 419, startPoint y: 295, endPoint x: 510, endPoint y: 310, distance: 92.4
click at [510, 310] on span "Label: 03003491583 (GRAPE G.E. [GEOGRAPHIC_DATA])" at bounding box center [415, 302] width 216 height 34
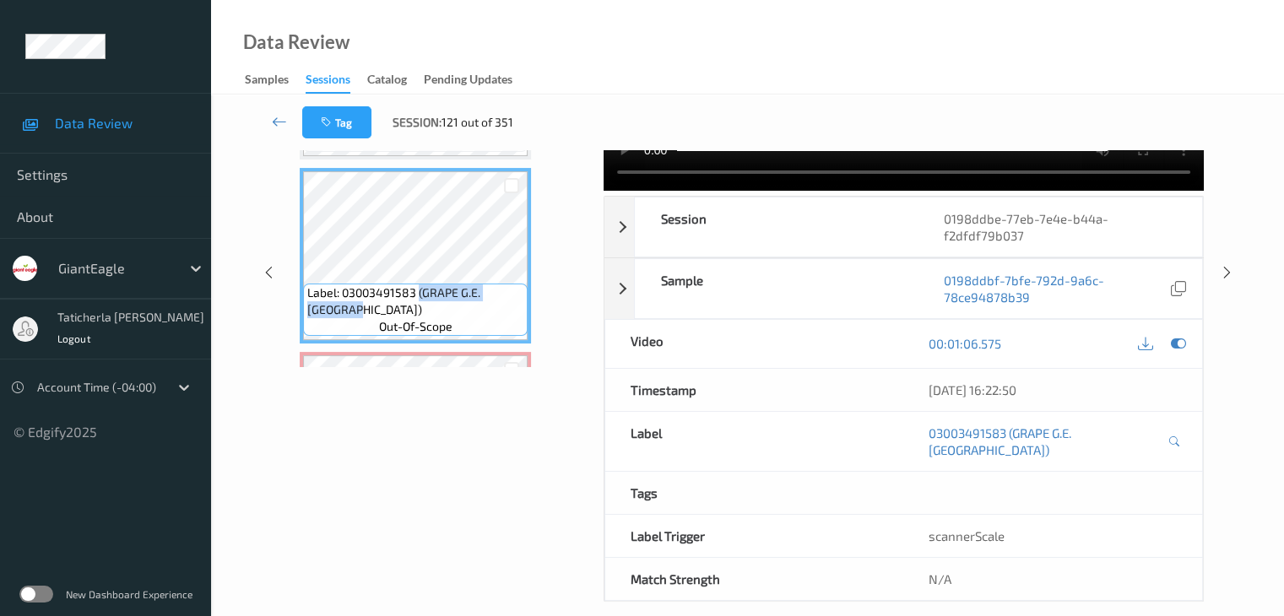
copy span "(GRAPE G.E. RED SEE)"
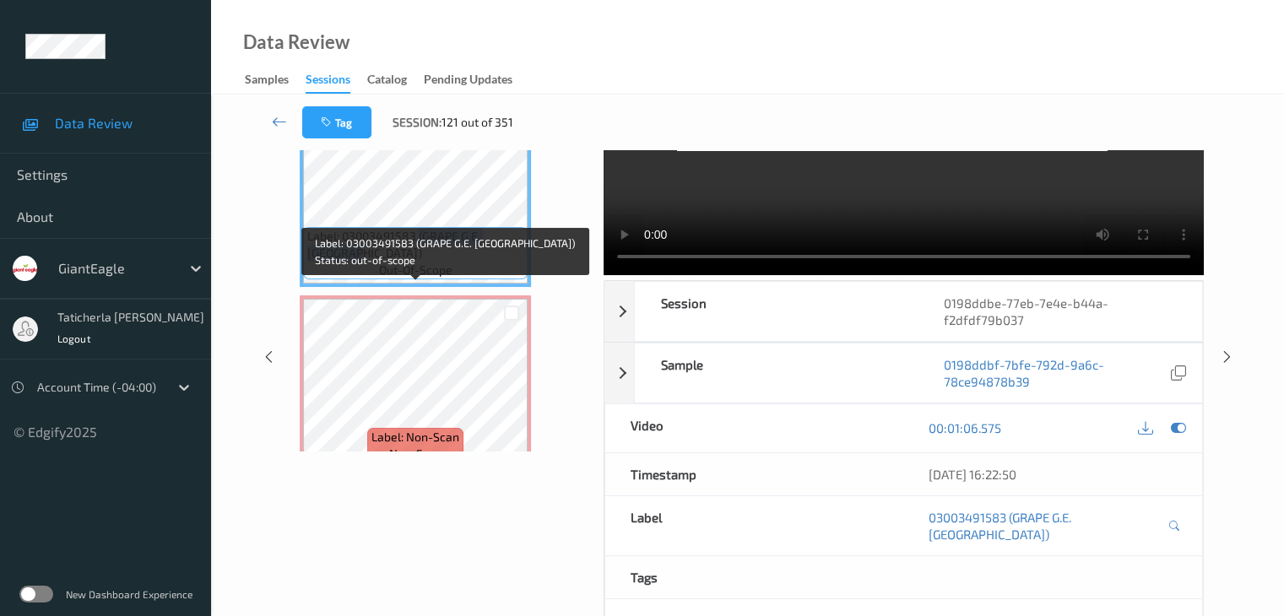
scroll to position [940, 0]
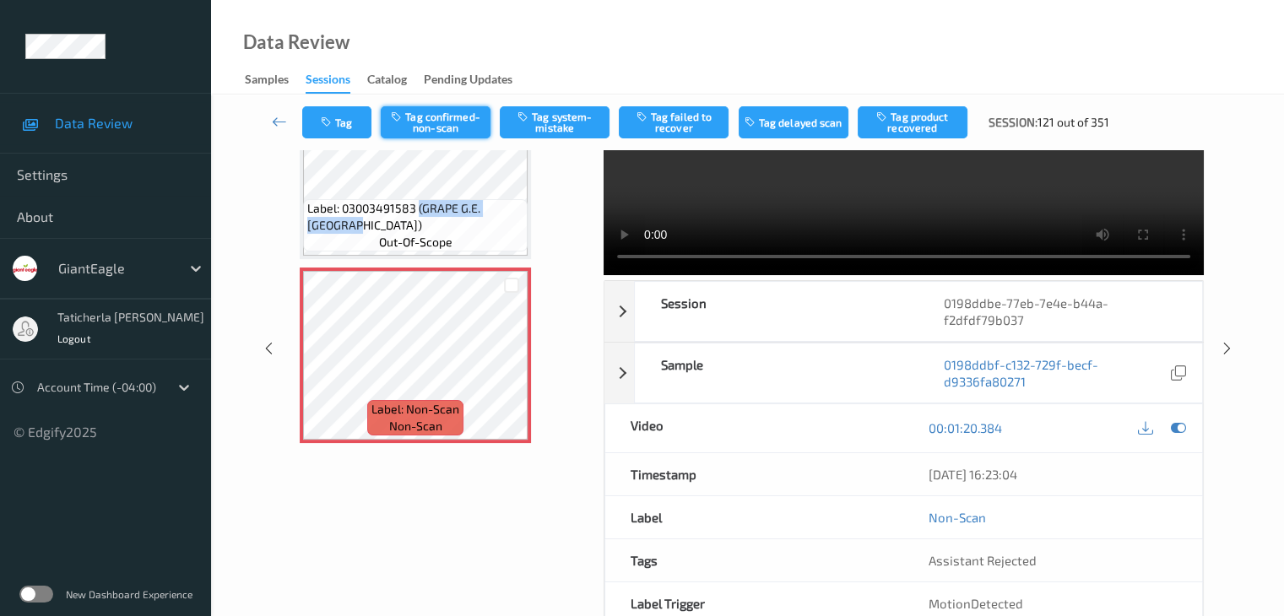
click at [458, 113] on button "Tag confirmed-non-scan" at bounding box center [436, 122] width 110 height 32
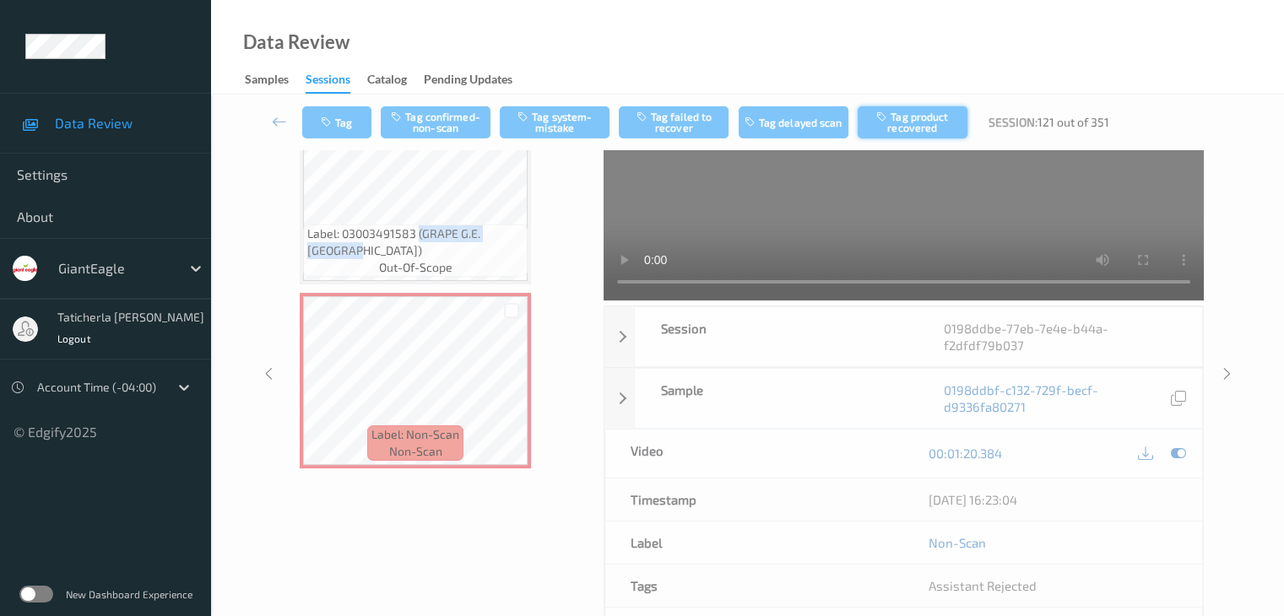
scroll to position [87, 0]
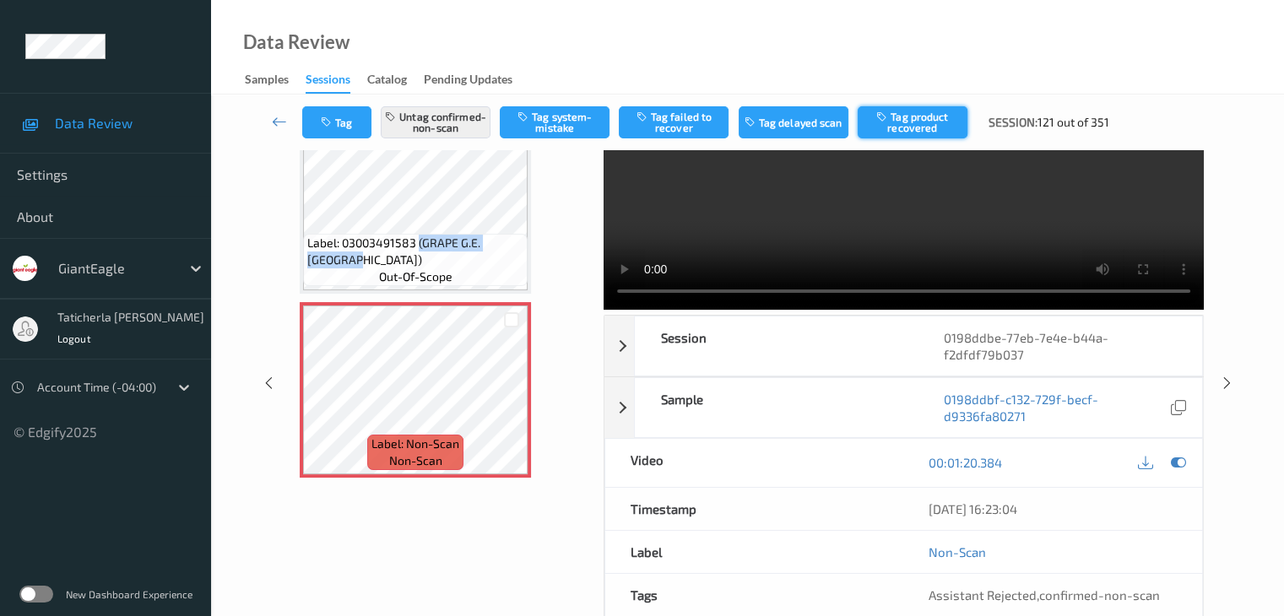
click at [905, 122] on button "Tag product recovered" at bounding box center [913, 122] width 110 height 32
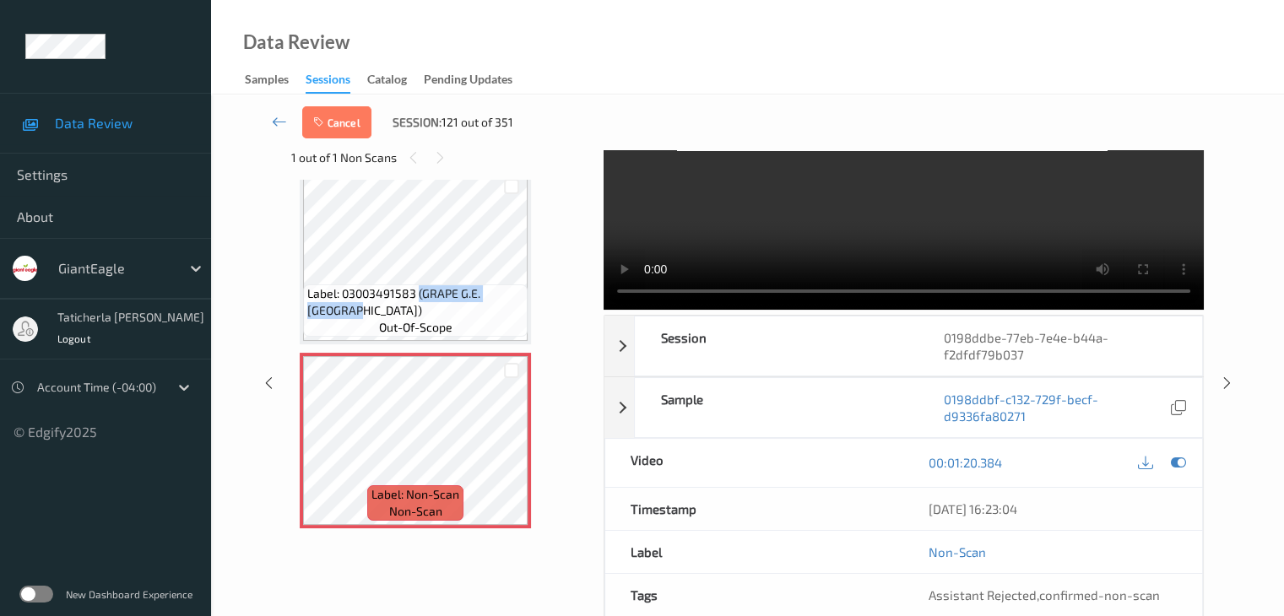
scroll to position [855, 0]
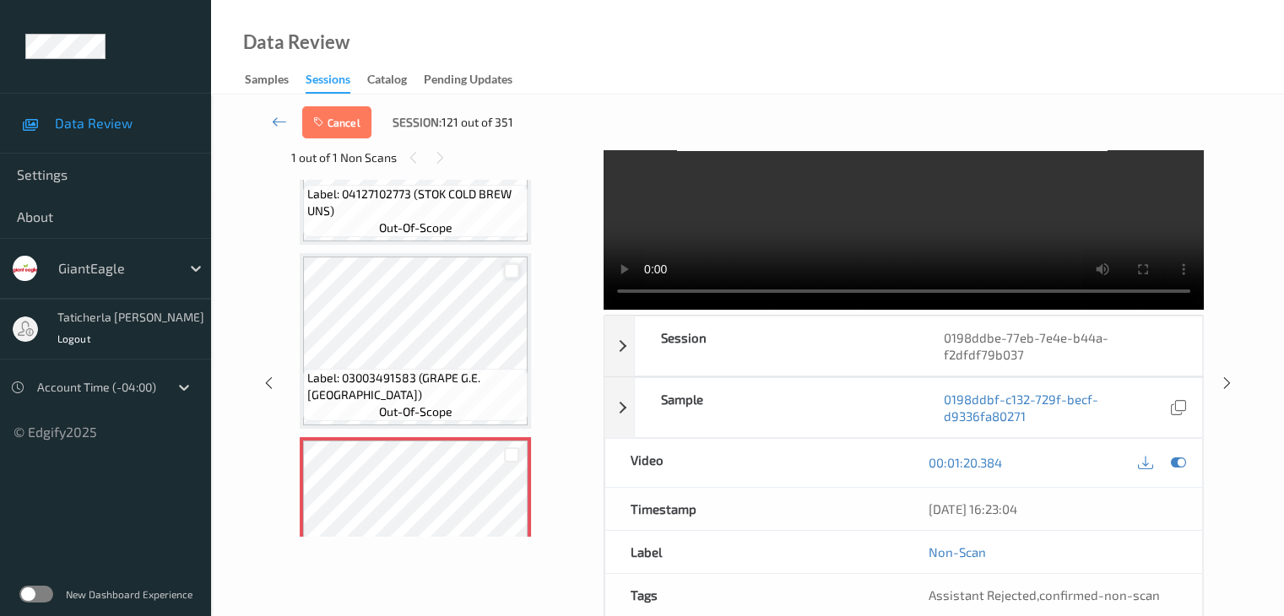
click at [506, 268] on div at bounding box center [512, 271] width 16 height 16
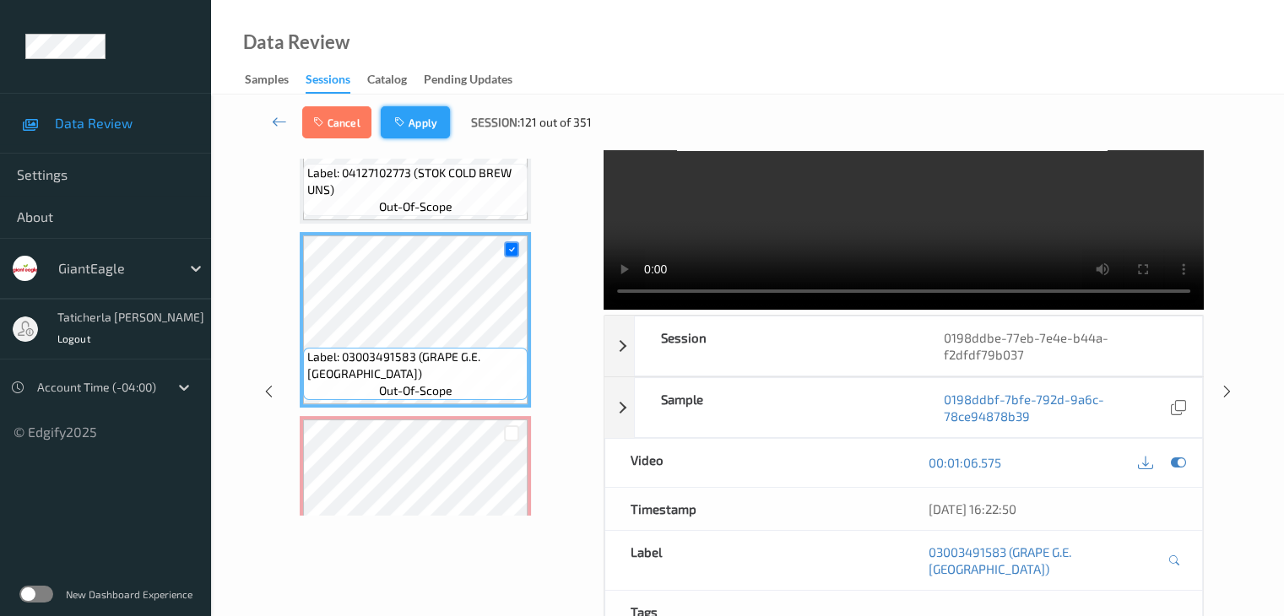
click at [431, 112] on button "Apply" at bounding box center [415, 122] width 69 height 32
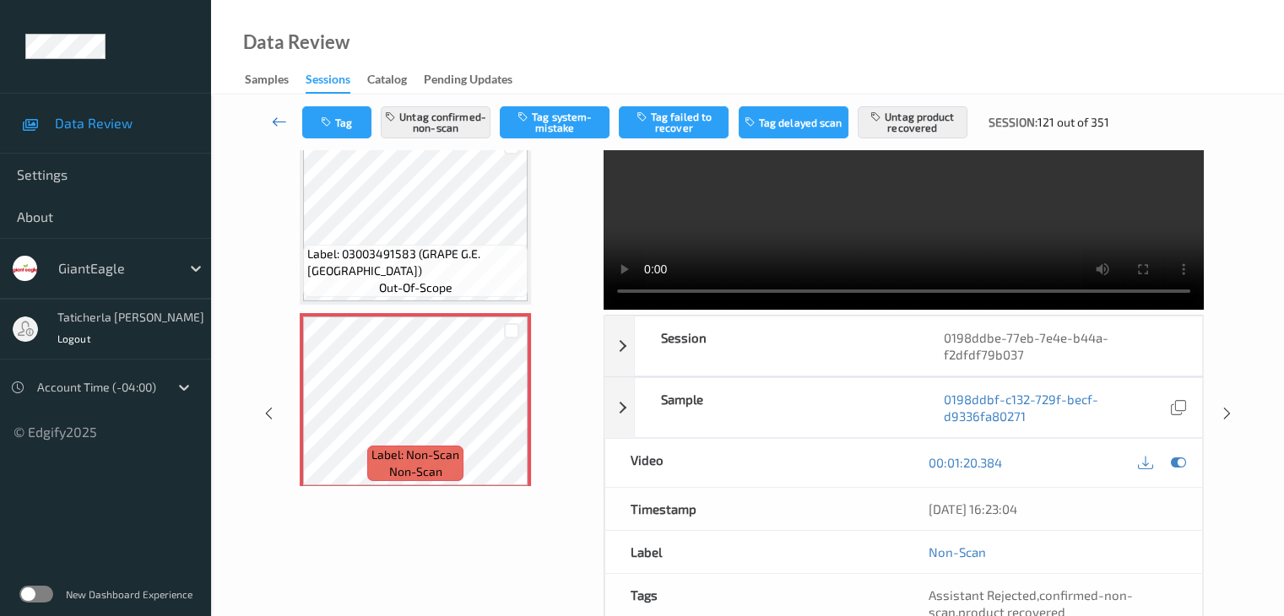
click at [279, 122] on icon at bounding box center [279, 121] width 15 height 17
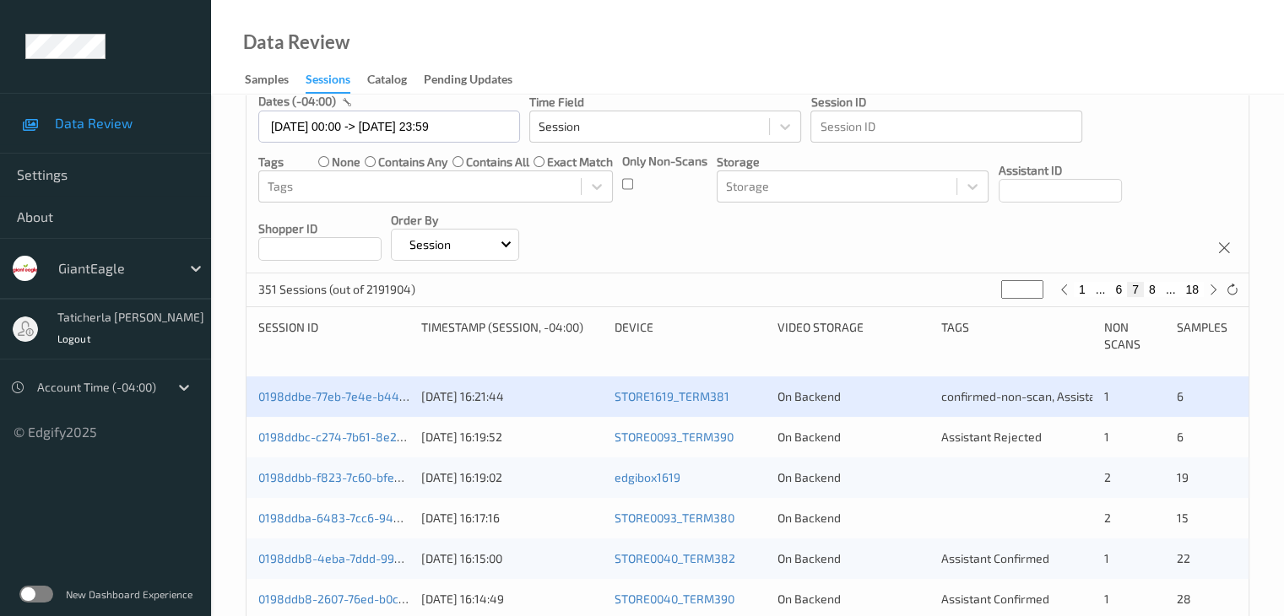
scroll to position [253, 0]
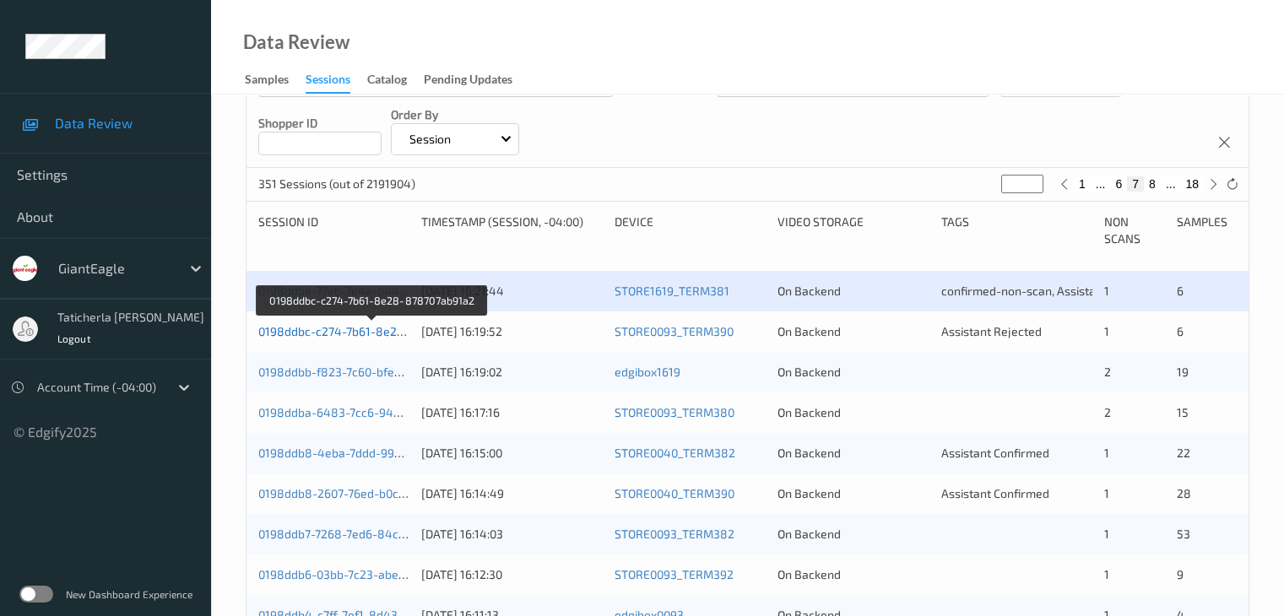
click at [348, 327] on link "0198ddbc-c274-7b61-8e28-878707ab91a2" at bounding box center [373, 331] width 230 height 14
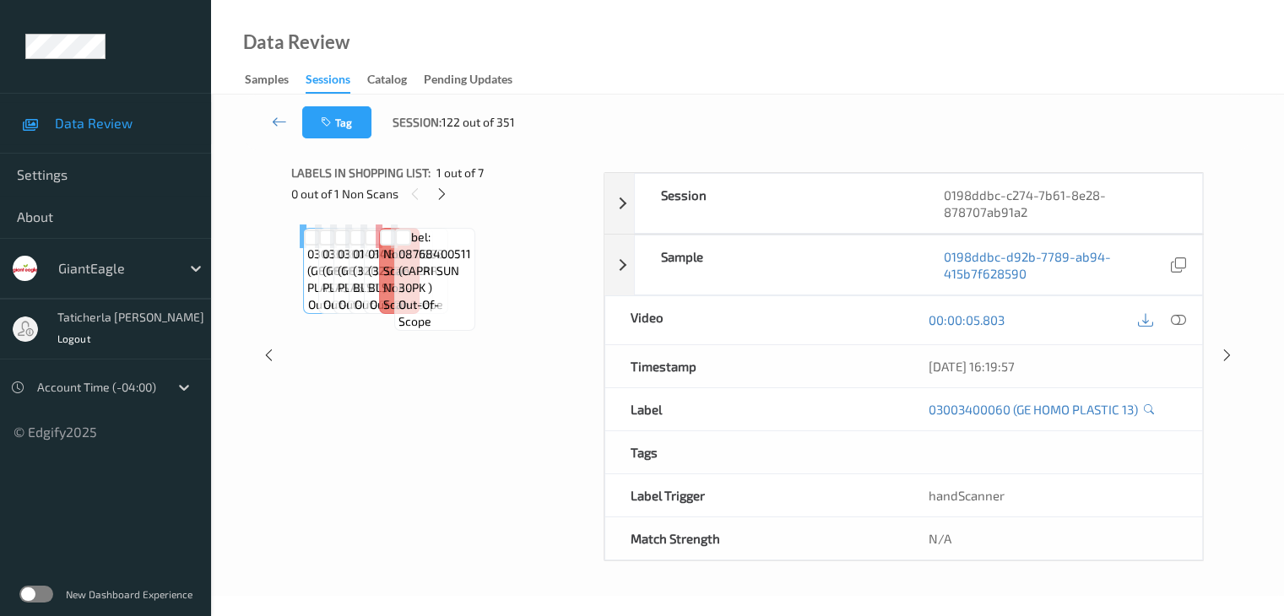
scroll to position [206, 0]
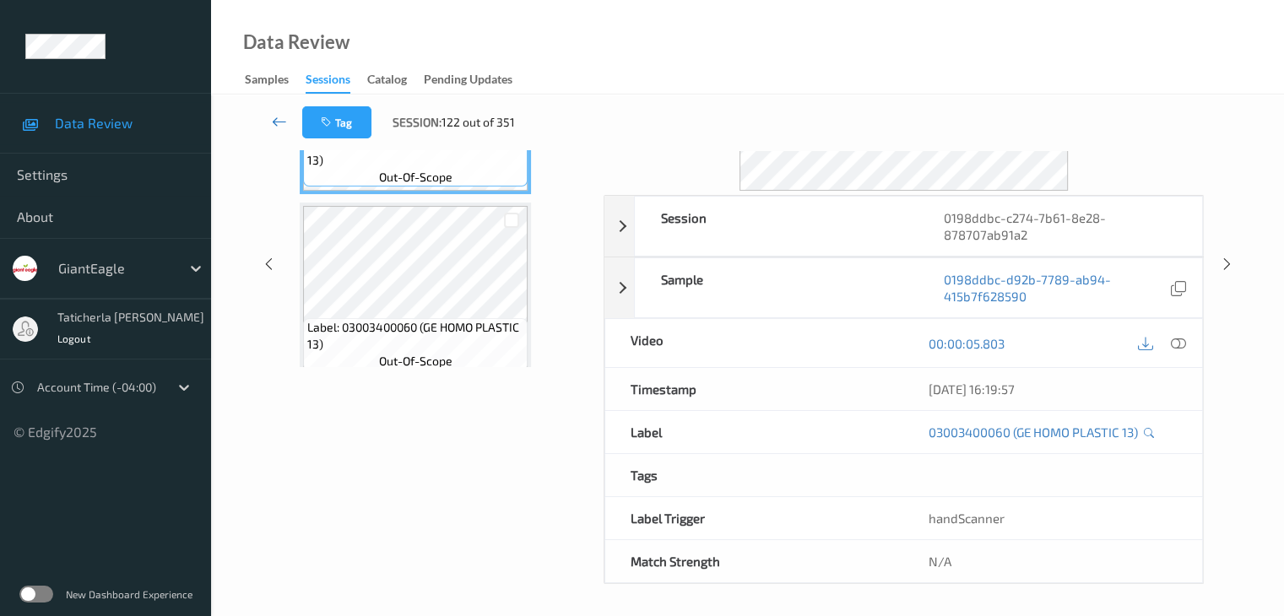
click at [277, 116] on icon at bounding box center [279, 121] width 15 height 17
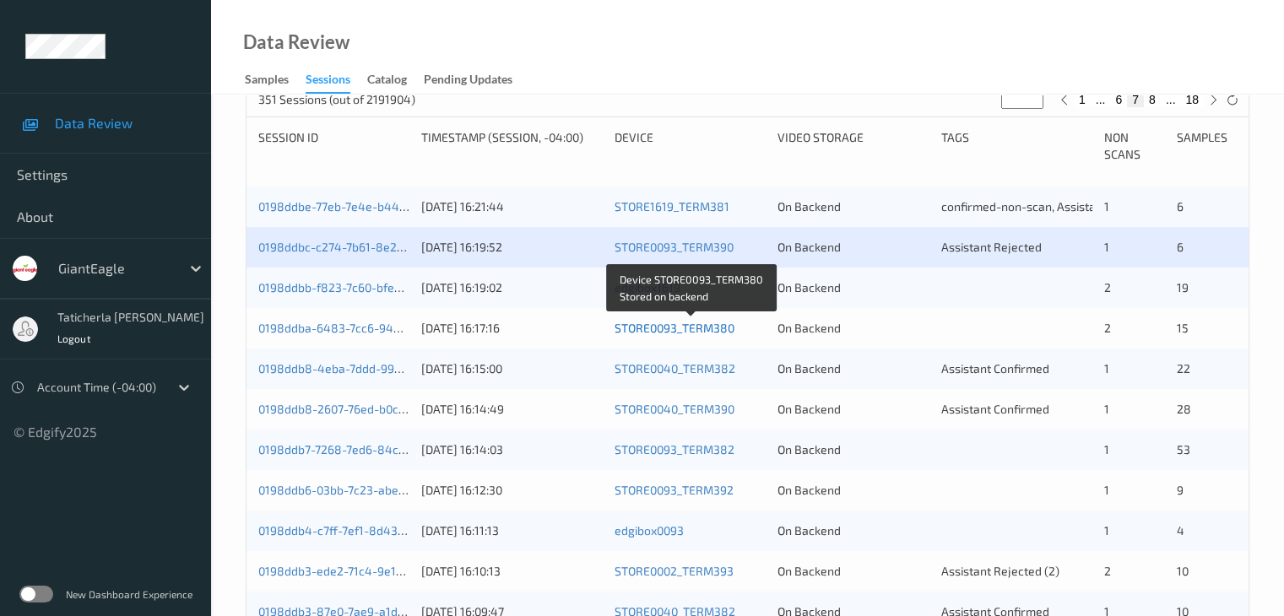
scroll to position [253, 0]
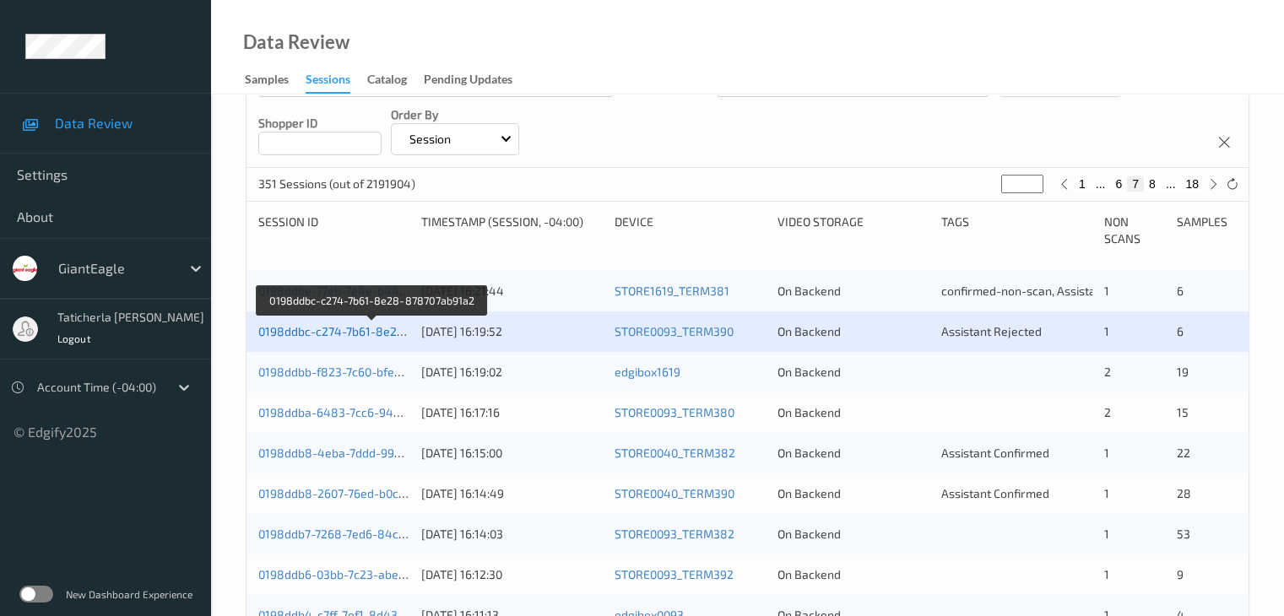
click at [324, 335] on link "0198ddbc-c274-7b61-8e28-878707ab91a2" at bounding box center [373, 331] width 230 height 14
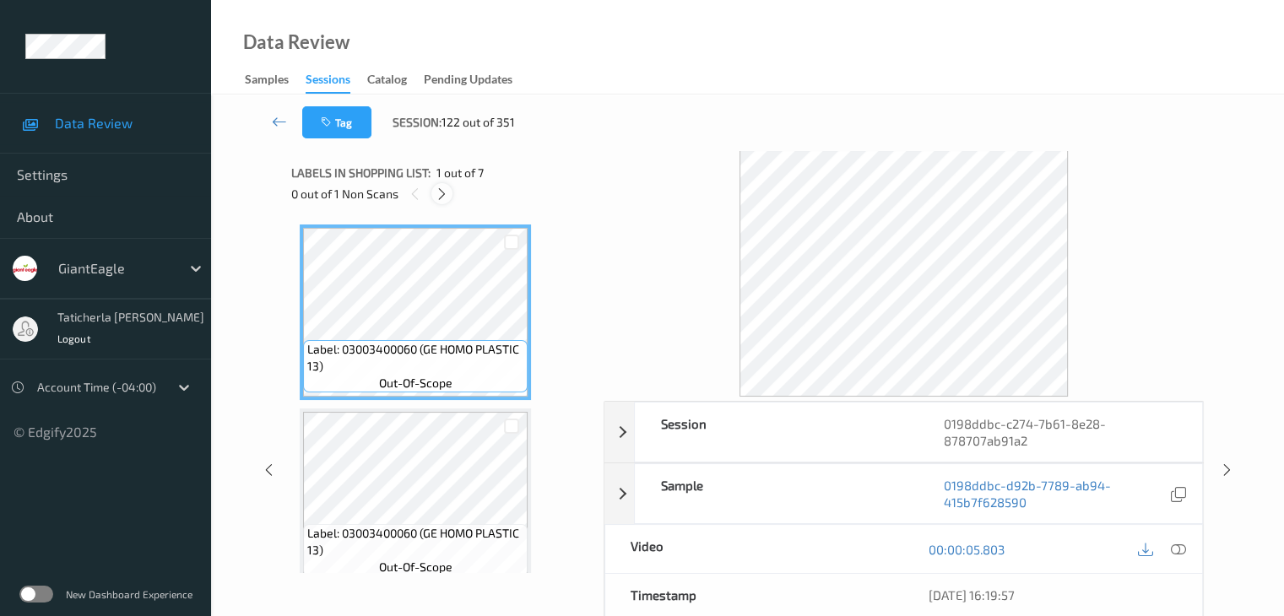
click at [448, 193] on icon at bounding box center [442, 194] width 14 height 15
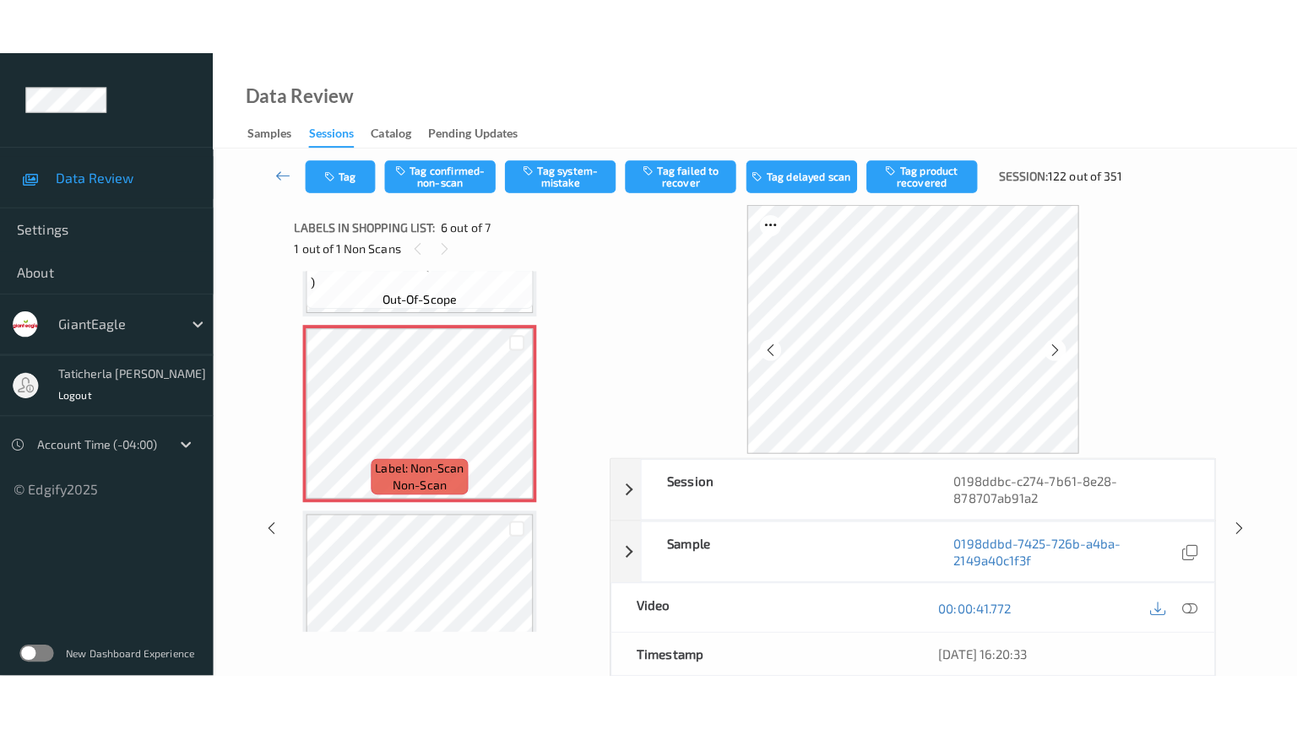
scroll to position [913, 0]
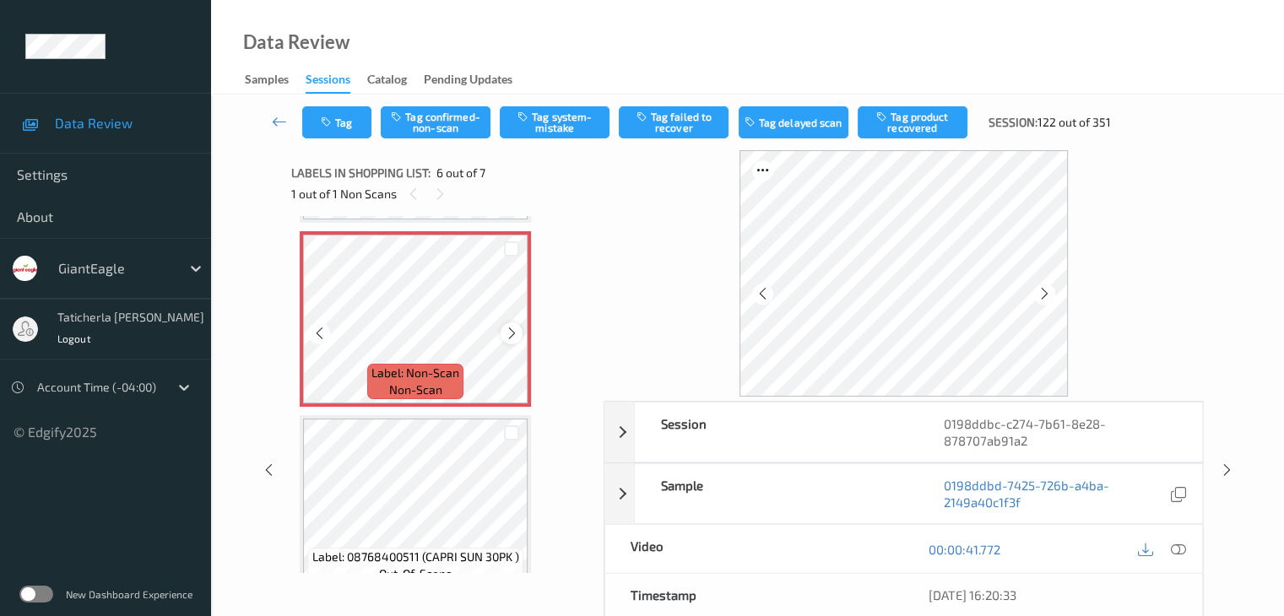
click at [514, 333] on icon at bounding box center [512, 333] width 14 height 15
click at [509, 332] on icon at bounding box center [512, 333] width 14 height 15
click at [1175, 549] on icon at bounding box center [1177, 549] width 15 height 15
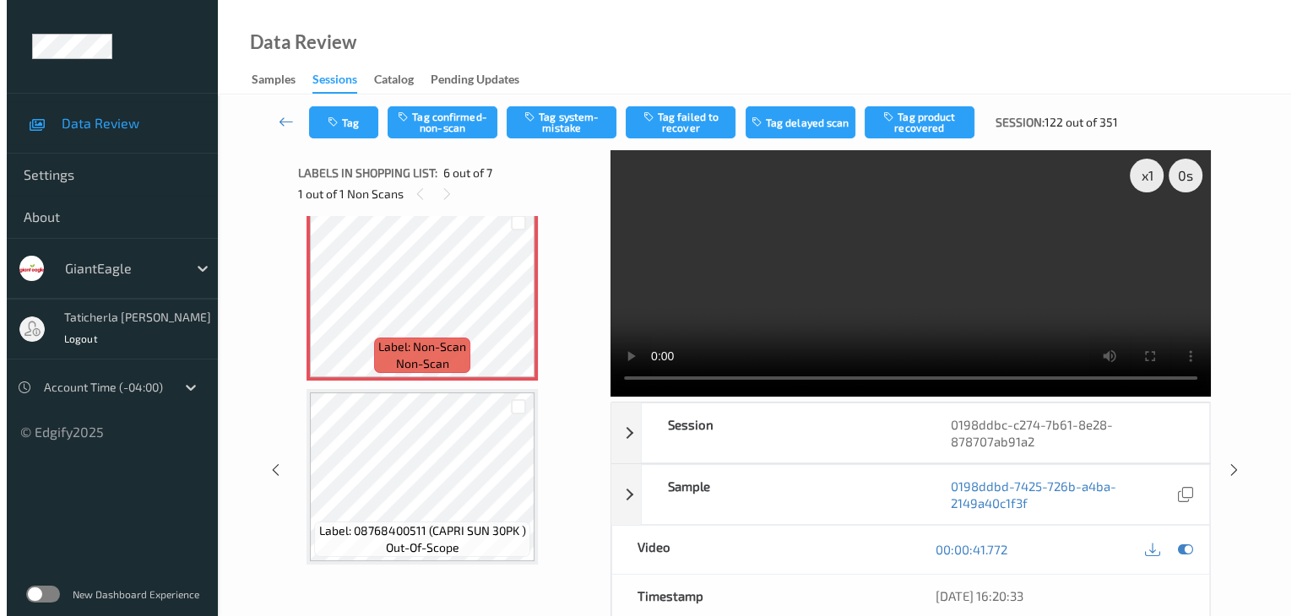
scroll to position [827, 0]
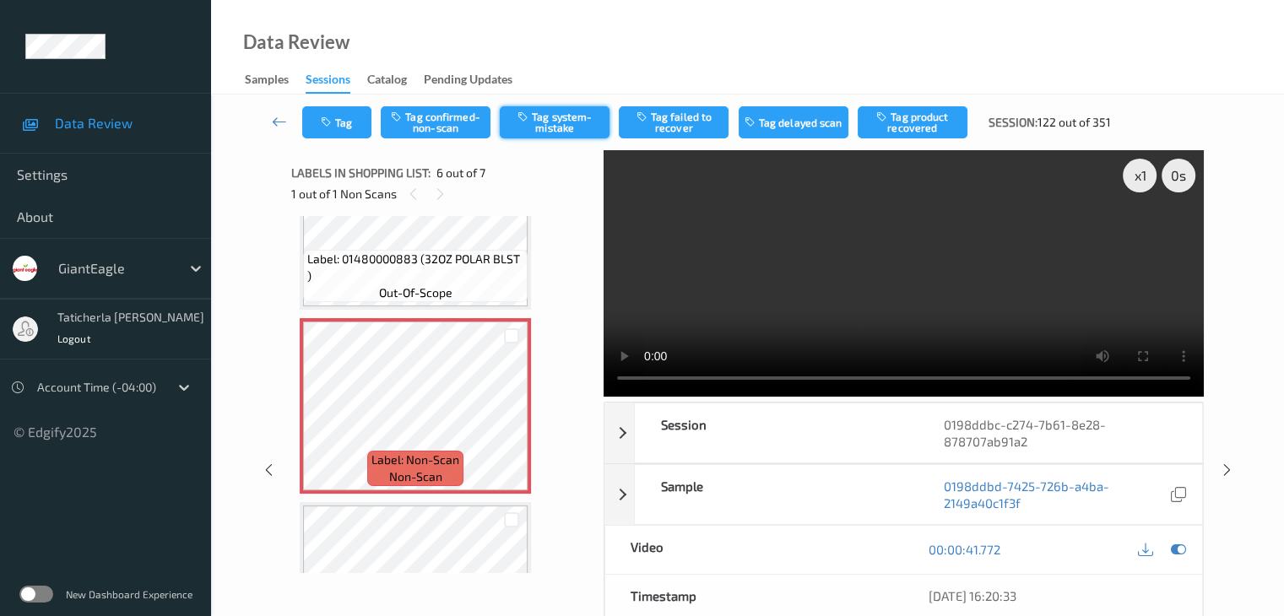
click at [551, 112] on button "Tag system-mistake" at bounding box center [555, 122] width 110 height 32
click at [355, 124] on button "Tag" at bounding box center [336, 122] width 69 height 32
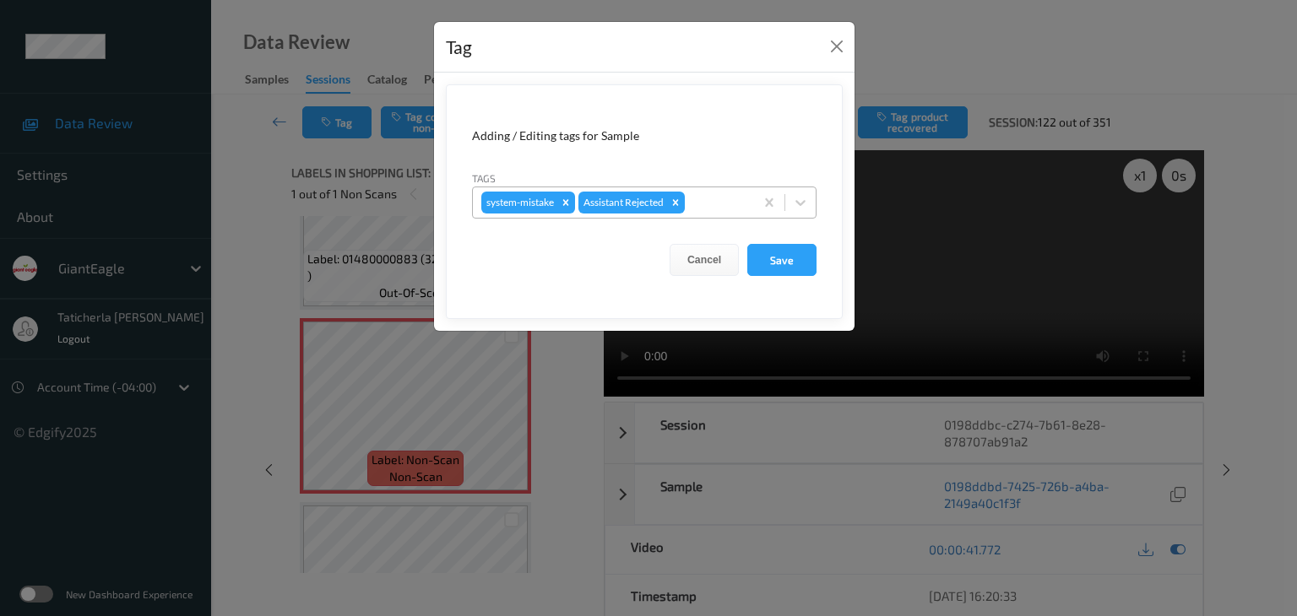
click at [711, 203] on div at bounding box center [716, 202] width 57 height 20
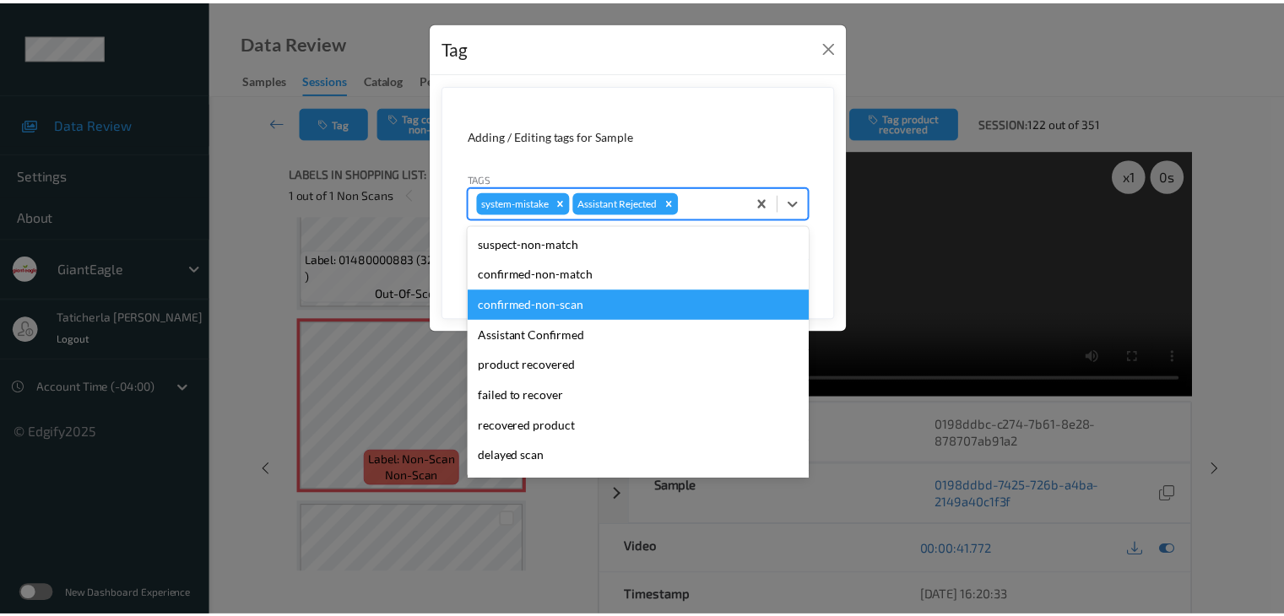
scroll to position [149, 0]
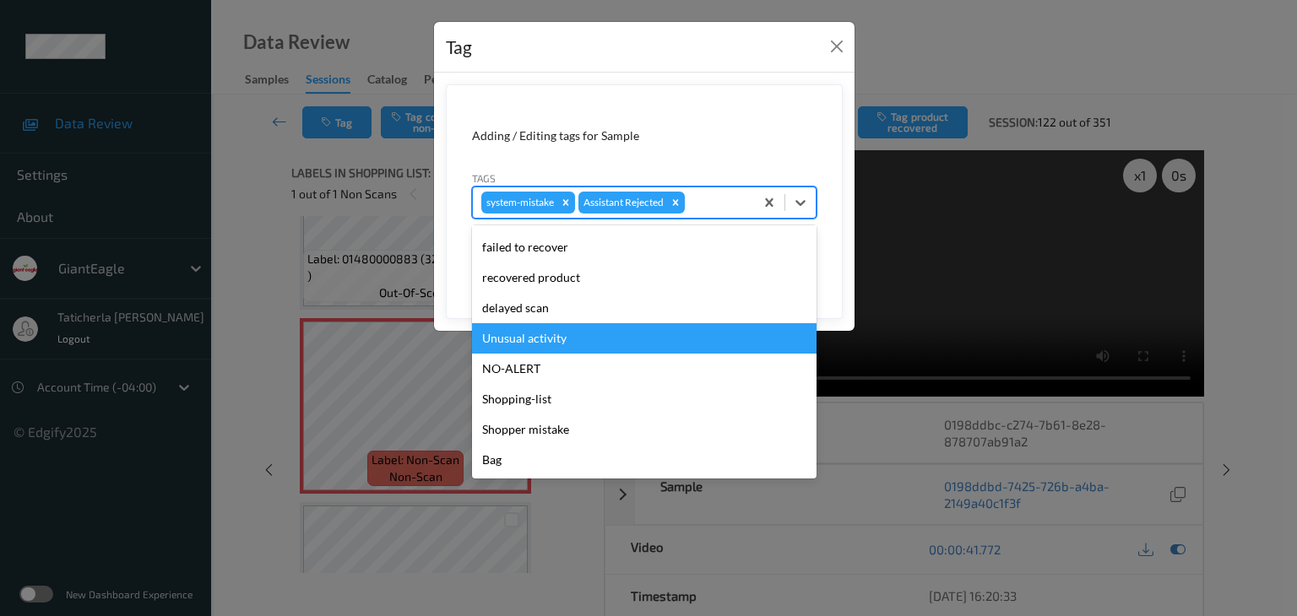
click at [564, 334] on div "Unusual activity" at bounding box center [644, 338] width 344 height 30
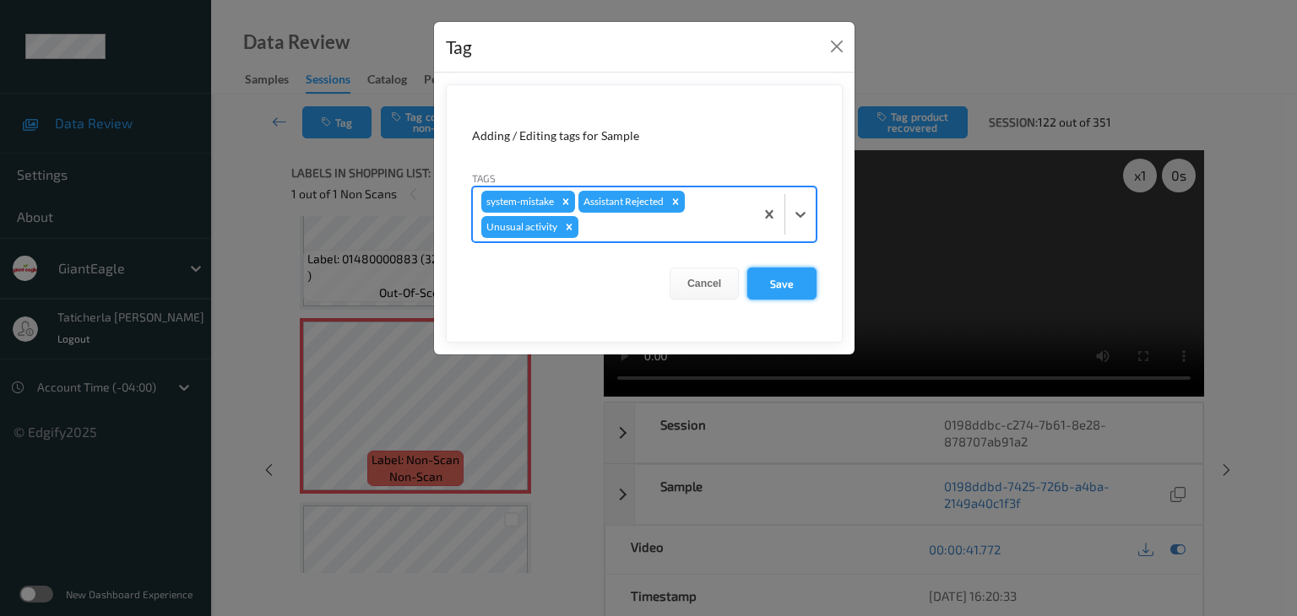
click at [779, 279] on button "Save" at bounding box center [781, 284] width 69 height 32
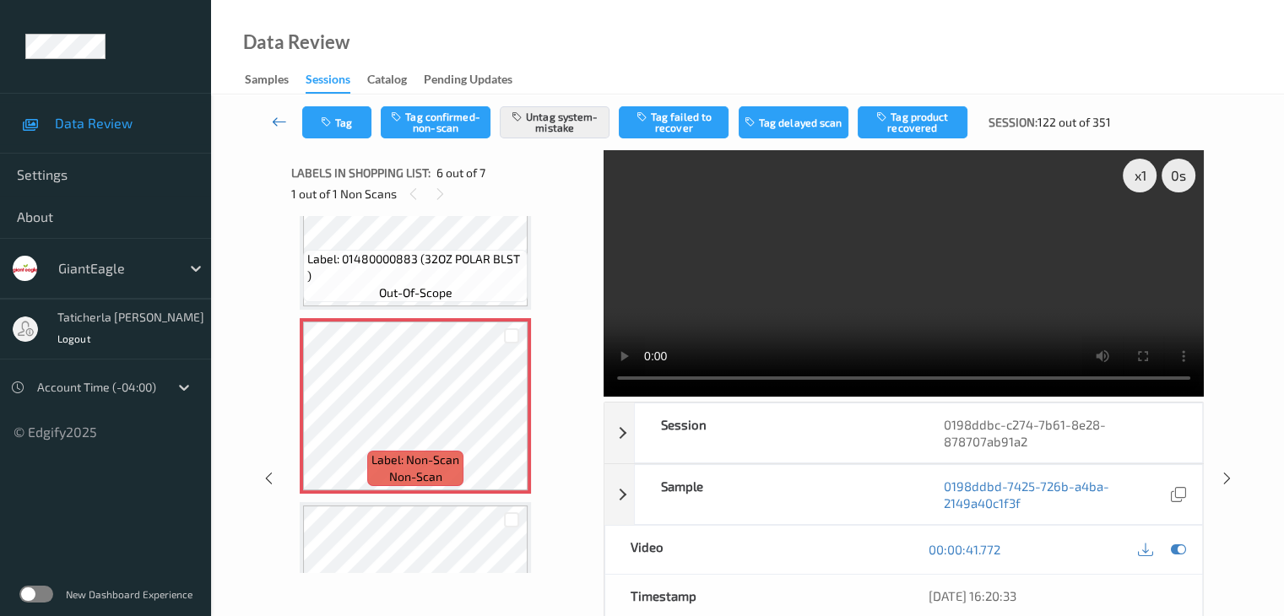
click at [285, 118] on icon at bounding box center [279, 121] width 15 height 17
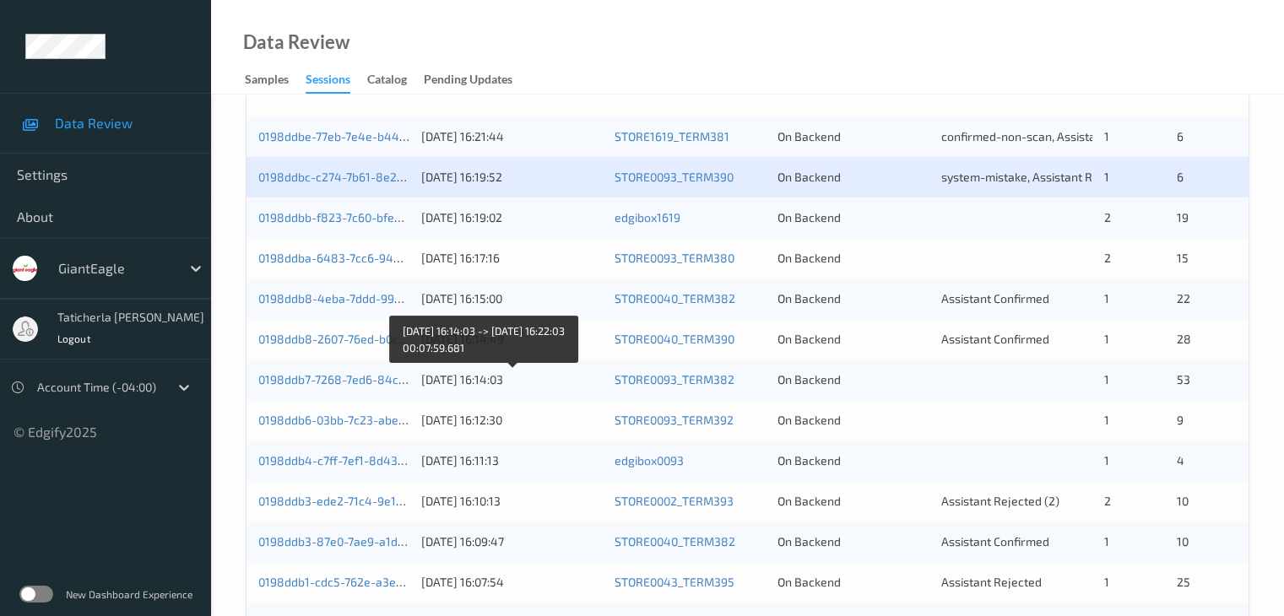
scroll to position [338, 0]
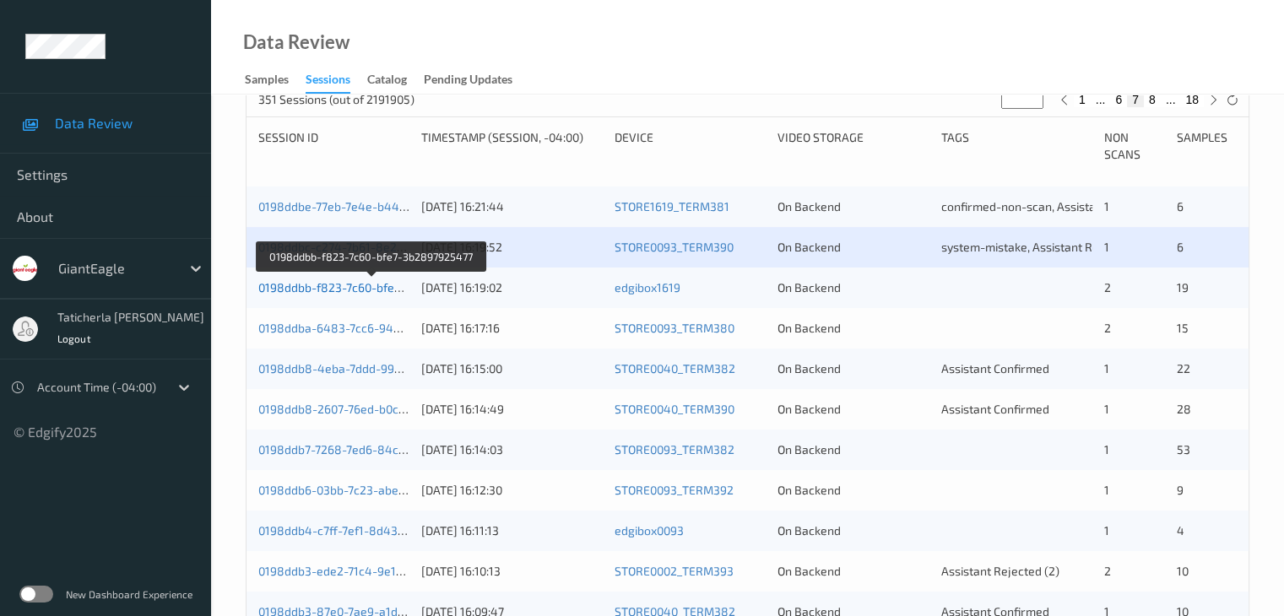
click at [341, 283] on link "0198ddbb-f823-7c60-bfe7-3b2897925477" at bounding box center [371, 287] width 227 height 14
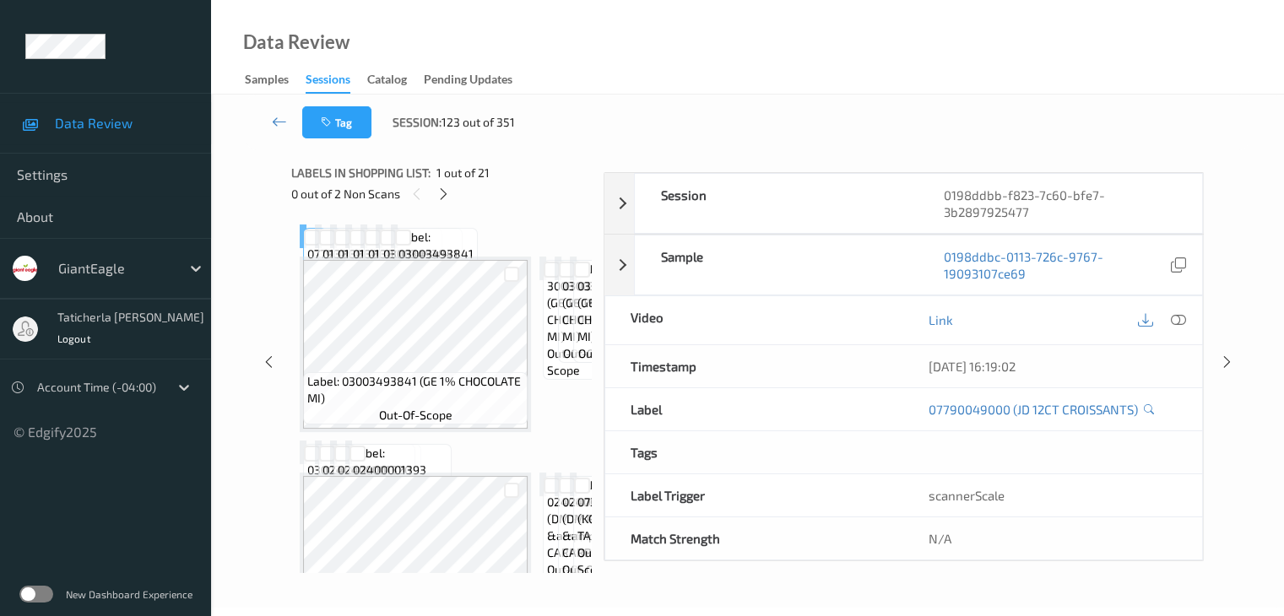
scroll to position [206, 0]
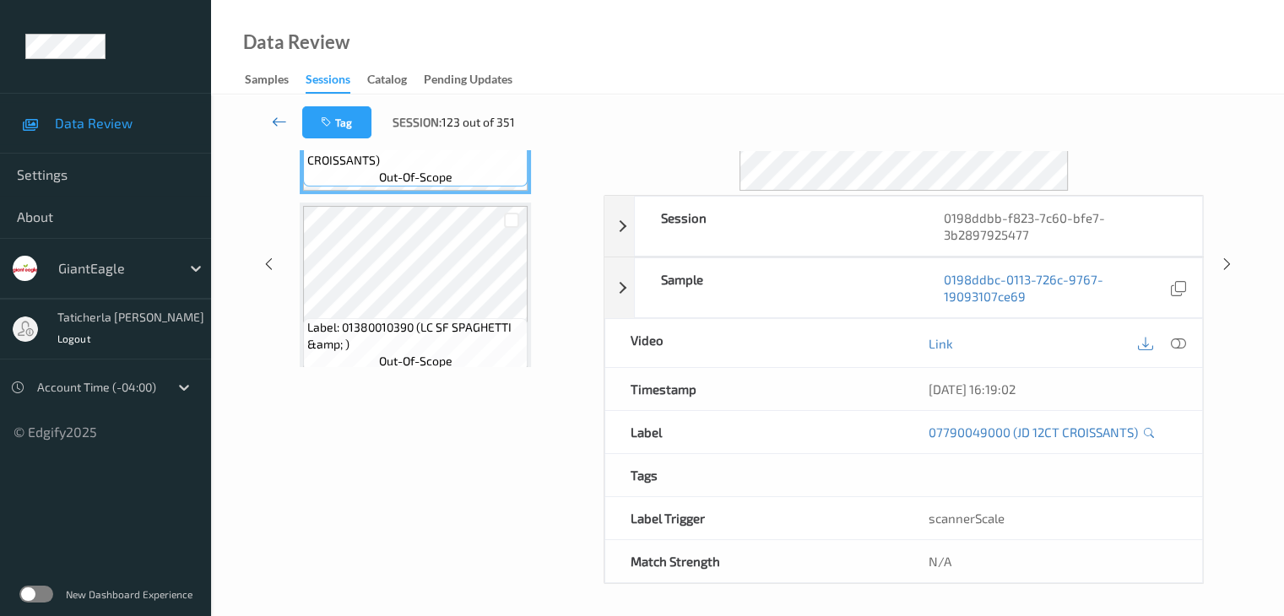
click at [281, 120] on icon at bounding box center [279, 121] width 15 height 17
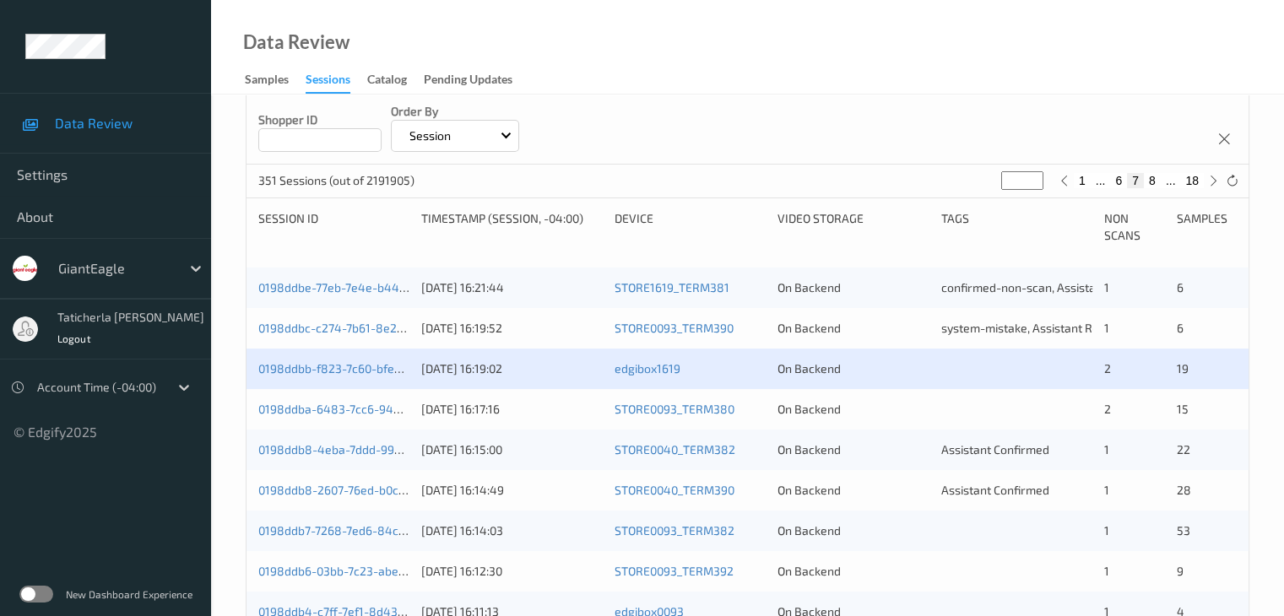
scroll to position [169, 0]
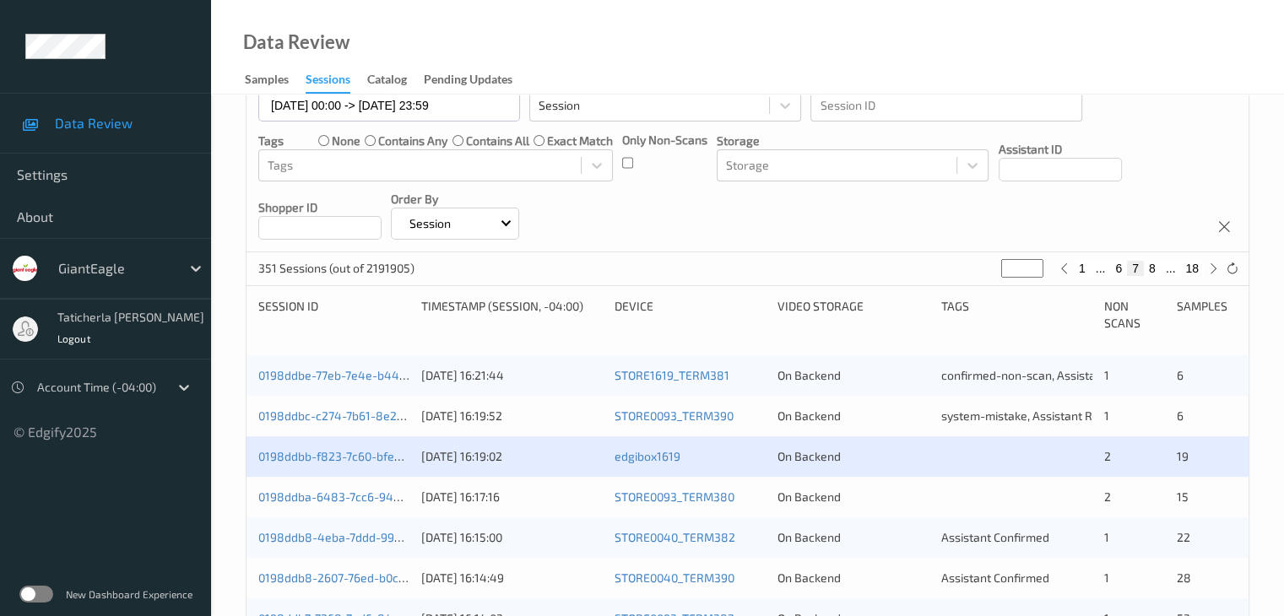
click at [368, 466] on div "0198ddbb-f823-7c60-bfe7-3b2897925477 24/08/2025 16:19:02 edgibox1619 On Backend…" at bounding box center [748, 456] width 1002 height 41
click at [362, 450] on link "0198ddbb-f823-7c60-bfe7-3b2897925477" at bounding box center [371, 456] width 227 height 14
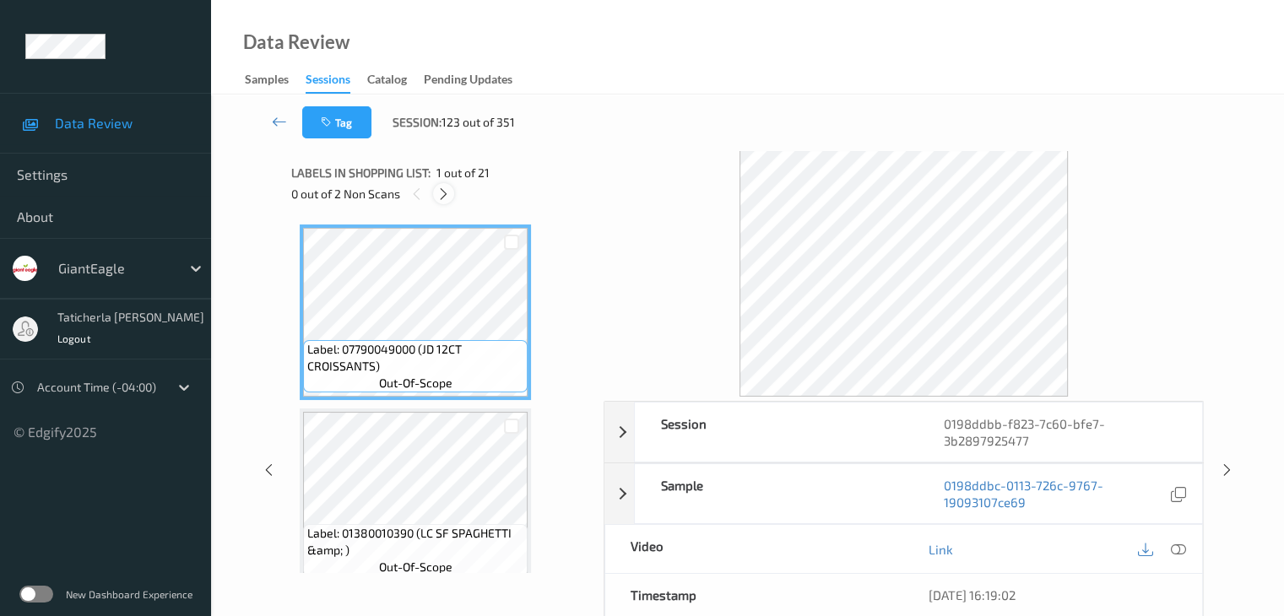
click at [447, 193] on icon at bounding box center [443, 194] width 14 height 15
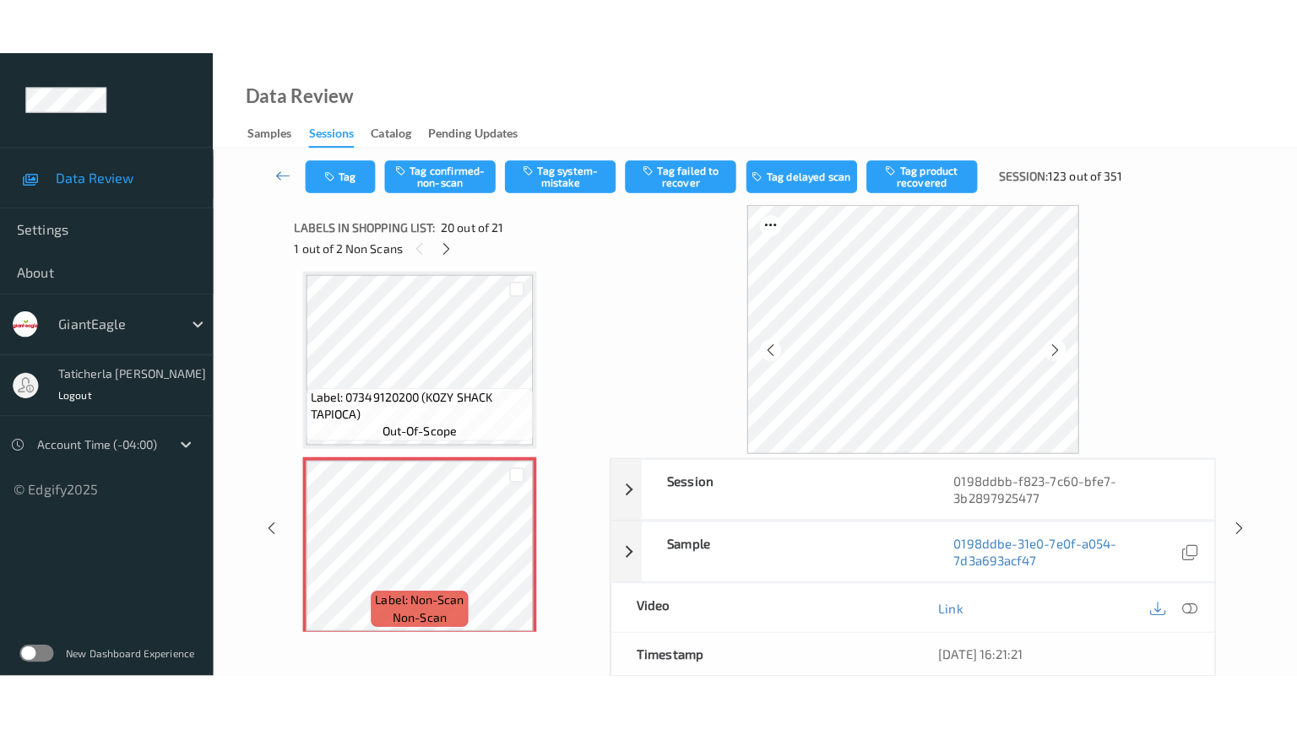
scroll to position [3406, 0]
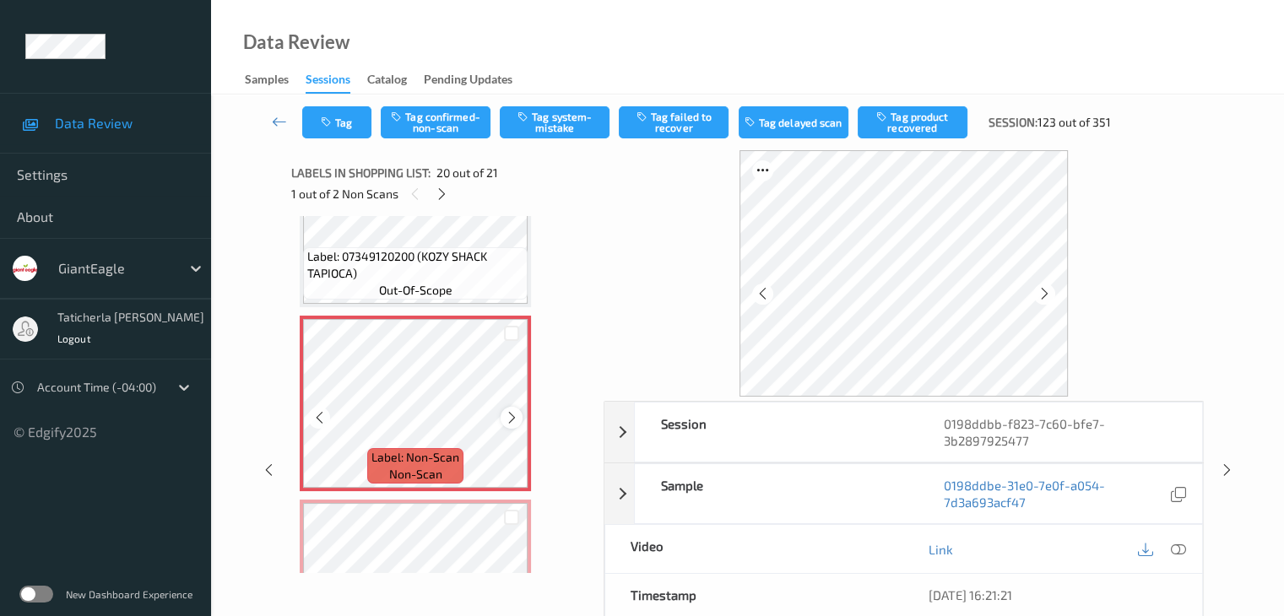
click at [512, 415] on icon at bounding box center [512, 417] width 14 height 15
click at [1174, 548] on icon at bounding box center [1177, 549] width 15 height 15
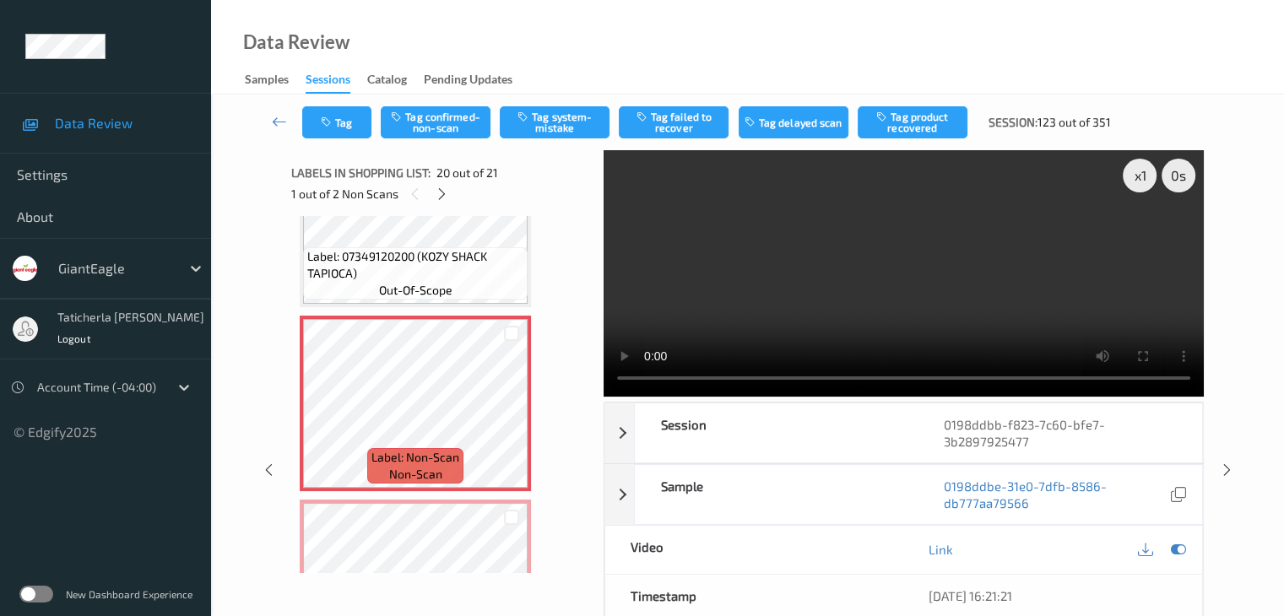
click at [1145, 234] on video at bounding box center [904, 273] width 600 height 247
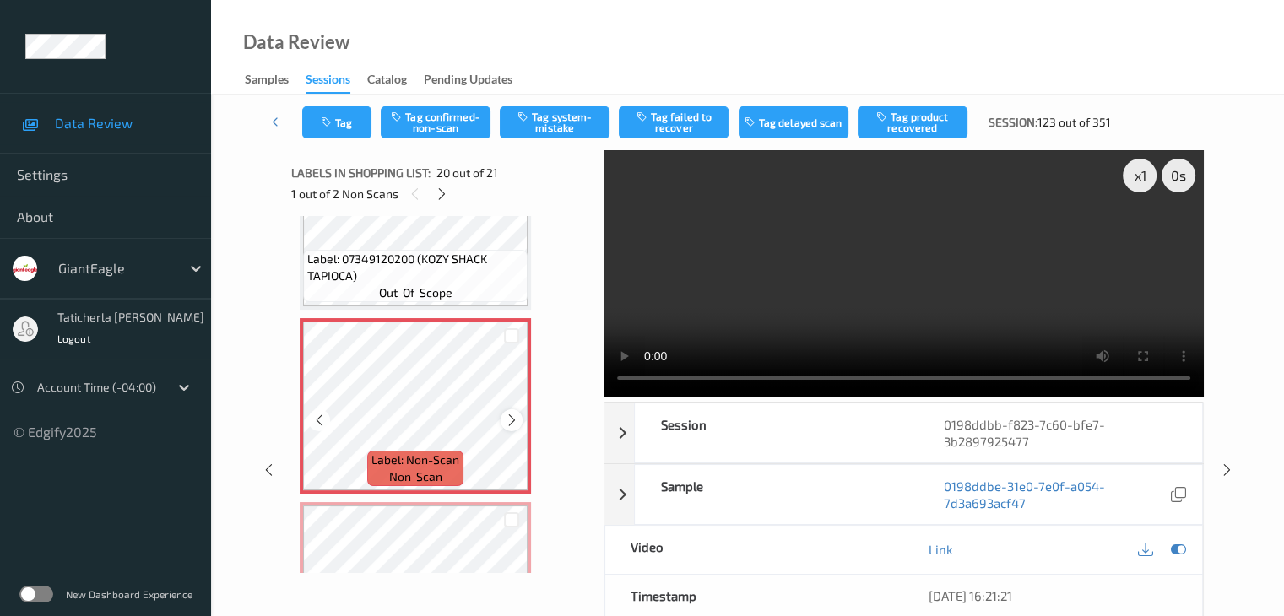
click at [513, 417] on icon at bounding box center [512, 420] width 14 height 15
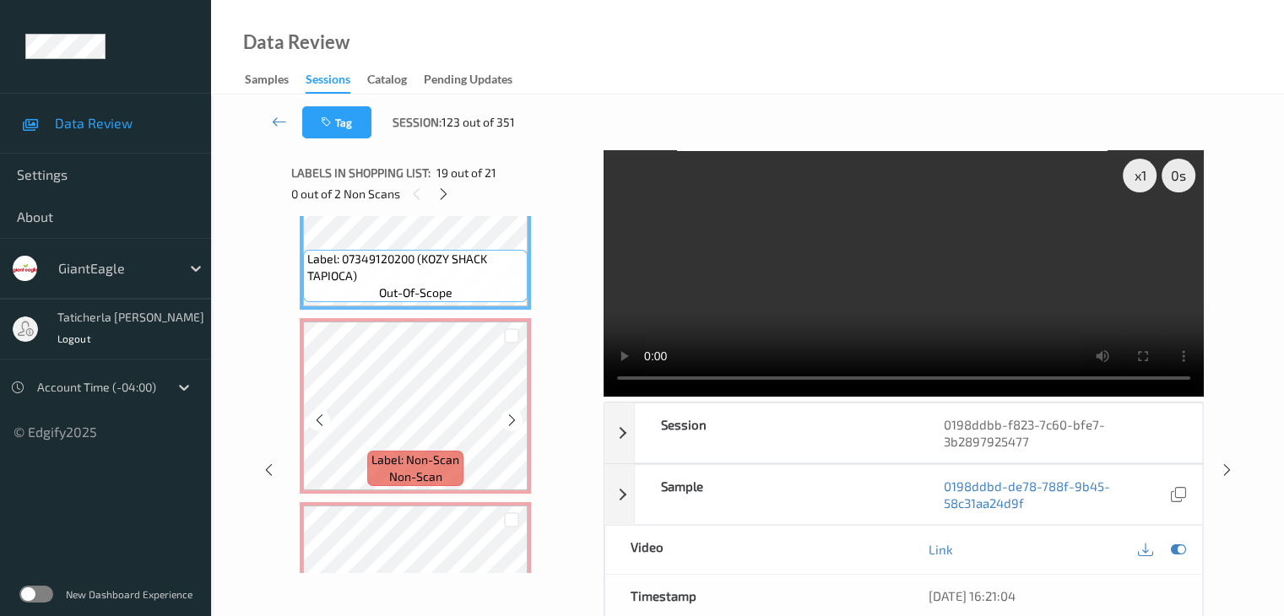
click at [480, 321] on div "Label: Non-Scan non-scan" at bounding box center [415, 406] width 231 height 176
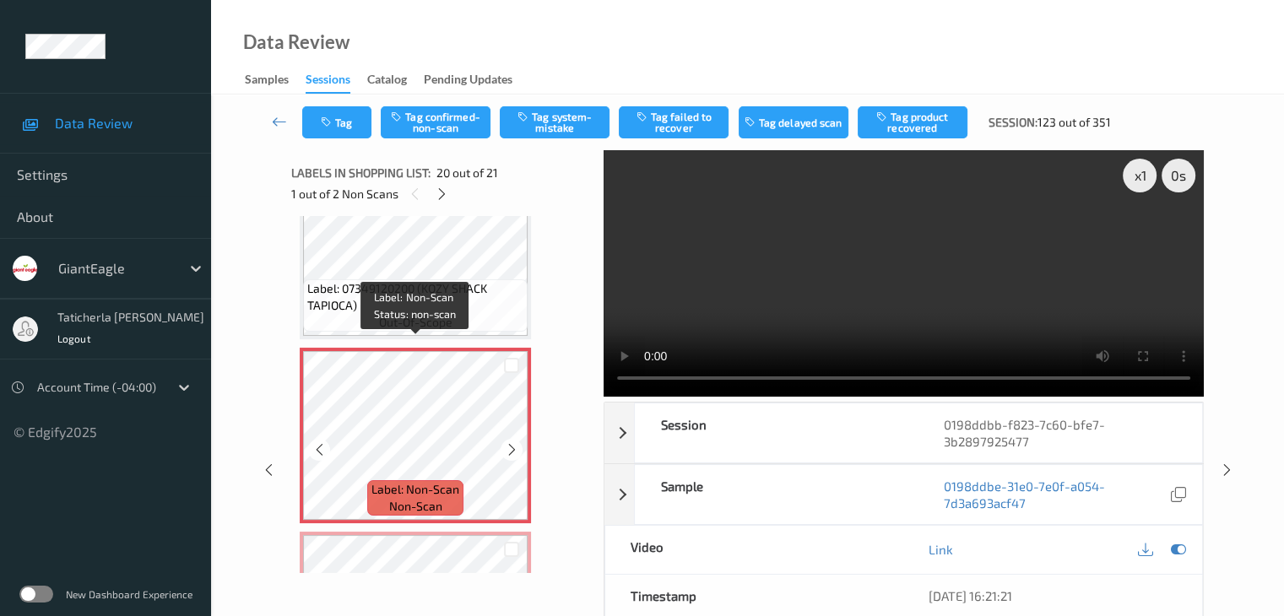
scroll to position [3347, 0]
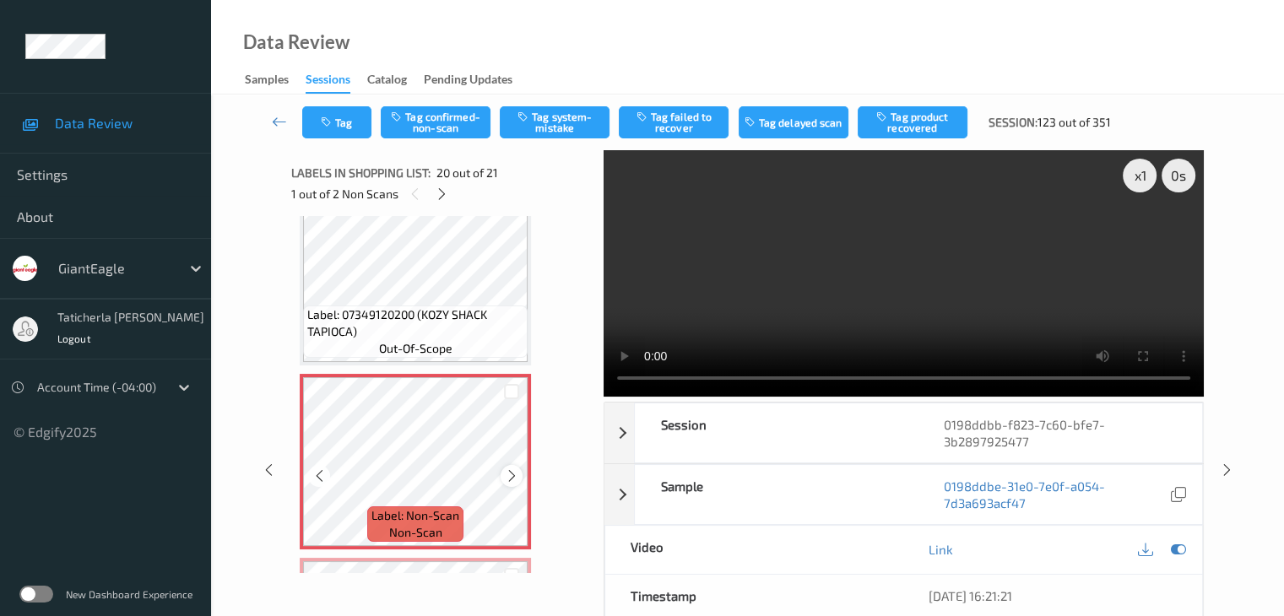
click at [519, 480] on div at bounding box center [511, 475] width 21 height 21
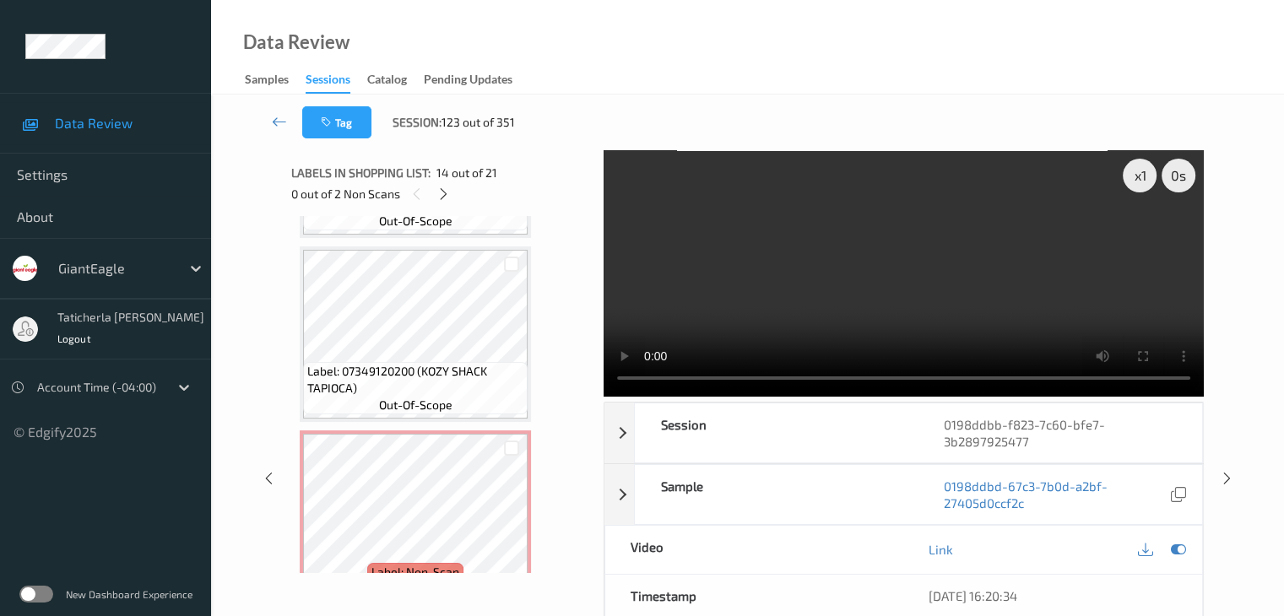
scroll to position [3432, 0]
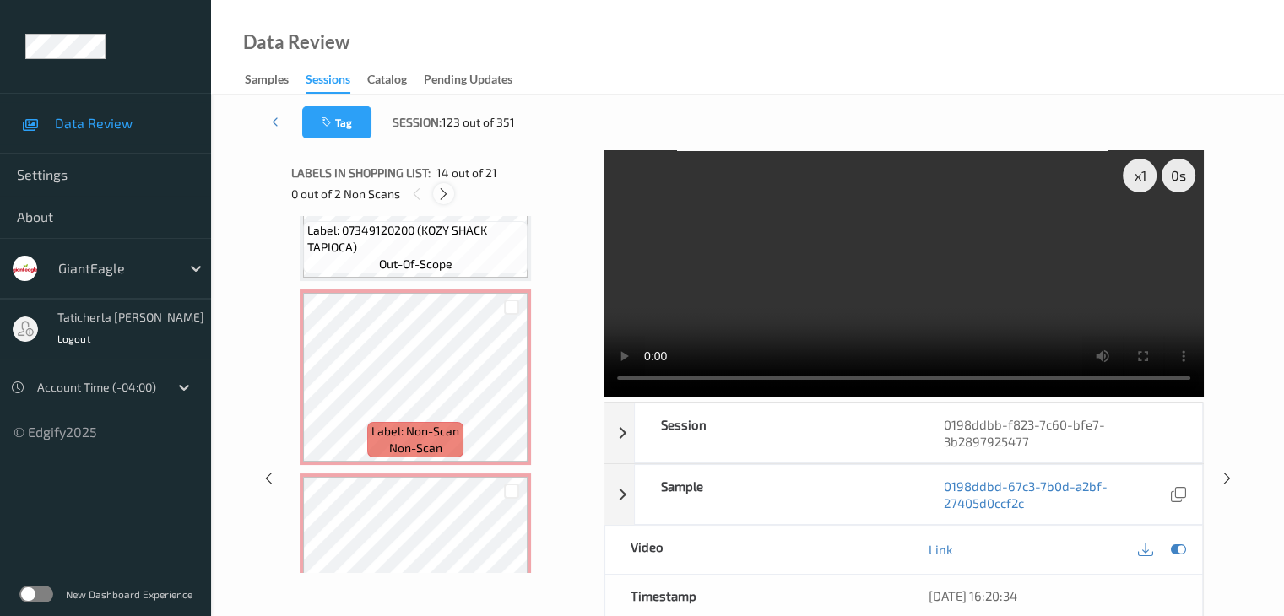
click at [446, 197] on icon at bounding box center [443, 194] width 14 height 15
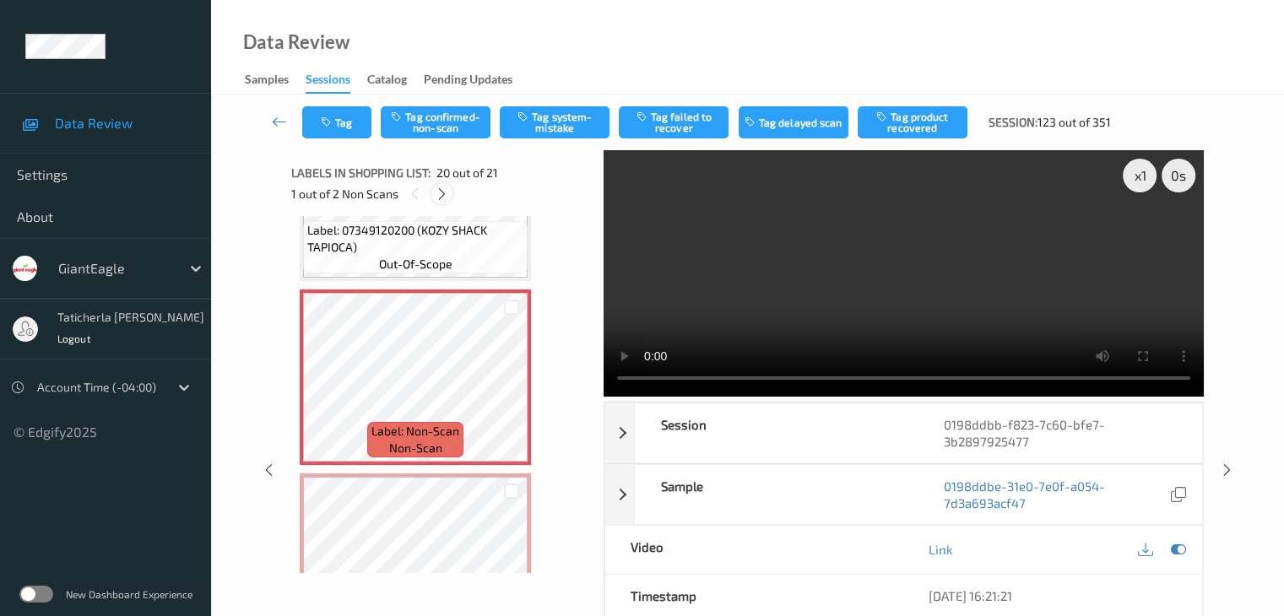
scroll to position [3321, 0]
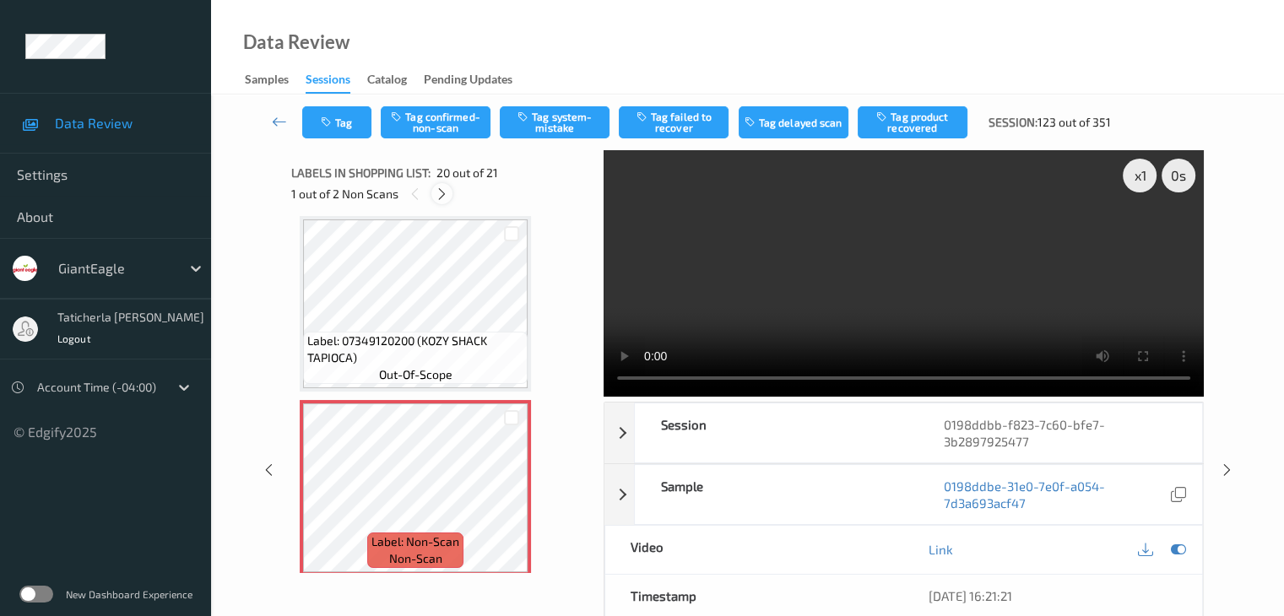
click at [446, 197] on icon at bounding box center [442, 194] width 14 height 15
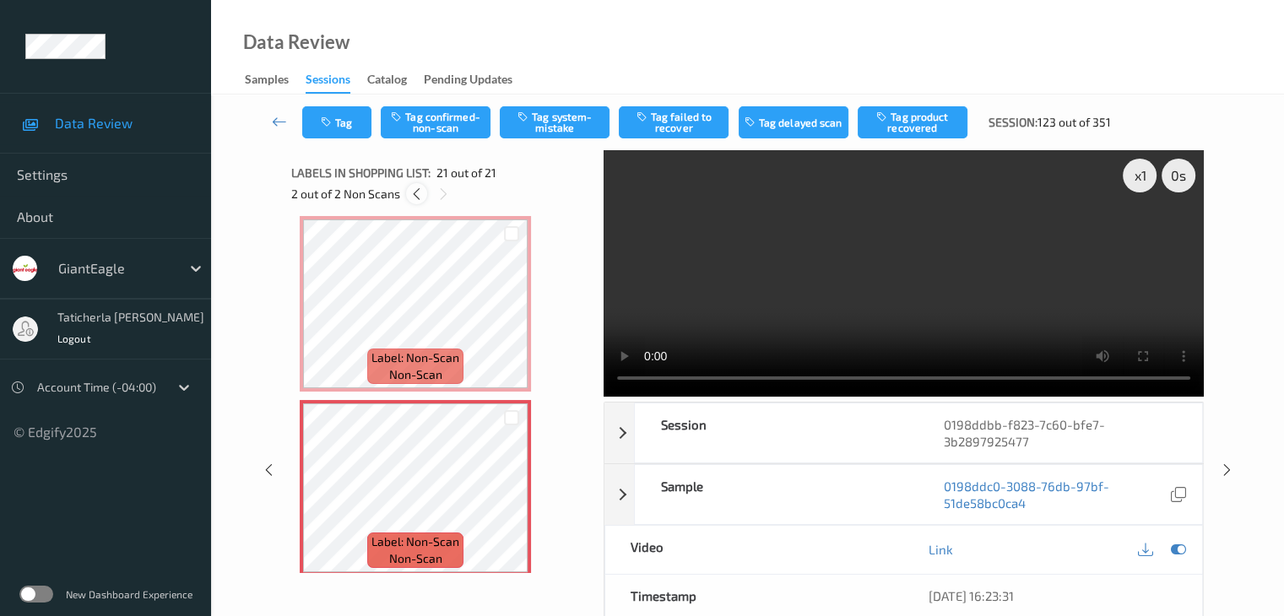
click at [417, 197] on icon at bounding box center [416, 194] width 14 height 15
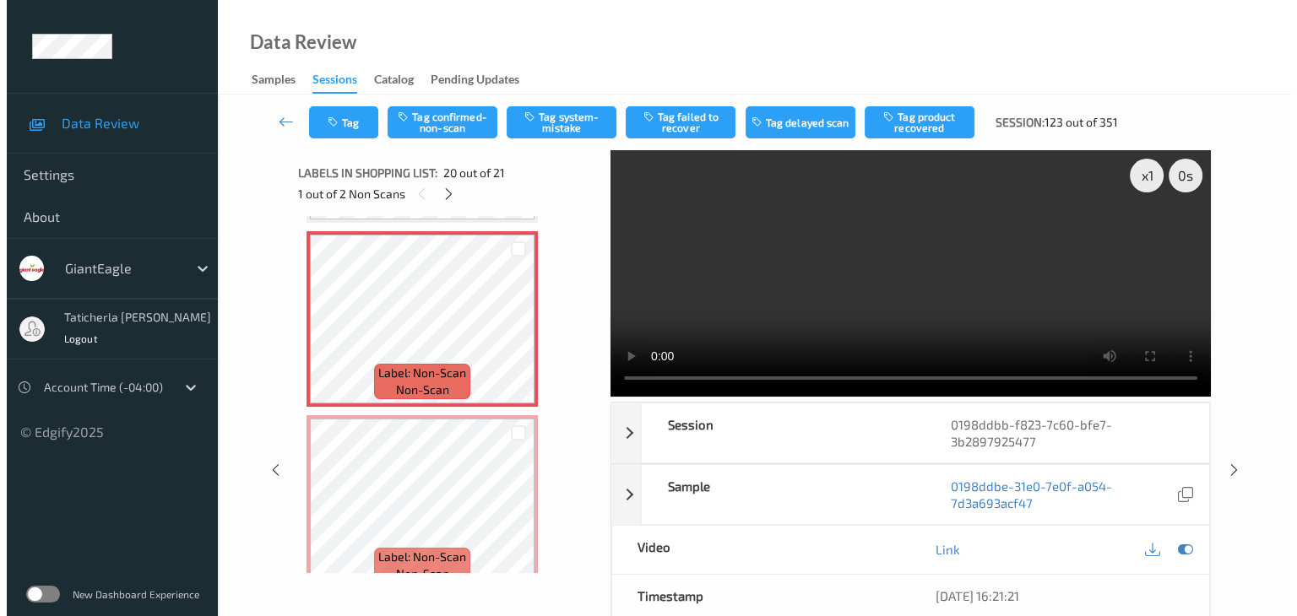
scroll to position [3403, 0]
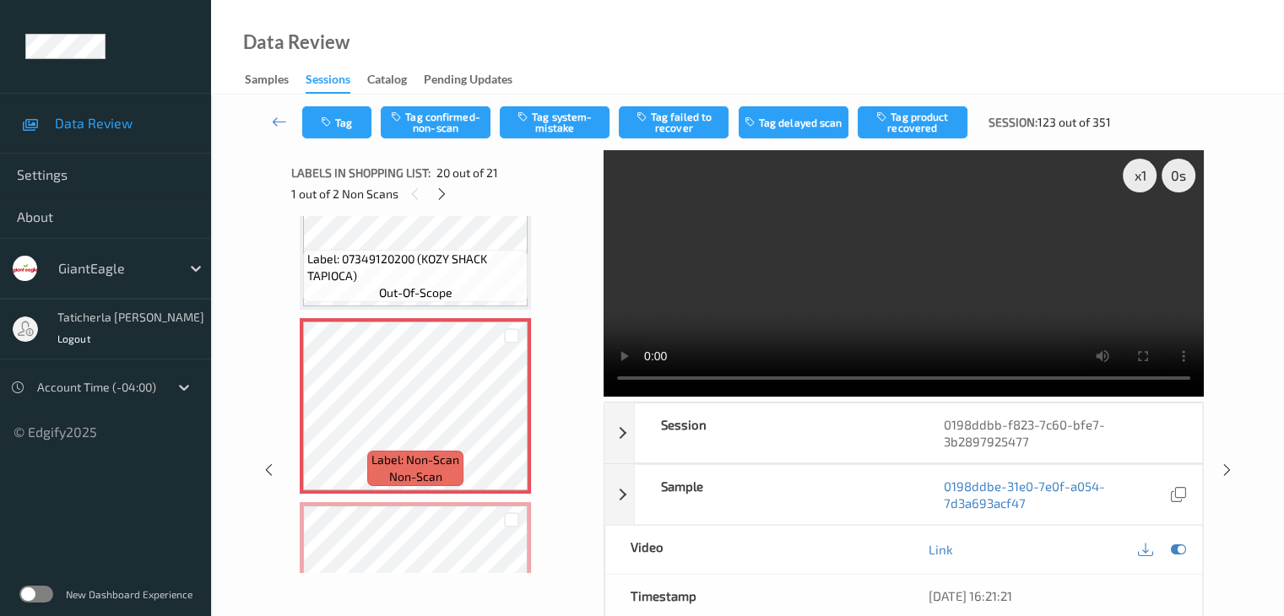
click at [550, 105] on div "Tag Tag confirmed-non-scan Tag system-mistake Tag failed to recover Tag delayed…" at bounding box center [748, 123] width 1004 height 56
click at [551, 112] on button "Tag system-mistake" at bounding box center [555, 122] width 110 height 32
click at [344, 120] on button "Tag" at bounding box center [336, 122] width 69 height 32
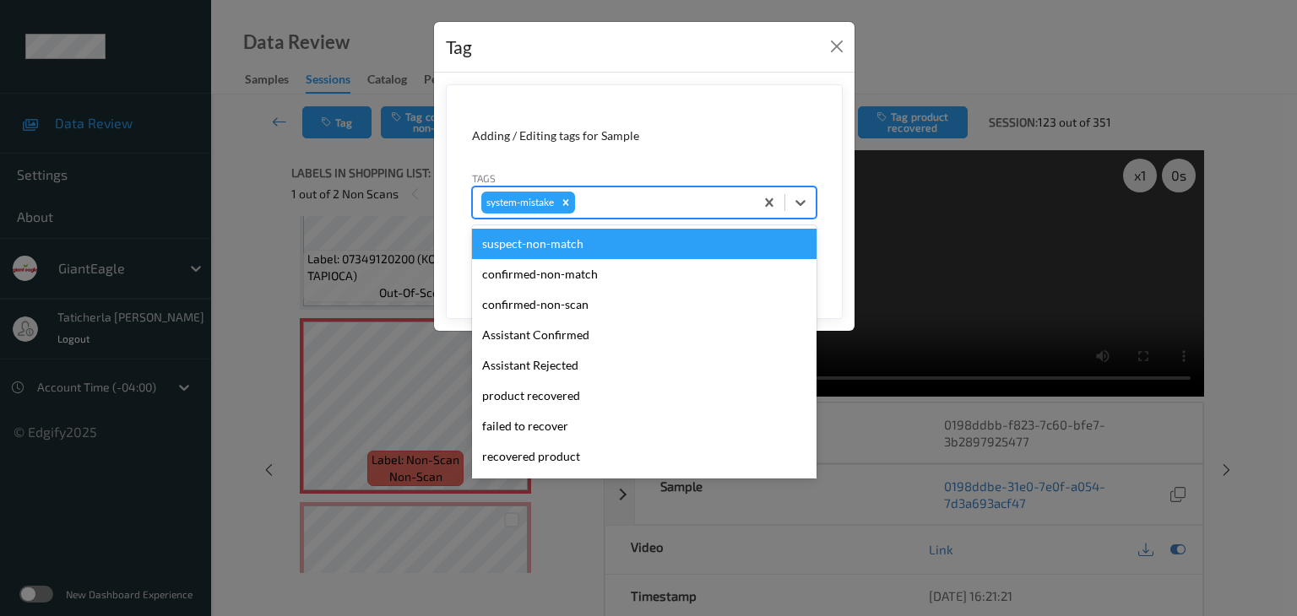
click at [618, 195] on div at bounding box center [661, 202] width 167 height 20
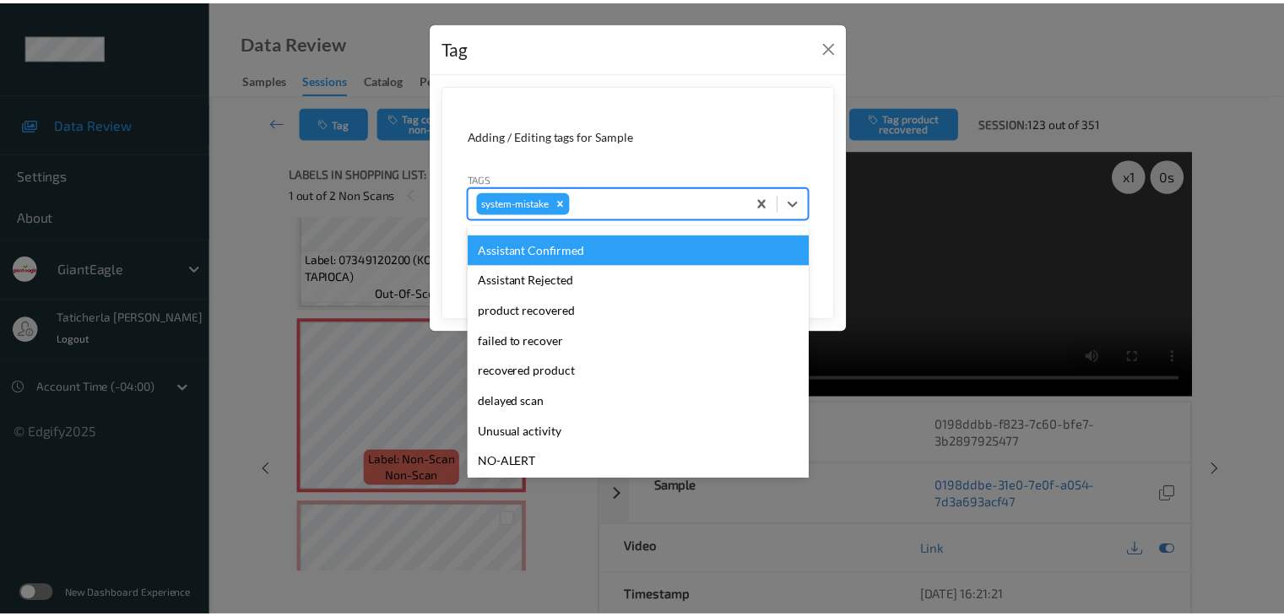
scroll to position [169, 0]
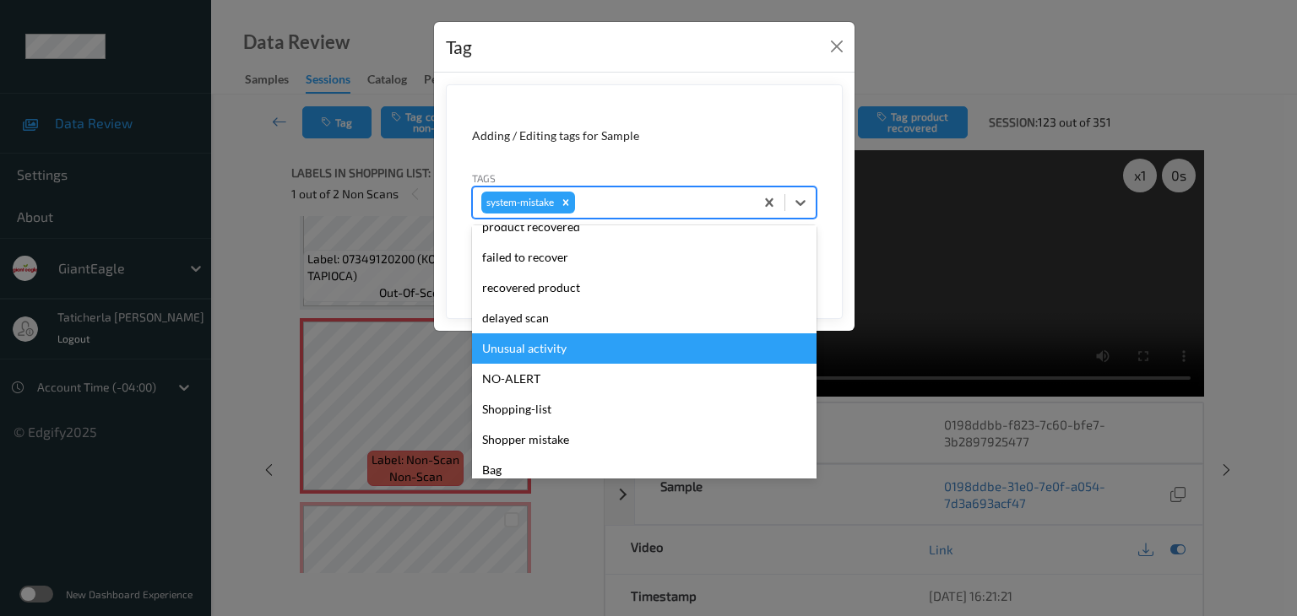
click at [588, 338] on div "Unusual activity" at bounding box center [644, 348] width 344 height 30
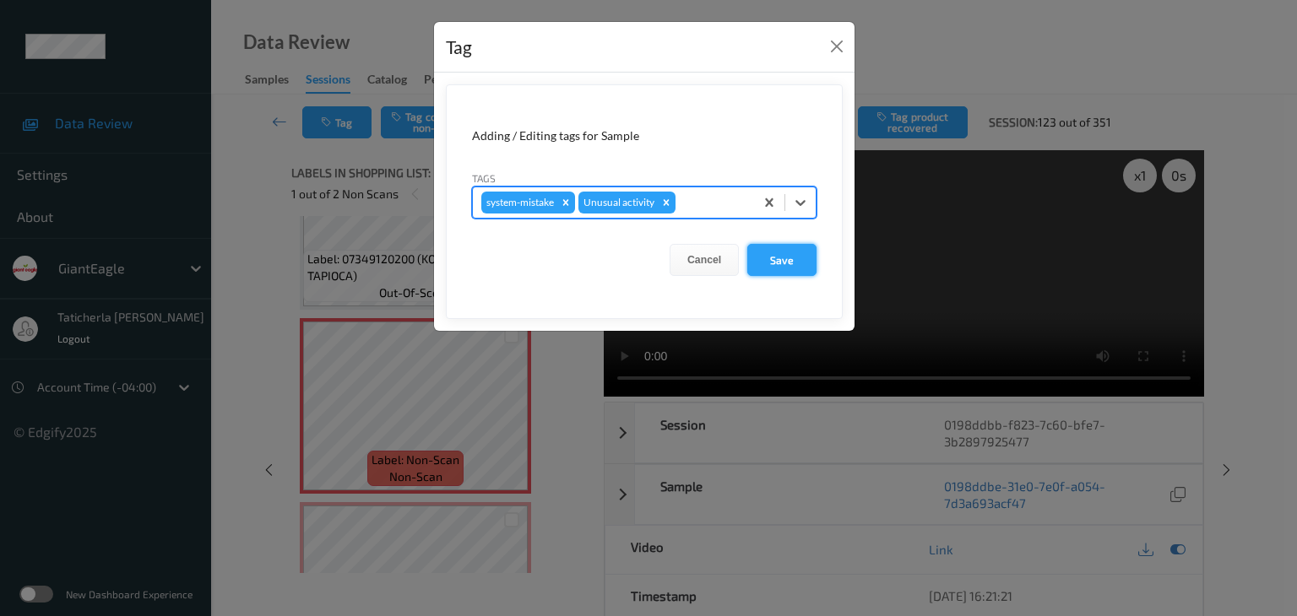
click at [763, 252] on button "Save" at bounding box center [781, 260] width 69 height 32
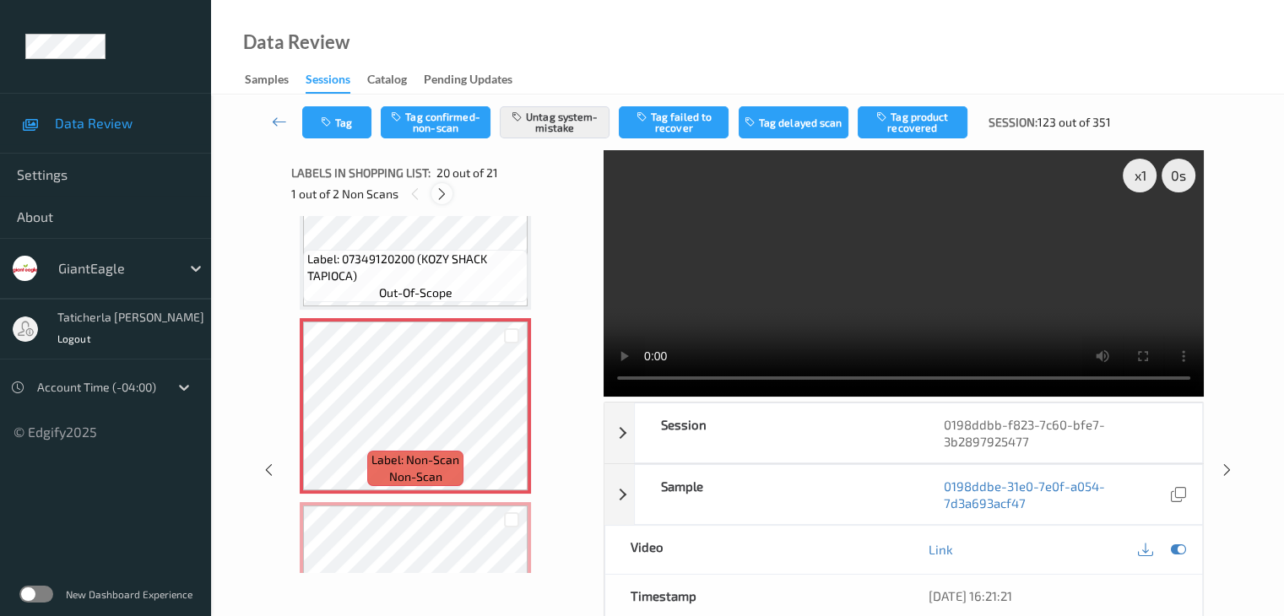
click at [434, 193] on div at bounding box center [441, 193] width 21 height 21
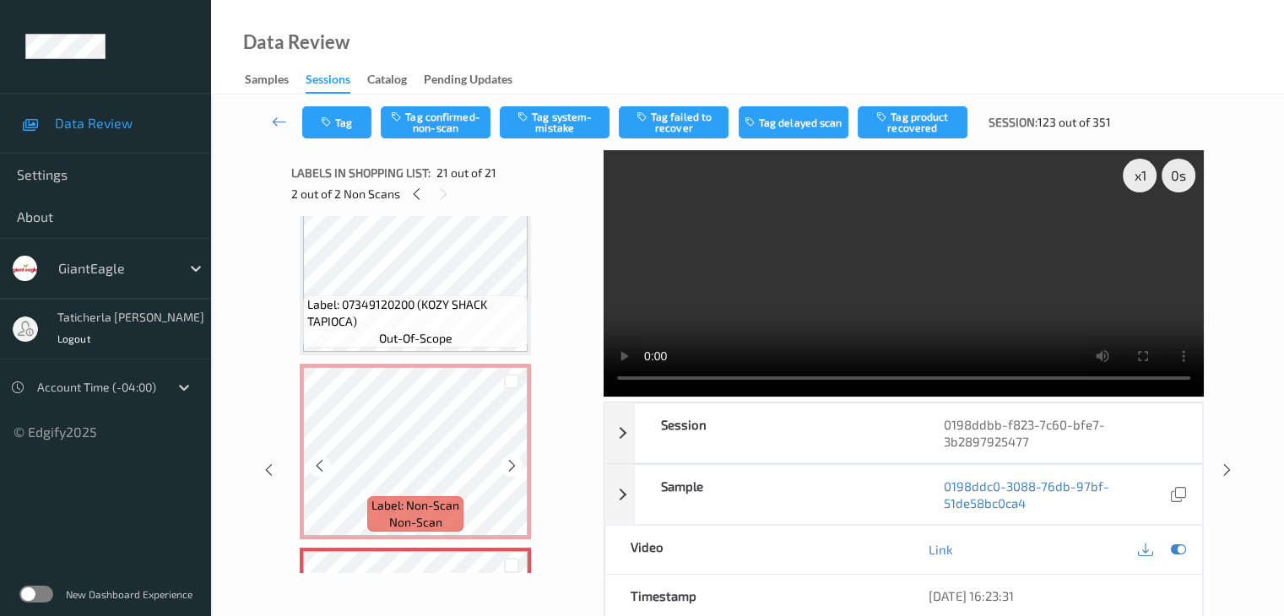
scroll to position [3319, 0]
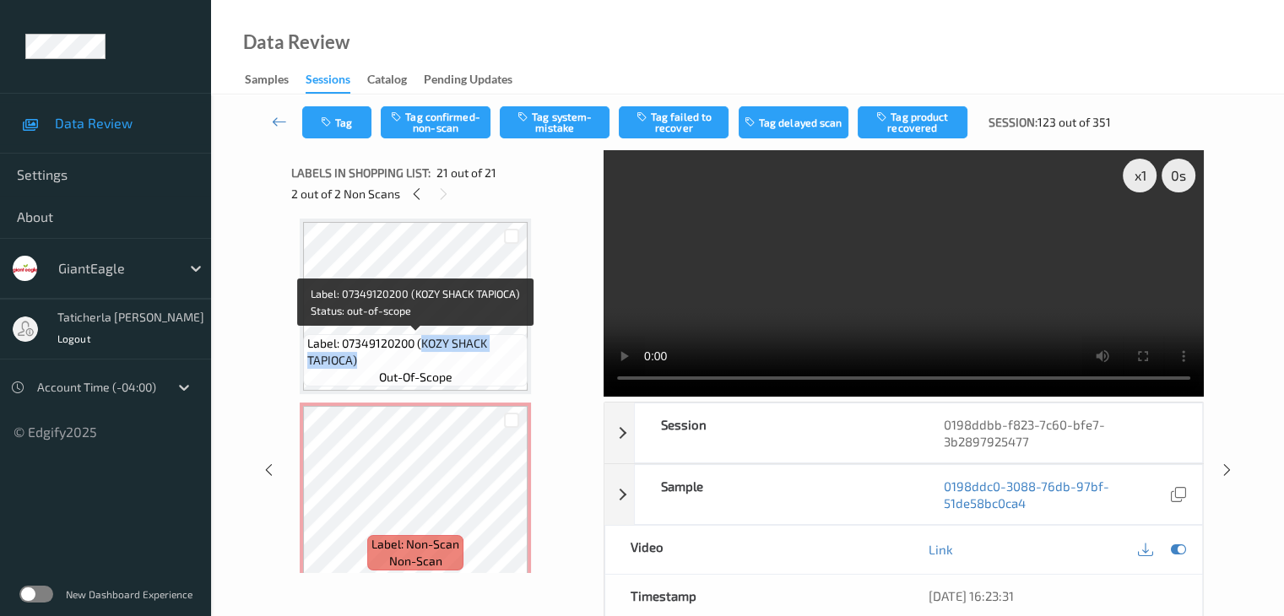
drag, startPoint x: 422, startPoint y: 344, endPoint x: 491, endPoint y: 368, distance: 72.4
click at [491, 370] on div "Label: 07349120200 (KOZY SHACK TAPIOCA) out-of-scope" at bounding box center [415, 360] width 225 height 52
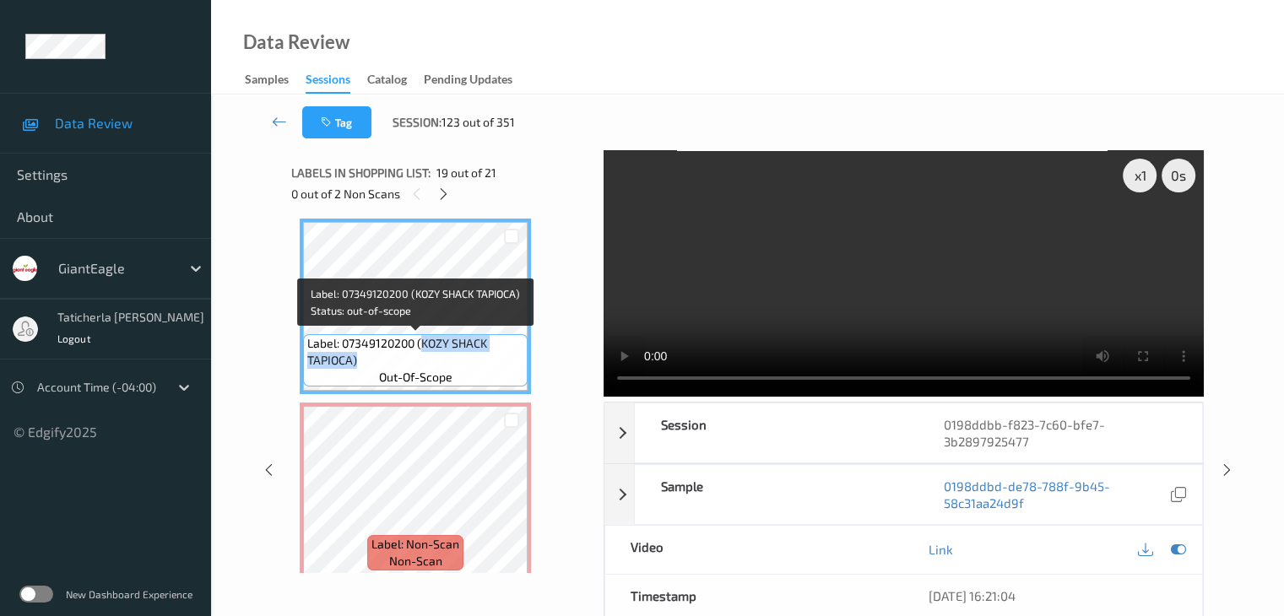
copy span "KOZY SHACK TAPIOCA)"
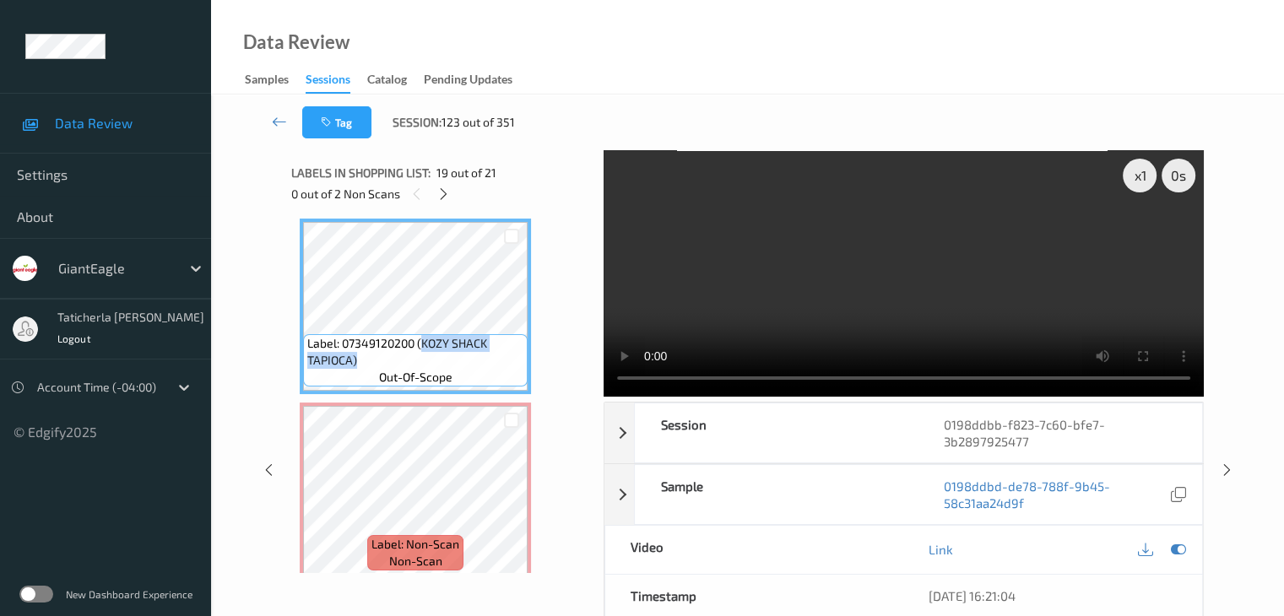
click at [919, 380] on video at bounding box center [904, 273] width 600 height 247
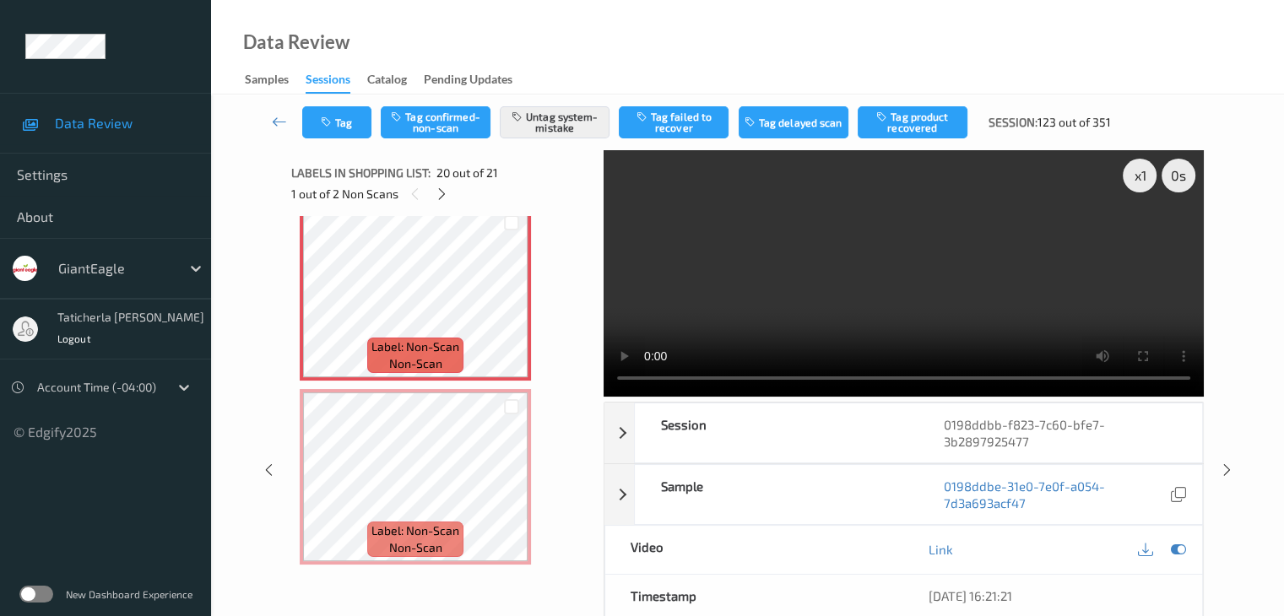
scroll to position [3403, 0]
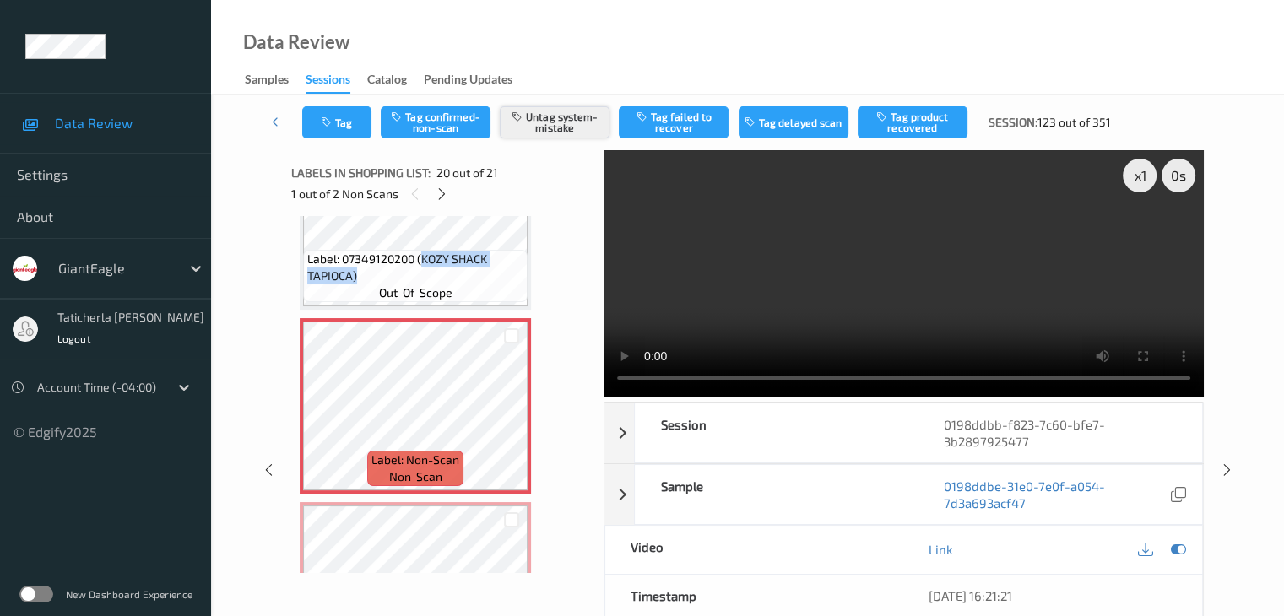
click at [545, 117] on button "Untag system-mistake" at bounding box center [555, 122] width 110 height 32
click at [581, 118] on button "Tag system-mistake" at bounding box center [555, 122] width 110 height 32
click at [442, 193] on icon at bounding box center [442, 194] width 14 height 15
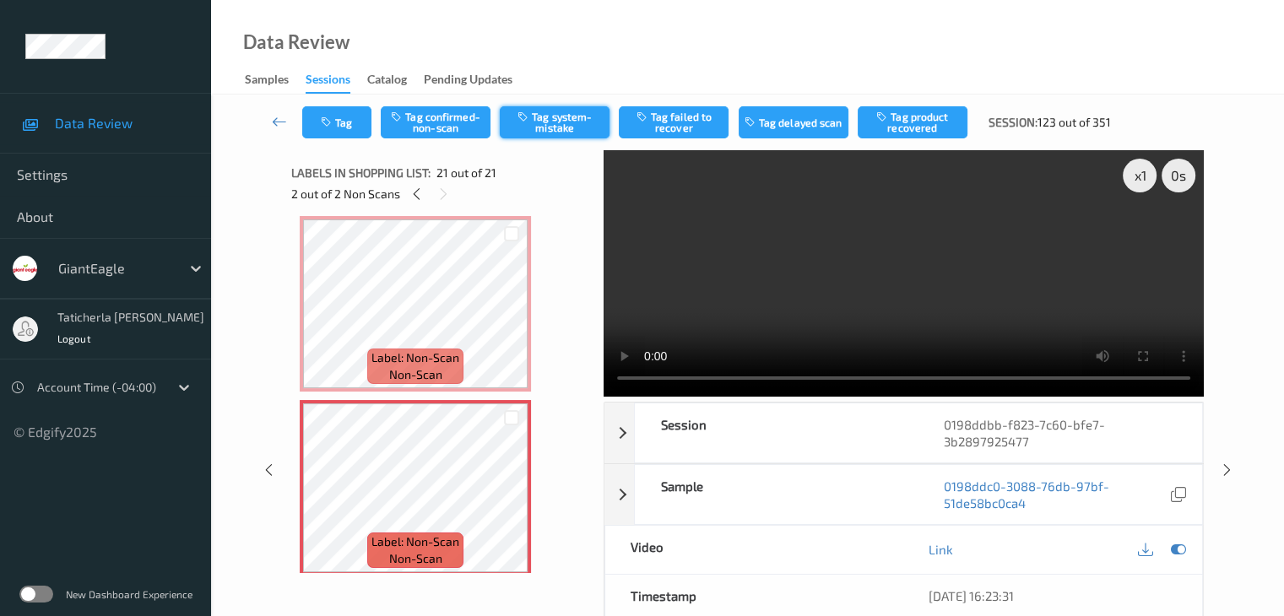
click at [578, 121] on button "Tag system-mistake" at bounding box center [555, 122] width 110 height 32
click at [415, 192] on icon at bounding box center [416, 194] width 14 height 15
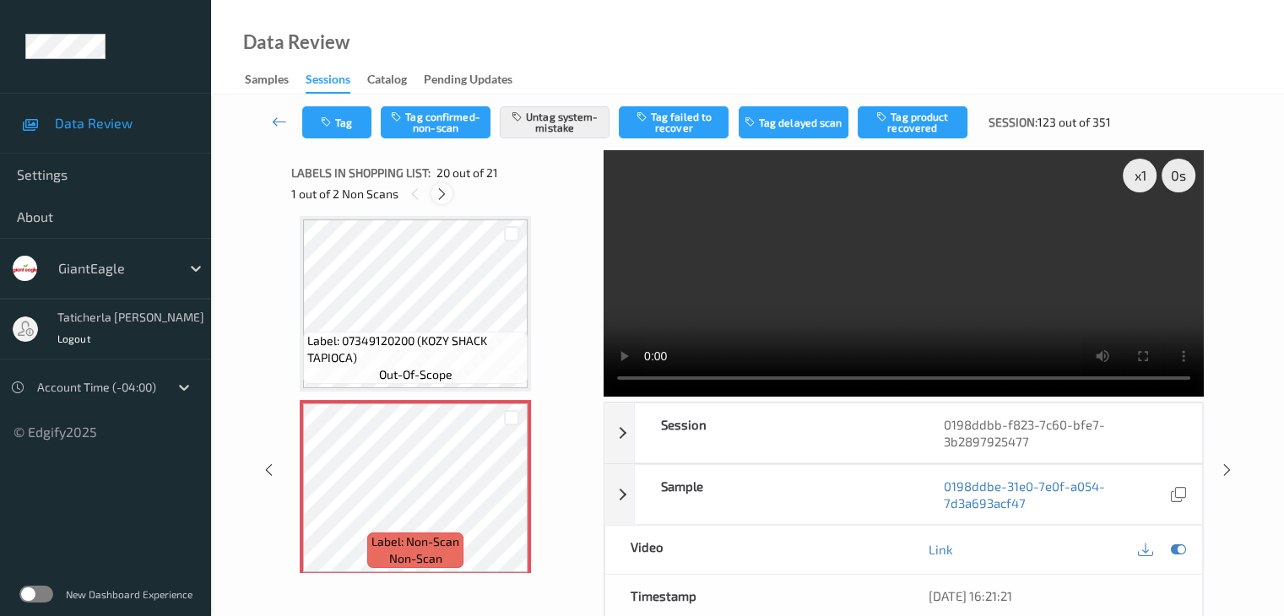
click at [443, 194] on icon at bounding box center [442, 194] width 14 height 15
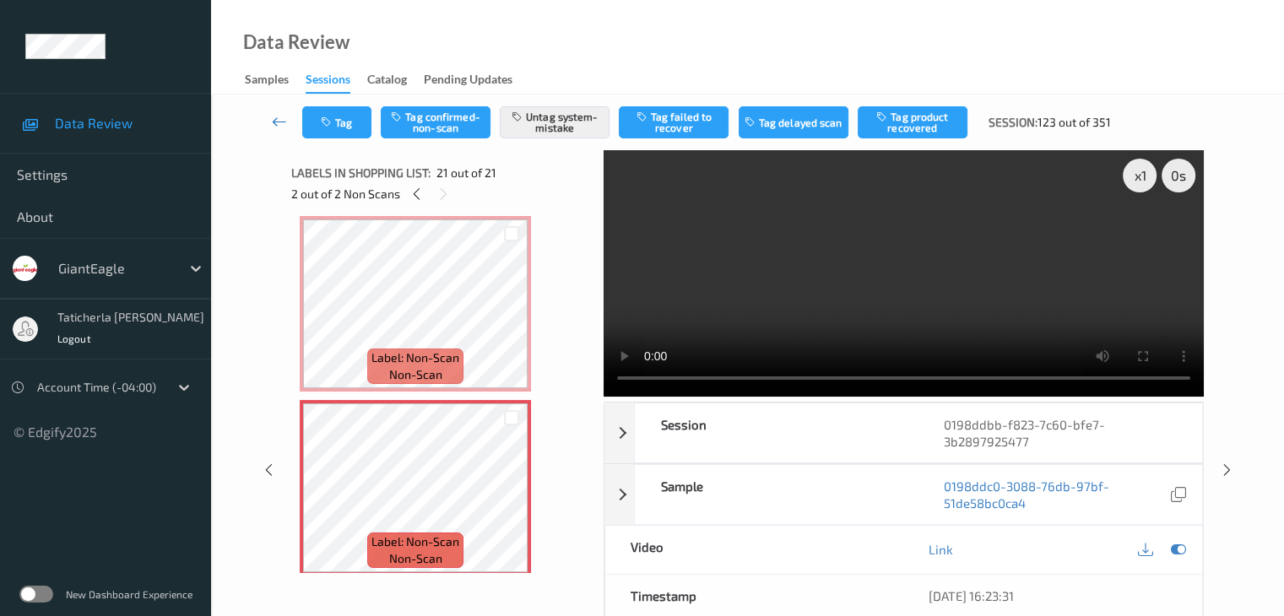
click at [284, 120] on icon at bounding box center [279, 121] width 15 height 17
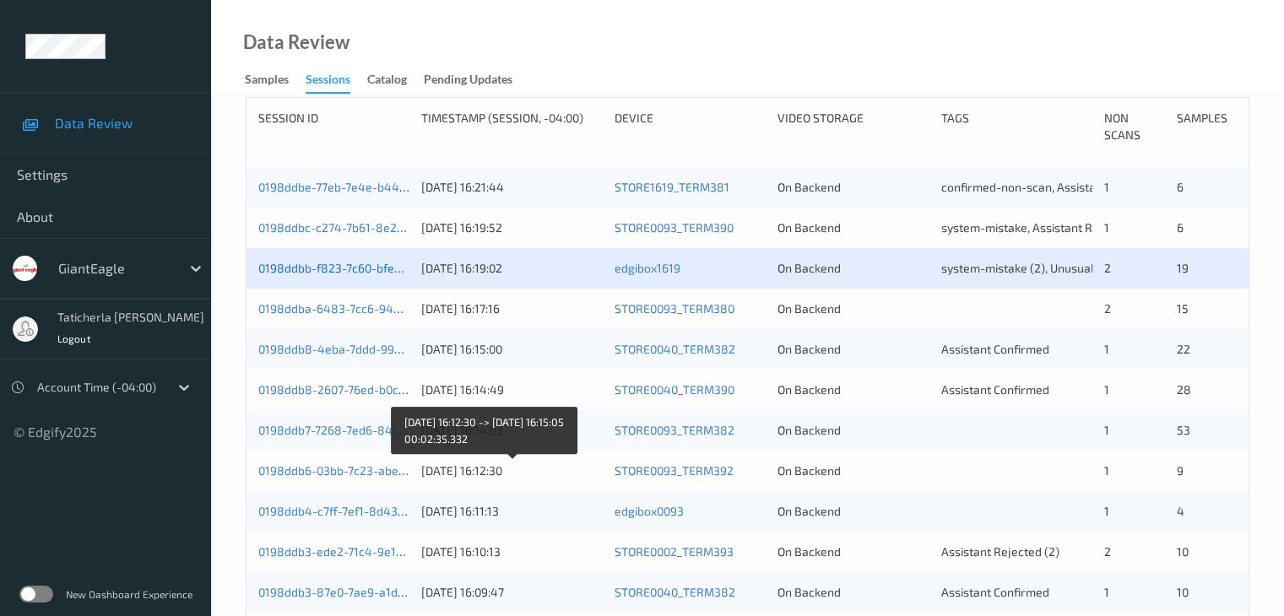
scroll to position [338, 0]
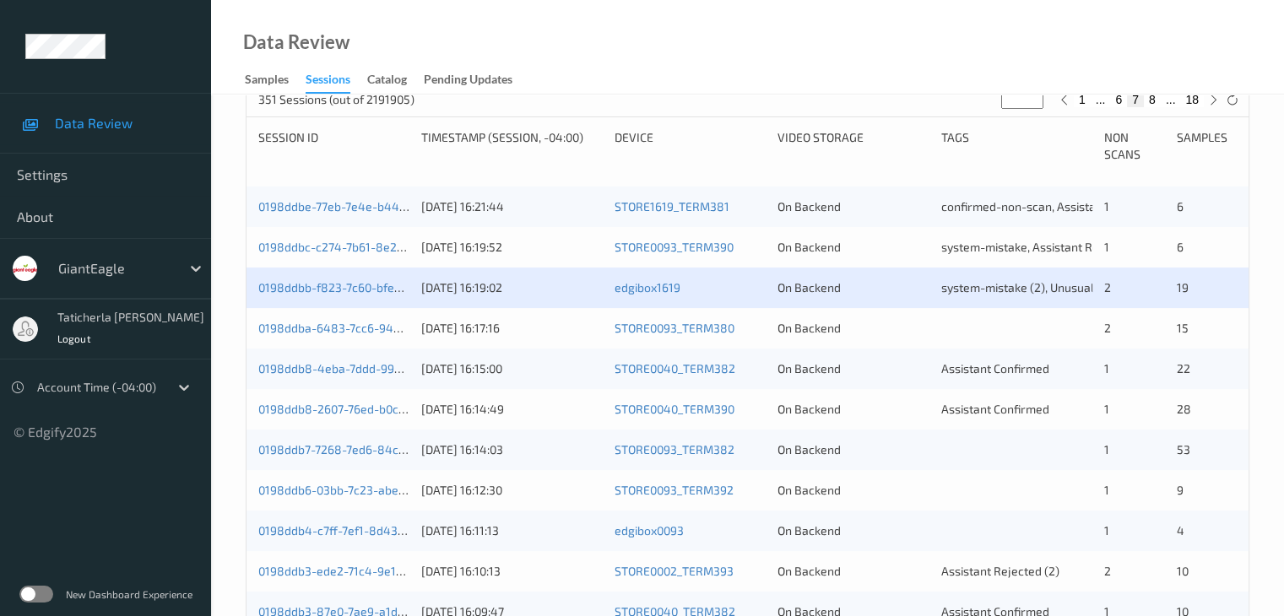
click at [339, 320] on div "0198ddba-6483-7cc6-94eb-31a0363681b0" at bounding box center [333, 328] width 151 height 17
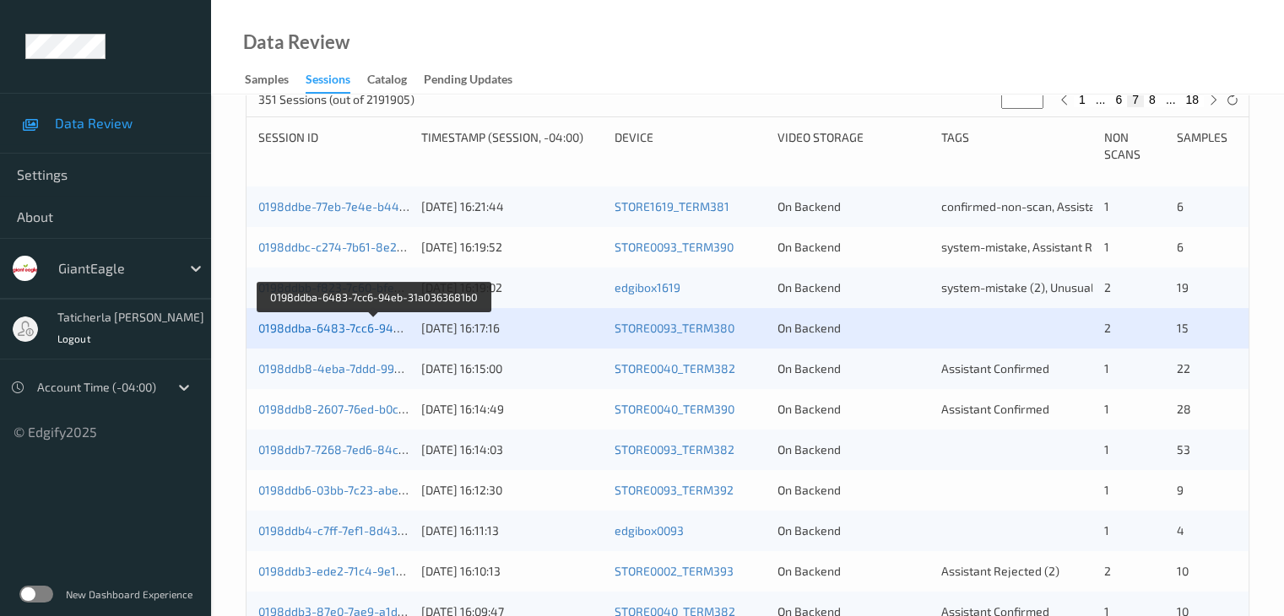
click at [355, 327] on link "0198ddba-6483-7cc6-94eb-31a0363681b0" at bounding box center [374, 328] width 232 height 14
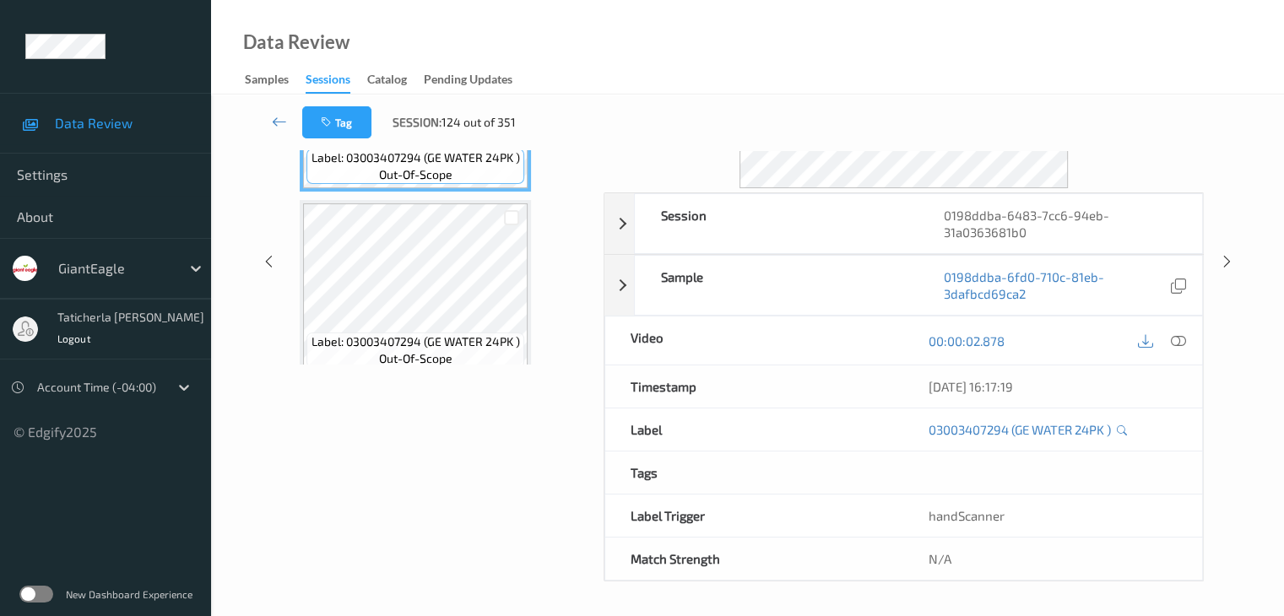
scroll to position [206, 0]
